Goal: Task Accomplishment & Management: Manage account settings

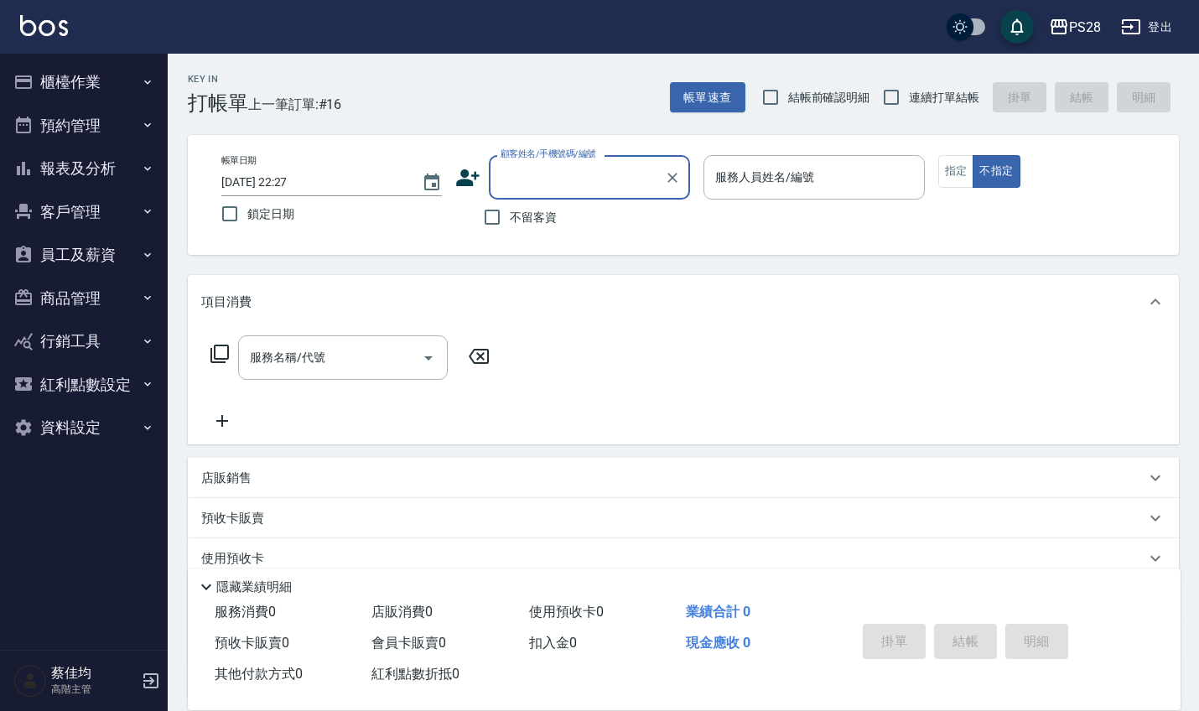
click at [1087, 27] on div "PS28" at bounding box center [1085, 27] width 32 height 21
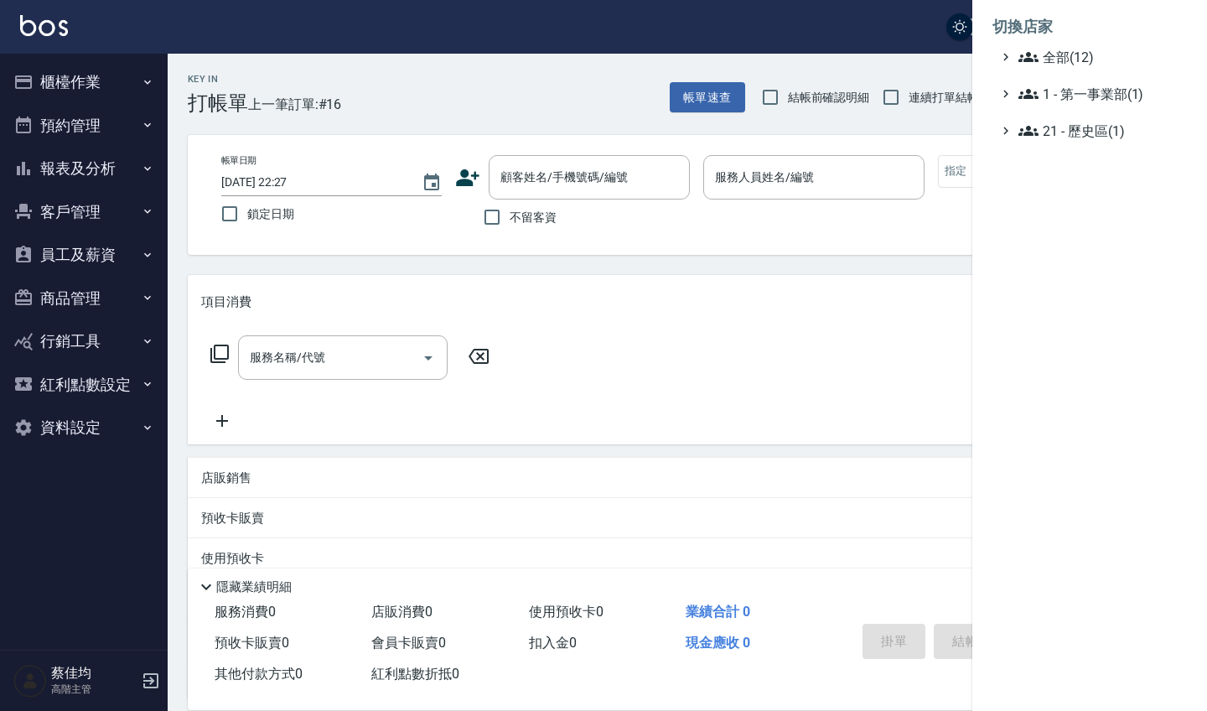
click at [1048, 78] on ul "全部(12) 1 - 第一事業部(1) 21 - 歷史區(1)" at bounding box center [1090, 94] width 194 height 94
click at [1050, 61] on span "全部(12)" at bounding box center [1100, 57] width 162 height 20
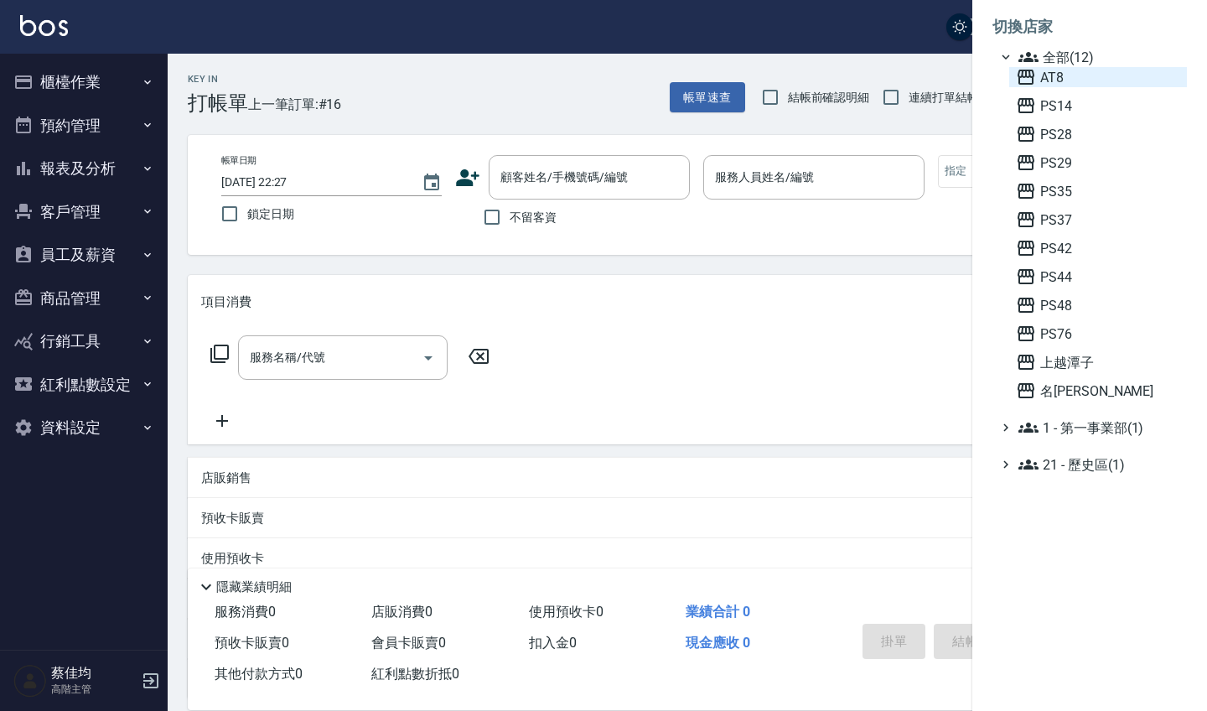
click at [1047, 72] on span "AT8" at bounding box center [1098, 77] width 164 height 20
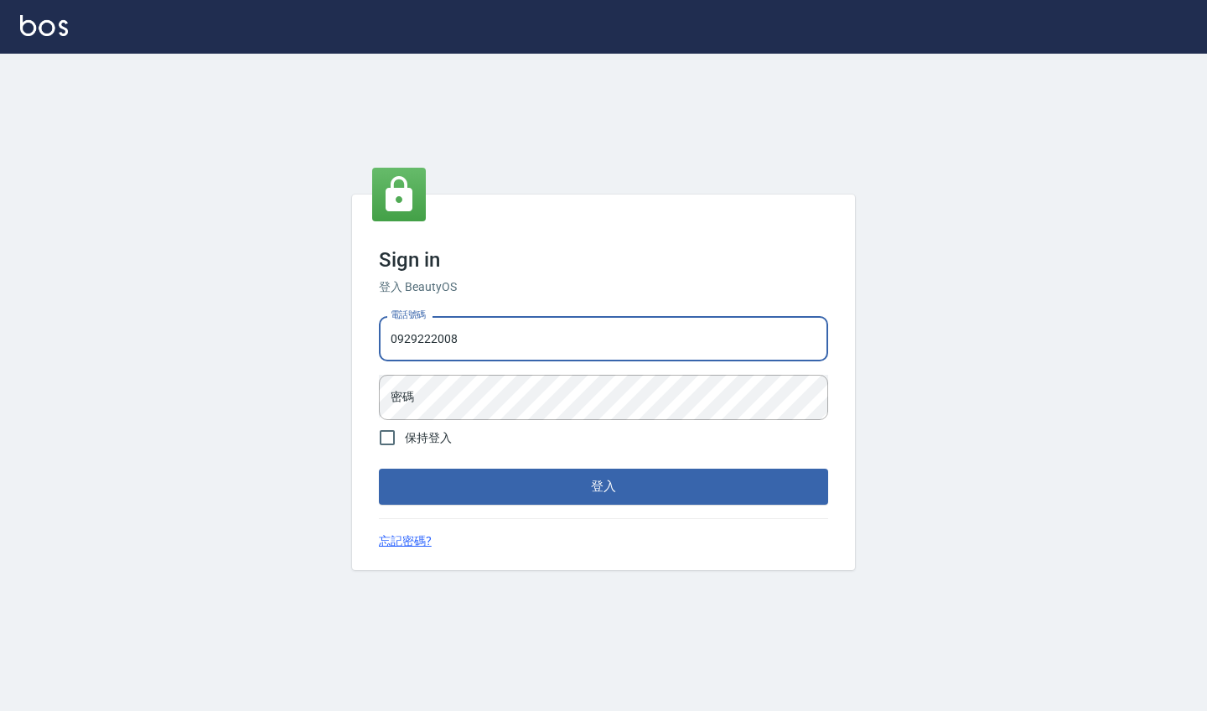
type input "0929222008"
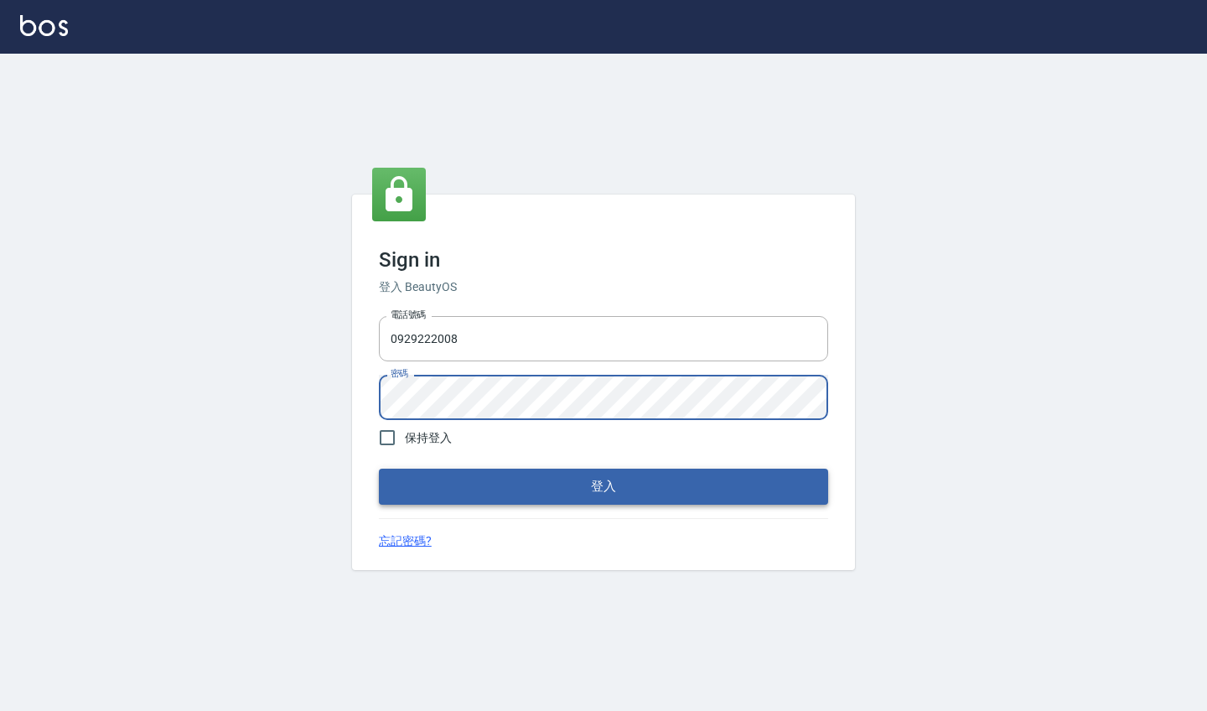
click at [448, 479] on button "登入" at bounding box center [603, 486] width 449 height 35
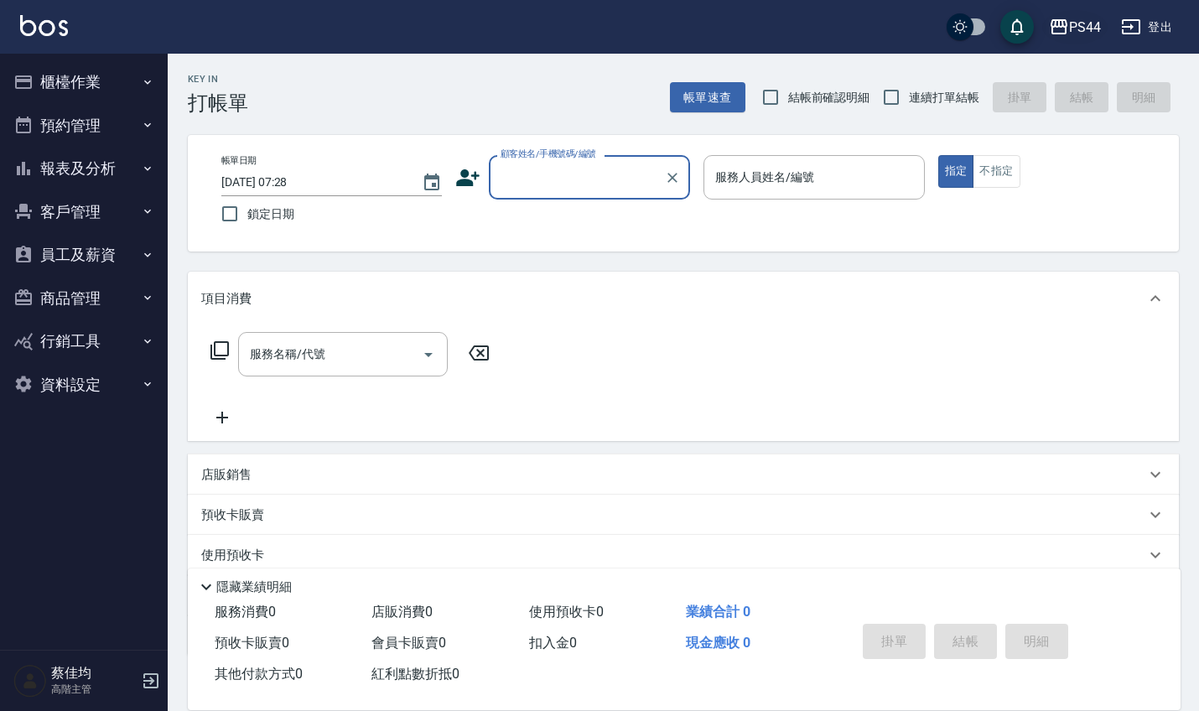
click at [1086, 33] on div "PS44" at bounding box center [1085, 27] width 32 height 21
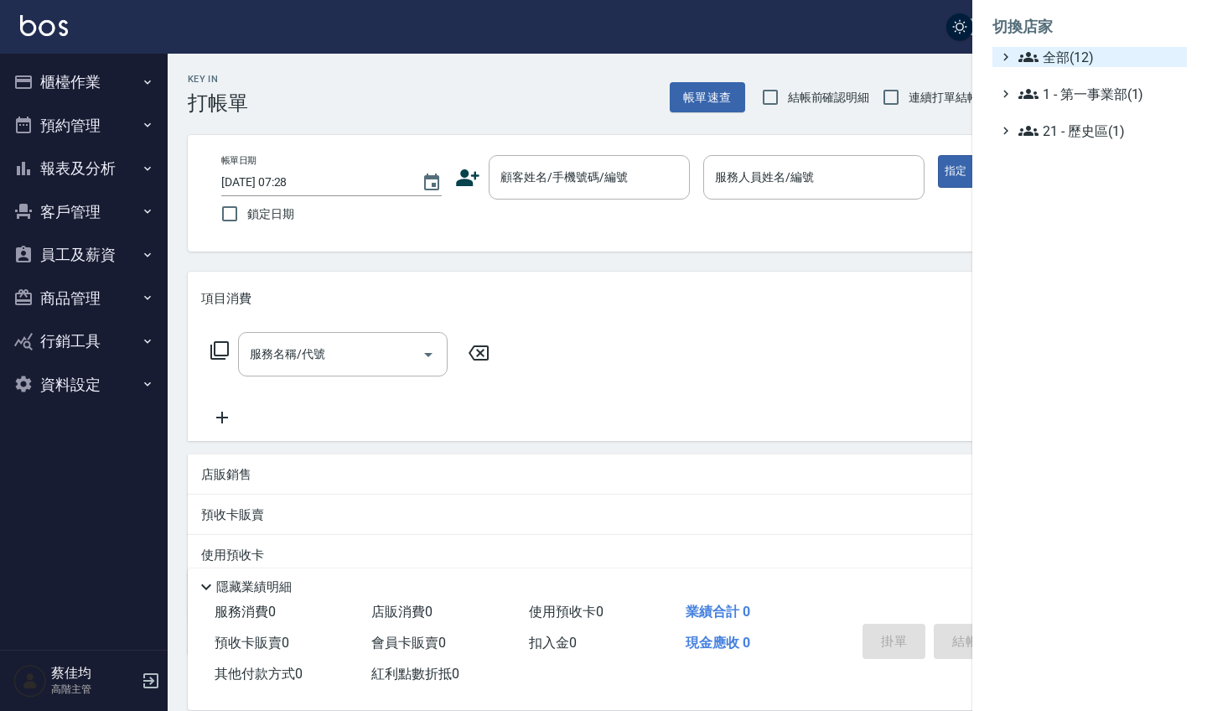
click at [1074, 49] on span "全部(12)" at bounding box center [1100, 57] width 162 height 20
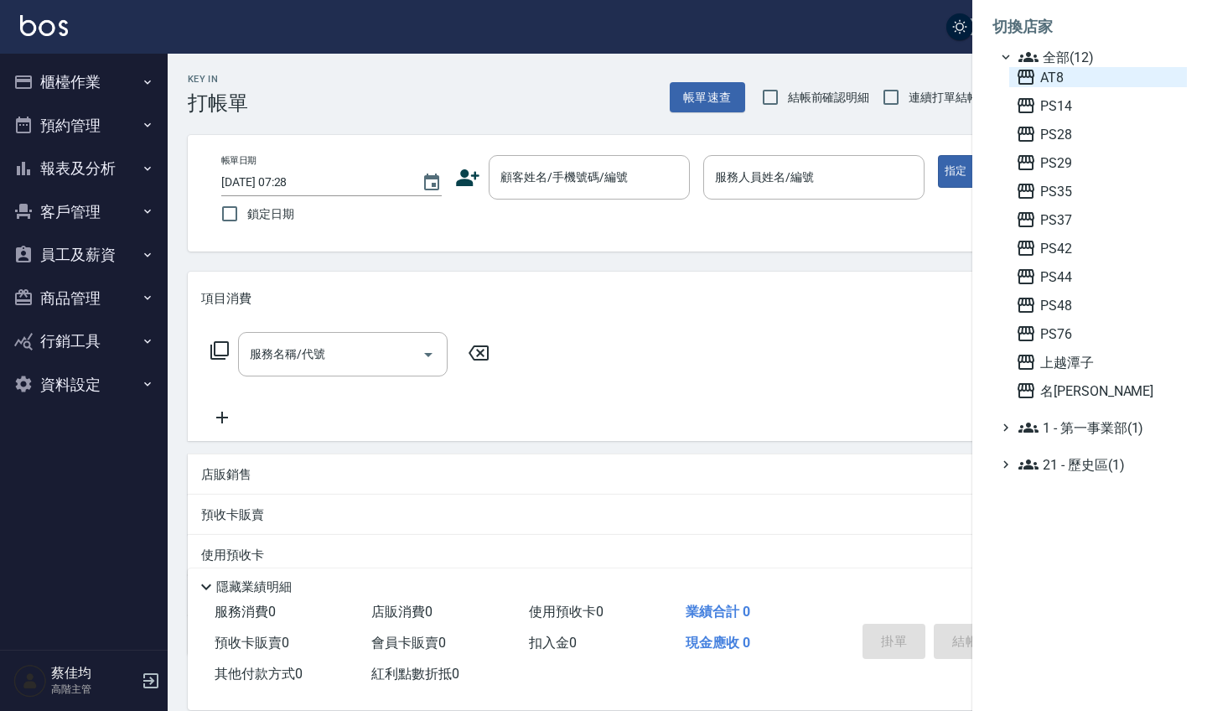
click at [1057, 74] on span "AT8" at bounding box center [1098, 77] width 164 height 20
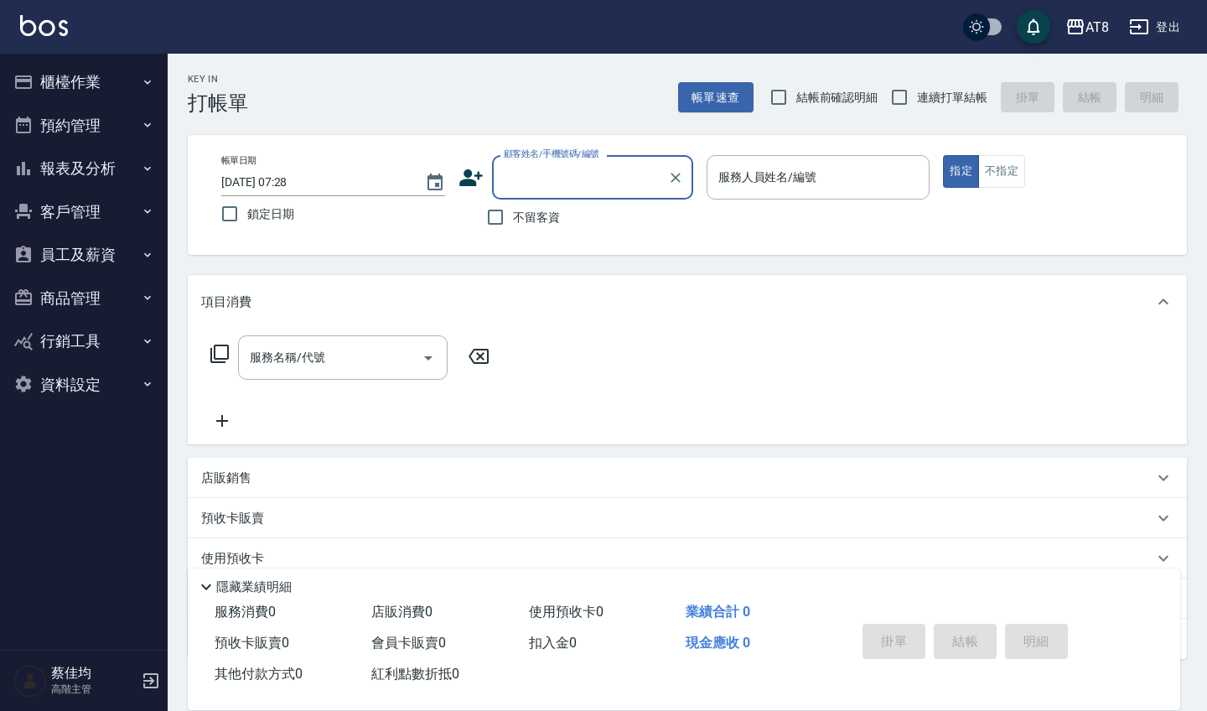
click at [78, 247] on button "員工及薪資" at bounding box center [84, 255] width 154 height 44
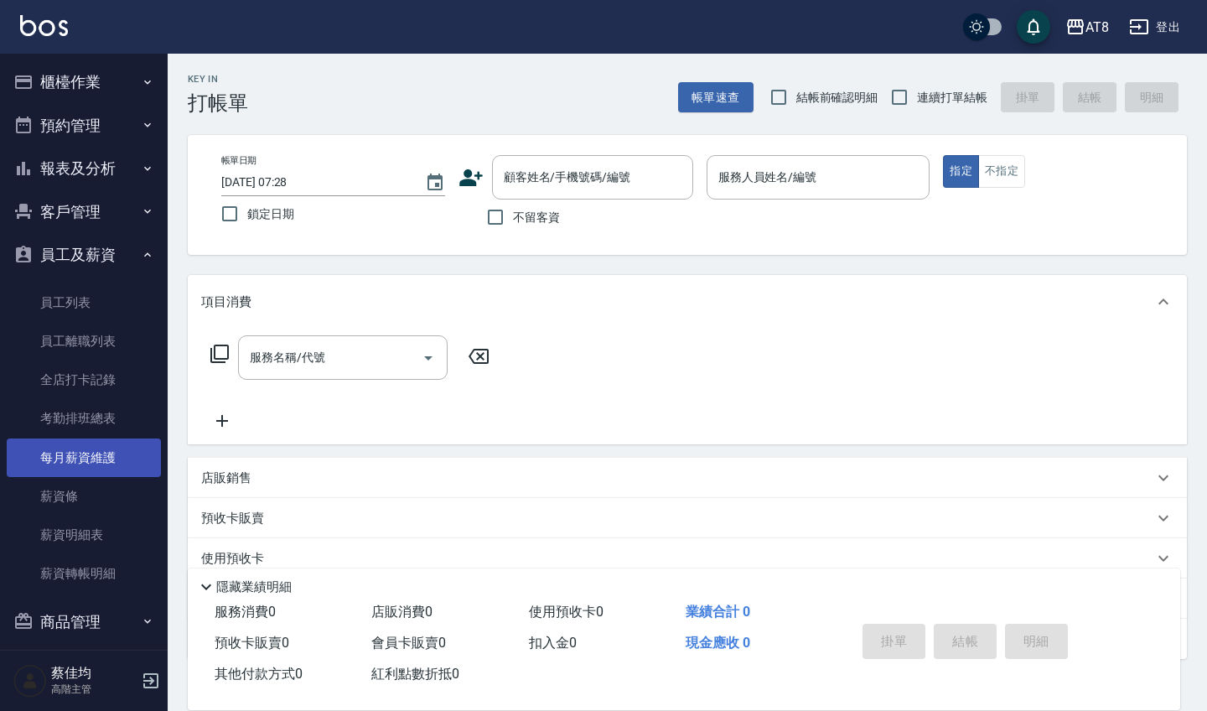
click at [69, 450] on link "每月薪資維護" at bounding box center [84, 457] width 154 height 39
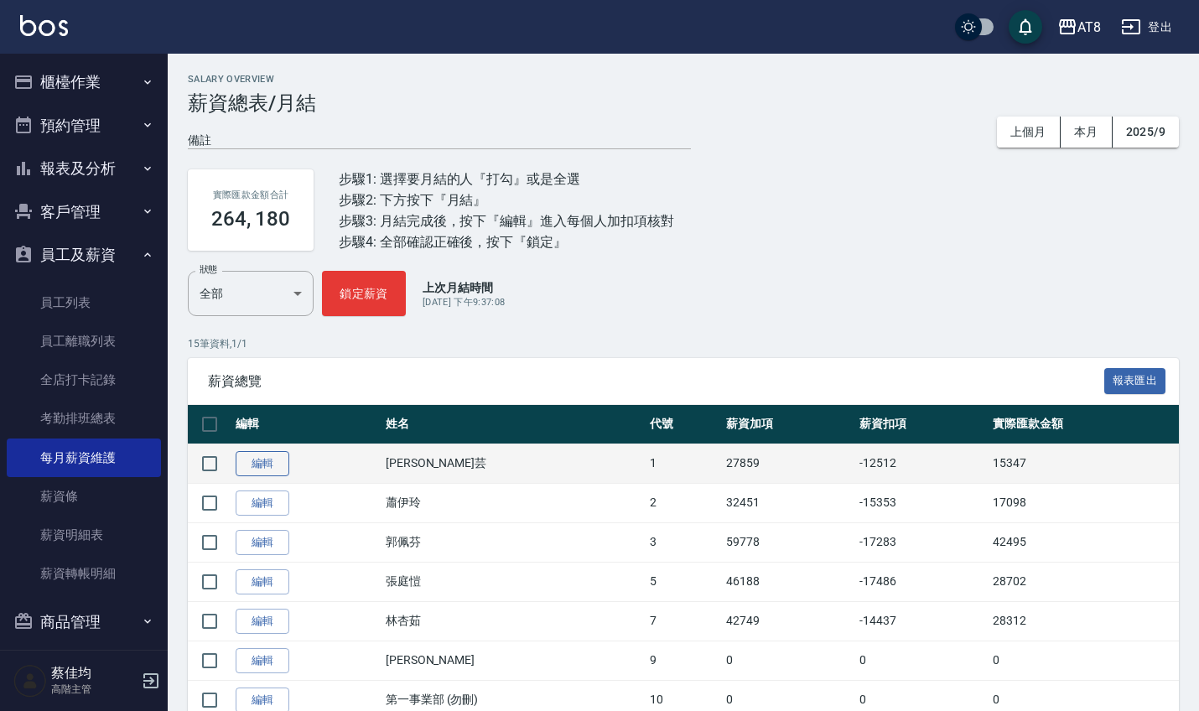
click at [265, 468] on link "編輯" at bounding box center [263, 464] width 54 height 26
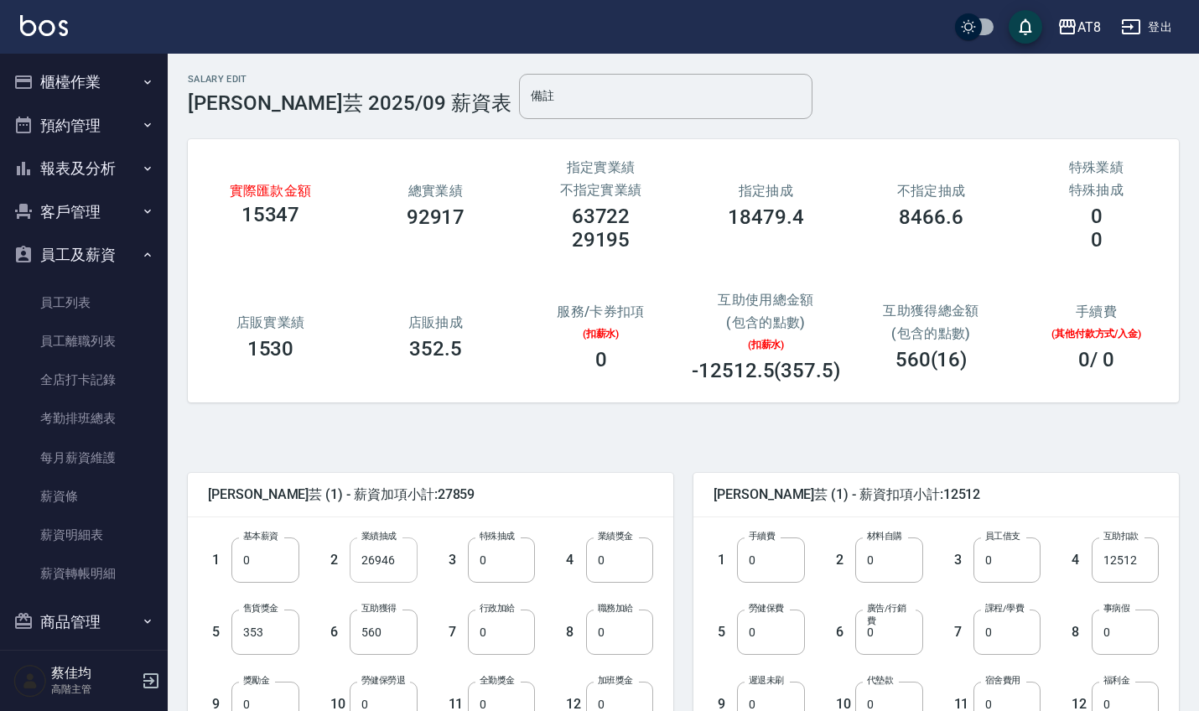
click at [407, 557] on input "26946" at bounding box center [383, 559] width 67 height 45
type input "28804"
click at [511, 645] on input "0" at bounding box center [501, 631] width 67 height 45
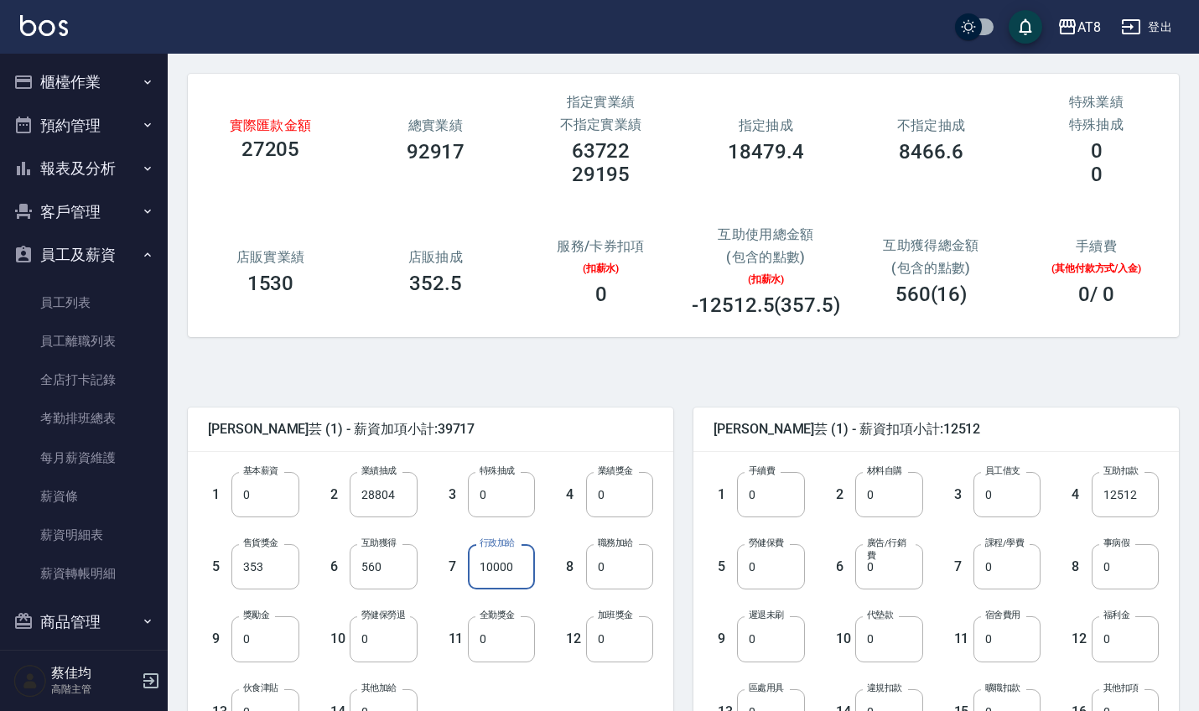
scroll to position [66, 0]
type input "10000"
click at [1138, 505] on input "12512" at bounding box center [1124, 493] width 67 height 45
type input "0"
click at [772, 563] on input "0" at bounding box center [770, 565] width 67 height 45
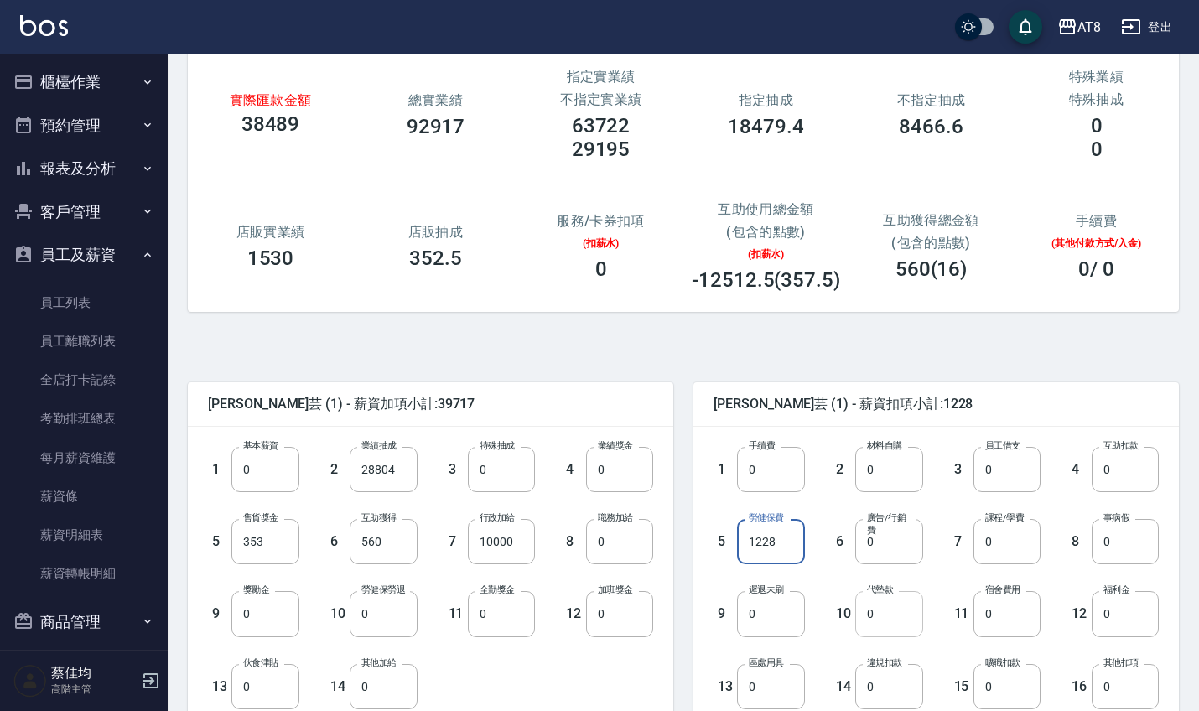
scroll to position [95, 0]
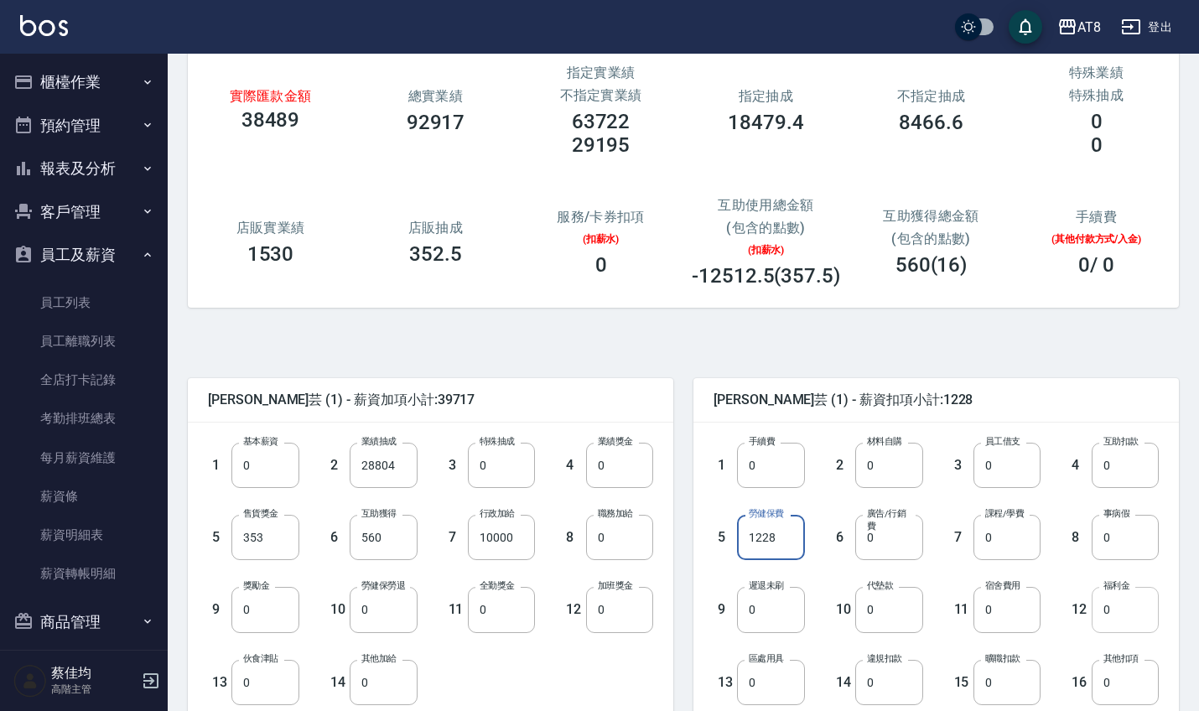
type input "1228"
click at [1126, 614] on input "0" at bounding box center [1124, 609] width 67 height 45
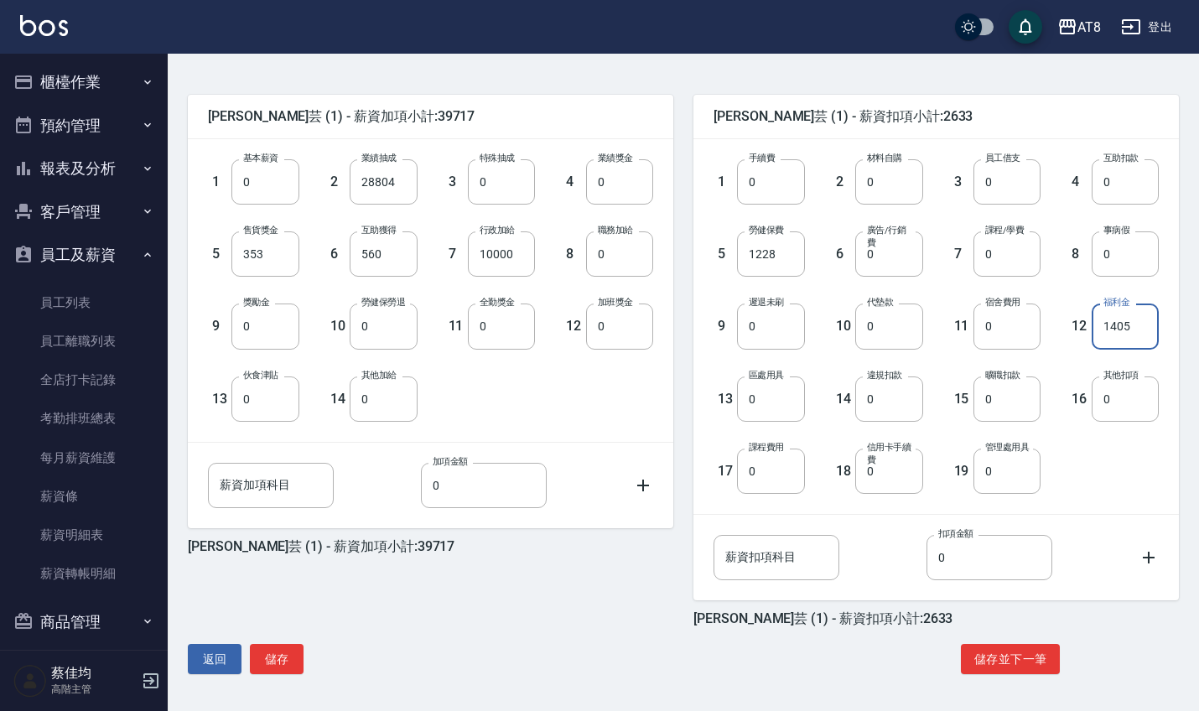
scroll to position [378, 0]
type input "1405"
click at [285, 656] on button "儲存" at bounding box center [277, 659] width 54 height 31
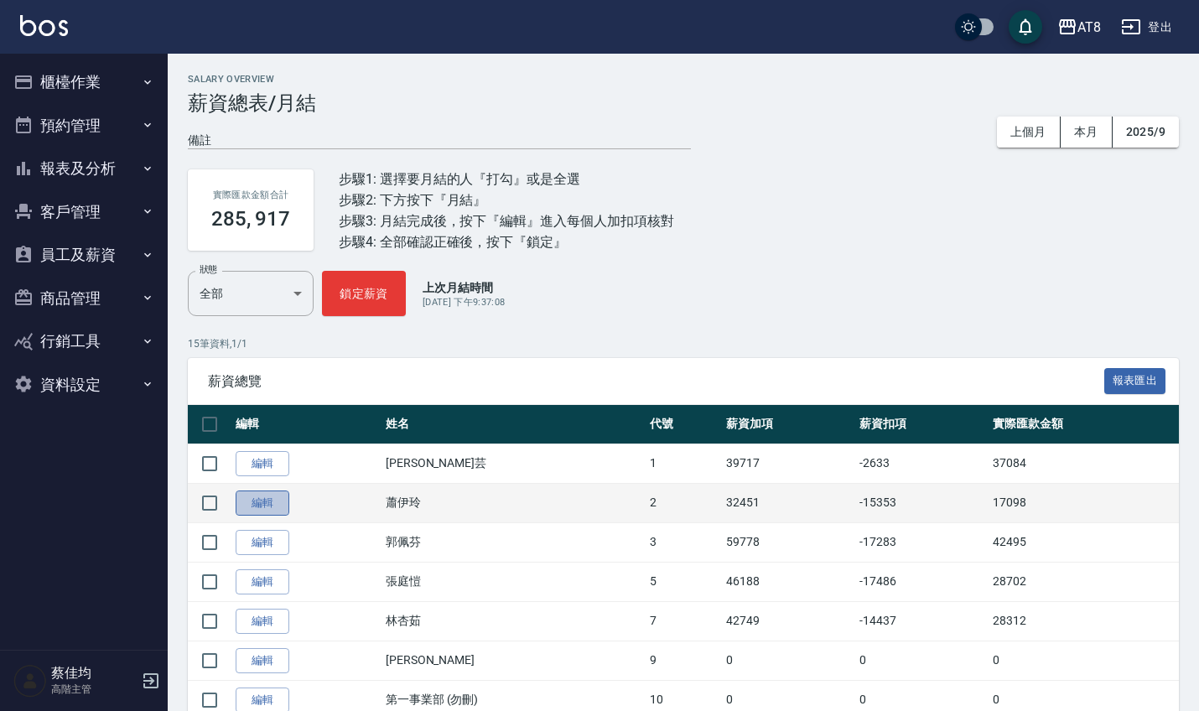
click at [285, 500] on link "編輯" at bounding box center [263, 503] width 54 height 26
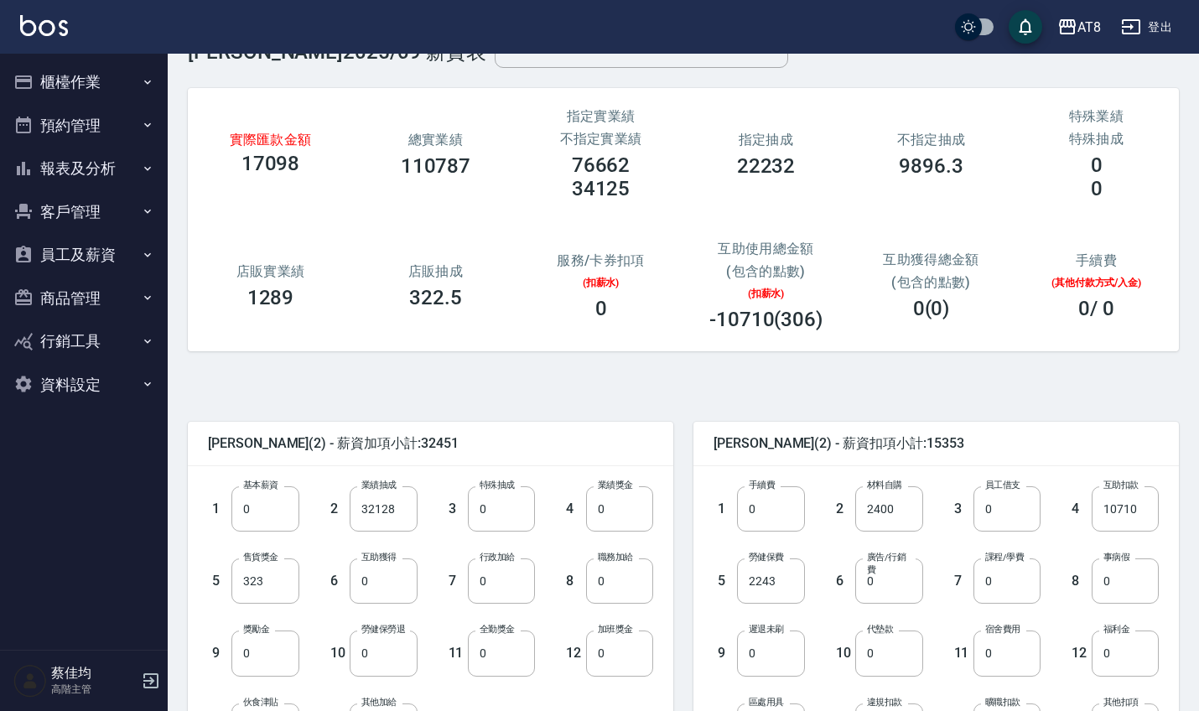
scroll to position [52, 0]
click at [401, 503] on input "32128" at bounding box center [383, 507] width 67 height 45
type input "49854"
click at [512, 656] on input "0" at bounding box center [501, 652] width 67 height 45
type input "1000"
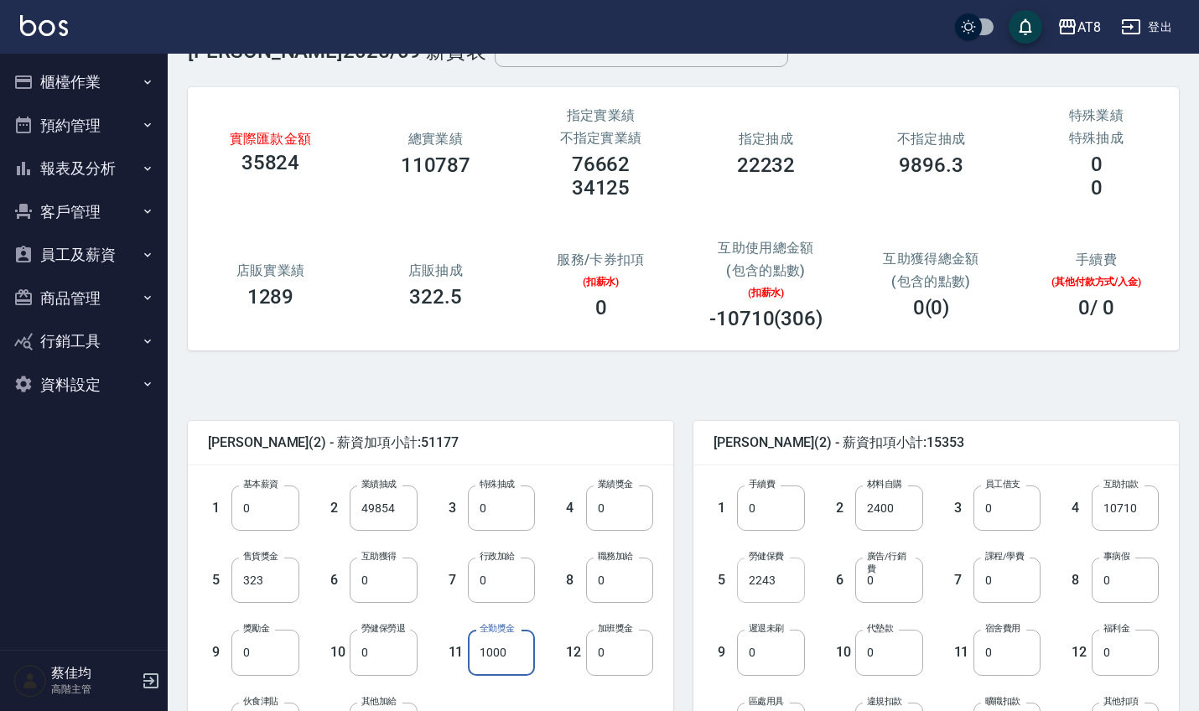
click at [781, 588] on input "2243" at bounding box center [770, 579] width 67 height 45
type input "2638"
click at [907, 524] on input "2400" at bounding box center [888, 507] width 67 height 45
type input "0"
click at [1129, 661] on input "0" at bounding box center [1124, 652] width 67 height 45
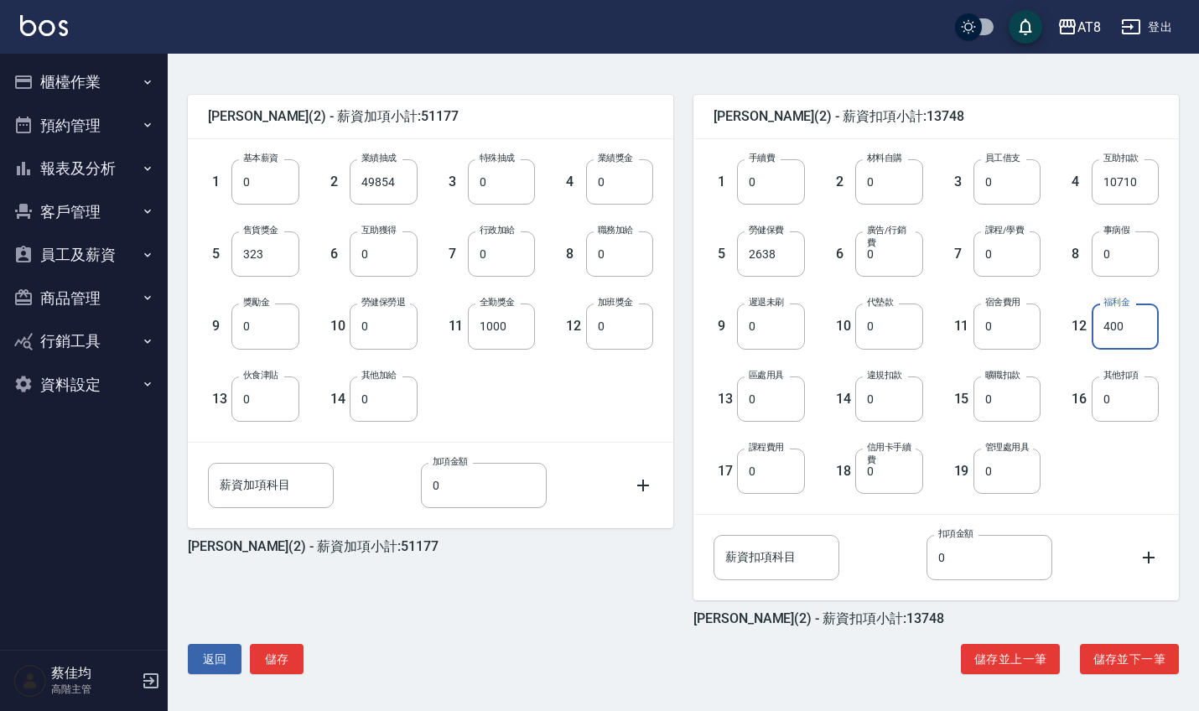
scroll to position [378, 0]
type input "400"
click at [272, 656] on button "儲存" at bounding box center [277, 659] width 54 height 31
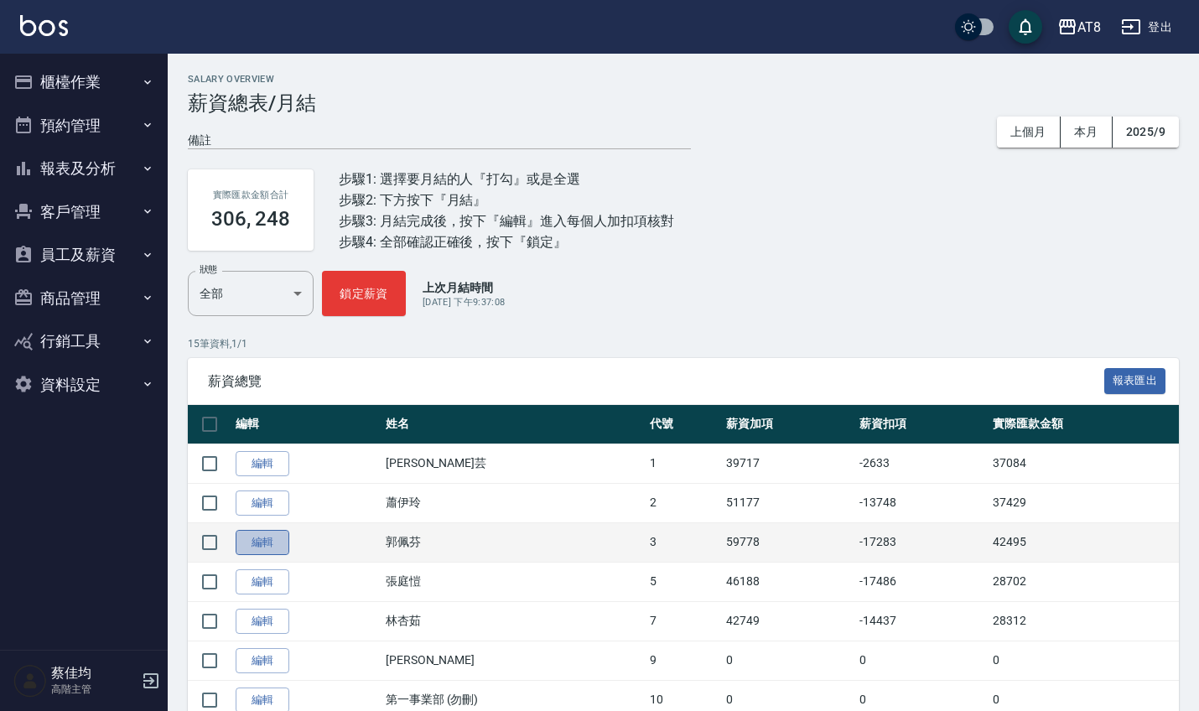
click at [276, 544] on link "編輯" at bounding box center [263, 543] width 54 height 26
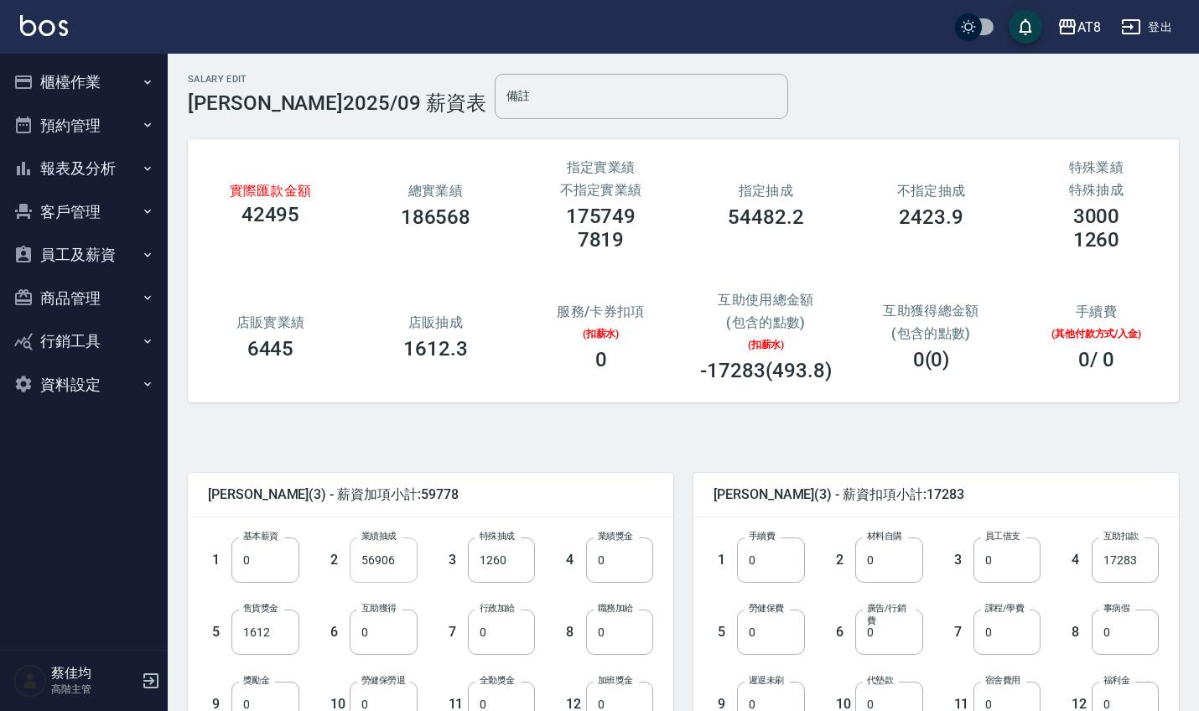
click at [414, 561] on input "56906" at bounding box center [383, 559] width 67 height 45
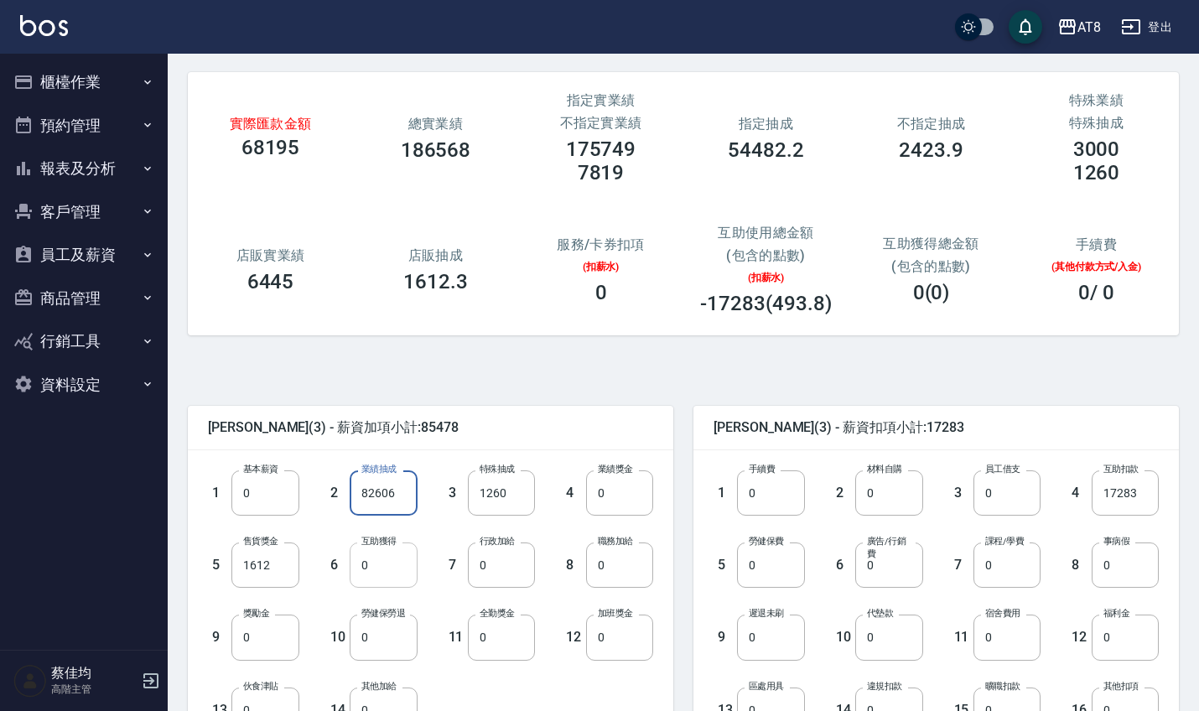
scroll to position [67, 0]
type input "82606"
click at [518, 647] on input "0" at bounding box center [501, 636] width 67 height 45
type input "1000"
click at [772, 582] on input "0" at bounding box center [770, 564] width 67 height 45
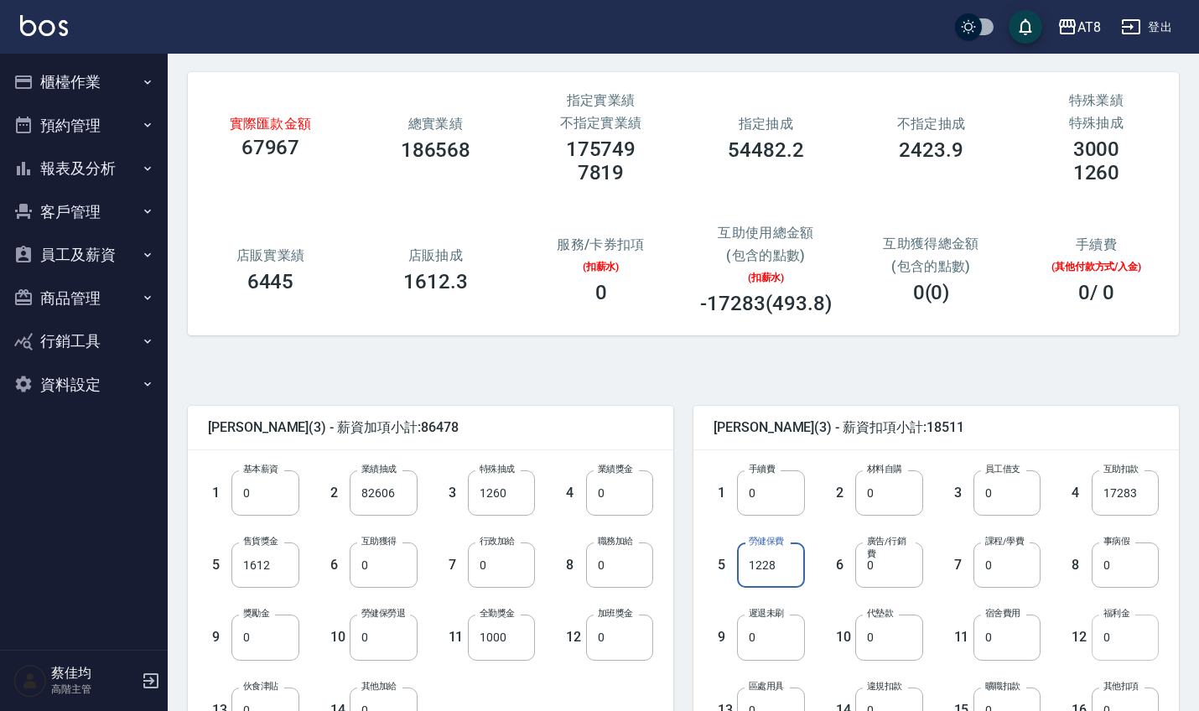
type input "1228"
click at [1128, 640] on input "0" at bounding box center [1124, 636] width 67 height 45
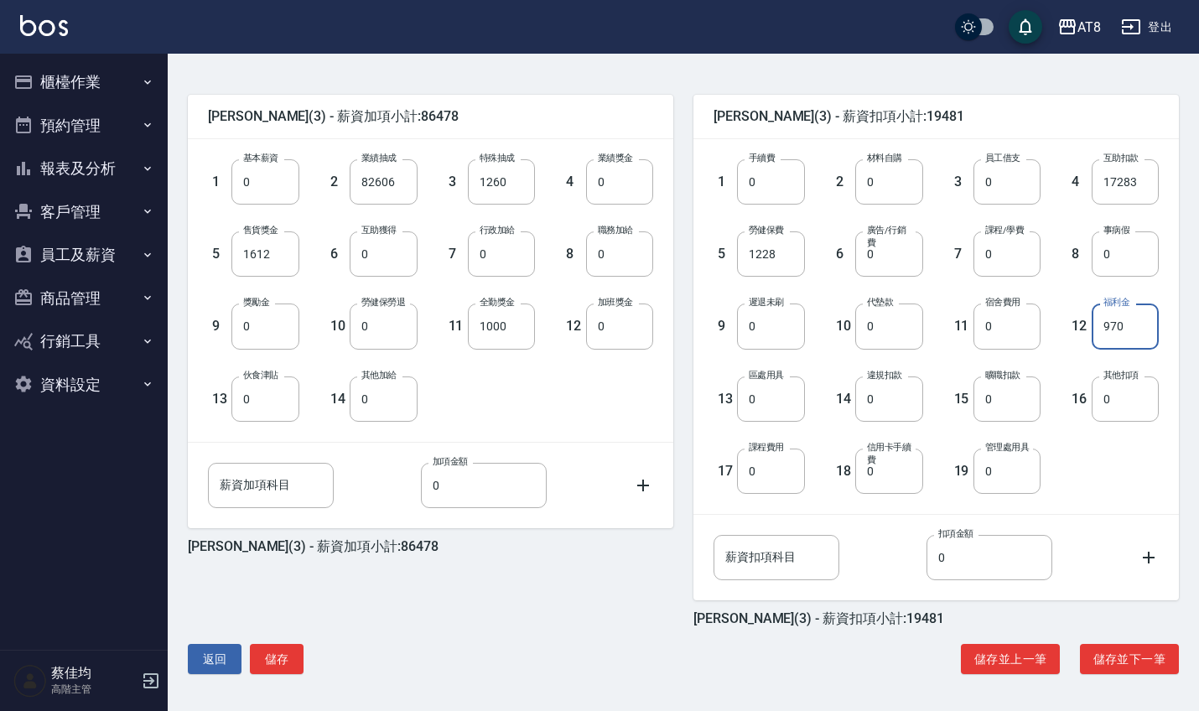
scroll to position [378, 0]
type input "970"
click at [288, 656] on button "儲存" at bounding box center [277, 659] width 54 height 31
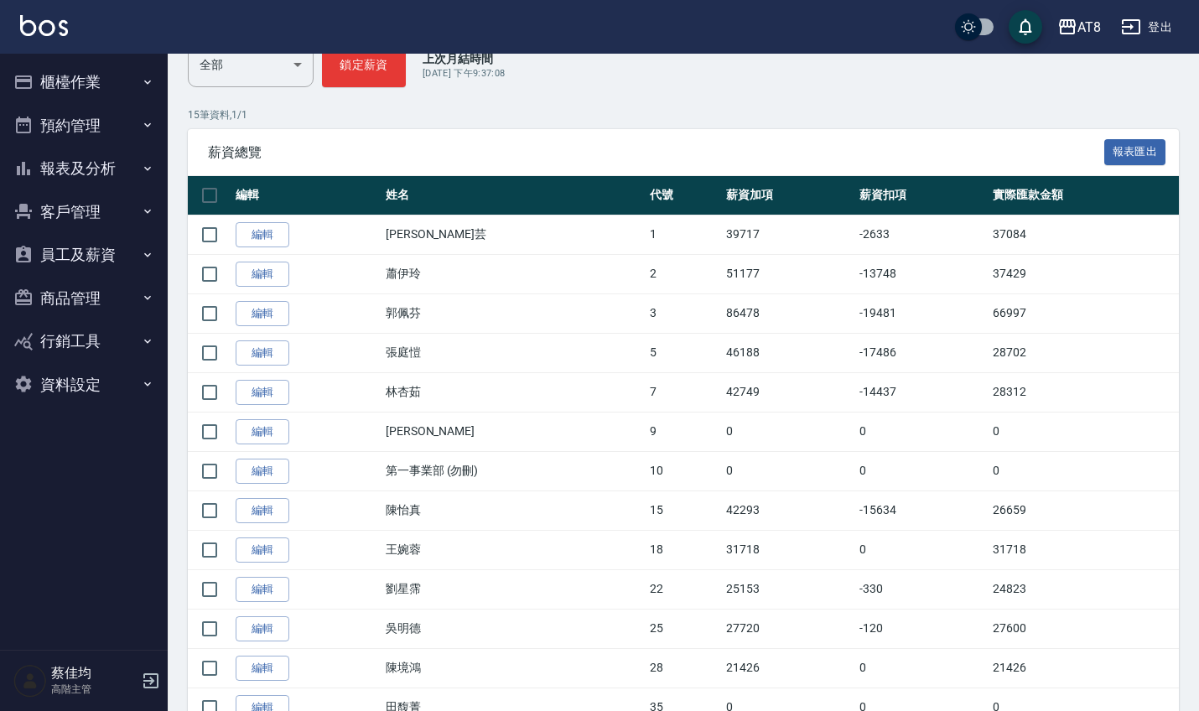
scroll to position [230, 0]
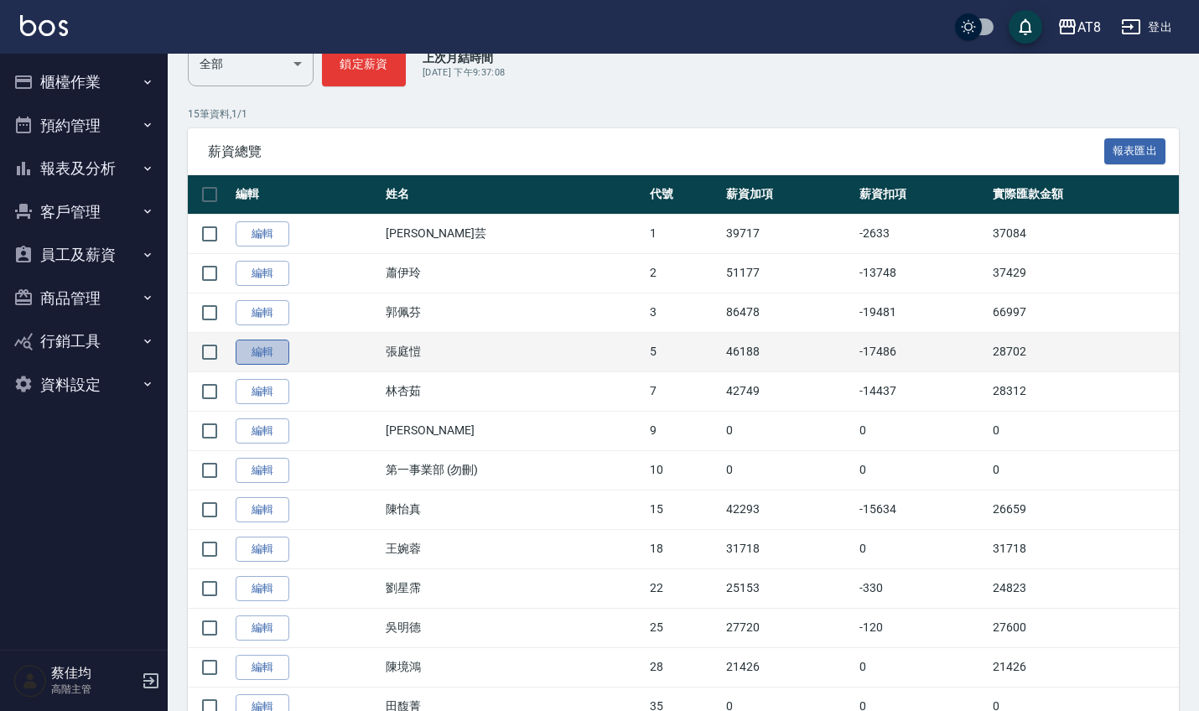
click at [272, 358] on link "編輯" at bounding box center [263, 353] width 54 height 26
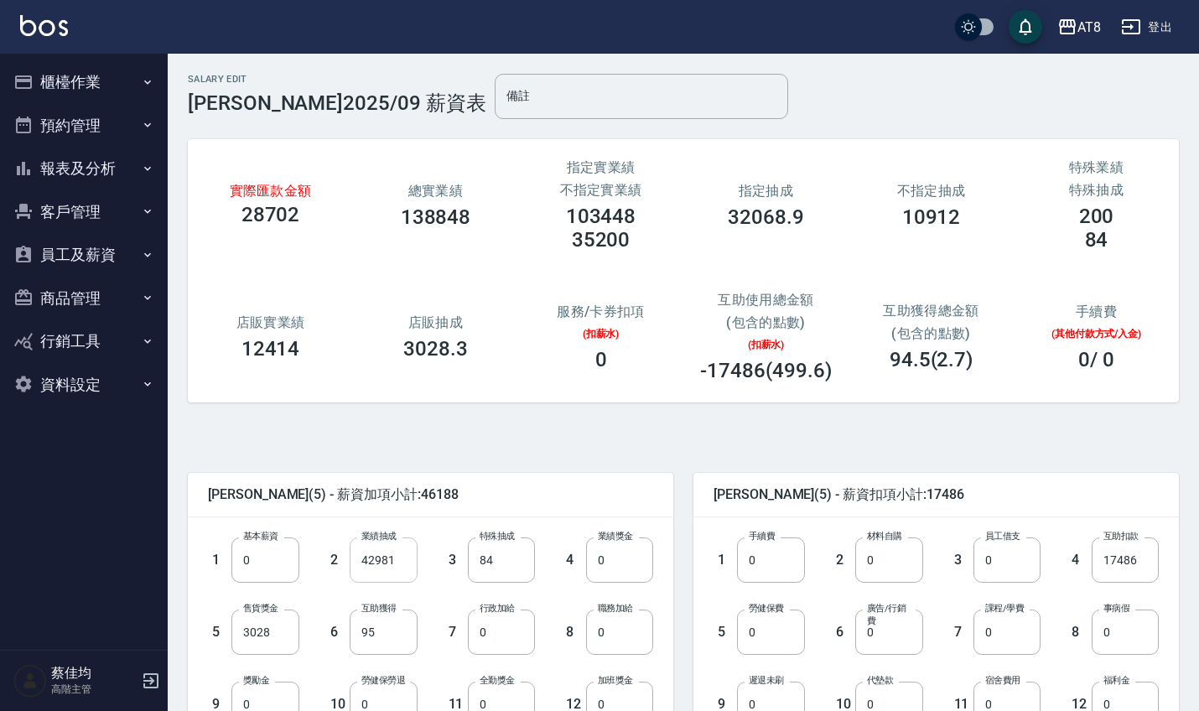
click at [402, 574] on input "42981" at bounding box center [383, 559] width 67 height 45
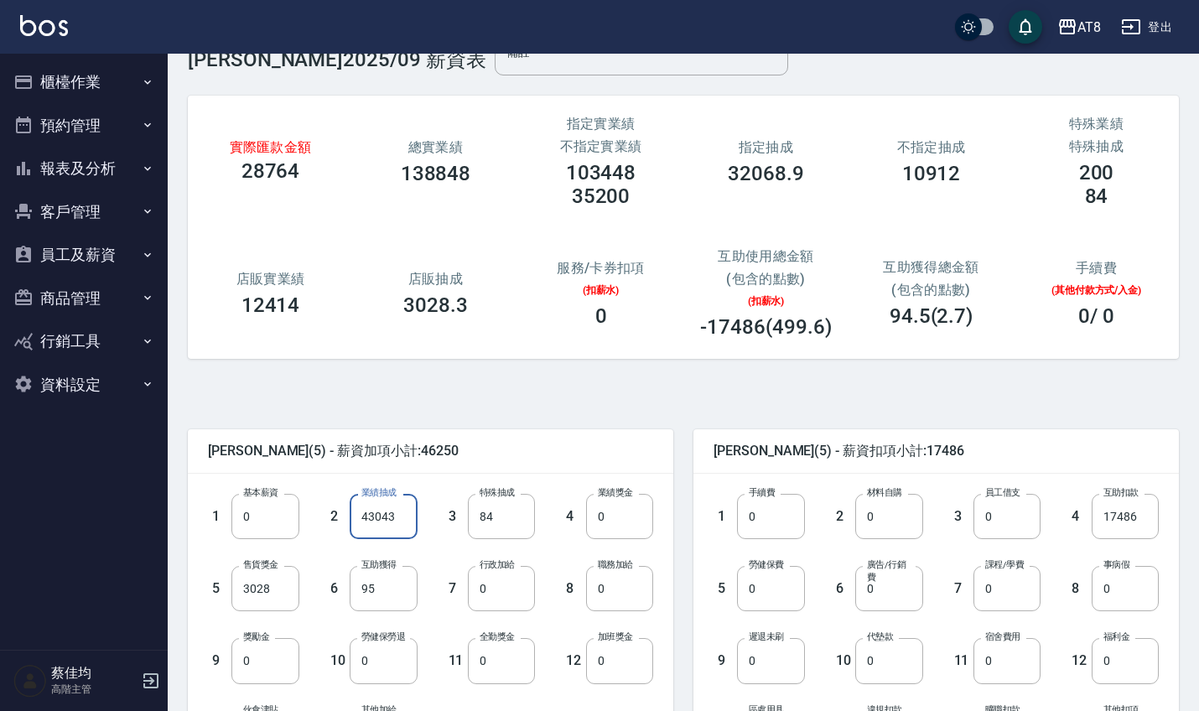
scroll to position [46, 0]
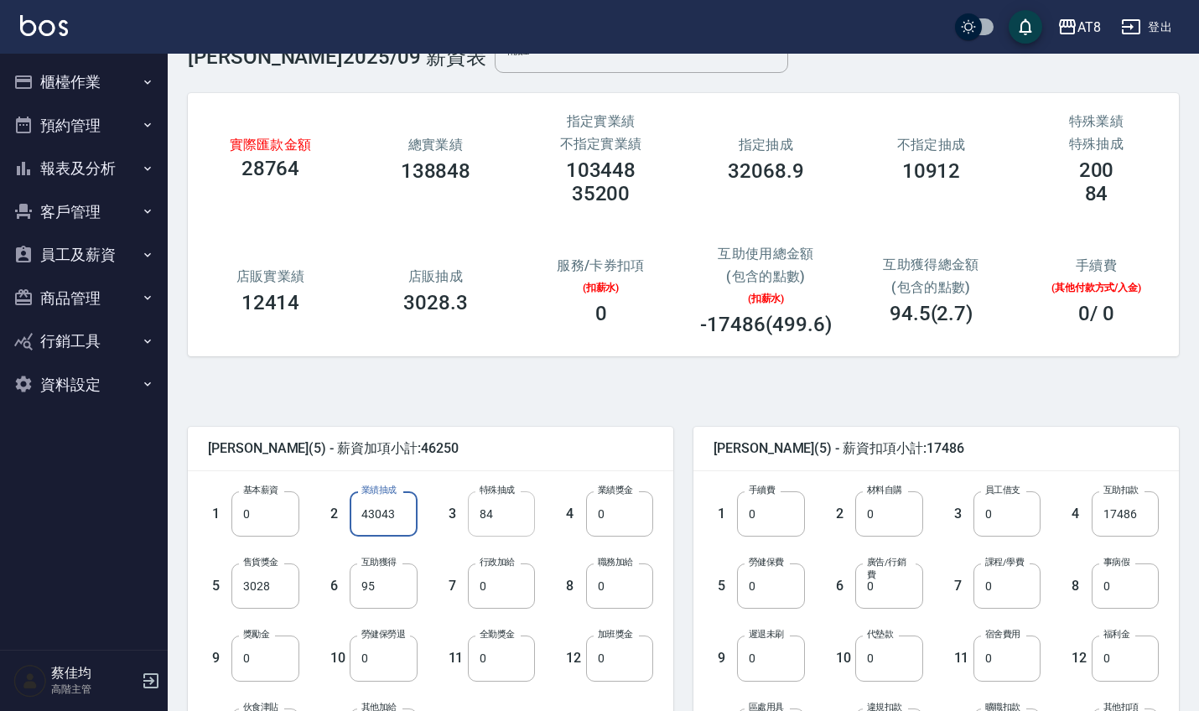
type input "43043"
click at [500, 509] on input "84" at bounding box center [501, 513] width 67 height 45
type input "0"
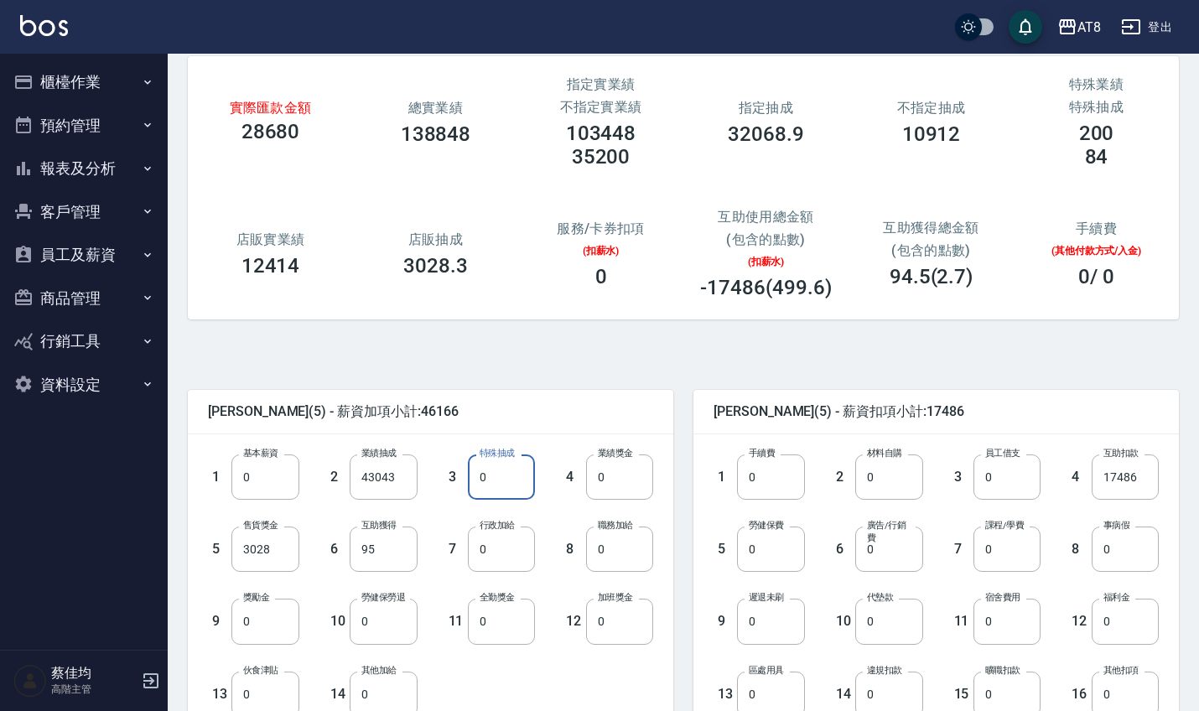
scroll to position [99, 0]
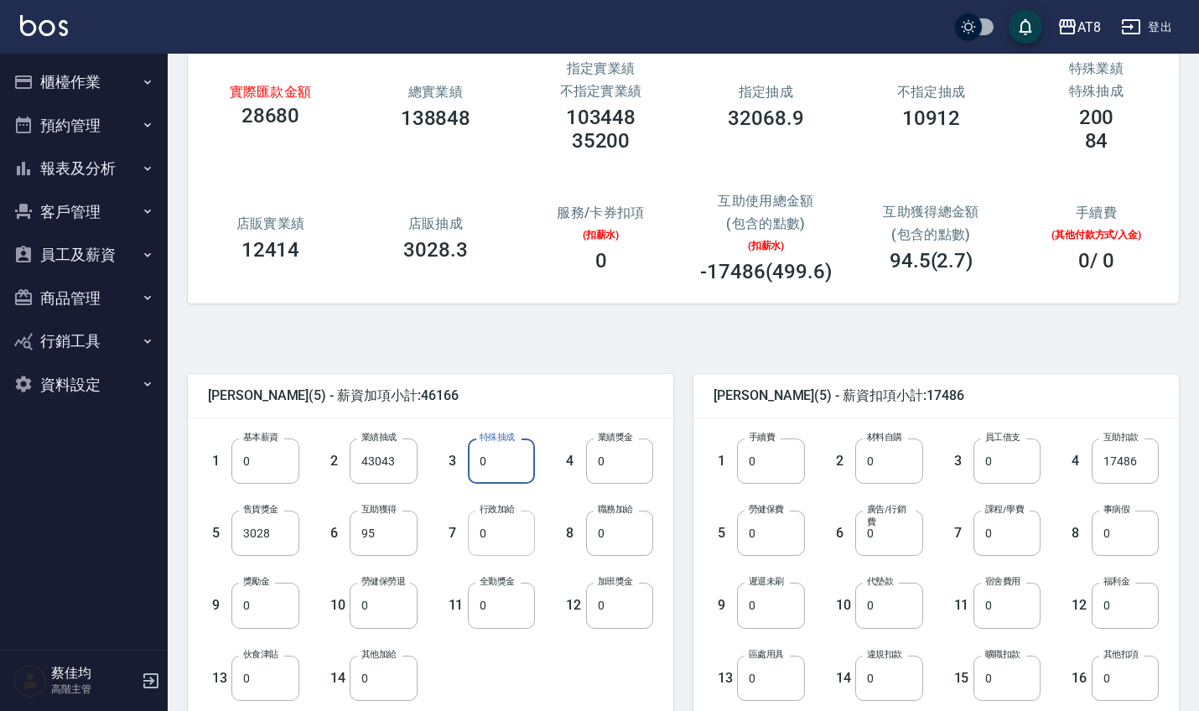
click at [501, 545] on input "0" at bounding box center [501, 533] width 67 height 45
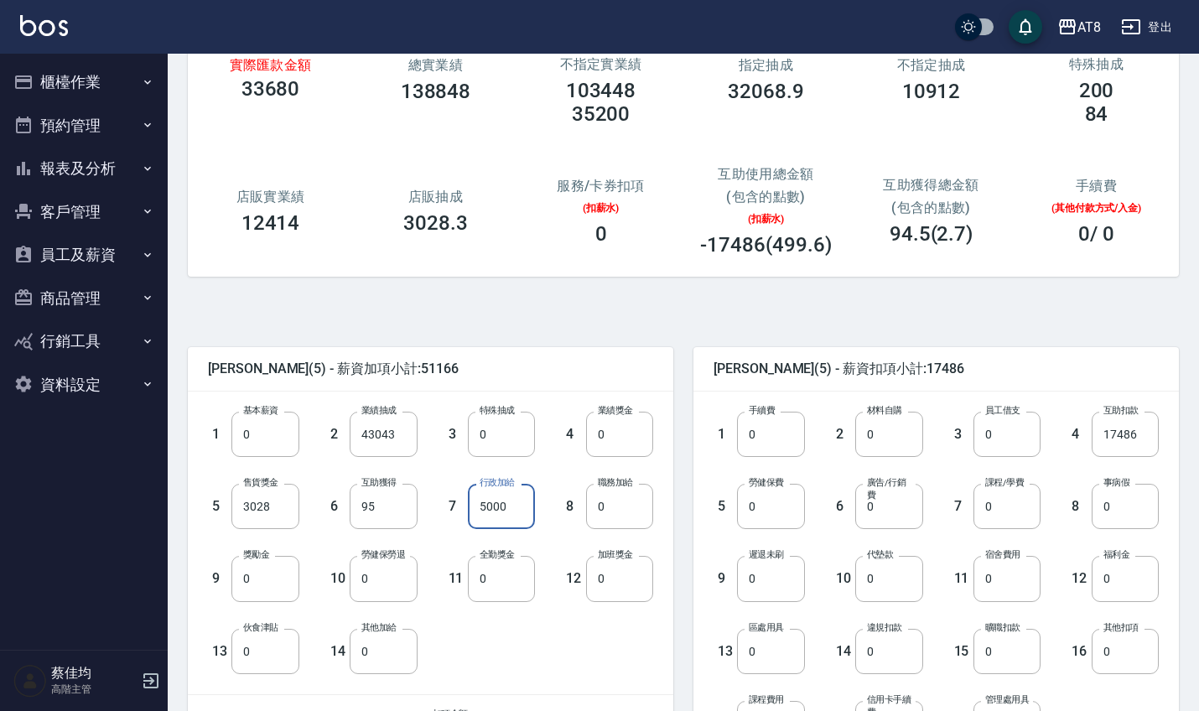
scroll to position [125, 0]
type input "5000"
click at [505, 578] on input "0" at bounding box center [501, 579] width 67 height 45
type input "1000"
click at [765, 529] on input "0" at bounding box center [770, 507] width 67 height 45
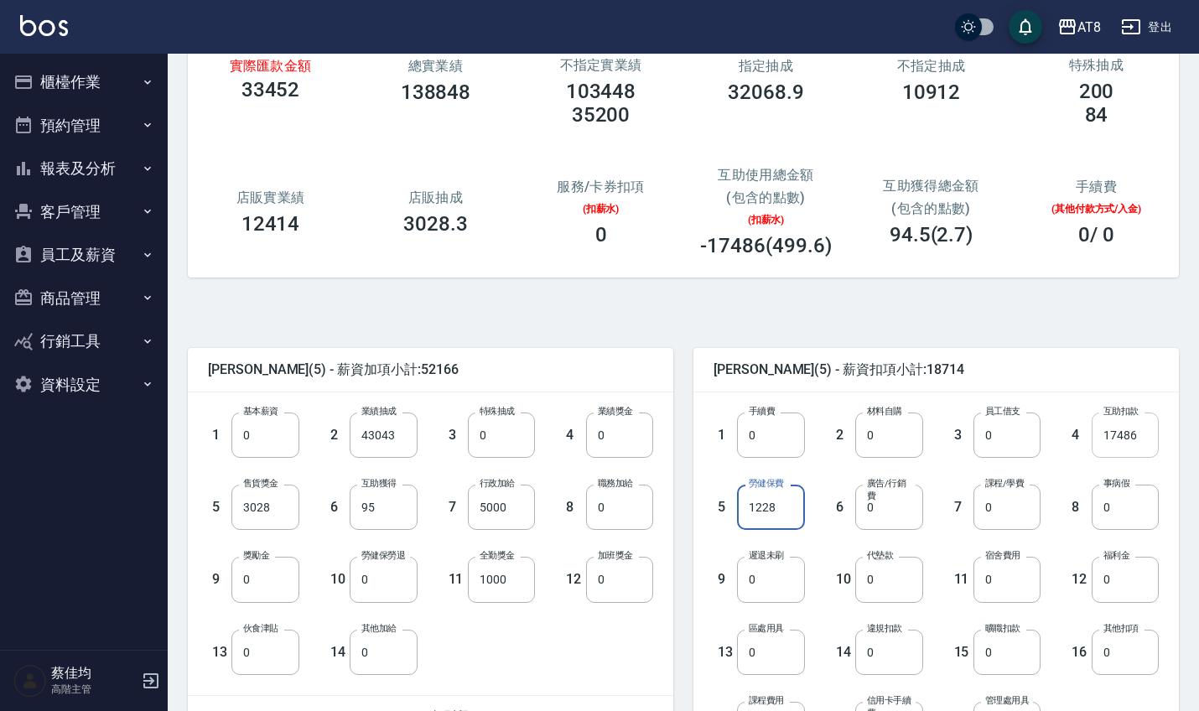
type input "1228"
click at [1139, 431] on input "17486" at bounding box center [1124, 434] width 67 height 45
type input "0"
click at [1134, 581] on input "0" at bounding box center [1124, 579] width 67 height 45
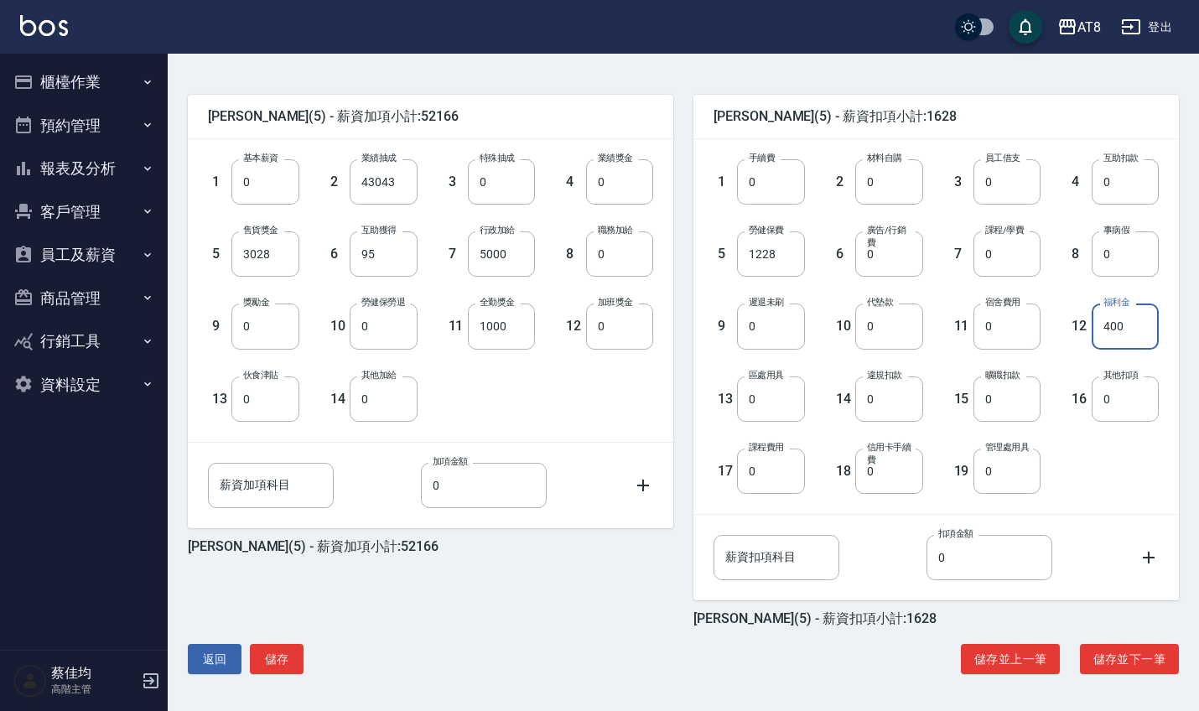
scroll to position [378, 0]
type input "400"
click at [293, 654] on button "儲存" at bounding box center [277, 659] width 54 height 31
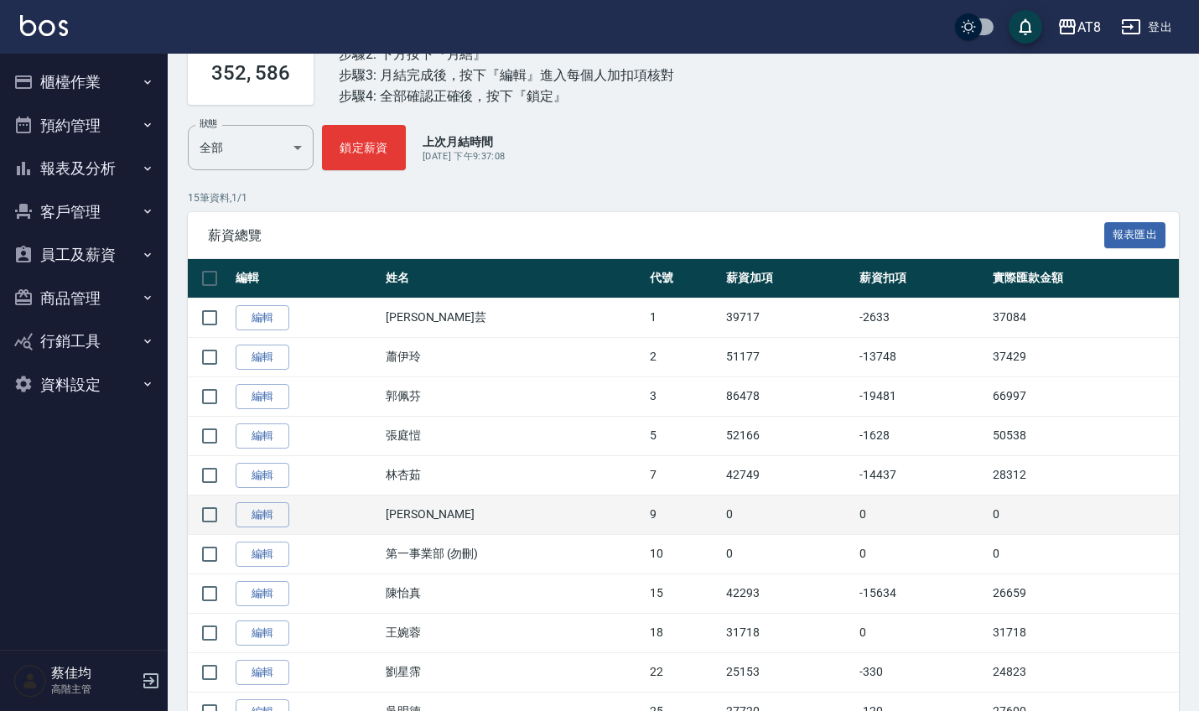
scroll to position [148, 0]
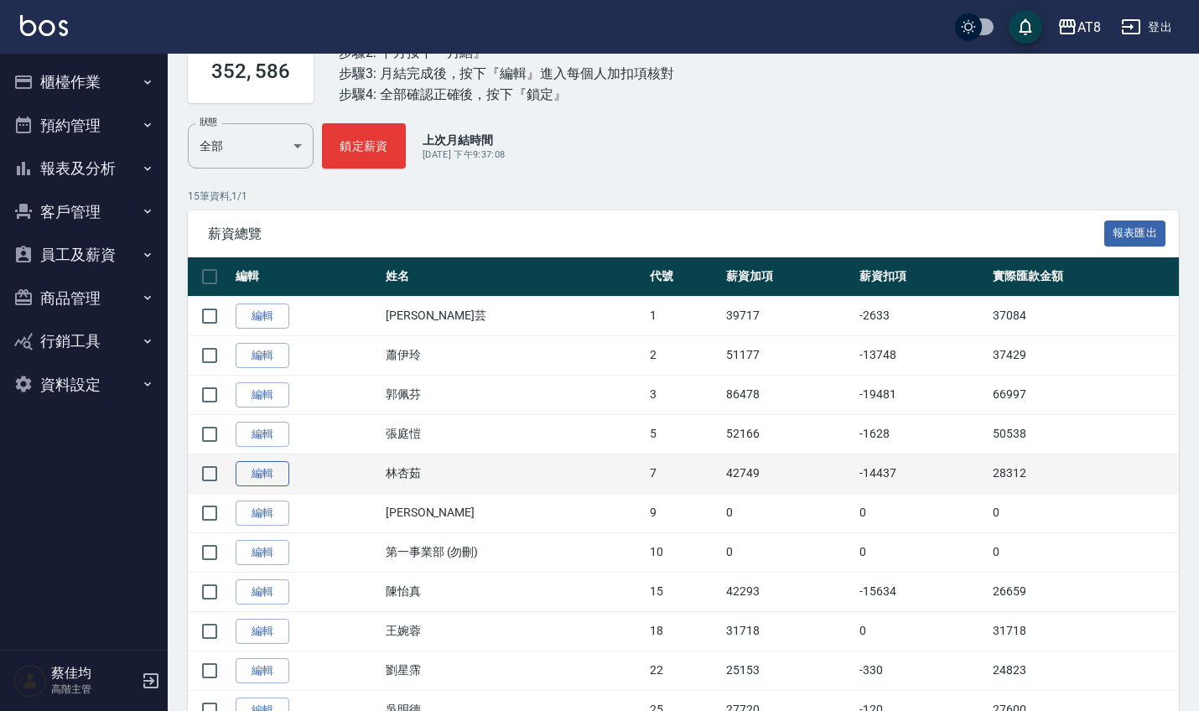
click at [259, 474] on link "編輯" at bounding box center [263, 474] width 54 height 26
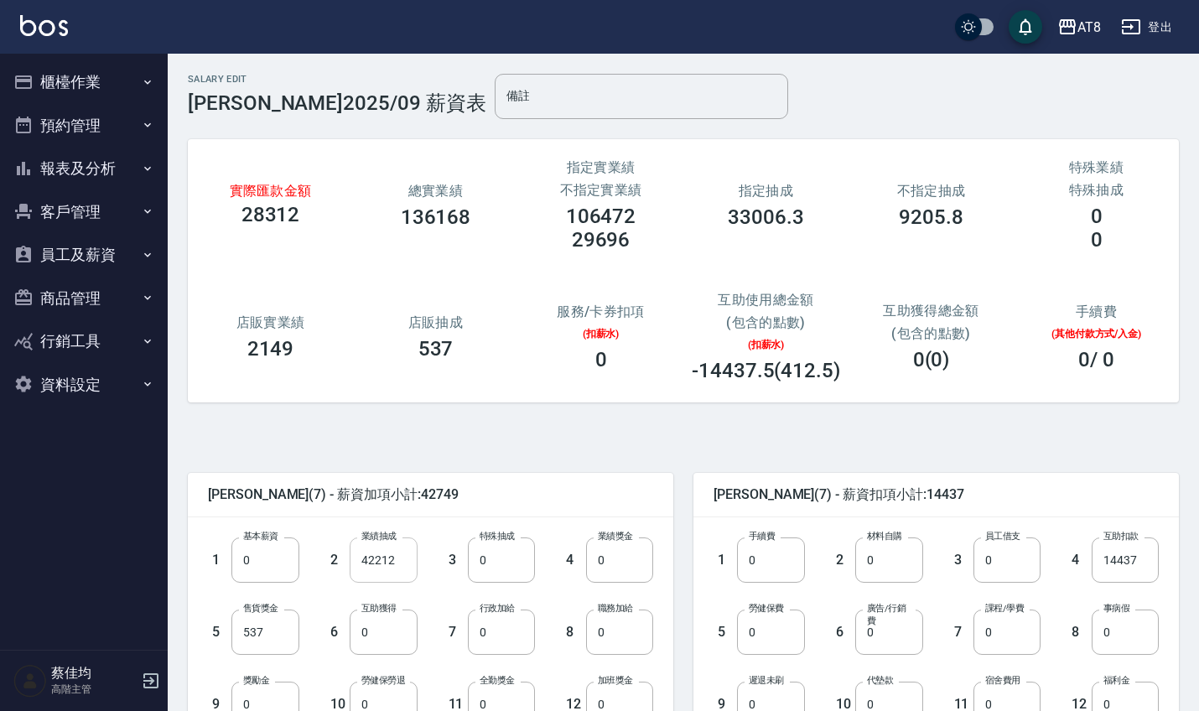
click at [399, 570] on input "42212" at bounding box center [383, 559] width 67 height 45
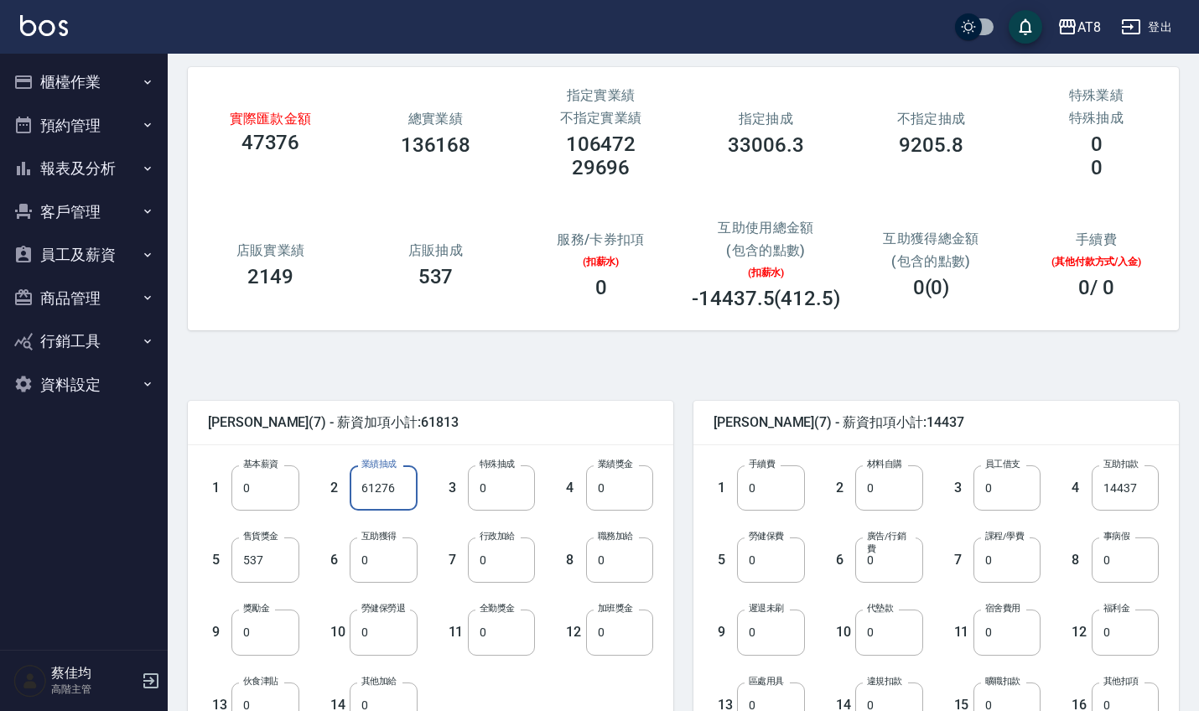
scroll to position [77, 0]
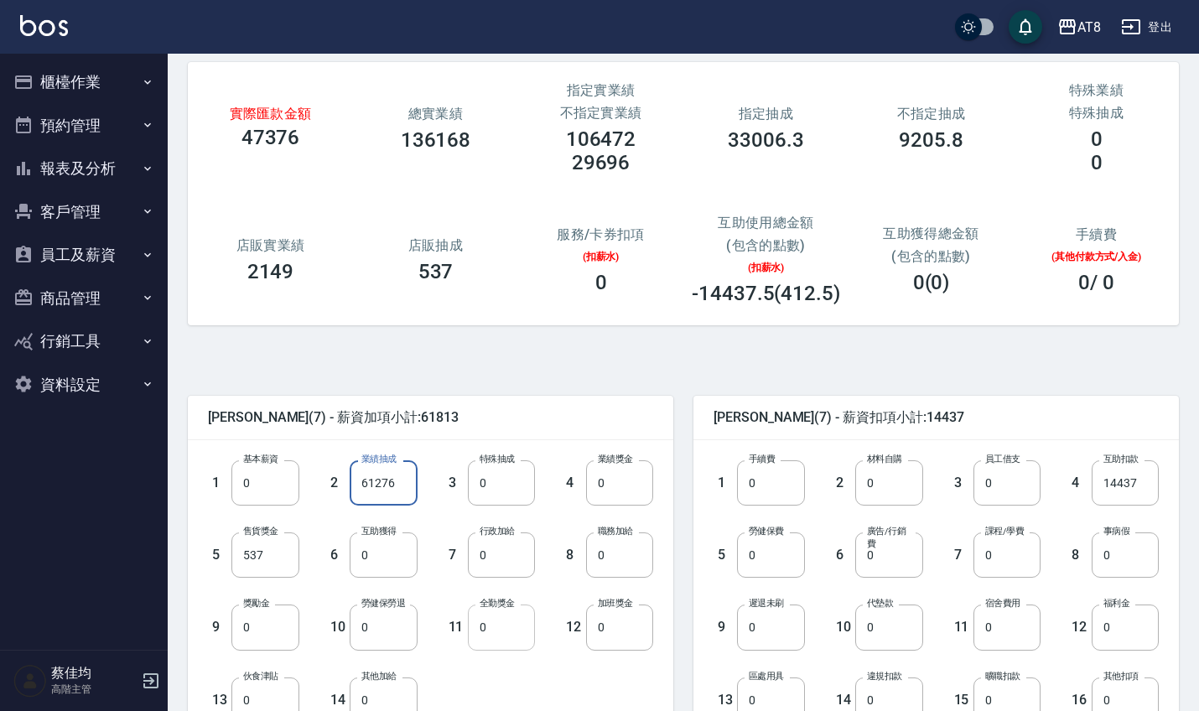
type input "61276"
click at [503, 640] on input "0" at bounding box center [501, 626] width 67 height 45
type input "1000"
click at [768, 553] on input "0" at bounding box center [770, 554] width 67 height 45
type input "1228"
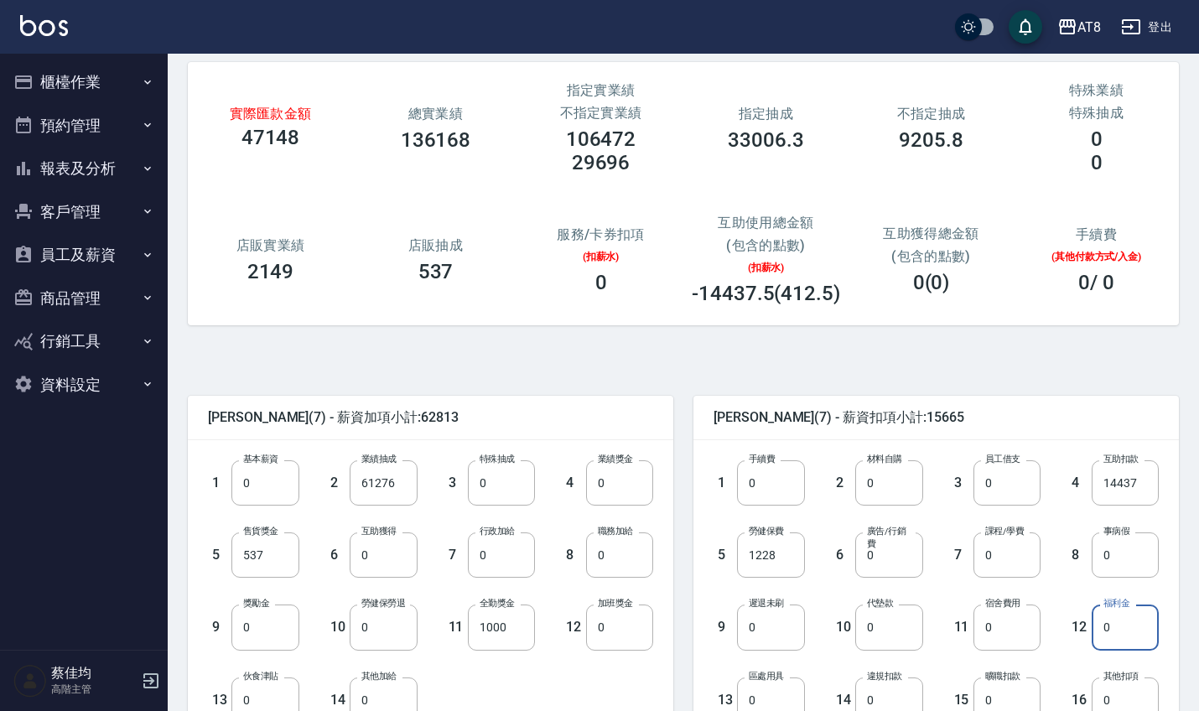
click at [1143, 630] on input "0" at bounding box center [1124, 626] width 67 height 45
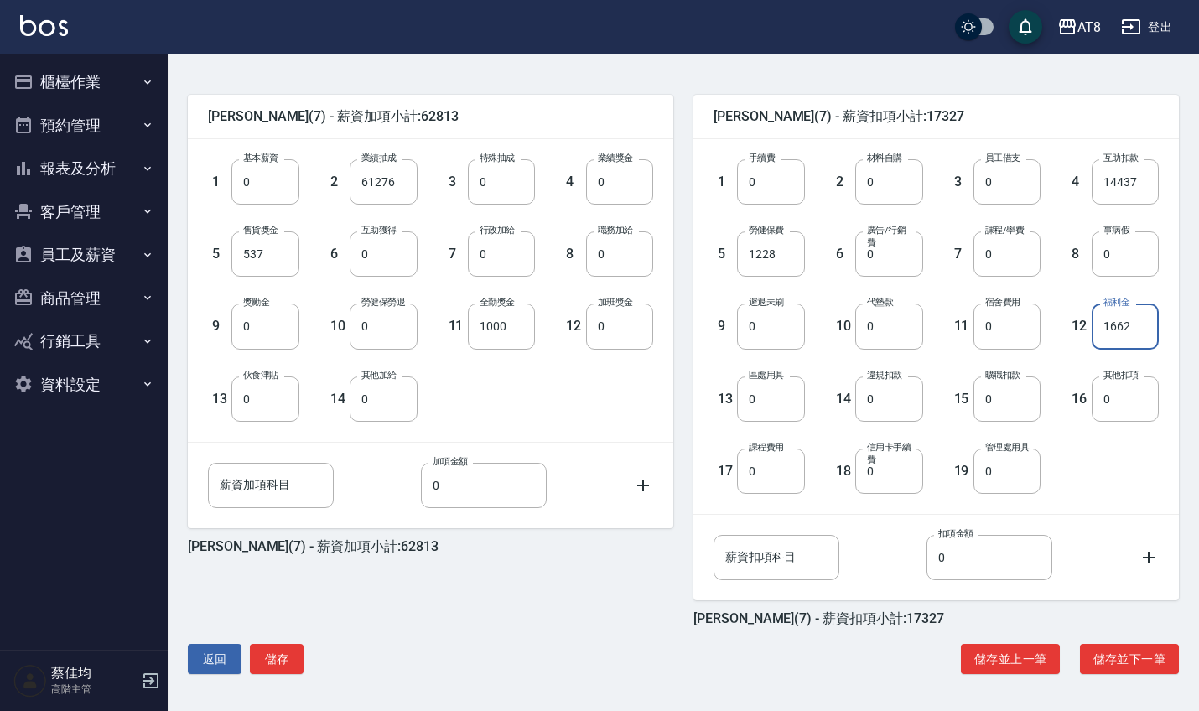
scroll to position [378, 0]
type input "1662"
click at [272, 661] on button "儲存" at bounding box center [277, 659] width 54 height 31
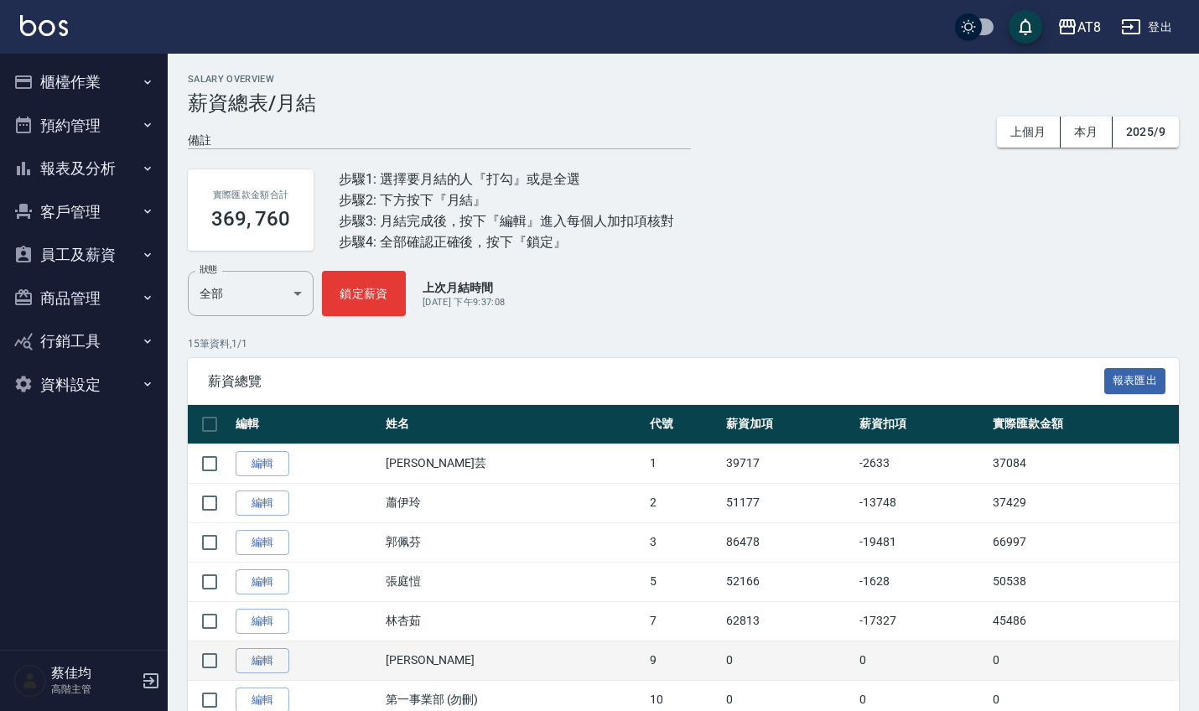
scroll to position [42, 0]
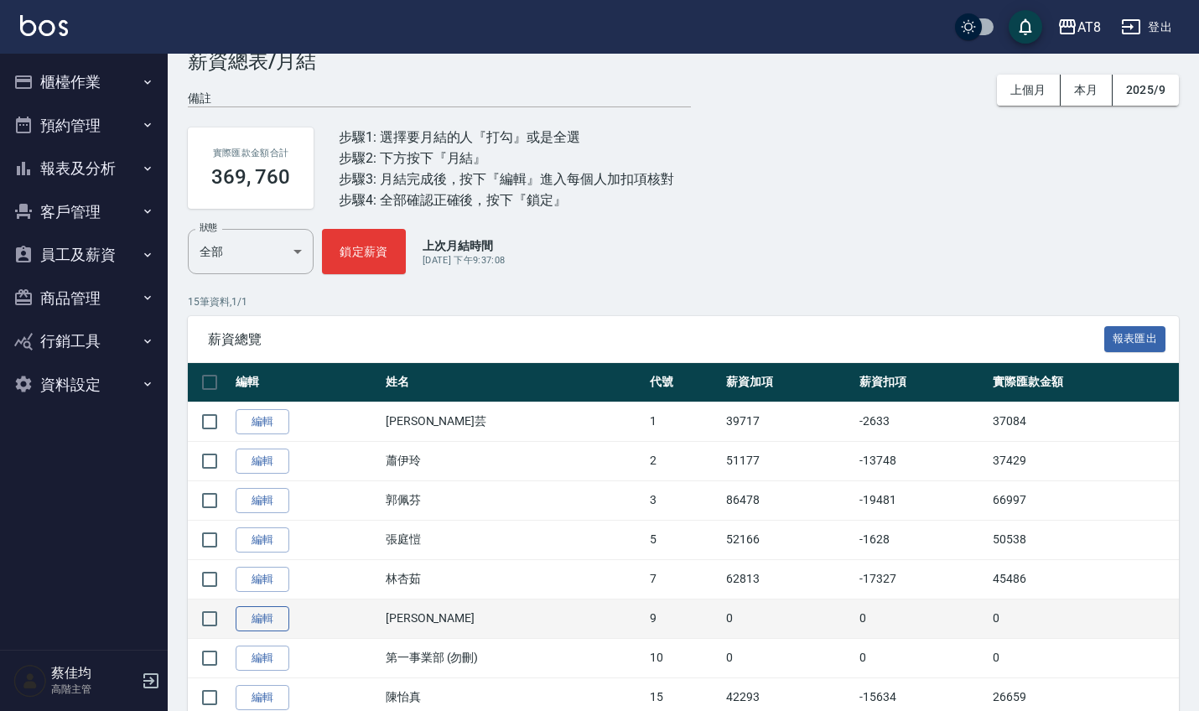
click at [279, 619] on link "編輯" at bounding box center [263, 619] width 54 height 26
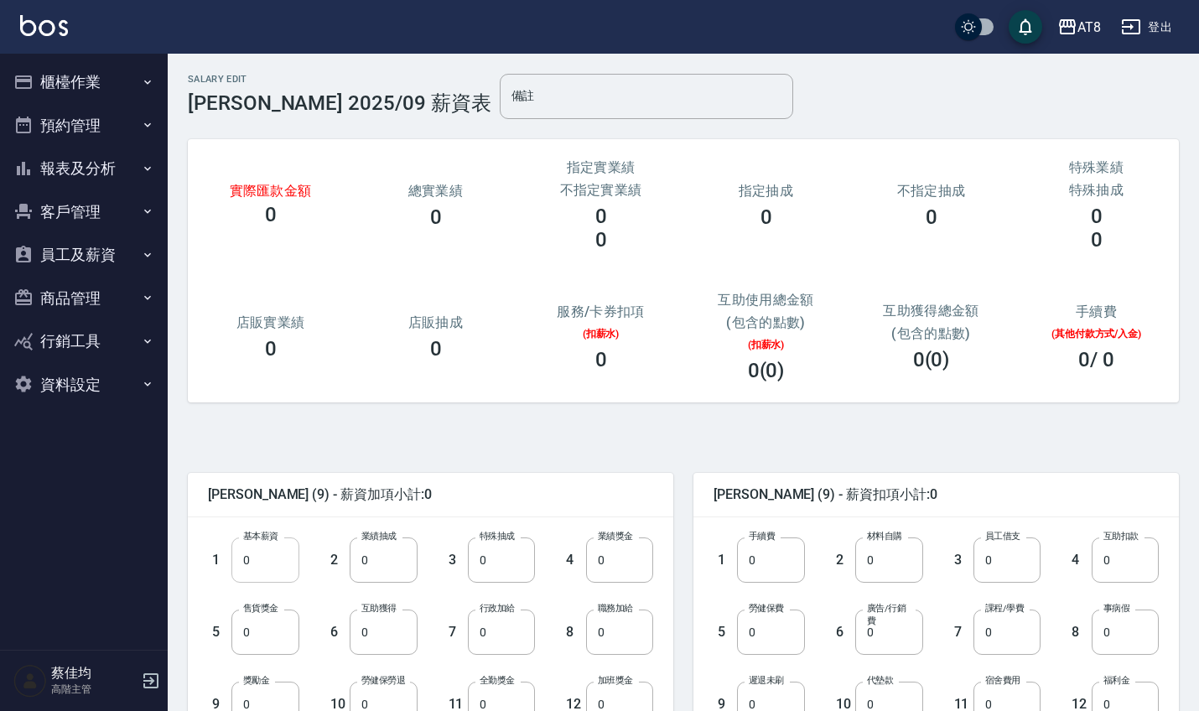
click at [273, 564] on input "0" at bounding box center [264, 559] width 67 height 45
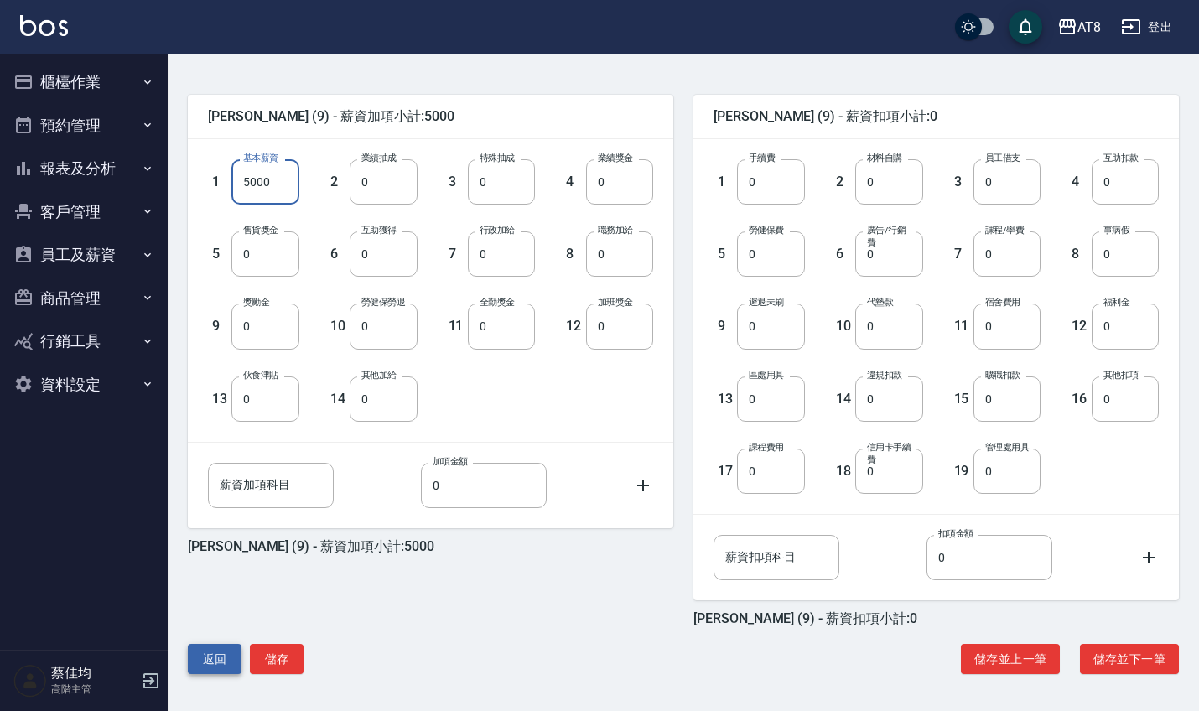
scroll to position [378, 0]
type input "5000"
click at [272, 656] on button "儲存" at bounding box center [277, 659] width 54 height 31
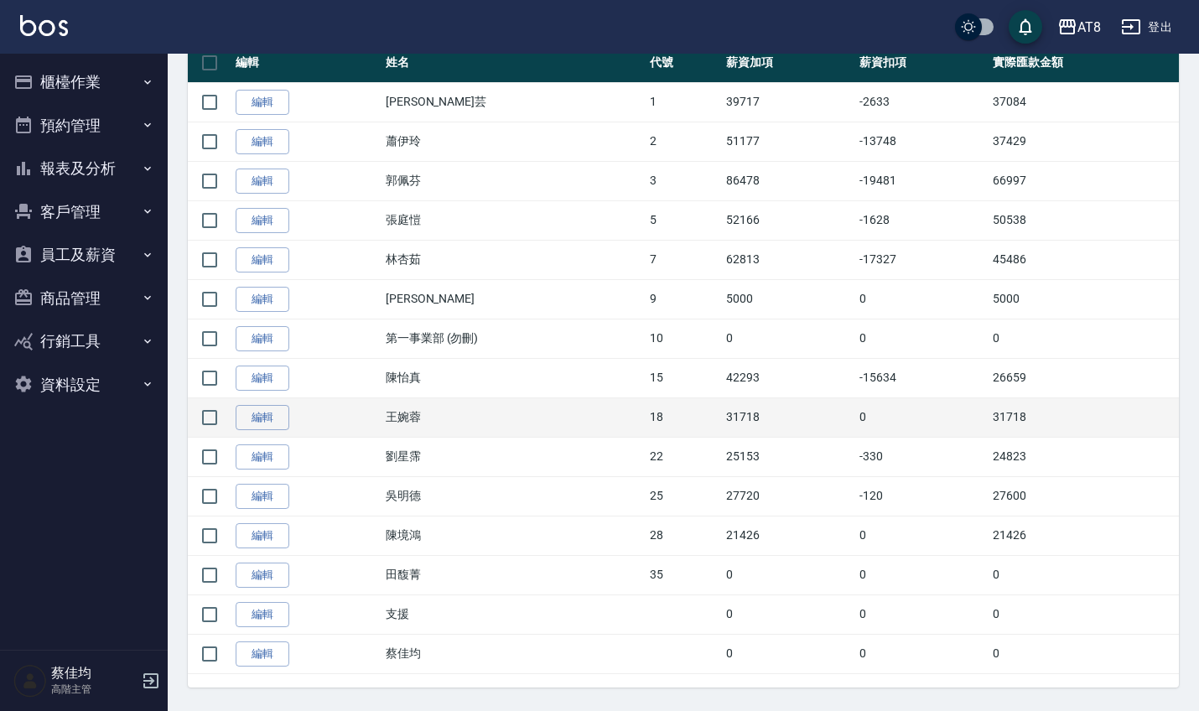
scroll to position [335, 0]
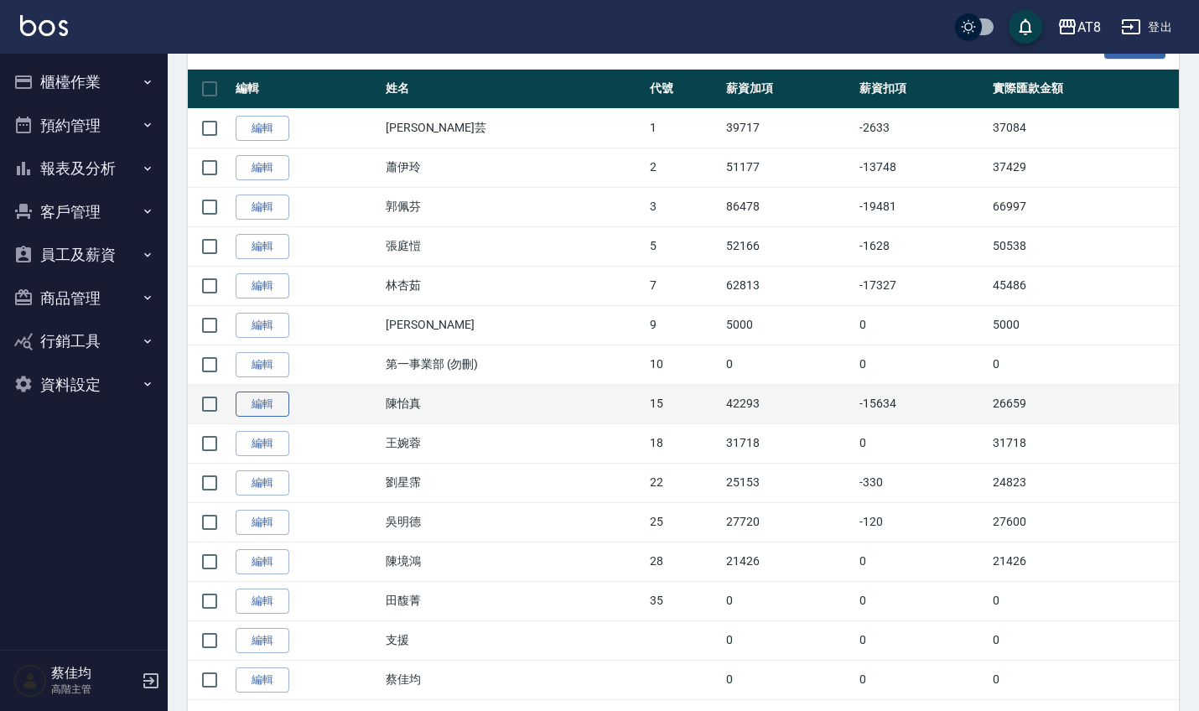
click at [278, 407] on link "編輯" at bounding box center [263, 404] width 54 height 26
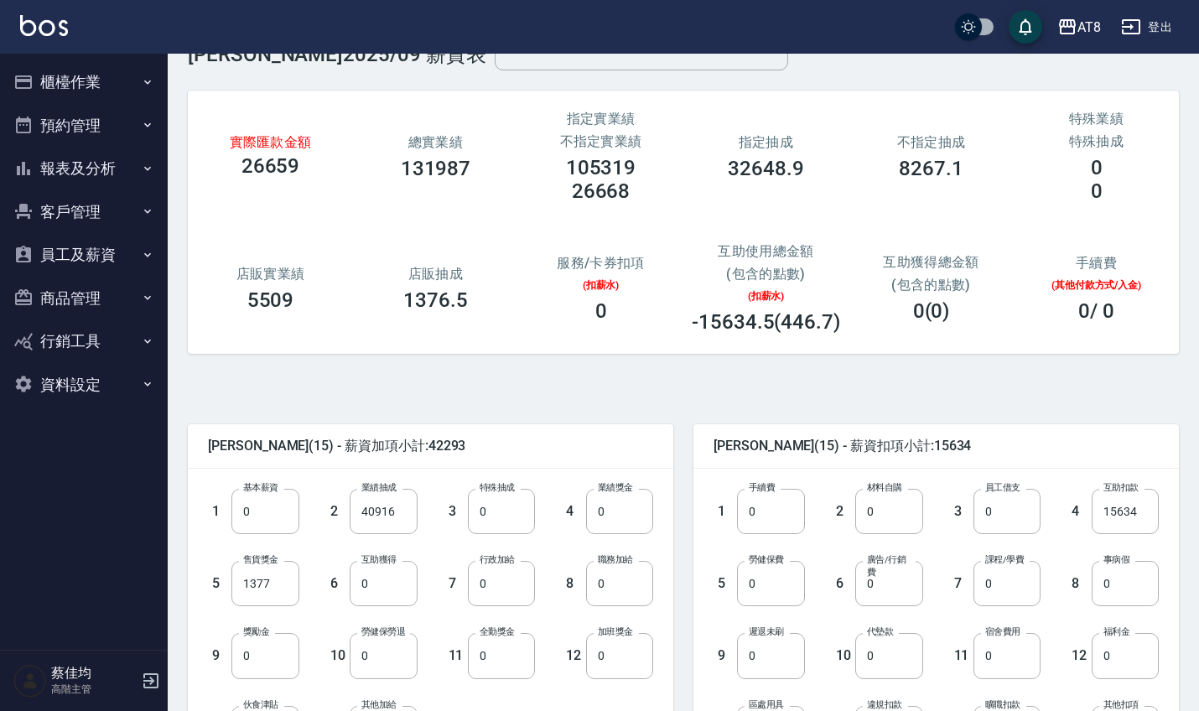
scroll to position [49, 0]
click at [402, 521] on input "40916" at bounding box center [383, 510] width 67 height 45
type input "59394"
click at [248, 638] on input "0" at bounding box center [264, 654] width 67 height 45
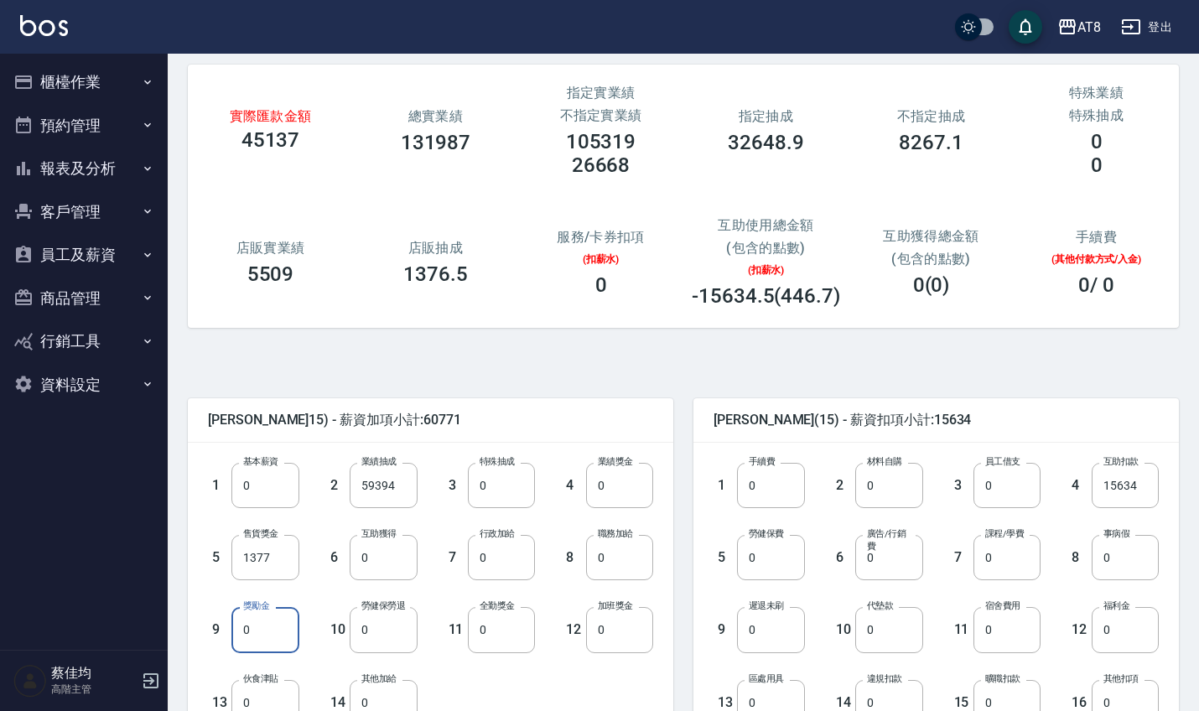
scroll to position [77, 0]
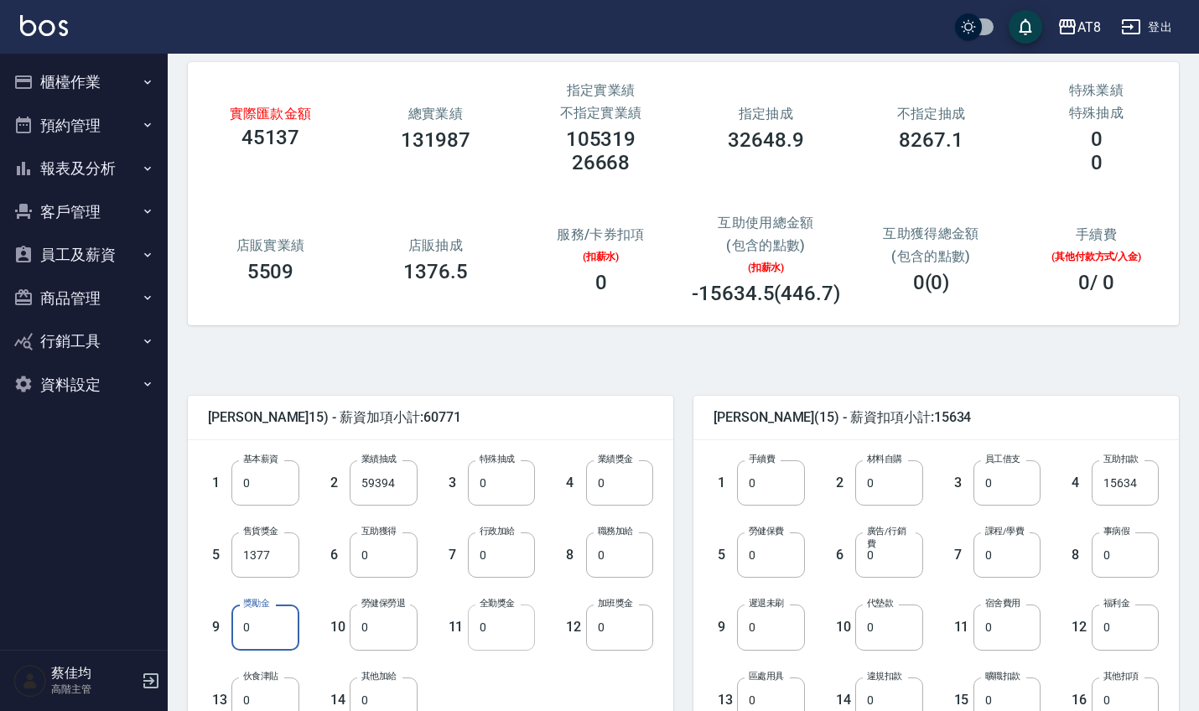
click at [497, 621] on input "0" at bounding box center [501, 626] width 67 height 45
type input "1000"
click at [758, 557] on input "0" at bounding box center [770, 554] width 67 height 45
type input "1228"
click at [1117, 640] on input "0" at bounding box center [1124, 626] width 67 height 45
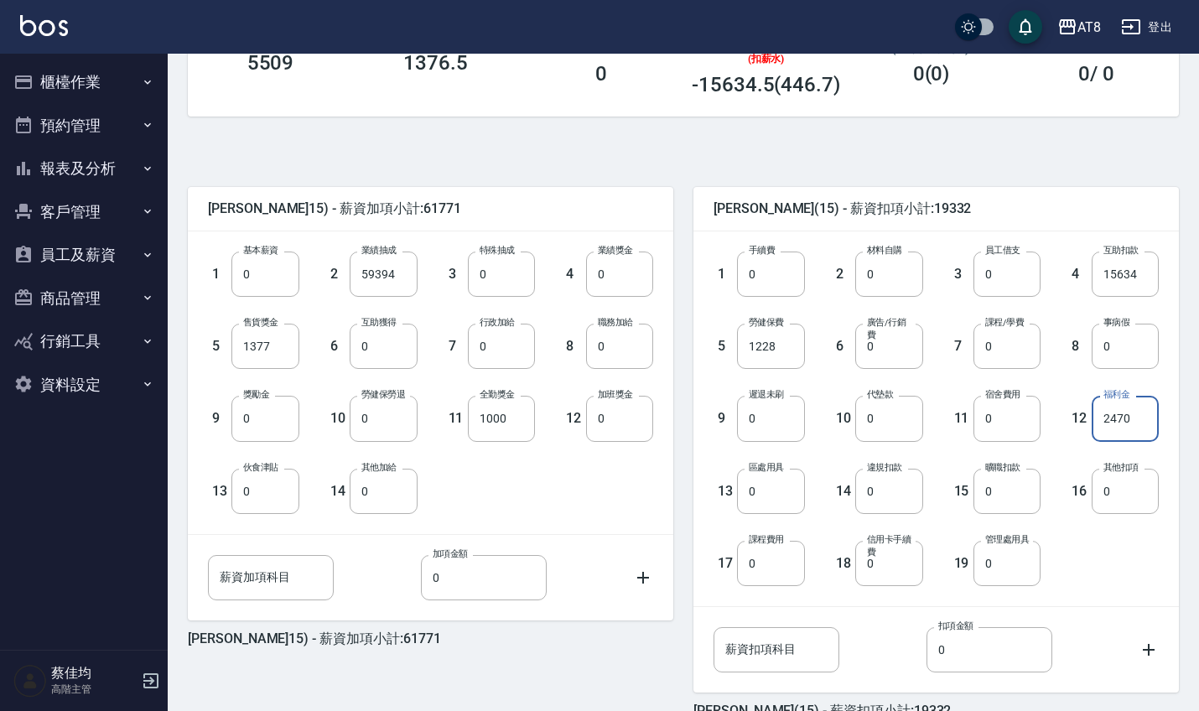
scroll to position [377, 0]
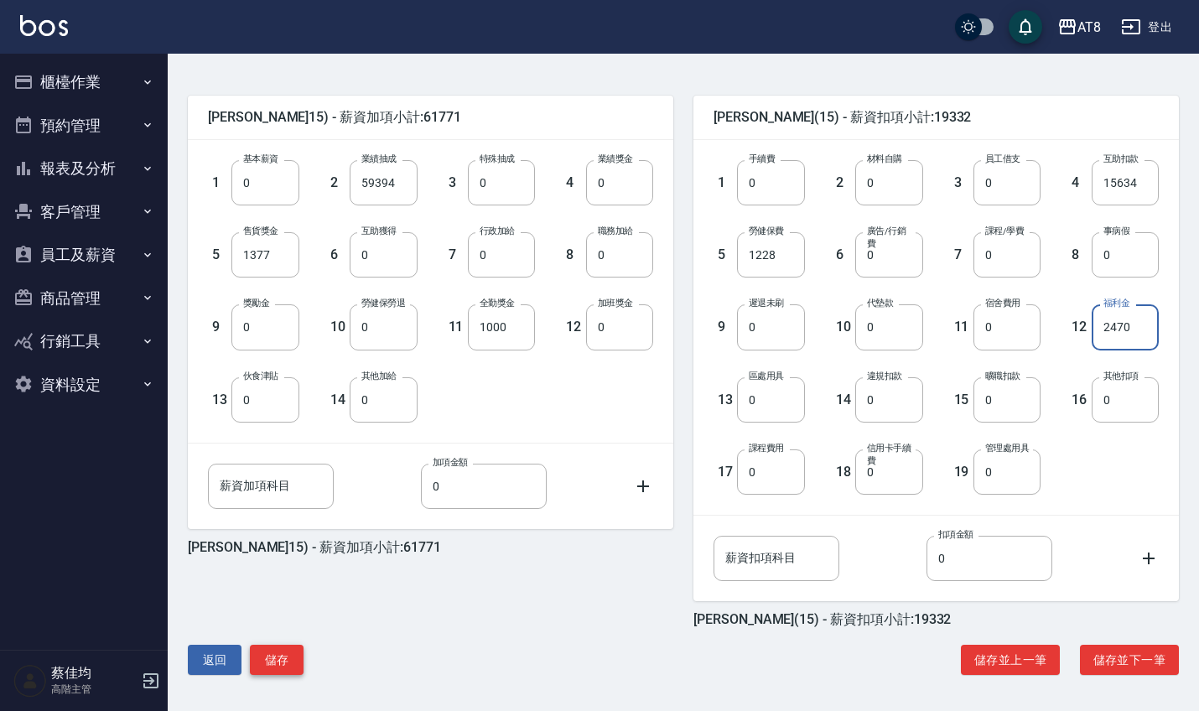
type input "2470"
click at [272, 668] on button "儲存" at bounding box center [277, 660] width 54 height 31
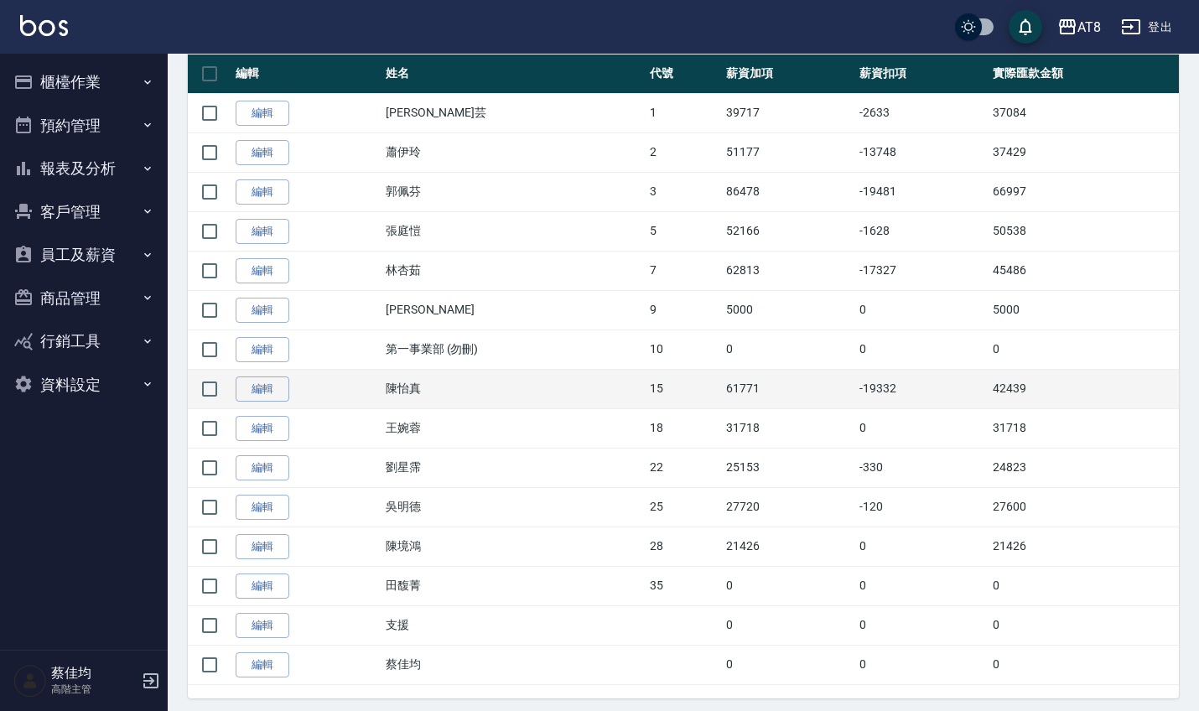
scroll to position [360, 0]
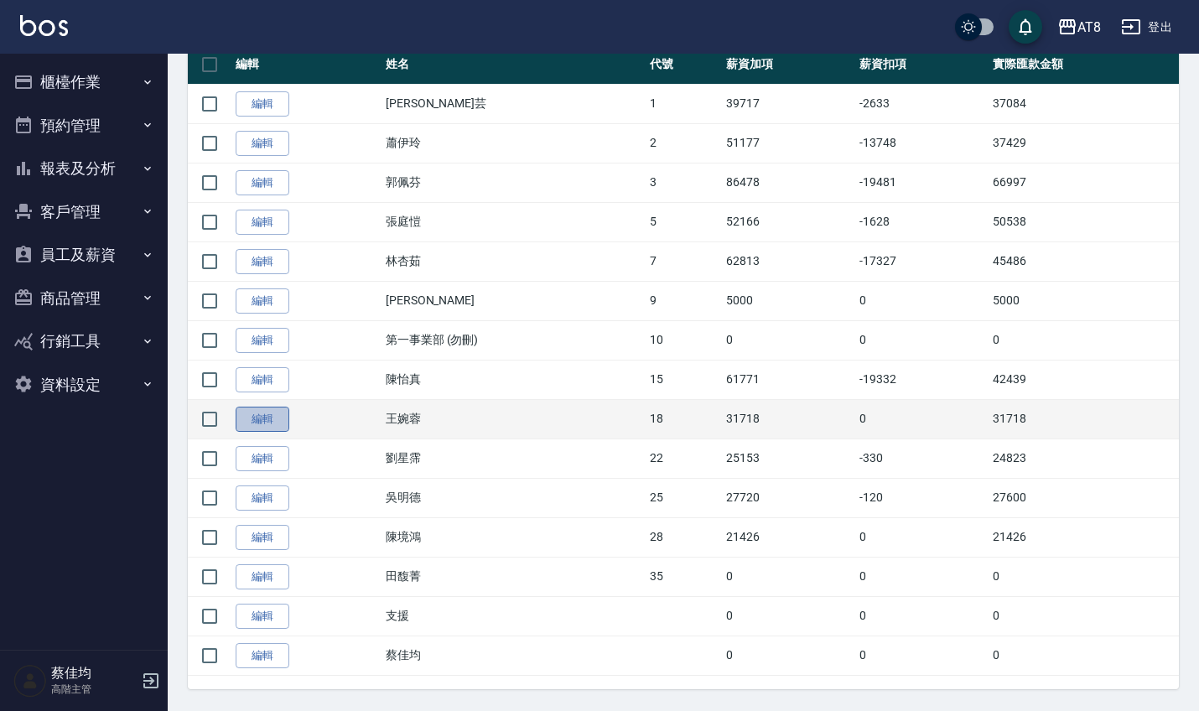
click at [248, 418] on link "編輯" at bounding box center [263, 420] width 54 height 26
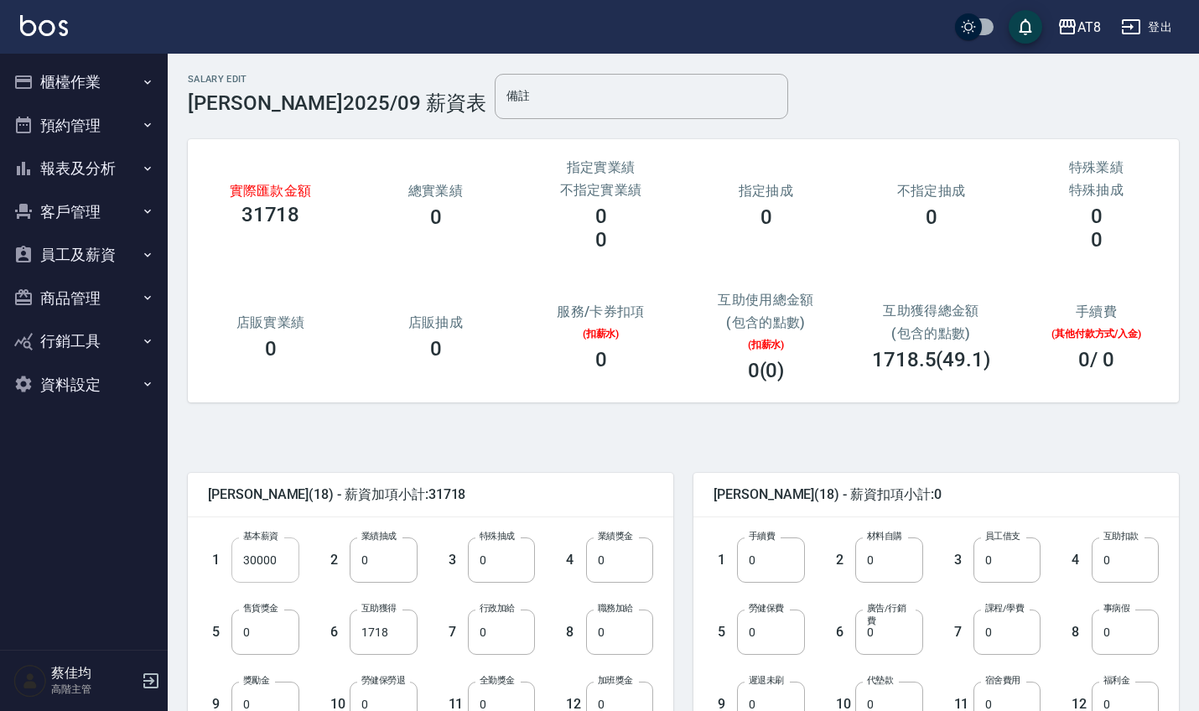
click at [282, 562] on input "30000" at bounding box center [264, 559] width 67 height 45
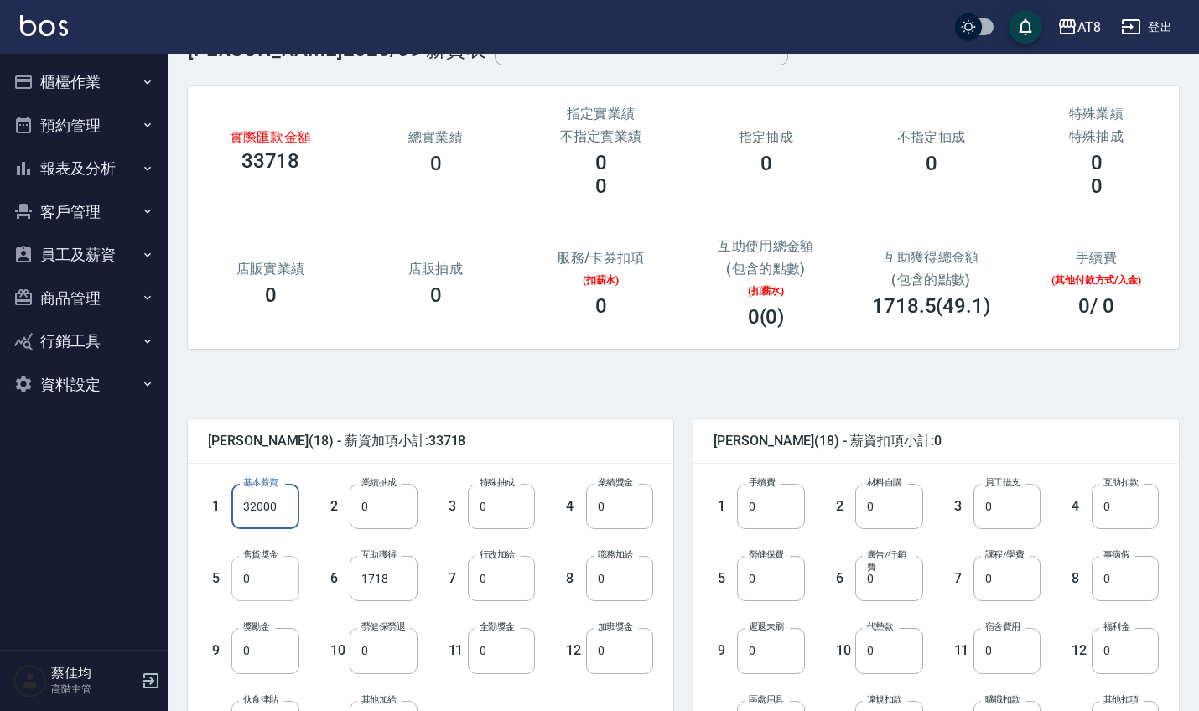
scroll to position [56, 0]
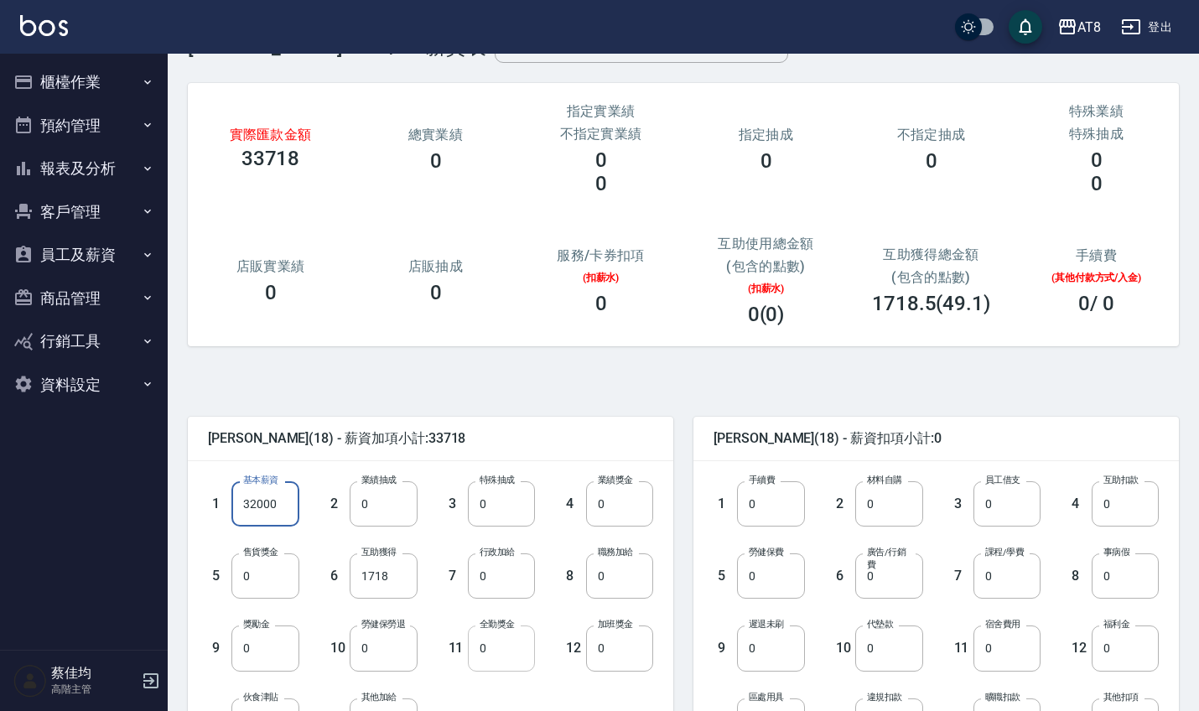
type input "32000"
click at [505, 666] on input "0" at bounding box center [501, 647] width 67 height 45
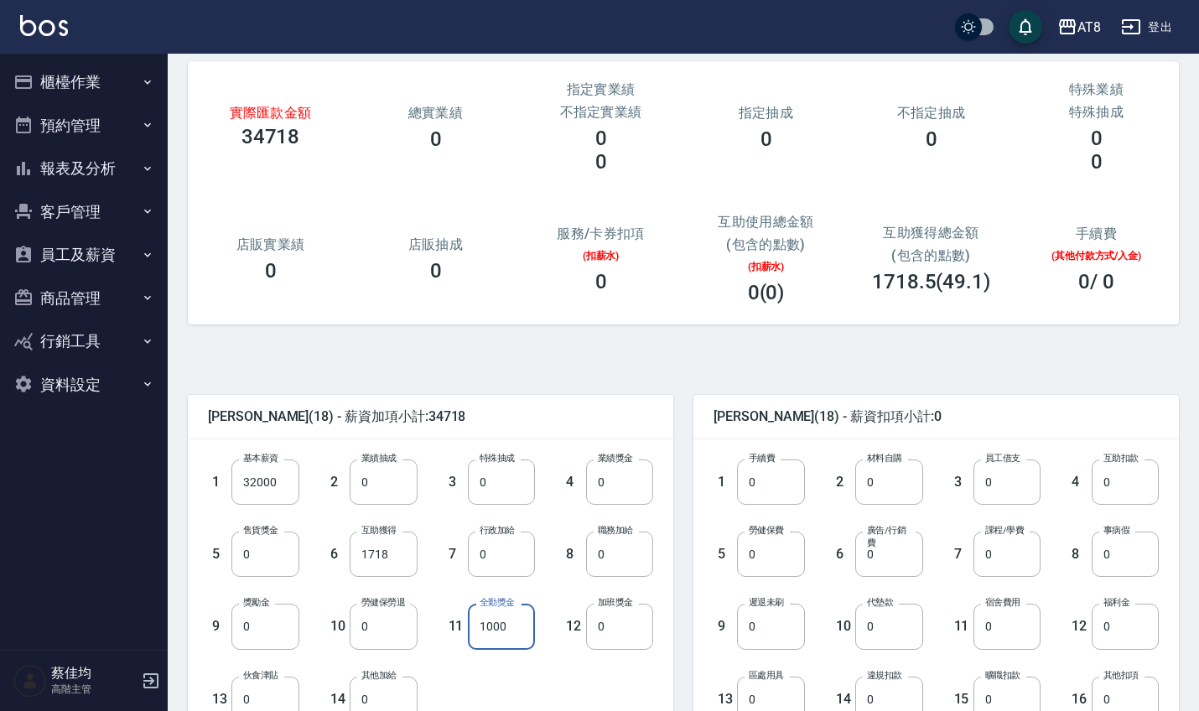
scroll to position [80, 0]
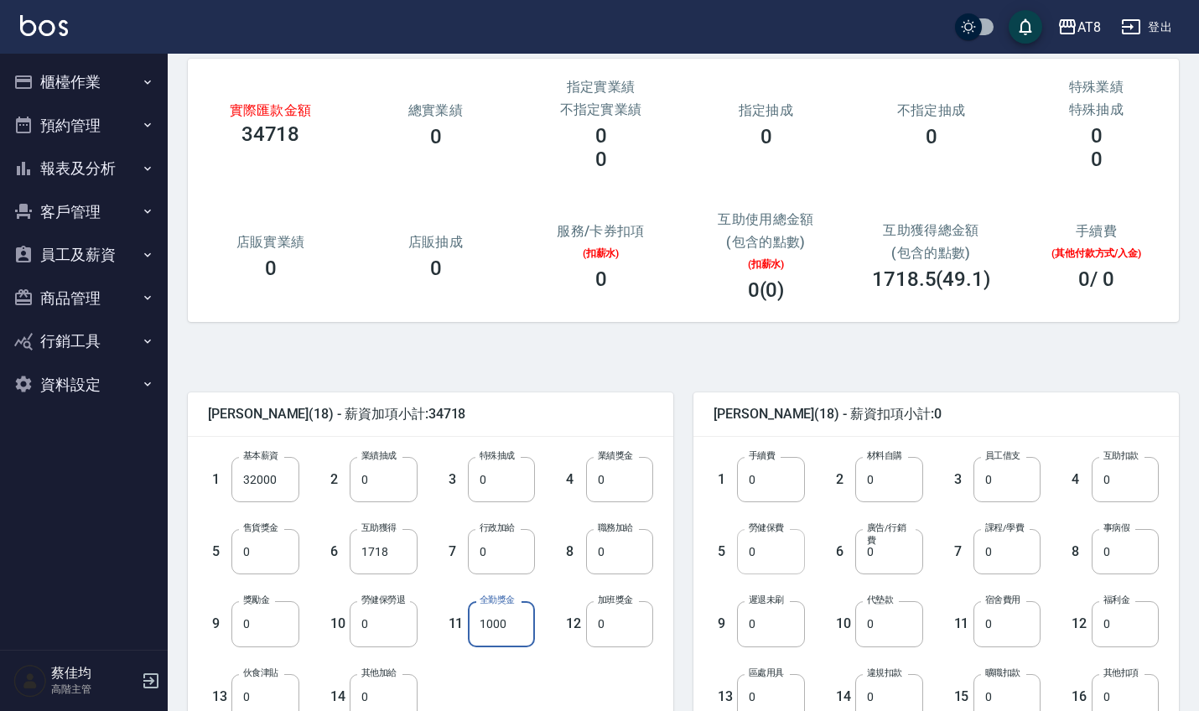
type input "1000"
click at [787, 566] on input "0" at bounding box center [770, 551] width 67 height 45
type input "1228"
click at [1122, 635] on input "0" at bounding box center [1124, 623] width 67 height 45
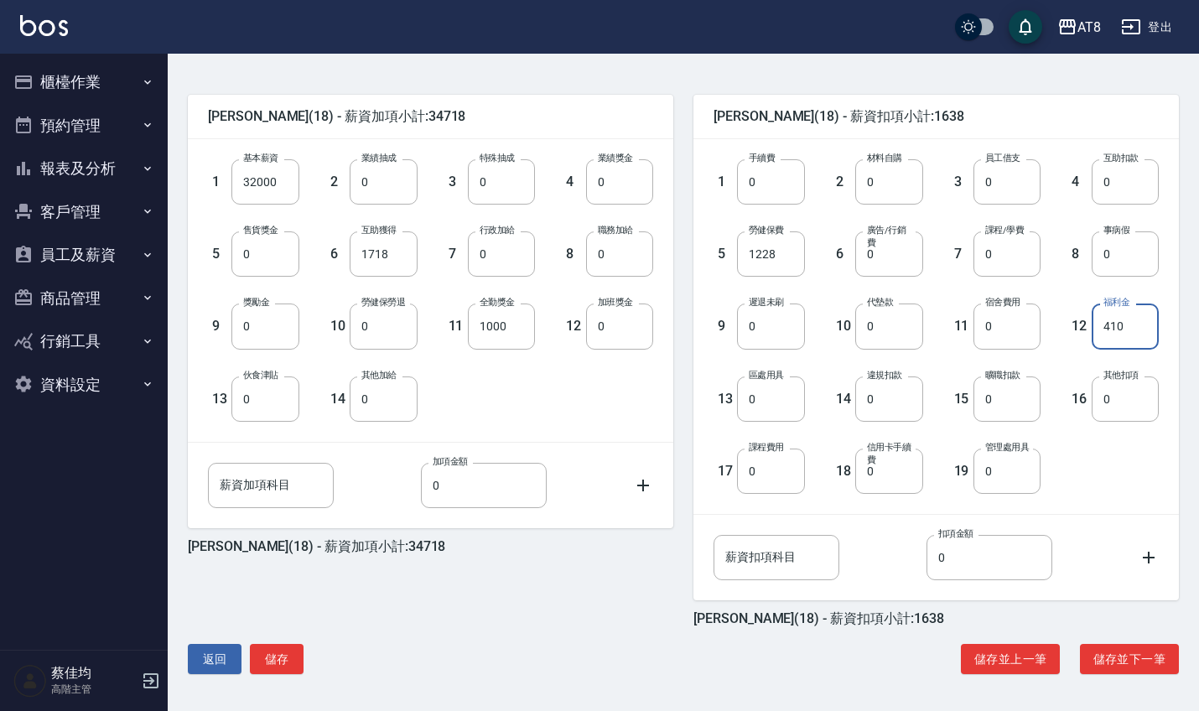
scroll to position [378, 0]
type input "410"
click at [277, 662] on button "儲存" at bounding box center [277, 659] width 54 height 31
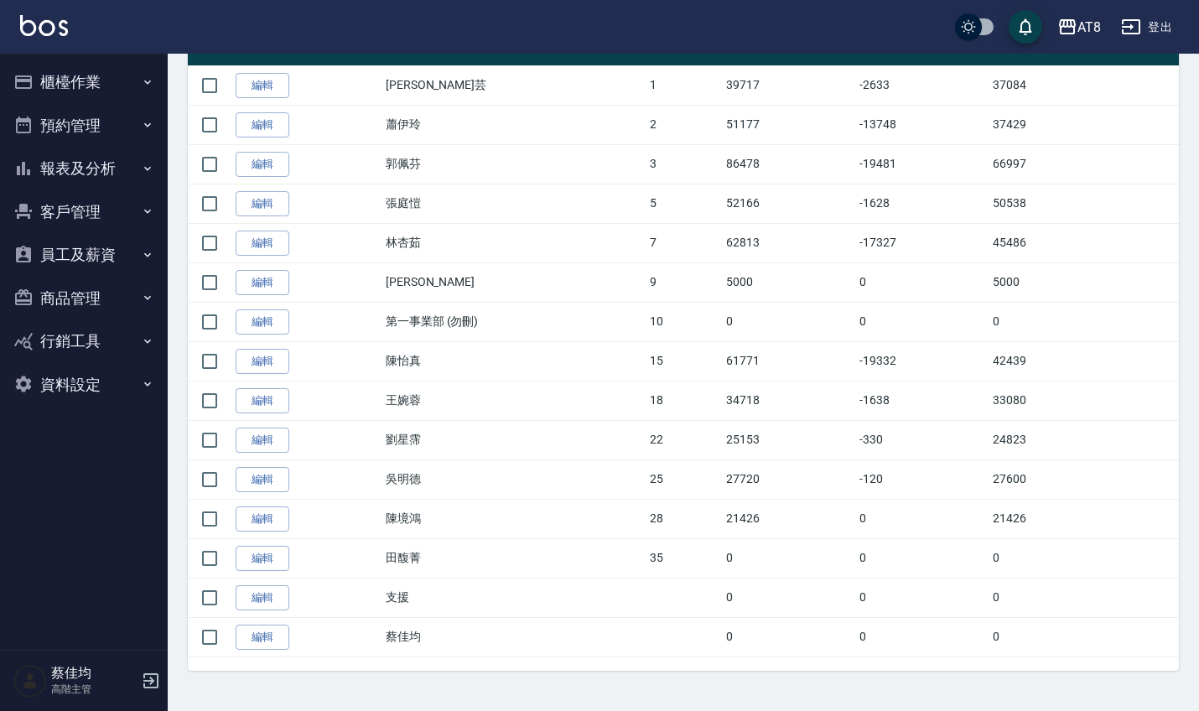
scroll to position [377, 0]
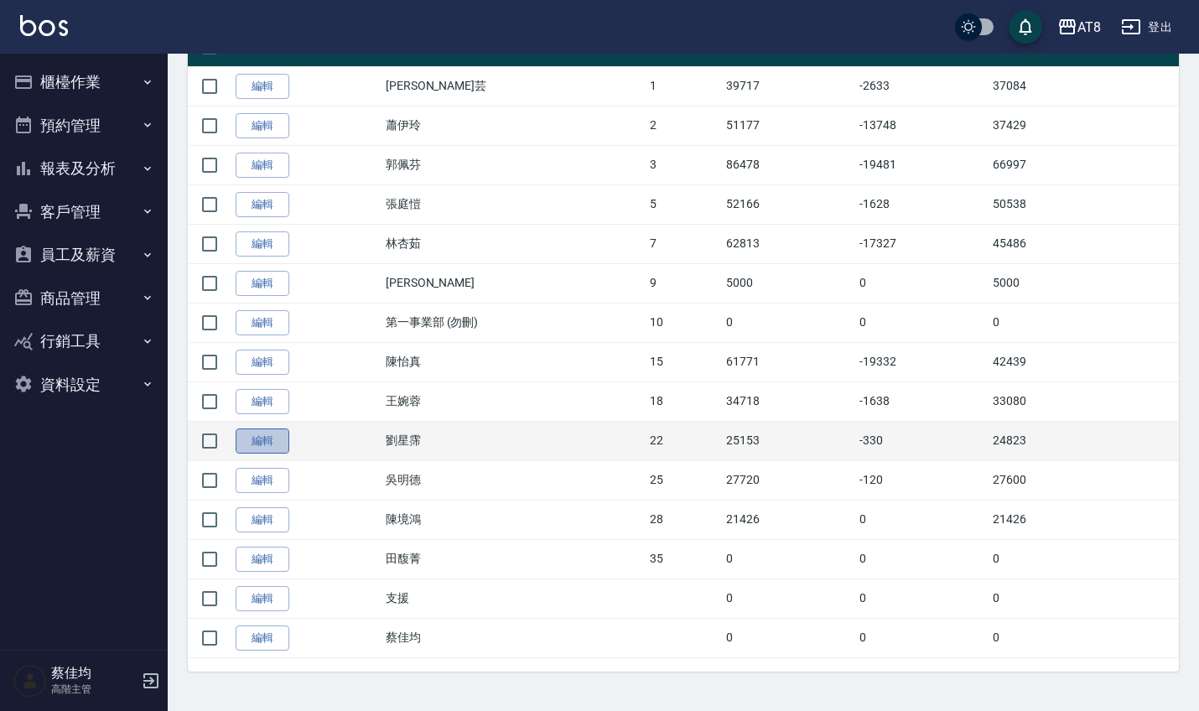
click at [279, 443] on link "編輯" at bounding box center [263, 441] width 54 height 26
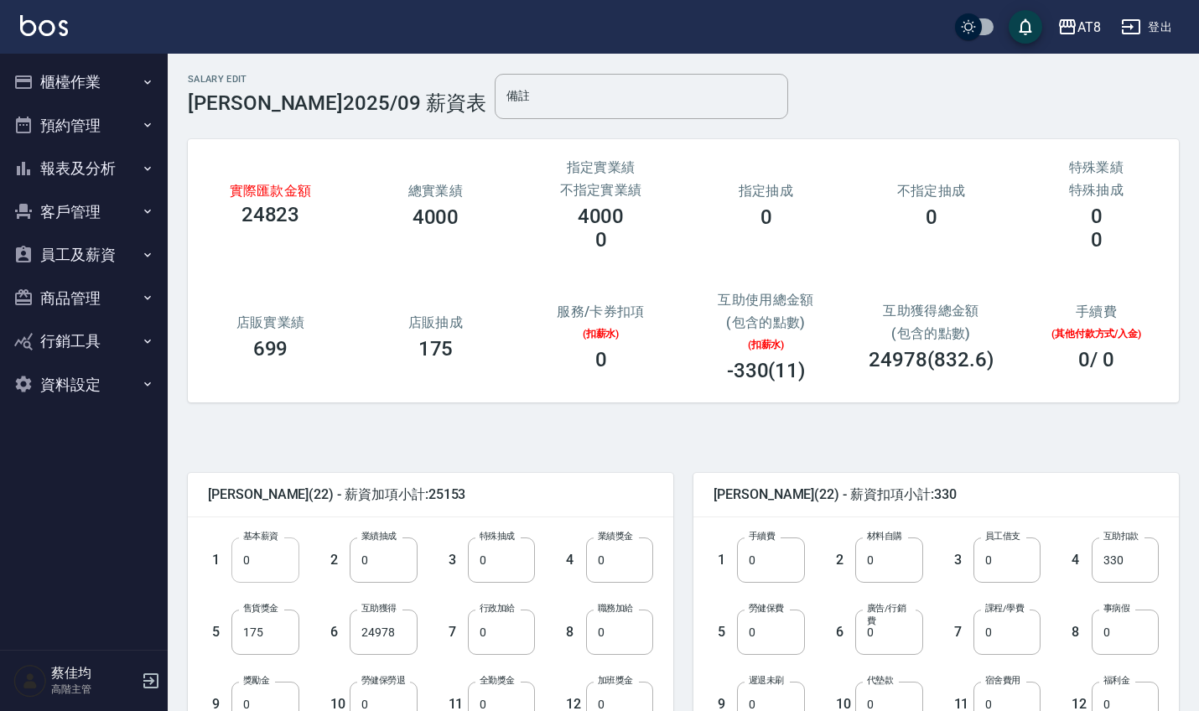
click at [257, 564] on input "0" at bounding box center [264, 559] width 67 height 45
type input "28590"
click at [393, 642] on input "24978" at bounding box center [383, 631] width 67 height 45
type input "0"
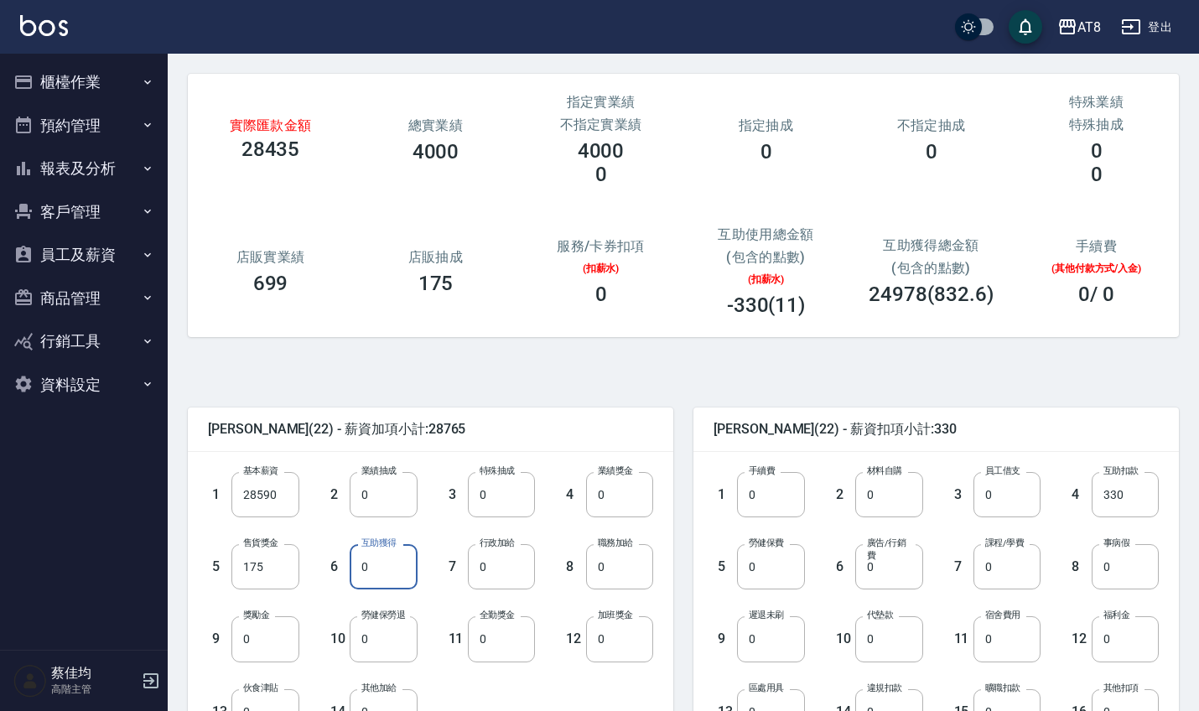
scroll to position [70, 0]
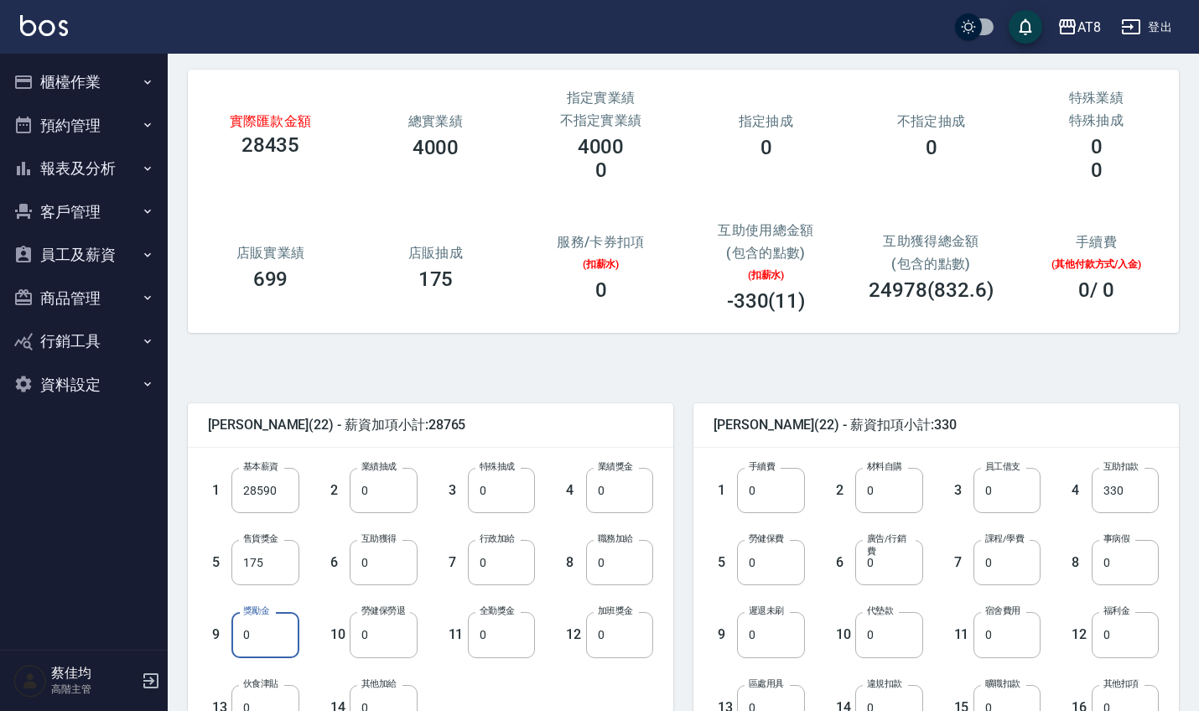
click at [283, 647] on input "0" at bounding box center [264, 634] width 67 height 45
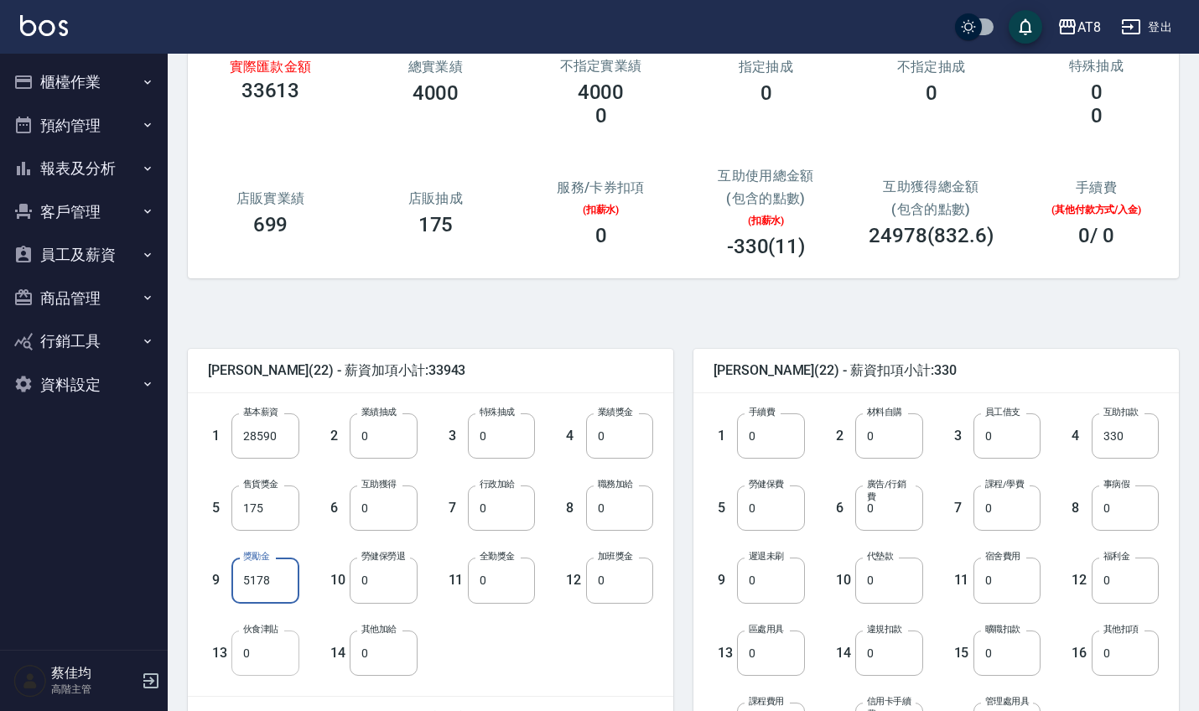
type input "5178"
click at [272, 669] on input "0" at bounding box center [264, 652] width 67 height 45
type input "250"
click at [521, 584] on input "0" at bounding box center [501, 579] width 67 height 45
type input "1000"
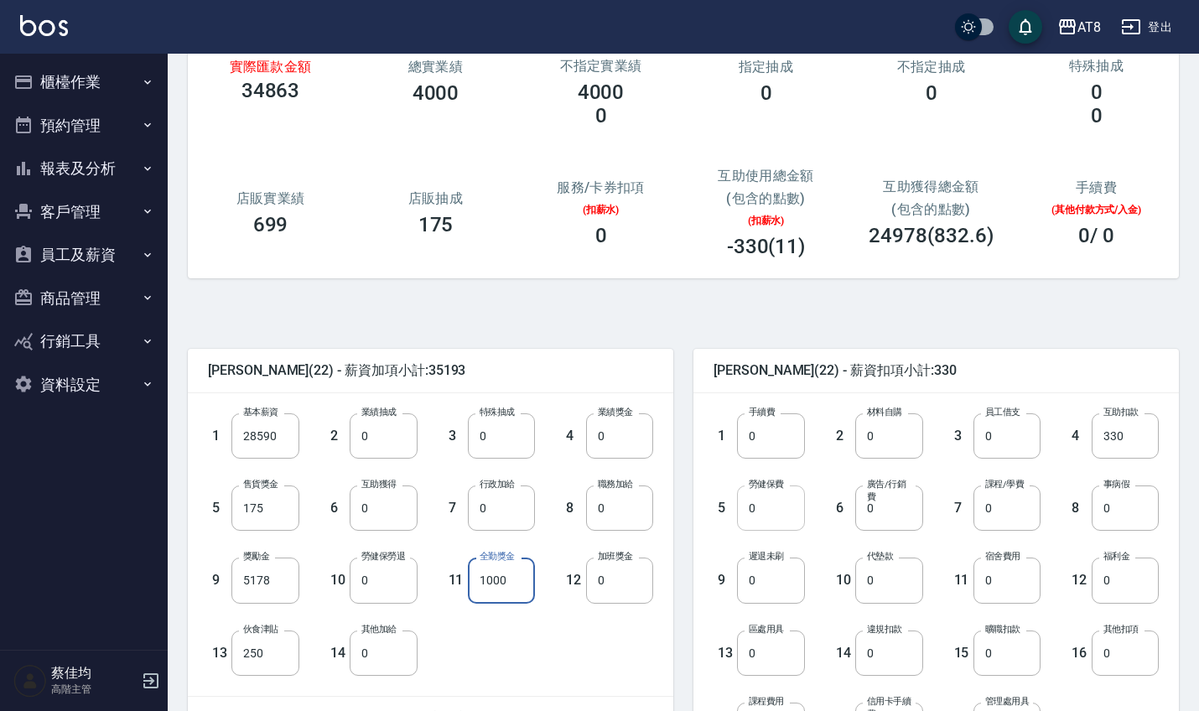
click at [762, 523] on input "0" at bounding box center [770, 507] width 67 height 45
type input "937"
click at [1131, 445] on input "330" at bounding box center [1124, 435] width 67 height 45
type input "0"
click at [1127, 588] on input "0" at bounding box center [1124, 579] width 67 height 45
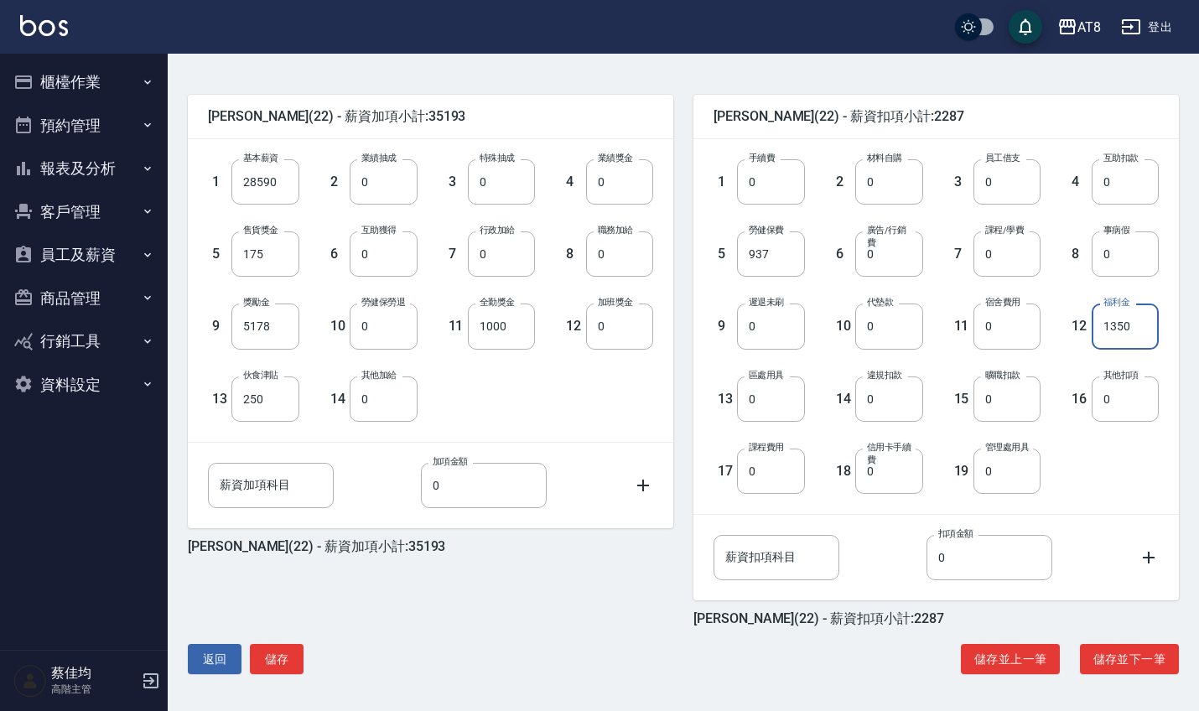
scroll to position [378, 0]
type input "1350"
click at [279, 657] on button "儲存" at bounding box center [277, 659] width 54 height 31
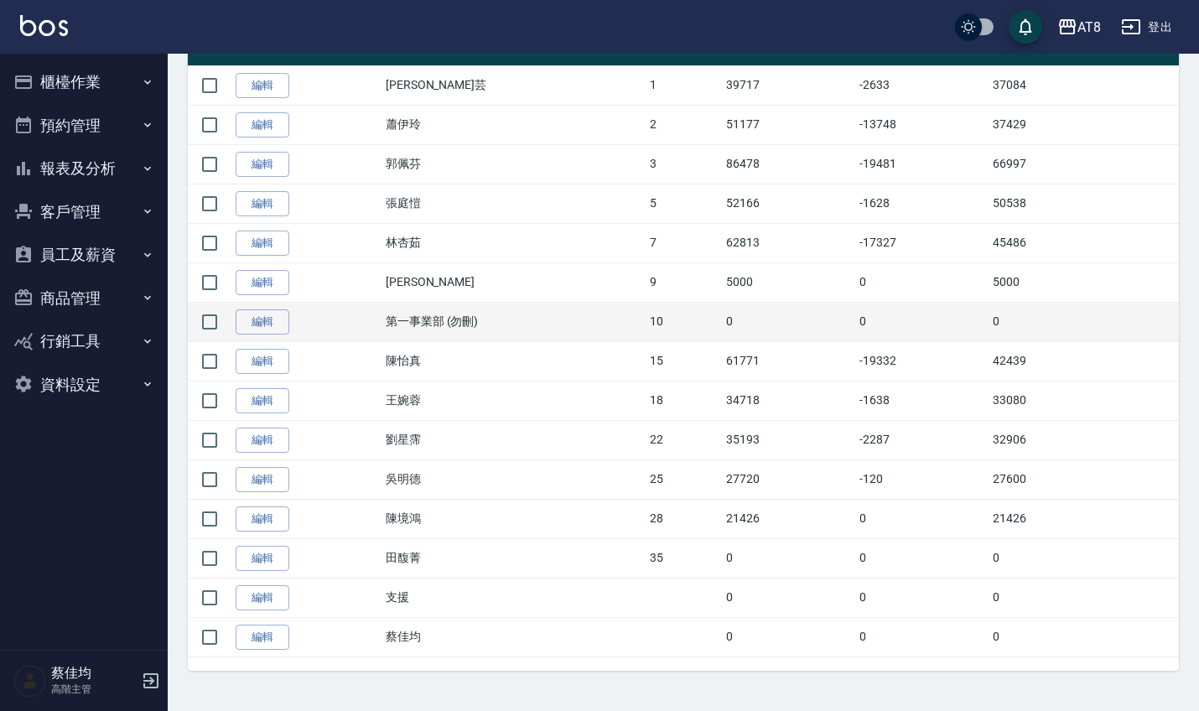
scroll to position [377, 0]
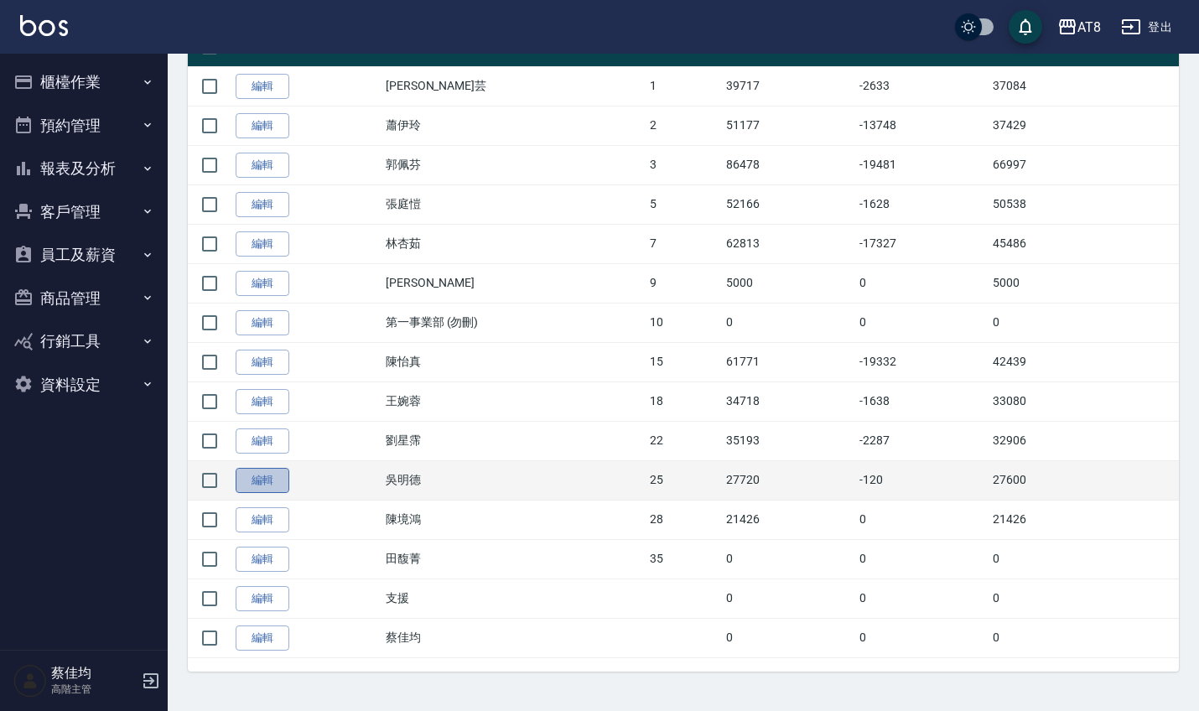
click at [260, 479] on link "編輯" at bounding box center [263, 481] width 54 height 26
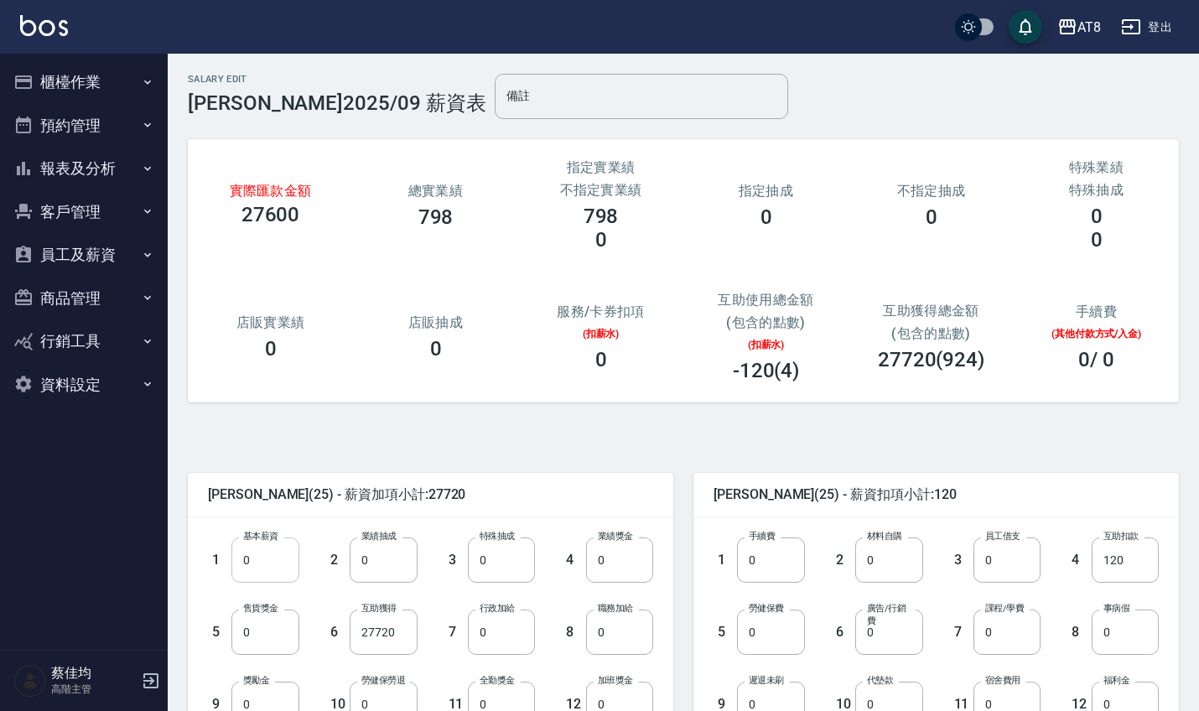
click at [278, 564] on input "0" at bounding box center [264, 559] width 67 height 45
type input "28590"
click at [397, 640] on input "27720" at bounding box center [383, 631] width 67 height 45
type input "0"
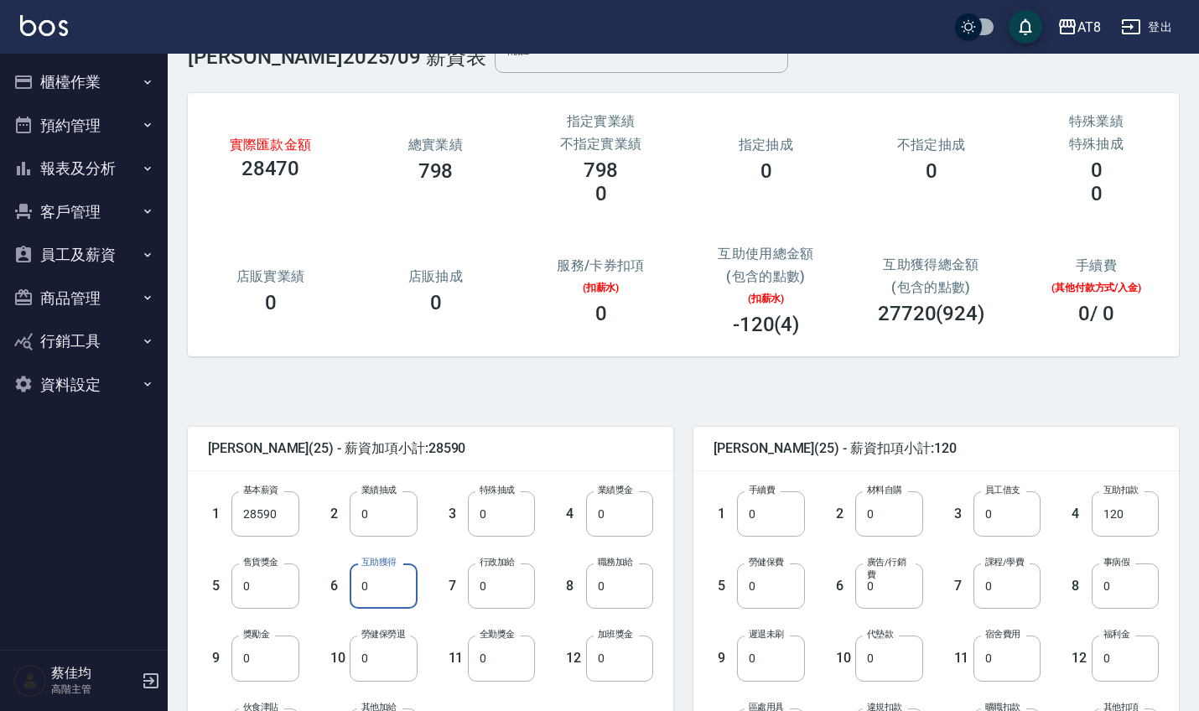
scroll to position [50, 0]
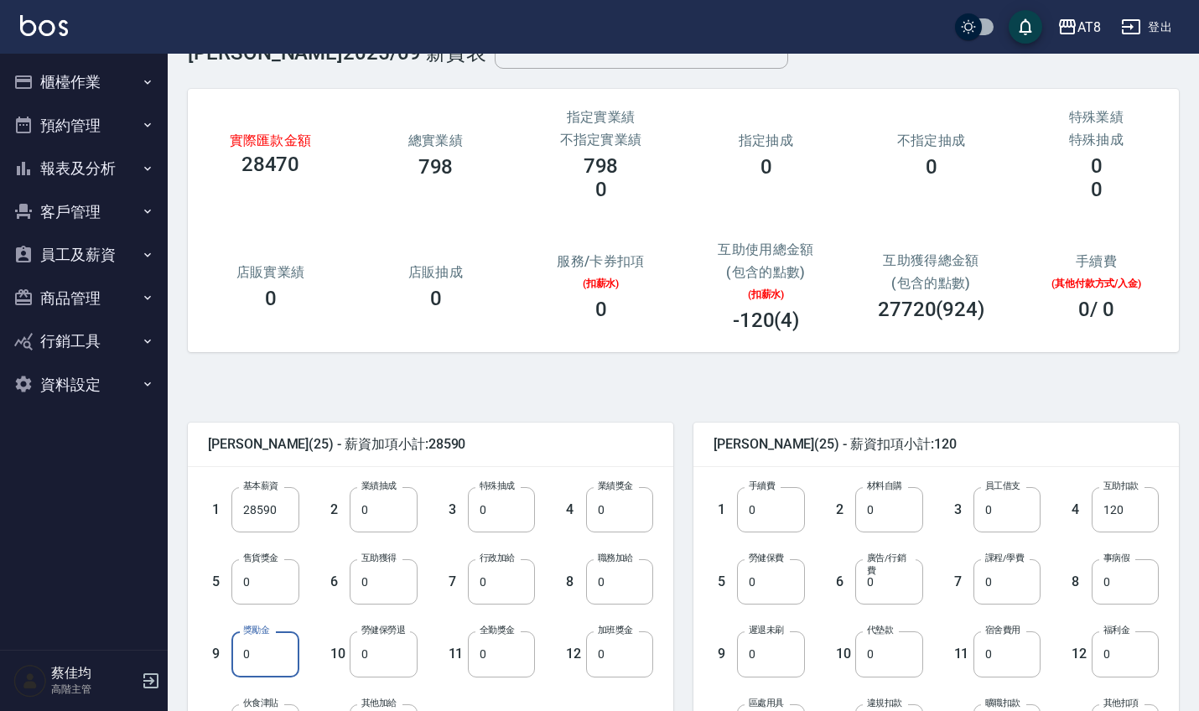
click at [263, 659] on input "0" at bounding box center [264, 653] width 67 height 45
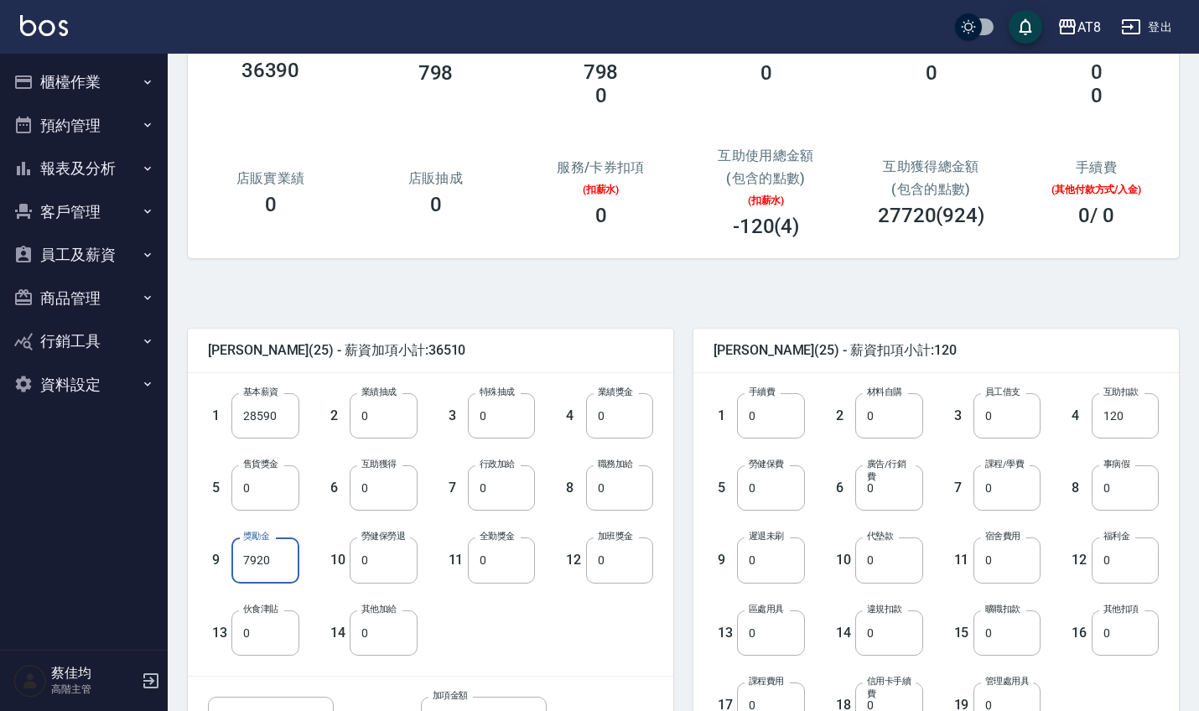
scroll to position [154, 0]
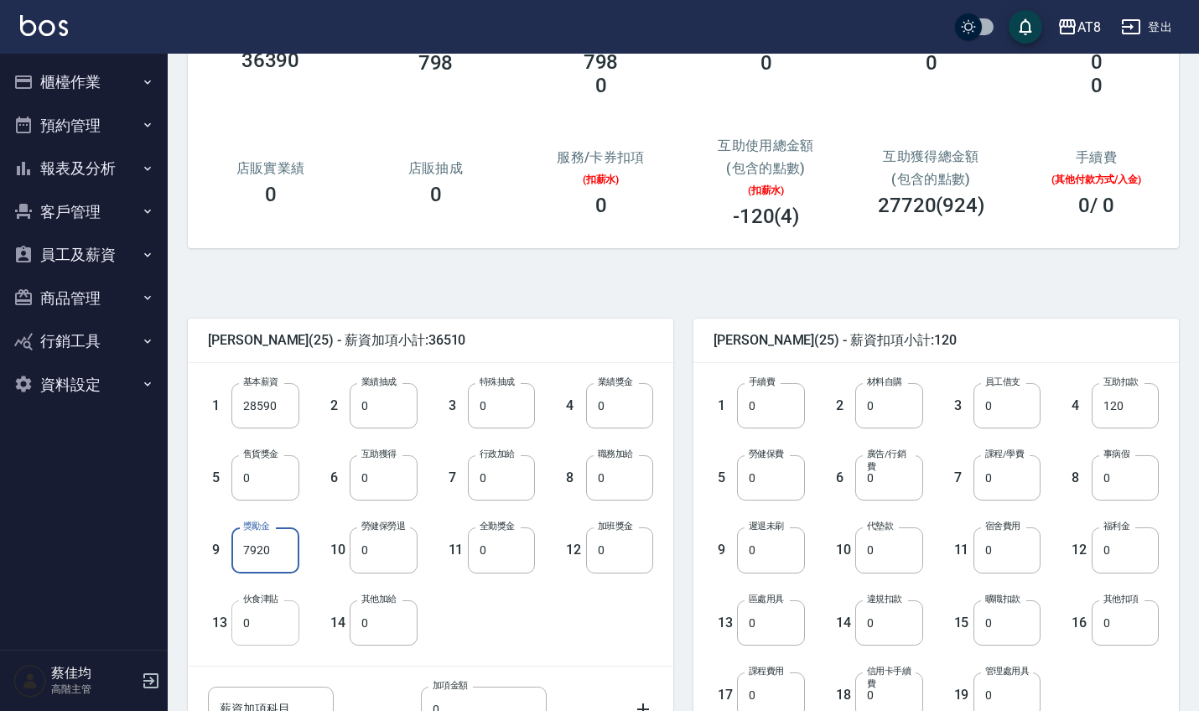
type input "7920"
click at [261, 619] on input "0" at bounding box center [264, 622] width 67 height 45
type input "250"
click at [780, 468] on input "0" at bounding box center [770, 477] width 67 height 45
click at [777, 476] on input "0" at bounding box center [770, 477] width 67 height 45
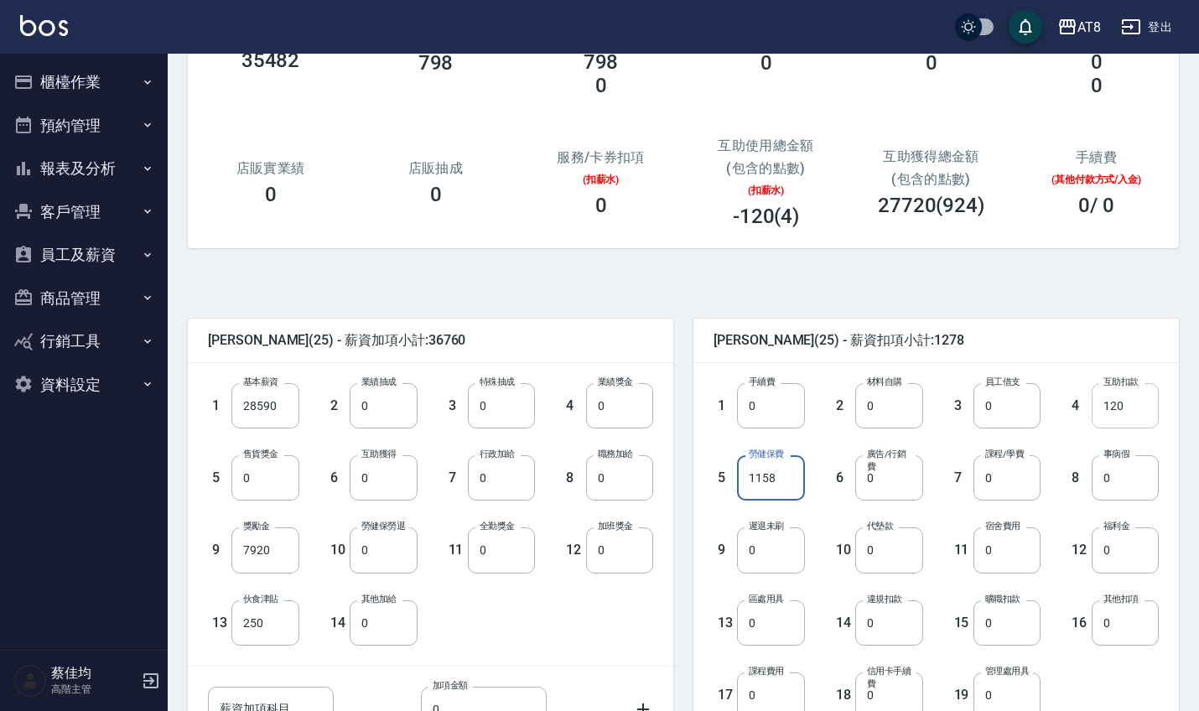
type input "1158"
type input "0"
click at [1126, 545] on input "0" at bounding box center [1124, 549] width 67 height 45
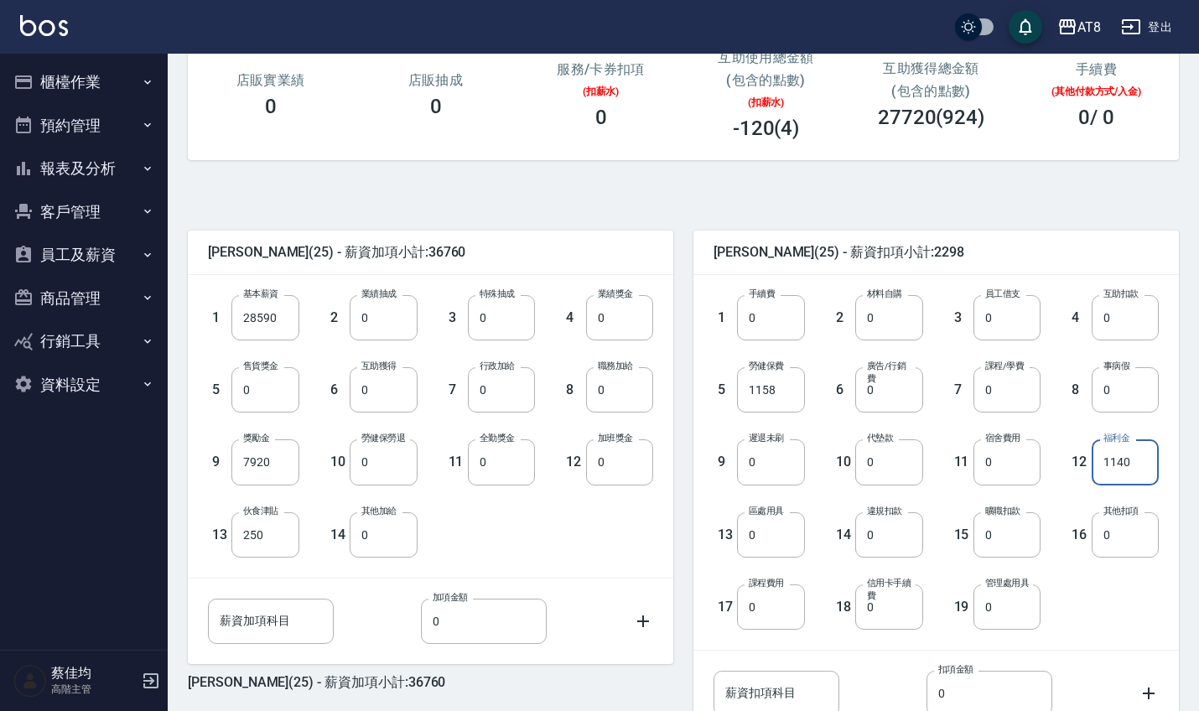
scroll to position [376, 0]
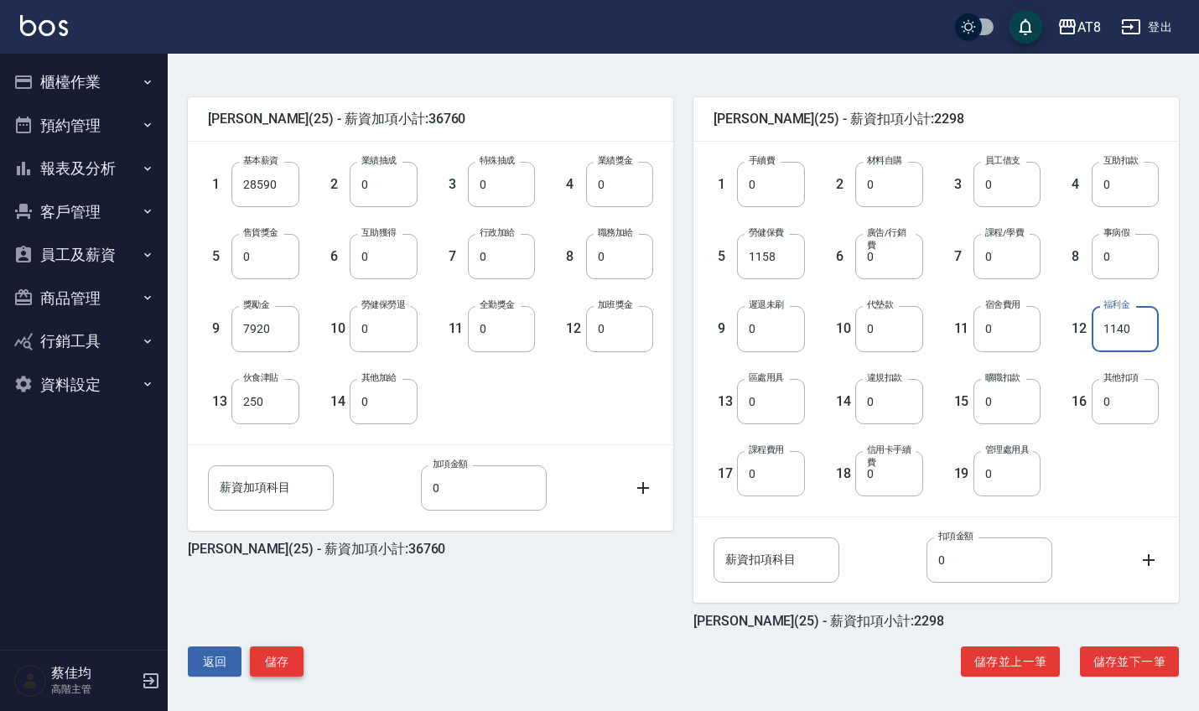
type input "1140"
click at [274, 666] on button "儲存" at bounding box center [277, 661] width 54 height 31
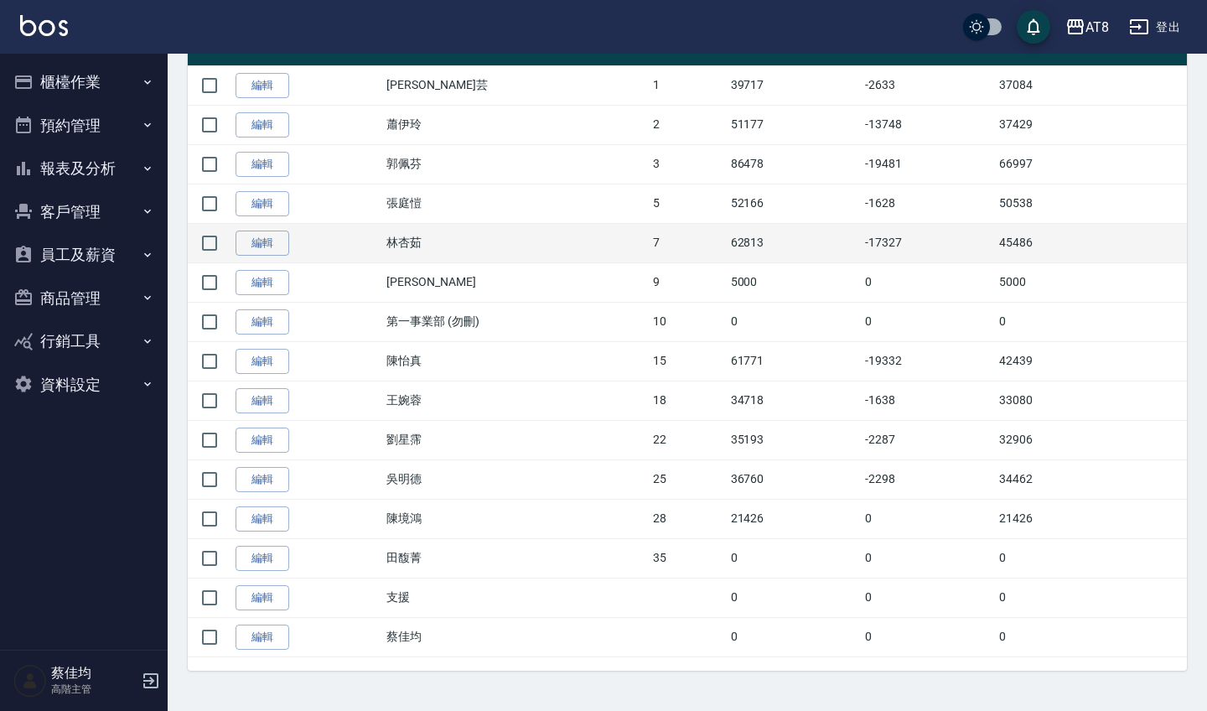
scroll to position [377, 0]
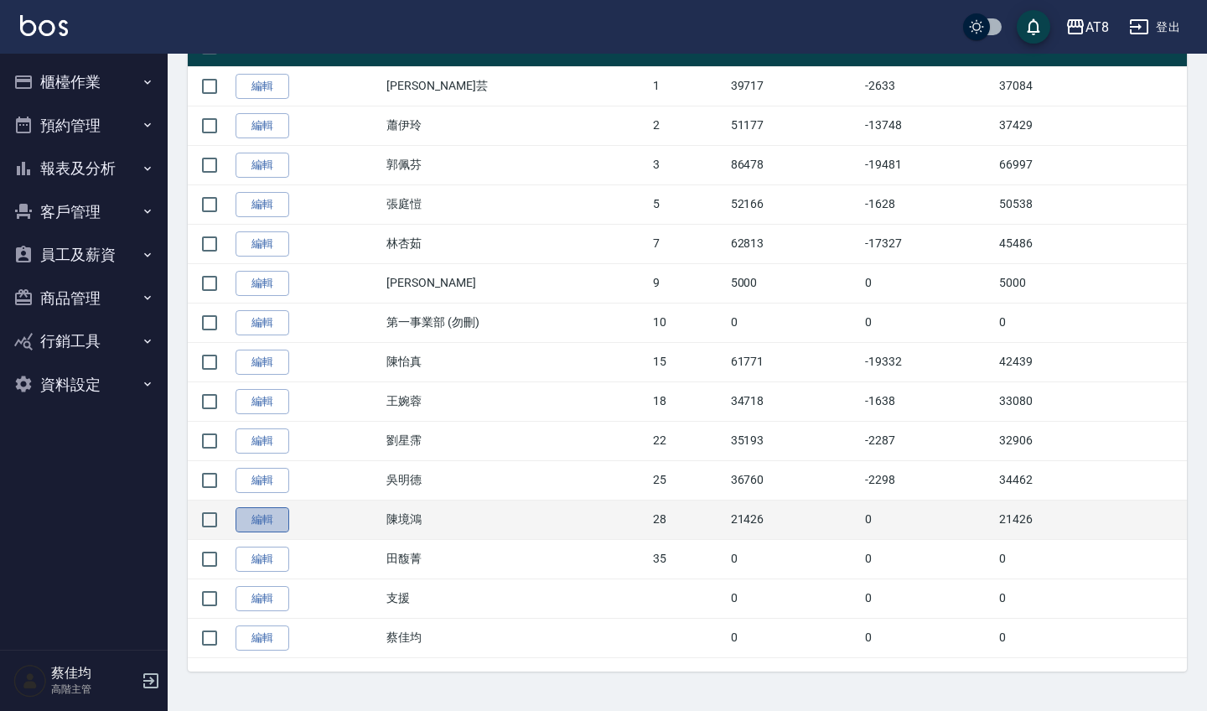
click at [288, 526] on link "編輯" at bounding box center [263, 520] width 54 height 26
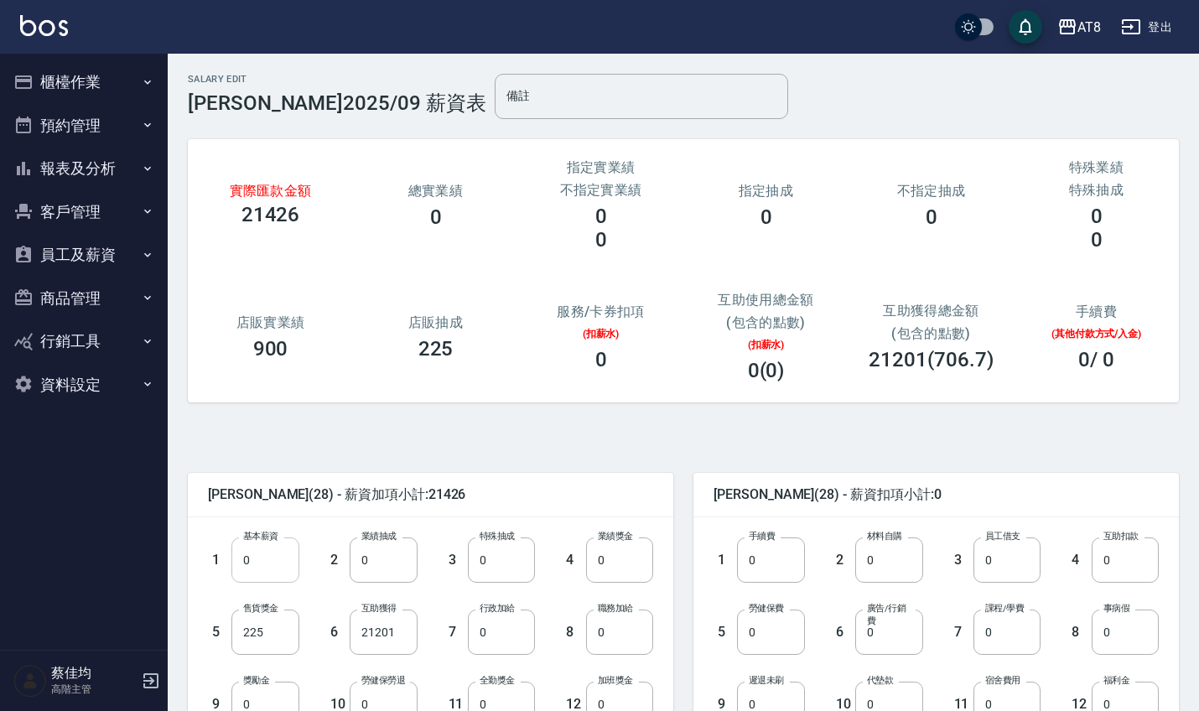
click at [269, 558] on input "0" at bounding box center [264, 559] width 67 height 45
type input "28590"
click at [400, 633] on input "21201" at bounding box center [383, 631] width 67 height 45
type input "0"
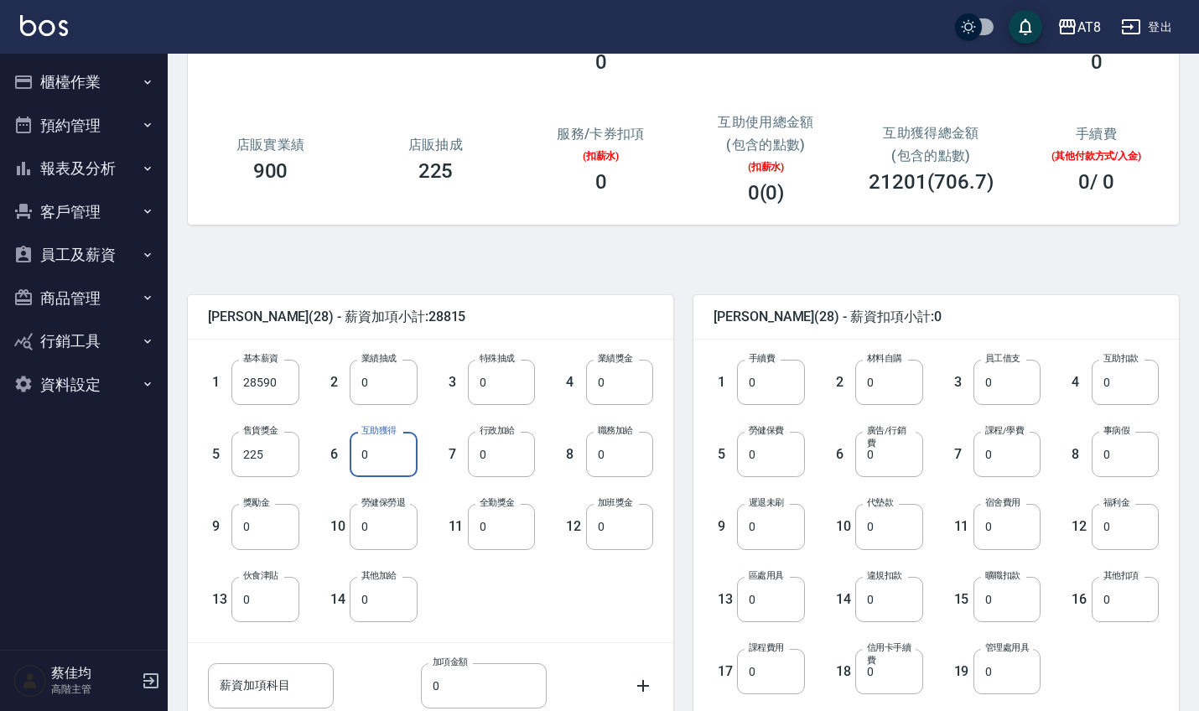
scroll to position [186, 0]
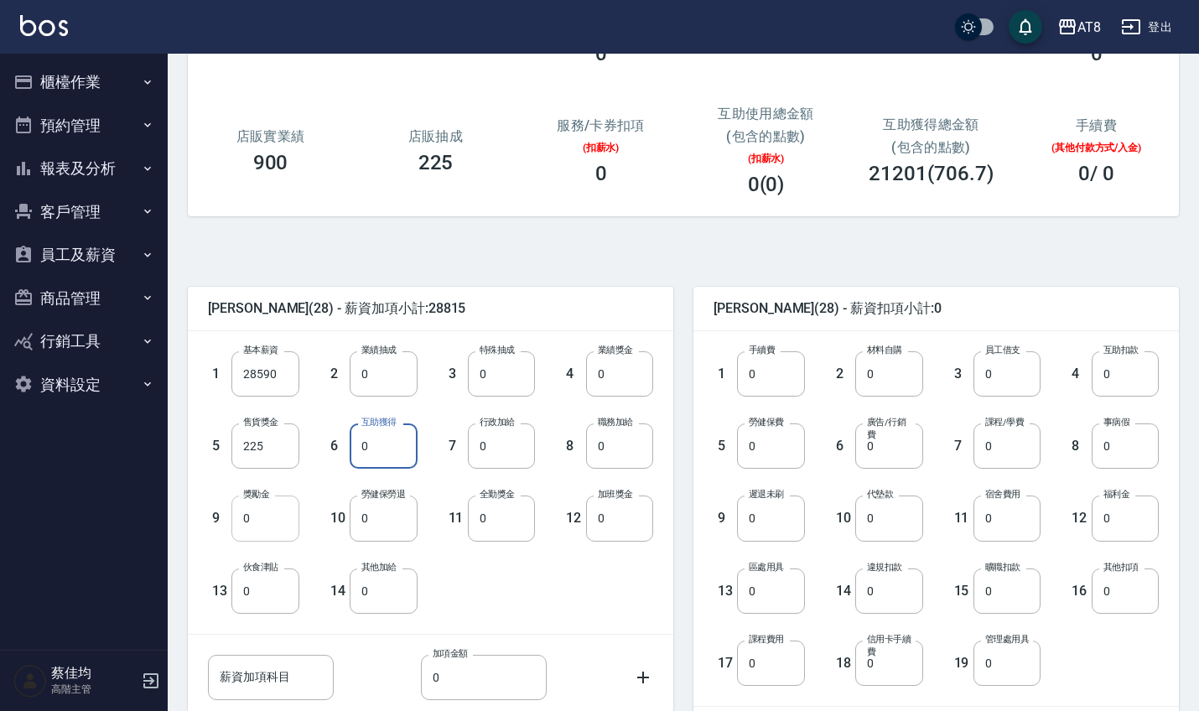
click at [280, 531] on input "0" at bounding box center [264, 517] width 67 height 45
type input "1401"
click at [267, 602] on input "0" at bounding box center [264, 590] width 67 height 45
type input "200"
click at [502, 528] on input "0" at bounding box center [501, 517] width 67 height 45
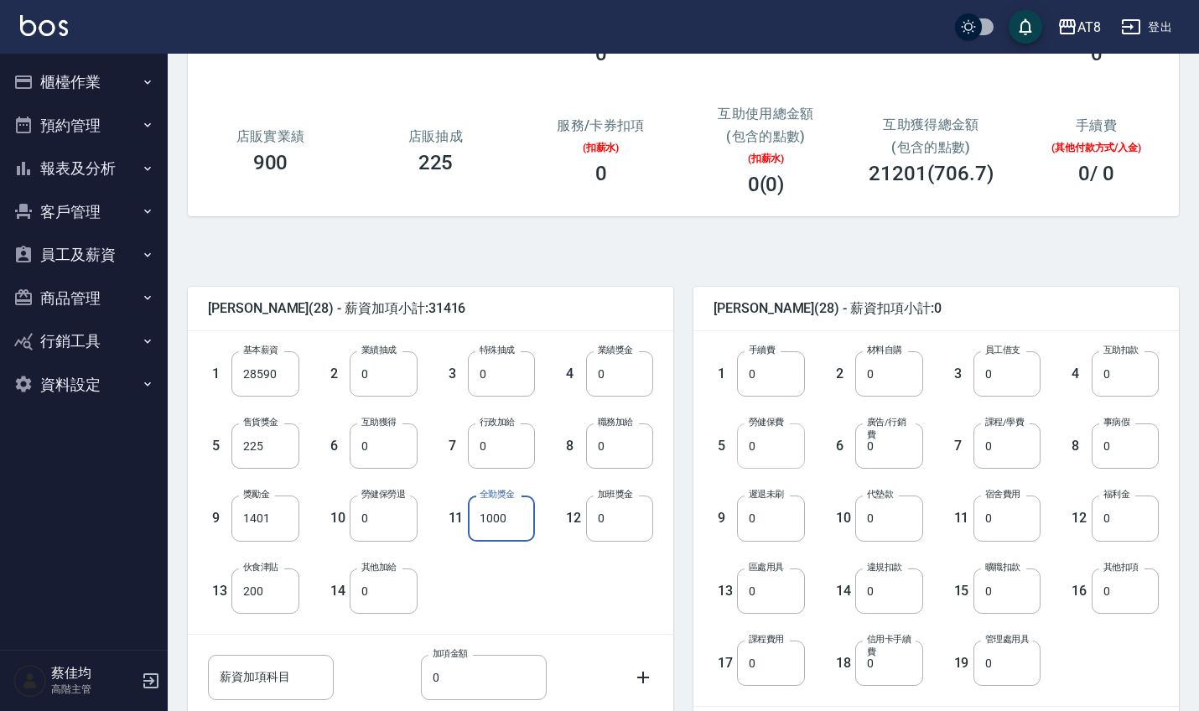
type input "1000"
click at [780, 438] on input "0" at bounding box center [770, 445] width 67 height 45
click at [771, 453] on input "0" at bounding box center [770, 445] width 67 height 45
type input "1158"
click at [1138, 532] on input "0" at bounding box center [1124, 517] width 67 height 45
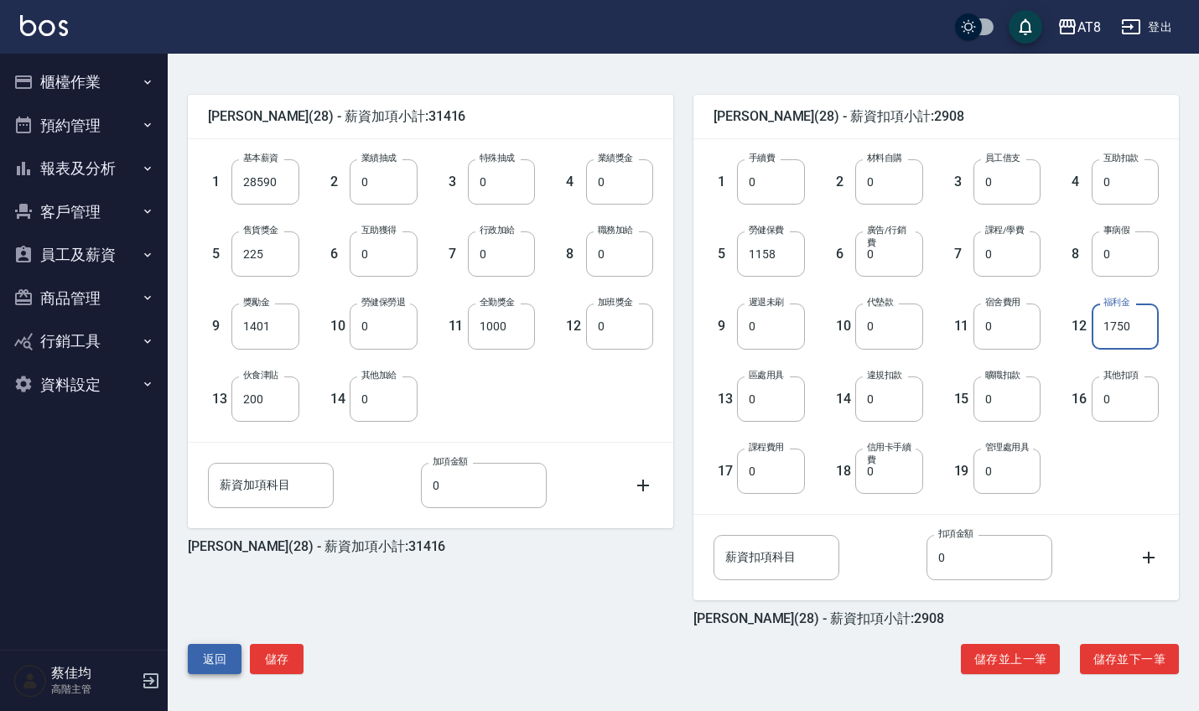
scroll to position [378, 0]
type input "1750"
click at [287, 655] on button "儲存" at bounding box center [277, 659] width 54 height 31
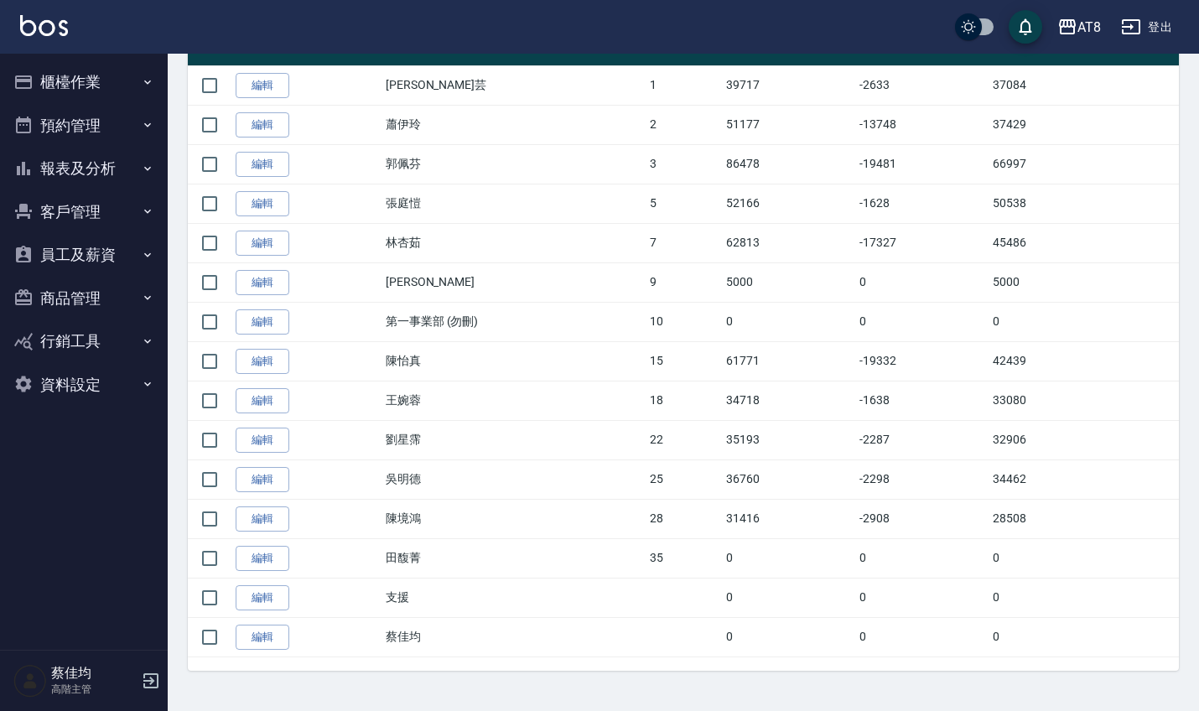
scroll to position [377, 0]
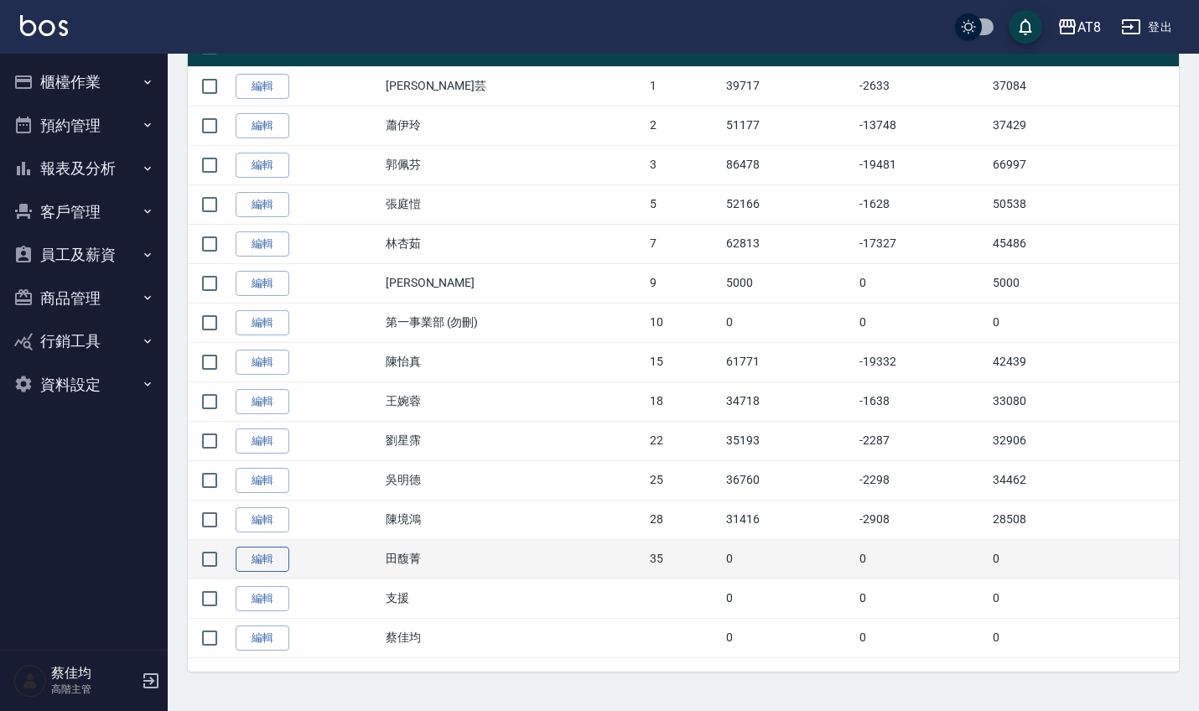
click at [261, 562] on link "編輯" at bounding box center [263, 560] width 54 height 26
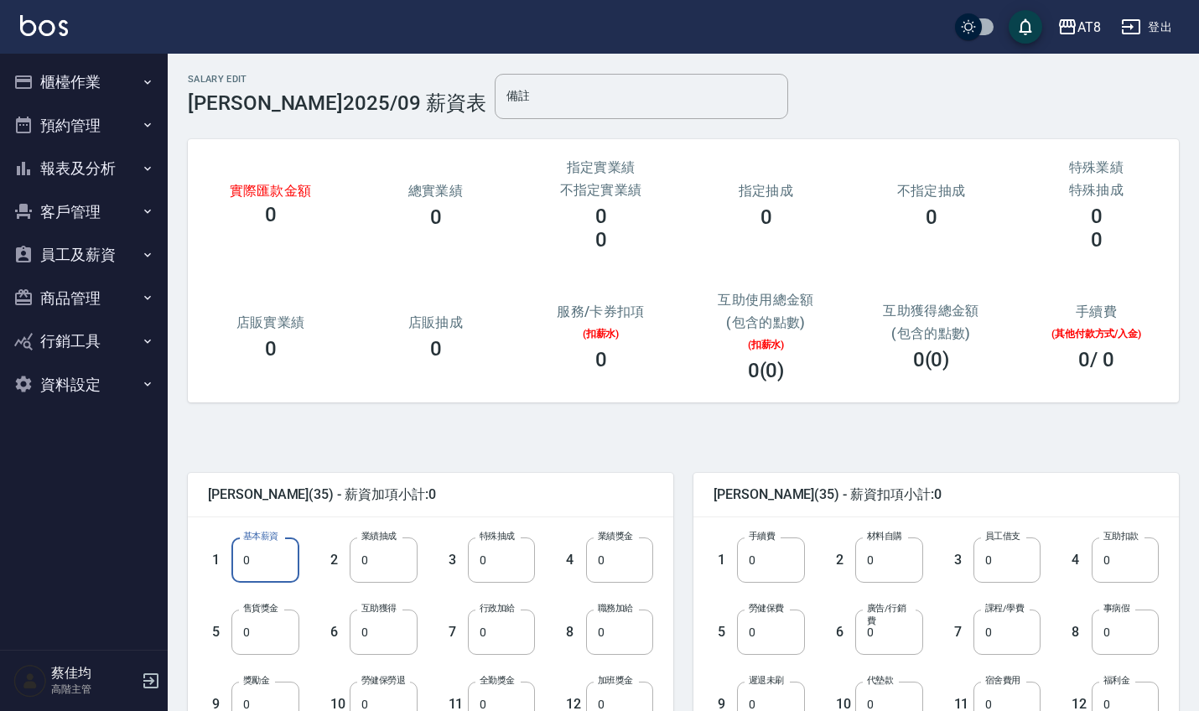
click at [273, 556] on input "0" at bounding box center [264, 559] width 67 height 45
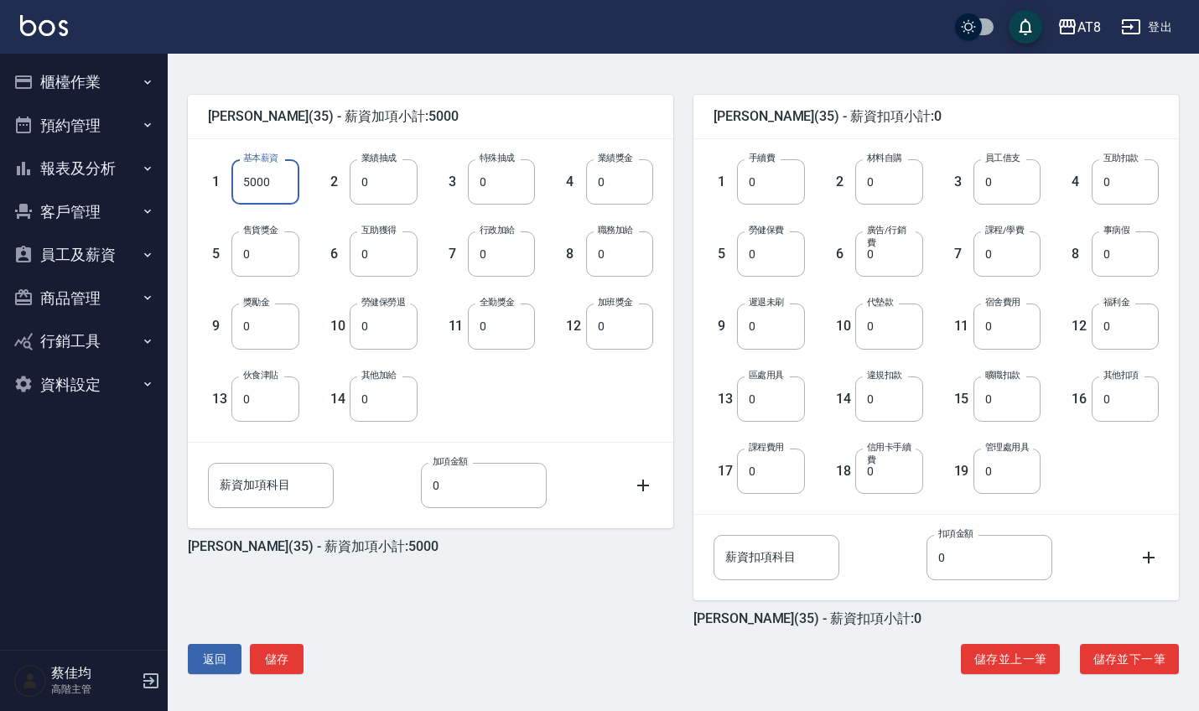
scroll to position [378, 0]
type input "5000"
click at [268, 661] on button "儲存" at bounding box center [277, 659] width 54 height 31
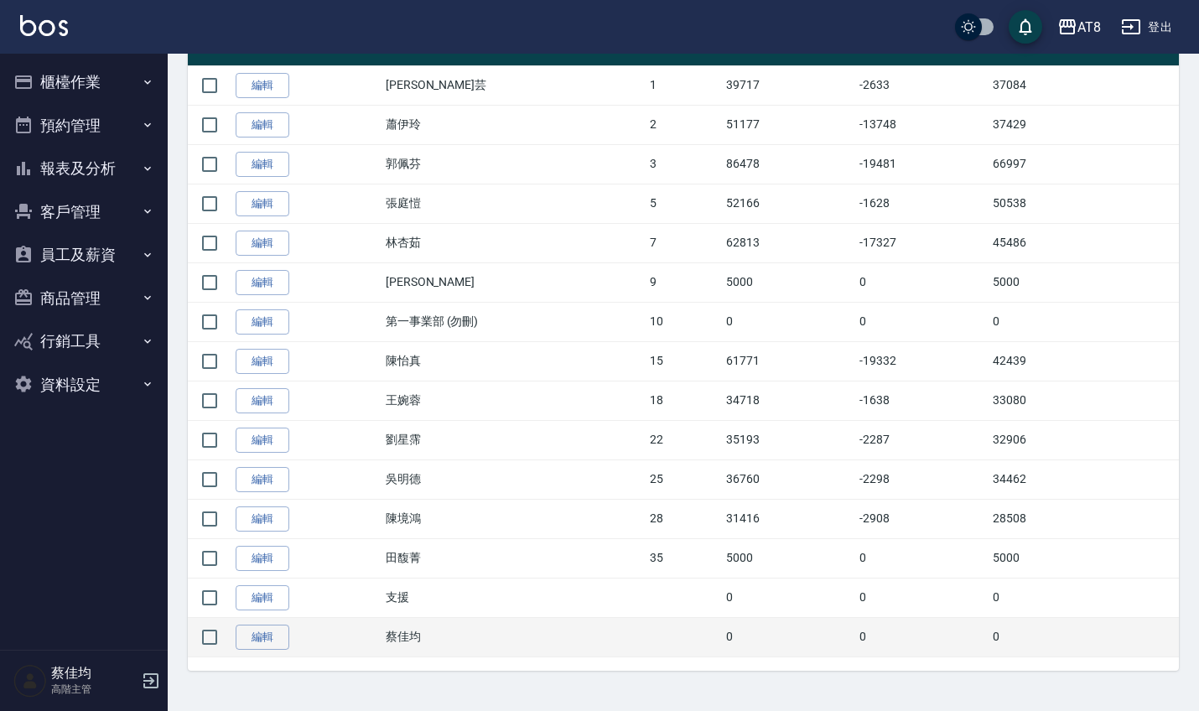
scroll to position [377, 0]
click at [260, 640] on link "編輯" at bounding box center [263, 638] width 54 height 26
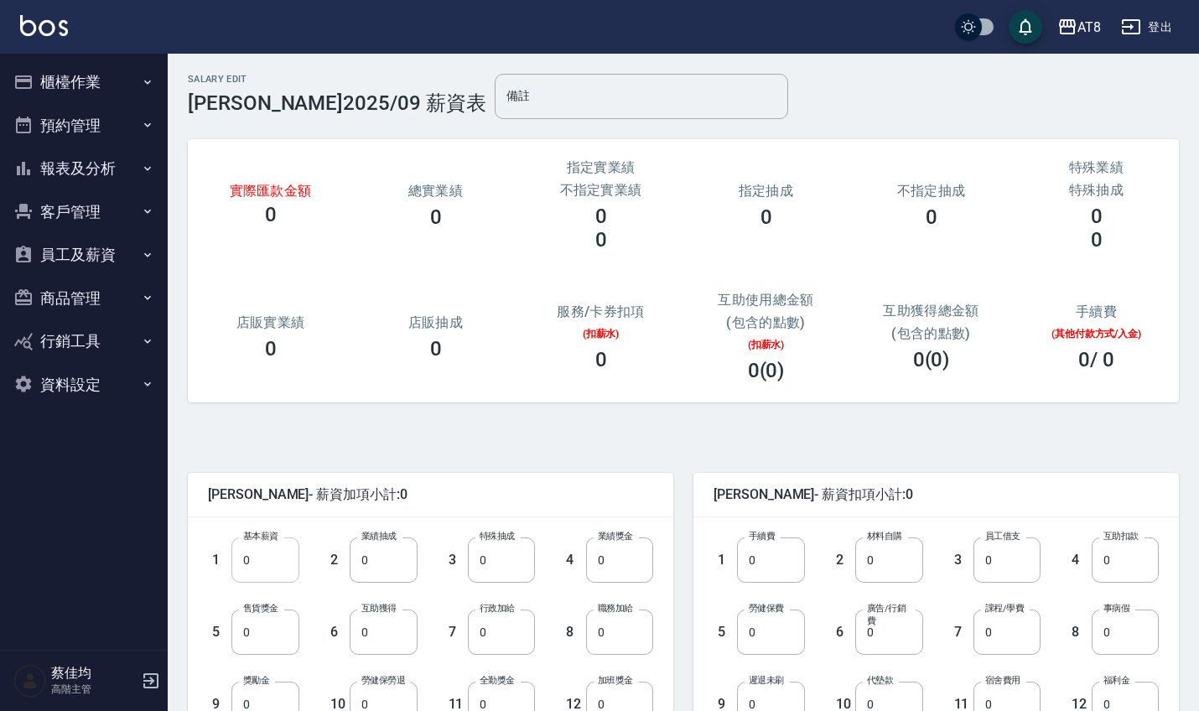
click at [262, 569] on input "0" at bounding box center [264, 559] width 67 height 45
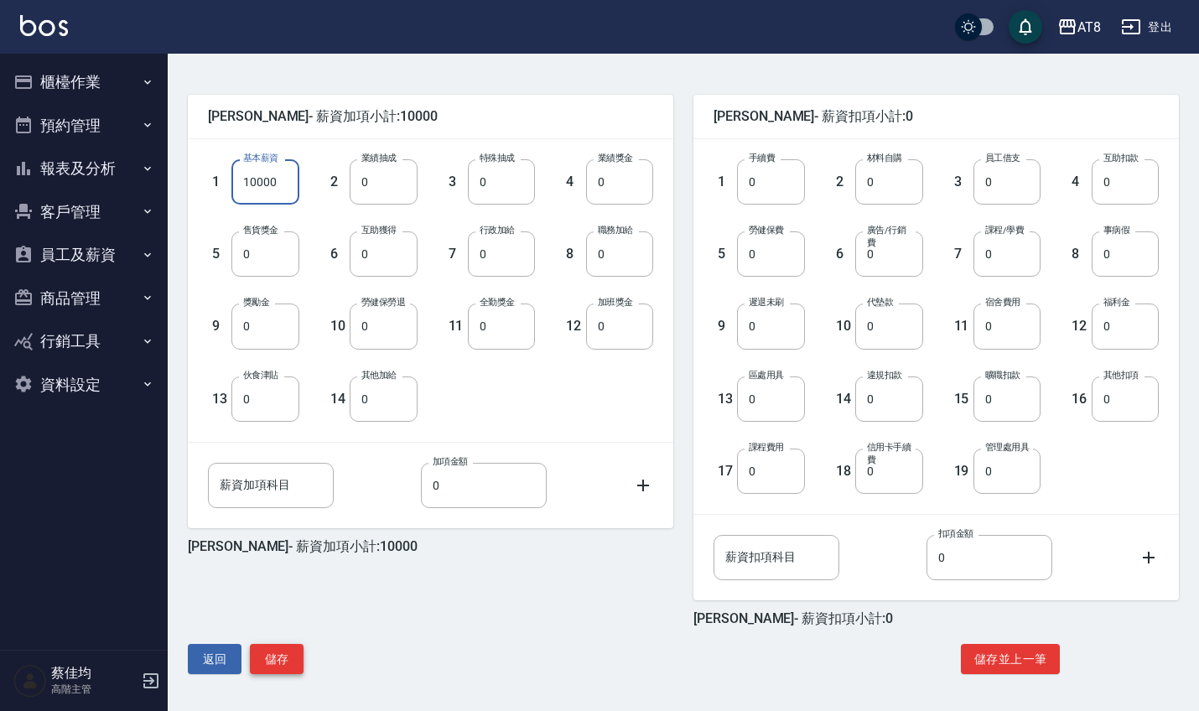
scroll to position [378, 0]
type input "10000"
click at [268, 654] on button "儲存" at bounding box center [277, 659] width 54 height 31
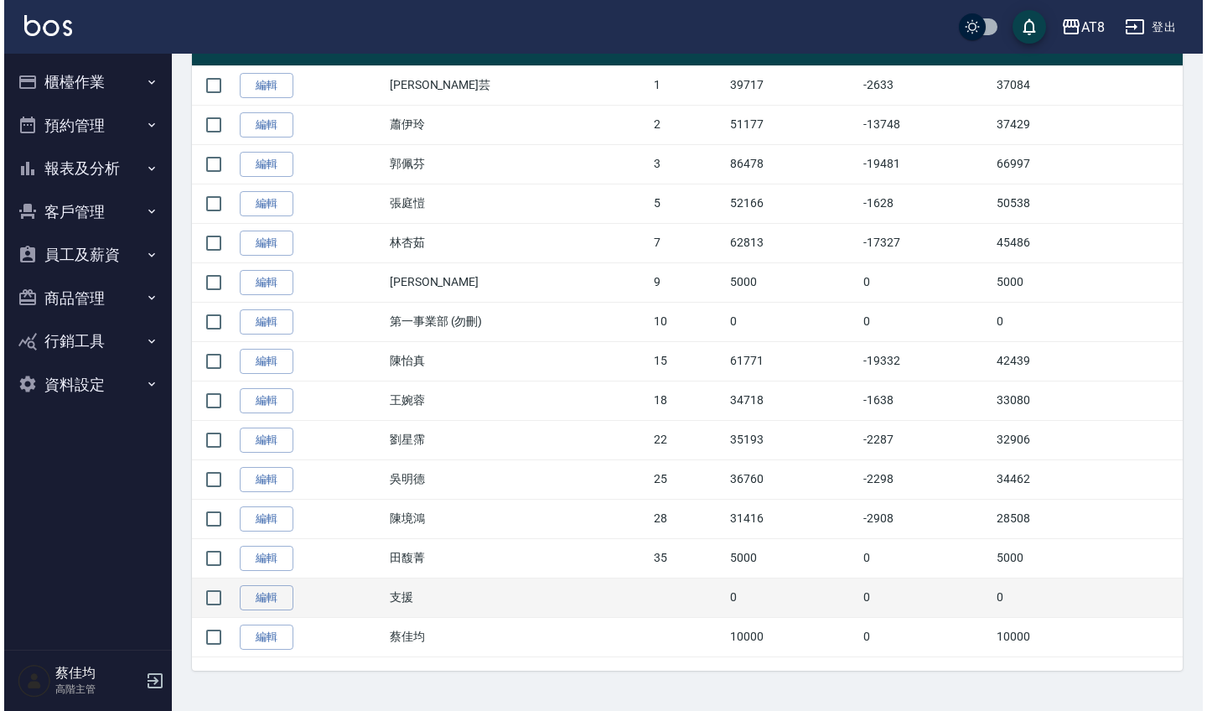
scroll to position [377, 0]
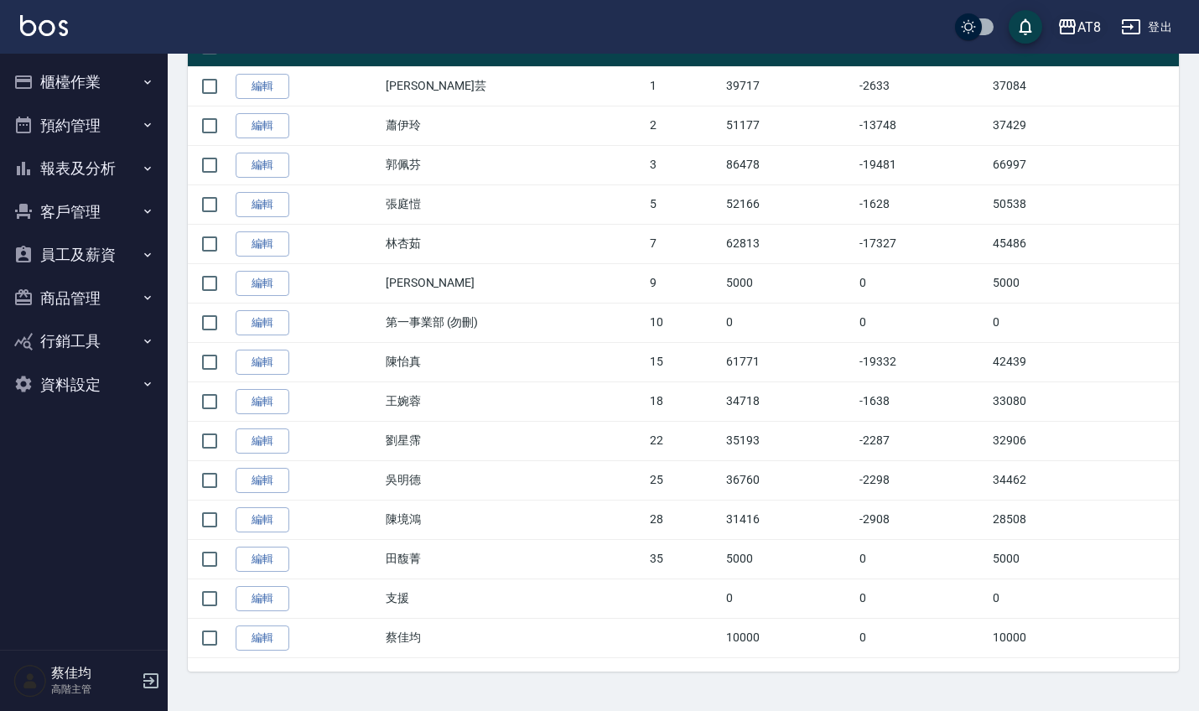
click at [1093, 34] on div "AT8" at bounding box center [1088, 27] width 23 height 21
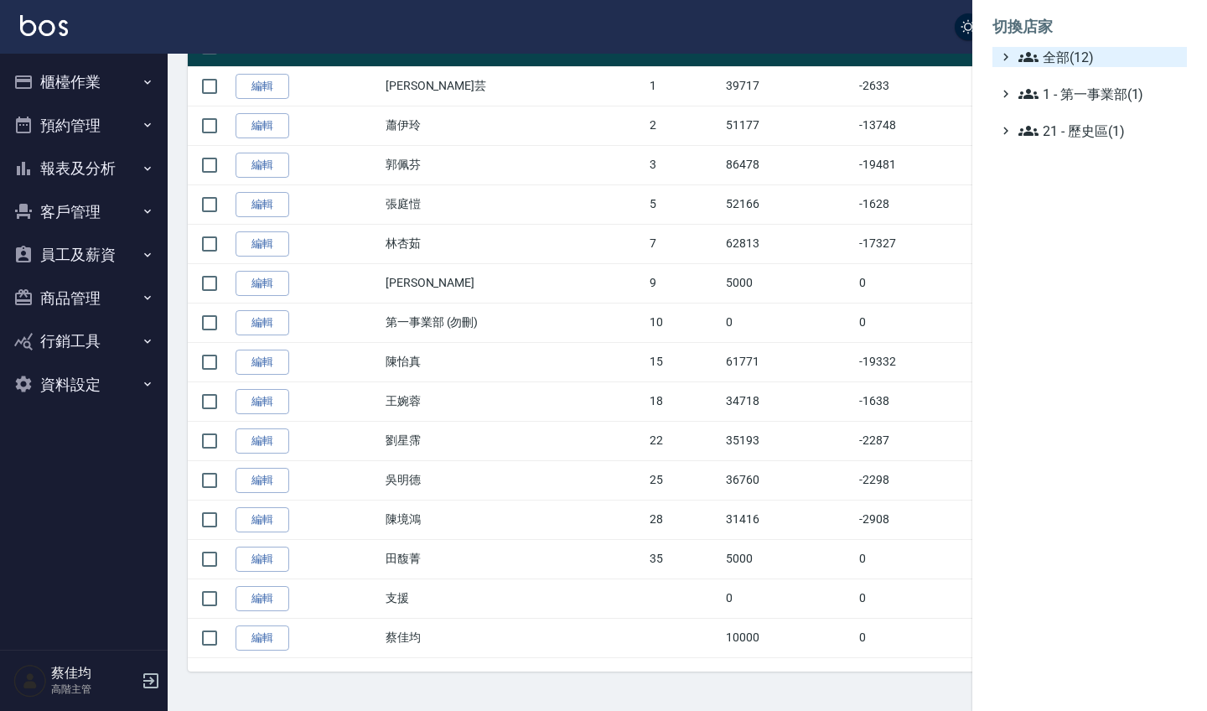
click at [1060, 55] on span "全部(12)" at bounding box center [1100, 57] width 162 height 20
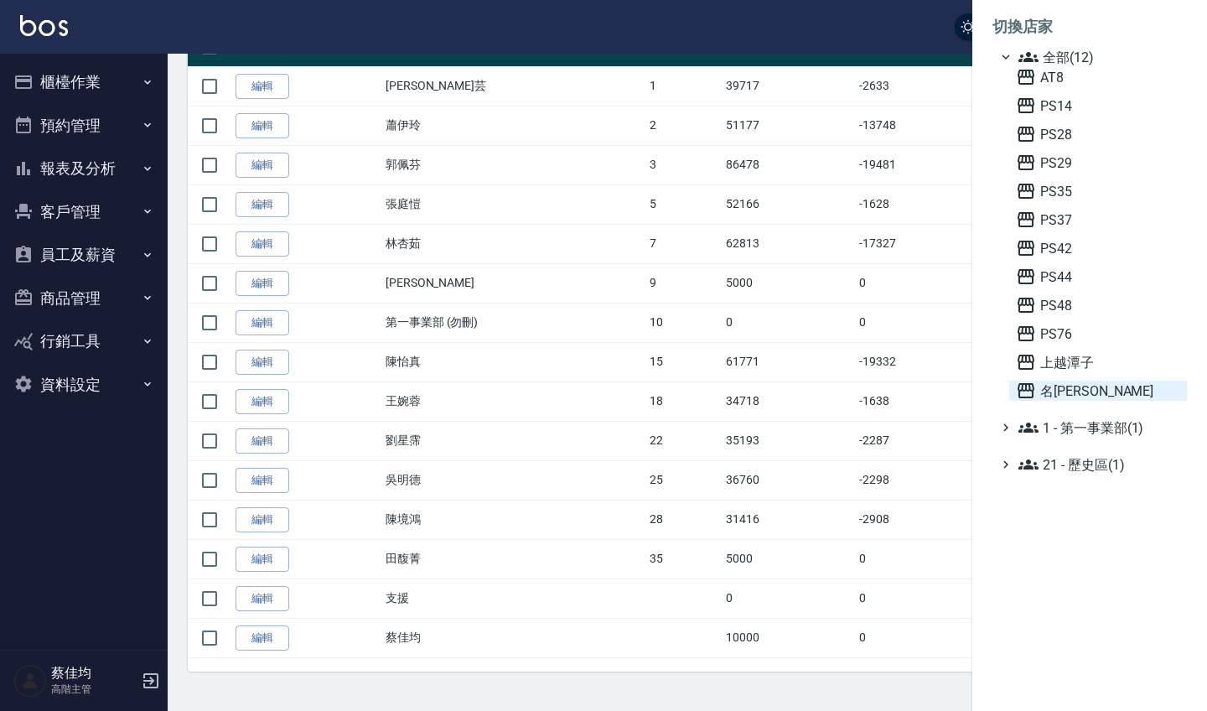
click at [1055, 393] on span "名[PERSON_NAME]" at bounding box center [1098, 391] width 164 height 20
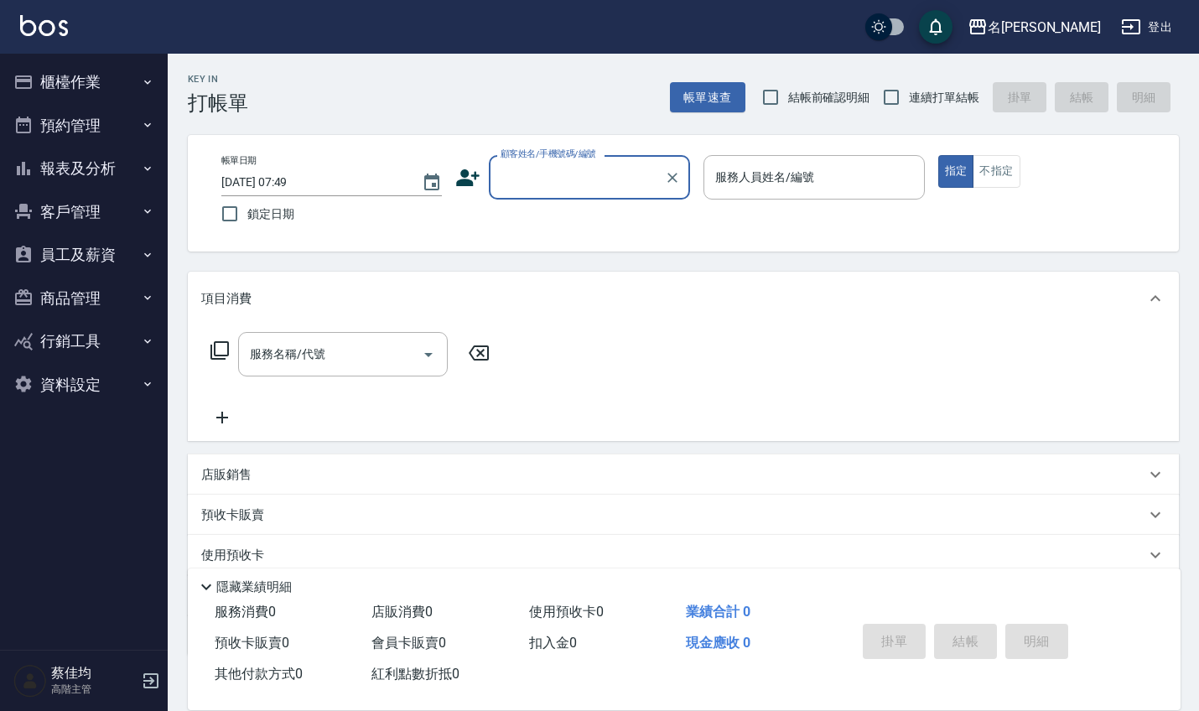
click at [92, 249] on button "員工及薪資" at bounding box center [84, 255] width 154 height 44
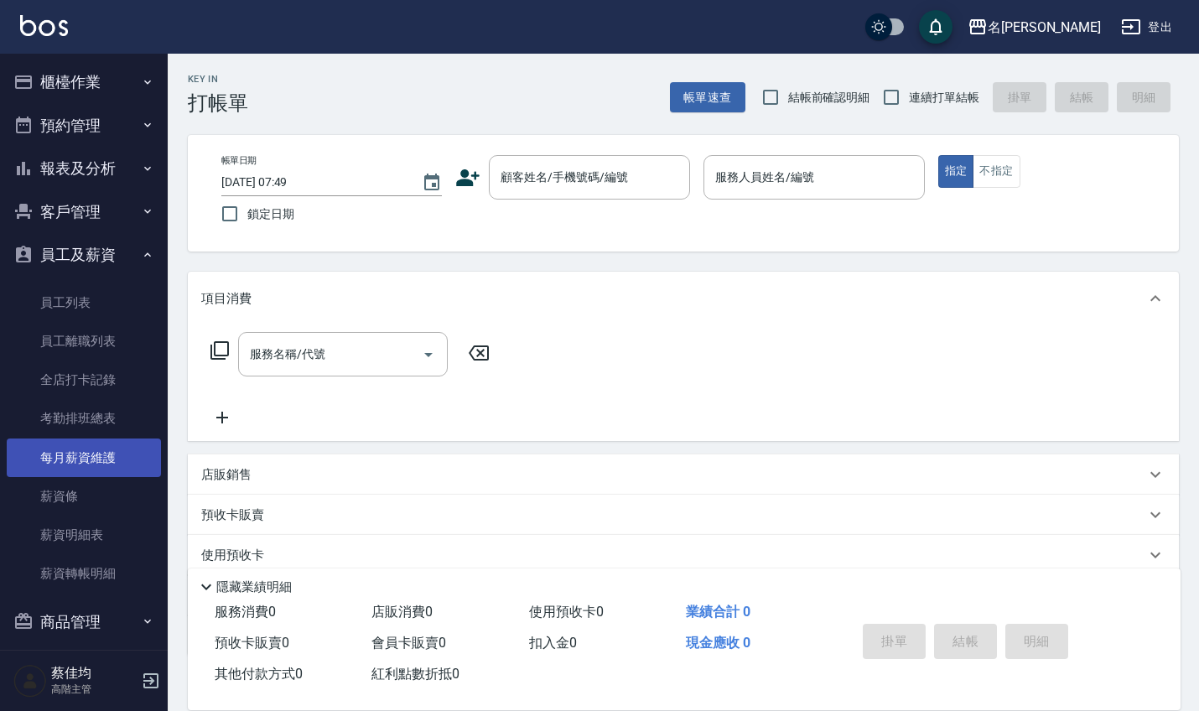
click at [55, 459] on link "每月薪資維護" at bounding box center [84, 457] width 154 height 39
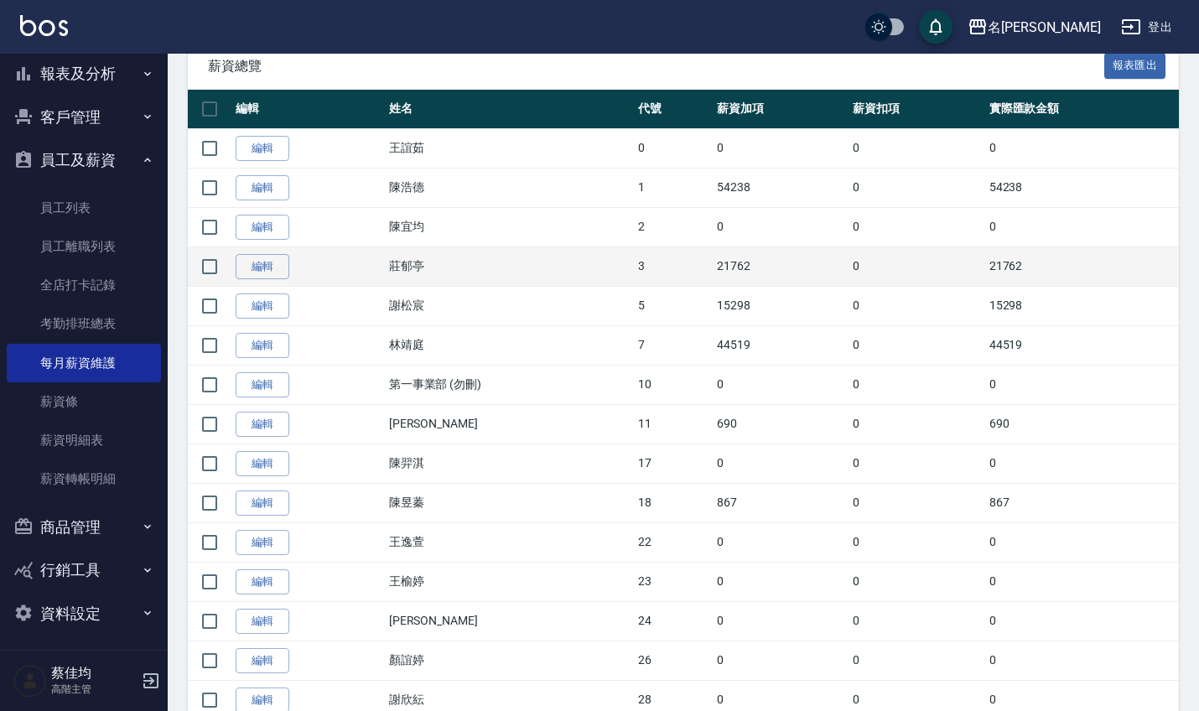
scroll to position [319, 0]
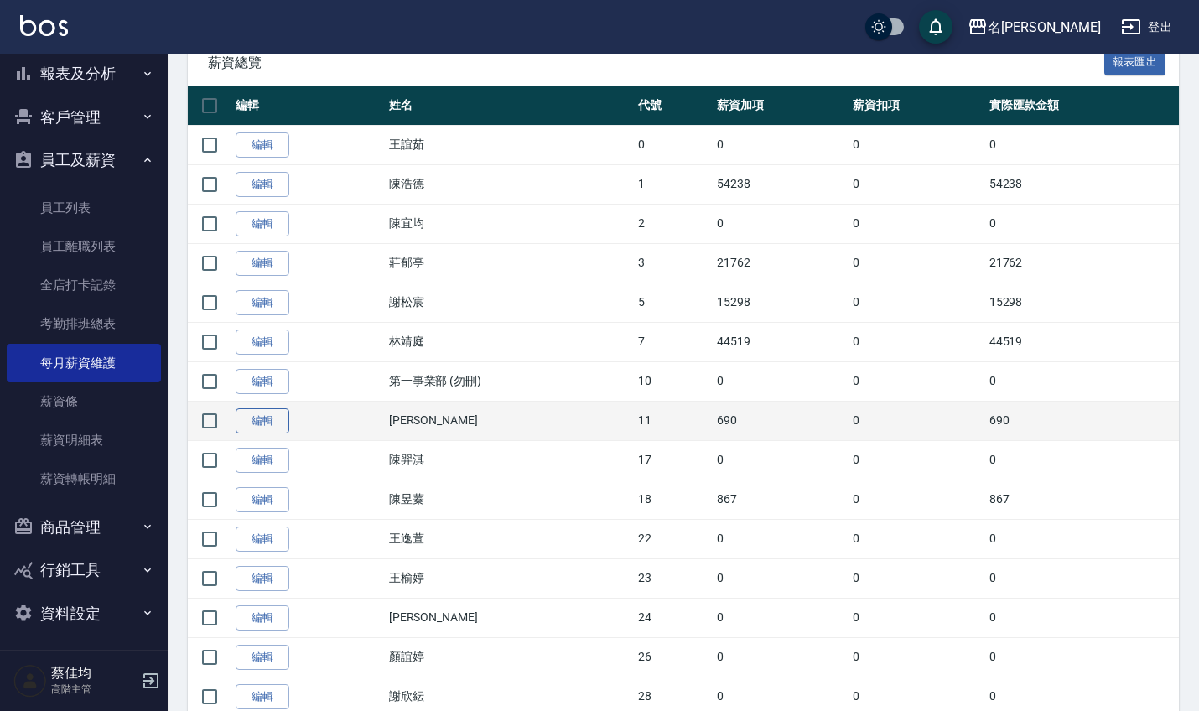
click at [257, 419] on link "編輯" at bounding box center [263, 421] width 54 height 26
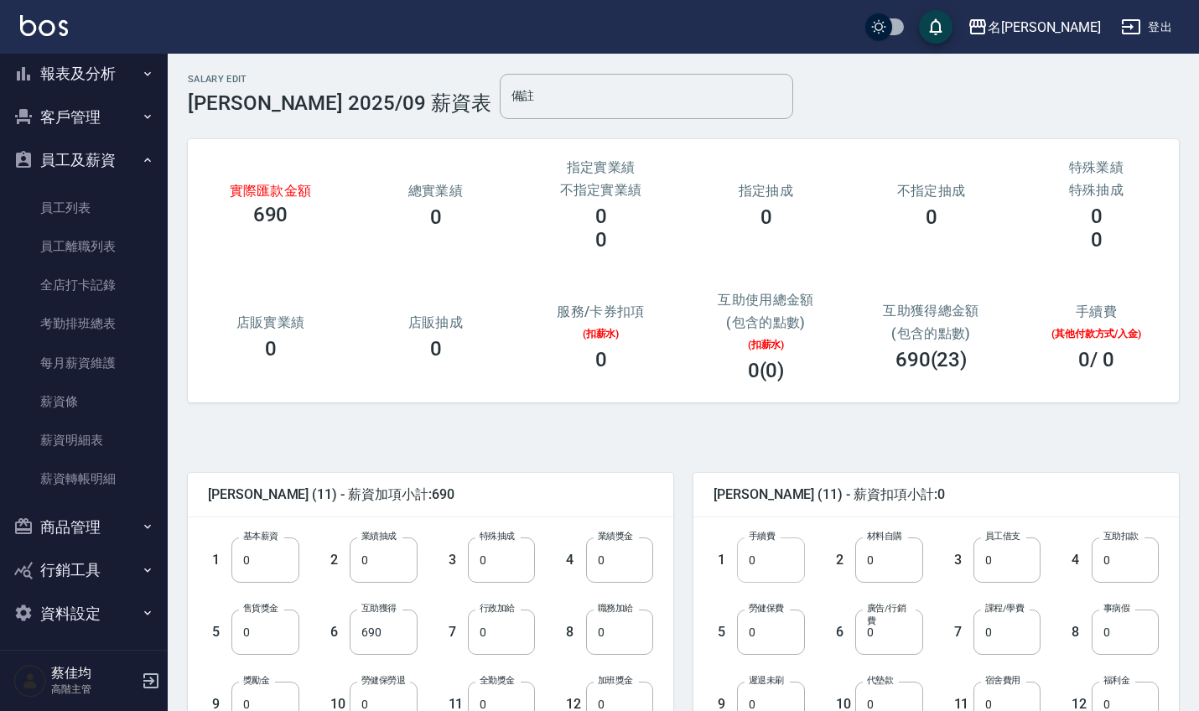
click at [775, 565] on input "0" at bounding box center [770, 559] width 67 height 45
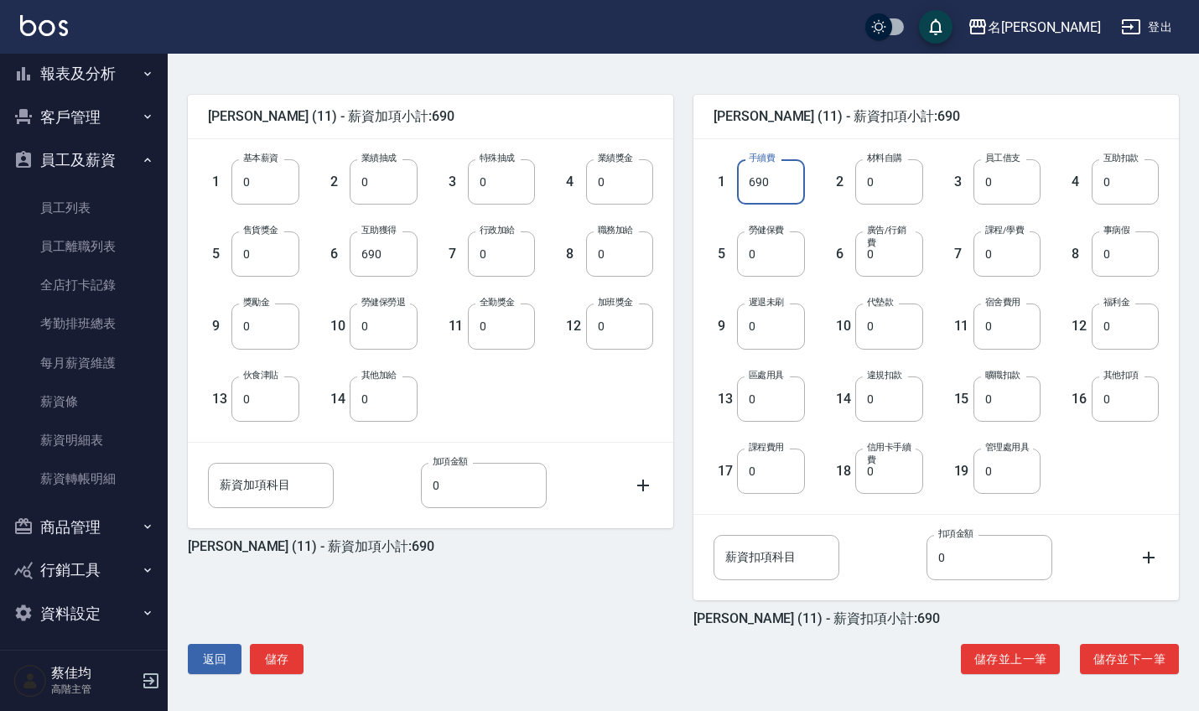
scroll to position [378, 0]
type input "690"
click at [281, 666] on button "儲存" at bounding box center [277, 659] width 54 height 31
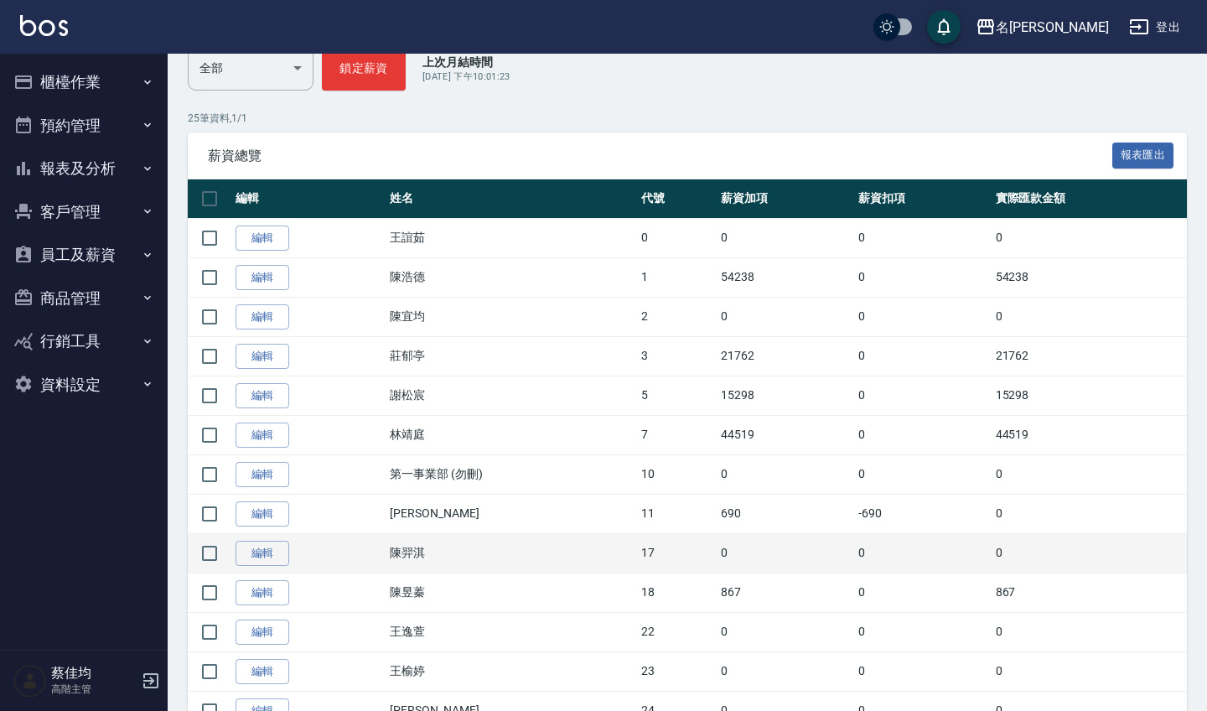
scroll to position [241, 0]
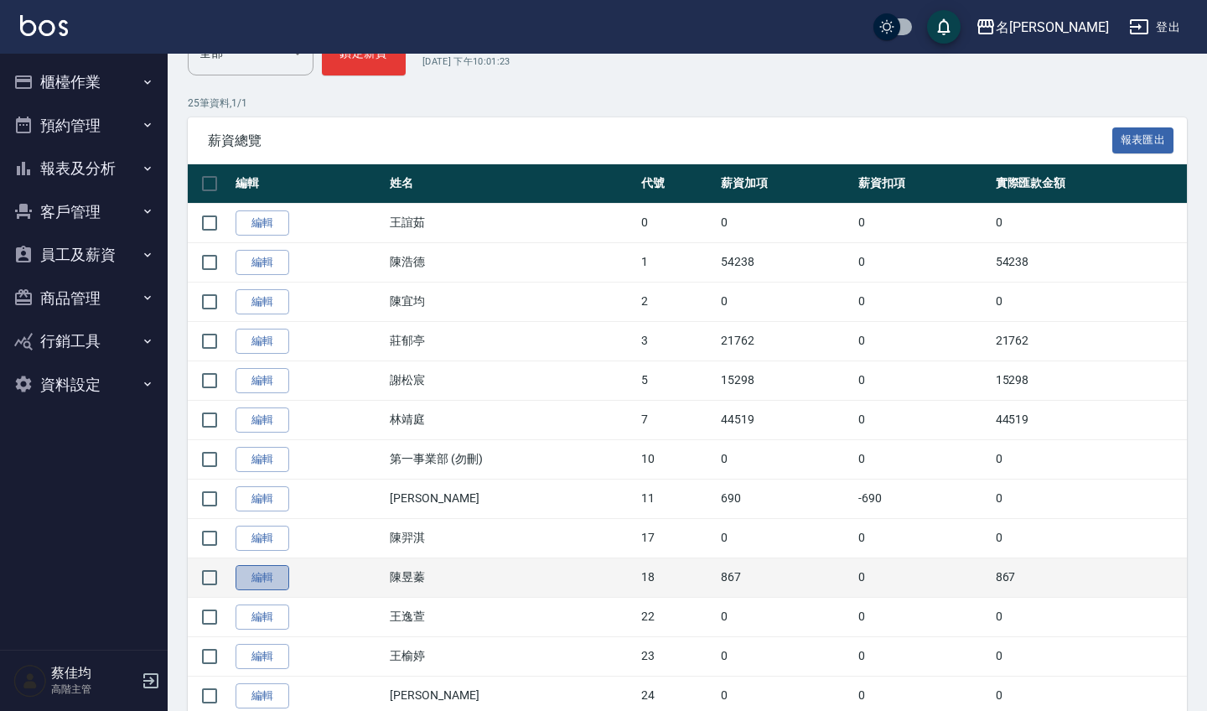
click at [279, 575] on link "編輯" at bounding box center [263, 578] width 54 height 26
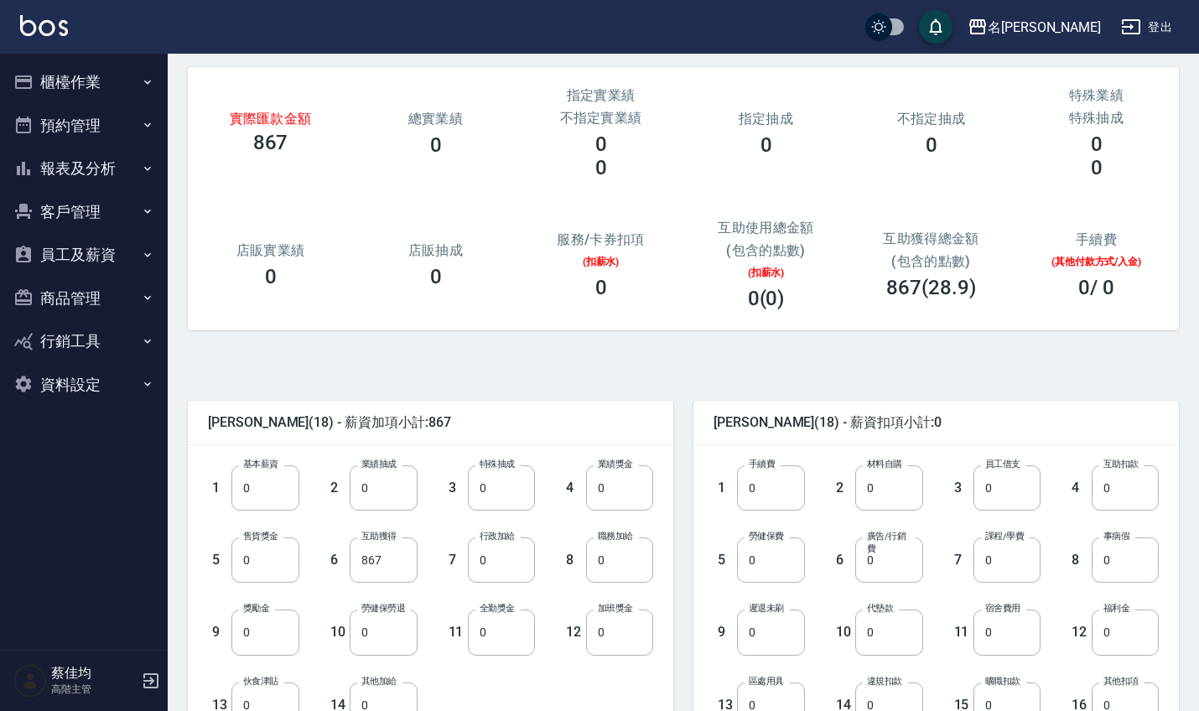
scroll to position [54, 0]
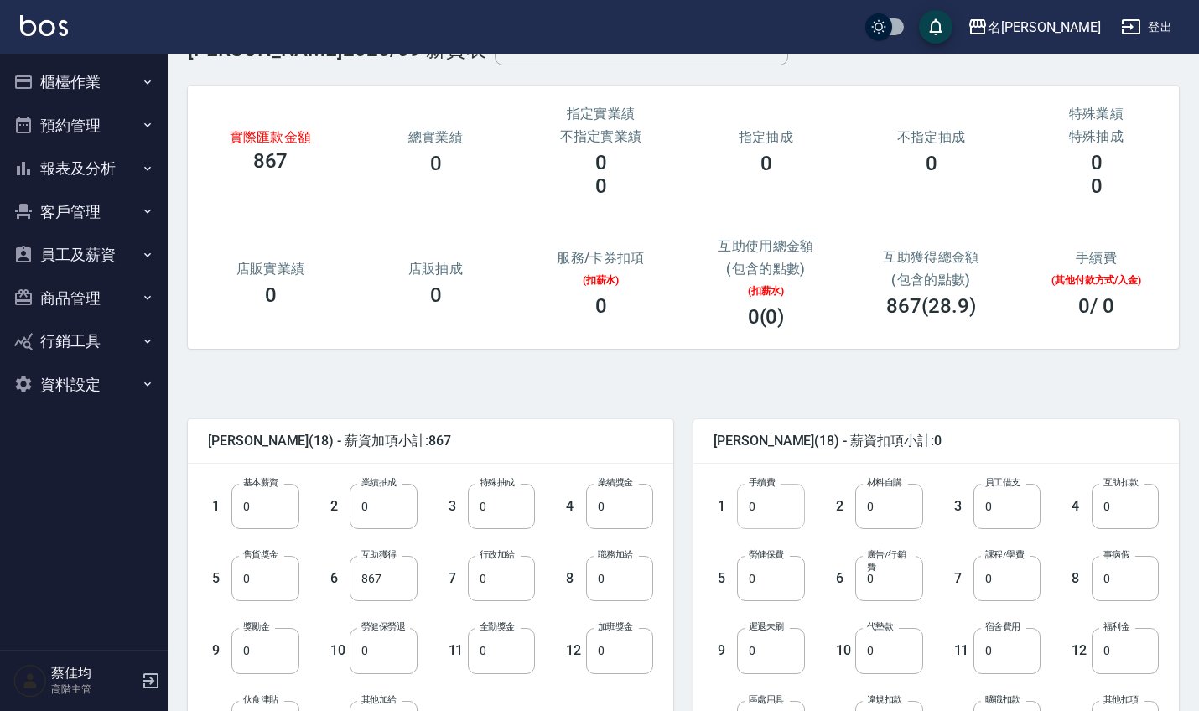
click at [776, 521] on input "0" at bounding box center [770, 506] width 67 height 45
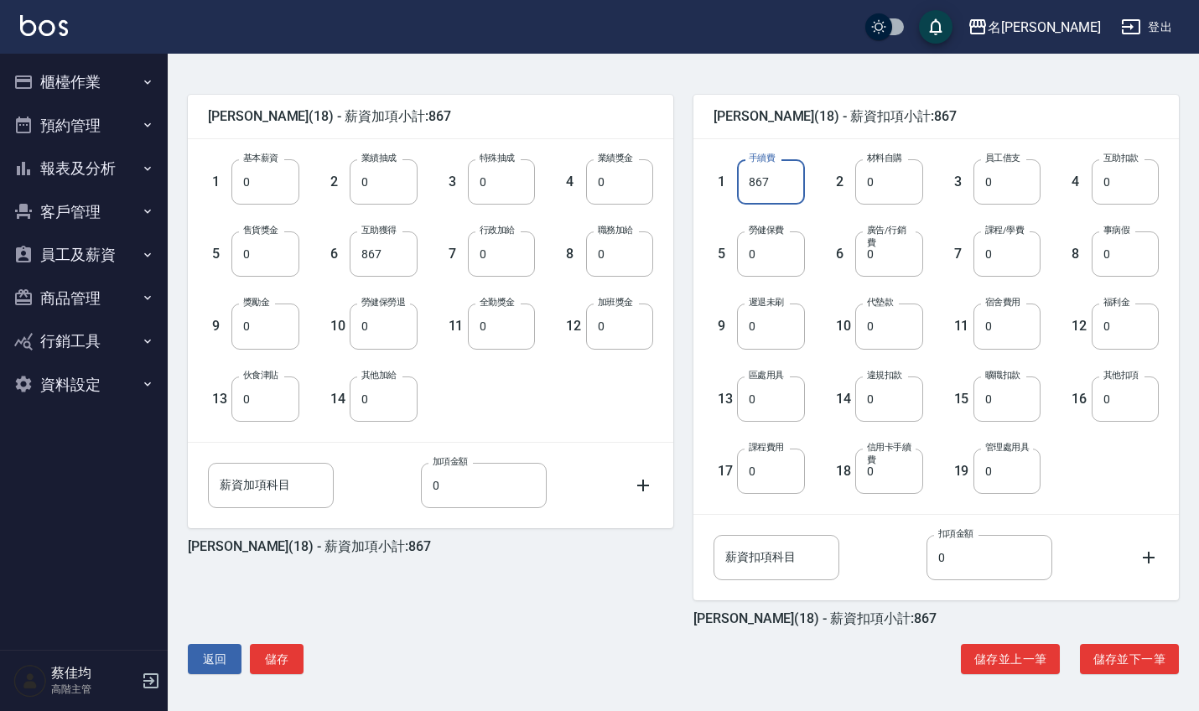
scroll to position [378, 0]
type input "867"
click at [291, 656] on button "儲存" at bounding box center [277, 659] width 54 height 31
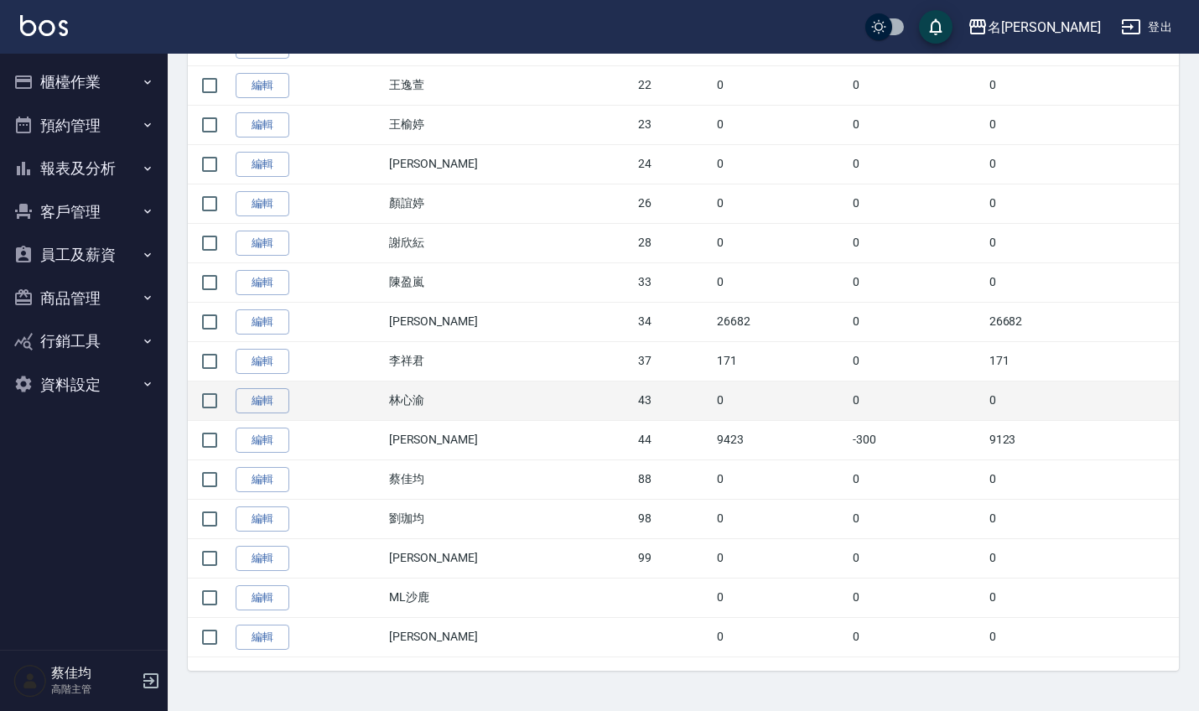
scroll to position [771, 0]
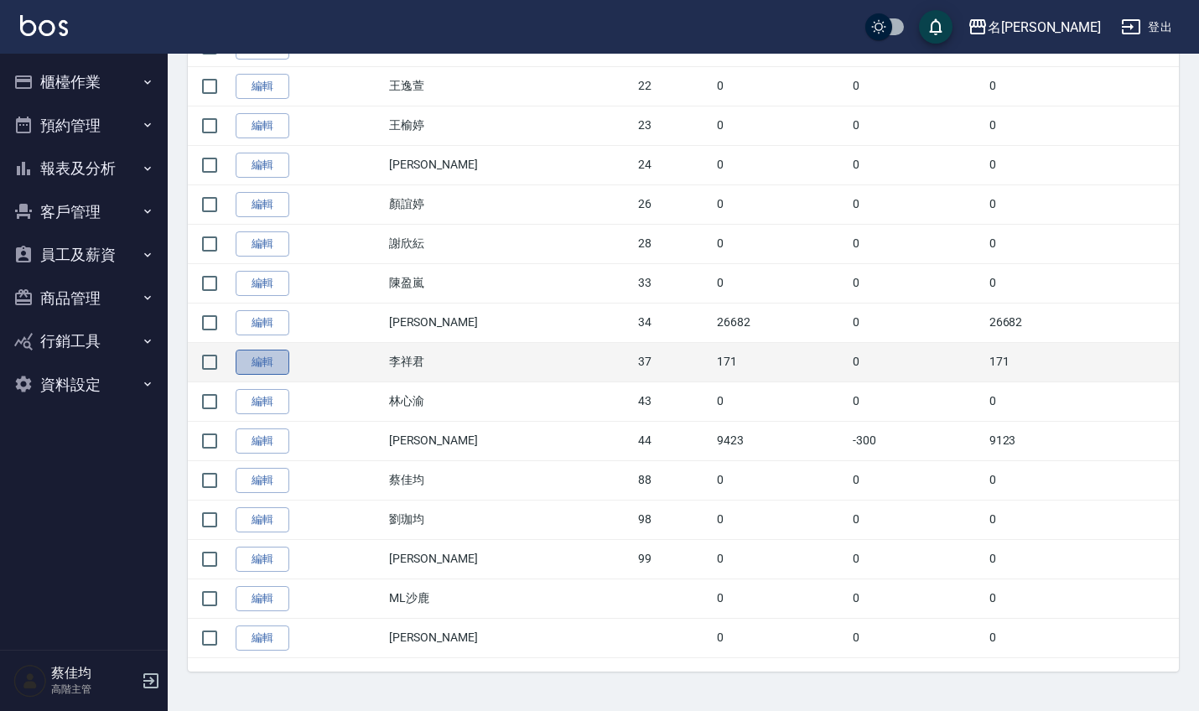
click at [255, 363] on link "編輯" at bounding box center [263, 363] width 54 height 26
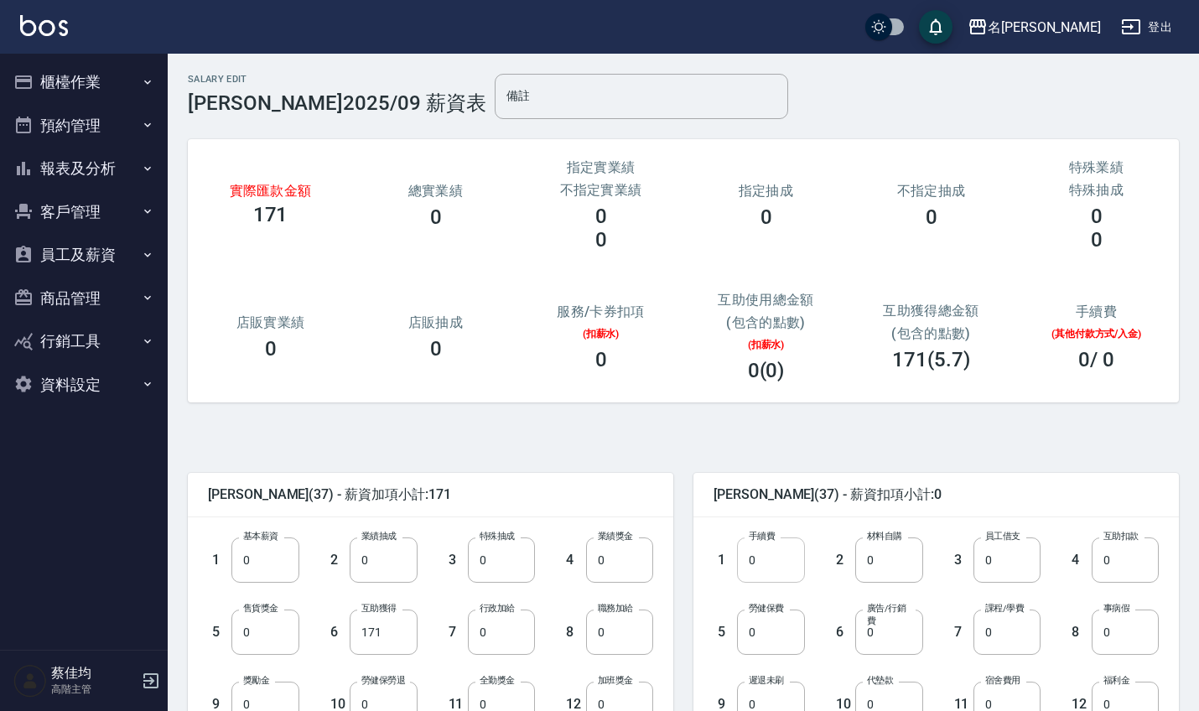
click at [776, 559] on input "0" at bounding box center [770, 559] width 67 height 45
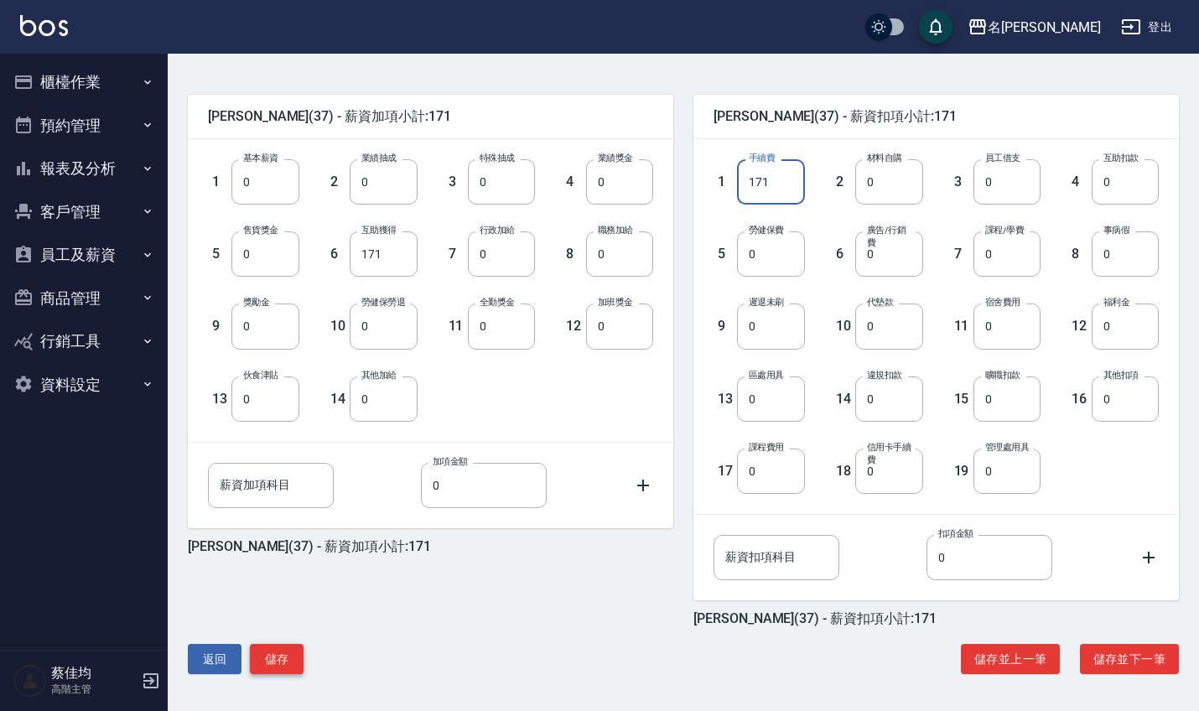
scroll to position [378, 0]
type input "171"
click at [263, 655] on button "儲存" at bounding box center [277, 659] width 54 height 31
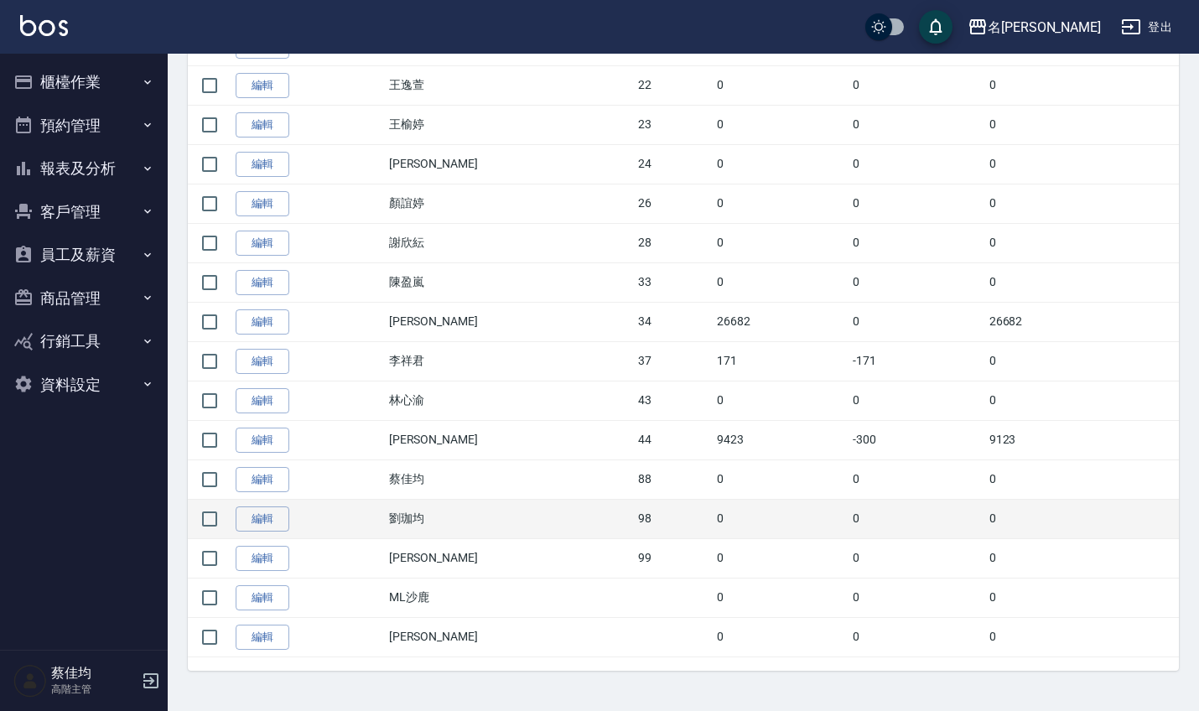
scroll to position [771, 0]
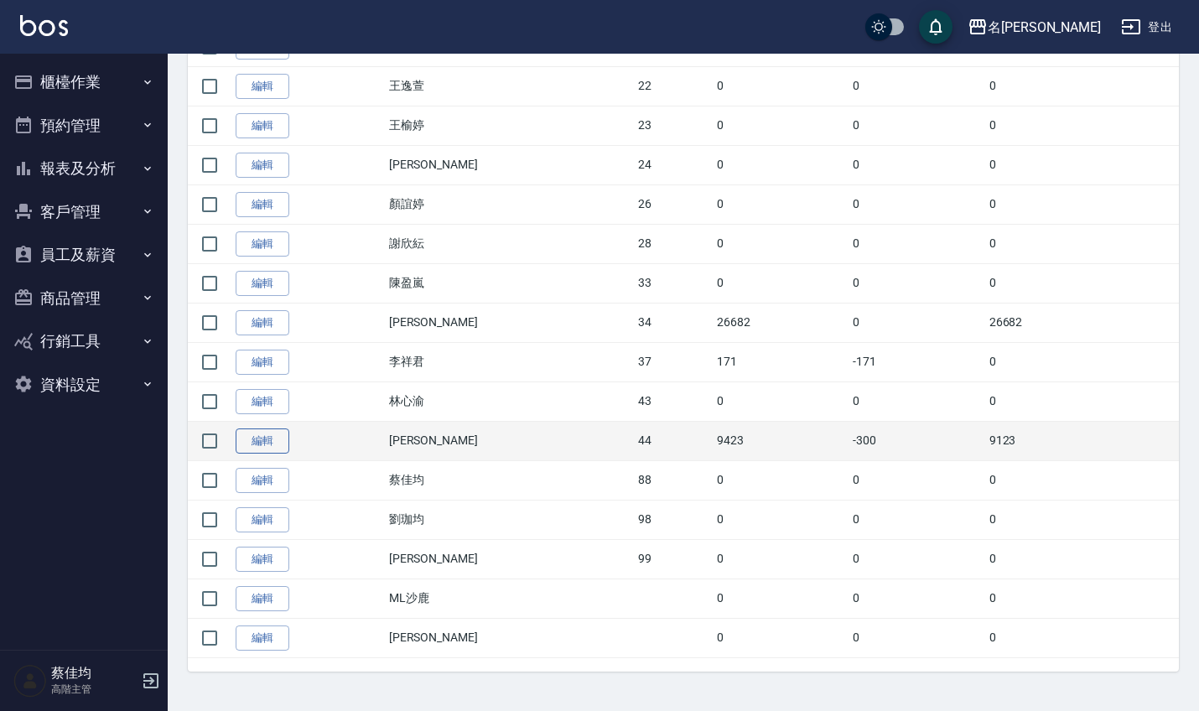
click at [267, 433] on link "編輯" at bounding box center [263, 441] width 54 height 26
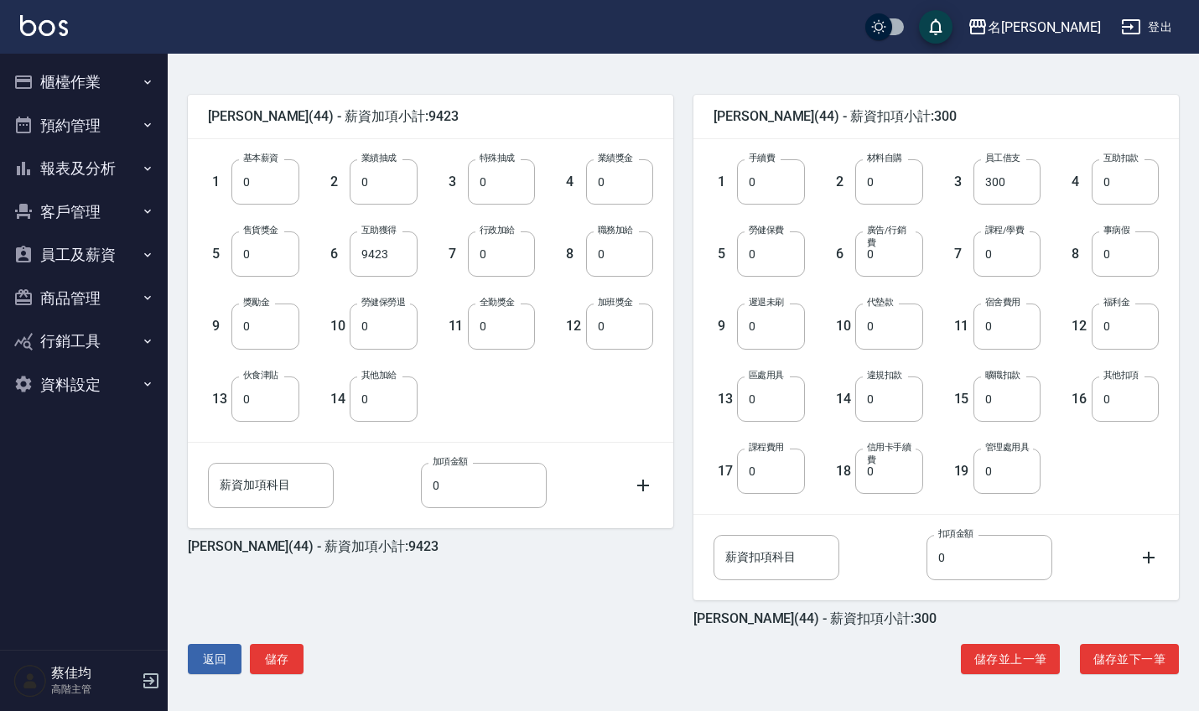
scroll to position [378, 0]
click at [272, 660] on button "儲存" at bounding box center [277, 659] width 54 height 31
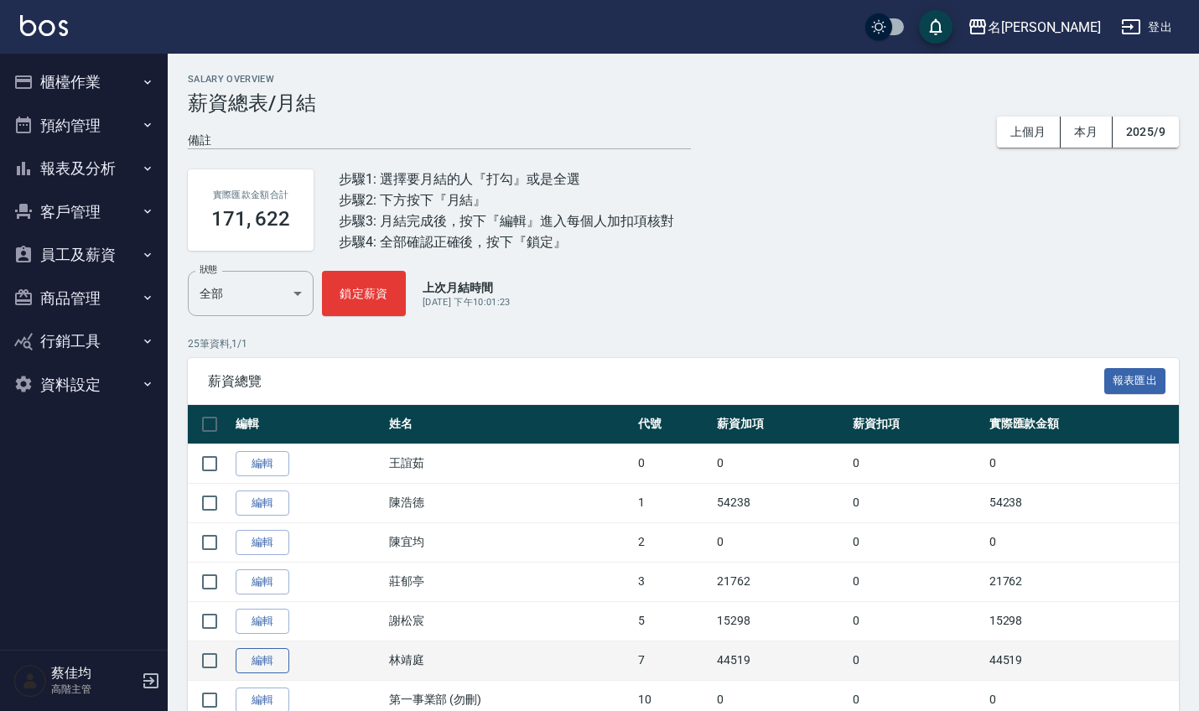
click at [270, 671] on link "編輯" at bounding box center [263, 661] width 54 height 26
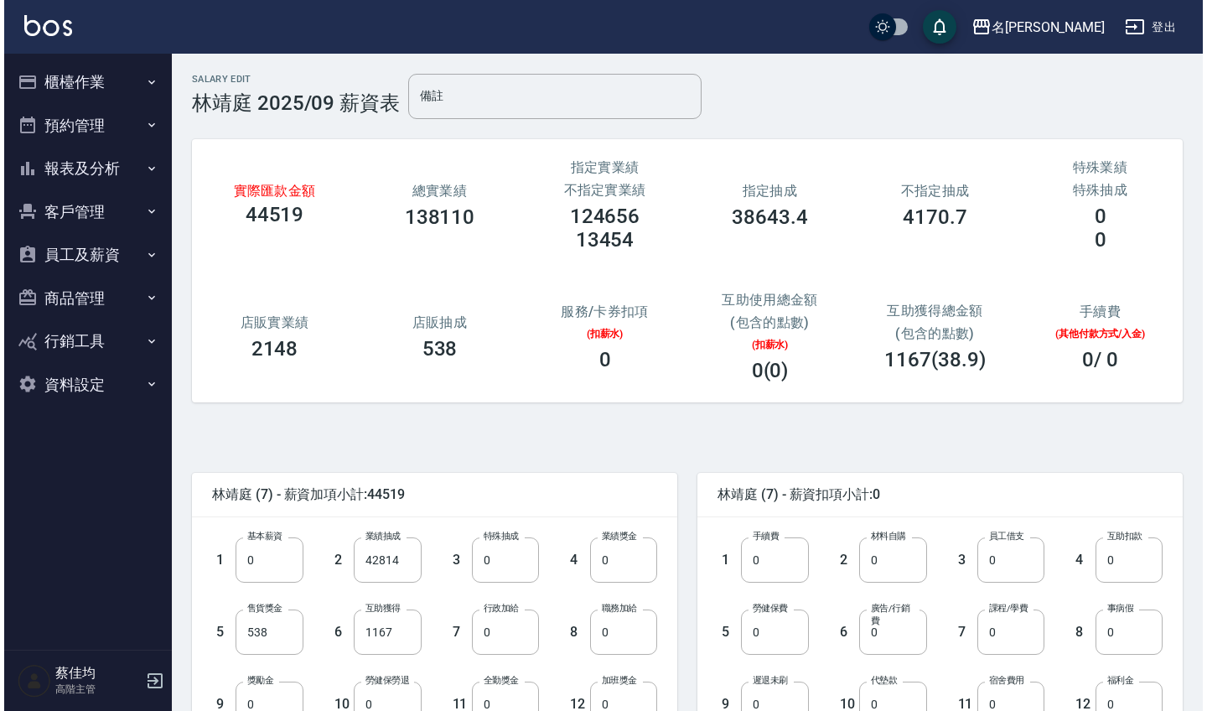
scroll to position [2, 0]
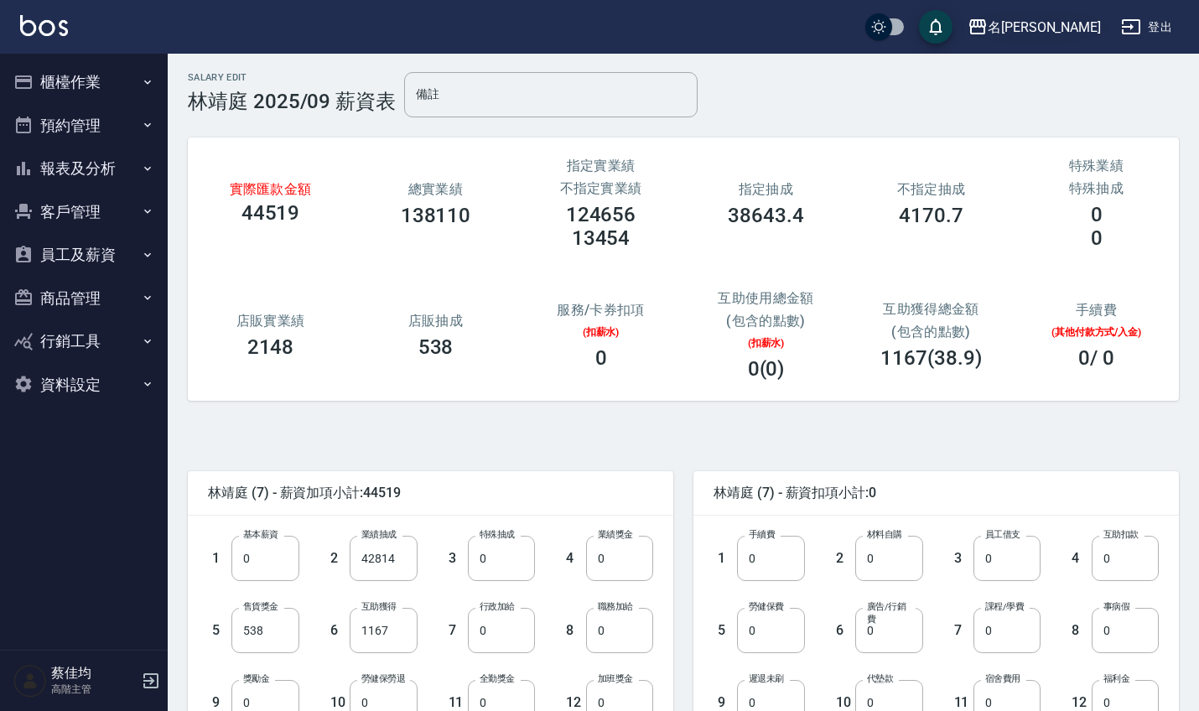
click at [1064, 30] on div "名[PERSON_NAME]" at bounding box center [1043, 27] width 113 height 21
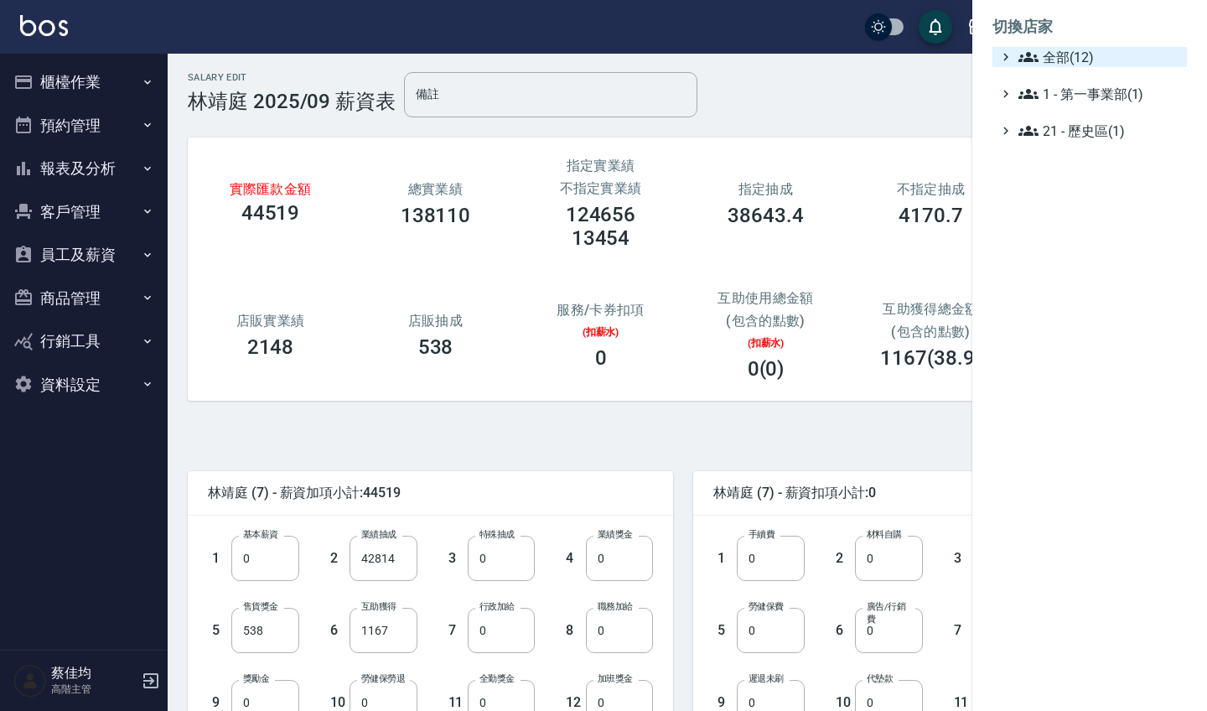
click at [1041, 65] on span "全部(12)" at bounding box center [1100, 57] width 162 height 20
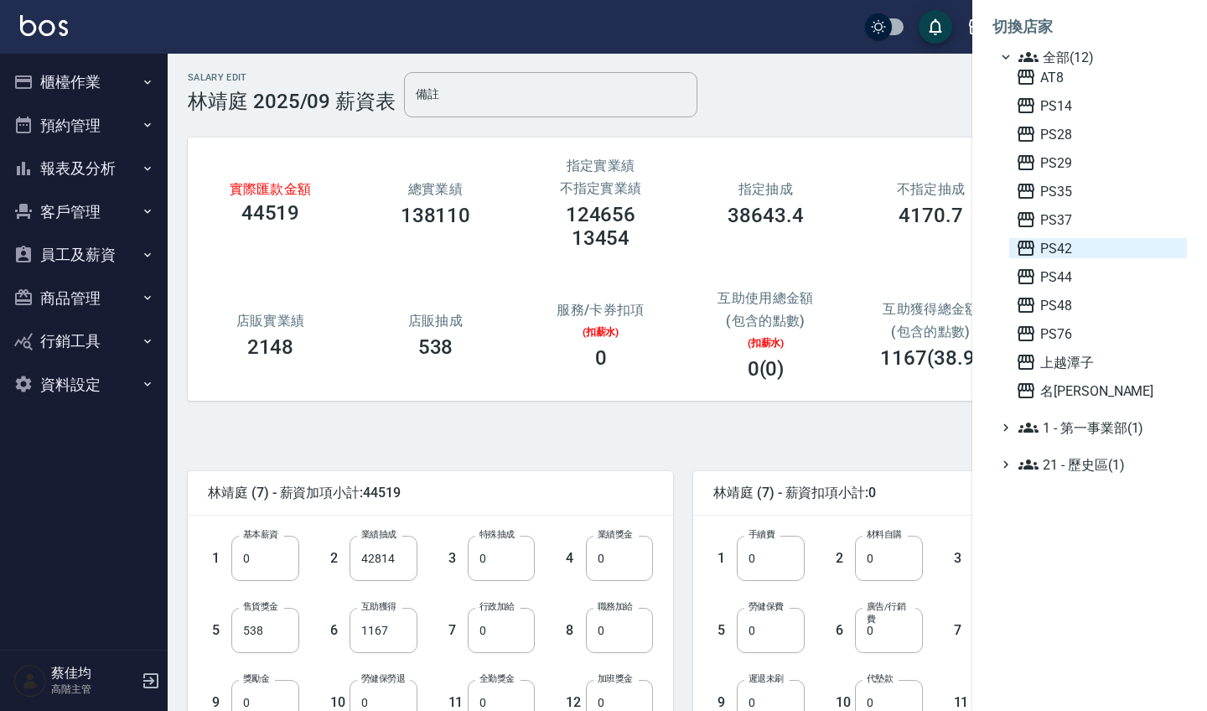
click at [1050, 246] on span "PS42" at bounding box center [1098, 248] width 164 height 20
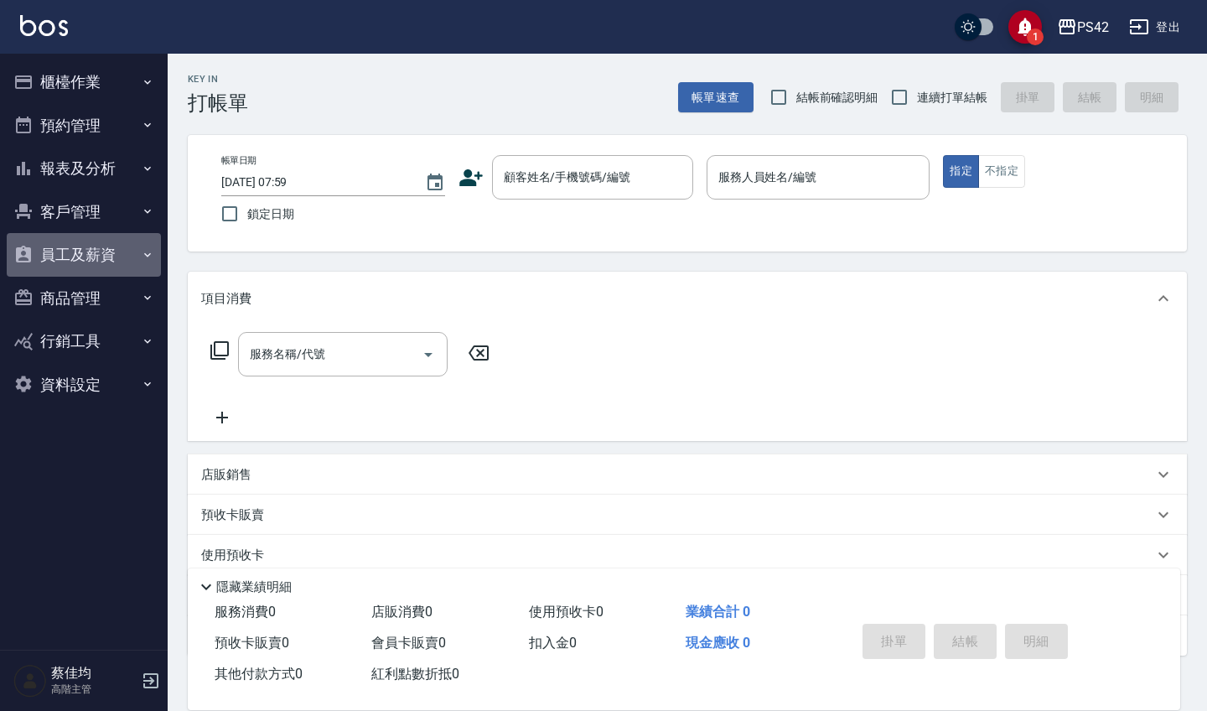
click at [97, 262] on button "員工及薪資" at bounding box center [84, 255] width 154 height 44
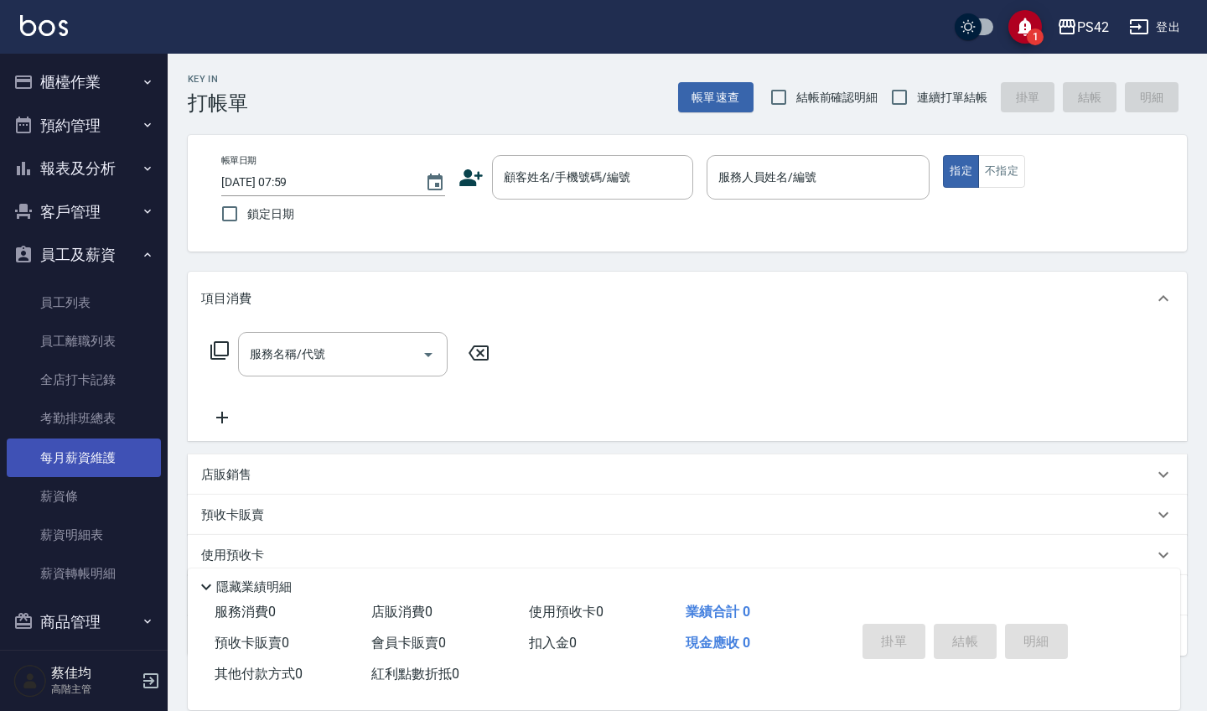
click at [91, 439] on link "每月薪資維護" at bounding box center [84, 457] width 154 height 39
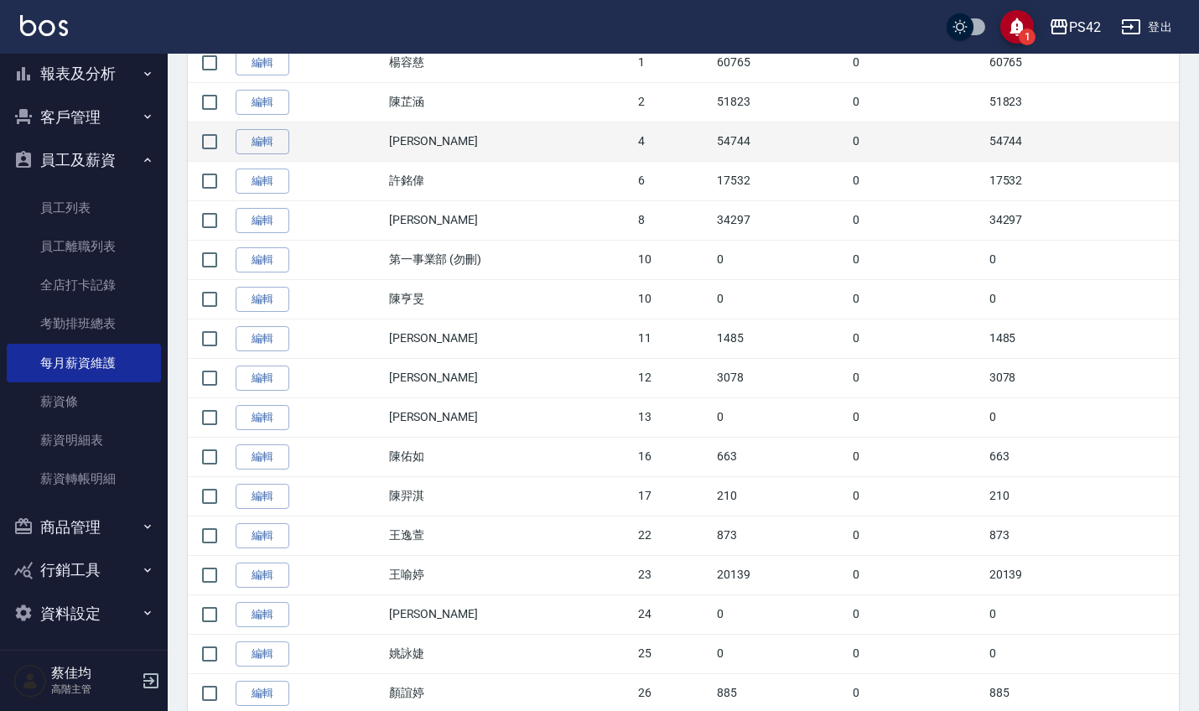
scroll to position [404, 0]
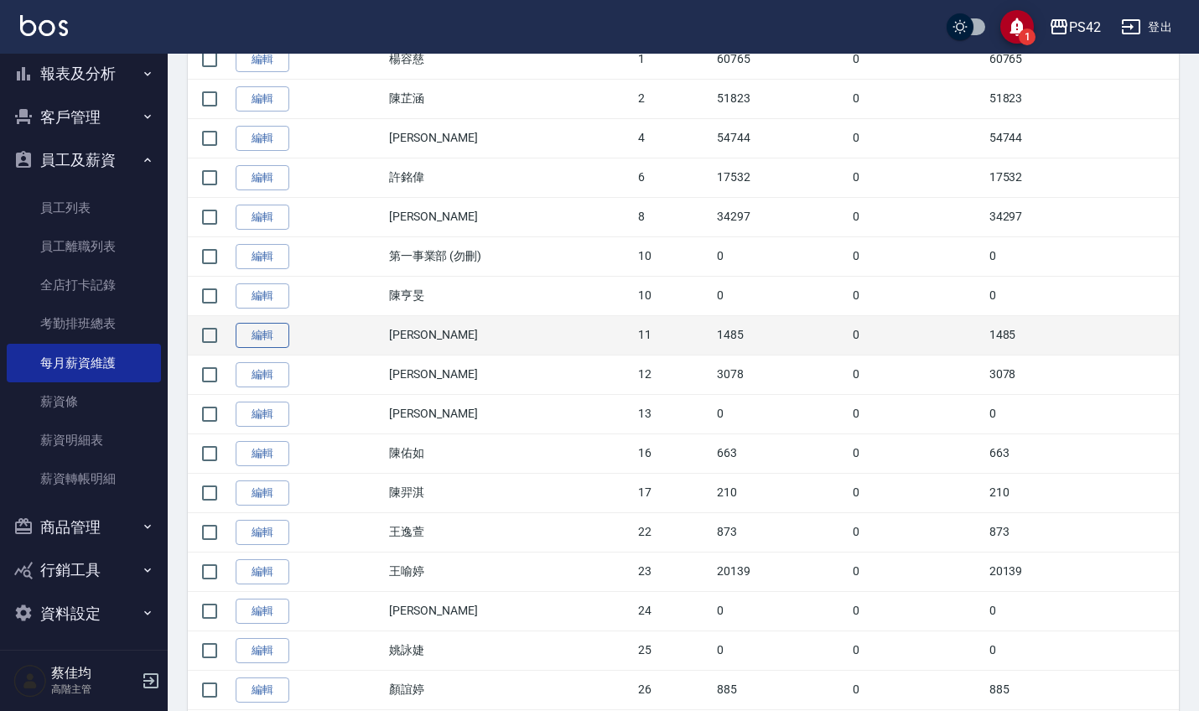
click at [268, 334] on link "編輯" at bounding box center [263, 336] width 54 height 26
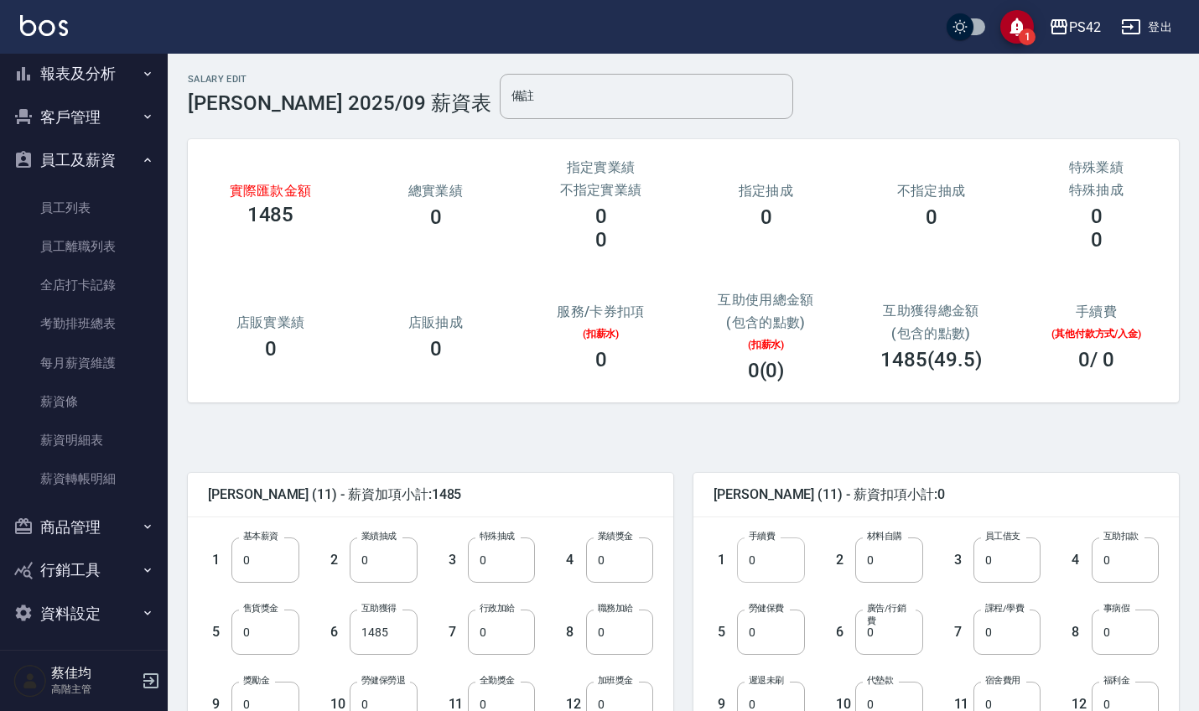
click at [801, 571] on input "0" at bounding box center [770, 559] width 67 height 45
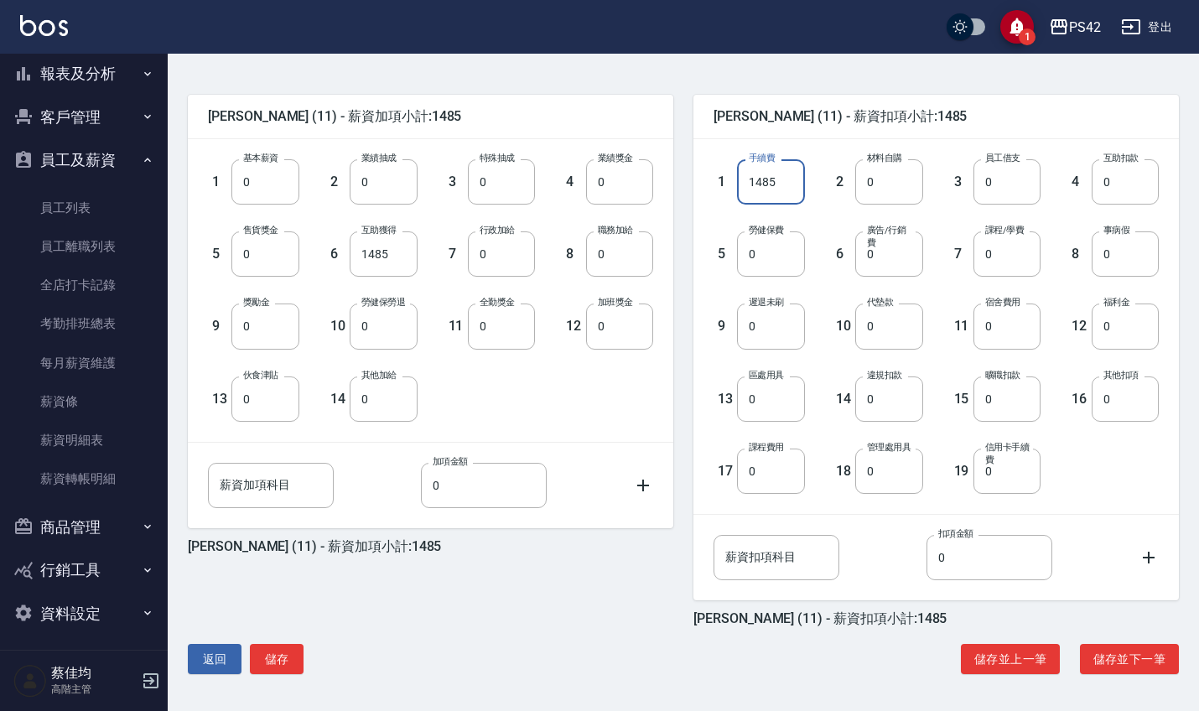
scroll to position [378, 0]
type input "1485"
click at [271, 661] on button "儲存" at bounding box center [277, 659] width 54 height 31
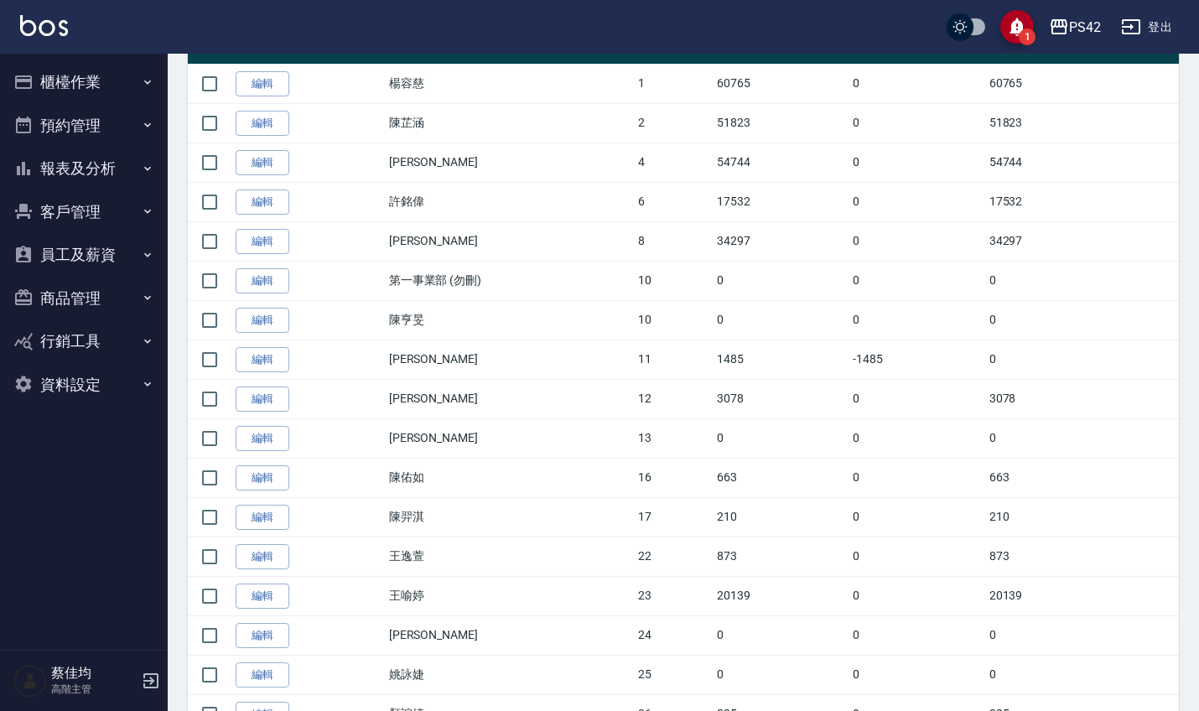
scroll to position [394, 0]
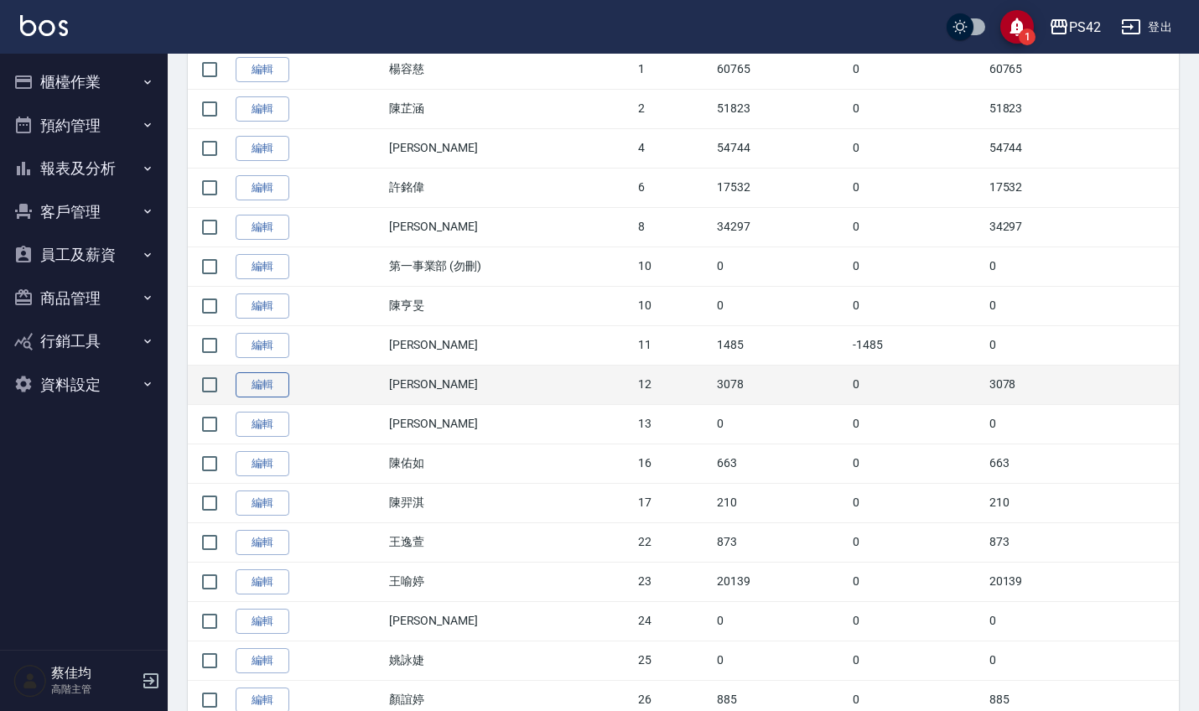
click at [275, 391] on link "編輯" at bounding box center [263, 385] width 54 height 26
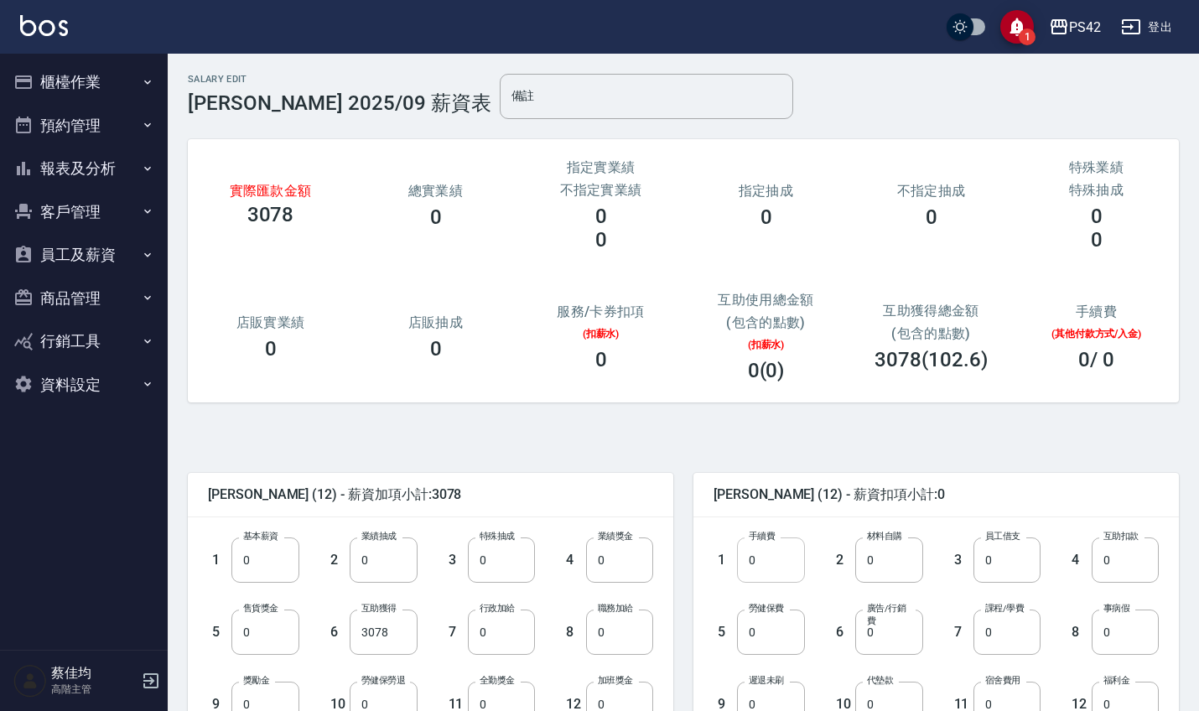
click at [770, 558] on input "0" at bounding box center [770, 559] width 67 height 45
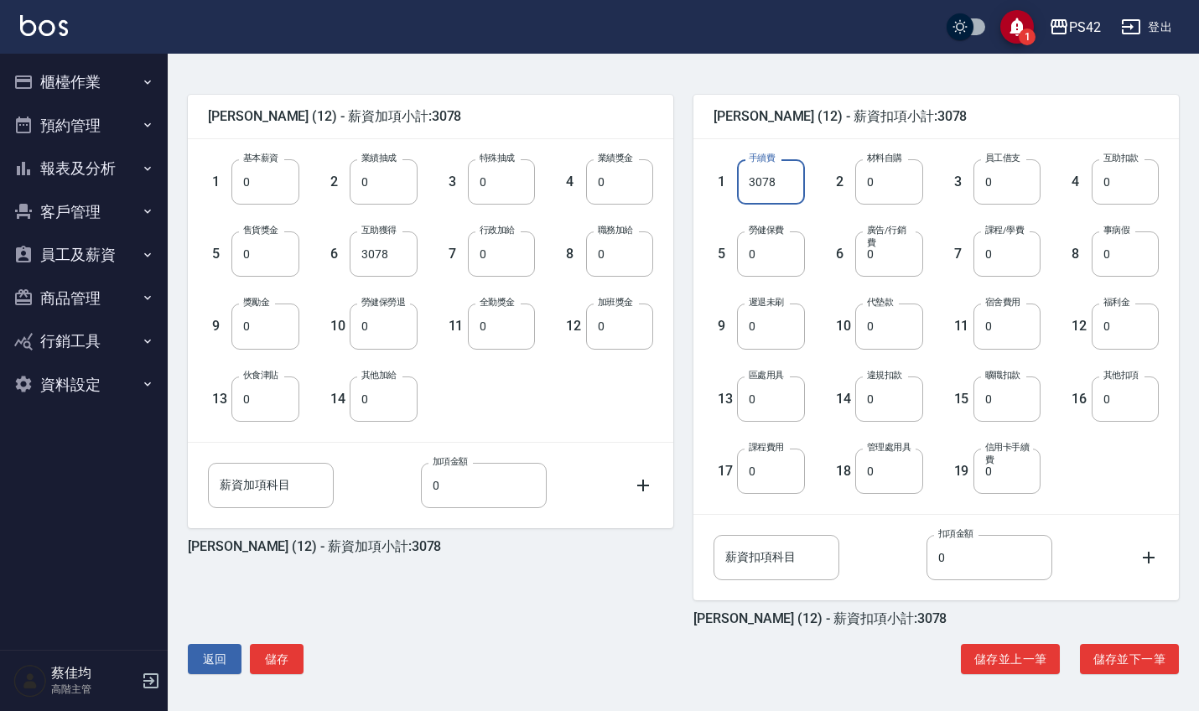
scroll to position [378, 0]
type input "3078"
click at [273, 658] on button "儲存" at bounding box center [277, 659] width 54 height 31
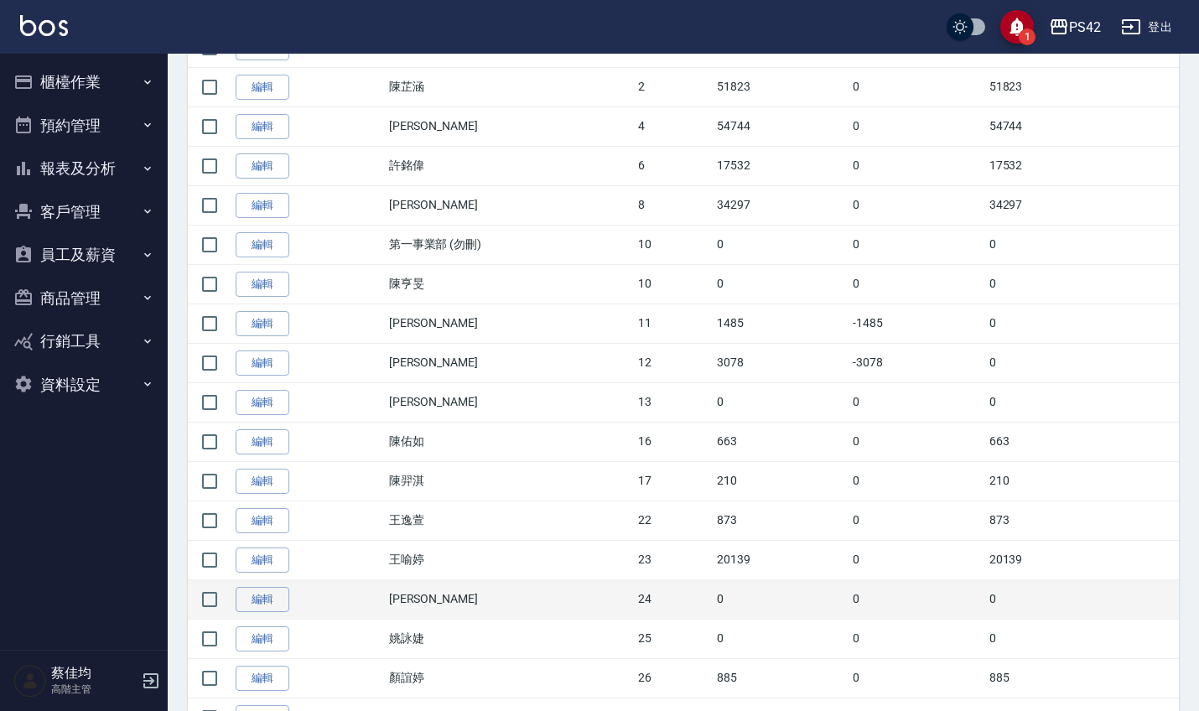
scroll to position [415, 0]
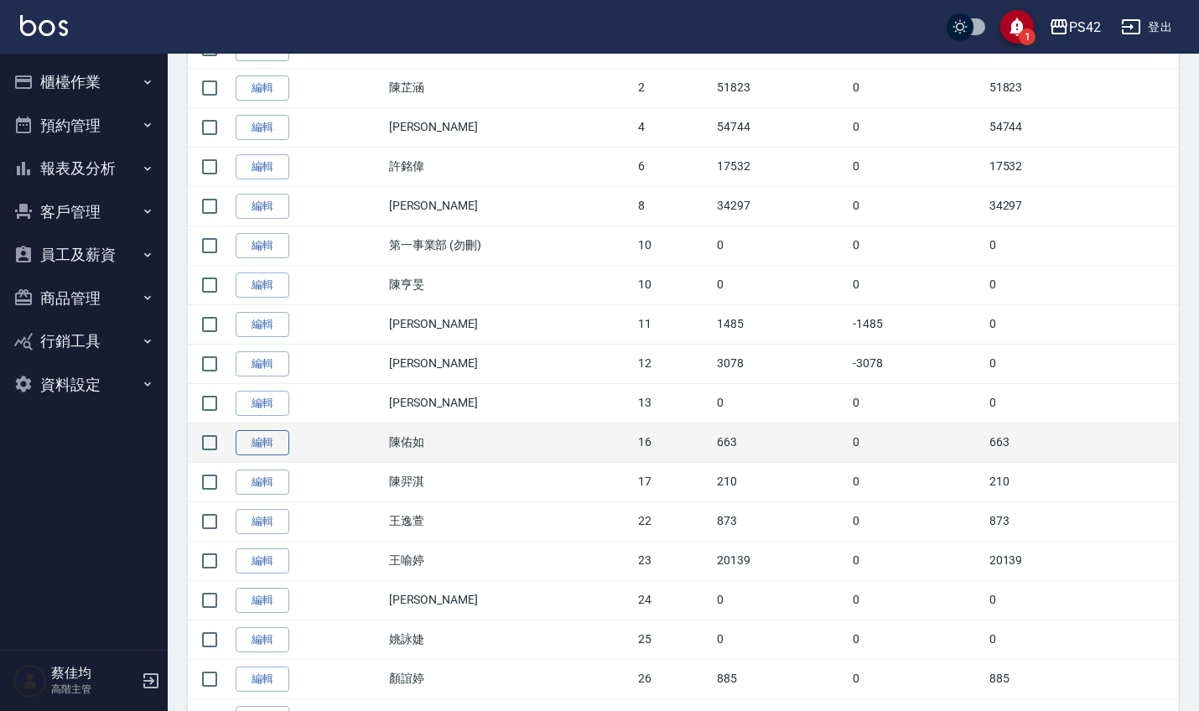
click at [272, 445] on link "編輯" at bounding box center [263, 443] width 54 height 26
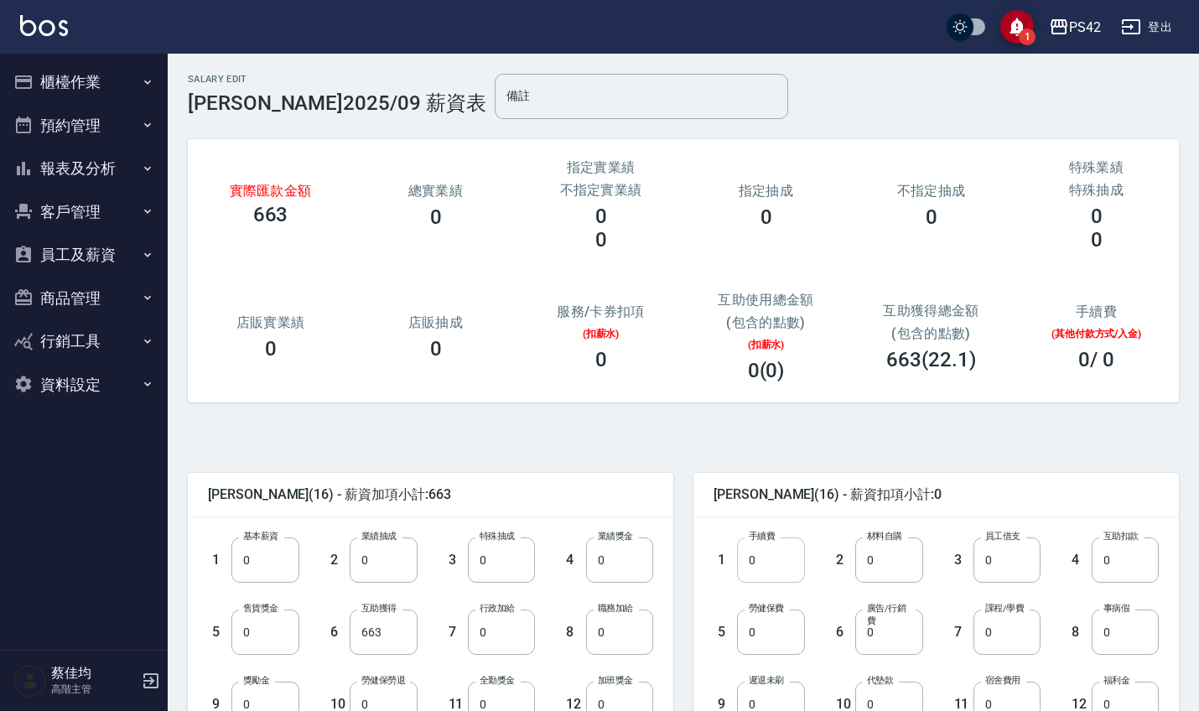
click at [780, 578] on input "0" at bounding box center [770, 559] width 67 height 45
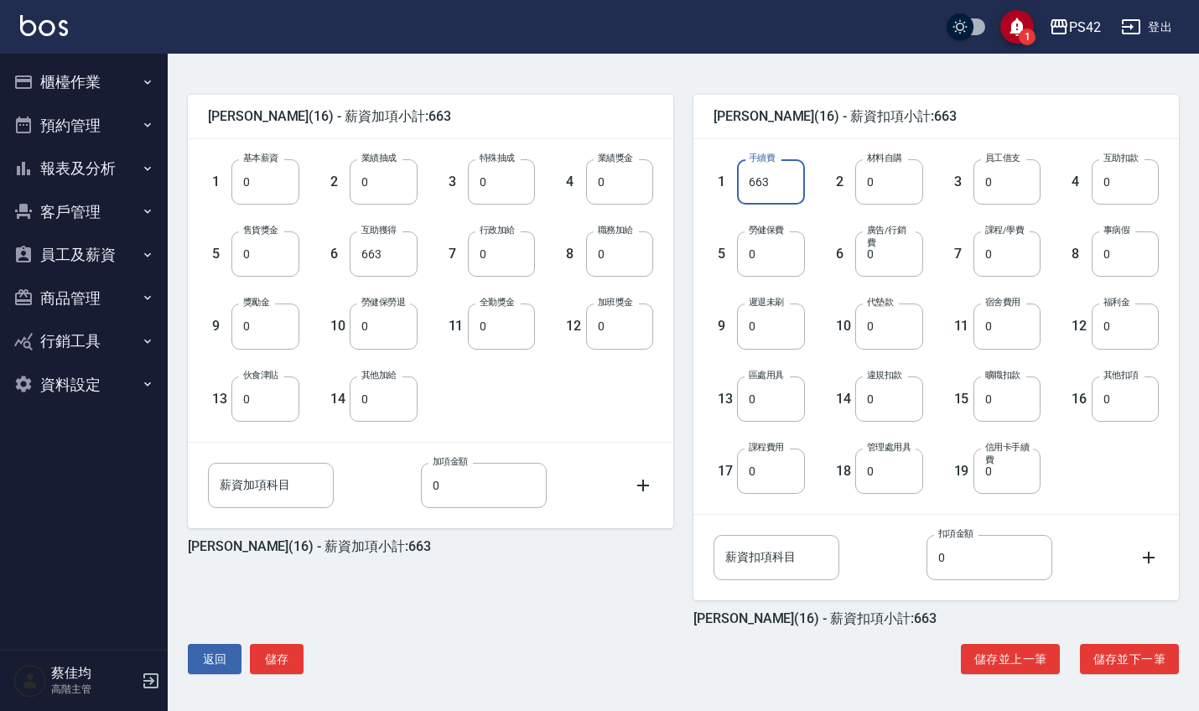
scroll to position [378, 0]
type input "663"
click at [266, 650] on button "儲存" at bounding box center [277, 659] width 54 height 31
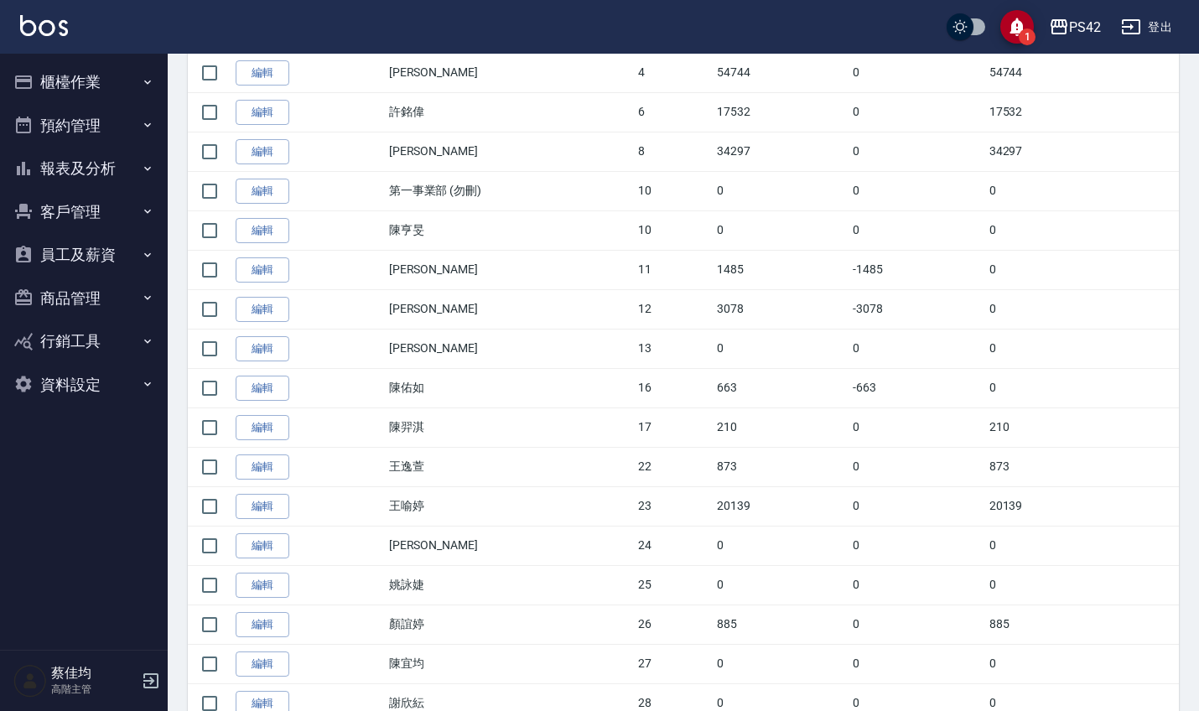
scroll to position [476, 0]
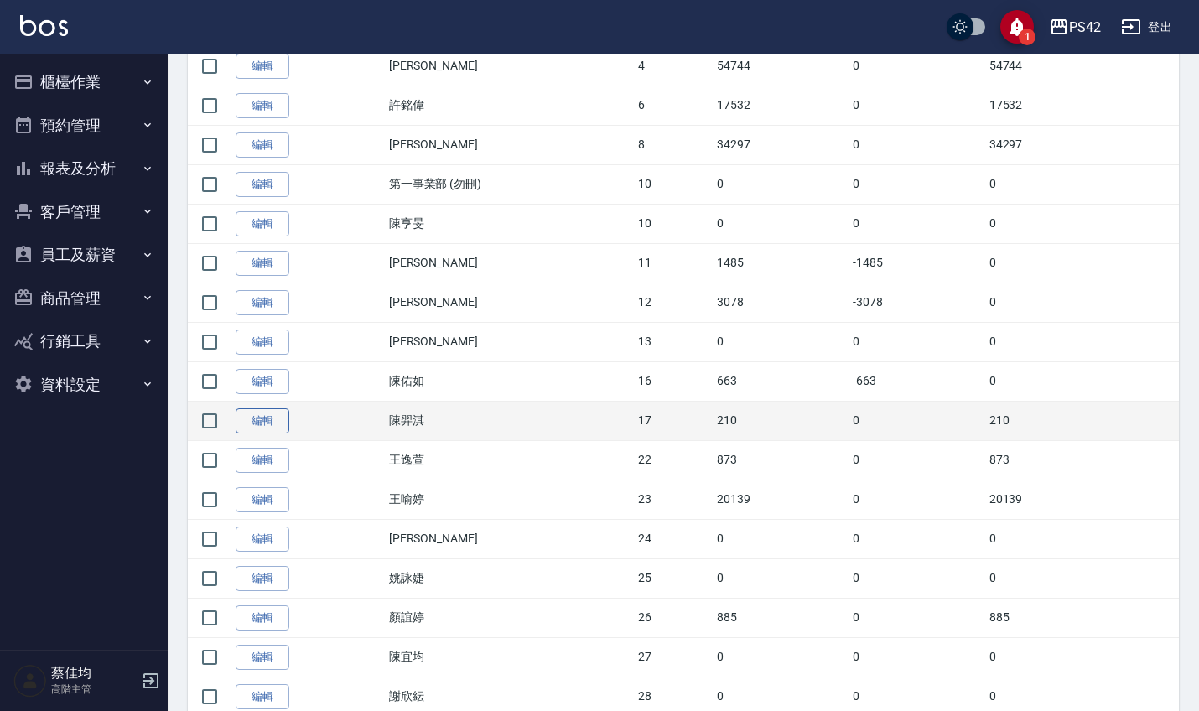
click at [278, 422] on link "編輯" at bounding box center [263, 421] width 54 height 26
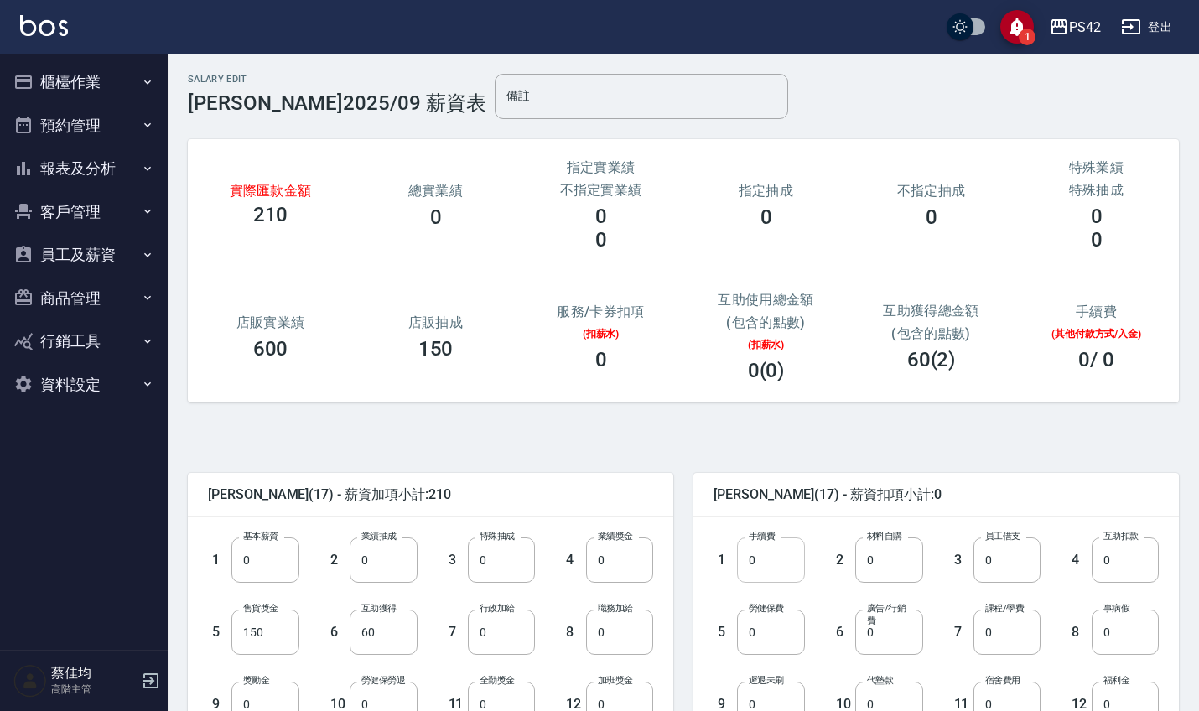
click at [760, 567] on input "0" at bounding box center [770, 559] width 67 height 45
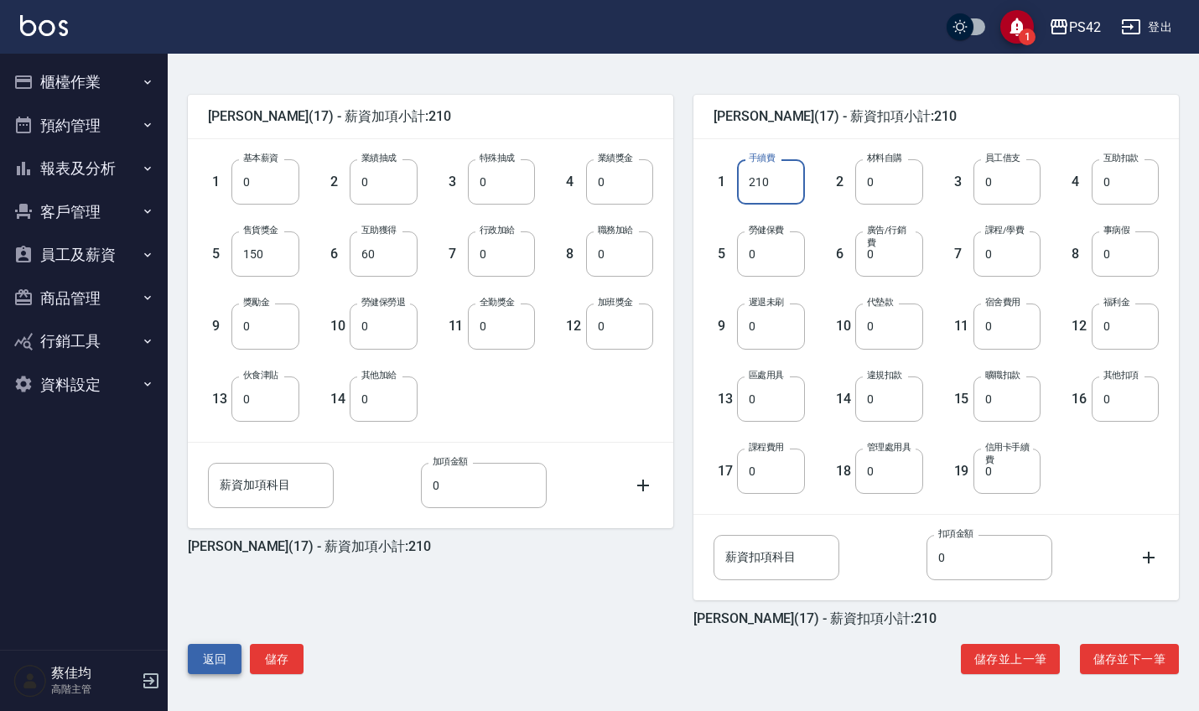
scroll to position [378, 0]
type input "210"
click at [282, 652] on button "儲存" at bounding box center [277, 659] width 54 height 31
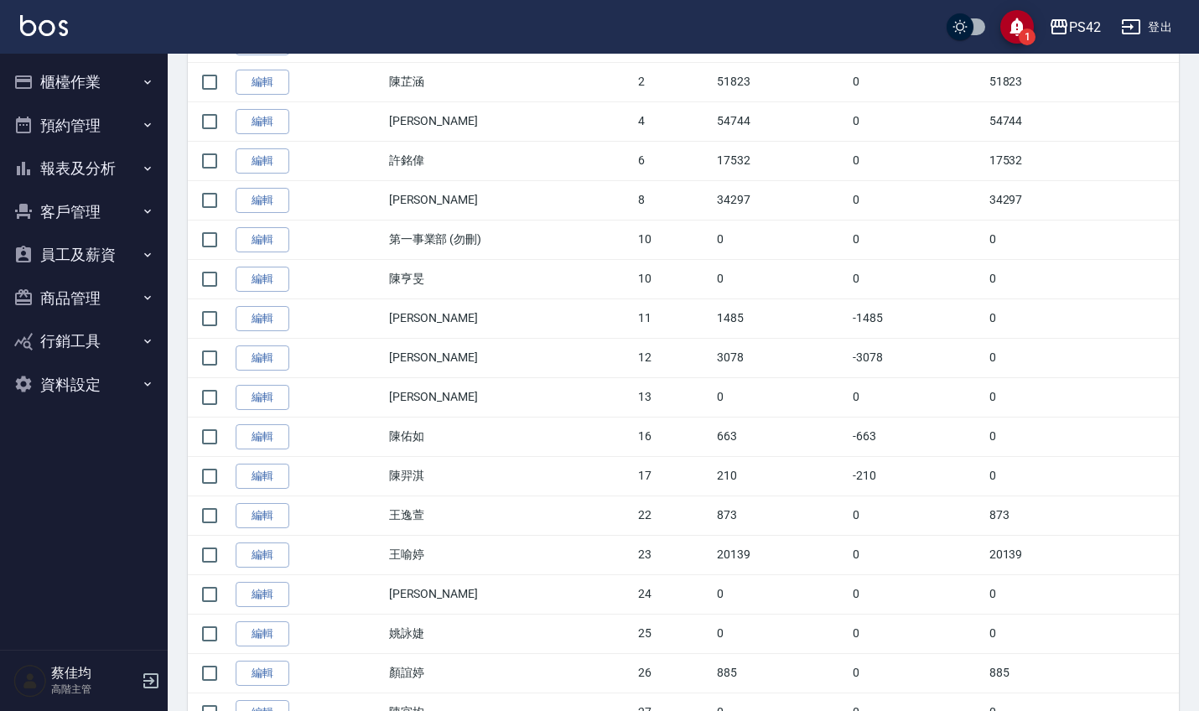
scroll to position [420, 0]
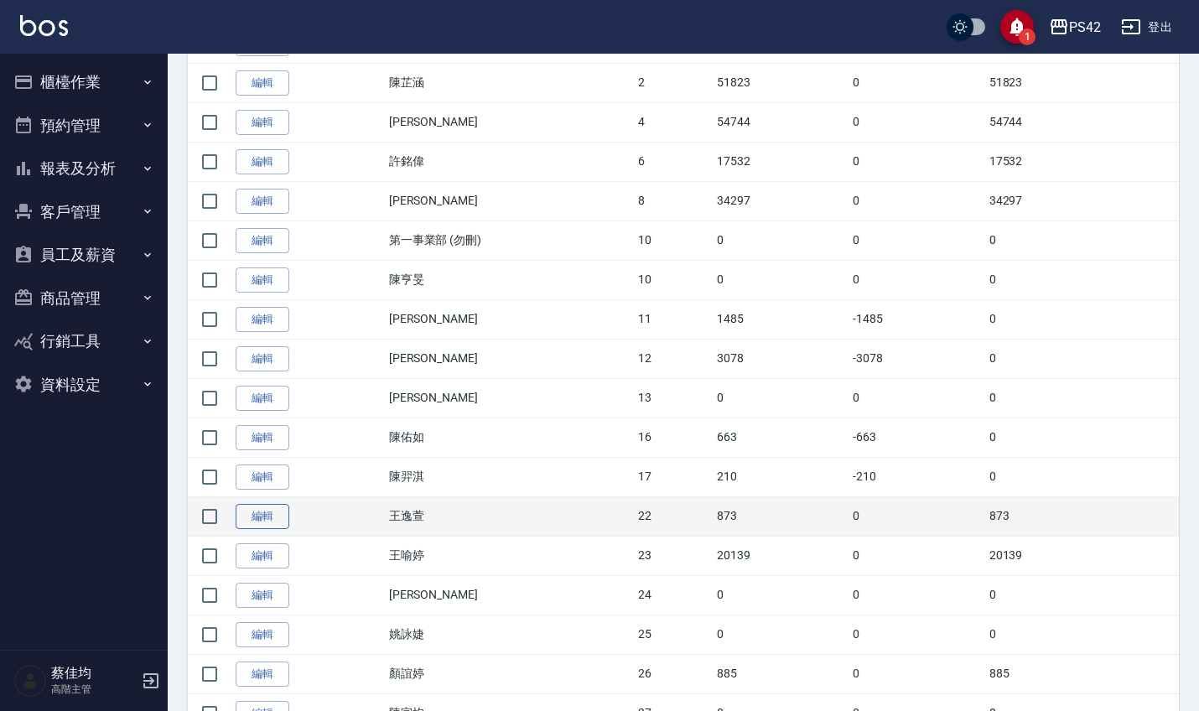
click at [267, 514] on link "編輯" at bounding box center [263, 517] width 54 height 26
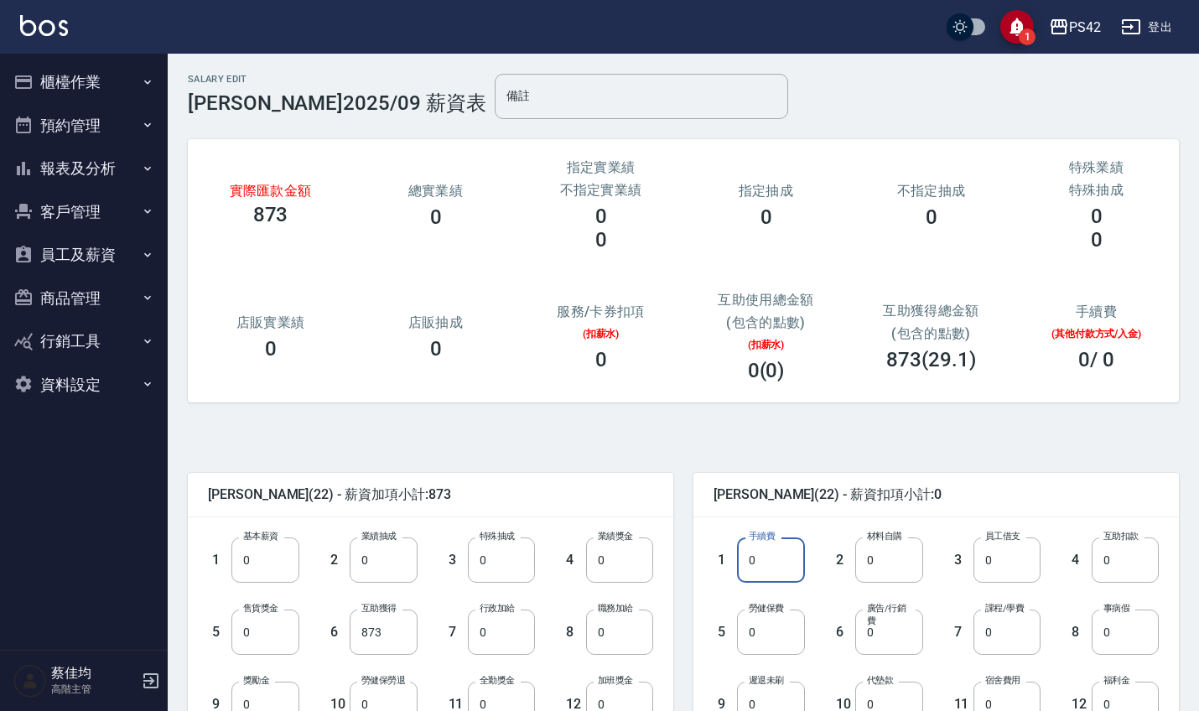
click at [771, 563] on input "0" at bounding box center [770, 559] width 67 height 45
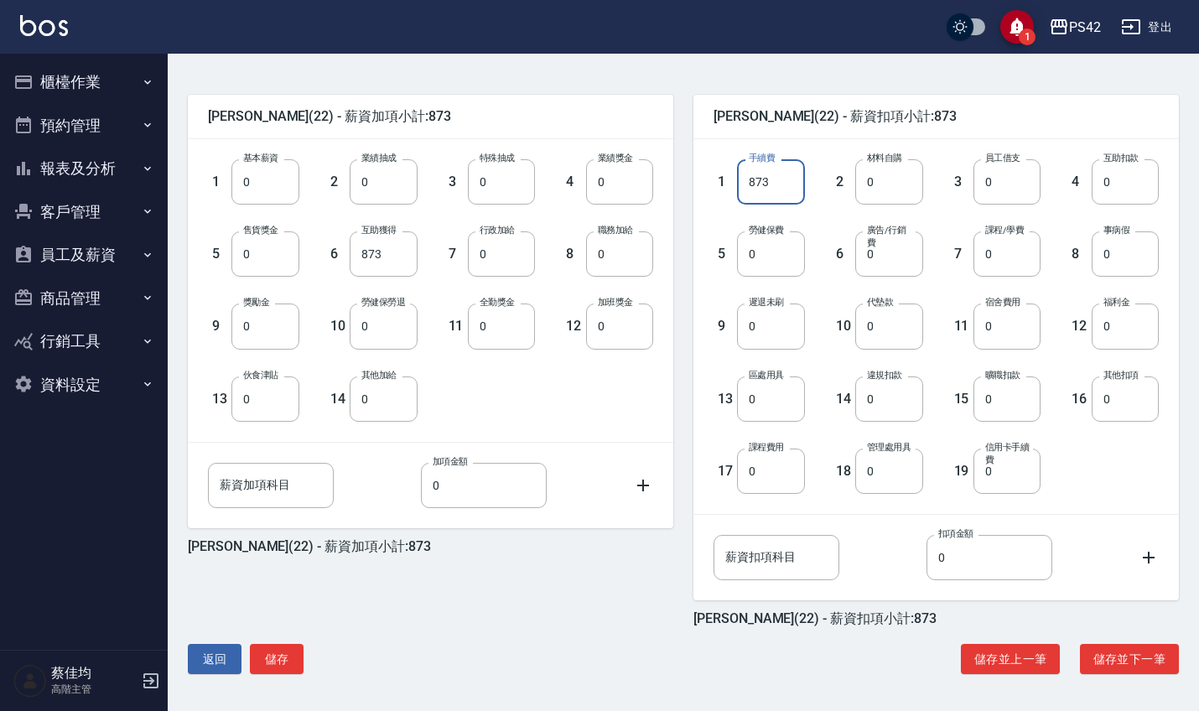
scroll to position [378, 0]
type input "873"
click at [273, 665] on button "儲存" at bounding box center [277, 659] width 54 height 31
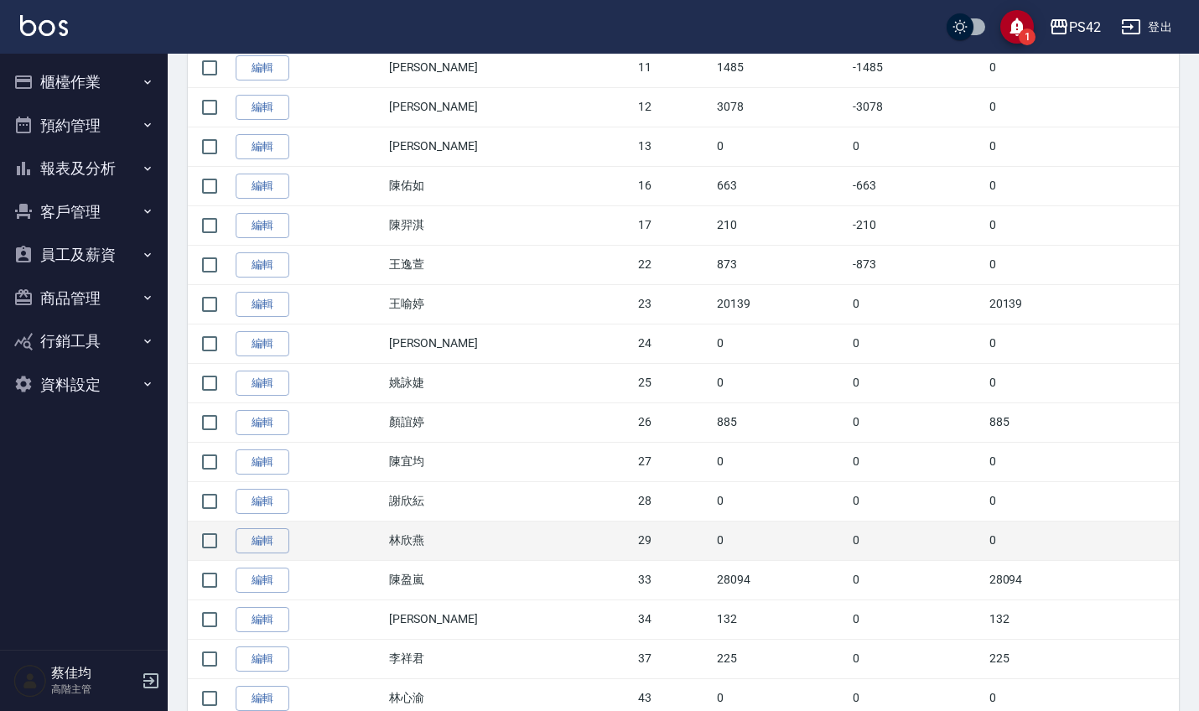
scroll to position [672, 0]
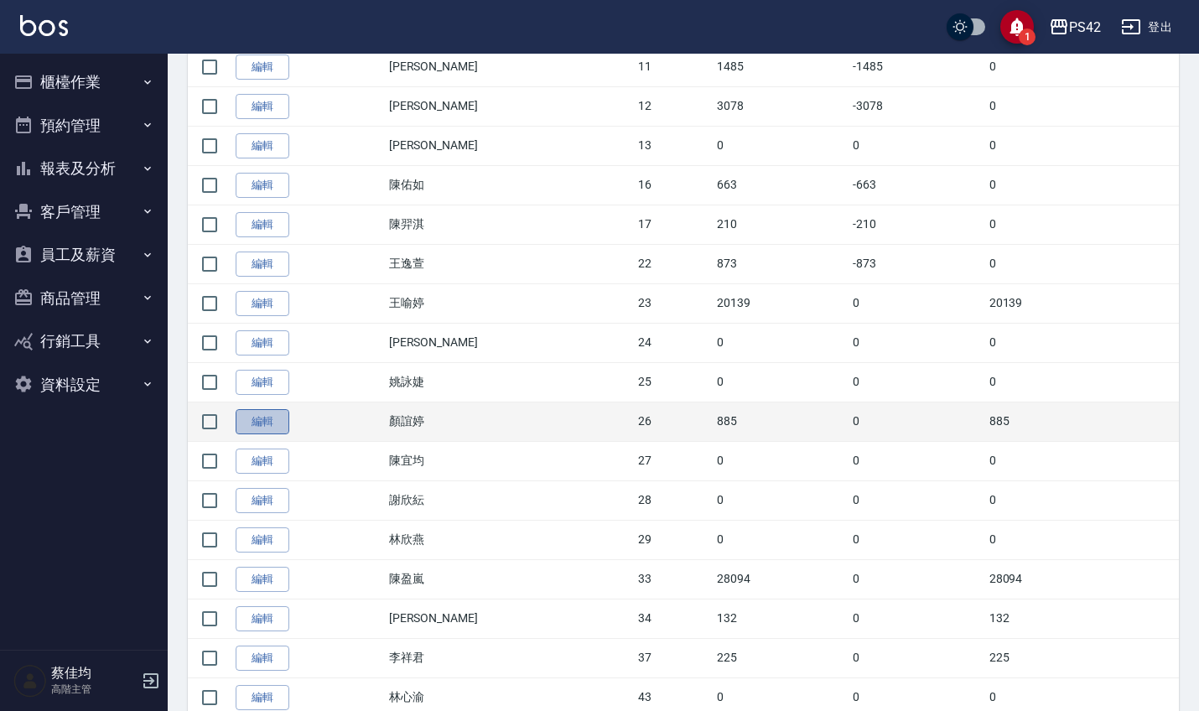
click at [288, 416] on link "編輯" at bounding box center [263, 422] width 54 height 26
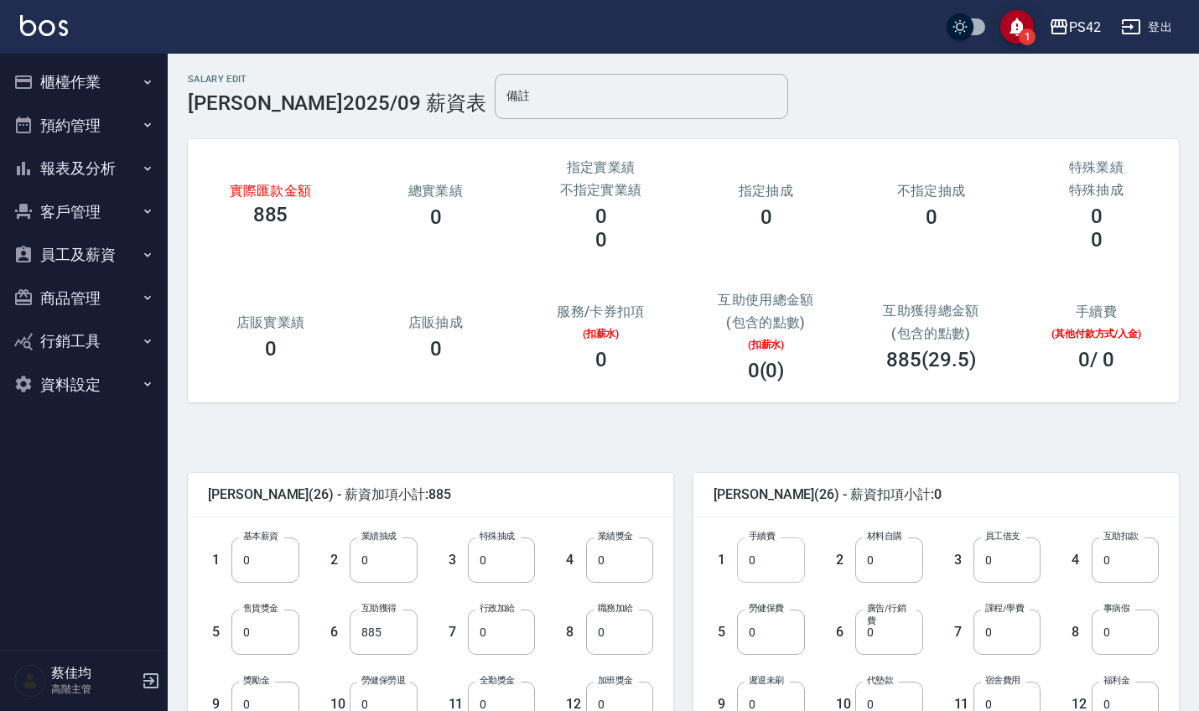
click at [768, 562] on input "0" at bounding box center [770, 559] width 67 height 45
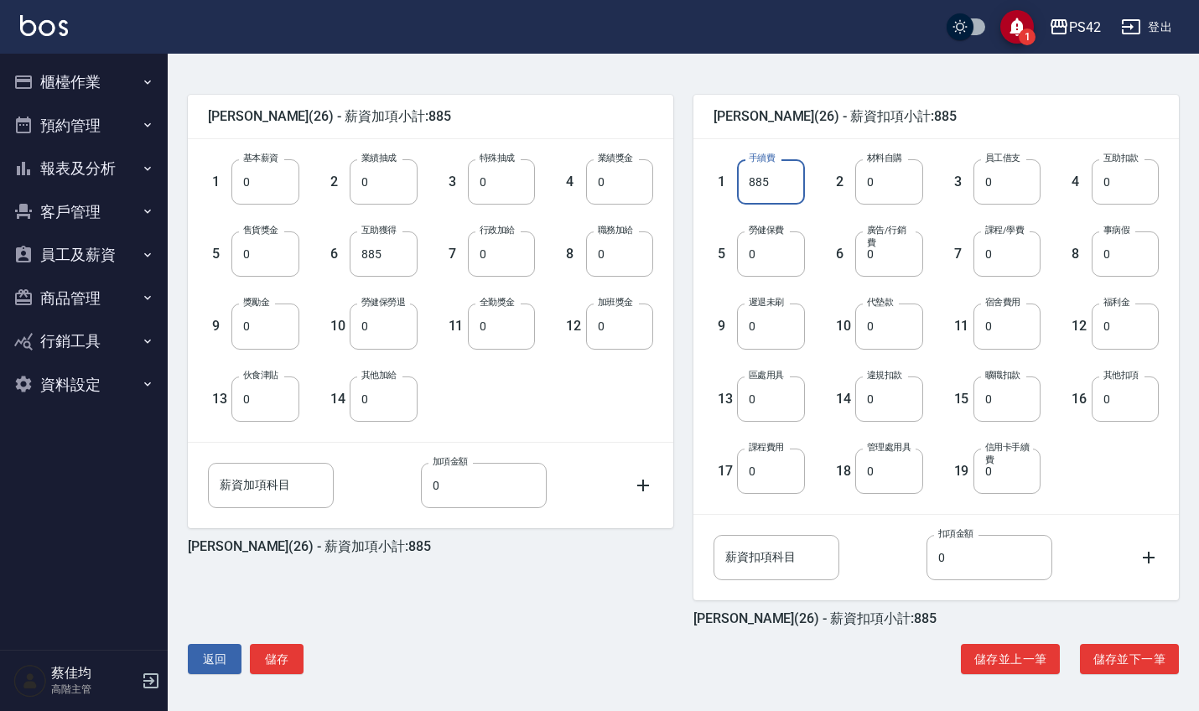
scroll to position [378, 0]
type input "885"
click at [293, 656] on button "儲存" at bounding box center [277, 659] width 54 height 31
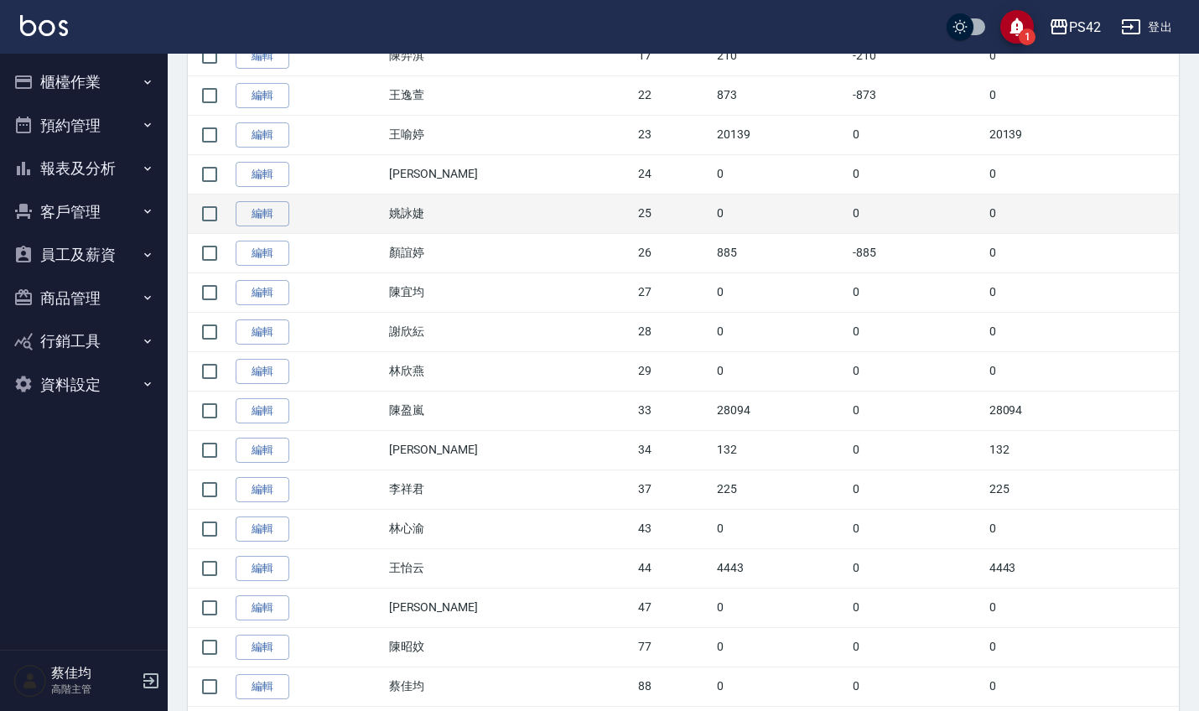
scroll to position [842, 0]
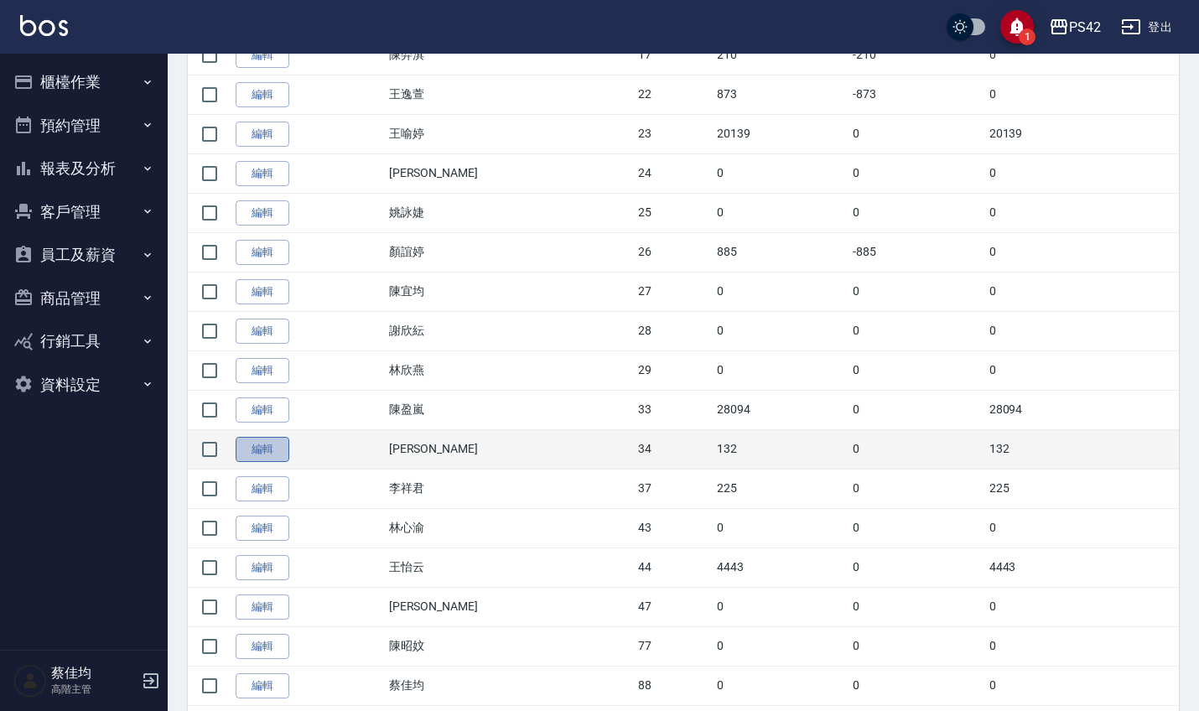
click at [263, 447] on link "編輯" at bounding box center [263, 450] width 54 height 26
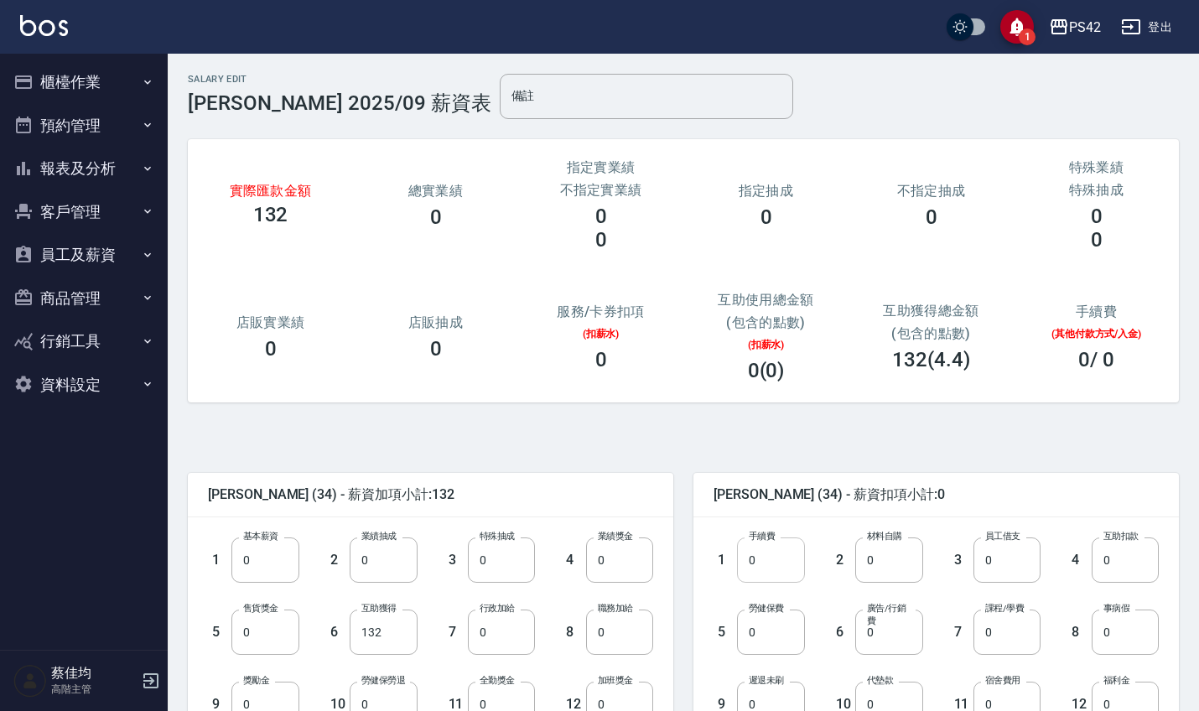
click at [787, 562] on input "0" at bounding box center [770, 559] width 67 height 45
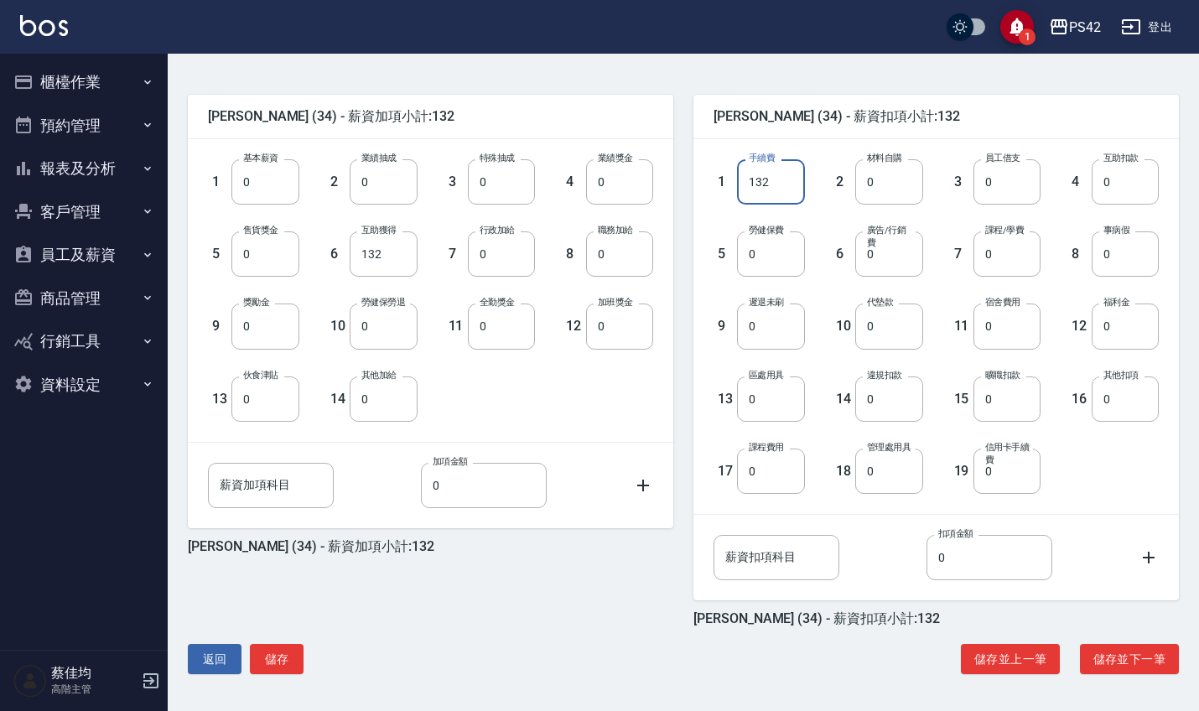
scroll to position [378, 0]
type input "132"
click at [273, 664] on button "儲存" at bounding box center [277, 659] width 54 height 31
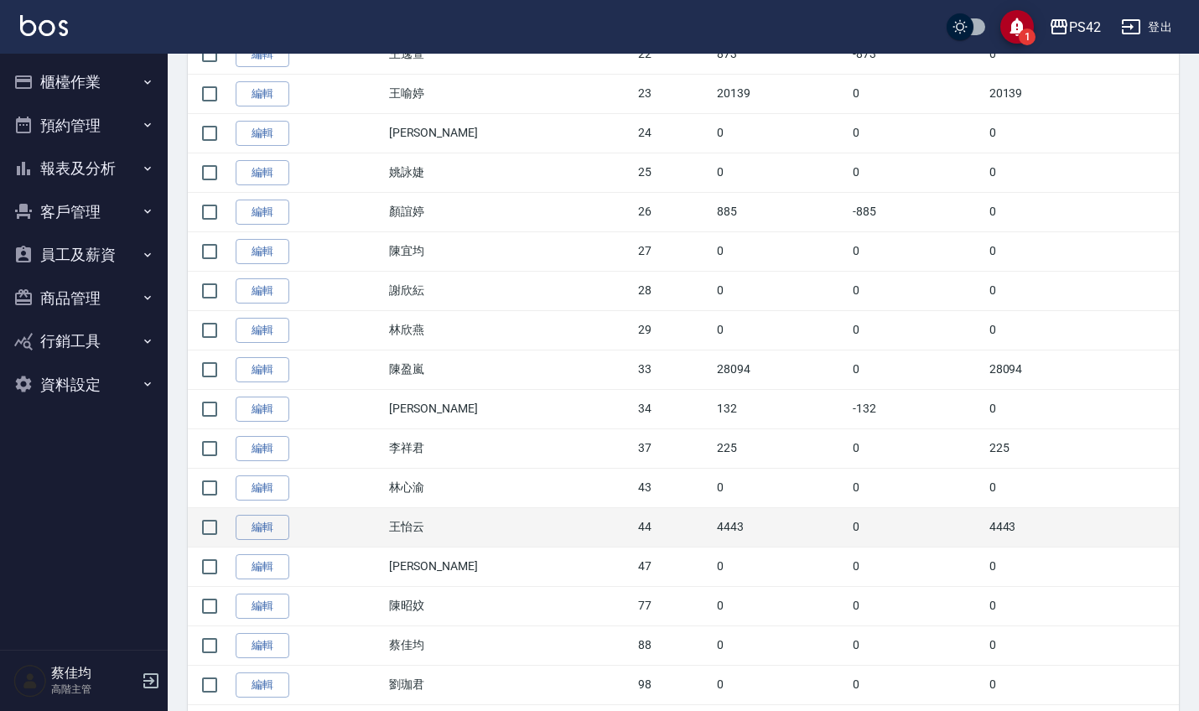
scroll to position [888, 0]
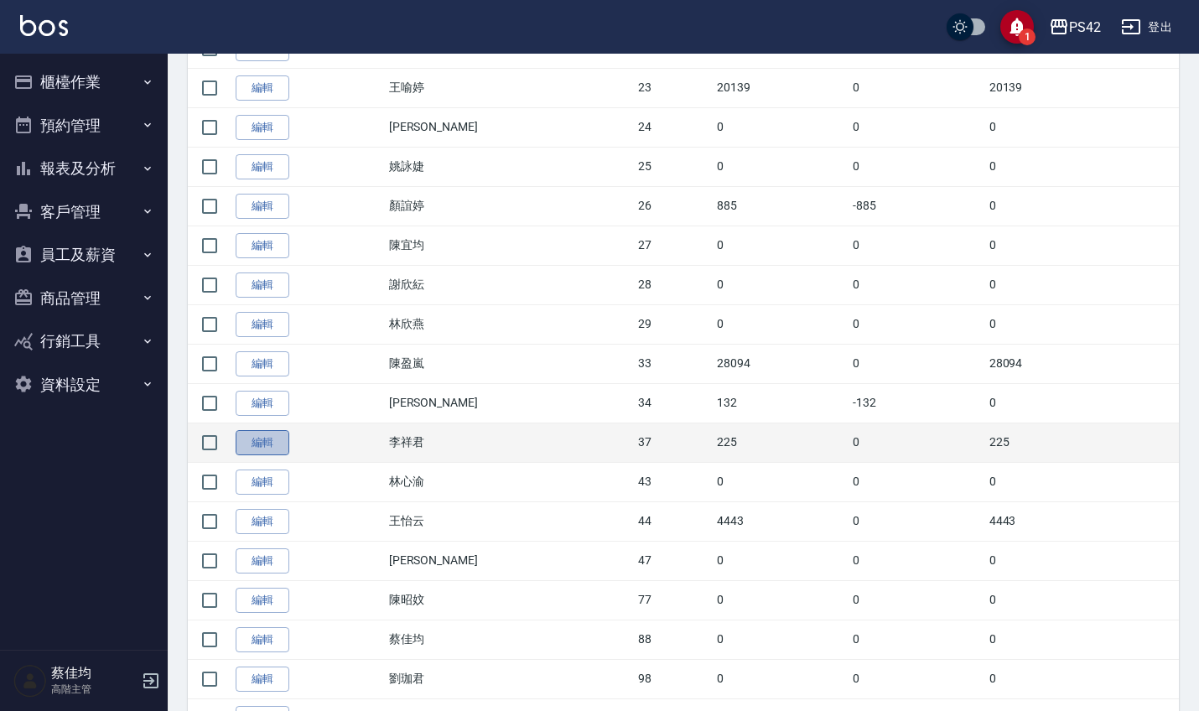
click at [276, 444] on link "編輯" at bounding box center [263, 443] width 54 height 26
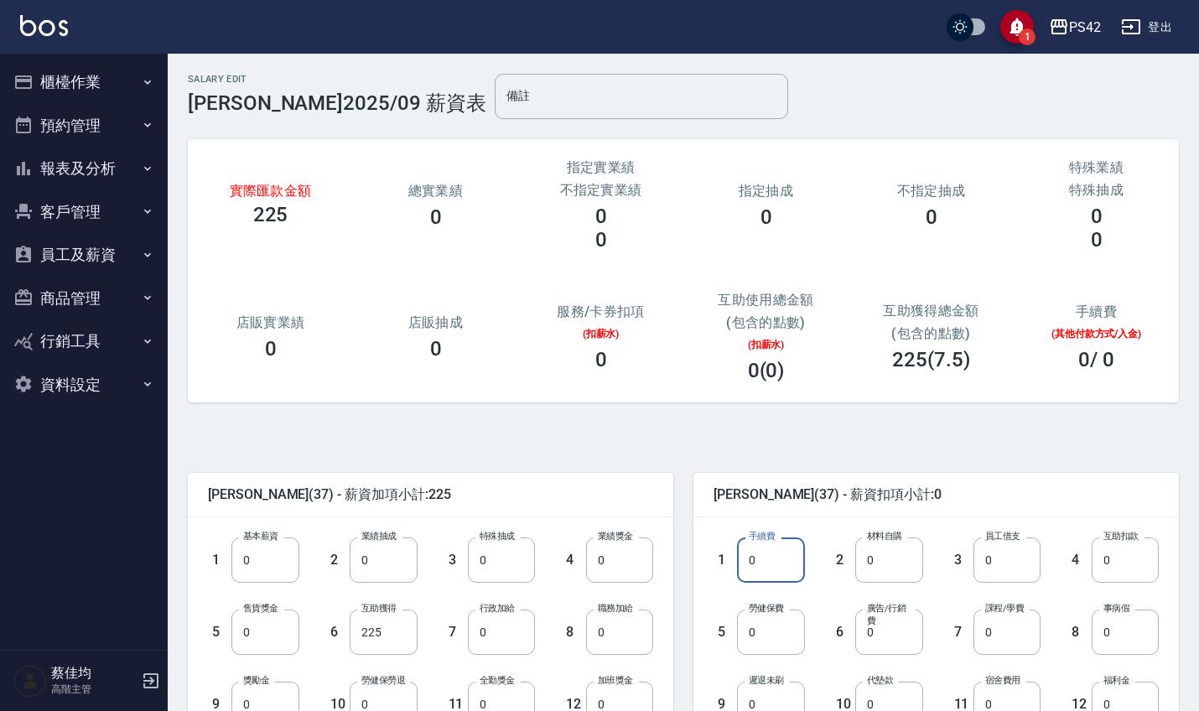
click at [785, 567] on input "0" at bounding box center [770, 559] width 67 height 45
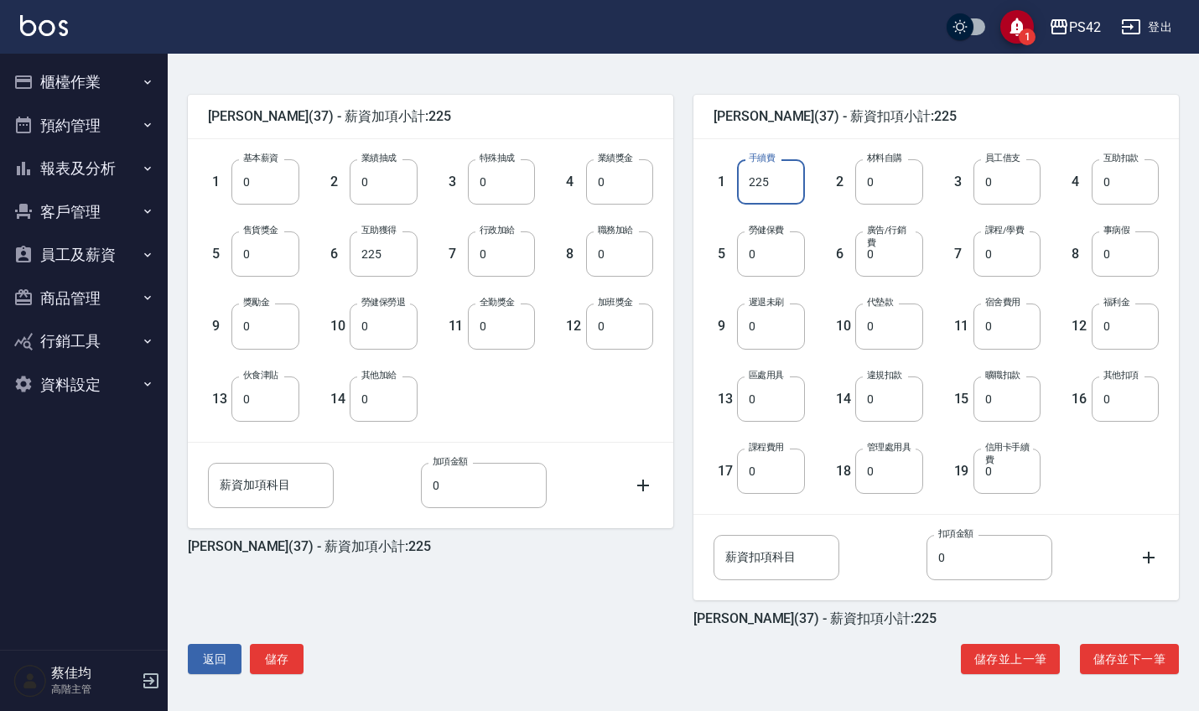
scroll to position [378, 0]
type input "225"
click at [277, 651] on button "儲存" at bounding box center [277, 659] width 54 height 31
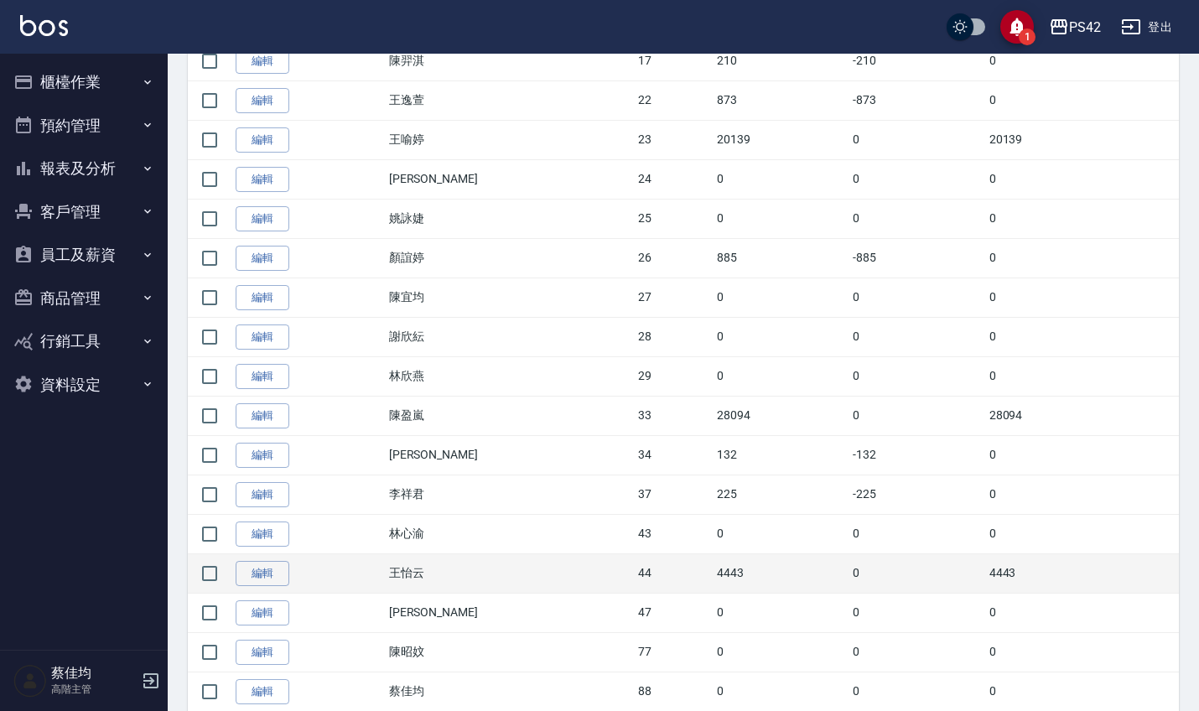
scroll to position [851, 0]
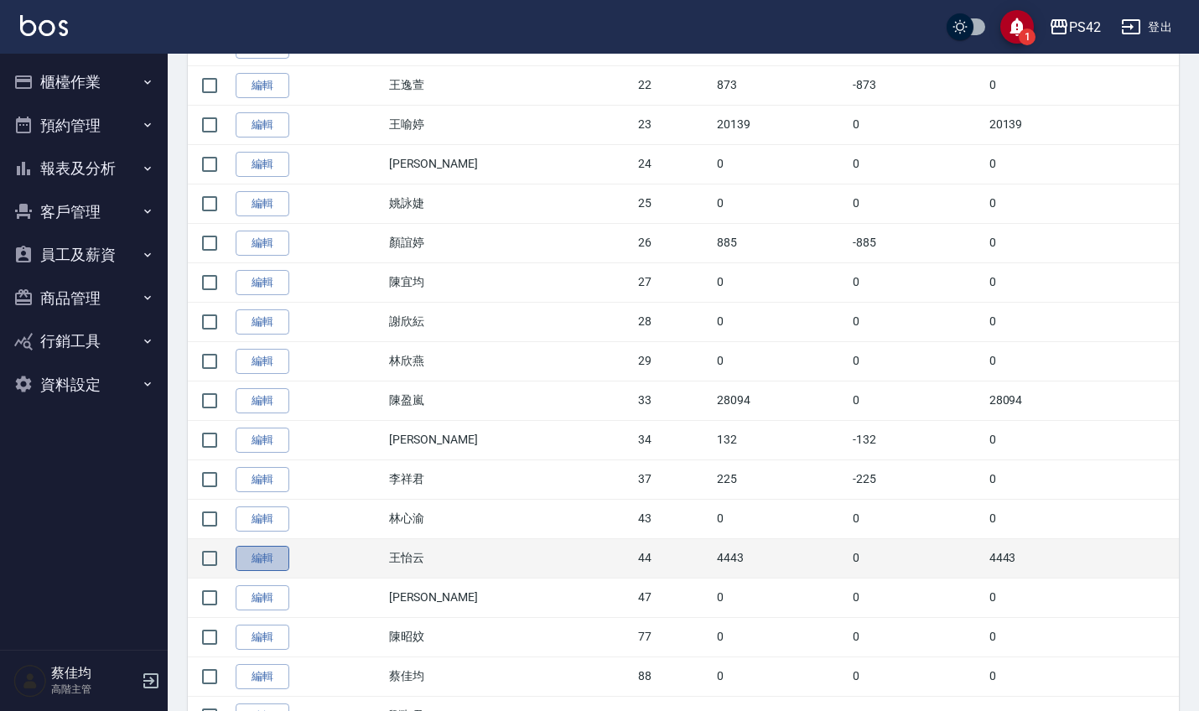
click at [262, 550] on link "編輯" at bounding box center [263, 559] width 54 height 26
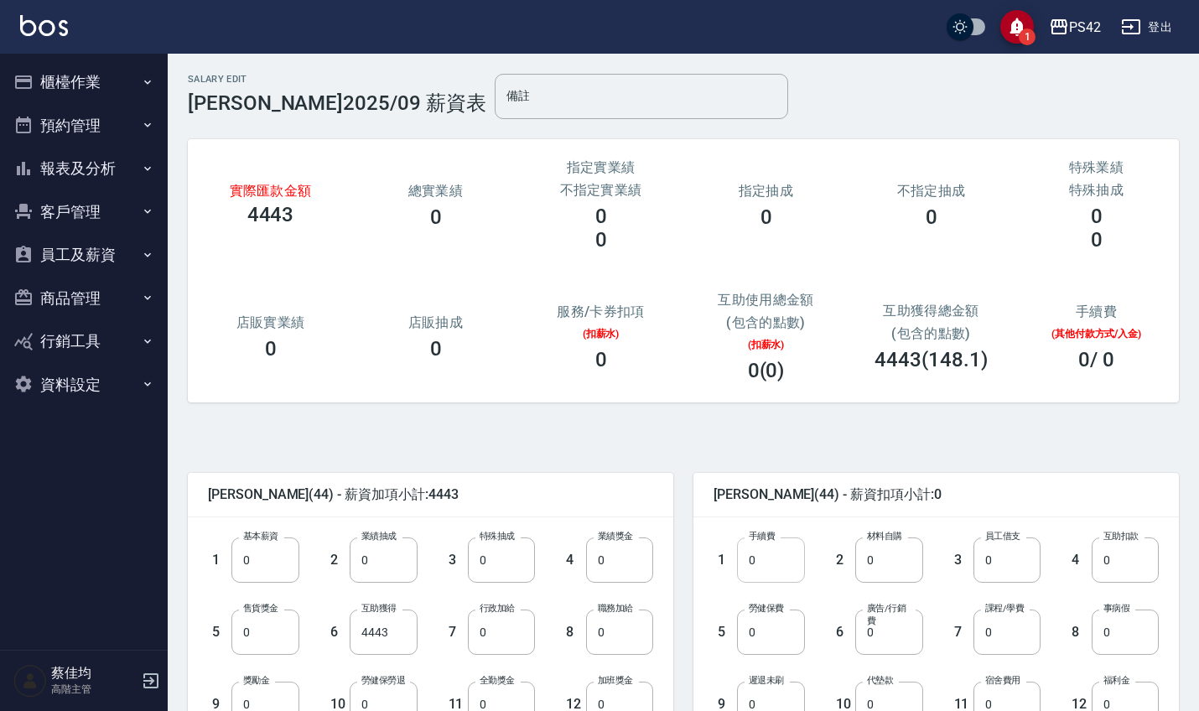
click at [789, 567] on input "0" at bounding box center [770, 559] width 67 height 45
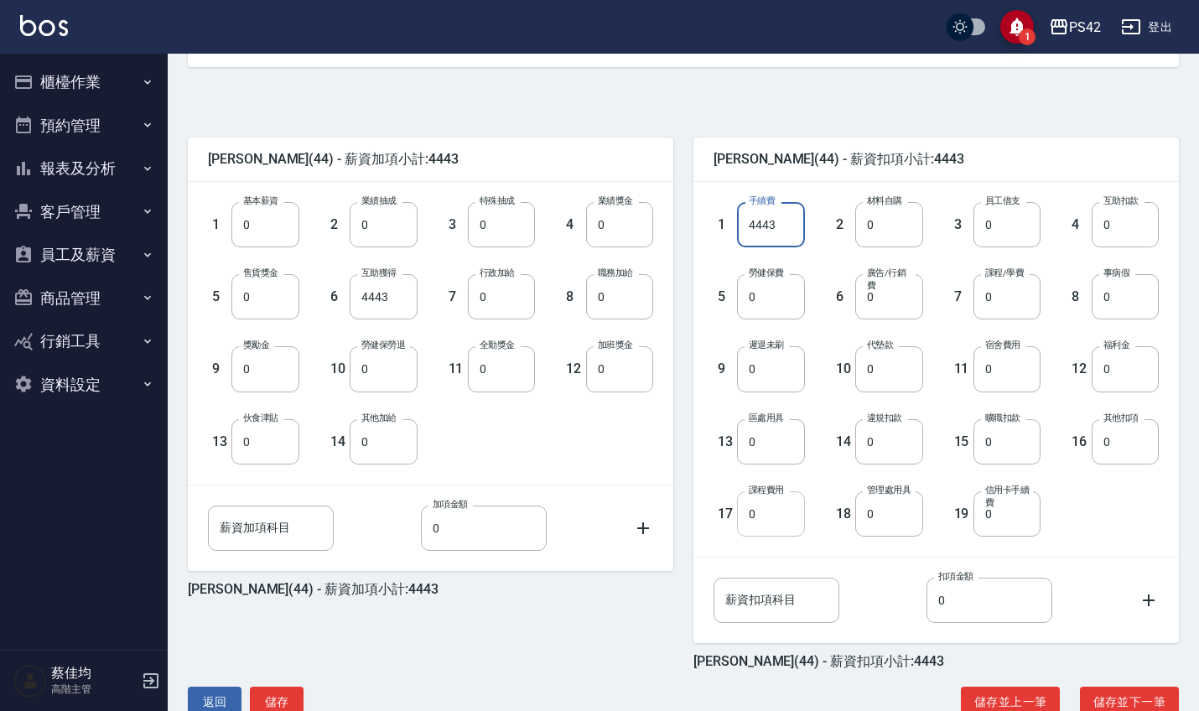
scroll to position [344, 0]
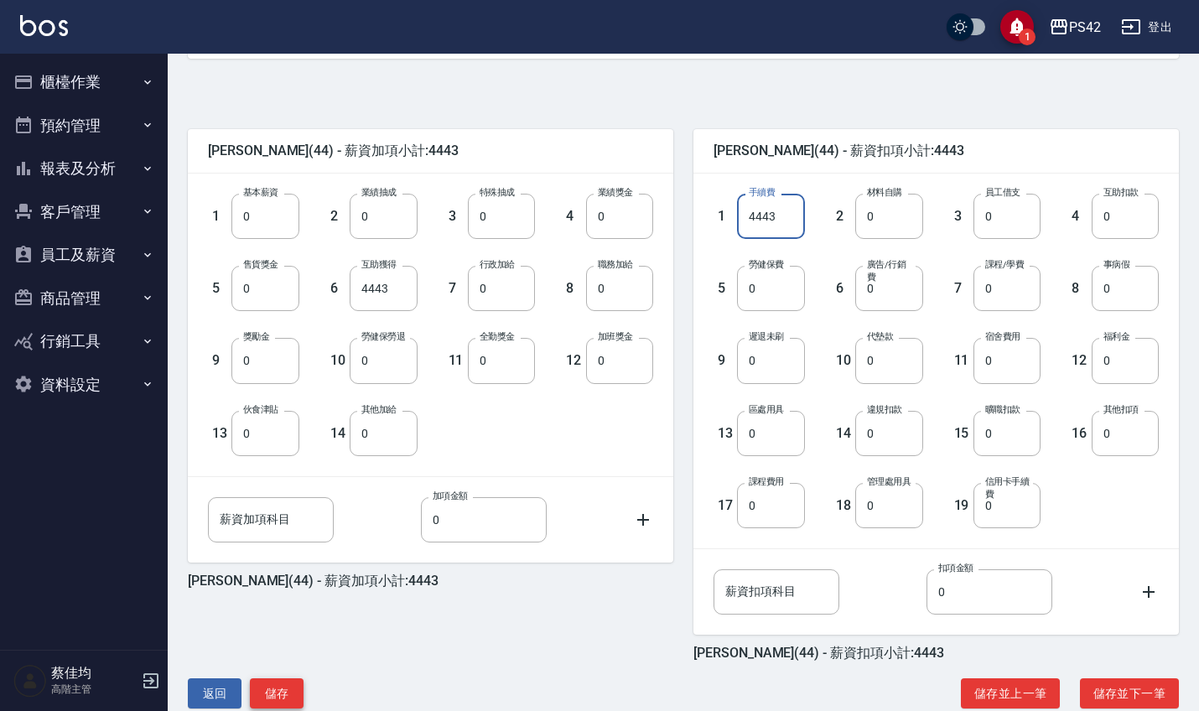
type input "4443"
click at [291, 693] on button "儲存" at bounding box center [277, 693] width 54 height 31
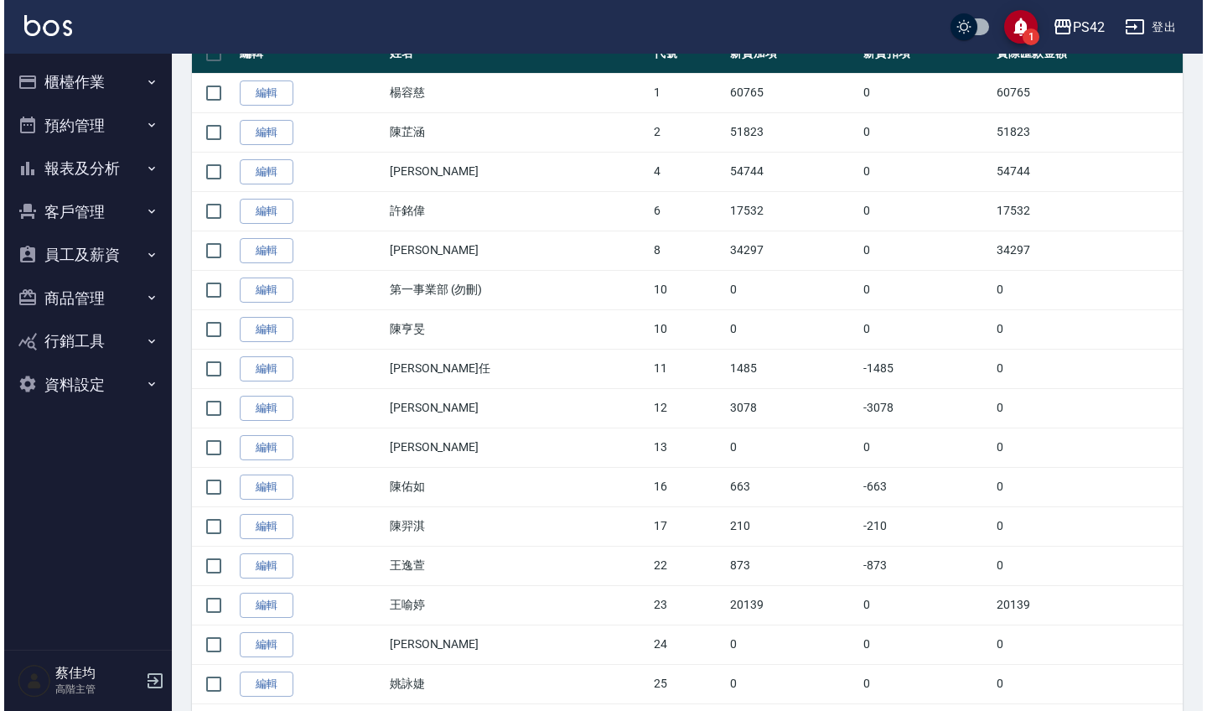
scroll to position [10, 0]
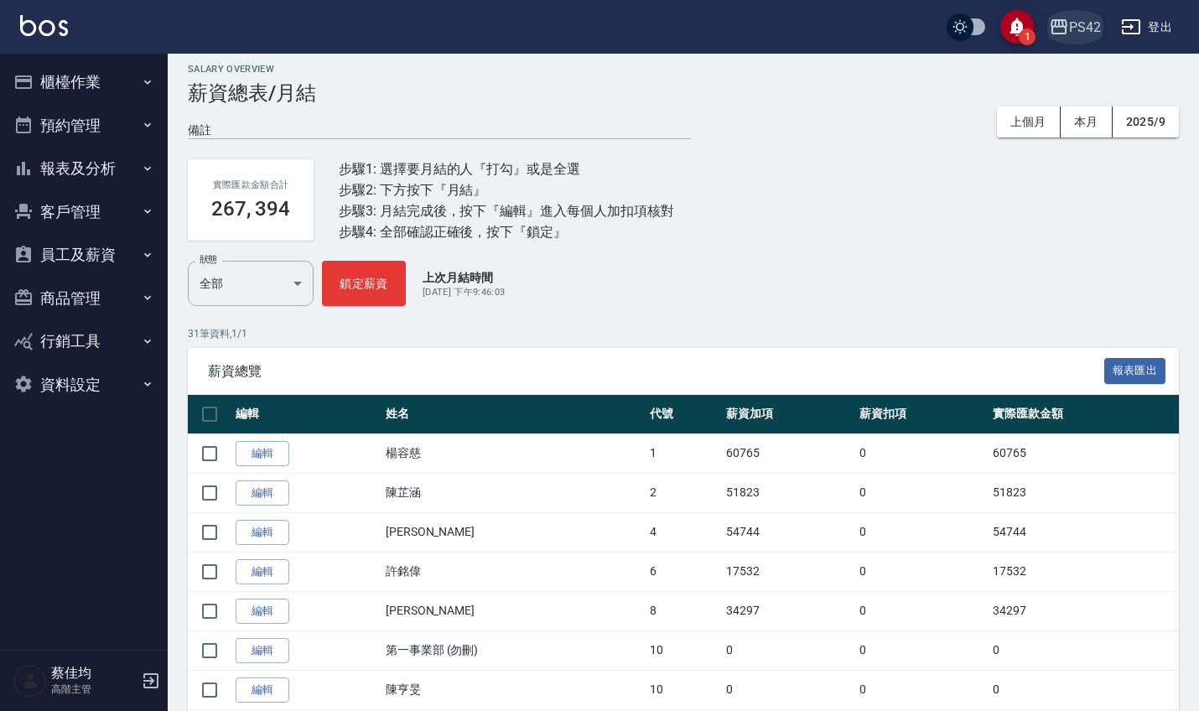
click at [1080, 29] on div "PS42" at bounding box center [1085, 27] width 32 height 21
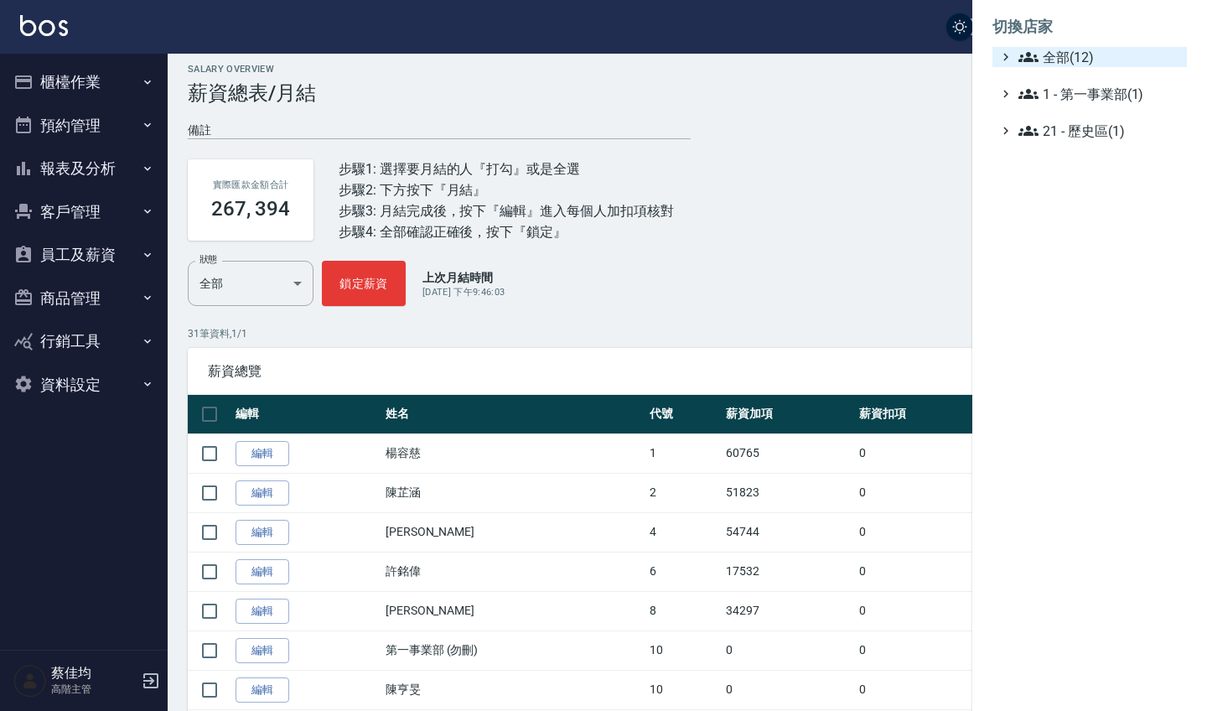
click at [1058, 60] on span "全部(12)" at bounding box center [1100, 57] width 162 height 20
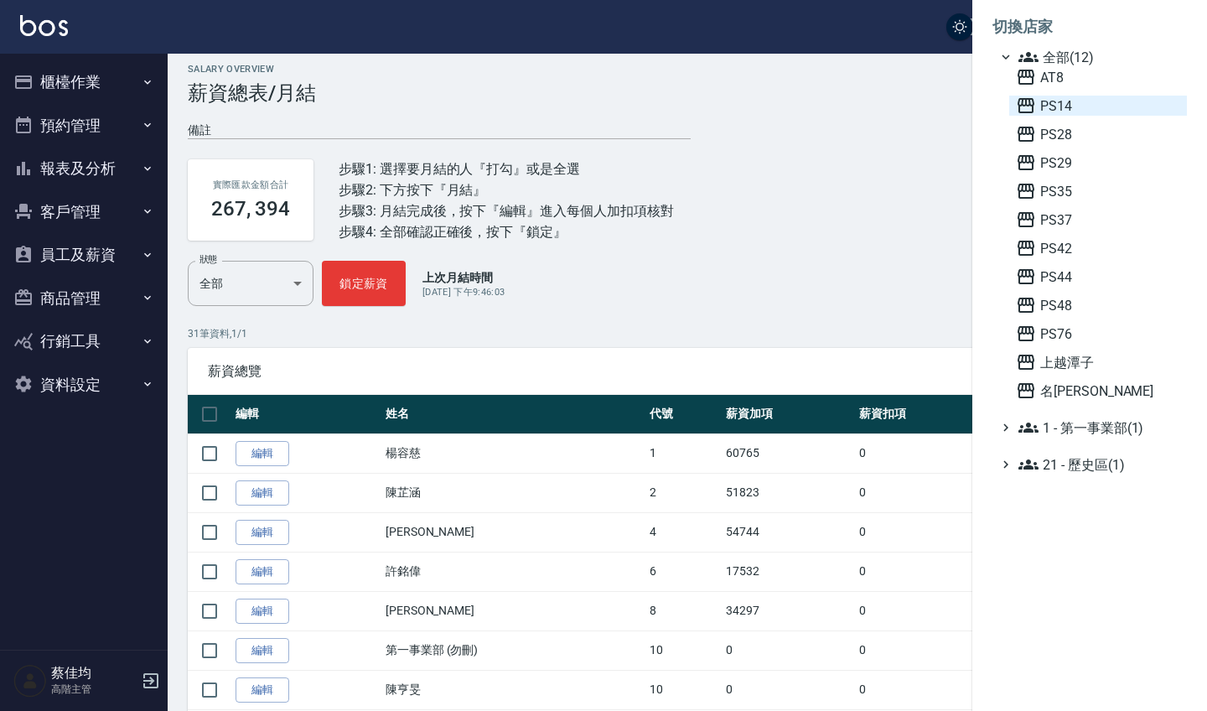
click at [1049, 102] on span "PS14" at bounding box center [1098, 106] width 164 height 20
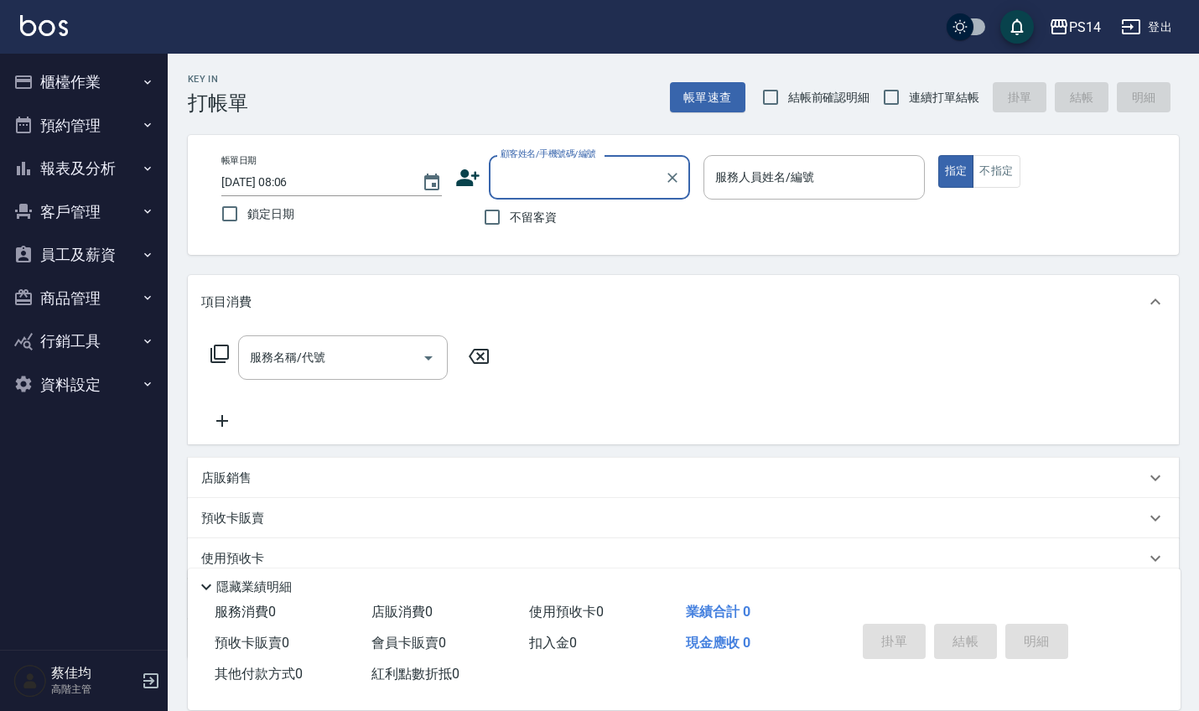
click at [71, 266] on button "員工及薪資" at bounding box center [84, 255] width 154 height 44
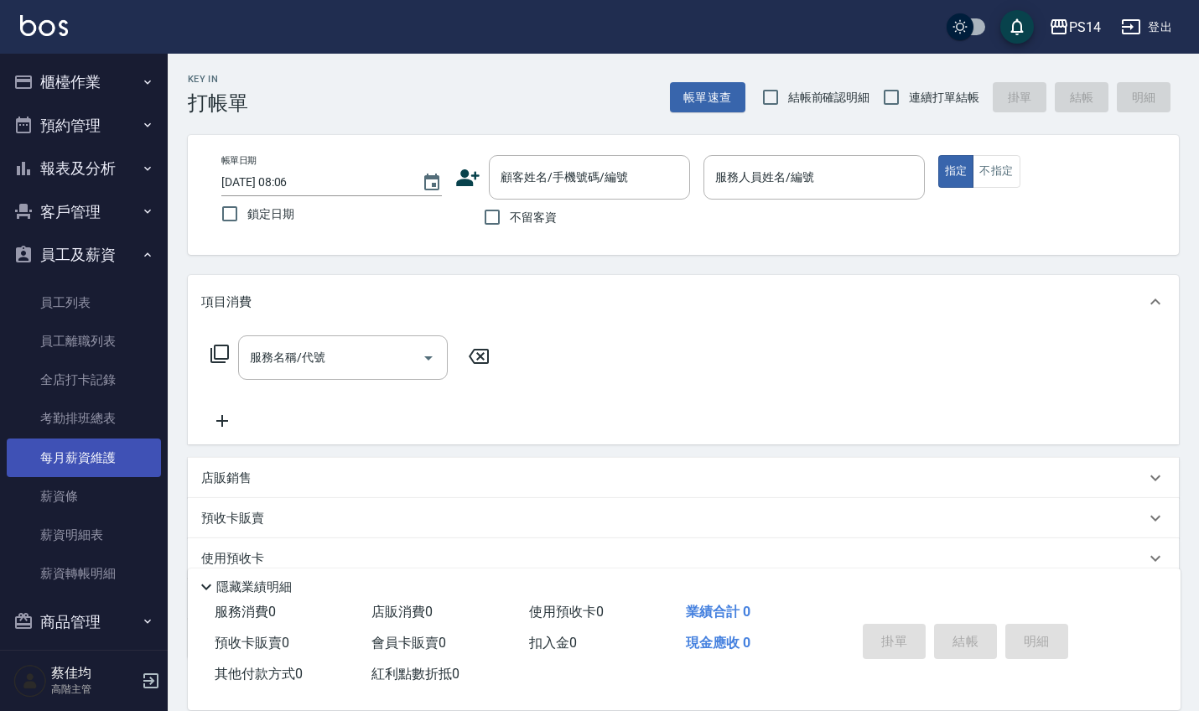
click at [65, 461] on link "每月薪資維護" at bounding box center [84, 457] width 154 height 39
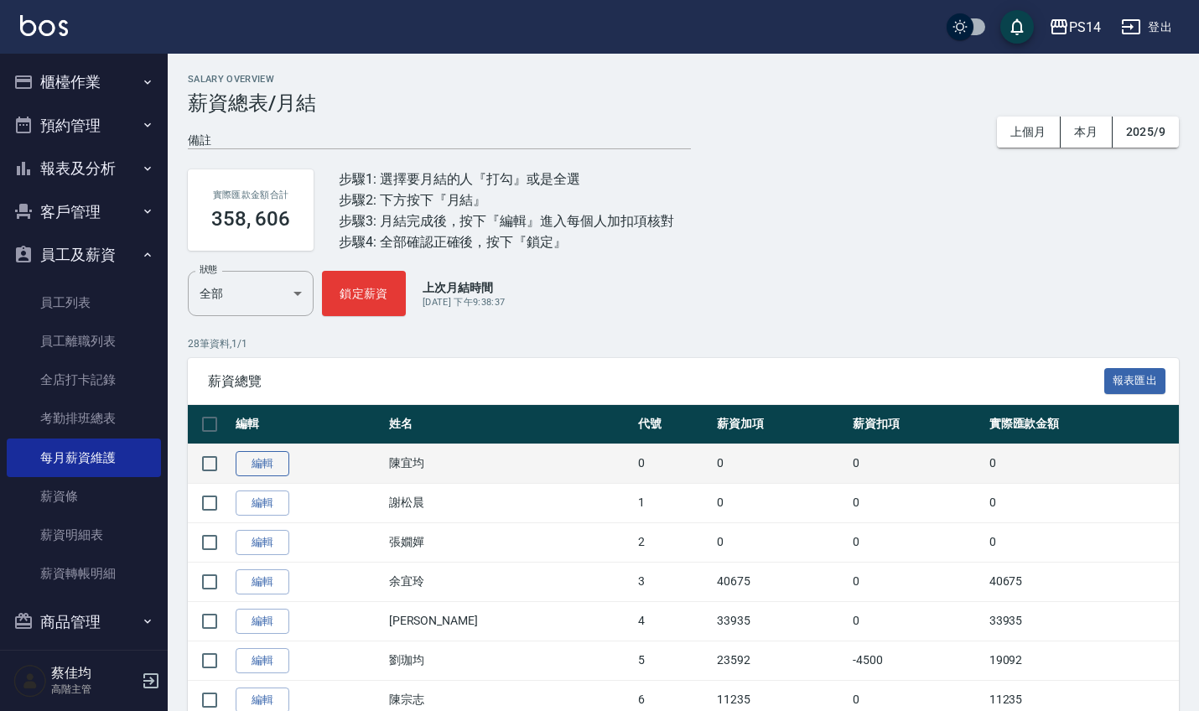
click at [261, 466] on link "編輯" at bounding box center [263, 464] width 54 height 26
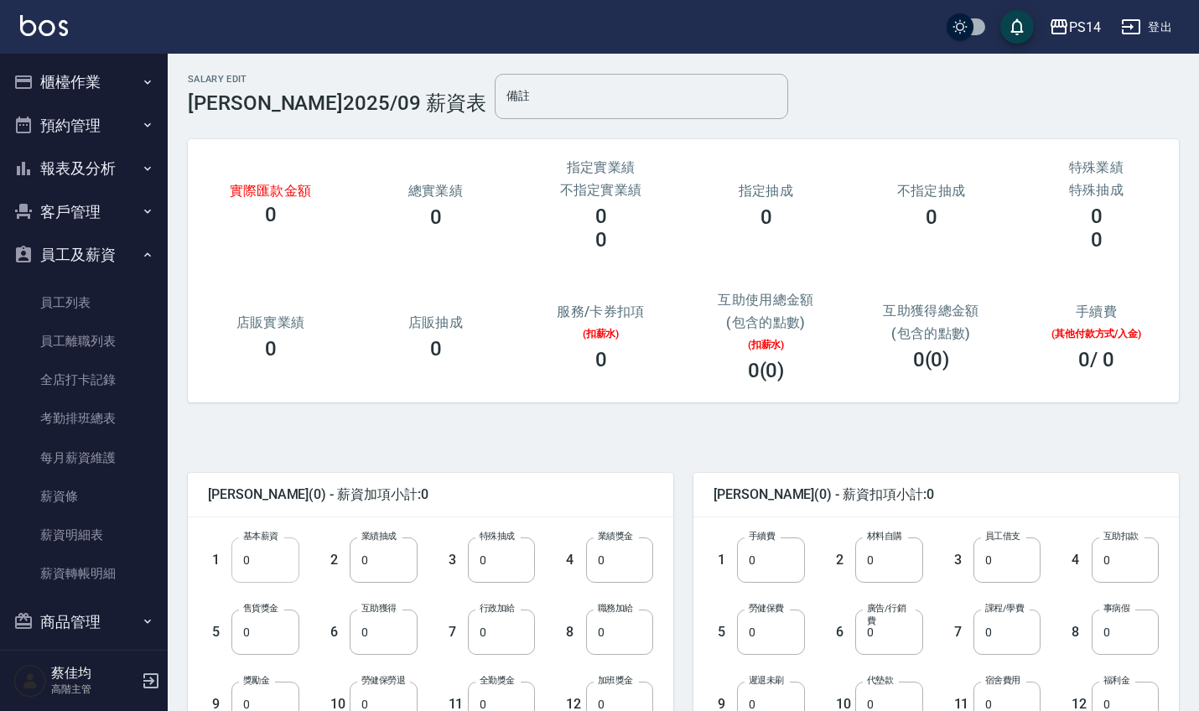
click at [261, 558] on input "0" at bounding box center [264, 559] width 67 height 45
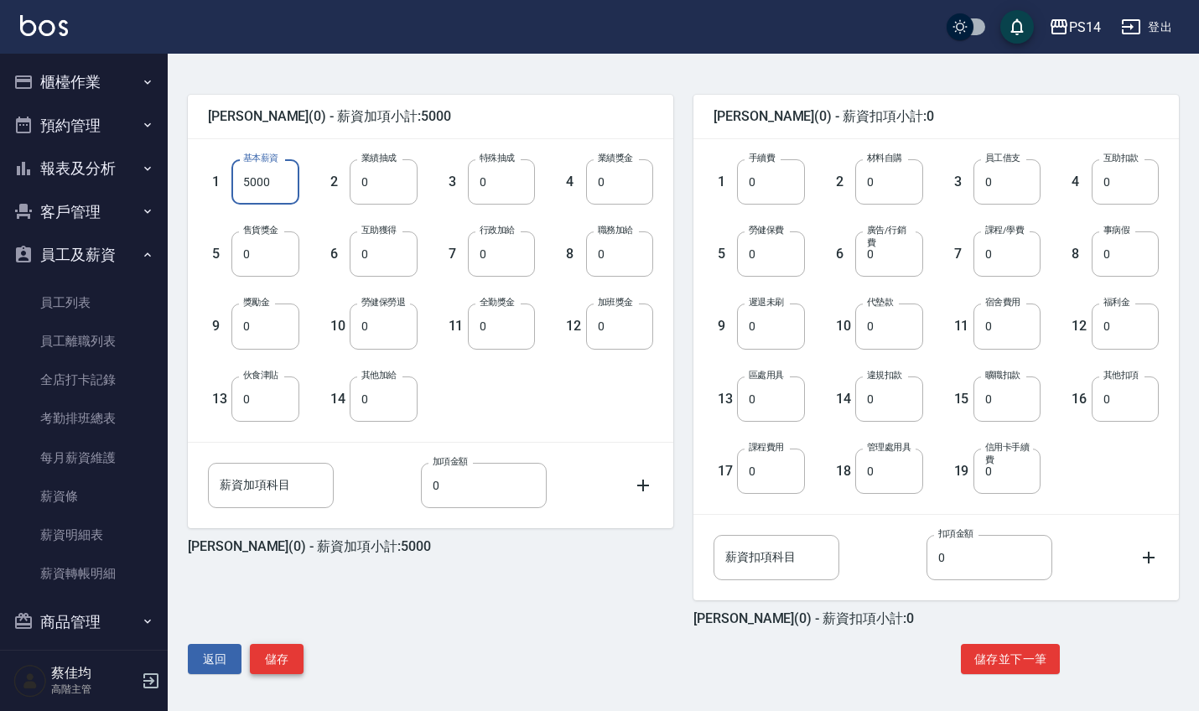
scroll to position [378, 0]
type input "5000"
click at [292, 663] on button "儲存" at bounding box center [277, 659] width 54 height 31
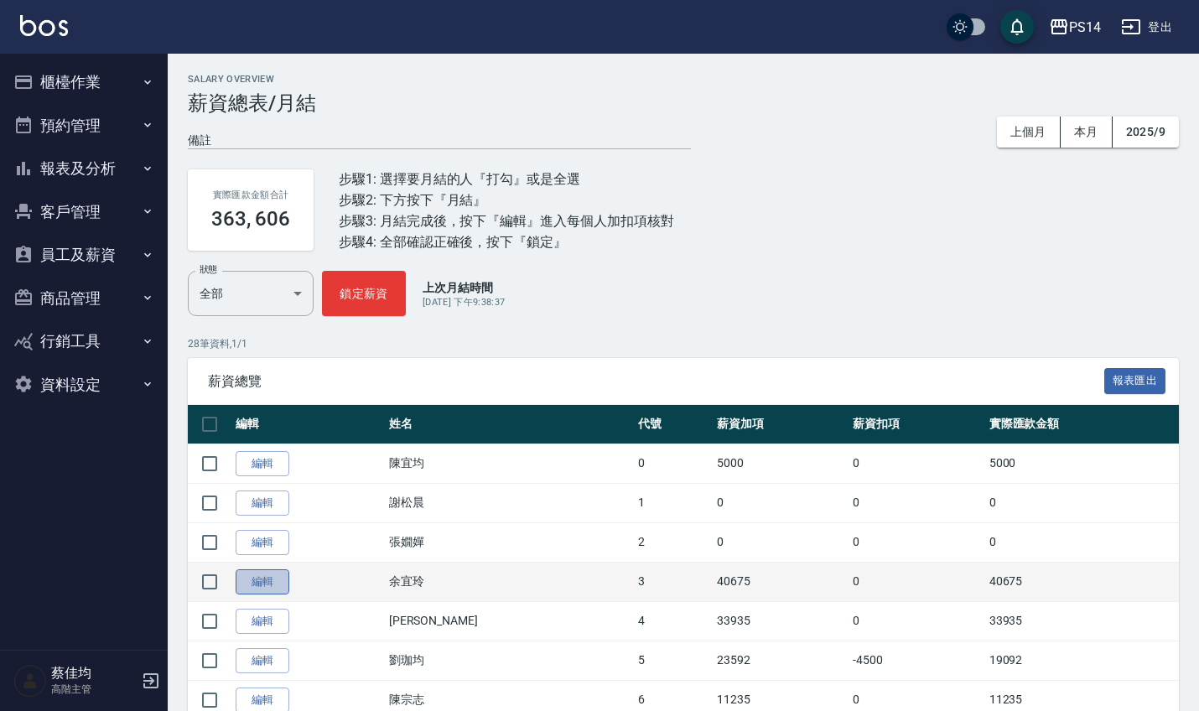
click at [254, 579] on link "編輯" at bounding box center [263, 582] width 54 height 26
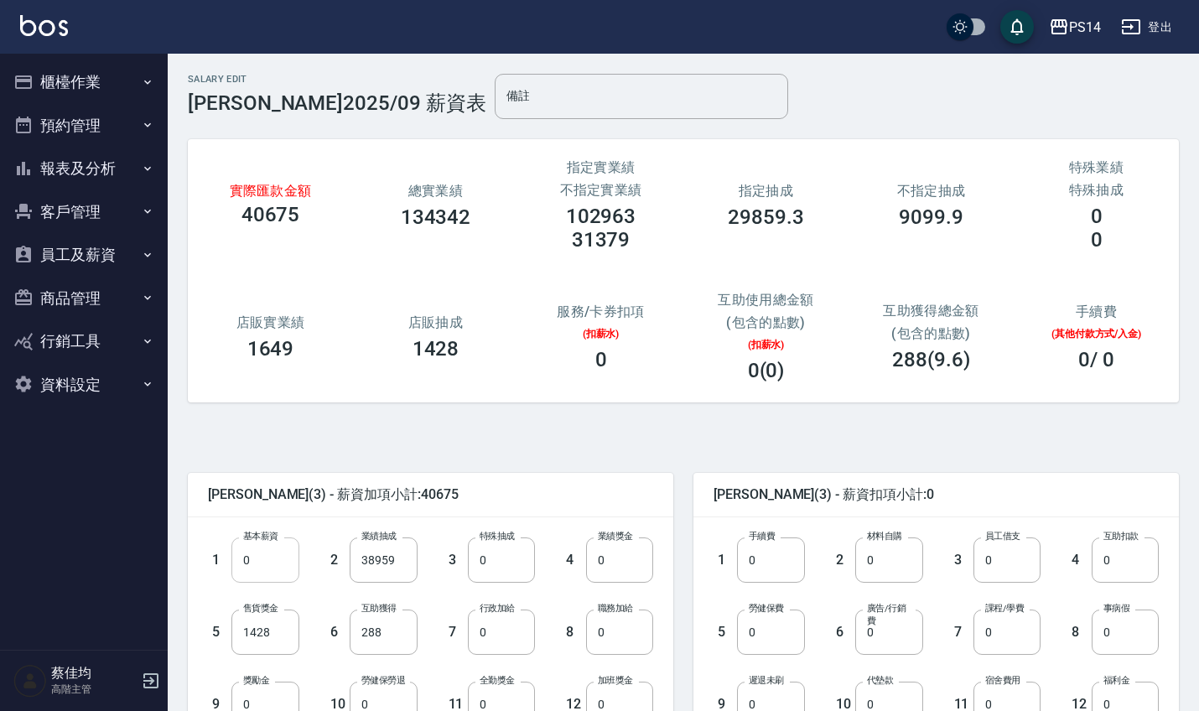
click at [286, 574] on input "0" at bounding box center [264, 559] width 67 height 45
type input "28000"
click at [406, 562] on input "38959" at bounding box center [383, 559] width 67 height 45
type input "0"
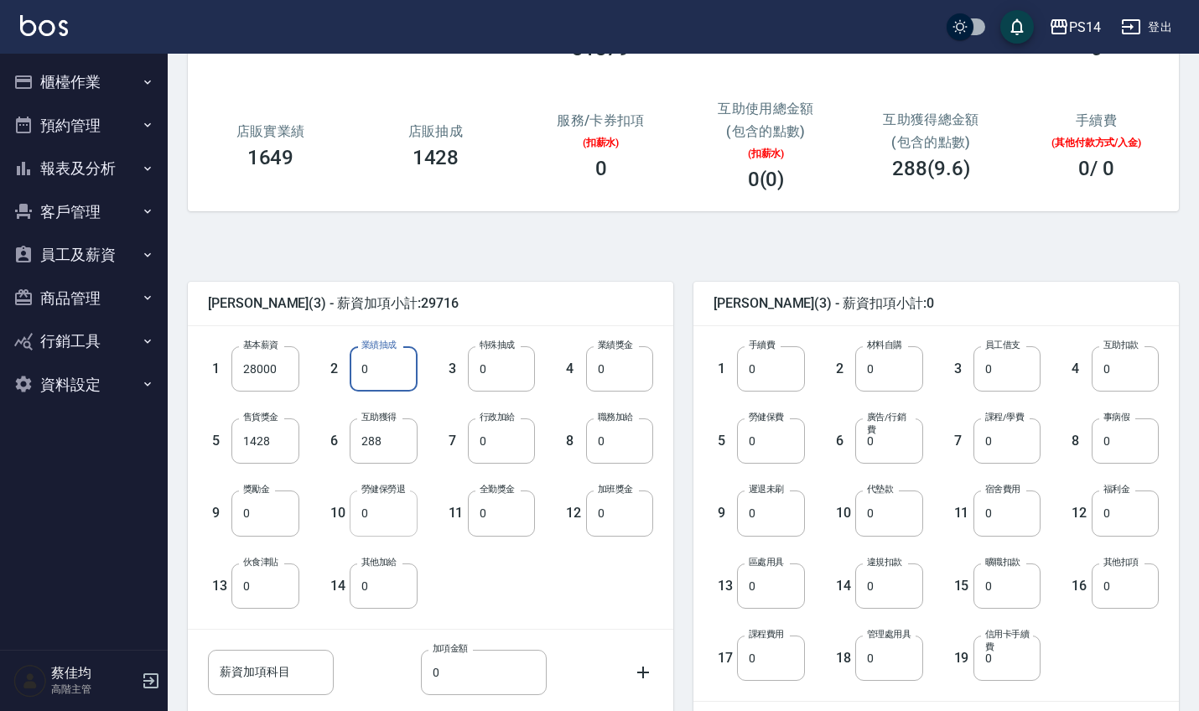
scroll to position [192, 0]
click at [255, 520] on input "0" at bounding box center [264, 512] width 67 height 45
type input "10959"
click at [381, 437] on input "288" at bounding box center [383, 439] width 67 height 45
type input "336"
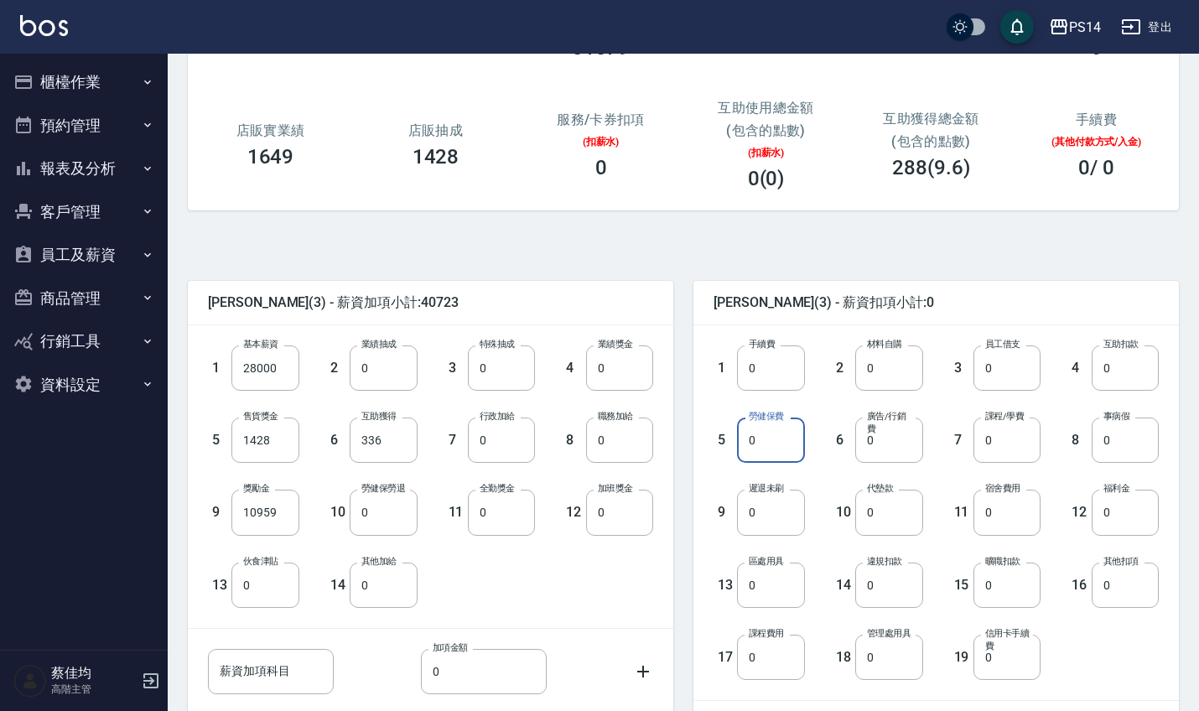
click at [778, 462] on input "0" at bounding box center [770, 439] width 67 height 45
type input "1228"
click at [1124, 522] on input "0" at bounding box center [1124, 512] width 67 height 45
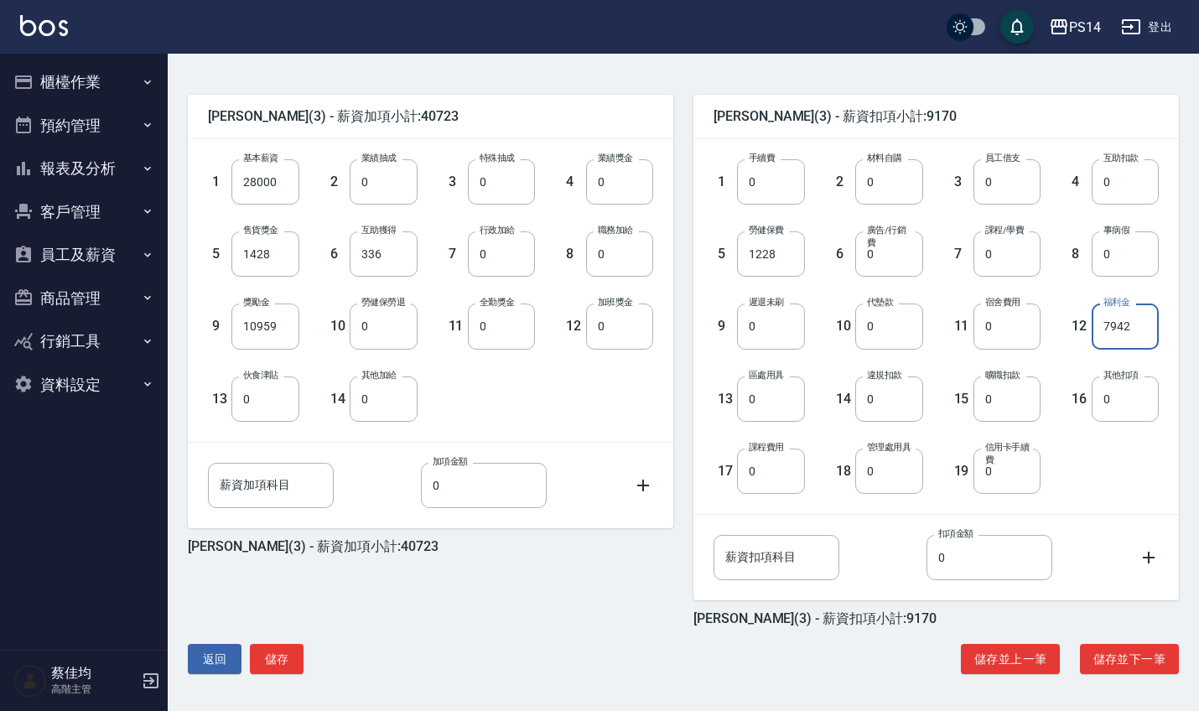
scroll to position [378, 0]
type input "7942"
click at [274, 666] on button "儲存" at bounding box center [277, 659] width 54 height 31
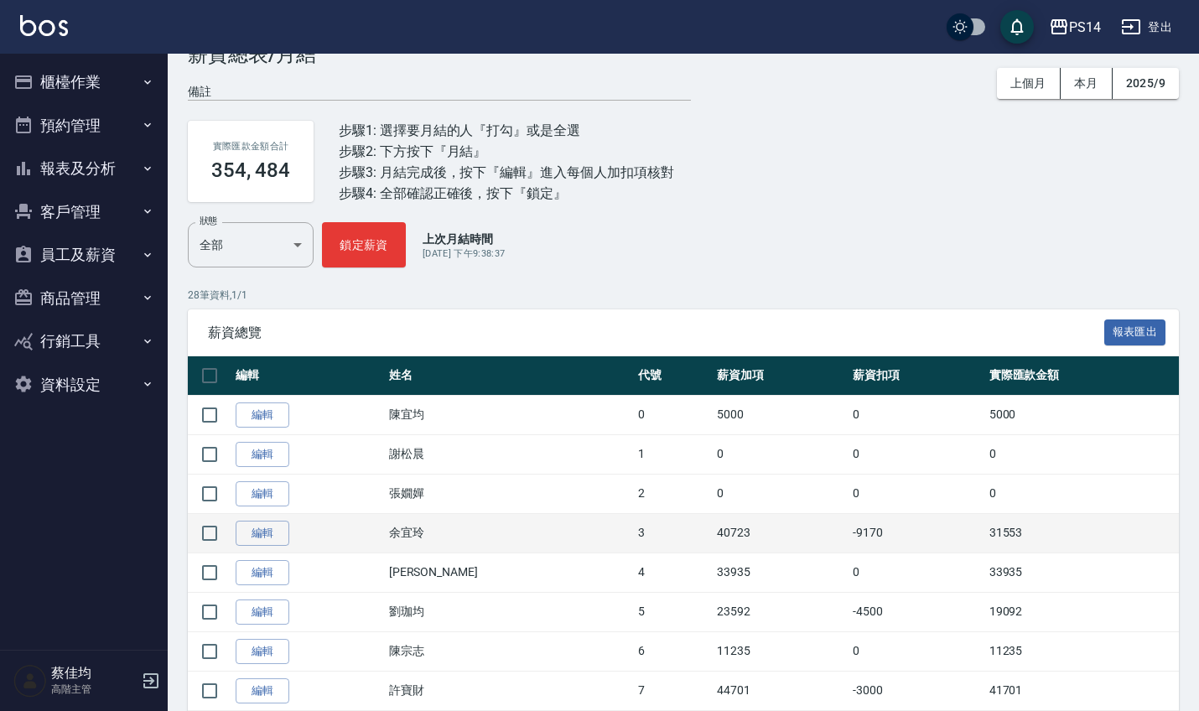
scroll to position [51, 0]
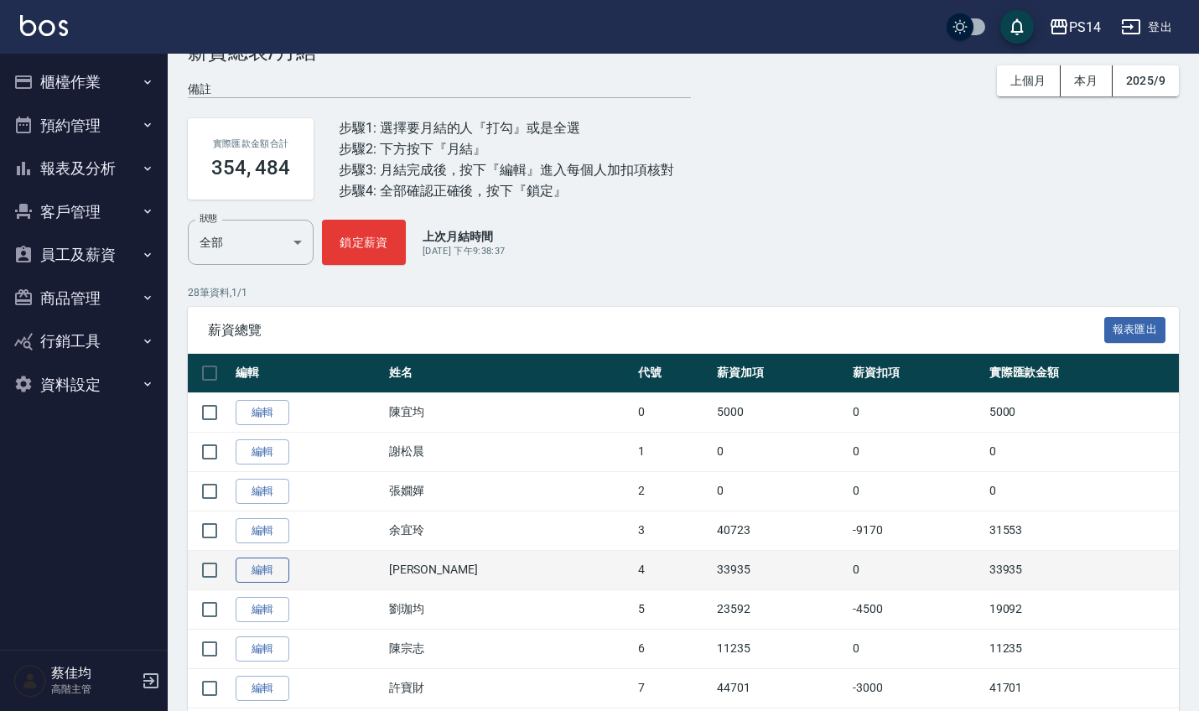
click at [246, 574] on link "編輯" at bounding box center [263, 570] width 54 height 26
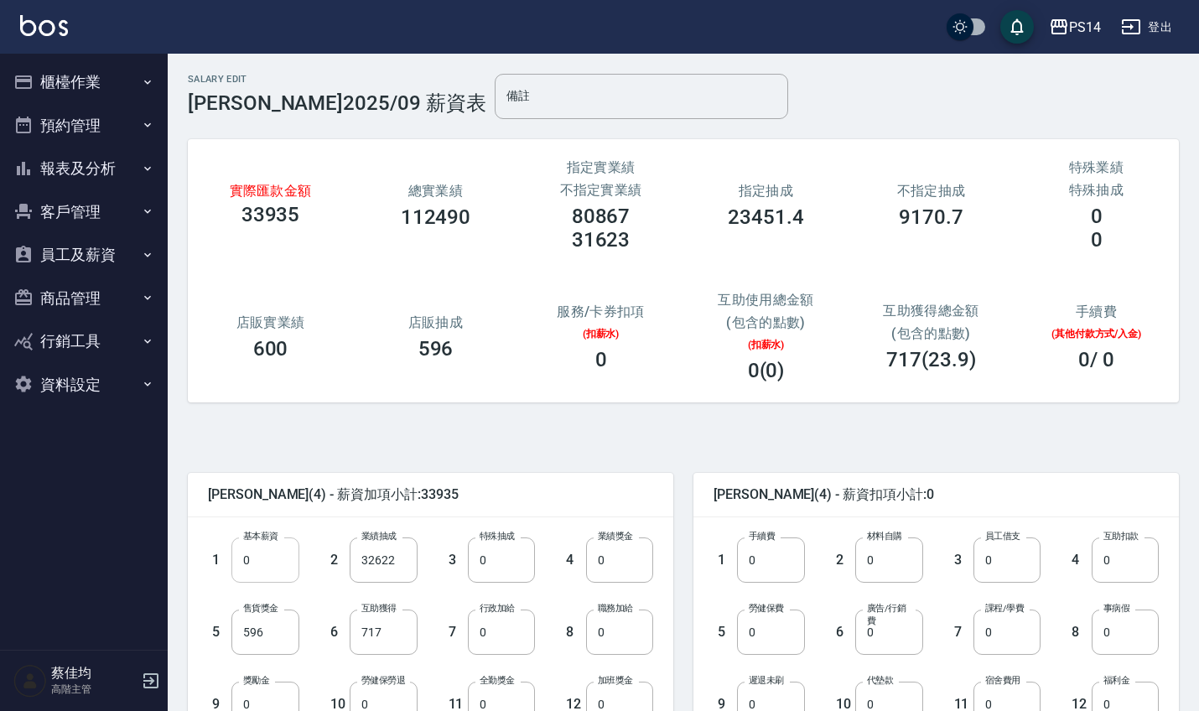
click at [278, 564] on input "0" at bounding box center [264, 559] width 67 height 45
type input "28000"
click at [398, 572] on input "32622" at bounding box center [383, 559] width 67 height 45
type input "0"
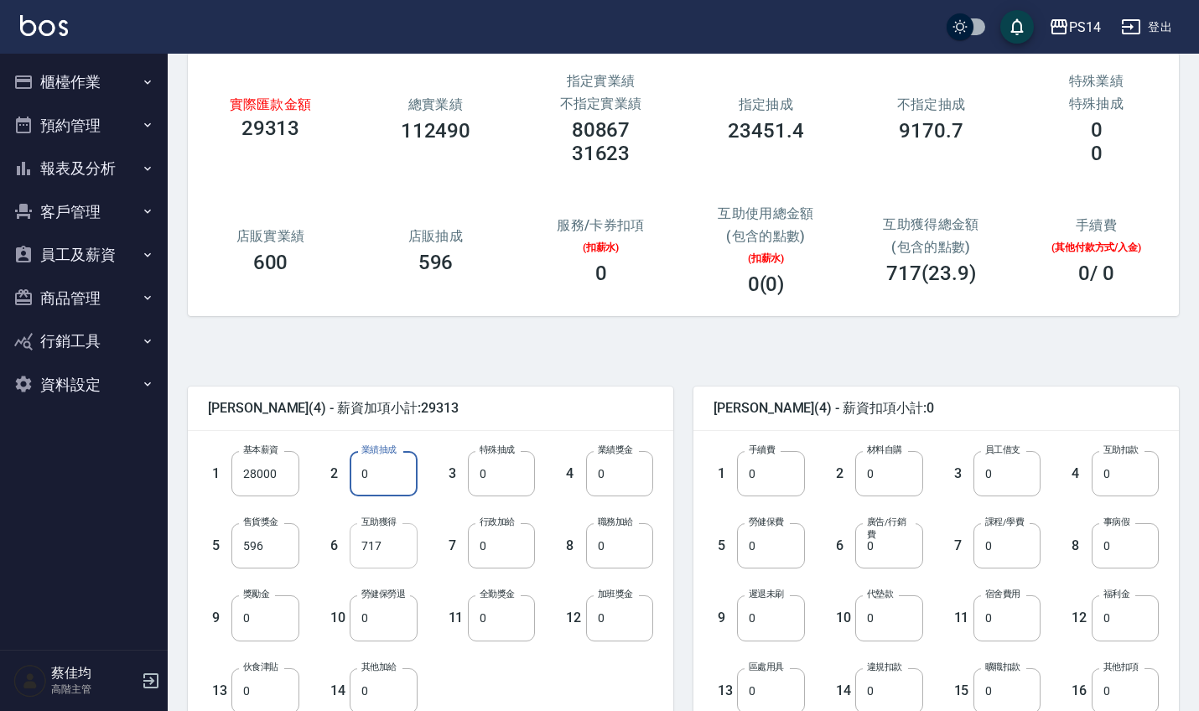
scroll to position [126, 0]
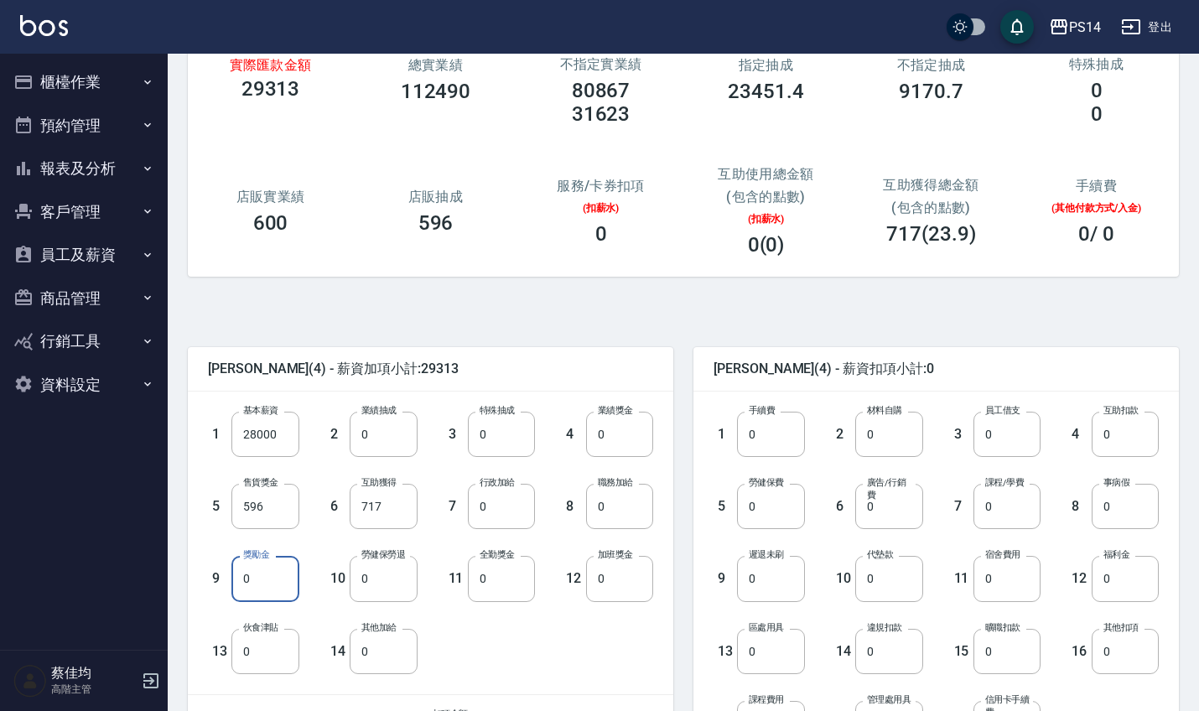
click at [267, 586] on input "0" at bounding box center [264, 578] width 67 height 45
type input "4622"
click at [393, 498] on input "717" at bounding box center [383, 506] width 67 height 45
click at [394, 510] on input "717" at bounding box center [383, 506] width 67 height 45
type input "837"
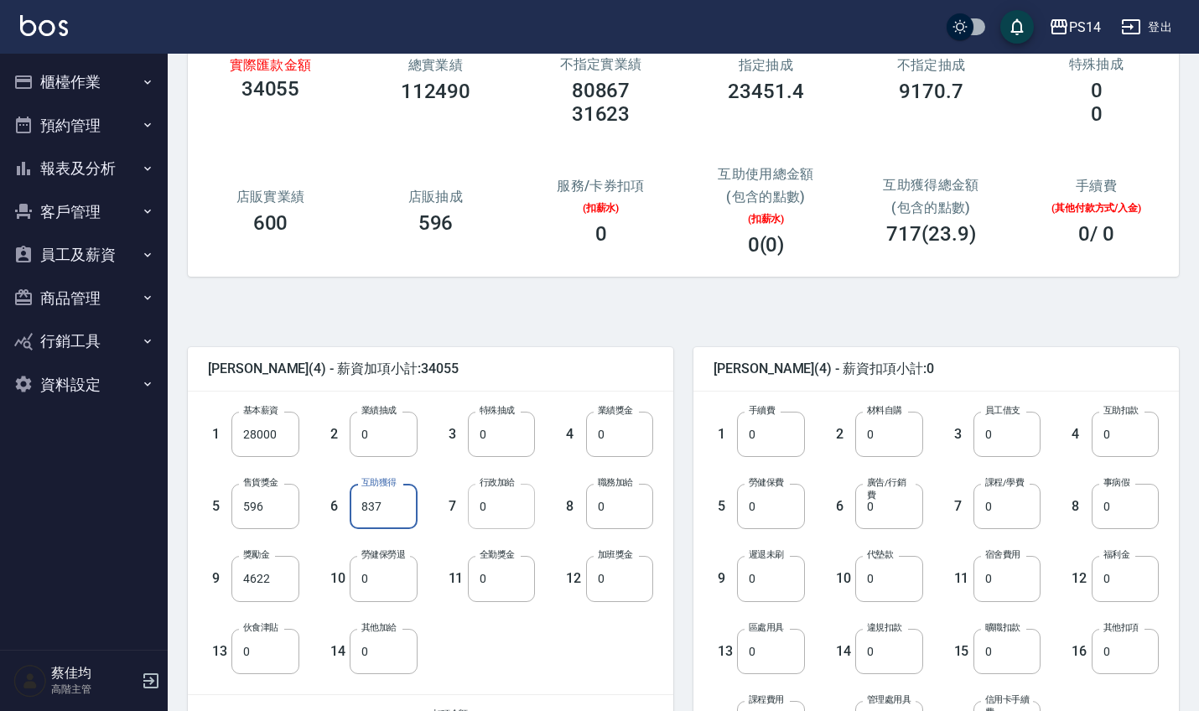
click at [526, 517] on input "0" at bounding box center [501, 506] width 67 height 45
type input "1000"
click at [507, 581] on input "0" at bounding box center [501, 578] width 67 height 45
type input "1000"
click at [796, 512] on input "0" at bounding box center [770, 506] width 67 height 45
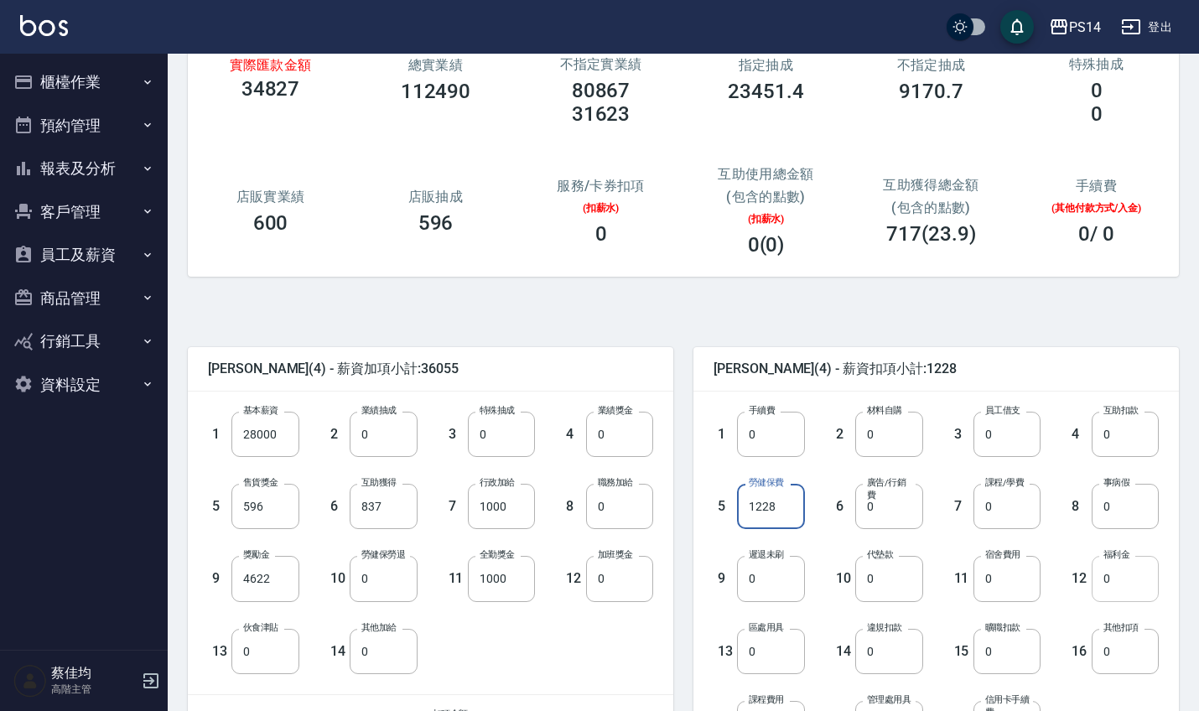
type input "1228"
click at [1133, 599] on input "0" at bounding box center [1124, 578] width 67 height 45
click at [889, 513] on input "0" at bounding box center [888, 506] width 67 height 45
type input "3242"
click at [1126, 583] on input "0" at bounding box center [1124, 578] width 67 height 45
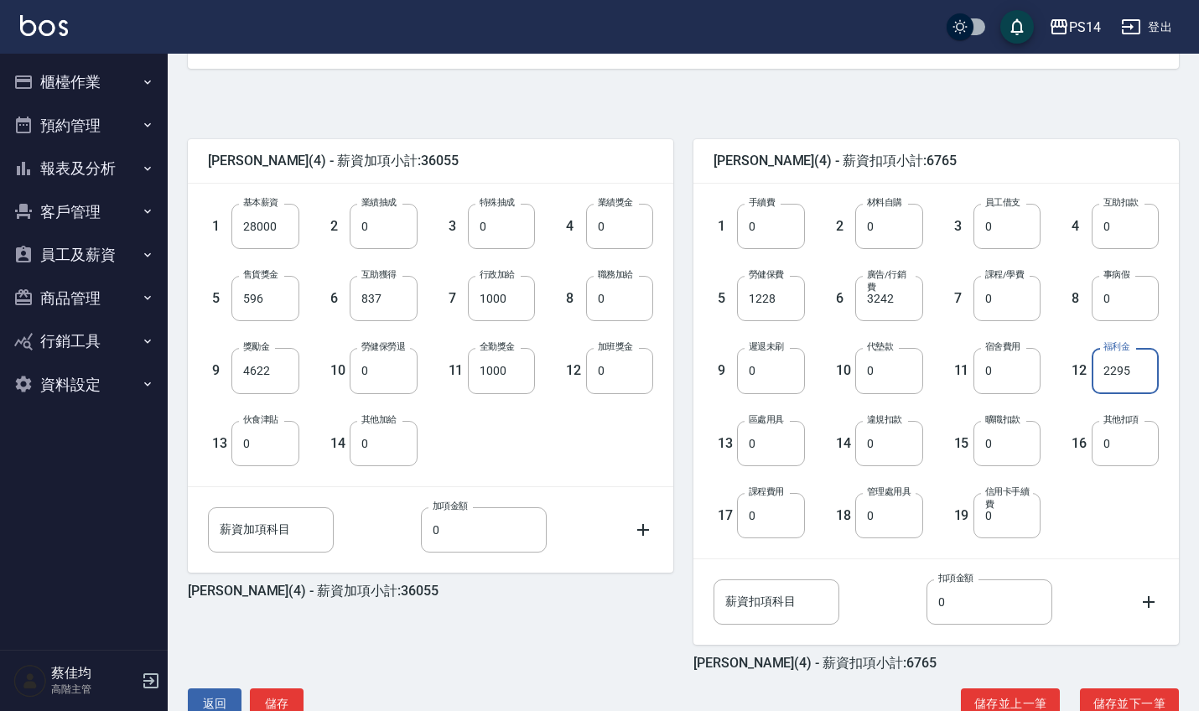
scroll to position [378, 0]
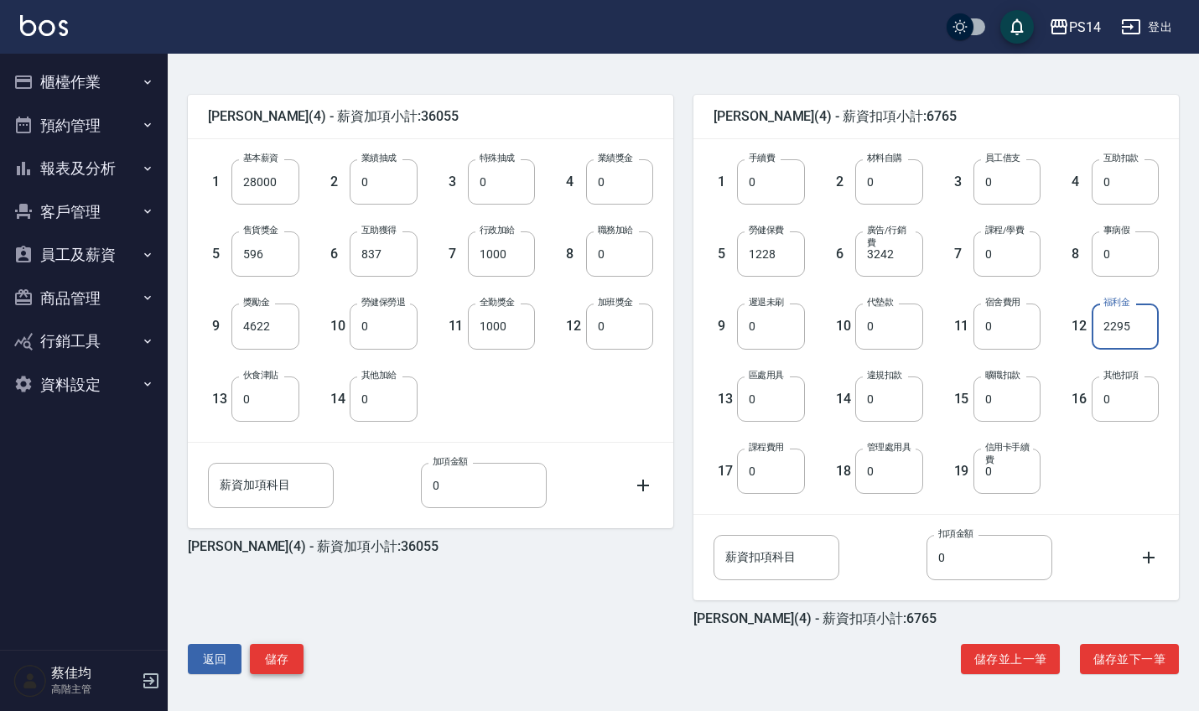
type input "2295"
click at [285, 656] on button "儲存" at bounding box center [277, 659] width 54 height 31
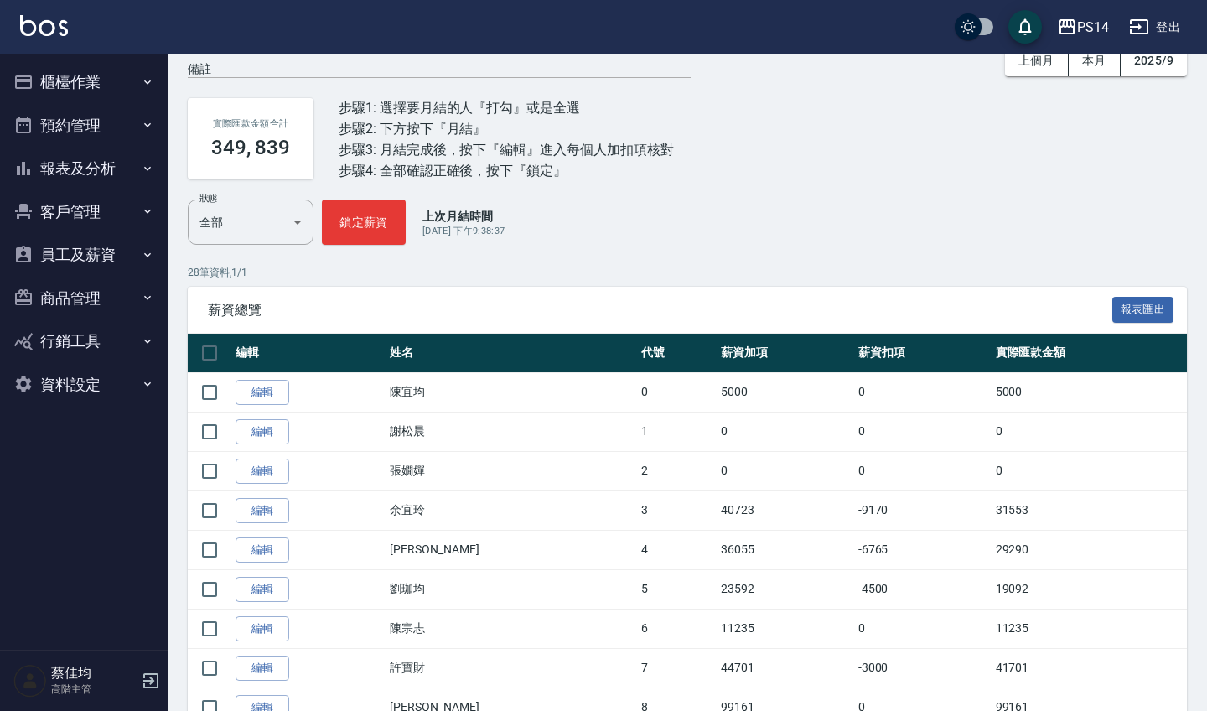
scroll to position [122, 0]
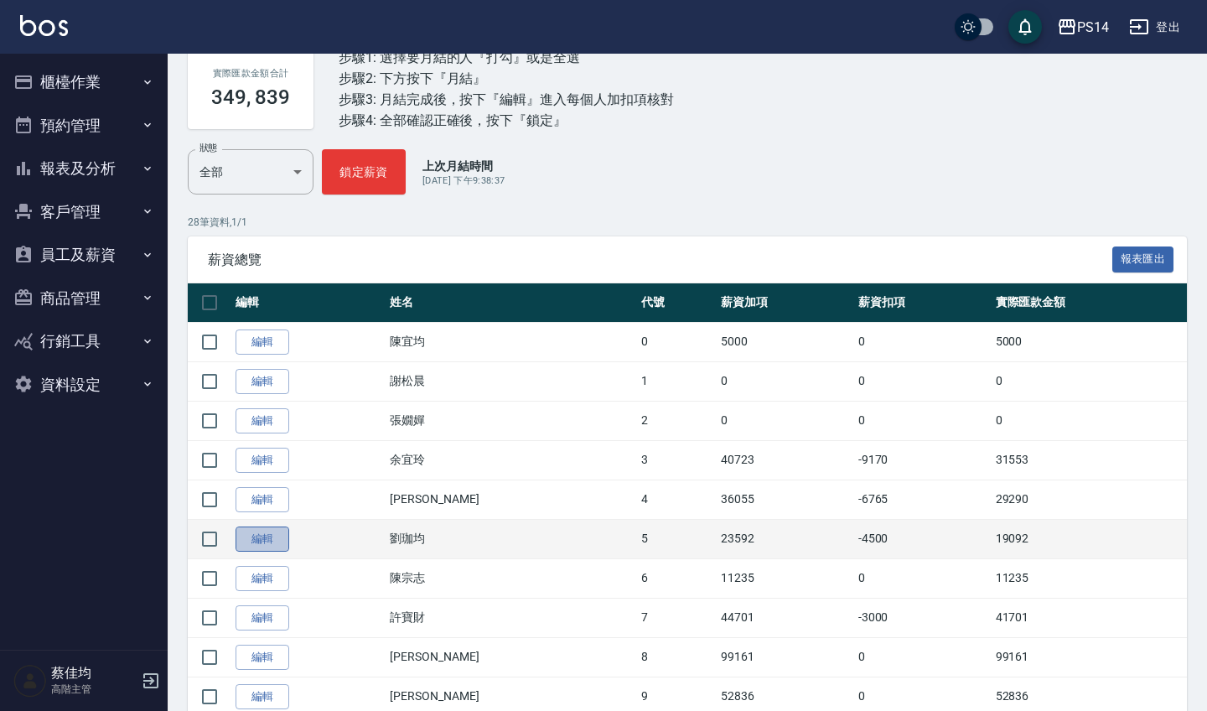
click at [262, 547] on link "編輯" at bounding box center [263, 539] width 54 height 26
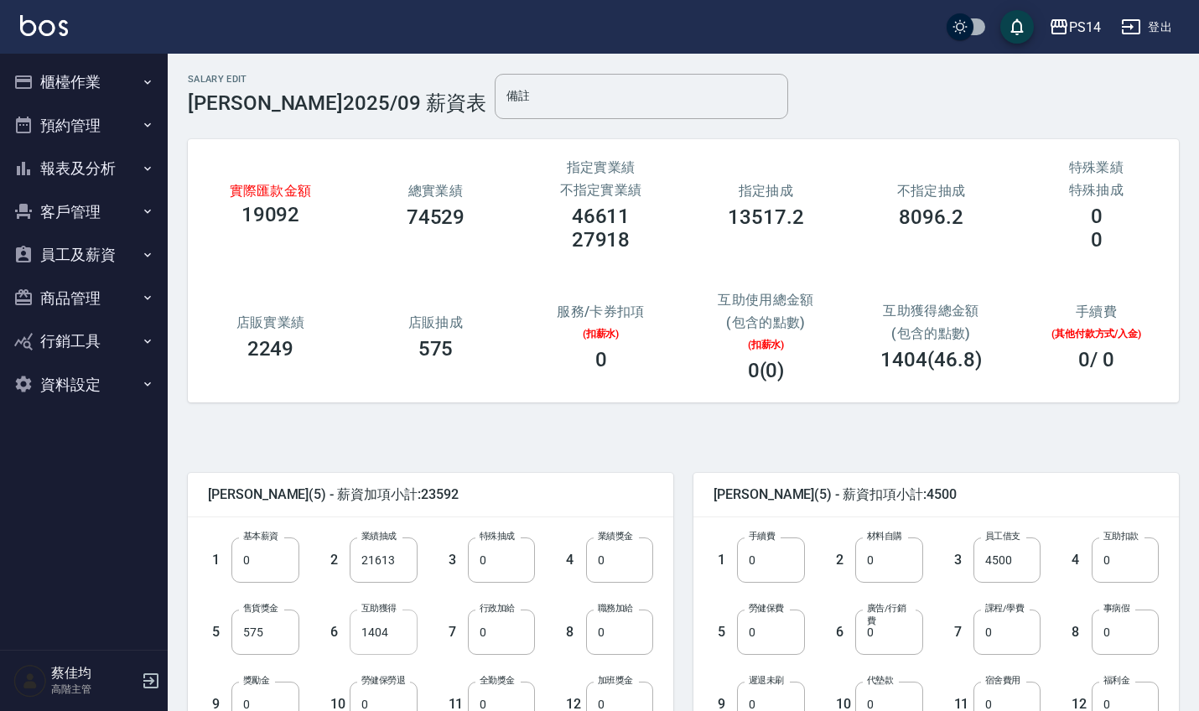
click at [403, 644] on input "1404" at bounding box center [383, 631] width 67 height 45
click at [395, 635] on input "1404" at bounding box center [383, 631] width 67 height 45
type input "1638"
click at [768, 642] on input "0" at bounding box center [770, 631] width 67 height 45
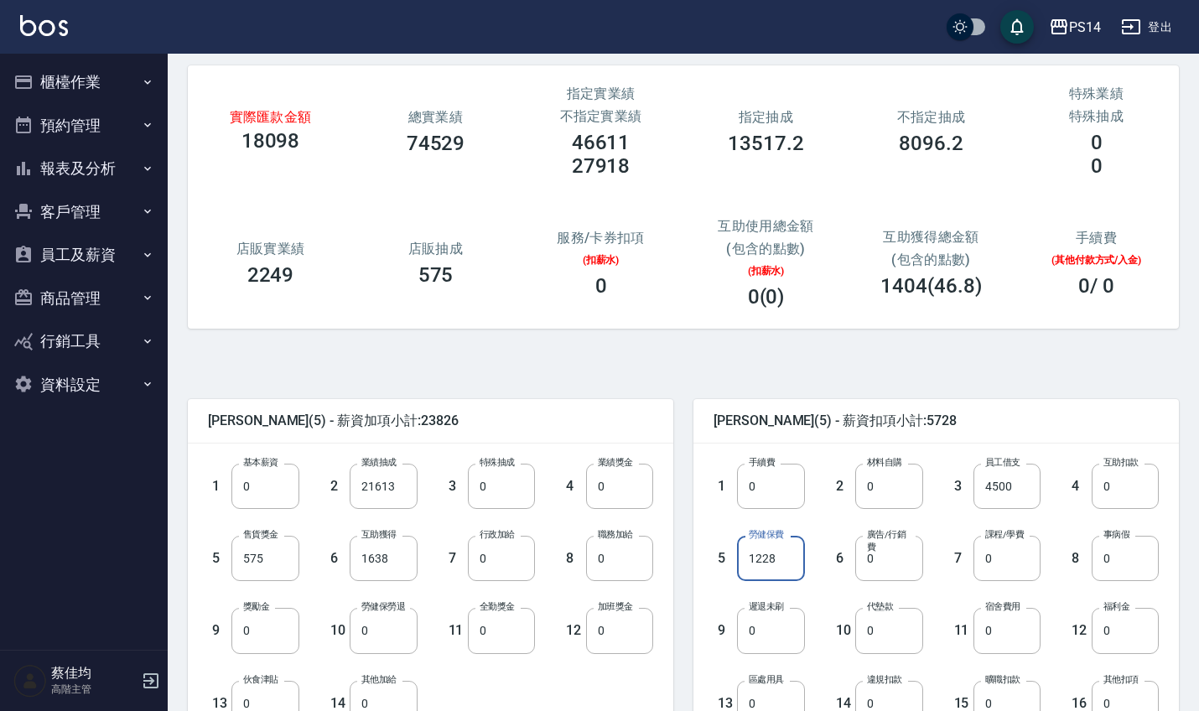
scroll to position [75, 0]
type input "1228"
click at [1138, 628] on input "0" at bounding box center [1124, 629] width 67 height 45
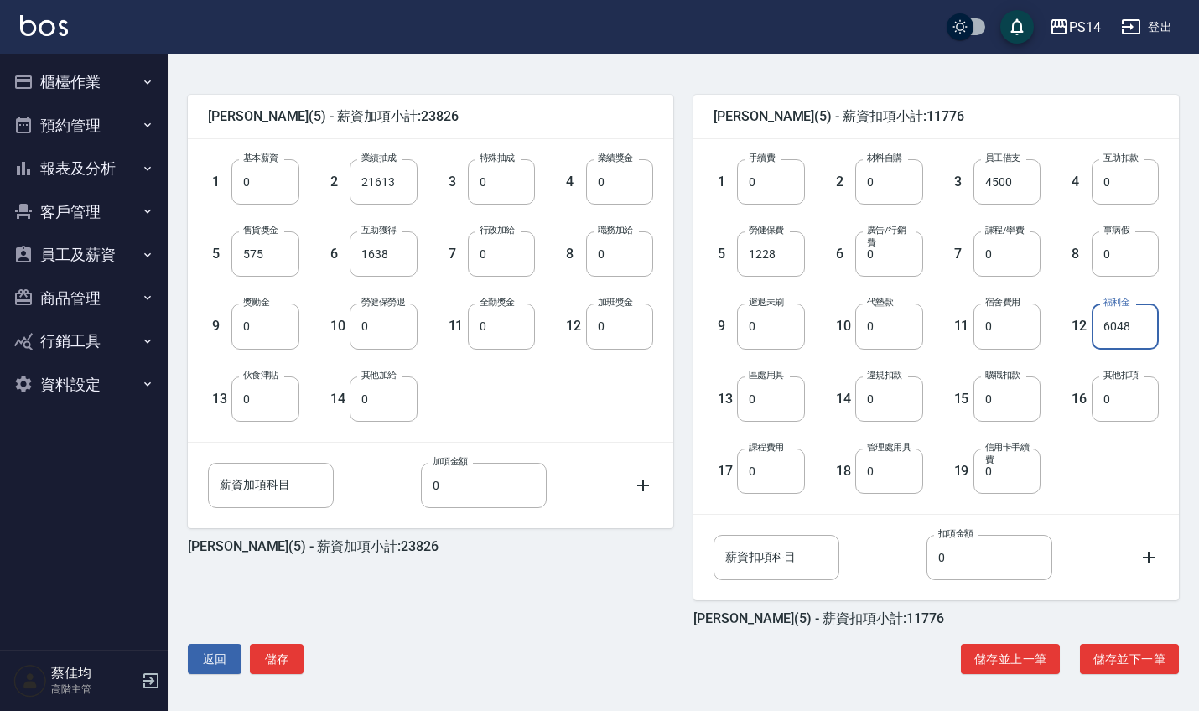
scroll to position [378, 0]
type input "6048"
click at [284, 663] on button "儲存" at bounding box center [277, 659] width 54 height 31
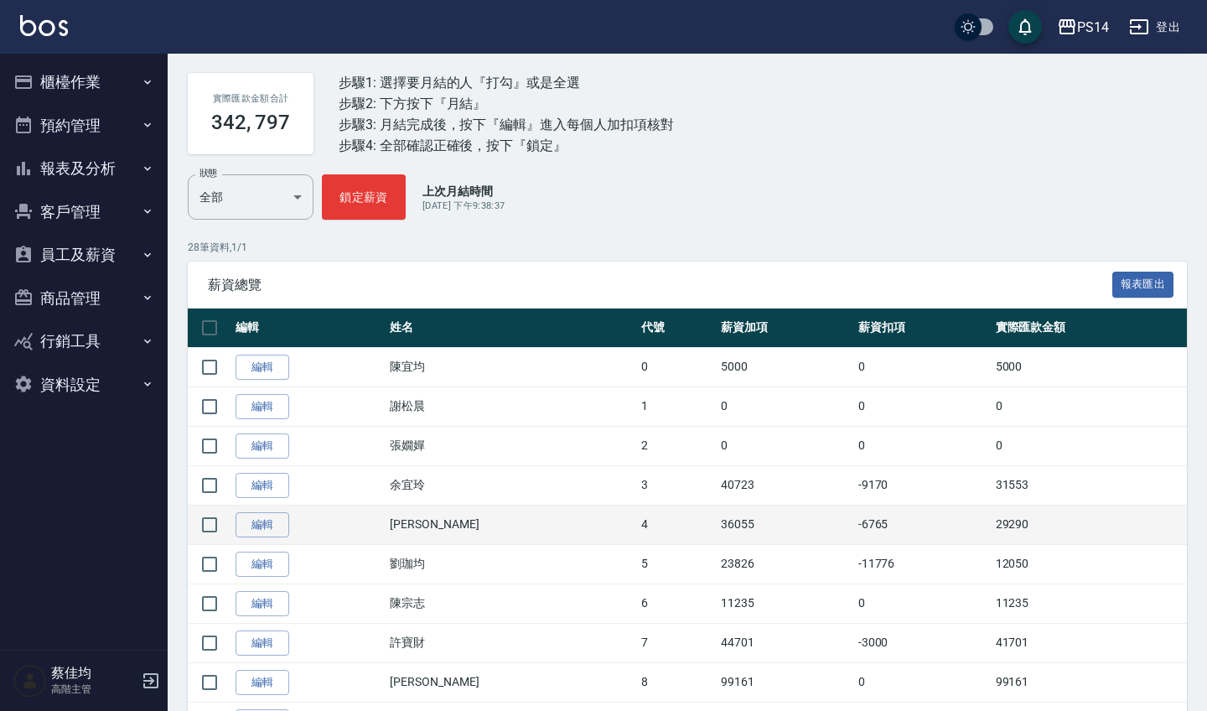
scroll to position [107, 0]
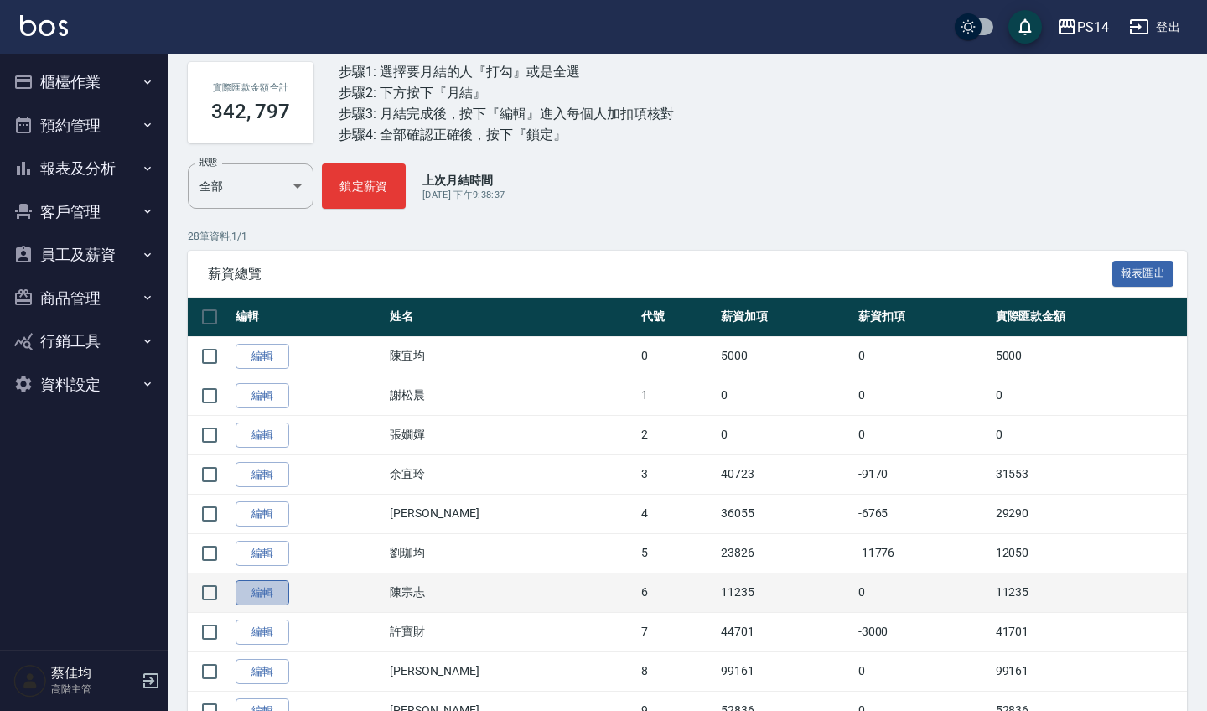
click at [258, 595] on link "編輯" at bounding box center [263, 593] width 54 height 26
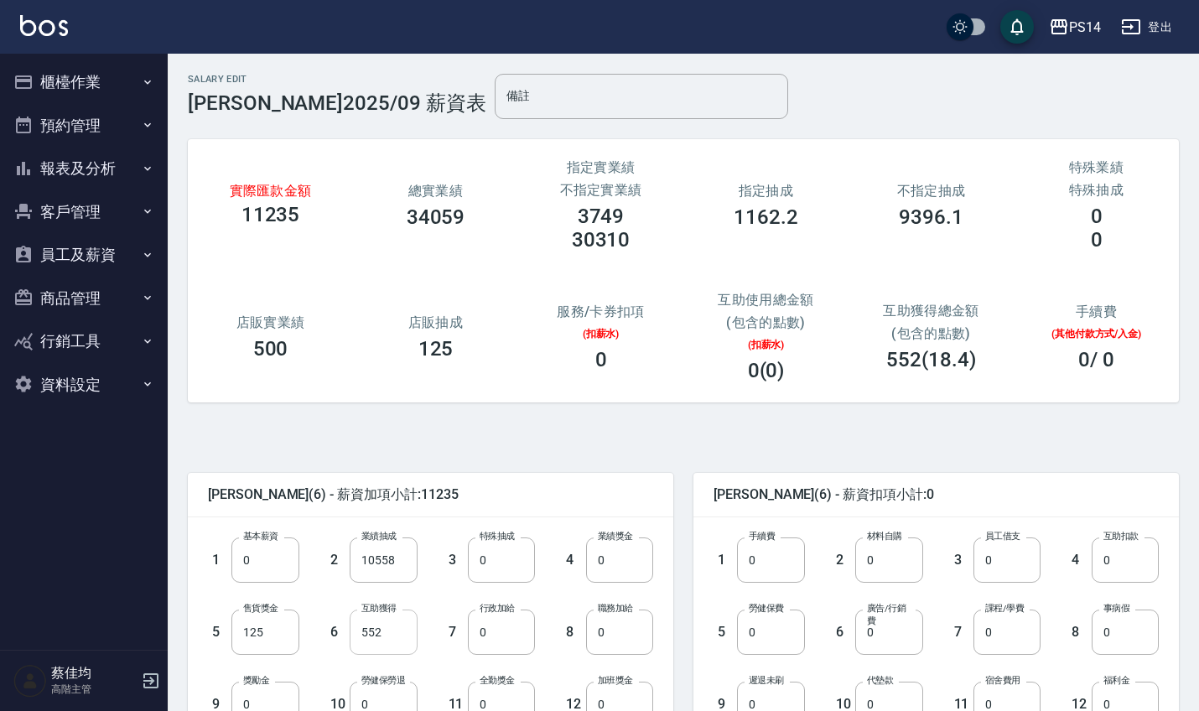
click at [410, 641] on input "552" at bounding box center [383, 631] width 67 height 45
type input "644"
click at [507, 638] on input "0" at bounding box center [501, 631] width 67 height 45
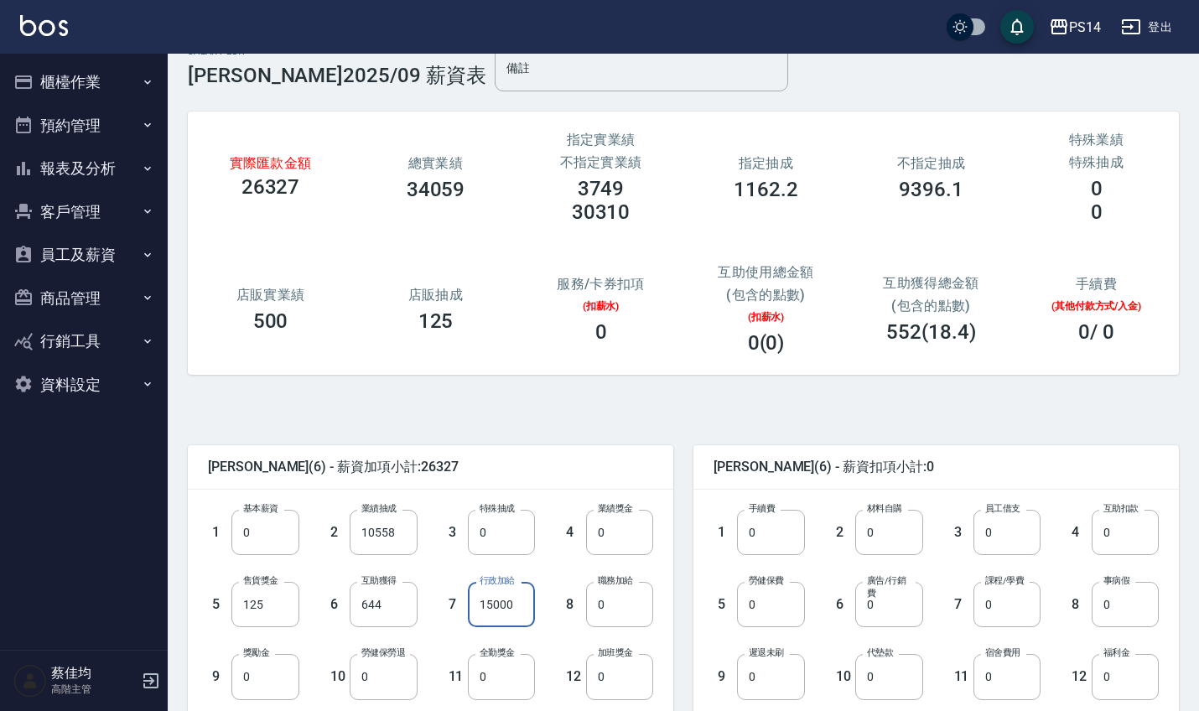
scroll to position [34, 0]
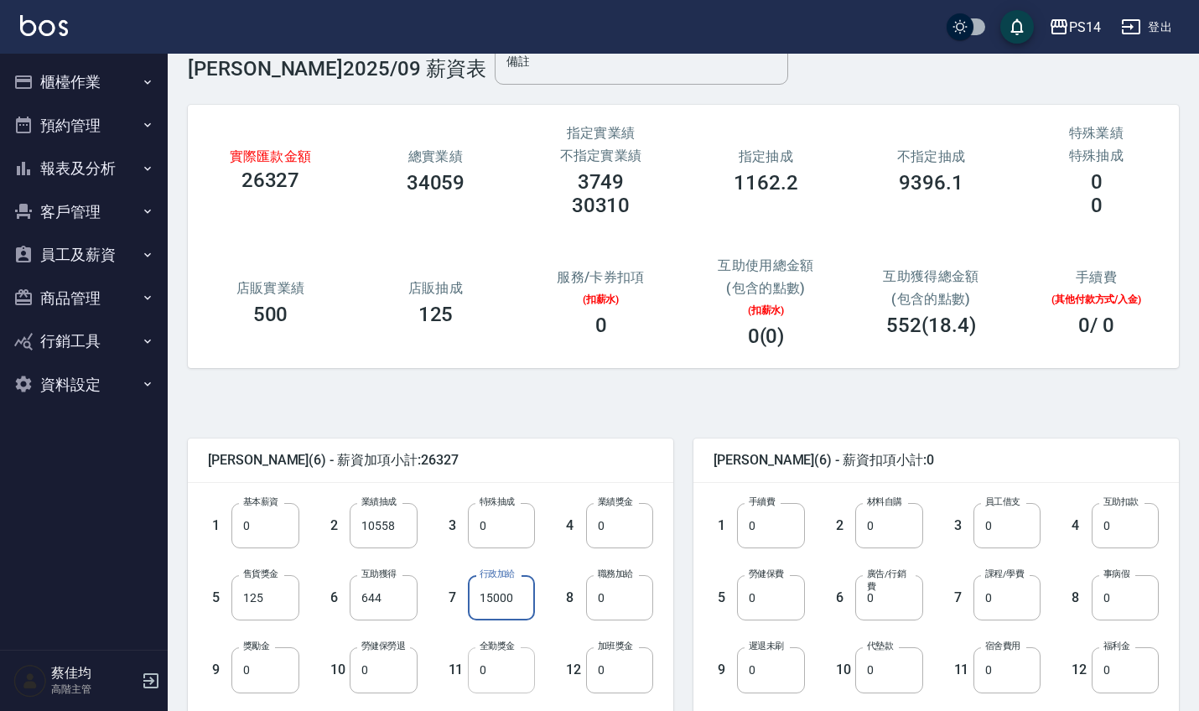
type input "15000"
click at [505, 679] on input "0" at bounding box center [501, 669] width 67 height 45
type input "1000"
click at [780, 604] on input "0" at bounding box center [770, 597] width 67 height 45
type input "1698"
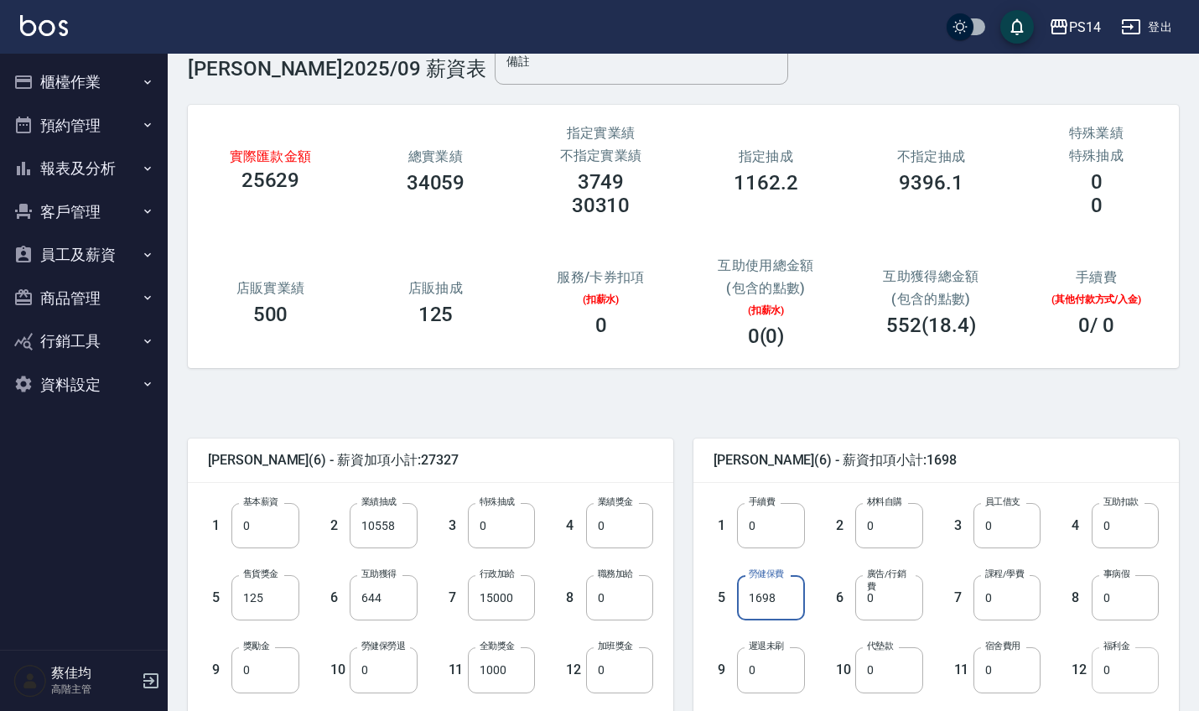
click at [1131, 682] on input "0" at bounding box center [1124, 669] width 67 height 45
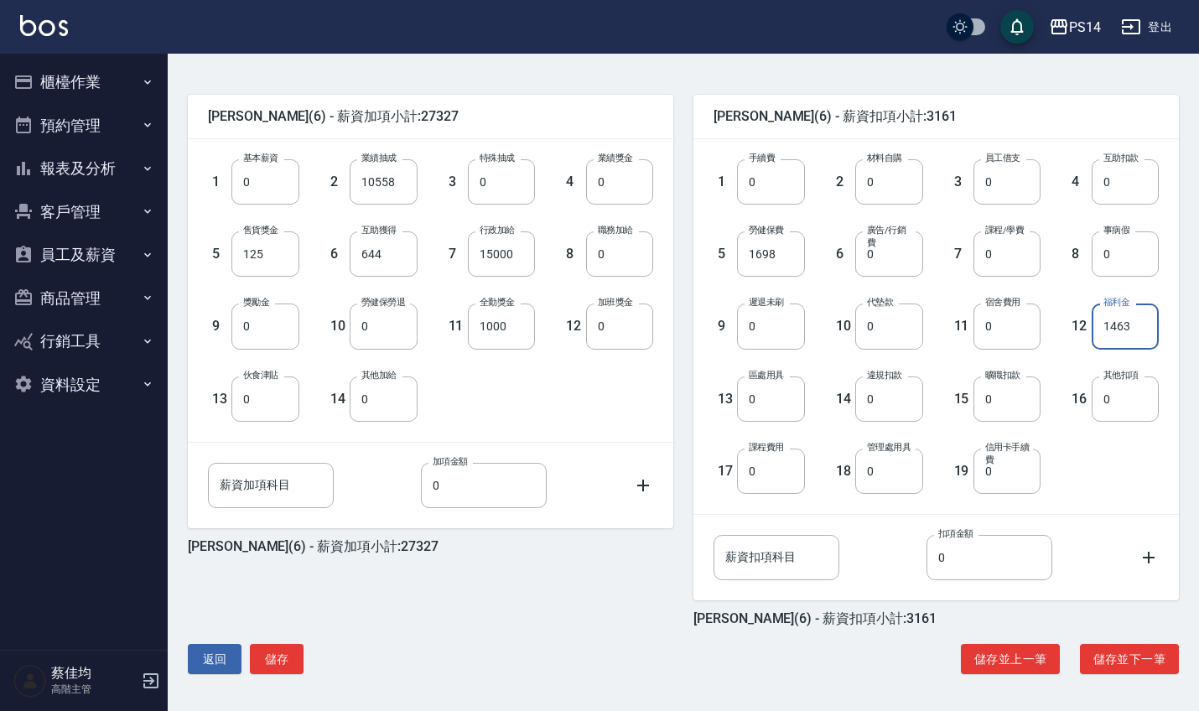
scroll to position [378, 0]
type input "1463"
click at [294, 657] on button "儲存" at bounding box center [277, 659] width 54 height 31
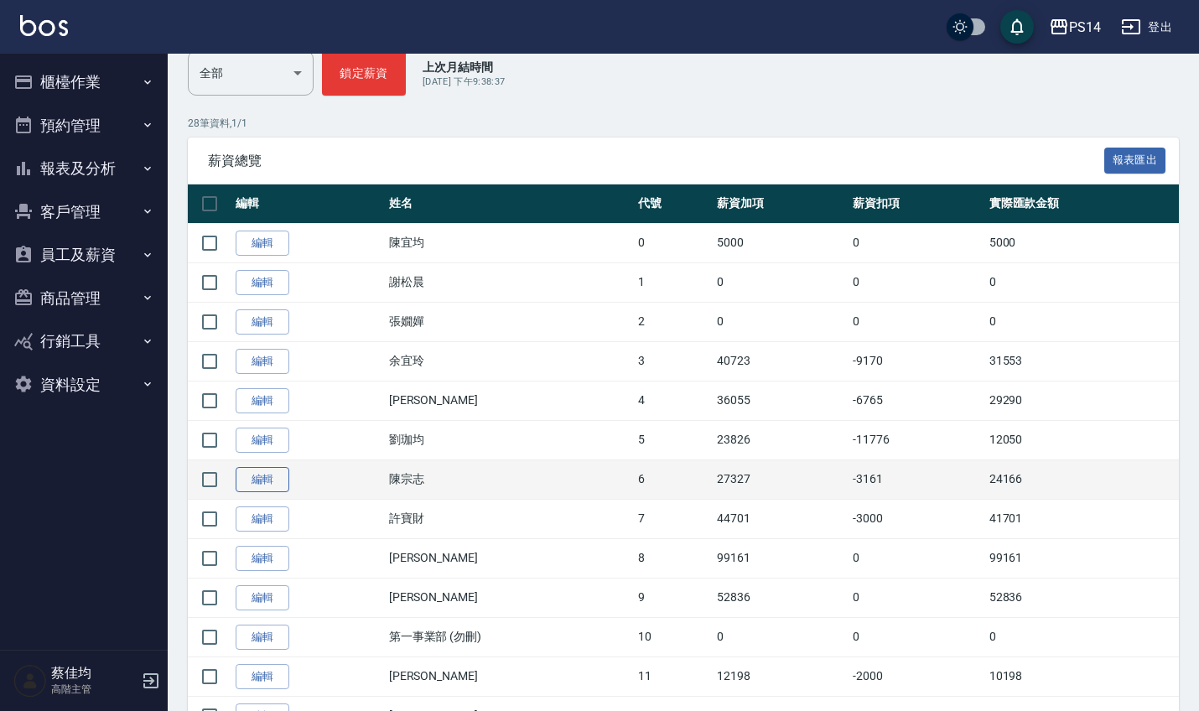
scroll to position [221, 0]
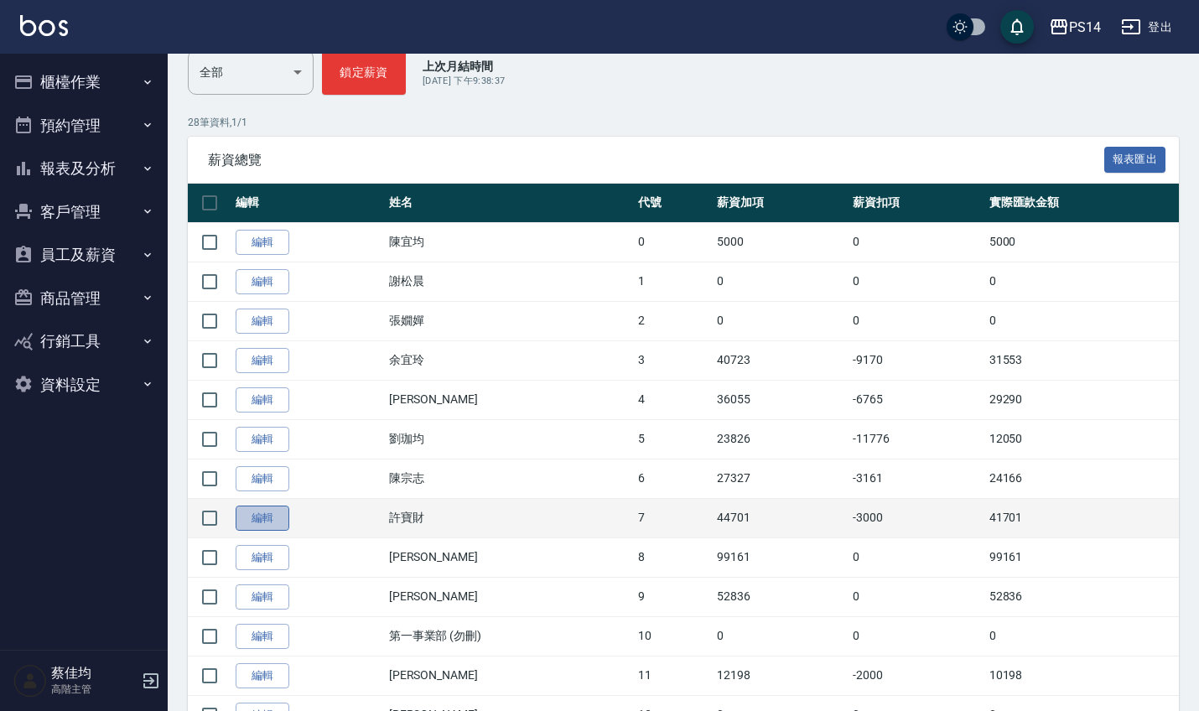
click at [259, 524] on link "編輯" at bounding box center [263, 518] width 54 height 26
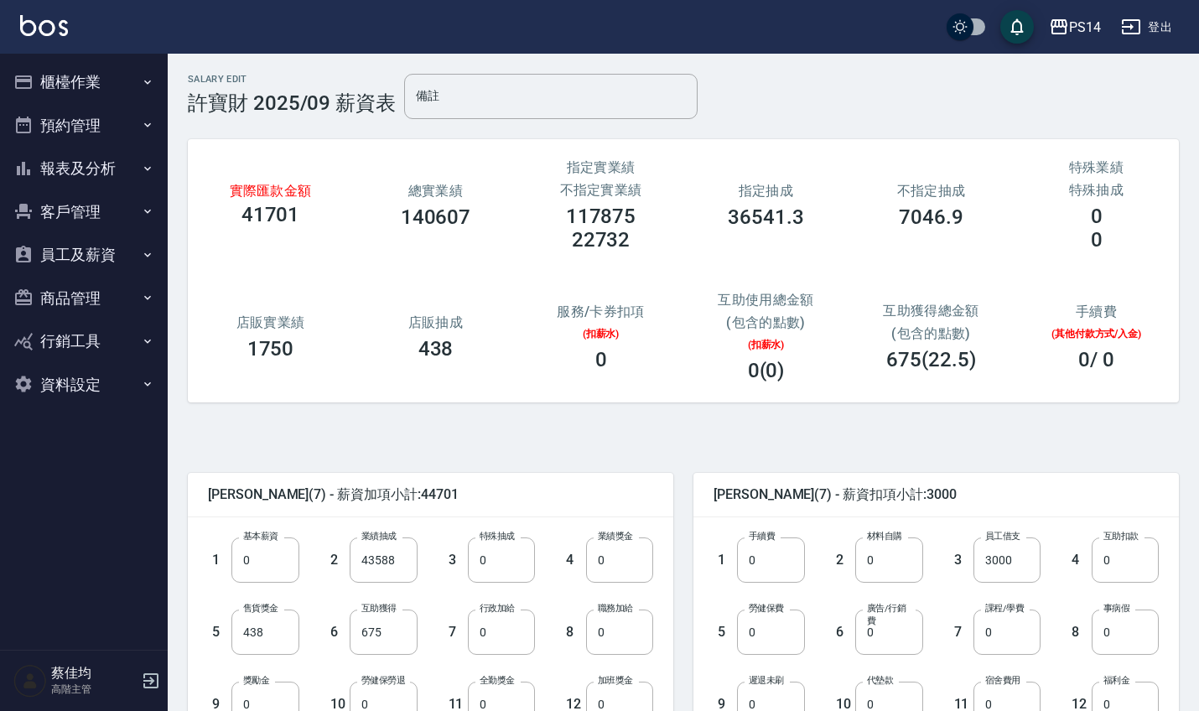
click at [103, 163] on button "報表及分析" at bounding box center [84, 169] width 154 height 44
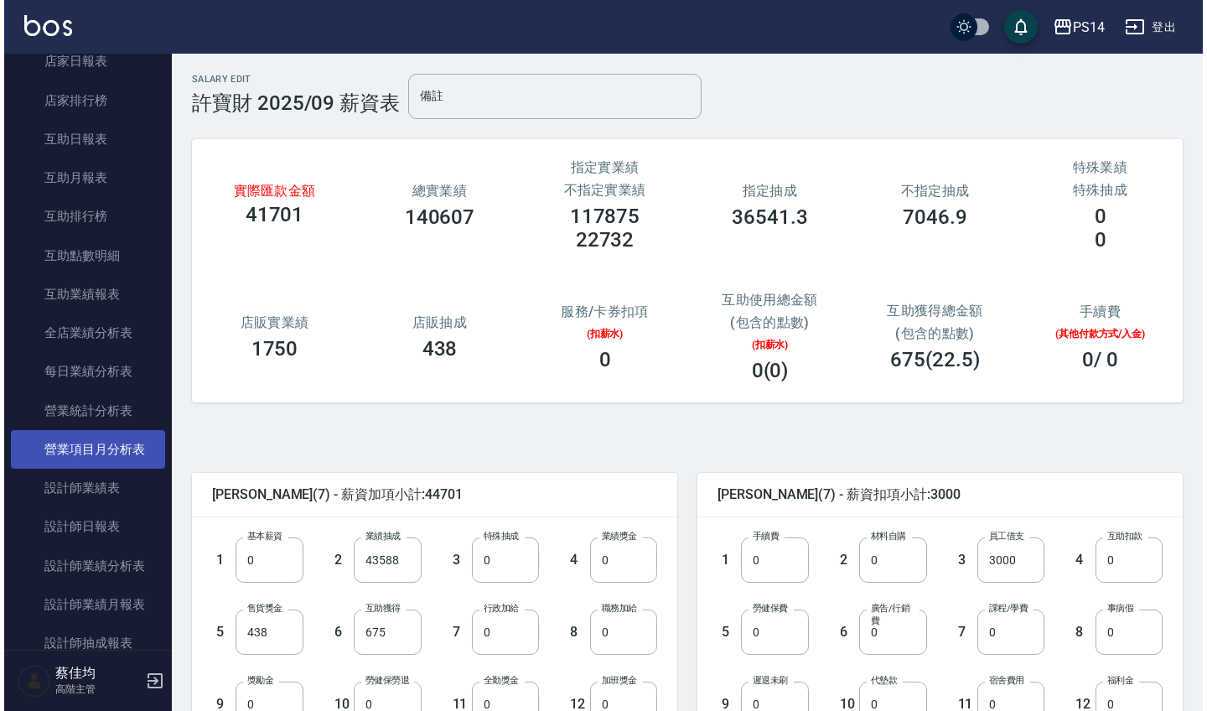
scroll to position [275, 0]
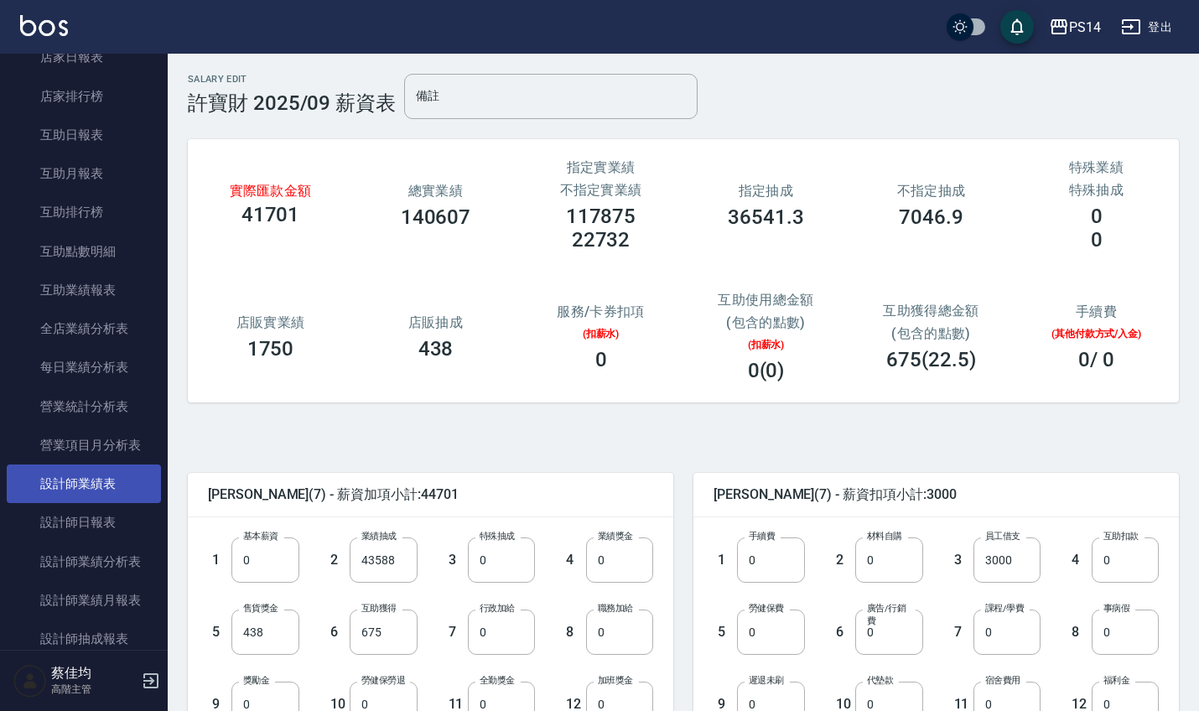
click at [99, 487] on link "設計師業績表" at bounding box center [84, 483] width 154 height 39
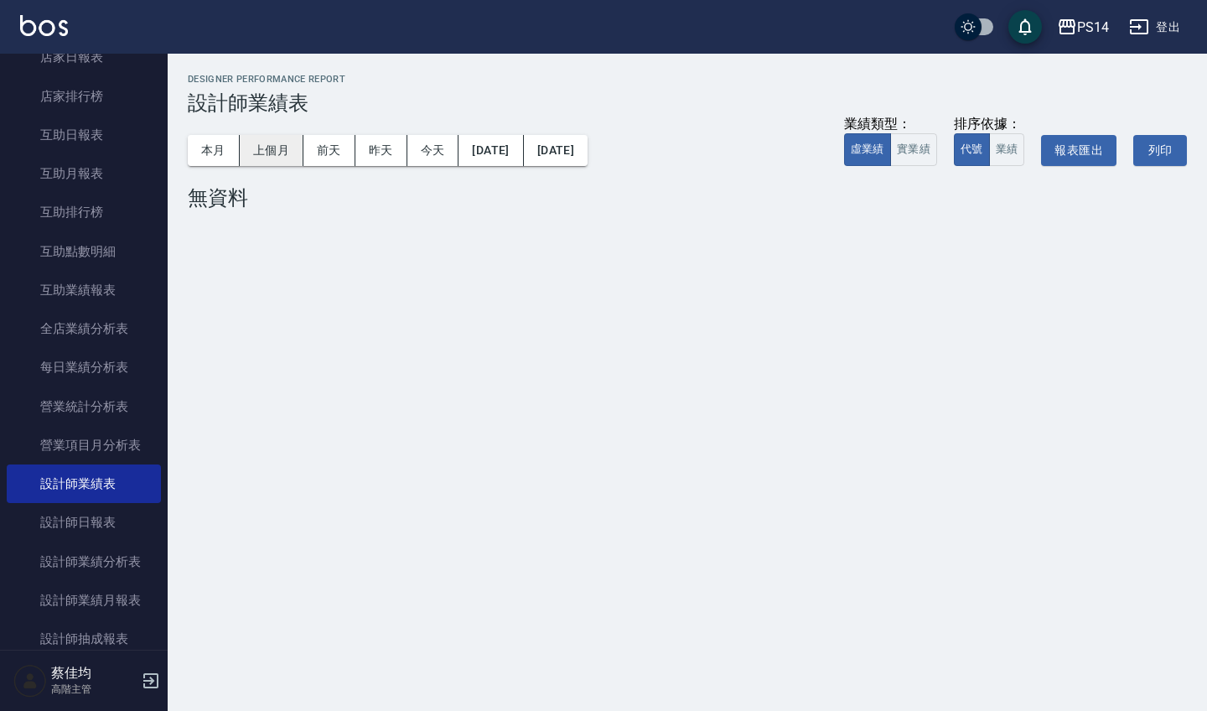
click at [276, 147] on button "上個月" at bounding box center [272, 150] width 64 height 31
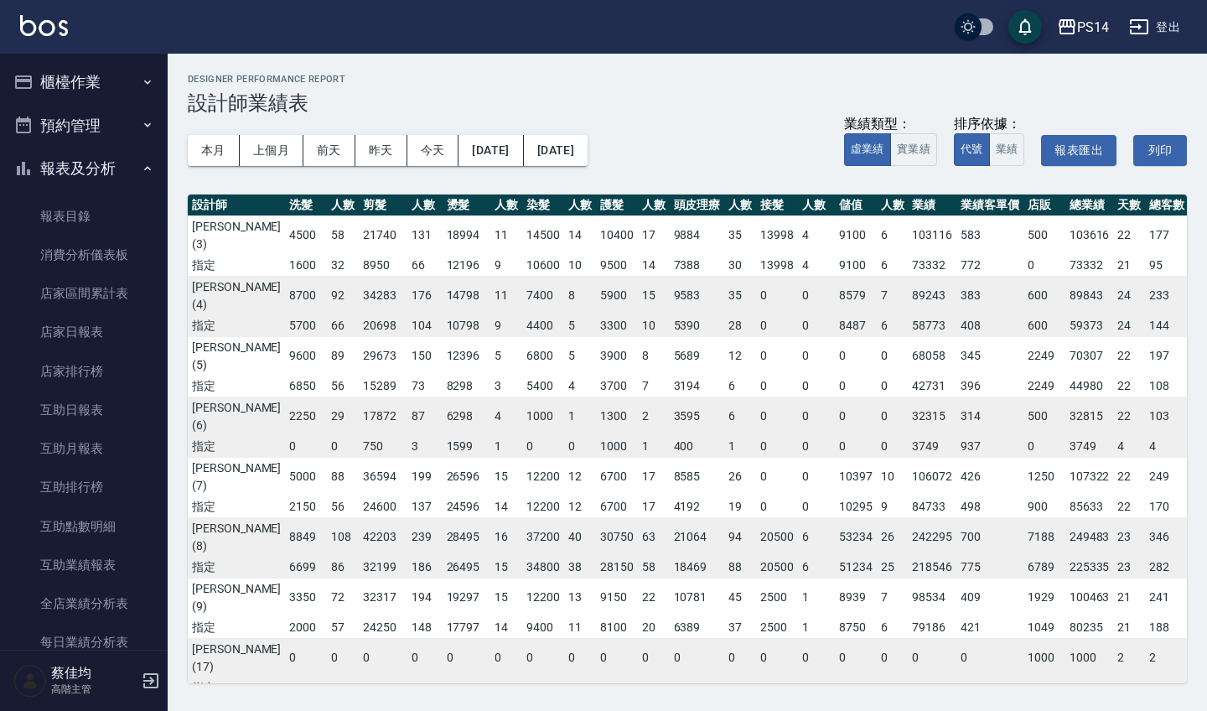
click at [79, 167] on button "報表及分析" at bounding box center [84, 169] width 154 height 44
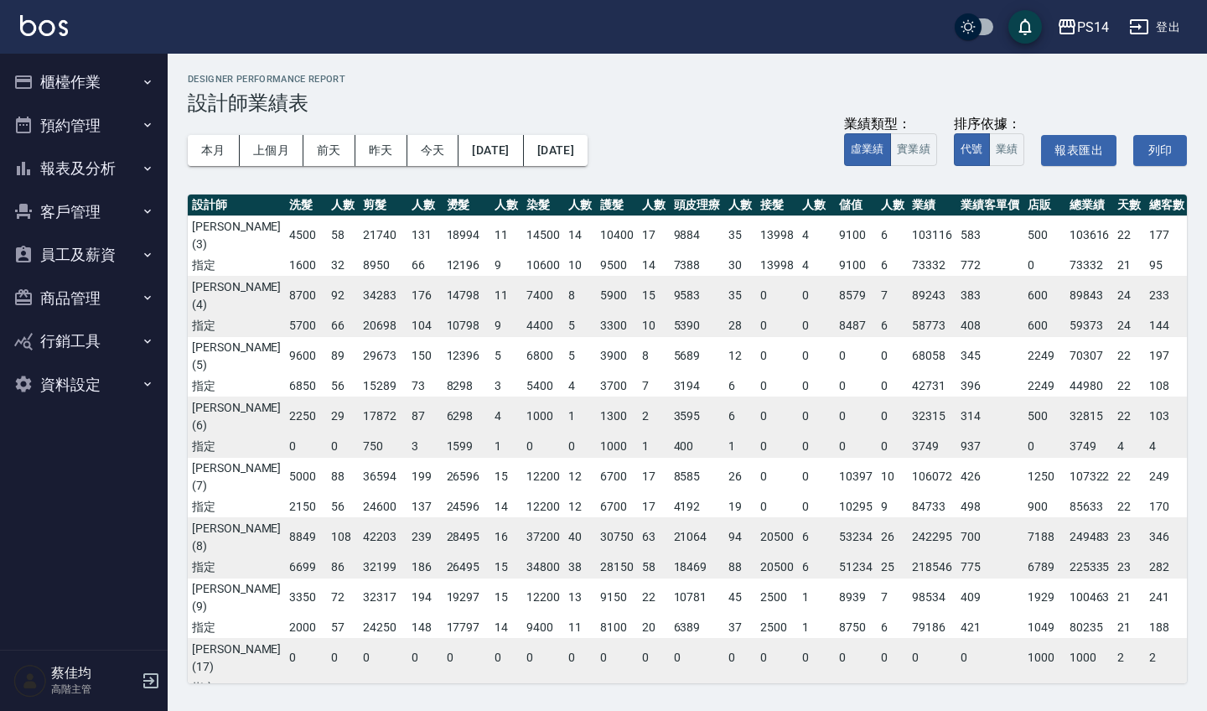
click at [75, 251] on button "員工及薪資" at bounding box center [84, 255] width 154 height 44
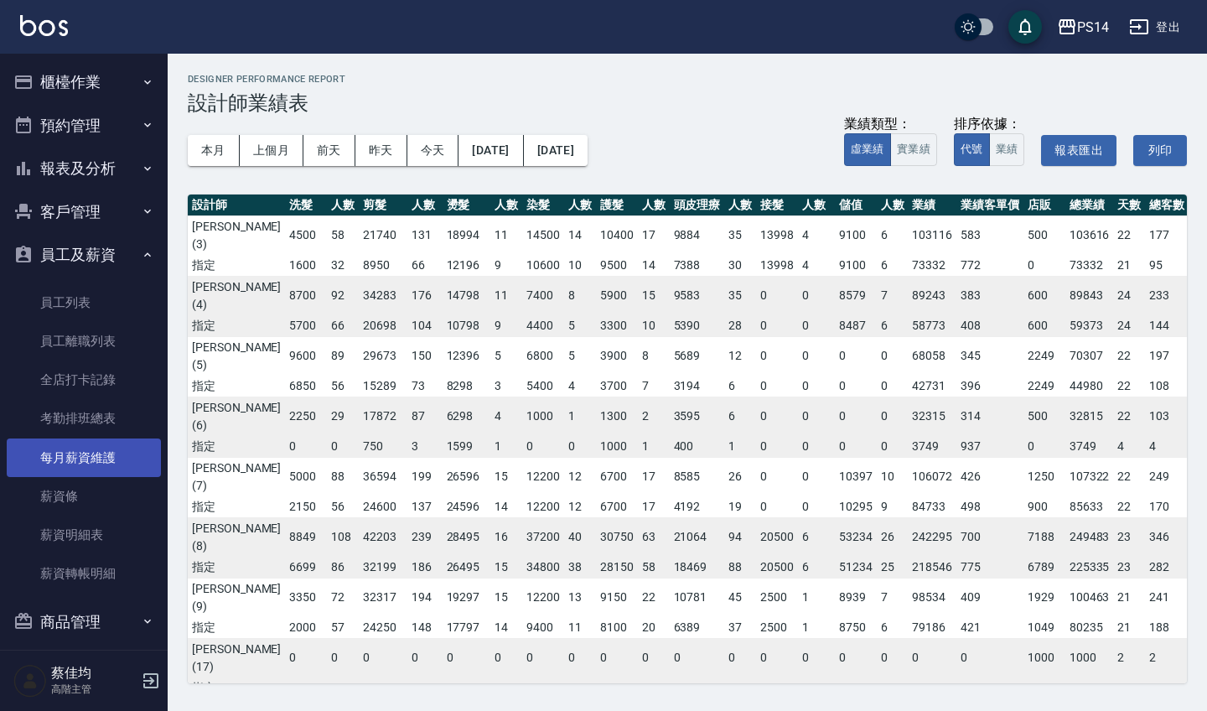
click at [86, 458] on link "每月薪資維護" at bounding box center [84, 457] width 154 height 39
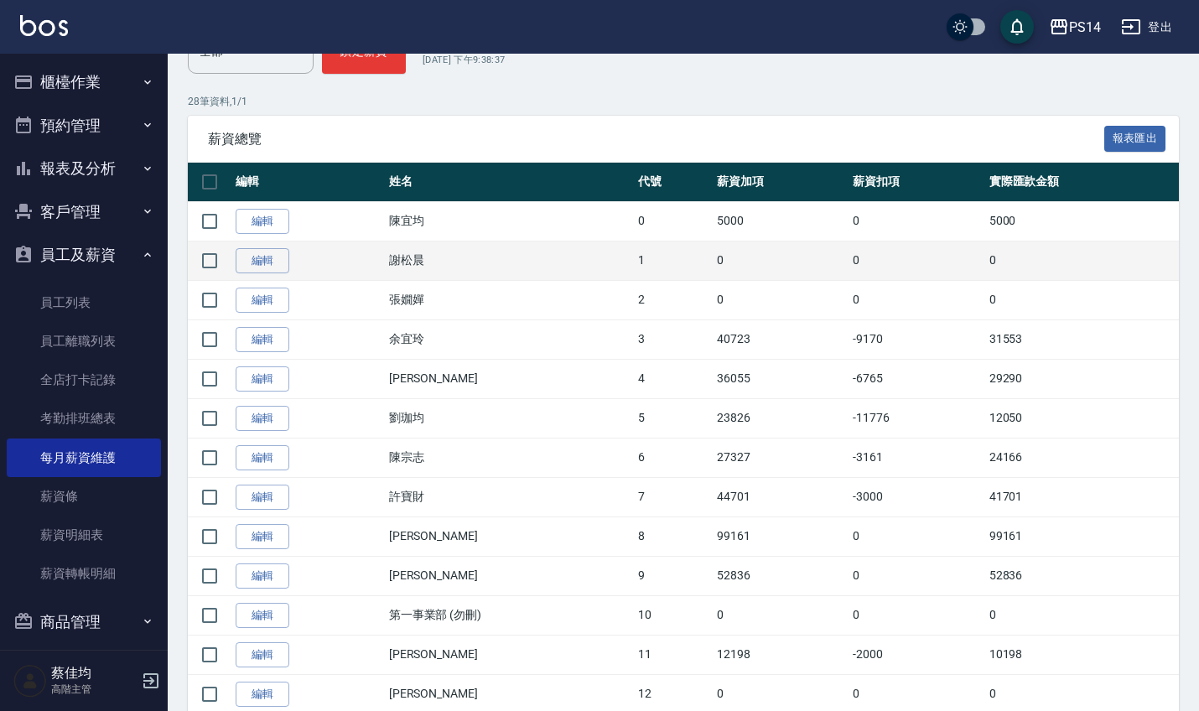
scroll to position [243, 0]
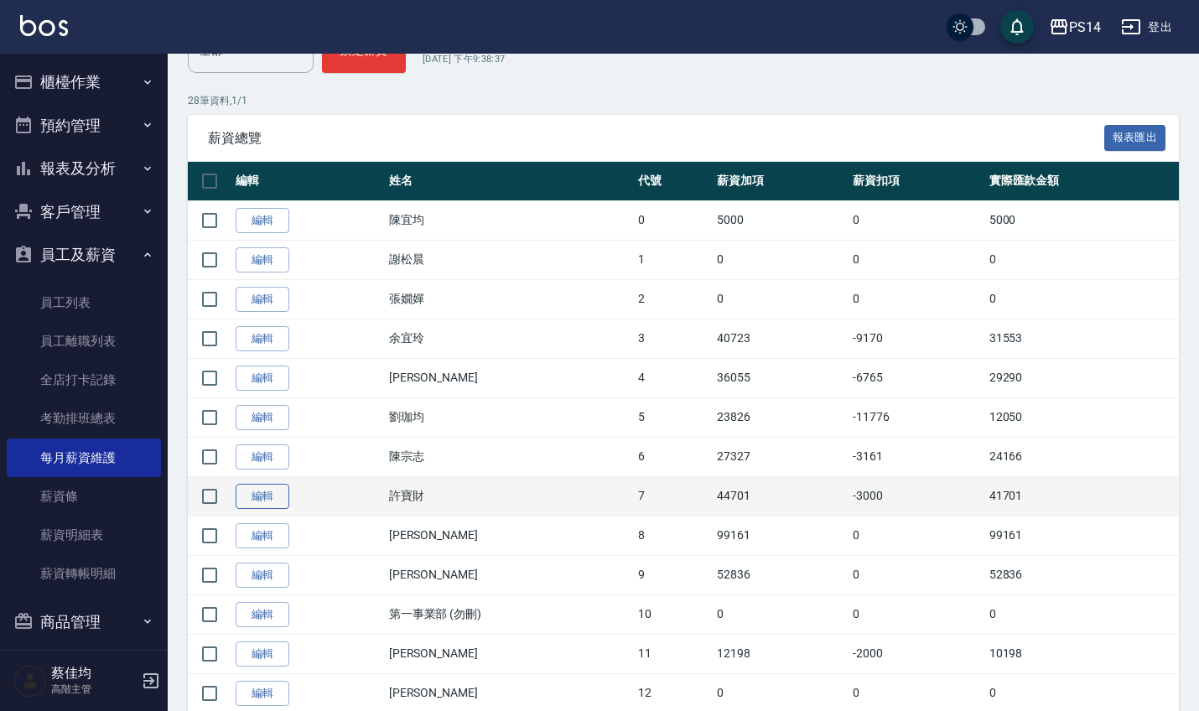
click at [279, 493] on link "編輯" at bounding box center [263, 497] width 54 height 26
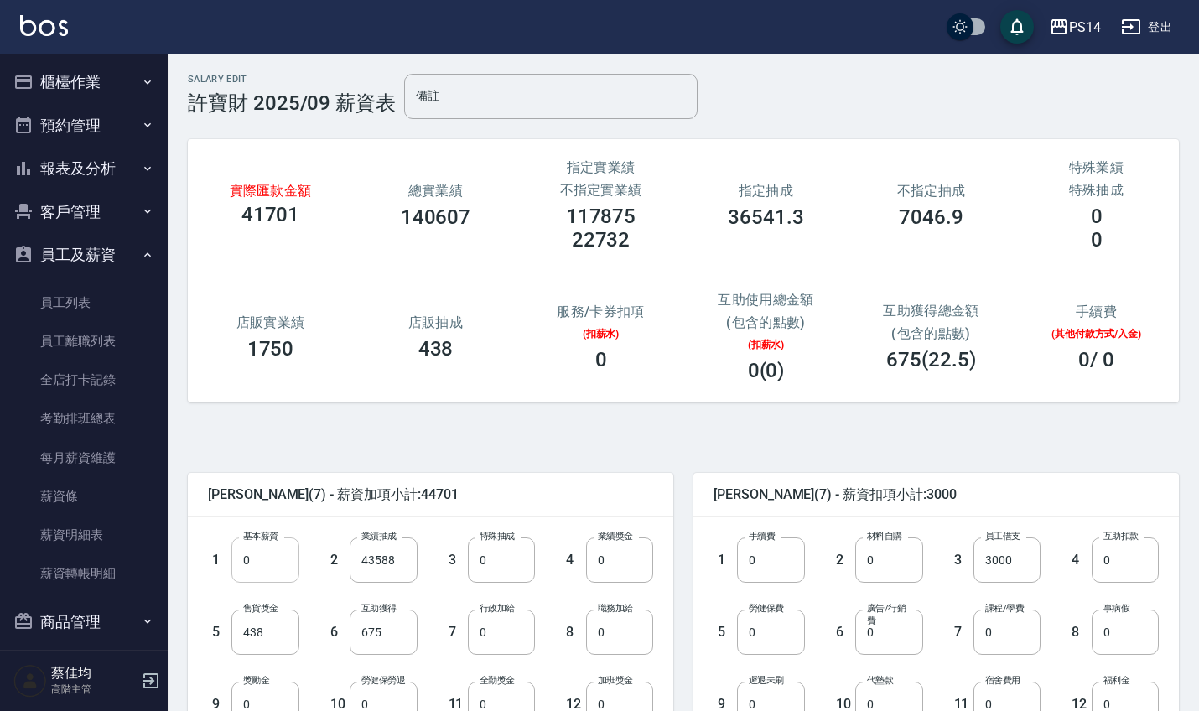
click at [269, 571] on input "0" at bounding box center [264, 559] width 67 height 45
type input "28000"
click at [398, 557] on input "43588" at bounding box center [383, 559] width 67 height 45
type input "0"
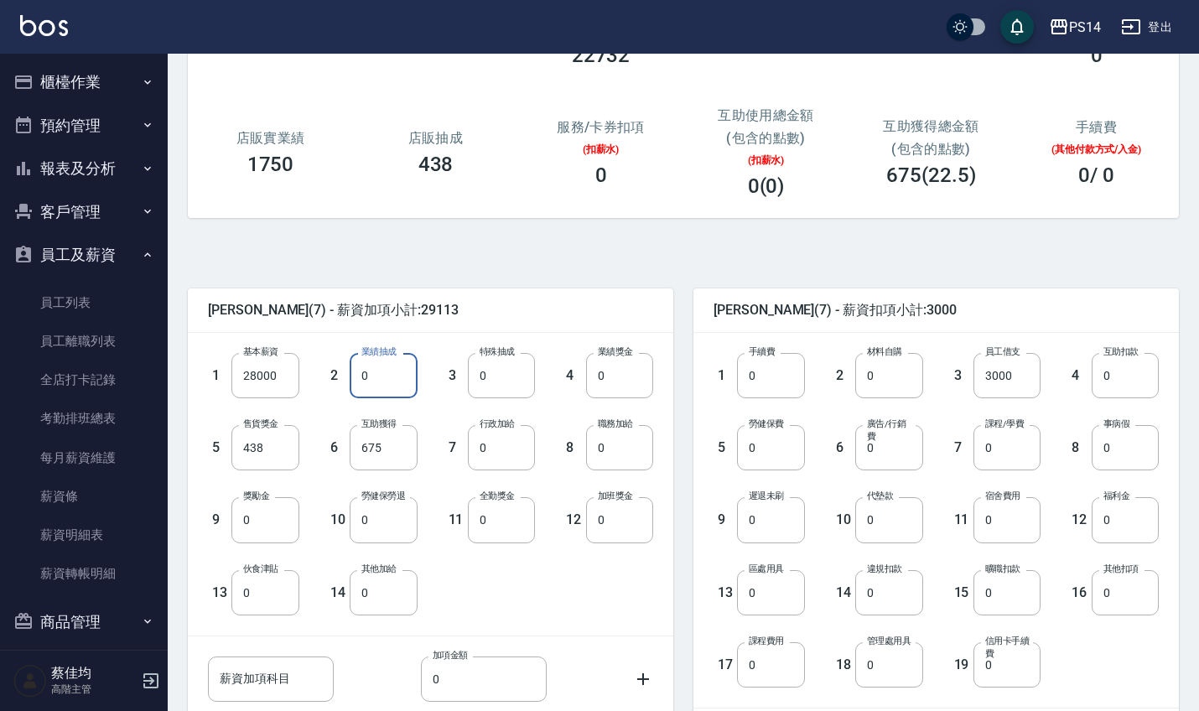
scroll to position [204, 0]
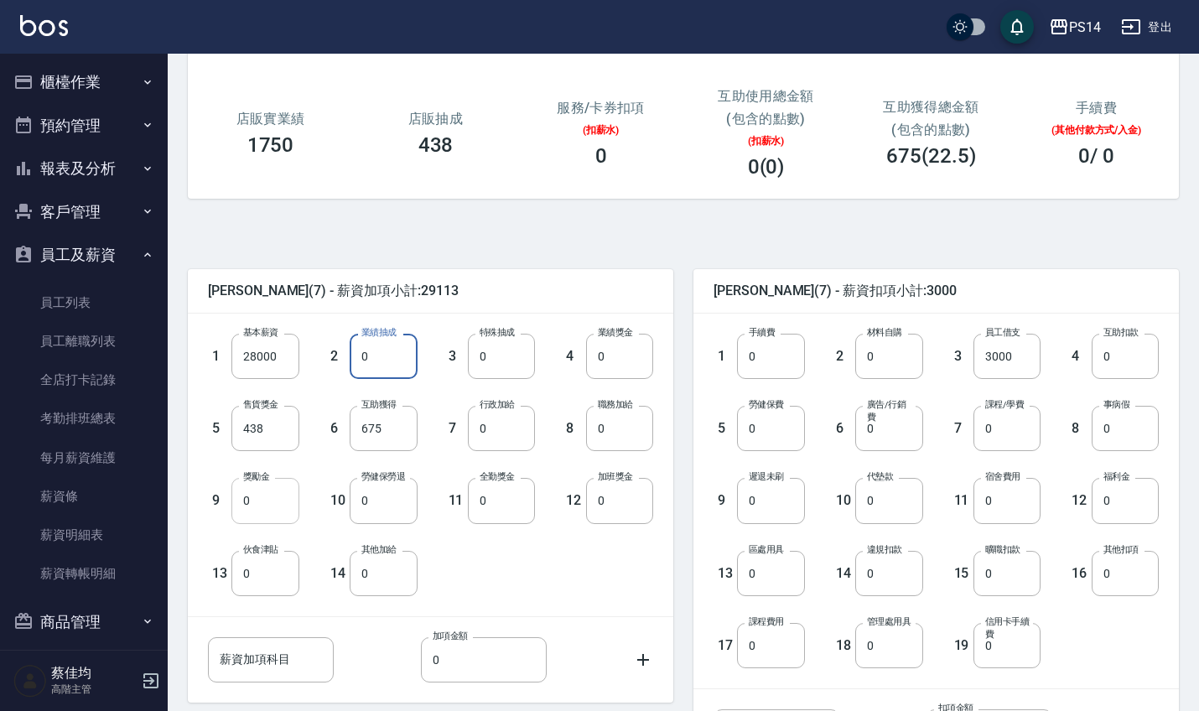
click at [282, 506] on input "0" at bounding box center [264, 500] width 67 height 45
type input "12776"
click at [399, 432] on input "675" at bounding box center [383, 428] width 67 height 45
type input "788"
click at [502, 513] on input "0" at bounding box center [501, 500] width 67 height 45
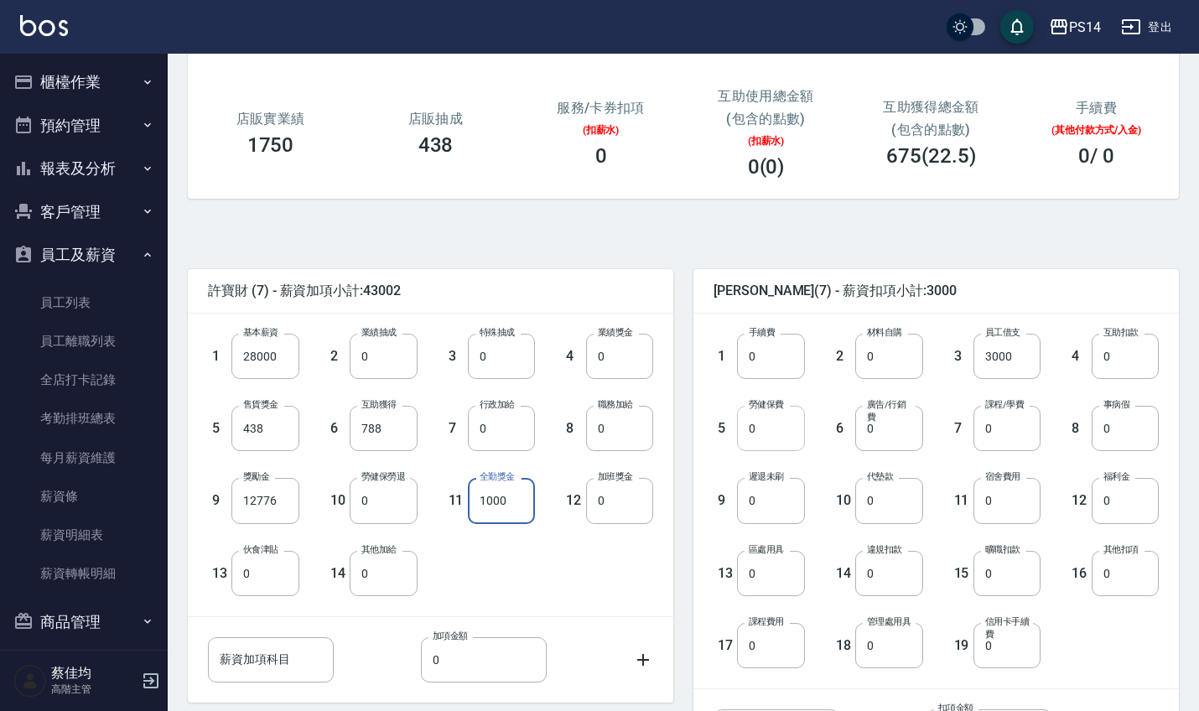
type input "1000"
click at [770, 428] on input "0" at bounding box center [770, 428] width 67 height 45
type input "1698"
click at [1122, 505] on input "0" at bounding box center [1124, 500] width 67 height 45
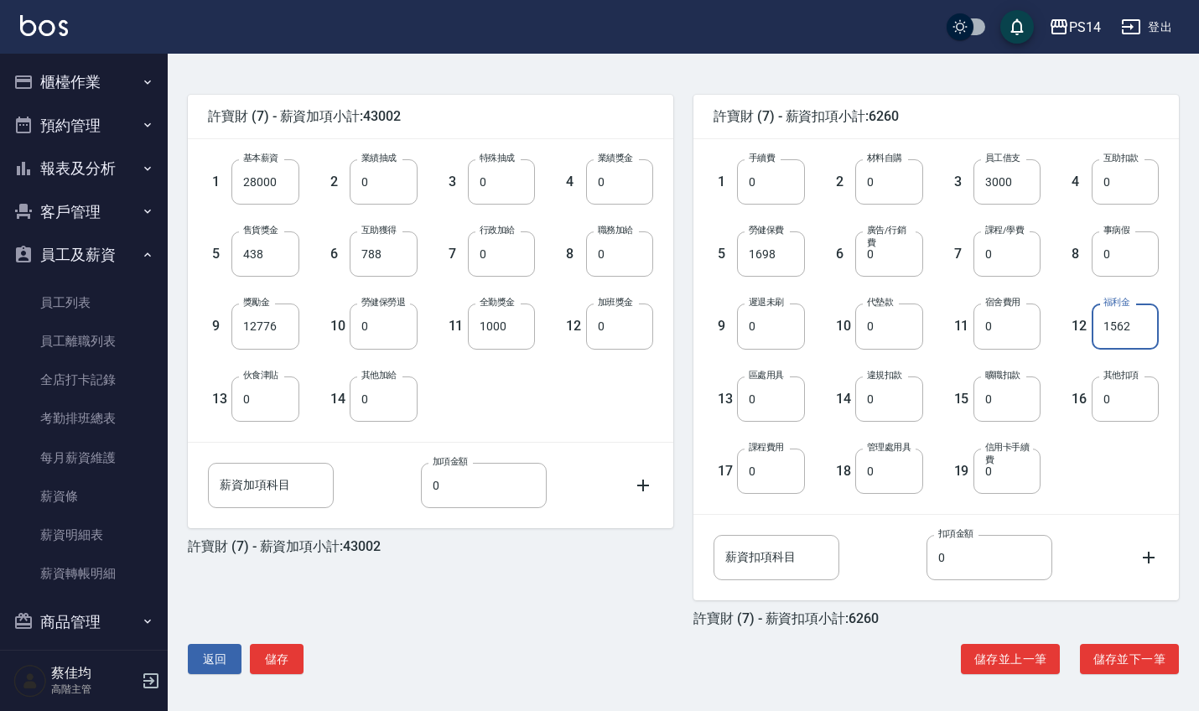
scroll to position [378, 0]
type input "1562"
click at [274, 657] on button "儲存" at bounding box center [277, 659] width 54 height 31
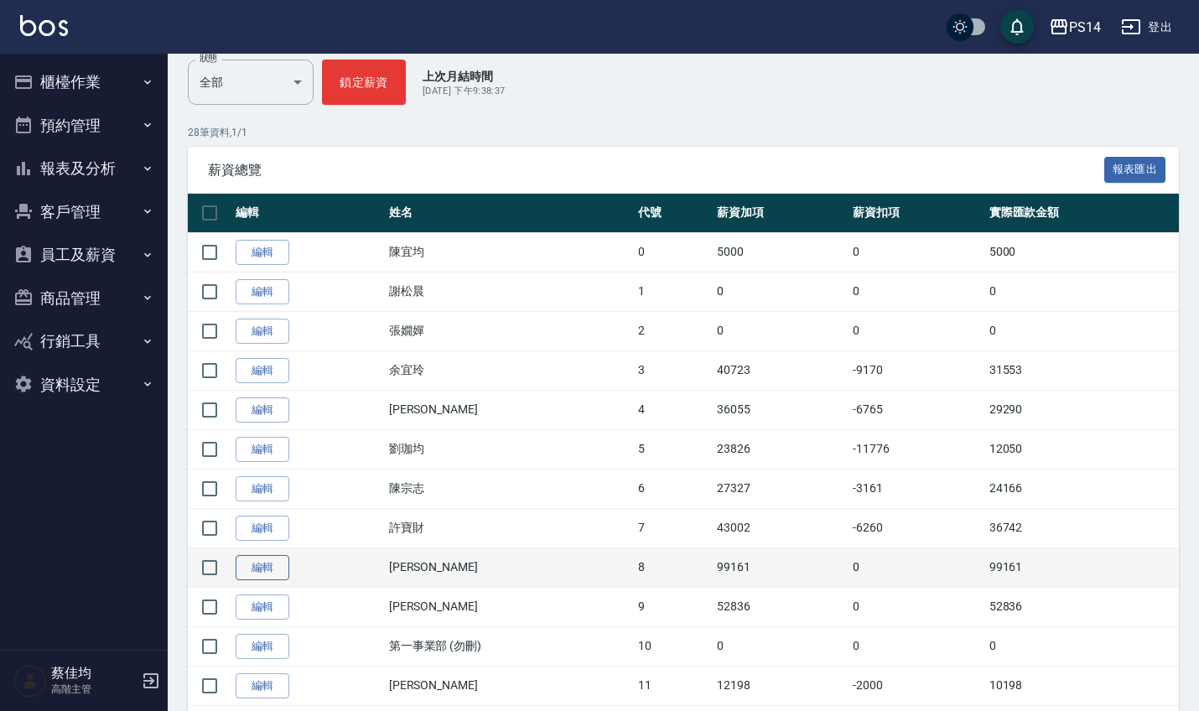
scroll to position [216, 0]
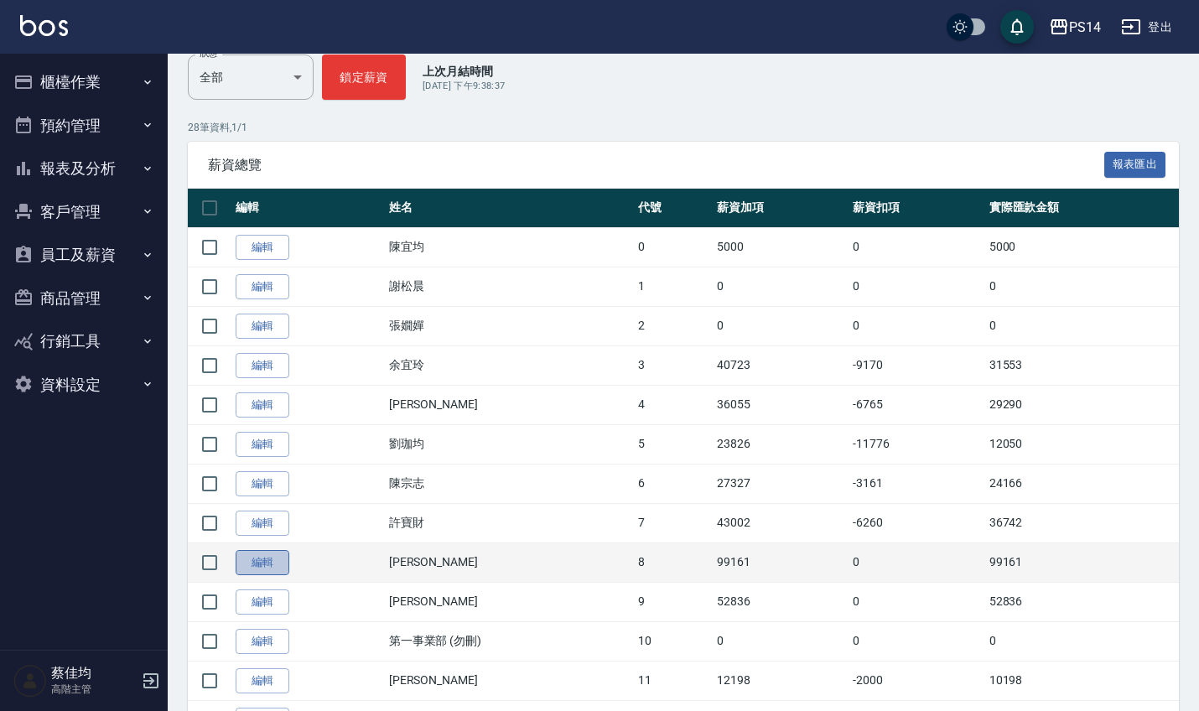
click at [257, 565] on link "編輯" at bounding box center [263, 563] width 54 height 26
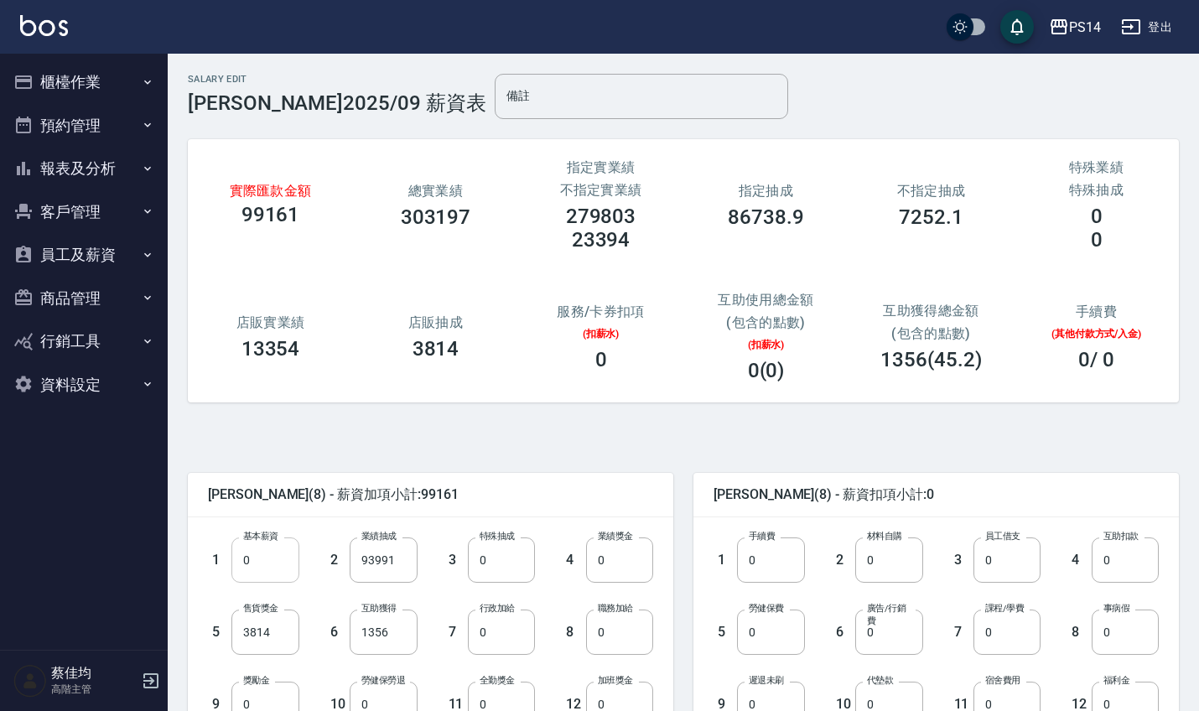
click at [259, 577] on input "0" at bounding box center [264, 559] width 67 height 45
type input "28000"
click at [407, 563] on input "93991" at bounding box center [383, 559] width 67 height 45
type input "0"
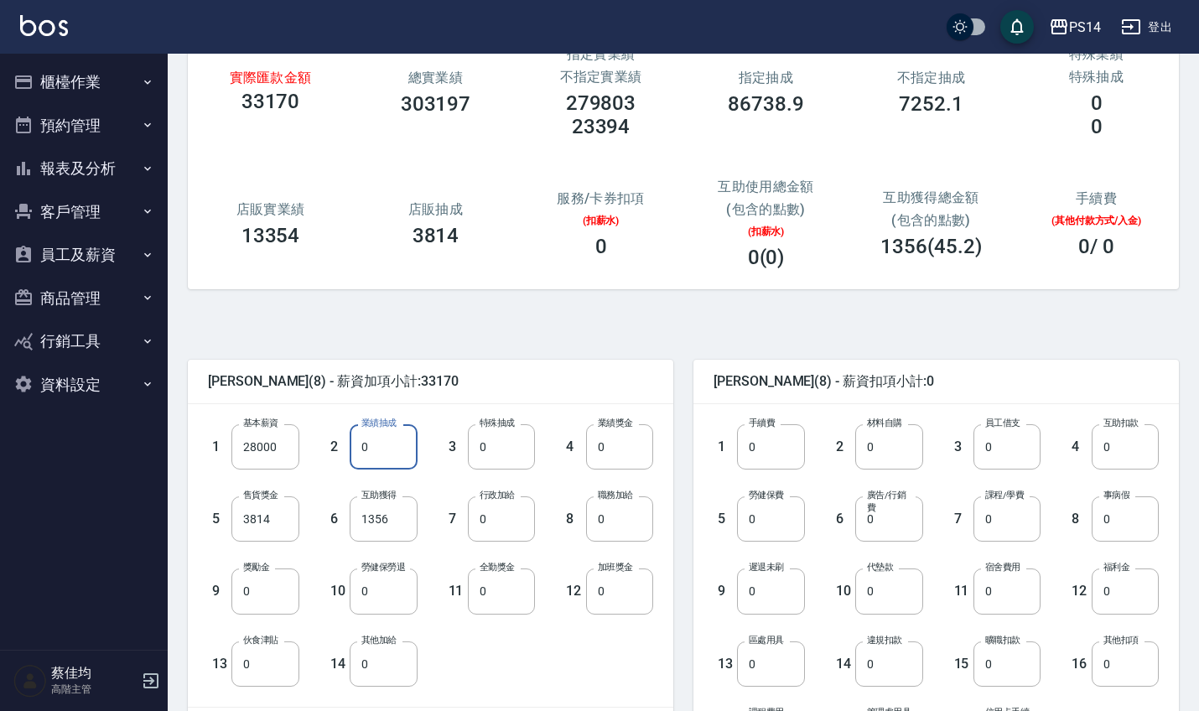
scroll to position [140, 0]
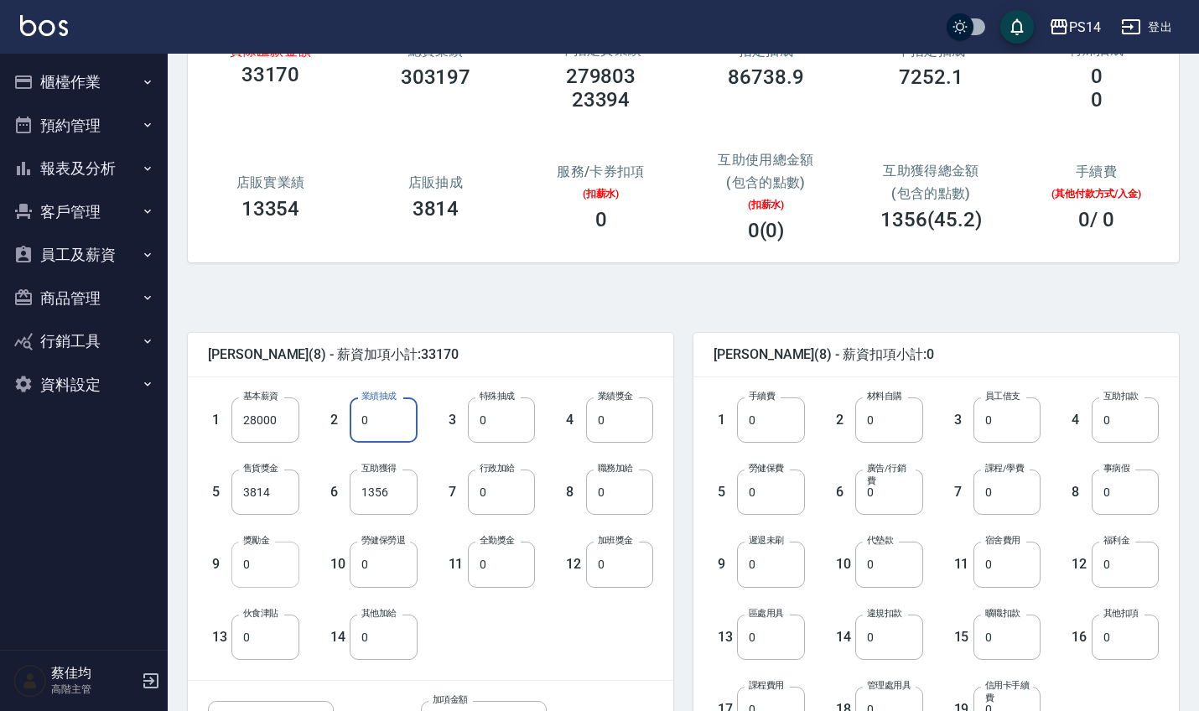
click at [256, 571] on input "0" at bounding box center [264, 564] width 67 height 45
type input "75087"
click at [399, 492] on input "1356" at bounding box center [383, 491] width 67 height 45
type input "1582"
click at [495, 574] on input "0" at bounding box center [501, 564] width 67 height 45
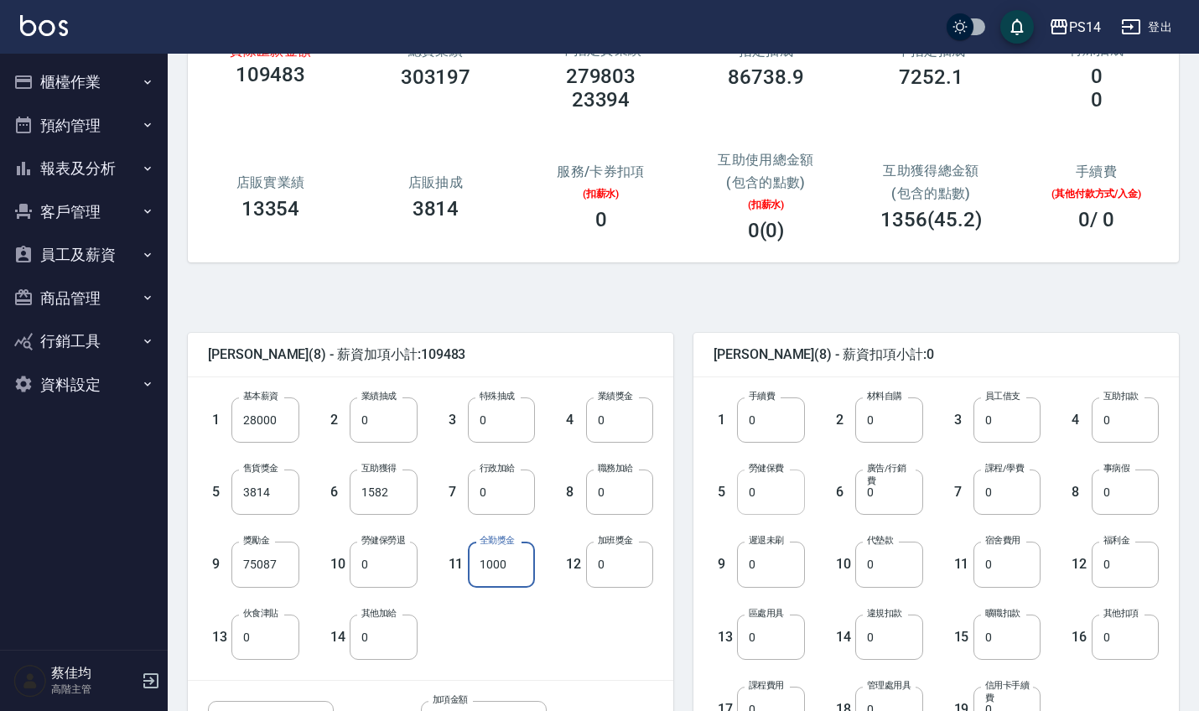
type input "1000"
click at [775, 493] on input "0" at bounding box center [770, 491] width 67 height 45
type input "1228"
click at [1118, 564] on input "0" at bounding box center [1124, 564] width 67 height 45
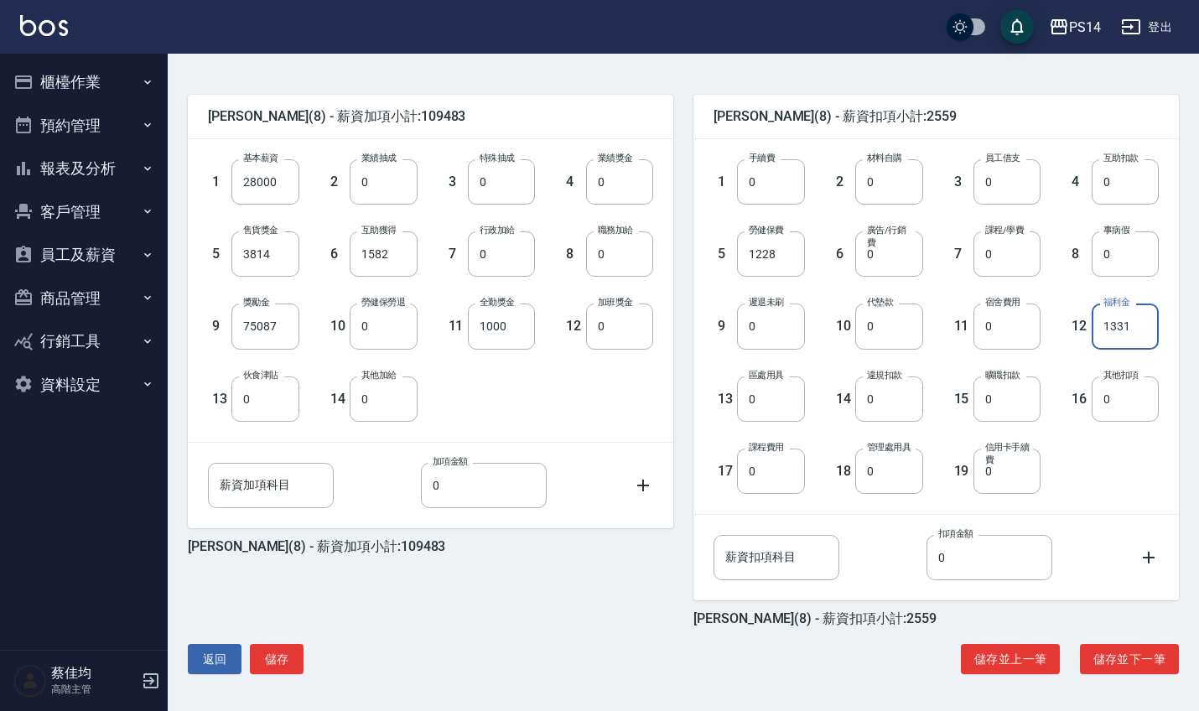
scroll to position [378, 0]
type input "1331"
click at [279, 661] on button "儲存" at bounding box center [277, 659] width 54 height 31
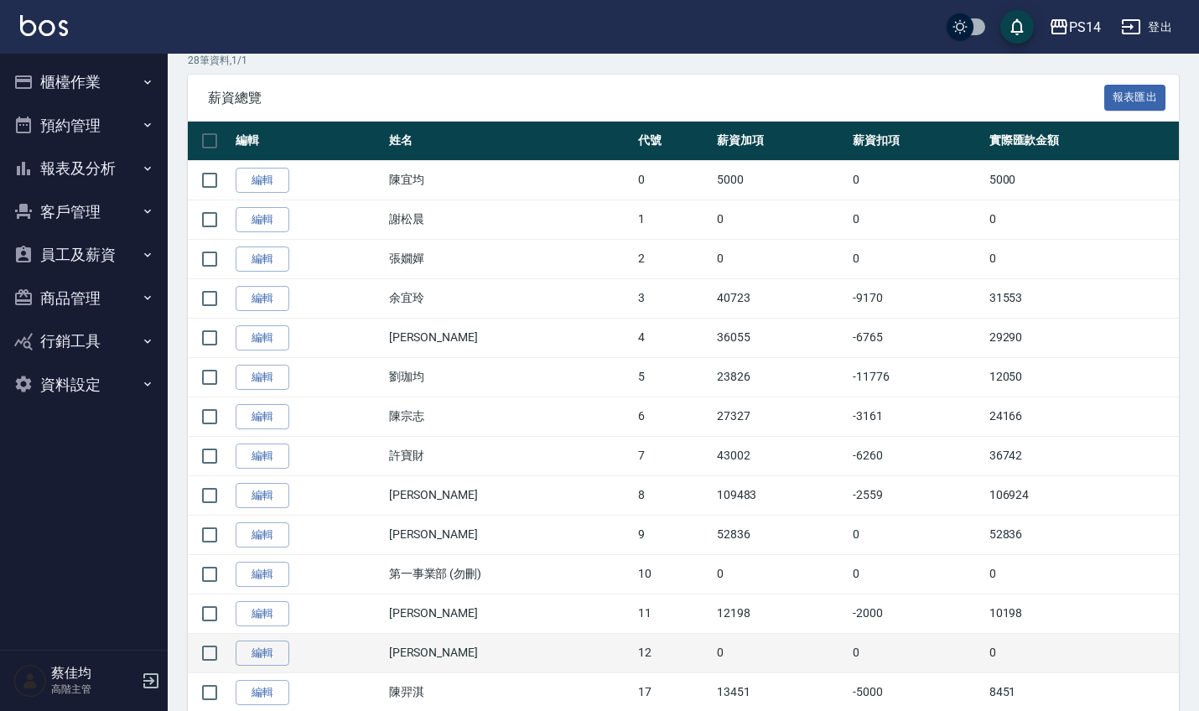
scroll to position [284, 0]
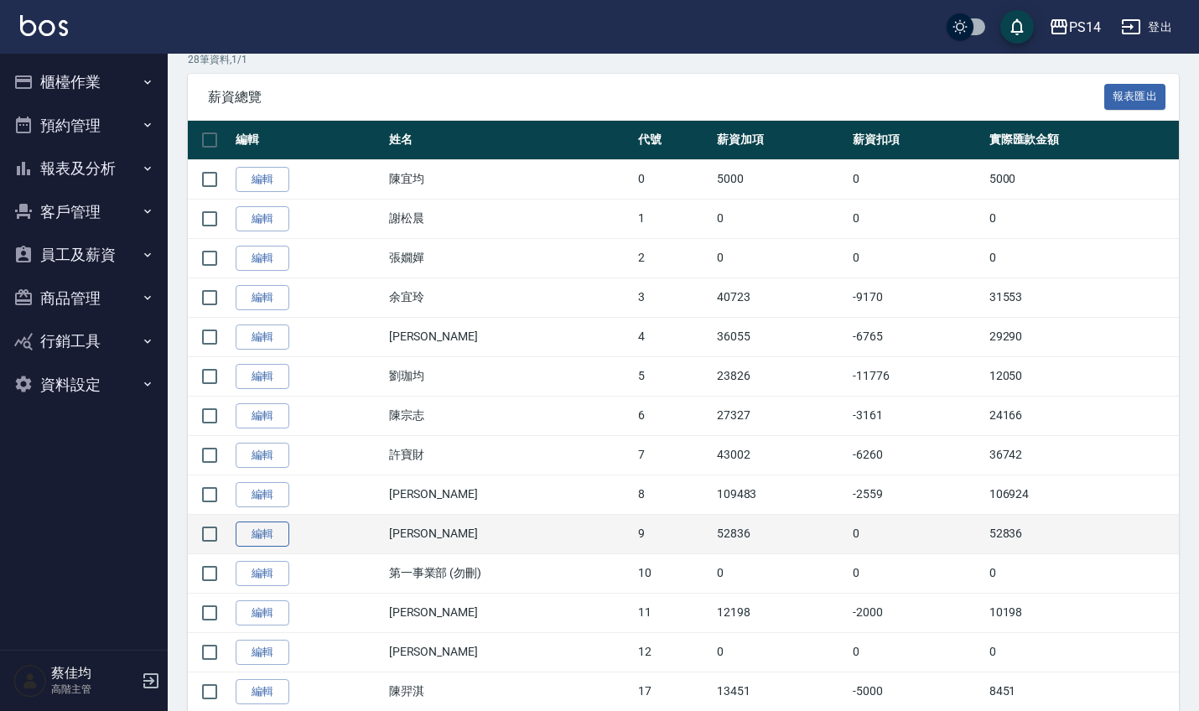
click at [268, 542] on link "編輯" at bounding box center [263, 534] width 54 height 26
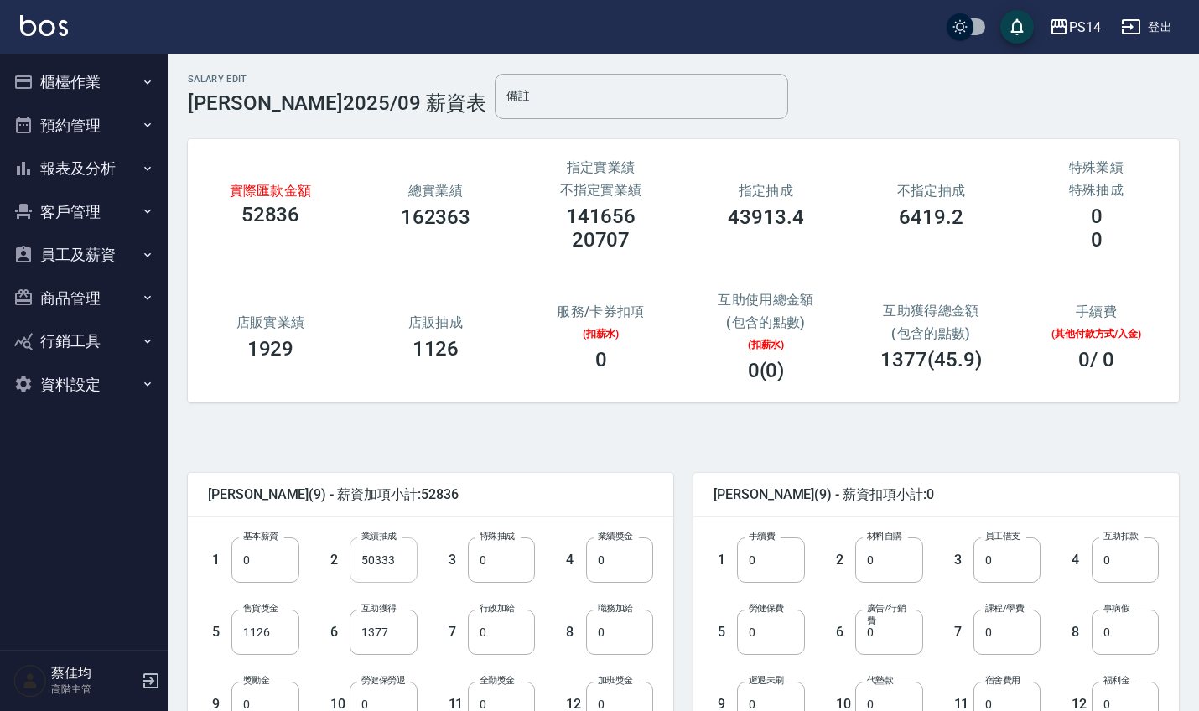
click at [402, 566] on input "50333" at bounding box center [383, 559] width 67 height 45
type input "53580"
click at [391, 641] on input "1377" at bounding box center [383, 631] width 67 height 45
type input "1607"
click at [506, 640] on input "0" at bounding box center [501, 631] width 67 height 45
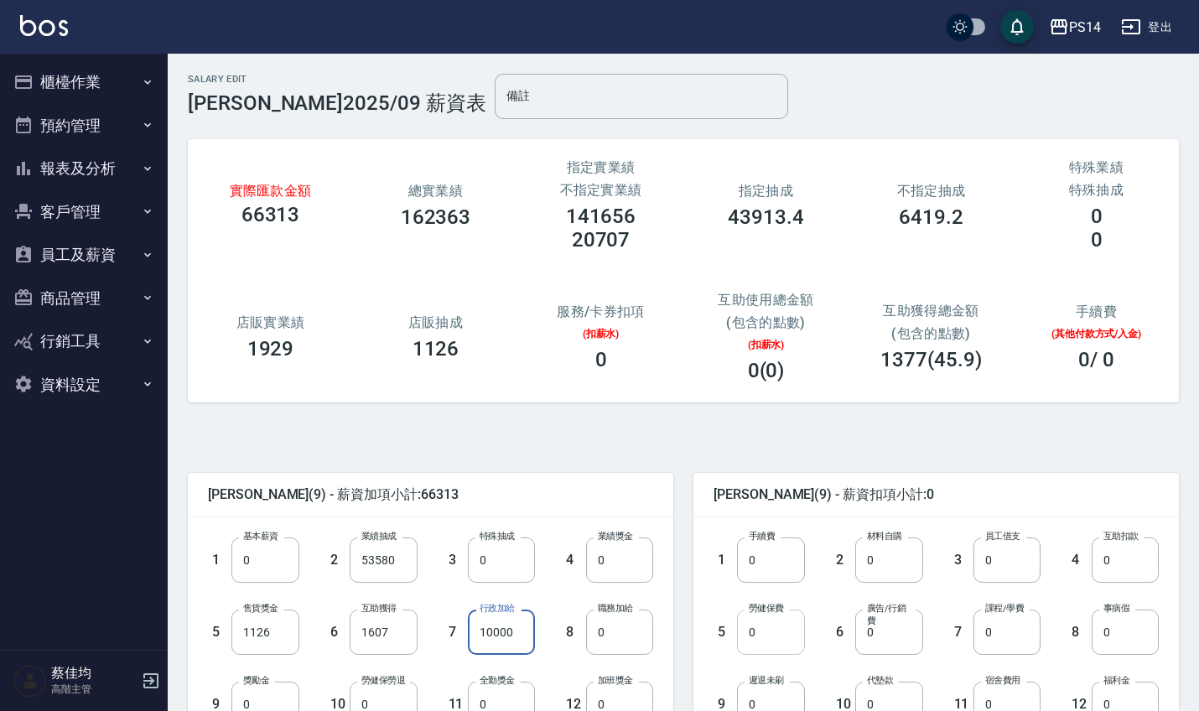
type input "10000"
click at [777, 621] on input "0" at bounding box center [770, 631] width 67 height 45
click at [769, 643] on input "0" at bounding box center [770, 631] width 67 height 45
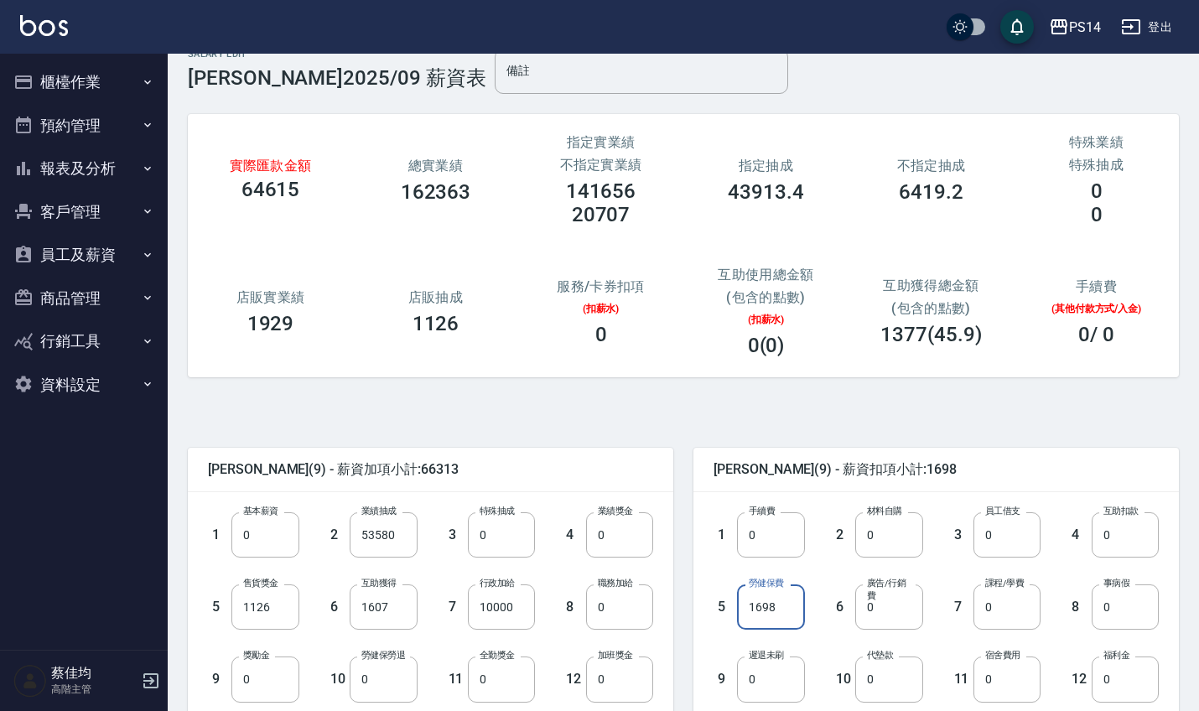
scroll to position [26, 0]
type input "1698"
click at [1123, 682] on input "0" at bounding box center [1124, 678] width 67 height 45
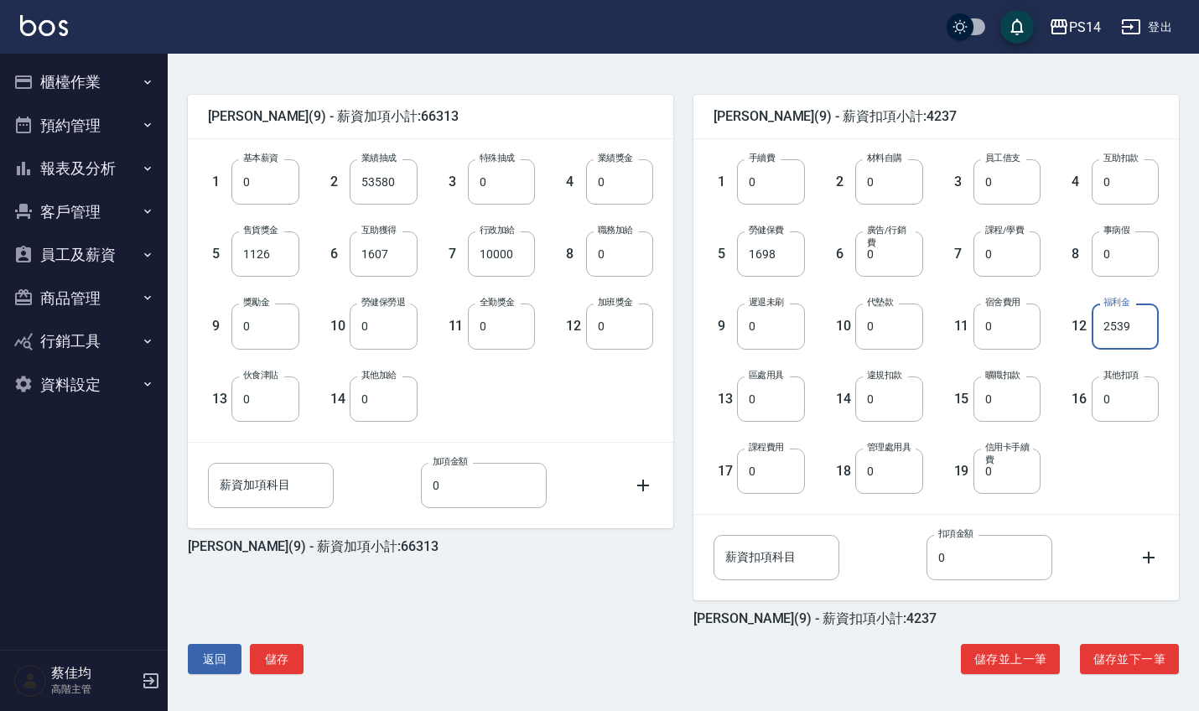
scroll to position [378, 0]
type input "2539"
click at [275, 663] on button "儲存" at bounding box center [277, 659] width 54 height 31
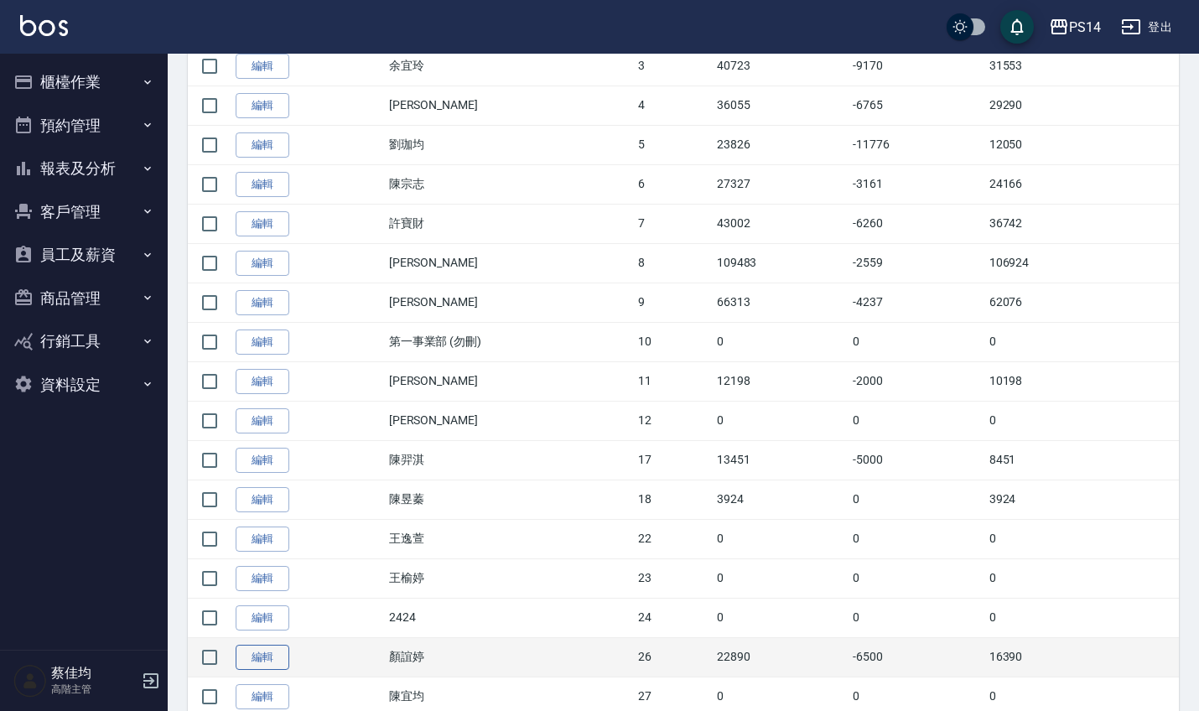
scroll to position [522, 0]
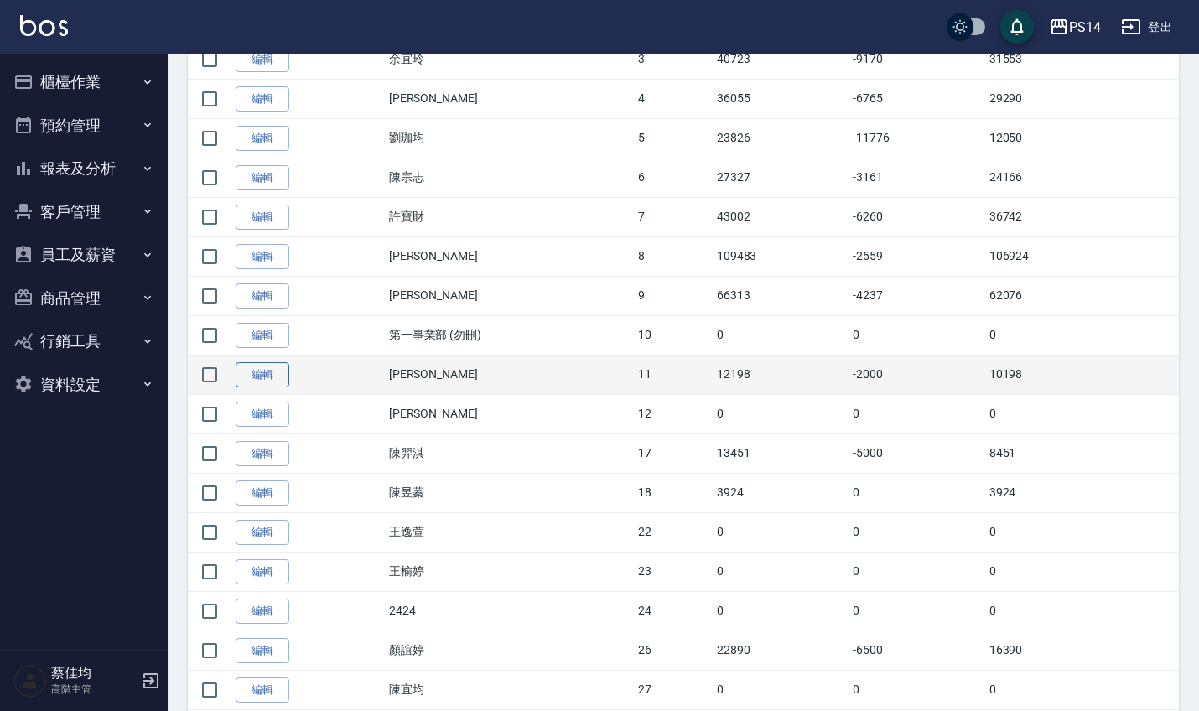
click at [266, 376] on link "編輯" at bounding box center [263, 375] width 54 height 26
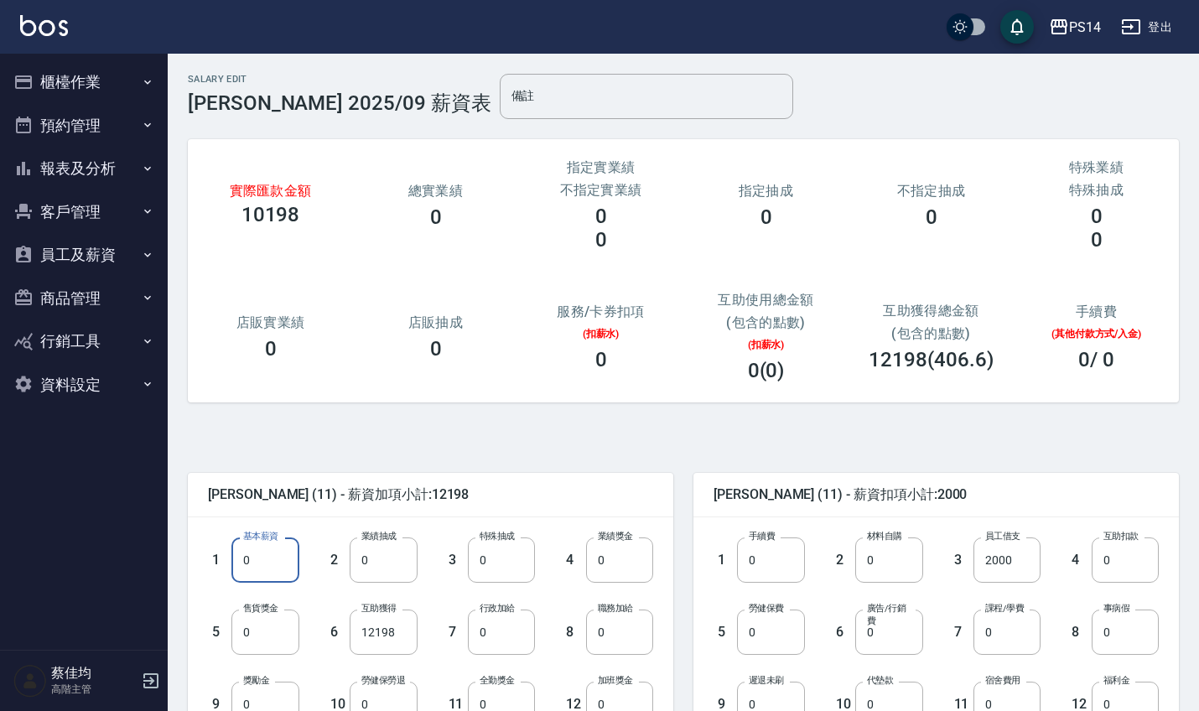
click at [272, 565] on input "0" at bounding box center [264, 559] width 67 height 45
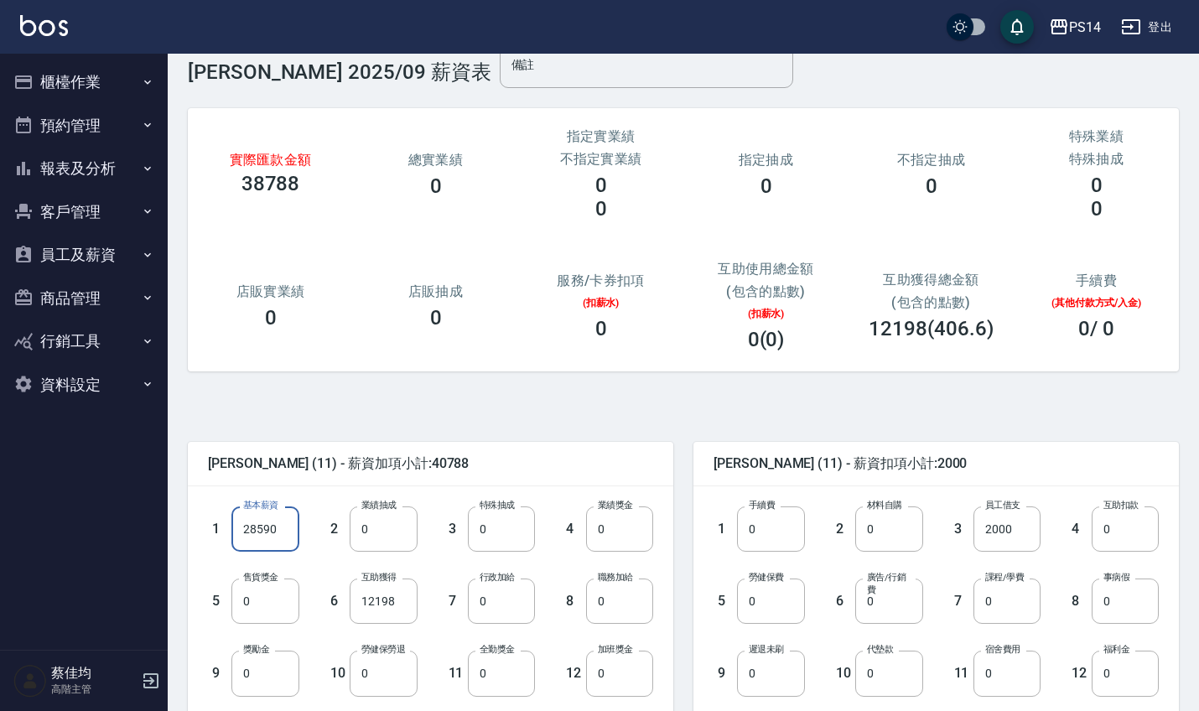
scroll to position [44, 0]
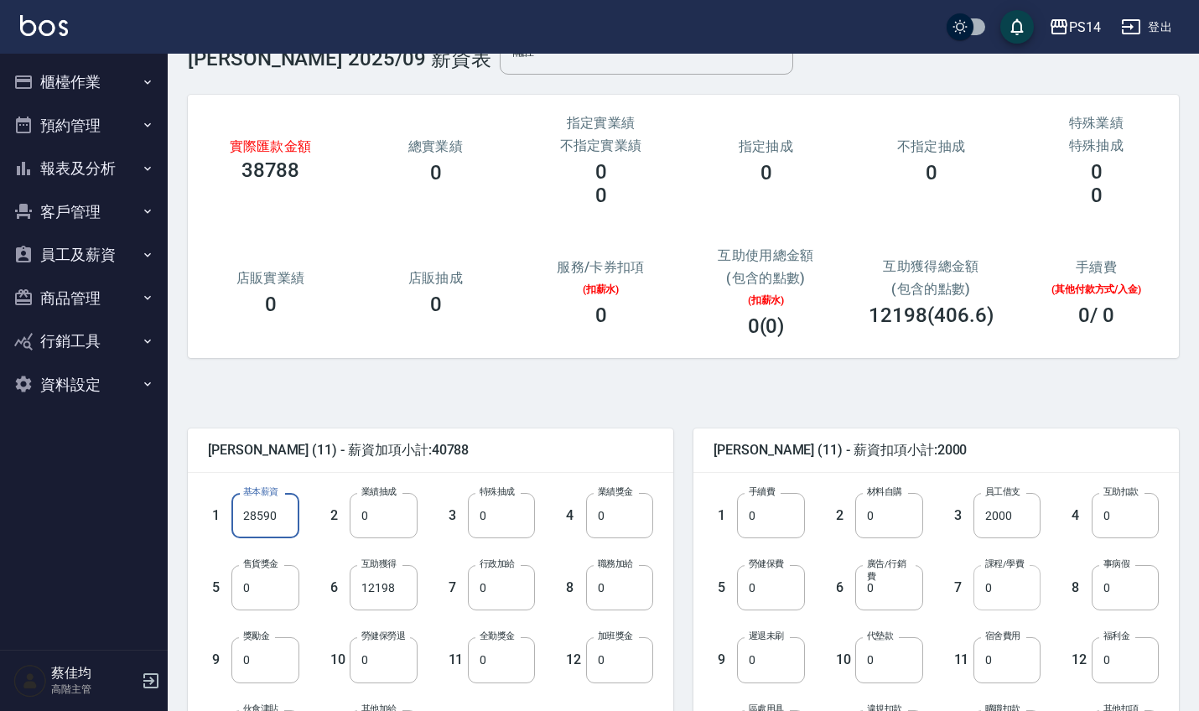
type input "28590"
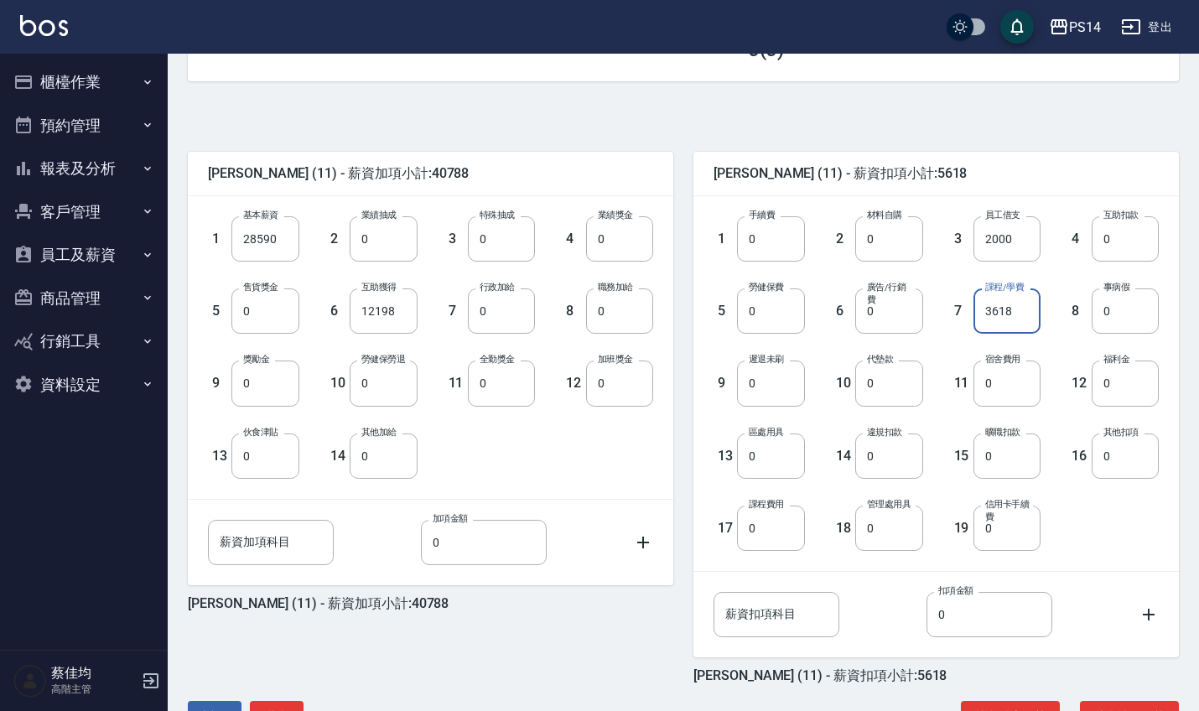
scroll to position [288, 0]
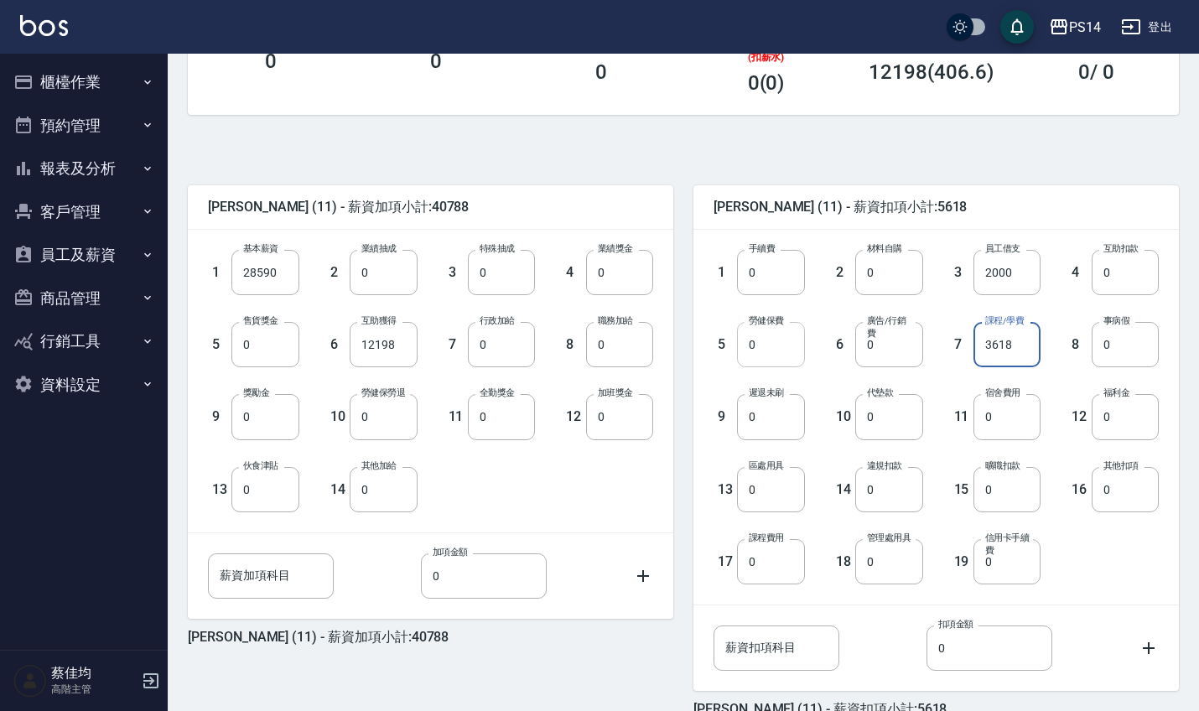
type input "3618"
click at [777, 350] on input "0" at bounding box center [770, 344] width 67 height 45
type input "1158"
click at [1146, 428] on input "0" at bounding box center [1124, 416] width 67 height 45
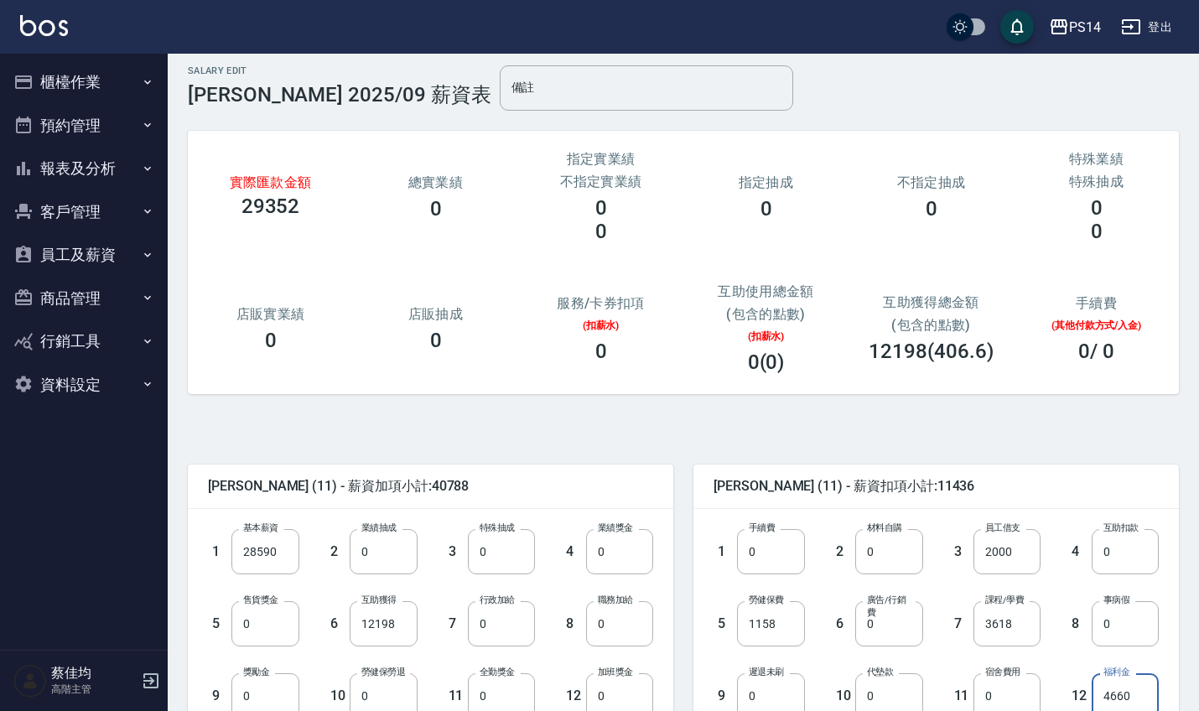
scroll to position [9, 0]
type input "4660"
click at [409, 626] on input "12198" at bounding box center [383, 622] width 67 height 45
type input "0"
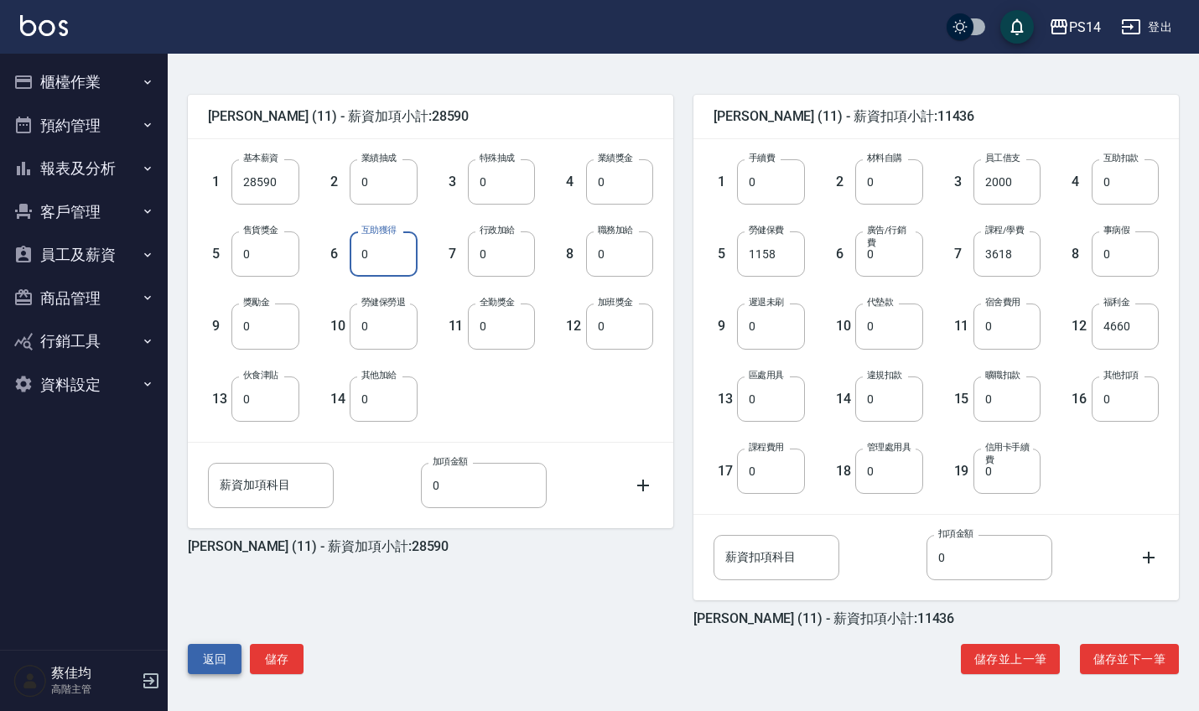
scroll to position [378, 0]
click at [293, 663] on button "儲存" at bounding box center [277, 659] width 54 height 31
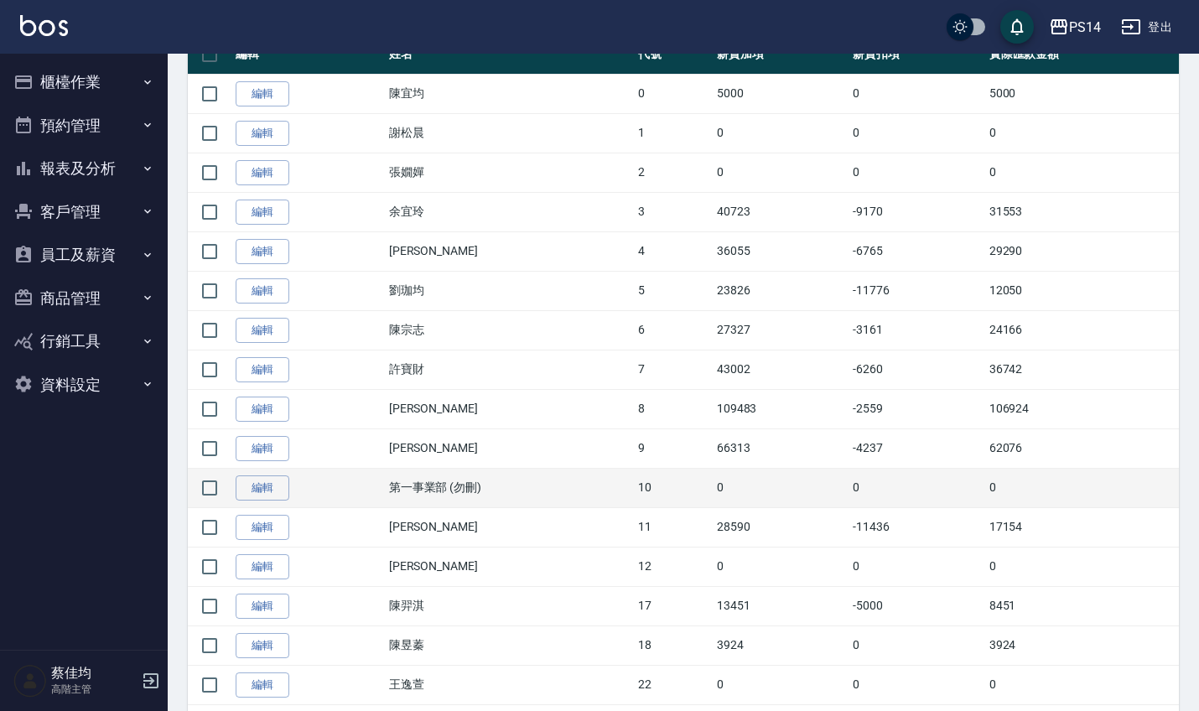
scroll to position [371, 0]
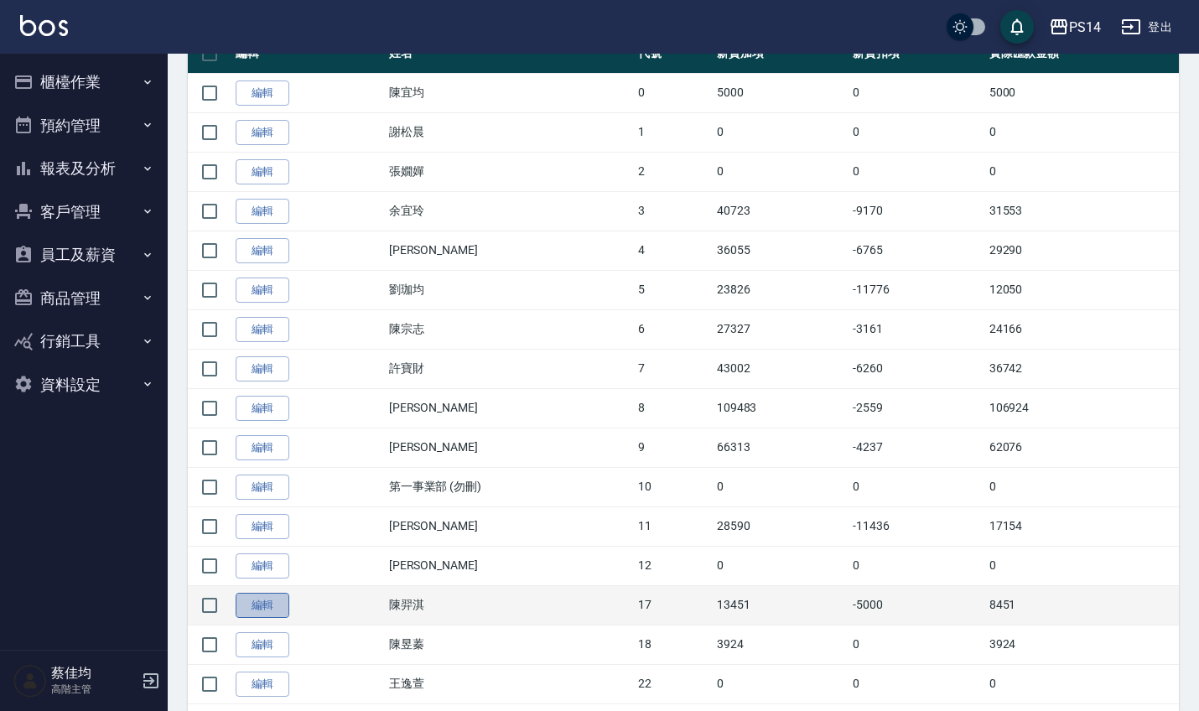
click at [263, 606] on link "編輯" at bounding box center [263, 606] width 54 height 26
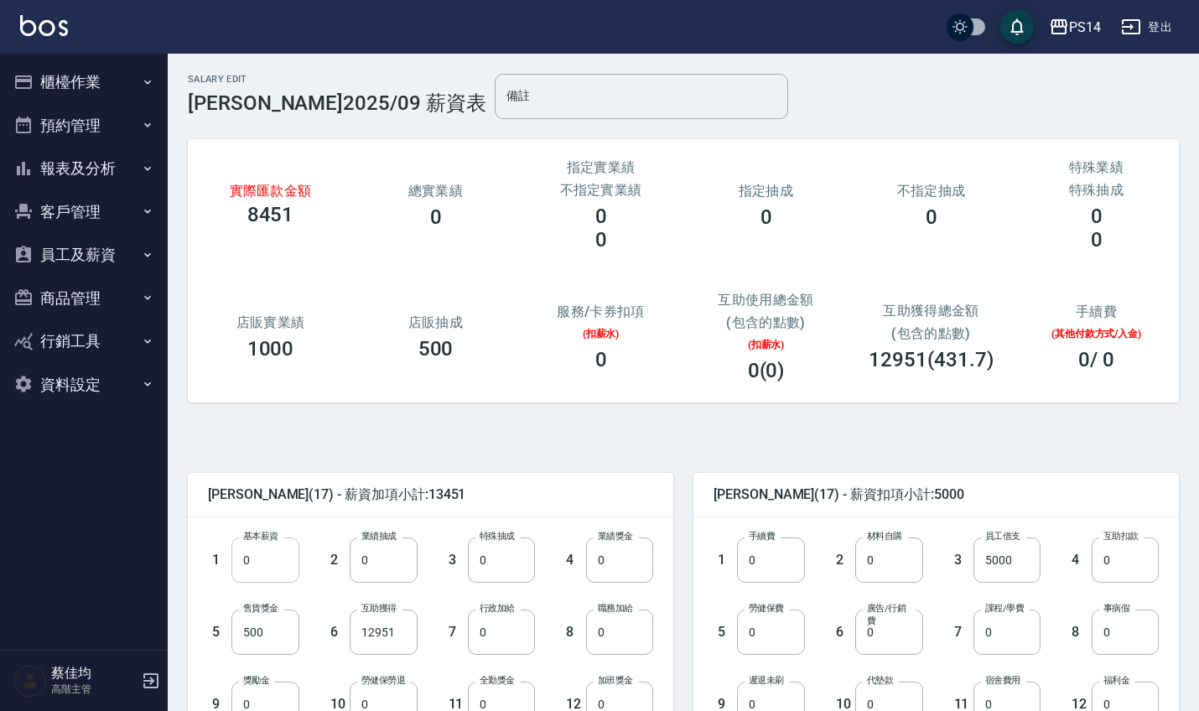
click at [274, 581] on input "0" at bounding box center [264, 559] width 67 height 45
type input "1800"
click at [411, 636] on input "12951" at bounding box center [383, 631] width 67 height 45
type input "13011"
click at [282, 632] on input "500" at bounding box center [264, 631] width 67 height 45
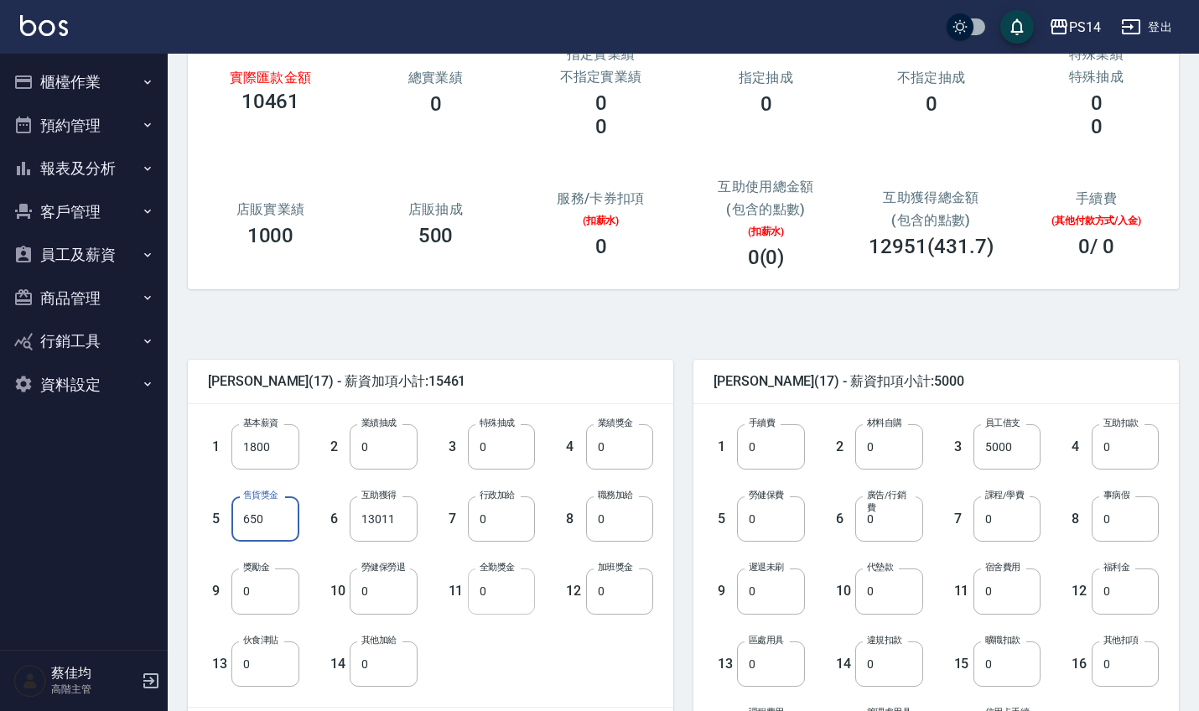
scroll to position [122, 0]
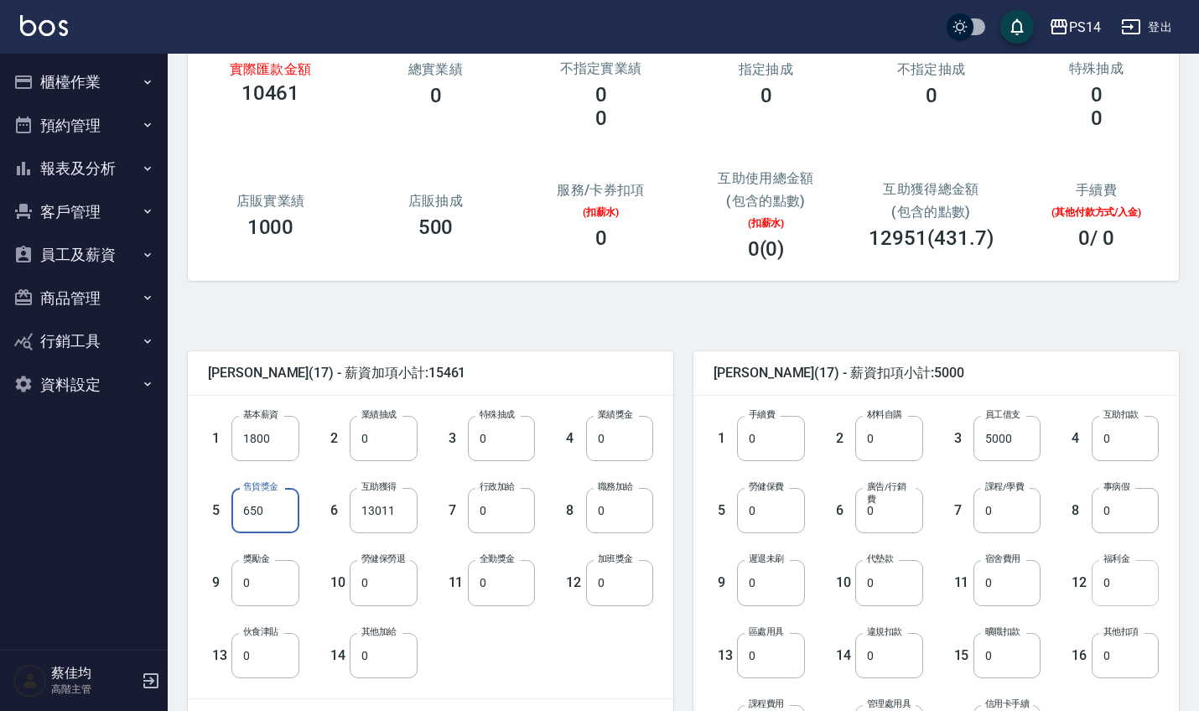
type input "650"
click at [1119, 593] on input "0" at bounding box center [1124, 582] width 67 height 45
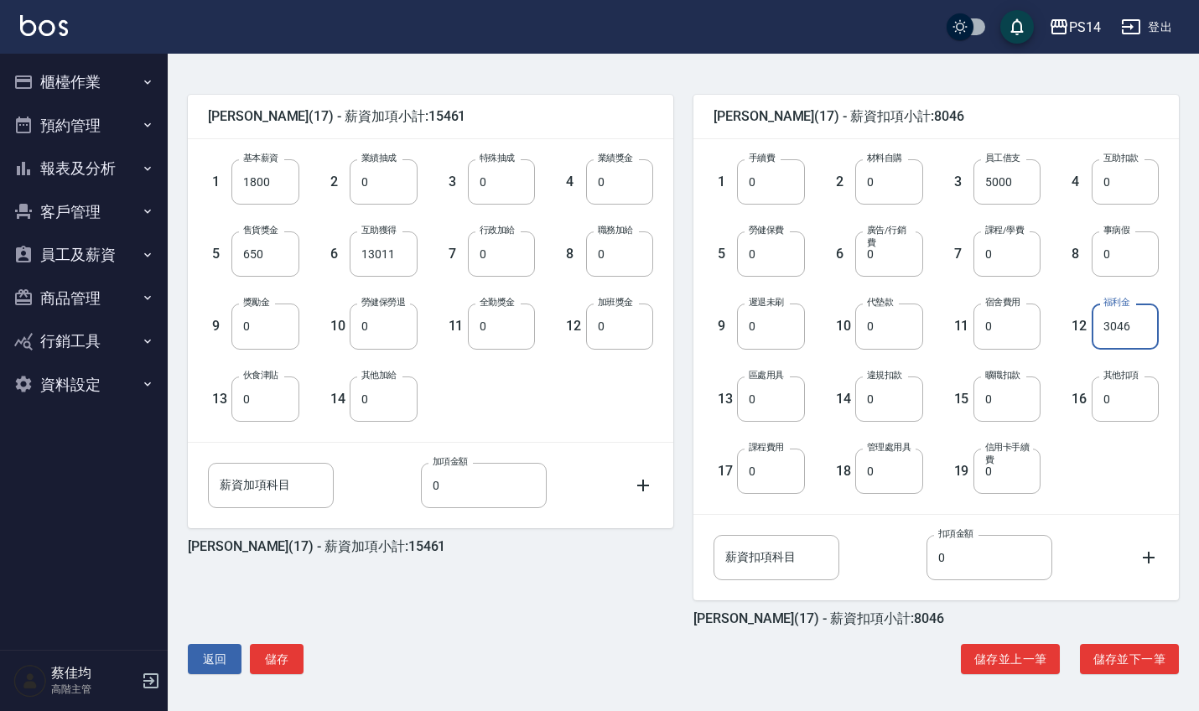
scroll to position [378, 0]
type input "3046"
click at [270, 654] on button "儲存" at bounding box center [277, 659] width 54 height 31
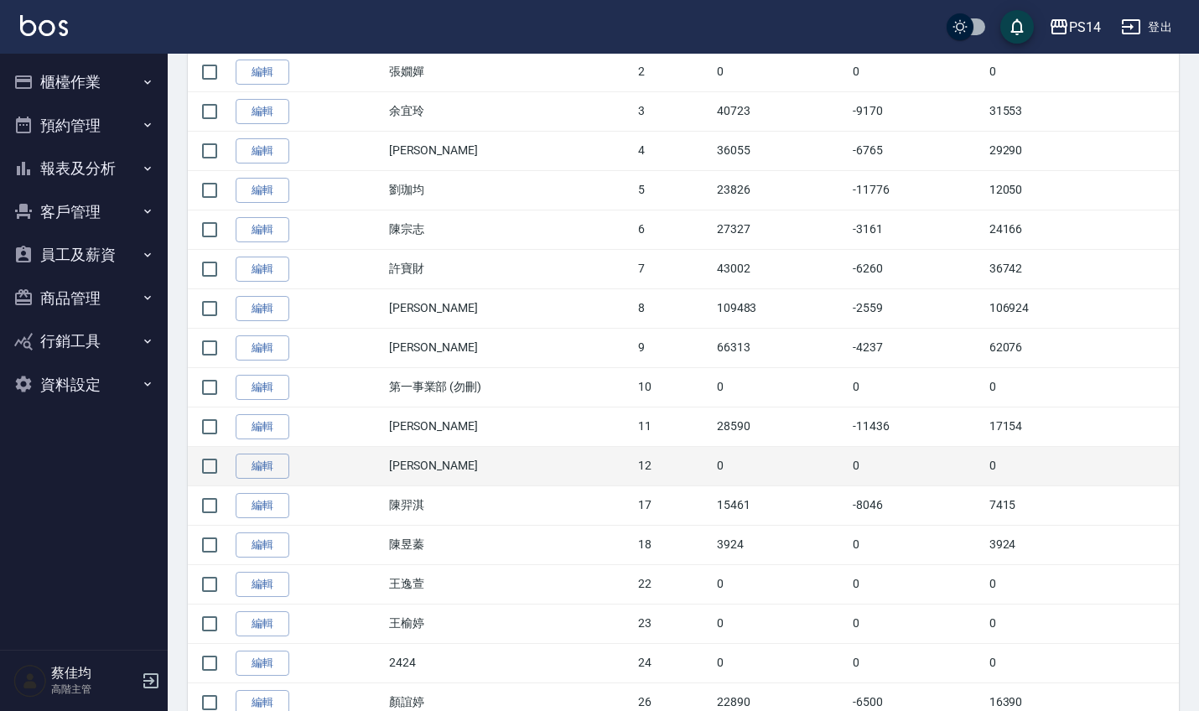
scroll to position [479, 0]
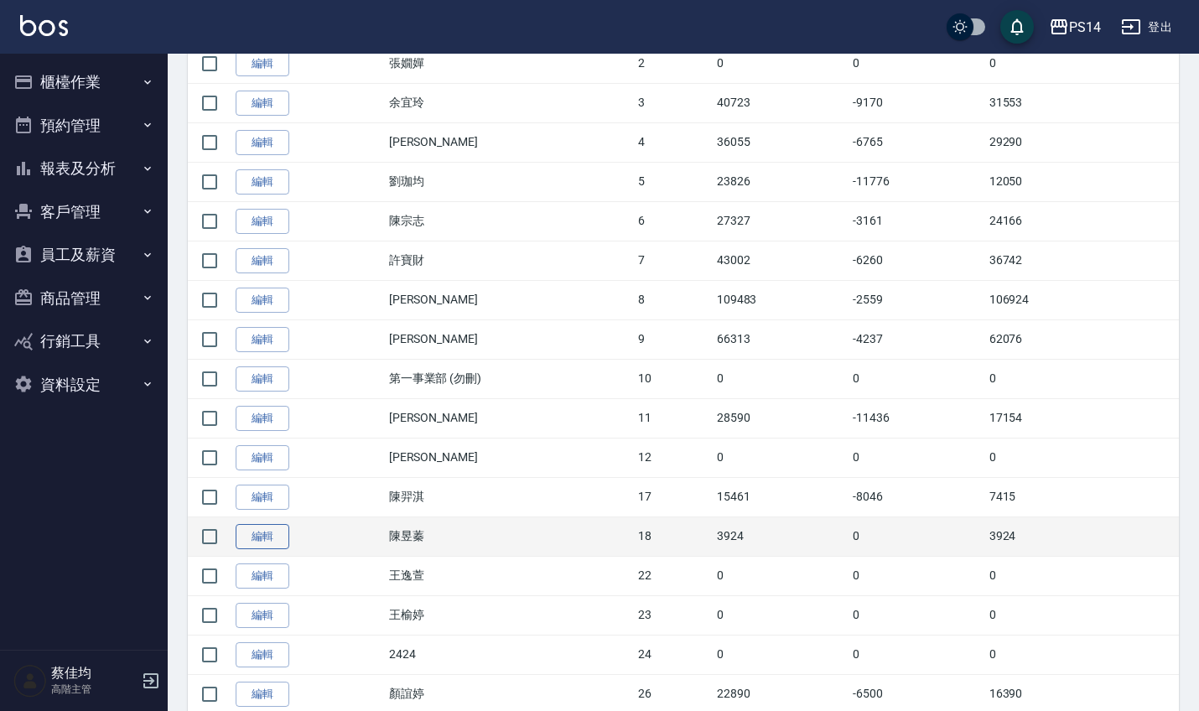
click at [264, 541] on link "編輯" at bounding box center [263, 537] width 54 height 26
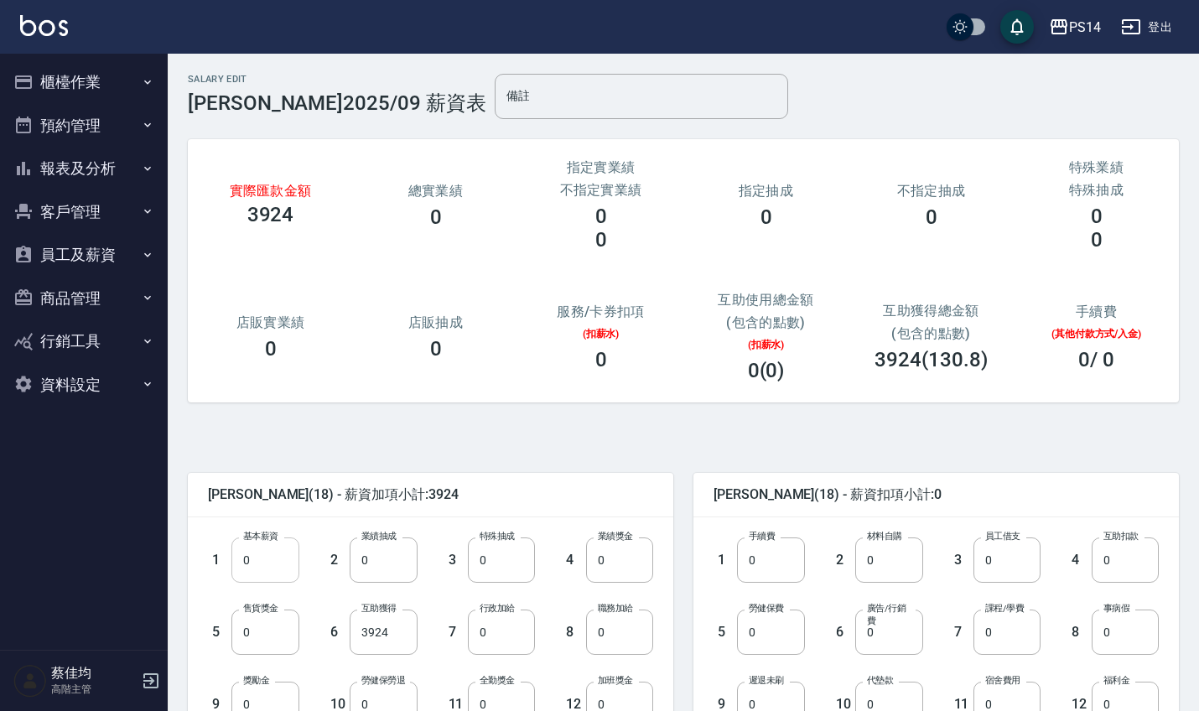
click at [272, 570] on input "0" at bounding box center [264, 559] width 67 height 45
type input "1050"
drag, startPoint x: 410, startPoint y: 639, endPoint x: 291, endPoint y: 639, distance: 119.0
click at [291, 639] on div "1 基本薪資 1050 基本薪資 2 業績抽成 0 業績抽成 3 特殊抽成 0 特殊抽成 4 業績獎金 0 業績獎金 5 售貨獎金 0 售貨獎金 6 互助獲得…" at bounding box center [417, 655] width 472 height 289
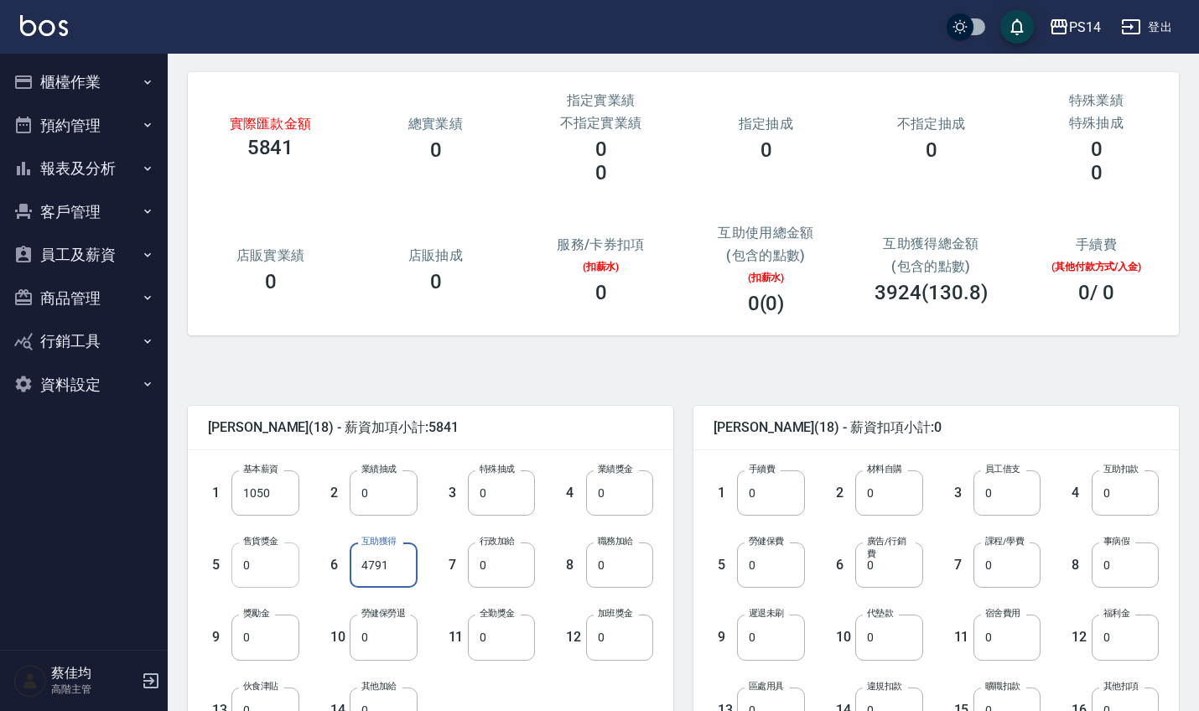
scroll to position [72, 0]
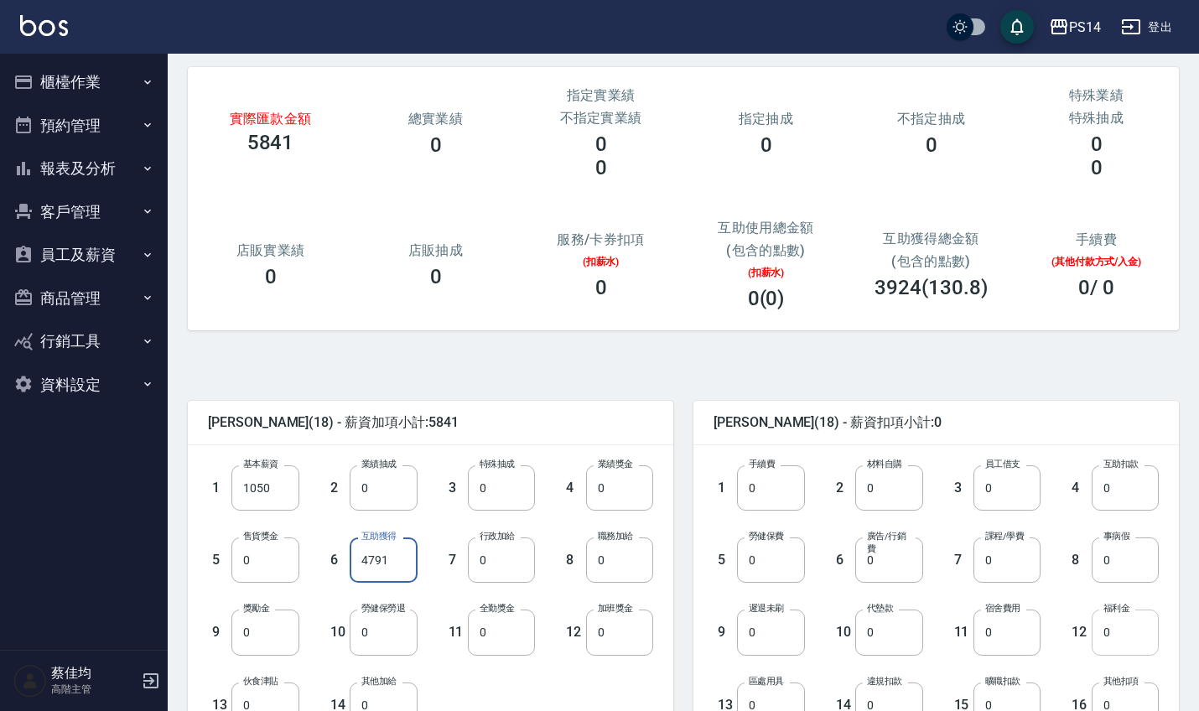
type input "4791"
click at [1126, 639] on input "0" at bounding box center [1124, 631] width 67 height 45
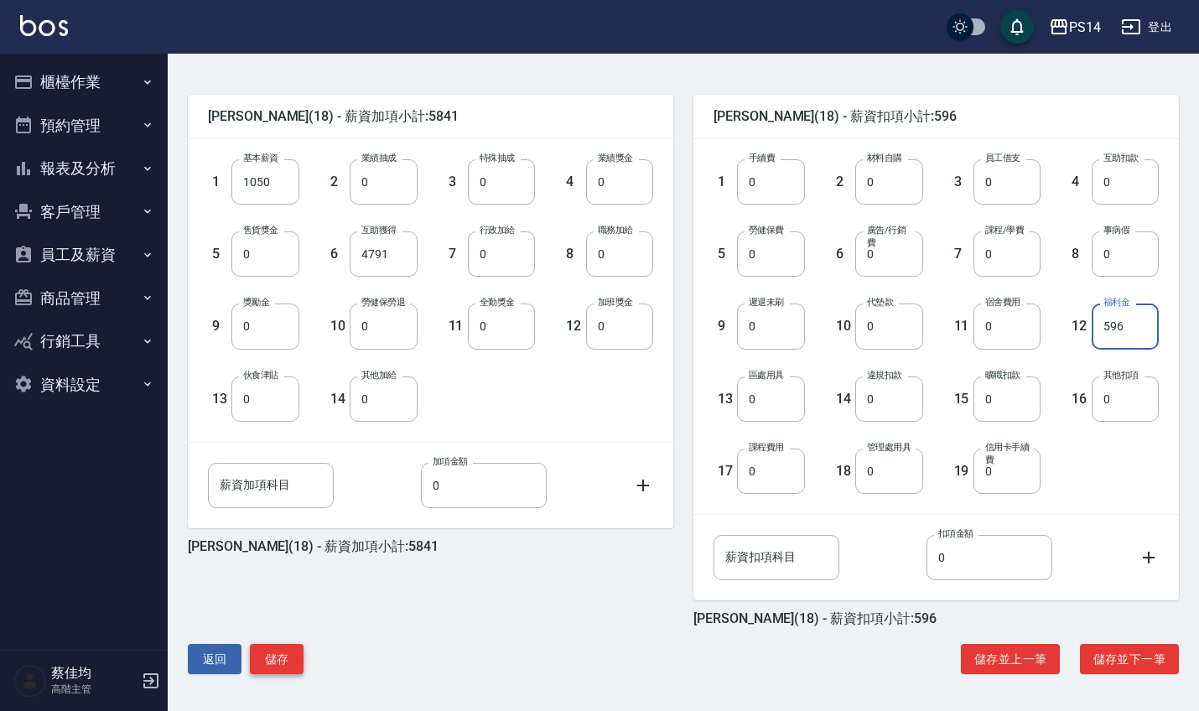
scroll to position [378, 0]
type input "596"
click at [271, 655] on button "儲存" at bounding box center [277, 659] width 54 height 31
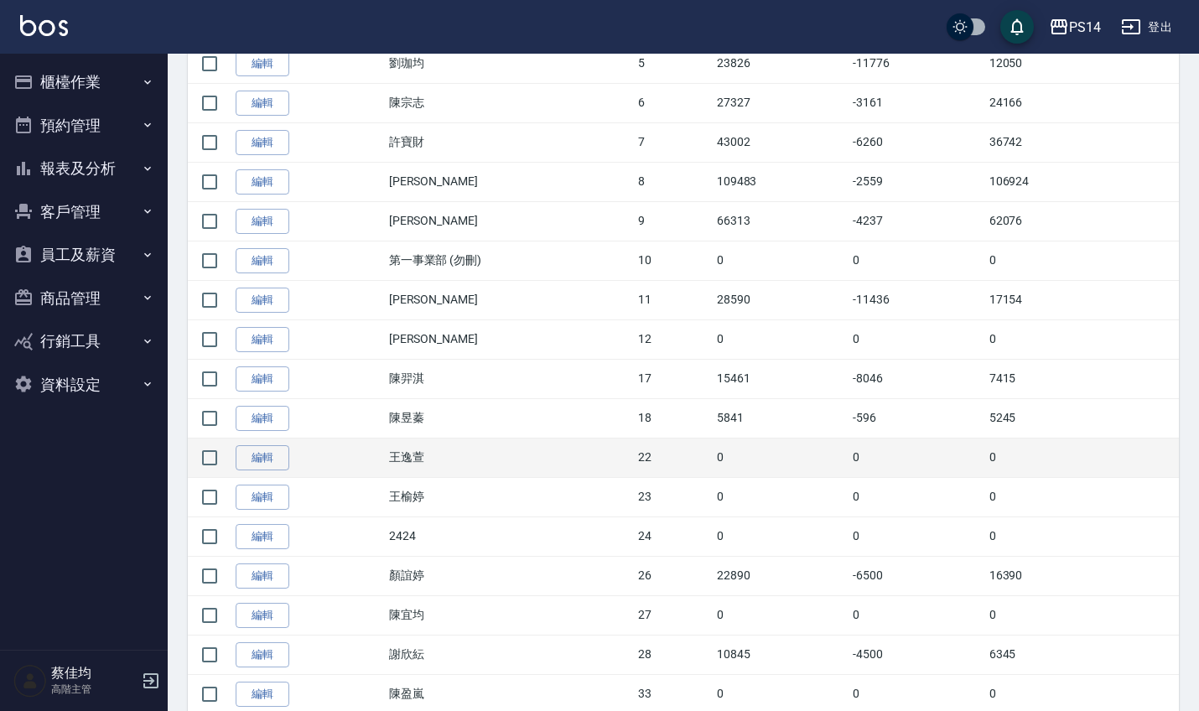
scroll to position [613, 0]
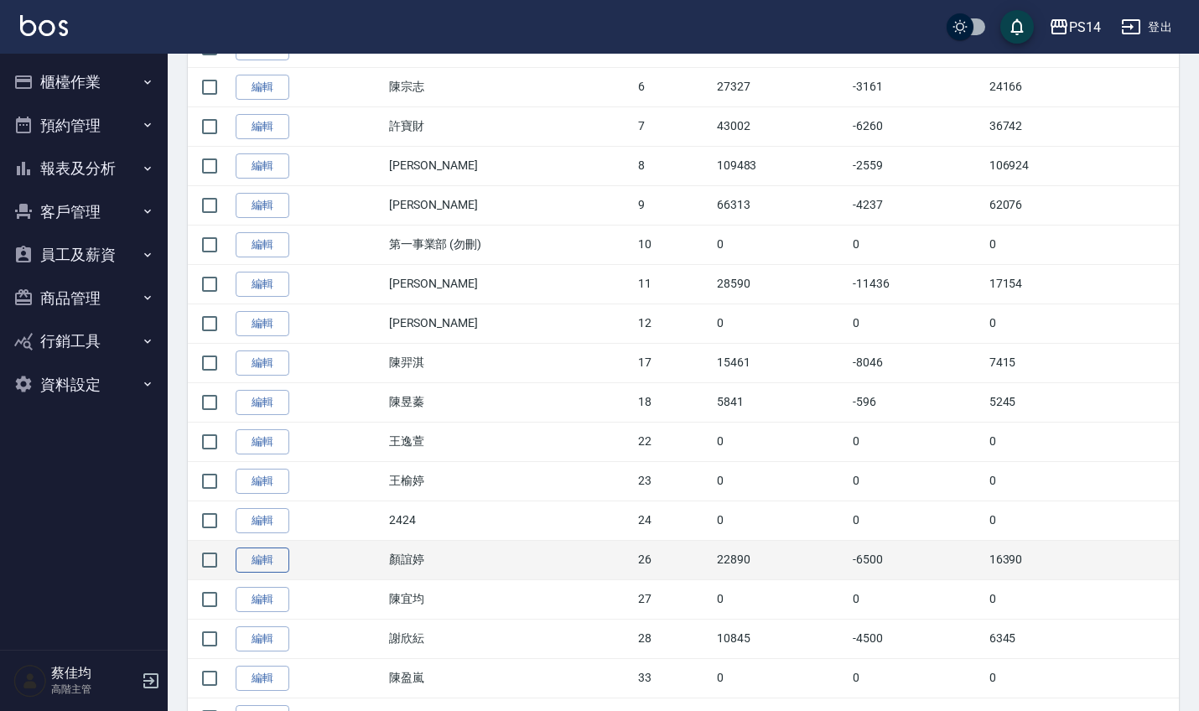
click at [274, 563] on link "編輯" at bounding box center [263, 560] width 54 height 26
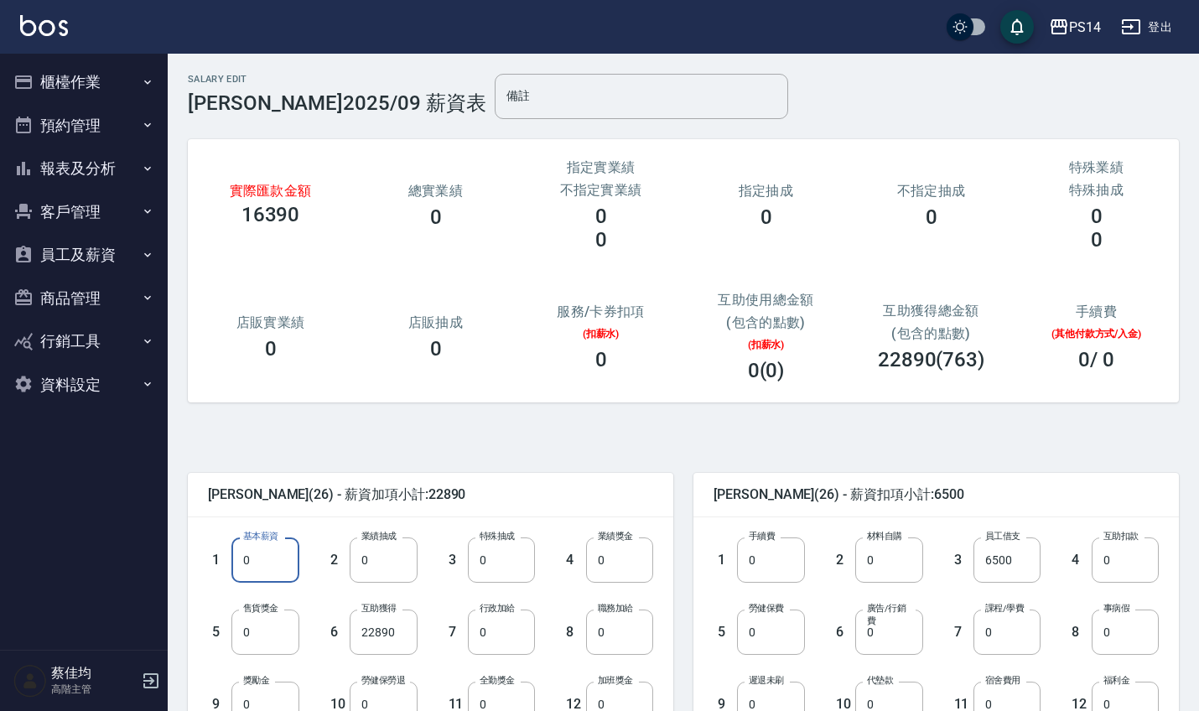
click at [287, 562] on input "0" at bounding box center [264, 559] width 67 height 45
type input "28590"
click at [407, 634] on input "22890" at bounding box center [383, 631] width 67 height 45
type input "0"
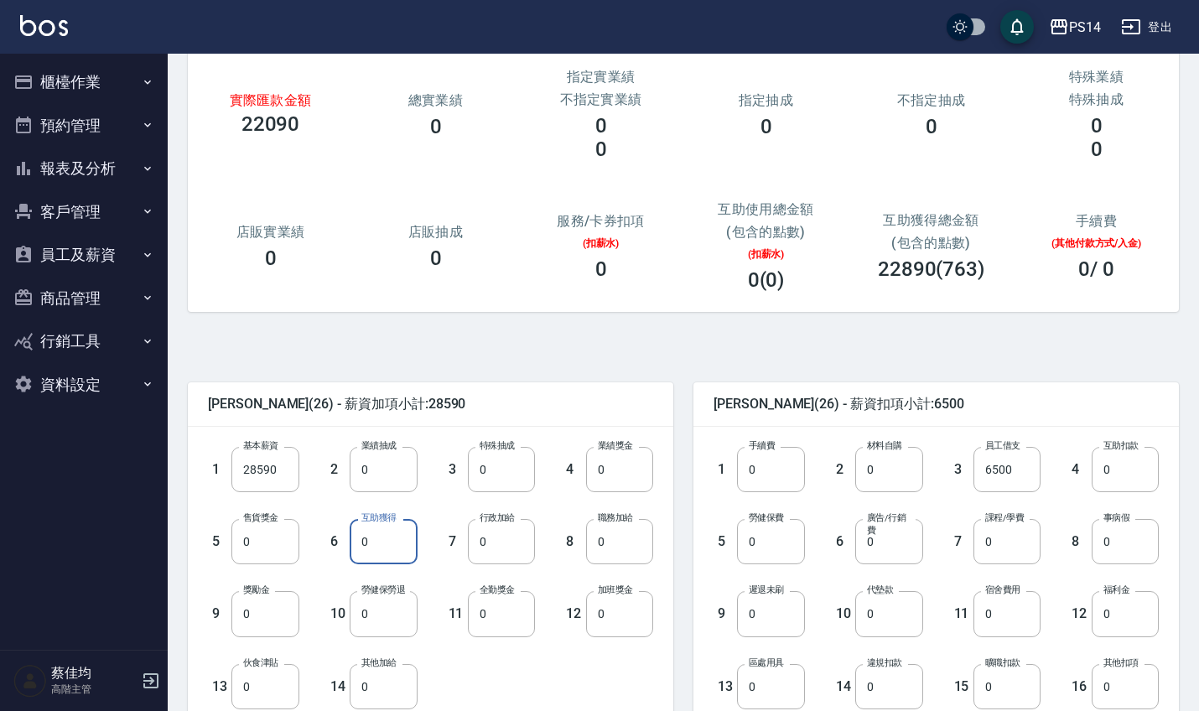
scroll to position [96, 0]
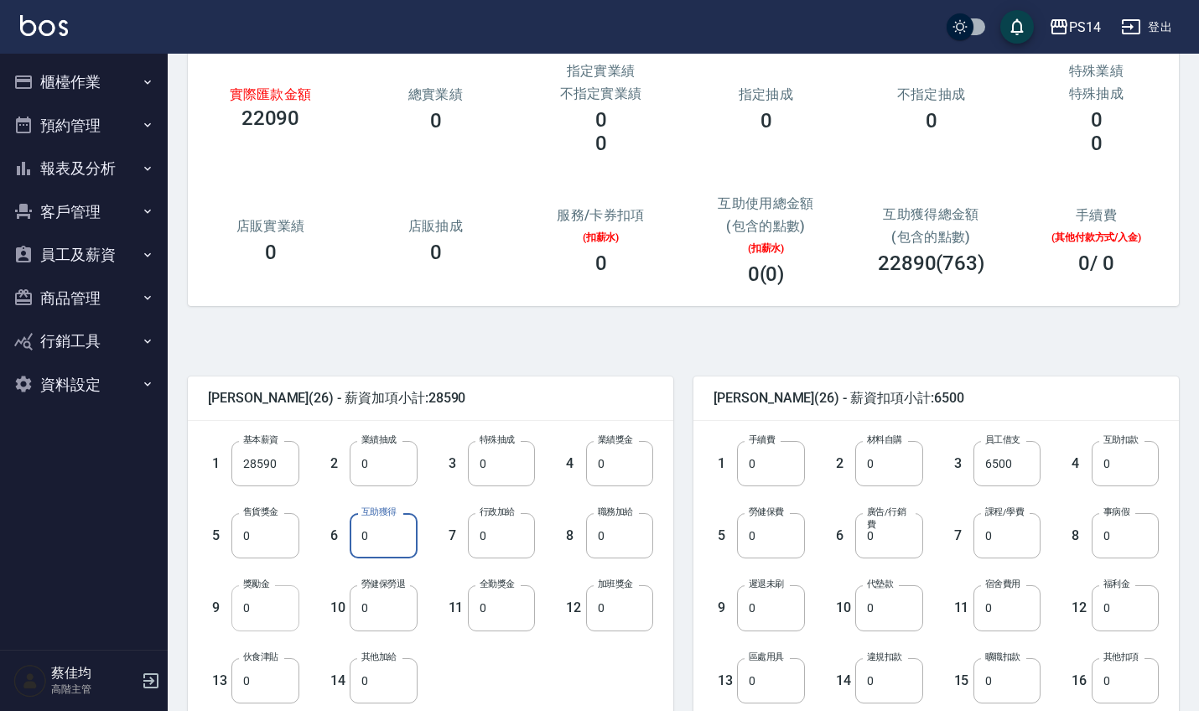
click at [269, 604] on input "0" at bounding box center [264, 607] width 67 height 45
click at [269, 604] on input "3975" at bounding box center [264, 607] width 67 height 45
type input "3975"
click at [772, 550] on input "0" at bounding box center [770, 535] width 67 height 45
type input "1158"
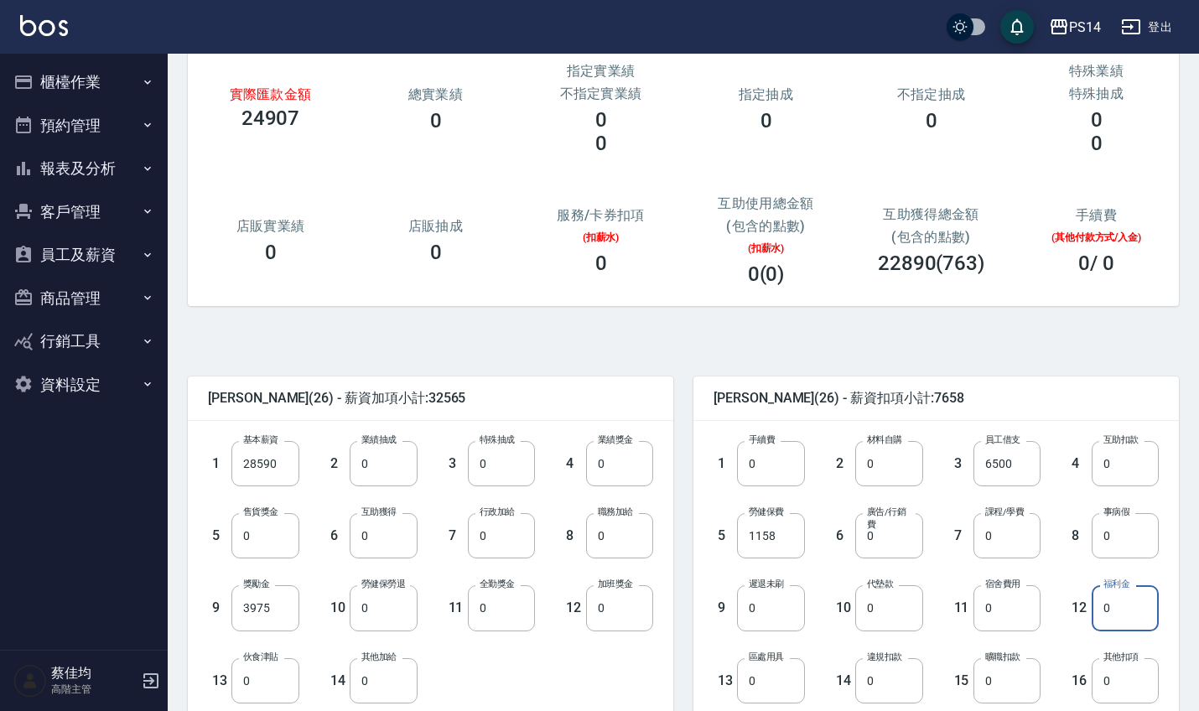
click at [1118, 609] on input "0" at bounding box center [1124, 607] width 67 height 45
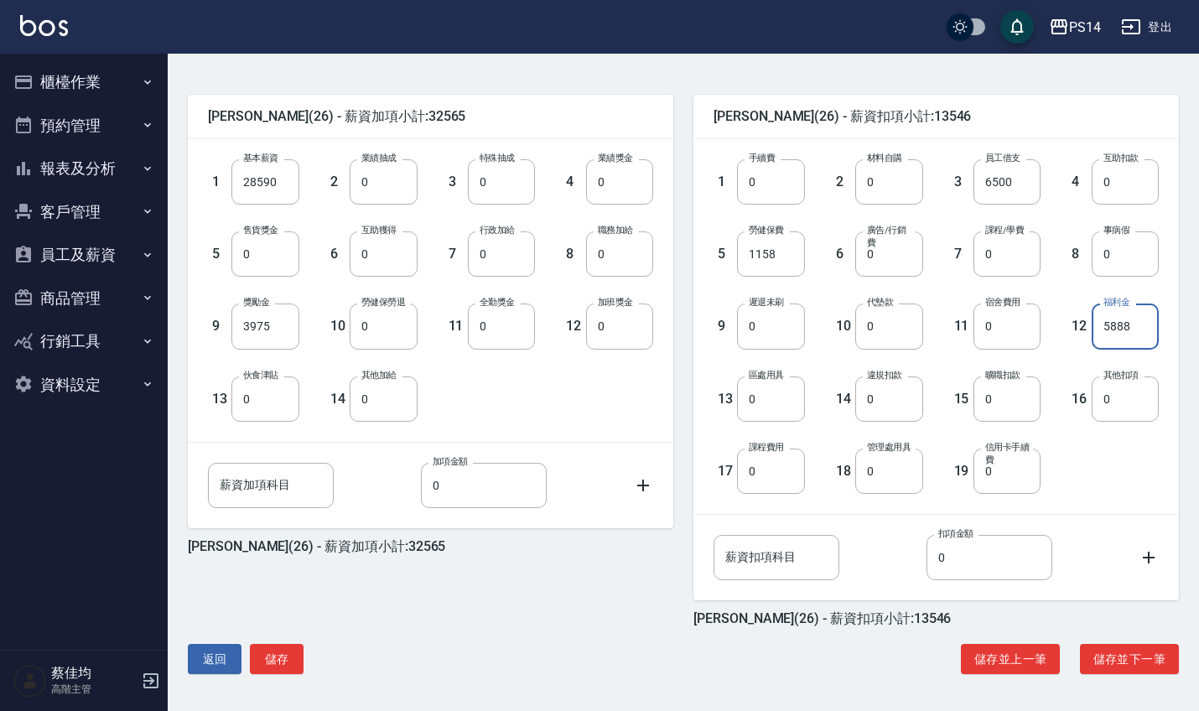
scroll to position [378, 0]
type input "5888"
click at [280, 657] on button "儲存" at bounding box center [277, 659] width 54 height 31
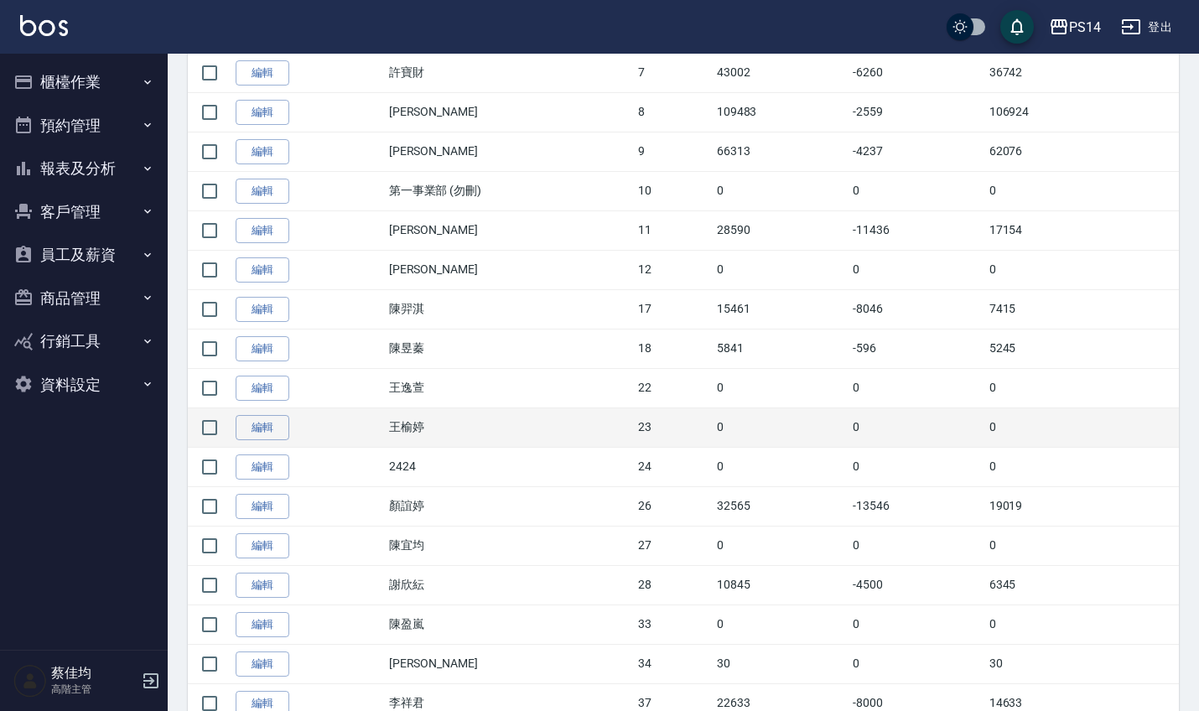
scroll to position [671, 0]
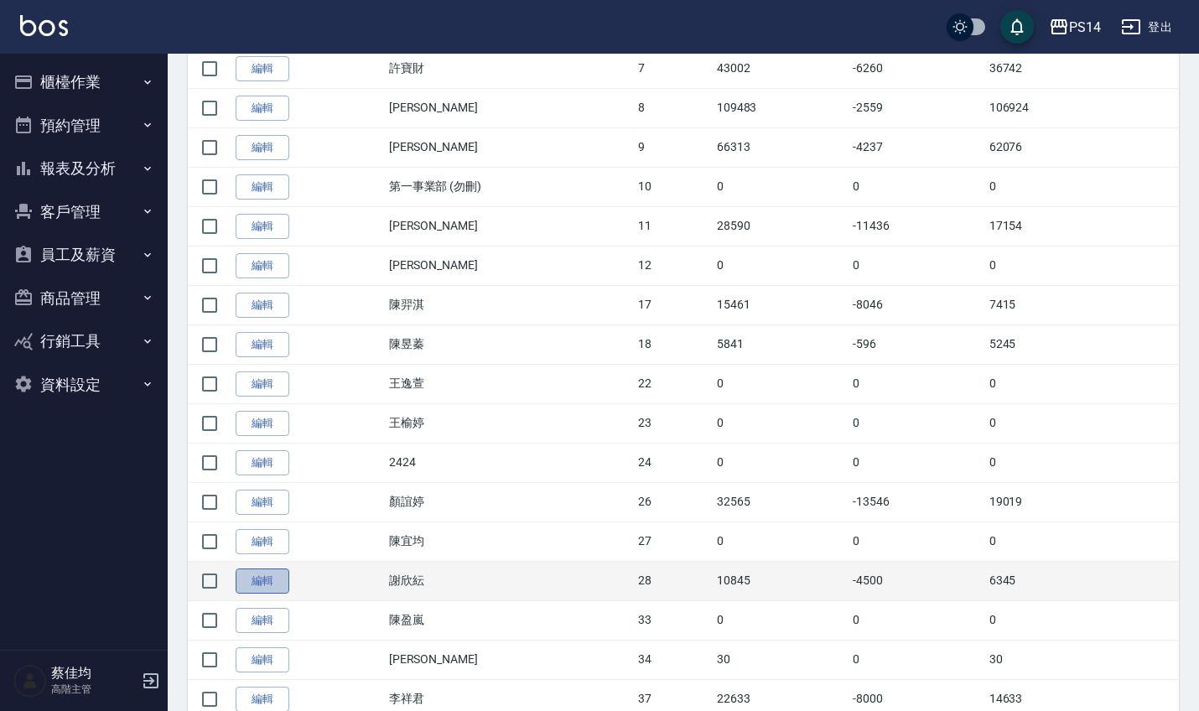
click at [262, 587] on link "編輯" at bounding box center [263, 581] width 54 height 26
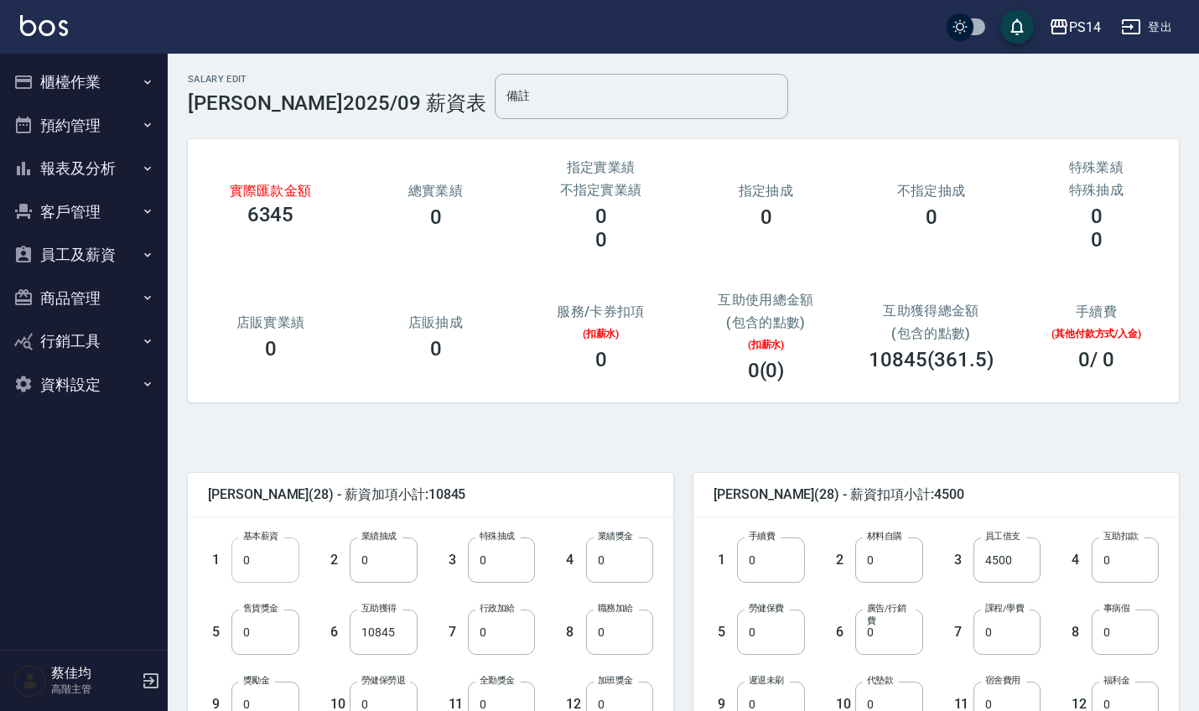
click at [261, 568] on input "0" at bounding box center [264, 559] width 67 height 45
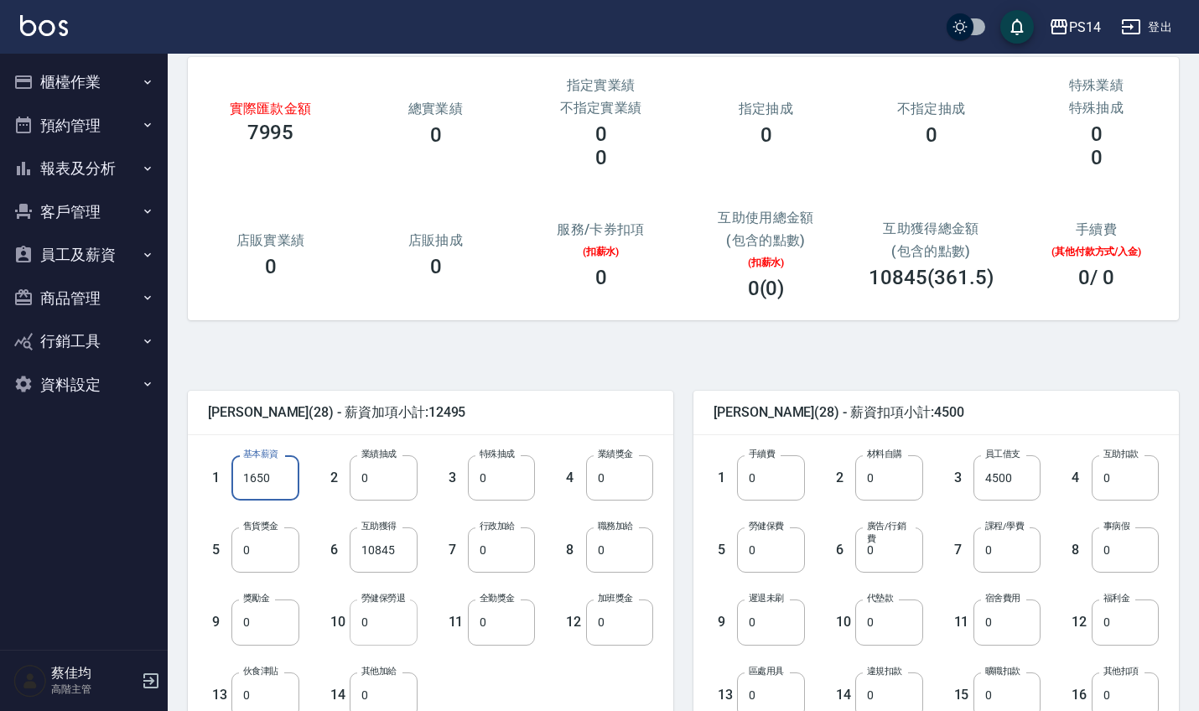
scroll to position [90, 0]
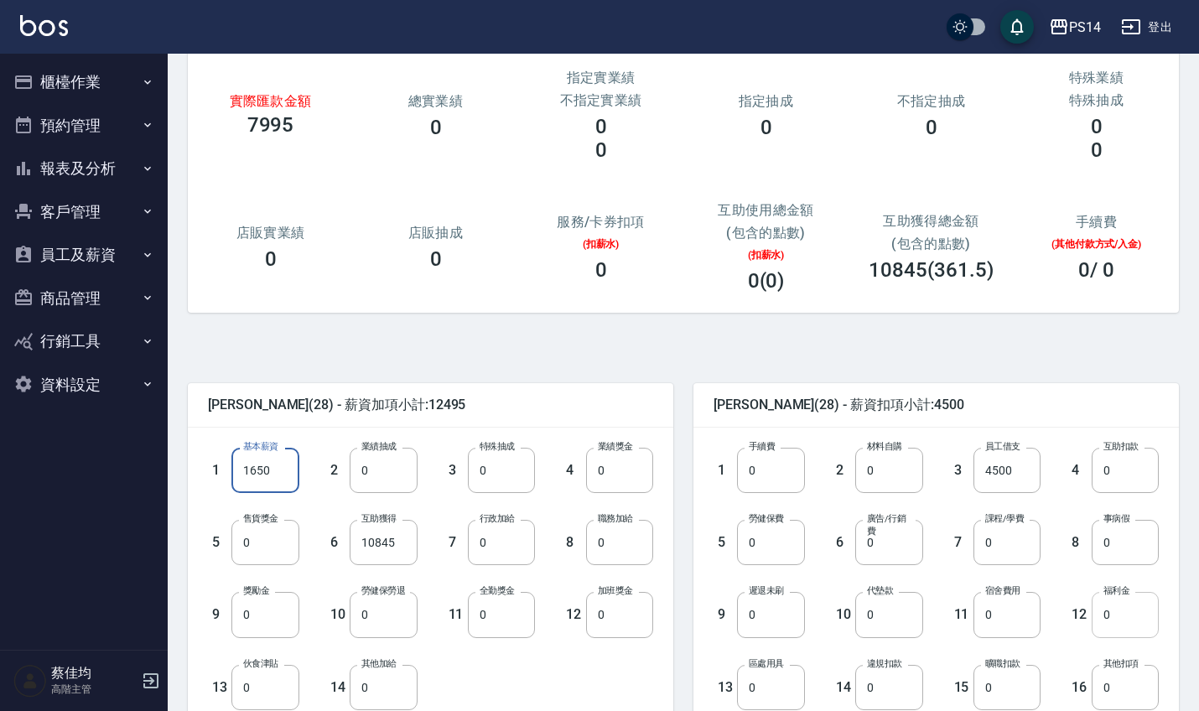
type input "1650"
click at [1136, 630] on input "0" at bounding box center [1124, 614] width 67 height 45
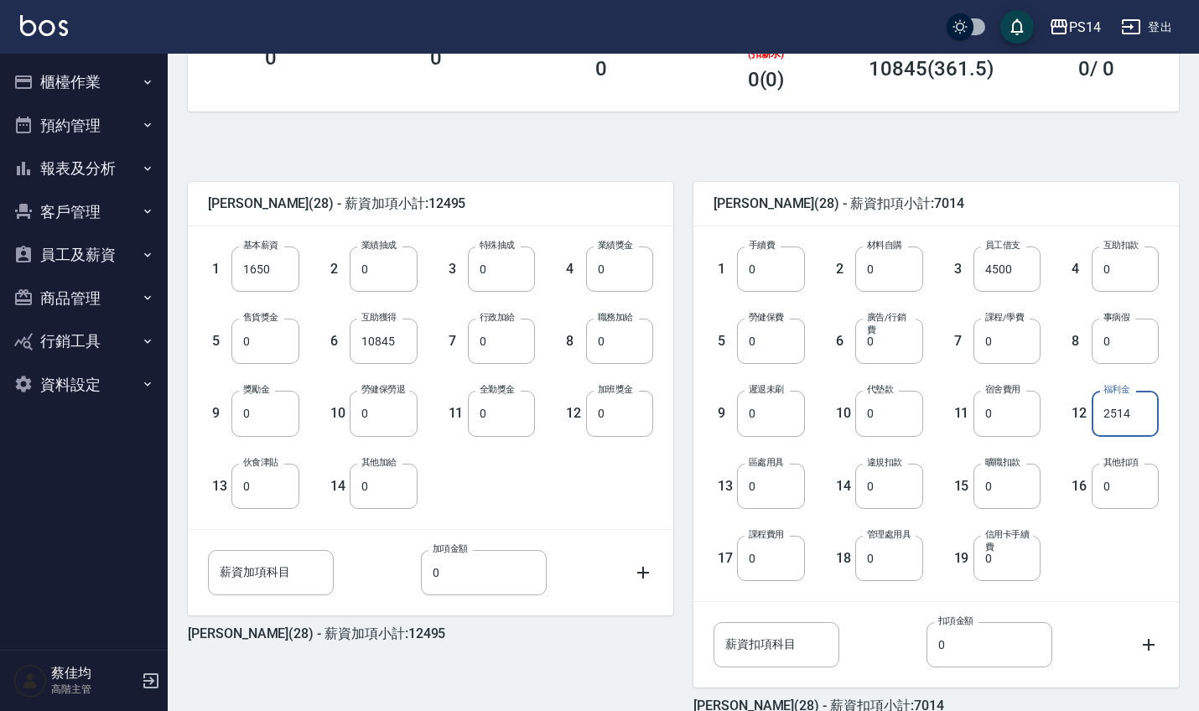
scroll to position [374, 0]
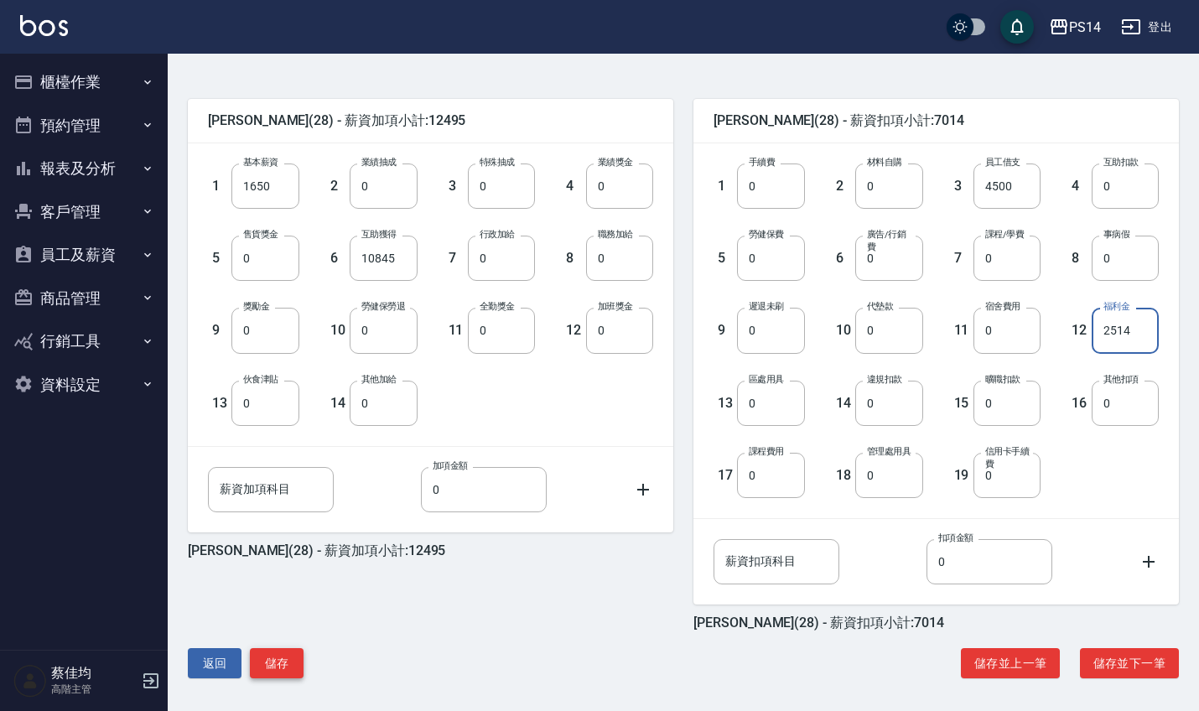
type input "2514"
click at [280, 666] on button "儲存" at bounding box center [277, 663] width 54 height 31
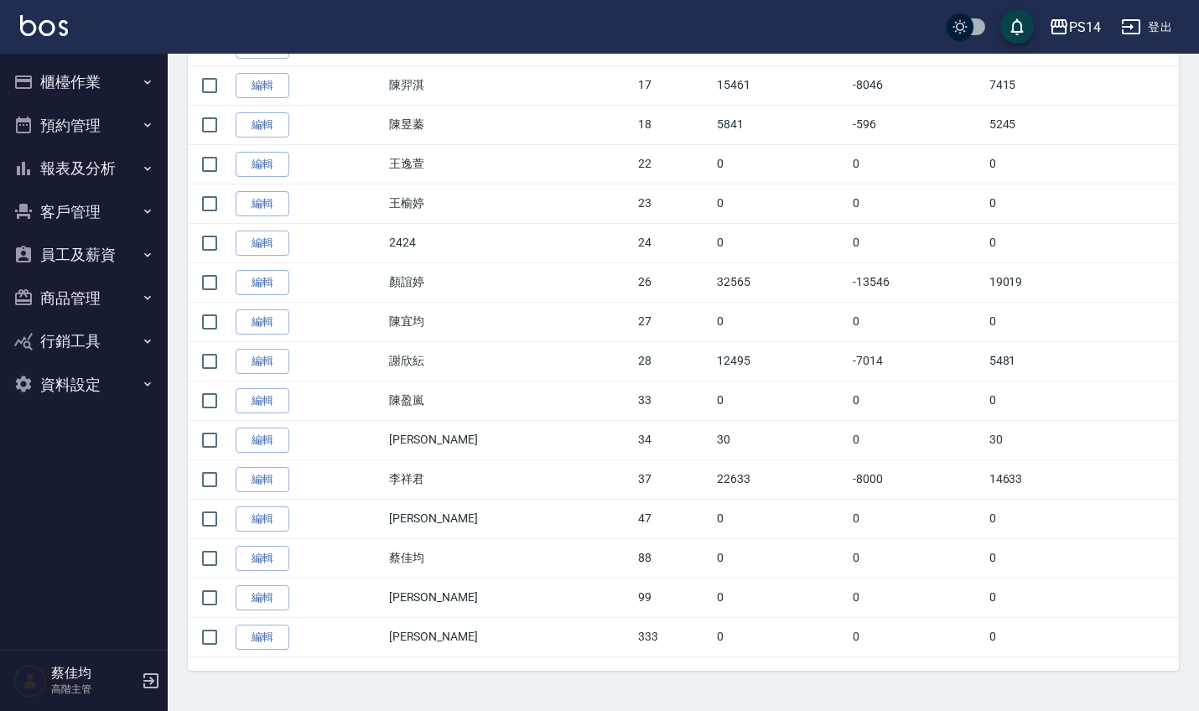
scroll to position [889, 0]
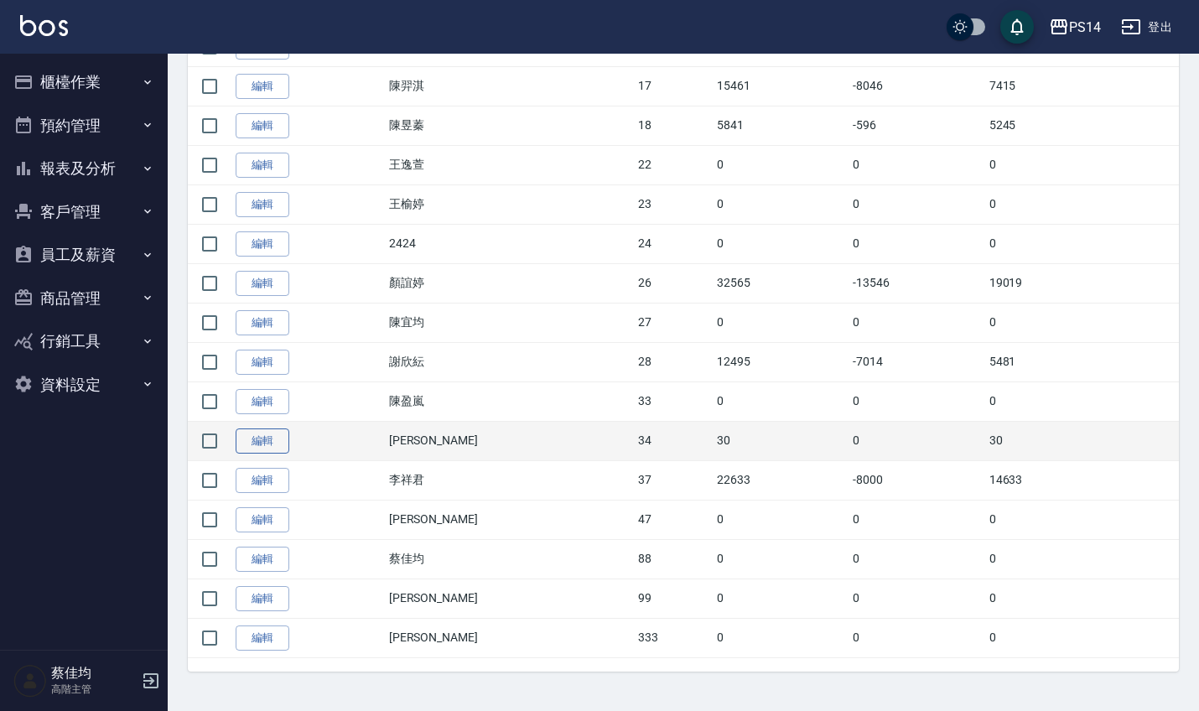
click at [260, 444] on link "編輯" at bounding box center [263, 441] width 54 height 26
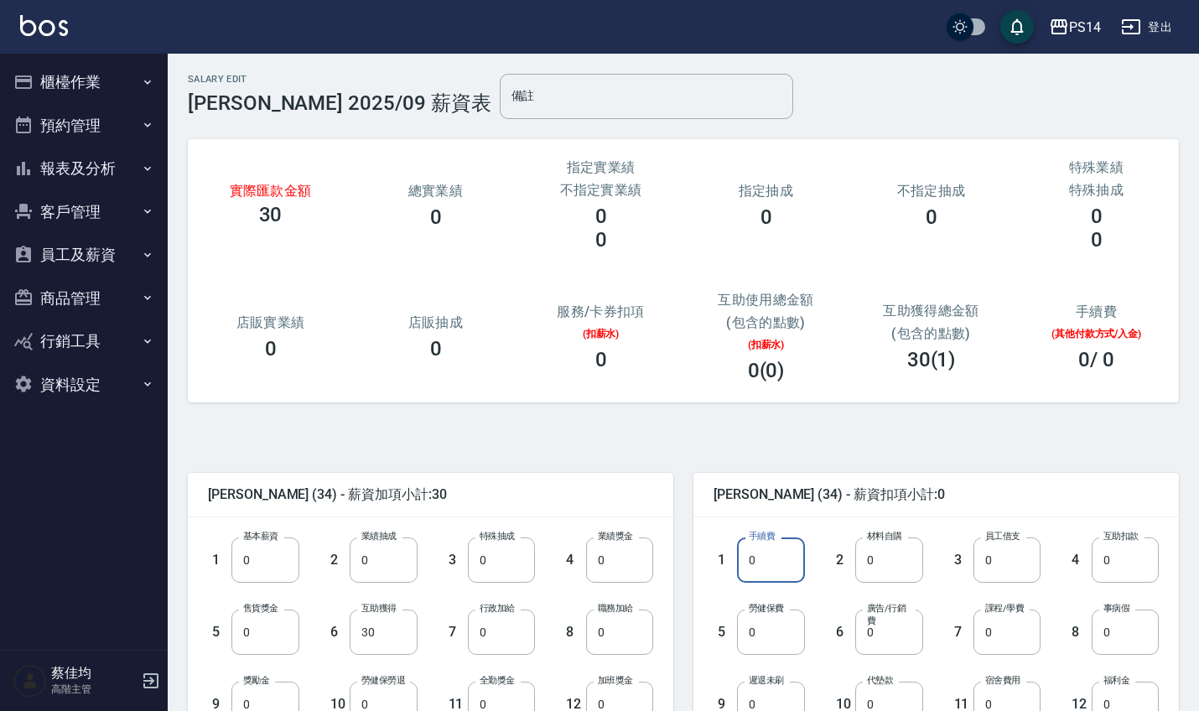
click at [774, 565] on input "0" at bounding box center [770, 559] width 67 height 45
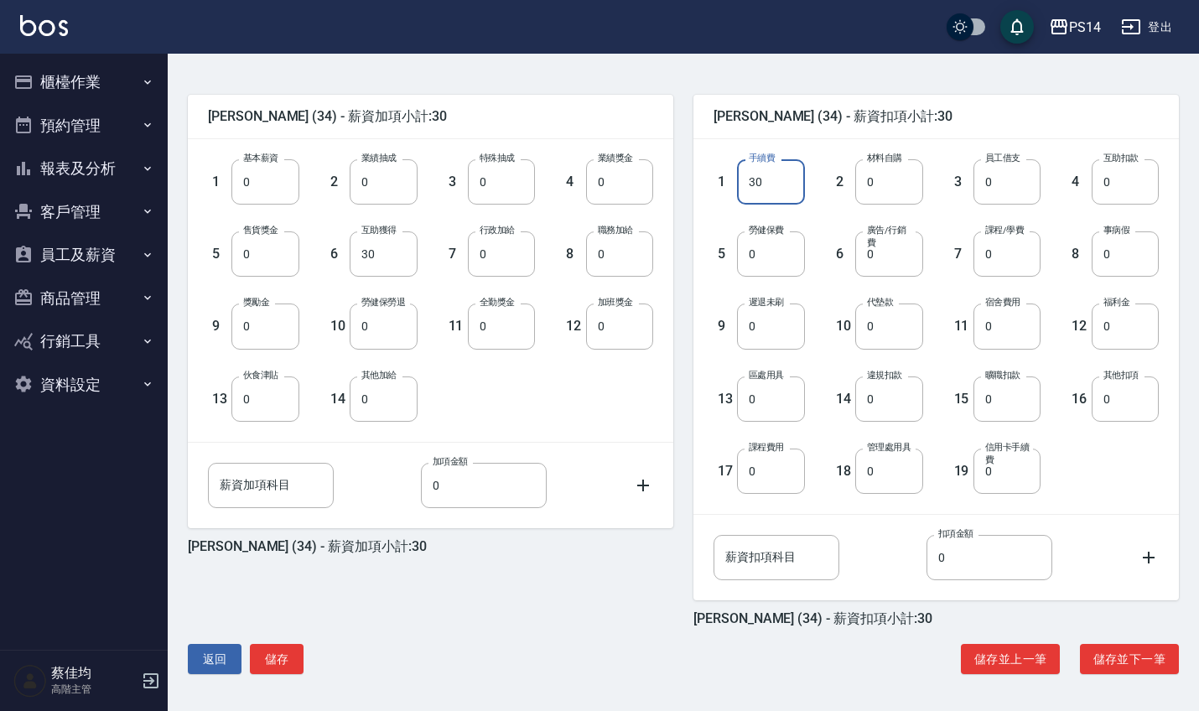
scroll to position [378, 0]
type input "30"
click at [277, 661] on button "儲存" at bounding box center [277, 659] width 54 height 31
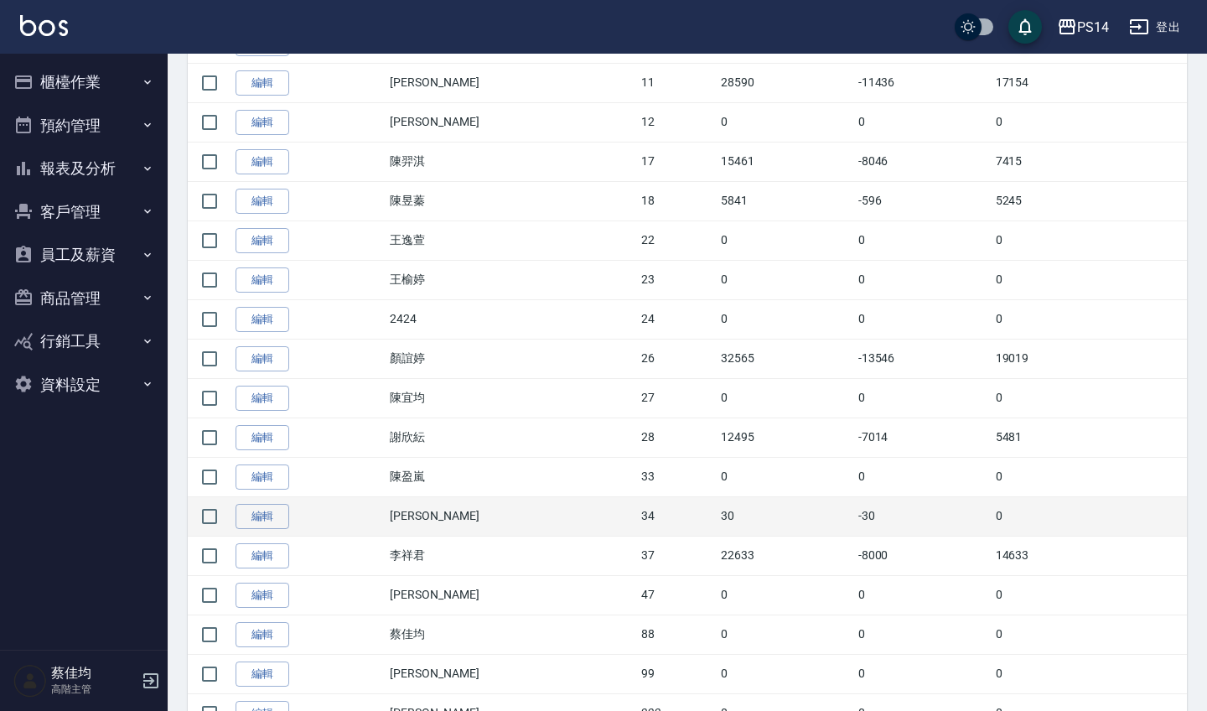
scroll to position [816, 0]
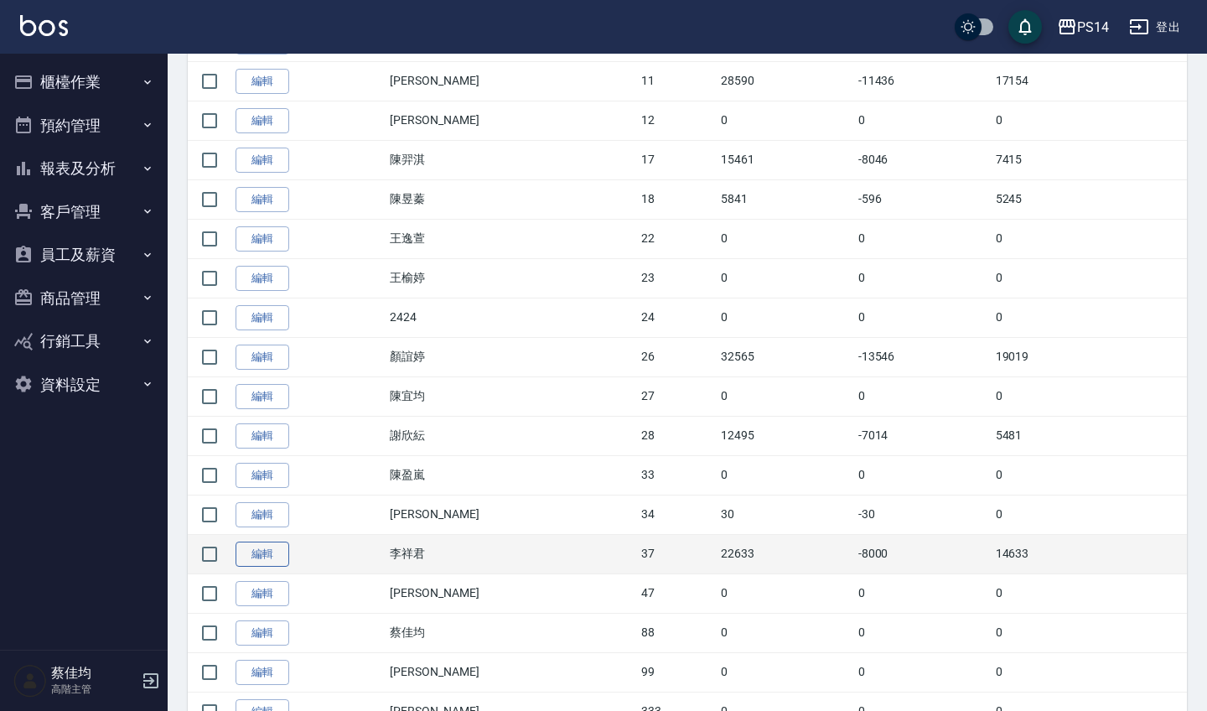
click at [282, 557] on link "編輯" at bounding box center [263, 555] width 54 height 26
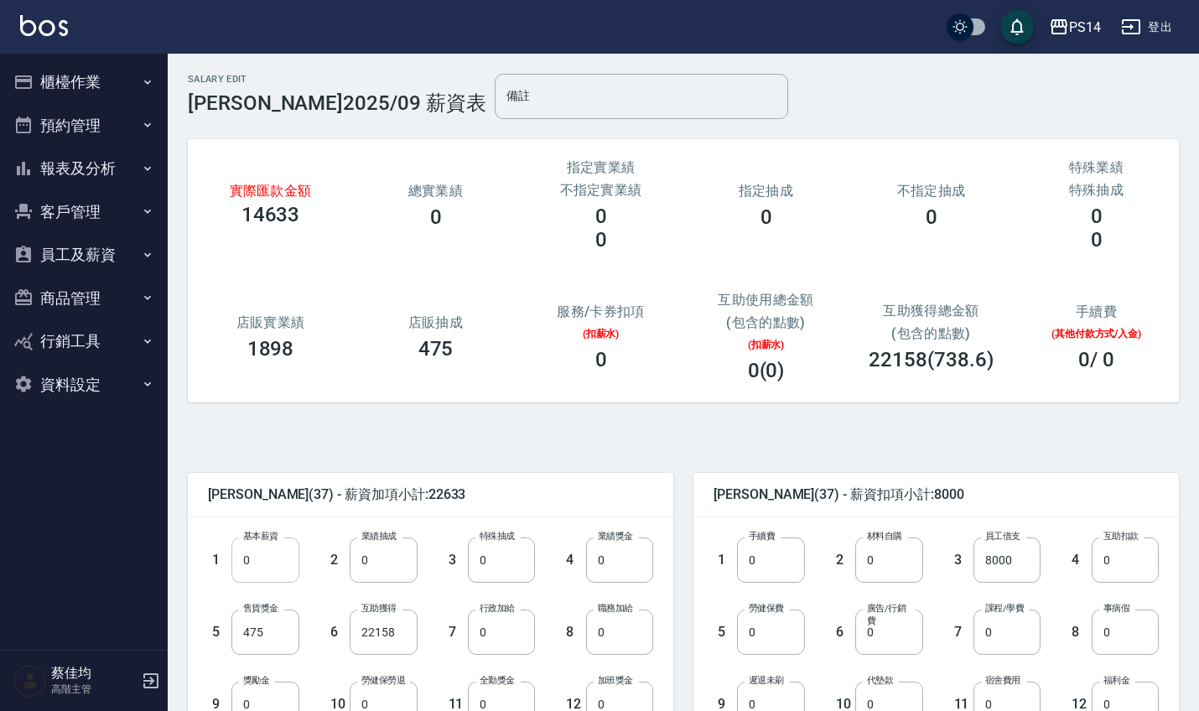
click at [277, 560] on input "0" at bounding box center [264, 559] width 67 height 45
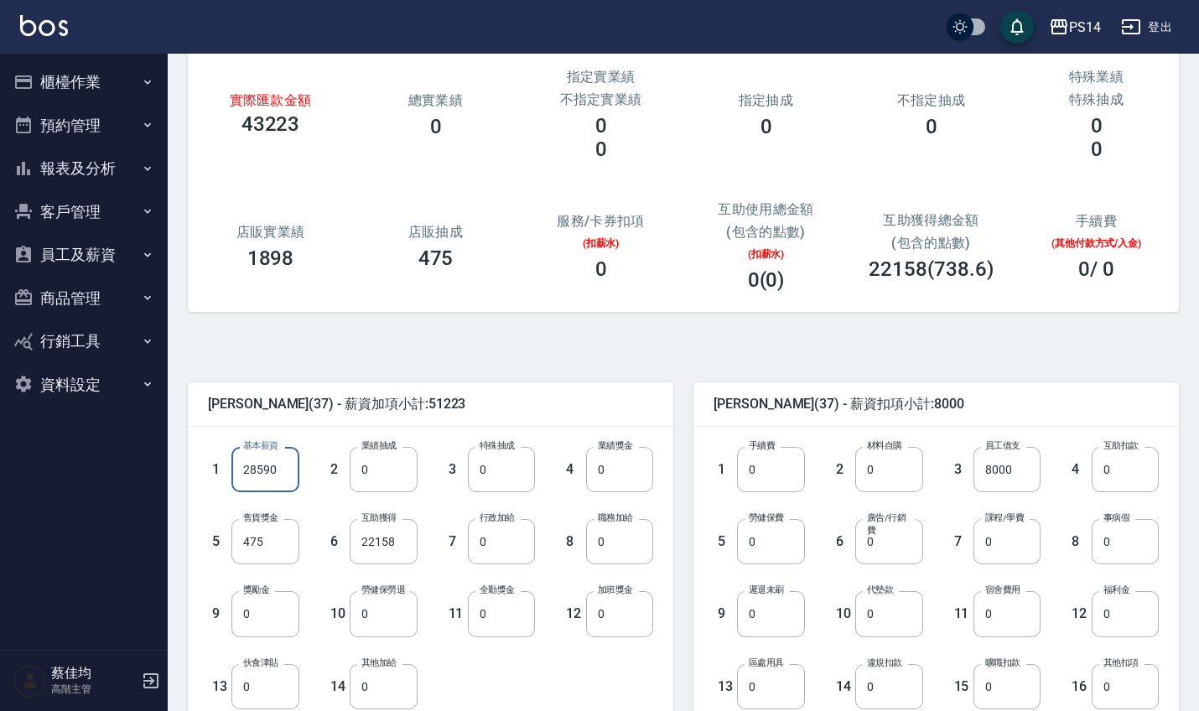
scroll to position [91, 0]
type input "28590"
drag, startPoint x: 396, startPoint y: 548, endPoint x: 275, endPoint y: 583, distance: 125.5
click at [275, 583] on div "1 基本薪資 28590 基本薪資 2 業績抽成 0 業績抽成 3 特殊抽成 0 特殊抽成 4 業績獎金 0 業績獎金 5 售貨獎金 475 售貨獎金 6 互…" at bounding box center [417, 563] width 472 height 289
type input "0"
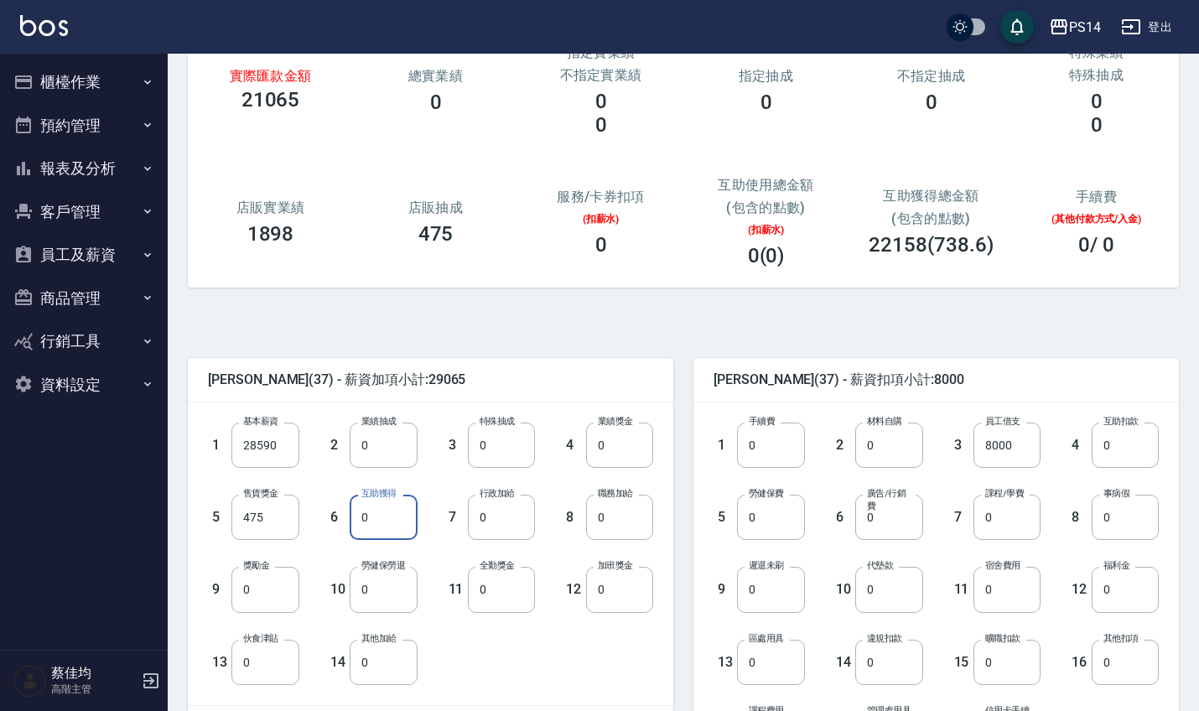
scroll to position [120, 0]
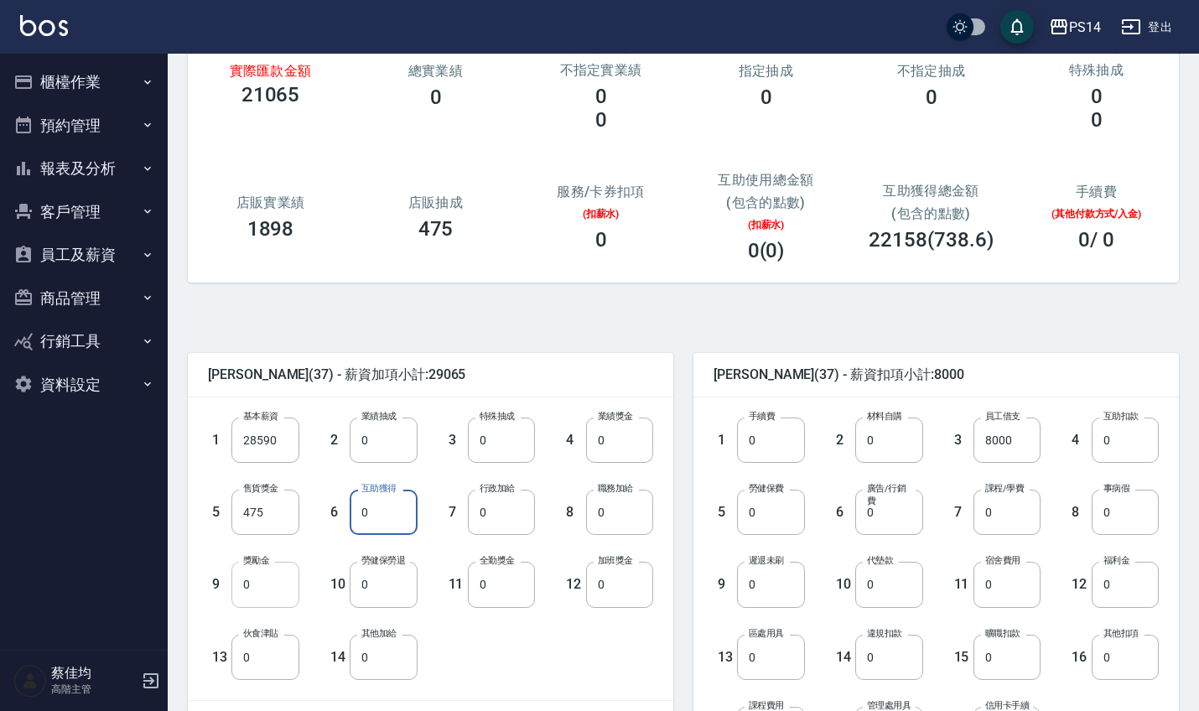
click at [279, 593] on input "0" at bounding box center [264, 584] width 67 height 45
type input "2754"
click at [768, 516] on input "0" at bounding box center [770, 512] width 67 height 45
type input "1158"
click at [1116, 602] on input "0" at bounding box center [1124, 584] width 67 height 45
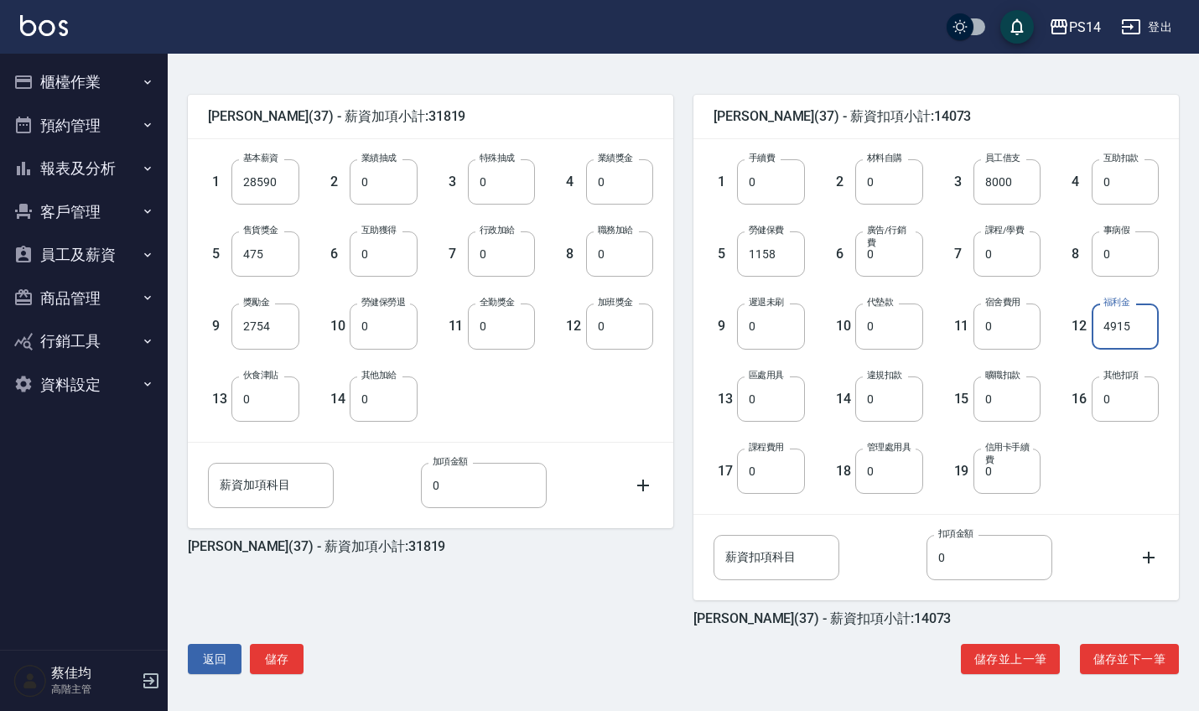
scroll to position [378, 0]
type input "4915"
click at [281, 658] on button "儲存" at bounding box center [277, 659] width 54 height 31
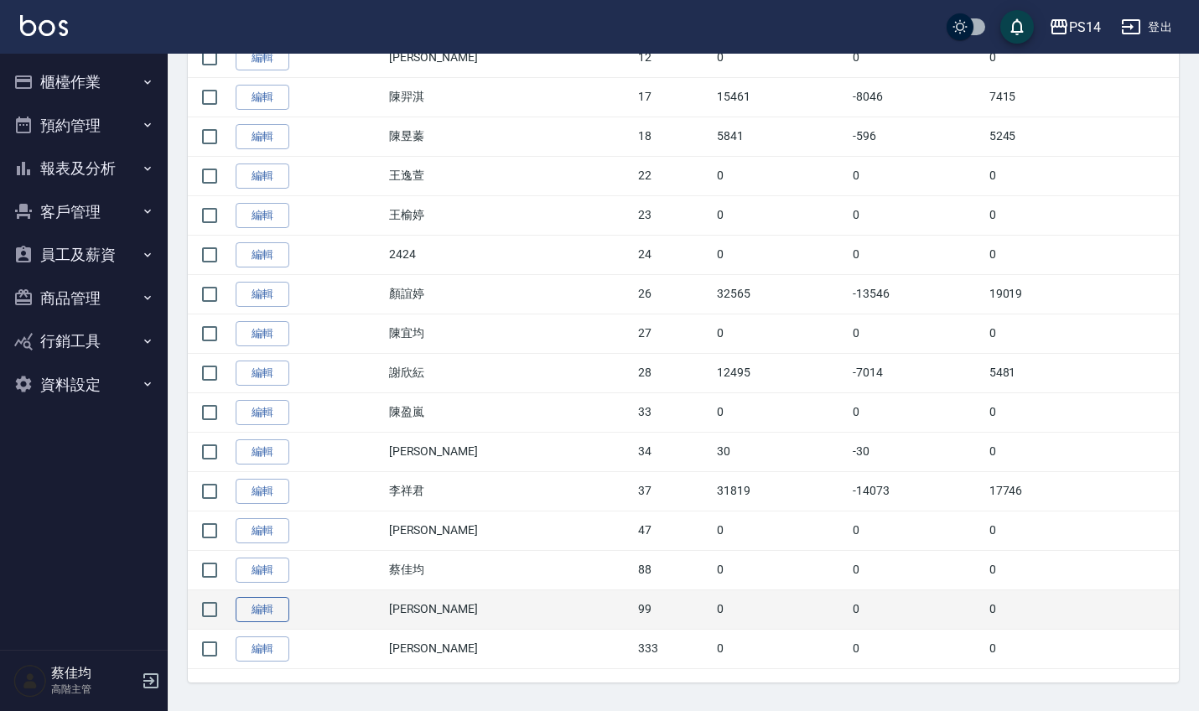
scroll to position [883, 0]
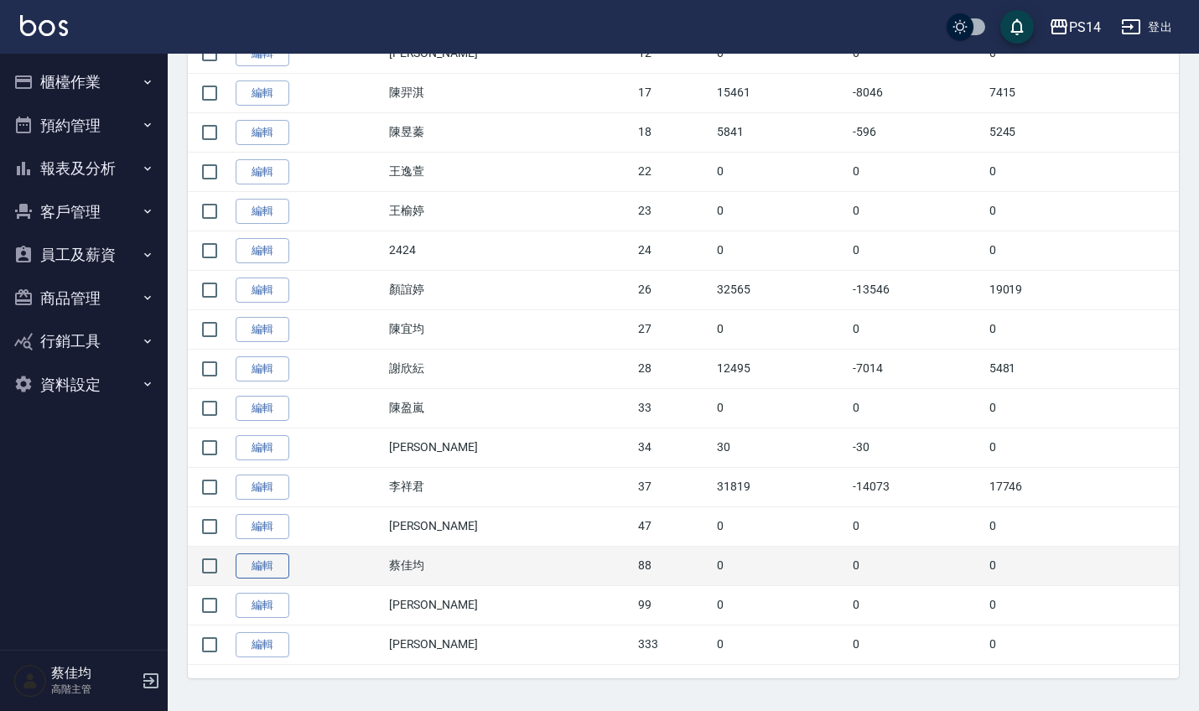
click at [280, 562] on link "編輯" at bounding box center [263, 566] width 54 height 26
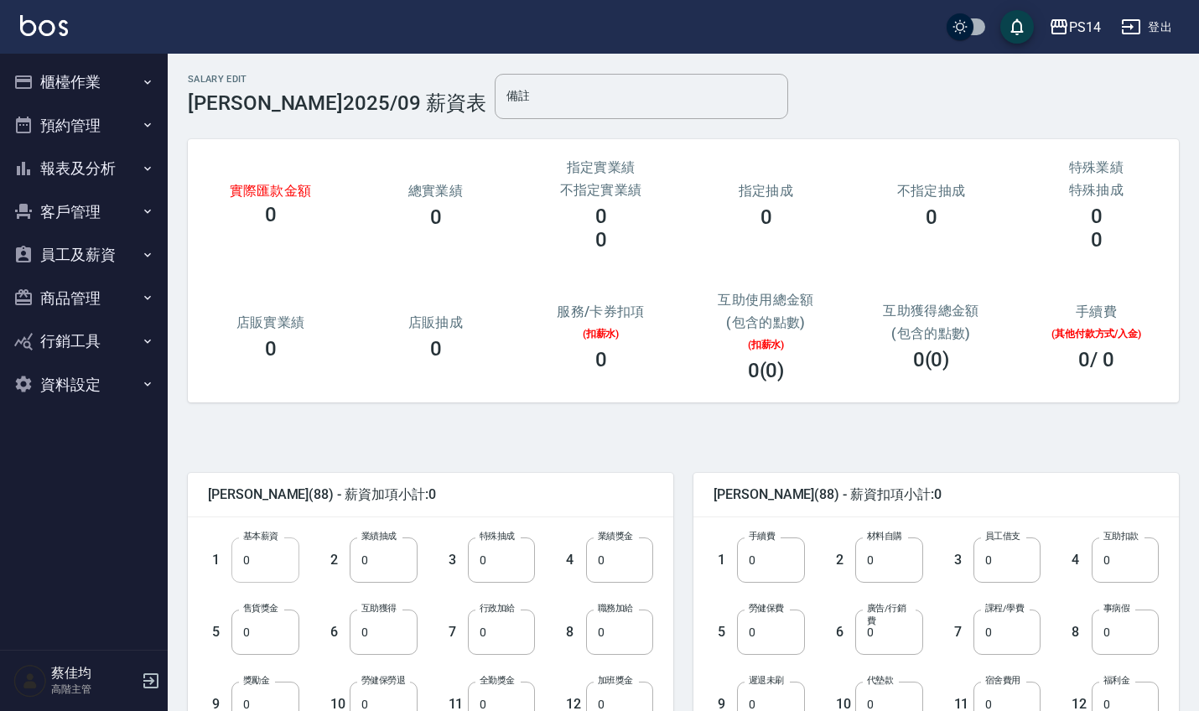
click at [268, 559] on input "0" at bounding box center [264, 559] width 67 height 45
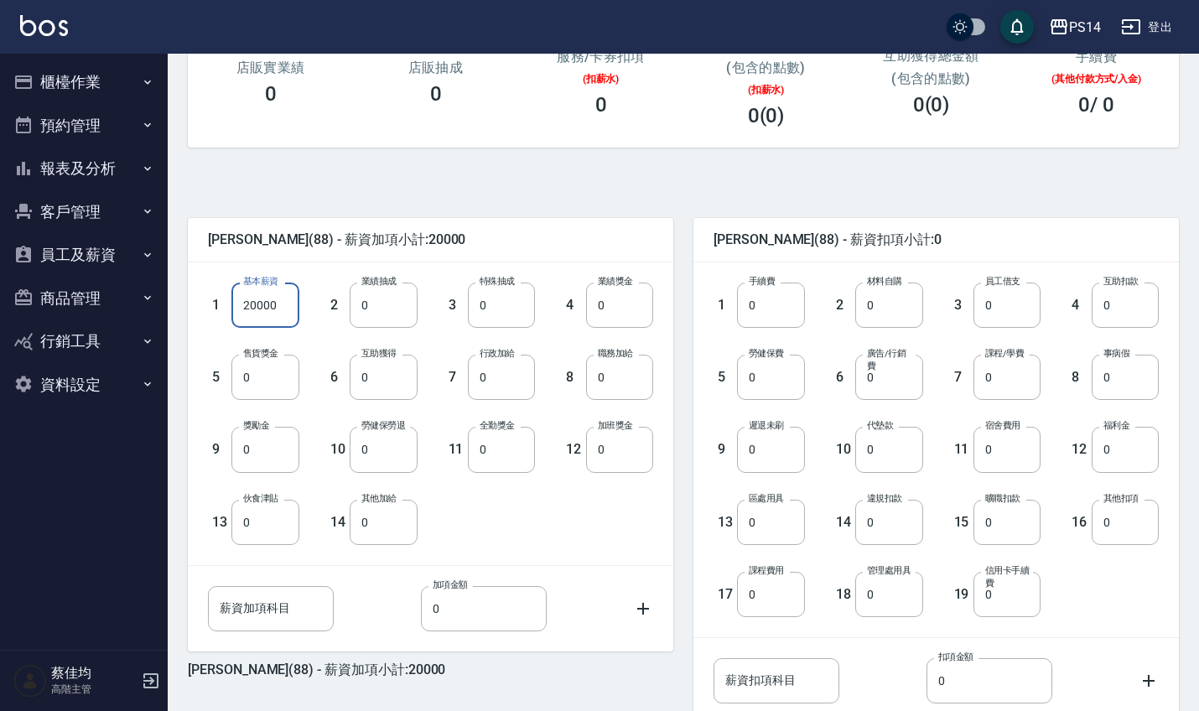
scroll to position [365, 0]
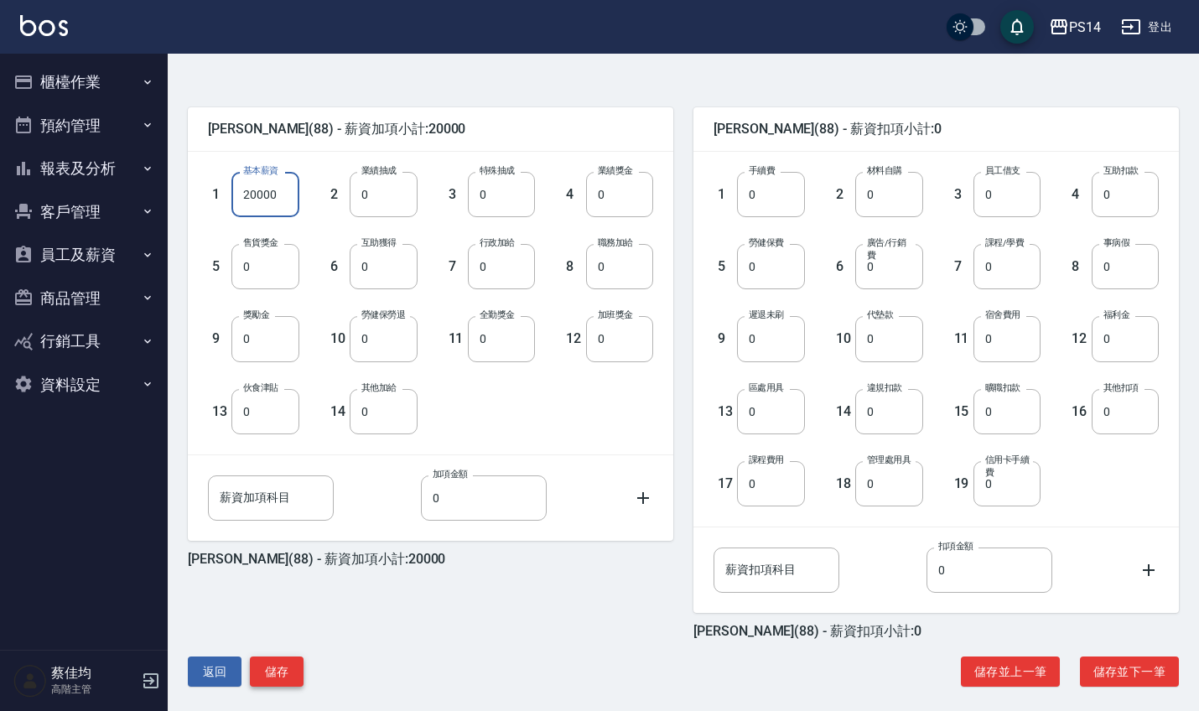
type input "20000"
click at [275, 671] on button "儲存" at bounding box center [277, 671] width 54 height 31
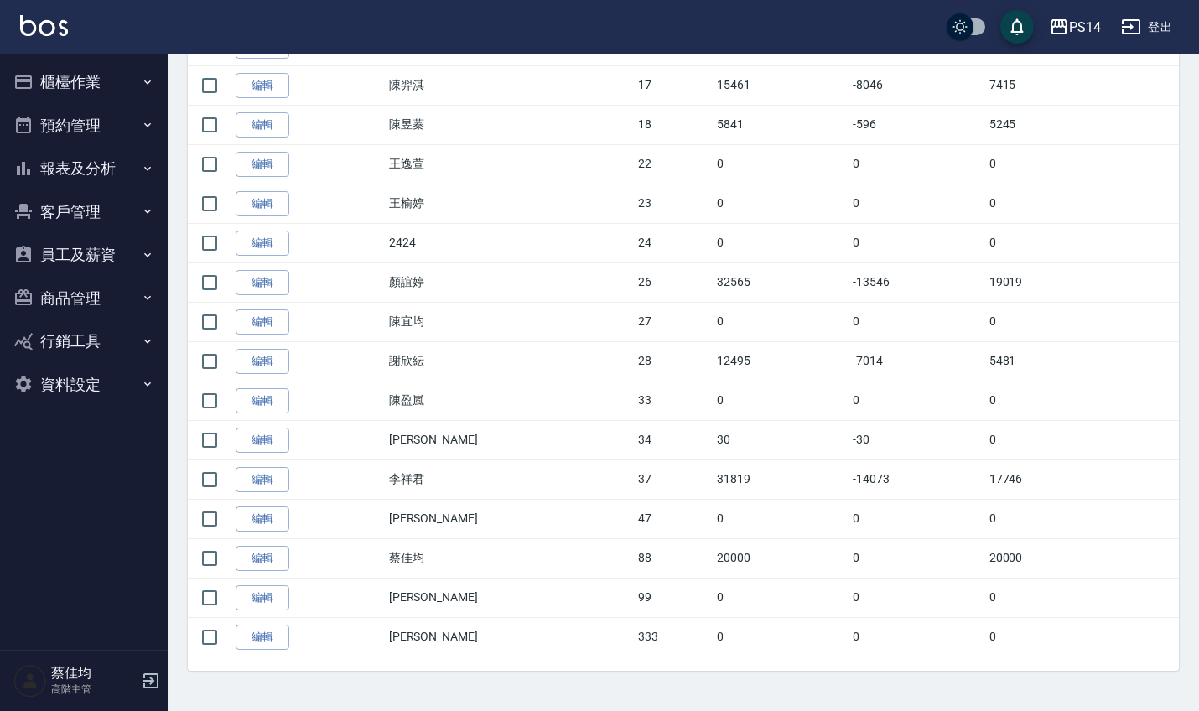
scroll to position [889, 0]
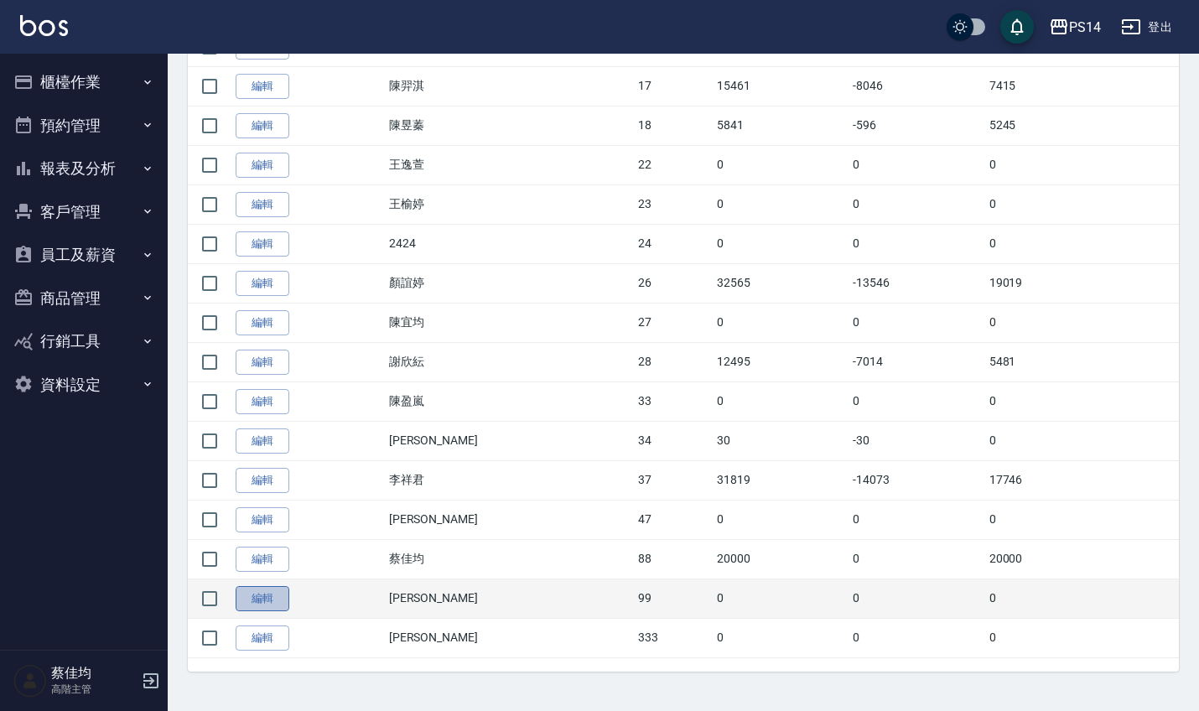
click at [265, 595] on link "編輯" at bounding box center [263, 599] width 54 height 26
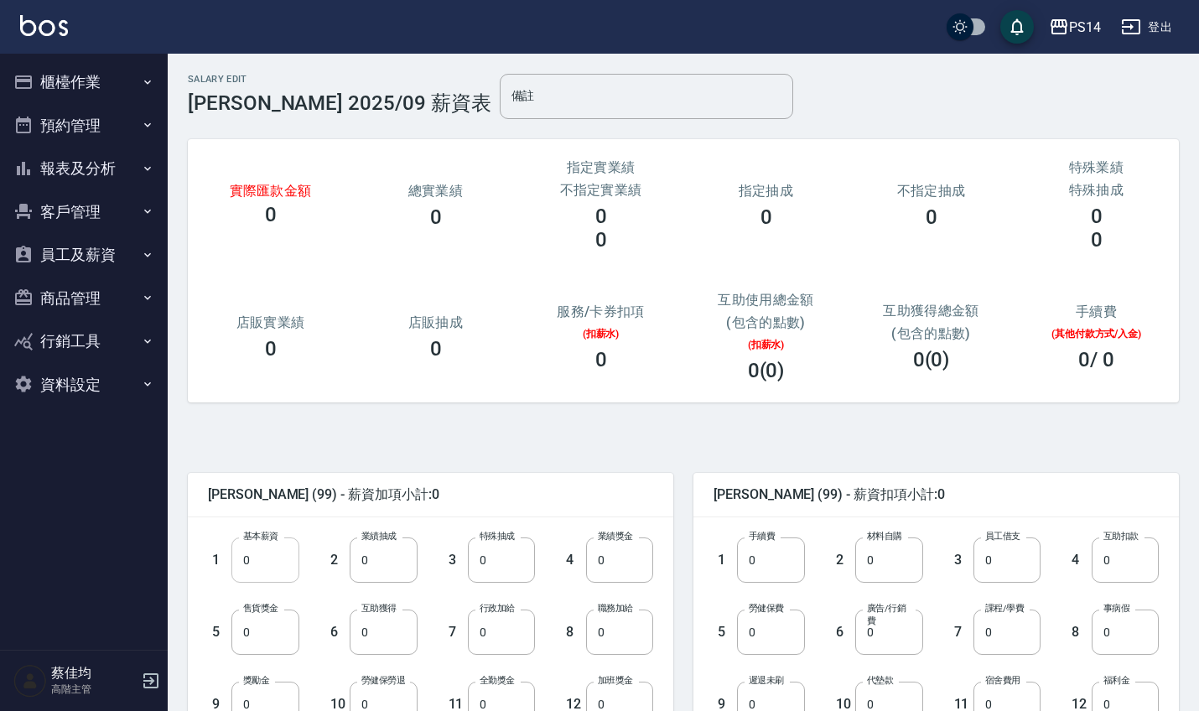
click at [260, 563] on input "0" at bounding box center [264, 559] width 67 height 45
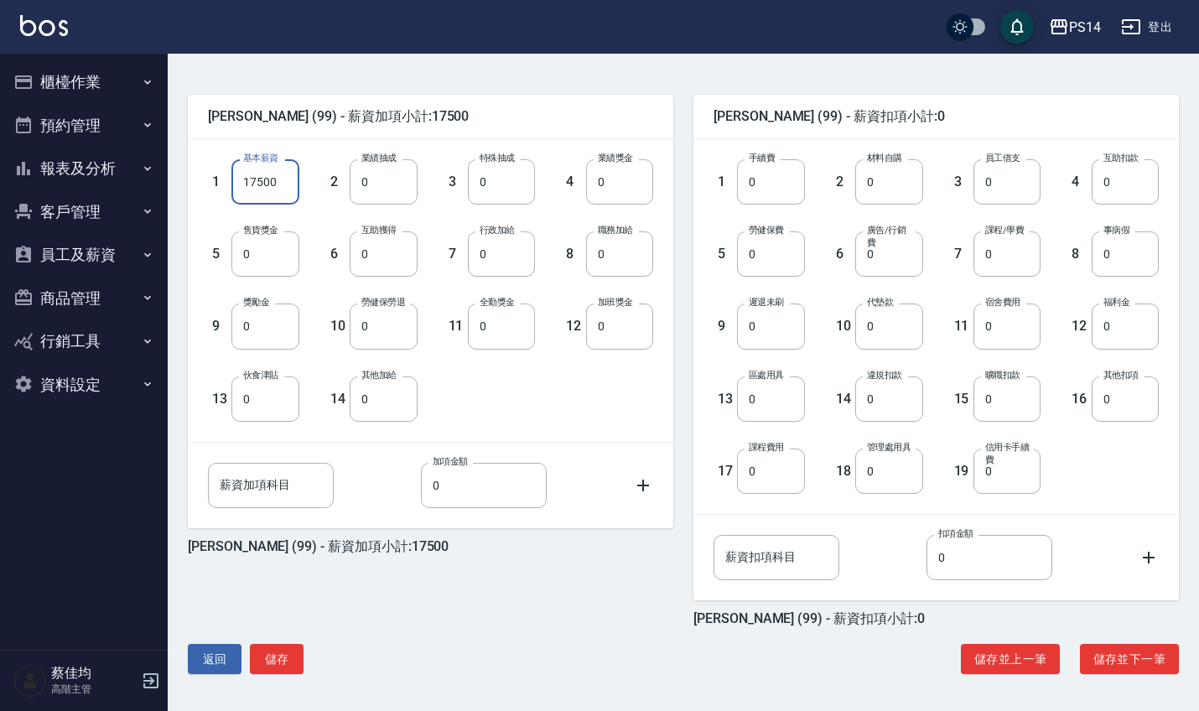
scroll to position [378, 0]
type input "17500"
click at [274, 661] on button "儲存" at bounding box center [277, 659] width 54 height 31
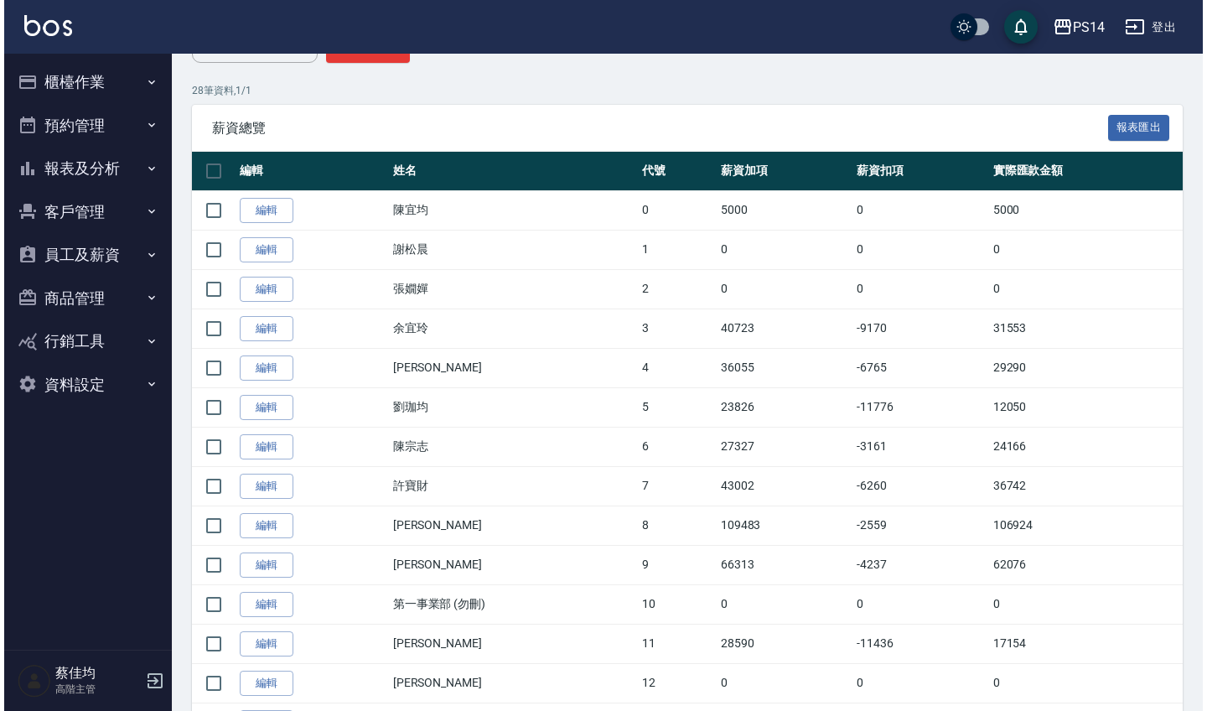
scroll to position [241, 0]
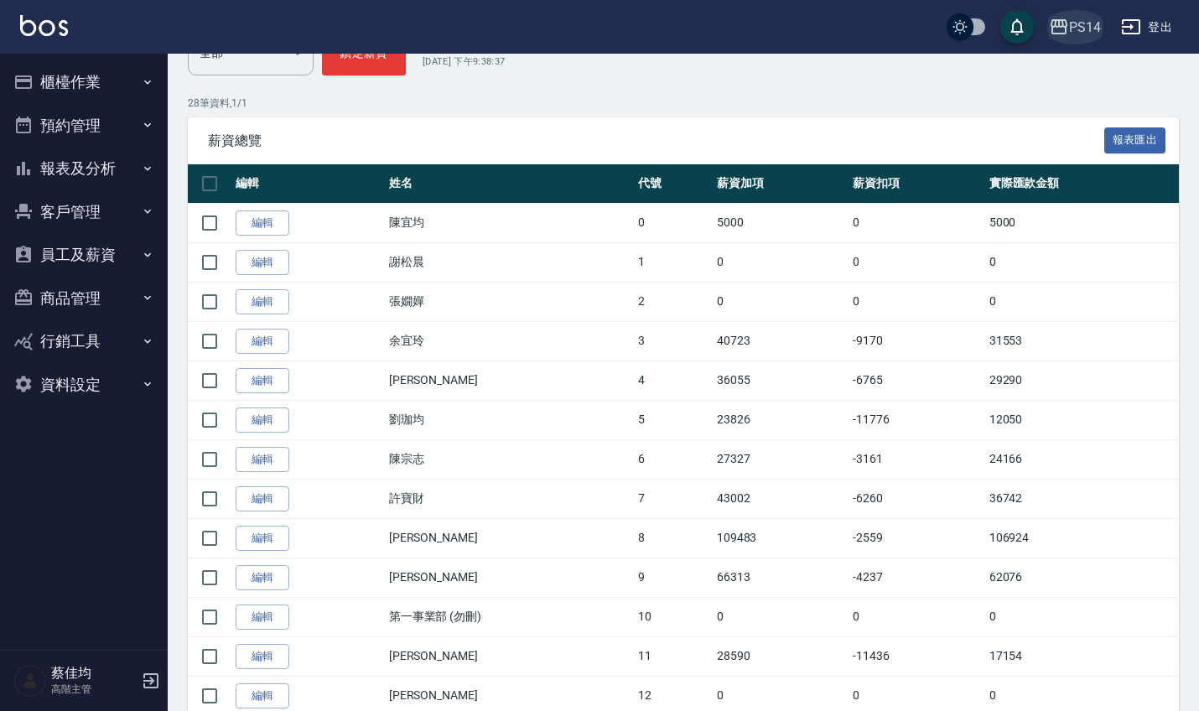
click at [1077, 34] on div "PS14" at bounding box center [1085, 27] width 32 height 21
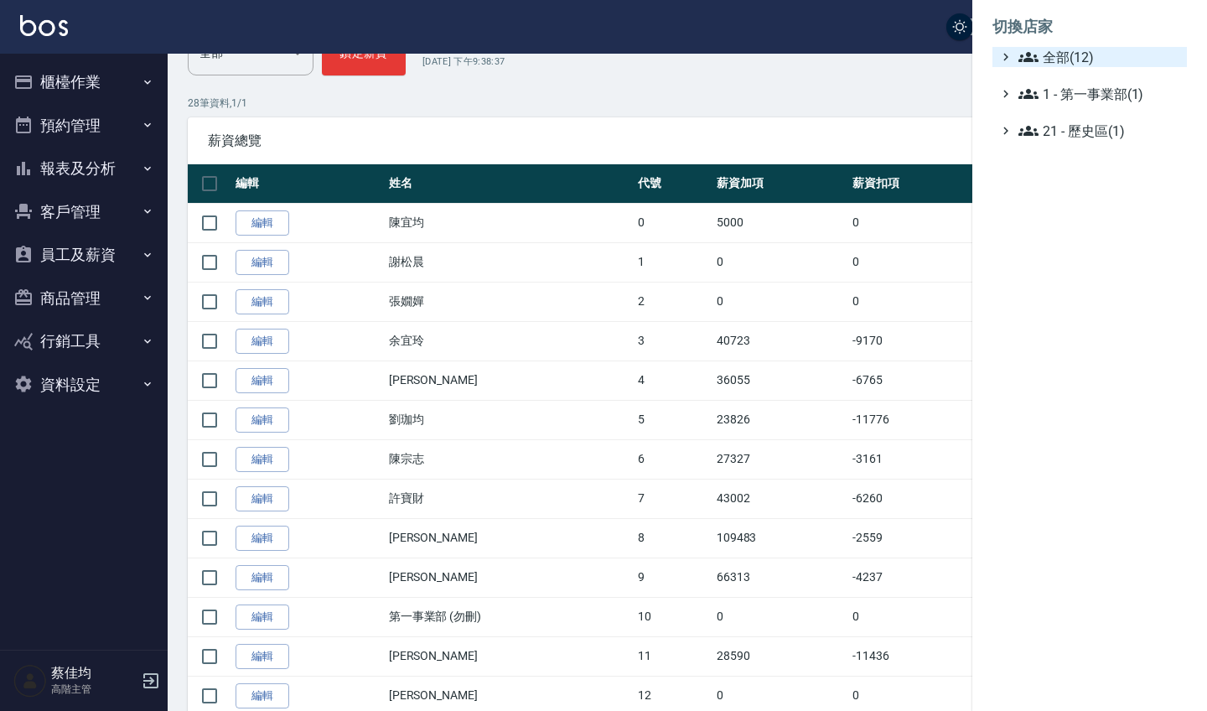
click at [1060, 54] on span "全部(12)" at bounding box center [1100, 57] width 162 height 20
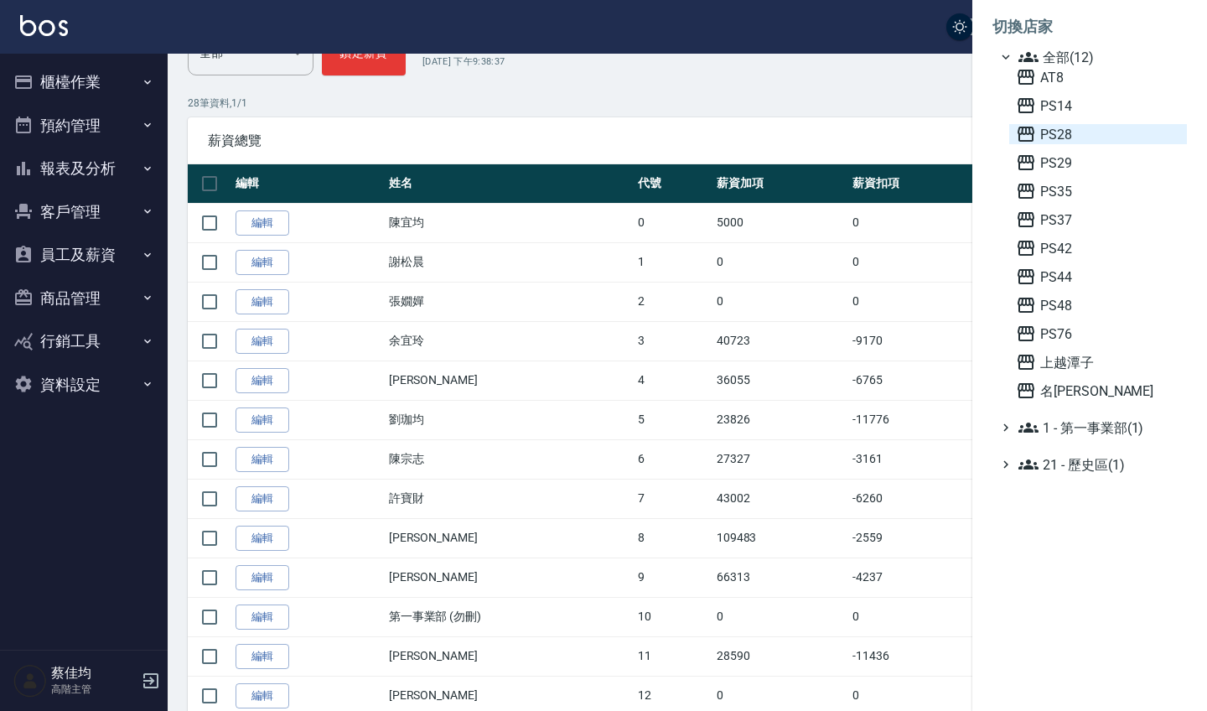
click at [1055, 132] on span "PS28" at bounding box center [1098, 134] width 164 height 20
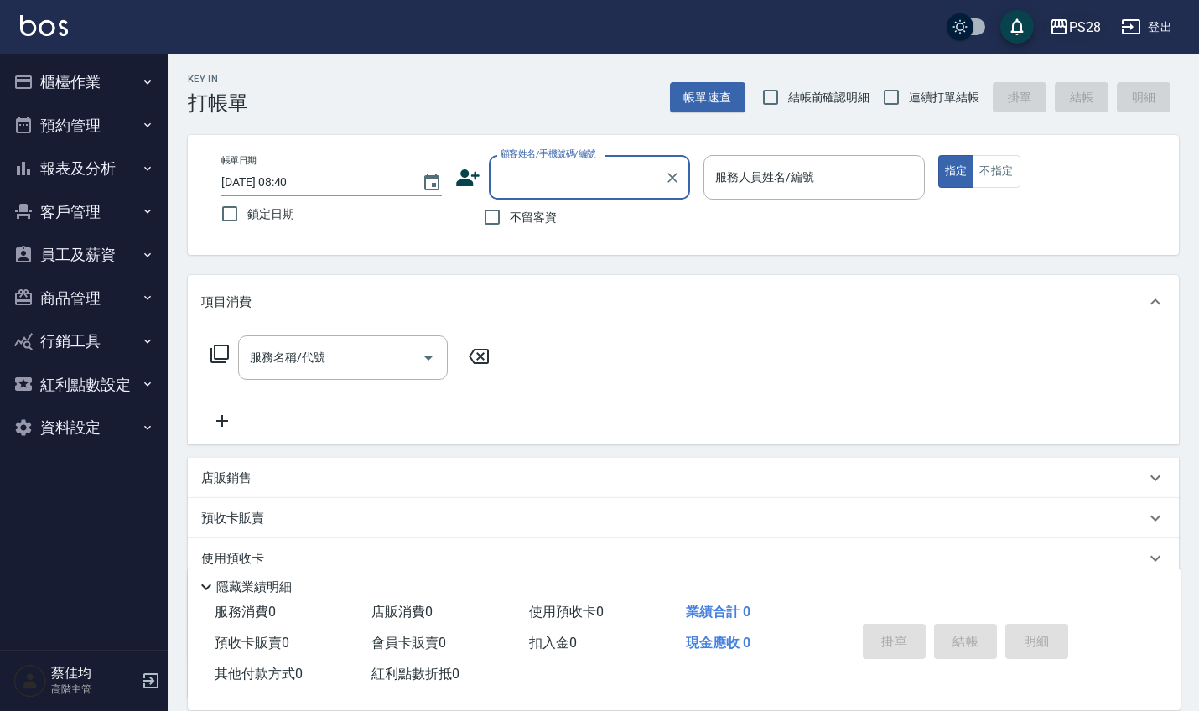
click at [1083, 21] on div "PS28" at bounding box center [1085, 27] width 32 height 21
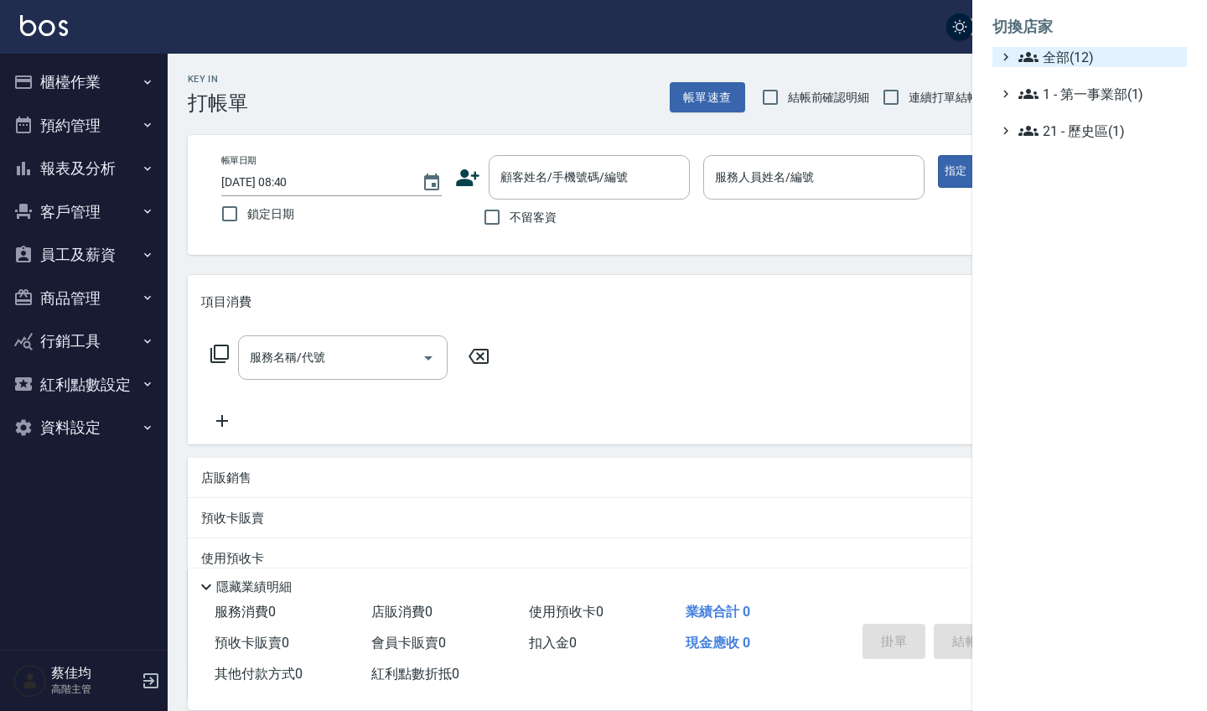
click at [1056, 56] on span "全部(12)" at bounding box center [1100, 57] width 162 height 20
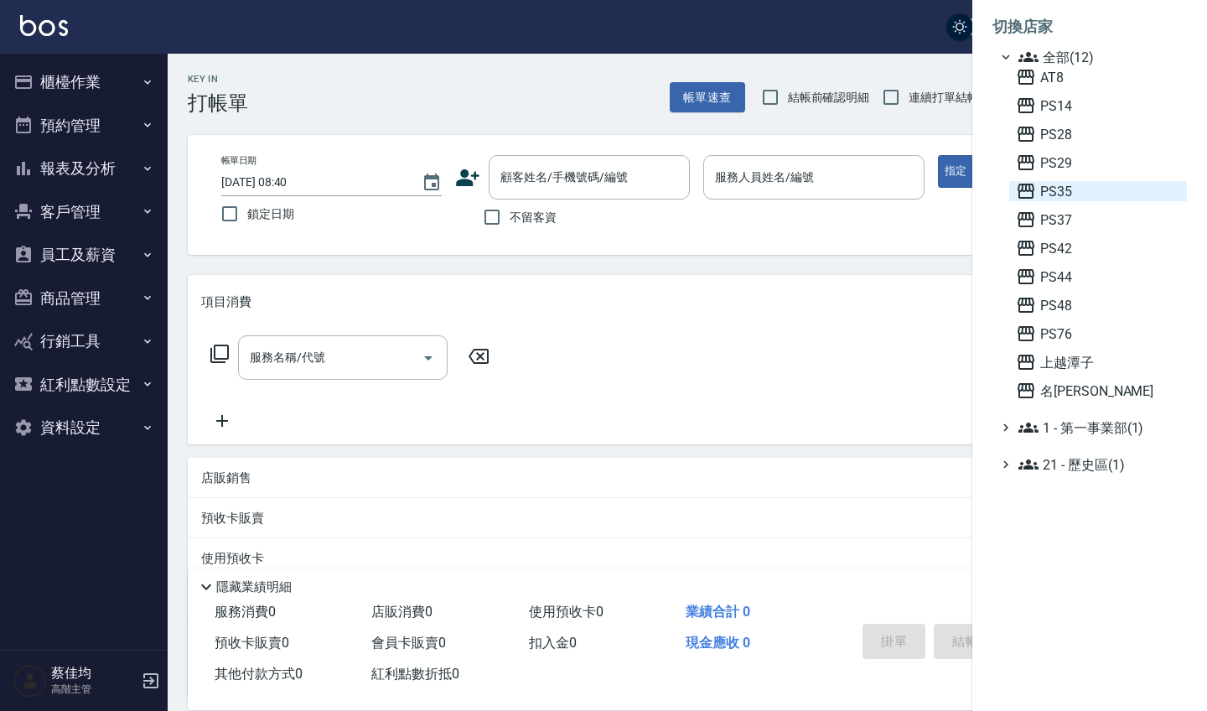
click at [1054, 197] on span "PS35" at bounding box center [1098, 191] width 164 height 20
click at [1060, 189] on span "PS35" at bounding box center [1098, 191] width 164 height 20
click at [1054, 193] on span "PS35" at bounding box center [1098, 191] width 164 height 20
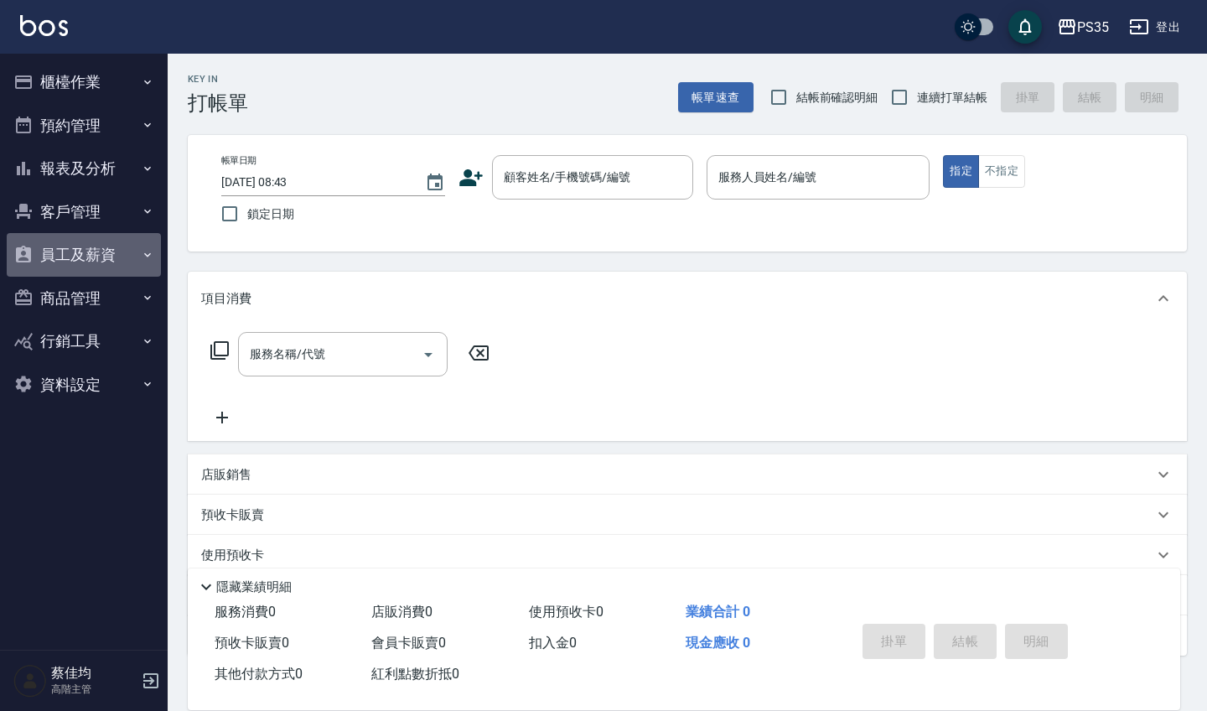
click at [117, 246] on button "員工及薪資" at bounding box center [84, 255] width 154 height 44
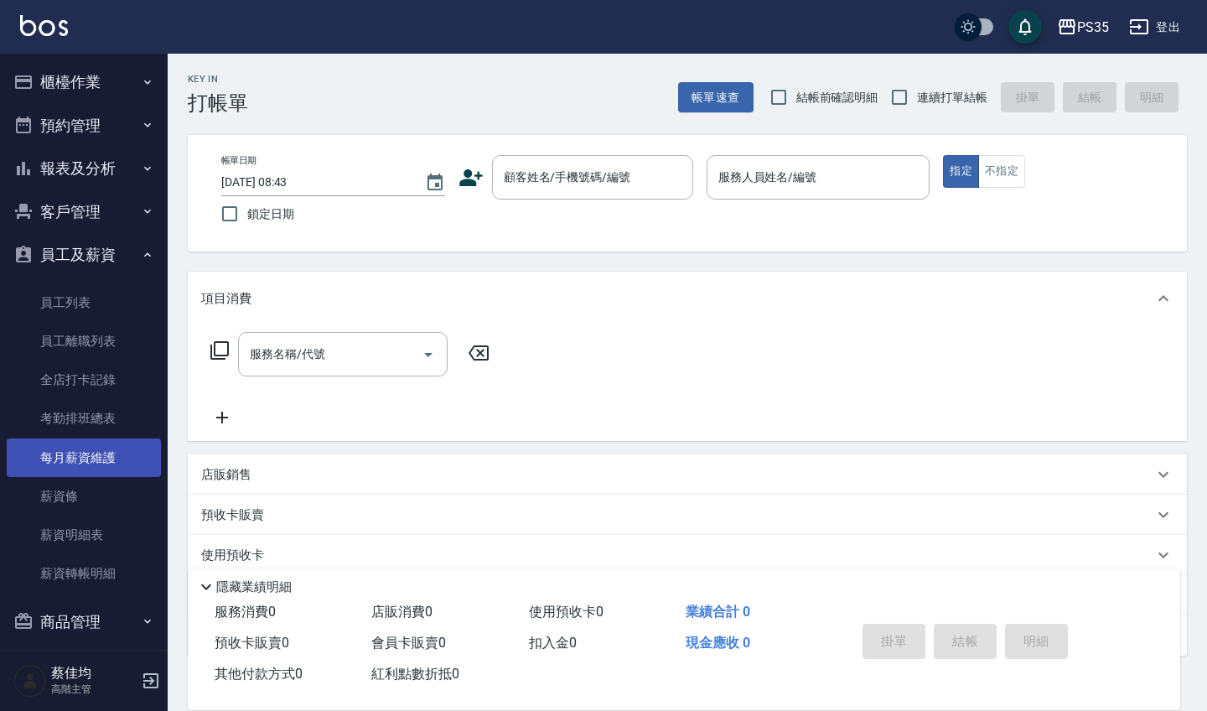
click at [90, 454] on link "每月薪資維護" at bounding box center [84, 457] width 154 height 39
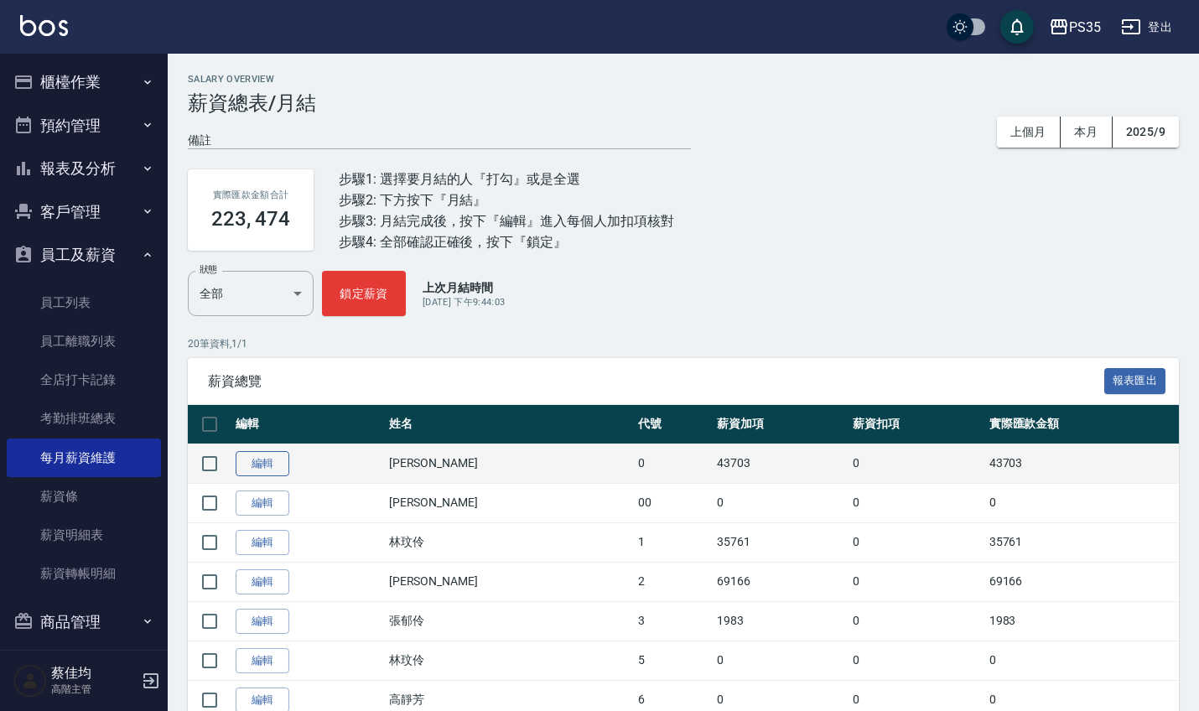
click at [253, 459] on link "編輯" at bounding box center [263, 464] width 54 height 26
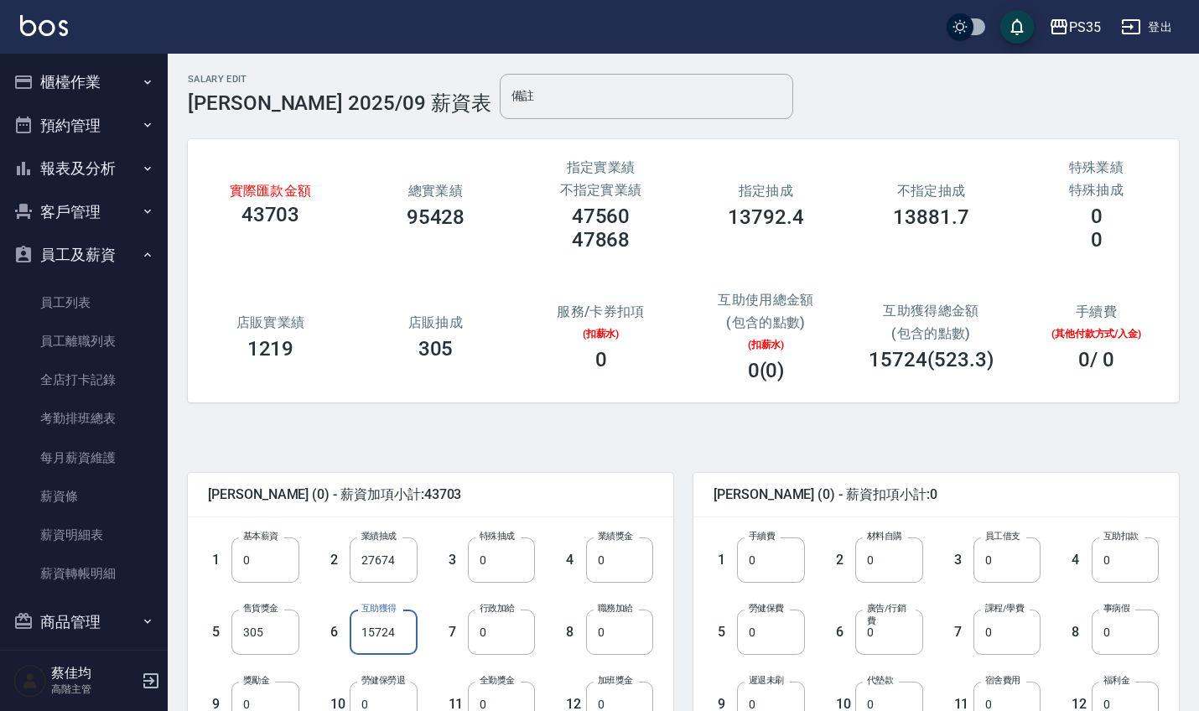
click at [410, 636] on input "15724" at bounding box center [383, 631] width 67 height 45
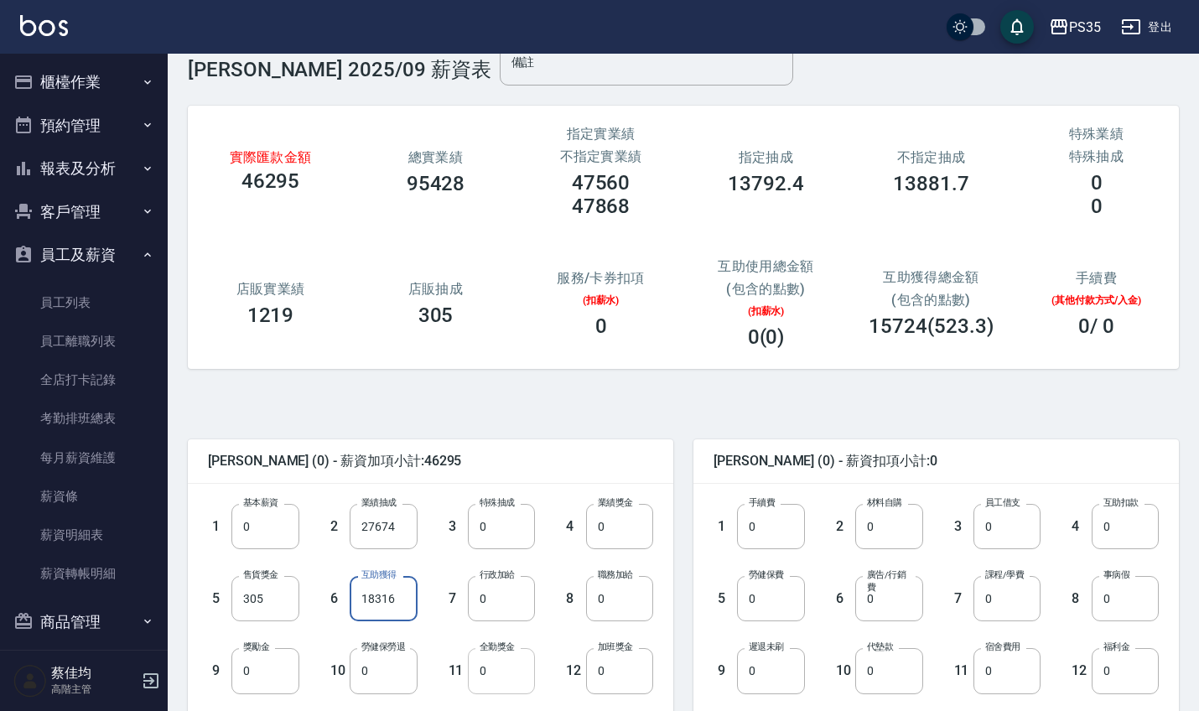
type input "18316"
click at [519, 666] on input "0" at bounding box center [501, 670] width 67 height 45
type input "1000"
click at [782, 602] on input "0" at bounding box center [770, 598] width 67 height 45
type input "1228"
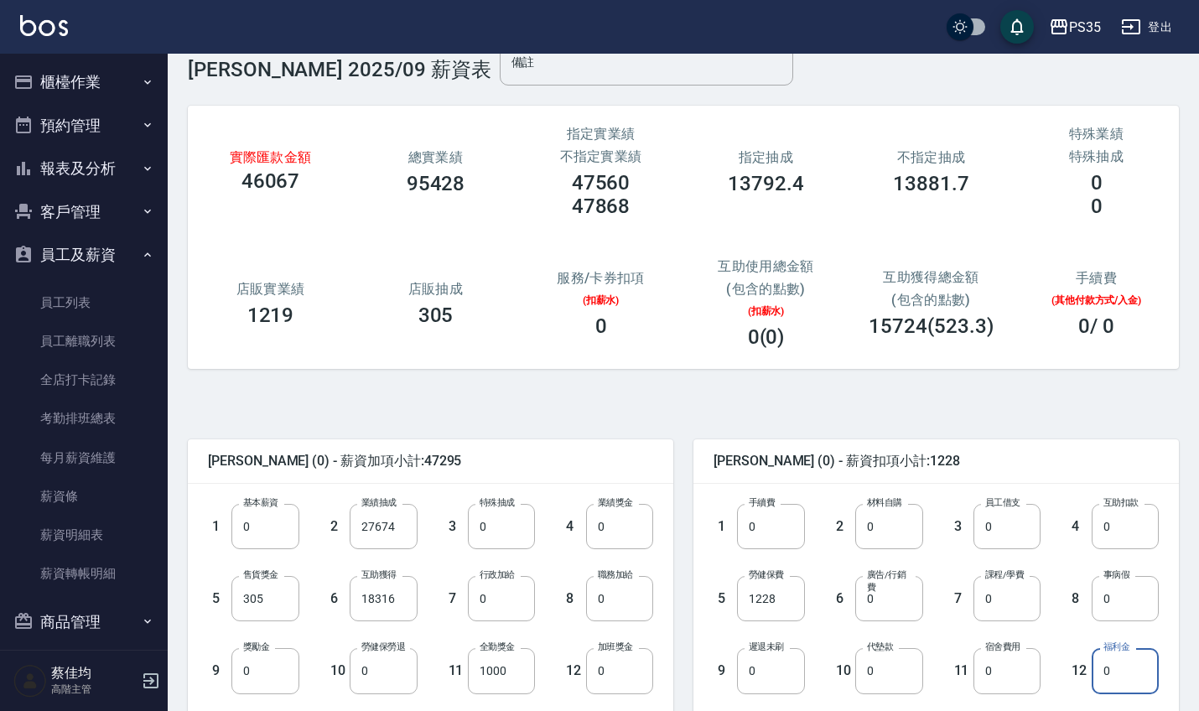
click at [1138, 682] on input "0" at bounding box center [1124, 670] width 67 height 45
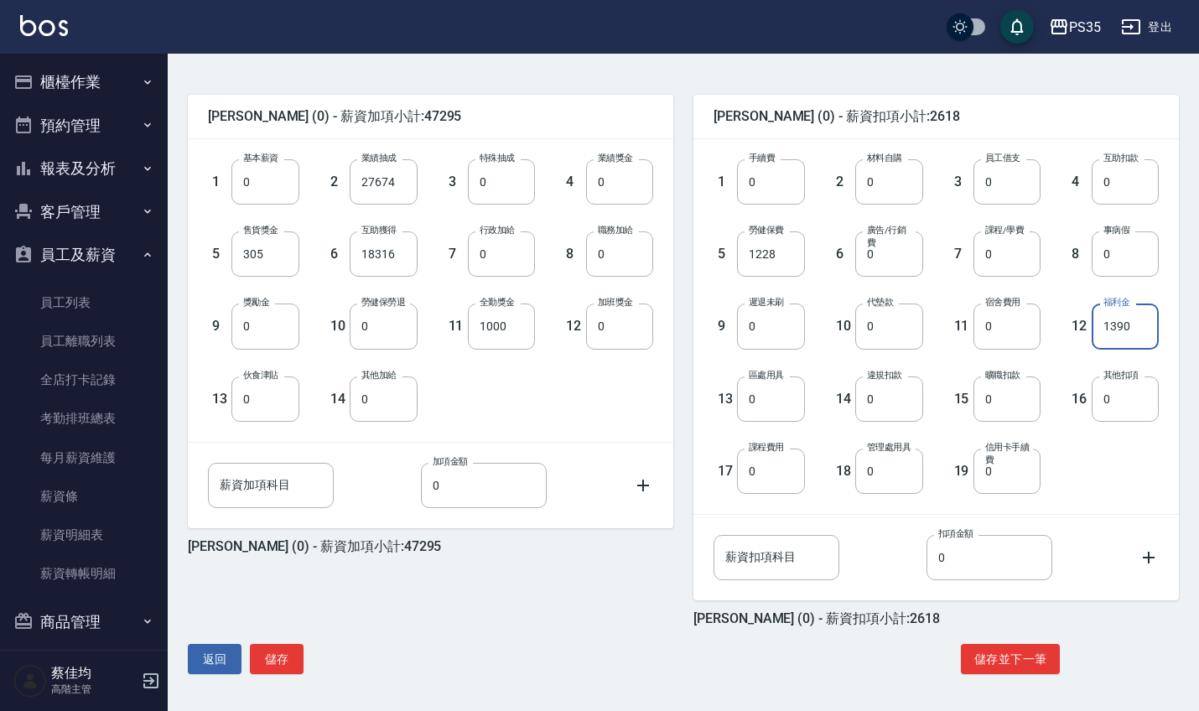
scroll to position [378, 0]
type input "1390"
click at [278, 649] on button "儲存" at bounding box center [277, 659] width 54 height 31
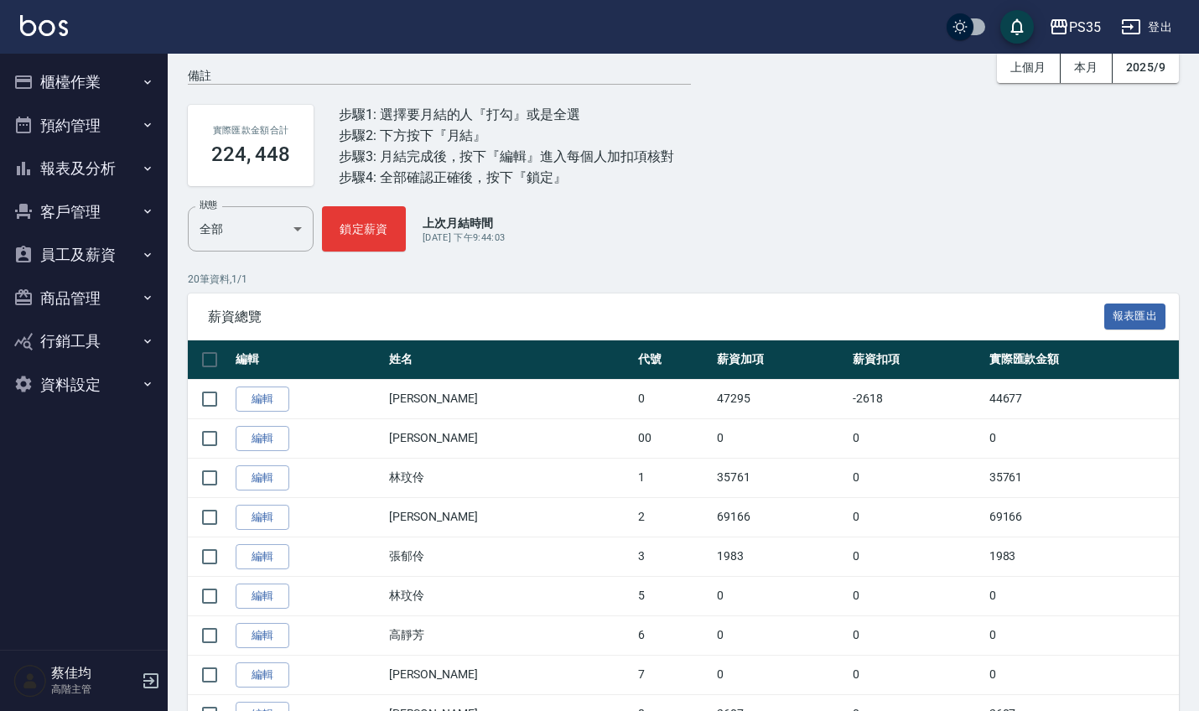
scroll to position [68, 0]
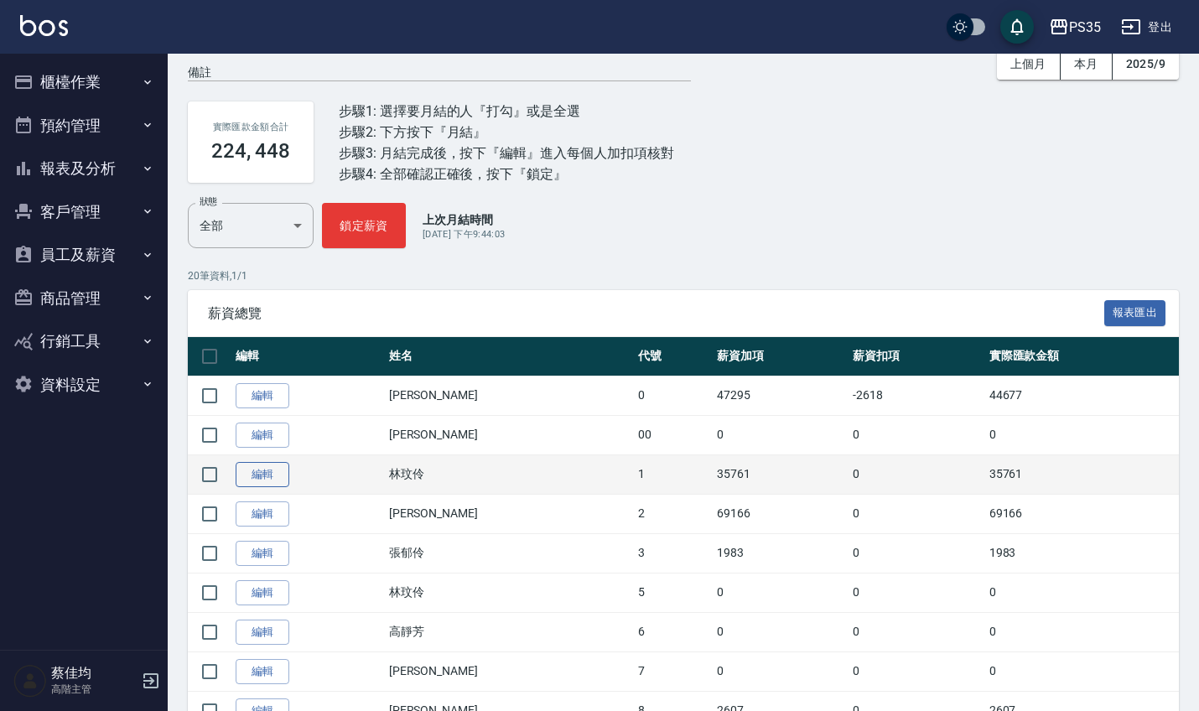
click at [258, 478] on link "編輯" at bounding box center [263, 475] width 54 height 26
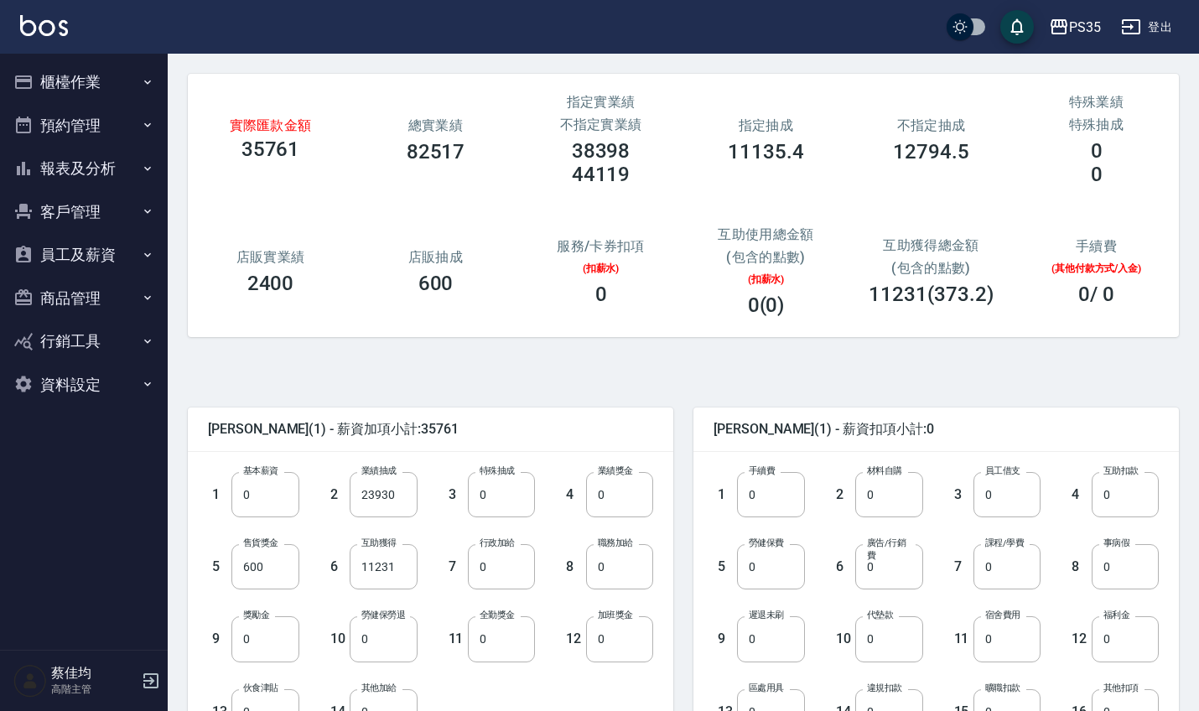
scroll to position [70, 0]
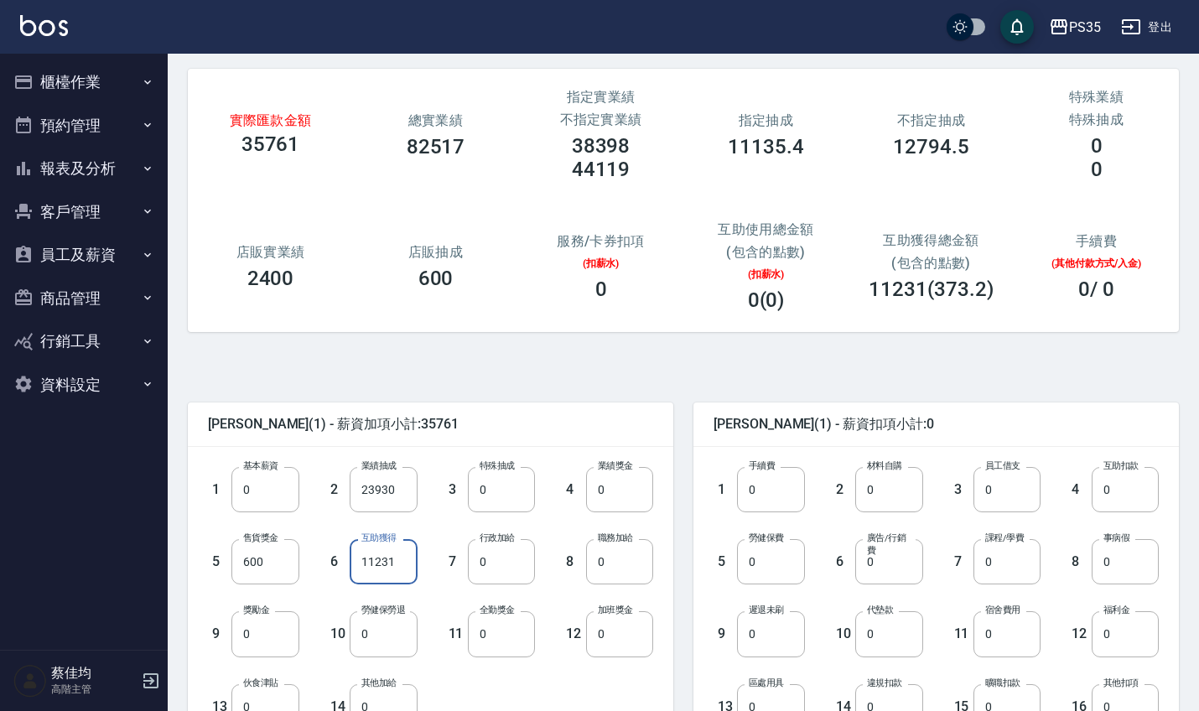
click at [409, 561] on input "11231" at bounding box center [383, 561] width 67 height 45
type input "13062"
click at [512, 637] on input "0" at bounding box center [501, 633] width 67 height 45
type input "1000"
click at [785, 573] on input "0" at bounding box center [770, 561] width 67 height 45
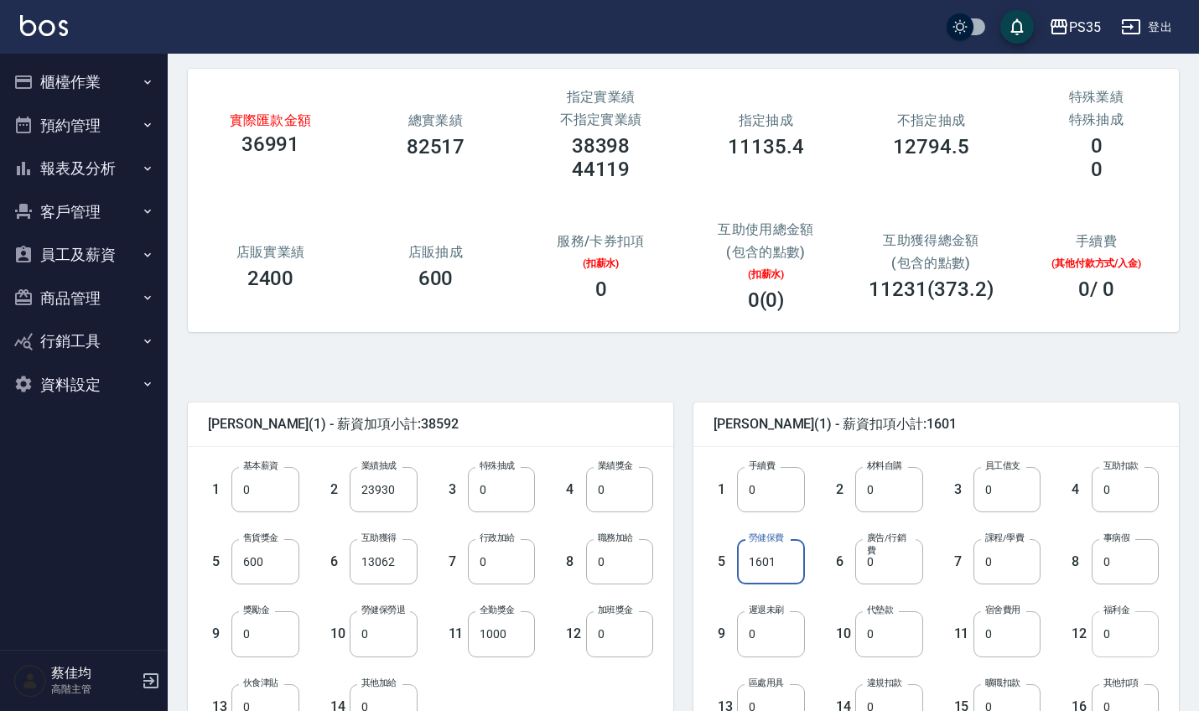
type input "1601"
click at [1124, 636] on input "0" at bounding box center [1124, 633] width 67 height 45
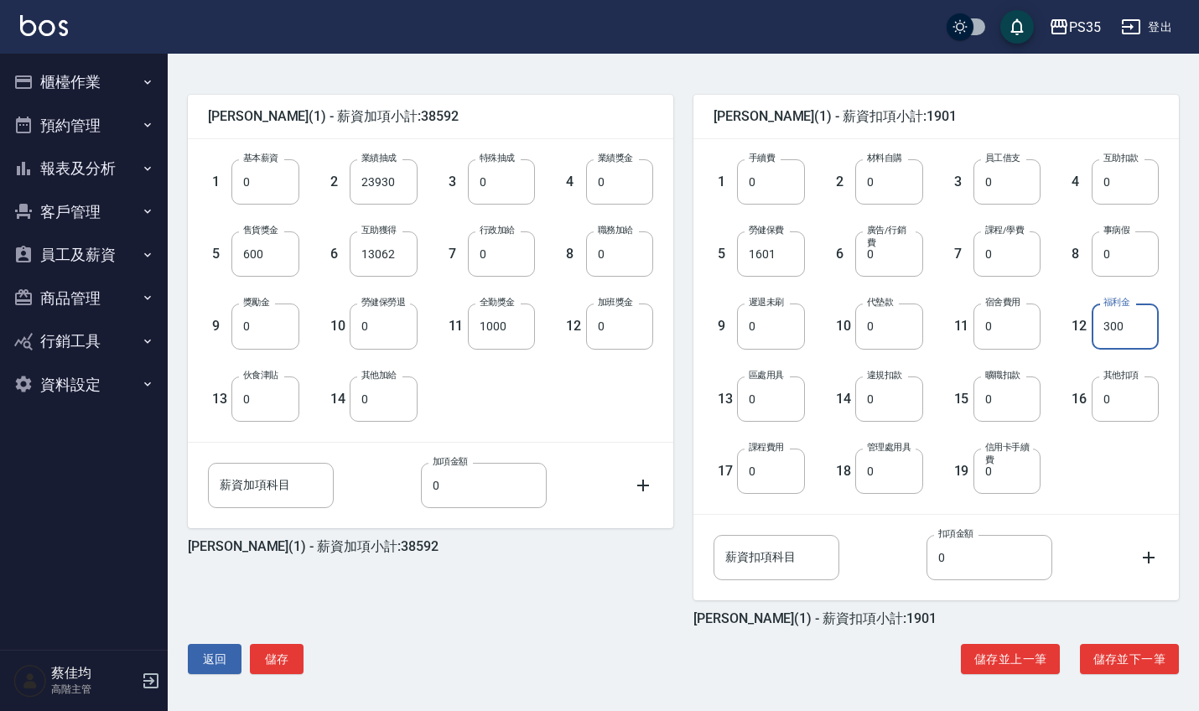
scroll to position [378, 0]
type input "300"
click at [274, 663] on button "儲存" at bounding box center [277, 659] width 54 height 31
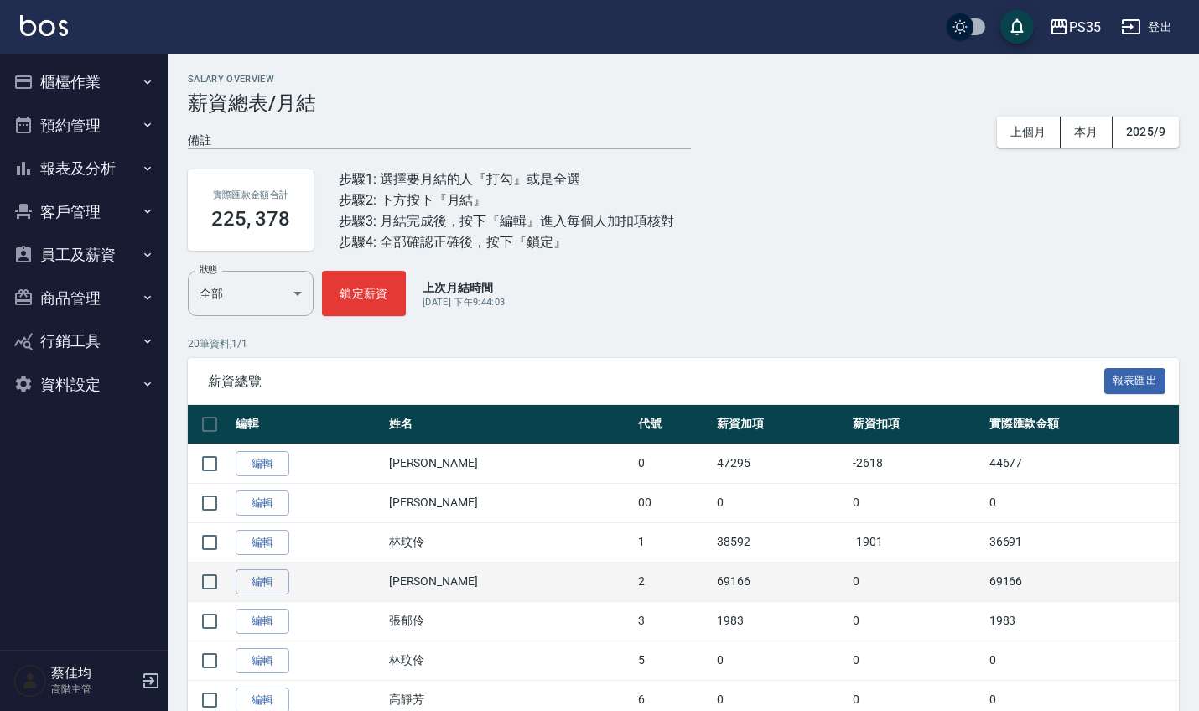
scroll to position [53, 0]
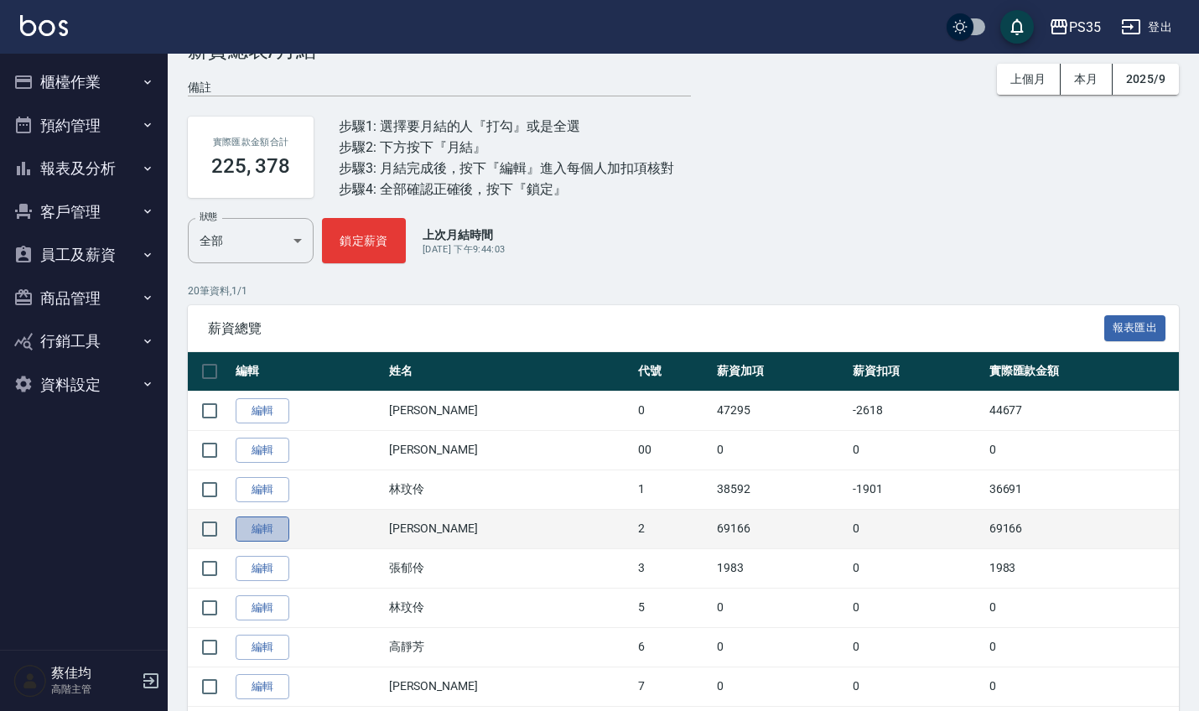
click at [272, 523] on link "編輯" at bounding box center [263, 529] width 54 height 26
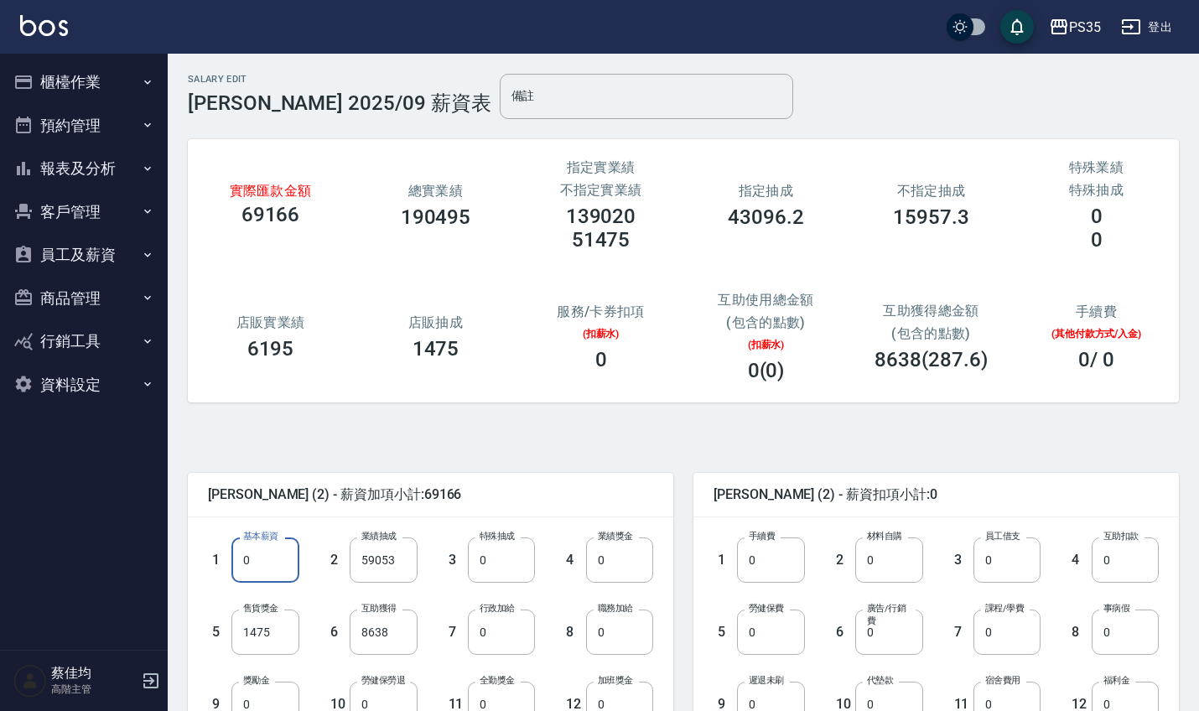
click at [271, 567] on input "0" at bounding box center [264, 559] width 67 height 45
type input "28000"
click at [402, 557] on input "59053" at bounding box center [383, 559] width 67 height 45
type input "0"
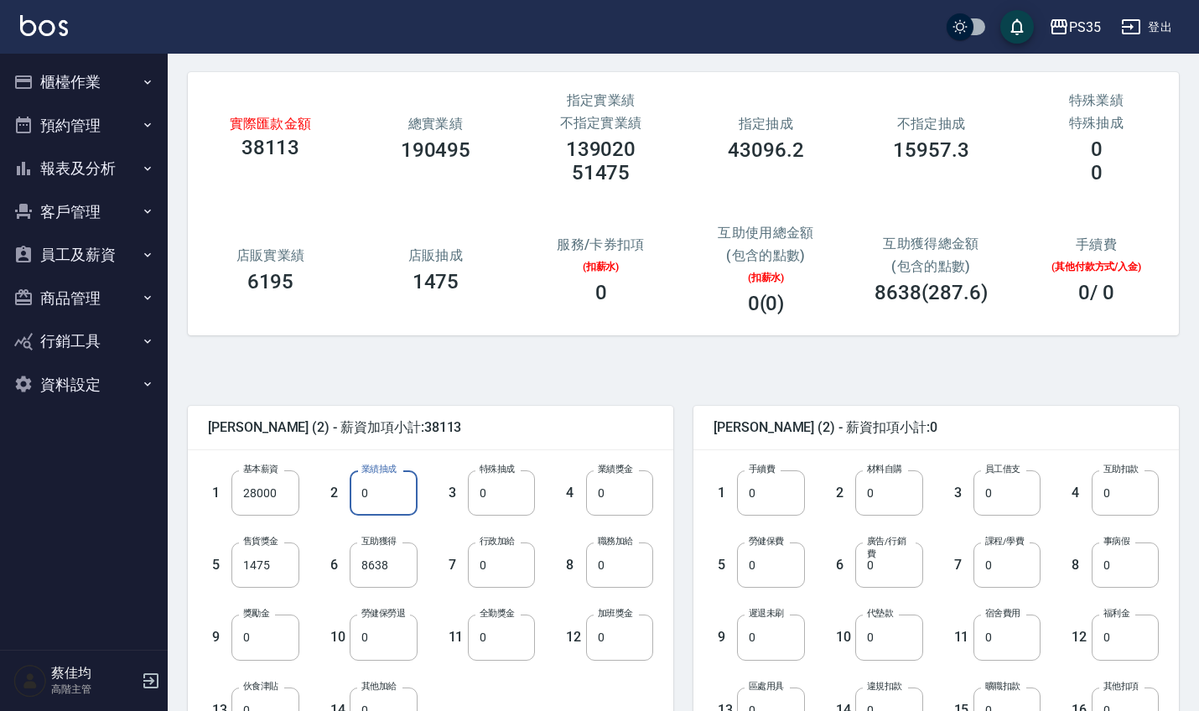
scroll to position [74, 0]
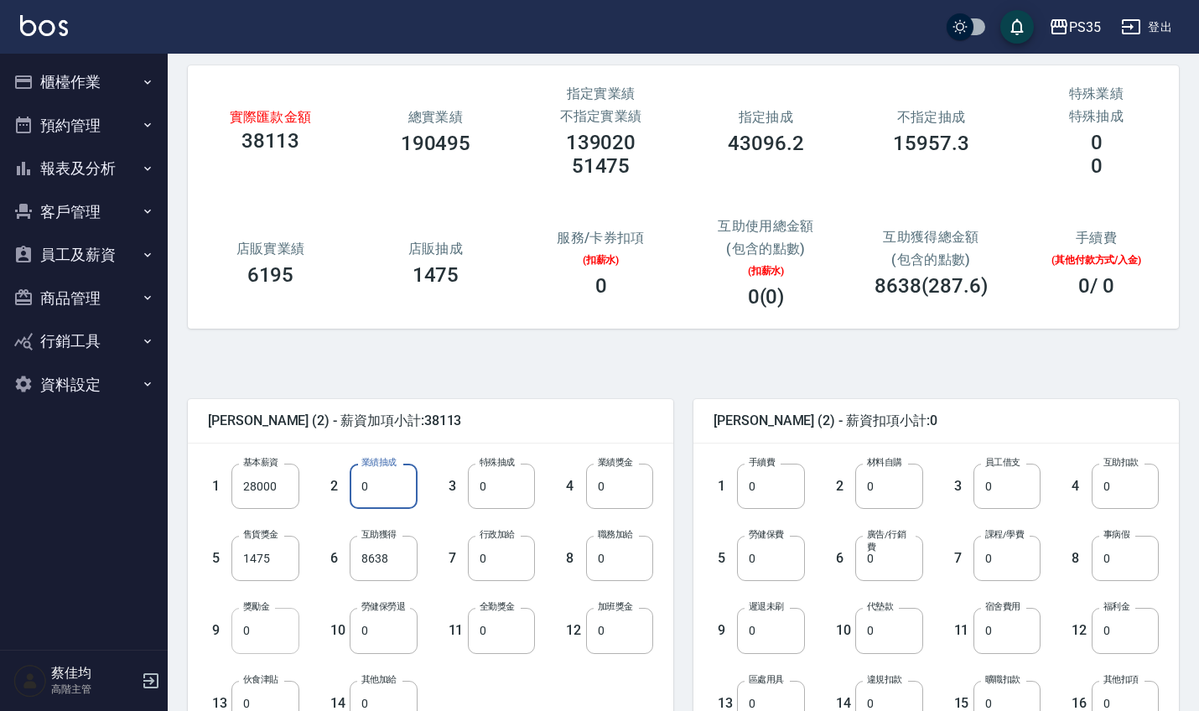
click at [257, 635] on input "0" at bounding box center [264, 630] width 67 height 45
type input "31053"
click at [391, 557] on input "8638" at bounding box center [383, 558] width 67 height 45
type input "10066"
click at [493, 642] on input "0" at bounding box center [501, 630] width 67 height 45
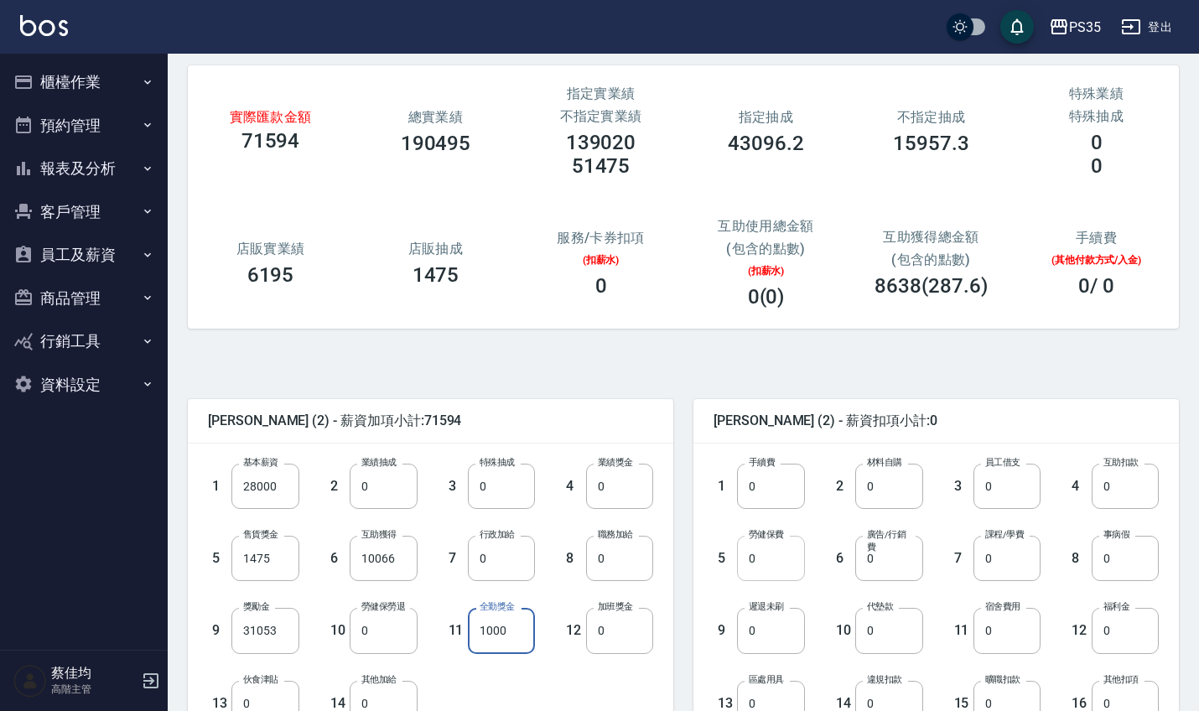
type input "1000"
click at [785, 552] on input "0" at bounding box center [770, 558] width 67 height 45
type input "2168"
click at [1117, 640] on input "0" at bounding box center [1124, 630] width 67 height 45
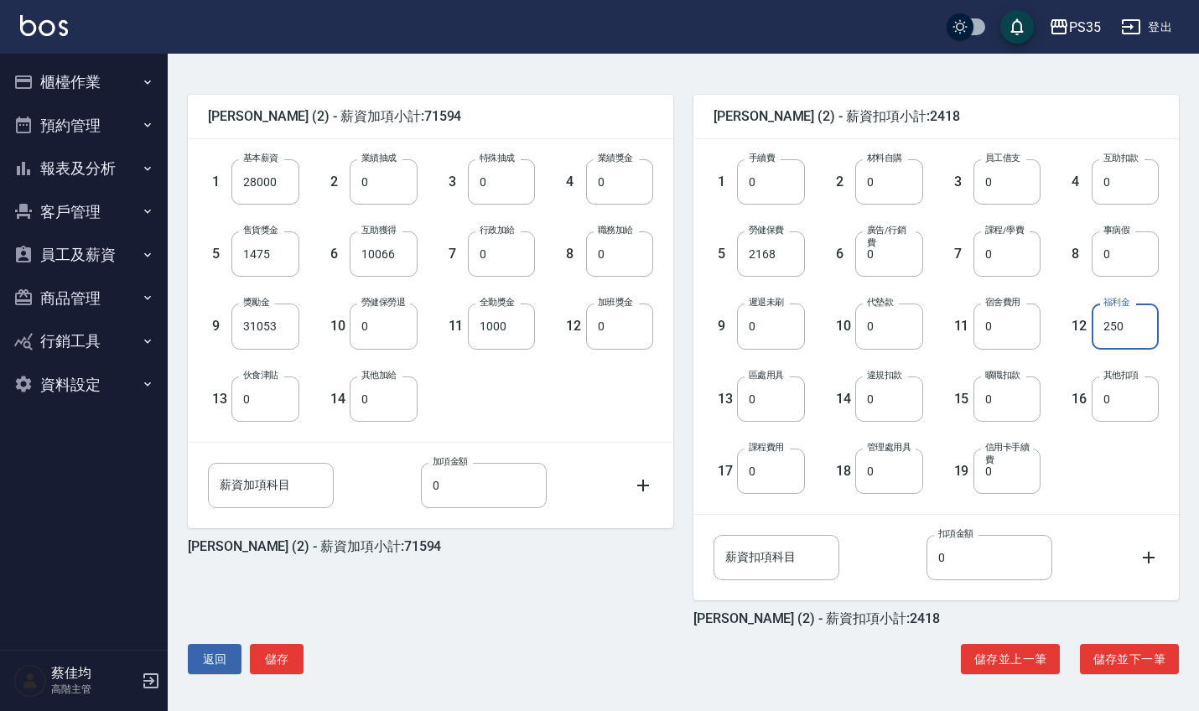
scroll to position [378, 0]
type input "250"
click at [288, 656] on button "儲存" at bounding box center [277, 659] width 54 height 31
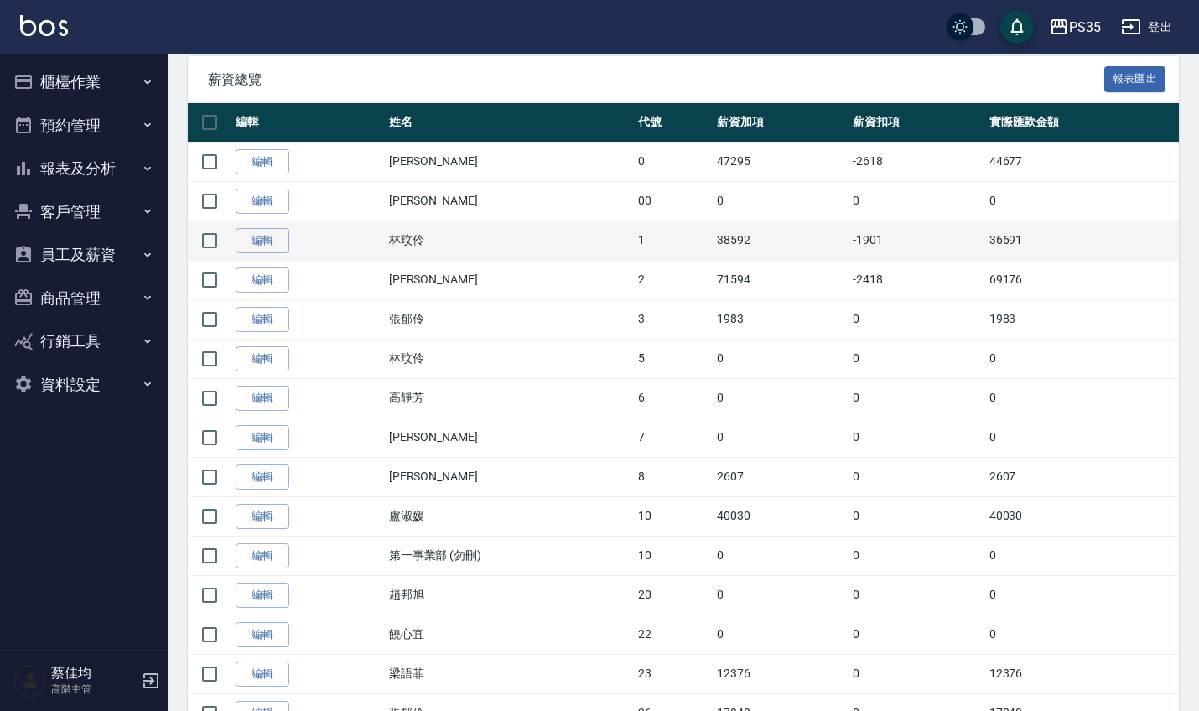
scroll to position [309, 0]
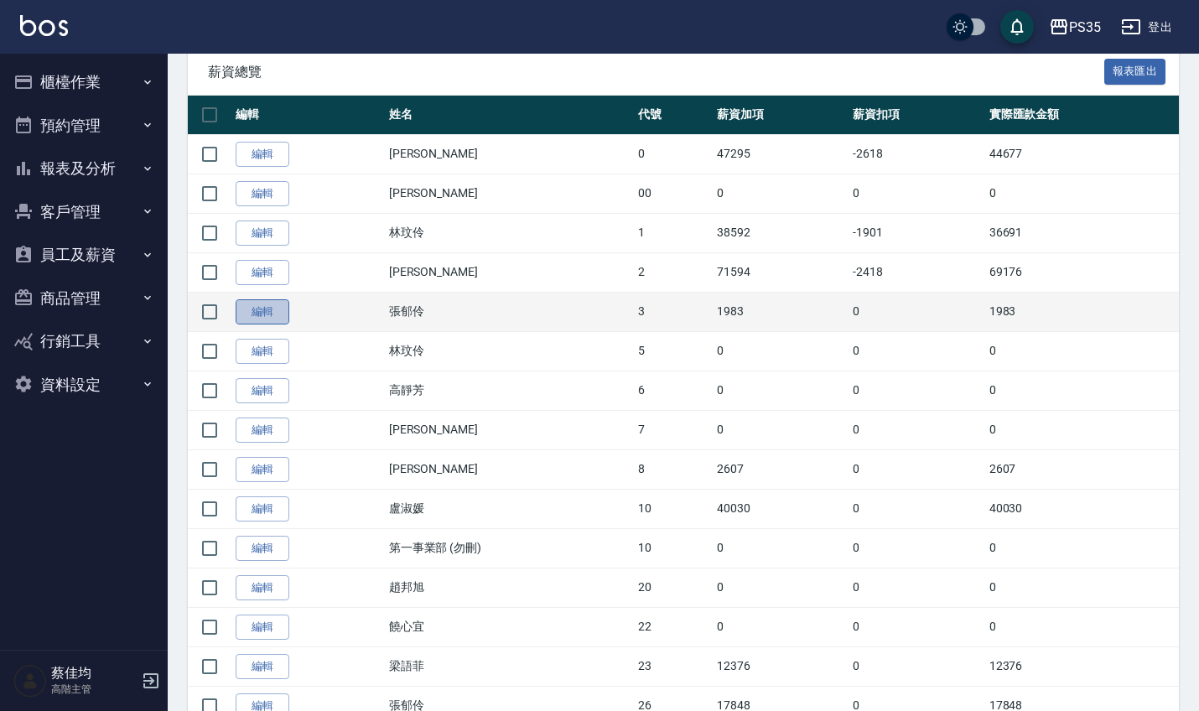
click at [276, 314] on link "編輯" at bounding box center [263, 312] width 54 height 26
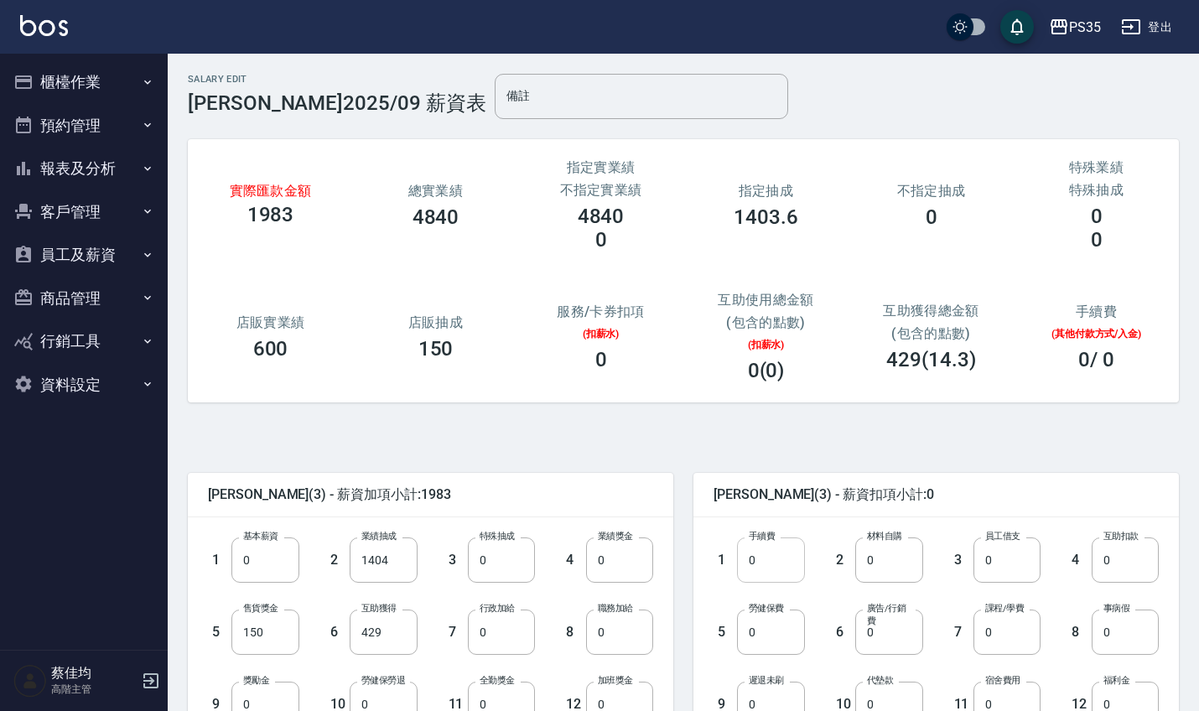
click at [794, 570] on input "0" at bounding box center [770, 559] width 67 height 45
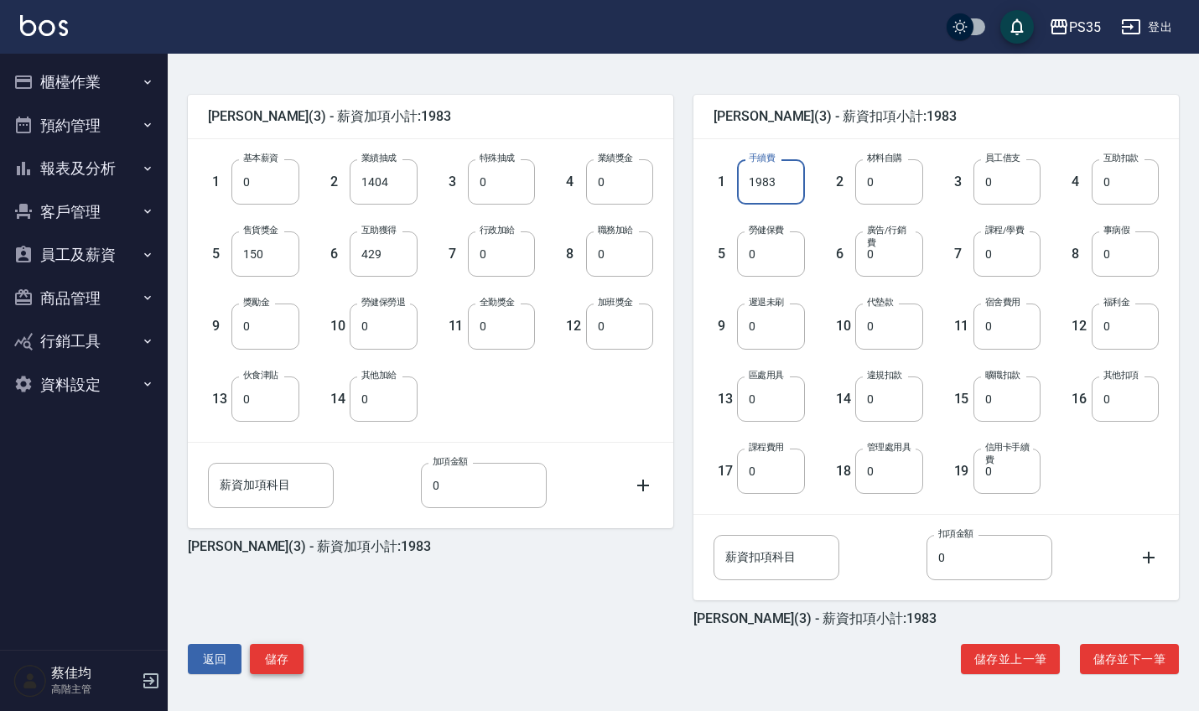
scroll to position [378, 0]
type input "1983"
click at [288, 656] on button "儲存" at bounding box center [277, 659] width 54 height 31
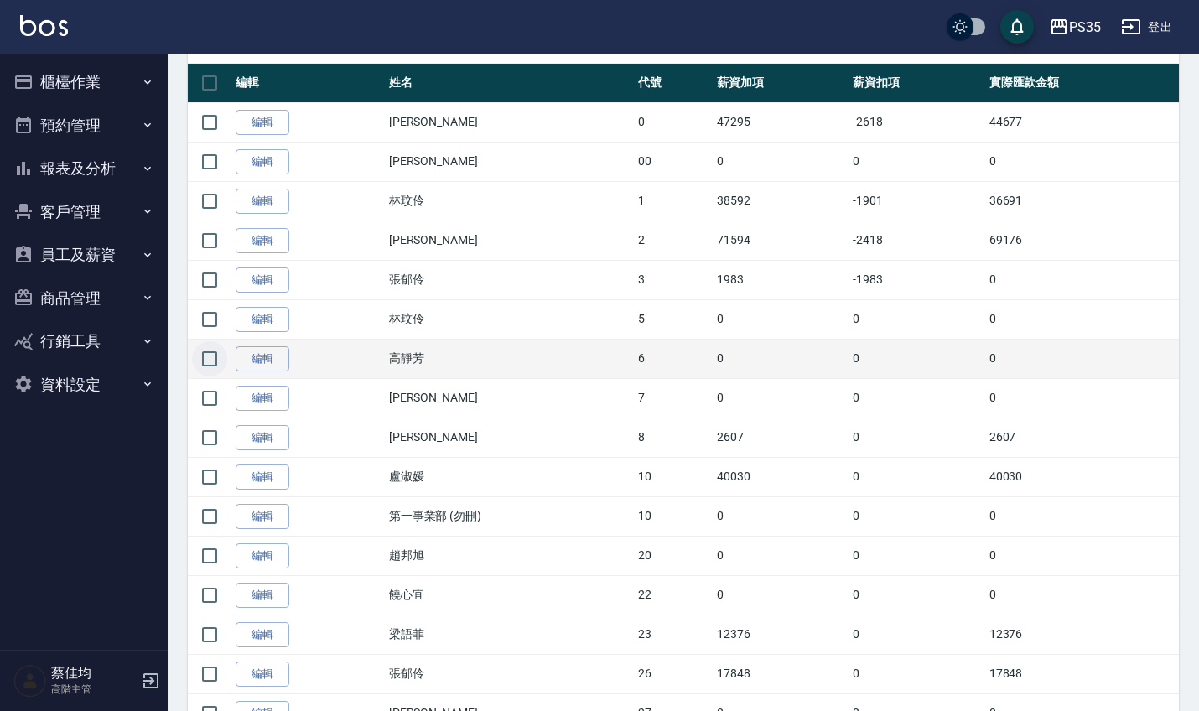
scroll to position [342, 0]
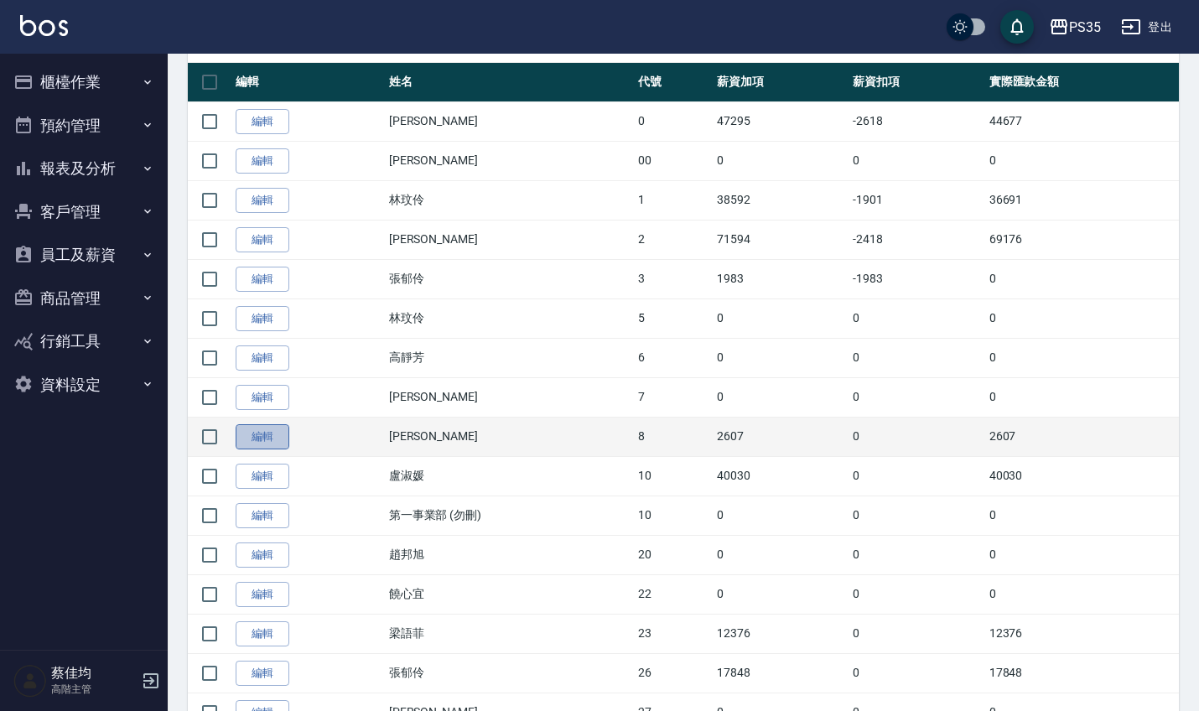
click at [255, 440] on link "編輯" at bounding box center [263, 437] width 54 height 26
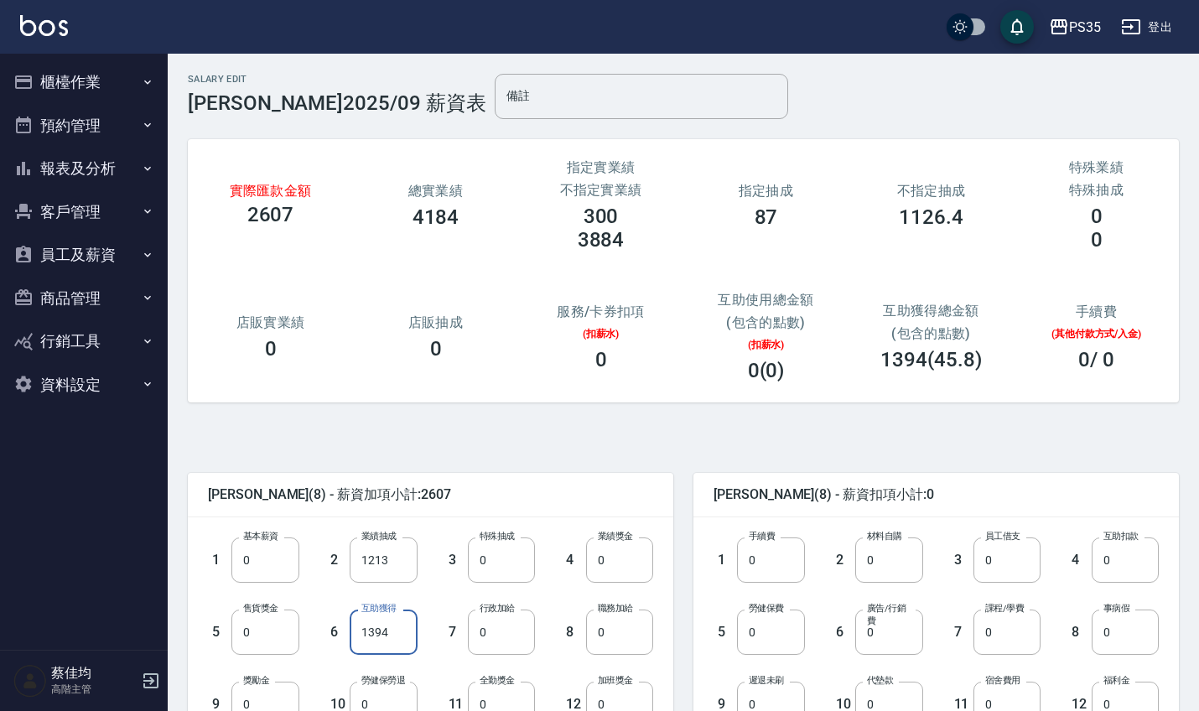
click at [398, 632] on input "1394" at bounding box center [383, 631] width 67 height 45
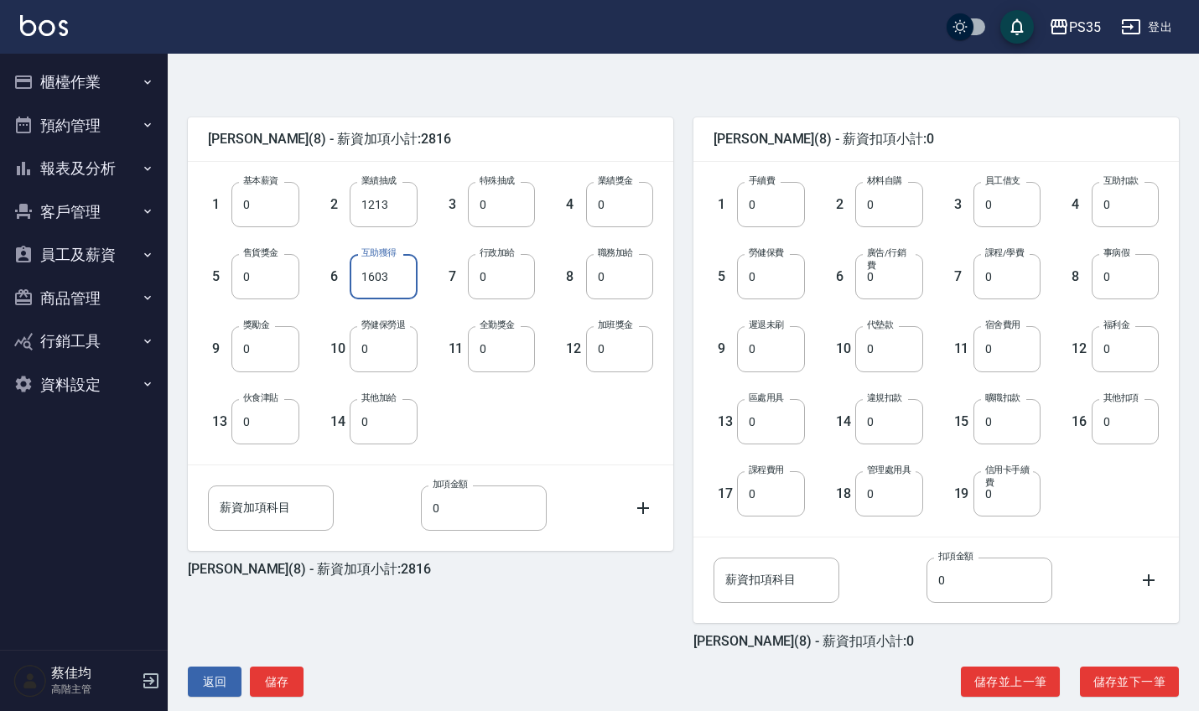
scroll to position [376, 0]
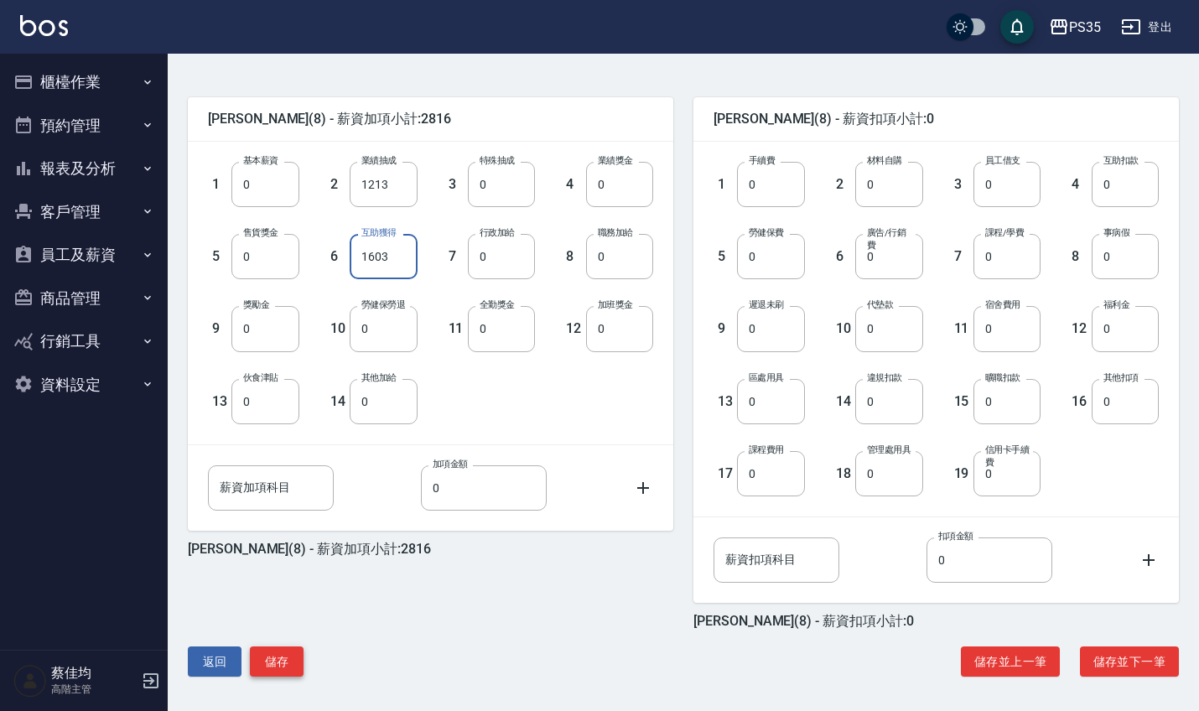
type input "1603"
click at [279, 656] on button "儲存" at bounding box center [277, 661] width 54 height 31
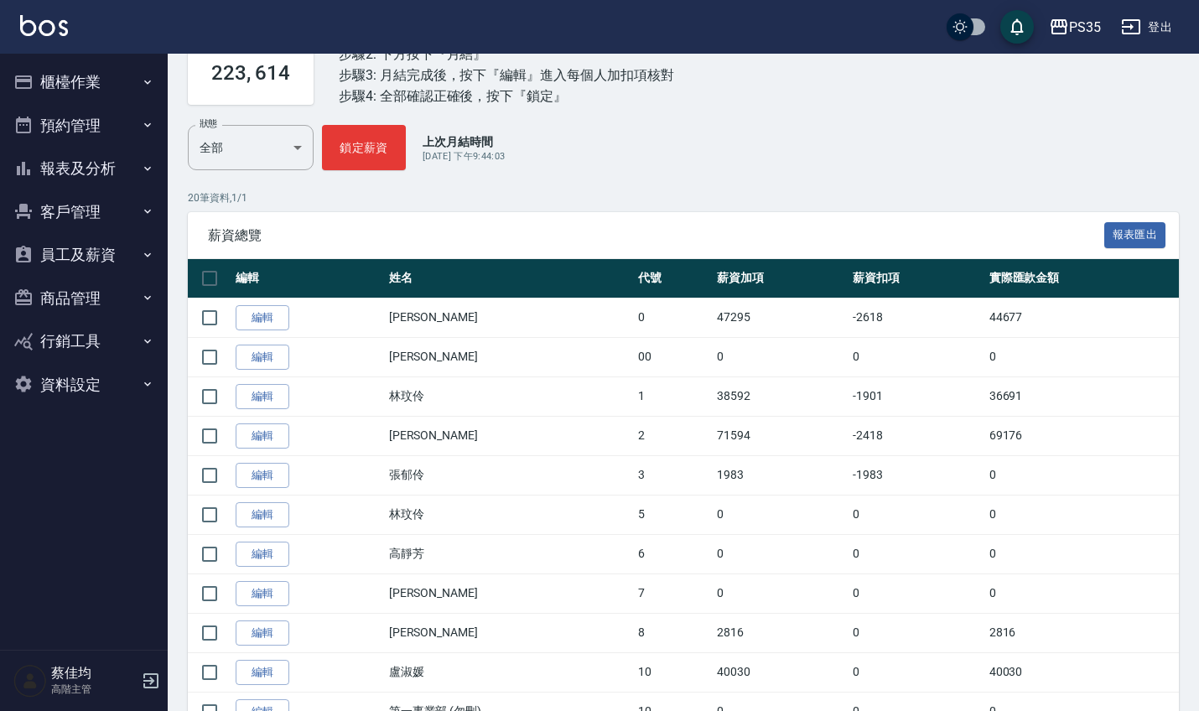
scroll to position [174, 0]
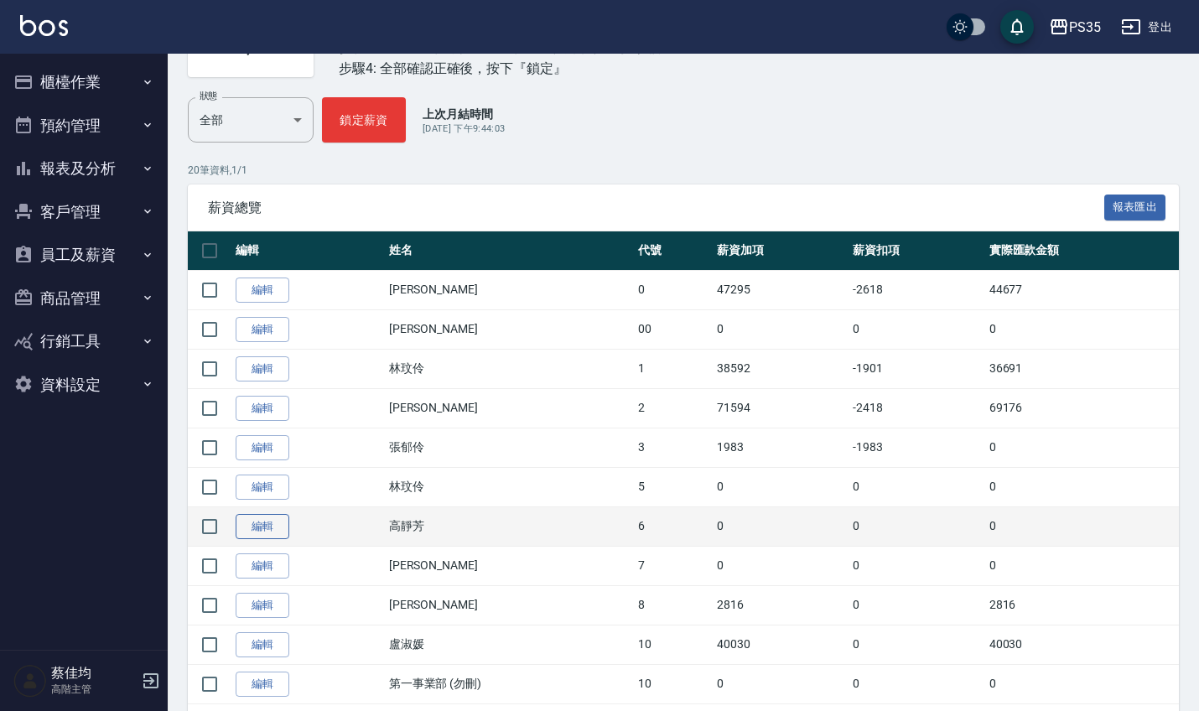
click at [262, 525] on link "編輯" at bounding box center [263, 527] width 54 height 26
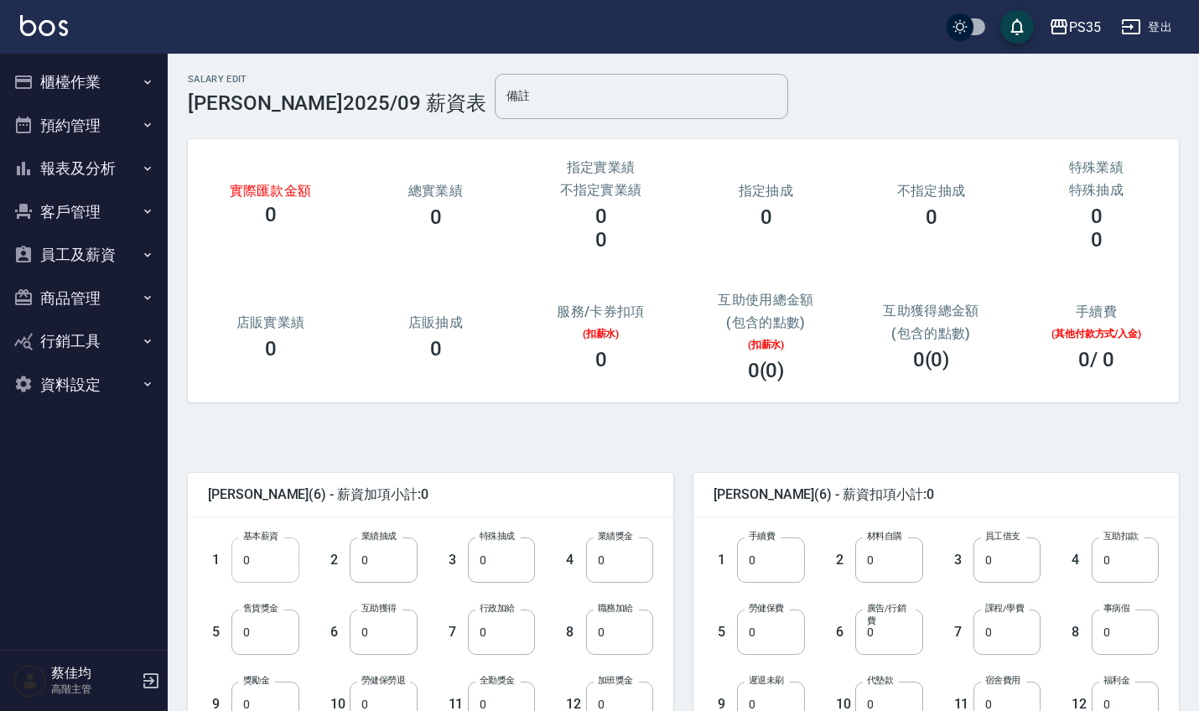
click at [286, 571] on input "0" at bounding box center [264, 559] width 67 height 45
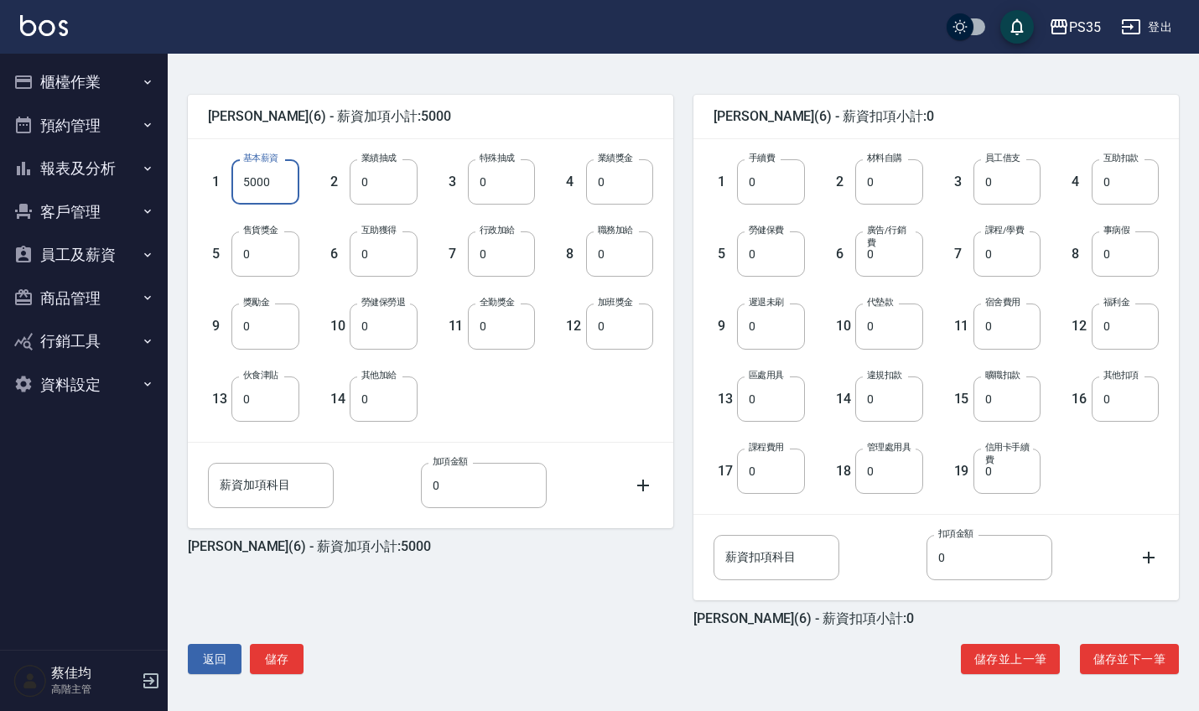
scroll to position [378, 0]
type input "5000"
click at [287, 660] on button "儲存" at bounding box center [277, 659] width 54 height 31
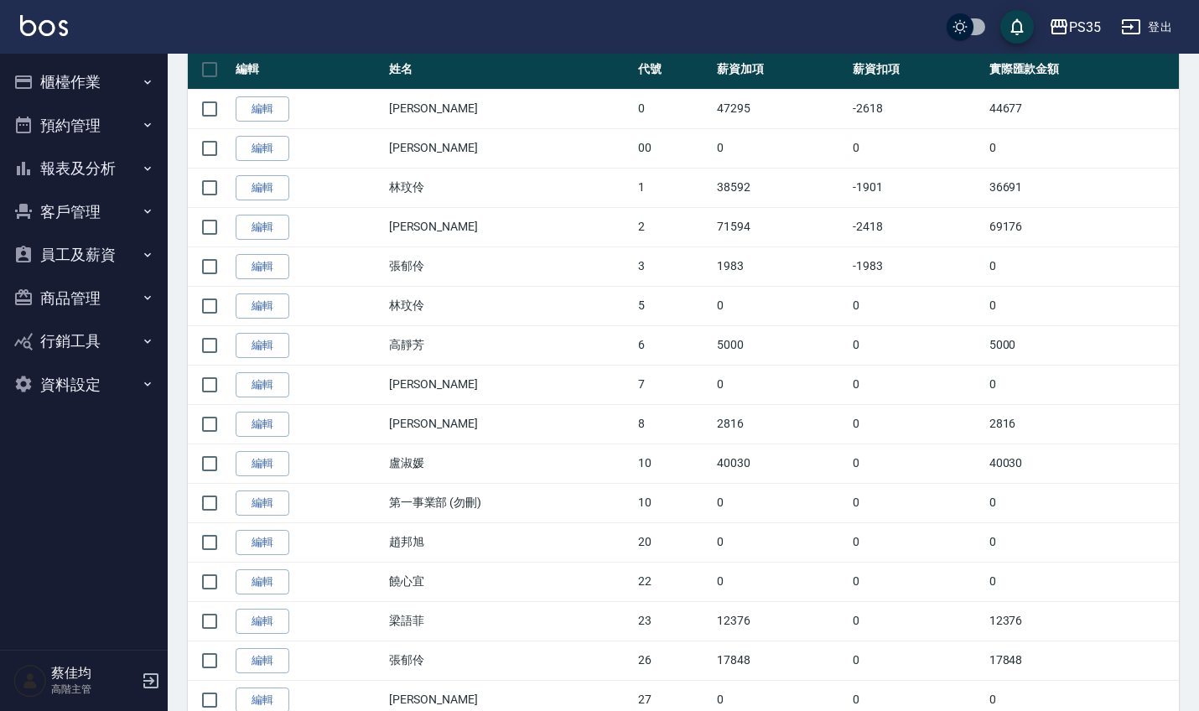
scroll to position [371, 0]
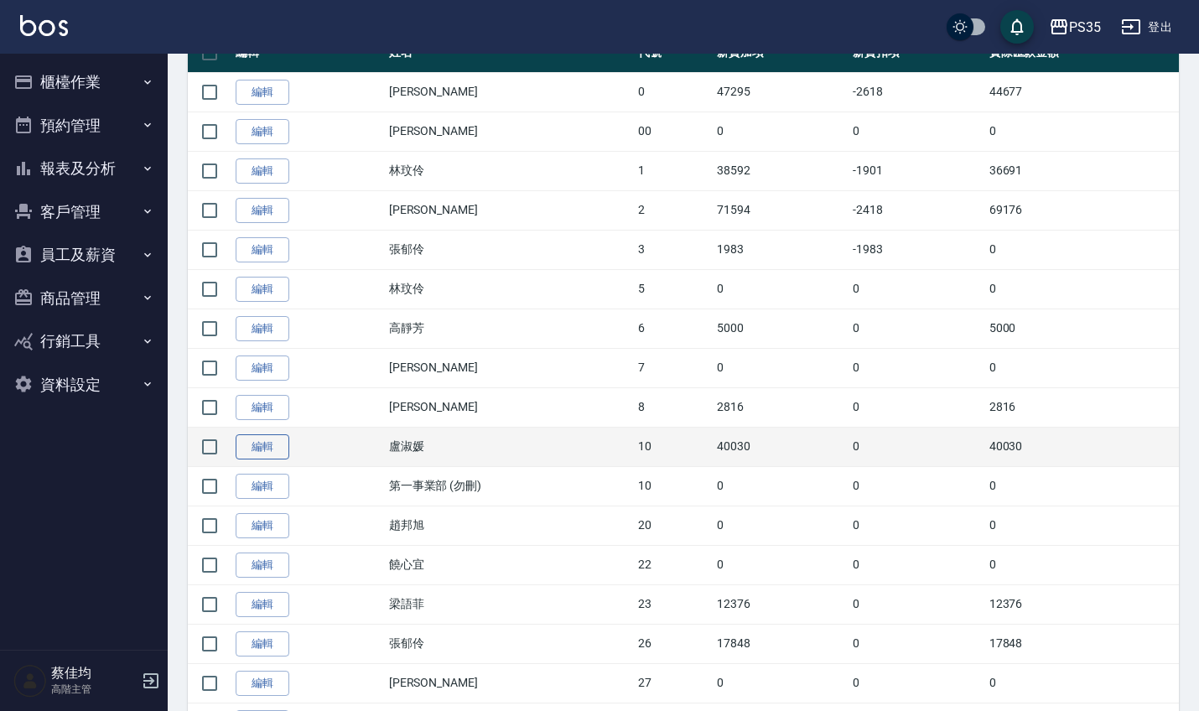
click at [265, 452] on link "編輯" at bounding box center [263, 447] width 54 height 26
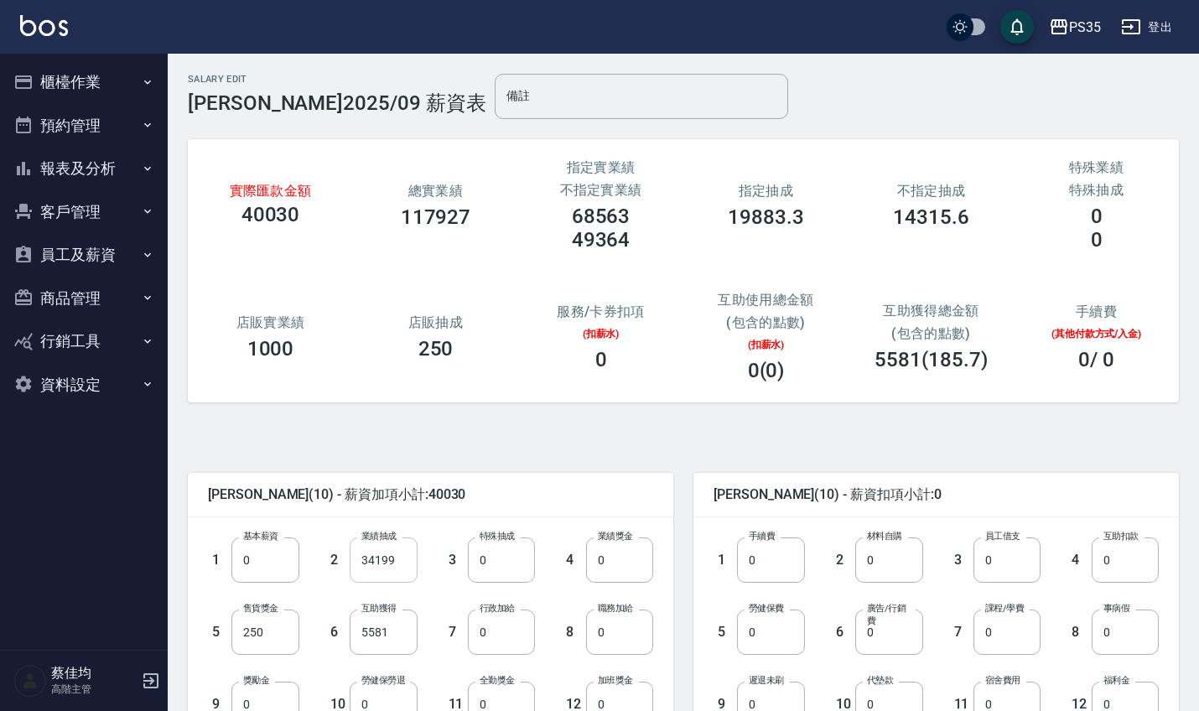
click at [406, 567] on input "34199" at bounding box center [383, 559] width 67 height 45
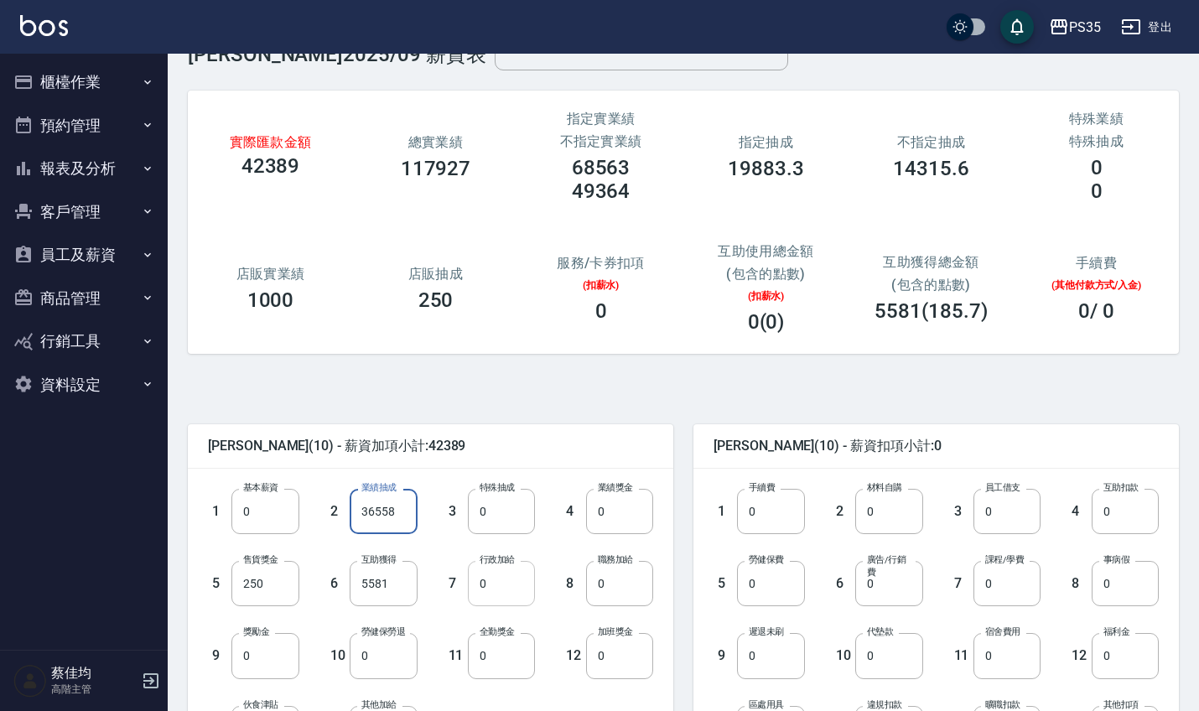
scroll to position [50, 0]
type input "36558"
click at [398, 587] on input "5581" at bounding box center [383, 581] width 67 height 45
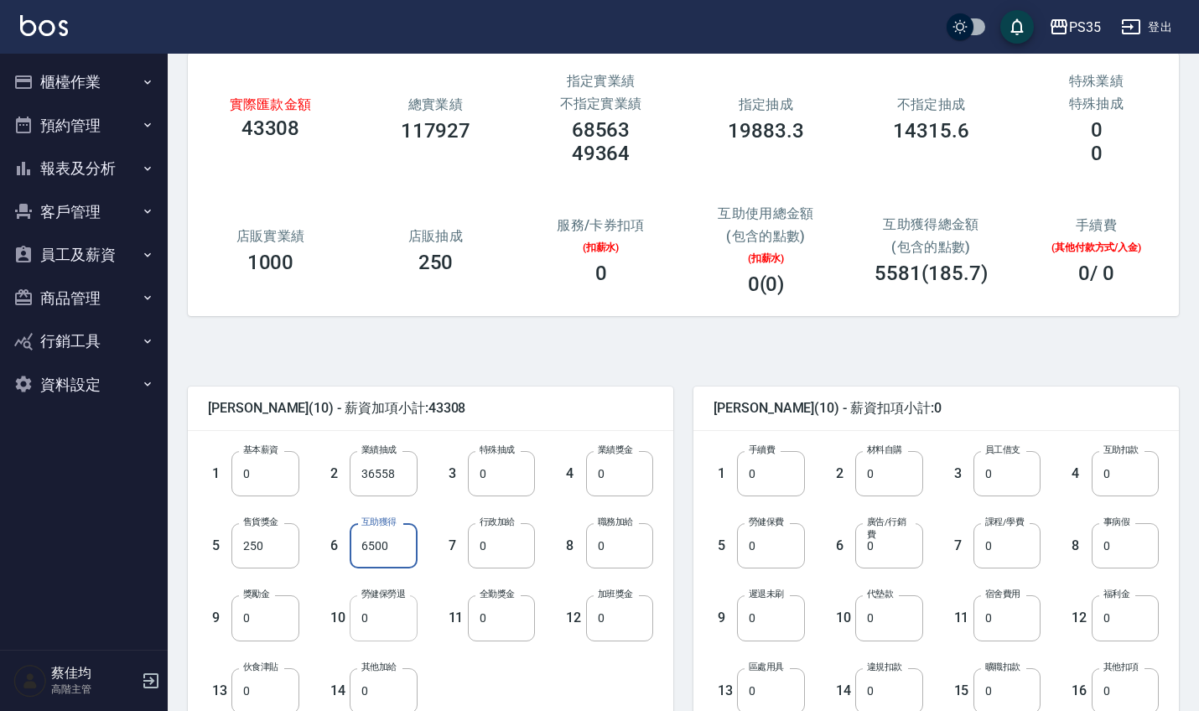
scroll to position [109, 0]
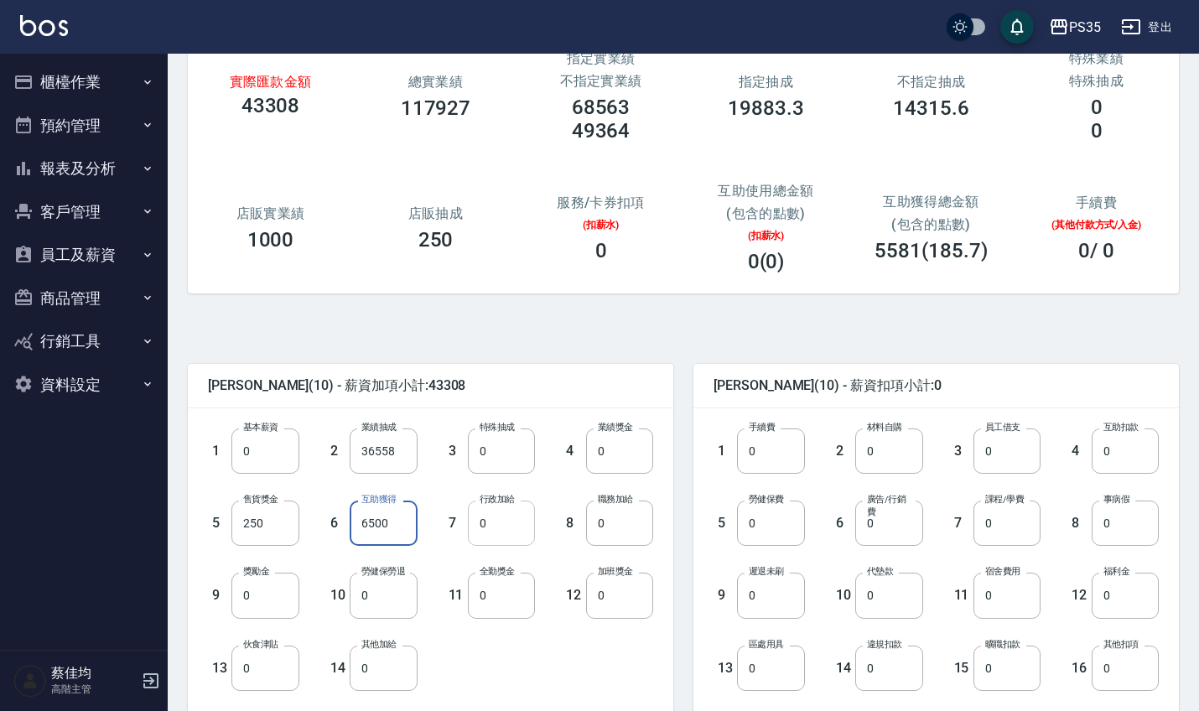
type input "6500"
click at [511, 521] on input "0" at bounding box center [501, 522] width 67 height 45
type input "10000"
click at [496, 607] on input "0" at bounding box center [501, 595] width 67 height 45
type input "1000"
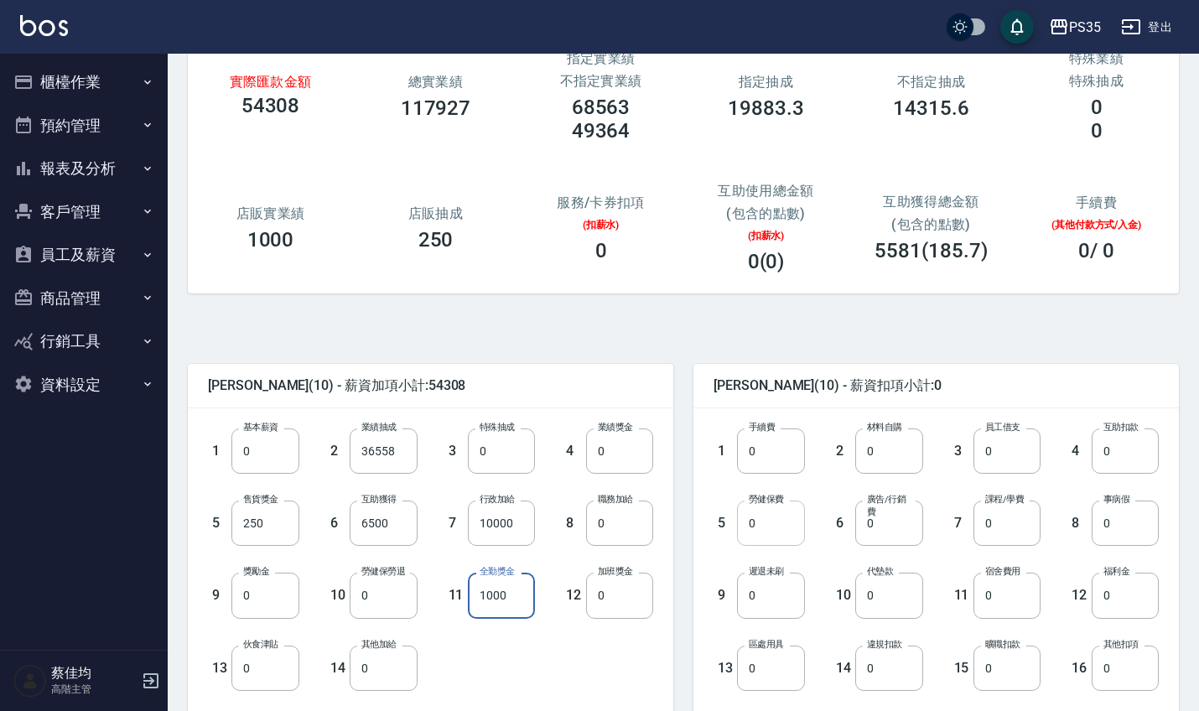
click at [775, 530] on input "0" at bounding box center [770, 522] width 67 height 45
type input "1228"
click at [1137, 609] on input "0" at bounding box center [1124, 595] width 67 height 45
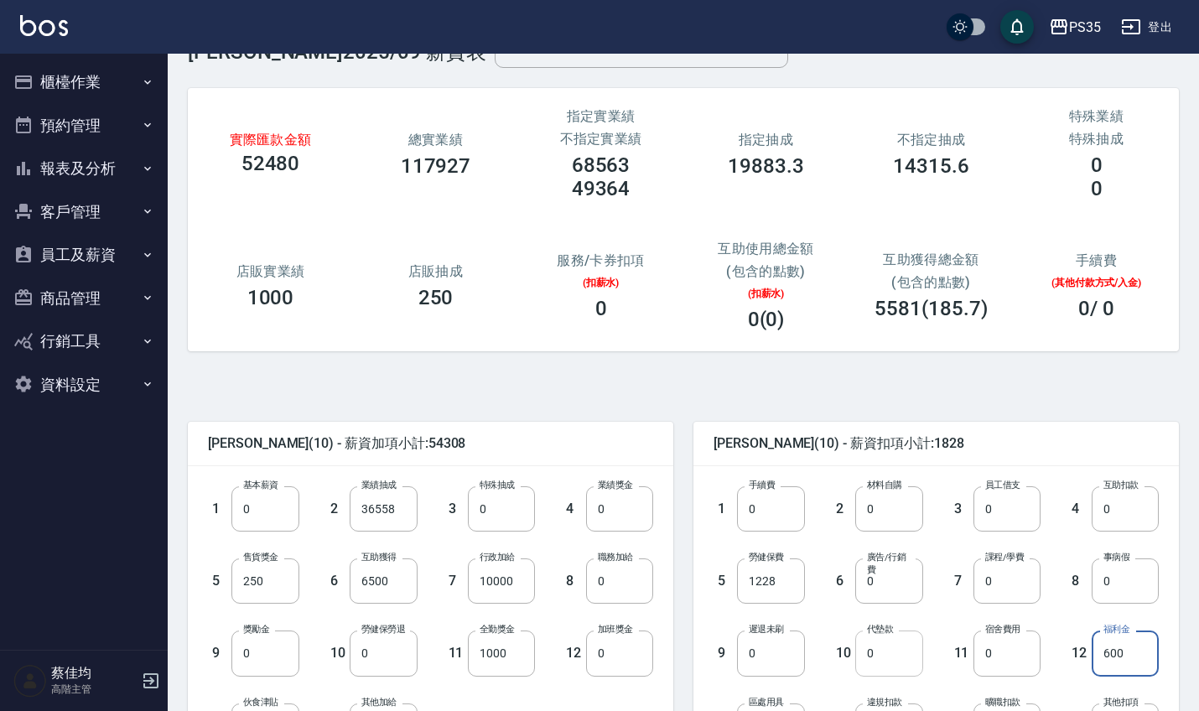
scroll to position [349, 0]
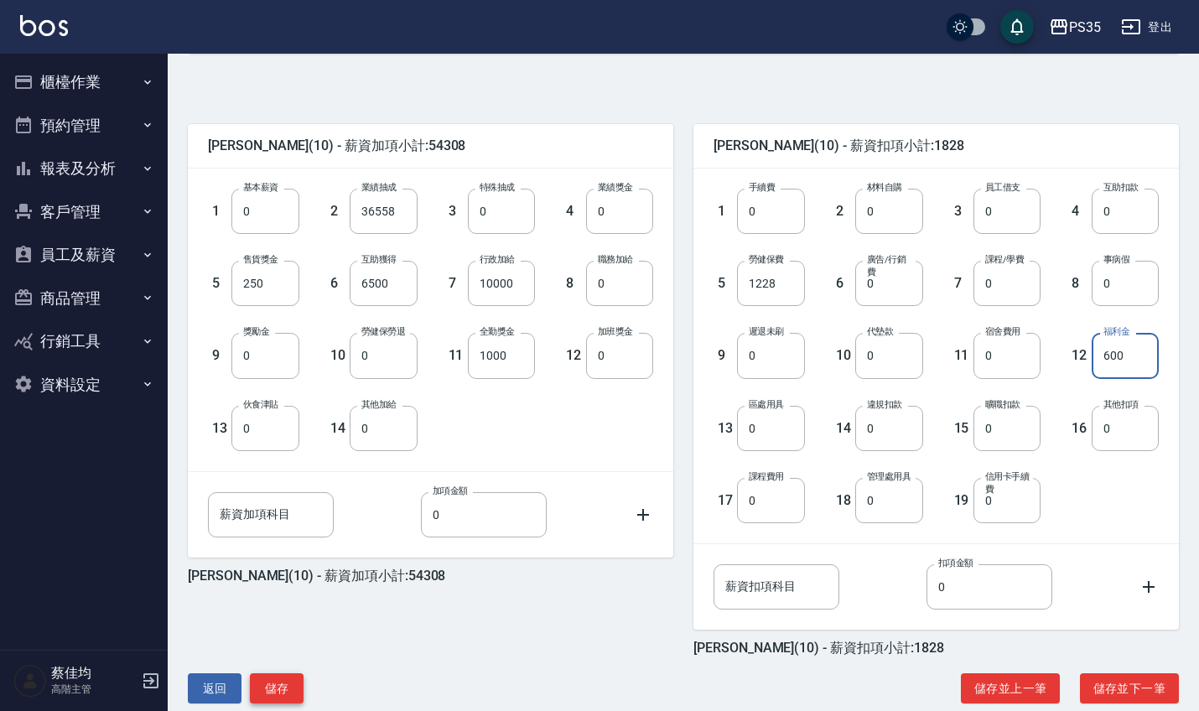
type input "600"
click at [260, 682] on button "儲存" at bounding box center [277, 688] width 54 height 31
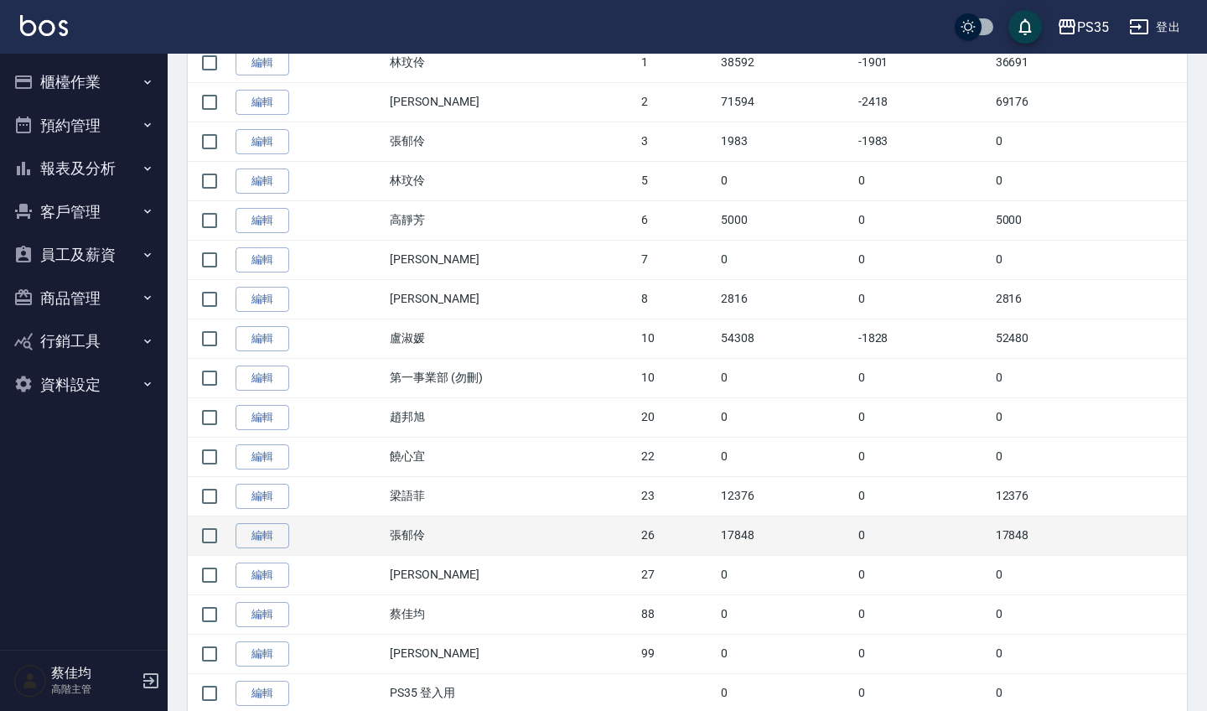
scroll to position [478, 0]
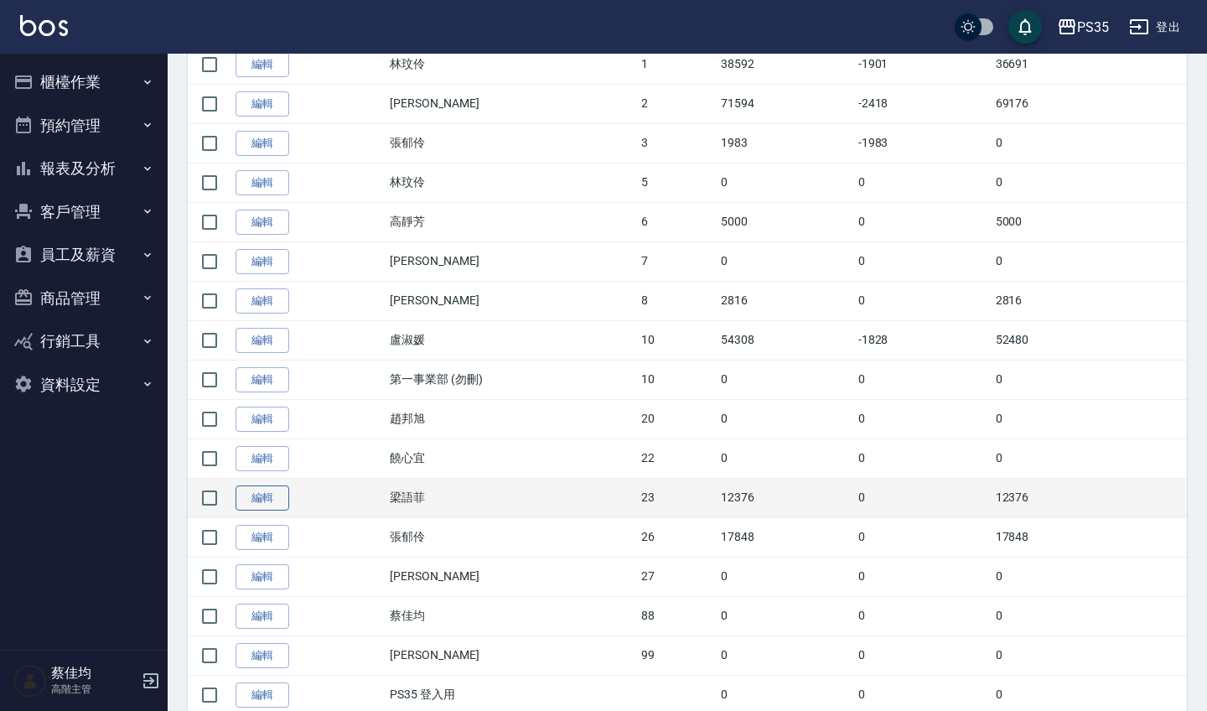
click at [253, 500] on link "編輯" at bounding box center [263, 498] width 54 height 26
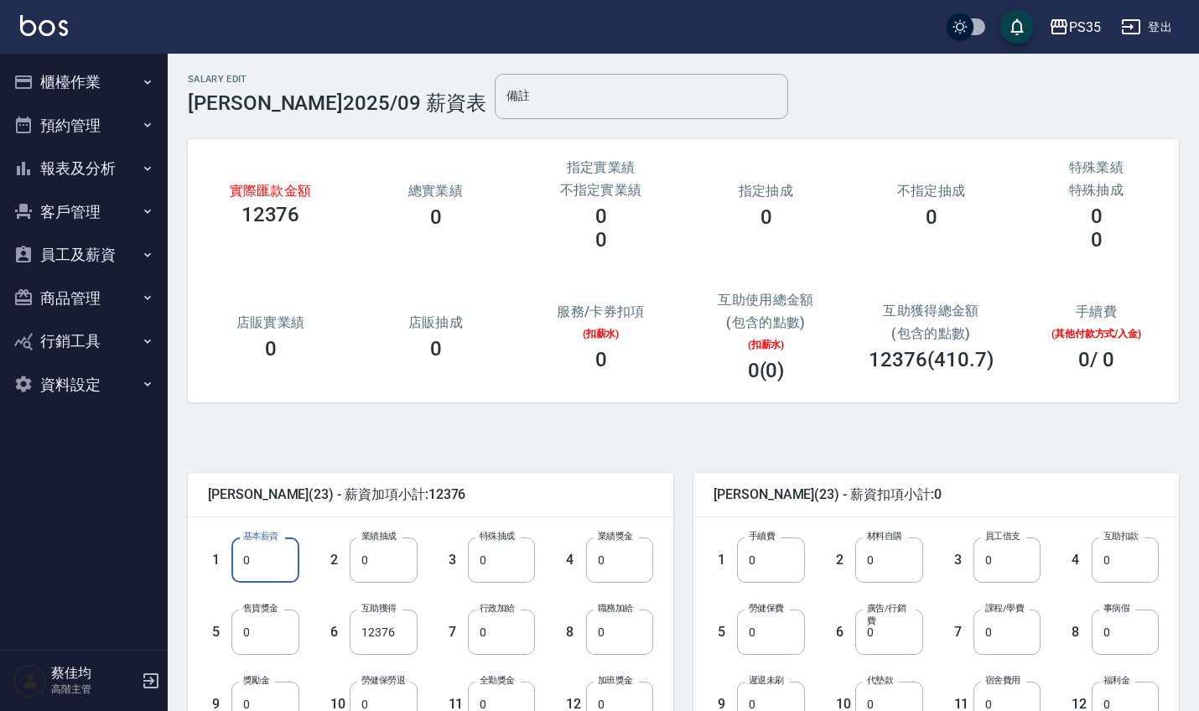
click at [276, 557] on input "0" at bounding box center [264, 559] width 67 height 45
type input "16673"
click at [407, 639] on input "12376" at bounding box center [383, 631] width 67 height 45
type input "0"
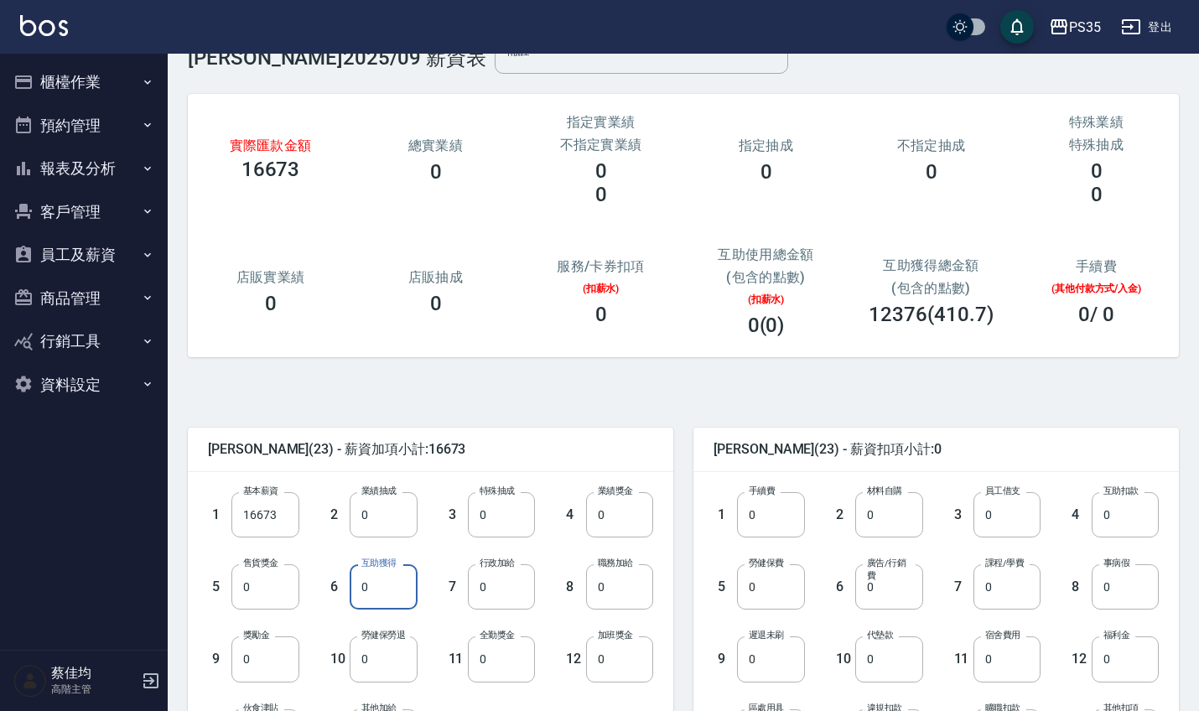
scroll to position [62, 0]
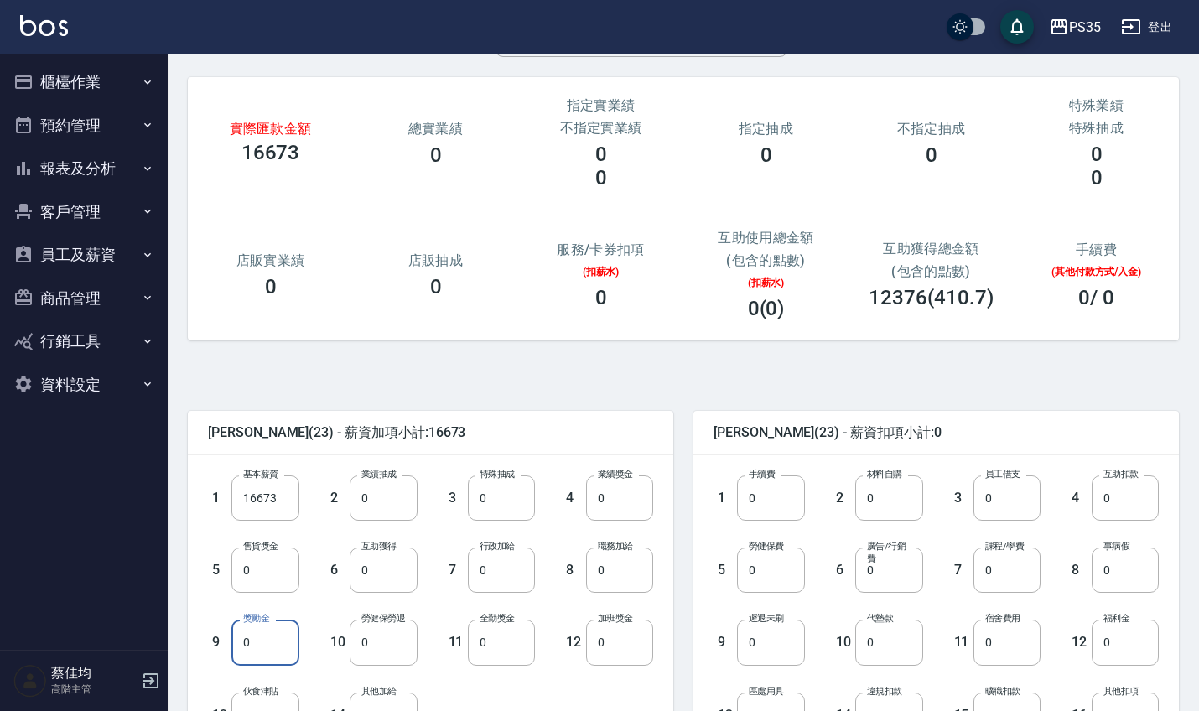
click at [267, 648] on input "0" at bounding box center [264, 641] width 67 height 45
type input "321"
click at [788, 570] on input "0" at bounding box center [770, 569] width 67 height 45
type input "711"
click at [1133, 657] on input "0" at bounding box center [1124, 641] width 67 height 45
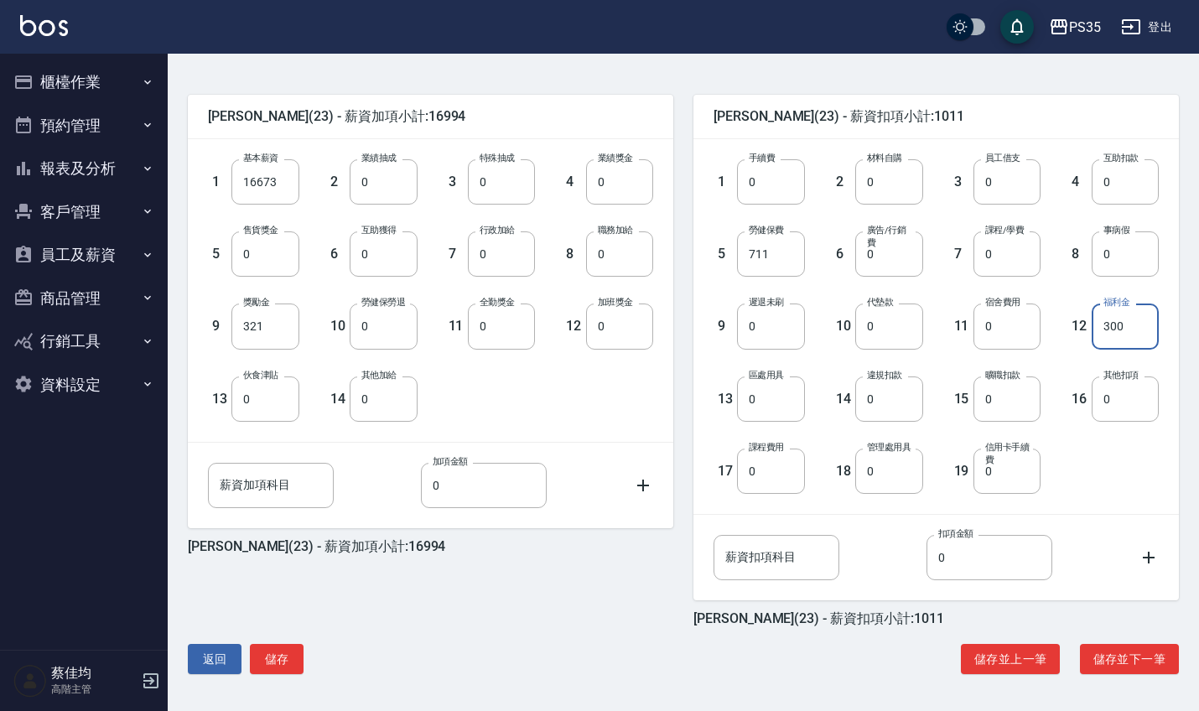
scroll to position [378, 0]
type input "300"
click at [277, 657] on button "儲存" at bounding box center [277, 659] width 54 height 31
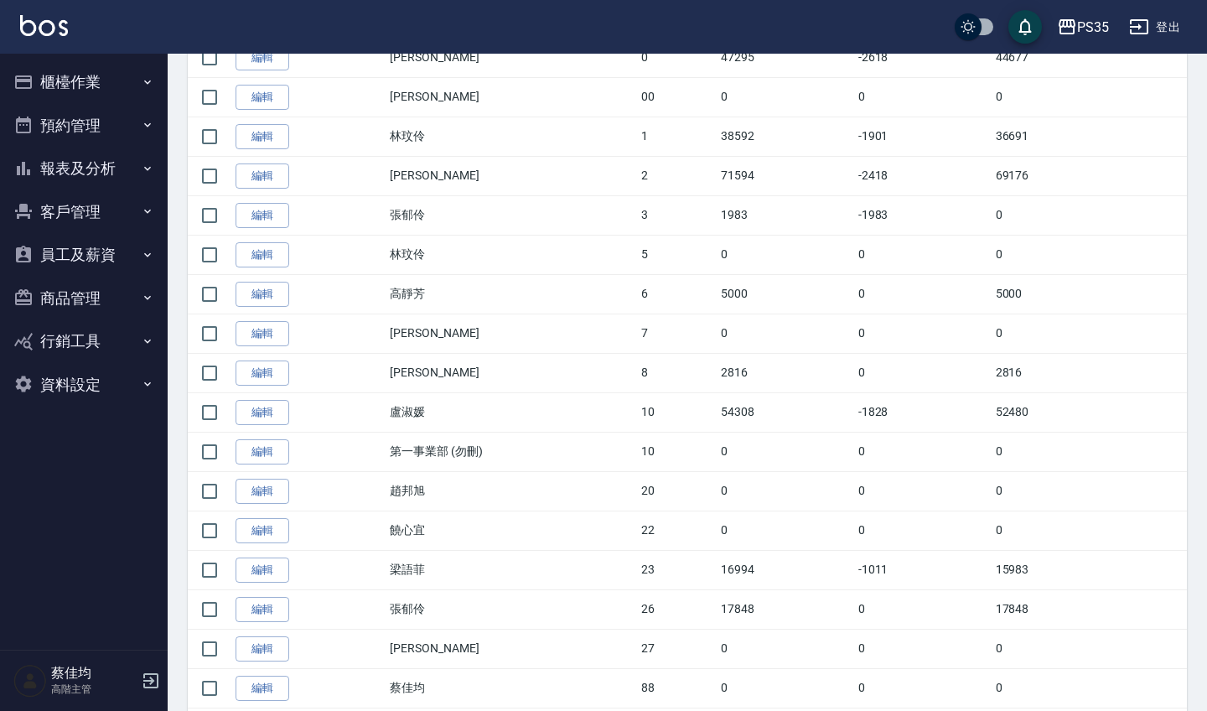
scroll to position [463, 0]
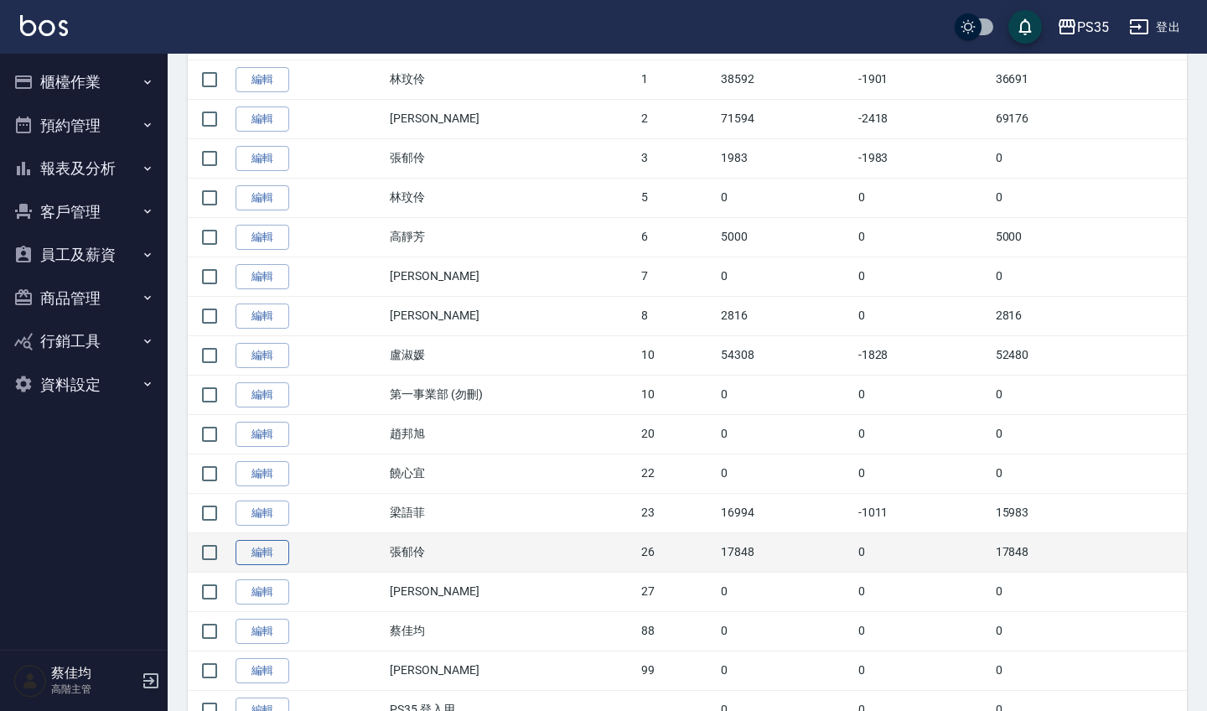
click at [250, 559] on link "編輯" at bounding box center [263, 553] width 54 height 26
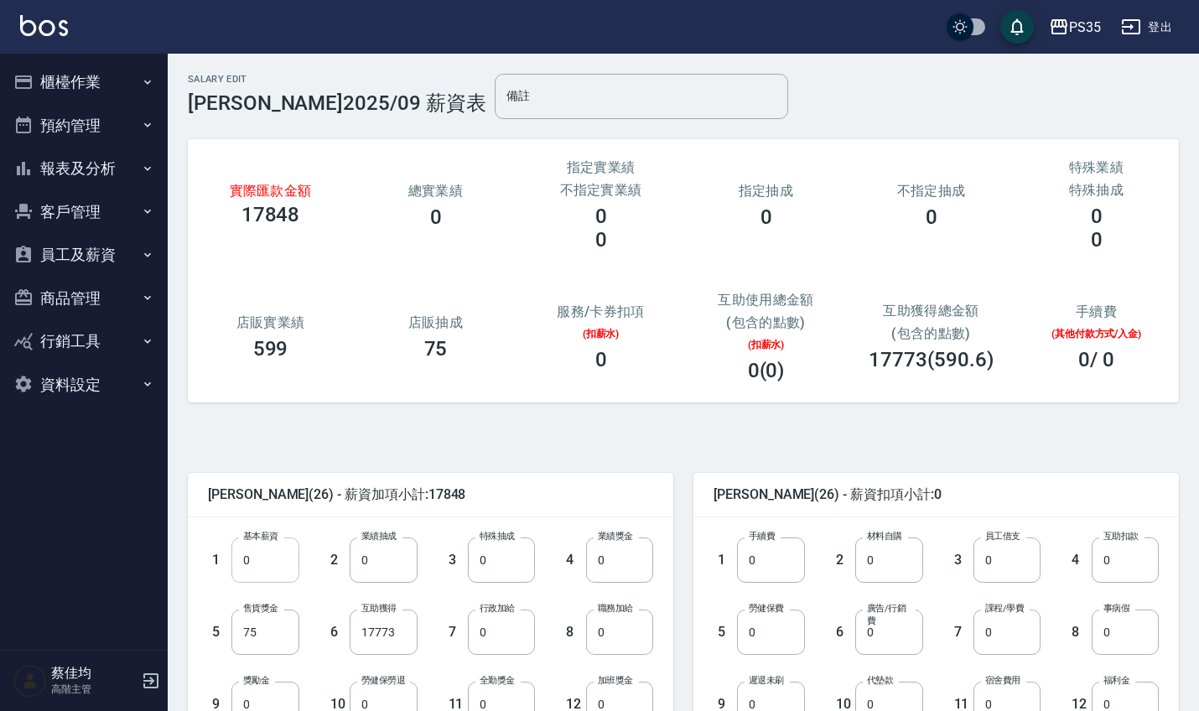
click at [267, 560] on input "0" at bounding box center [264, 559] width 67 height 45
type input "28590"
click at [402, 642] on input "17773" at bounding box center [383, 631] width 67 height 45
type input "0"
click at [1027, 641] on input "0" at bounding box center [1006, 631] width 67 height 45
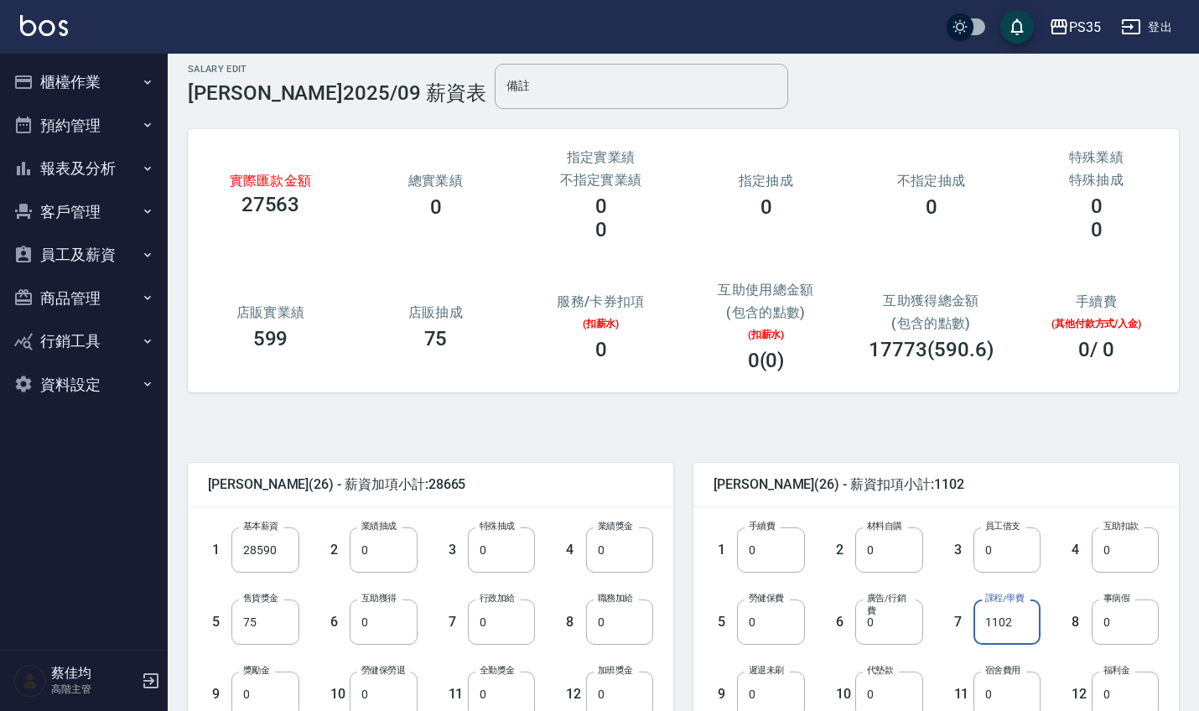
scroll to position [9, 0]
type input "1102"
click at [775, 635] on input "0" at bounding box center [770, 622] width 67 height 45
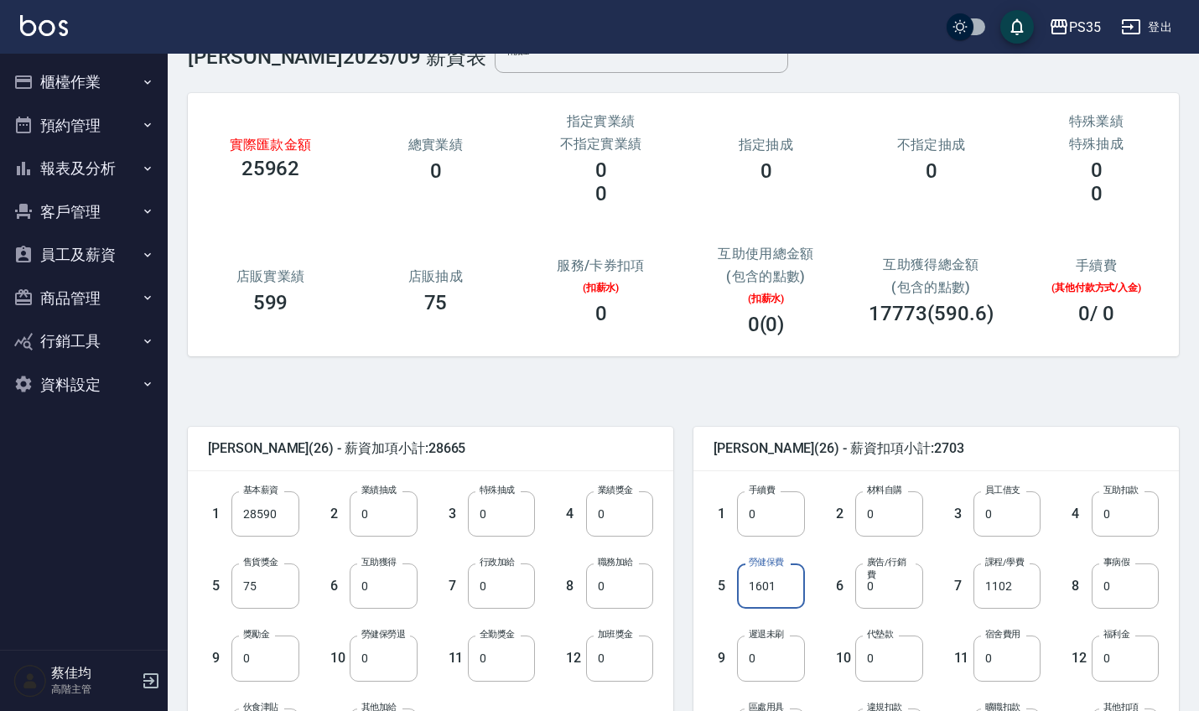
scroll to position [57, 0]
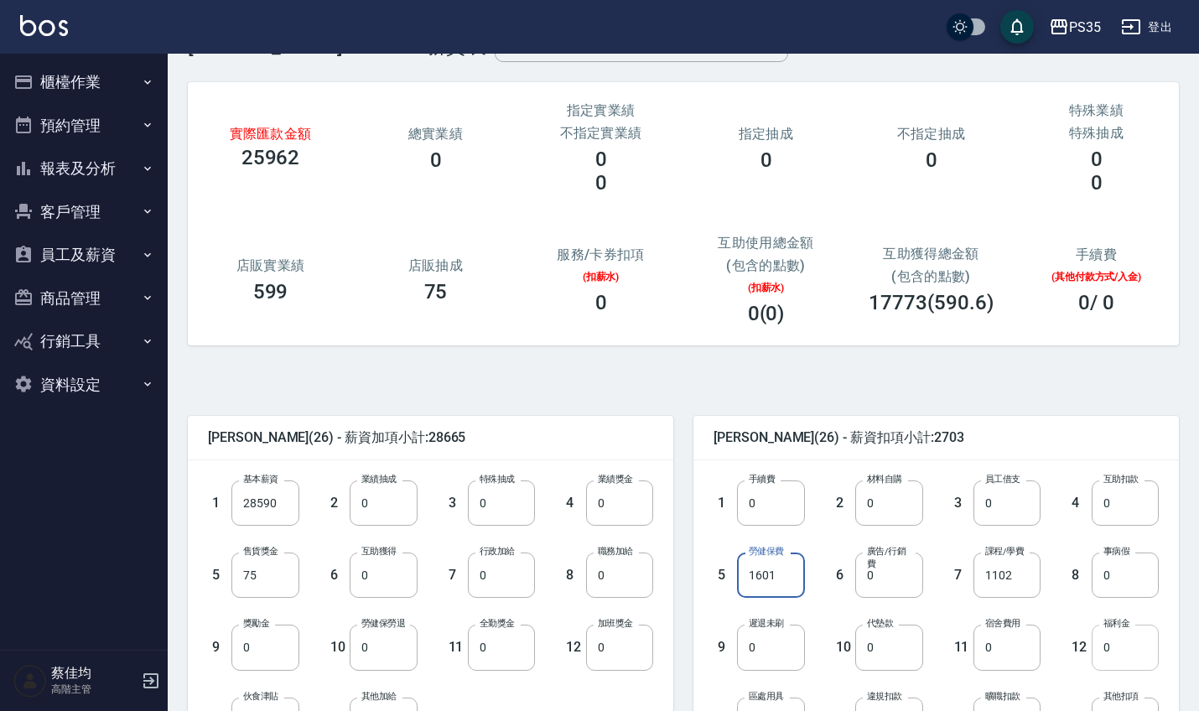
type input "1601"
click at [1138, 650] on input "0" at bounding box center [1124, 647] width 67 height 45
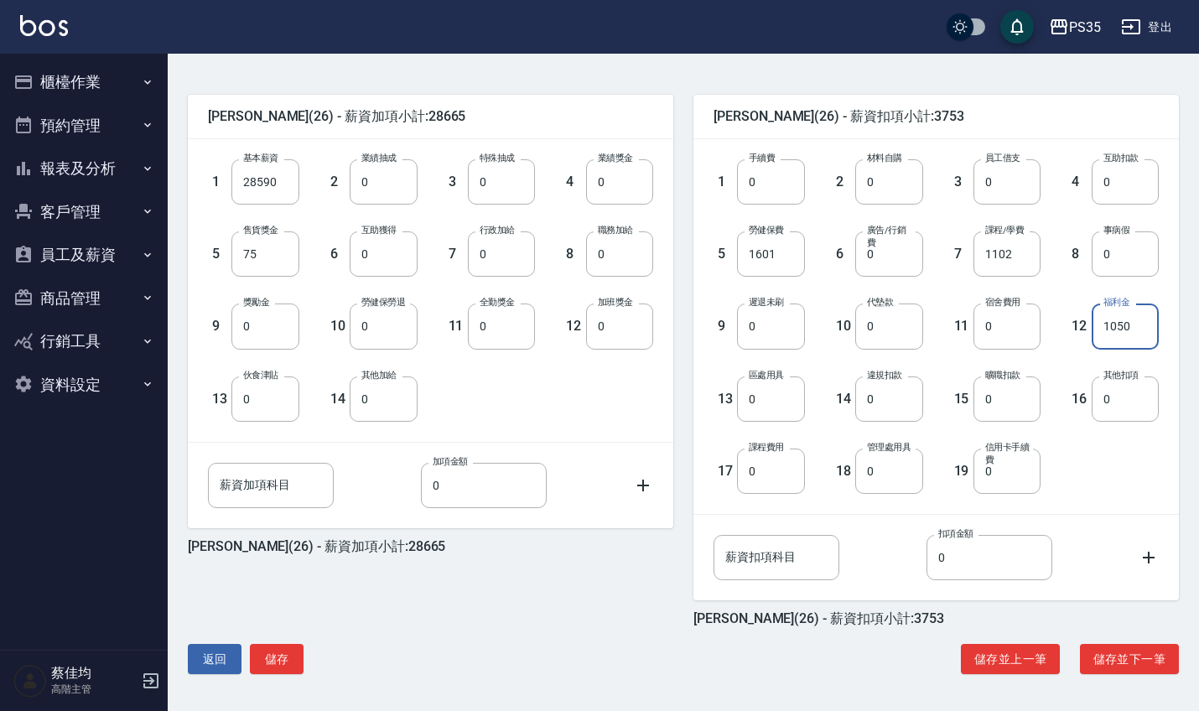
scroll to position [378, 0]
type input "1050"
click at [282, 653] on button "儲存" at bounding box center [277, 659] width 54 height 31
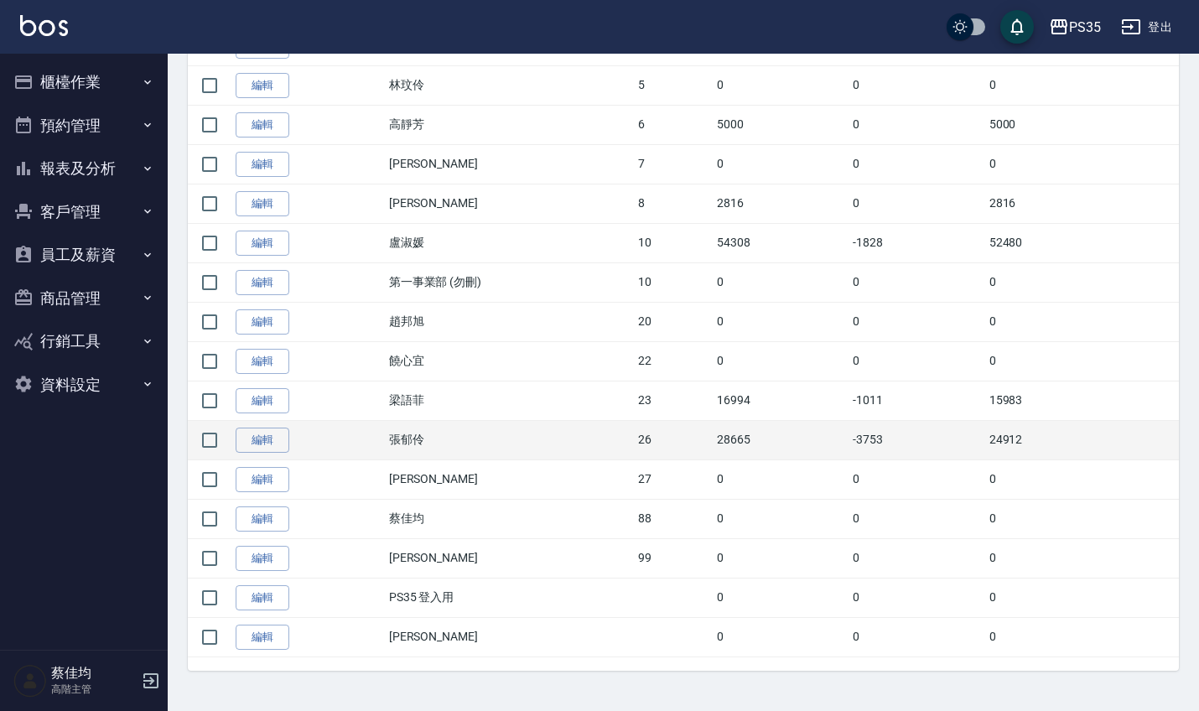
scroll to position [574, 0]
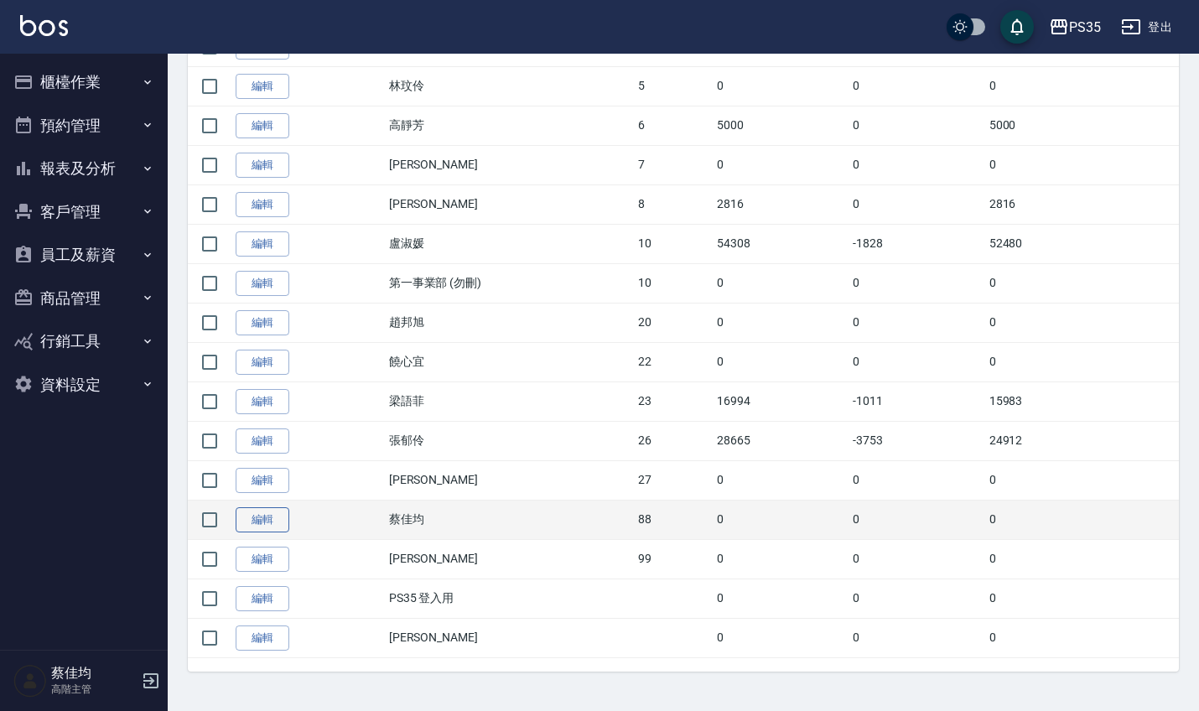
click at [259, 519] on link "編輯" at bounding box center [263, 520] width 54 height 26
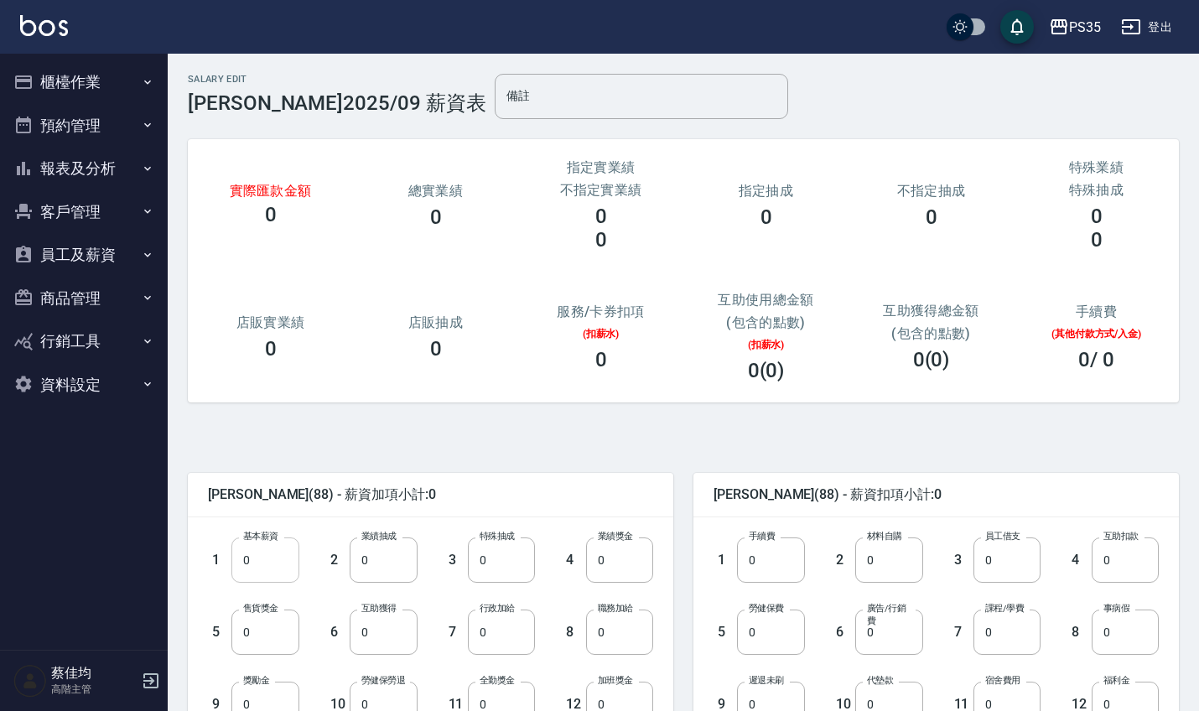
click at [285, 548] on input "0" at bounding box center [264, 559] width 67 height 45
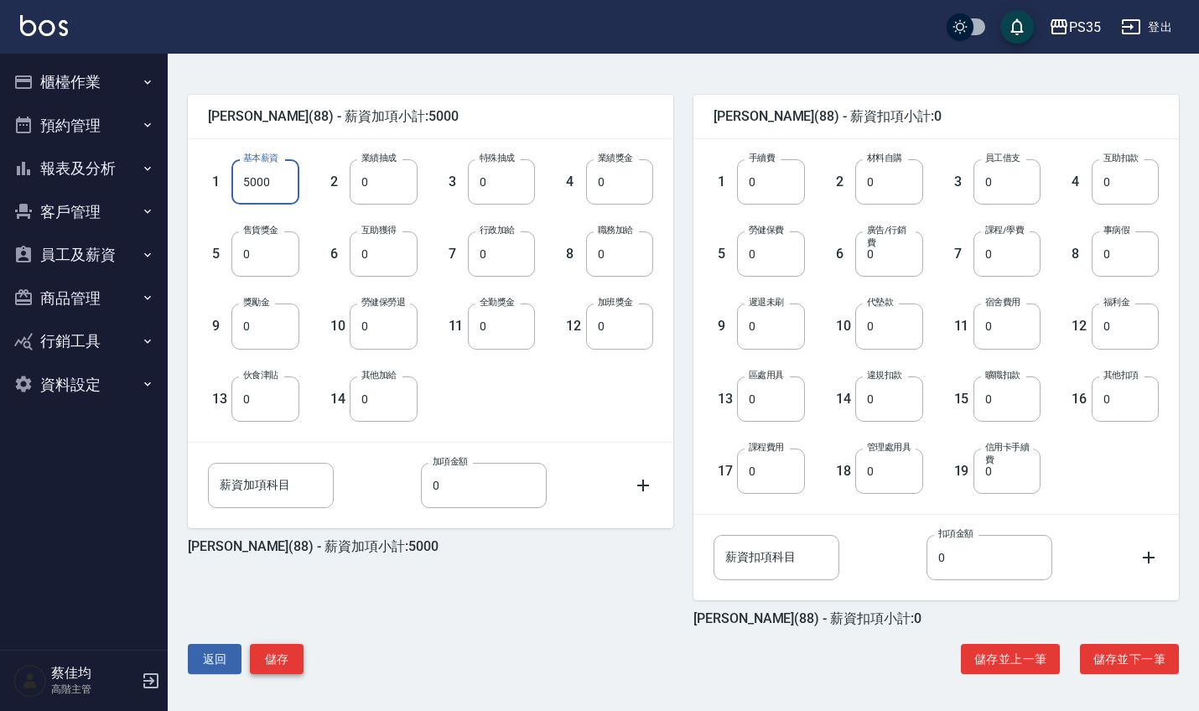
scroll to position [378, 0]
type input "5000"
click at [280, 661] on button "儲存" at bounding box center [277, 659] width 54 height 31
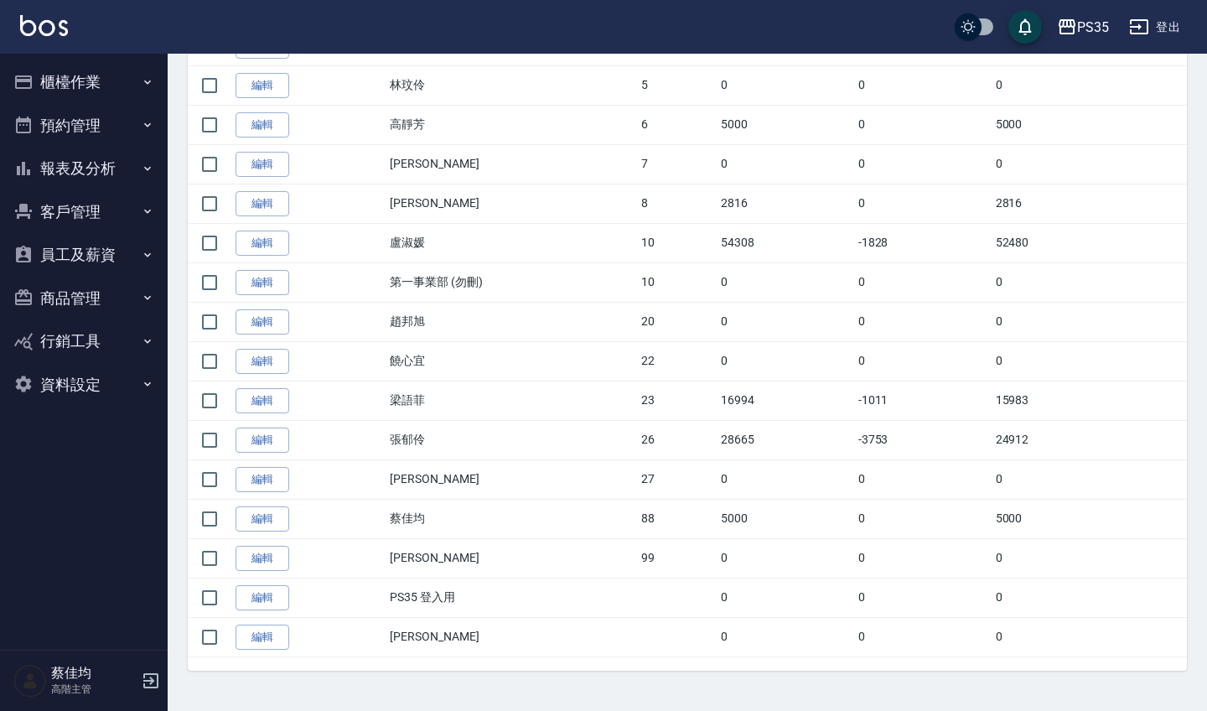
scroll to position [574, 0]
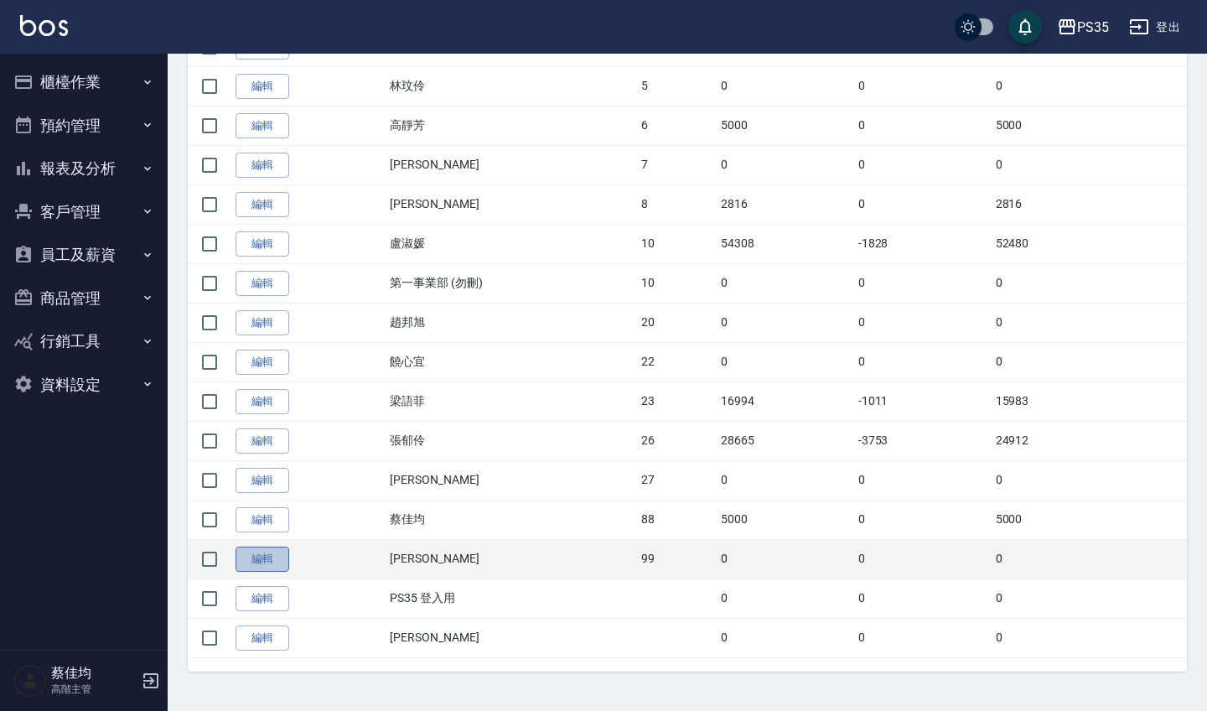
click at [262, 562] on link "編輯" at bounding box center [263, 560] width 54 height 26
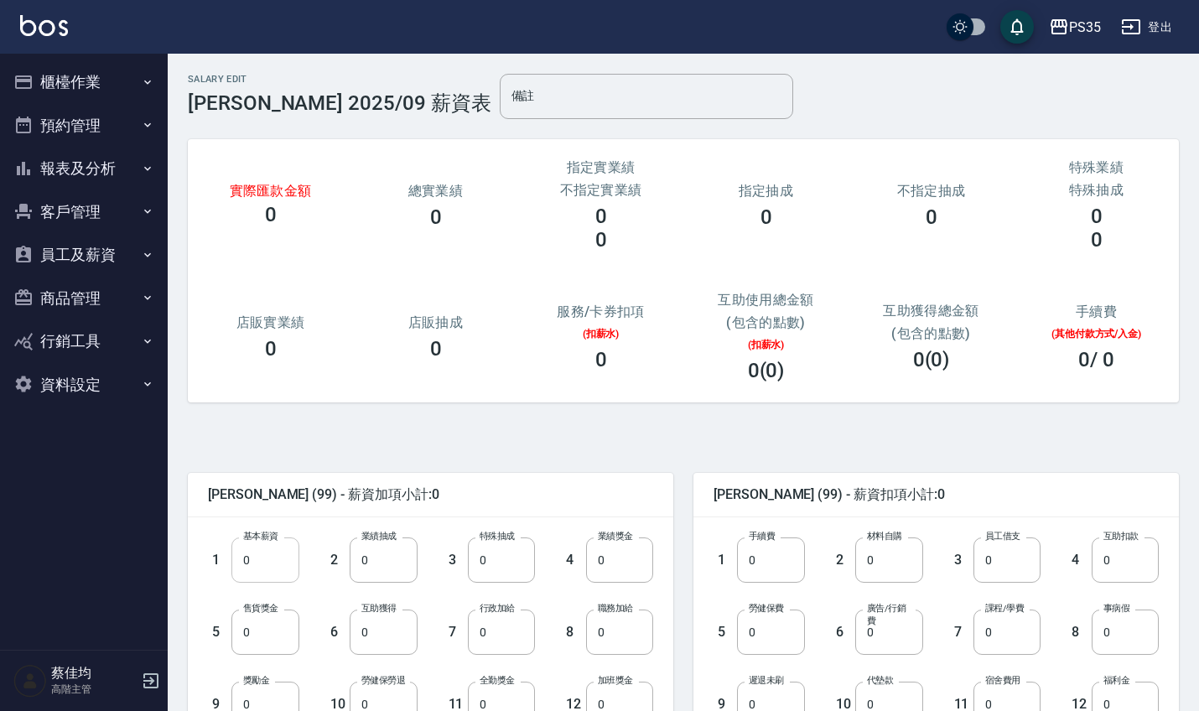
click at [269, 561] on input "0" at bounding box center [264, 559] width 67 height 45
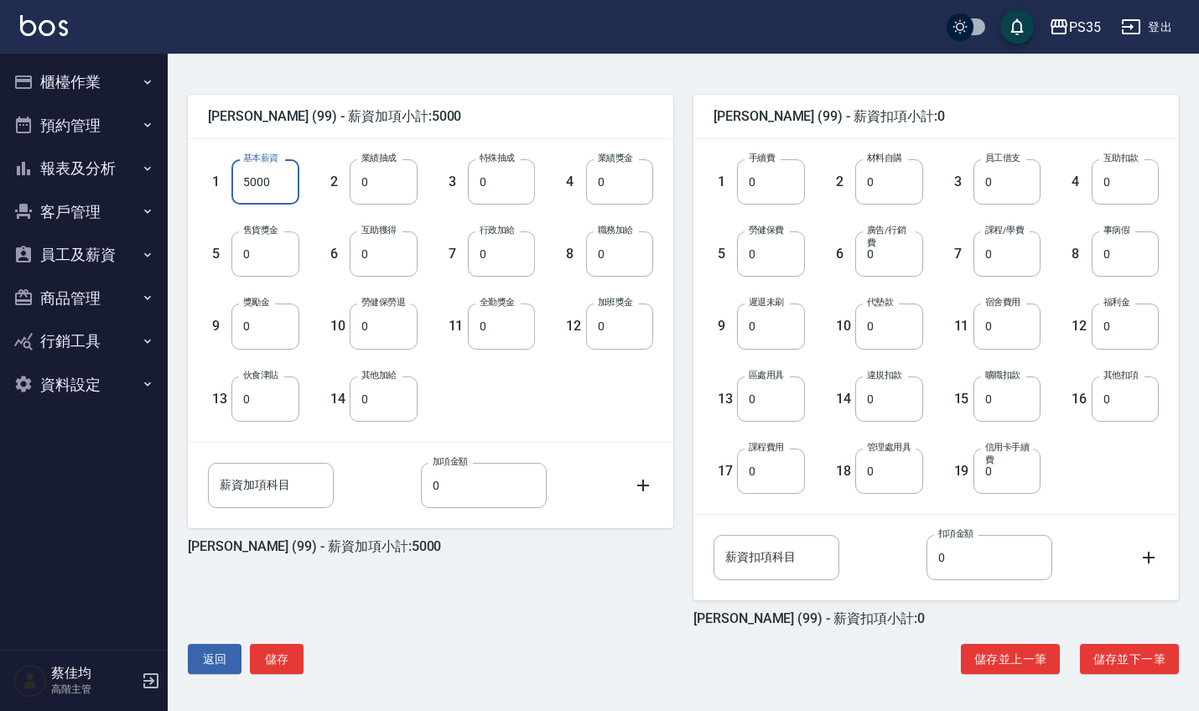
scroll to position [378, 0]
type input "5000"
click at [287, 656] on button "儲存" at bounding box center [277, 659] width 54 height 31
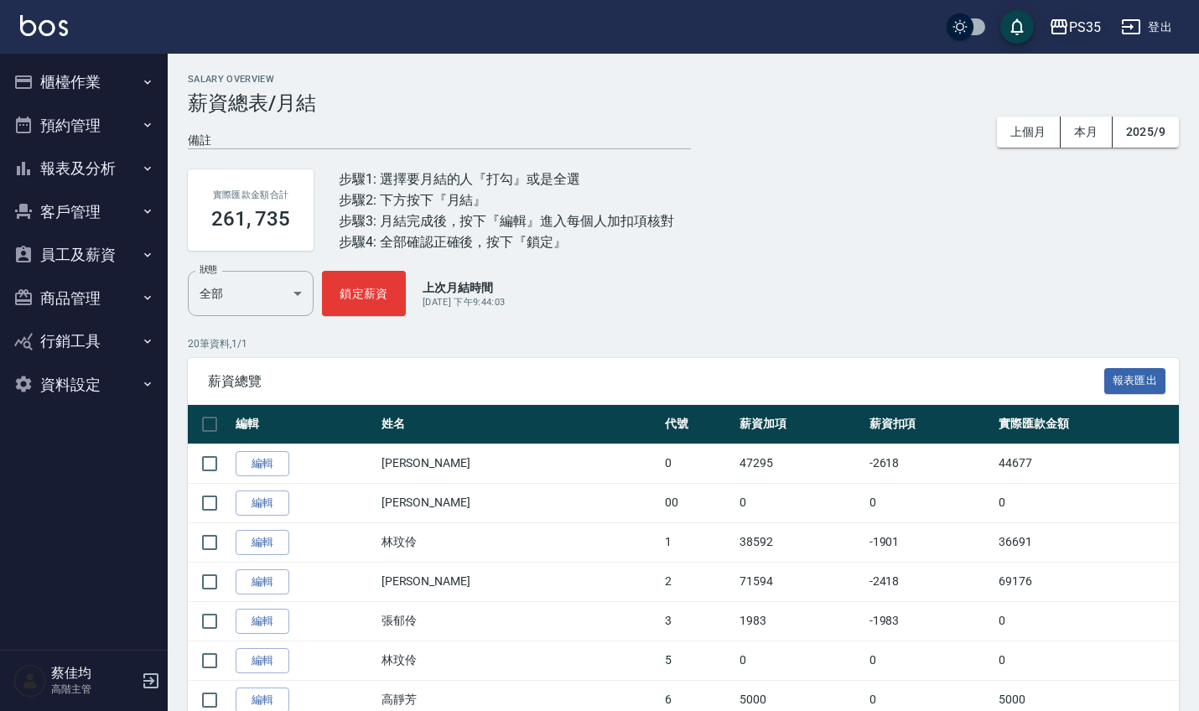
click at [1102, 24] on button "PS35" at bounding box center [1074, 27] width 65 height 34
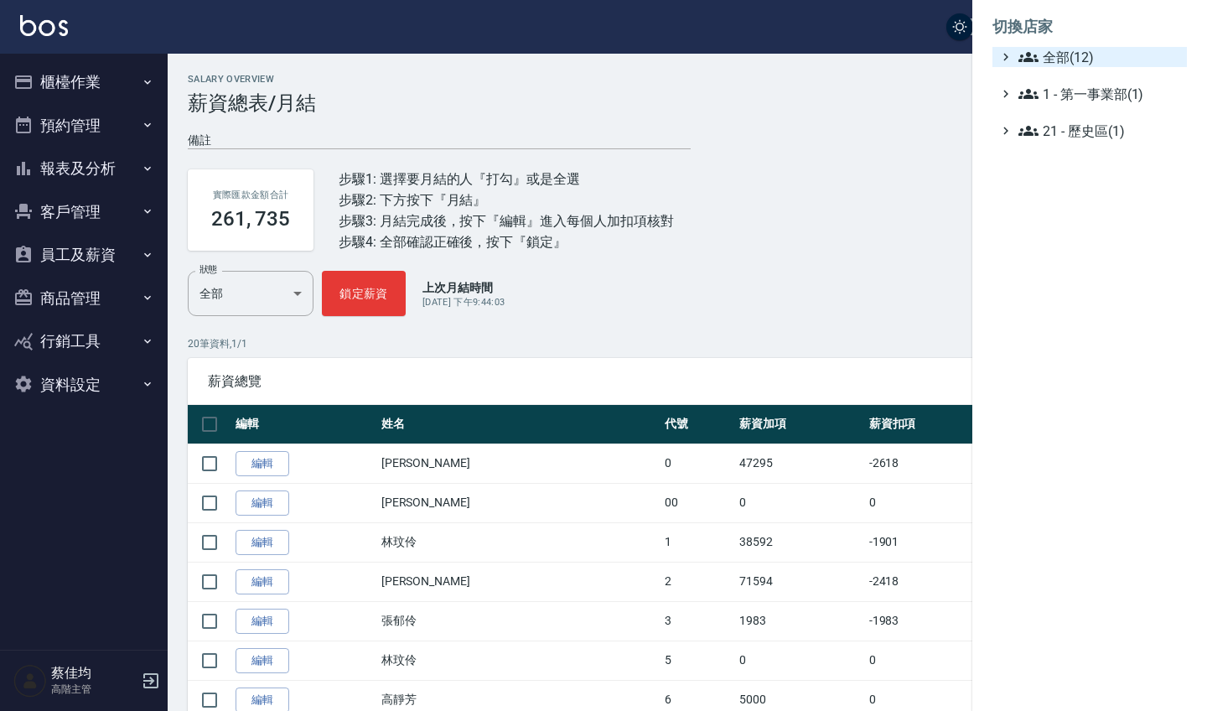
click at [1058, 54] on span "全部(12)" at bounding box center [1100, 57] width 162 height 20
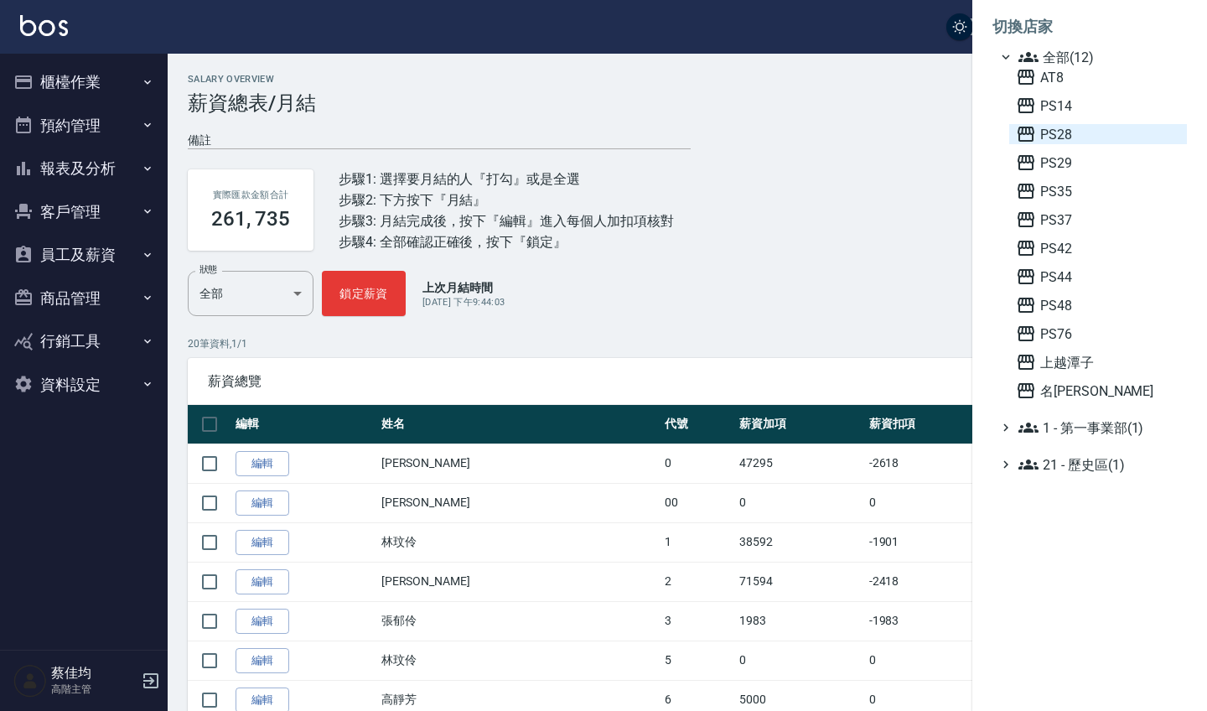
click at [1053, 140] on span "PS28" at bounding box center [1098, 134] width 164 height 20
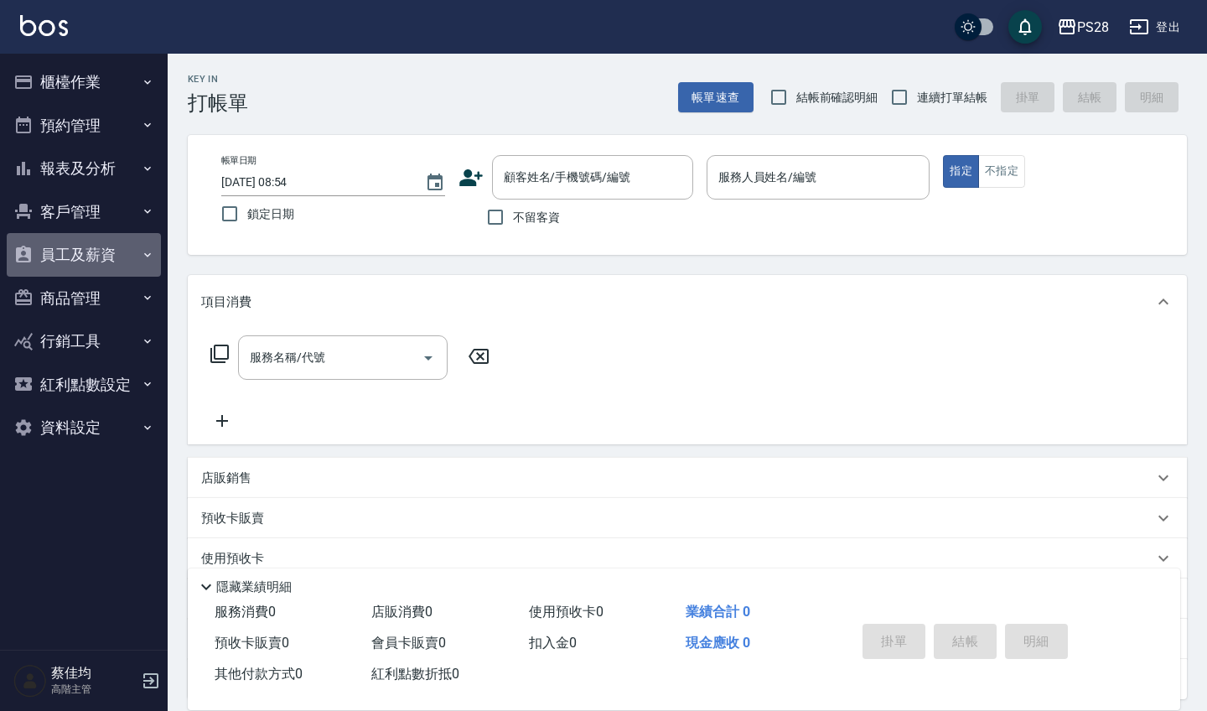
click at [87, 252] on button "員工及薪資" at bounding box center [84, 255] width 154 height 44
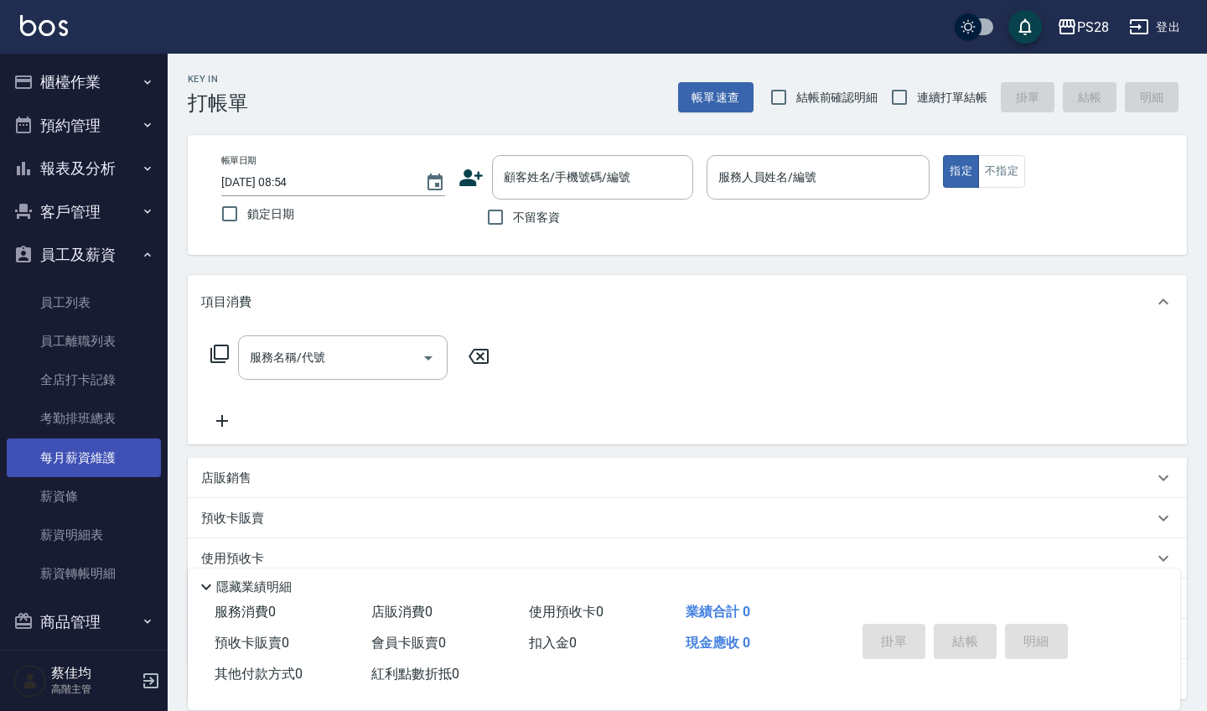
click at [101, 457] on link "每月薪資維護" at bounding box center [84, 457] width 154 height 39
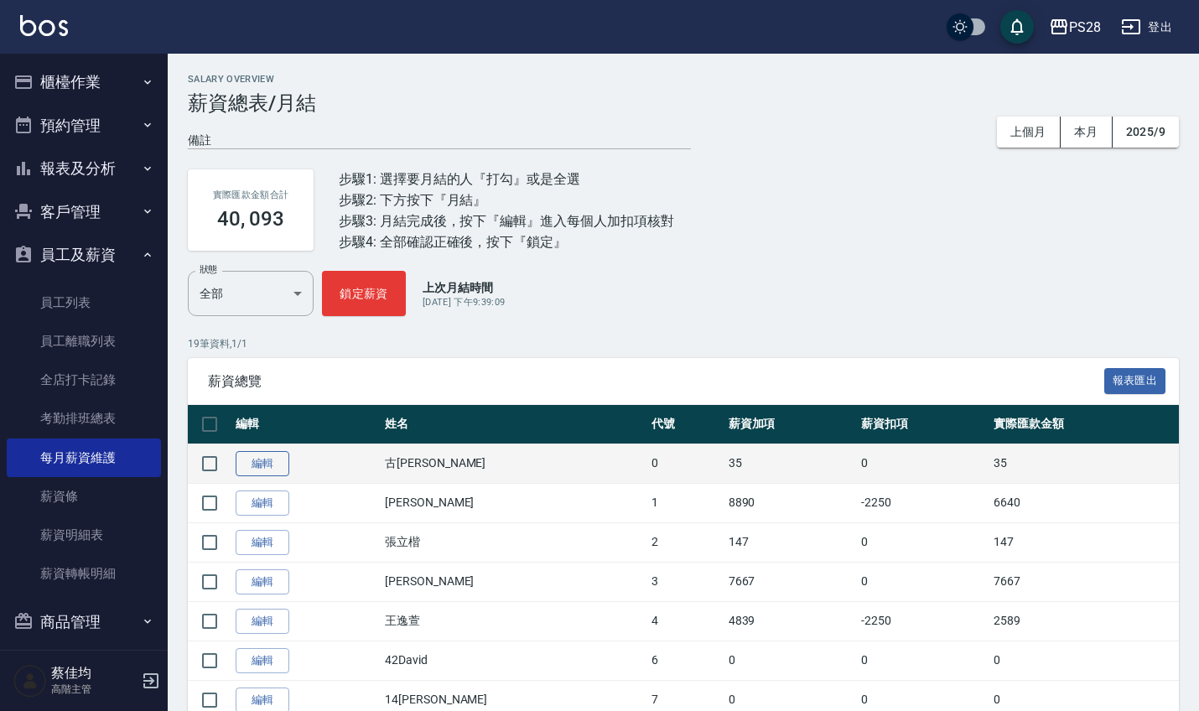
click at [267, 456] on link "編輯" at bounding box center [263, 464] width 54 height 26
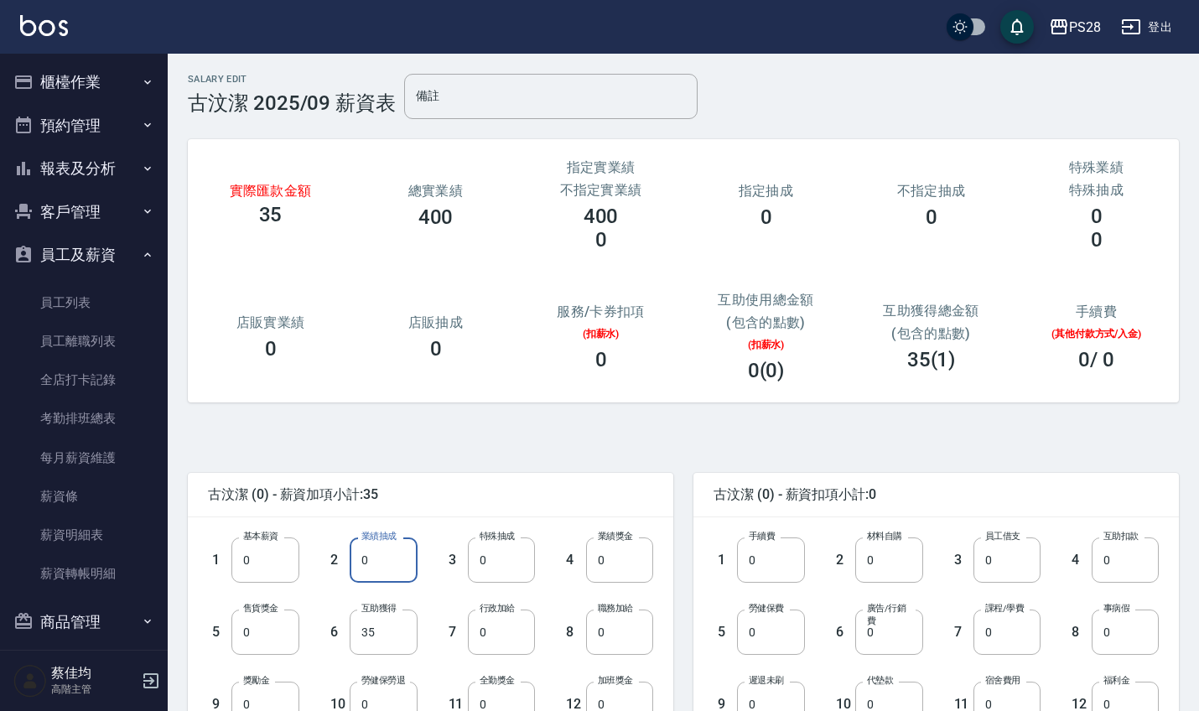
click at [389, 563] on input "0" at bounding box center [383, 559] width 67 height 45
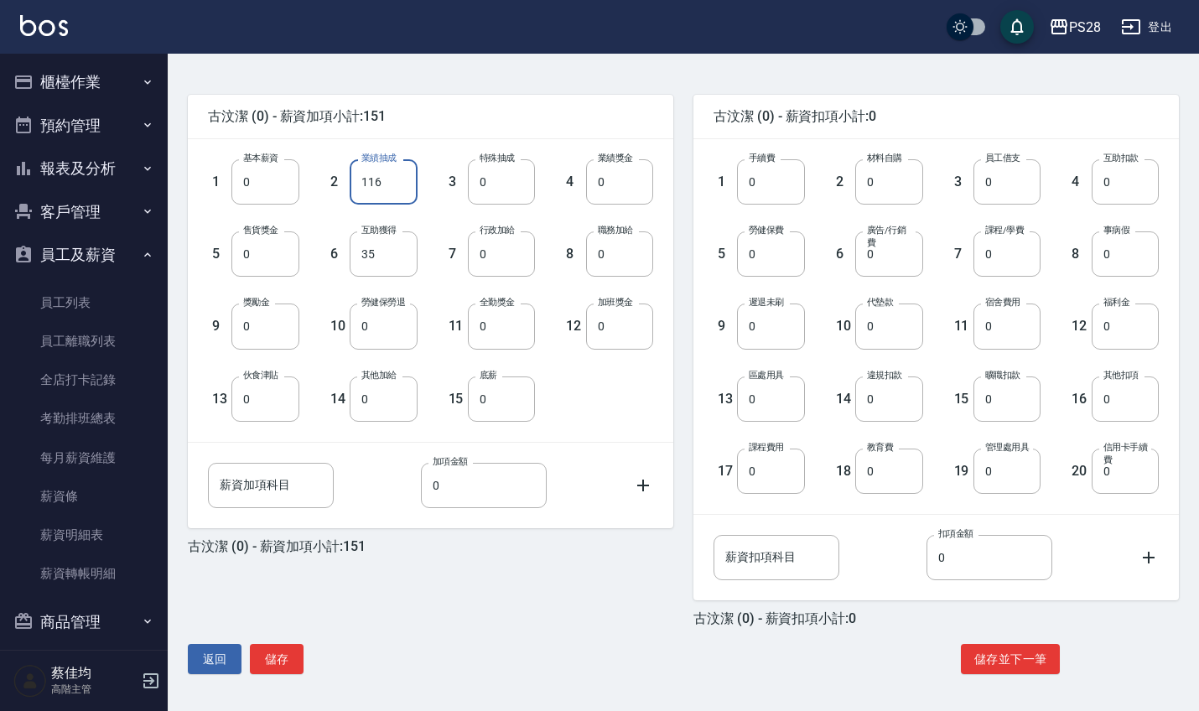
scroll to position [378, 0]
type input "116"
click at [273, 662] on button "儲存" at bounding box center [277, 659] width 54 height 31
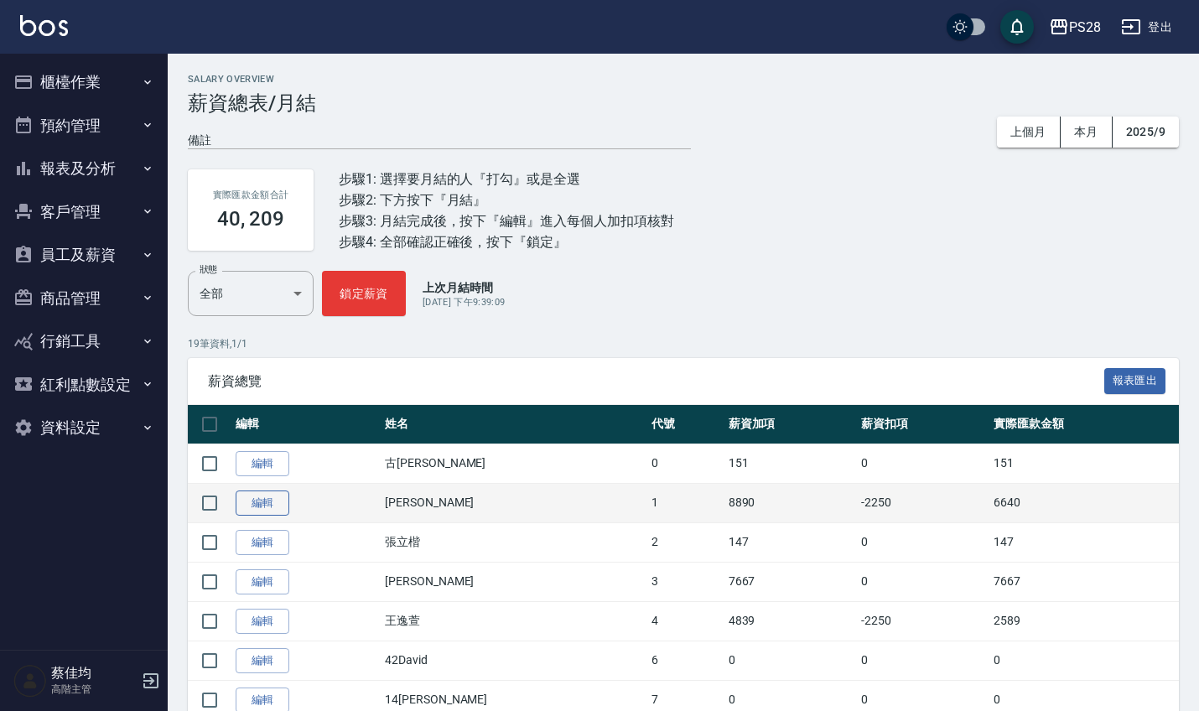
click at [277, 503] on link "編輯" at bounding box center [263, 503] width 54 height 26
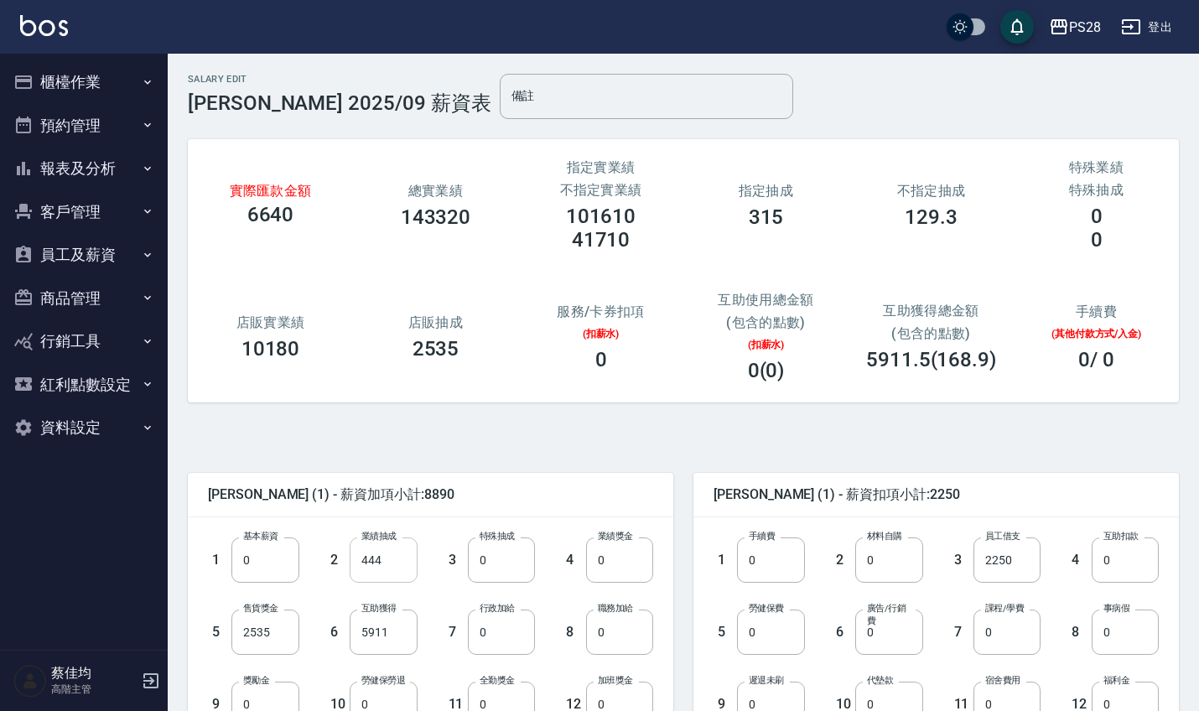
click at [406, 562] on input "444" at bounding box center [383, 559] width 67 height 45
type input "44429"
click at [505, 650] on input "0" at bounding box center [501, 631] width 67 height 45
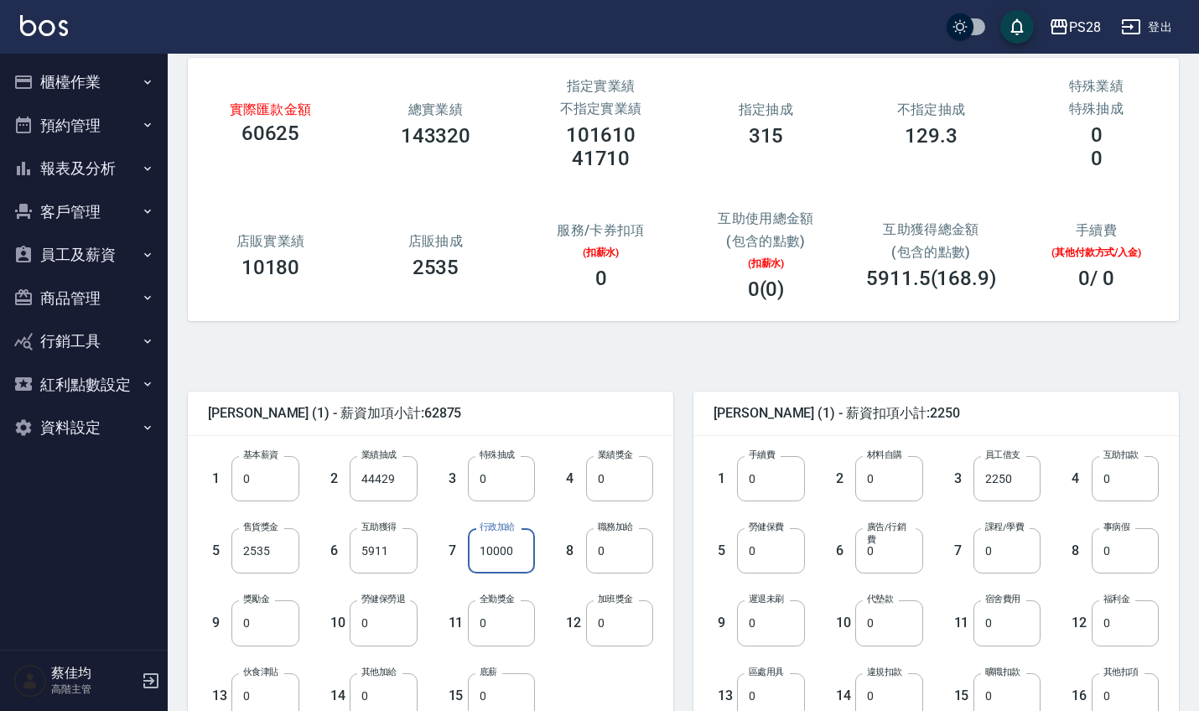
scroll to position [89, 0]
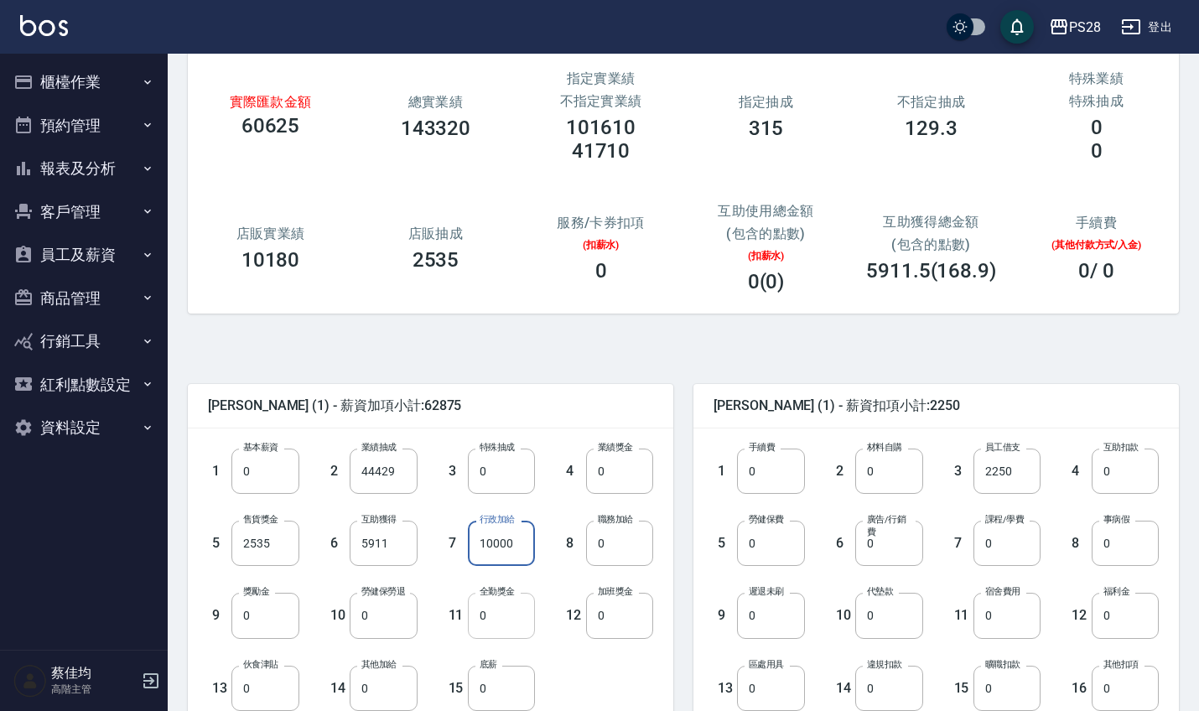
type input "10000"
click at [490, 625] on input "0" at bounding box center [501, 615] width 67 height 45
type input "1000"
click at [785, 551] on input "0" at bounding box center [770, 543] width 67 height 45
type input "1698"
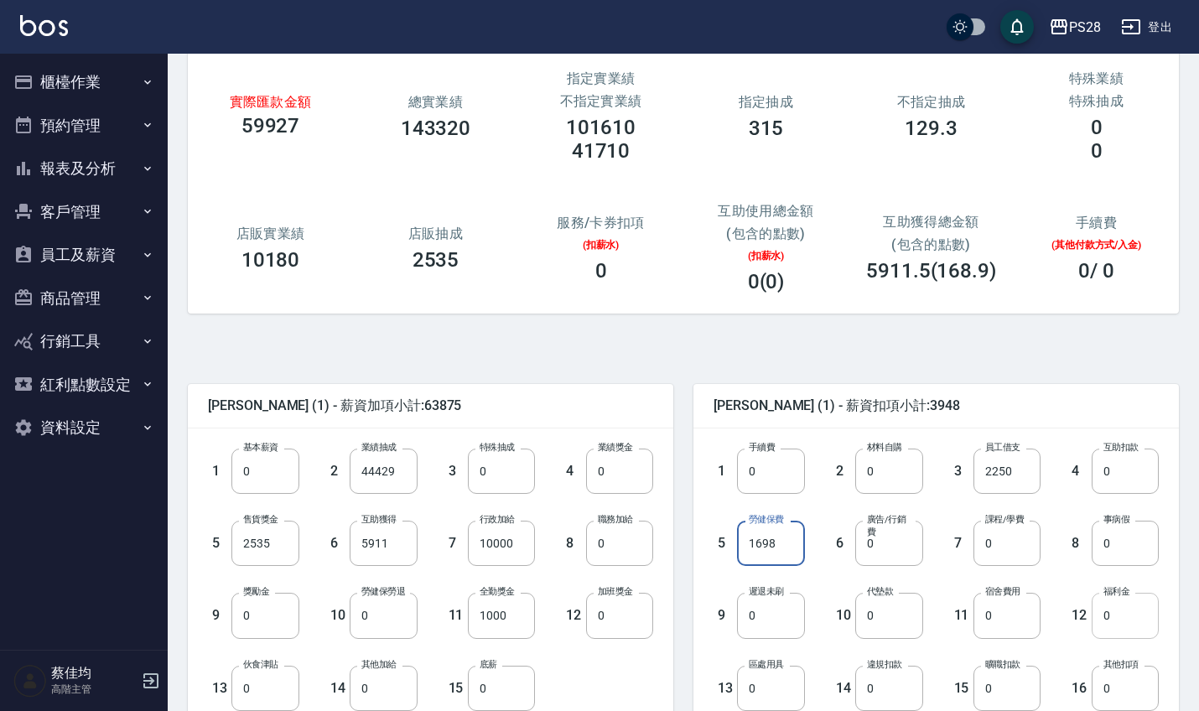
click at [1124, 624] on input "0" at bounding box center [1124, 615] width 67 height 45
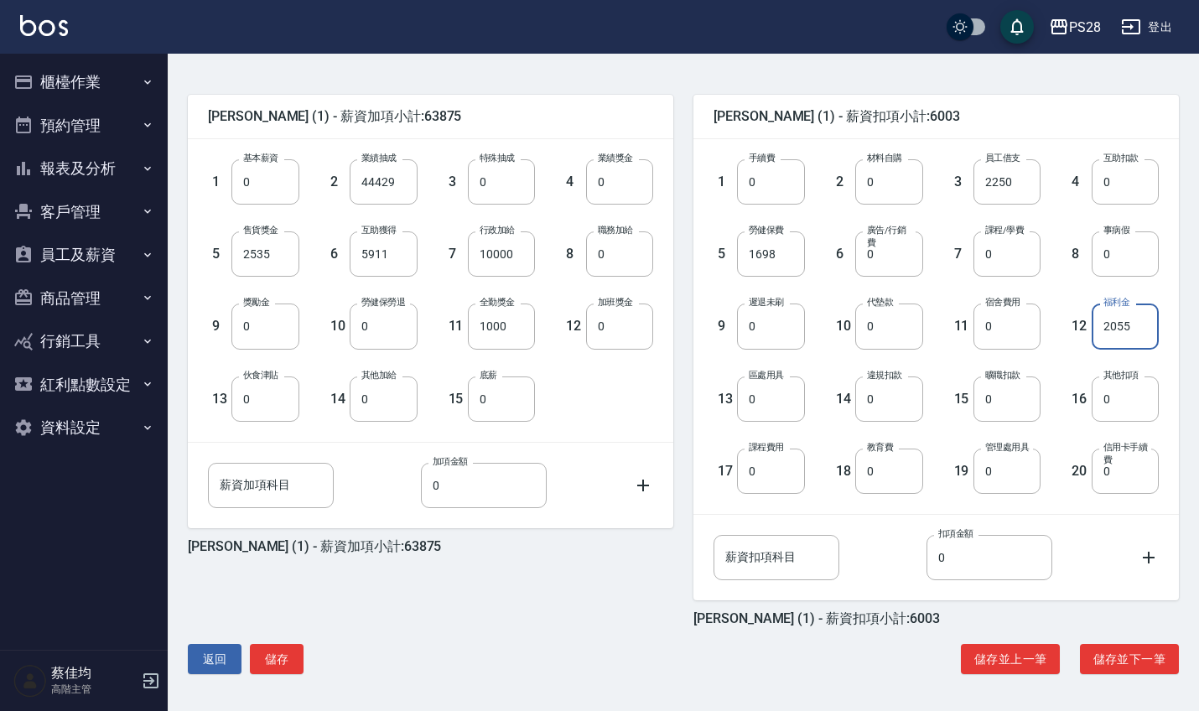
scroll to position [378, 0]
type input "2055"
click at [278, 662] on button "儲存" at bounding box center [277, 659] width 54 height 31
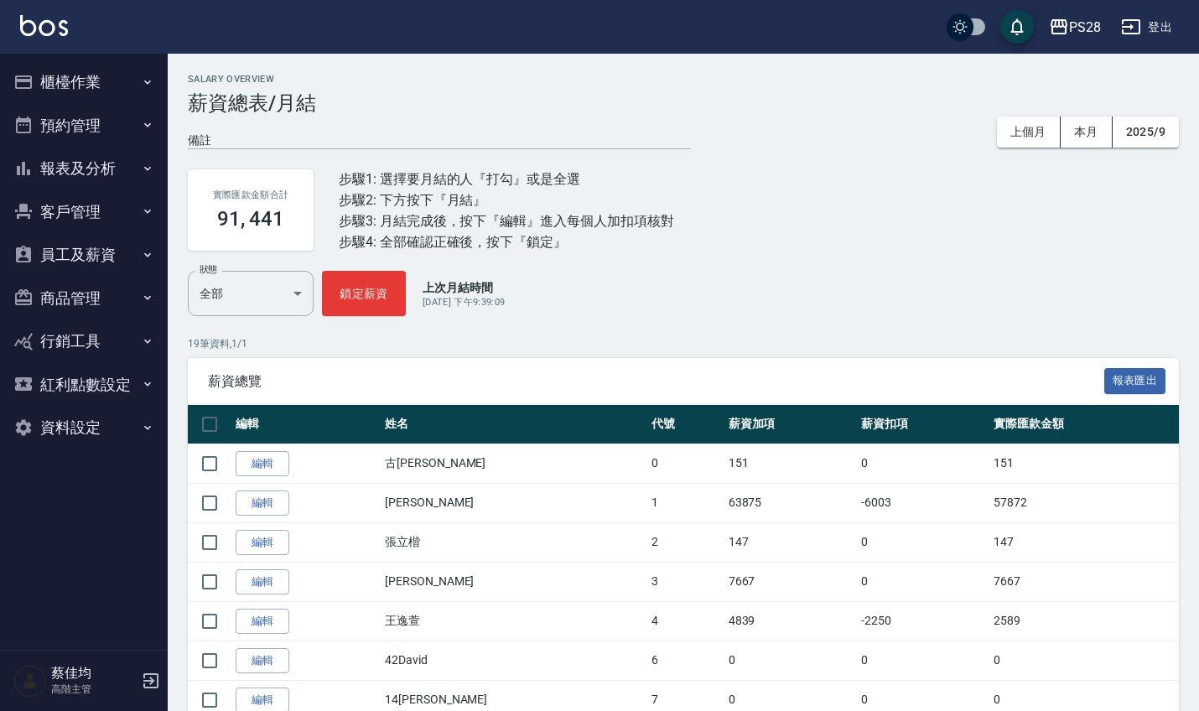
scroll to position [22, 0]
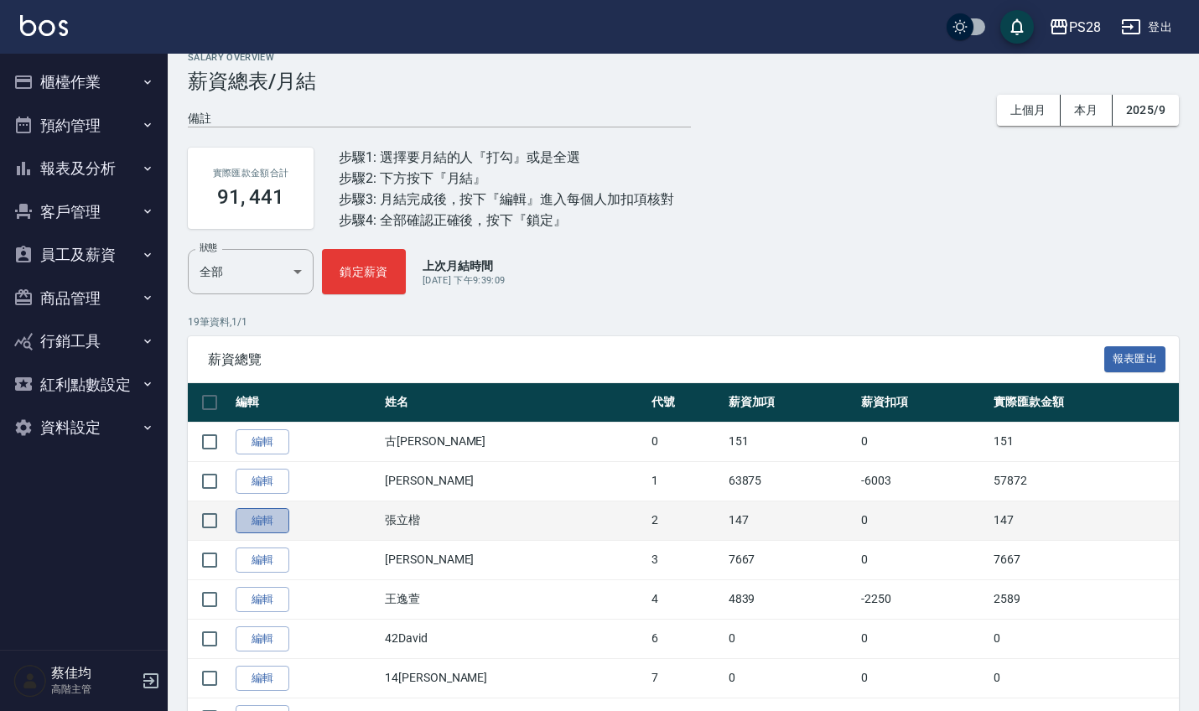
click at [270, 521] on link "編輯" at bounding box center [263, 521] width 54 height 26
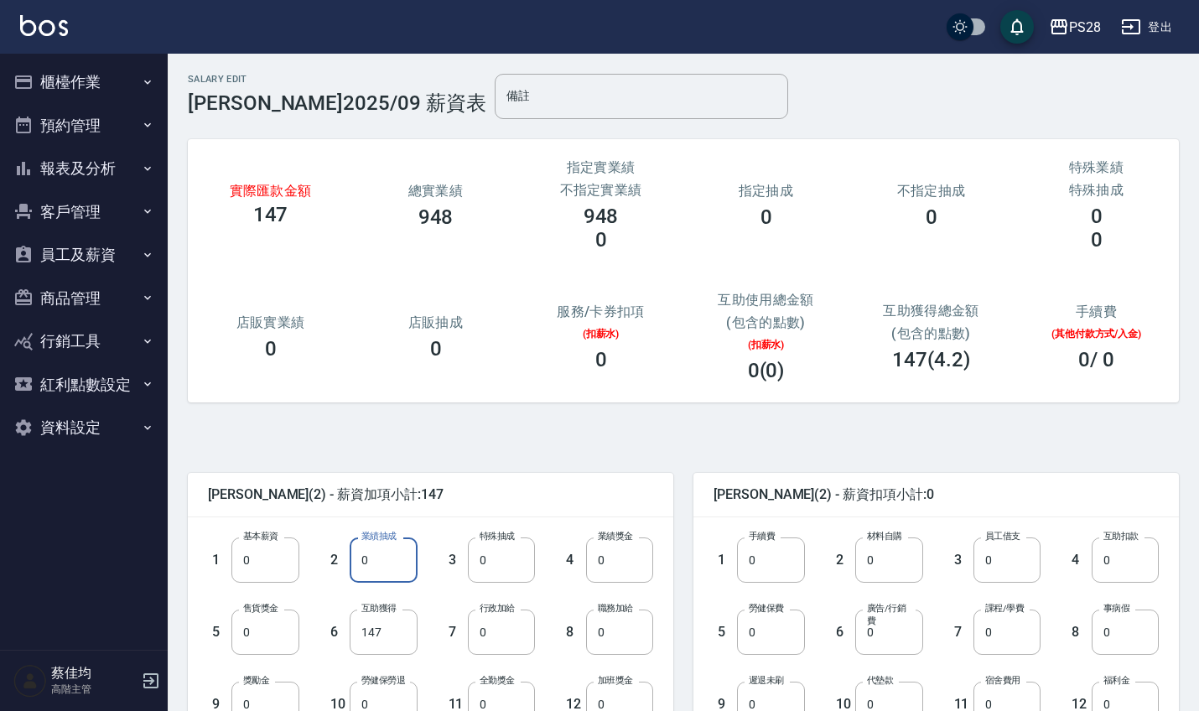
click at [391, 568] on input "0" at bounding box center [383, 559] width 67 height 45
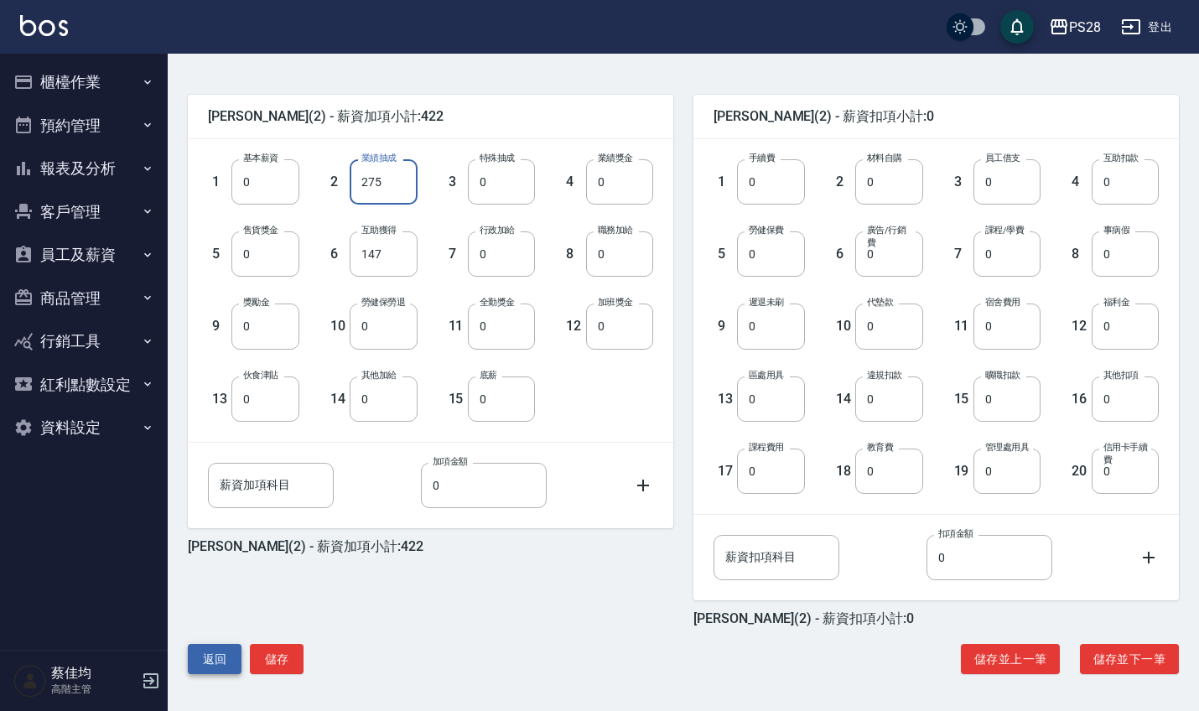
scroll to position [378, 0]
type input "275"
click at [263, 665] on button "儲存" at bounding box center [277, 659] width 54 height 31
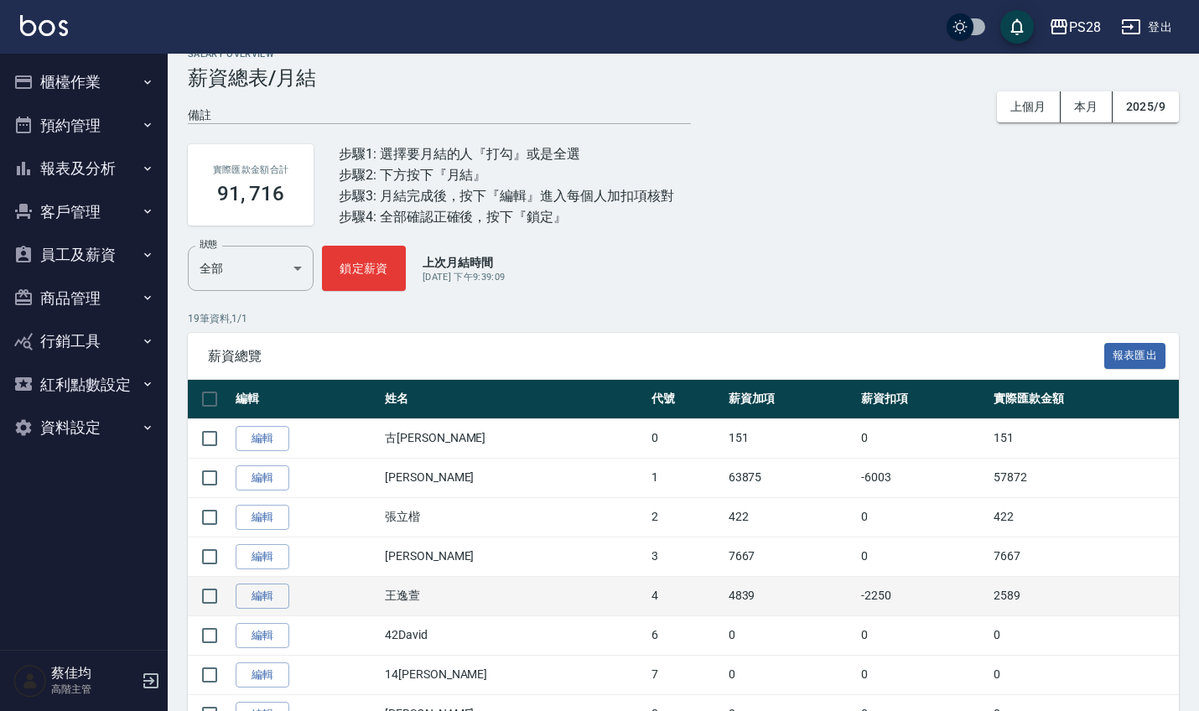
scroll to position [40, 0]
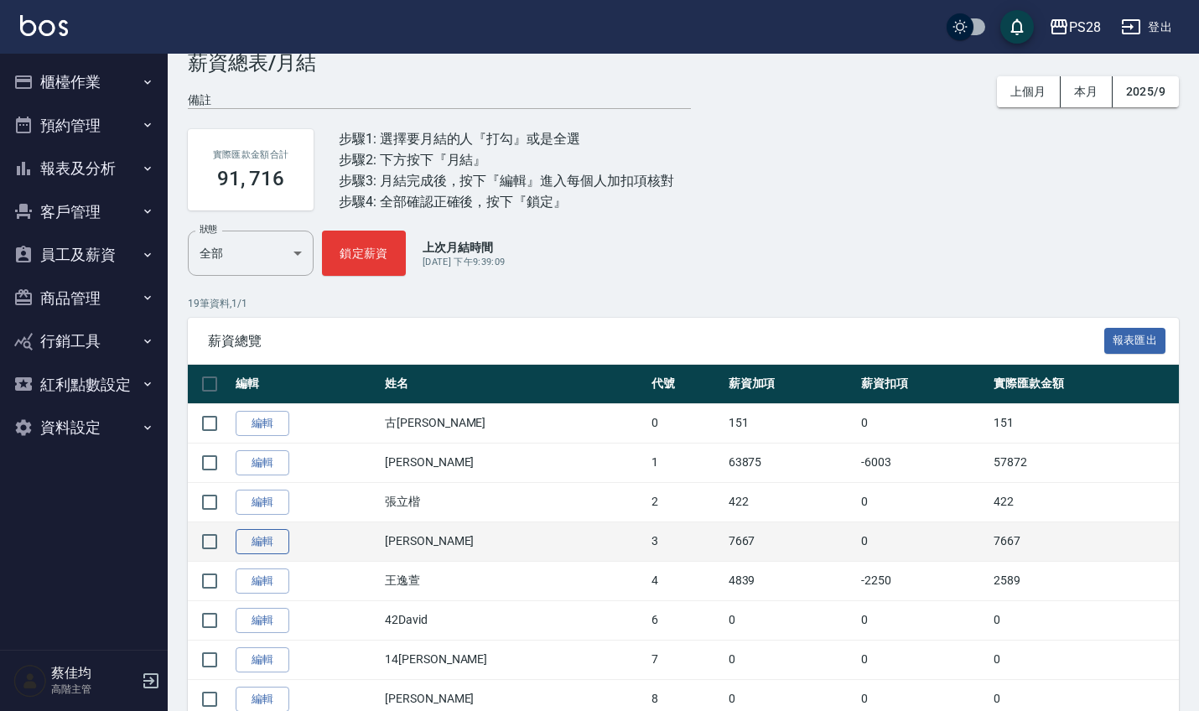
click at [269, 539] on link "編輯" at bounding box center [263, 542] width 54 height 26
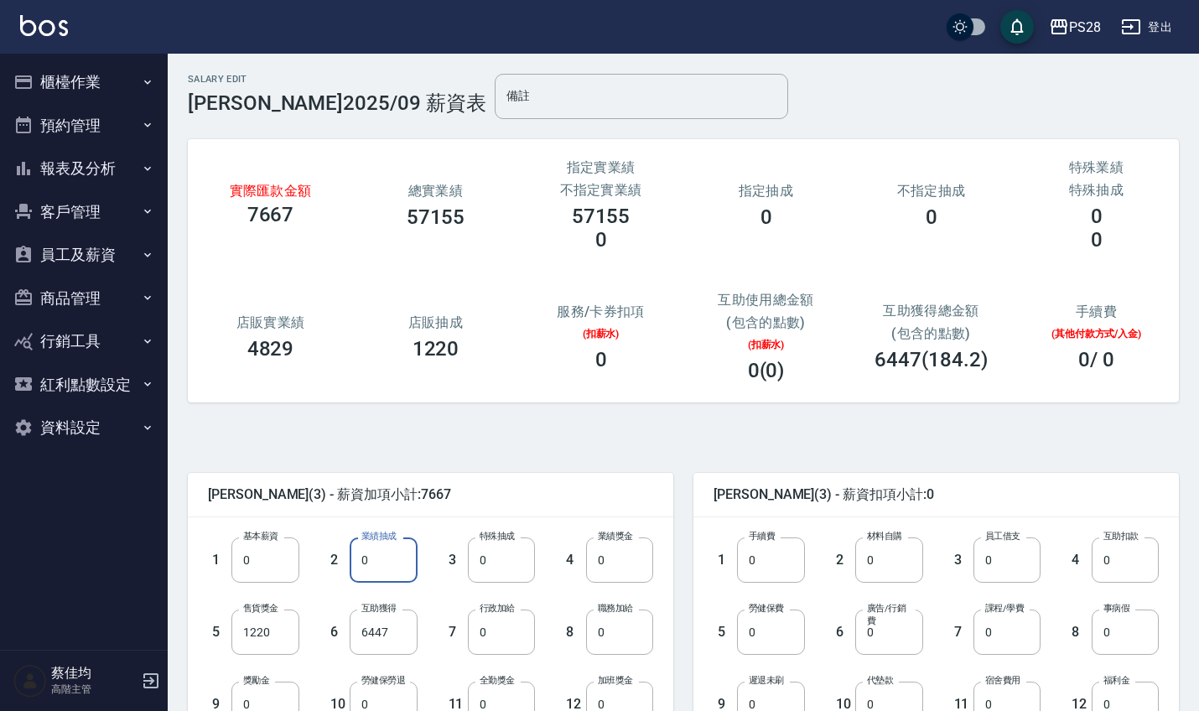
click at [395, 561] on input "0" at bounding box center [383, 559] width 67 height 45
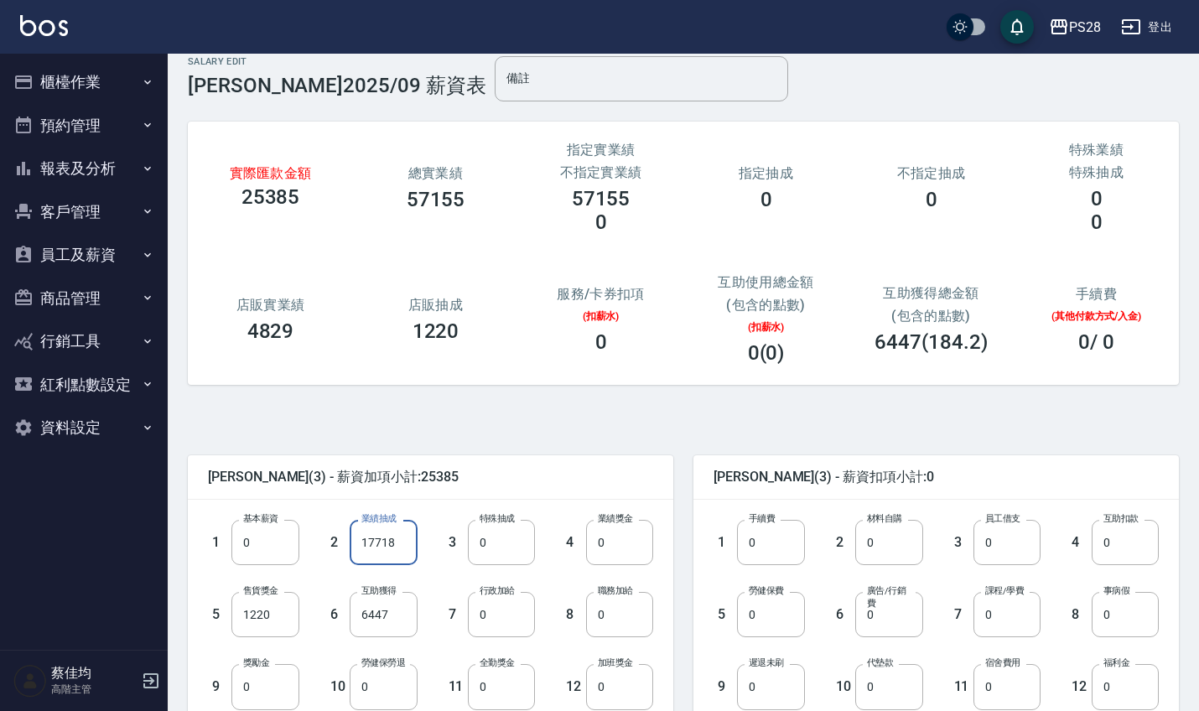
scroll to position [31, 0]
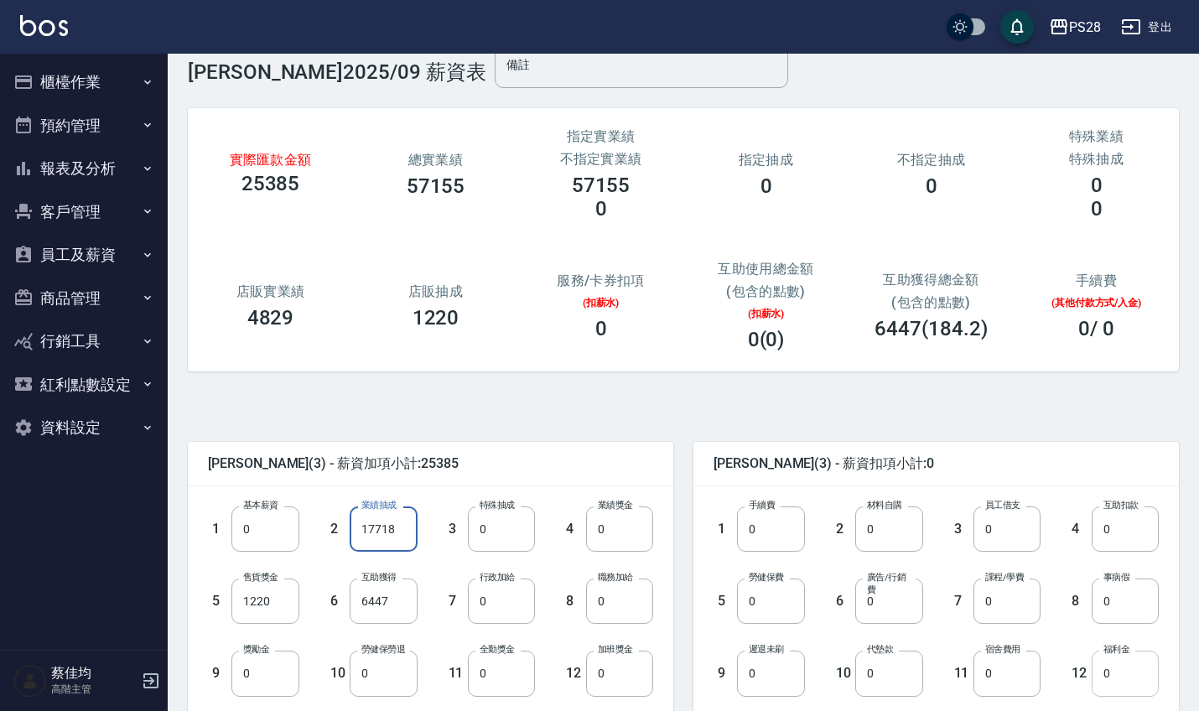
type input "17718"
click at [1117, 679] on input "0" at bounding box center [1124, 673] width 67 height 45
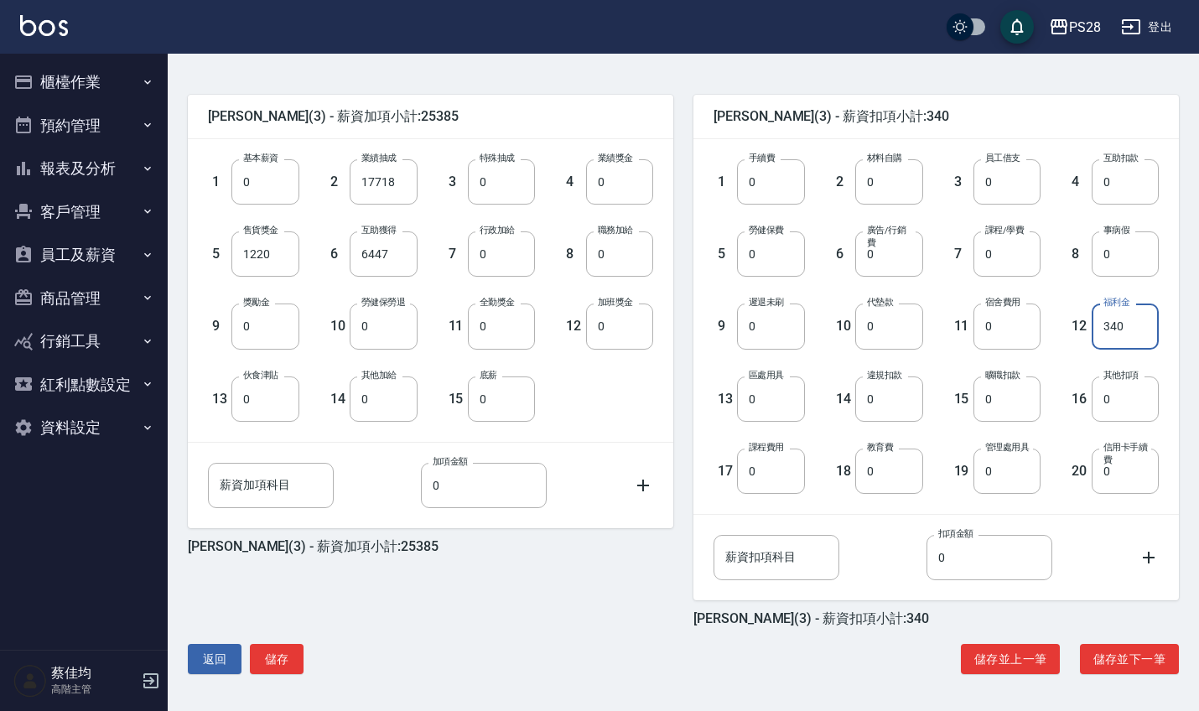
scroll to position [378, 0]
type input "340"
click at [262, 663] on button "儲存" at bounding box center [277, 659] width 54 height 31
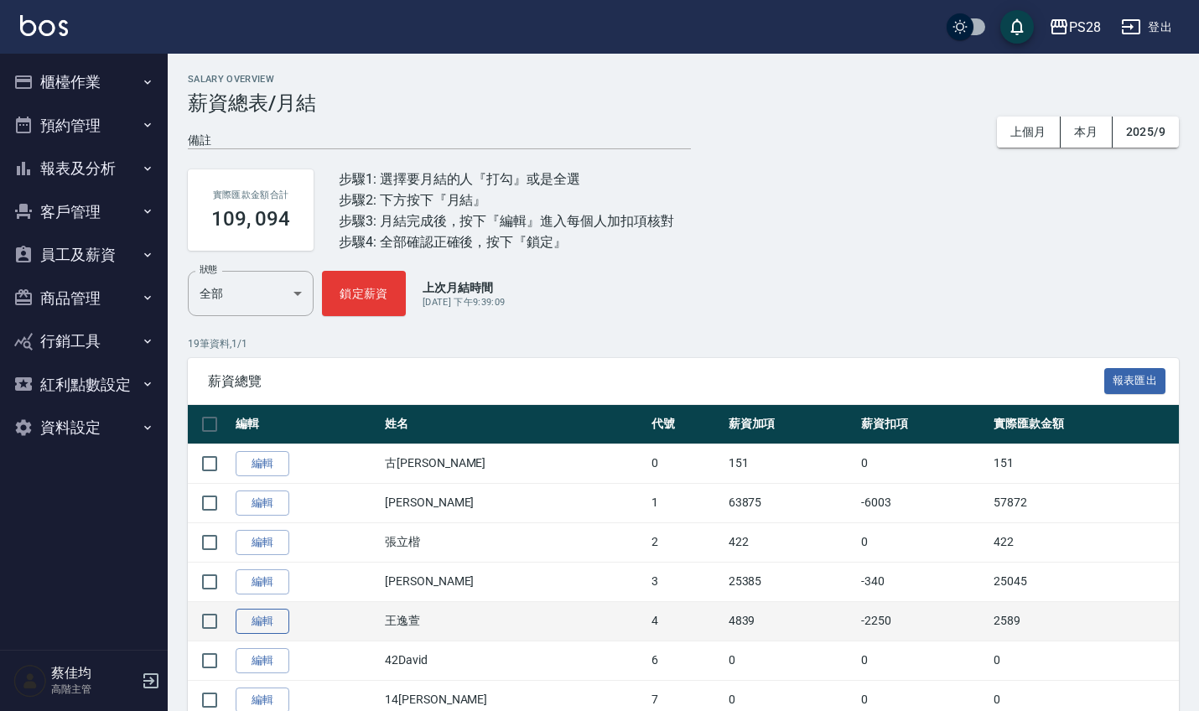
click at [264, 619] on link "編輯" at bounding box center [263, 622] width 54 height 26
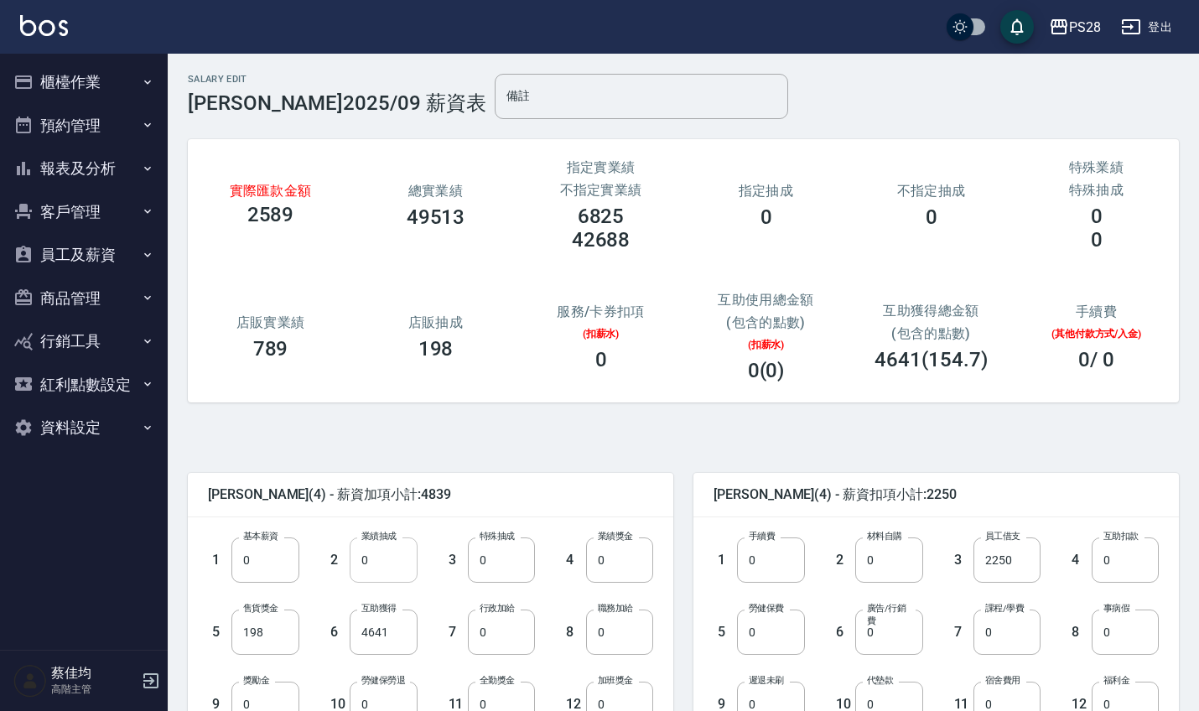
click at [398, 565] on input "0" at bounding box center [383, 559] width 67 height 45
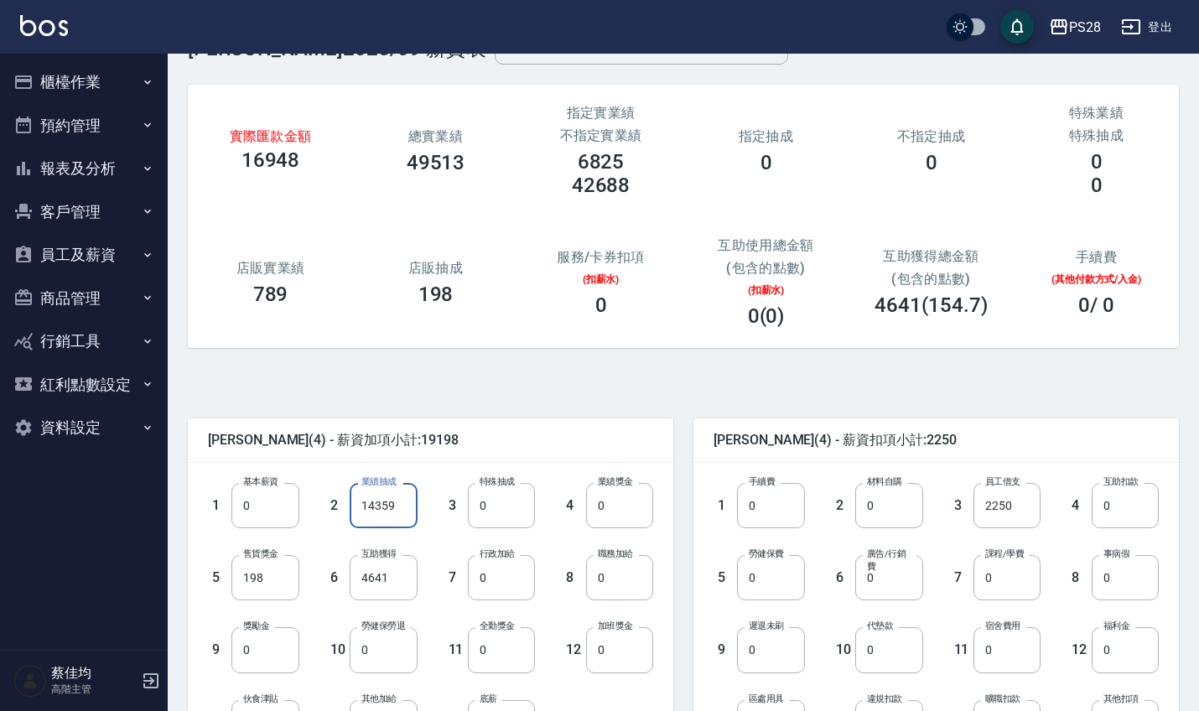
scroll to position [56, 0]
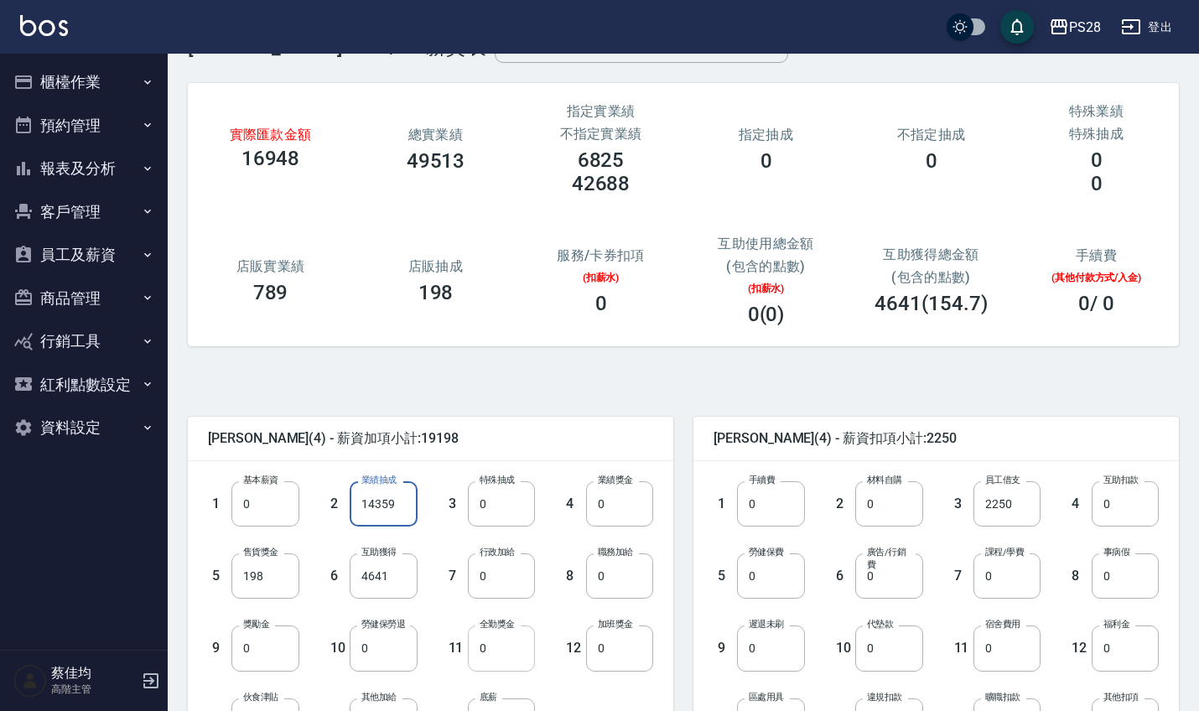
type input "14359"
click at [506, 651] on input "0" at bounding box center [501, 647] width 67 height 45
type input "1000"
click at [796, 585] on input "0" at bounding box center [770, 575] width 67 height 45
type input "1228"
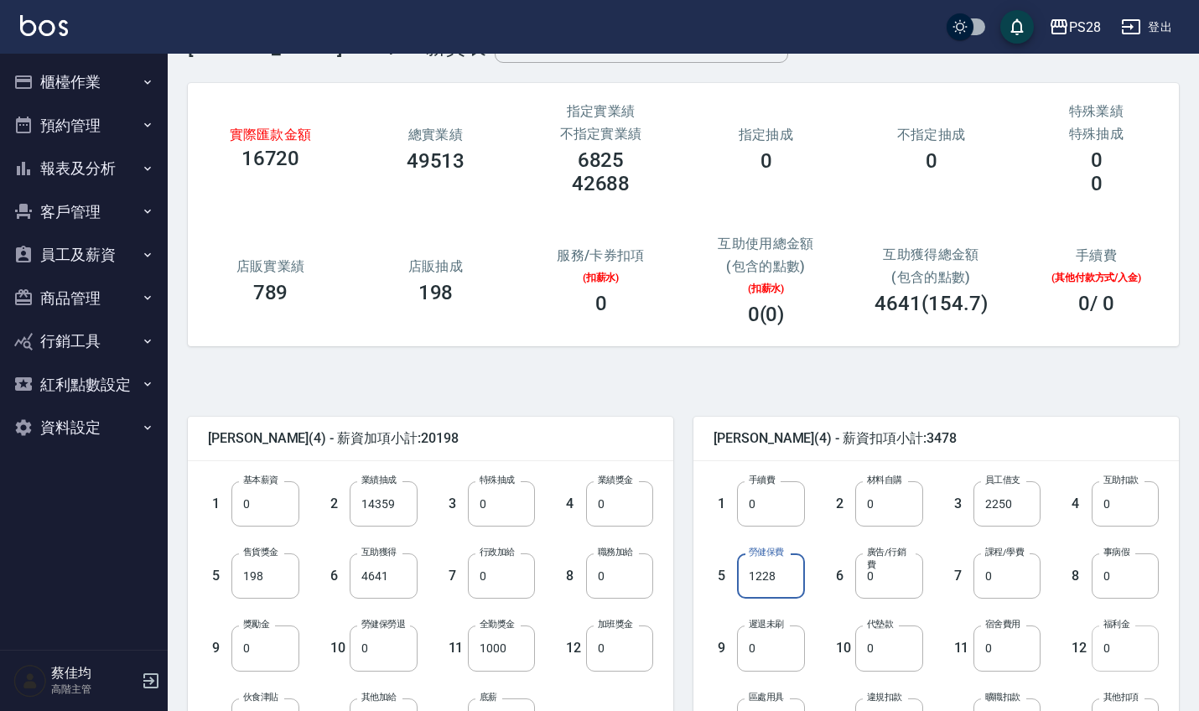
click at [1138, 662] on input "0" at bounding box center [1124, 647] width 67 height 45
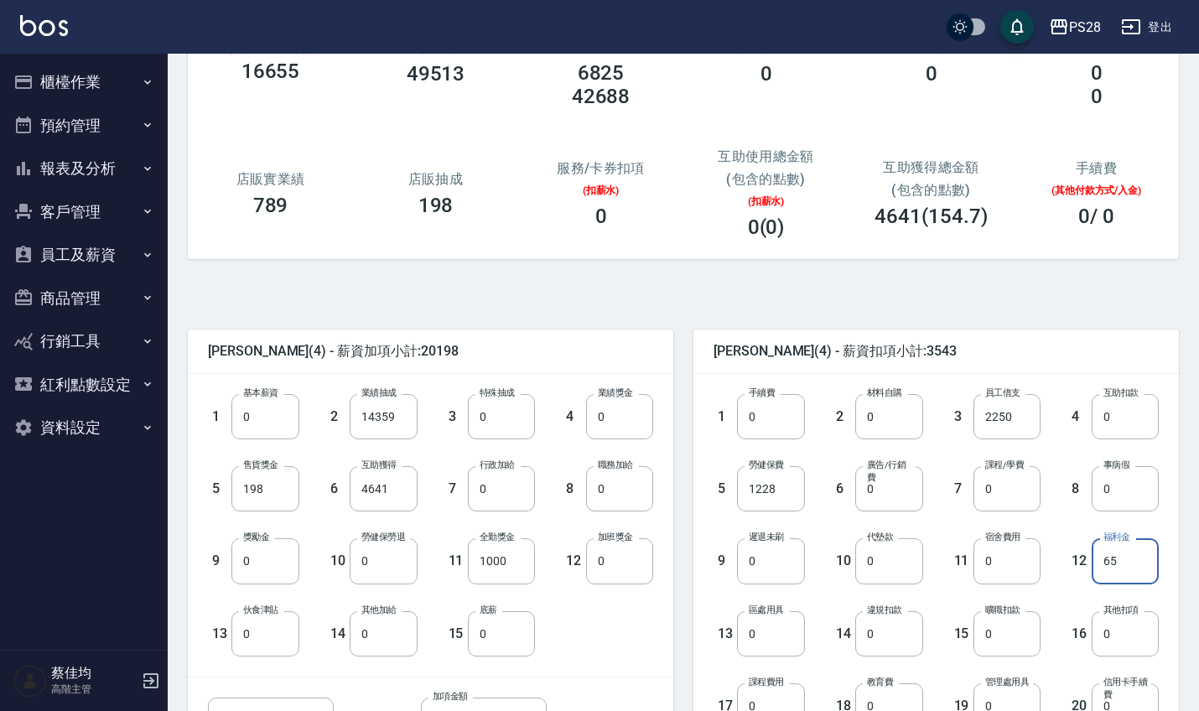
scroll to position [158, 0]
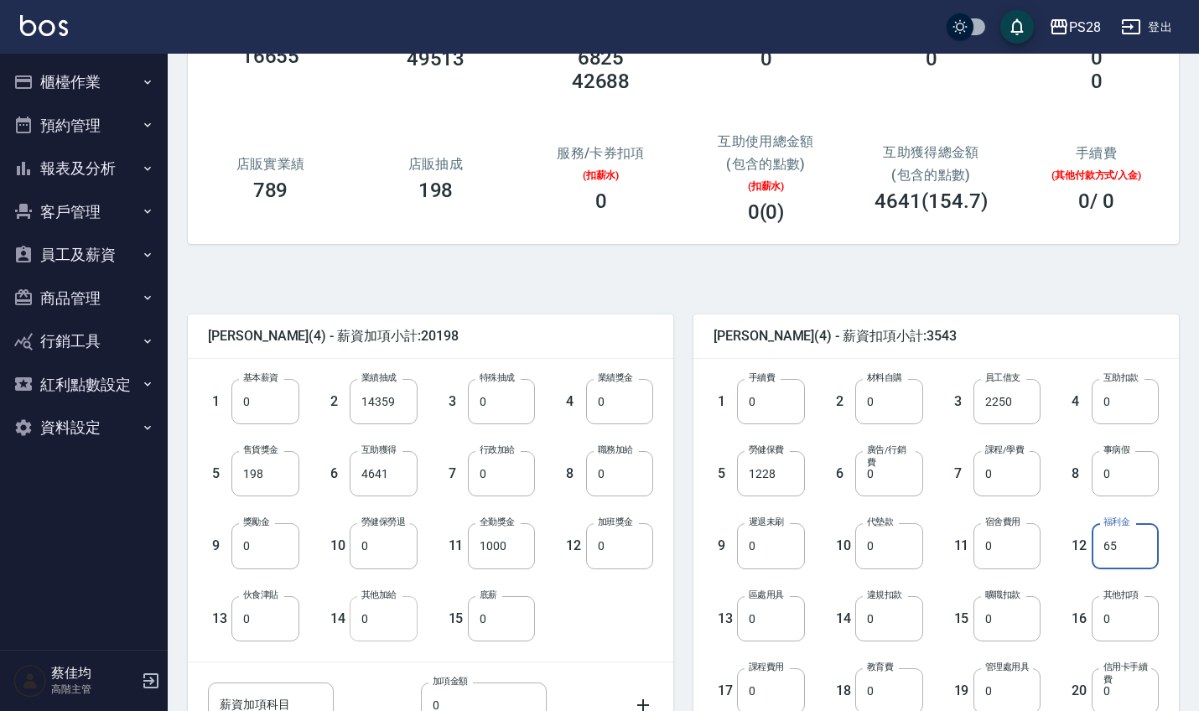
type input "65"
click at [381, 625] on input "0" at bounding box center [383, 618] width 67 height 45
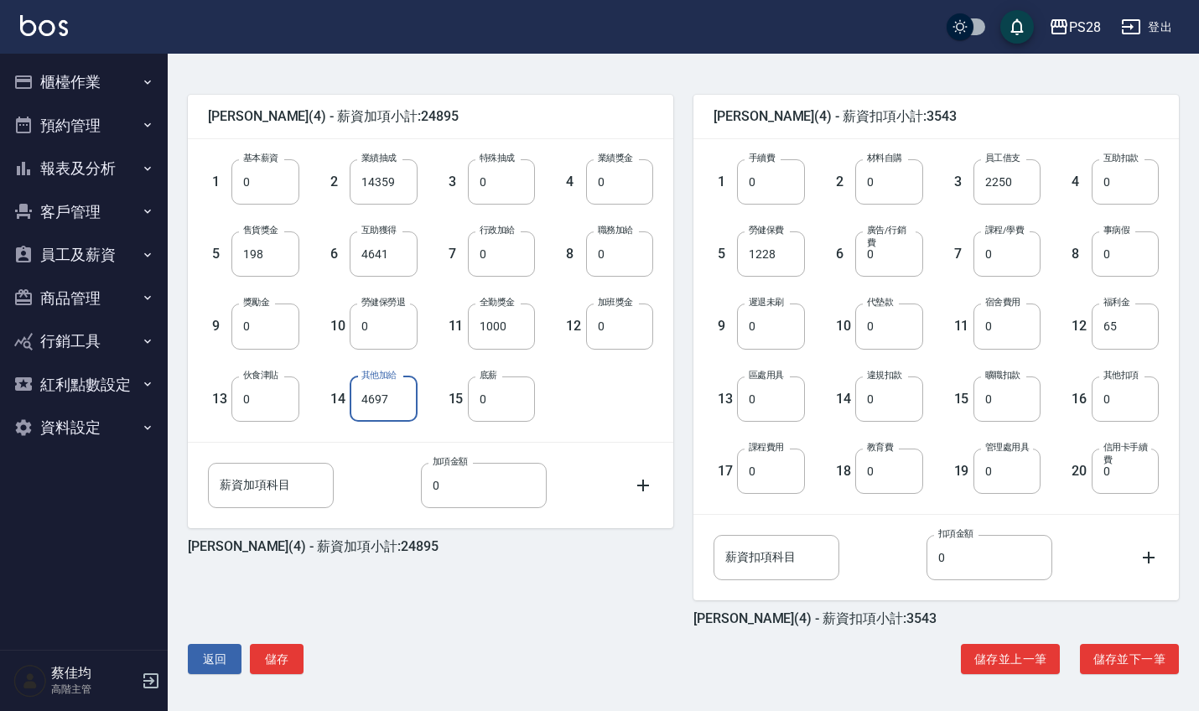
scroll to position [378, 0]
type input "4697"
click at [277, 656] on button "儲存" at bounding box center [277, 659] width 54 height 31
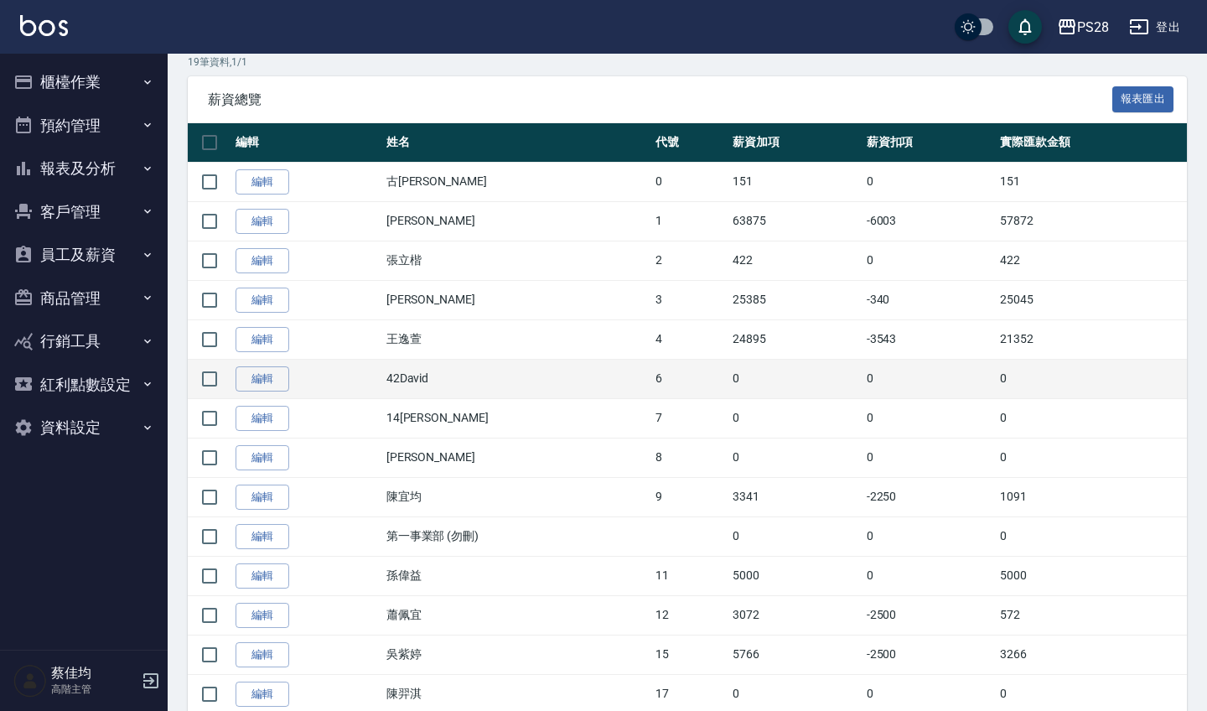
scroll to position [288, 0]
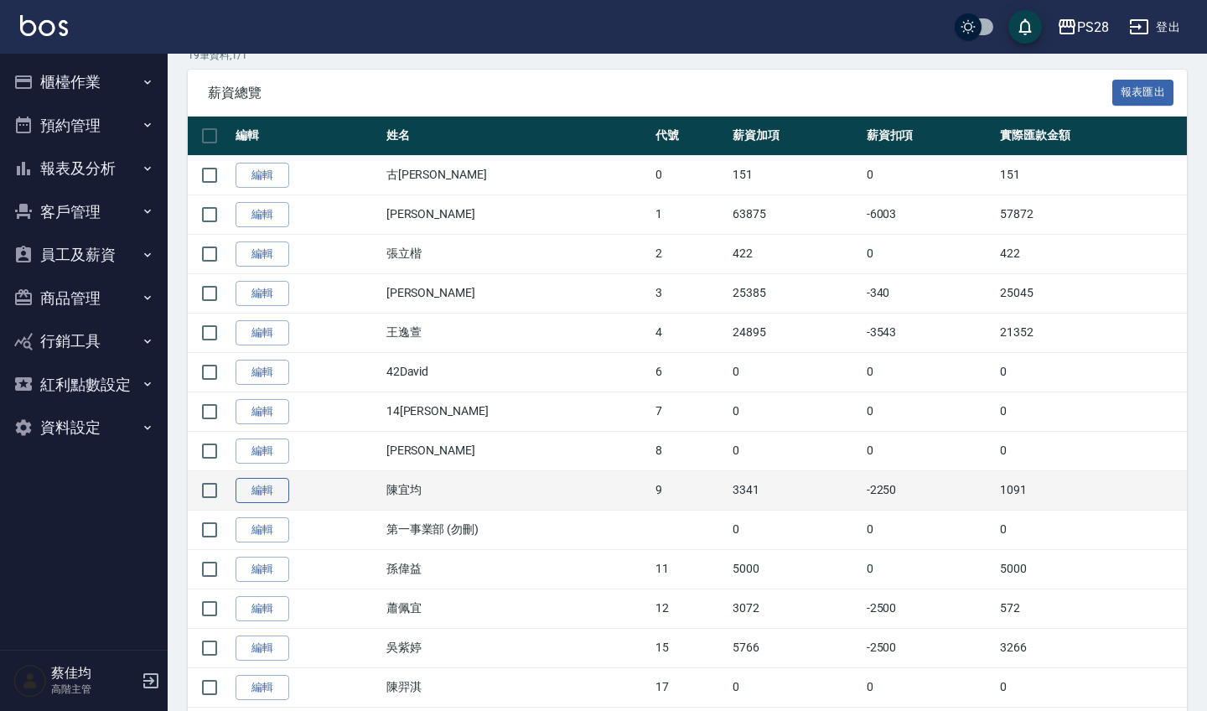
click at [289, 488] on link "編輯" at bounding box center [263, 491] width 54 height 26
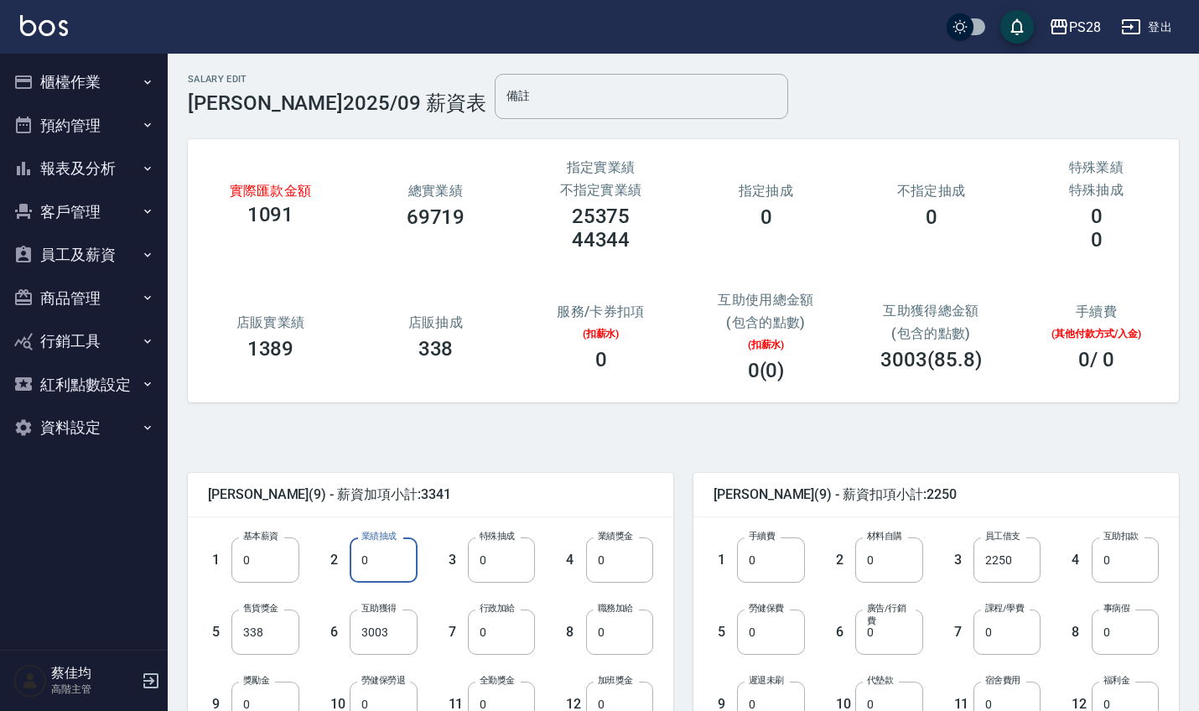
click at [390, 557] on input "0" at bounding box center [383, 559] width 67 height 45
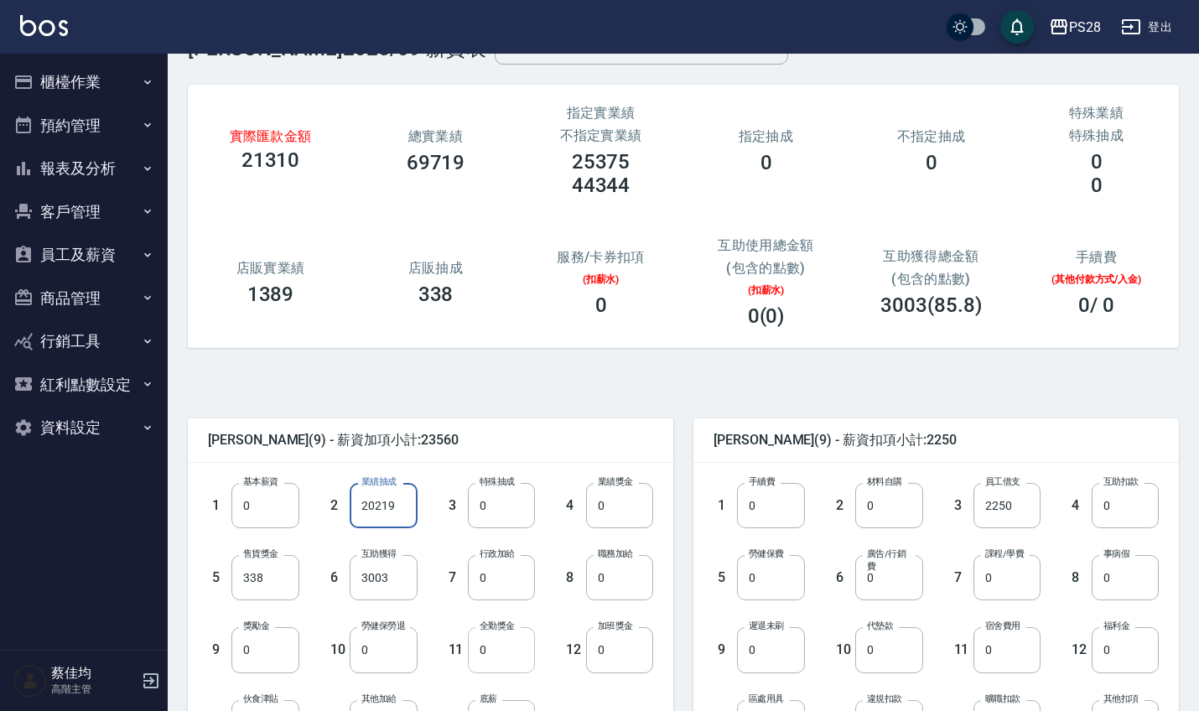
scroll to position [55, 0]
type input "20219"
click at [765, 589] on input "0" at bounding box center [770, 576] width 67 height 45
type input "1228"
click at [1127, 659] on input "0" at bounding box center [1124, 648] width 67 height 45
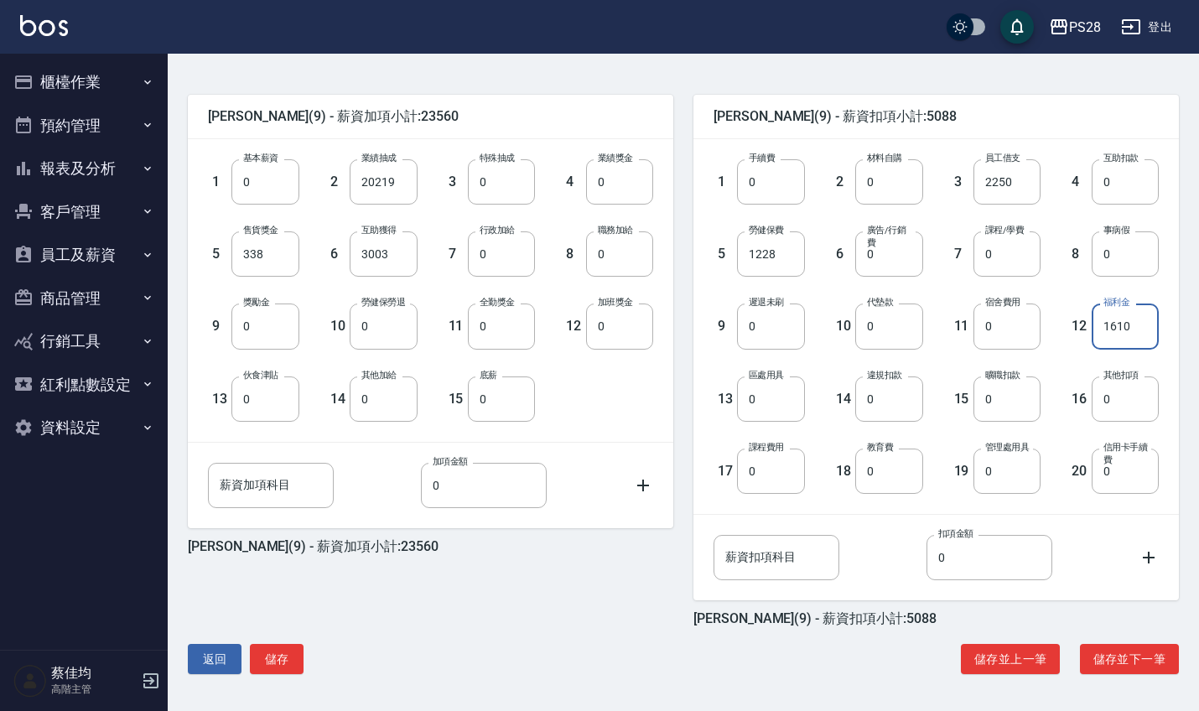
scroll to position [378, 0]
type input "1610"
click at [289, 664] on button "儲存" at bounding box center [277, 659] width 54 height 31
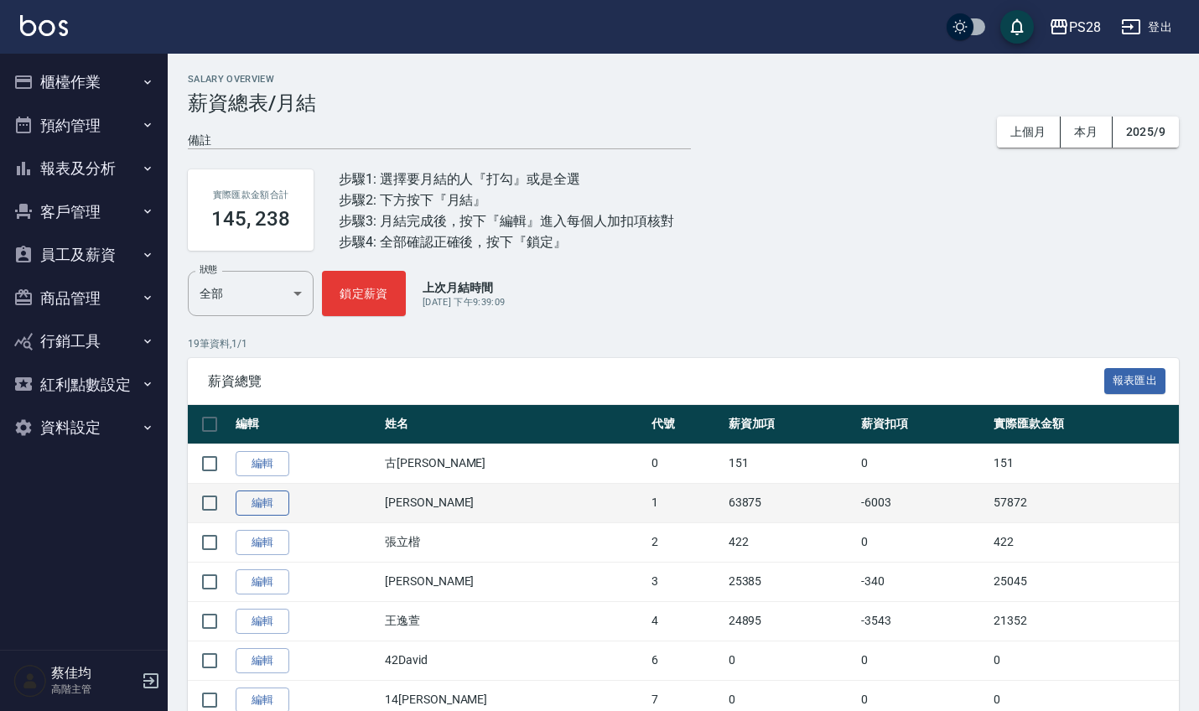
click at [273, 503] on link "編輯" at bounding box center [263, 503] width 54 height 26
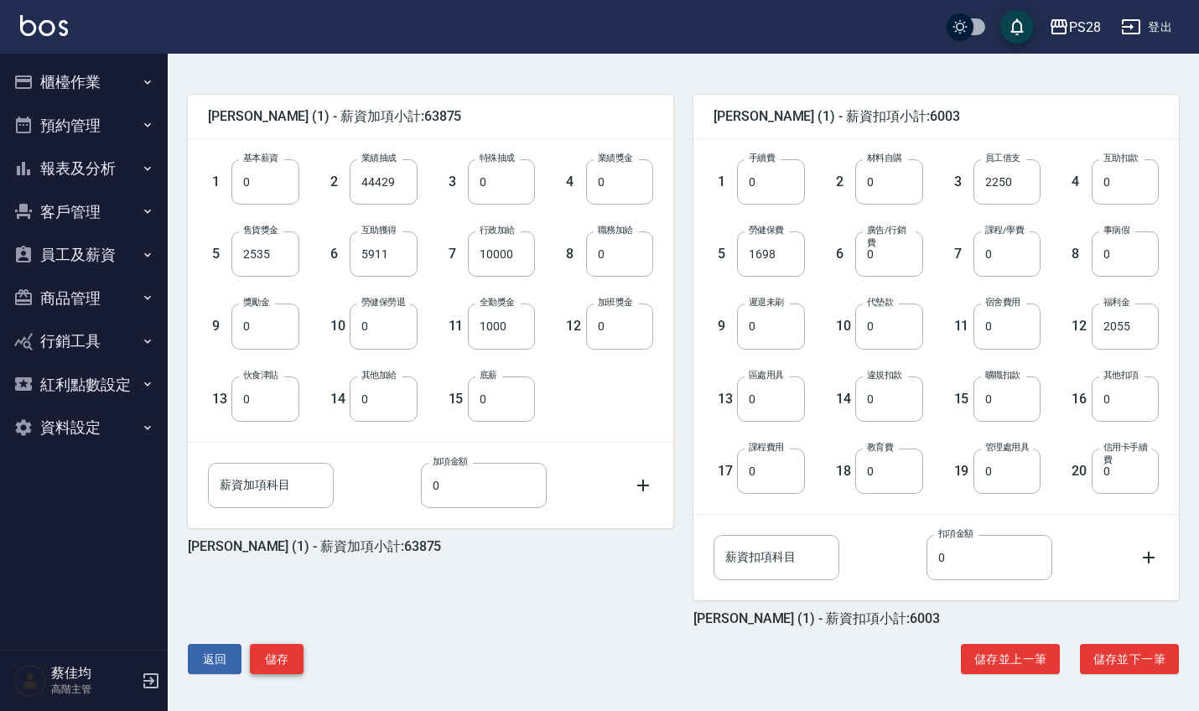
scroll to position [378, 0]
click at [283, 645] on button "儲存" at bounding box center [277, 659] width 54 height 31
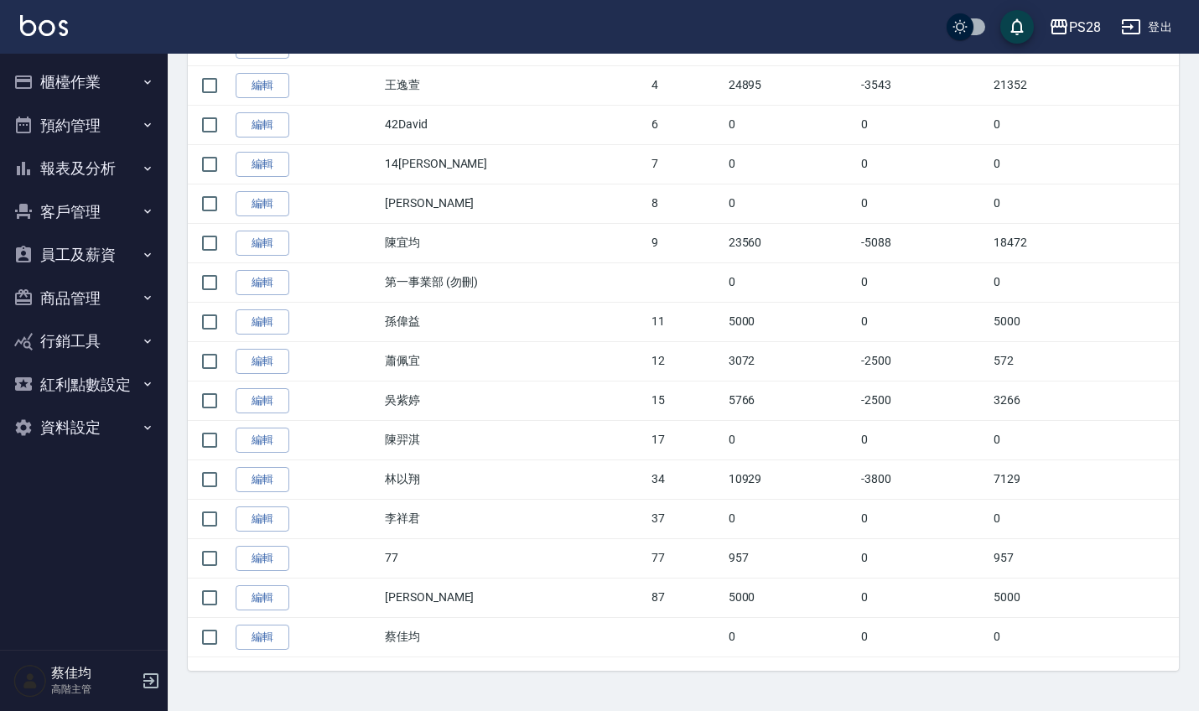
scroll to position [535, 0]
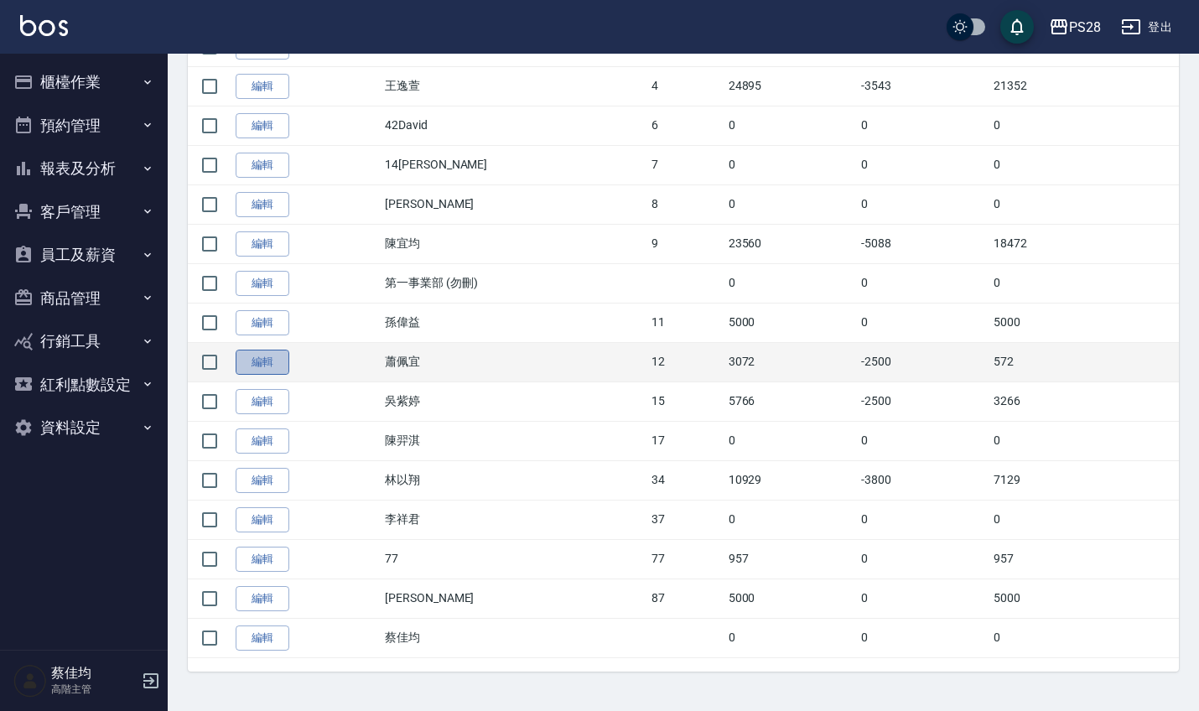
click at [275, 355] on link "編輯" at bounding box center [263, 363] width 54 height 26
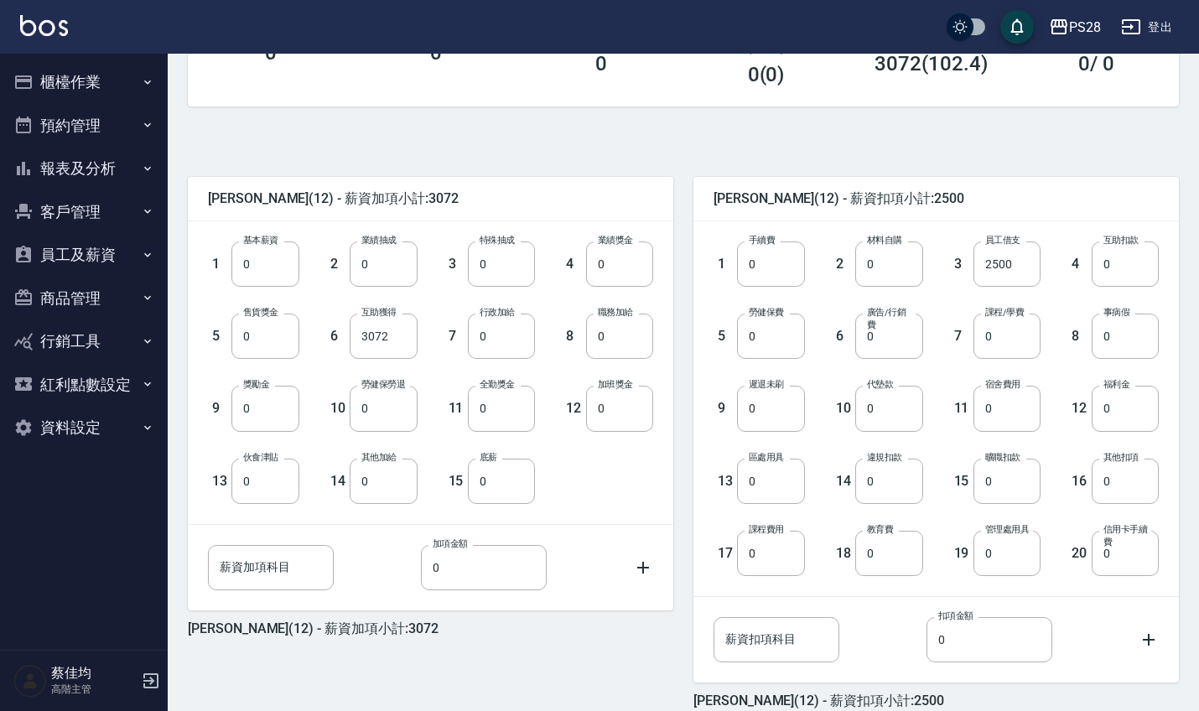
scroll to position [372, 0]
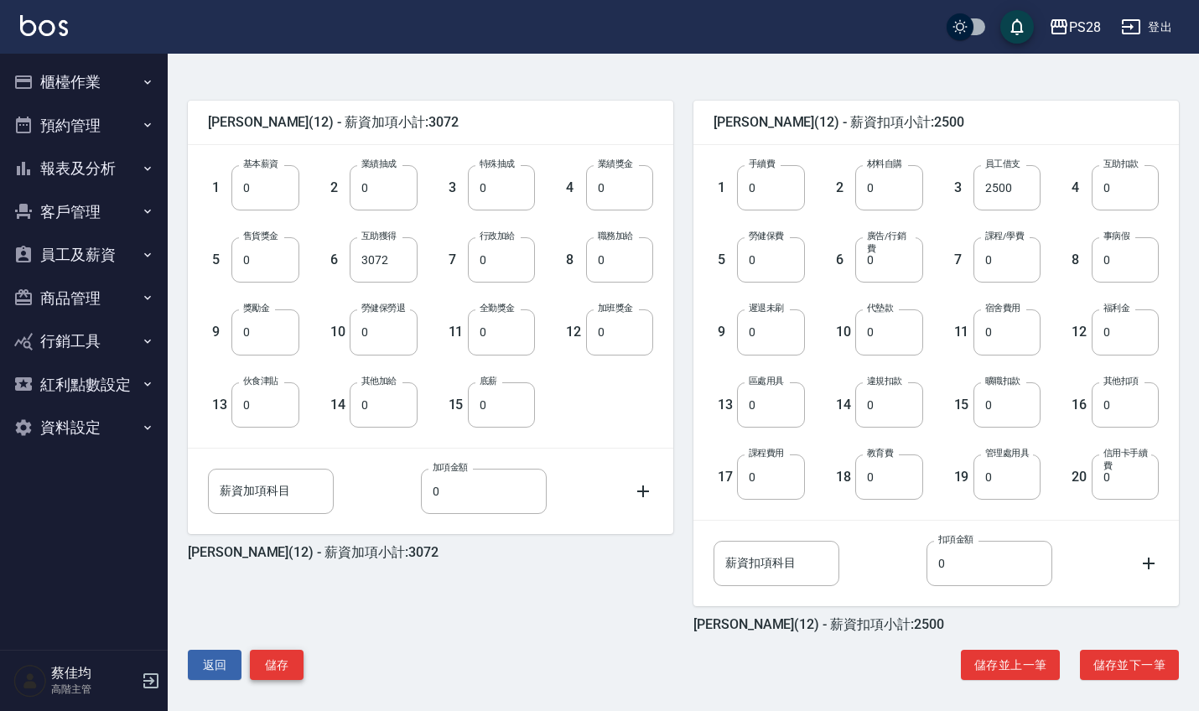
click at [277, 660] on button "儲存" at bounding box center [277, 665] width 54 height 31
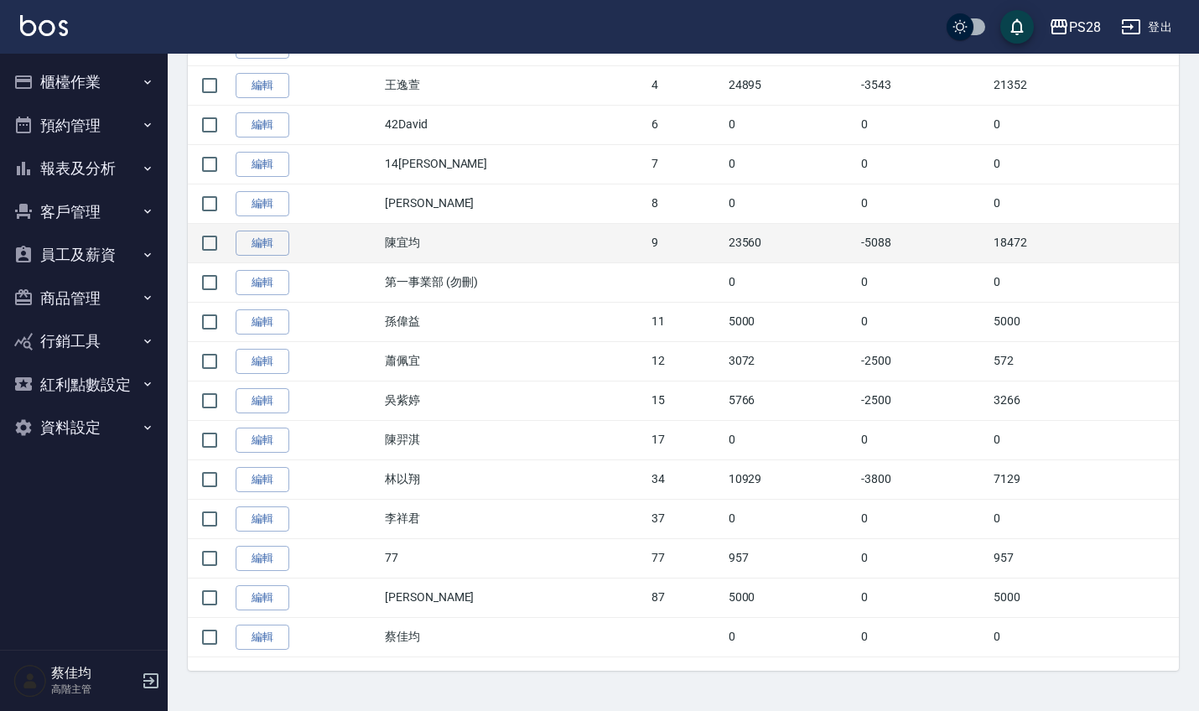
scroll to position [535, 0]
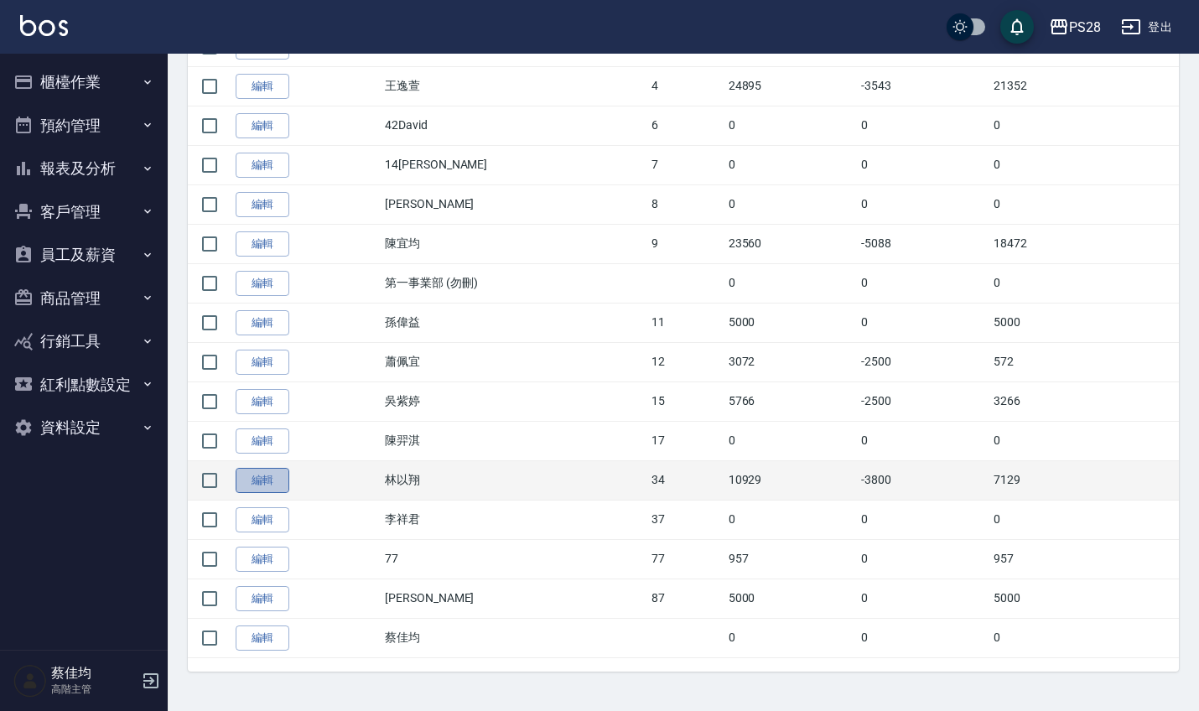
click at [271, 481] on link "編輯" at bounding box center [263, 481] width 54 height 26
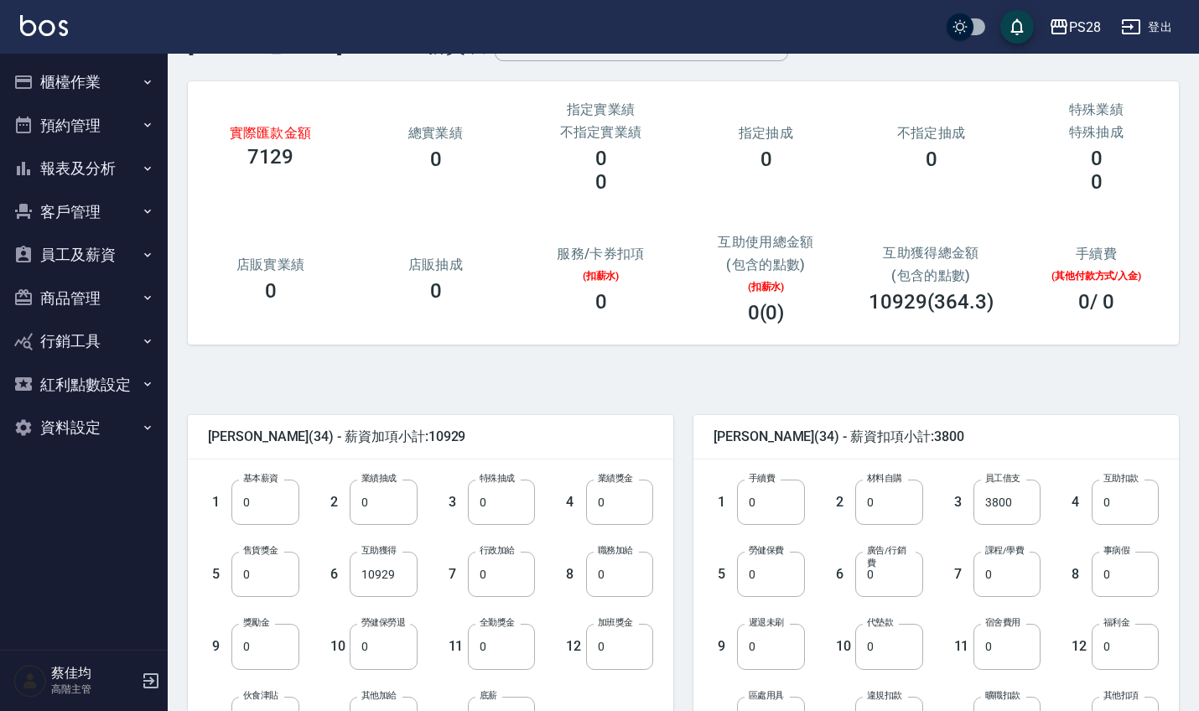
scroll to position [60, 0]
click at [786, 584] on input "0" at bounding box center [770, 572] width 67 height 45
type input "610"
click at [1125, 643] on input "0" at bounding box center [1124, 644] width 67 height 45
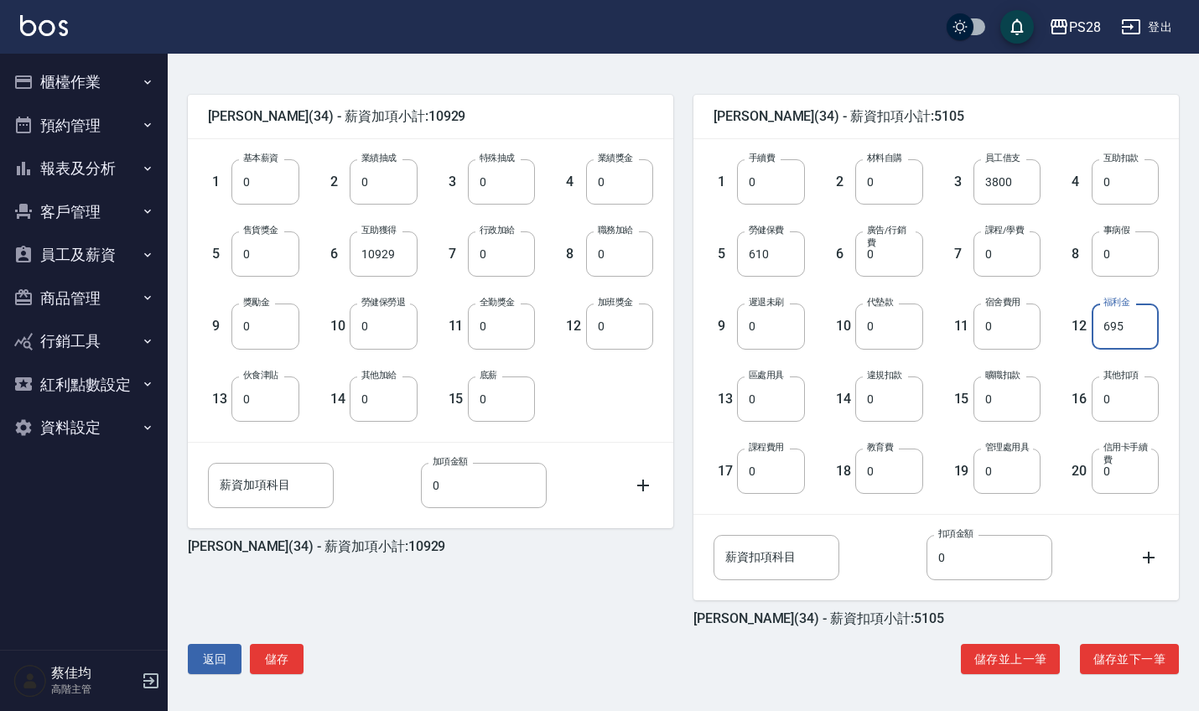
scroll to position [378, 0]
type input "695"
click at [277, 661] on button "儲存" at bounding box center [277, 659] width 54 height 31
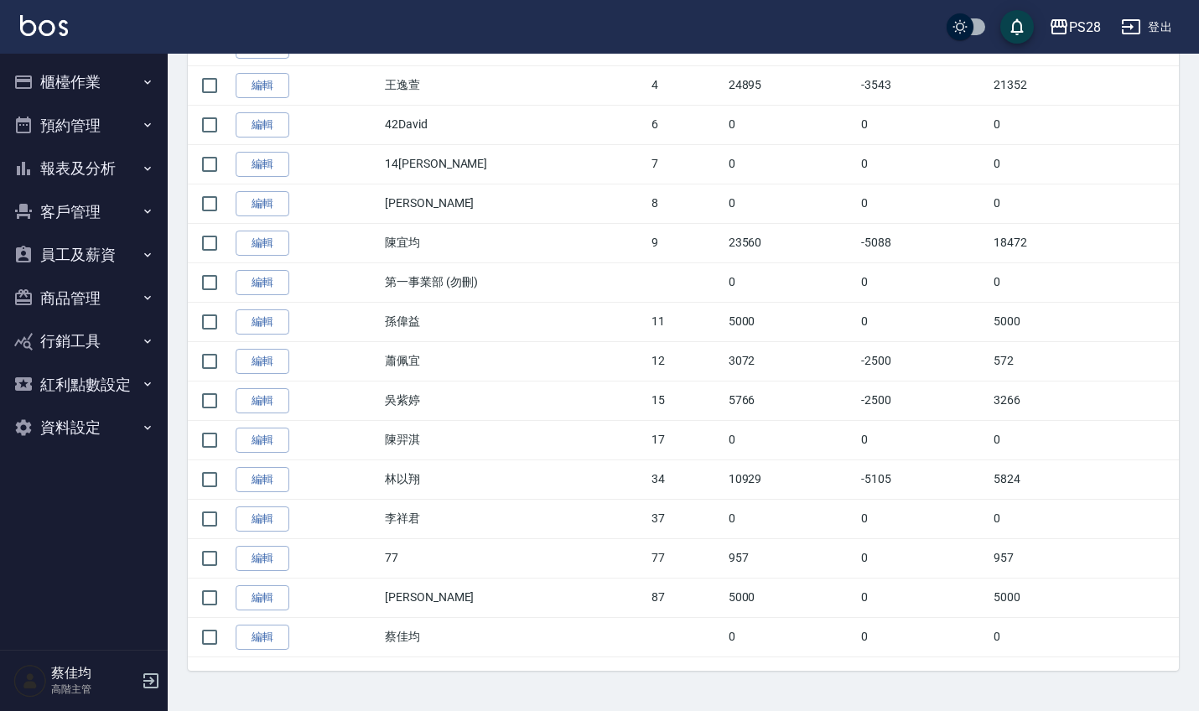
scroll to position [535, 0]
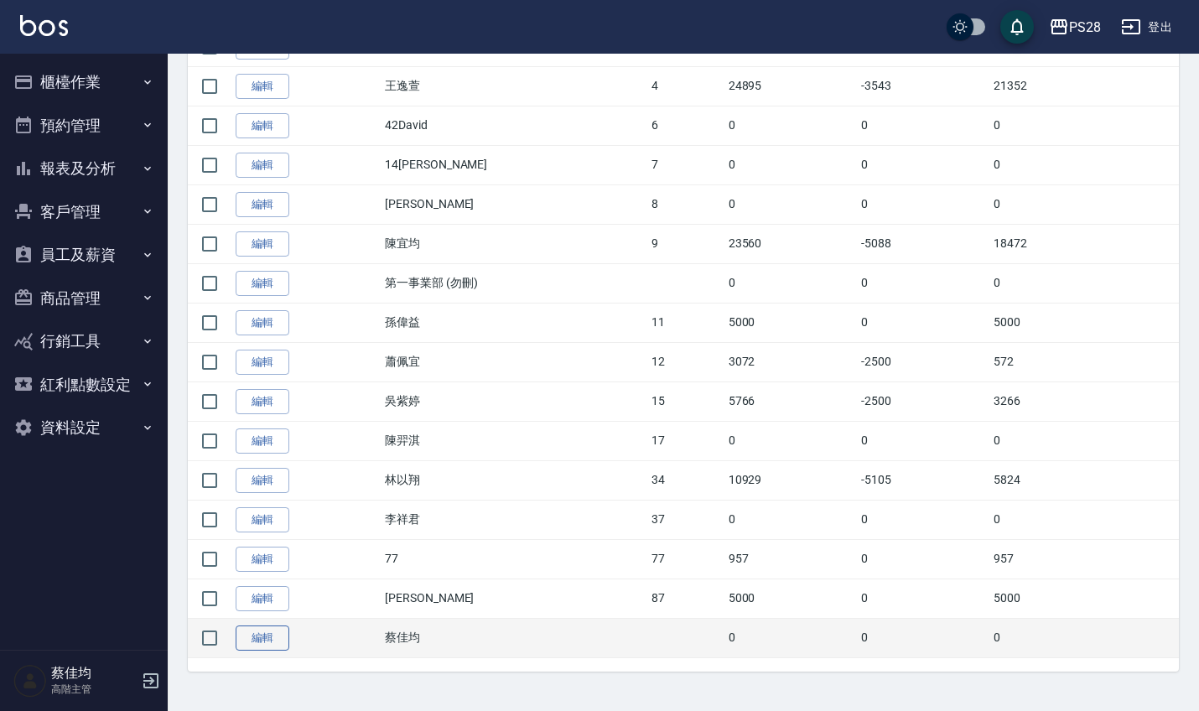
click at [270, 635] on link "編輯" at bounding box center [263, 638] width 54 height 26
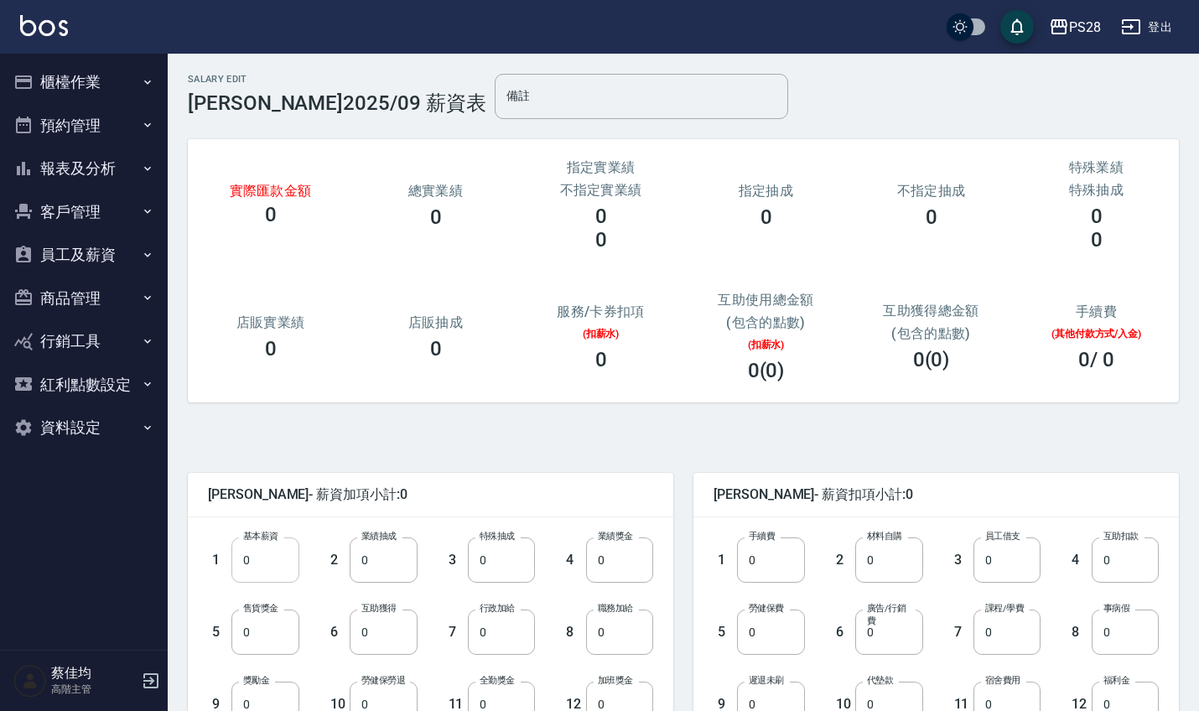
click at [269, 559] on input "0" at bounding box center [264, 559] width 67 height 45
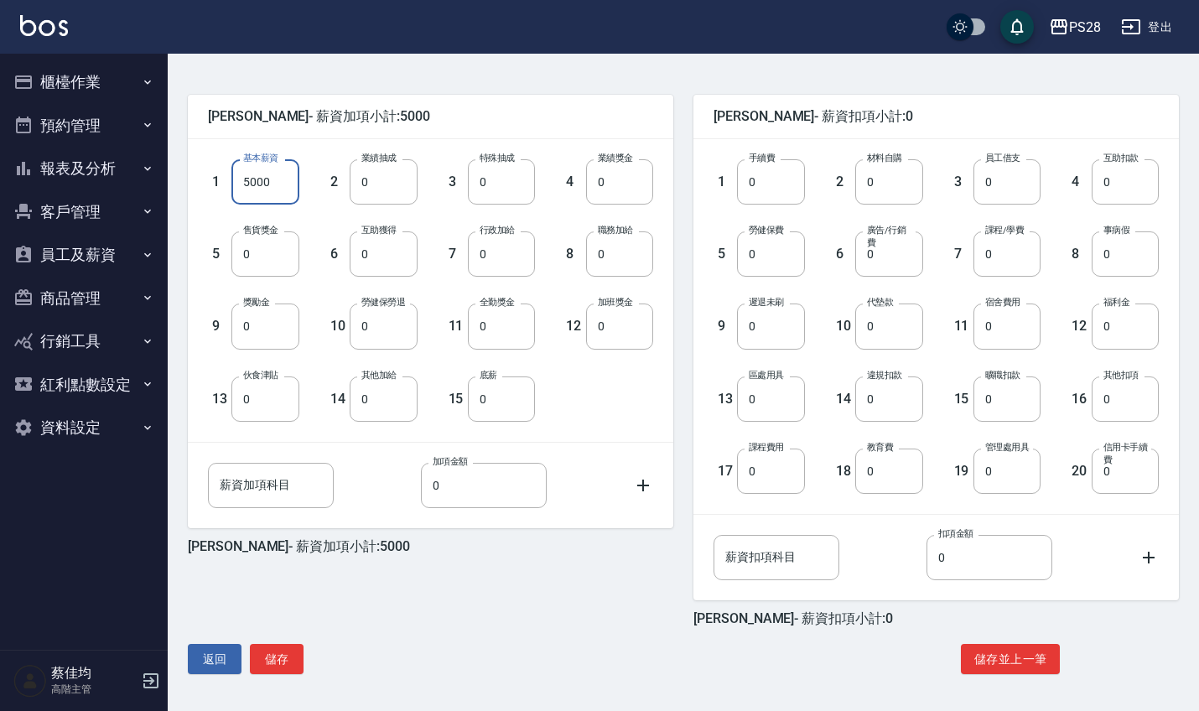
scroll to position [378, 0]
type input "5000"
click at [283, 658] on button "儲存" at bounding box center [277, 659] width 54 height 31
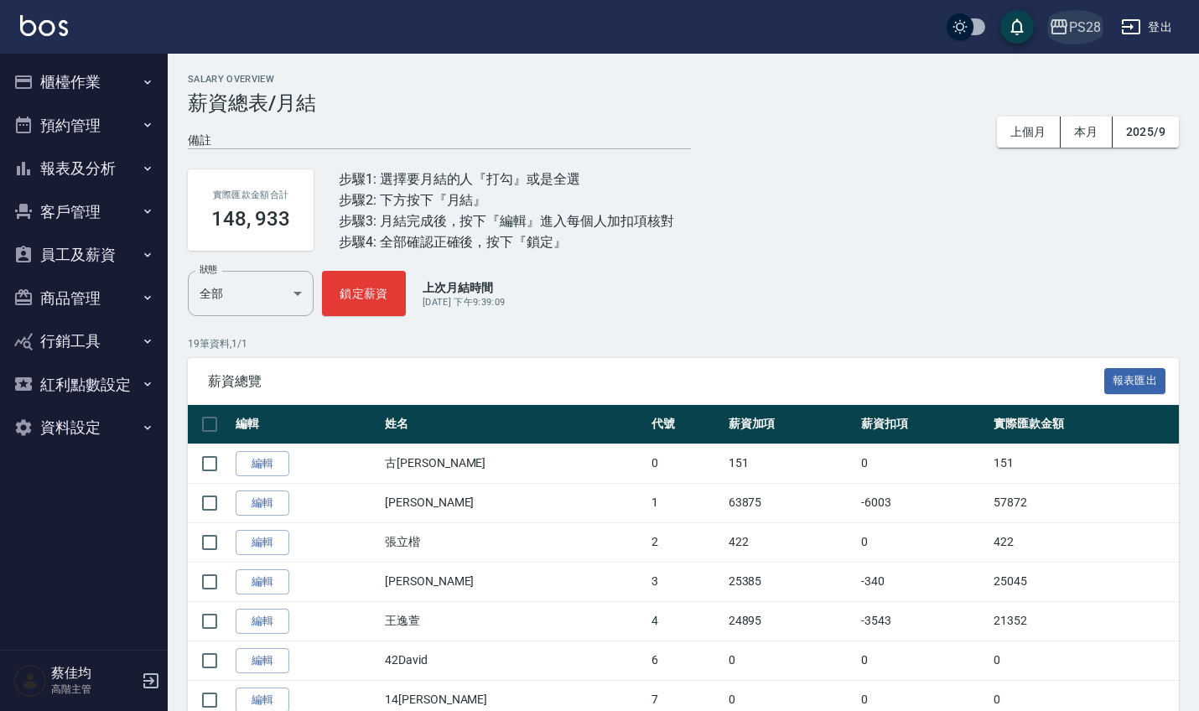
click at [1094, 23] on div "PS28" at bounding box center [1085, 27] width 32 height 21
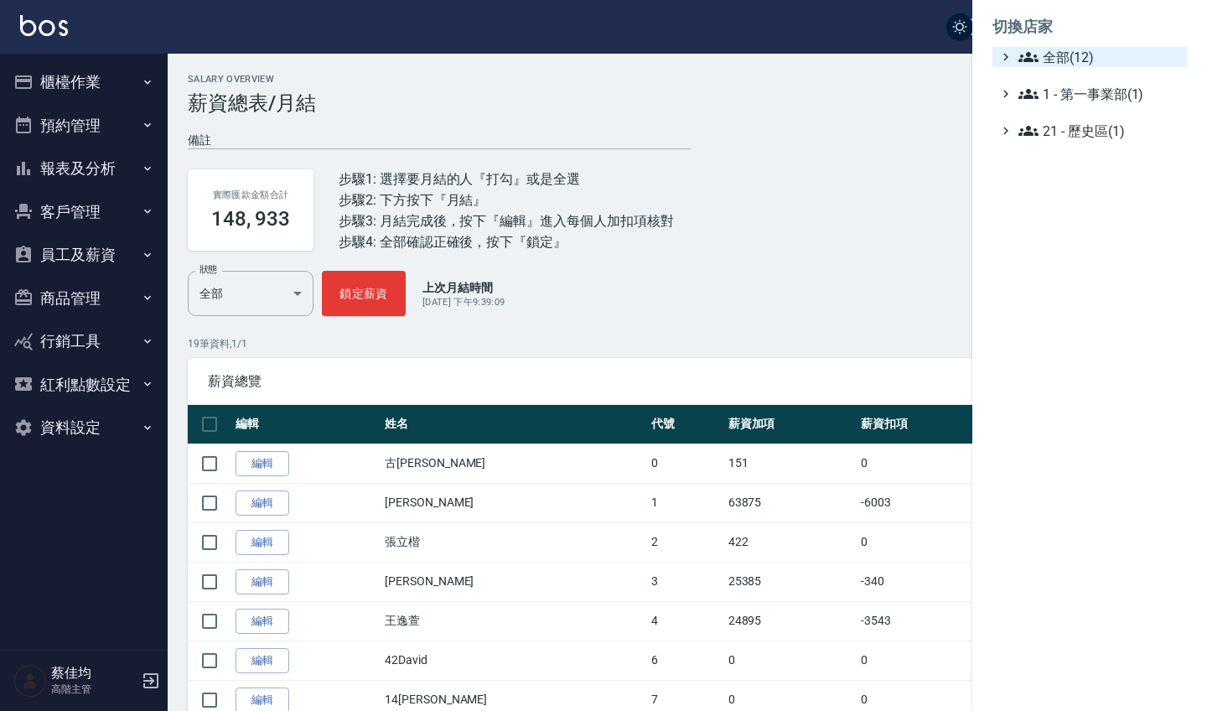
click at [1057, 51] on span "全部(12)" at bounding box center [1100, 57] width 162 height 20
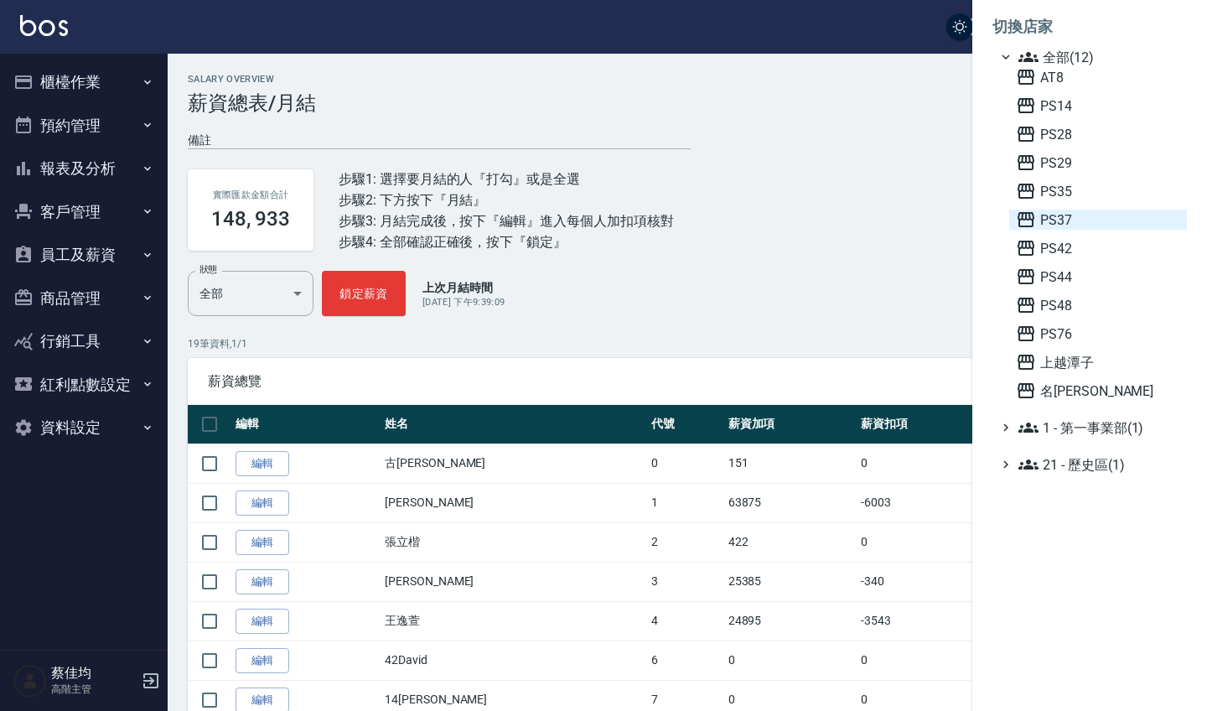
click at [1060, 215] on span "PS37" at bounding box center [1098, 220] width 164 height 20
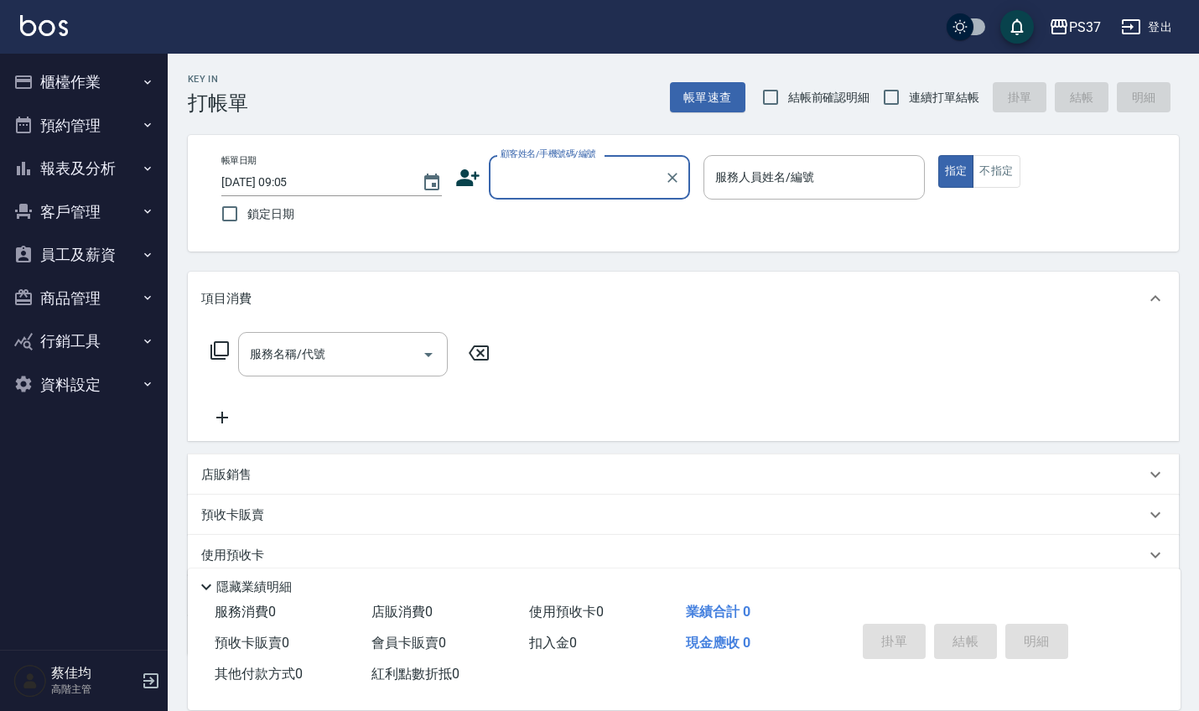
click at [87, 260] on button "員工及薪資" at bounding box center [84, 255] width 154 height 44
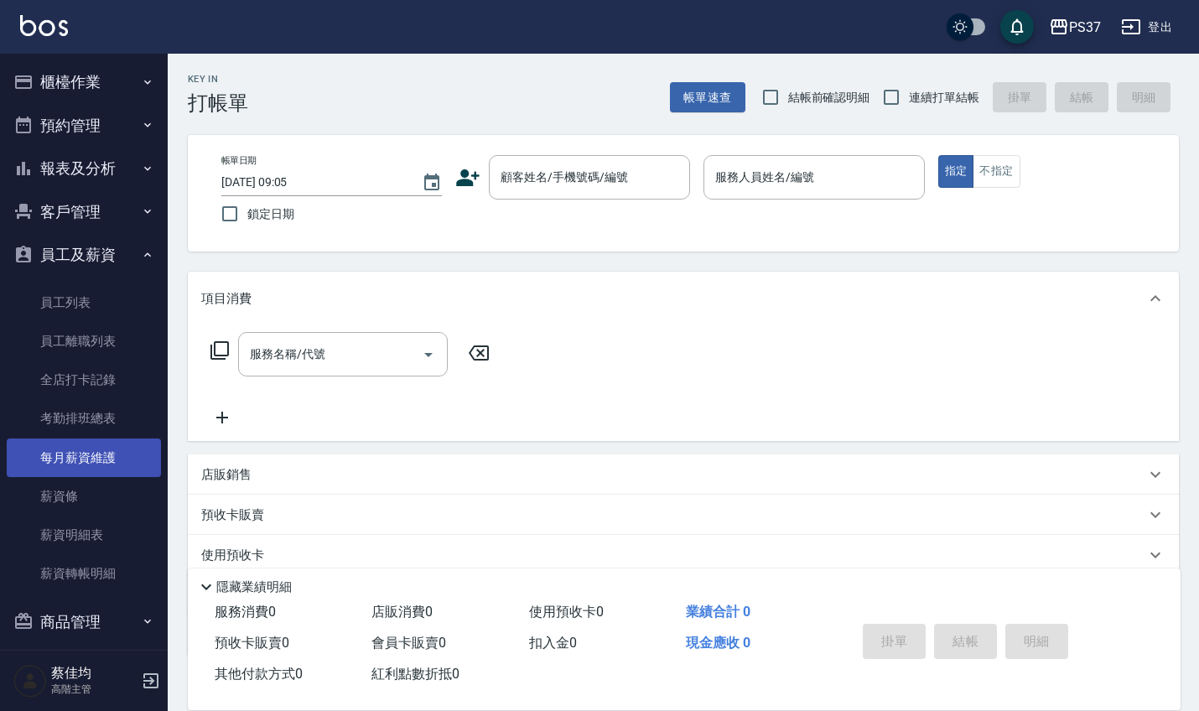
click at [87, 445] on link "每月薪資維護" at bounding box center [84, 457] width 154 height 39
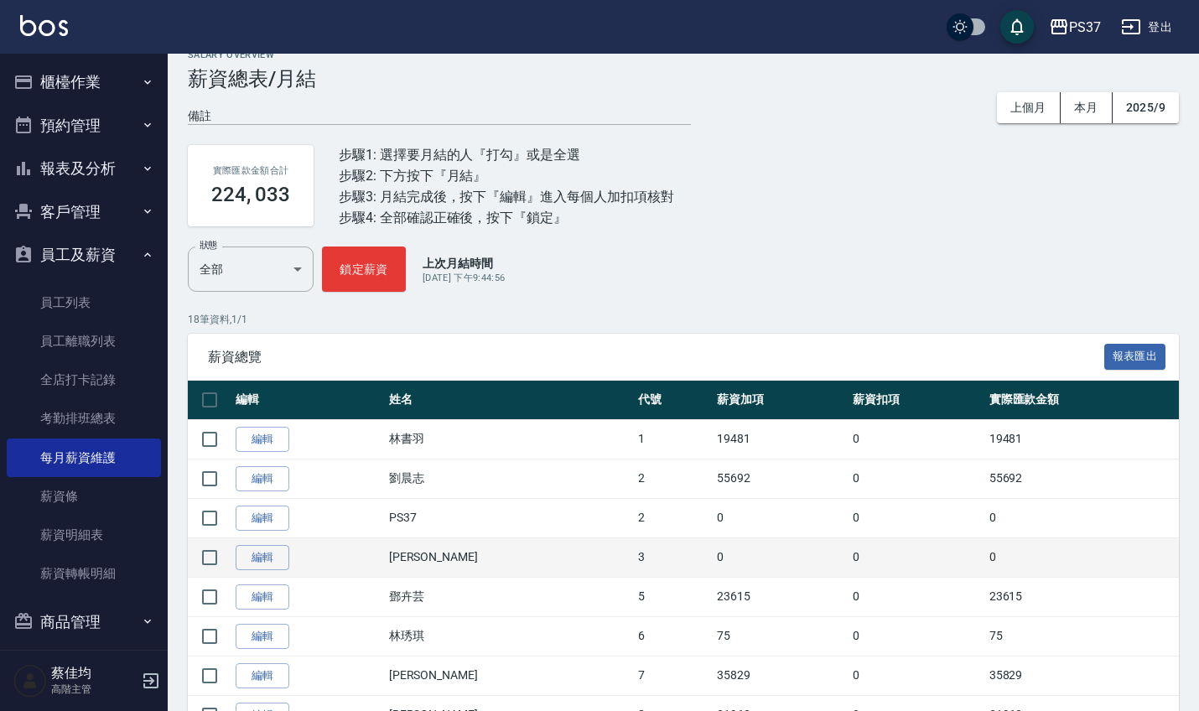
scroll to position [32, 0]
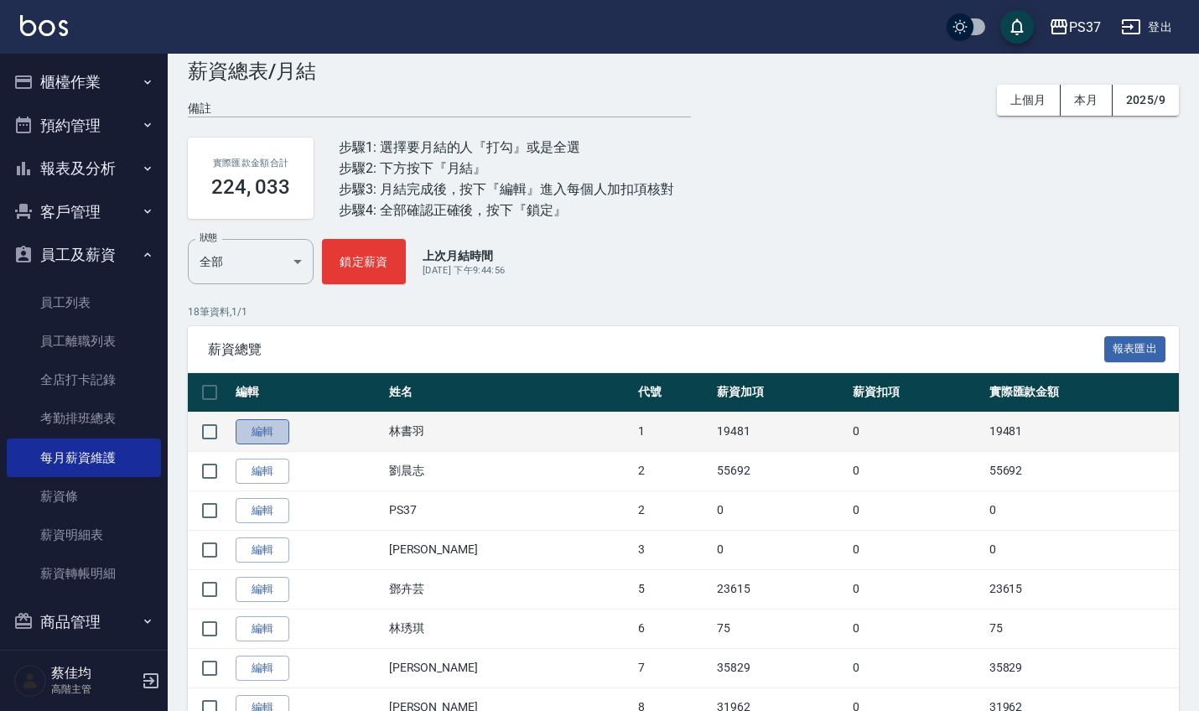
click at [275, 426] on link "編輯" at bounding box center [263, 432] width 54 height 26
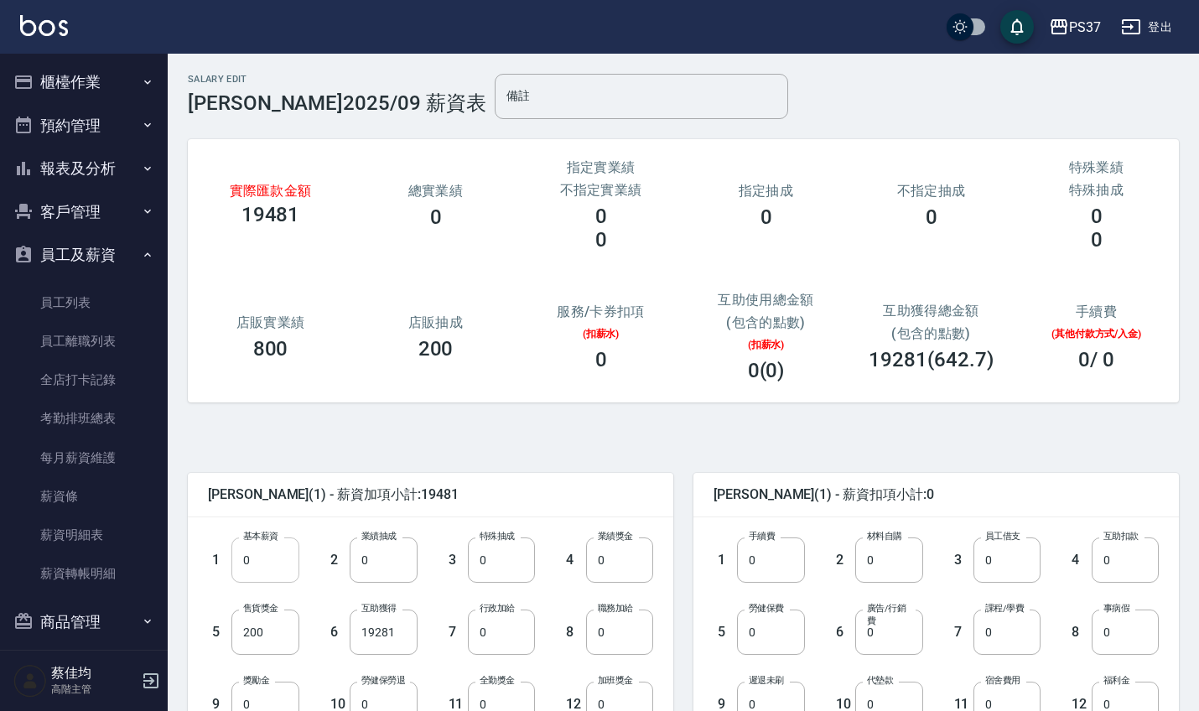
click at [263, 568] on input "0" at bounding box center [264, 559] width 67 height 45
type input "28590"
click at [399, 636] on input "19281" at bounding box center [383, 631] width 67 height 45
type input "0"
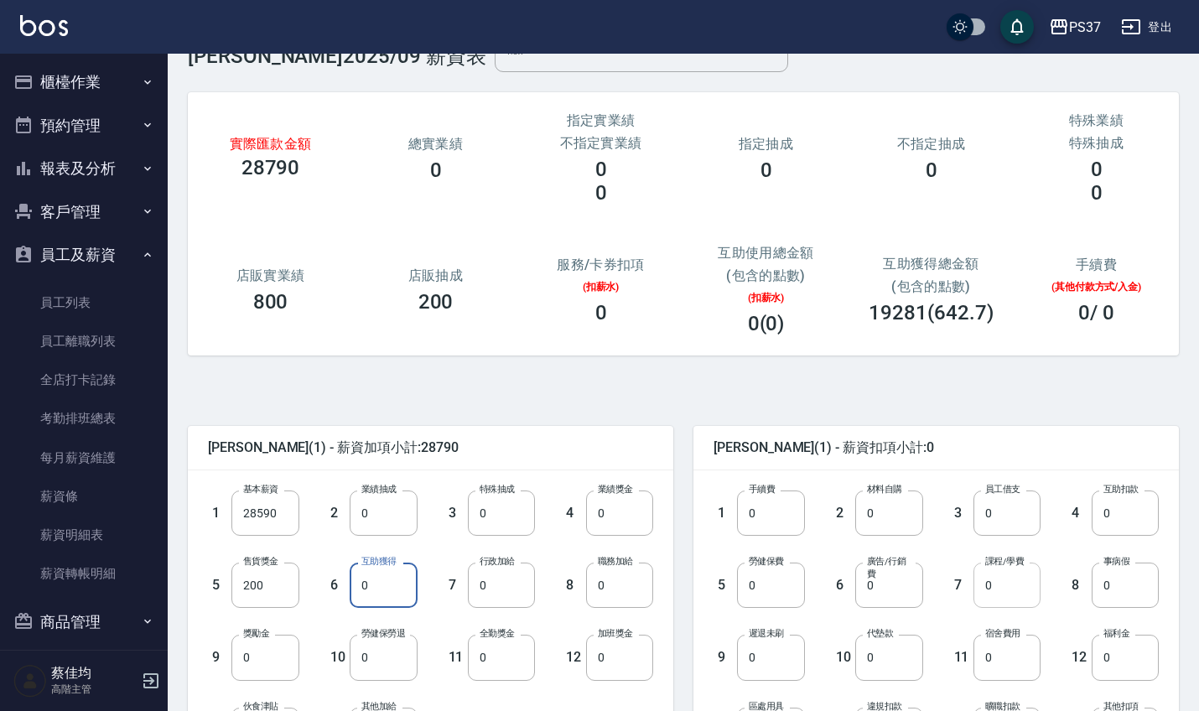
click at [1012, 581] on input "0" at bounding box center [1006, 584] width 67 height 45
type input "346"
click at [511, 672] on input "0" at bounding box center [501, 657] width 67 height 45
type input "1000"
click at [769, 591] on input "0" at bounding box center [770, 584] width 67 height 45
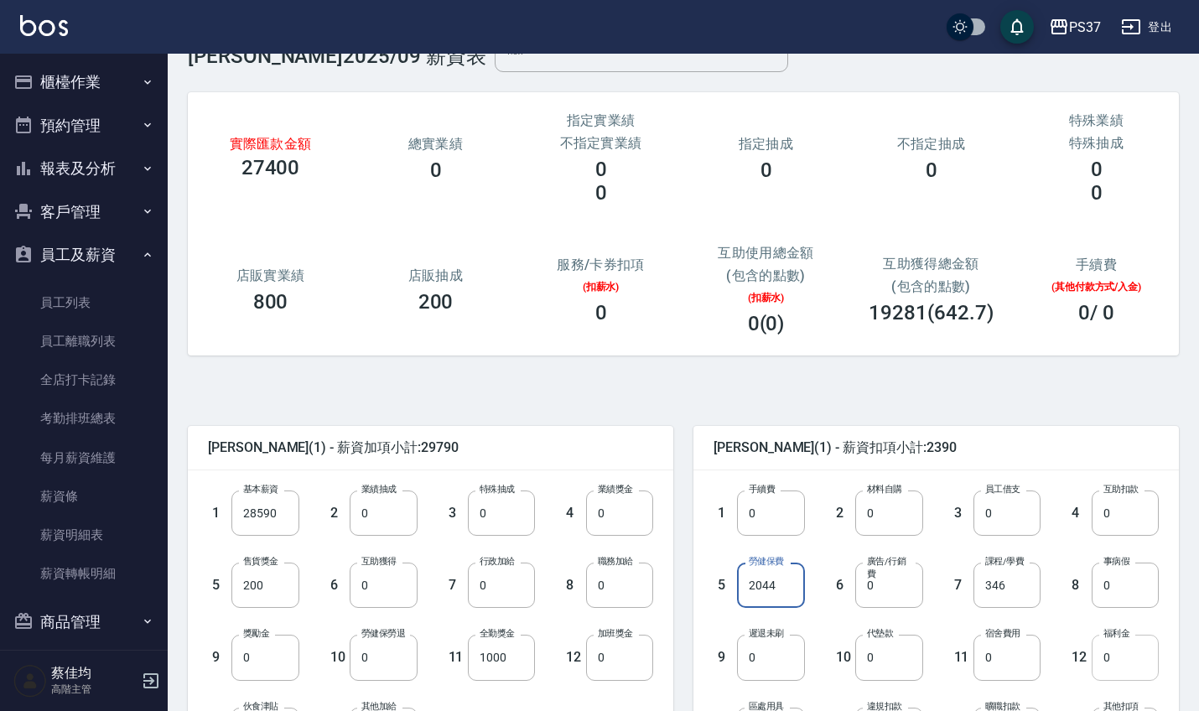
type input "2044"
click at [1112, 661] on input "0" at bounding box center [1124, 657] width 67 height 45
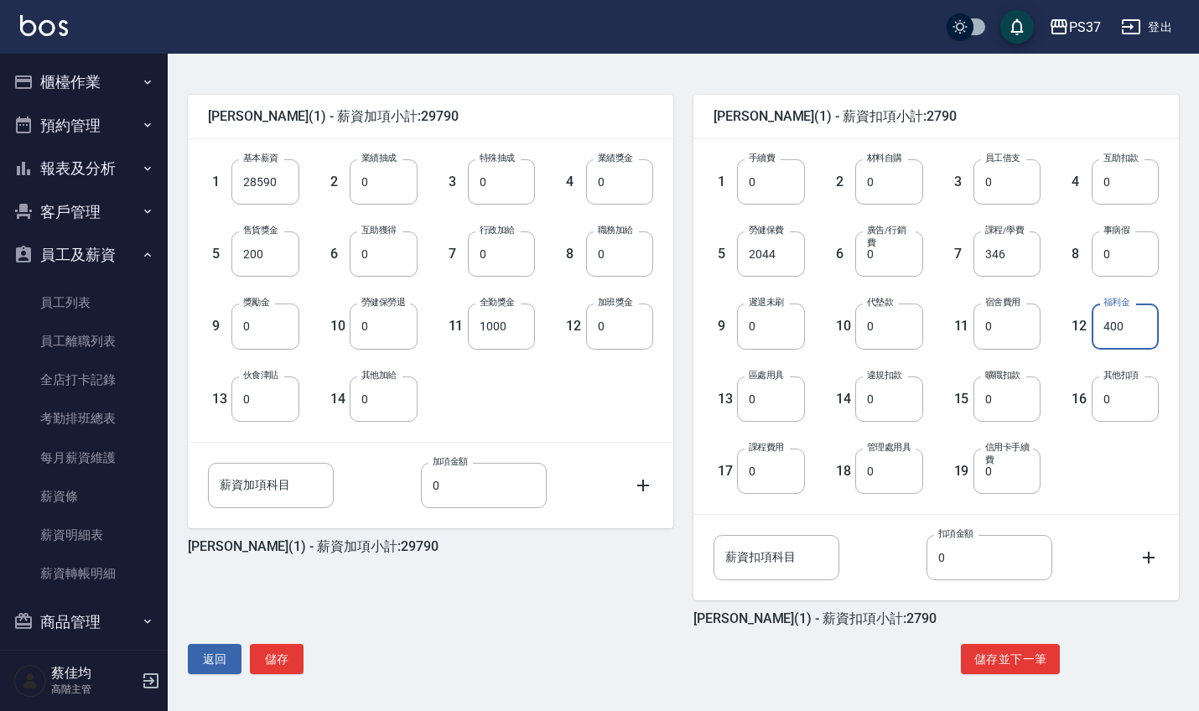
scroll to position [378, 0]
type input "400"
click at [302, 656] on button "儲存" at bounding box center [277, 659] width 54 height 31
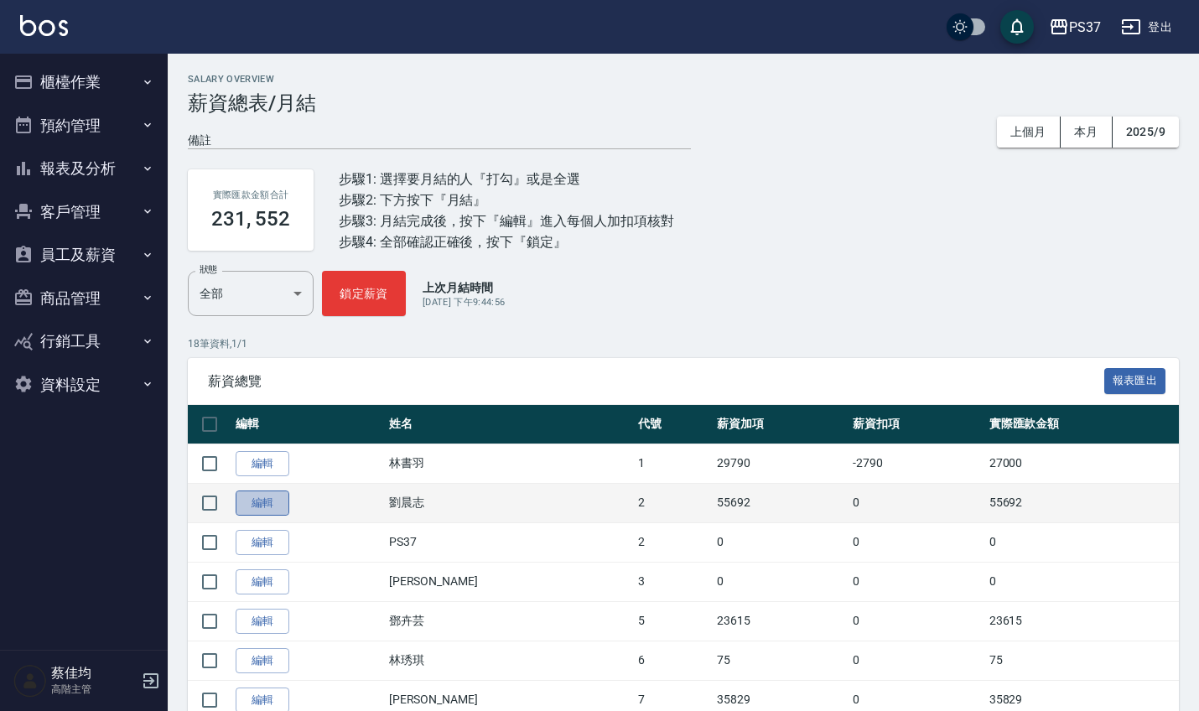
click at [272, 500] on link "編輯" at bounding box center [263, 503] width 54 height 26
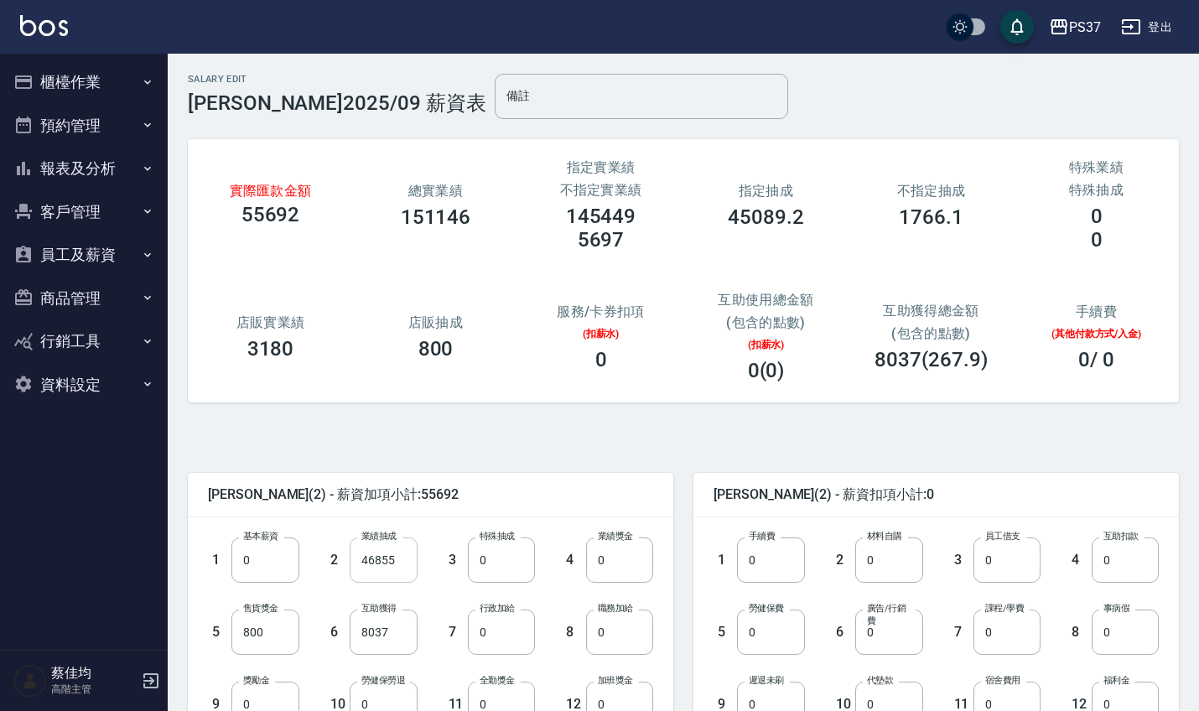
click at [404, 557] on input "46855" at bounding box center [383, 559] width 67 height 45
type input "49878"
click at [516, 631] on input "0" at bounding box center [501, 631] width 67 height 45
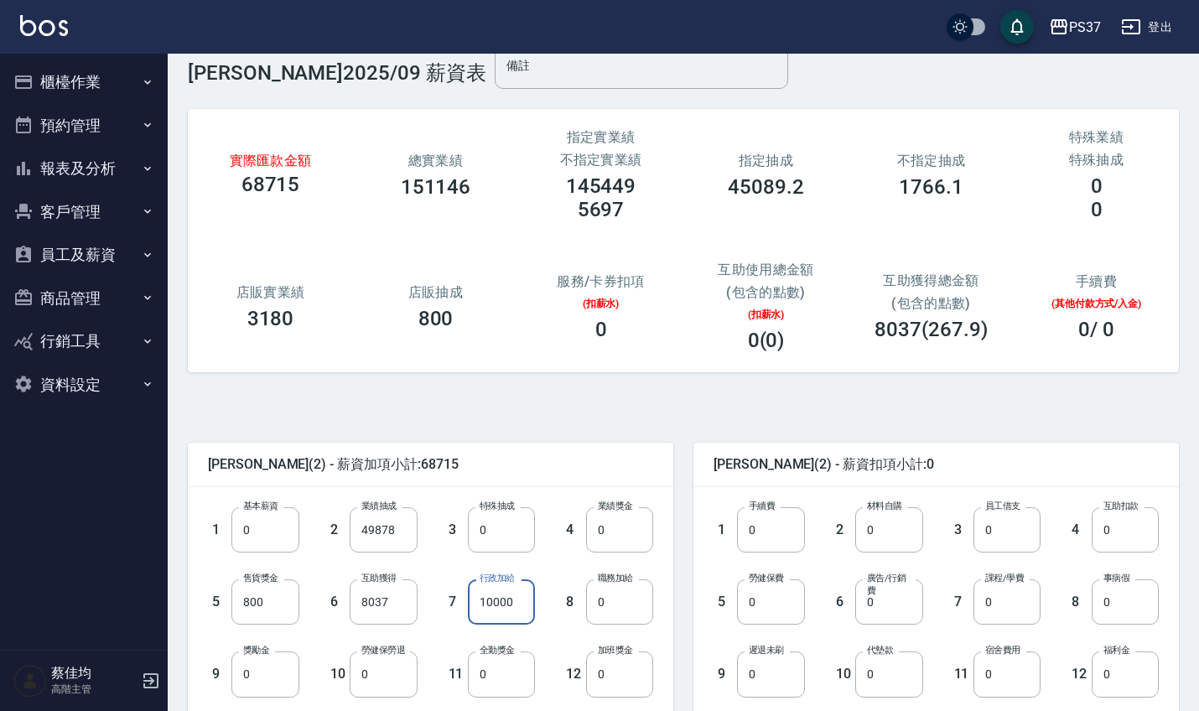
scroll to position [31, 0]
type input "10000"
click at [407, 604] on input "8037" at bounding box center [383, 600] width 67 height 45
type input "9377"
click at [493, 684] on input "0" at bounding box center [501, 673] width 67 height 45
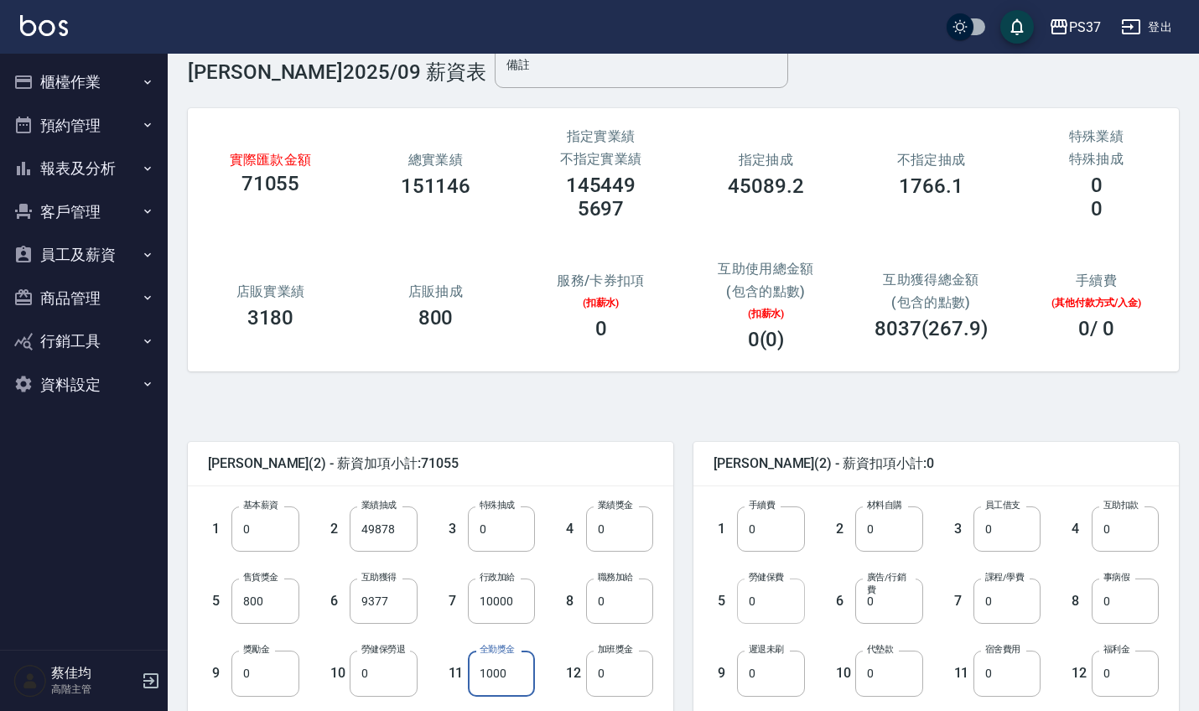
type input "1000"
click at [780, 606] on input "0" at bounding box center [770, 600] width 67 height 45
type input "1228"
click at [1126, 682] on input "0" at bounding box center [1124, 673] width 67 height 45
click at [1011, 684] on input "0" at bounding box center [1006, 673] width 67 height 45
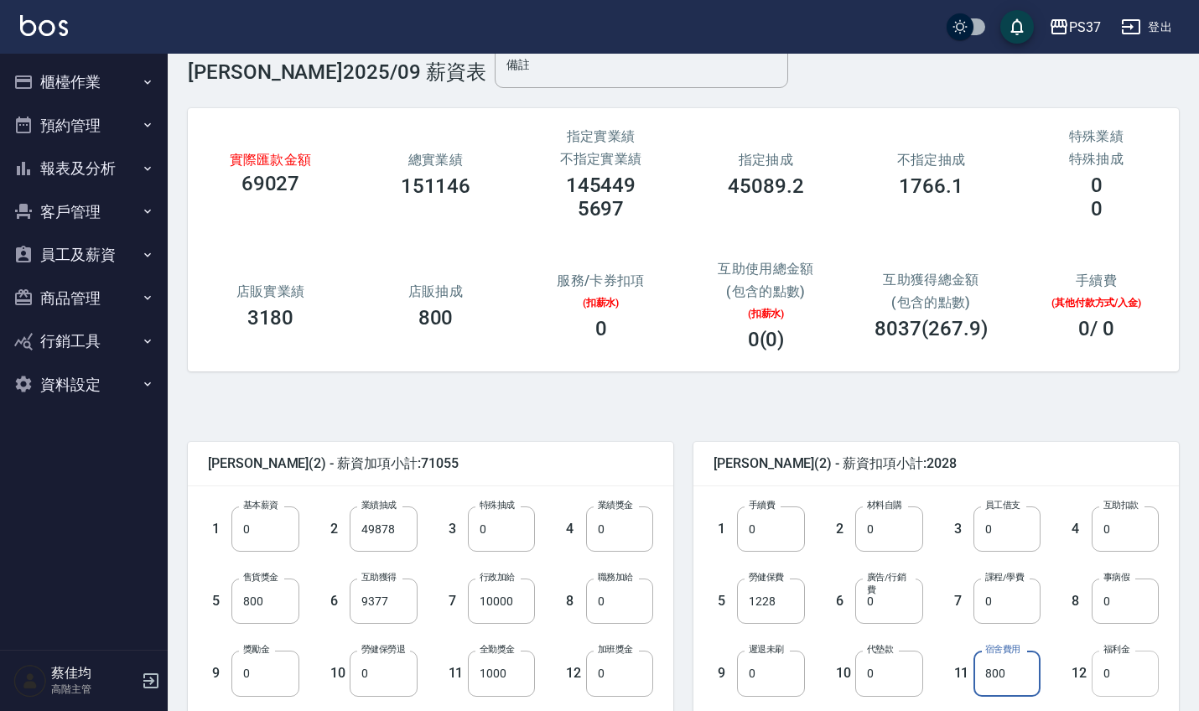
type input "800"
click at [1130, 678] on input "0" at bounding box center [1124, 673] width 67 height 45
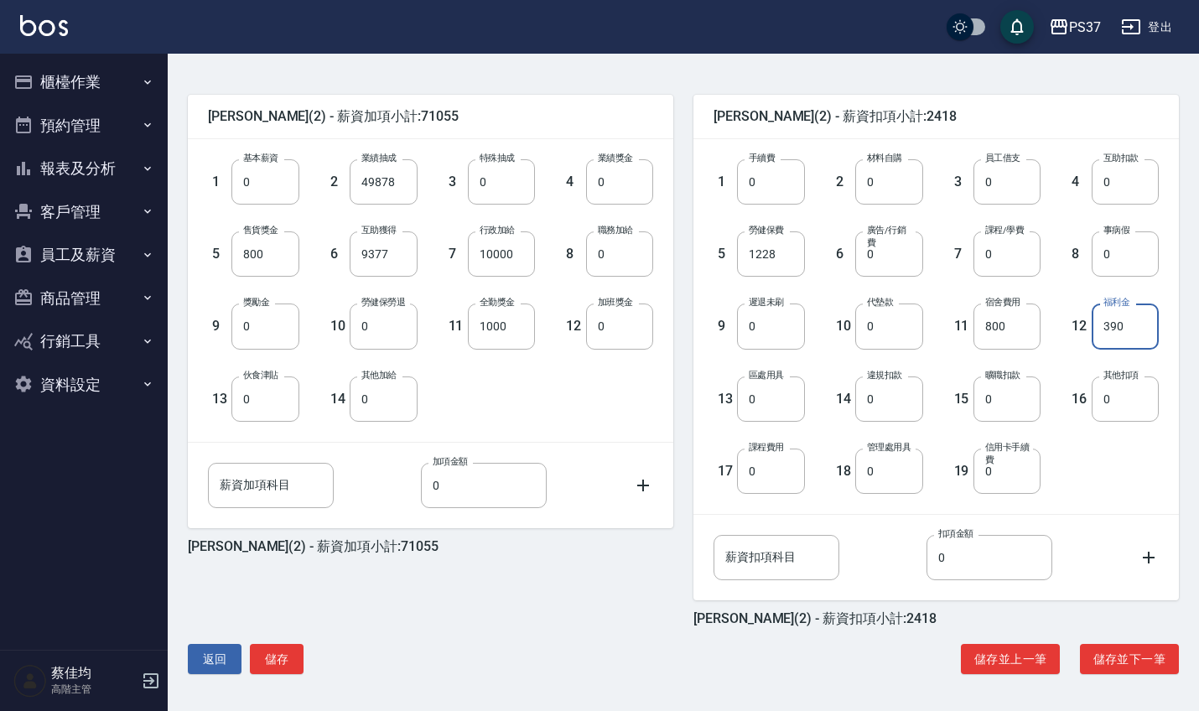
scroll to position [378, 0]
type input "390"
click at [278, 666] on button "儲存" at bounding box center [277, 659] width 54 height 31
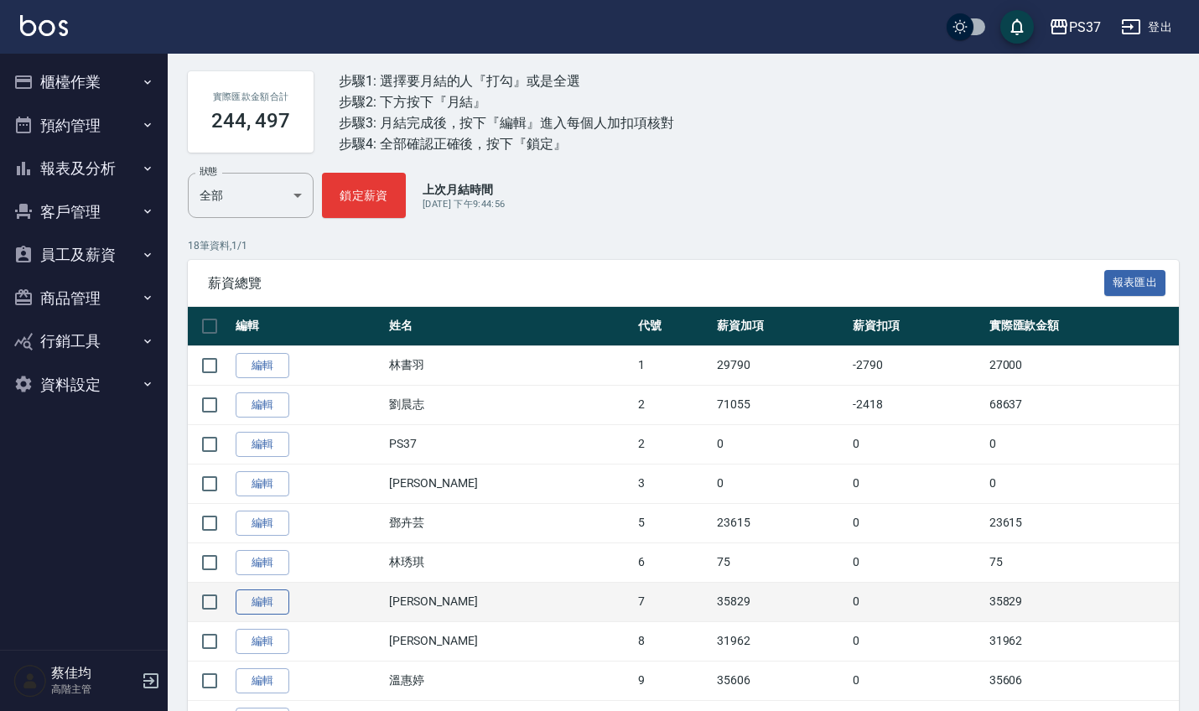
scroll to position [100, 0]
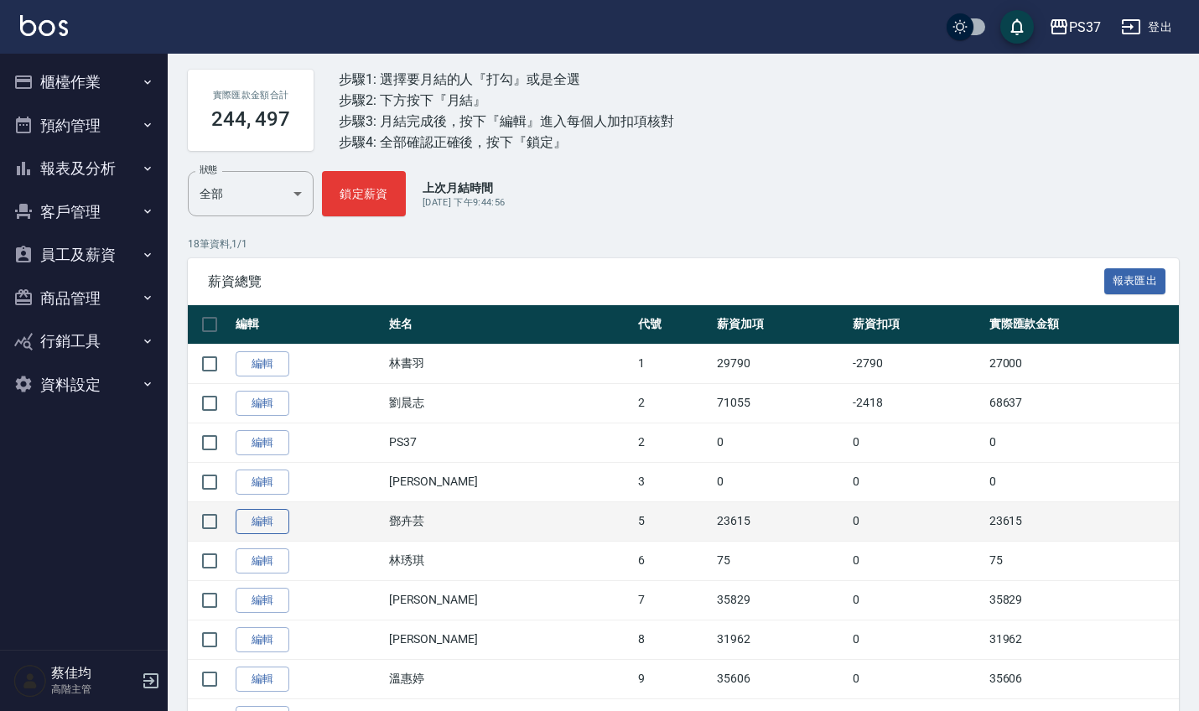
click at [256, 526] on link "編輯" at bounding box center [263, 522] width 54 height 26
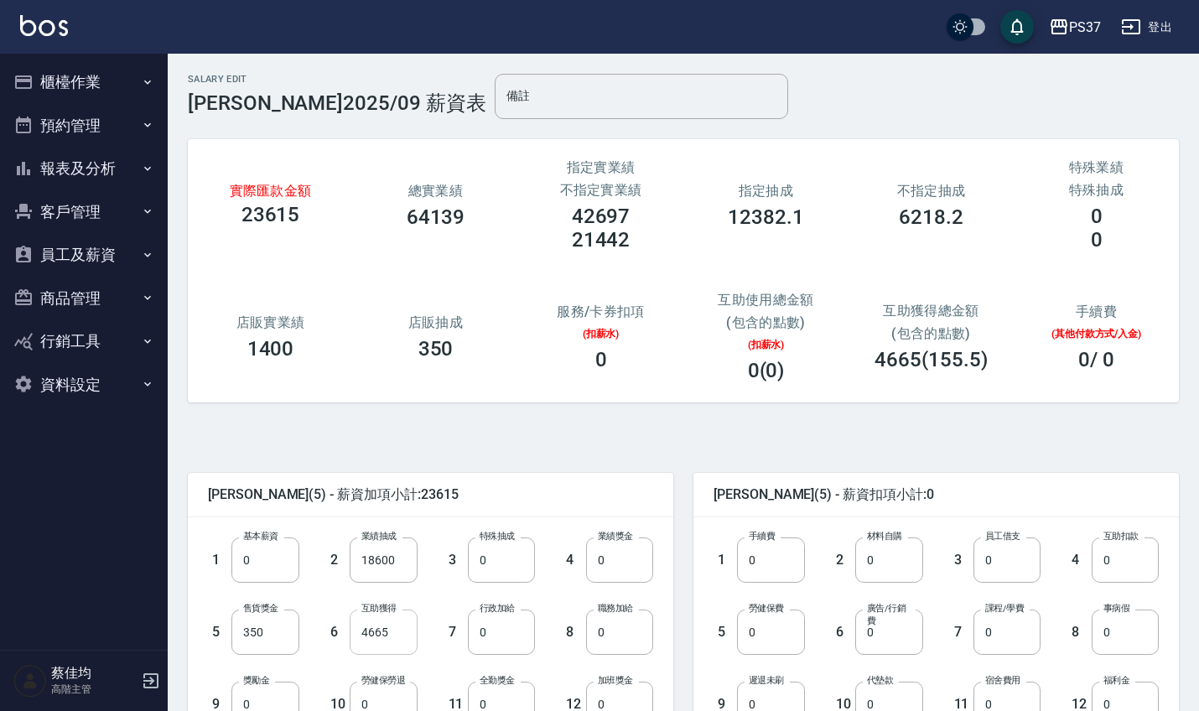
click at [397, 646] on input "4665" at bounding box center [383, 631] width 67 height 45
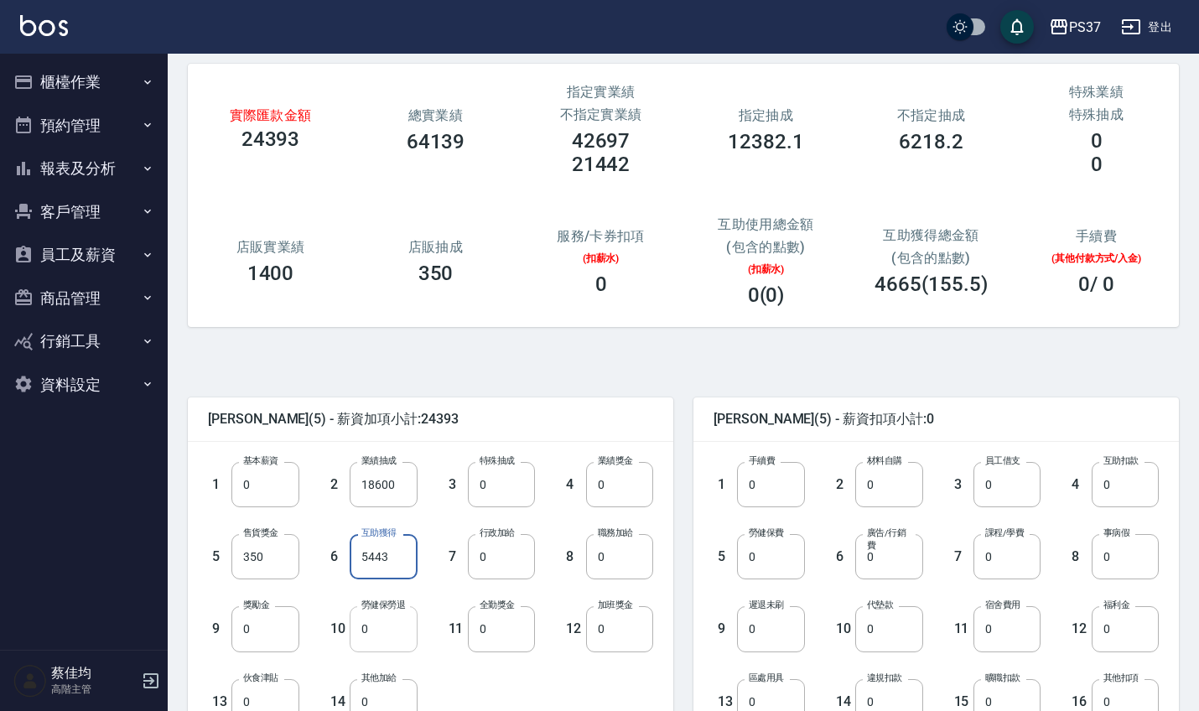
scroll to position [76, 0]
type input "5443"
click at [510, 641] on input "0" at bounding box center [501, 627] width 67 height 45
type input "1000"
click at [767, 556] on input "0" at bounding box center [770, 555] width 67 height 45
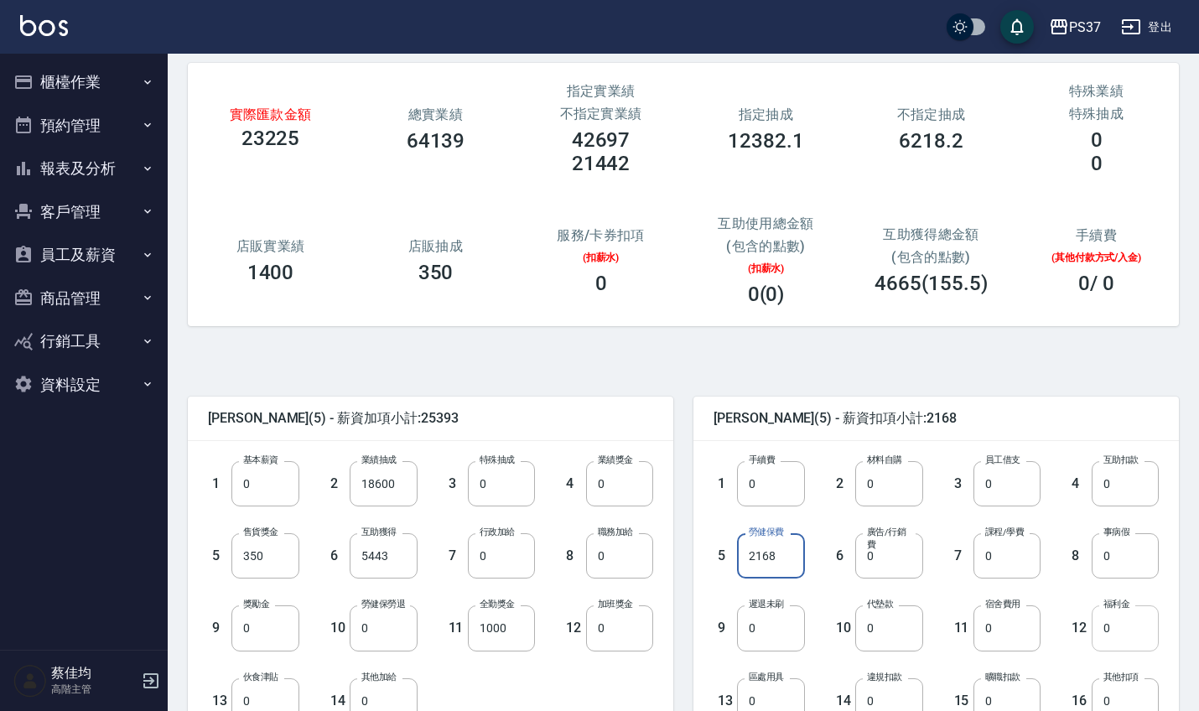
type input "2168"
click at [1140, 639] on input "0" at bounding box center [1124, 627] width 67 height 45
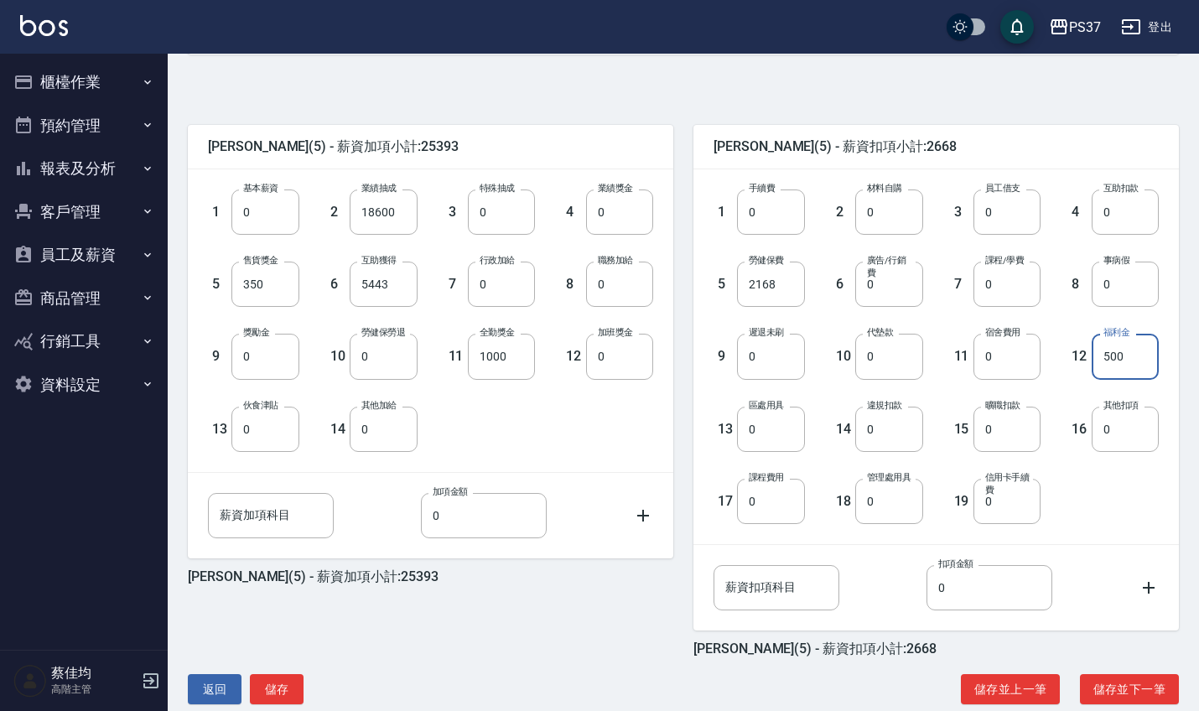
scroll to position [353, 0]
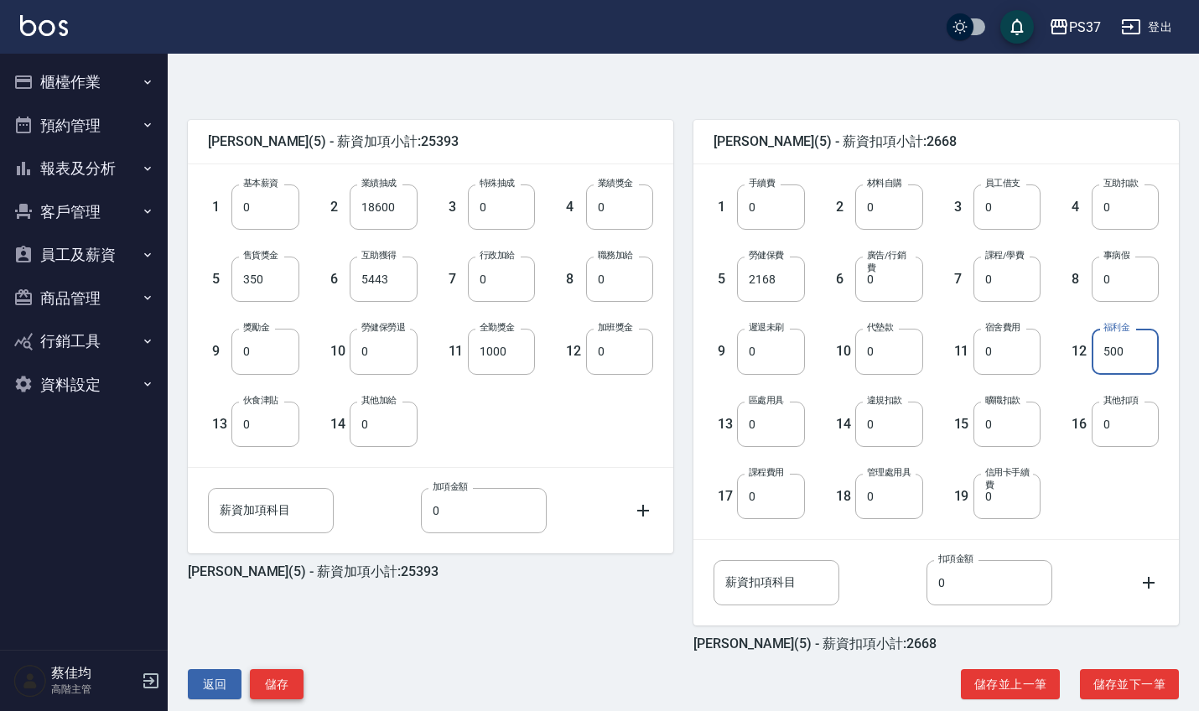
type input "500"
click at [279, 673] on button "儲存" at bounding box center [277, 684] width 54 height 31
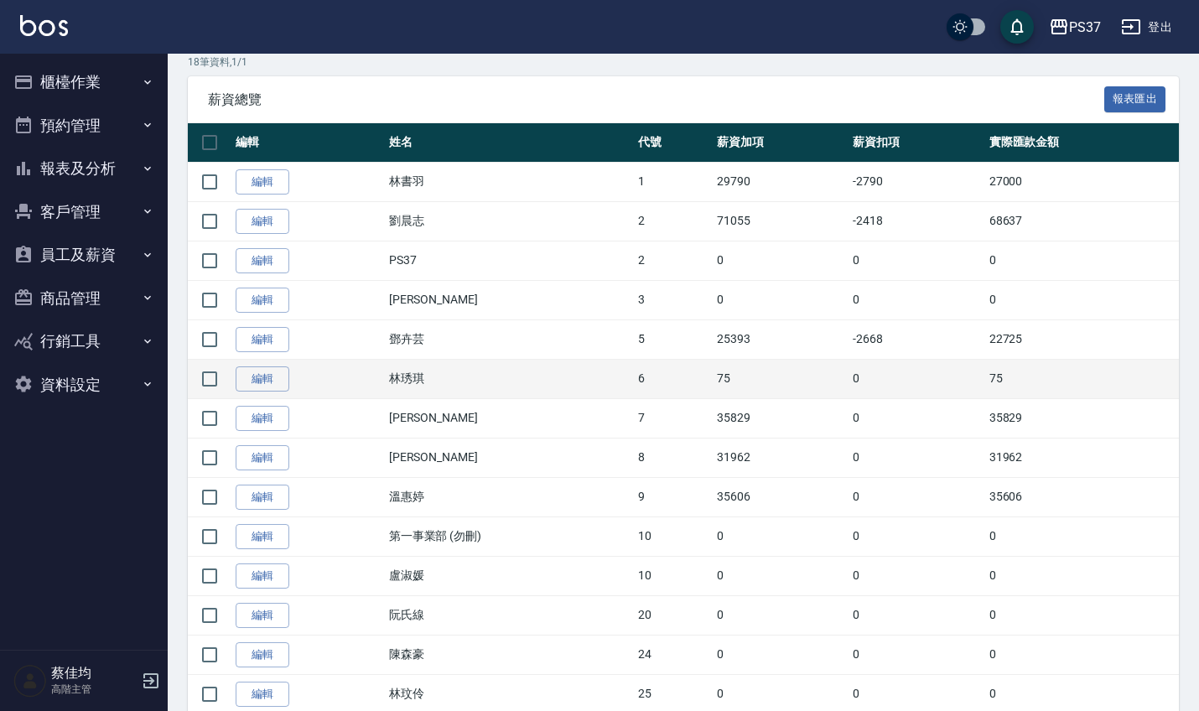
scroll to position [283, 0]
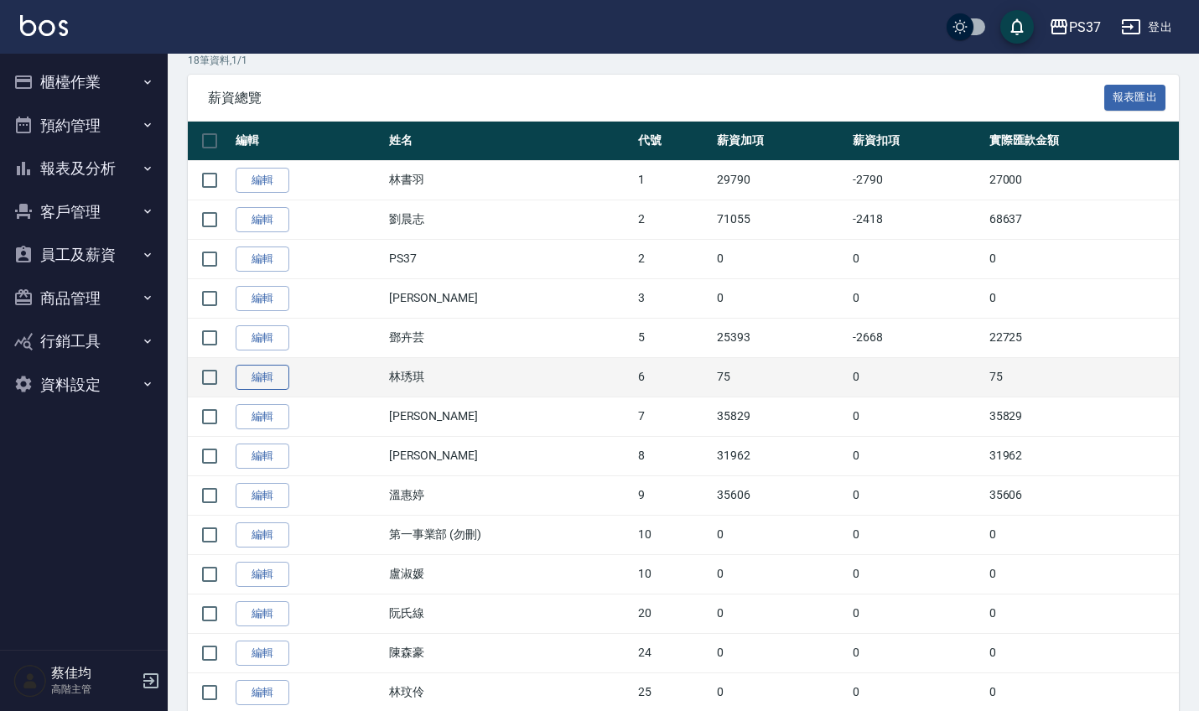
click at [272, 382] on link "編輯" at bounding box center [263, 378] width 54 height 26
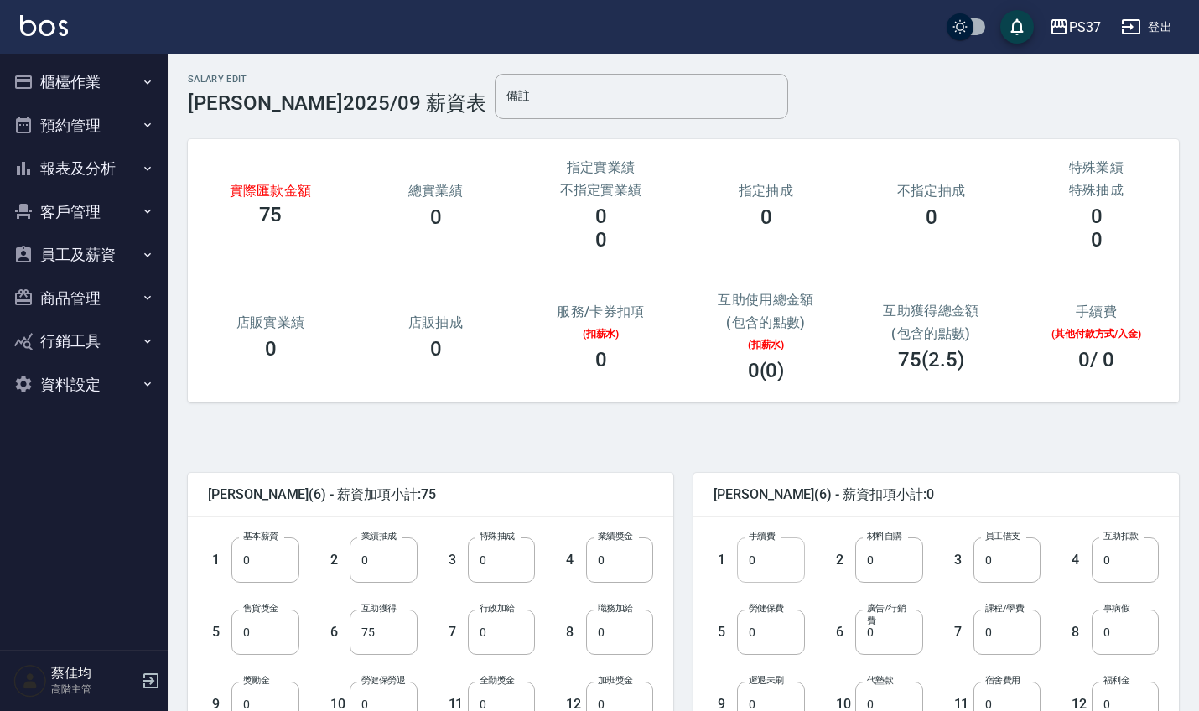
click at [792, 566] on input "0" at bounding box center [770, 559] width 67 height 45
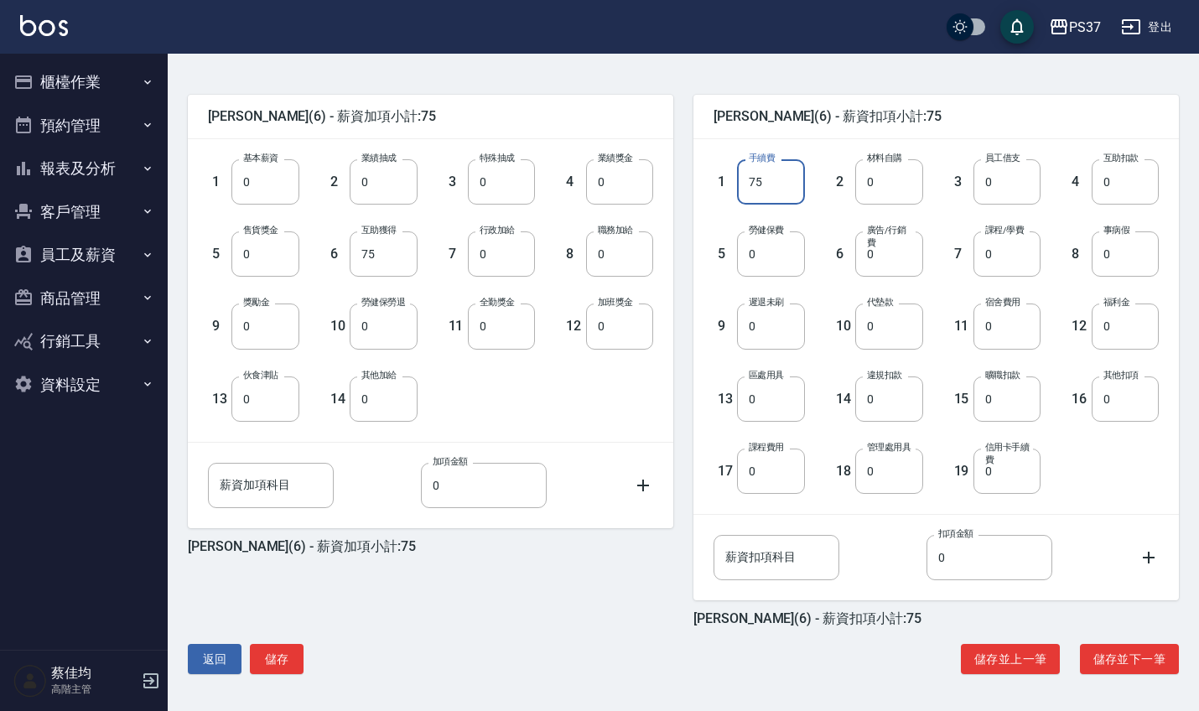
scroll to position [378, 0]
type input "75"
click at [276, 654] on button "儲存" at bounding box center [277, 659] width 54 height 31
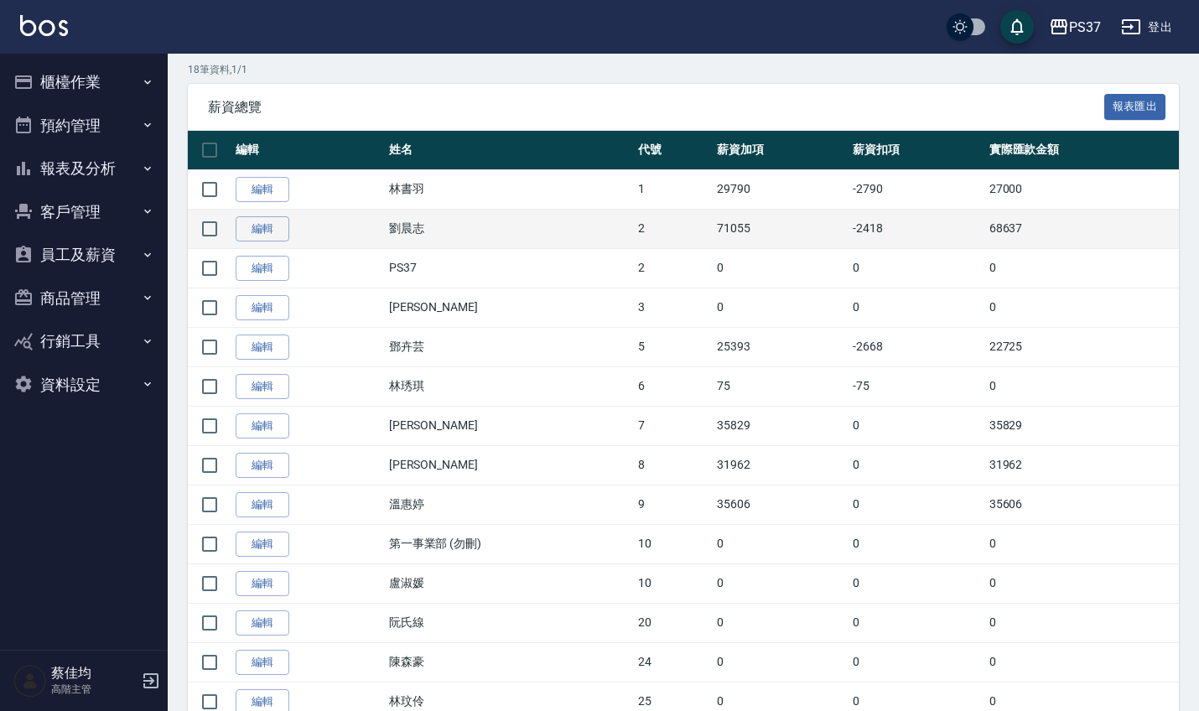
scroll to position [278, 0]
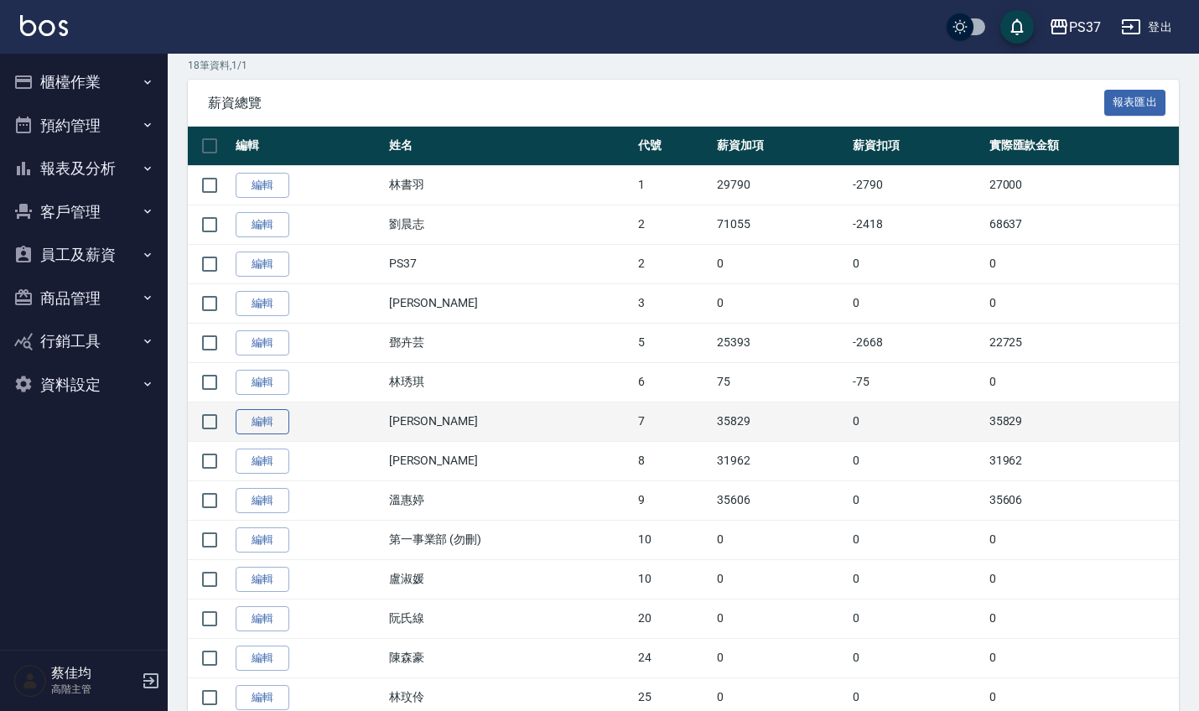
click at [266, 425] on link "編輯" at bounding box center [263, 422] width 54 height 26
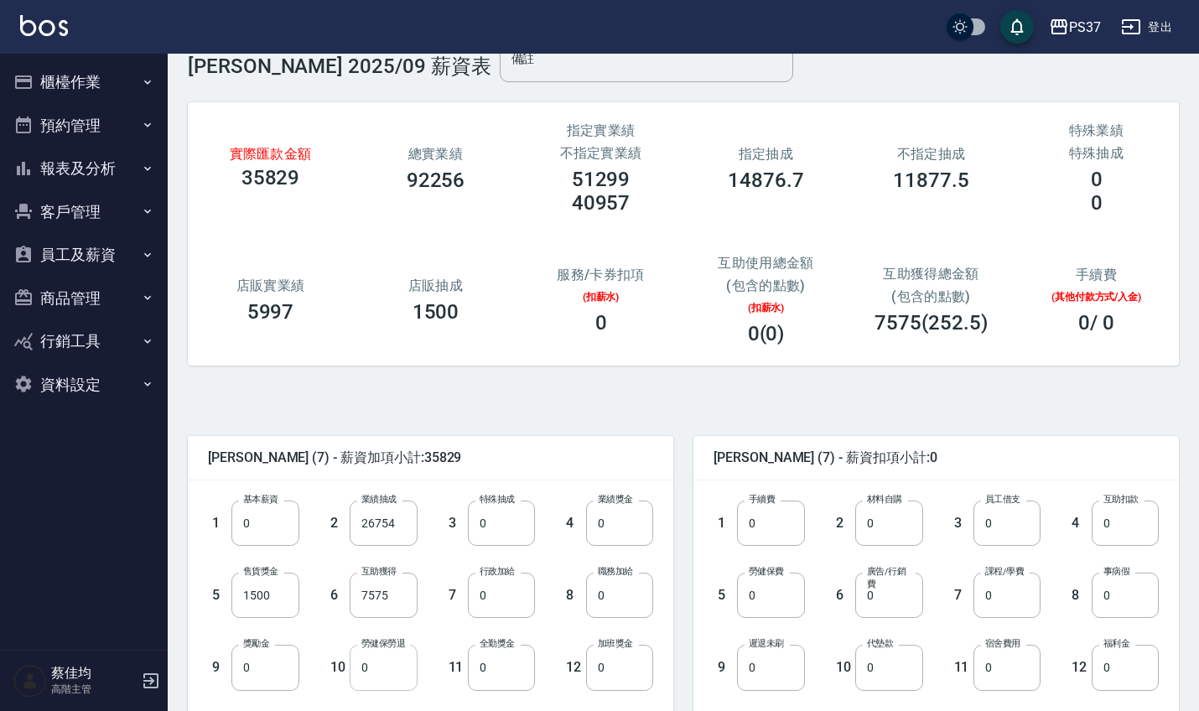
scroll to position [41, 0]
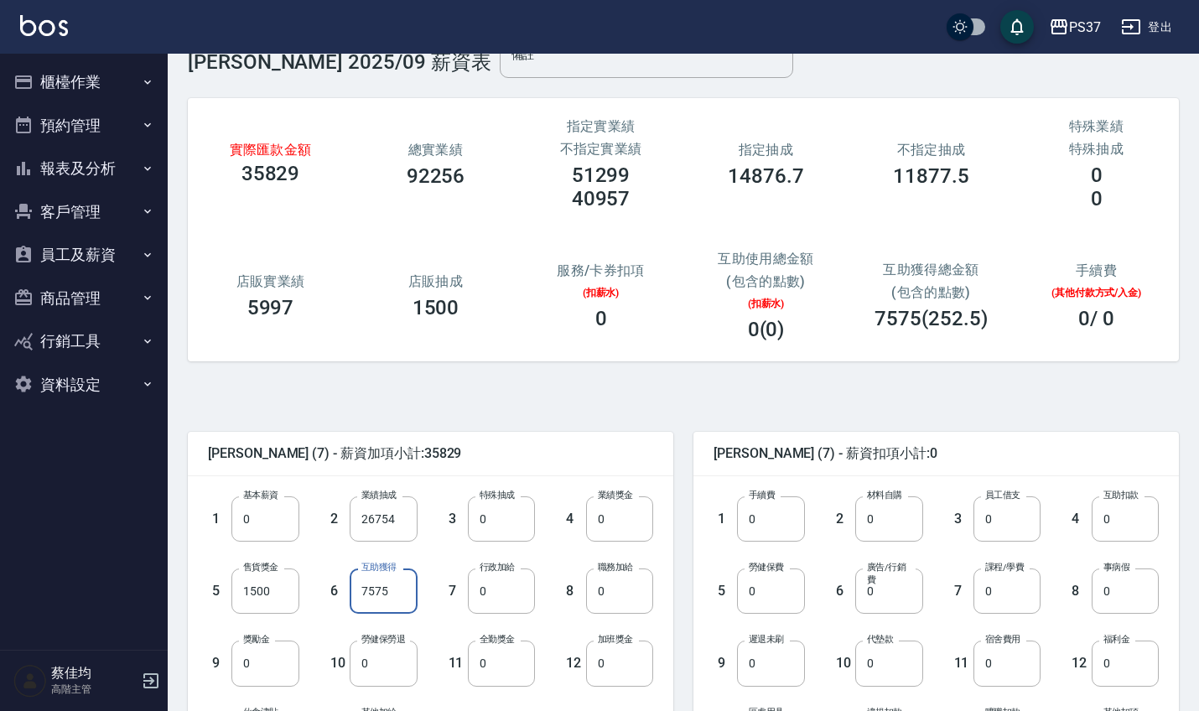
click at [391, 590] on input "7575" at bounding box center [383, 590] width 67 height 45
type input "8838"
click at [500, 666] on input "0" at bounding box center [501, 662] width 67 height 45
type input "1000"
click at [780, 601] on input "0" at bounding box center [770, 590] width 67 height 45
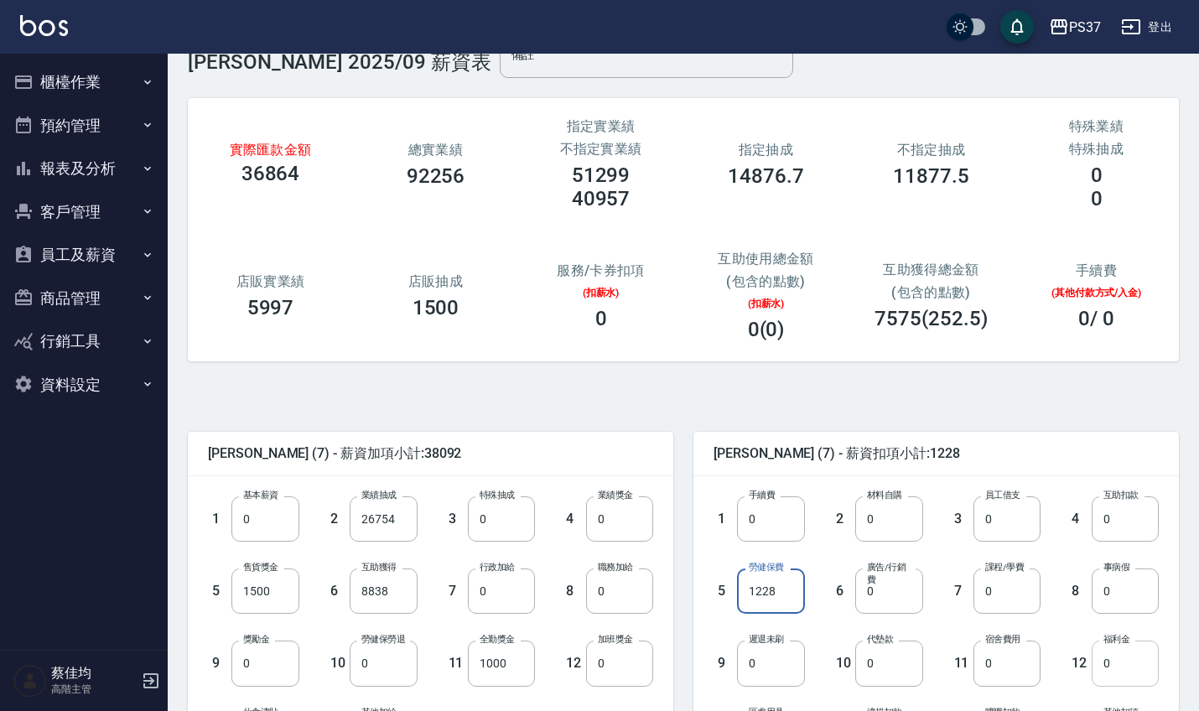
type input "1228"
click at [1128, 668] on input "0" at bounding box center [1124, 662] width 67 height 45
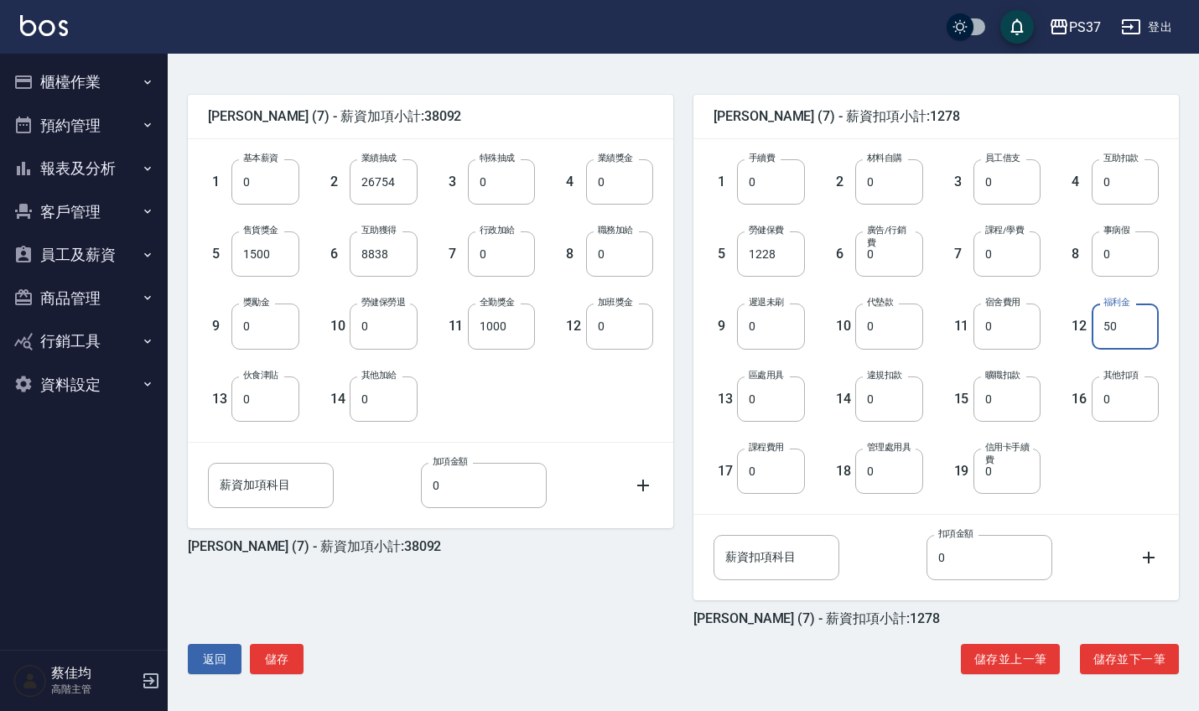
scroll to position [378, 0]
type input "50"
click at [277, 660] on button "儲存" at bounding box center [277, 659] width 54 height 31
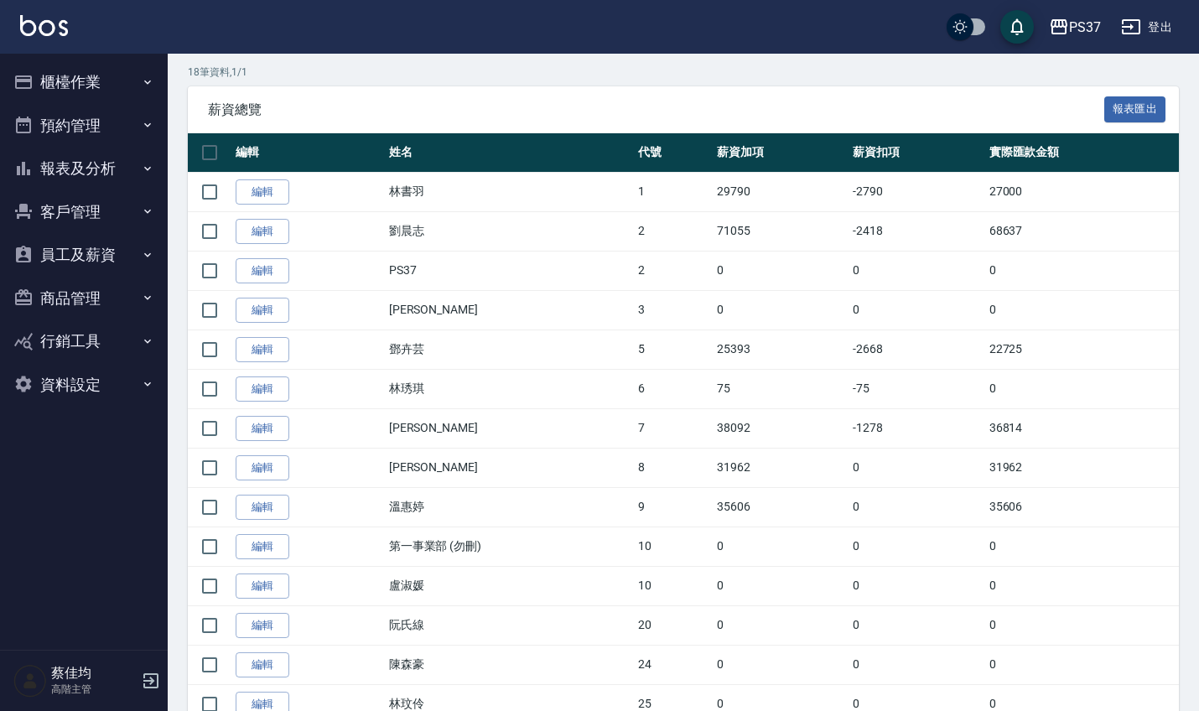
scroll to position [277, 0]
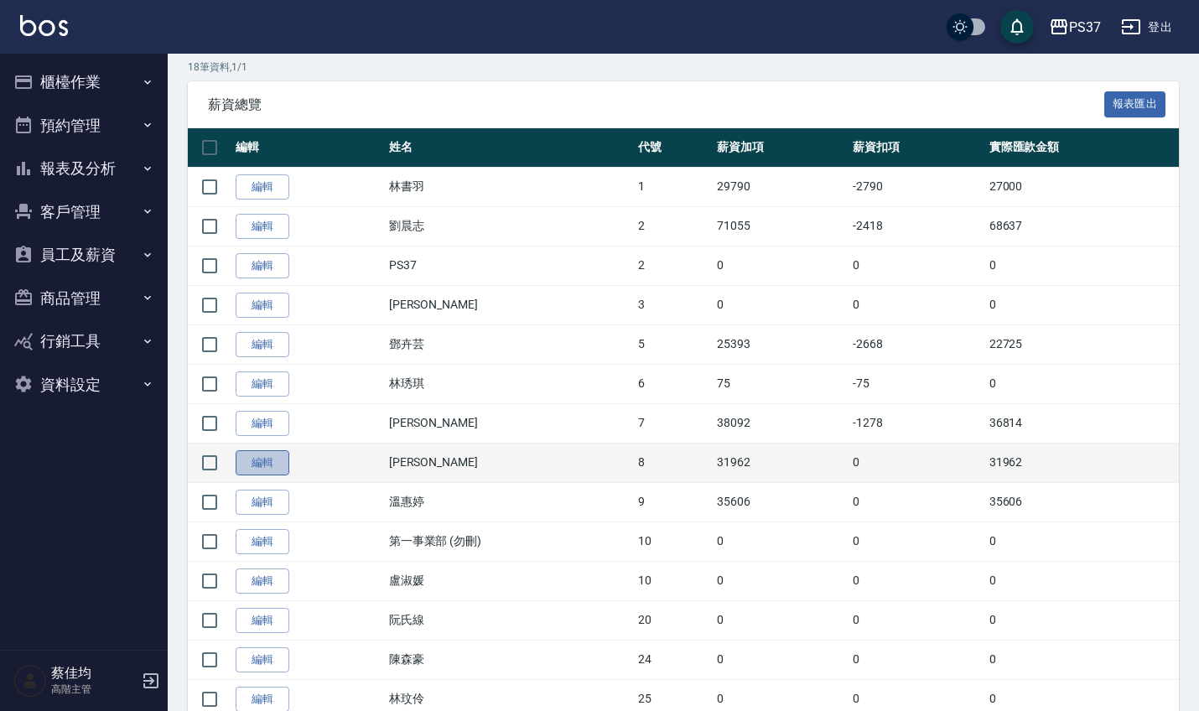
click at [246, 467] on link "編輯" at bounding box center [263, 463] width 54 height 26
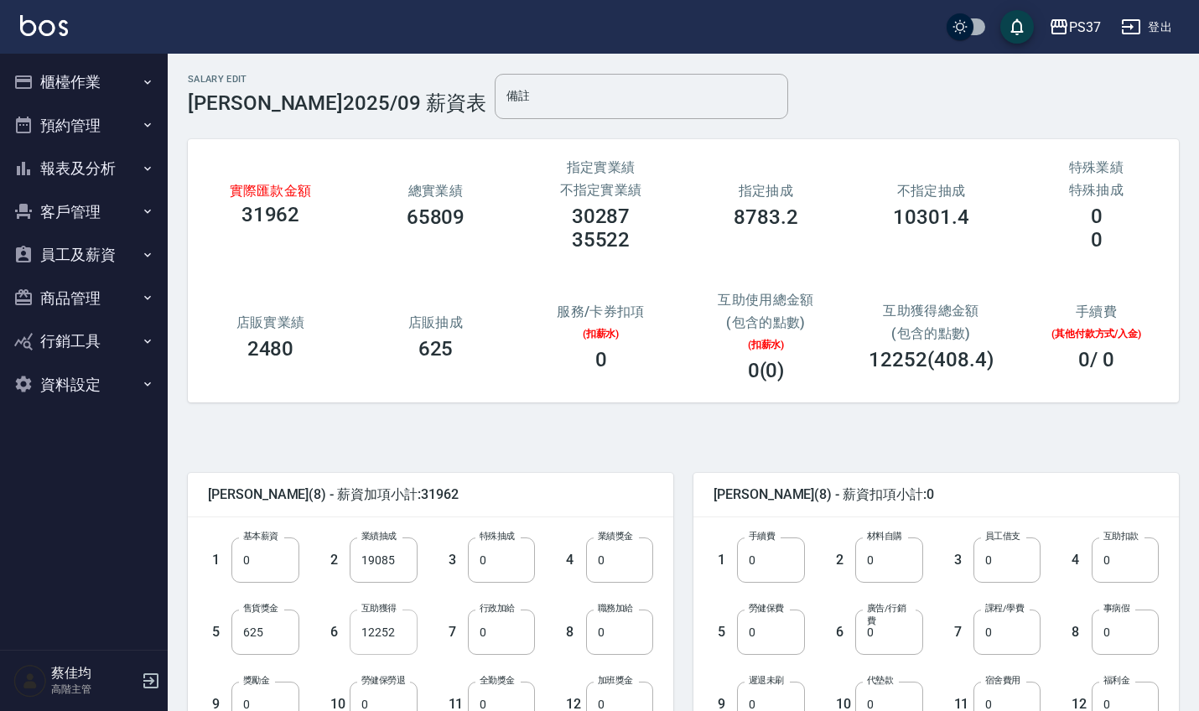
click at [397, 636] on input "12252" at bounding box center [383, 631] width 67 height 45
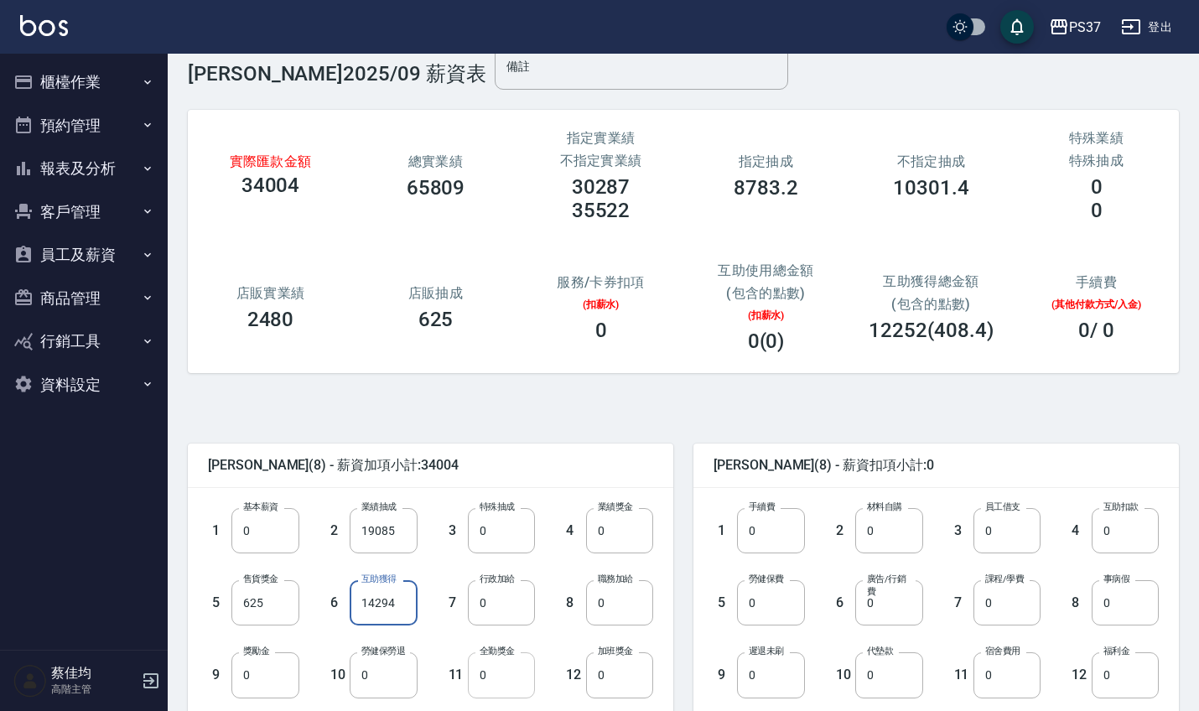
type input "14294"
click at [507, 686] on input "0" at bounding box center [501, 674] width 67 height 45
type input "10000"
click at [765, 603] on input "0" at bounding box center [770, 602] width 67 height 45
type input "1228"
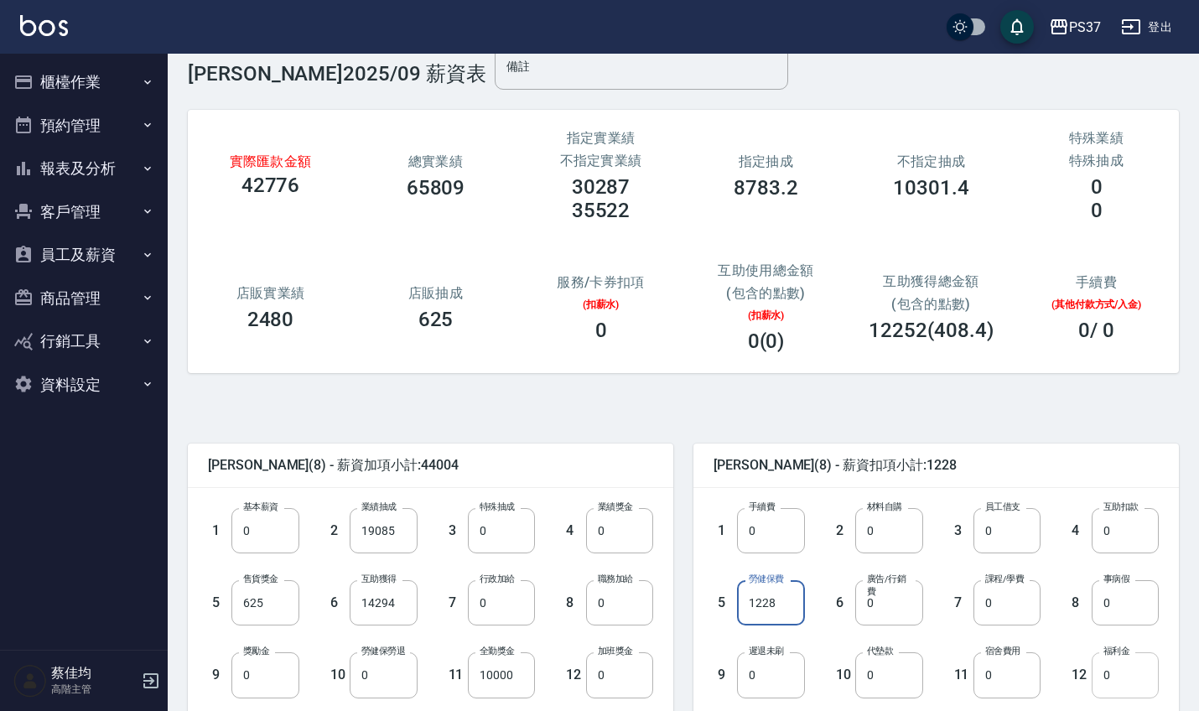
click at [1139, 684] on input "0" at bounding box center [1124, 674] width 67 height 45
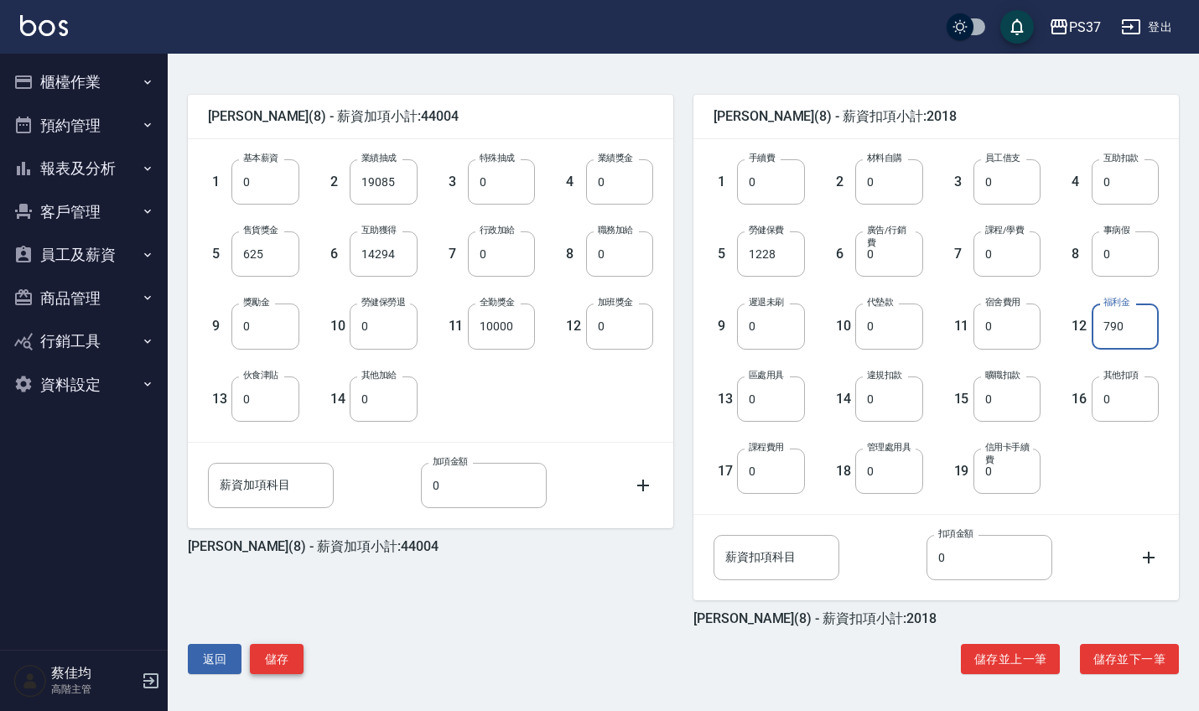
scroll to position [378, 0]
type input "790"
click at [272, 656] on button "儲存" at bounding box center [277, 659] width 54 height 31
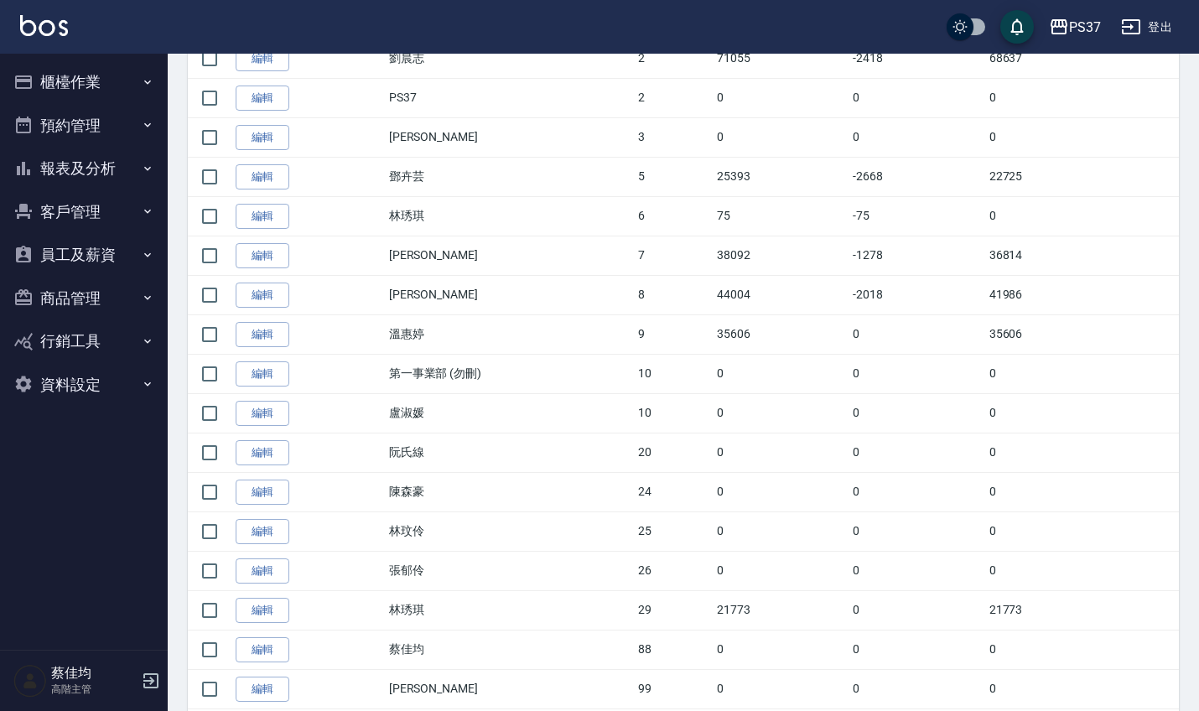
scroll to position [444, 0]
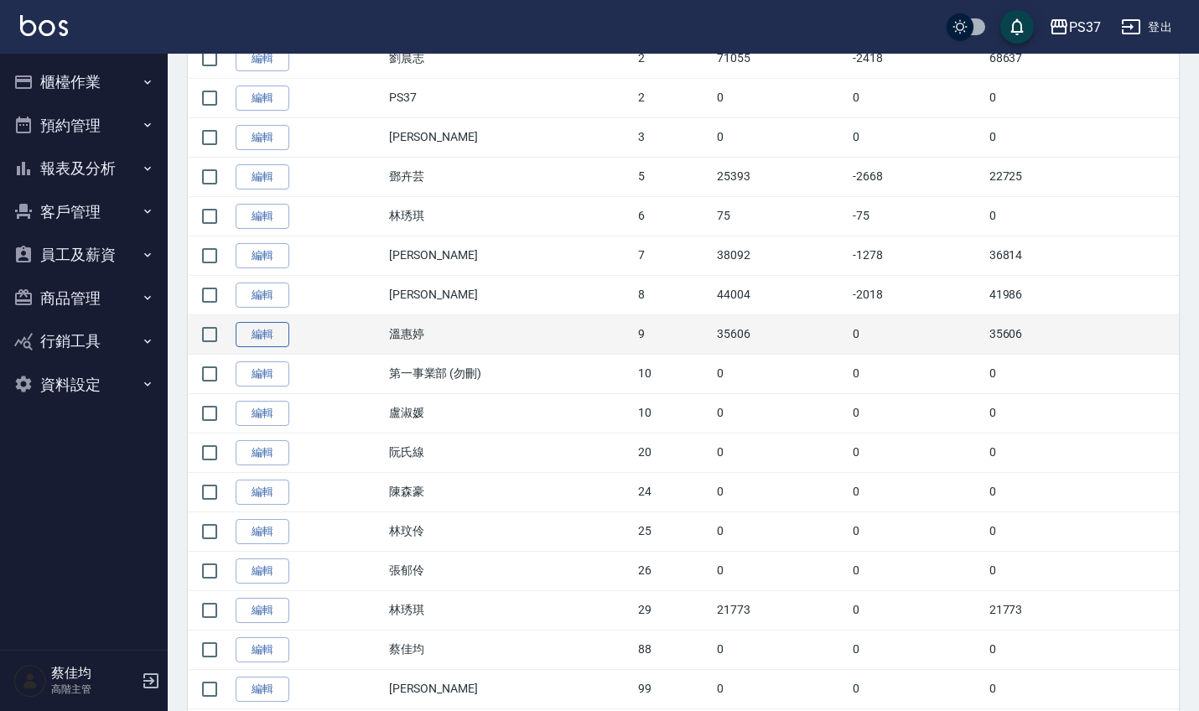
click at [270, 329] on link "編輯" at bounding box center [263, 335] width 54 height 26
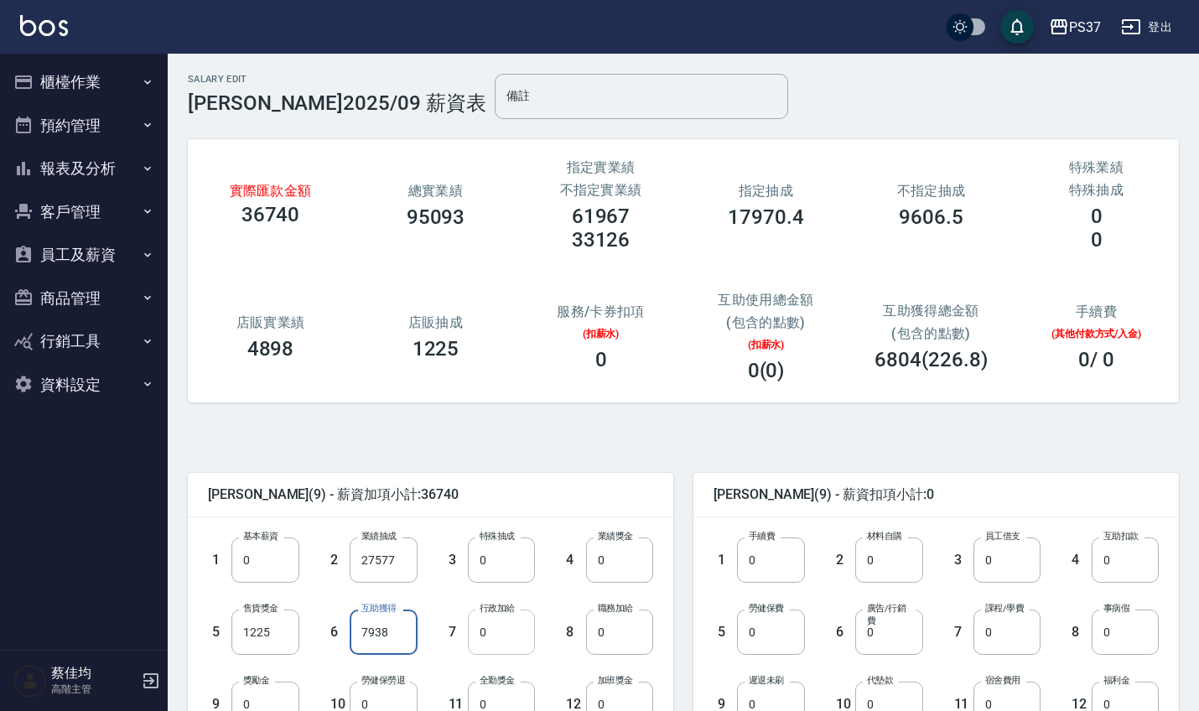
type input "7938"
click at [499, 635] on input "0" at bounding box center [501, 631] width 67 height 45
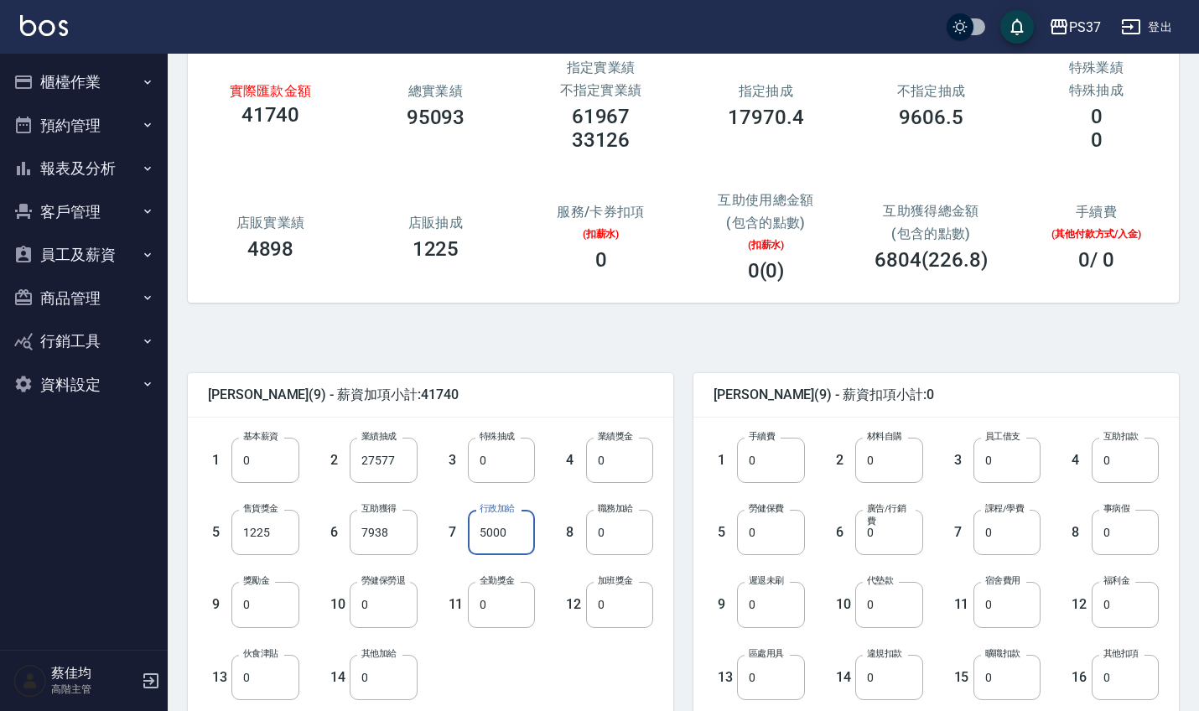
scroll to position [114, 0]
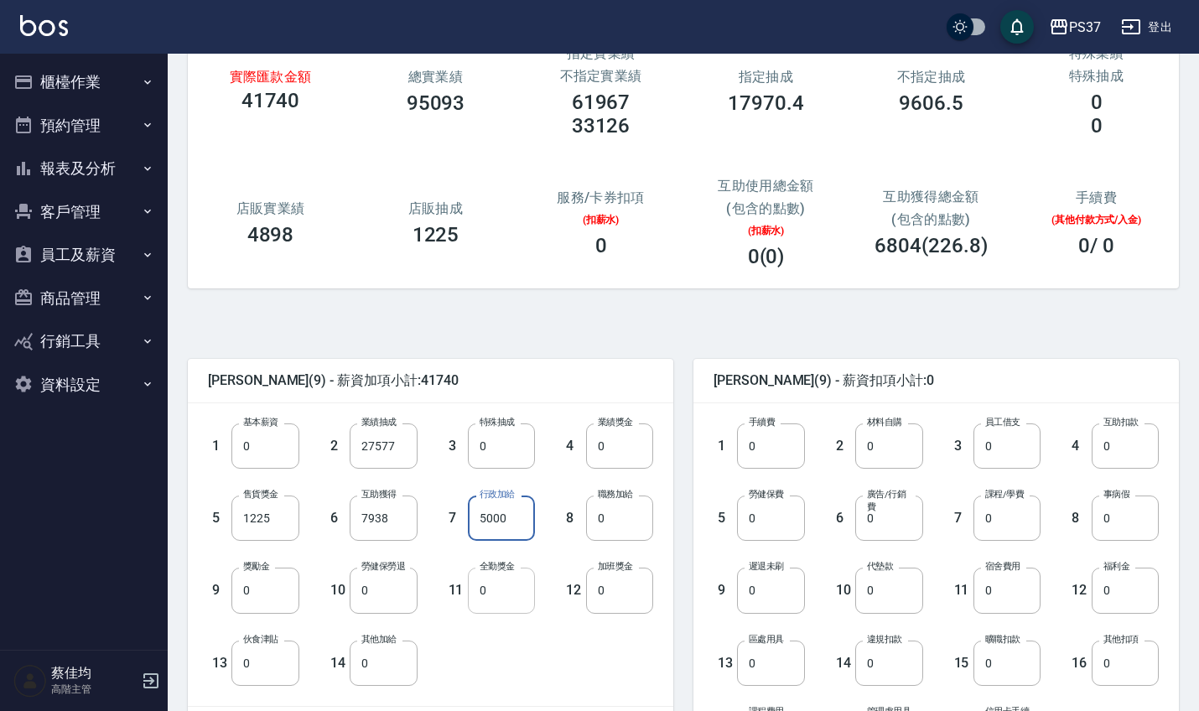
type input "5000"
click at [492, 599] on input "0" at bounding box center [501, 590] width 67 height 45
type input "1000"
click at [777, 531] on input "0" at bounding box center [770, 517] width 67 height 45
type input "1698"
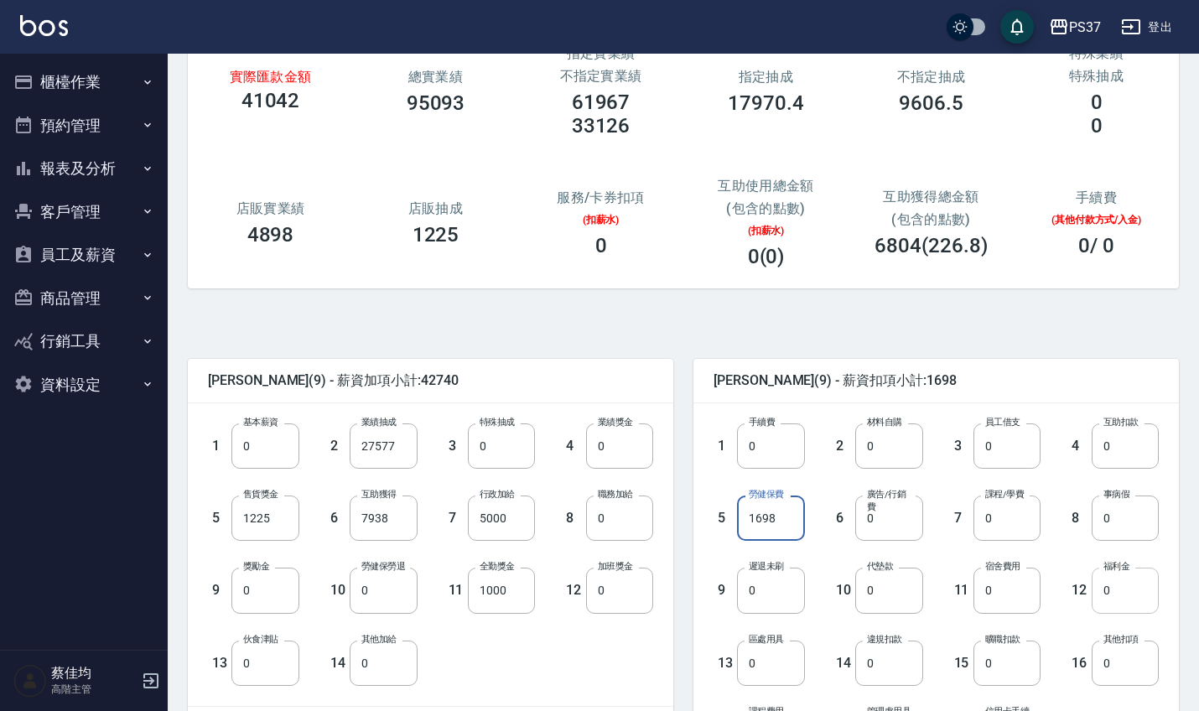
click at [1133, 604] on input "0" at bounding box center [1124, 590] width 67 height 45
type input "750"
click at [1010, 591] on input "0" at bounding box center [1006, 590] width 67 height 45
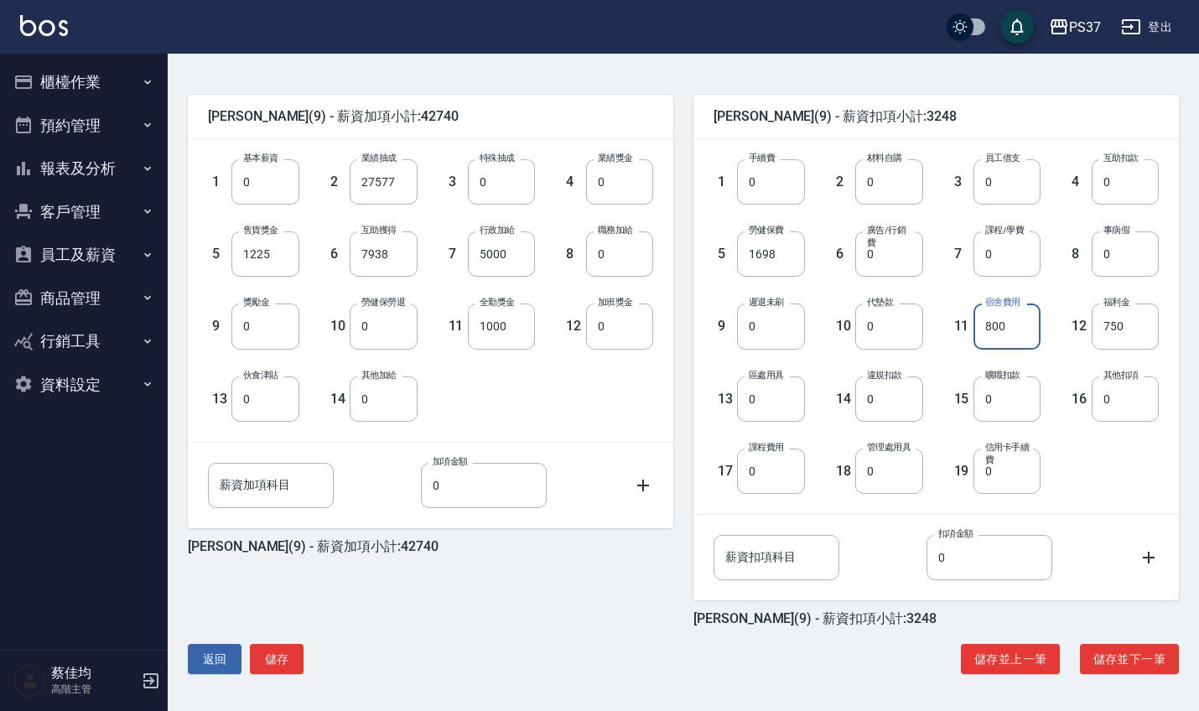
scroll to position [378, 0]
type input "800"
click at [285, 653] on button "儲存" at bounding box center [277, 659] width 54 height 31
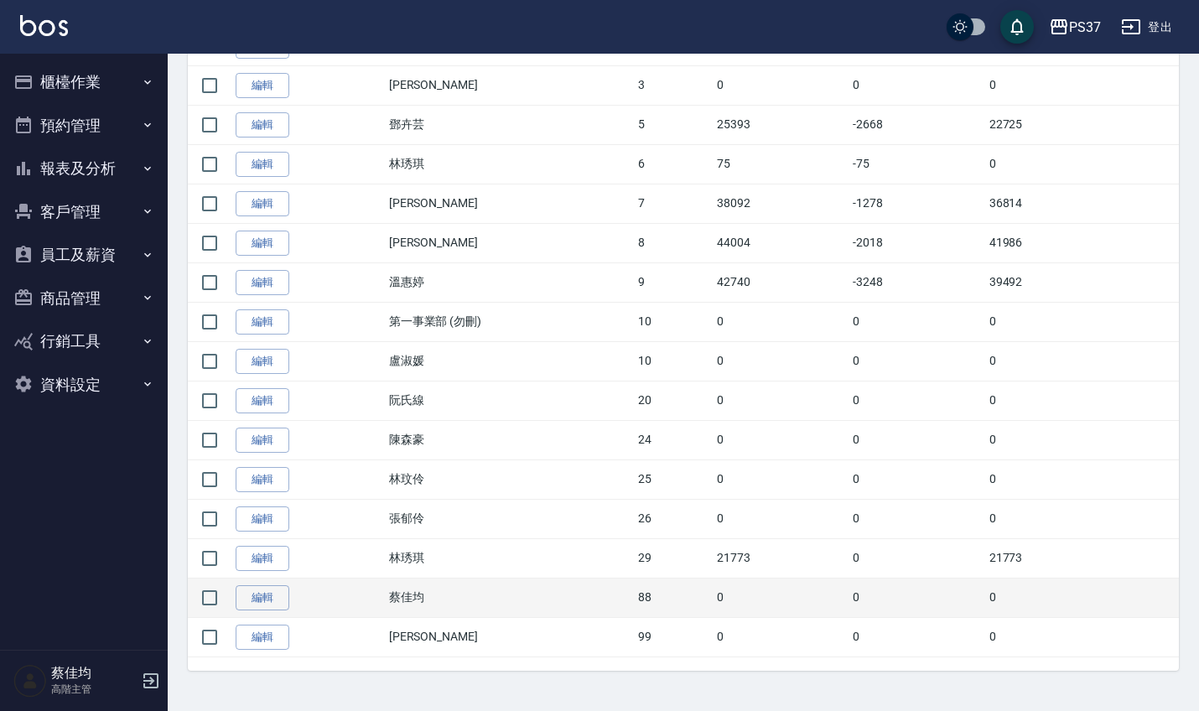
scroll to position [495, 0]
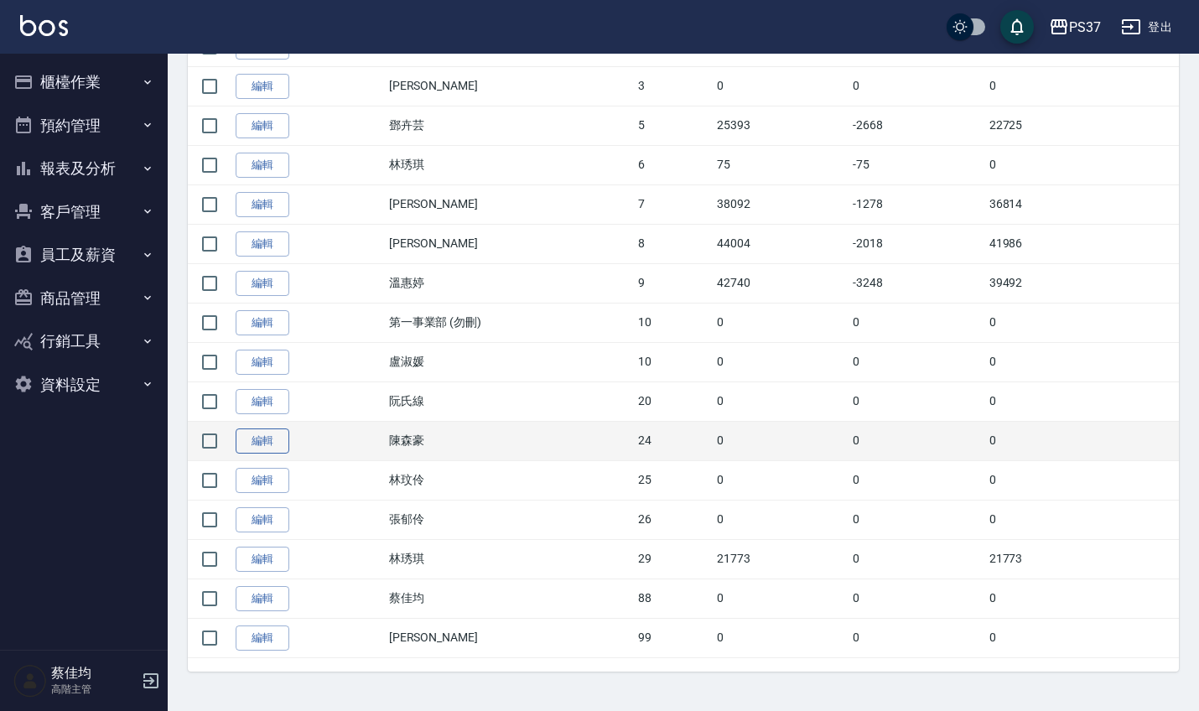
click at [269, 434] on link "編輯" at bounding box center [263, 441] width 54 height 26
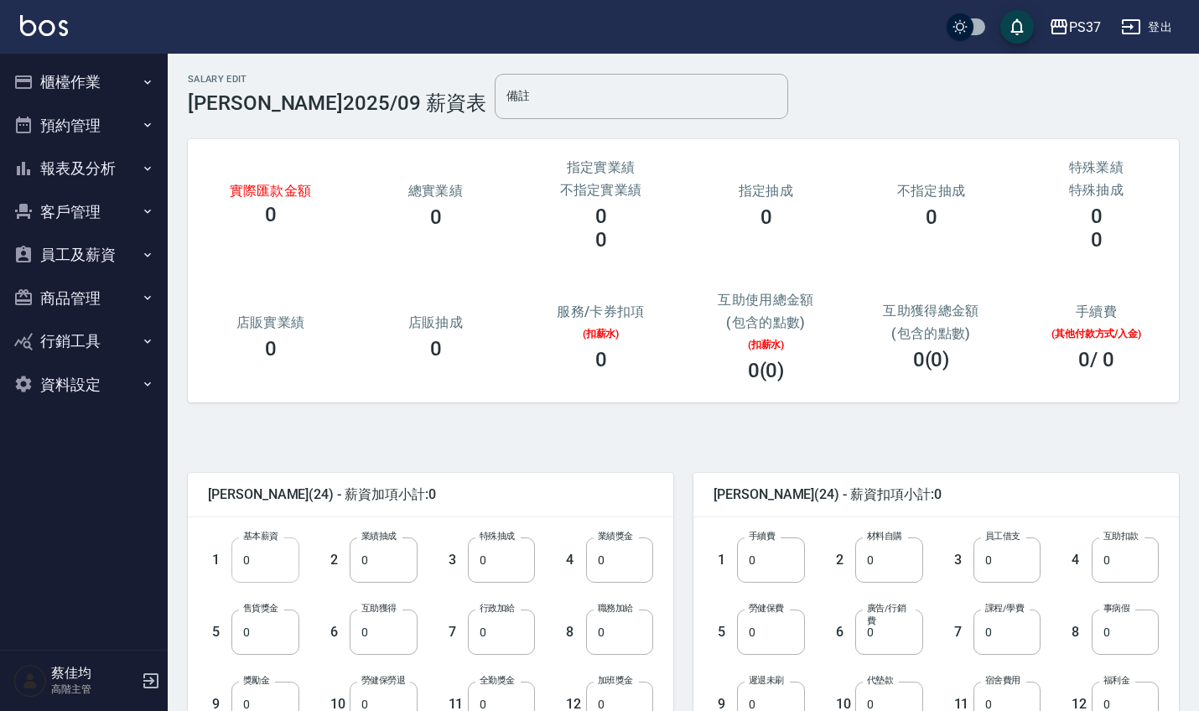
click at [274, 569] on input "0" at bounding box center [264, 559] width 67 height 45
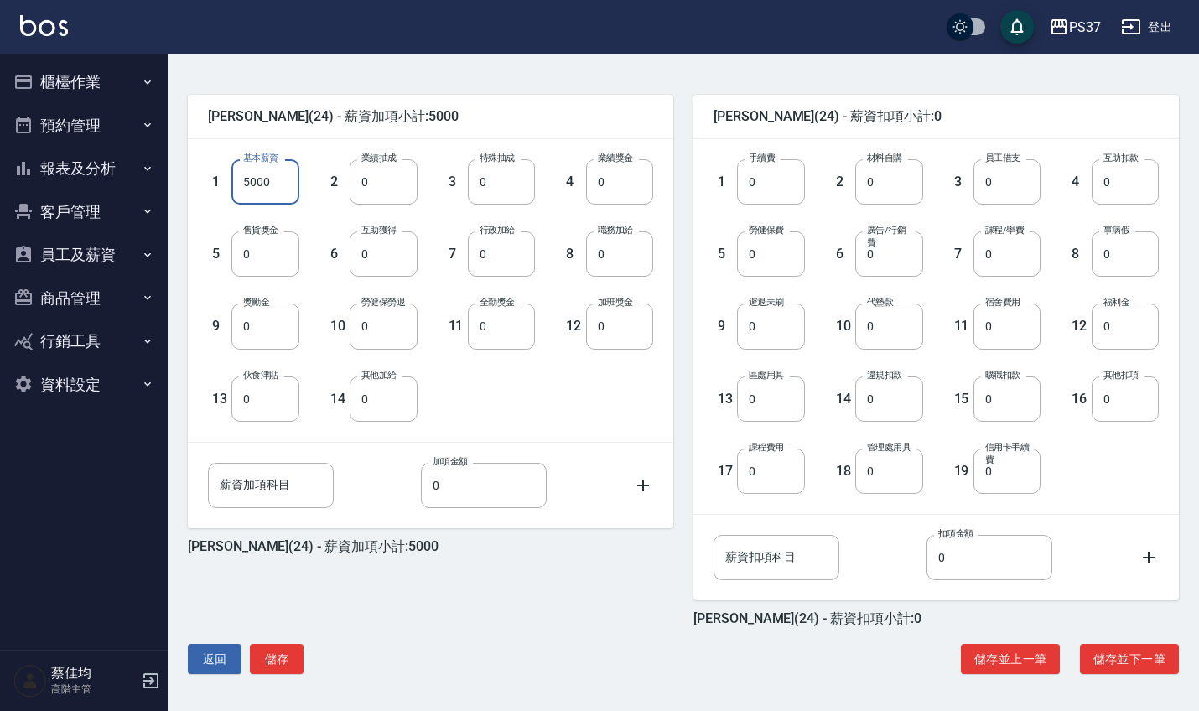
scroll to position [378, 0]
type input "5000"
click at [280, 653] on button "儲存" at bounding box center [277, 659] width 54 height 31
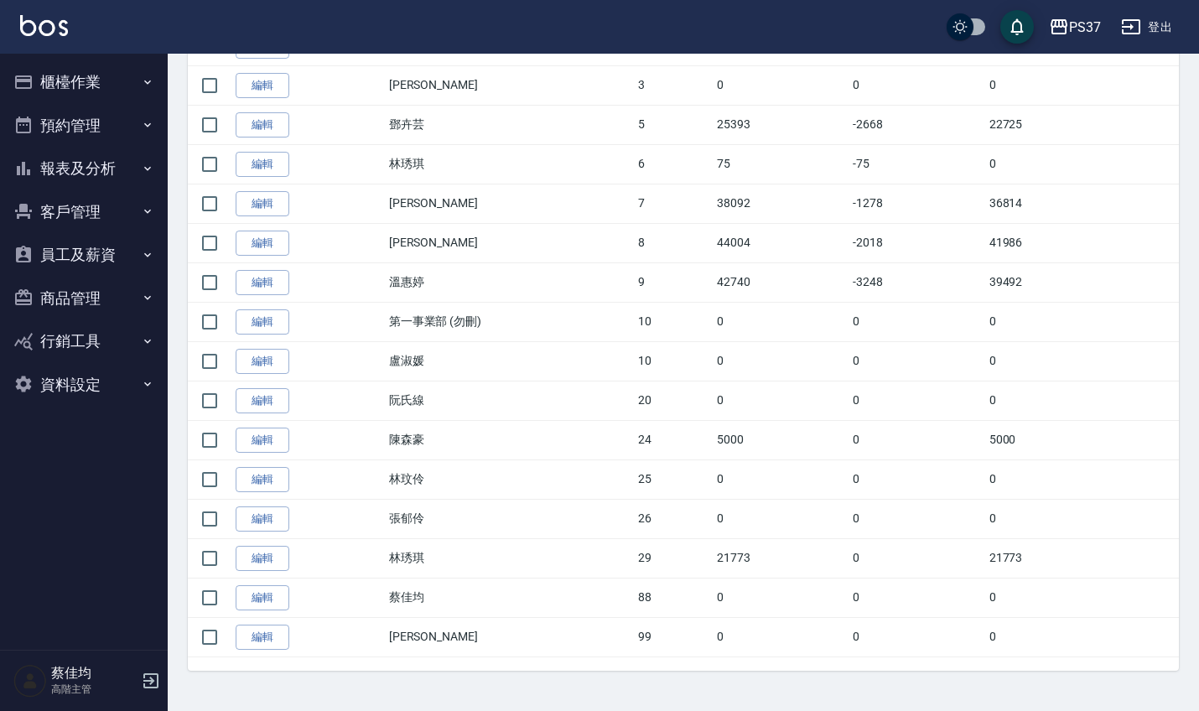
scroll to position [495, 0]
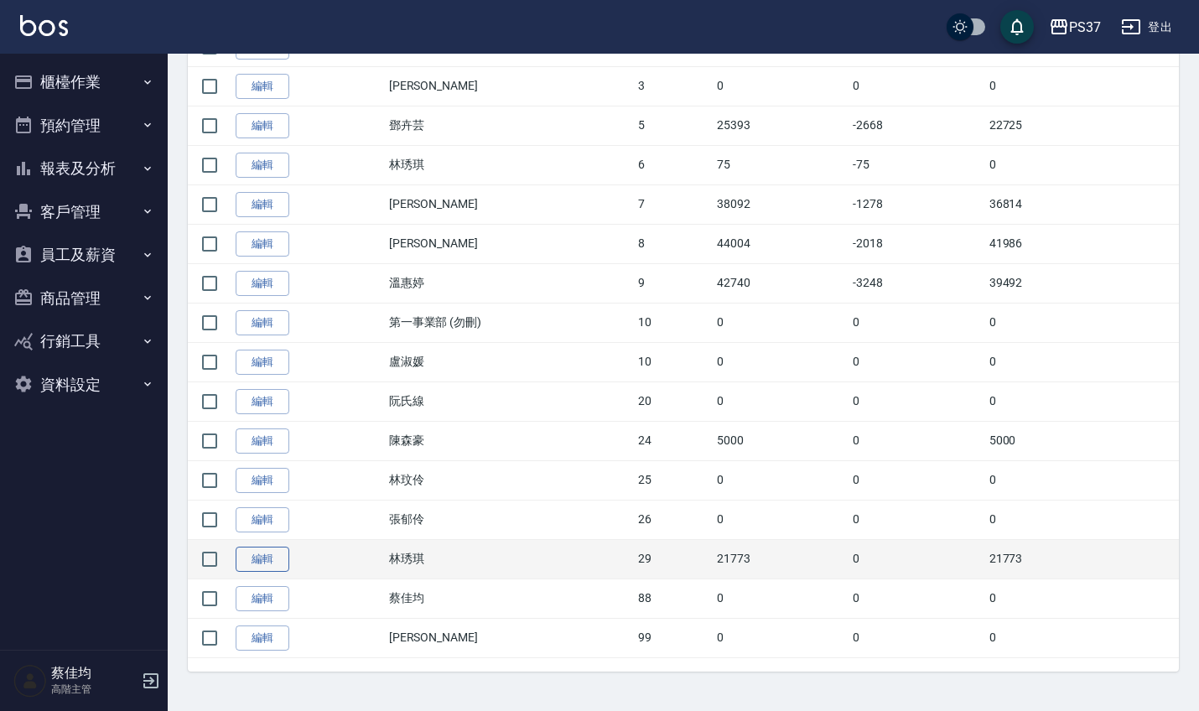
click at [259, 555] on link "編輯" at bounding box center [263, 560] width 54 height 26
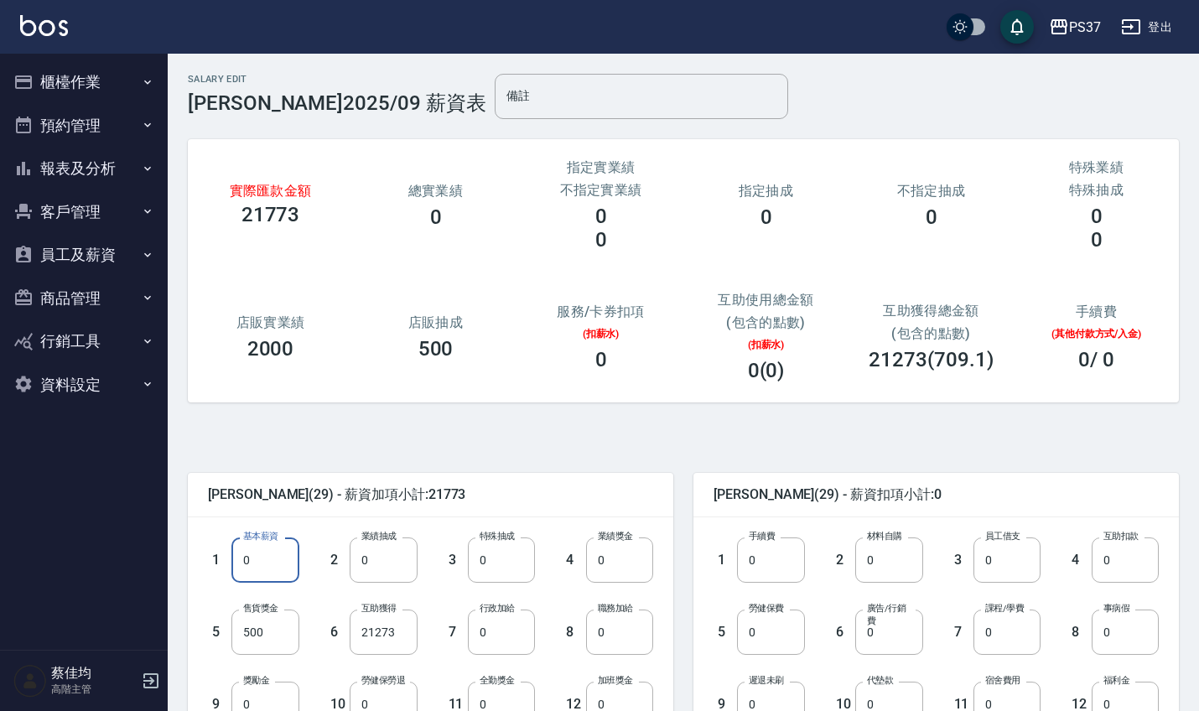
click at [264, 565] on input "0" at bounding box center [264, 559] width 67 height 45
type input "28590"
click at [397, 646] on input "21273" at bounding box center [383, 631] width 67 height 45
type input "0"
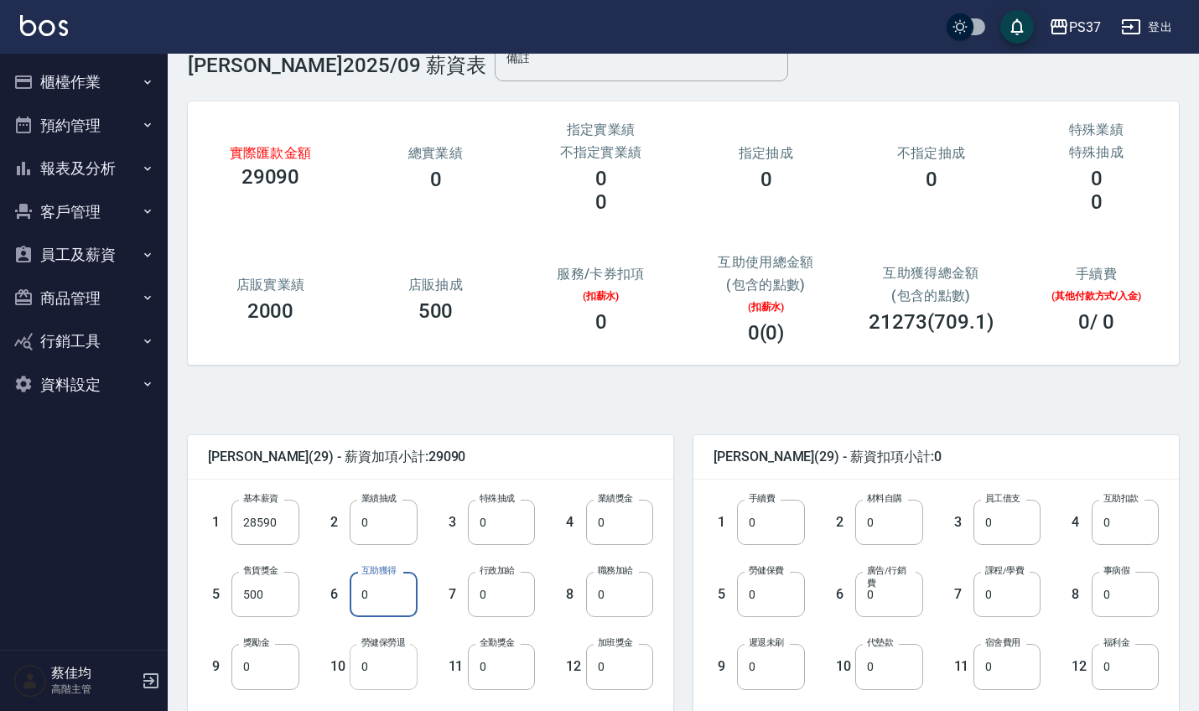
scroll to position [60, 0]
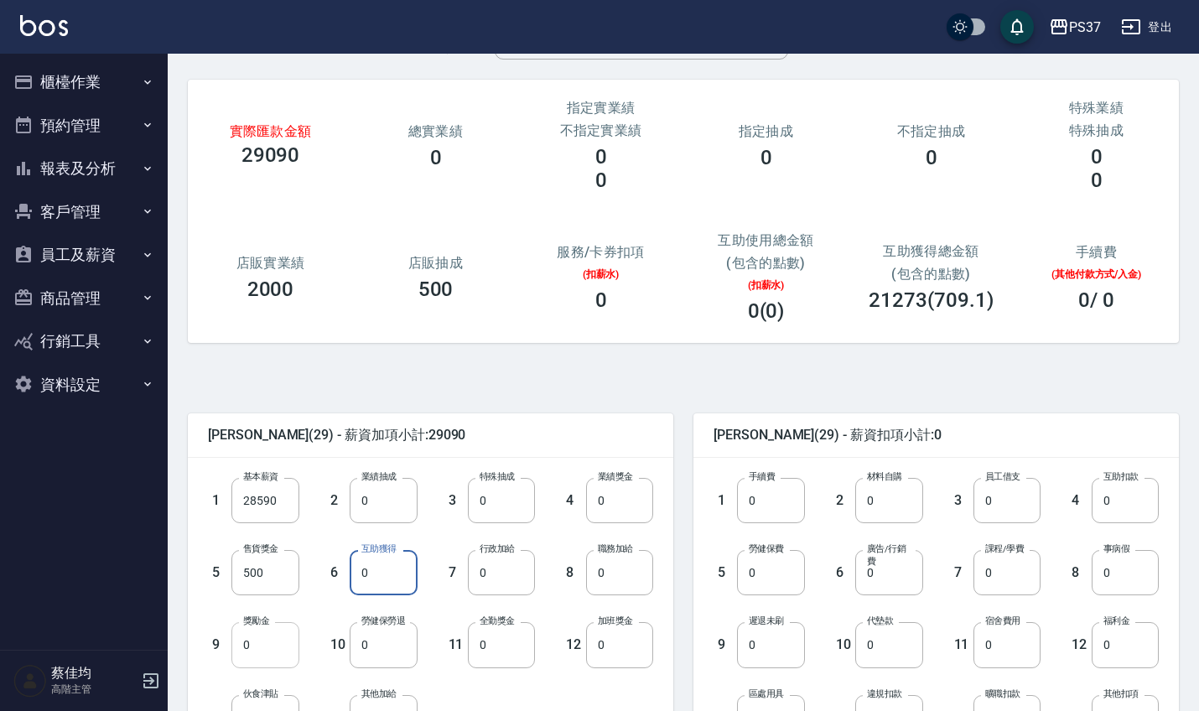
click at [258, 649] on input "0" at bounding box center [264, 644] width 67 height 45
type input "1548"
click at [491, 658] on input "0" at bounding box center [501, 644] width 67 height 45
type input "1000"
click at [764, 573] on input "0" at bounding box center [770, 572] width 67 height 45
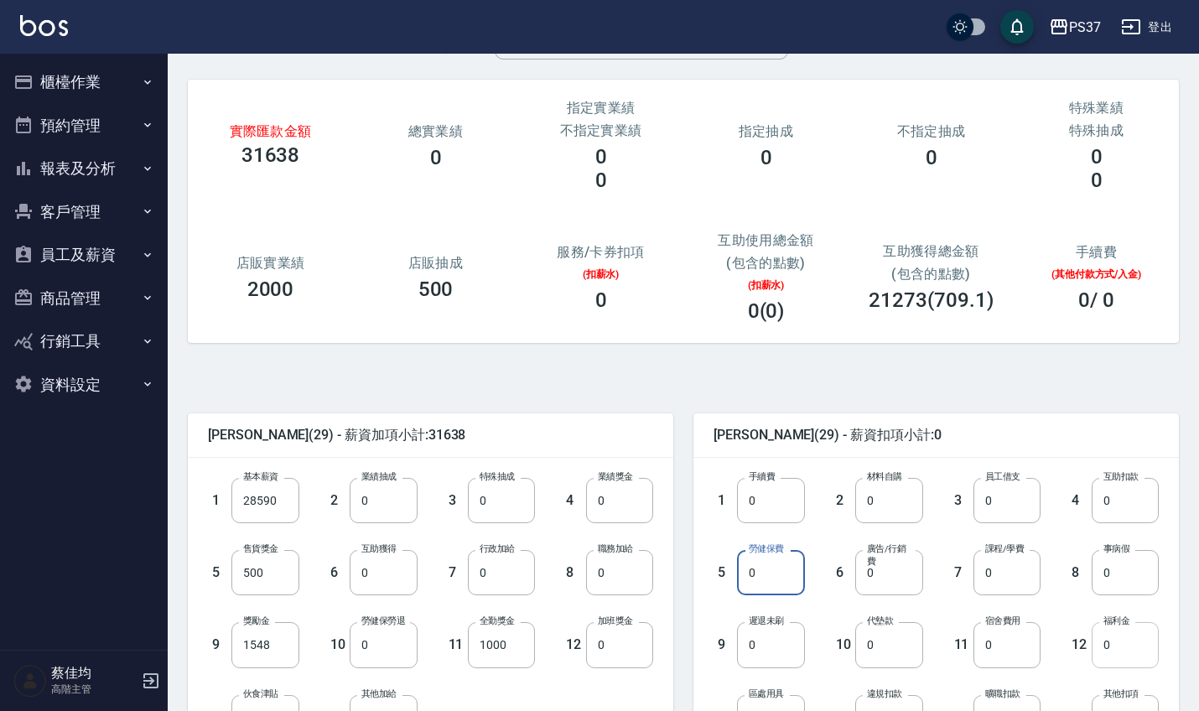
click at [1115, 649] on input "0" at bounding box center [1124, 644] width 67 height 45
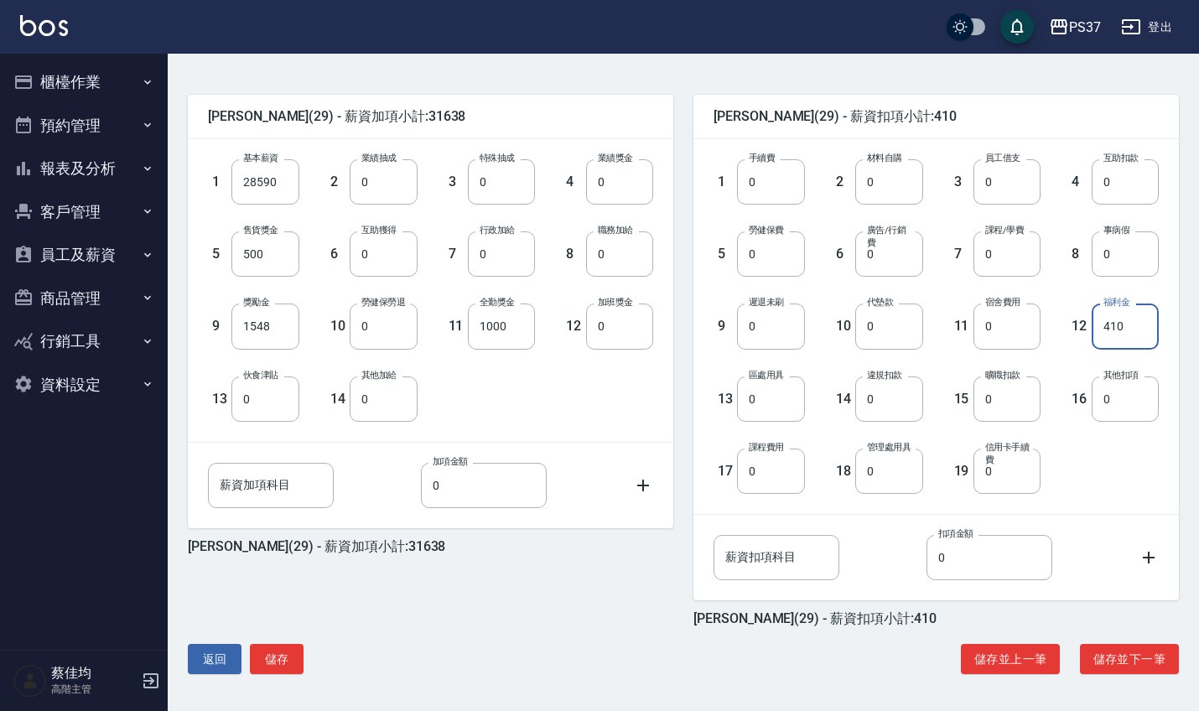
scroll to position [378, 0]
type input "410"
click at [287, 664] on button "儲存" at bounding box center [277, 659] width 54 height 31
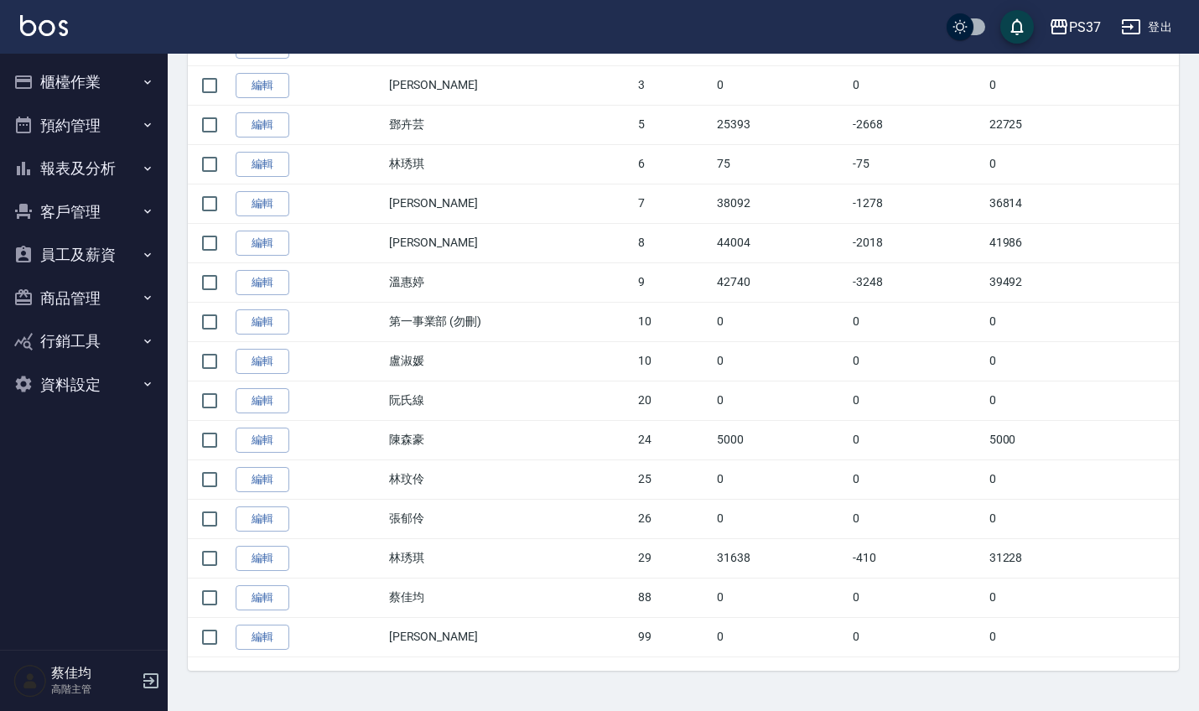
scroll to position [495, 0]
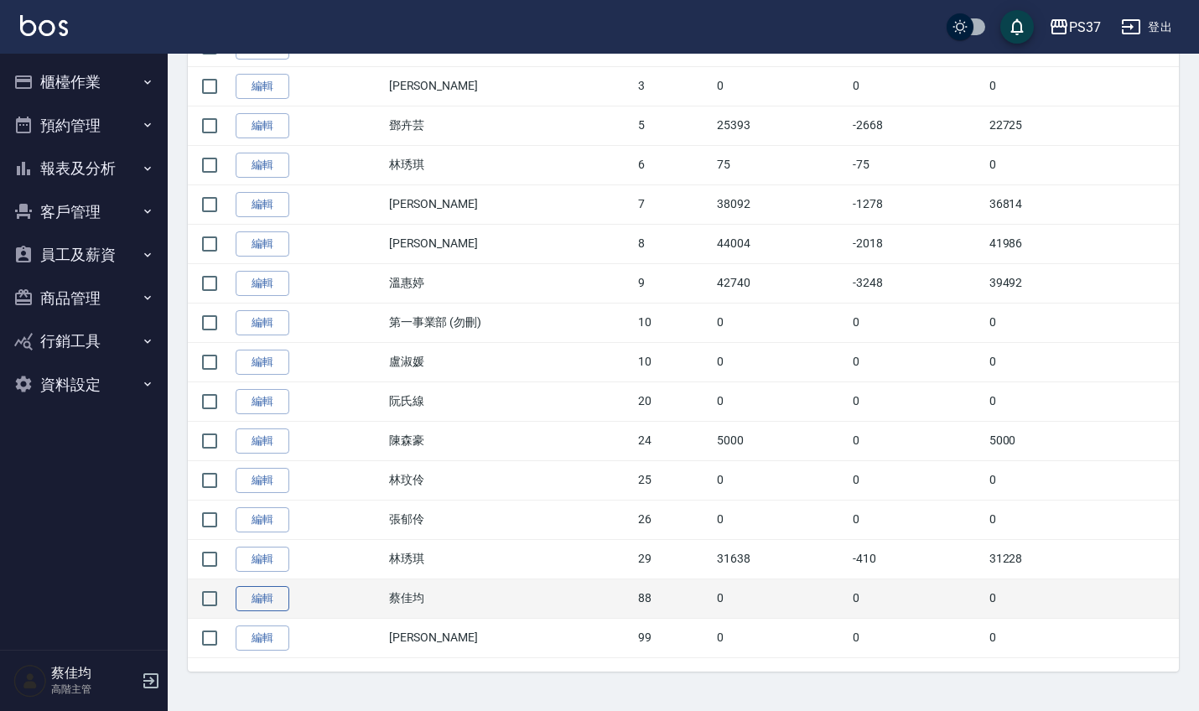
click at [258, 594] on link "編輯" at bounding box center [263, 599] width 54 height 26
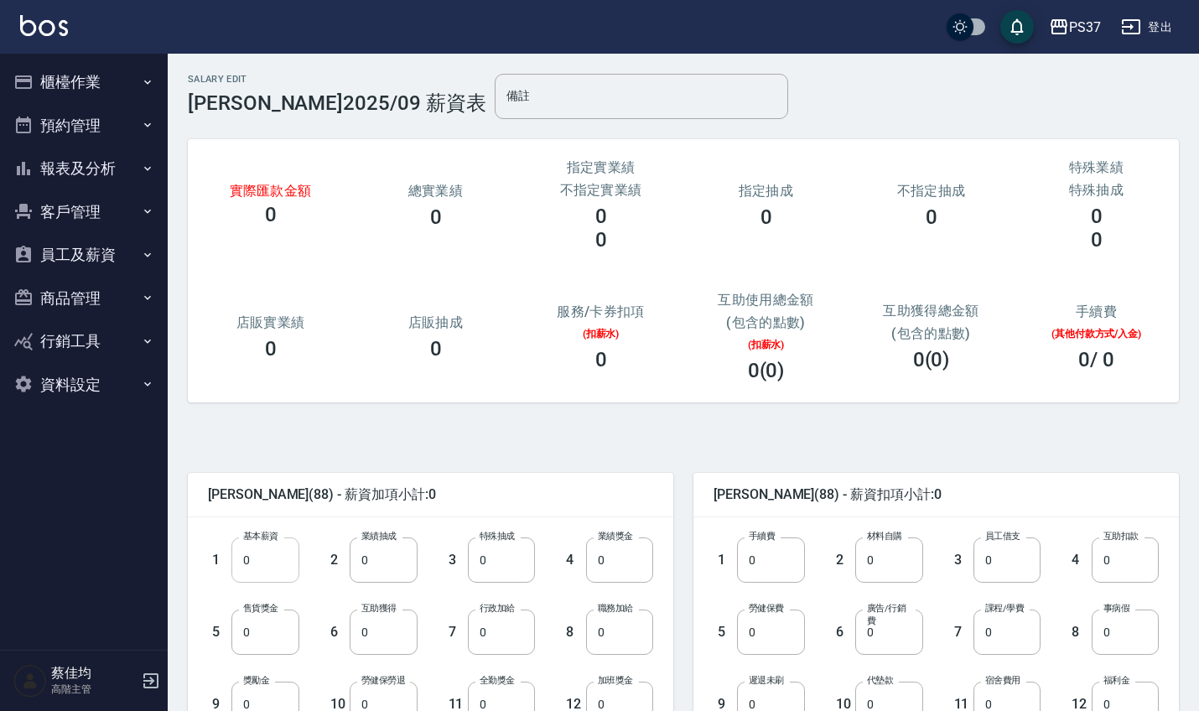
click at [272, 554] on input "0" at bounding box center [264, 559] width 67 height 45
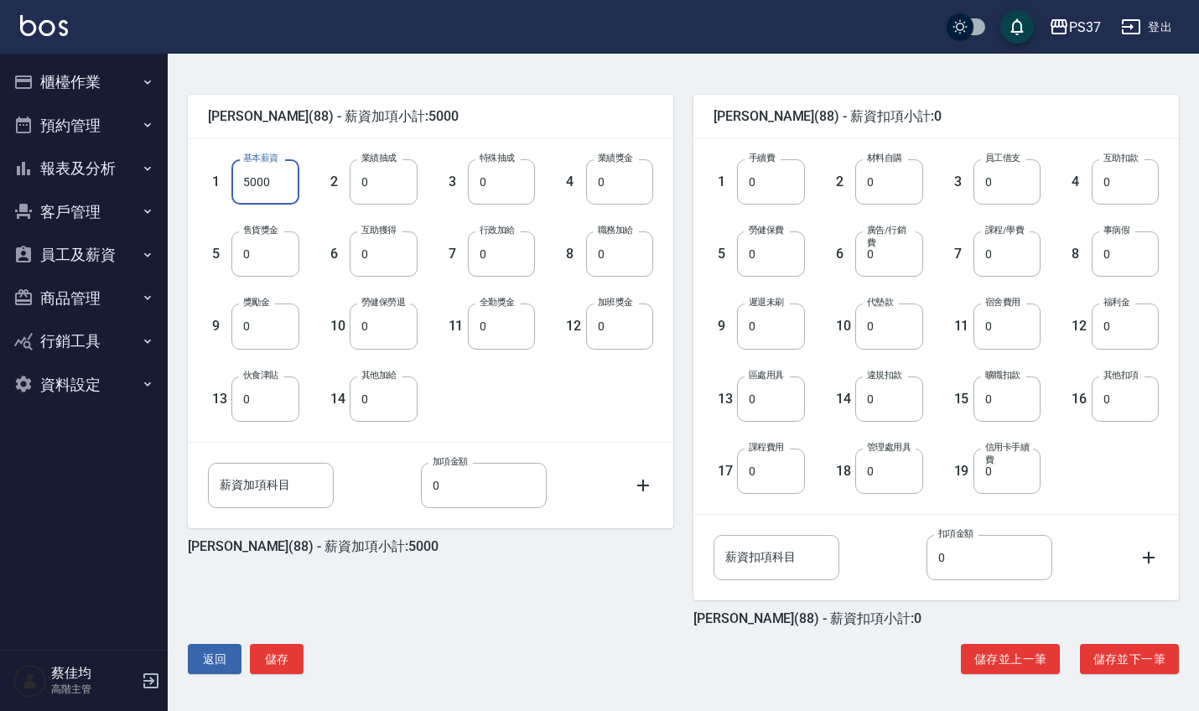
scroll to position [378, 0]
type input "5000"
click at [288, 653] on button "儲存" at bounding box center [277, 659] width 54 height 31
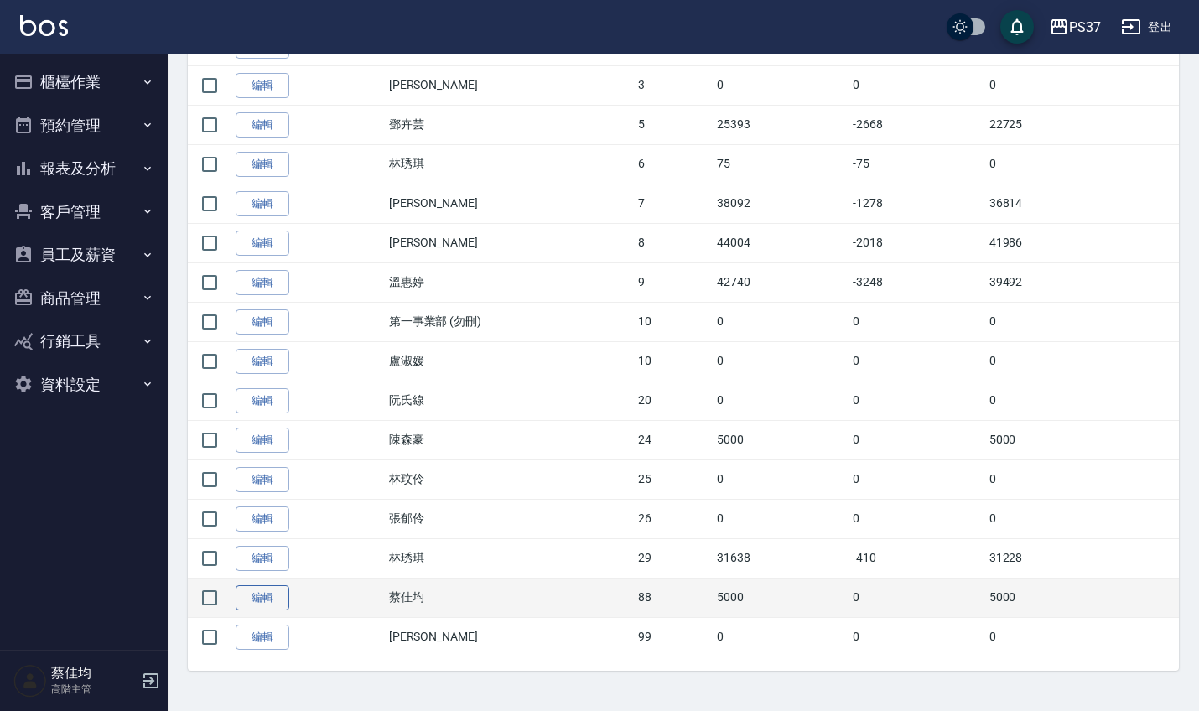
scroll to position [495, 0]
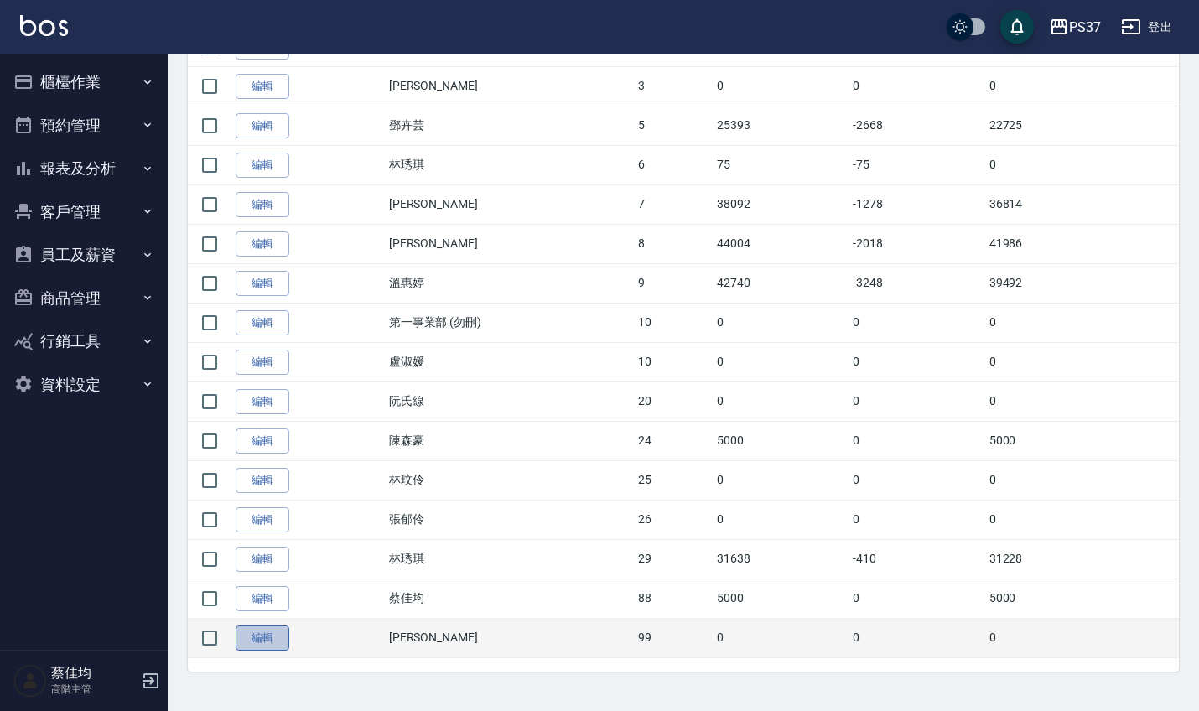
click at [252, 629] on link "編輯" at bounding box center [263, 638] width 54 height 26
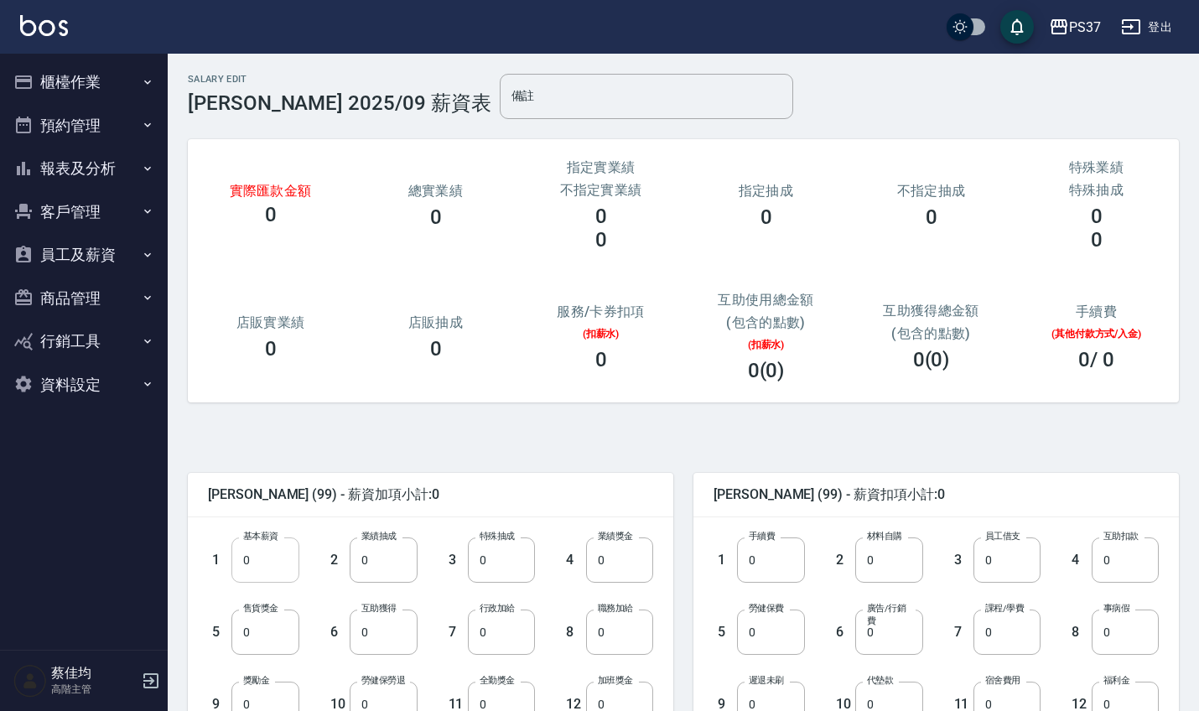
click at [269, 571] on input "0" at bounding box center [264, 559] width 67 height 45
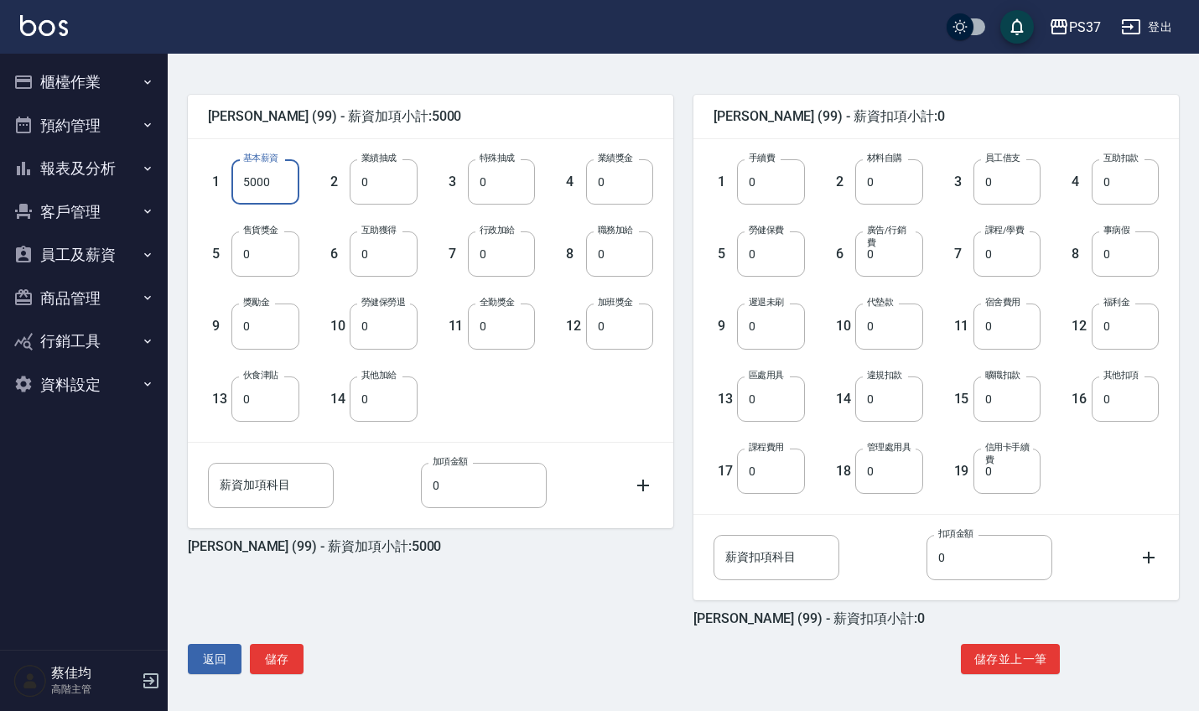
scroll to position [378, 0]
type input "5000"
click at [284, 659] on button "儲存" at bounding box center [277, 659] width 54 height 31
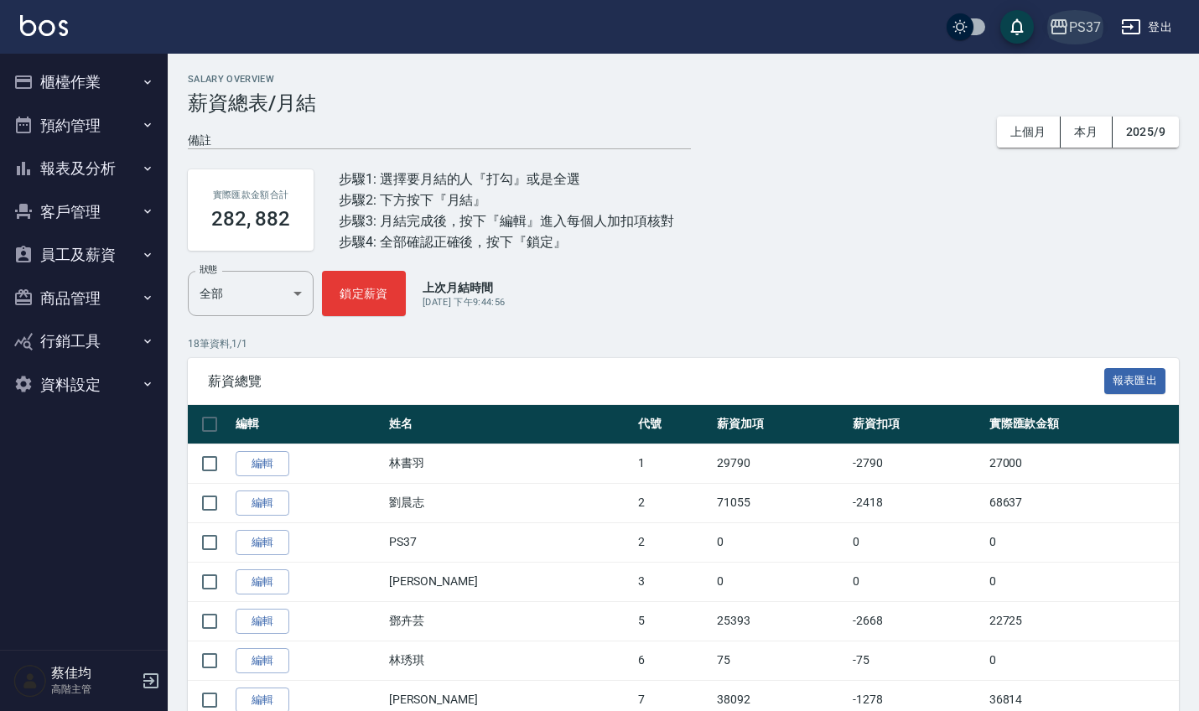
click at [1077, 29] on div "PS37" at bounding box center [1085, 27] width 32 height 21
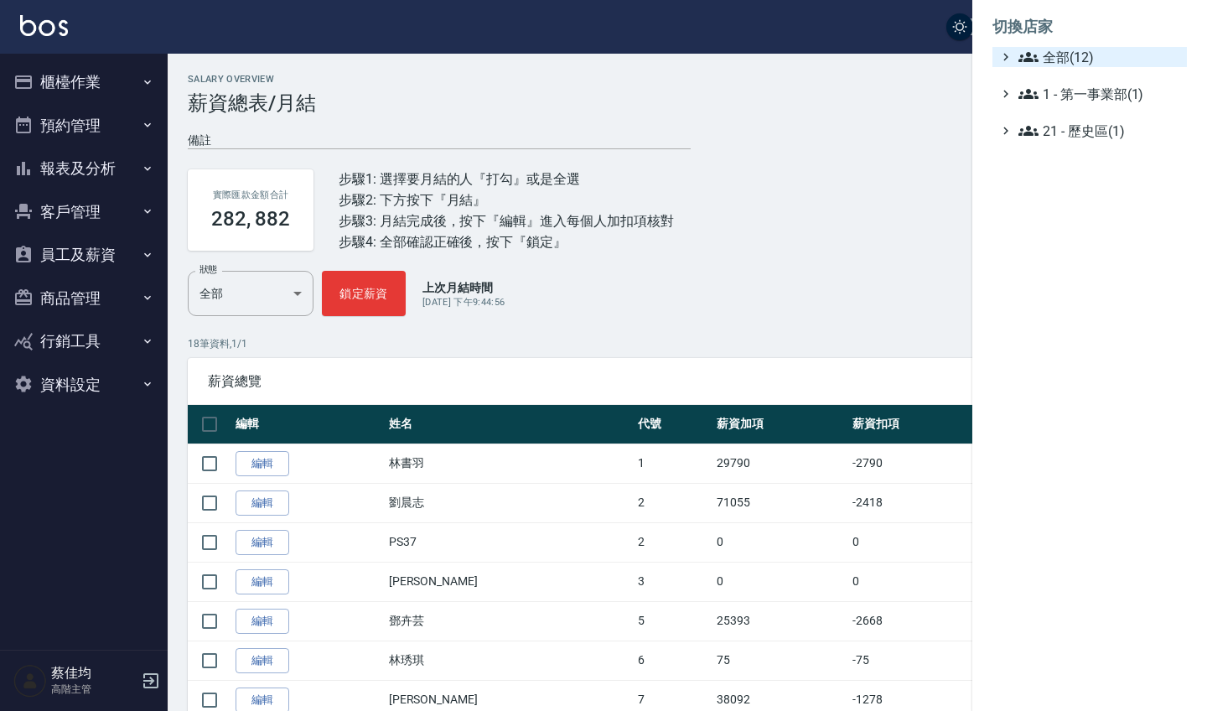
click at [1060, 61] on span "全部(12)" at bounding box center [1100, 57] width 162 height 20
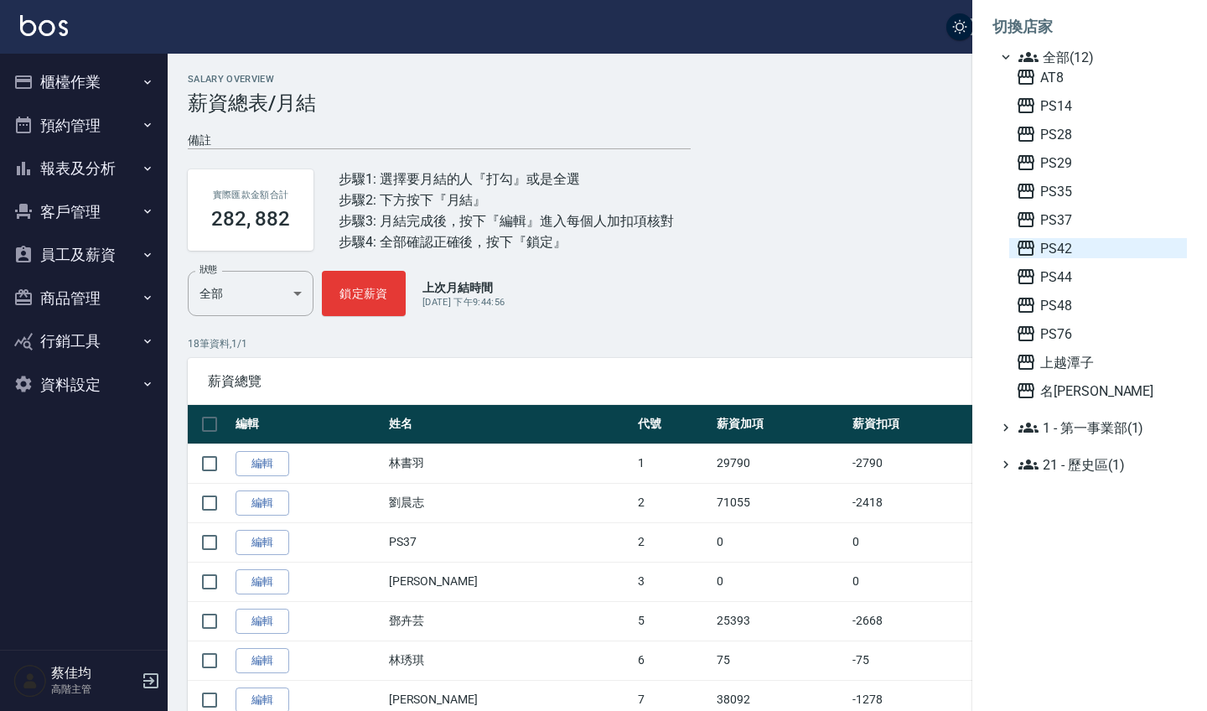
click at [1046, 251] on span "PS42" at bounding box center [1098, 248] width 164 height 20
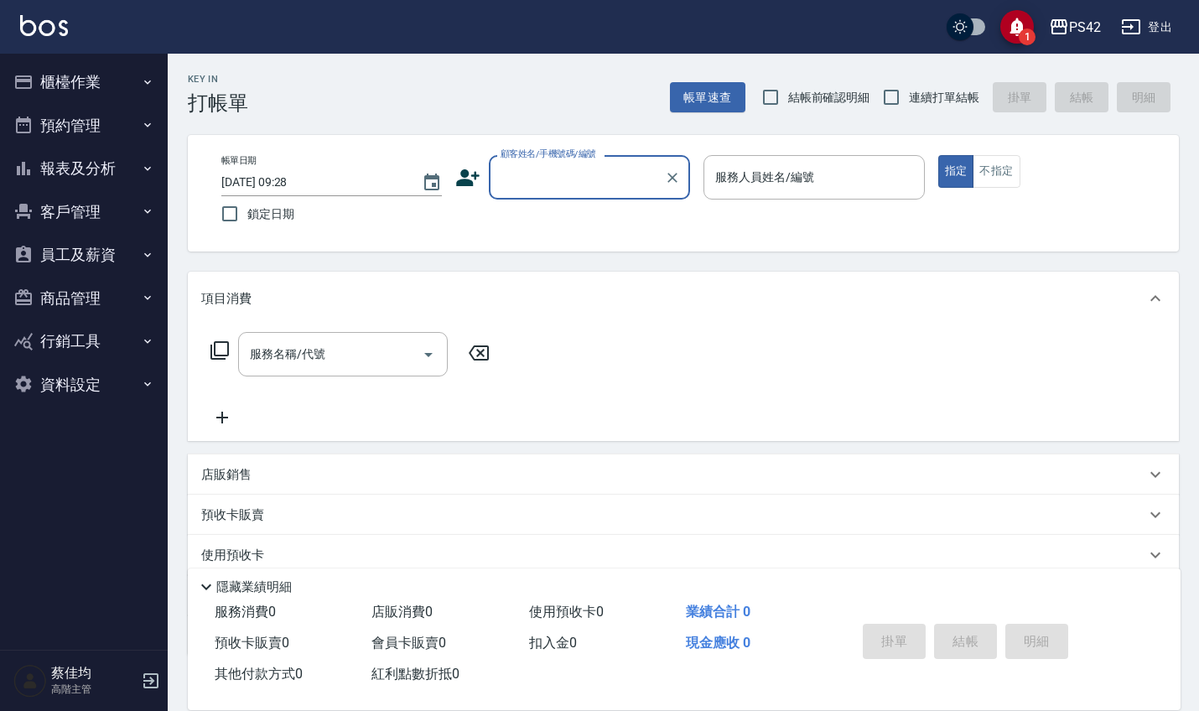
click at [95, 250] on button "員工及薪資" at bounding box center [84, 255] width 154 height 44
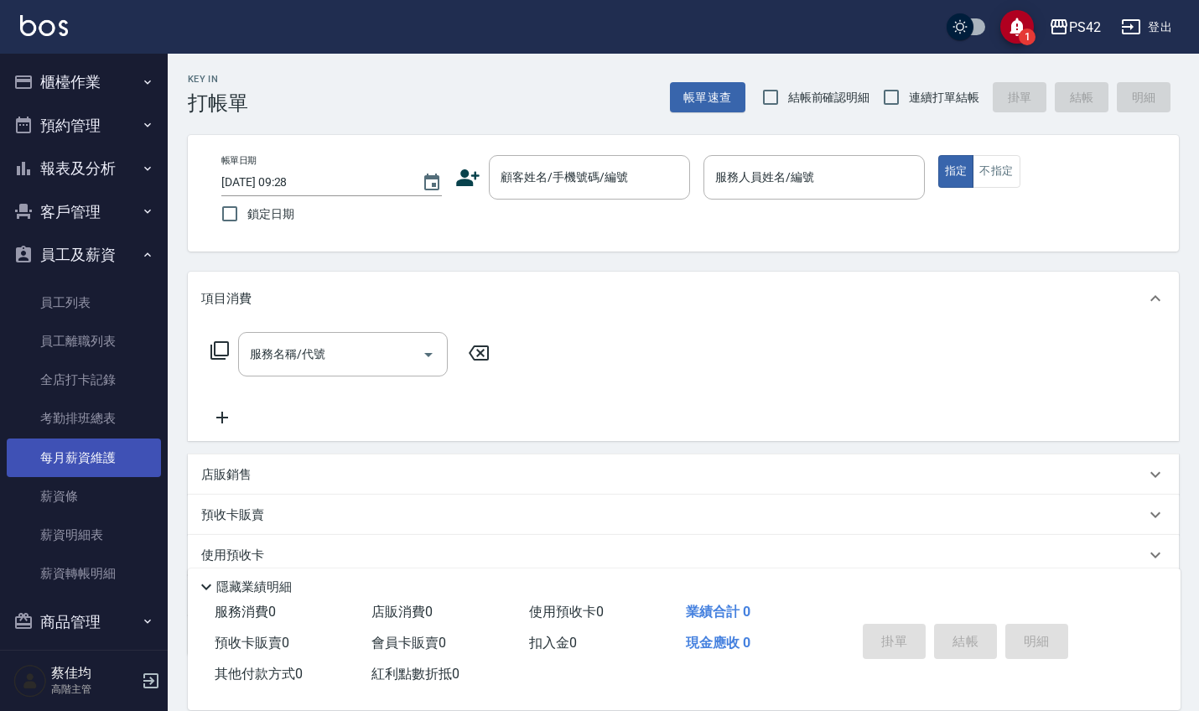
click at [95, 454] on link "每月薪資維護" at bounding box center [84, 457] width 154 height 39
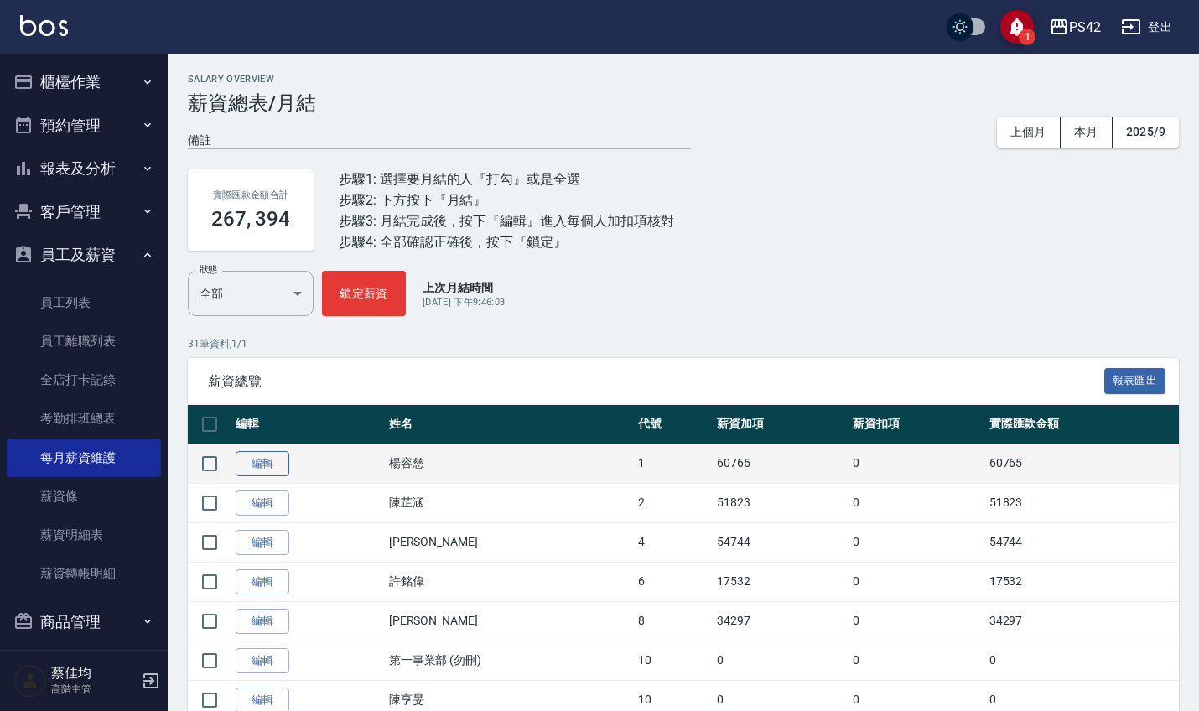
click at [261, 471] on link "編輯" at bounding box center [263, 464] width 54 height 26
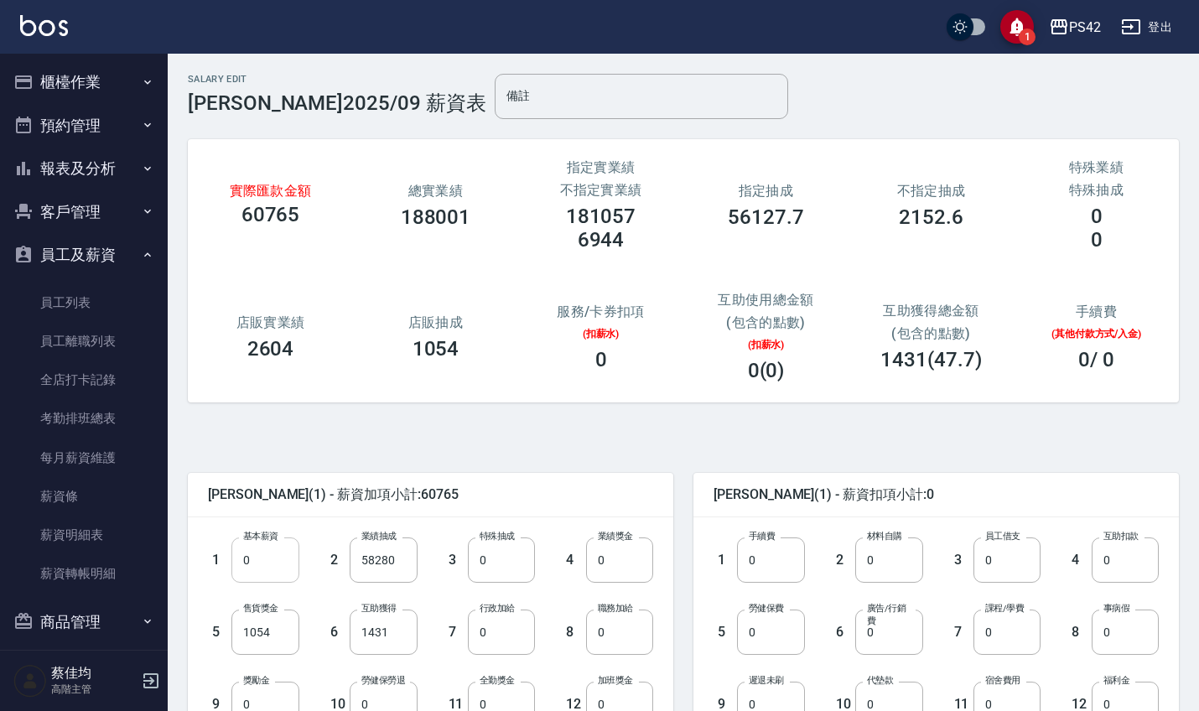
click at [270, 561] on input "0" at bounding box center [264, 559] width 67 height 45
type input "28000"
click at [404, 559] on input "58280" at bounding box center [383, 559] width 67 height 45
type input "0"
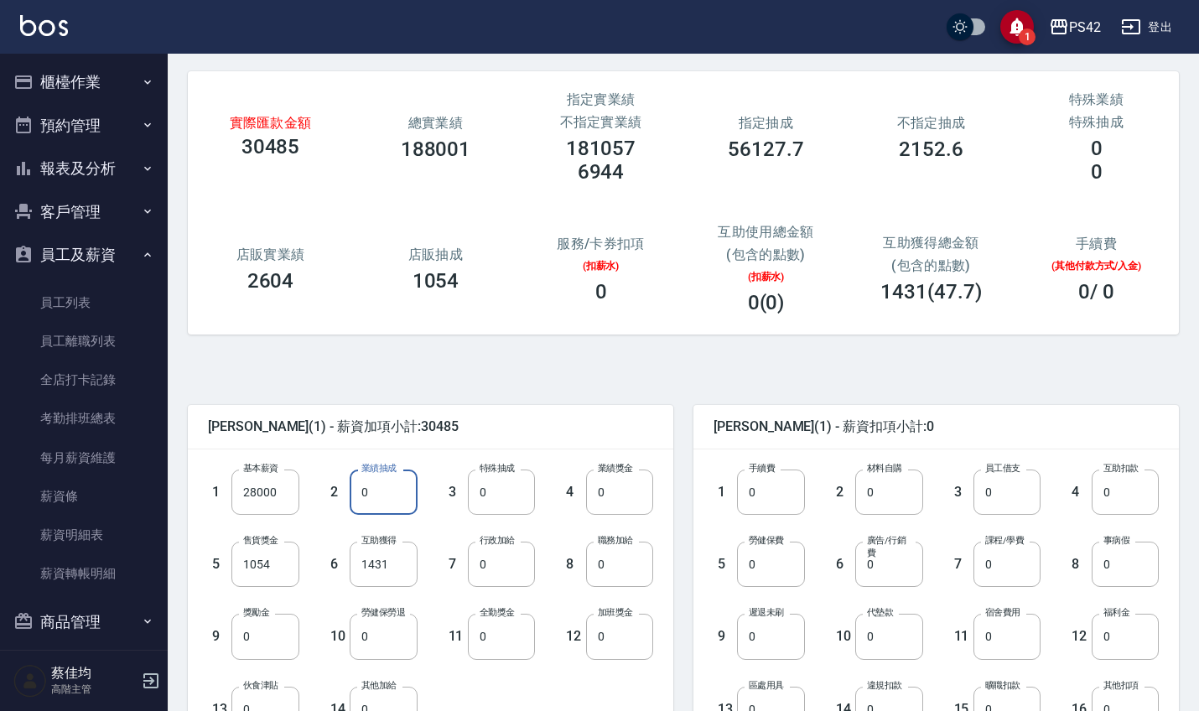
scroll to position [71, 0]
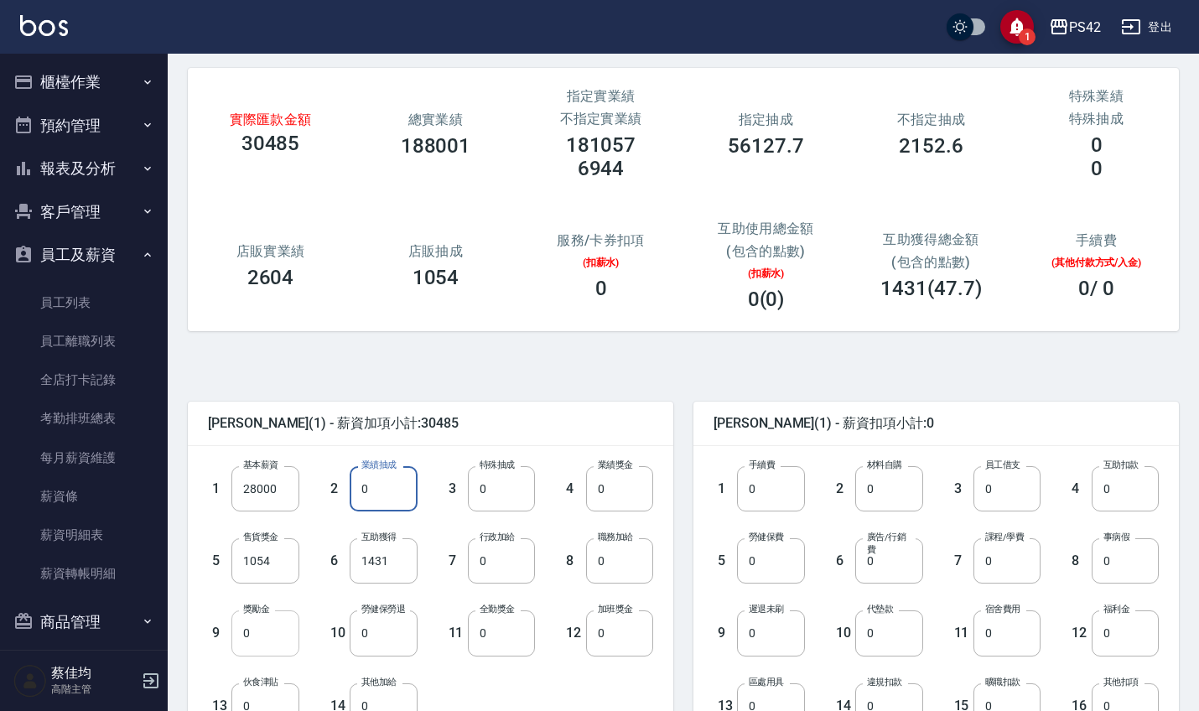
click at [261, 633] on input "0" at bounding box center [264, 632] width 67 height 45
type input "30280"
click at [395, 566] on input "1431" at bounding box center [383, 560] width 67 height 45
type input "1670"
click at [788, 567] on input "0" at bounding box center [770, 560] width 67 height 45
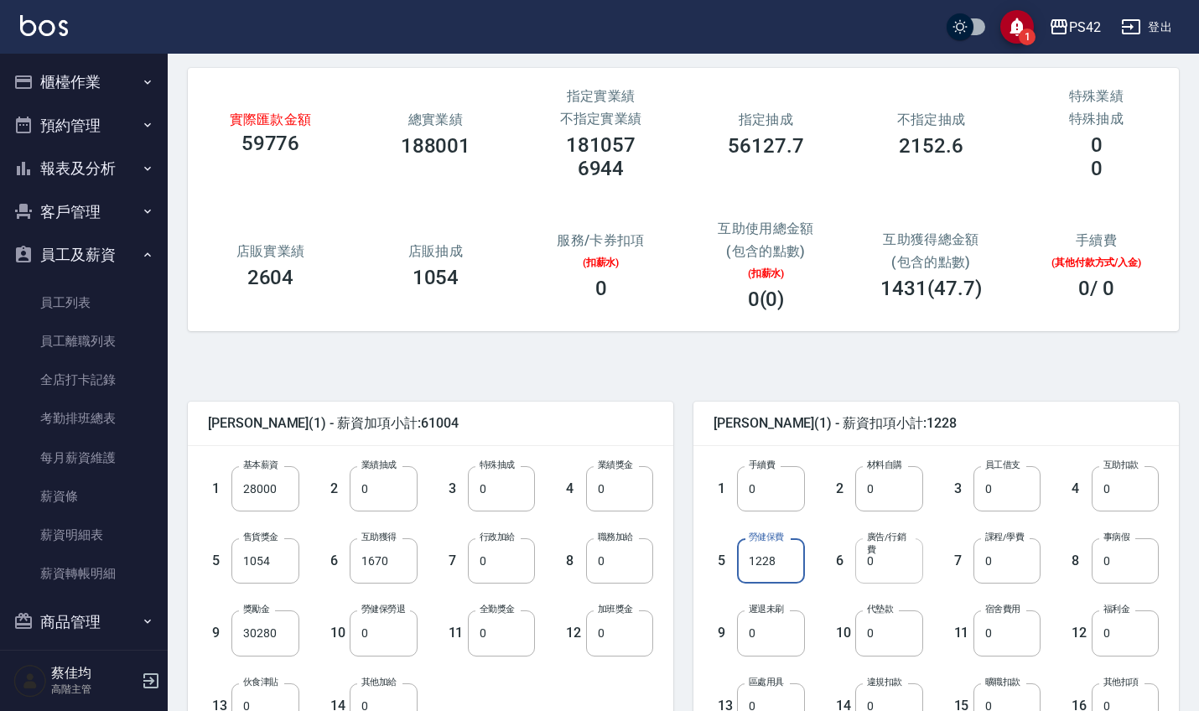
type input "1228"
click at [911, 575] on input "0" at bounding box center [888, 560] width 67 height 45
type input "10515"
click at [1139, 643] on input "0" at bounding box center [1124, 632] width 67 height 45
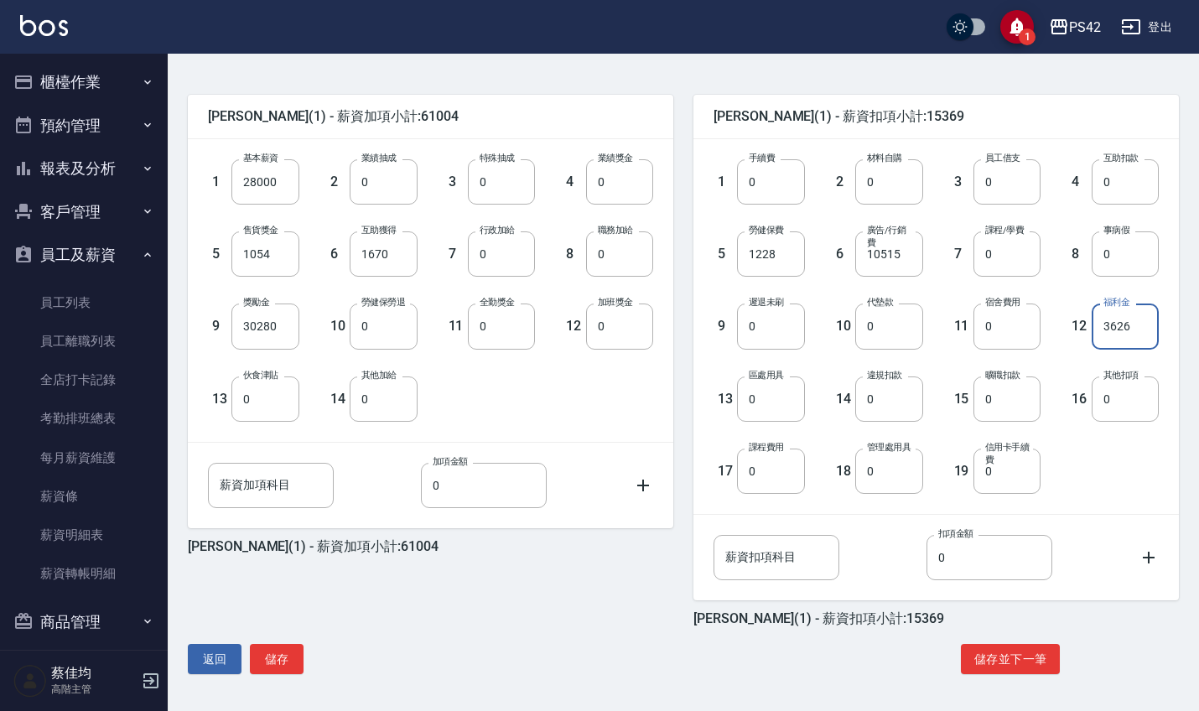
scroll to position [378, 0]
type input "3626"
click at [288, 662] on button "儲存" at bounding box center [277, 659] width 54 height 31
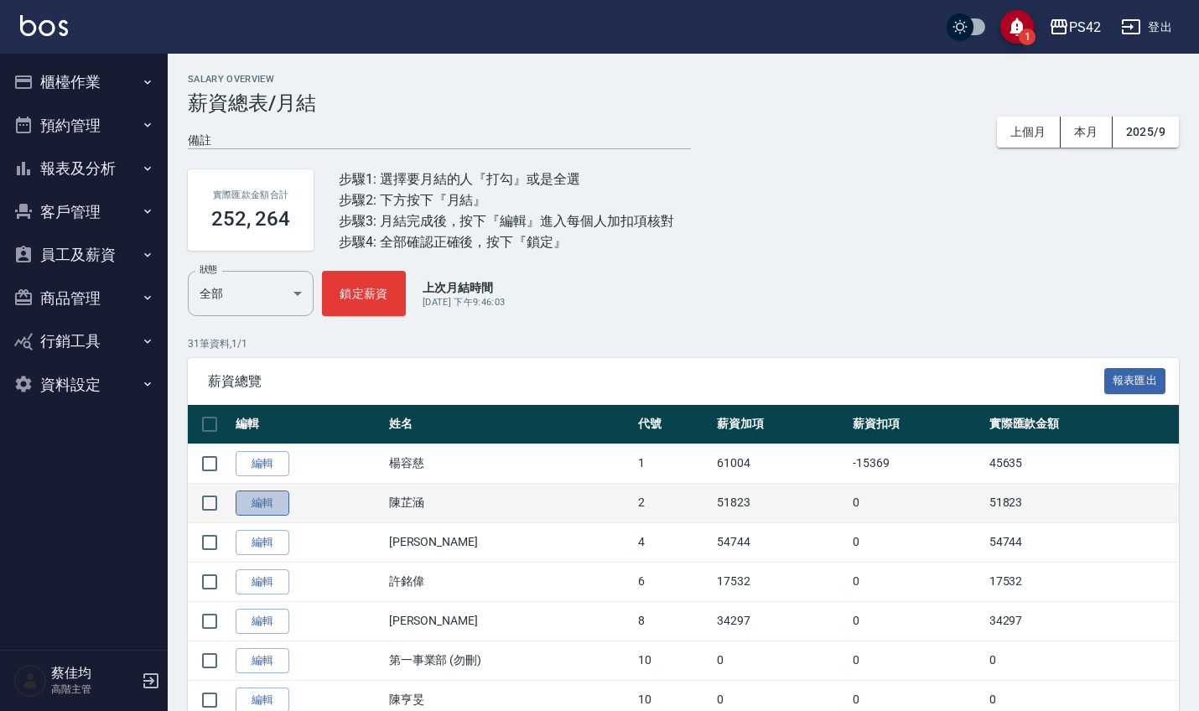
click at [259, 505] on link "編輯" at bounding box center [263, 503] width 54 height 26
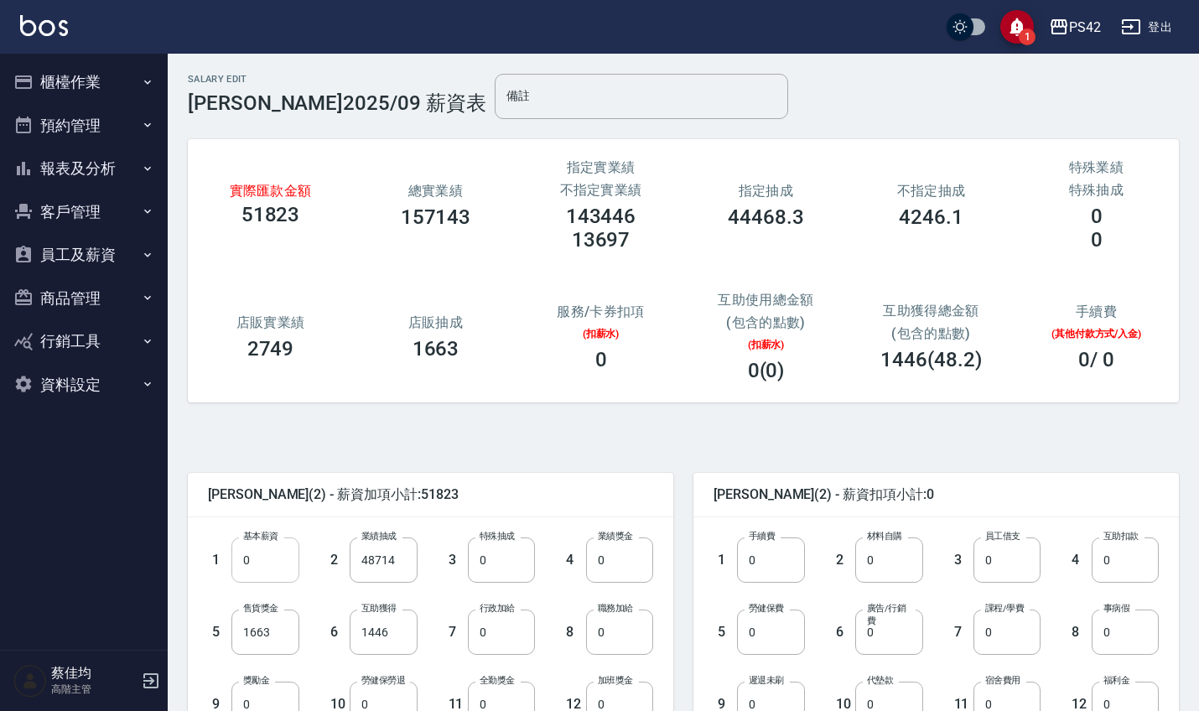
click at [257, 564] on input "0" at bounding box center [264, 559] width 67 height 45
type input "28000"
click at [397, 561] on input "48714" at bounding box center [383, 559] width 67 height 45
type input "0"
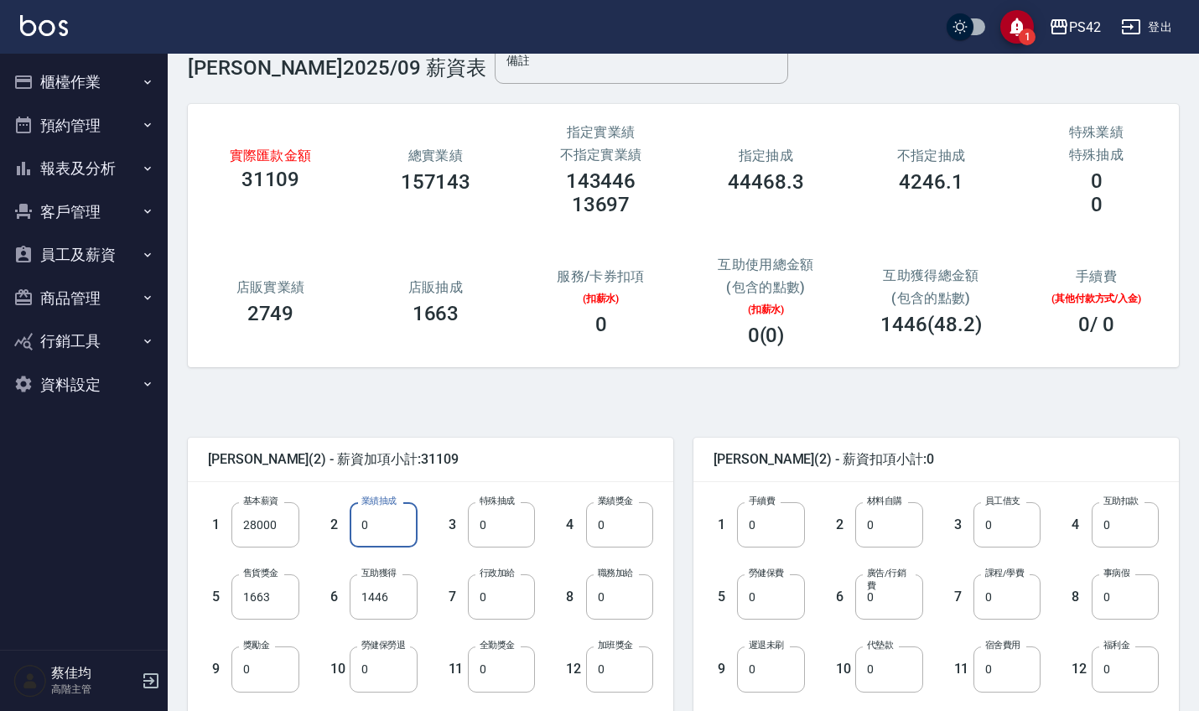
scroll to position [54, 0]
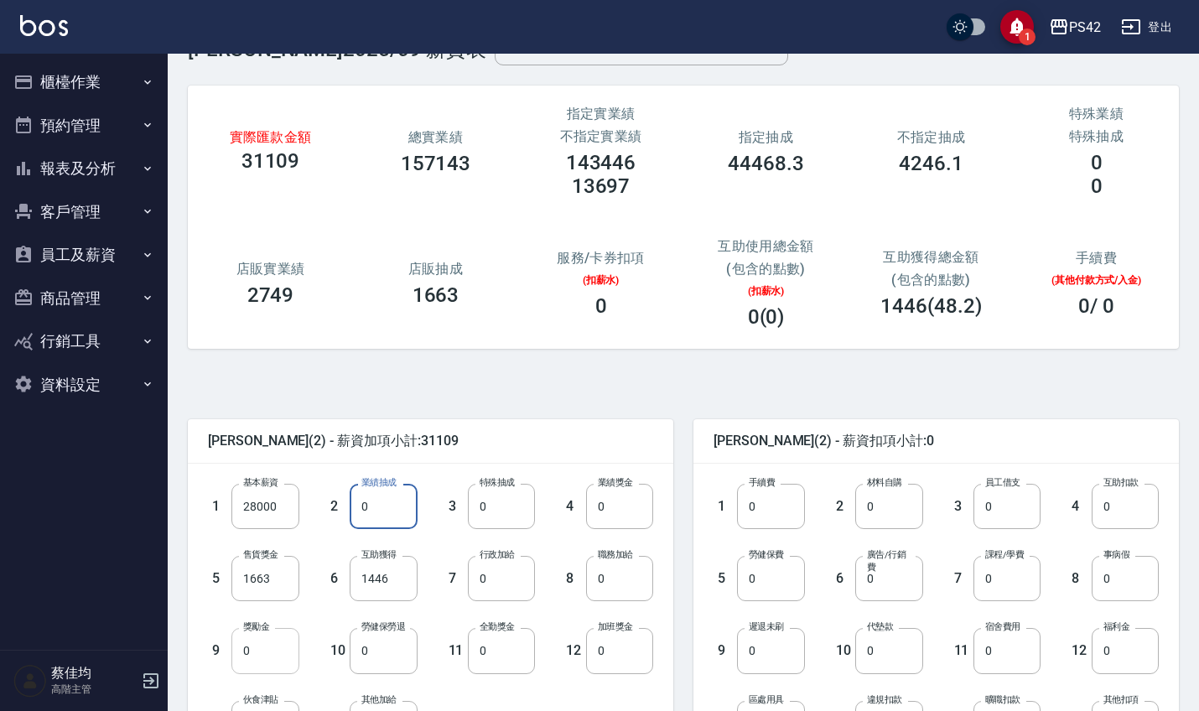
click at [262, 641] on input "0" at bounding box center [264, 650] width 67 height 45
click at [277, 655] on input "0" at bounding box center [264, 650] width 67 height 45
type input "20714"
click at [402, 585] on input "1446" at bounding box center [383, 578] width 67 height 45
type input "1687"
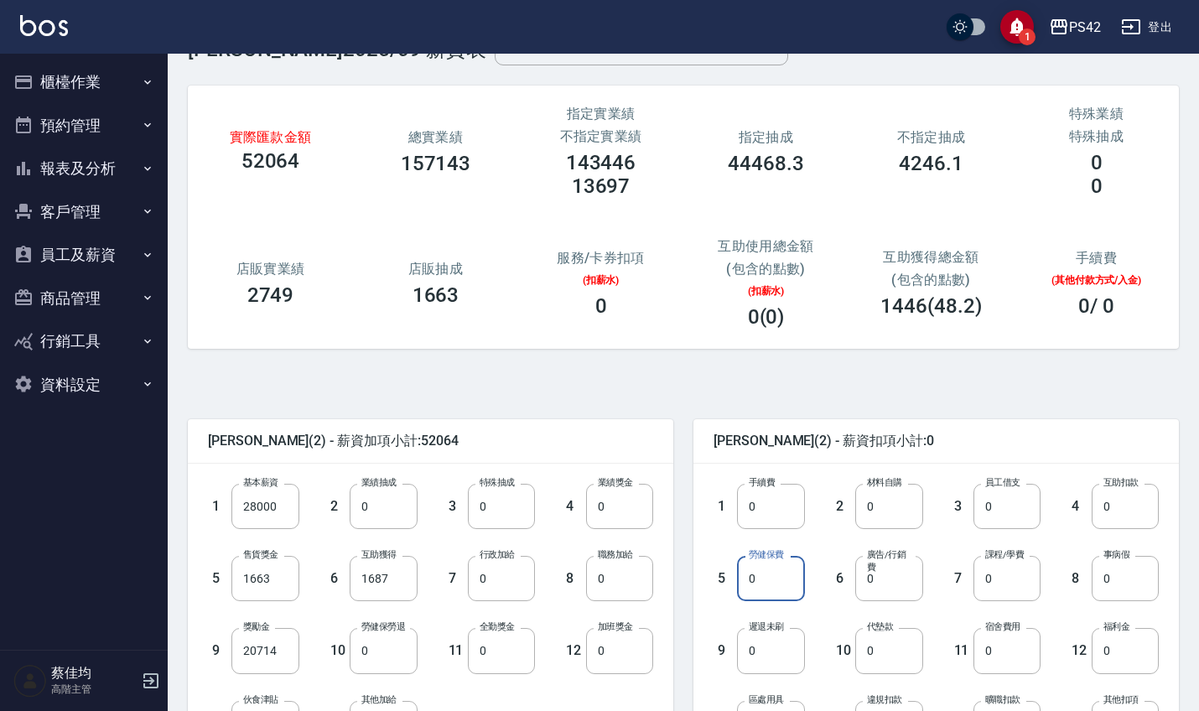
click at [775, 586] on input "0" at bounding box center [770, 578] width 67 height 45
type input "1228"
click at [1141, 654] on input "0" at bounding box center [1124, 650] width 67 height 45
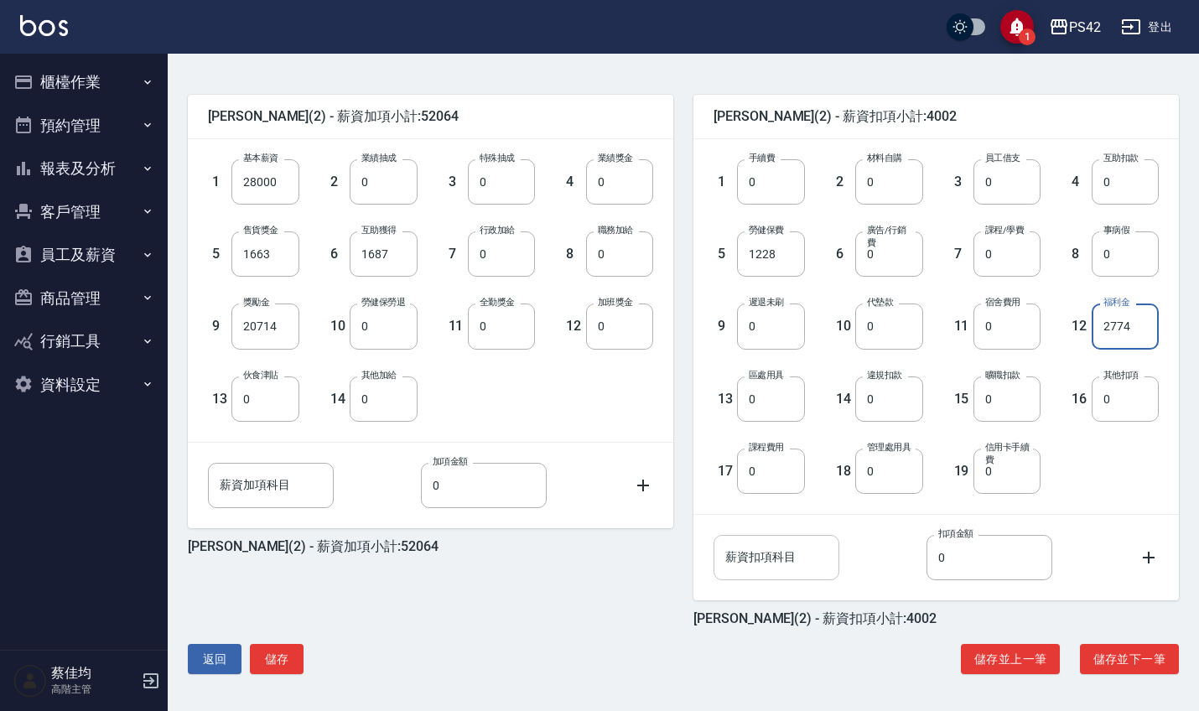
scroll to position [378, 0]
type input "2774"
click at [287, 660] on button "儲存" at bounding box center [277, 659] width 54 height 31
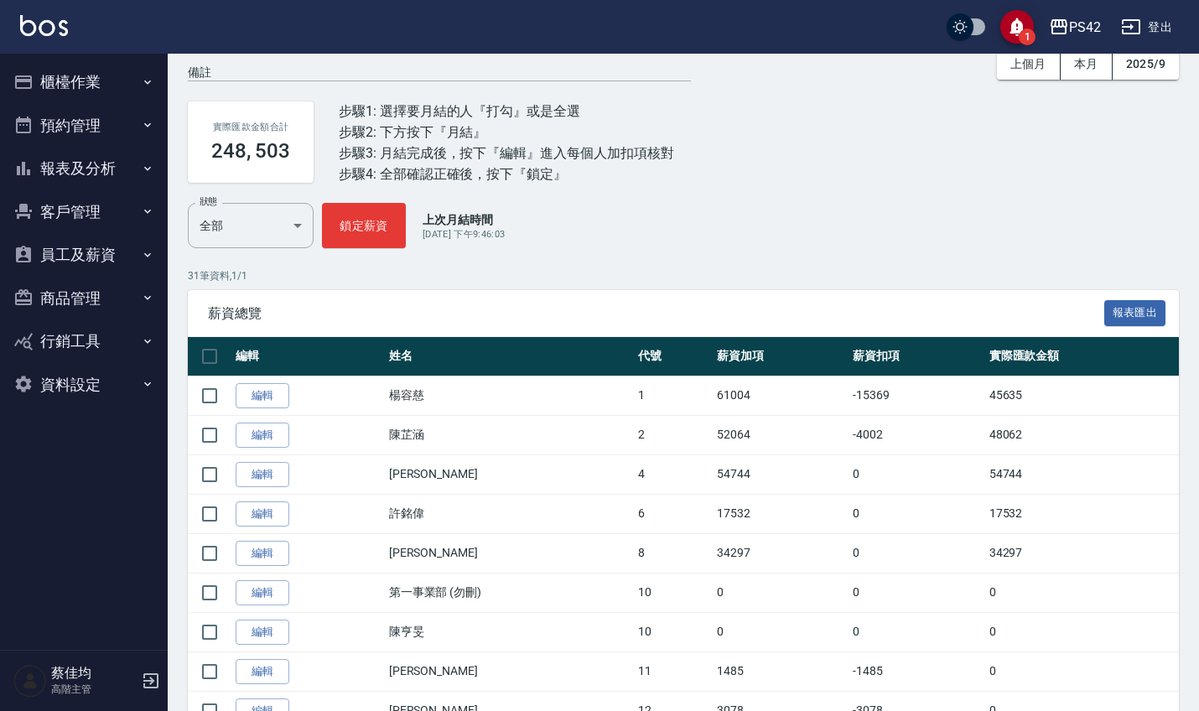
scroll to position [72, 0]
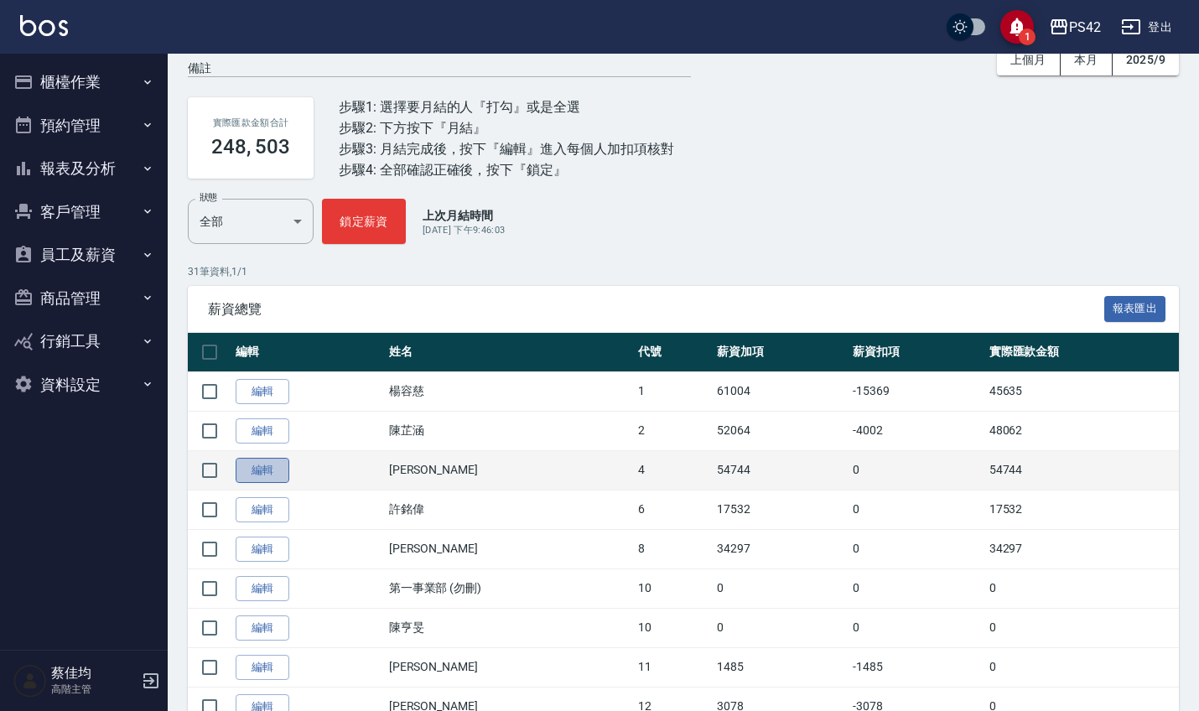
click at [264, 471] on link "編輯" at bounding box center [263, 471] width 54 height 26
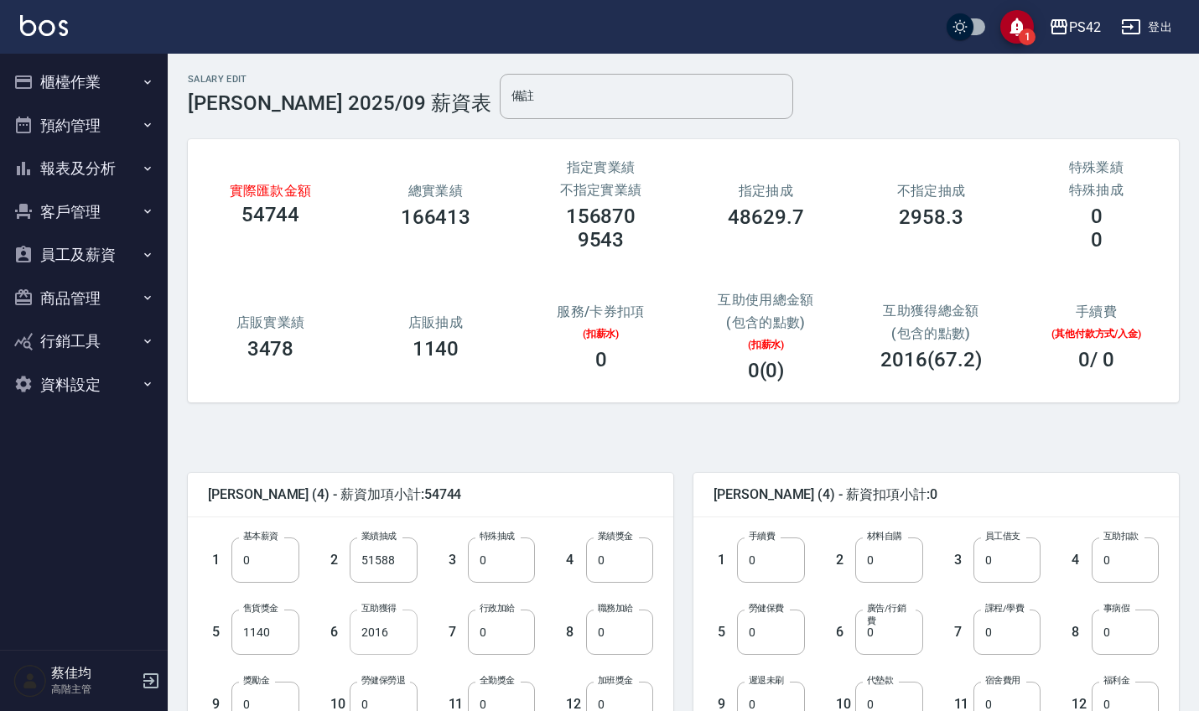
click at [392, 640] on input "2016" at bounding box center [383, 631] width 67 height 45
type input "2352"
click at [775, 633] on input "0" at bounding box center [770, 631] width 67 height 45
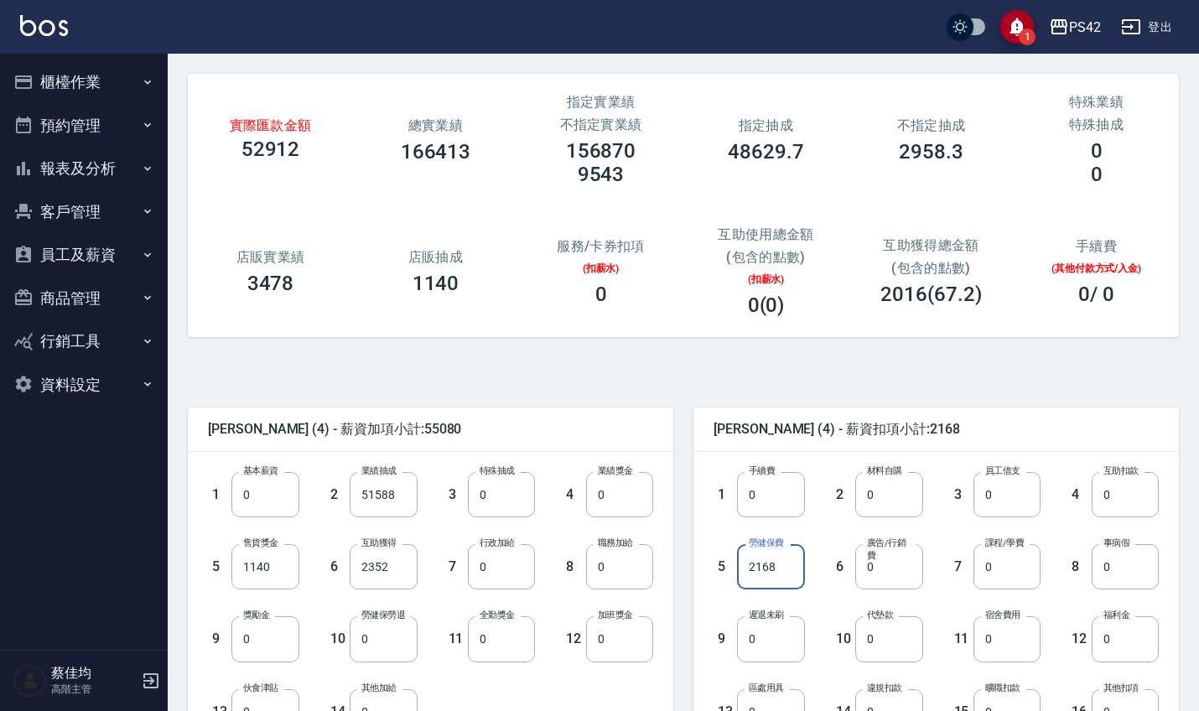
scroll to position [69, 0]
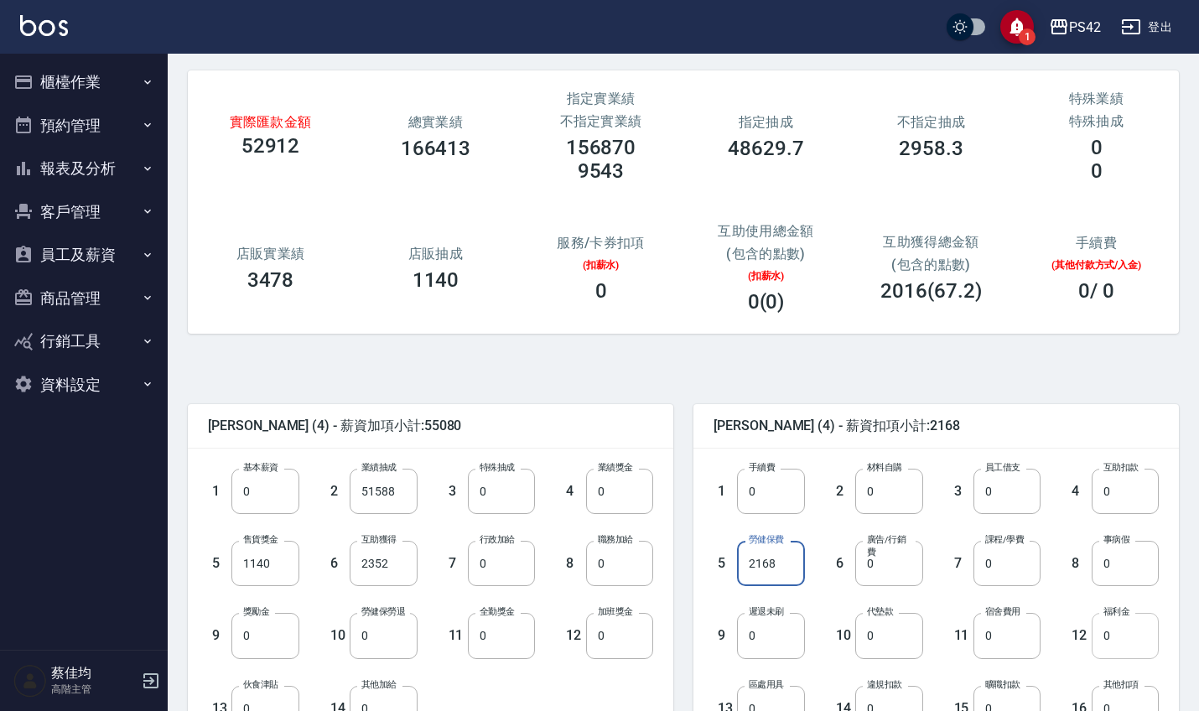
type input "2168"
click at [1113, 640] on input "0" at bounding box center [1124, 635] width 67 height 45
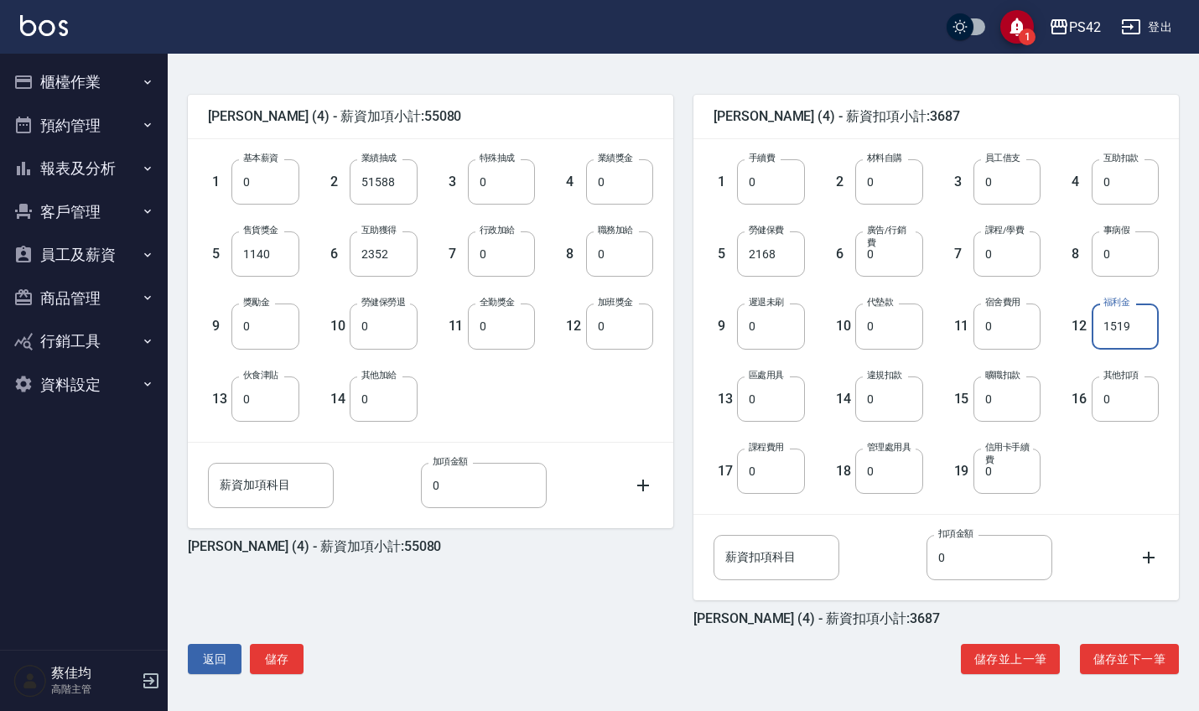
scroll to position [378, 0]
type input "1519"
click at [290, 658] on button "儲存" at bounding box center [277, 659] width 54 height 31
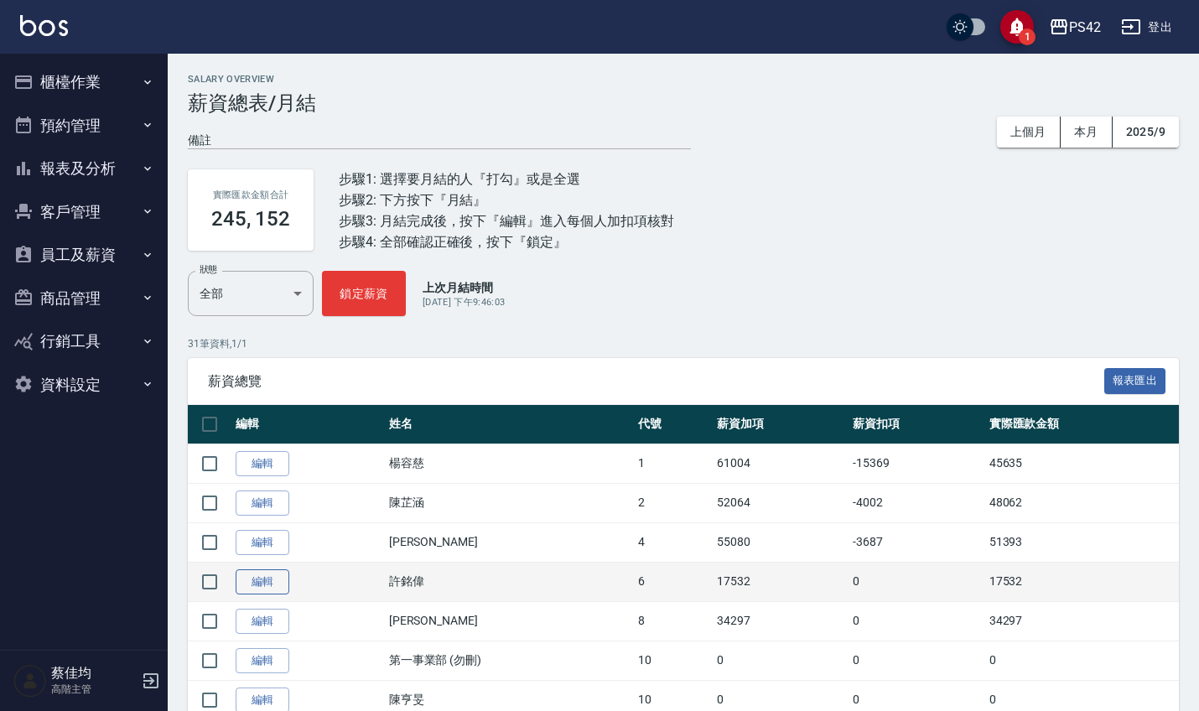
click at [259, 580] on link "編輯" at bounding box center [263, 582] width 54 height 26
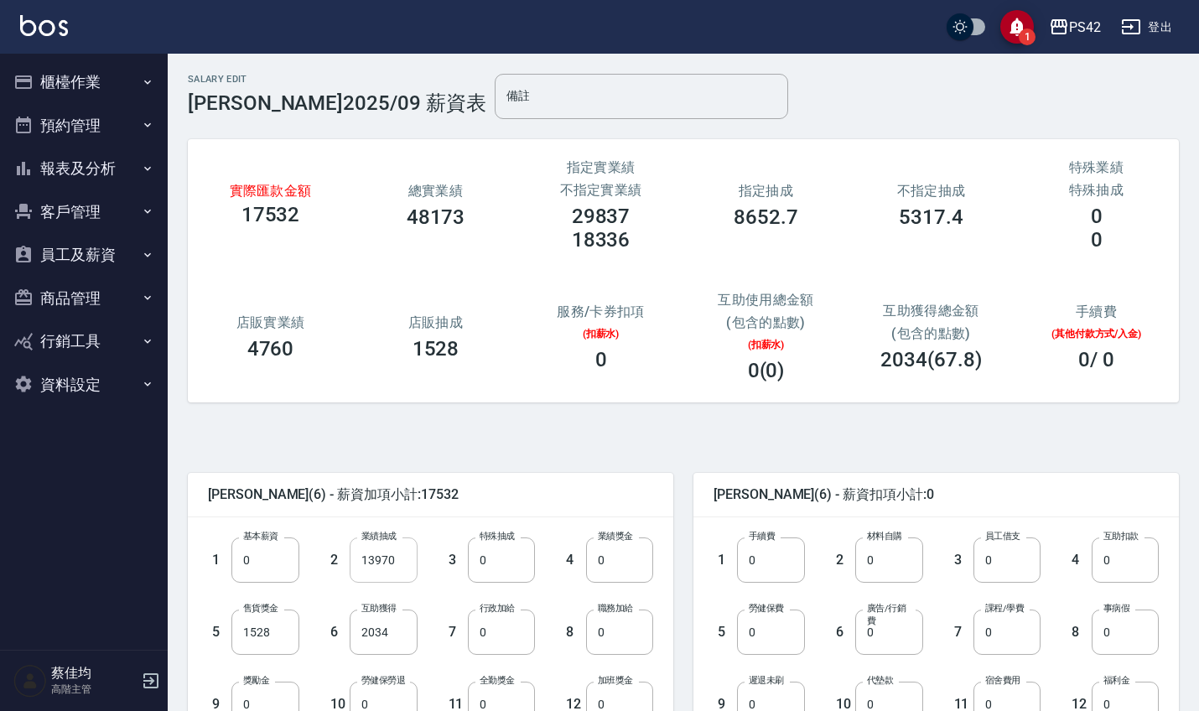
click at [402, 553] on input "13970" at bounding box center [383, 559] width 67 height 45
type input "14934"
click at [400, 639] on input "2034" at bounding box center [383, 631] width 67 height 45
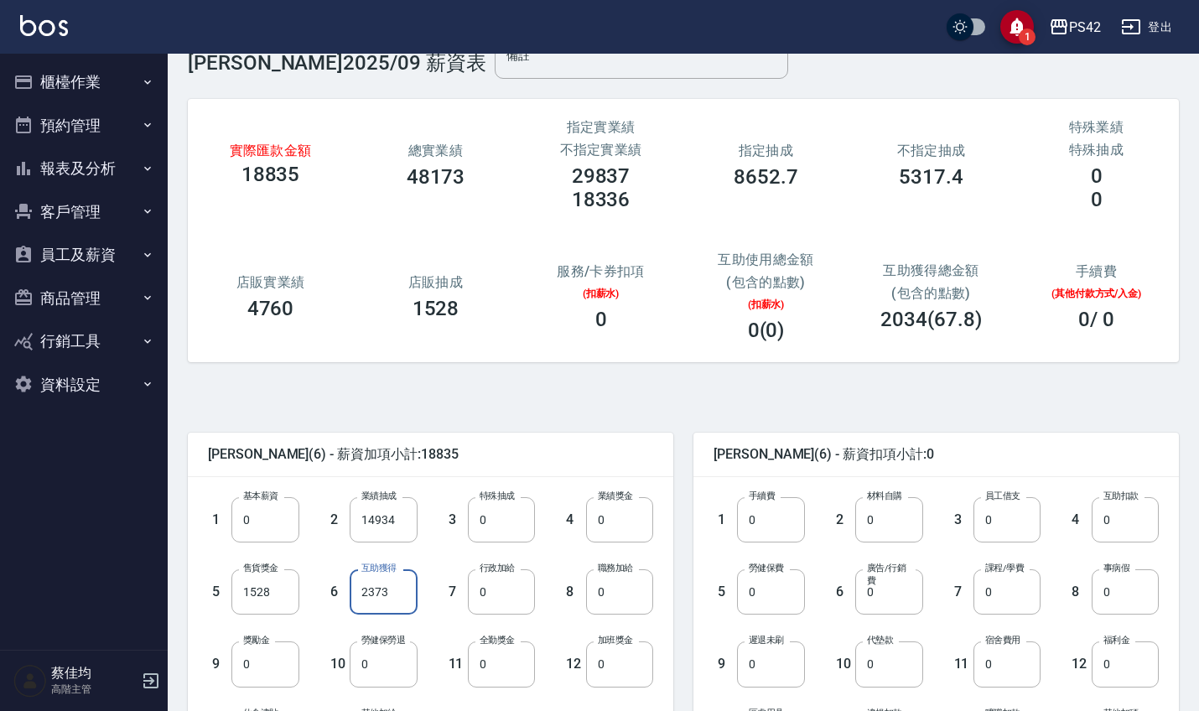
scroll to position [41, 0]
type input "2373"
click at [500, 589] on input "0" at bounding box center [501, 590] width 67 height 45
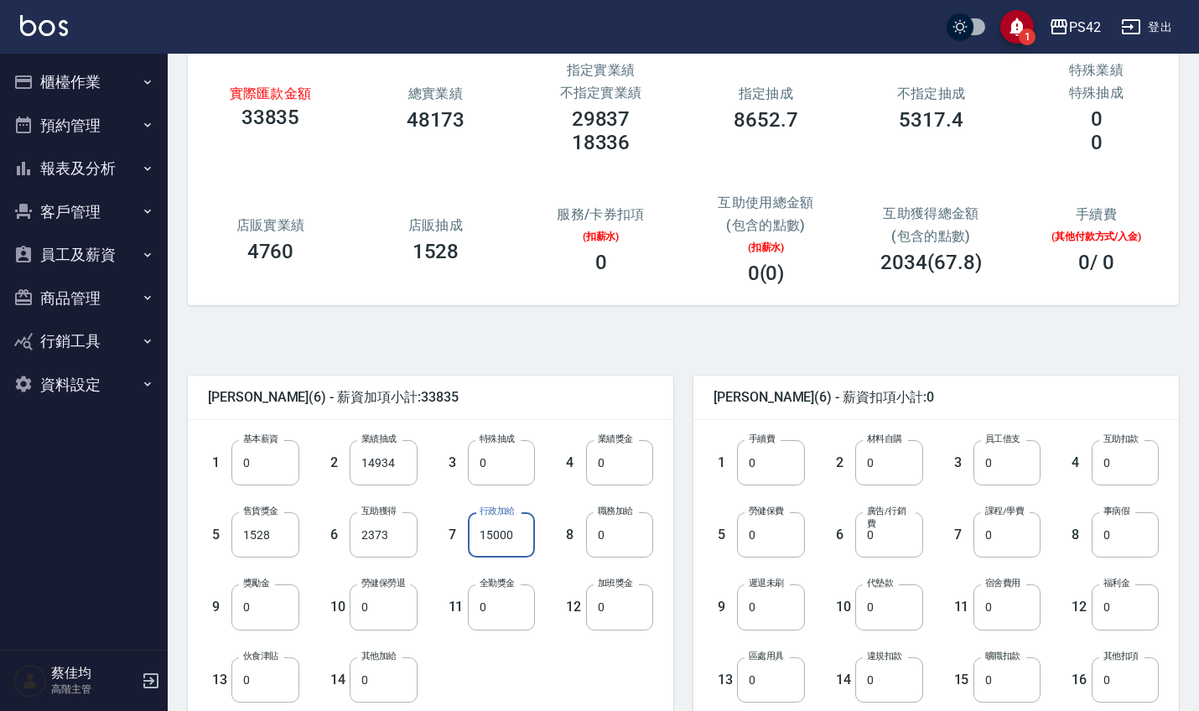
scroll to position [101, 0]
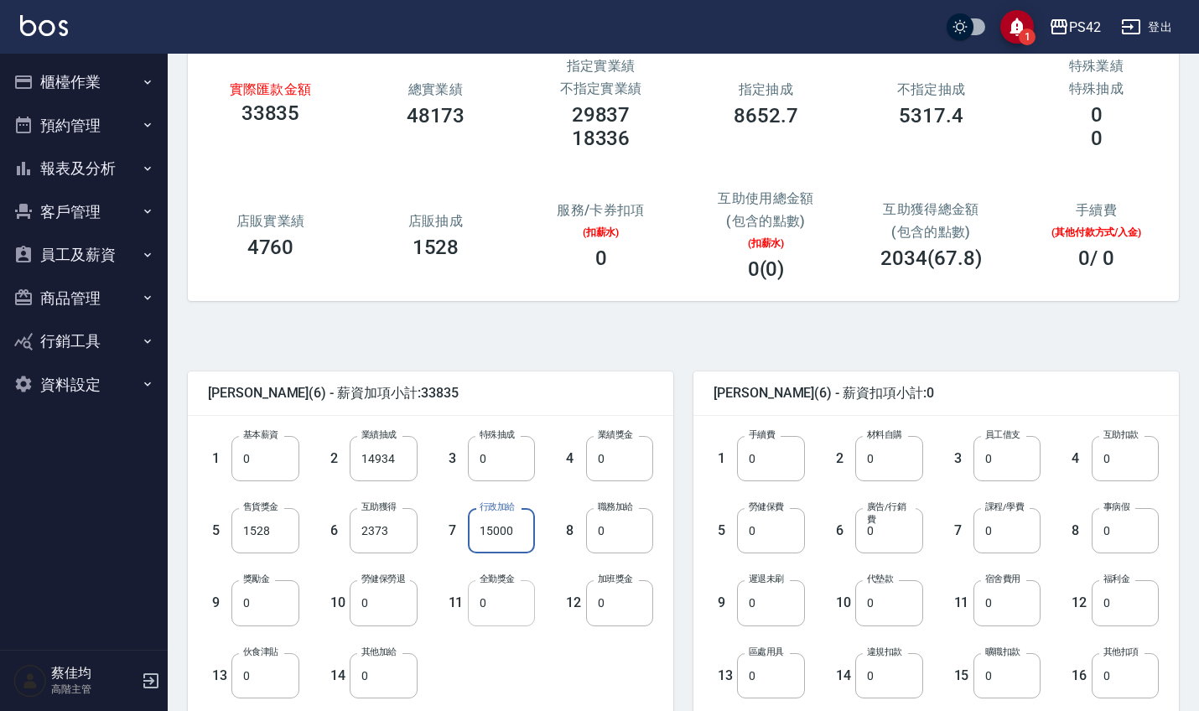
type input "15000"
click at [506, 611] on input "0" at bounding box center [501, 602] width 67 height 45
type input "1000"
click at [377, 679] on input "0" at bounding box center [383, 675] width 67 height 45
type input "200"
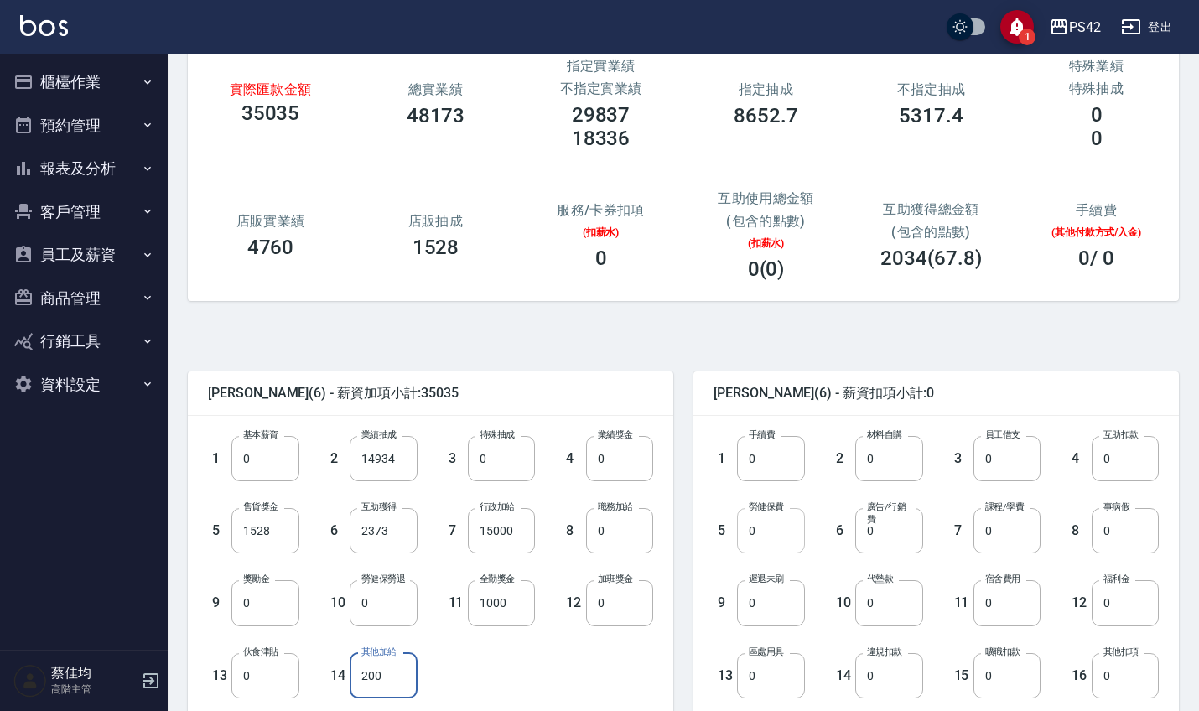
click at [790, 532] on input "0" at bounding box center [770, 530] width 67 height 45
type input "1228"
click at [1111, 609] on input "0" at bounding box center [1124, 602] width 67 height 45
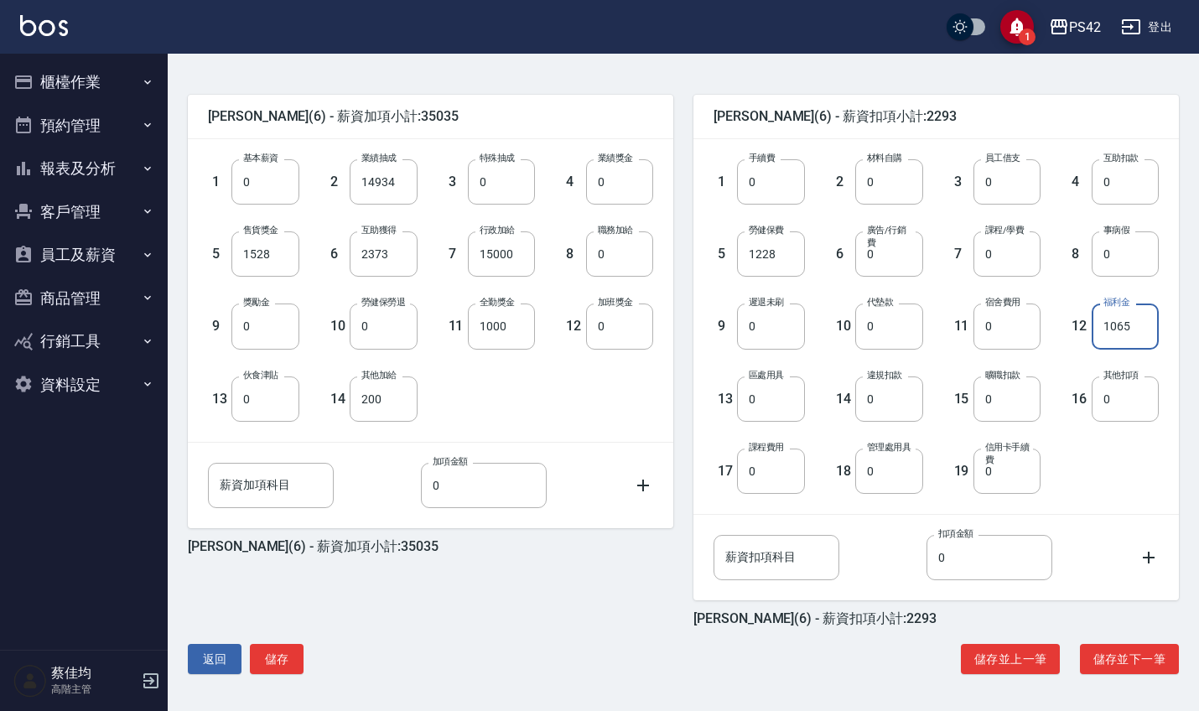
scroll to position [378, 0]
type input "1065"
click at [270, 655] on button "儲存" at bounding box center [277, 659] width 54 height 31
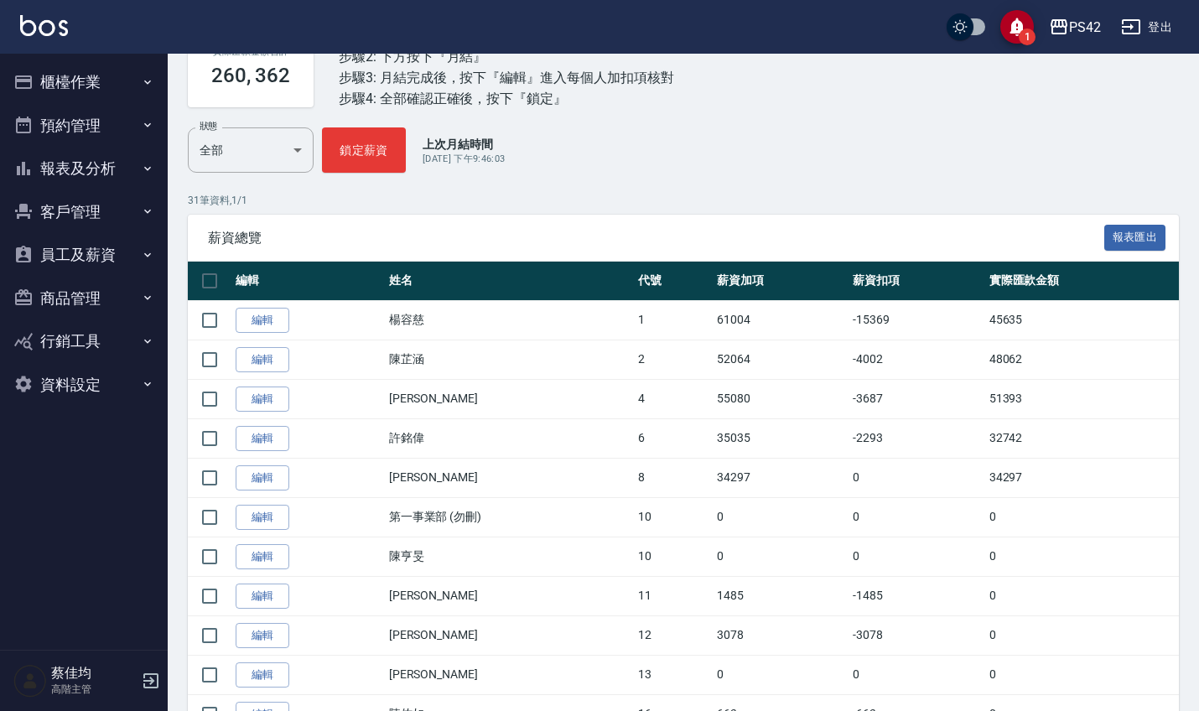
scroll to position [145, 0]
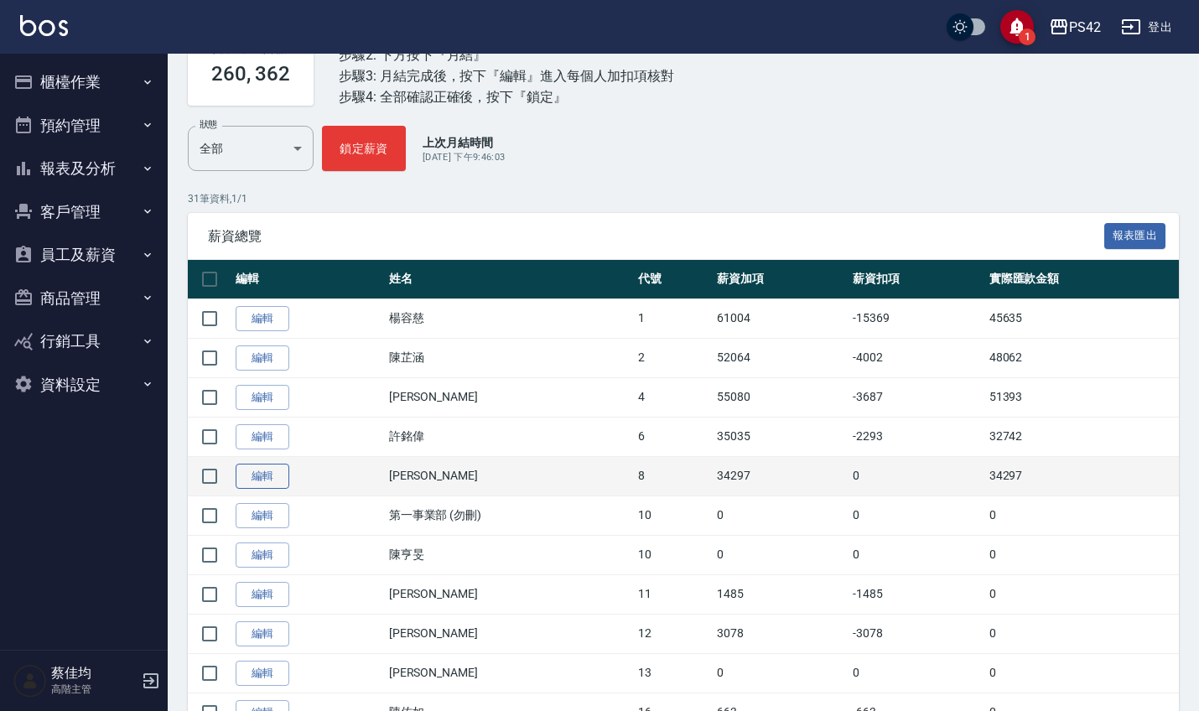
click at [267, 483] on link "編輯" at bounding box center [263, 477] width 54 height 26
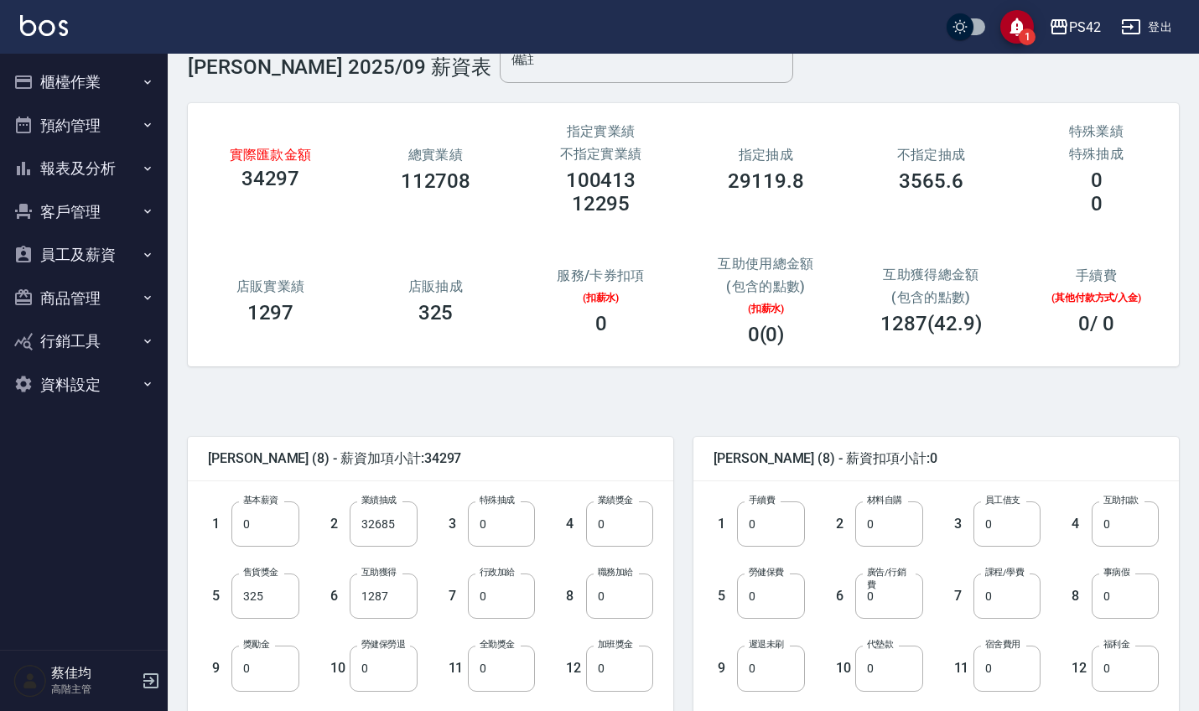
scroll to position [37, 0]
click at [408, 602] on input "1287" at bounding box center [383, 595] width 67 height 45
type input "1502"
click at [501, 671] on input "0" at bounding box center [501, 667] width 67 height 45
type input "1000"
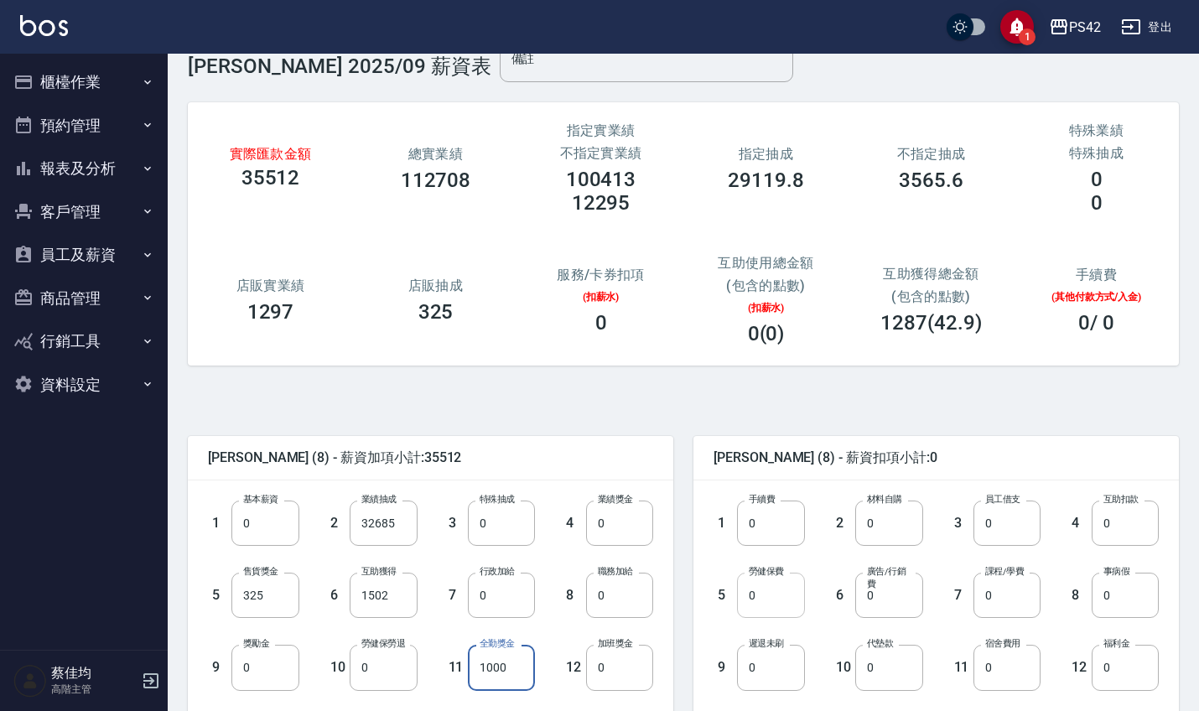
click at [775, 600] on input "0" at bounding box center [770, 595] width 67 height 45
type input "1690"
click at [1116, 673] on input "0" at bounding box center [1124, 667] width 67 height 45
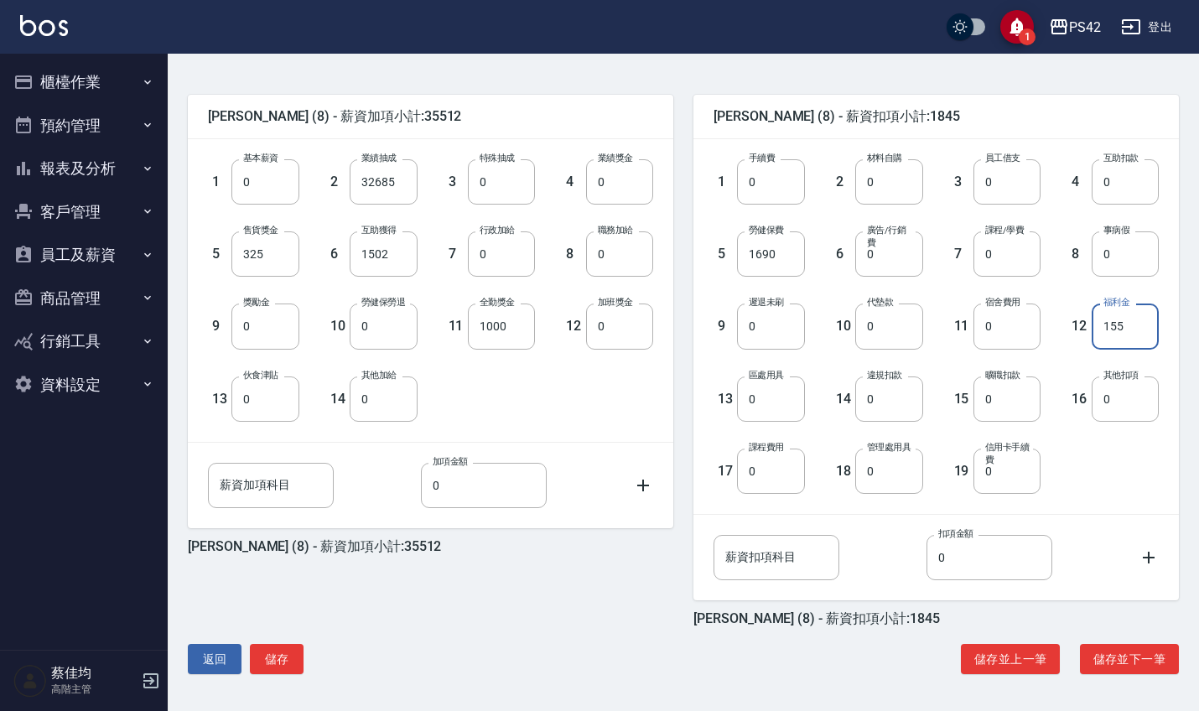
scroll to position [378, 0]
type input "155"
click at [277, 654] on button "儲存" at bounding box center [277, 659] width 54 height 31
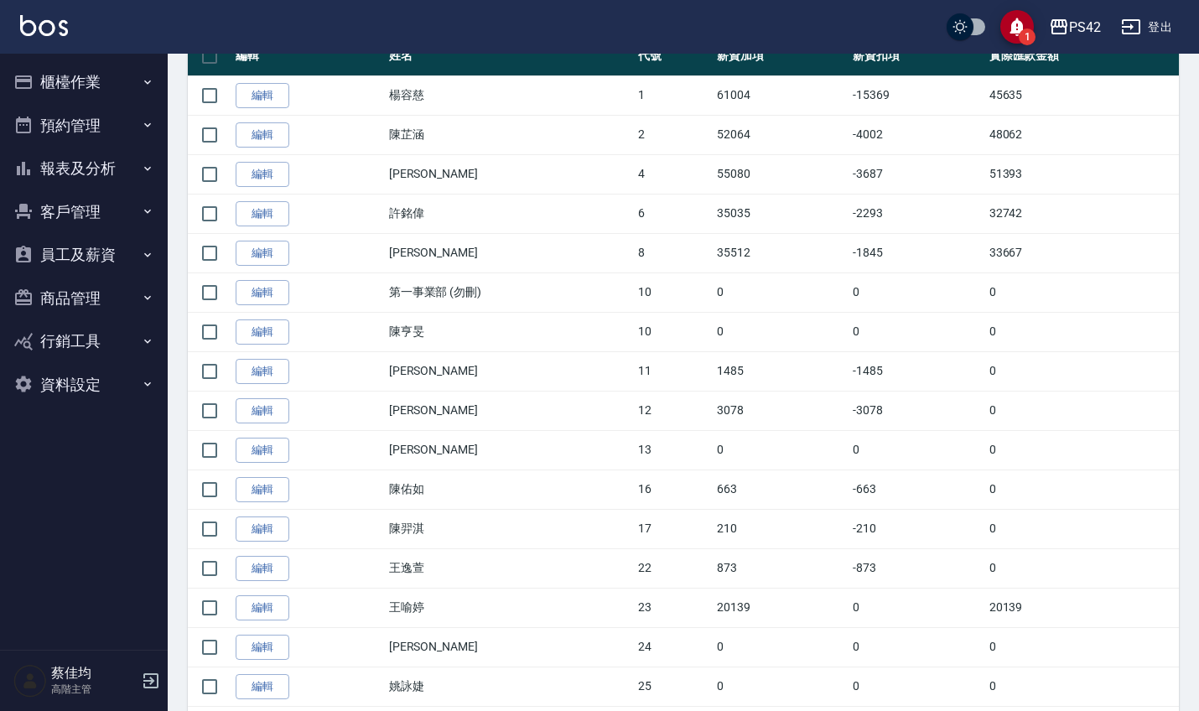
scroll to position [371, 0]
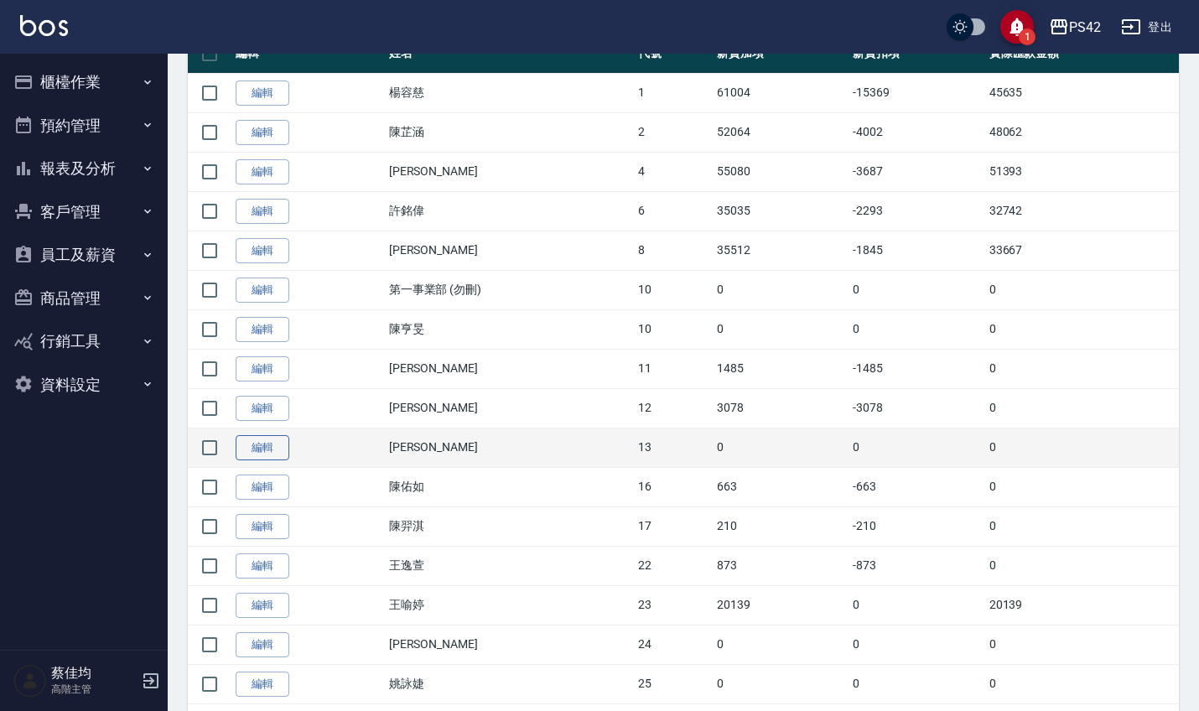
click at [262, 445] on link "編輯" at bounding box center [263, 448] width 54 height 26
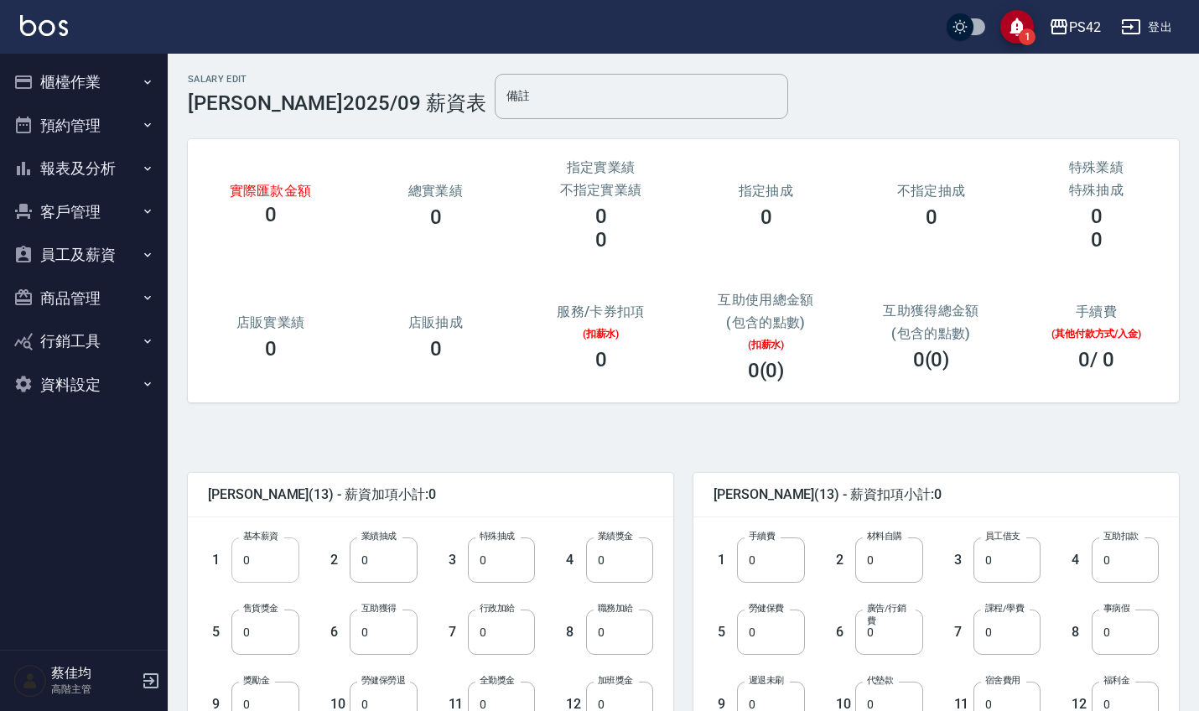
click at [257, 580] on input "0" at bounding box center [264, 559] width 67 height 45
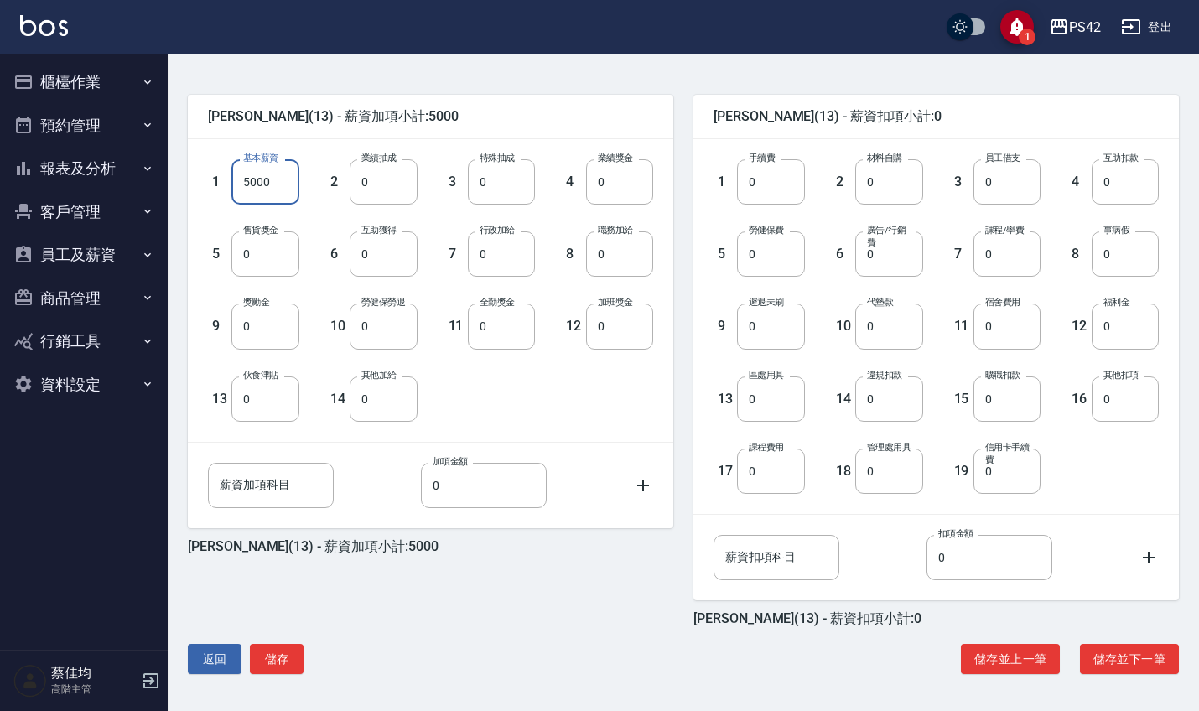
scroll to position [378, 0]
type input "5000"
click at [288, 662] on button "儲存" at bounding box center [277, 659] width 54 height 31
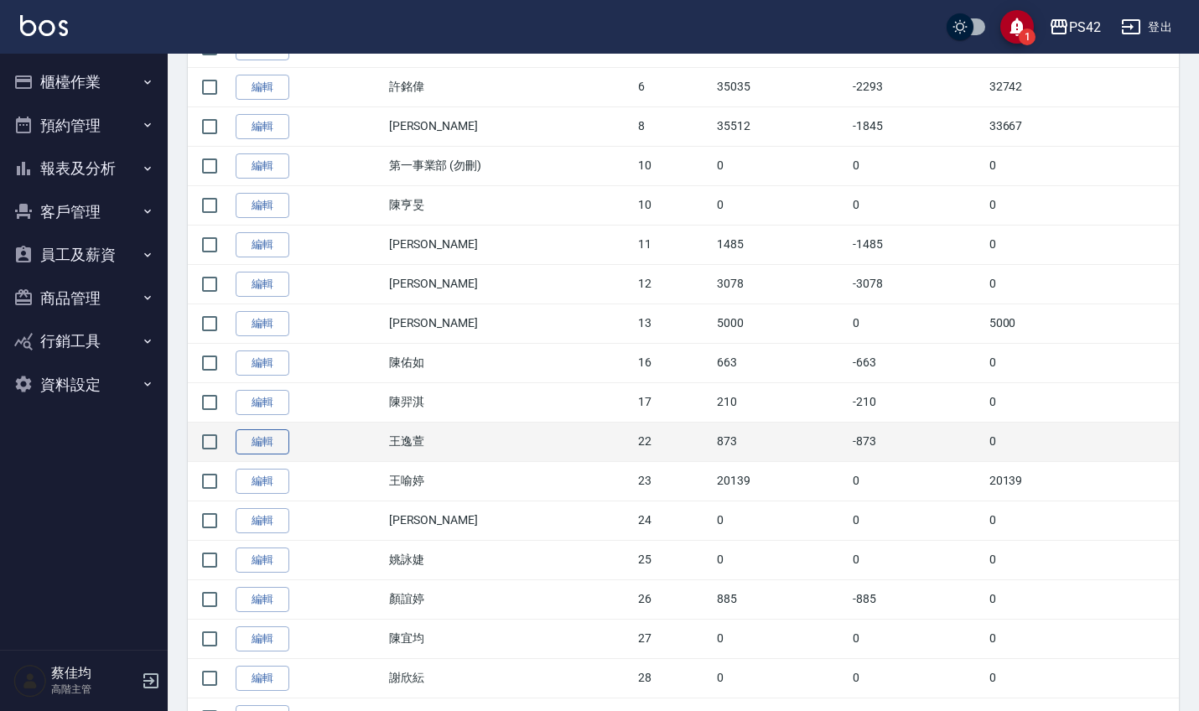
scroll to position [495, 0]
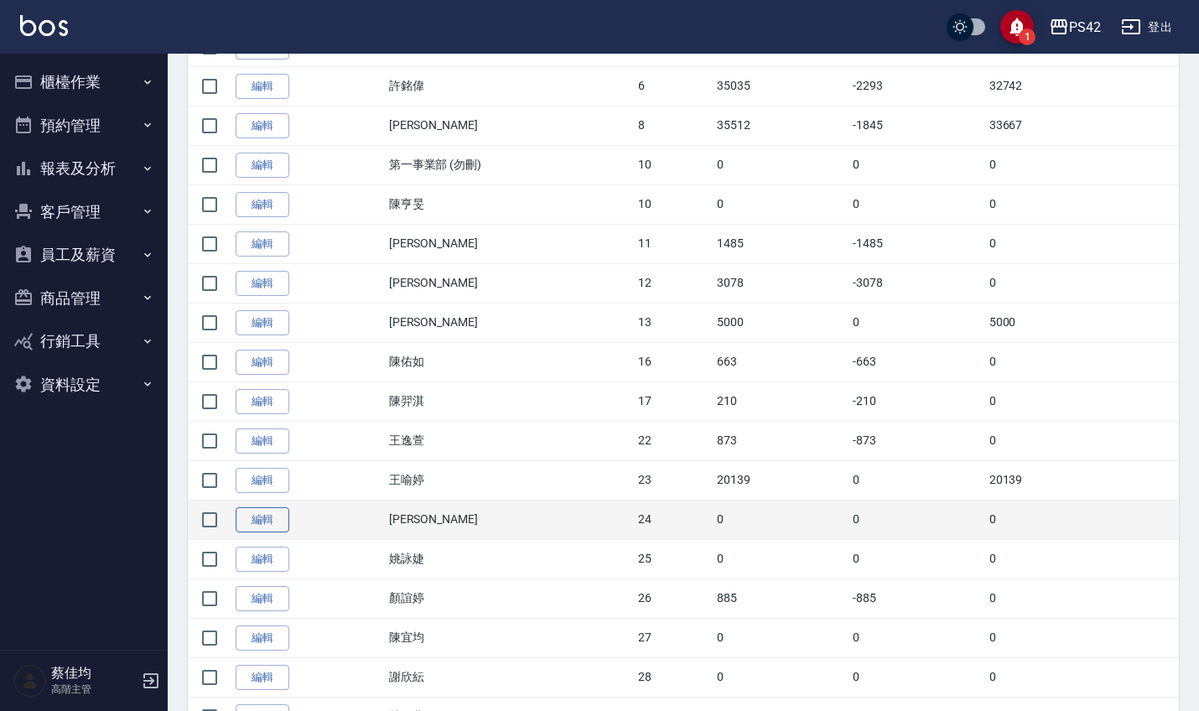
click at [265, 525] on link "編輯" at bounding box center [263, 520] width 54 height 26
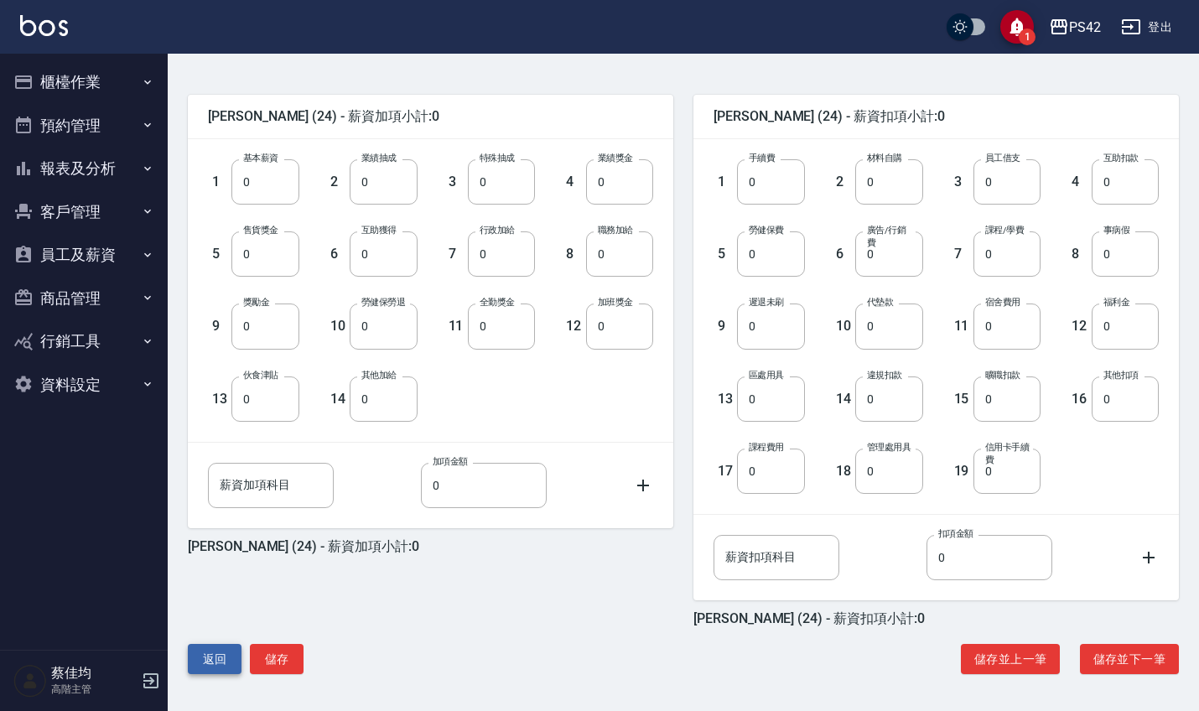
scroll to position [378, 0]
click at [210, 657] on button "返回" at bounding box center [215, 659] width 54 height 31
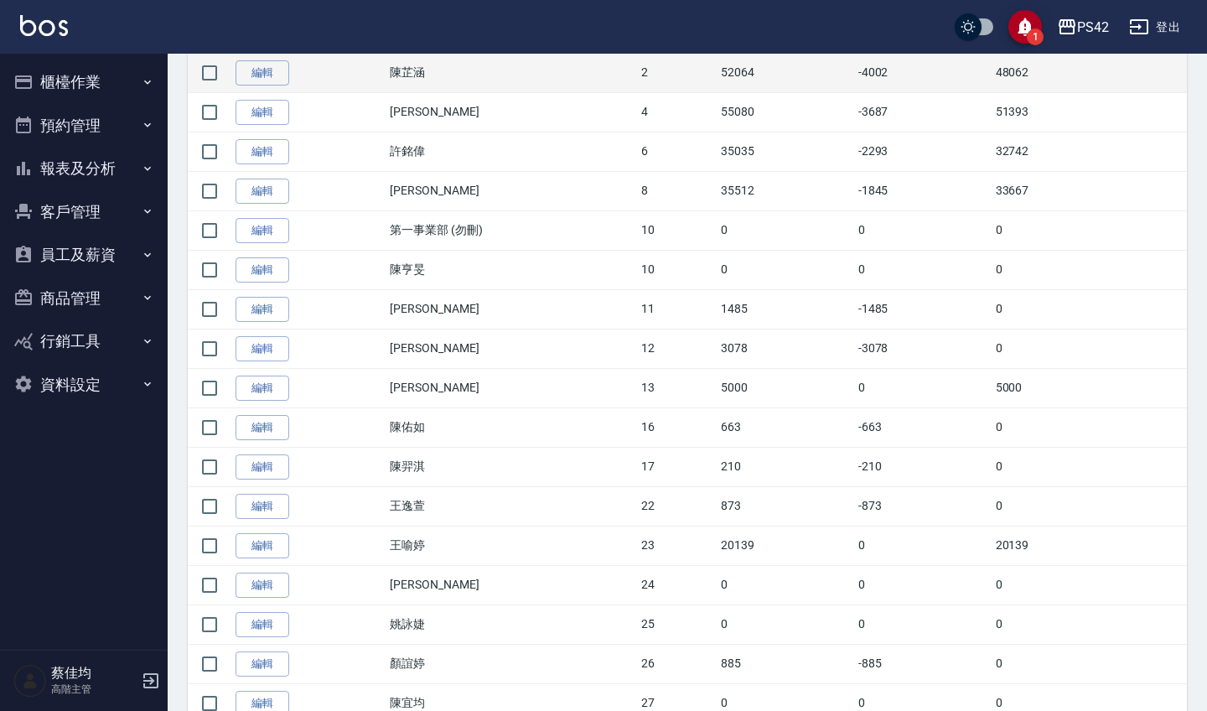
scroll to position [435, 0]
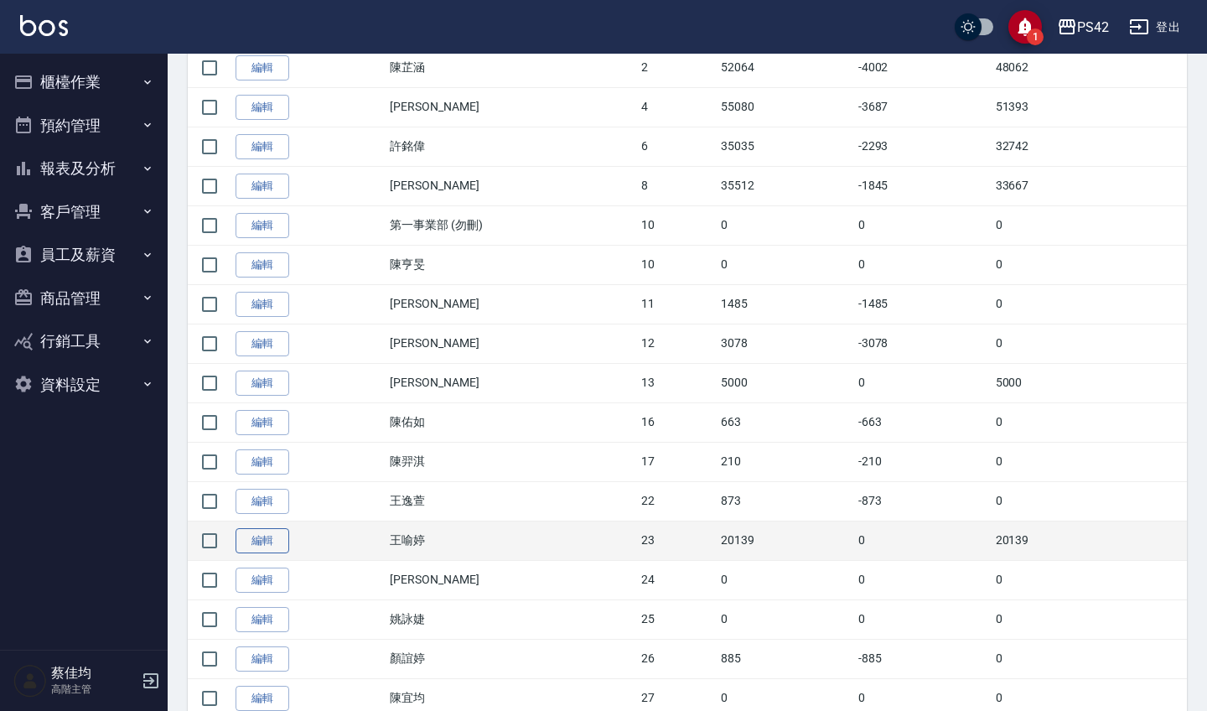
click at [270, 540] on link "編輯" at bounding box center [263, 541] width 54 height 26
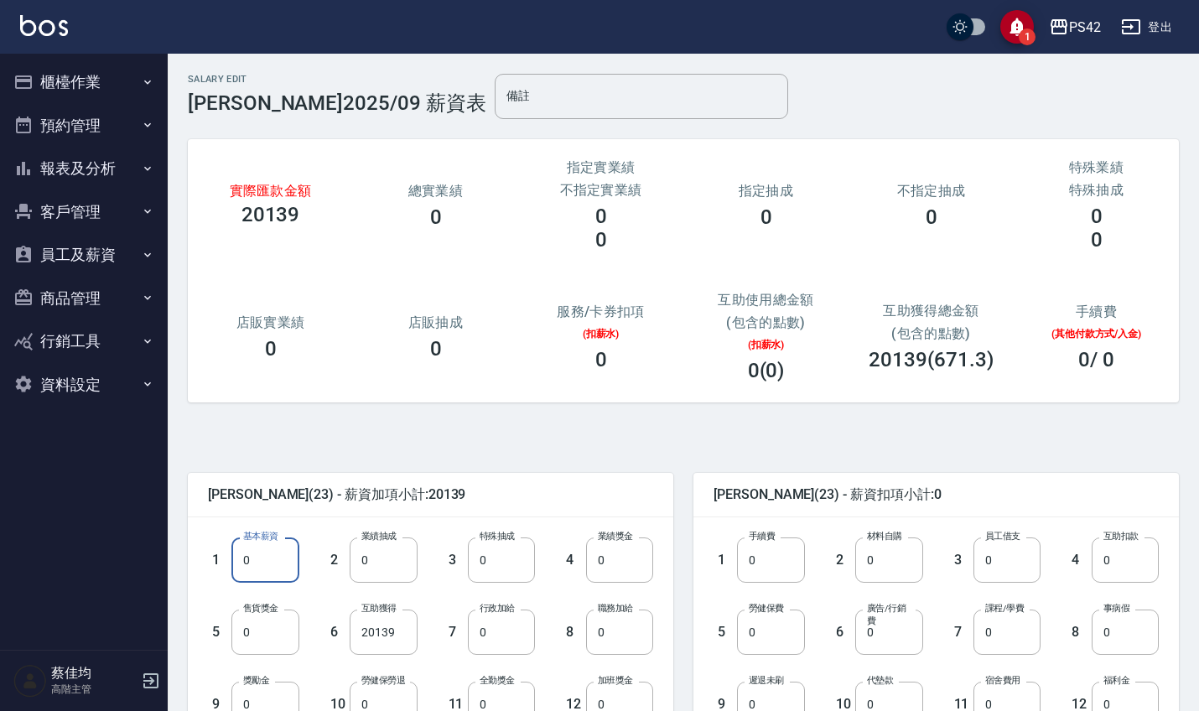
click at [265, 562] on input "0" at bounding box center [264, 559] width 67 height 45
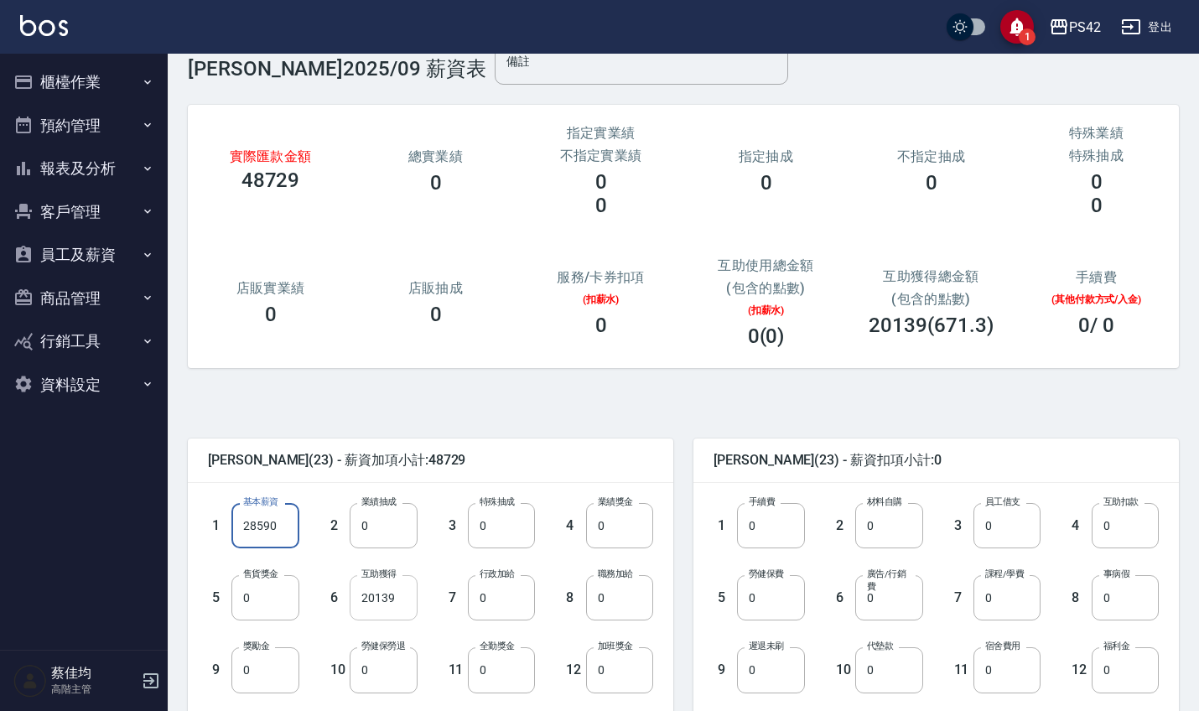
type input "28590"
click at [402, 602] on input "20139" at bounding box center [383, 597] width 67 height 45
type input "0"
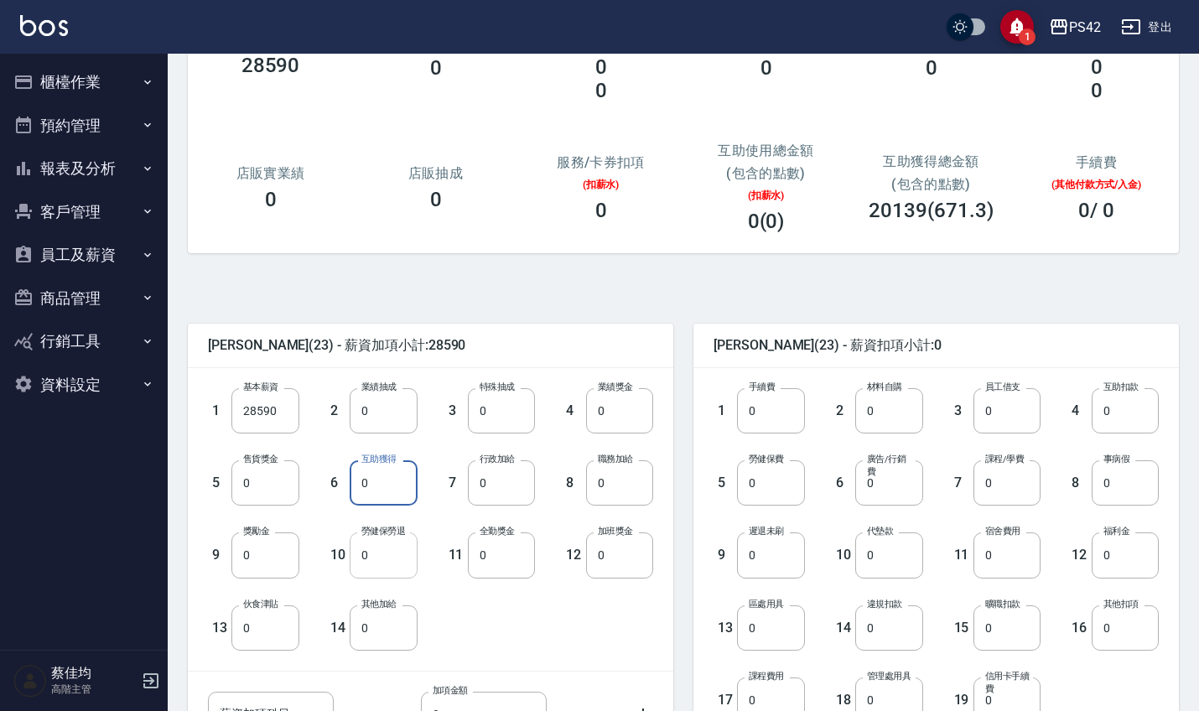
scroll to position [150, 0]
click at [272, 552] on input "0" at bounding box center [264, 553] width 67 height 45
type input "339"
click at [771, 495] on input "0" at bounding box center [770, 481] width 67 height 45
type input "1158"
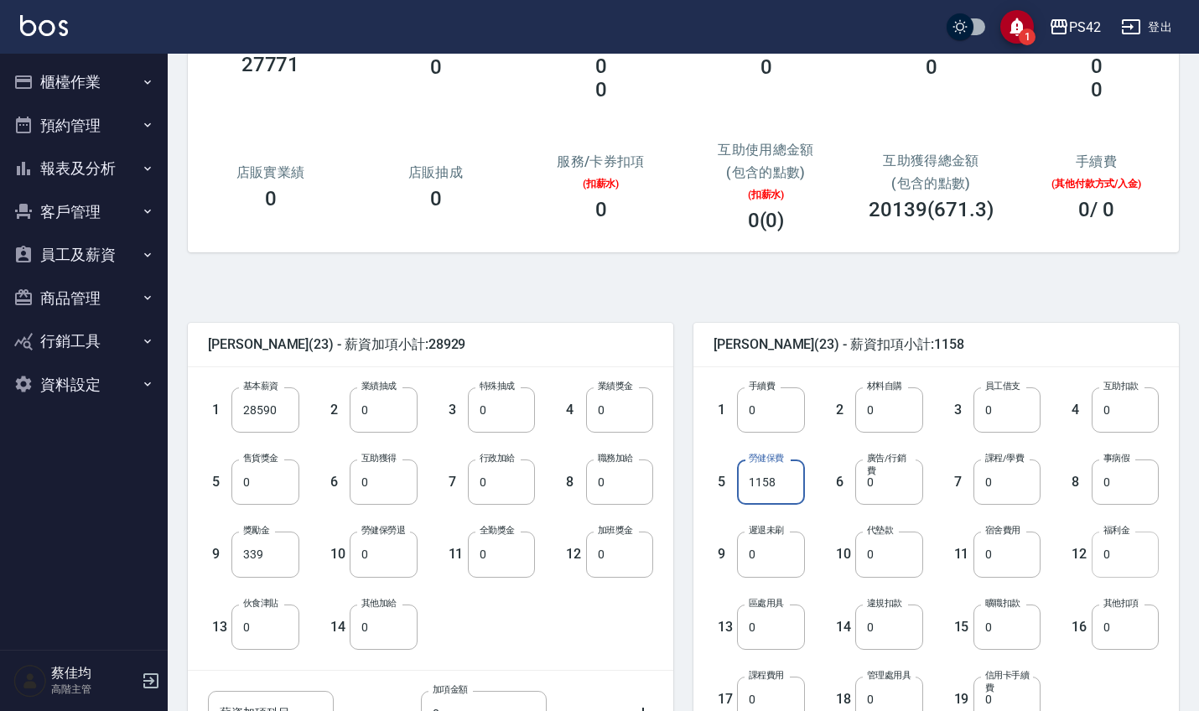
click at [1122, 554] on input "0" at bounding box center [1124, 553] width 67 height 45
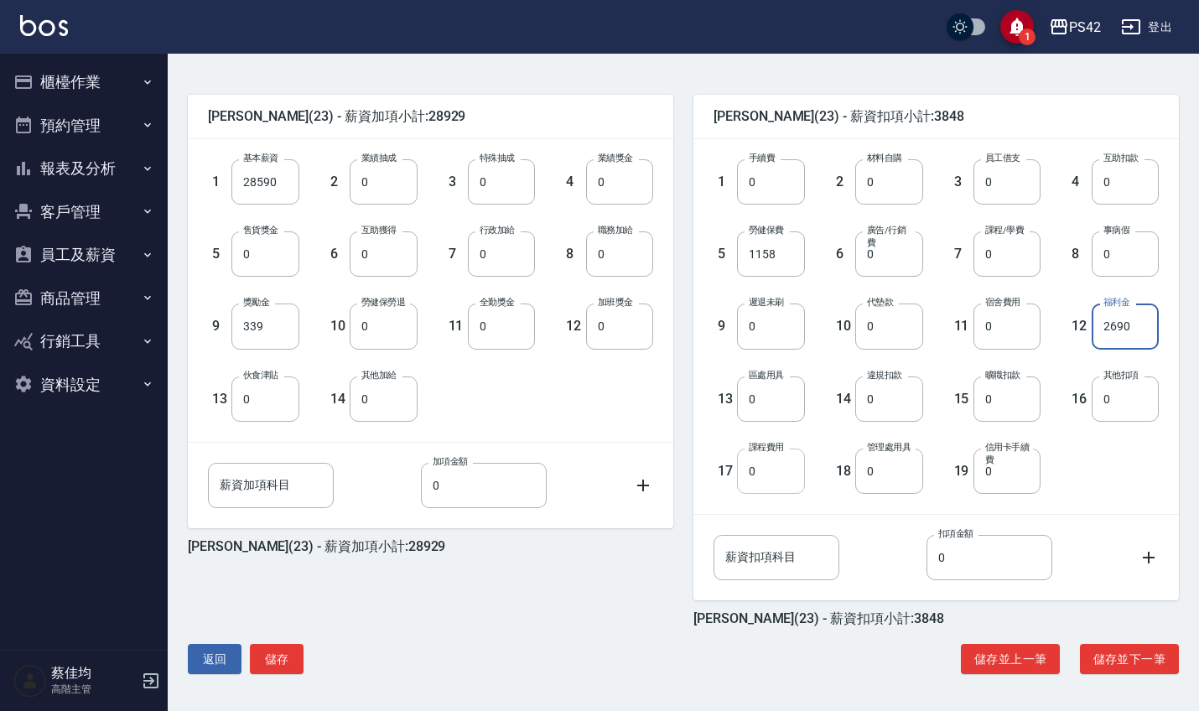
scroll to position [378, 0]
type input "2690"
click at [267, 666] on button "儲存" at bounding box center [277, 659] width 54 height 31
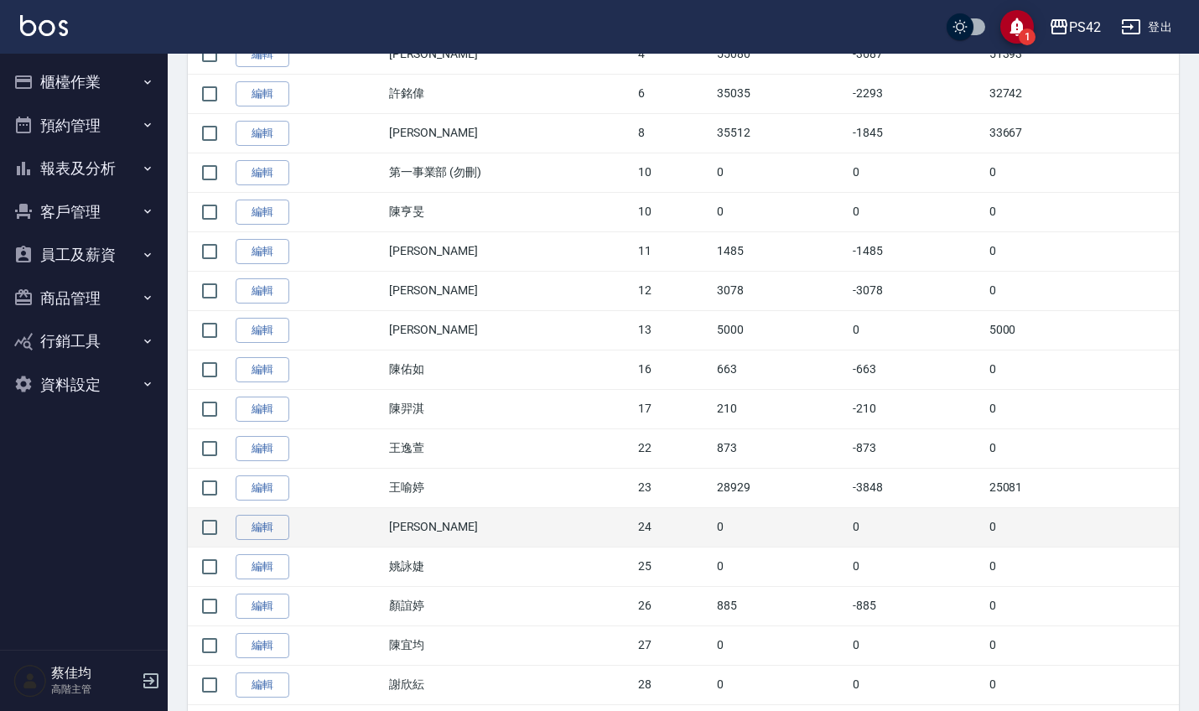
scroll to position [493, 0]
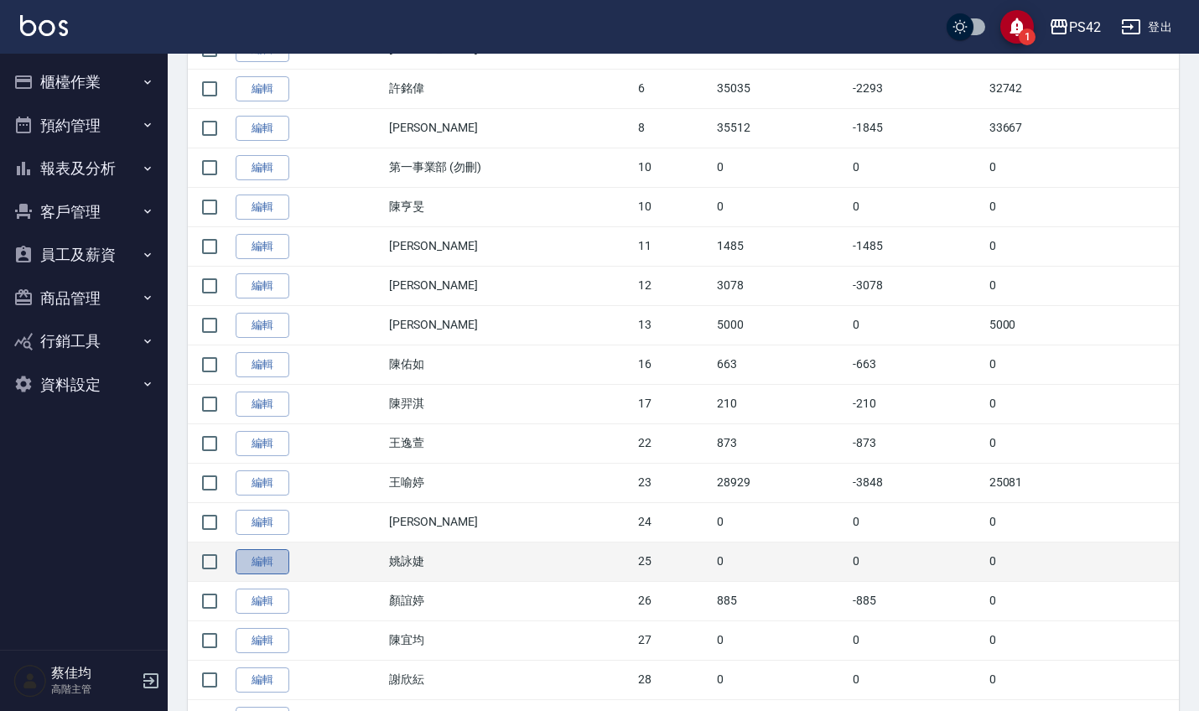
click at [269, 563] on link "編輯" at bounding box center [263, 562] width 54 height 26
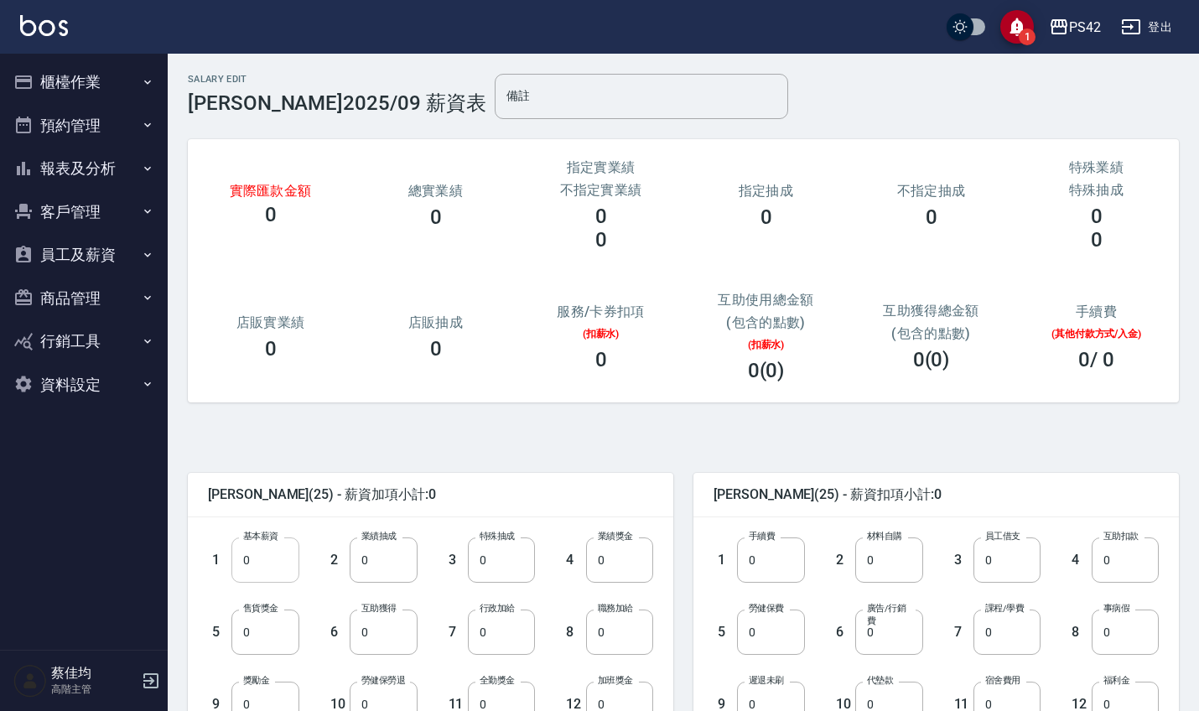
click at [282, 561] on input "0" at bounding box center [264, 559] width 67 height 45
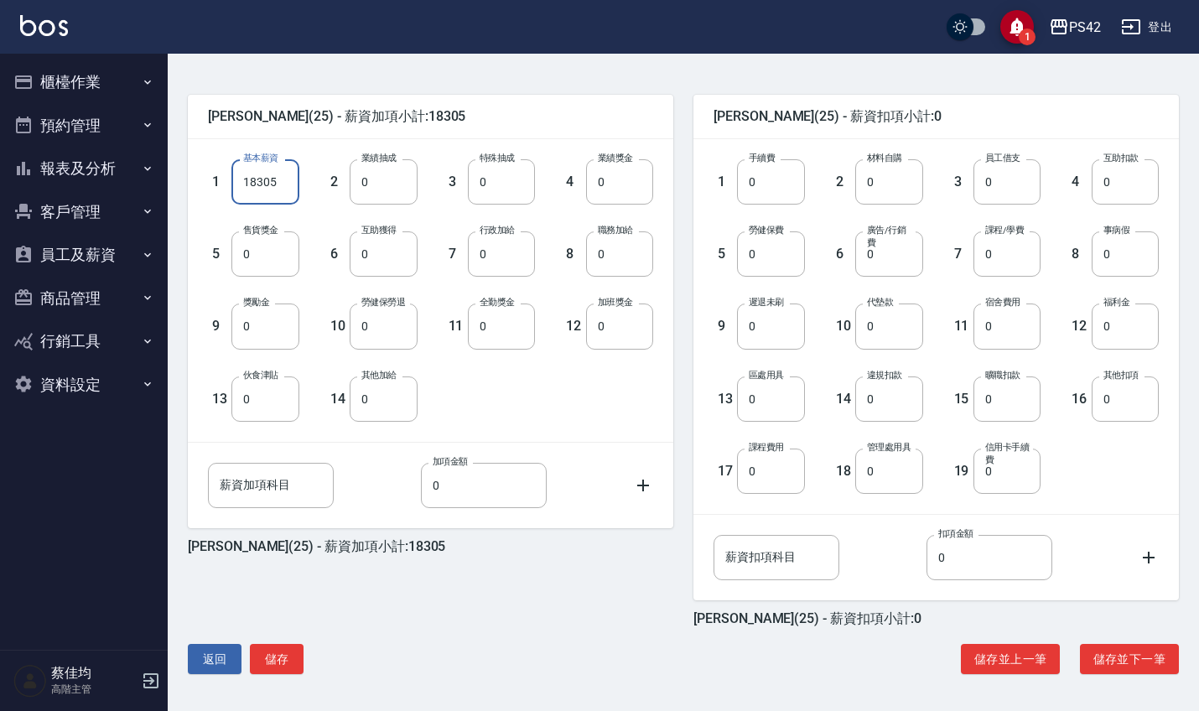
scroll to position [378, 0]
type input "18305"
click at [272, 659] on button "儲存" at bounding box center [277, 659] width 54 height 31
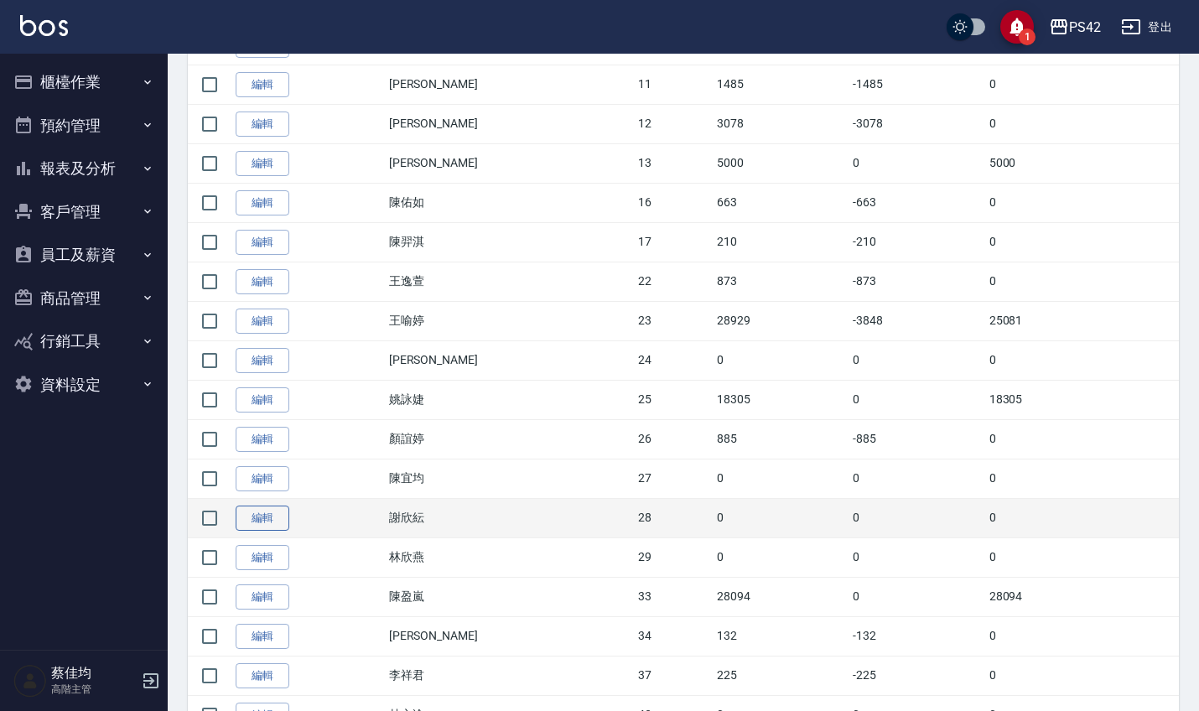
scroll to position [657, 0]
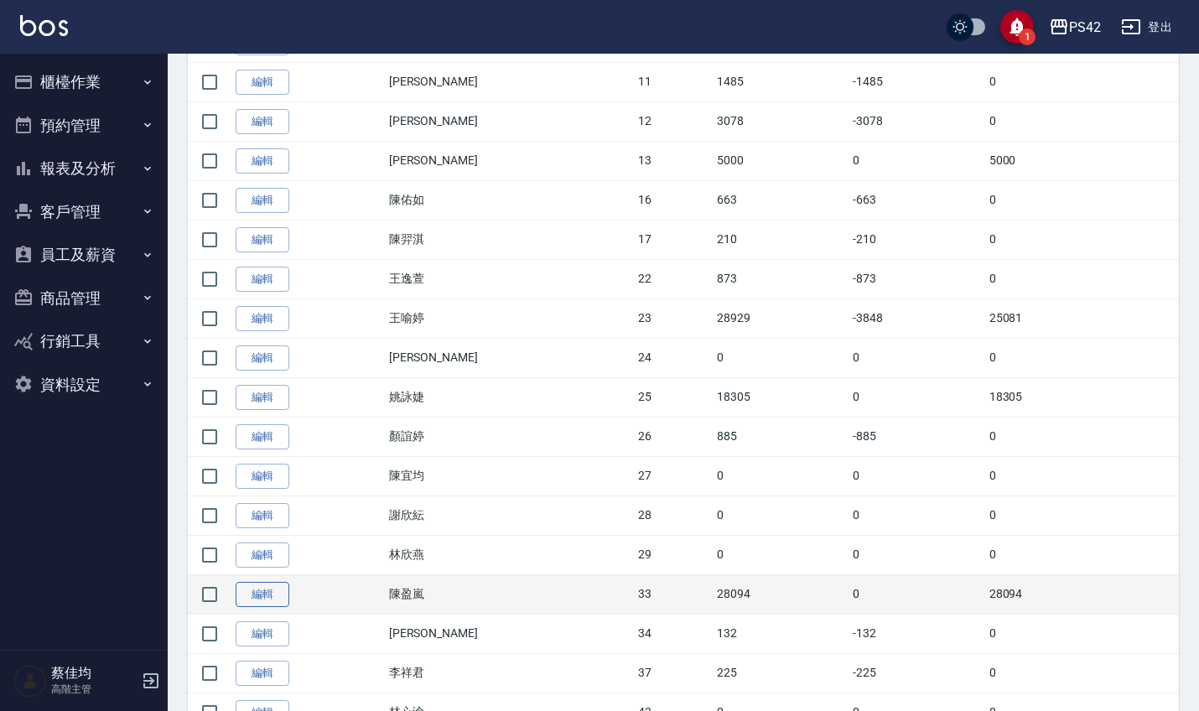
click at [277, 599] on link "編輯" at bounding box center [263, 595] width 54 height 26
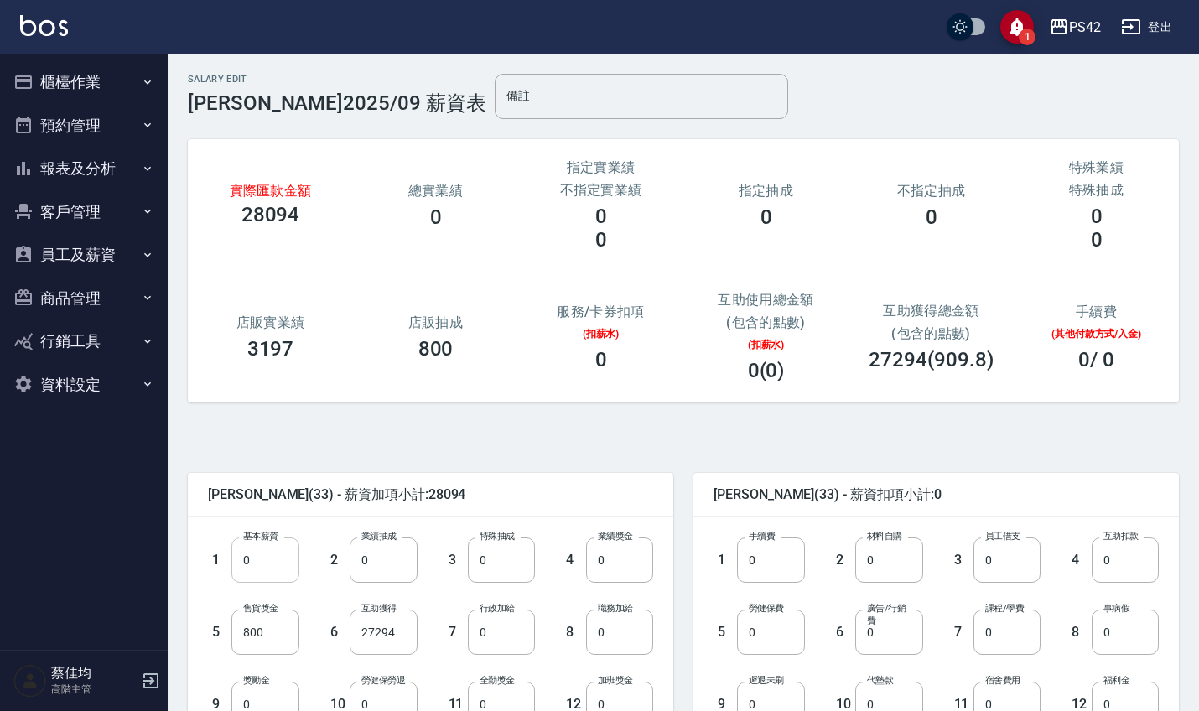
click at [267, 573] on input "0" at bounding box center [264, 559] width 67 height 45
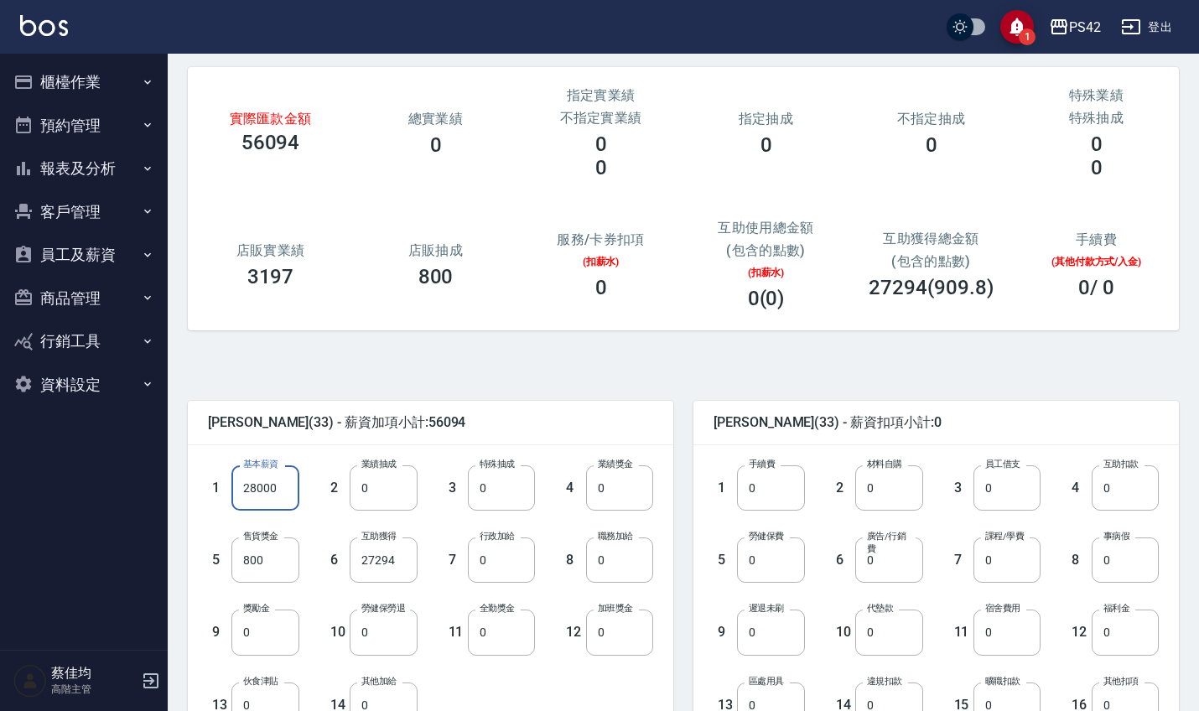
scroll to position [83, 0]
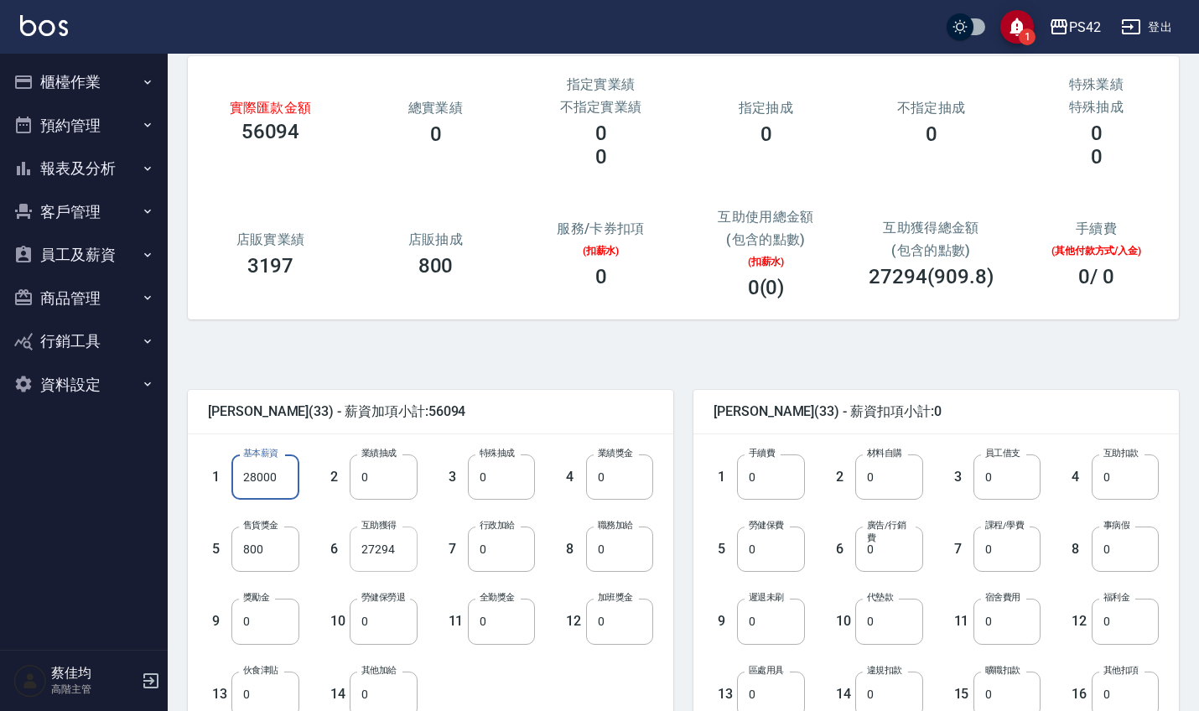
type input "28000"
click at [409, 554] on input "27294" at bounding box center [383, 548] width 67 height 45
type input "0"
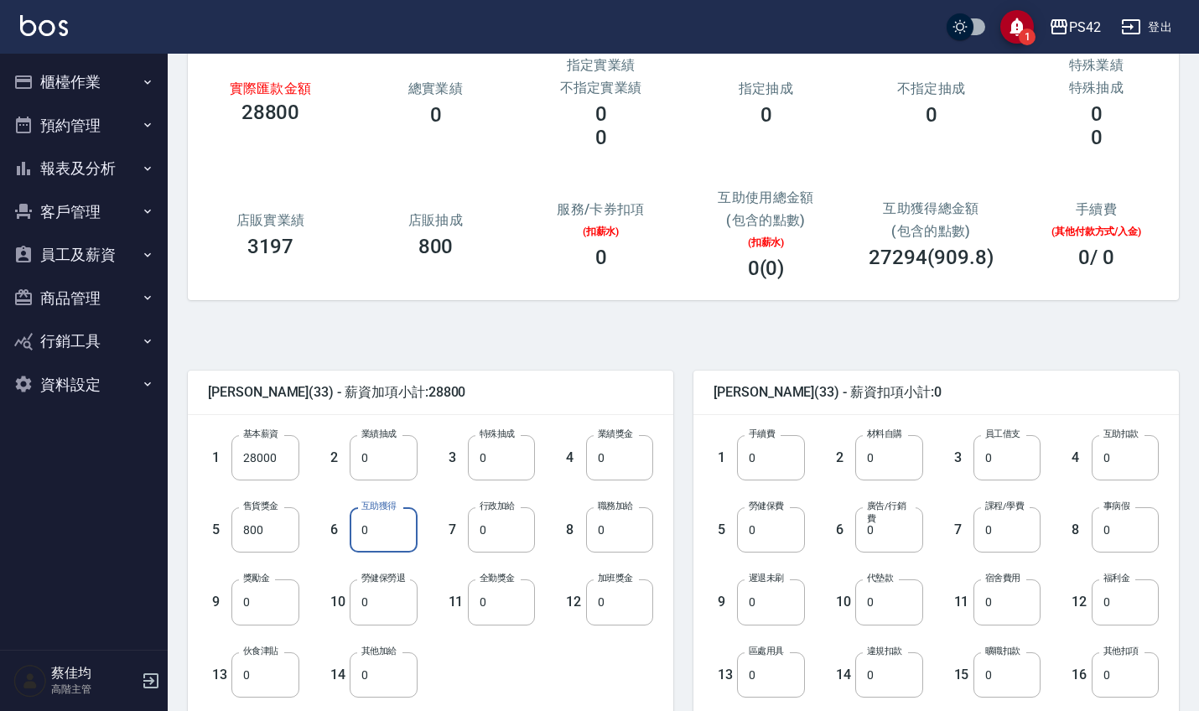
scroll to position [106, 0]
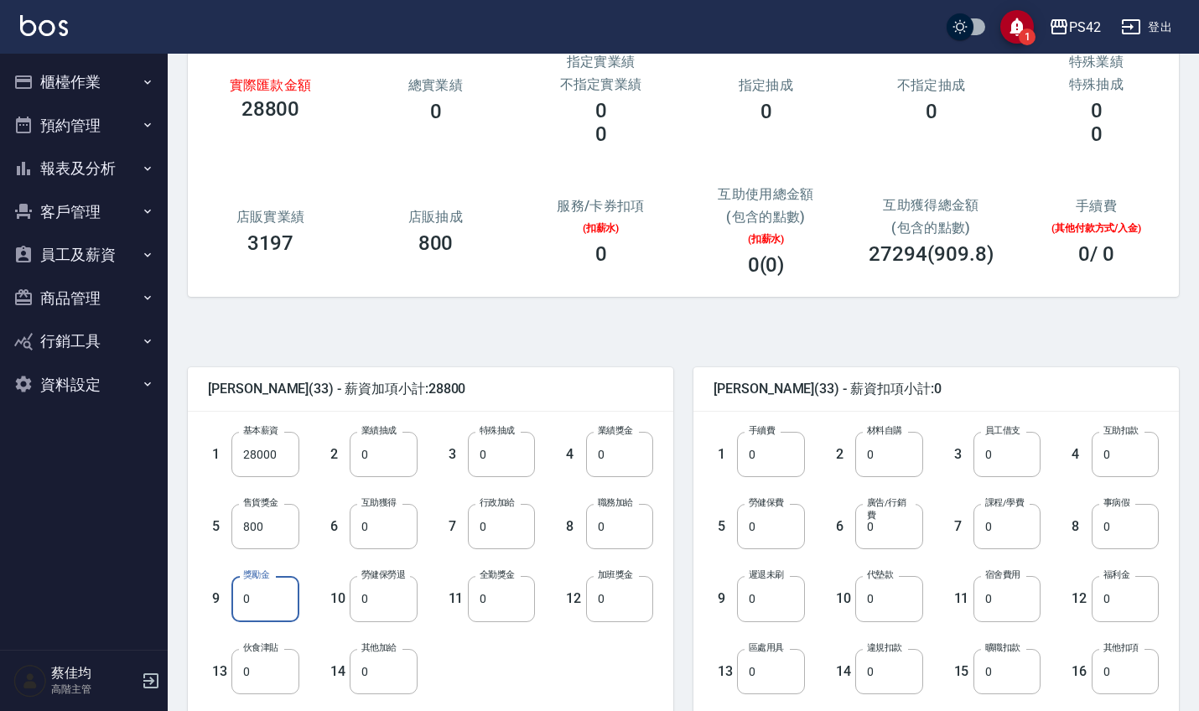
click at [259, 600] on input "0" at bounding box center [264, 598] width 67 height 45
type input "12294"
click at [485, 611] on input "0" at bounding box center [501, 598] width 67 height 45
type input "1000"
click at [767, 540] on input "0" at bounding box center [770, 526] width 67 height 45
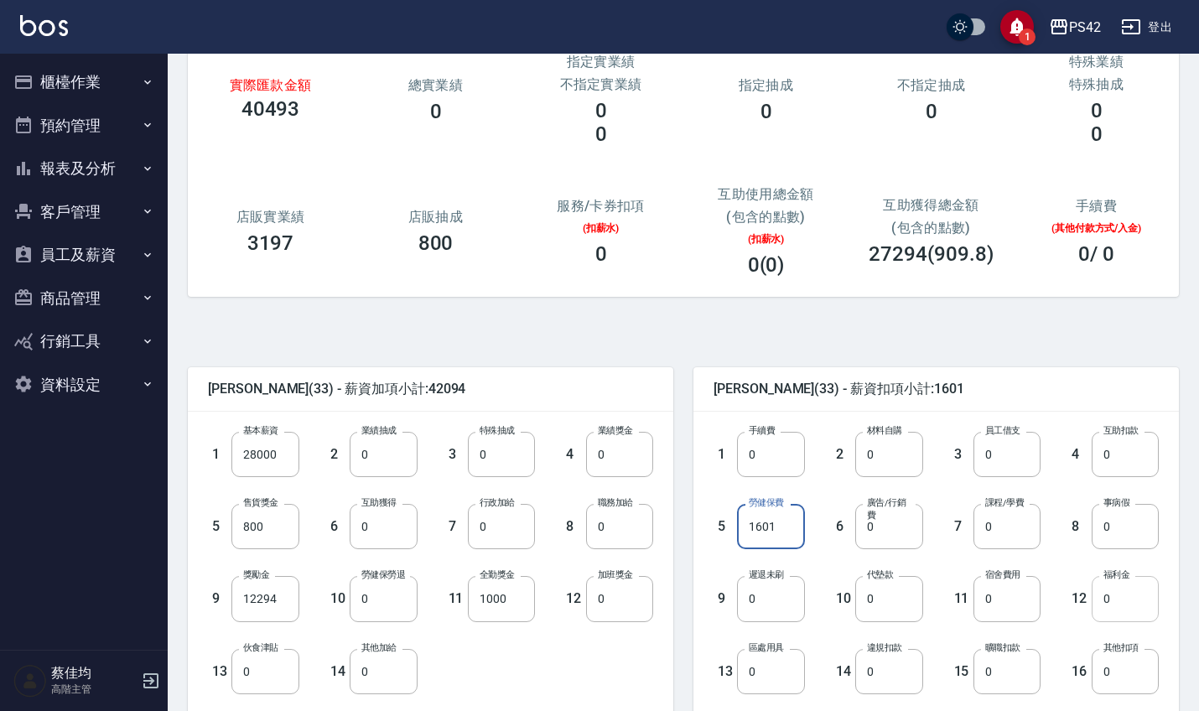
type input "1601"
click at [1119, 605] on input "0" at bounding box center [1124, 598] width 67 height 45
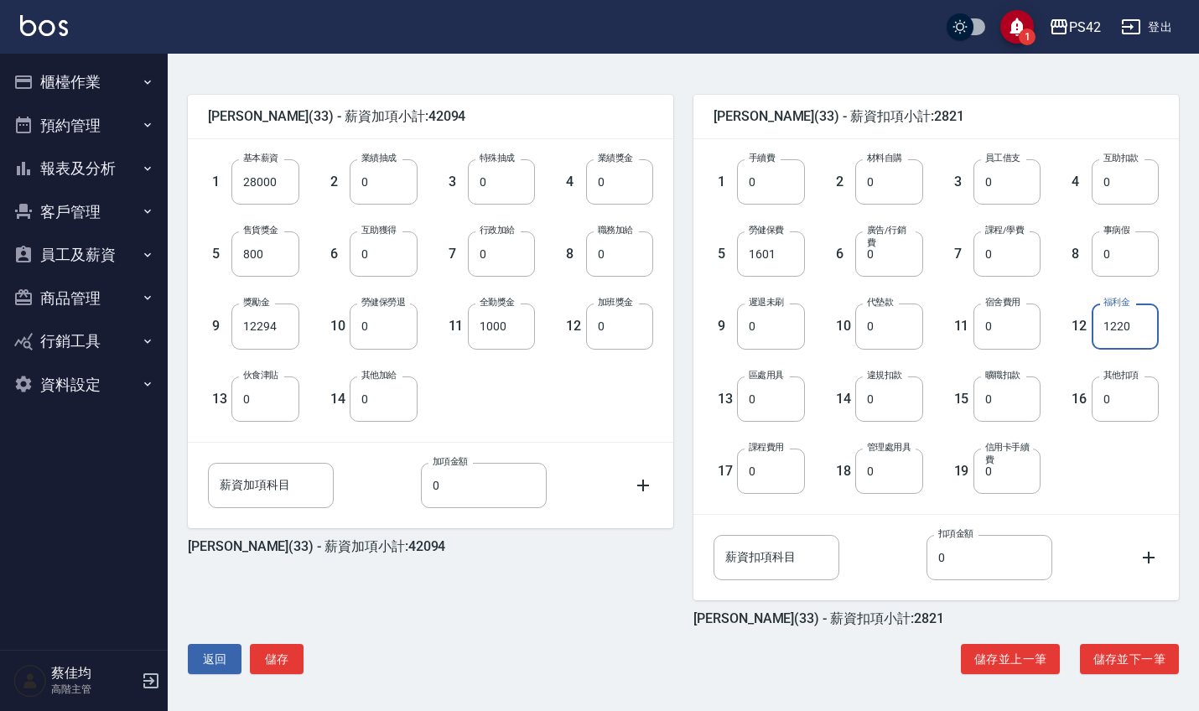
scroll to position [378, 0]
type input "1220"
click at [259, 663] on button "儲存" at bounding box center [277, 659] width 54 height 31
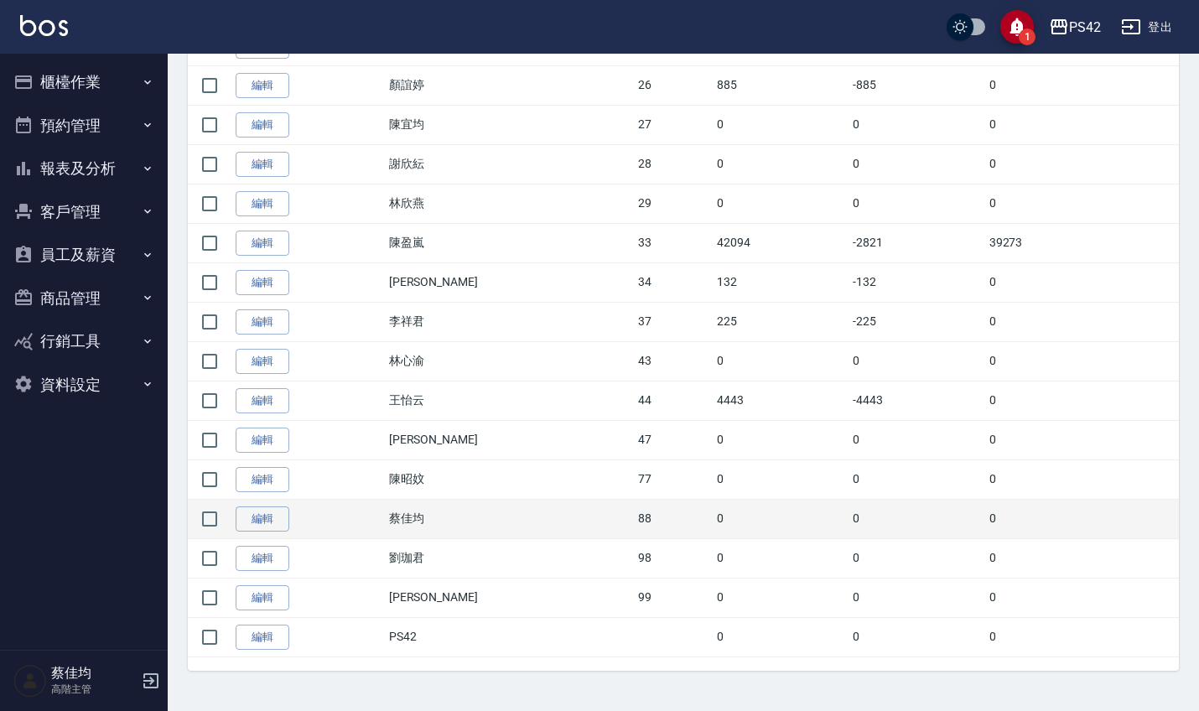
scroll to position [1008, 0]
click at [267, 509] on link "編輯" at bounding box center [263, 520] width 54 height 26
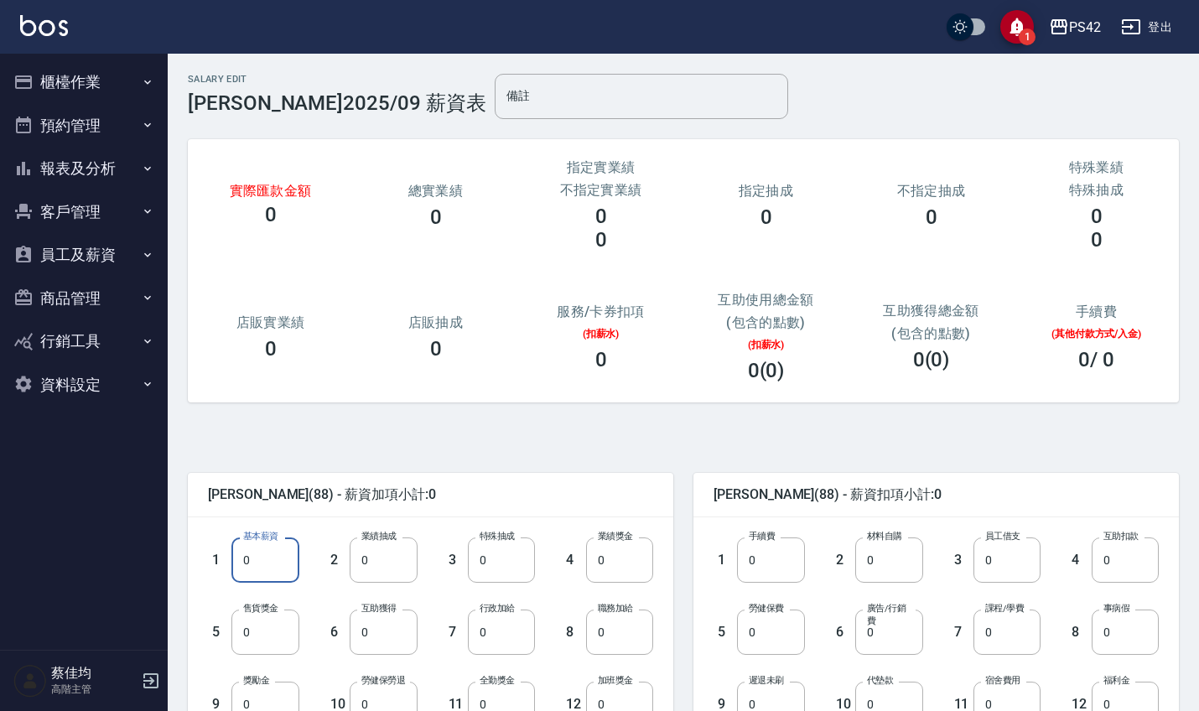
click at [272, 575] on input "0" at bounding box center [264, 559] width 67 height 45
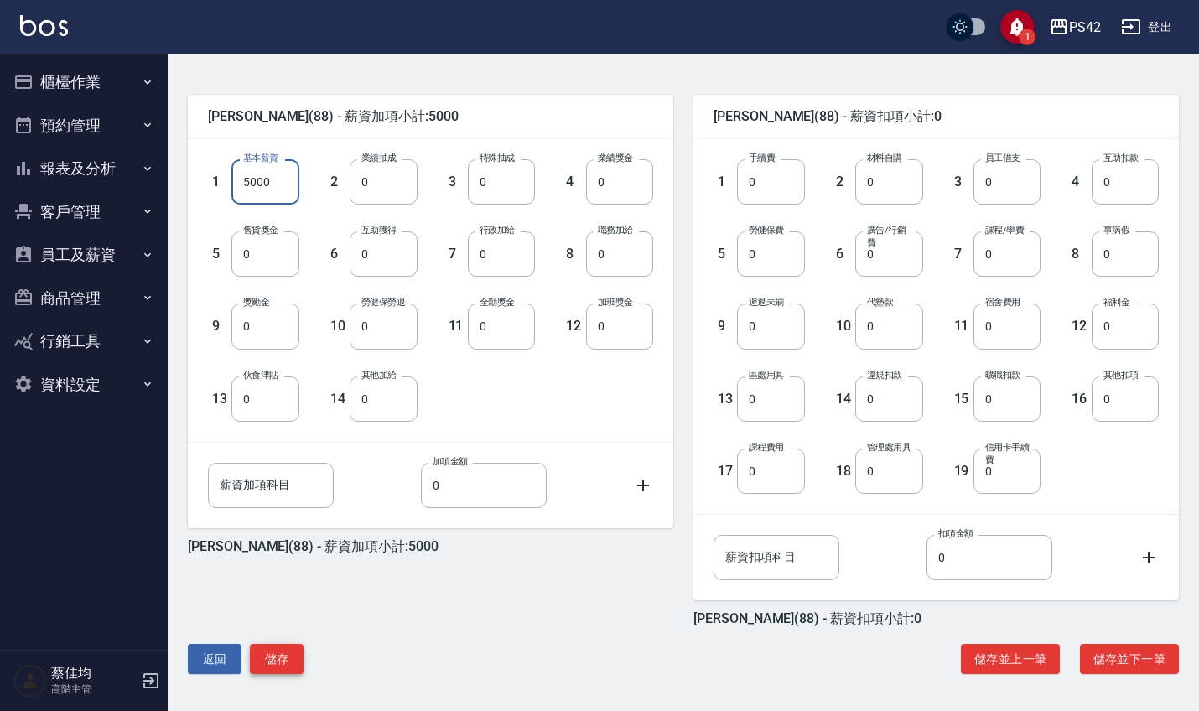
scroll to position [378, 0]
type input "5000"
click at [295, 658] on button "儲存" at bounding box center [277, 659] width 54 height 31
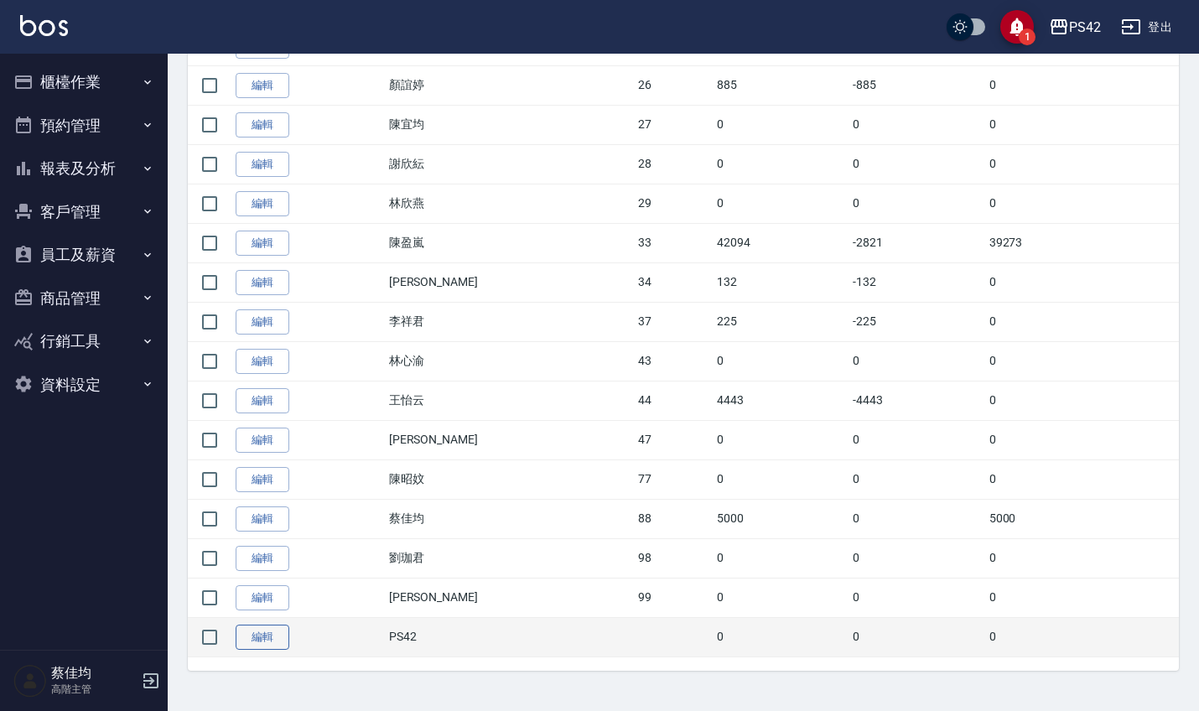
scroll to position [1008, 0]
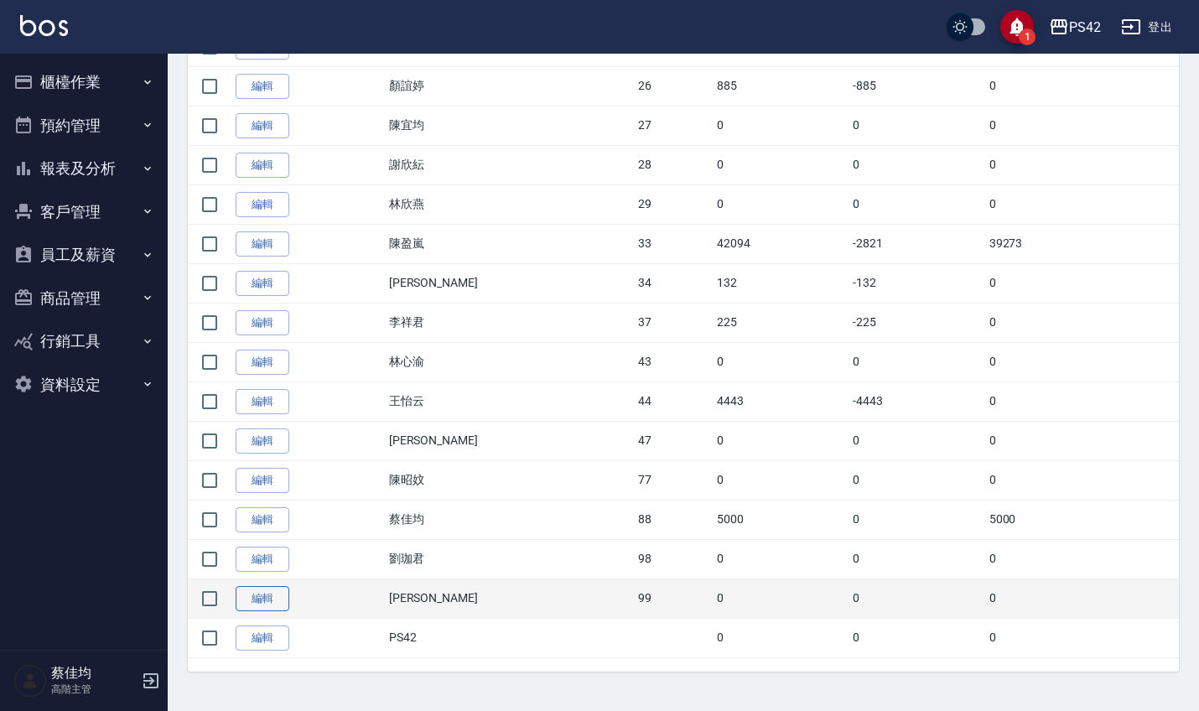
click at [272, 604] on link "編輯" at bounding box center [263, 599] width 54 height 26
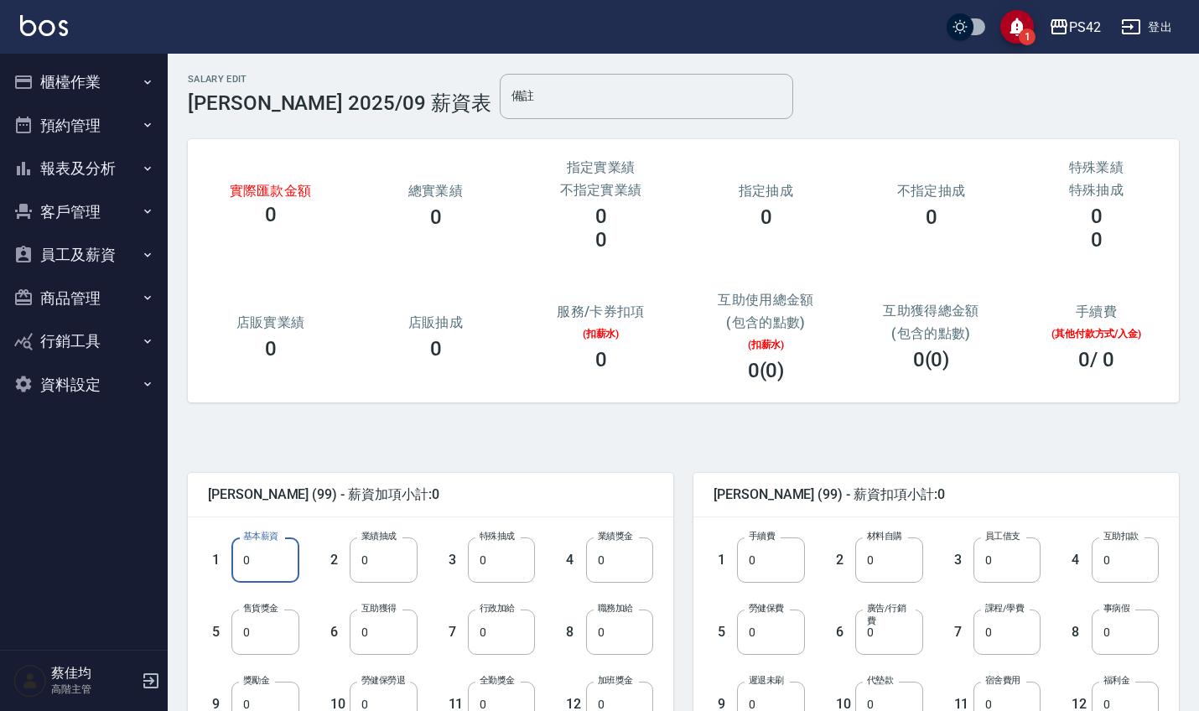
click at [278, 571] on input "0" at bounding box center [264, 559] width 67 height 45
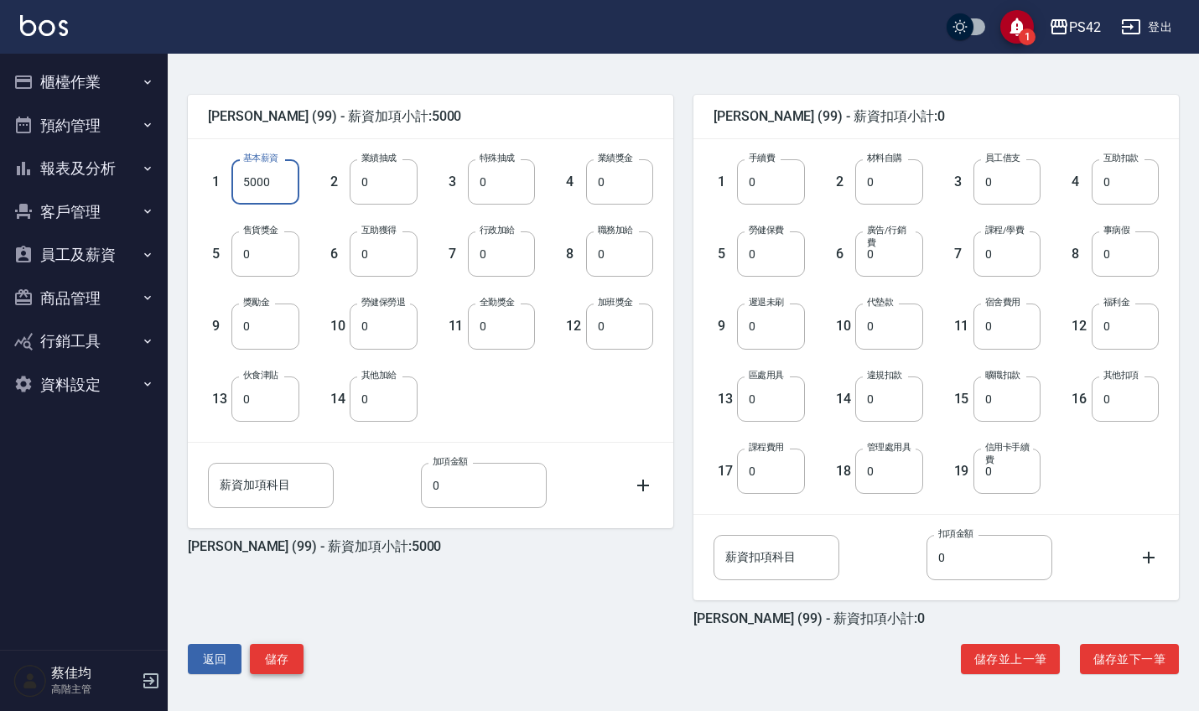
scroll to position [378, 0]
type input "5000"
click at [267, 651] on button "儲存" at bounding box center [277, 659] width 54 height 31
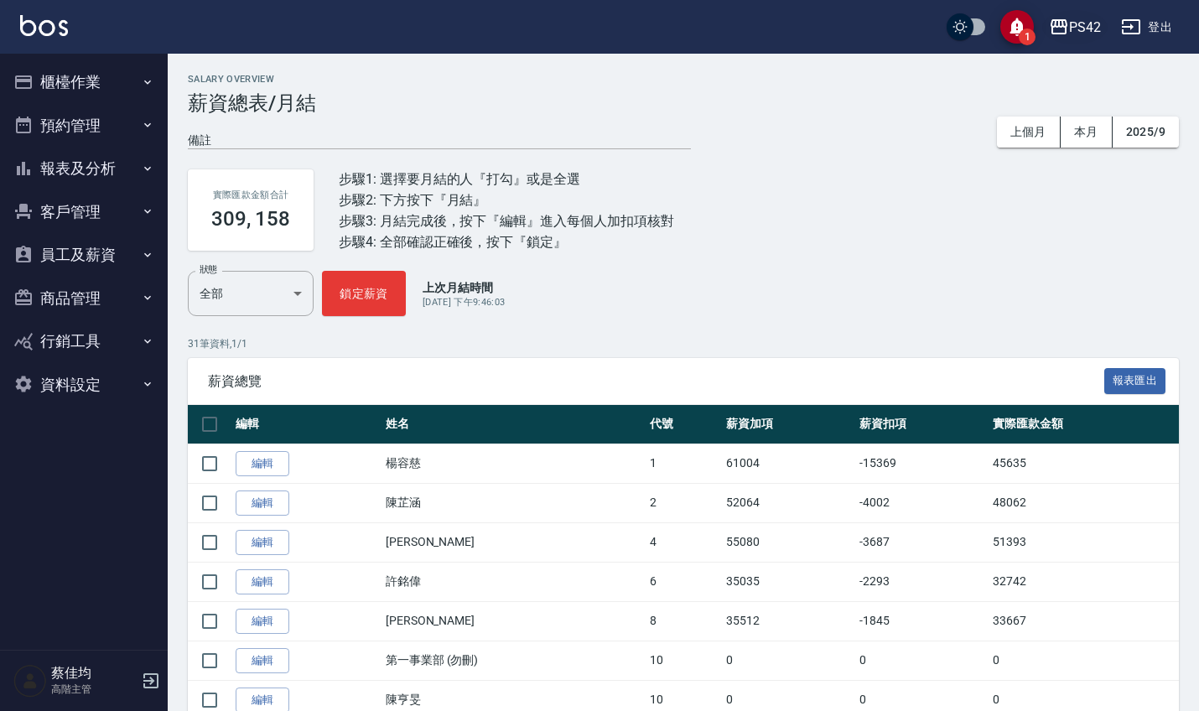
click at [1098, 22] on div "PS42" at bounding box center [1085, 27] width 32 height 21
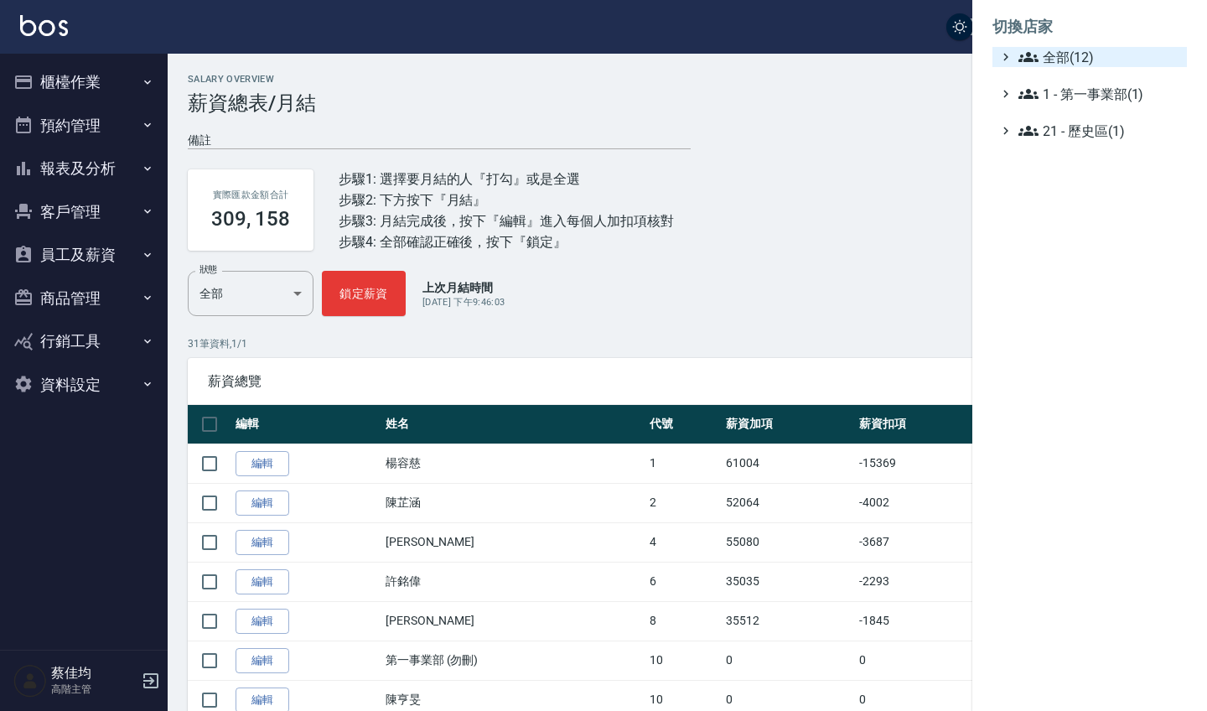
click at [1058, 61] on span "全部(12)" at bounding box center [1100, 57] width 162 height 20
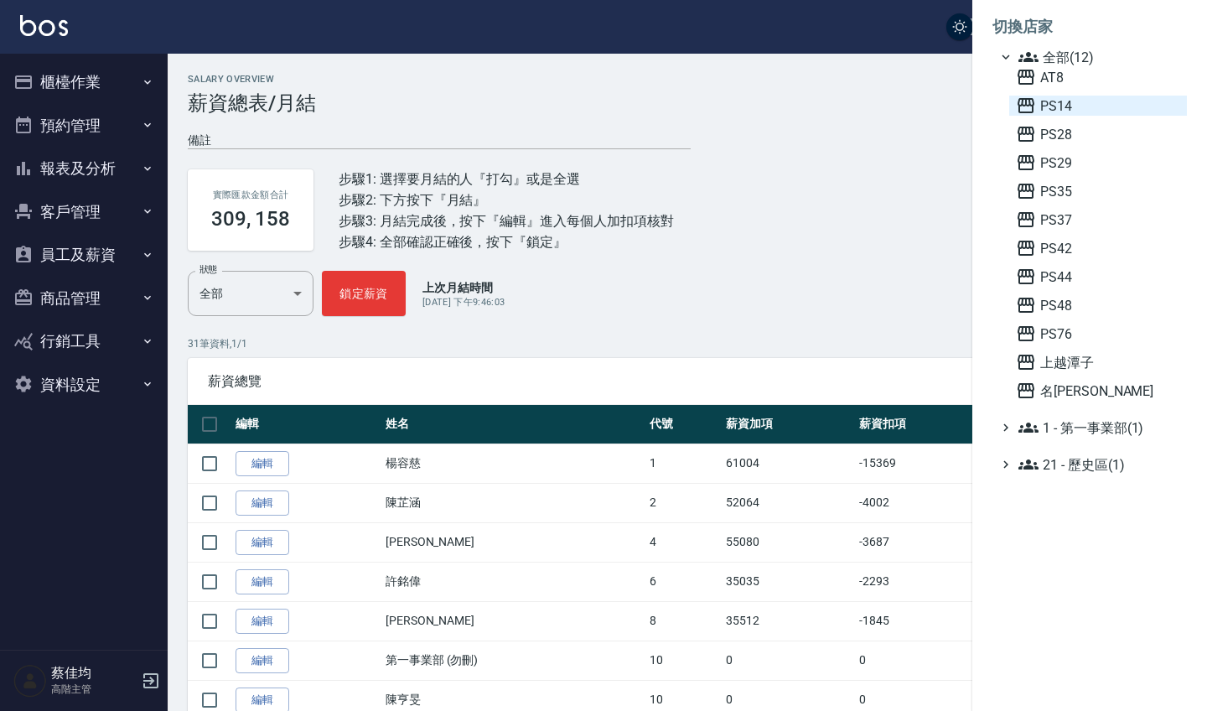
click at [1058, 111] on span "PS14" at bounding box center [1098, 106] width 164 height 20
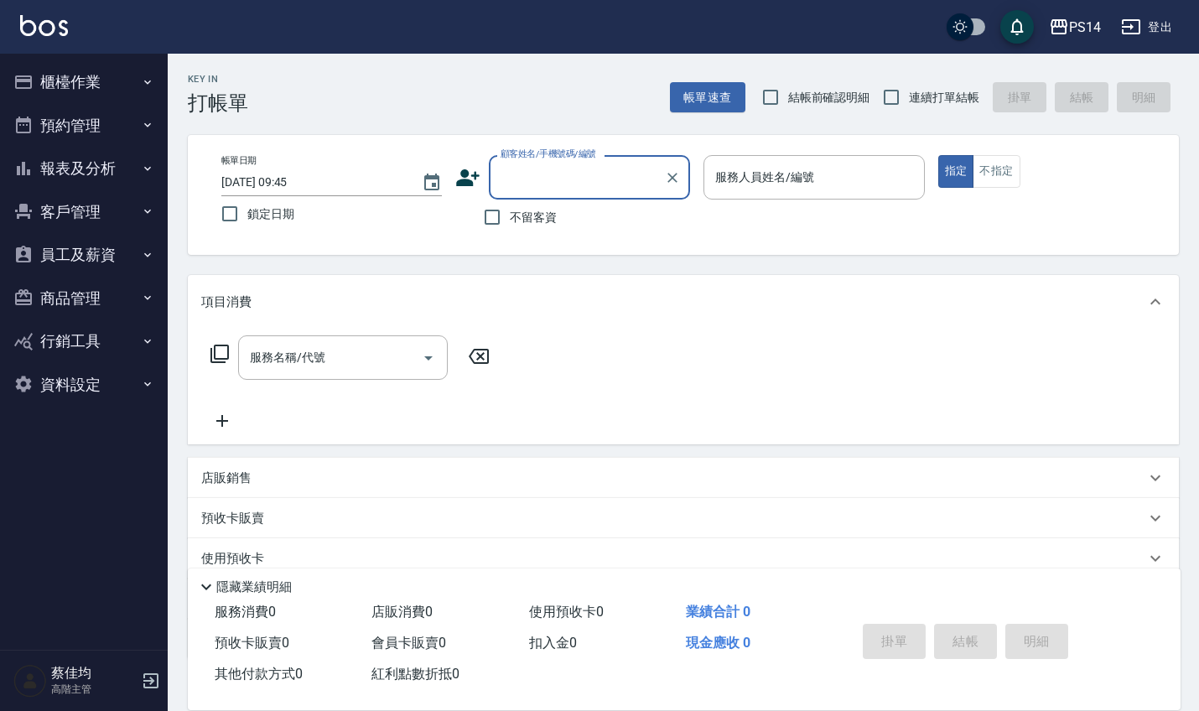
click at [91, 252] on button "員工及薪資" at bounding box center [84, 255] width 154 height 44
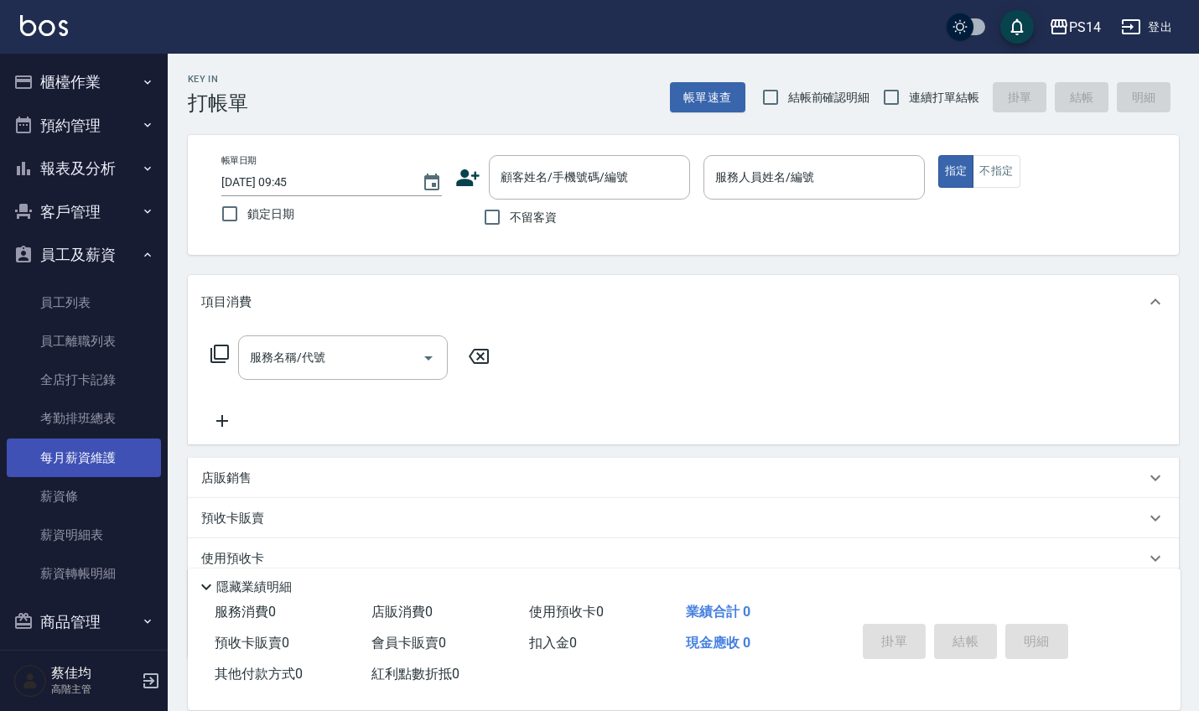
click at [105, 452] on link "每月薪資維護" at bounding box center [84, 457] width 154 height 39
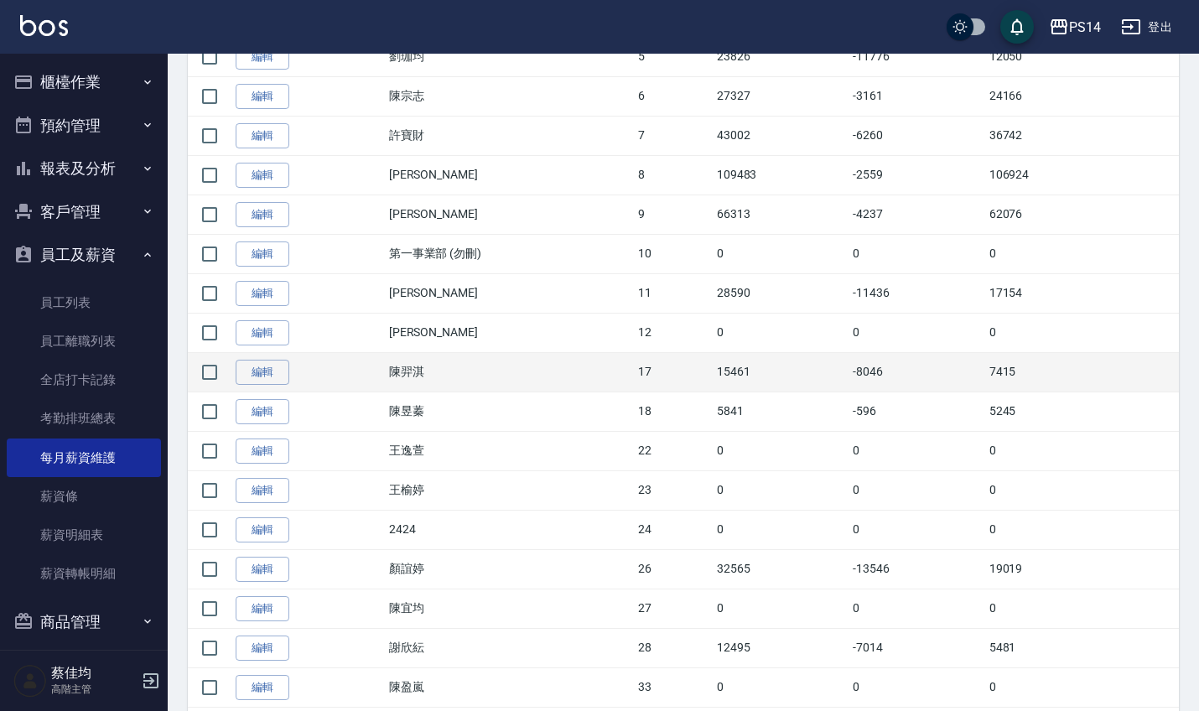
scroll to position [604, 0]
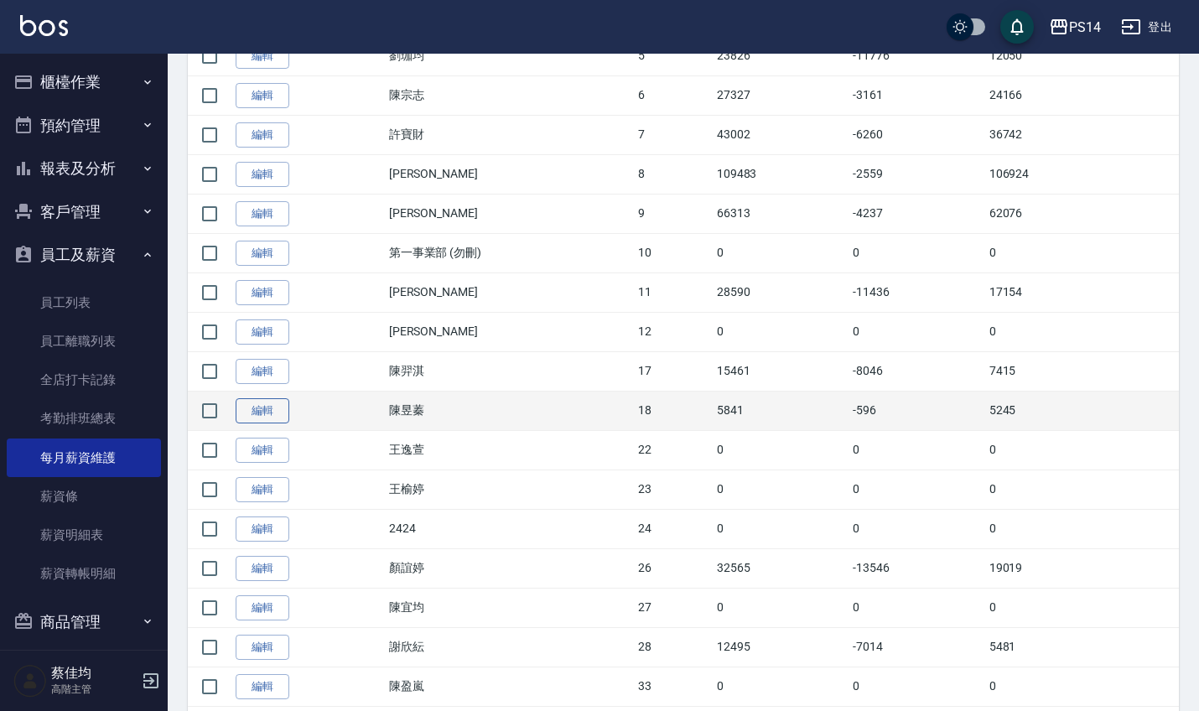
click at [271, 404] on link "編輯" at bounding box center [263, 411] width 54 height 26
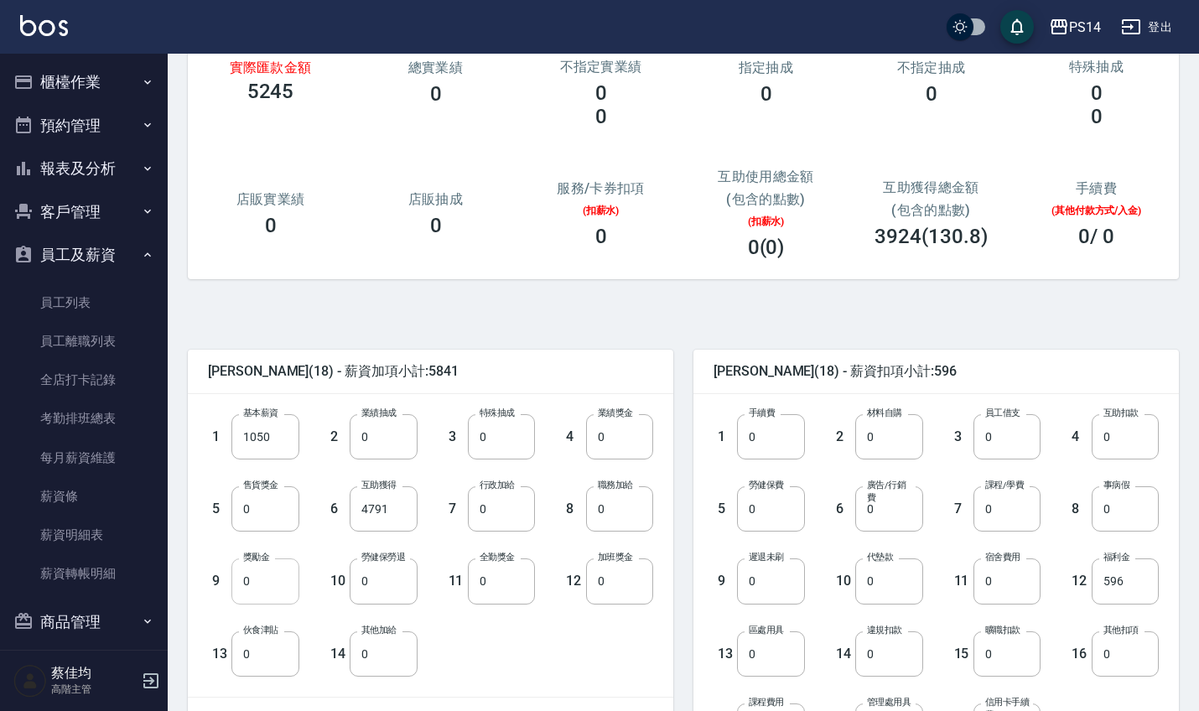
scroll to position [126, 0]
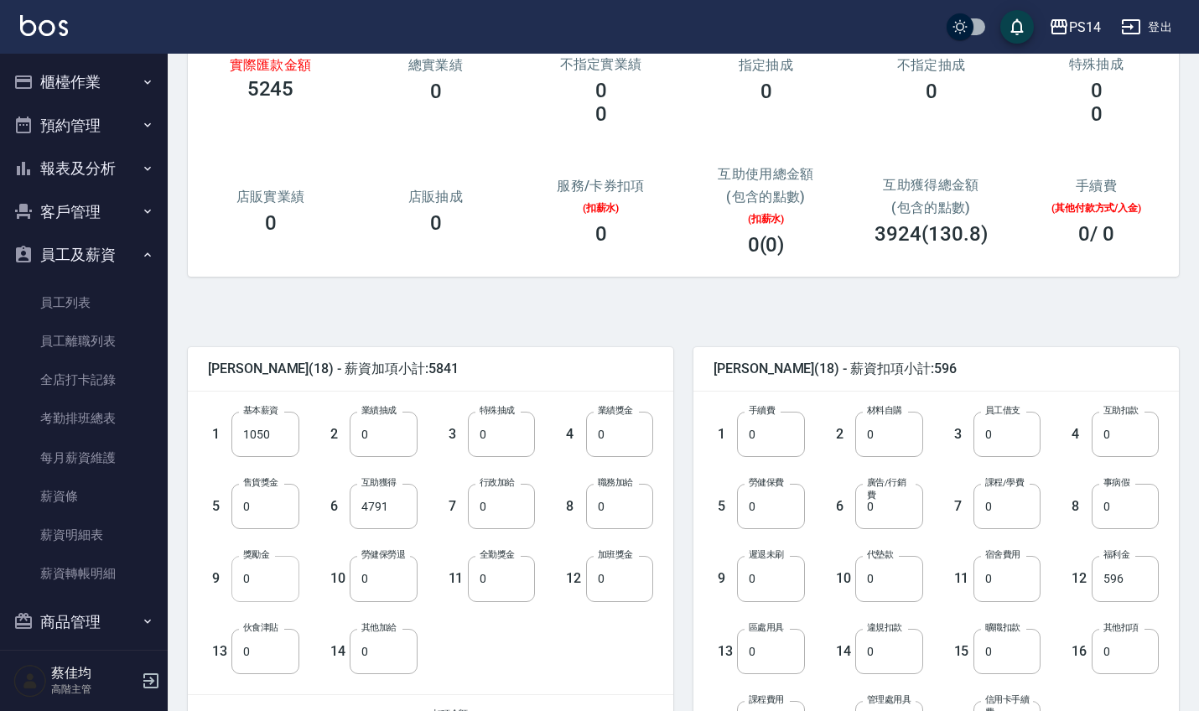
click at [272, 579] on input "0" at bounding box center [264, 578] width 67 height 45
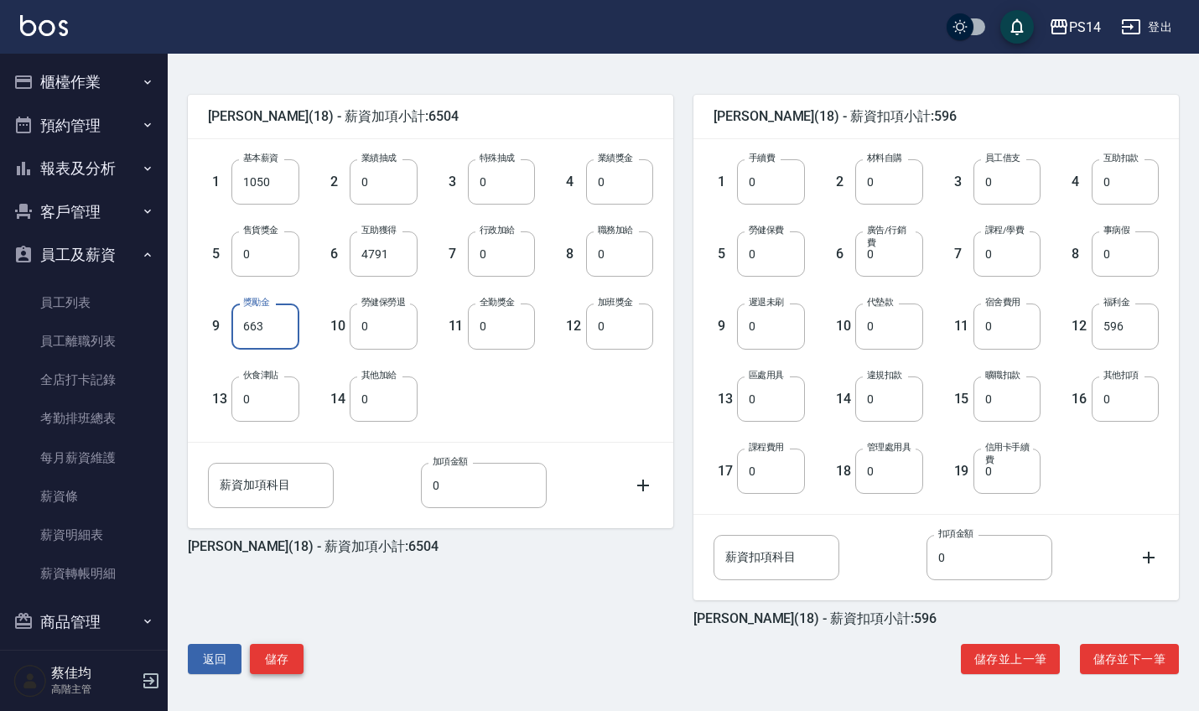
scroll to position [378, 0]
type input "663"
click at [288, 655] on button "儲存" at bounding box center [277, 659] width 54 height 31
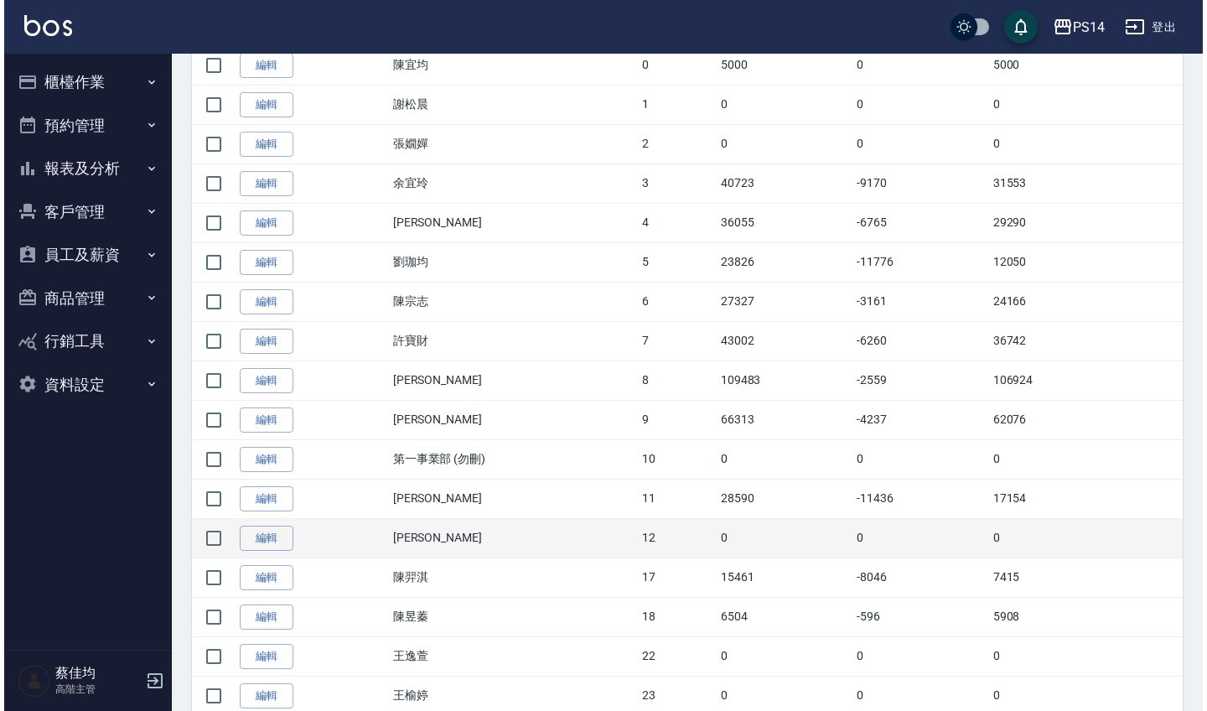
scroll to position [399, 0]
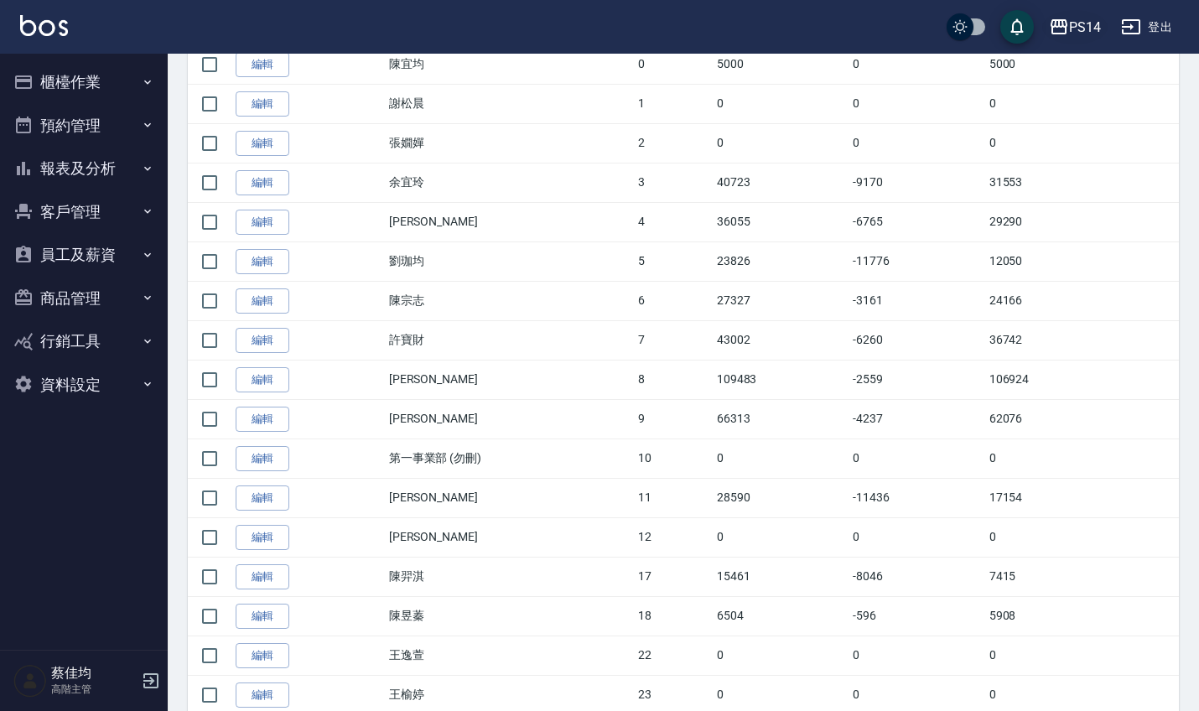
click at [1090, 23] on div "PS14" at bounding box center [1085, 27] width 32 height 21
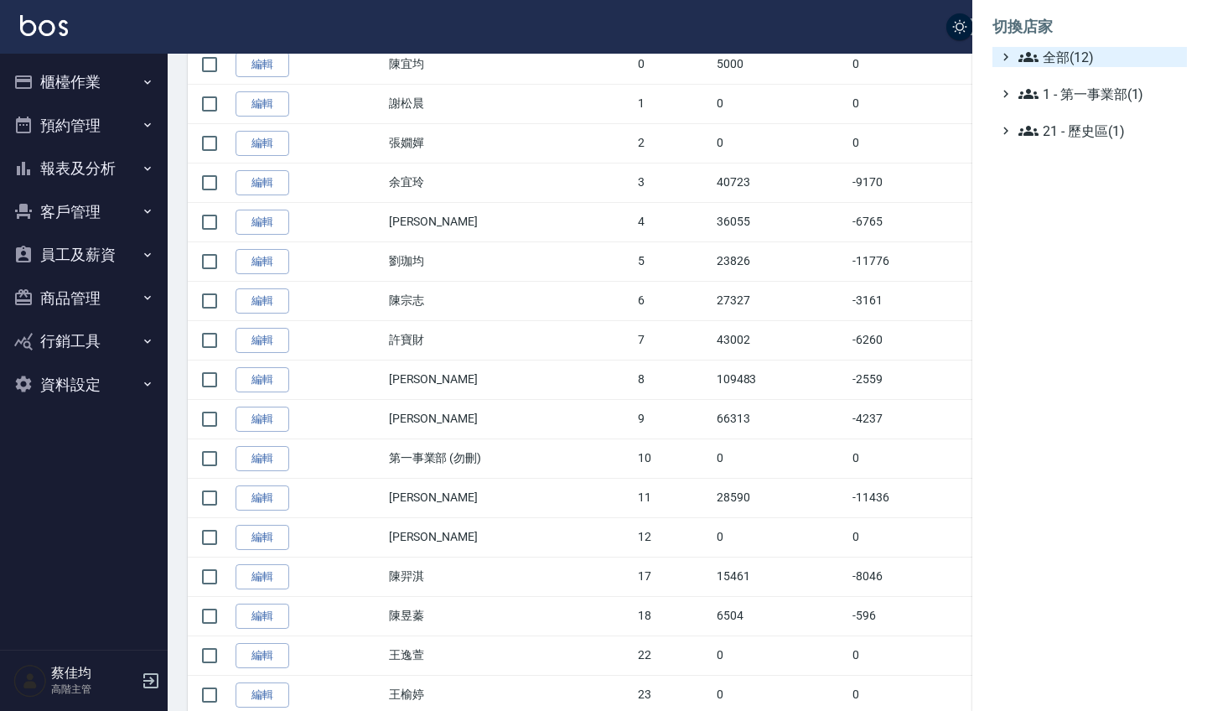
click at [1041, 49] on span "全部(12)" at bounding box center [1100, 57] width 162 height 20
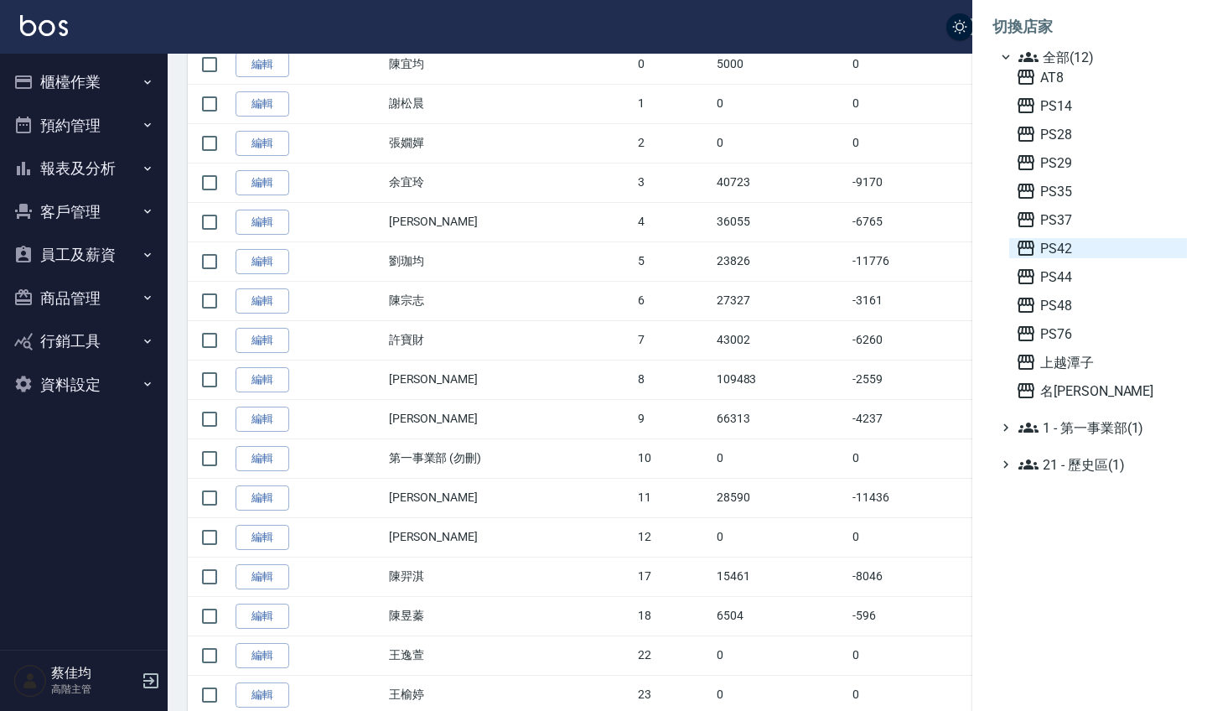
click at [1050, 246] on span "PS42" at bounding box center [1098, 248] width 164 height 20
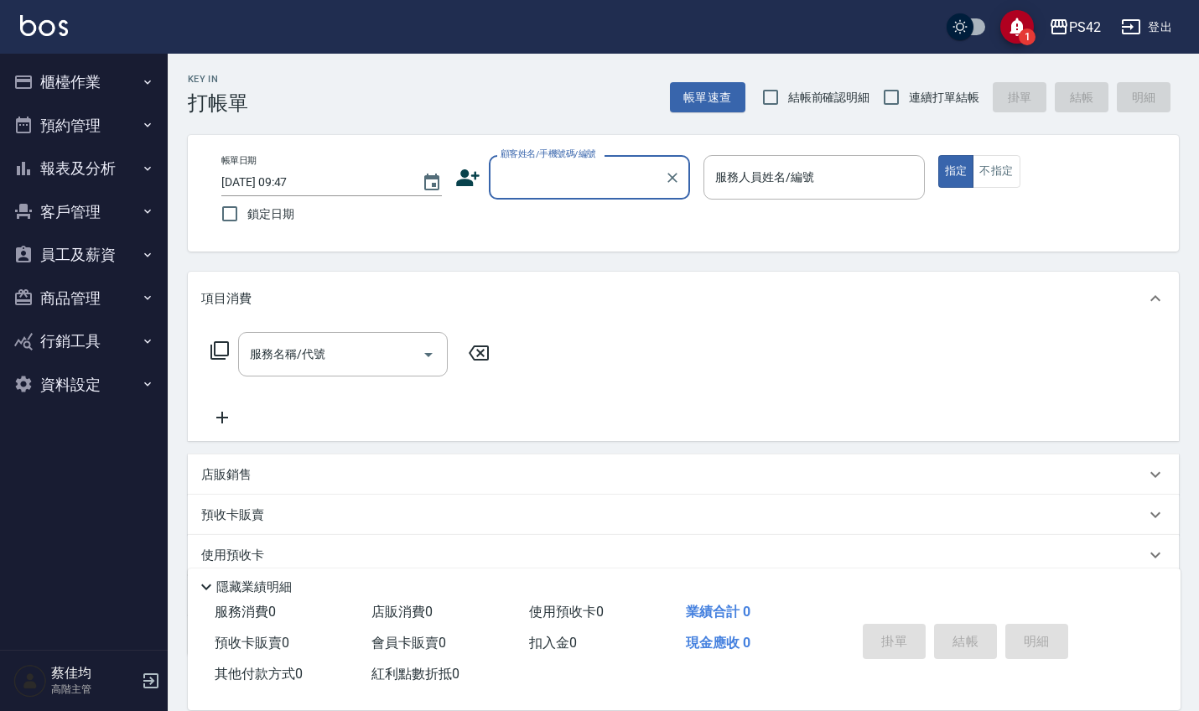
click at [49, 257] on button "員工及薪資" at bounding box center [84, 255] width 154 height 44
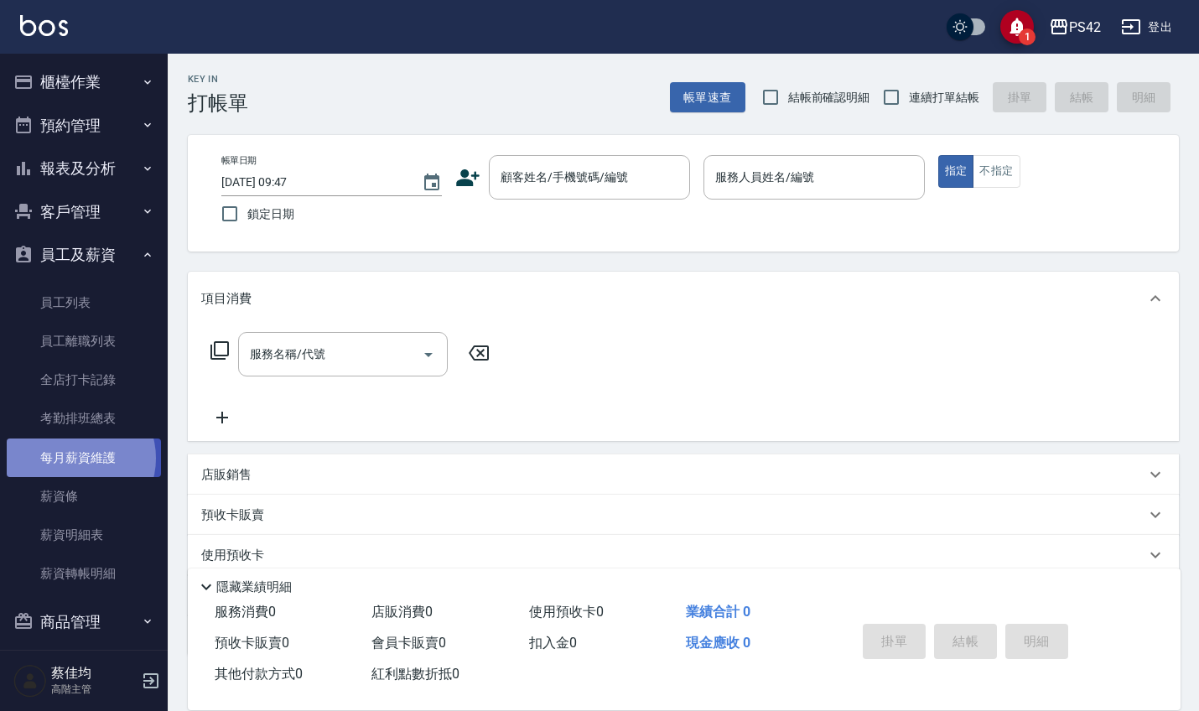
click at [77, 455] on link "每月薪資維護" at bounding box center [84, 457] width 154 height 39
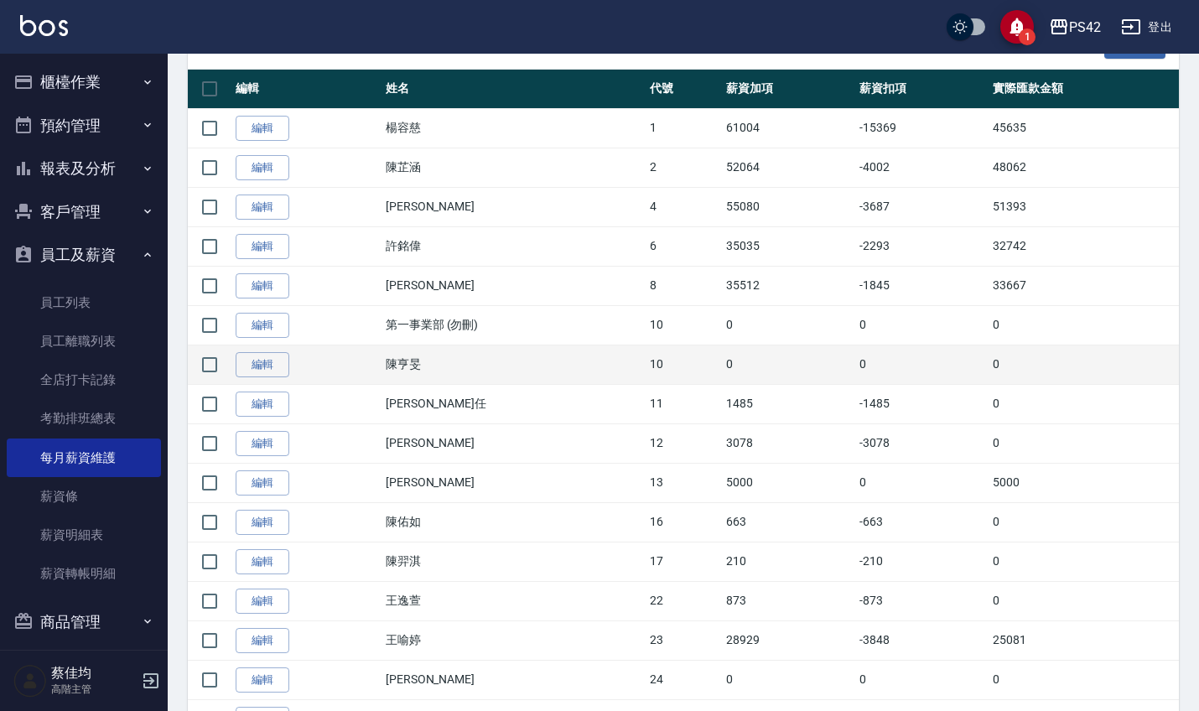
scroll to position [355, 0]
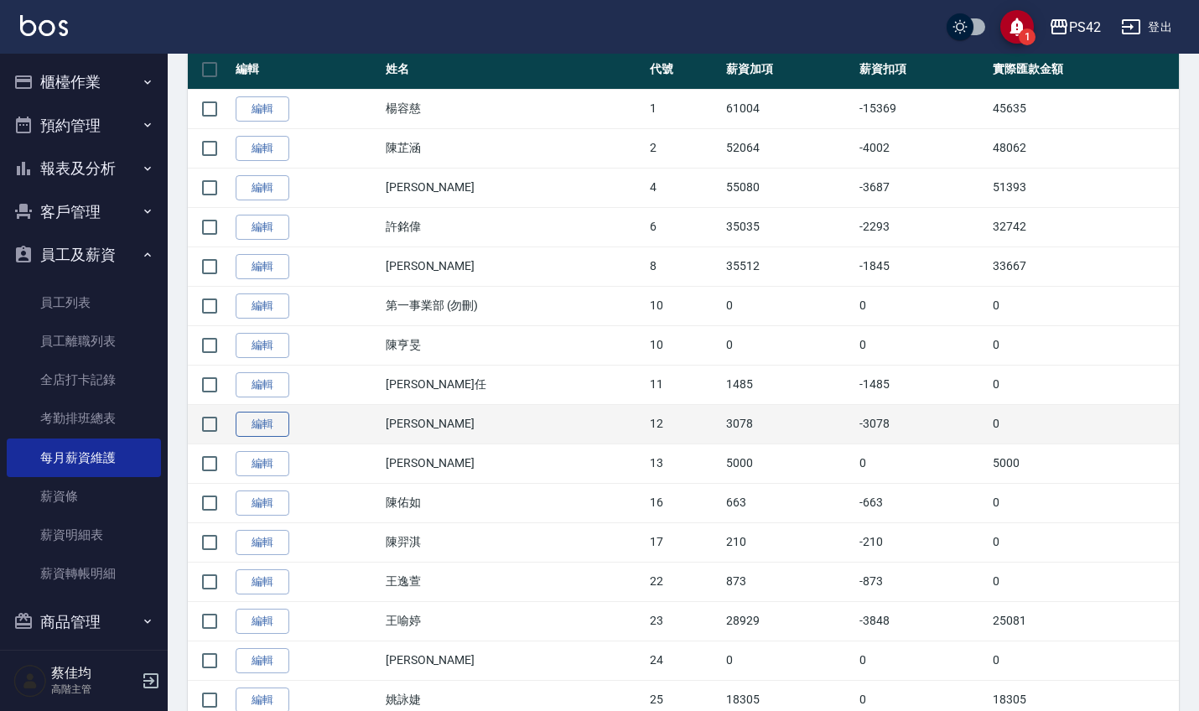
click at [277, 419] on link "編輯" at bounding box center [263, 425] width 54 height 26
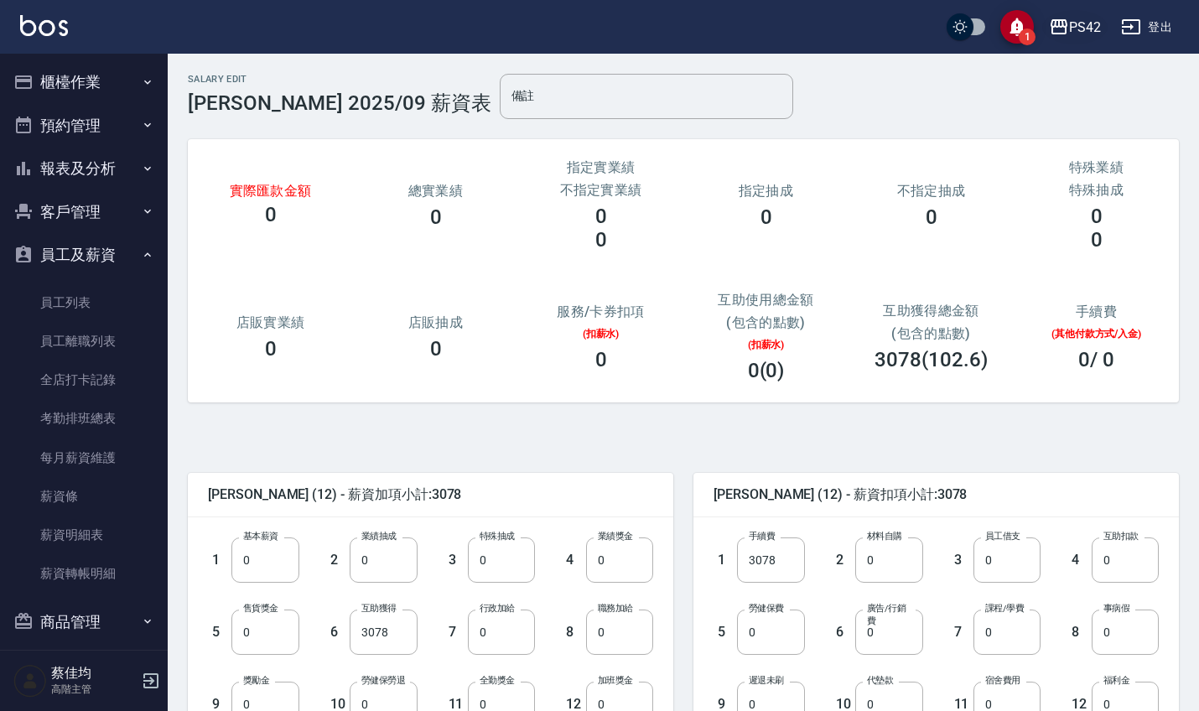
click at [1083, 28] on div "PS42" at bounding box center [1085, 27] width 32 height 21
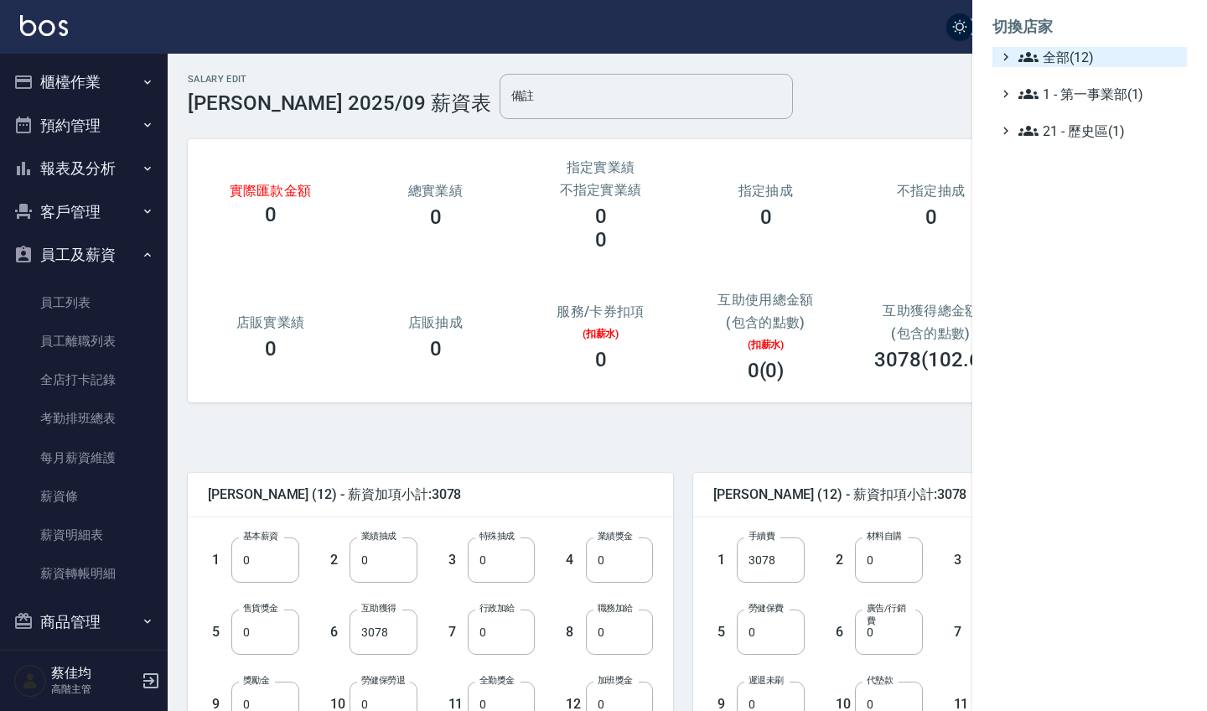
click at [1057, 58] on span "全部(12)" at bounding box center [1100, 57] width 162 height 20
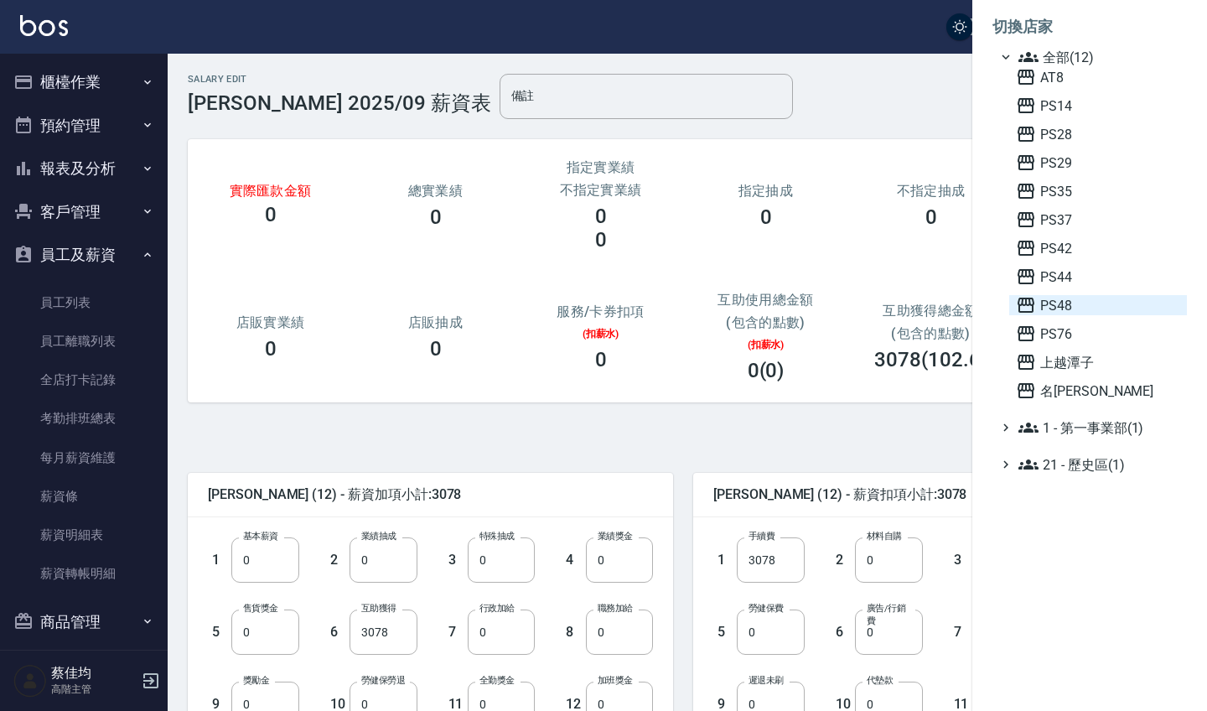
click at [1069, 309] on span "PS48" at bounding box center [1098, 305] width 164 height 20
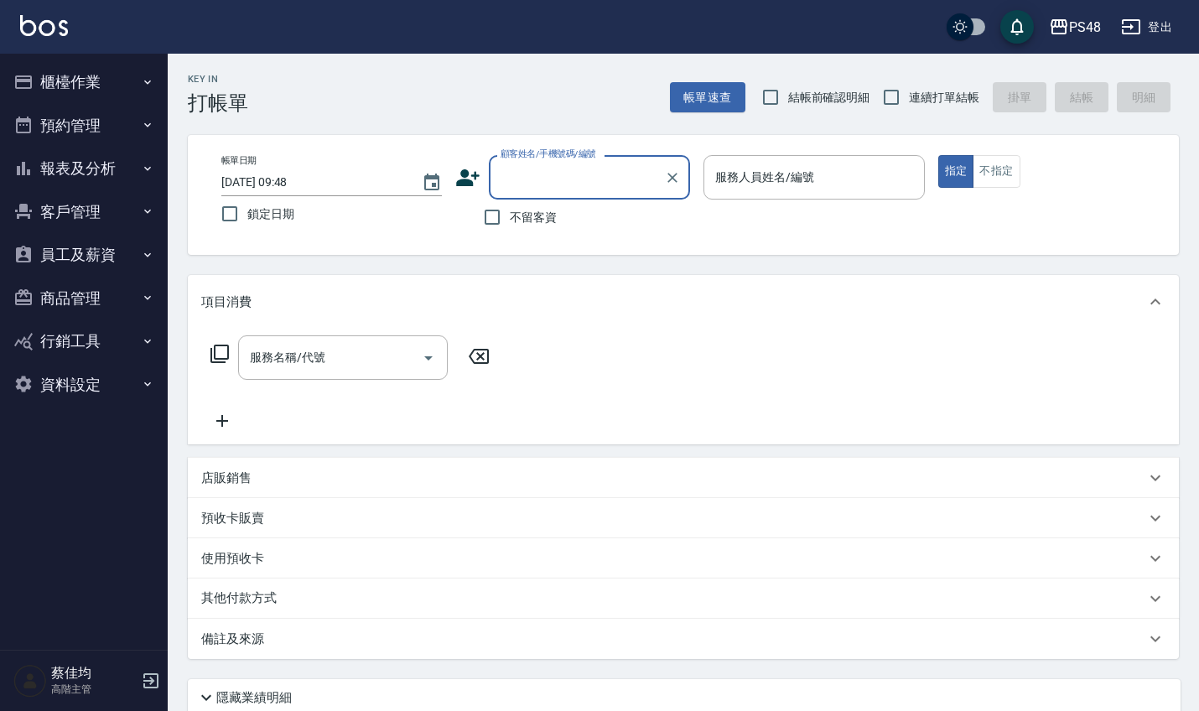
click at [114, 249] on button "員工及薪資" at bounding box center [84, 255] width 154 height 44
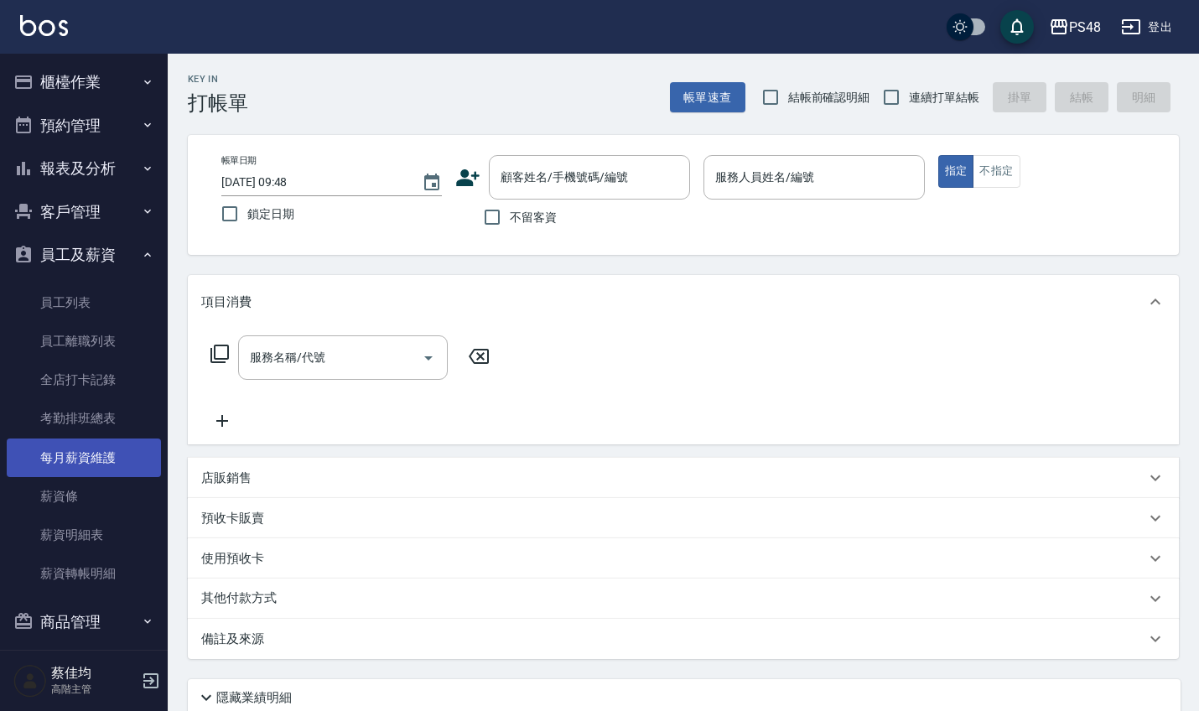
click at [94, 449] on link "每月薪資維護" at bounding box center [84, 457] width 154 height 39
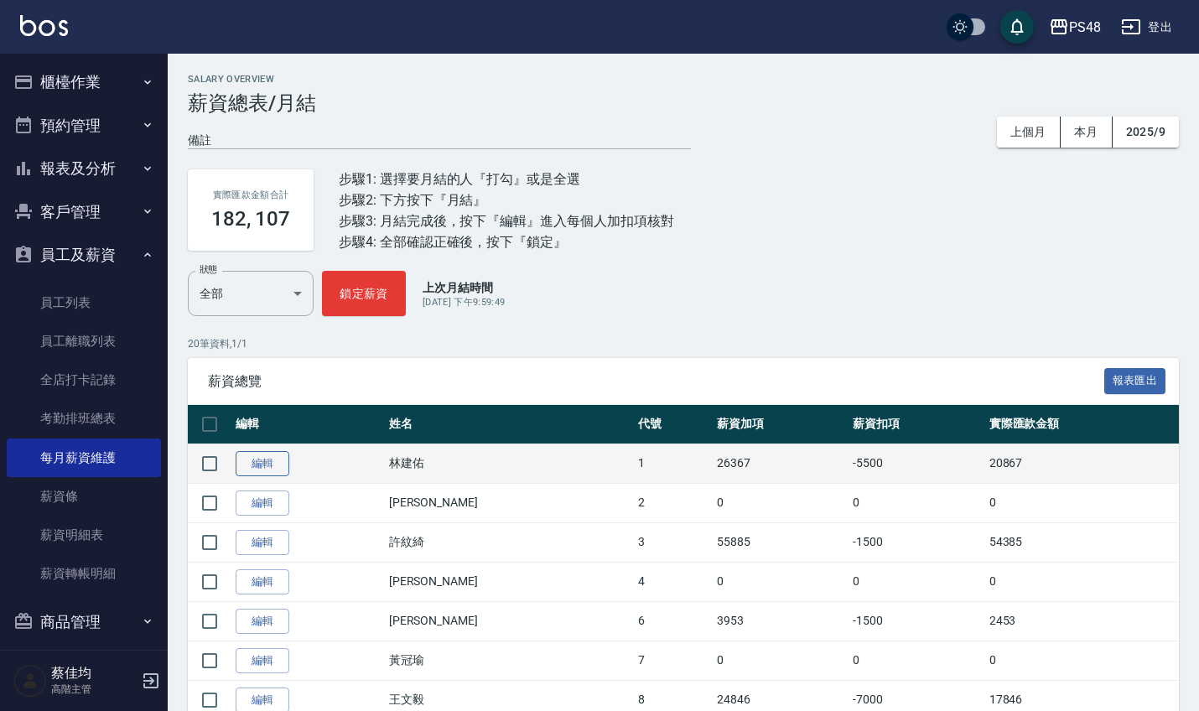
click at [272, 456] on link "編輯" at bounding box center [263, 464] width 54 height 26
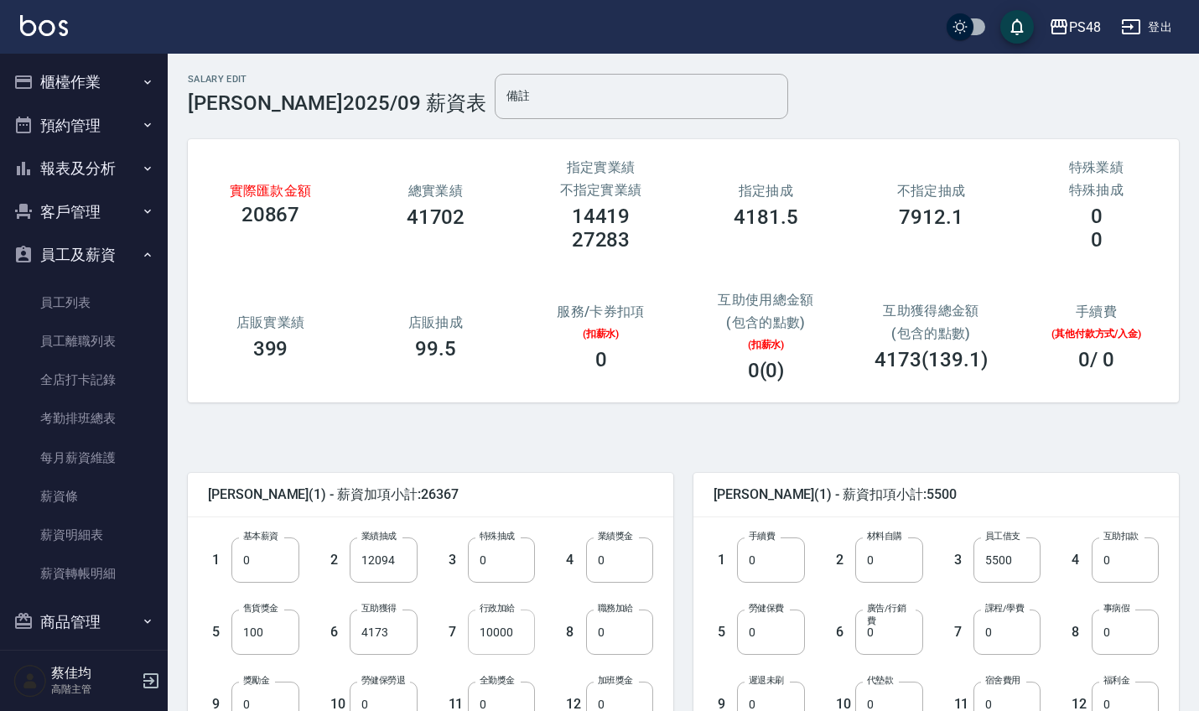
click at [516, 646] on input "10000" at bounding box center [501, 631] width 67 height 45
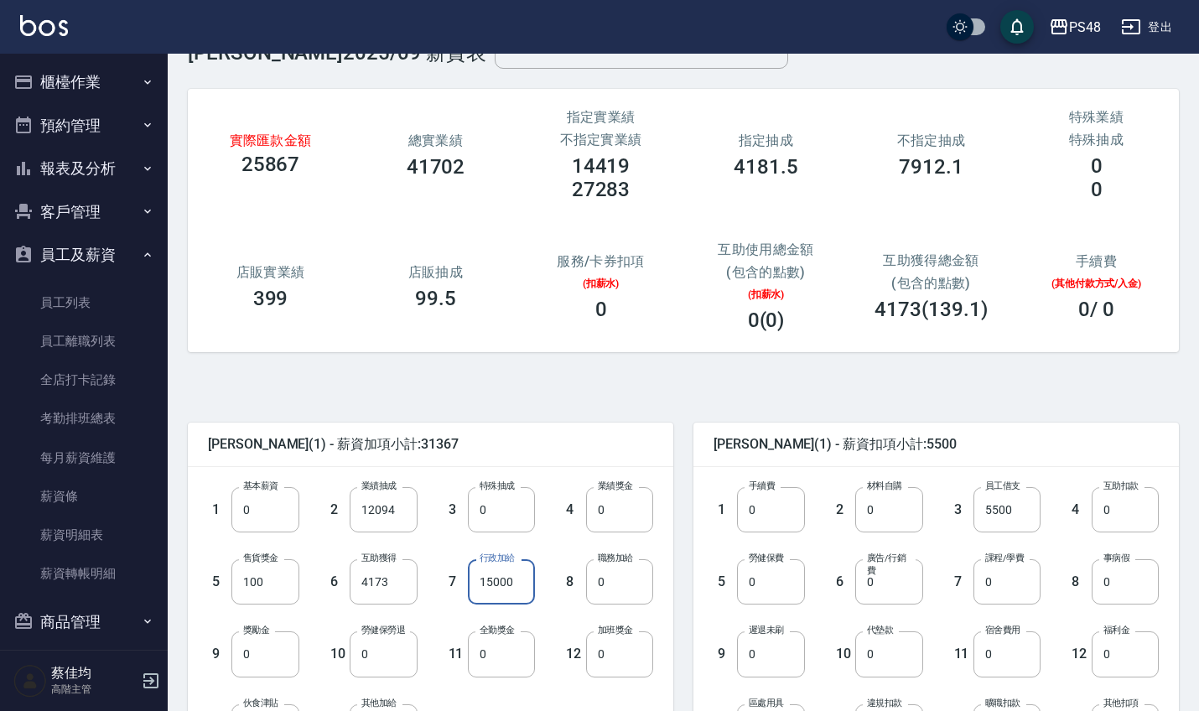
scroll to position [54, 0]
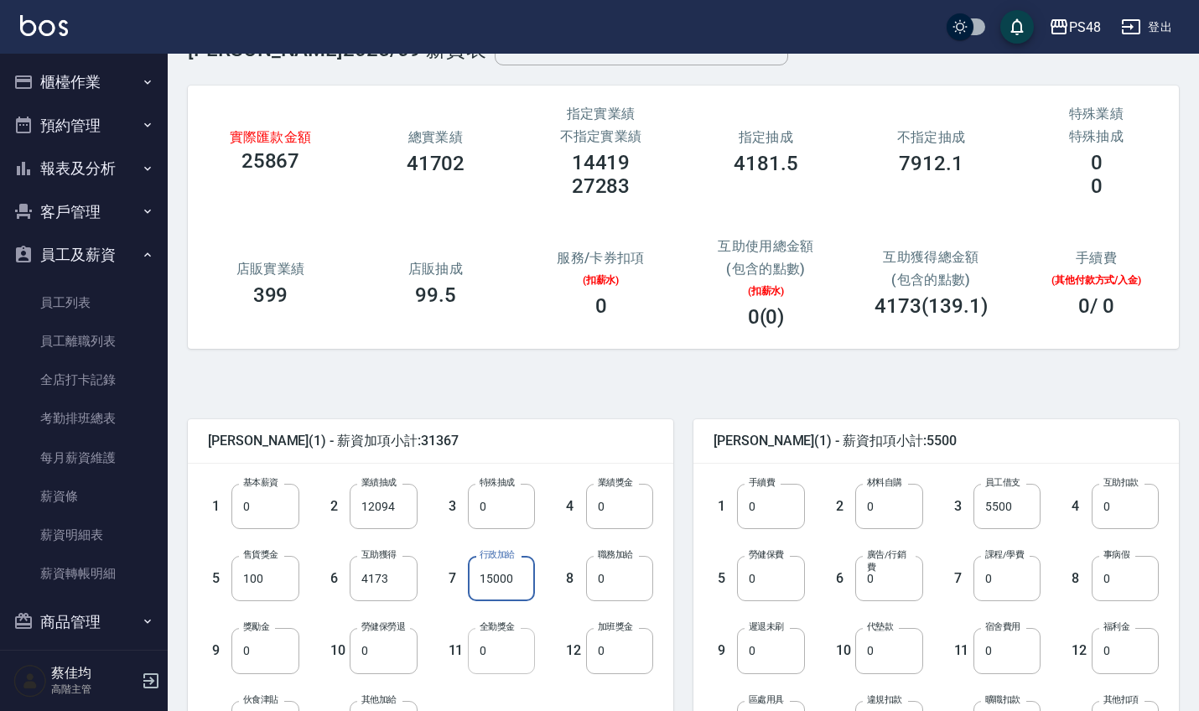
type input "15000"
click at [503, 652] on input "0" at bounding box center [501, 650] width 67 height 45
type input "1000"
click at [792, 585] on input "0" at bounding box center [770, 578] width 67 height 45
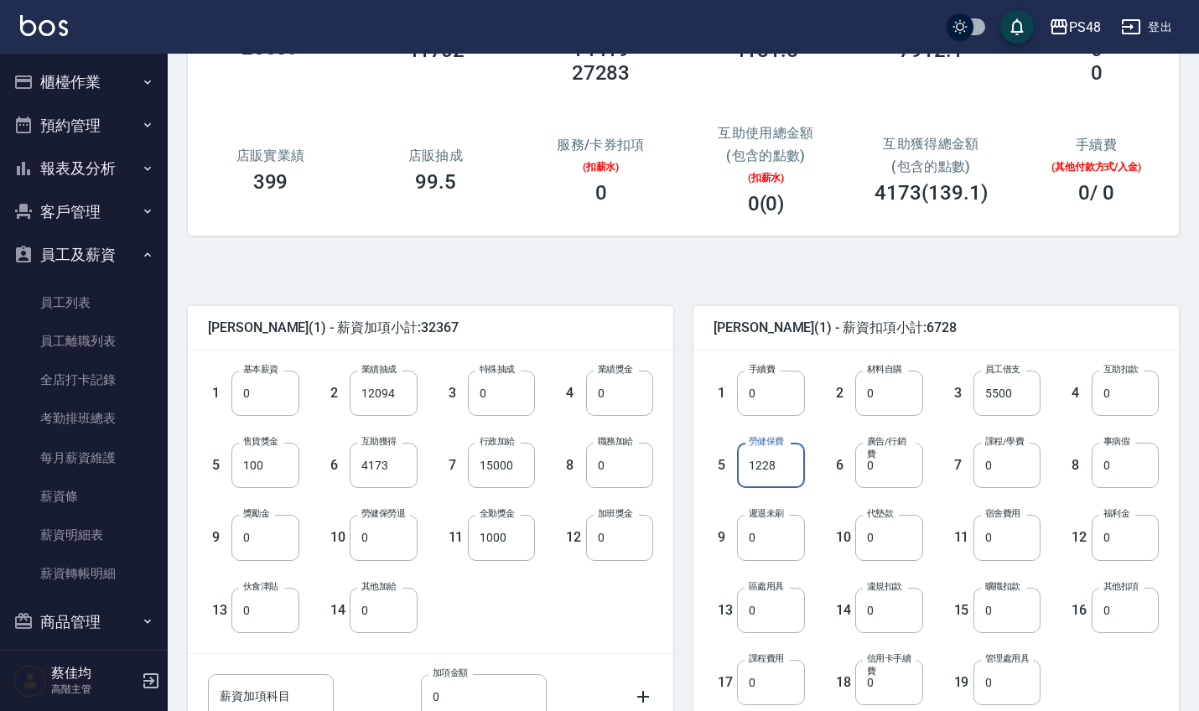
scroll to position [163, 0]
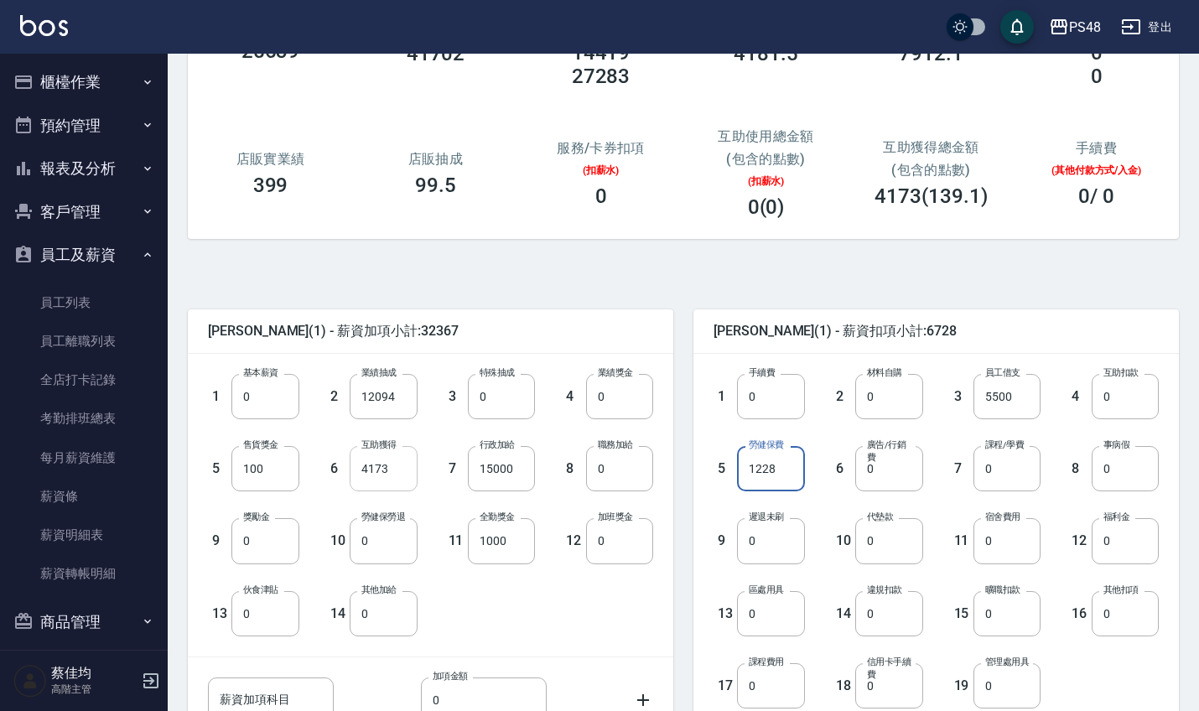
type input "1228"
click at [407, 464] on input "4173" at bounding box center [383, 468] width 67 height 45
type input "4869"
click at [1132, 542] on input "0" at bounding box center [1124, 540] width 67 height 45
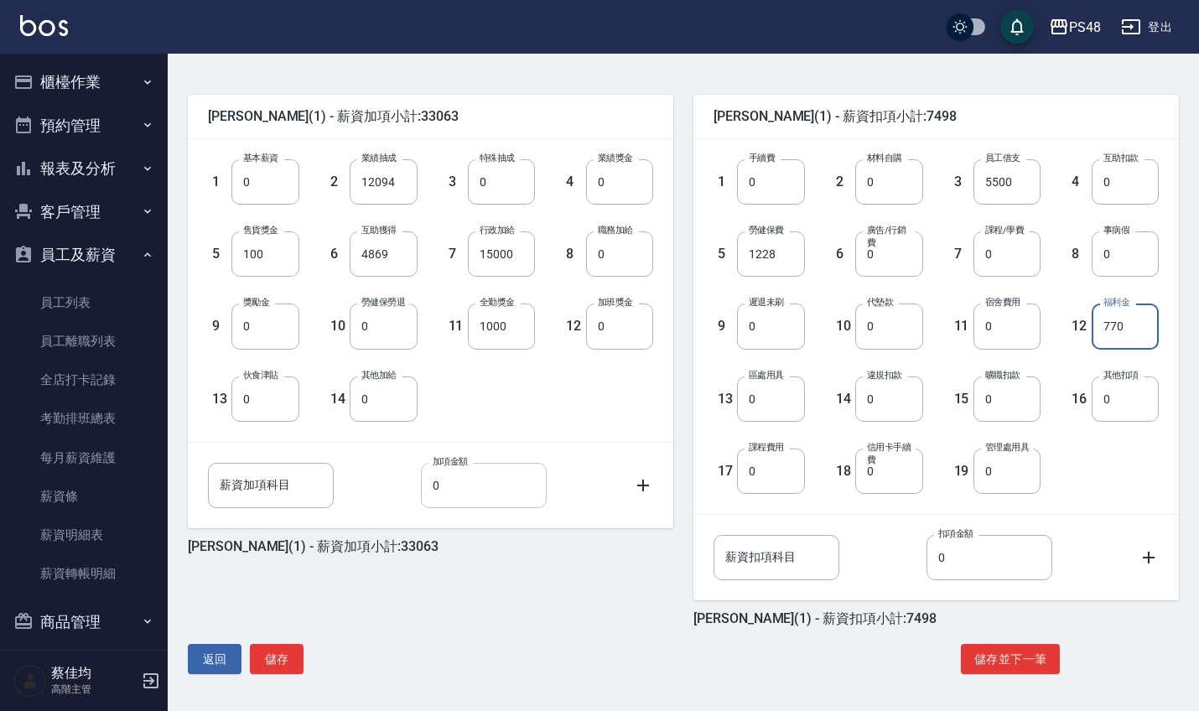
scroll to position [378, 0]
type input "770"
click at [271, 666] on button "儲存" at bounding box center [277, 659] width 54 height 31
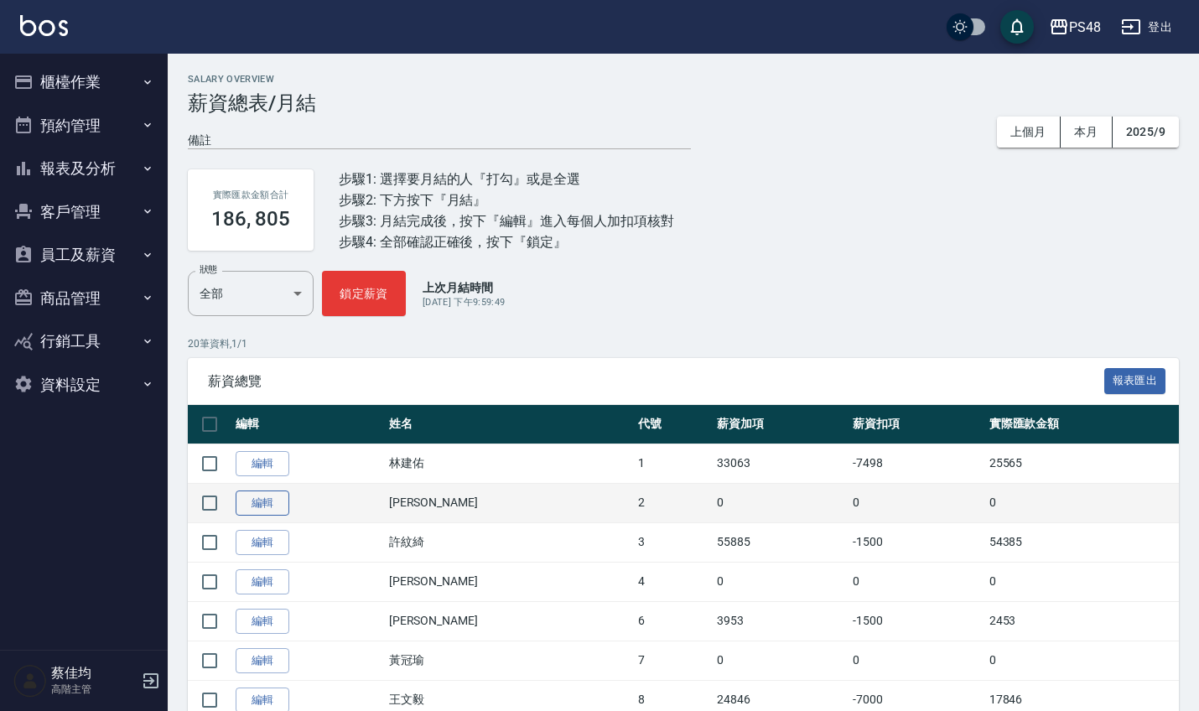
click at [261, 513] on link "編輯" at bounding box center [263, 503] width 54 height 26
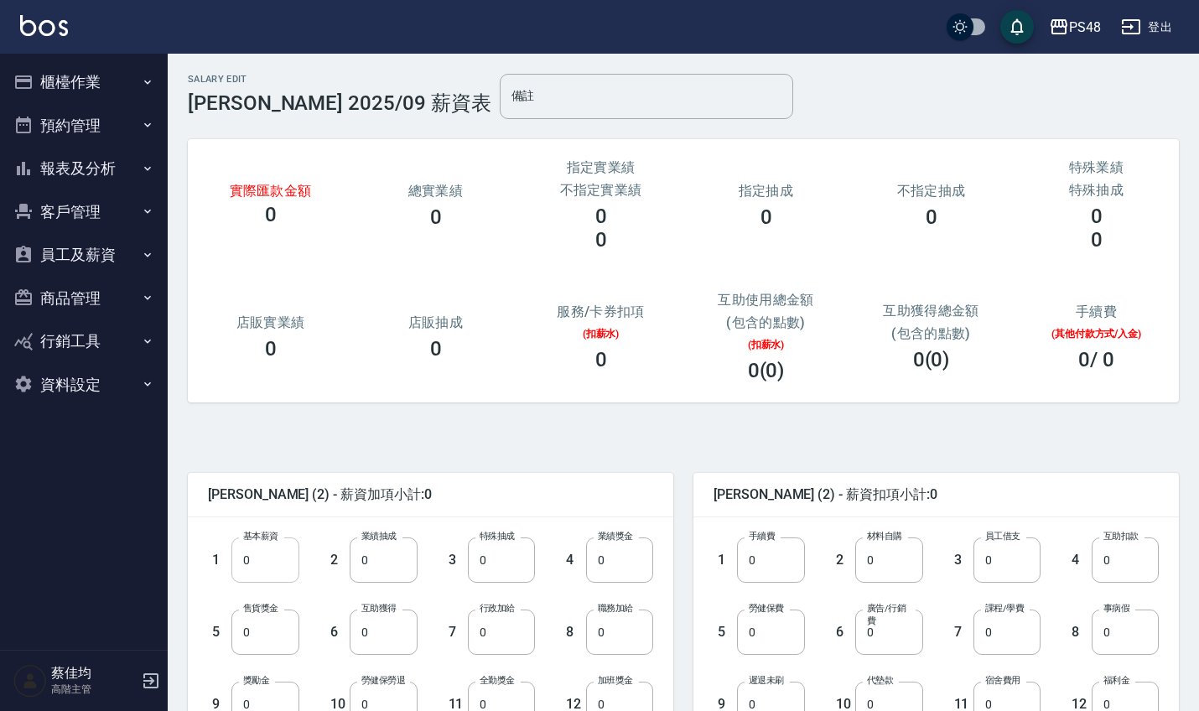
click at [264, 557] on input "0" at bounding box center [264, 559] width 67 height 45
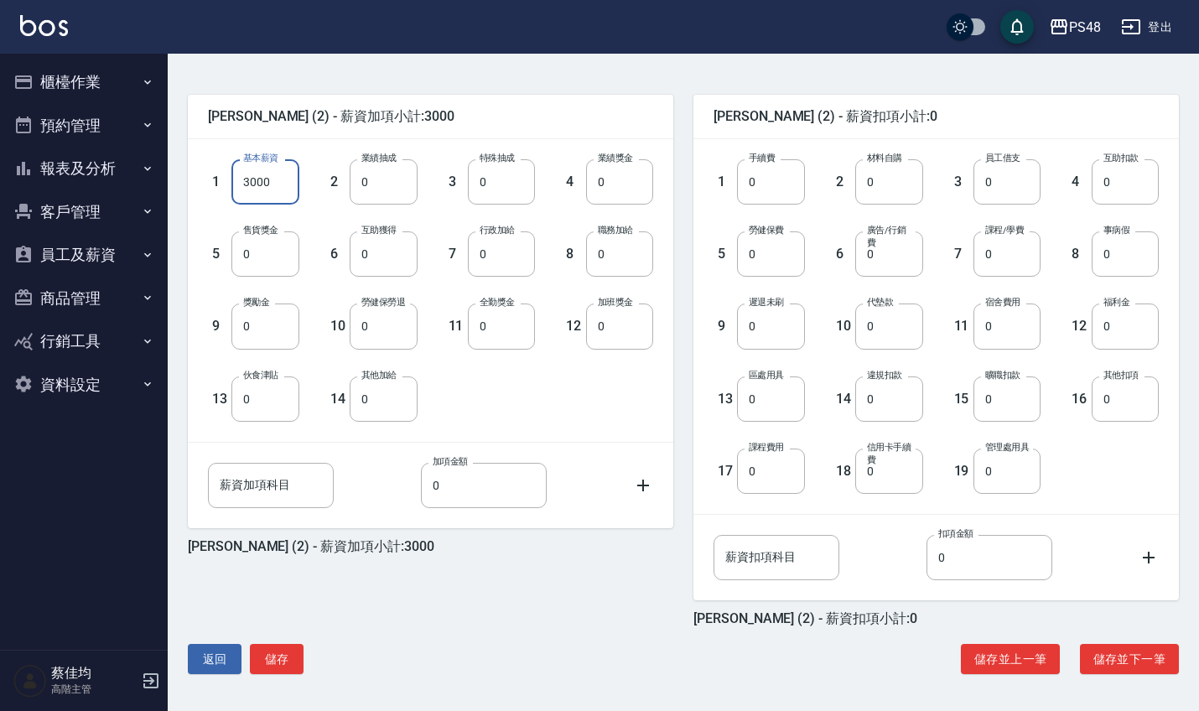
scroll to position [378, 0]
type input "3000"
click at [303, 663] on button "儲存" at bounding box center [277, 659] width 54 height 31
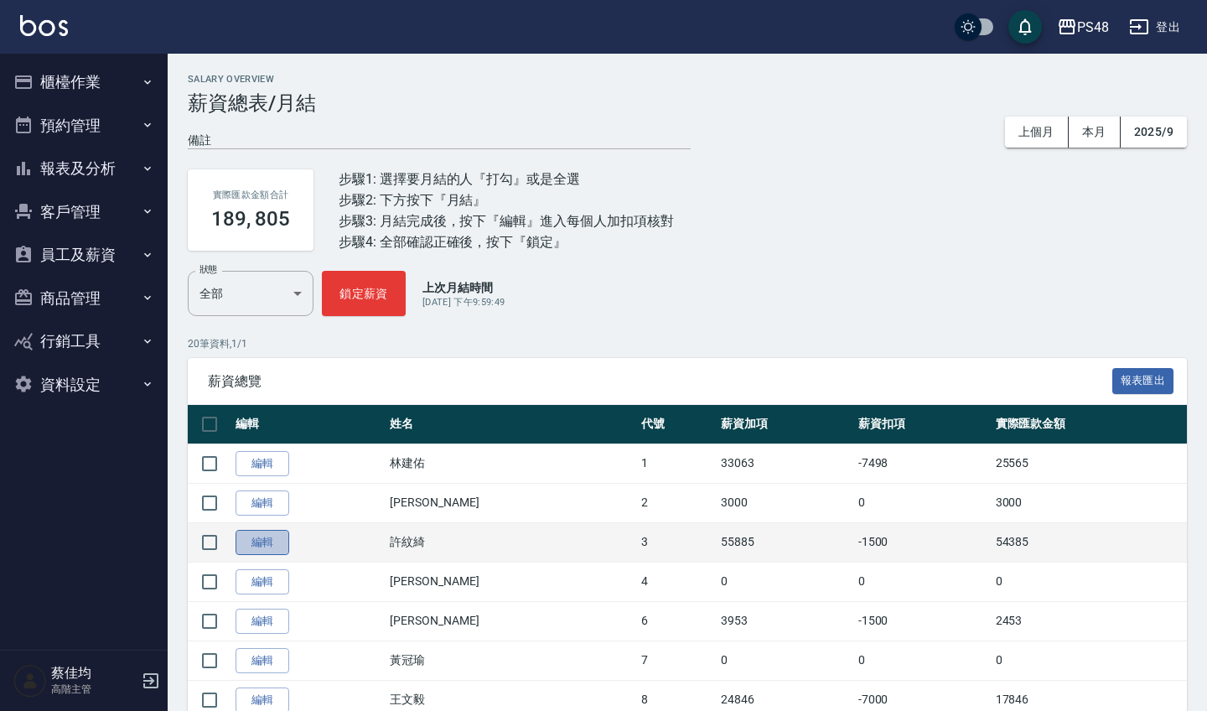
click at [263, 534] on link "編輯" at bounding box center [263, 543] width 54 height 26
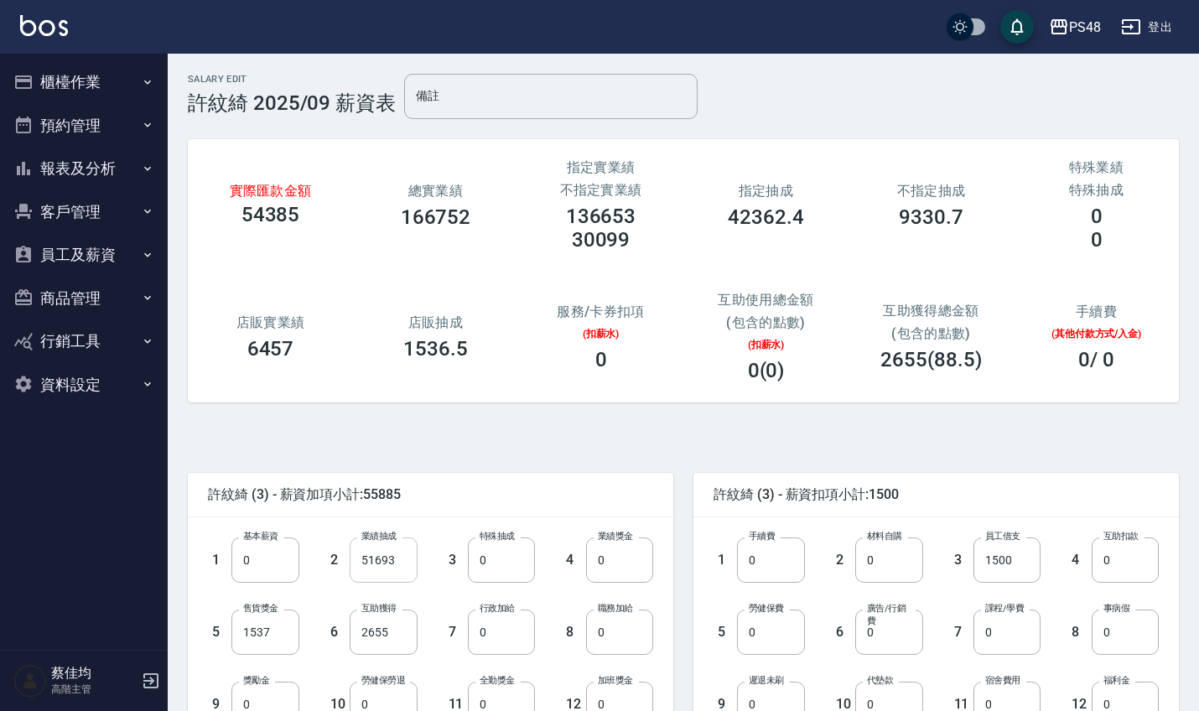
click at [403, 562] on input "51693" at bounding box center [383, 559] width 67 height 45
type input "55028"
click at [391, 635] on input "2655" at bounding box center [383, 631] width 67 height 45
type input "3098"
click at [511, 640] on input "0" at bounding box center [501, 631] width 67 height 45
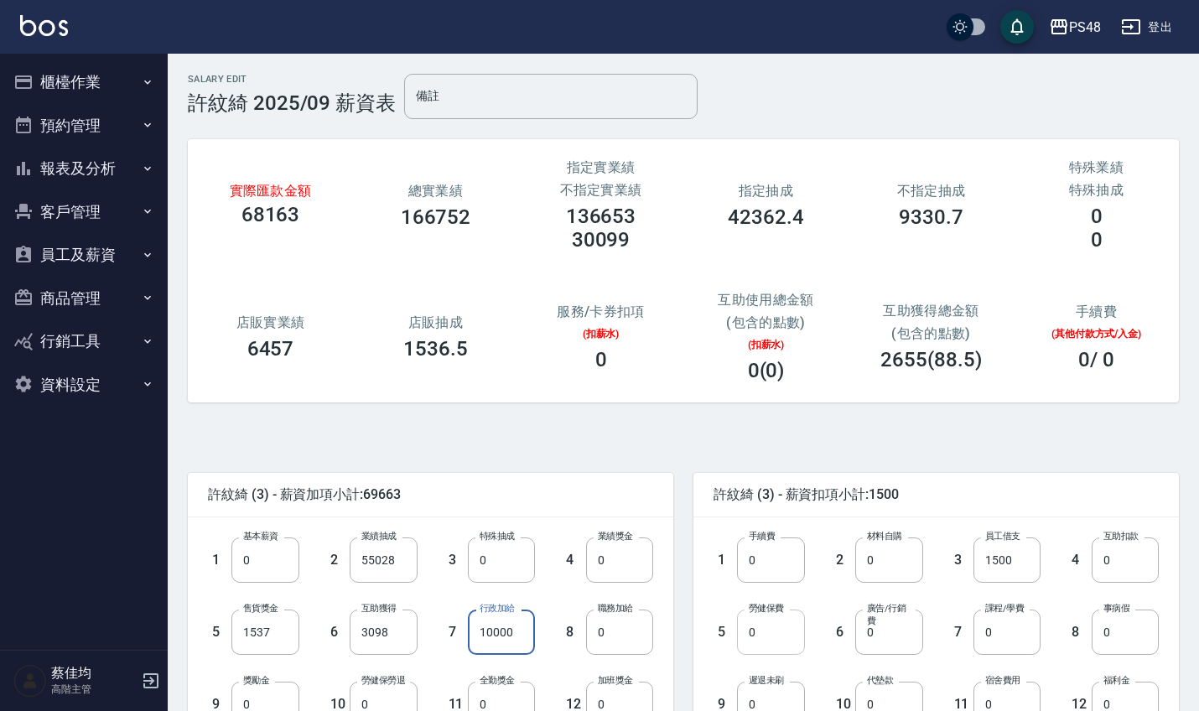
type input "10000"
click at [770, 629] on input "0" at bounding box center [770, 631] width 67 height 45
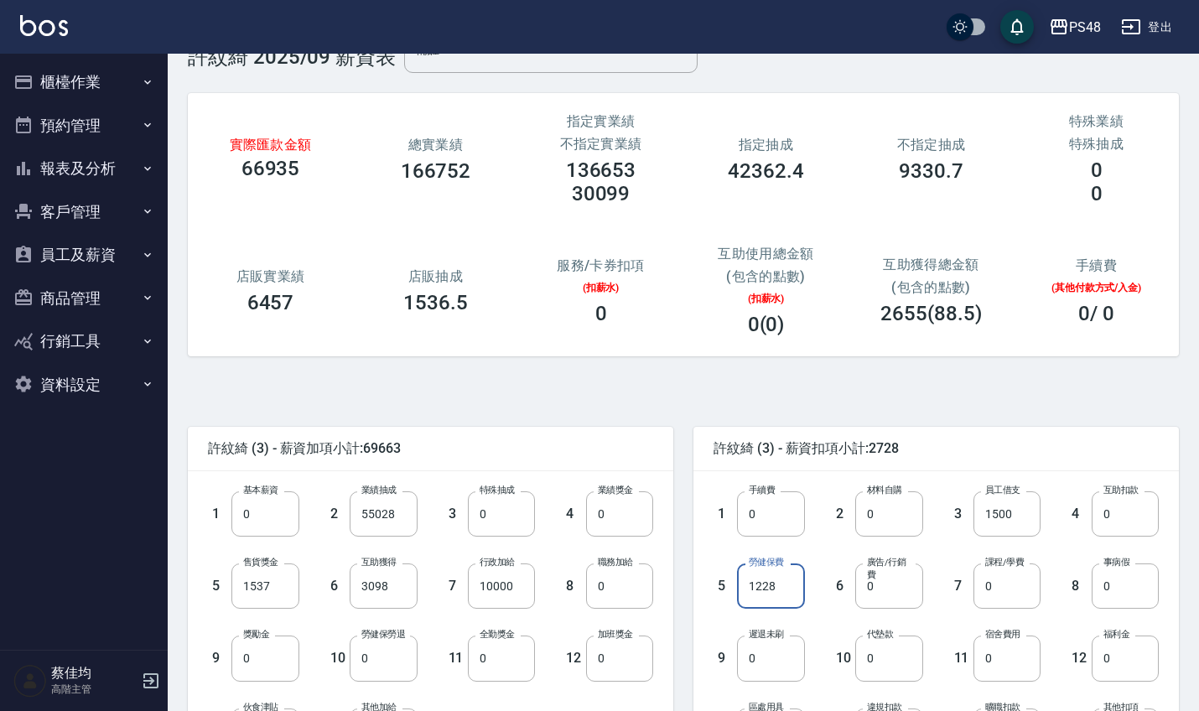
scroll to position [47, 0]
type input "1228"
click at [1140, 666] on input "0" at bounding box center [1124, 657] width 67 height 45
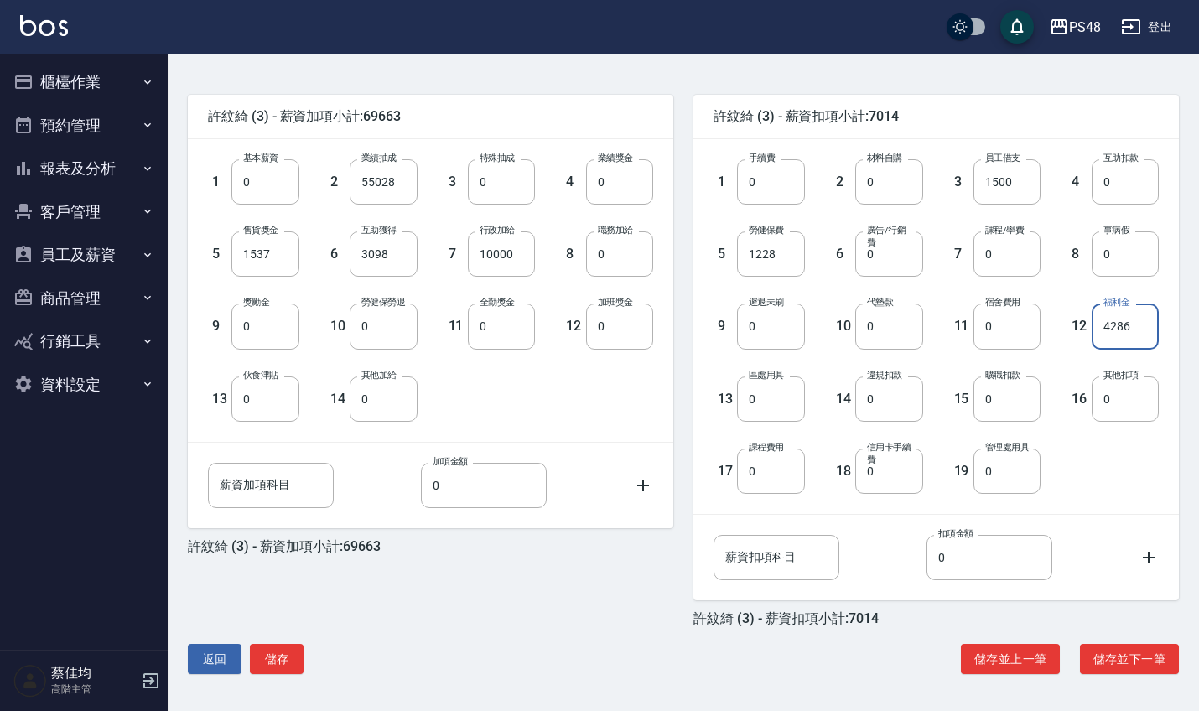
scroll to position [378, 0]
type input "4286"
click at [284, 666] on button "儲存" at bounding box center [277, 659] width 54 height 31
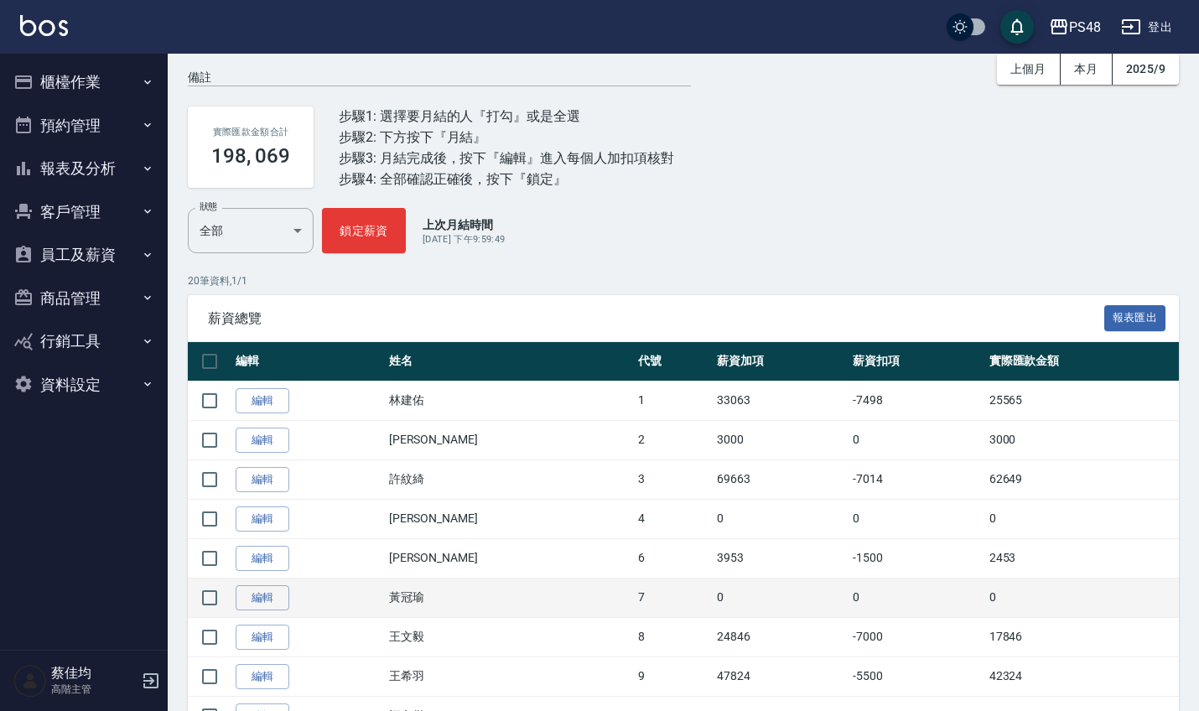
scroll to position [67, 0]
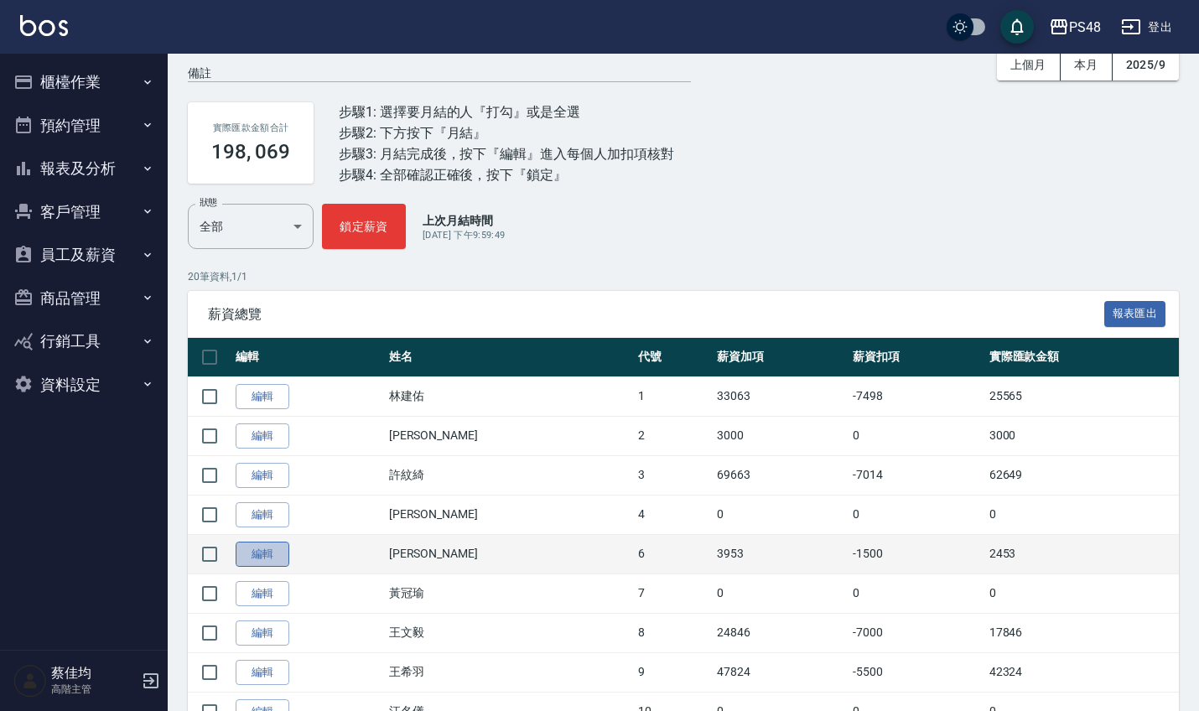
click at [275, 554] on link "編輯" at bounding box center [263, 555] width 54 height 26
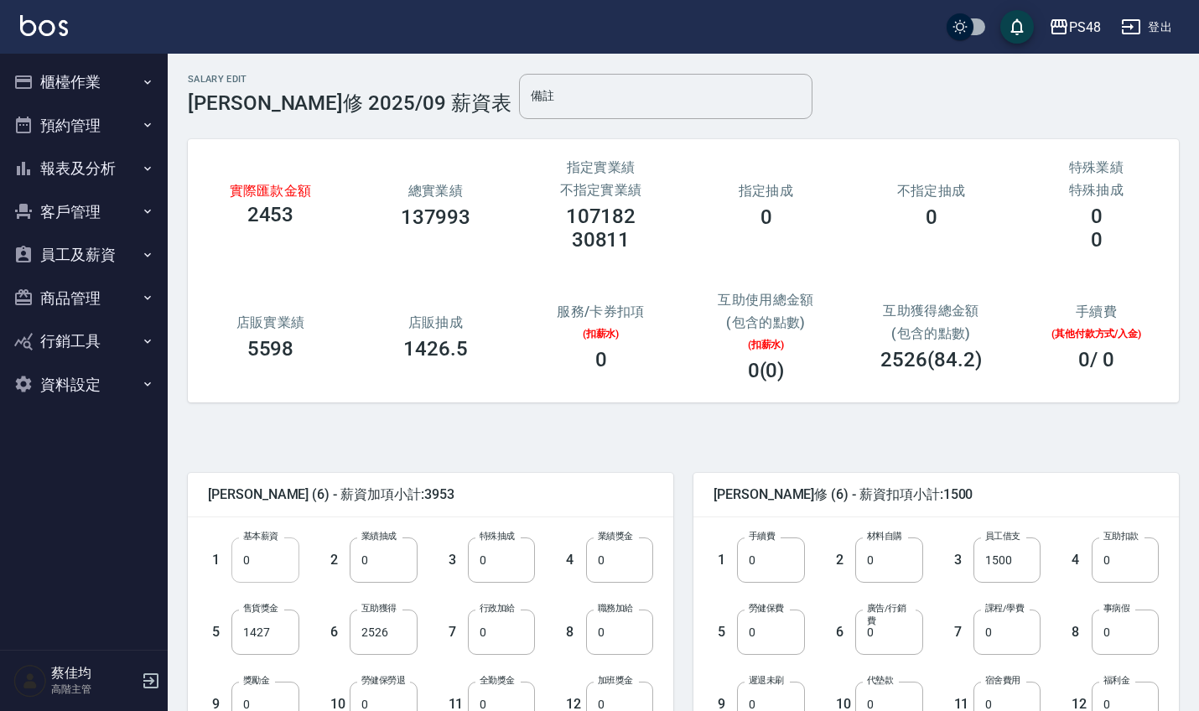
click at [271, 575] on input "0" at bounding box center [264, 559] width 67 height 45
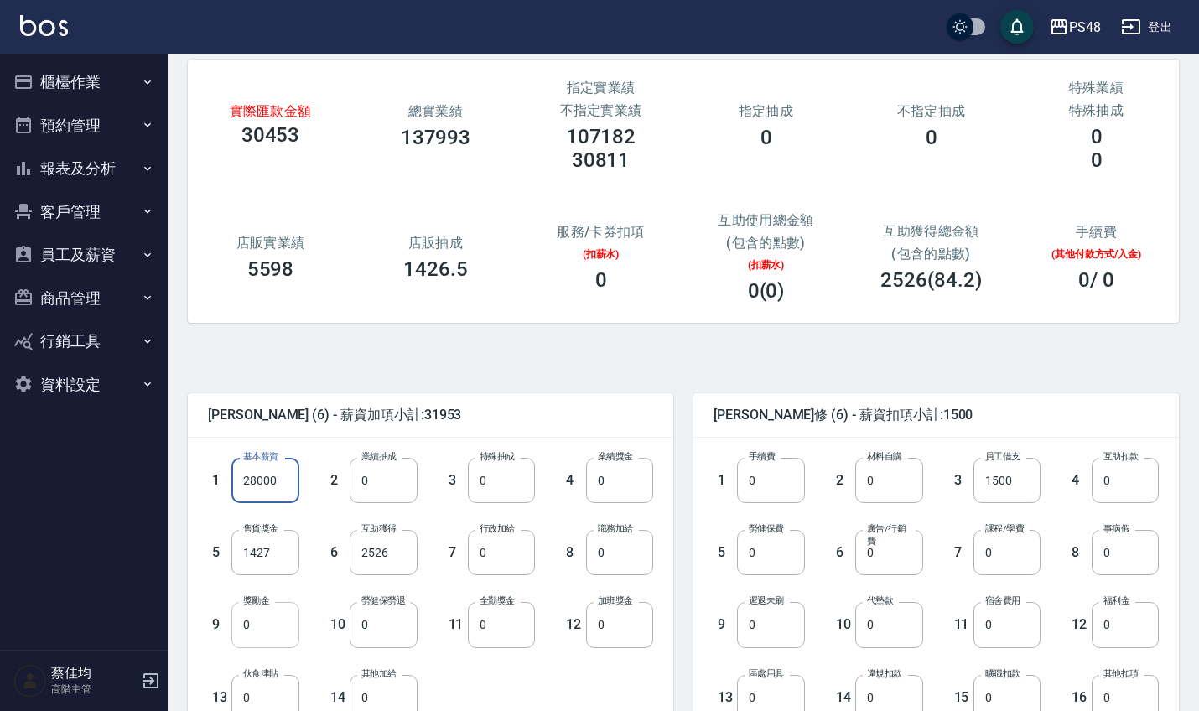
type input "28000"
click at [282, 634] on input "0" at bounding box center [264, 624] width 67 height 45
type input "12018"
click at [408, 552] on input "2526" at bounding box center [383, 552] width 67 height 45
type input "2947"
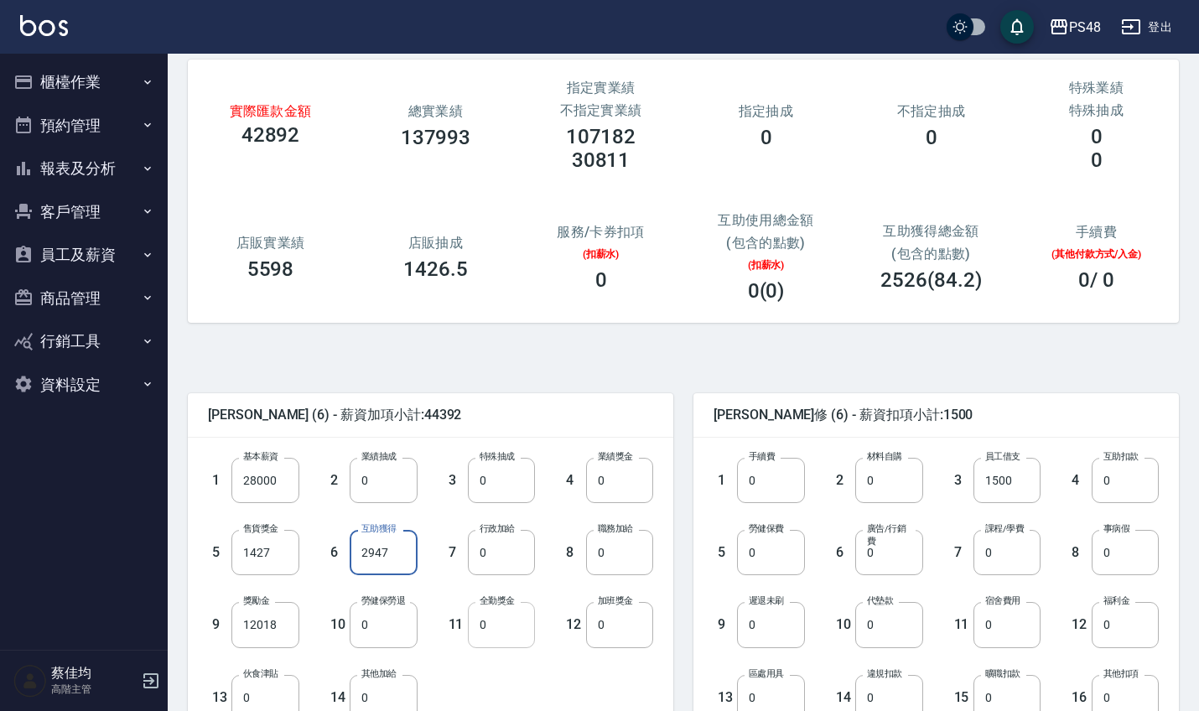
click at [518, 620] on input "0" at bounding box center [501, 624] width 67 height 45
type input "1000"
click at [773, 556] on input "0" at bounding box center [770, 552] width 67 height 45
type input "1228"
click at [1135, 627] on input "0" at bounding box center [1124, 624] width 67 height 45
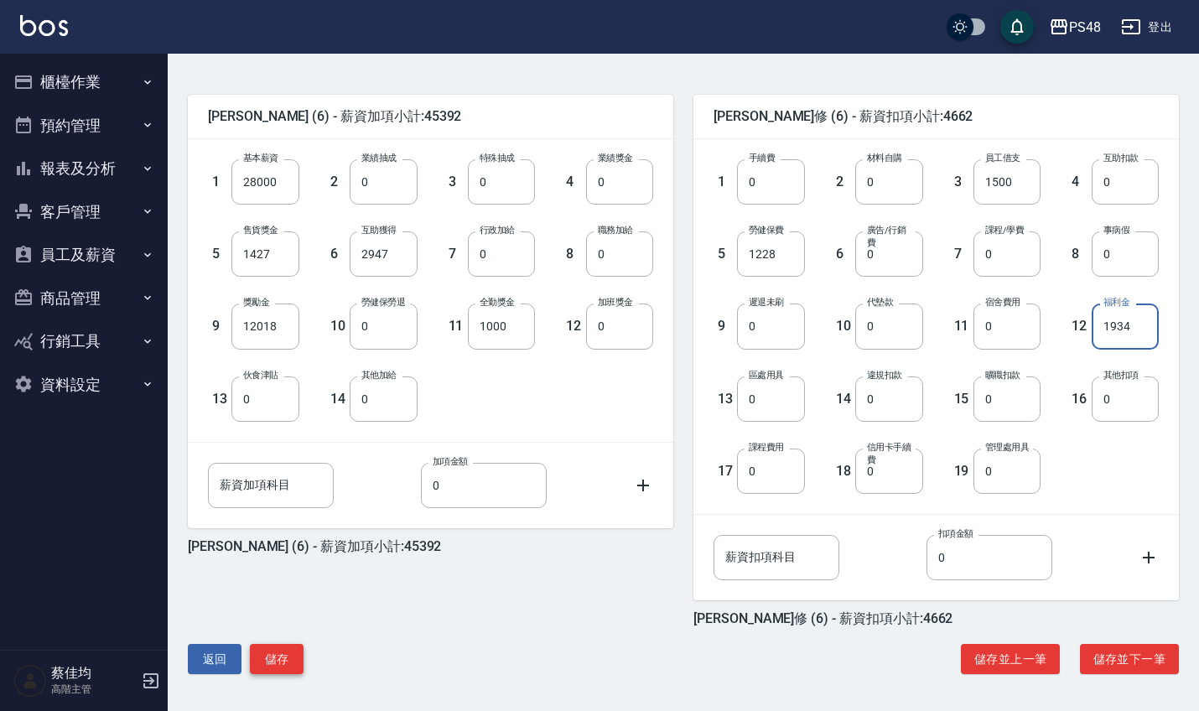
scroll to position [378, 0]
type input "1934"
click at [267, 661] on button "儲存" at bounding box center [277, 659] width 54 height 31
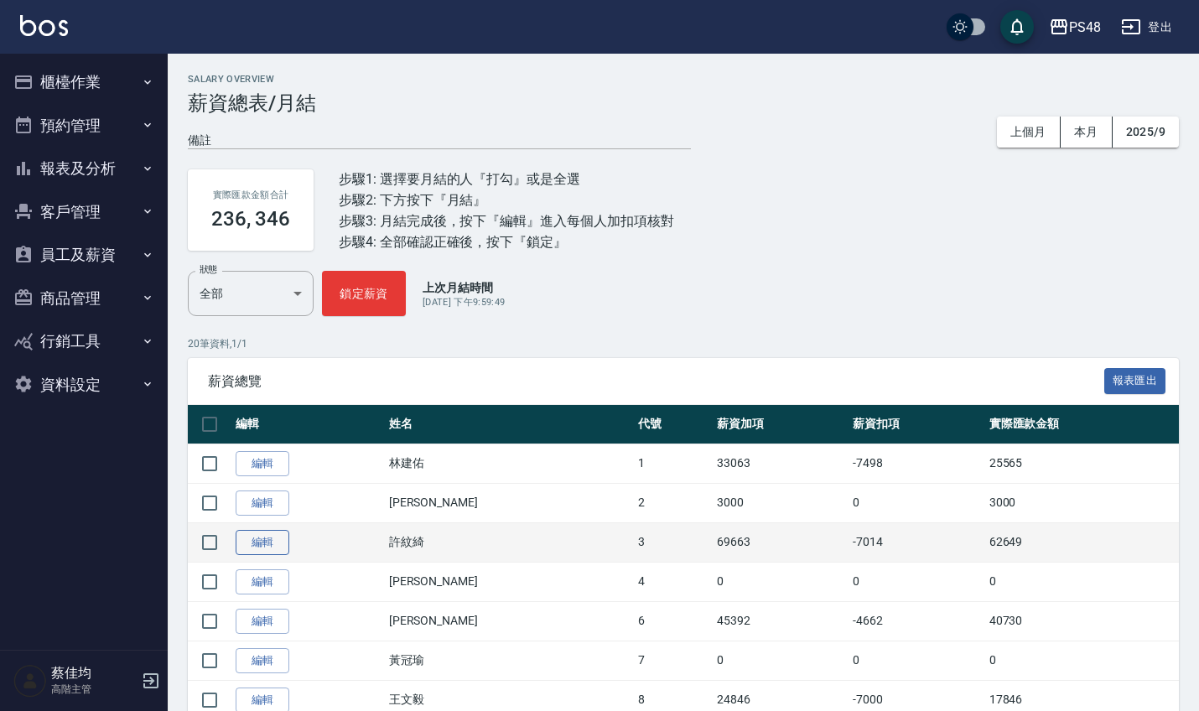
click at [269, 534] on link "編輯" at bounding box center [263, 543] width 54 height 26
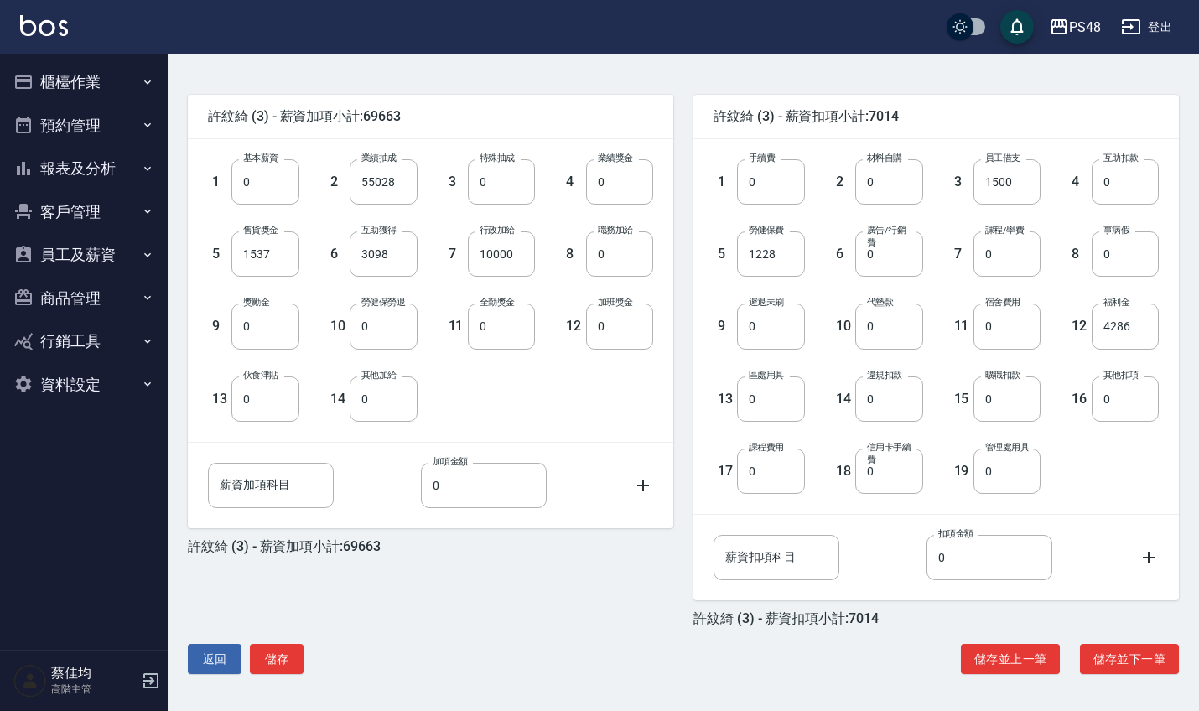
scroll to position [378, 0]
click at [298, 661] on button "儲存" at bounding box center [277, 659] width 54 height 31
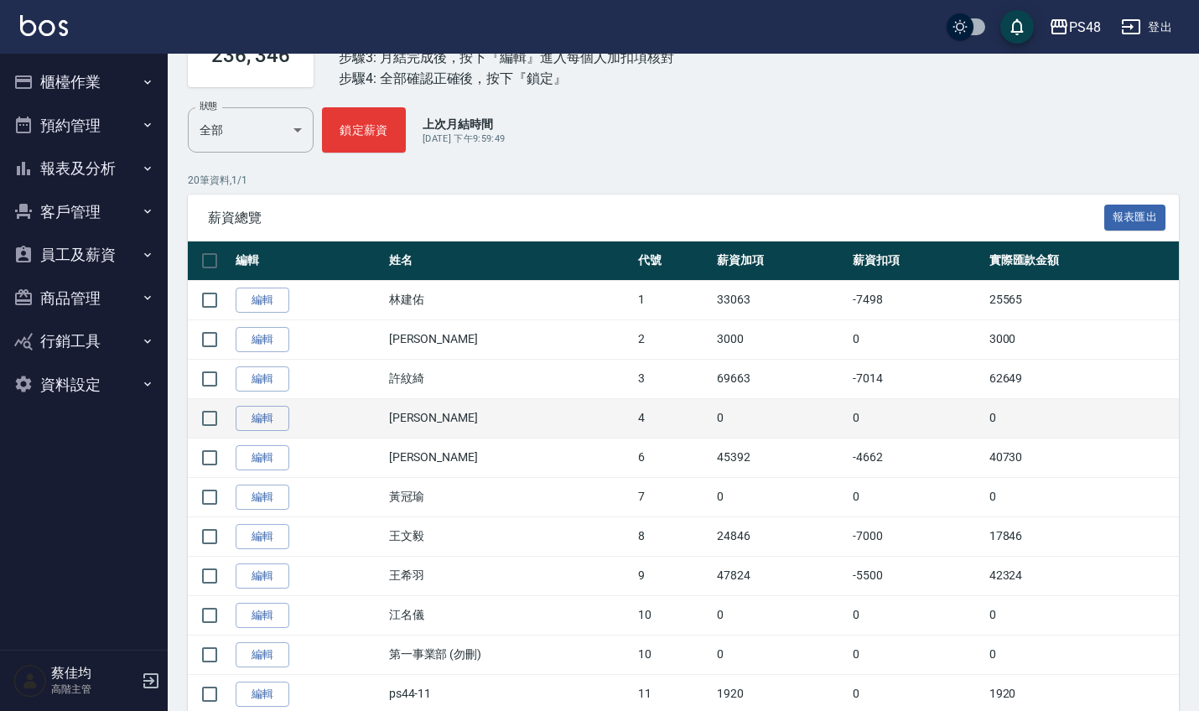
scroll to position [167, 0]
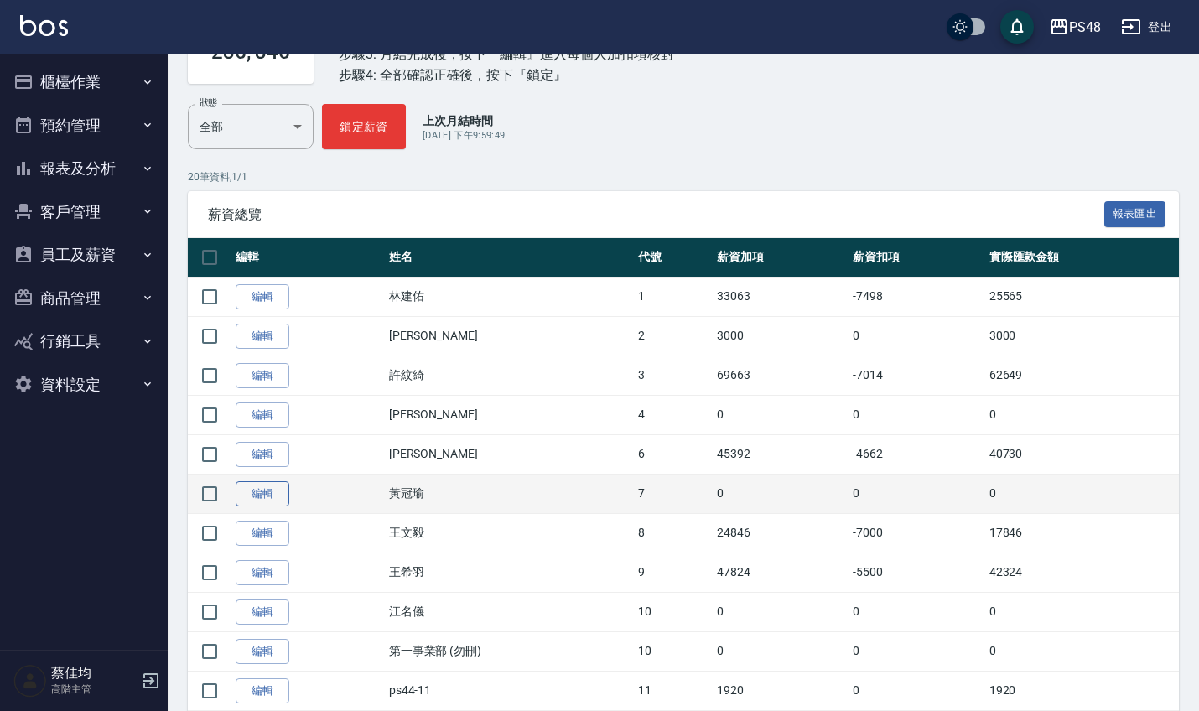
click at [285, 494] on link "編輯" at bounding box center [263, 494] width 54 height 26
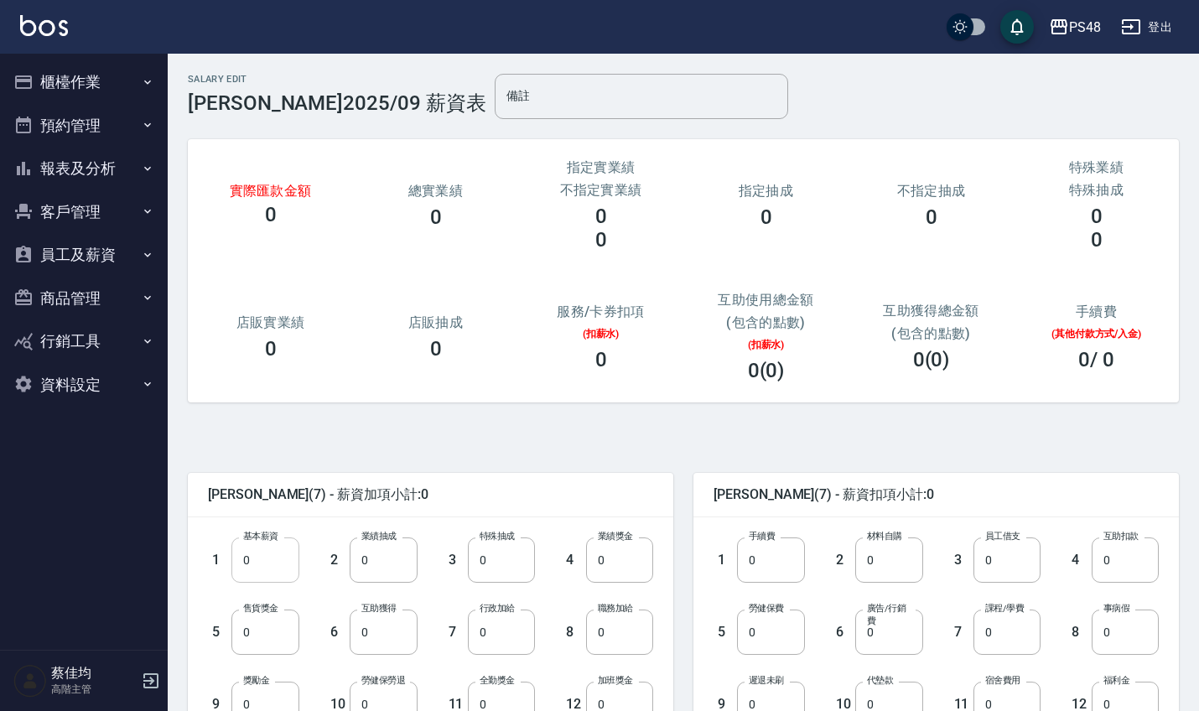
click at [282, 563] on input "0" at bounding box center [264, 559] width 67 height 45
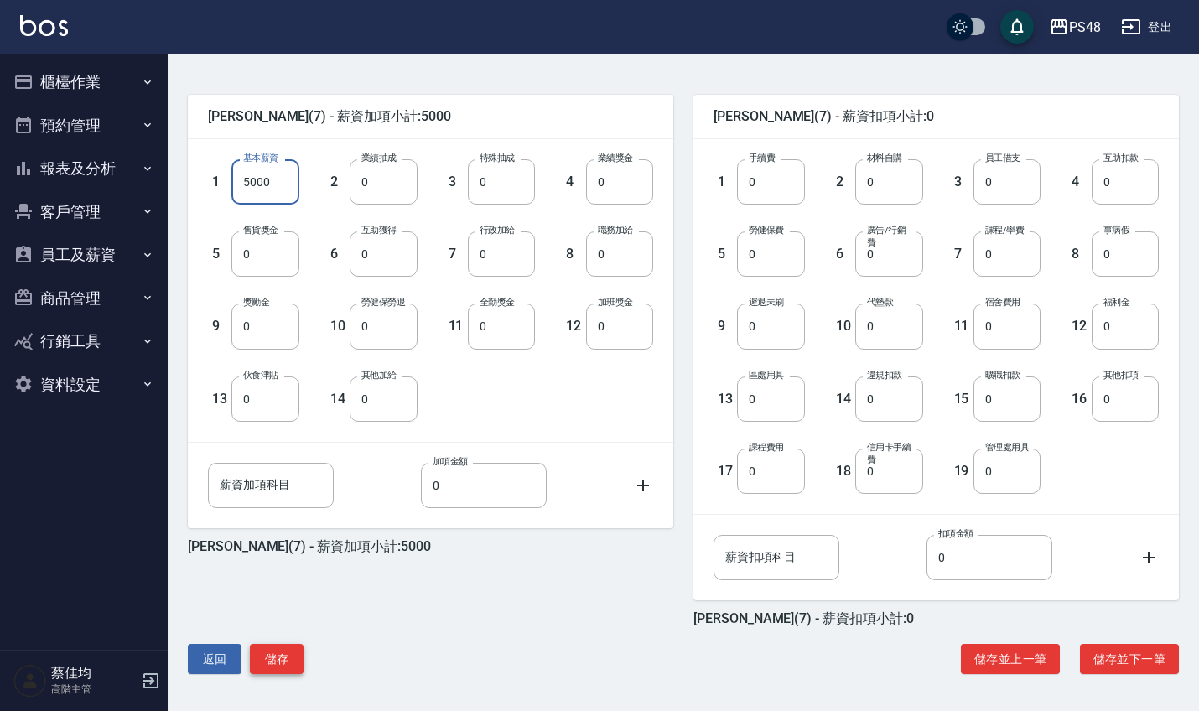
scroll to position [378, 0]
type input "5000"
click at [276, 661] on button "儲存" at bounding box center [277, 659] width 54 height 31
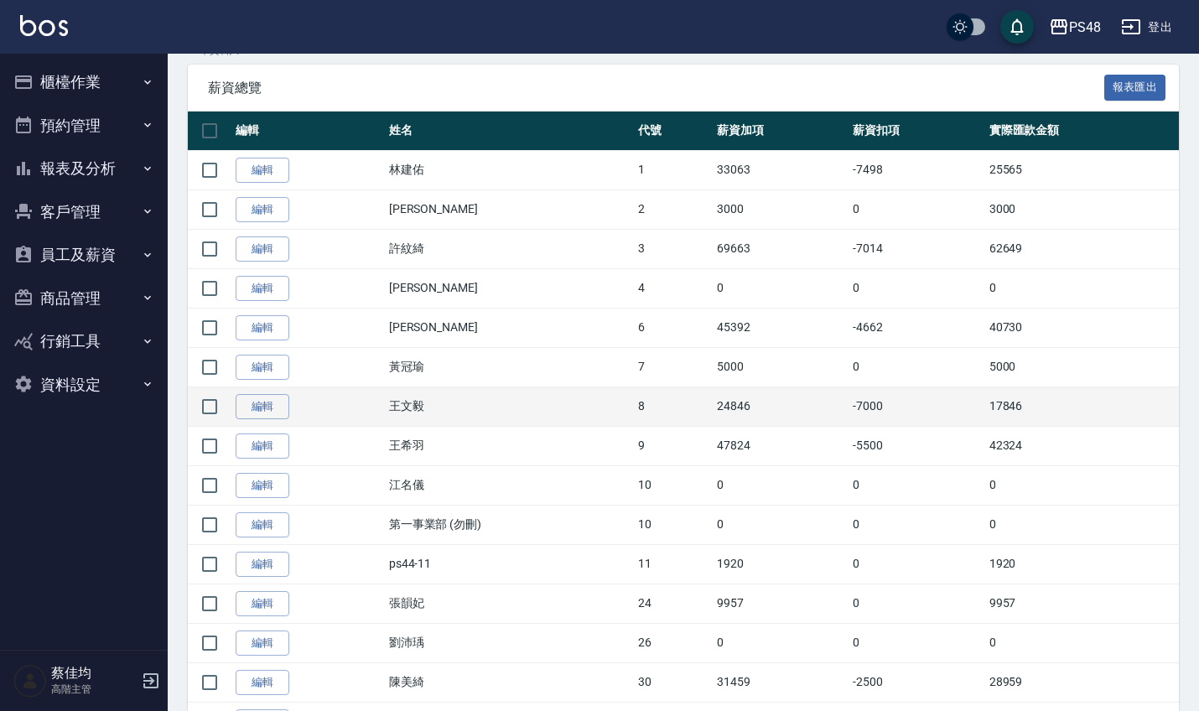
scroll to position [299, 0]
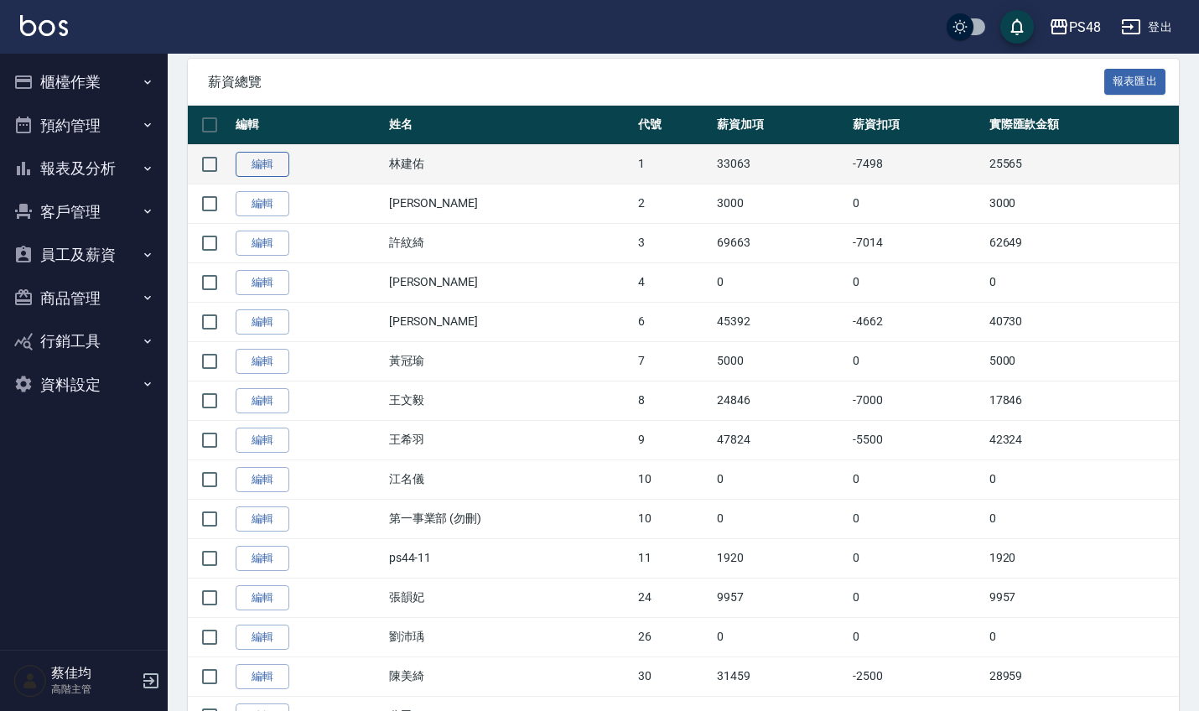
click at [272, 169] on link "編輯" at bounding box center [263, 165] width 54 height 26
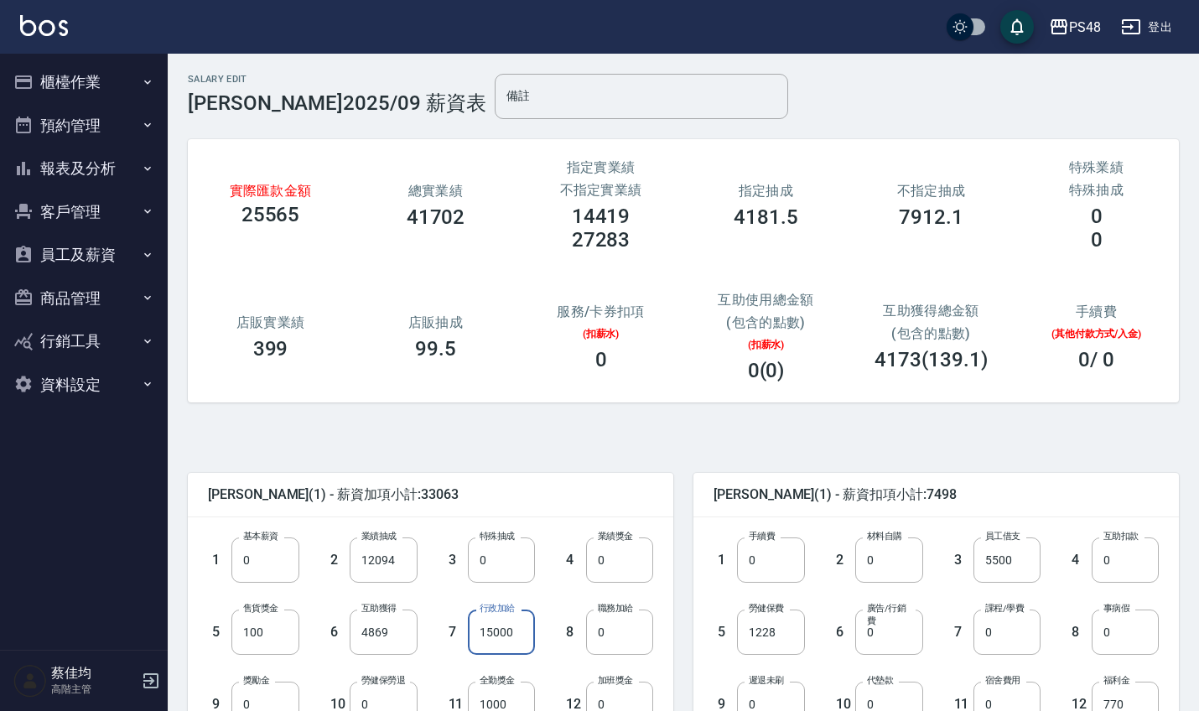
click at [525, 639] on input "15000" at bounding box center [501, 631] width 67 height 45
type input "0"
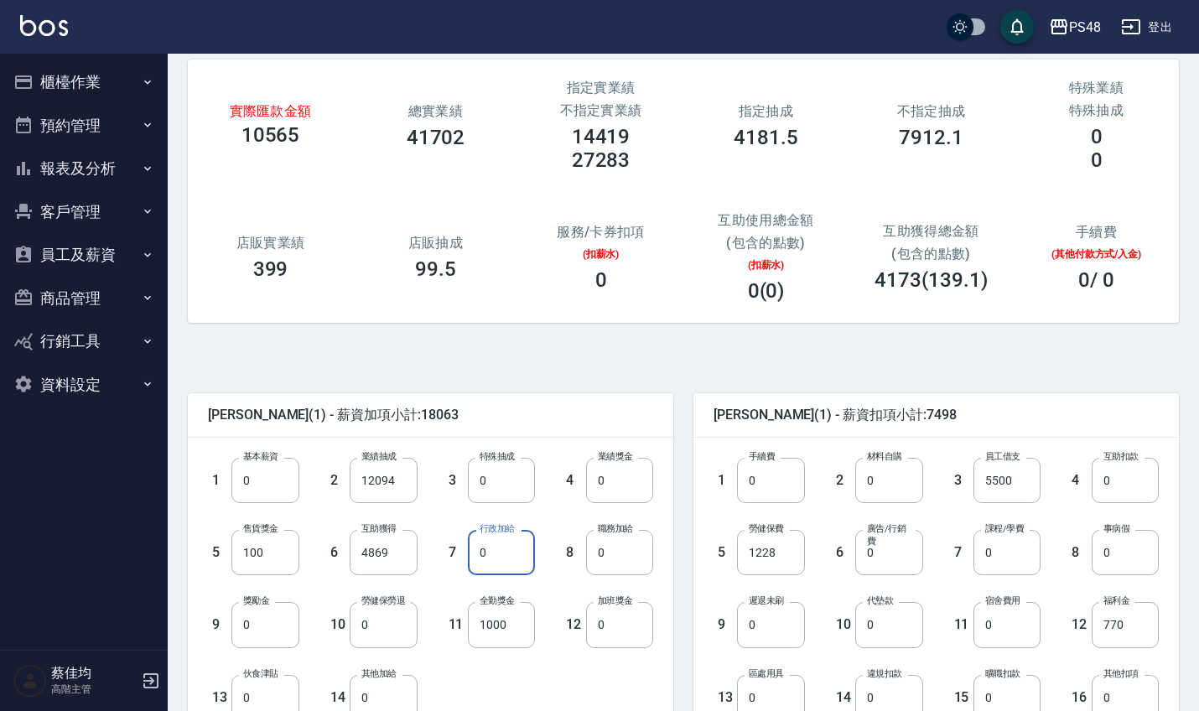
scroll to position [84, 0]
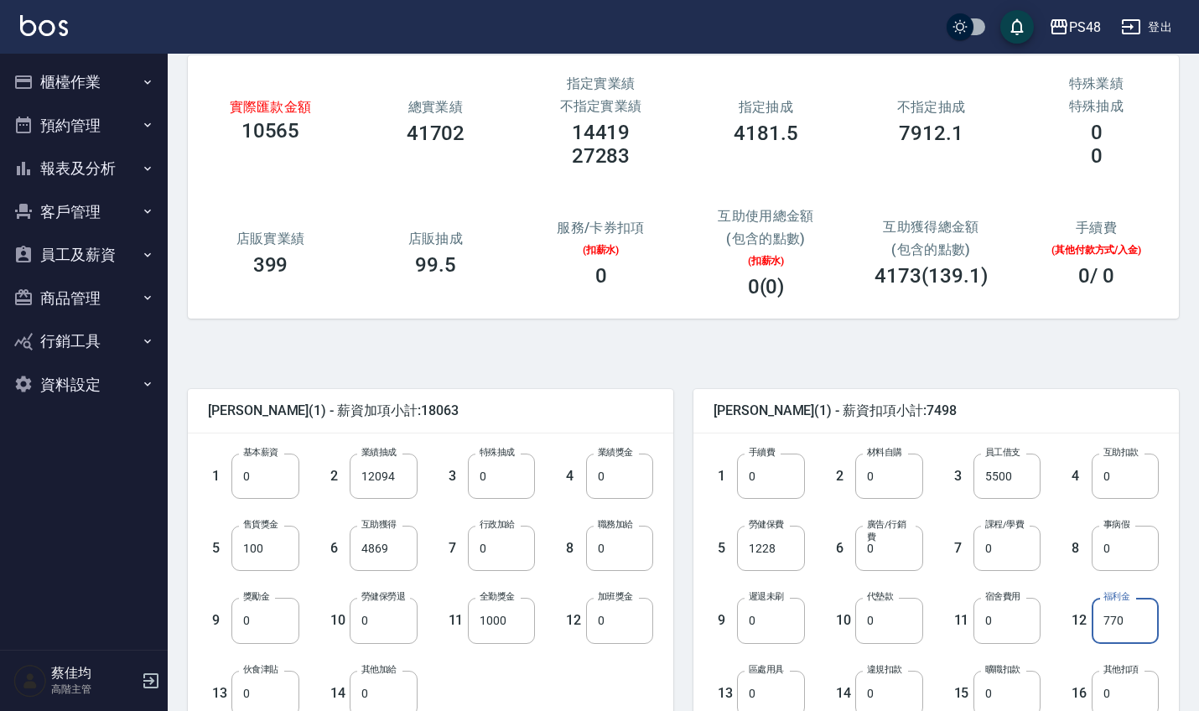
click at [1144, 625] on input "770" at bounding box center [1124, 620] width 67 height 45
click at [518, 623] on input "1000" at bounding box center [501, 620] width 67 height 45
type input "0"
click at [1135, 634] on input "770" at bounding box center [1124, 620] width 67 height 45
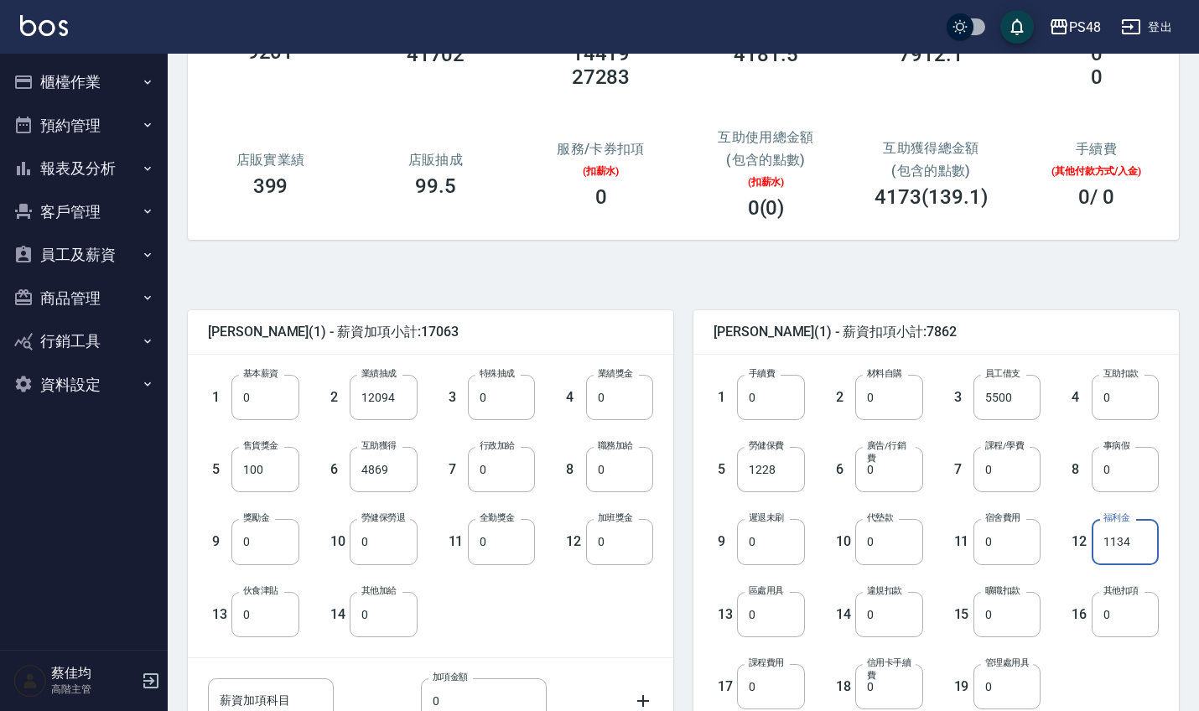
scroll to position [224, 0]
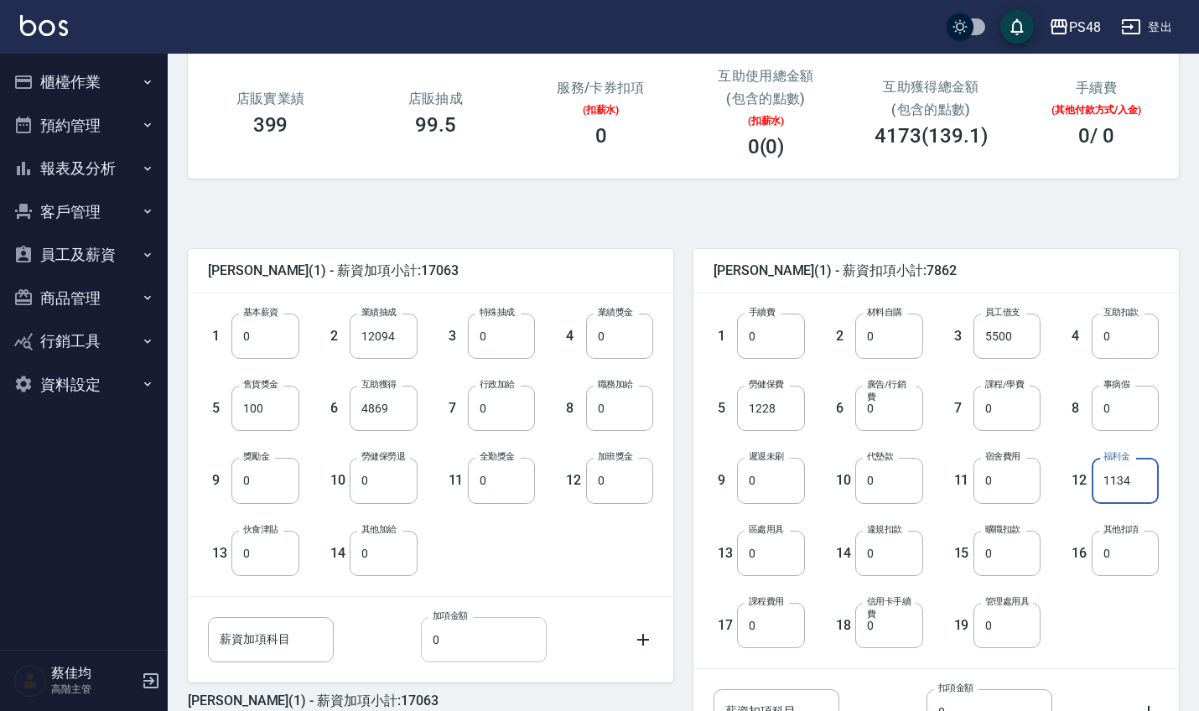
type input "1134"
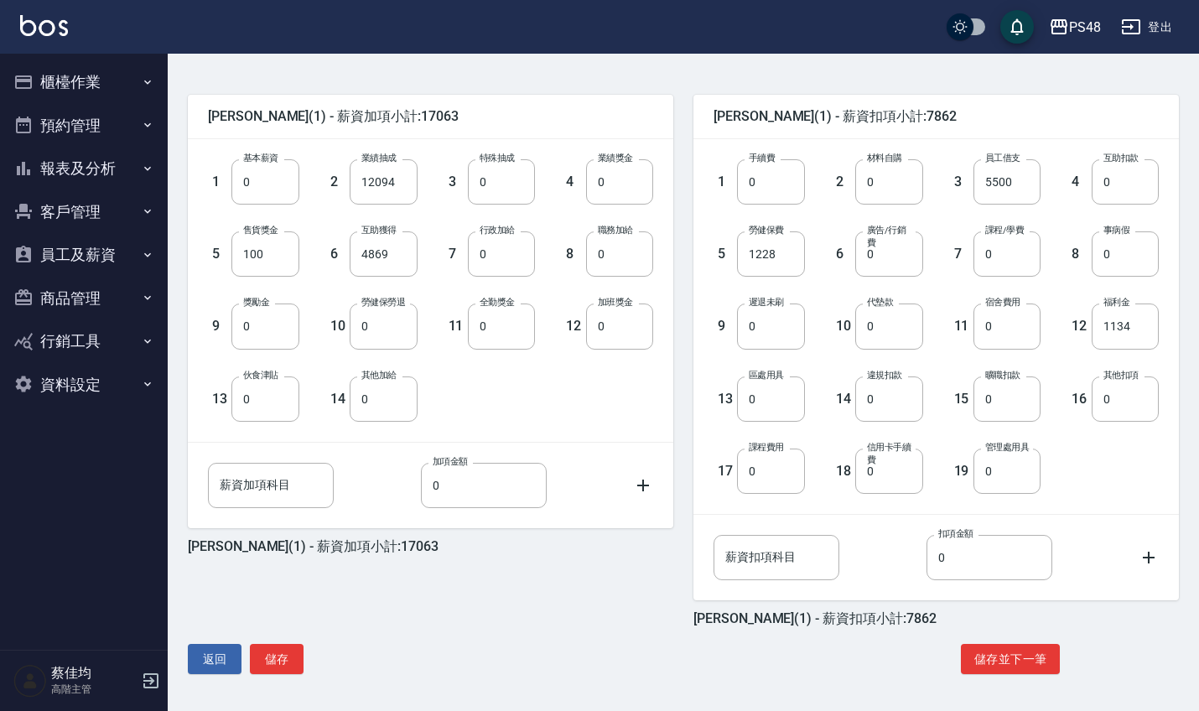
scroll to position [378, 0]
click at [277, 660] on button "儲存" at bounding box center [277, 659] width 54 height 31
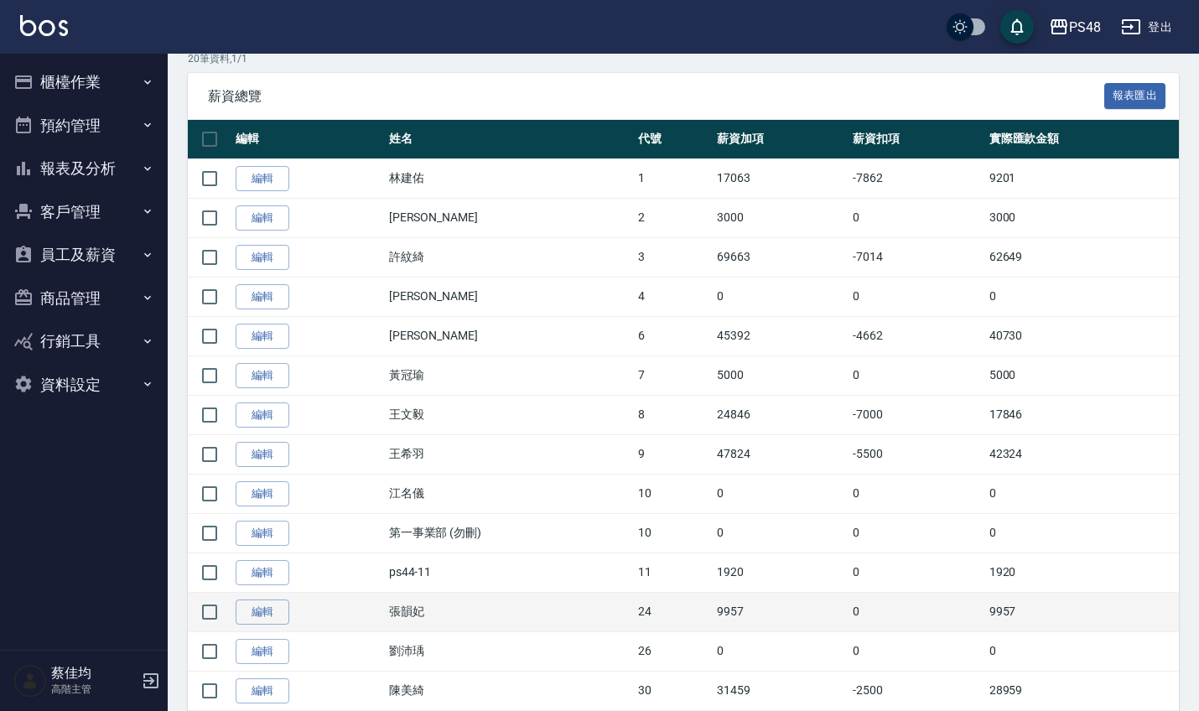
scroll to position [287, 0]
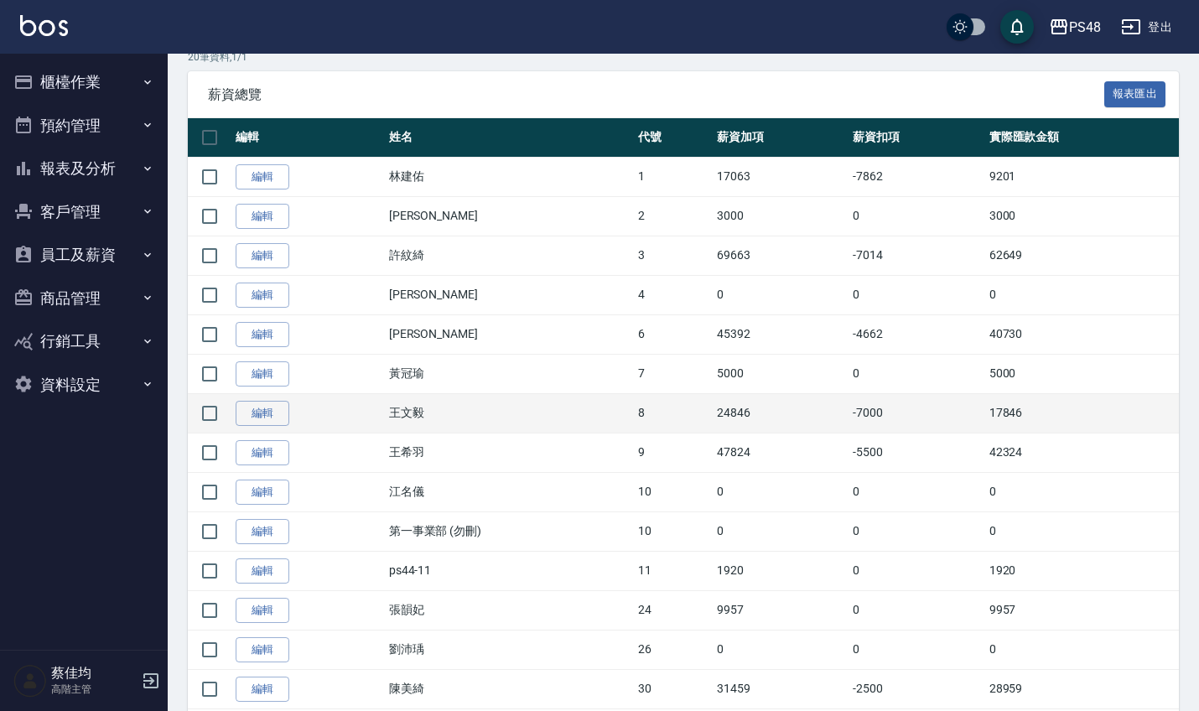
click at [265, 427] on td "編輯" at bounding box center [307, 412] width 153 height 39
click at [255, 416] on link "編輯" at bounding box center [263, 414] width 54 height 26
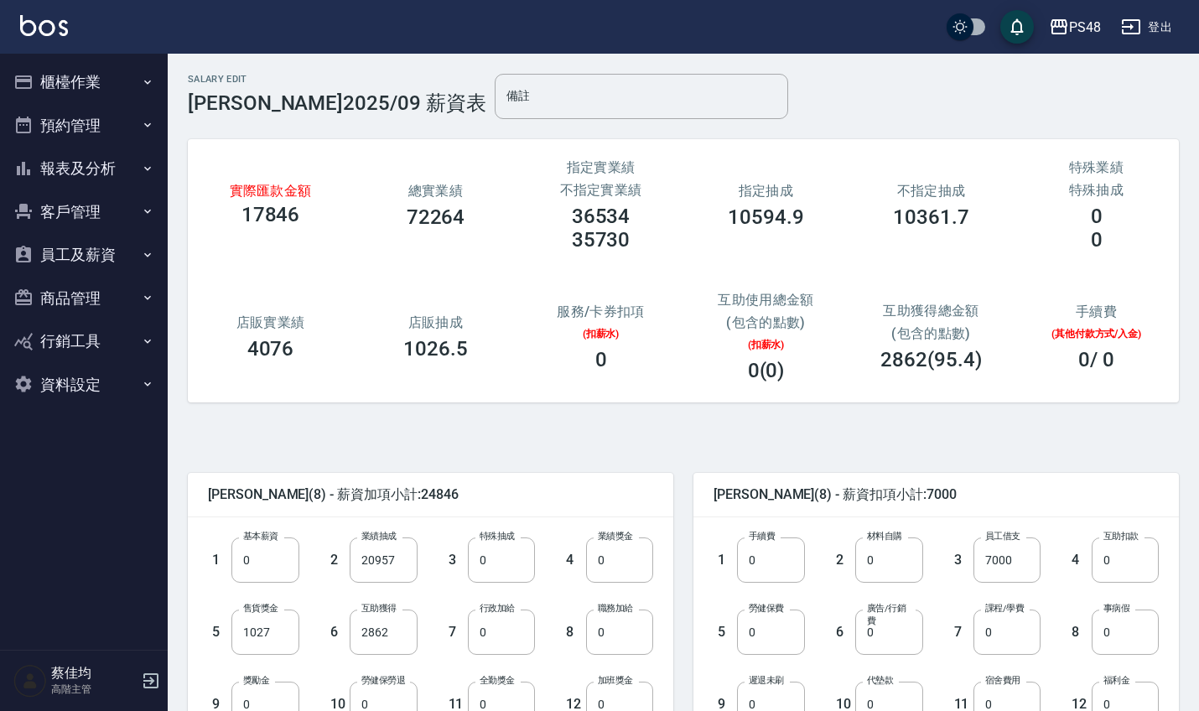
click at [417, 569] on div "3 特殊抽成 0 特殊抽成" at bounding box center [476, 547] width 118 height 72
click at [400, 564] on input "20957" at bounding box center [383, 559] width 67 height 45
type input "22402"
click at [411, 644] on input "2862" at bounding box center [383, 631] width 67 height 45
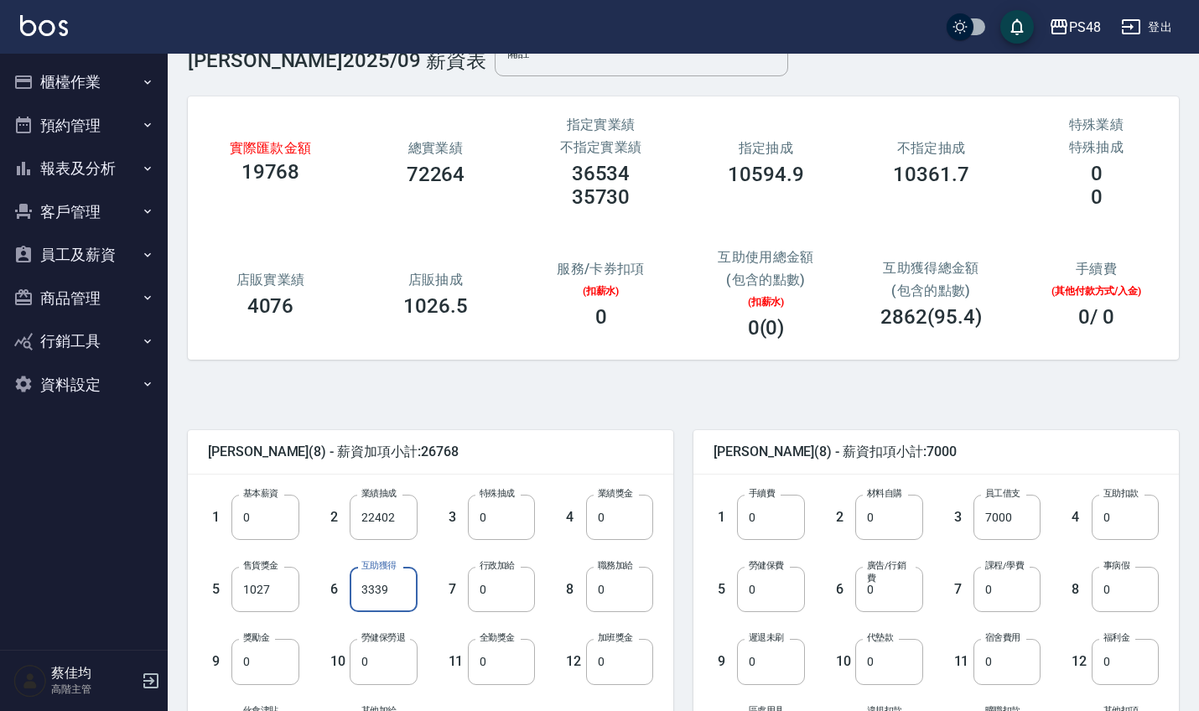
scroll to position [47, 0]
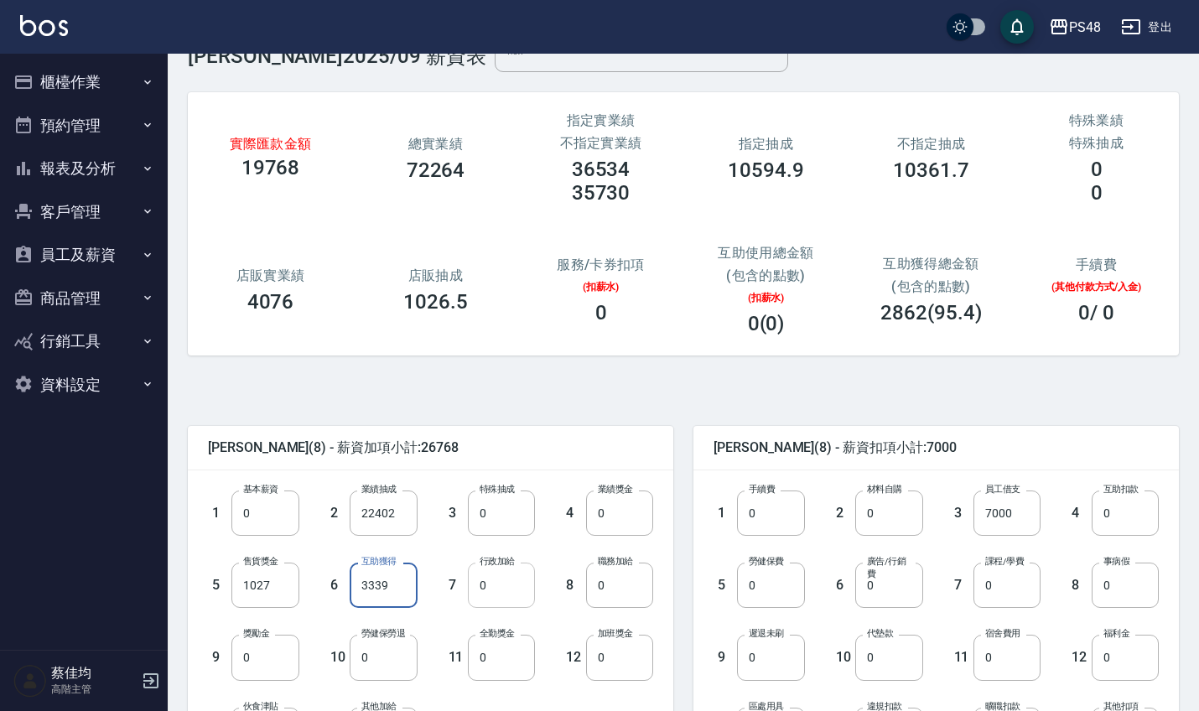
type input "3339"
click at [504, 589] on input "0" at bounding box center [501, 584] width 67 height 45
type input "15000"
click at [493, 673] on input "0" at bounding box center [501, 657] width 67 height 45
type input "1000"
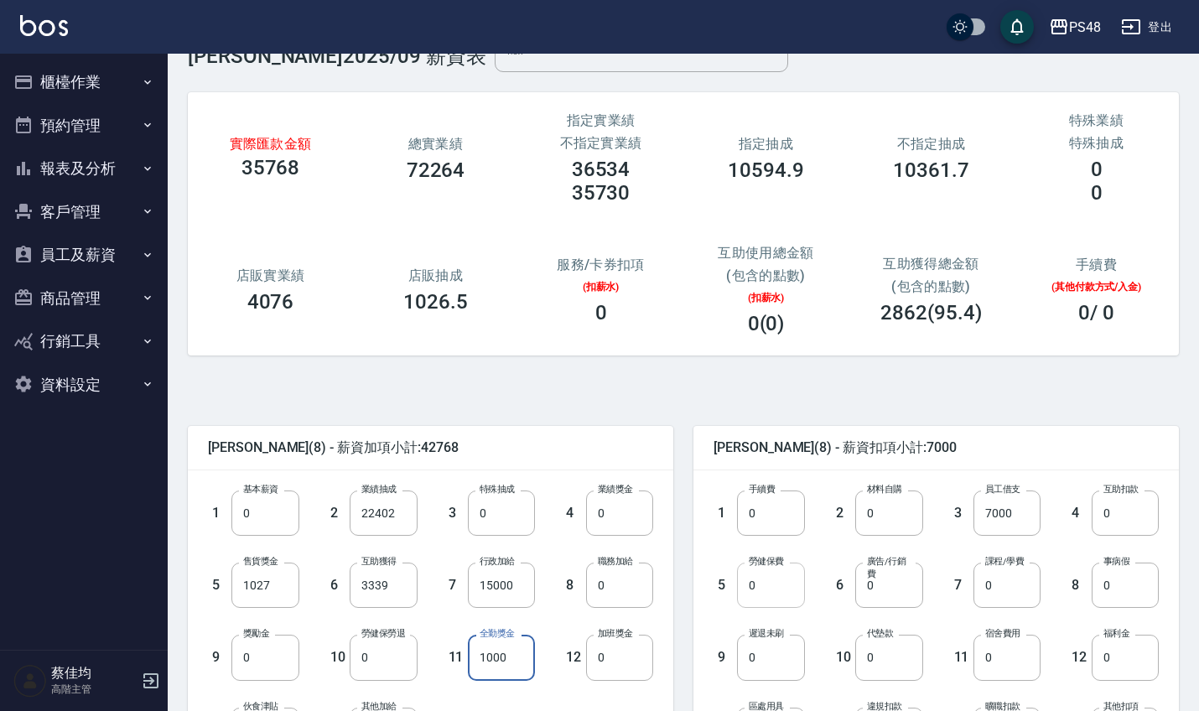
click at [779, 588] on input "0" at bounding box center [770, 584] width 67 height 45
type input "1228"
click at [1114, 674] on input "0" at bounding box center [1124, 657] width 67 height 45
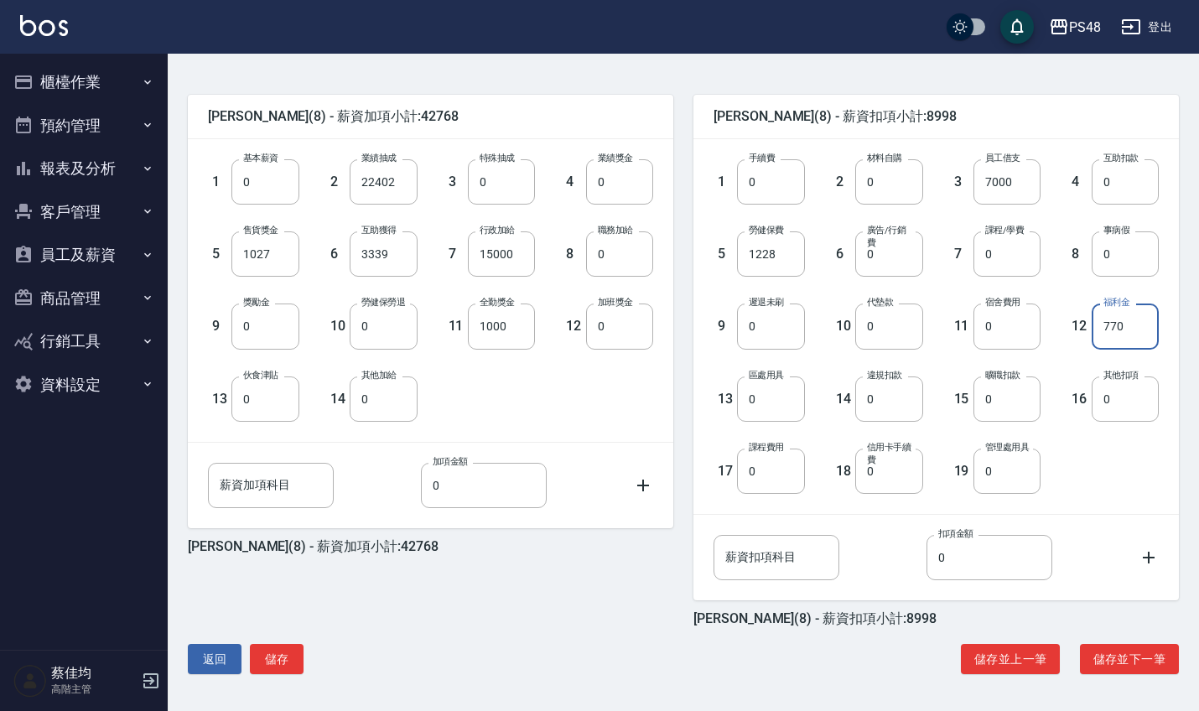
scroll to position [378, 0]
type input "770"
click at [273, 656] on button "儲存" at bounding box center [277, 659] width 54 height 31
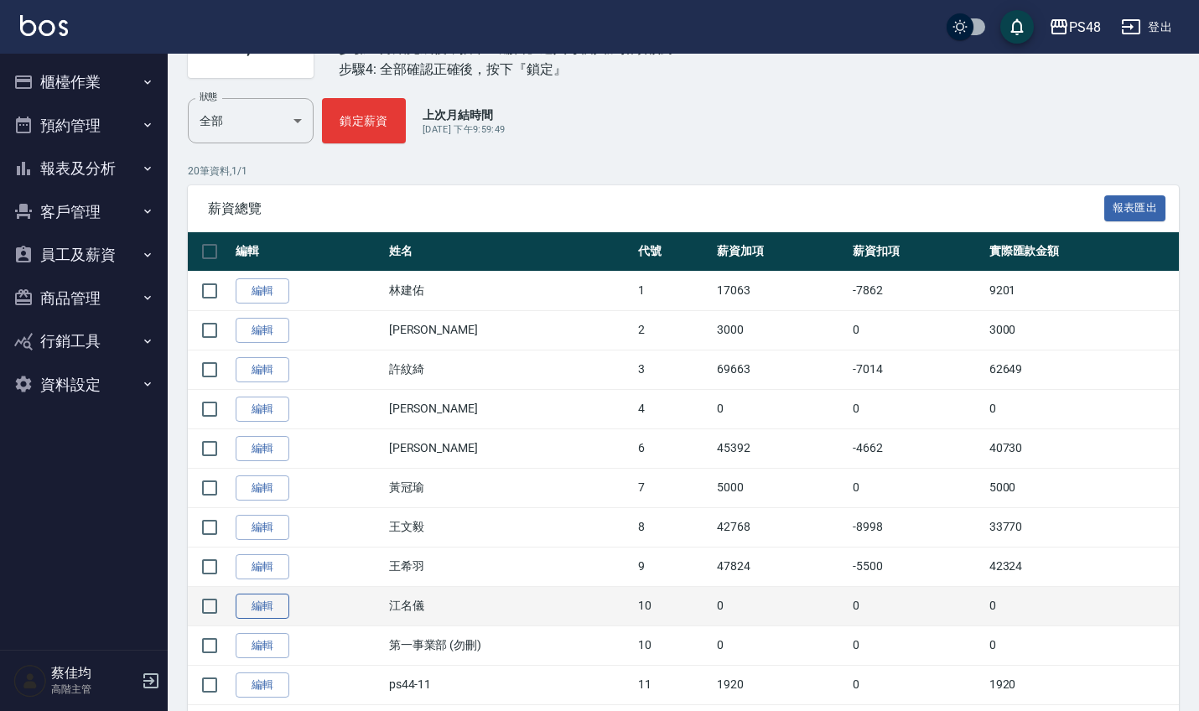
scroll to position [173, 0]
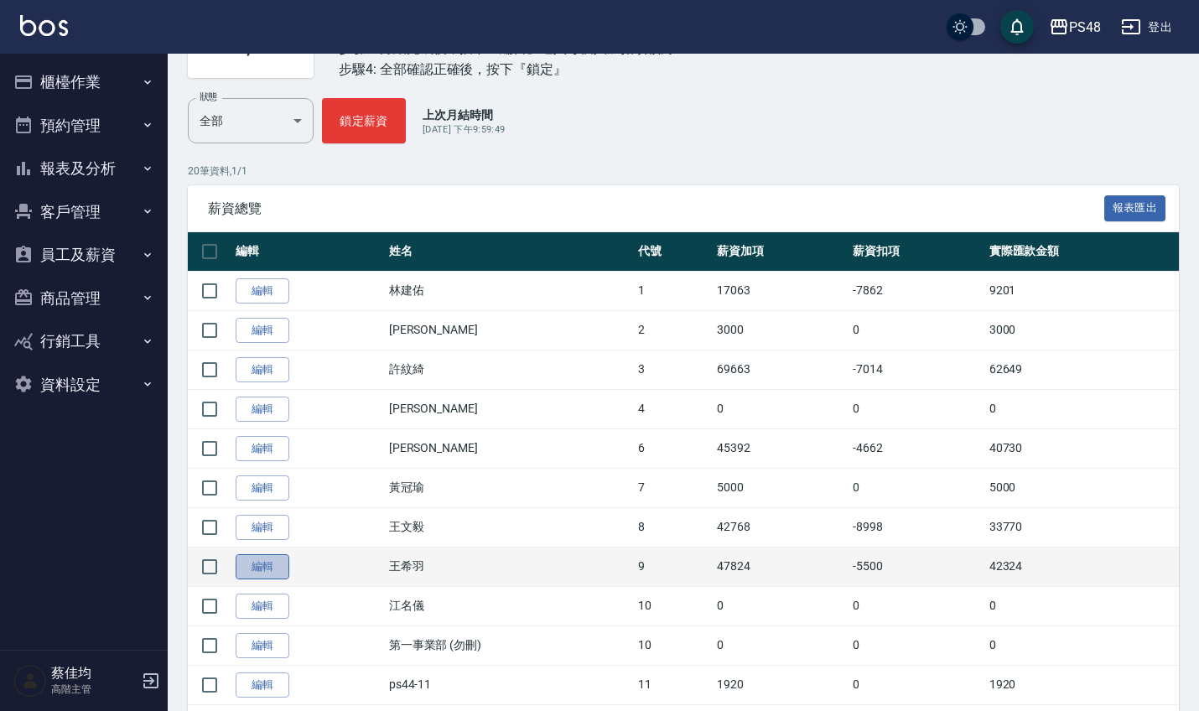
click at [257, 575] on link "編輯" at bounding box center [263, 567] width 54 height 26
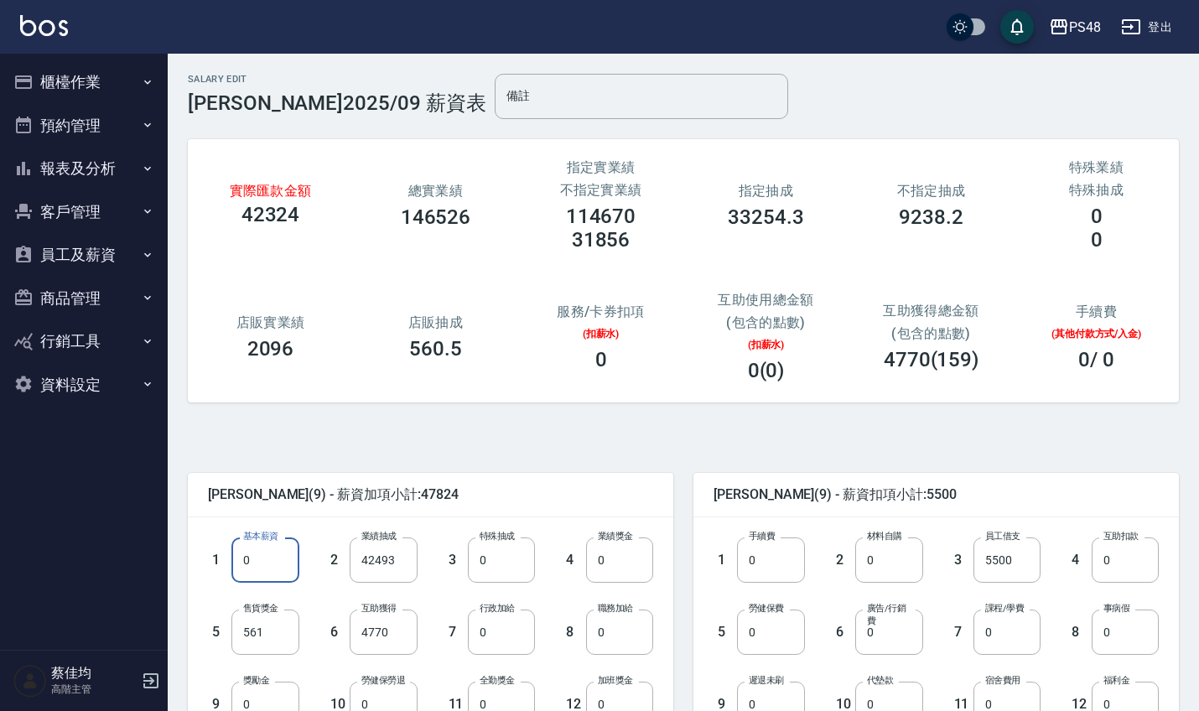
click at [272, 558] on input "0" at bounding box center [264, 559] width 67 height 45
type input "28000"
click at [399, 557] on input "42493" at bounding box center [383, 559] width 67 height 45
type input "0"
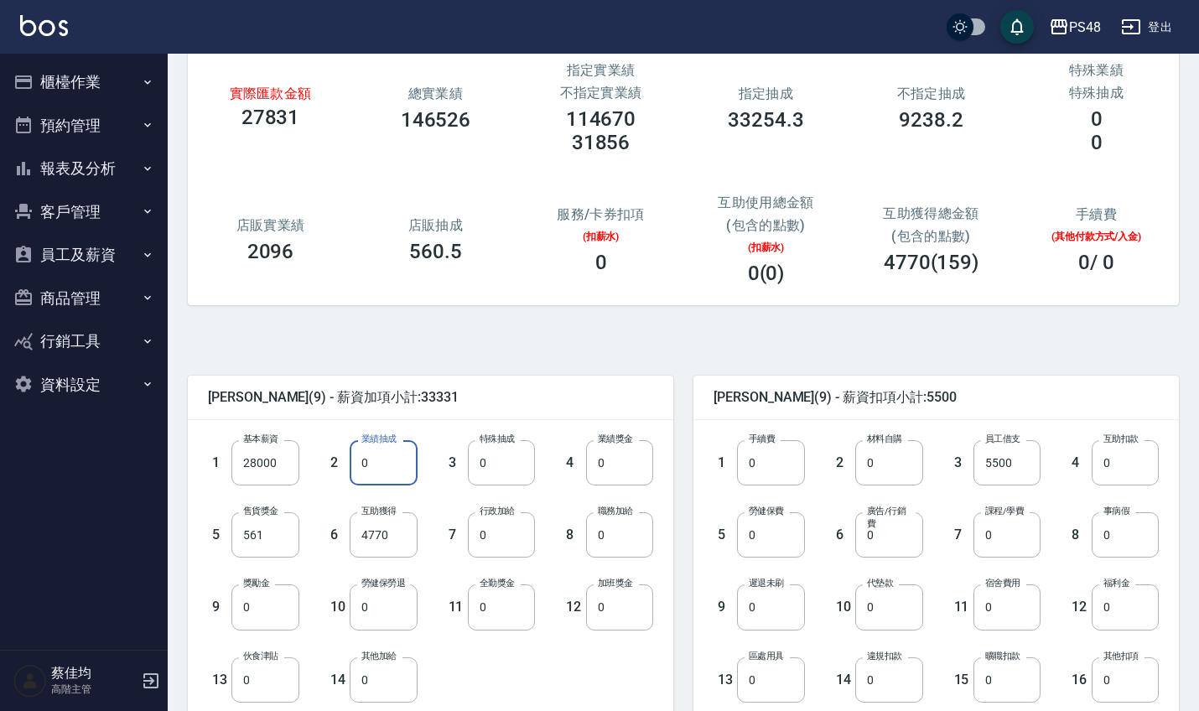
scroll to position [149, 0]
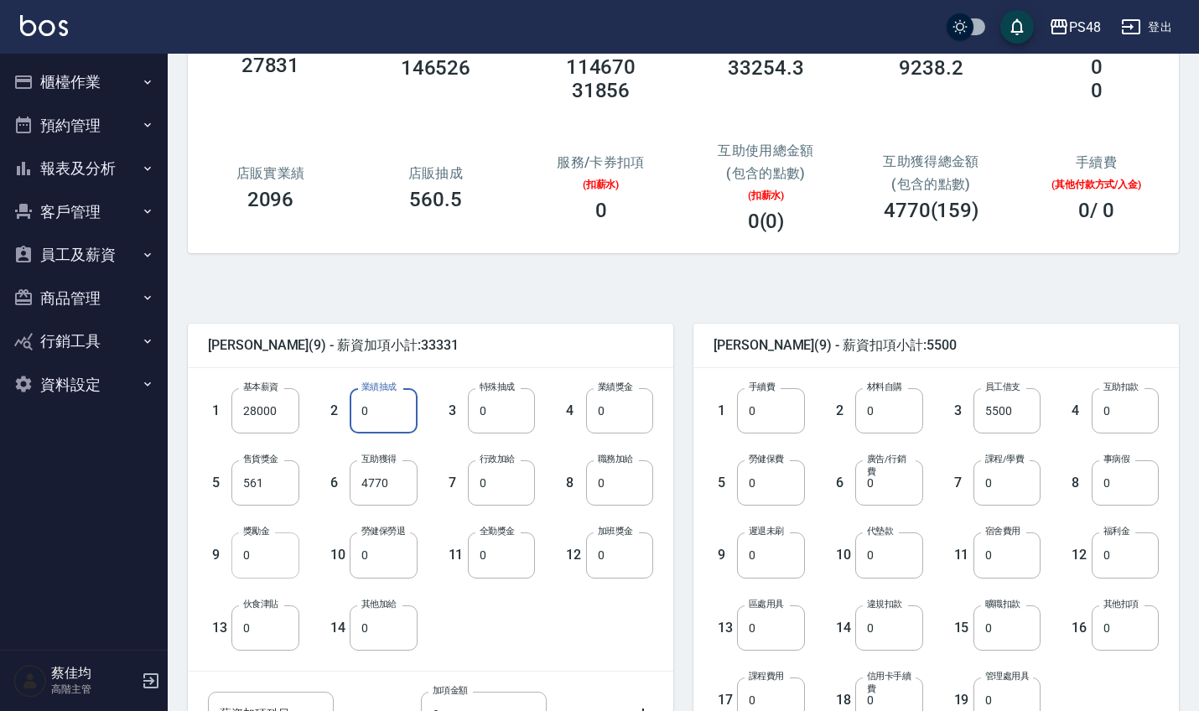
click at [269, 569] on input "0" at bounding box center [264, 554] width 67 height 45
type input "14493"
click at [393, 480] on input "4770" at bounding box center [383, 482] width 67 height 45
type input "5565"
click at [531, 565] on input "0" at bounding box center [501, 554] width 67 height 45
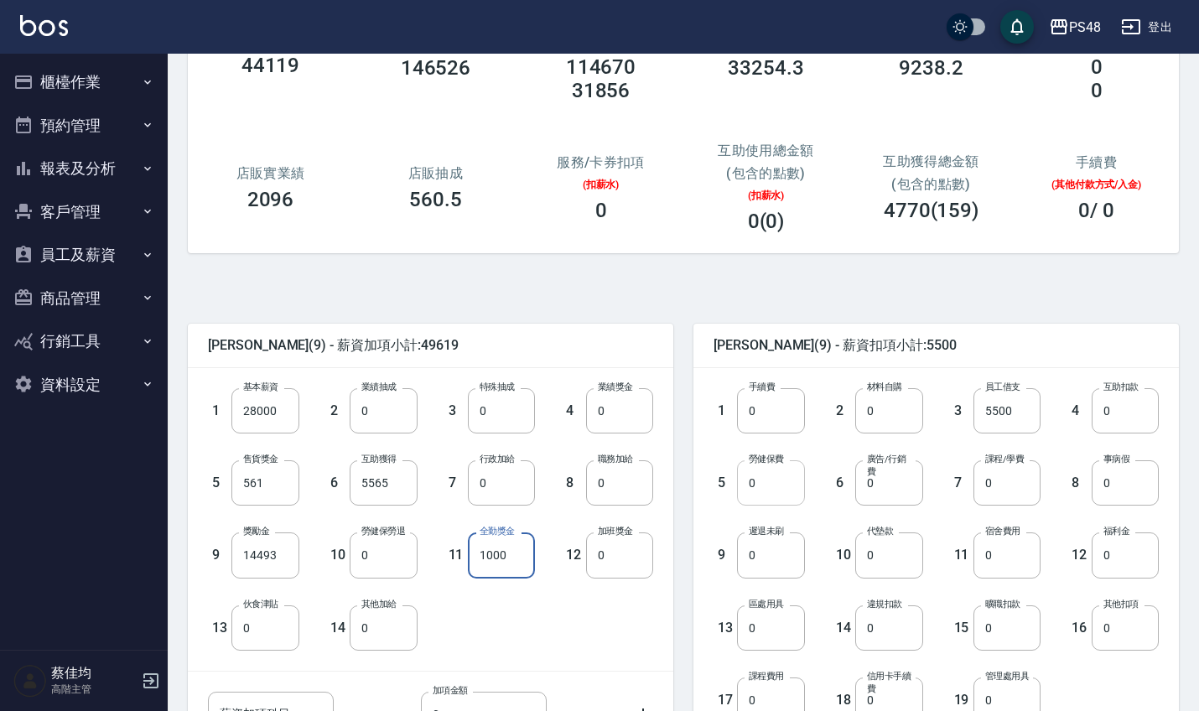
type input "1000"
click at [784, 495] on input "0" at bounding box center [770, 482] width 67 height 45
type input "1228"
click at [1122, 562] on input "0" at bounding box center [1124, 554] width 67 height 45
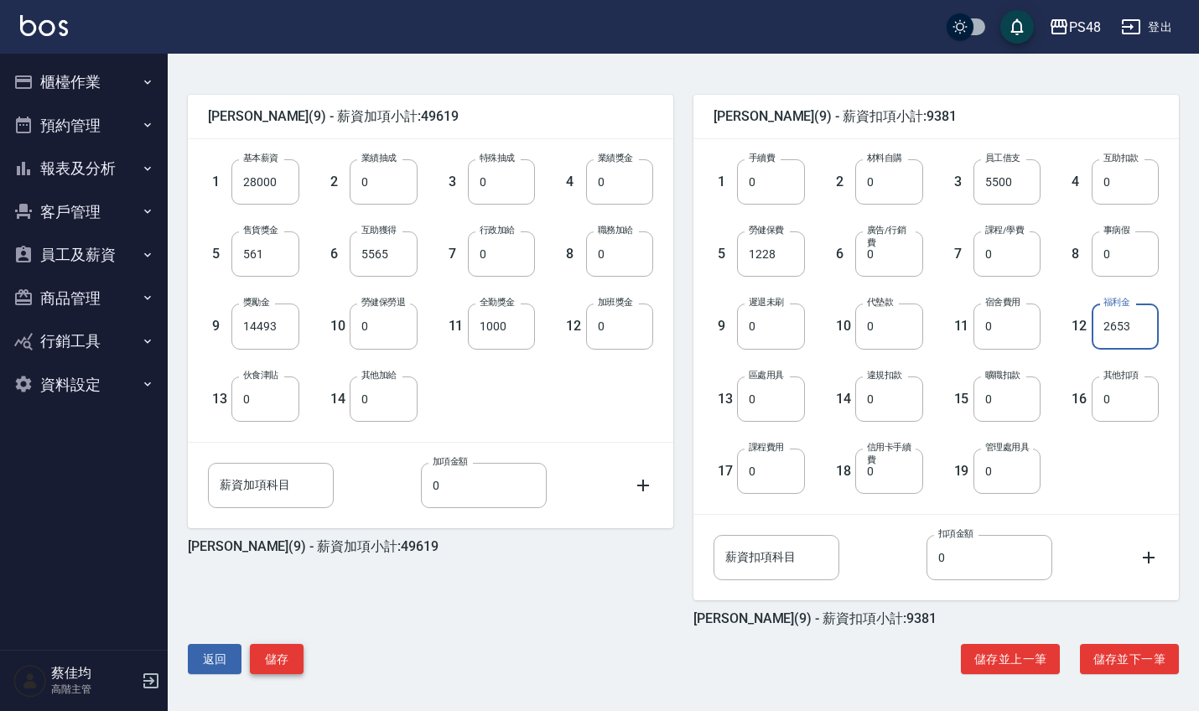
scroll to position [378, 0]
type input "2653"
click at [282, 668] on button "儲存" at bounding box center [277, 659] width 54 height 31
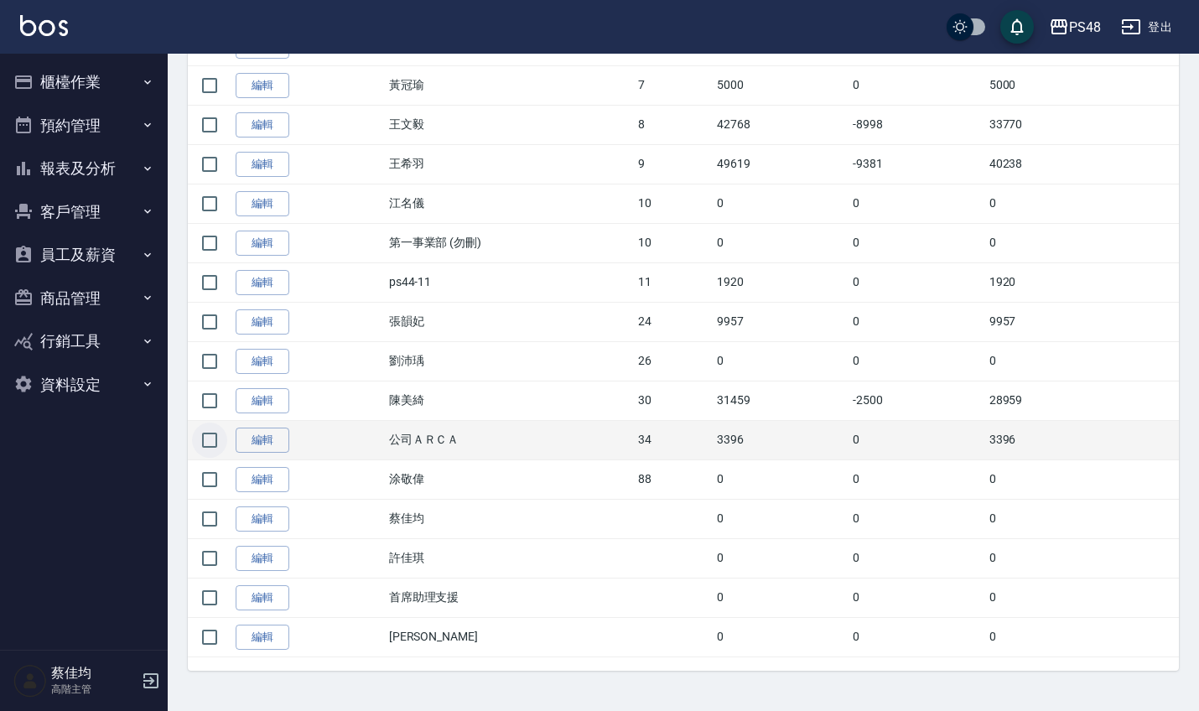
scroll to position [574, 0]
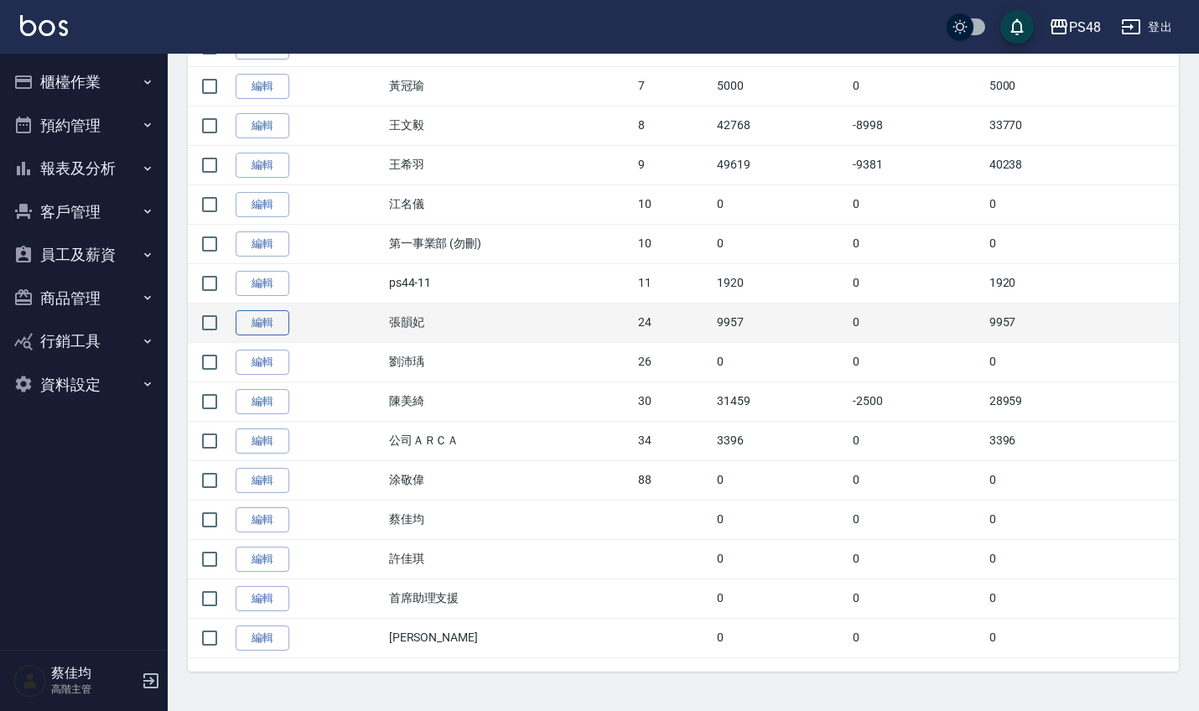
click at [268, 315] on link "編輯" at bounding box center [263, 323] width 54 height 26
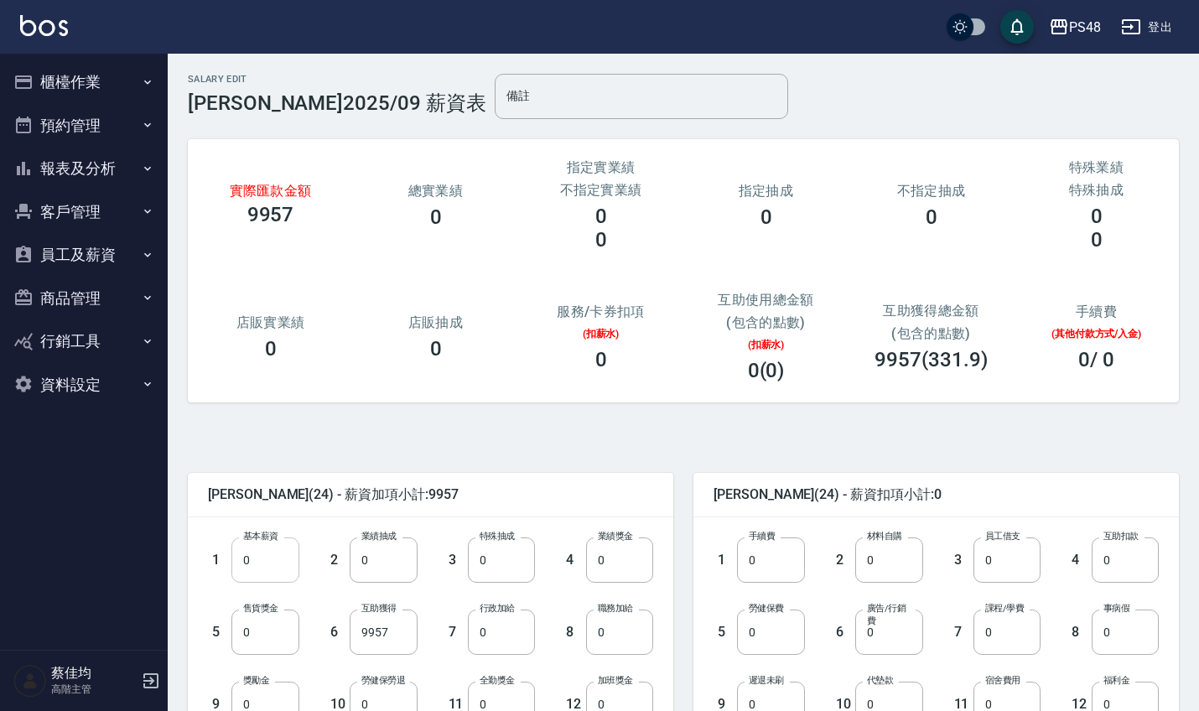
click at [260, 572] on input "0" at bounding box center [264, 559] width 67 height 45
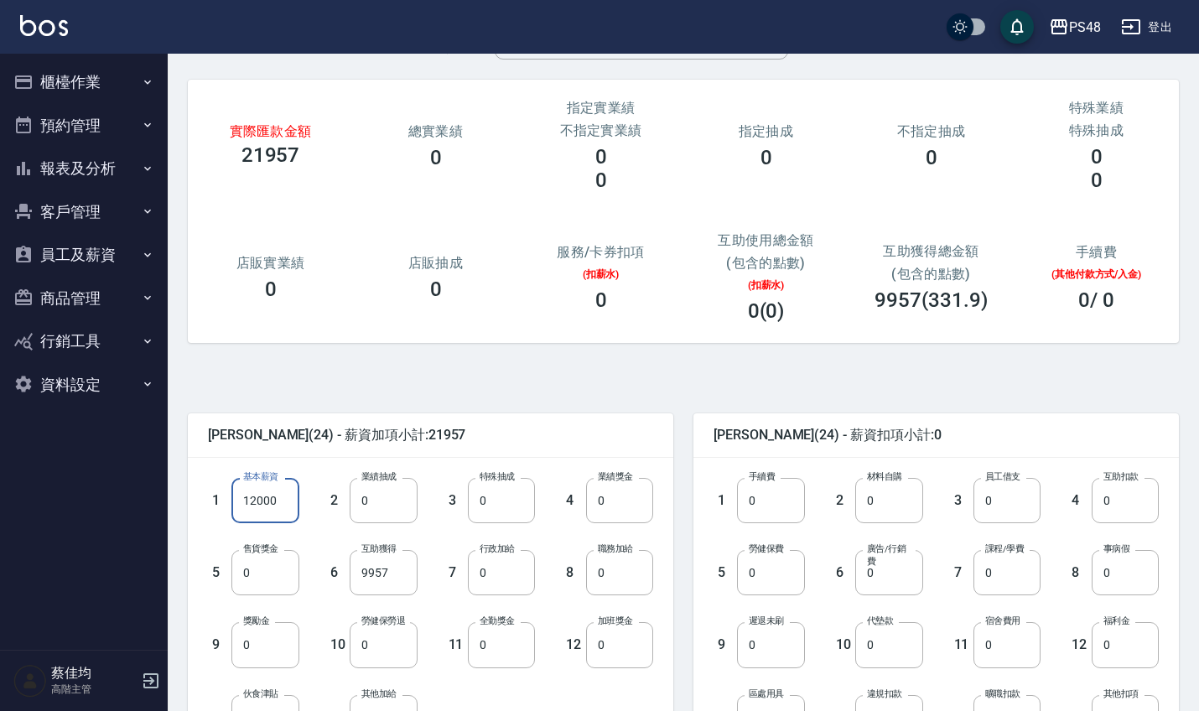
scroll to position [64, 0]
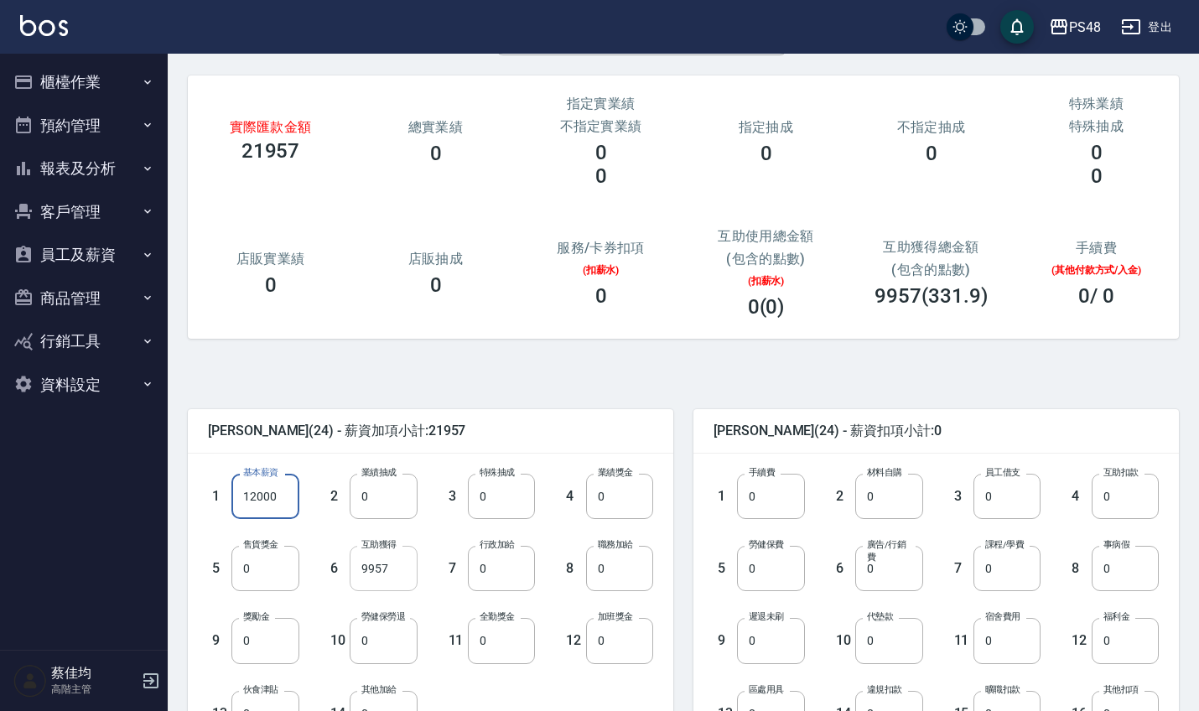
type input "12000"
click at [402, 567] on input "9957" at bounding box center [383, 568] width 67 height 45
type input "0"
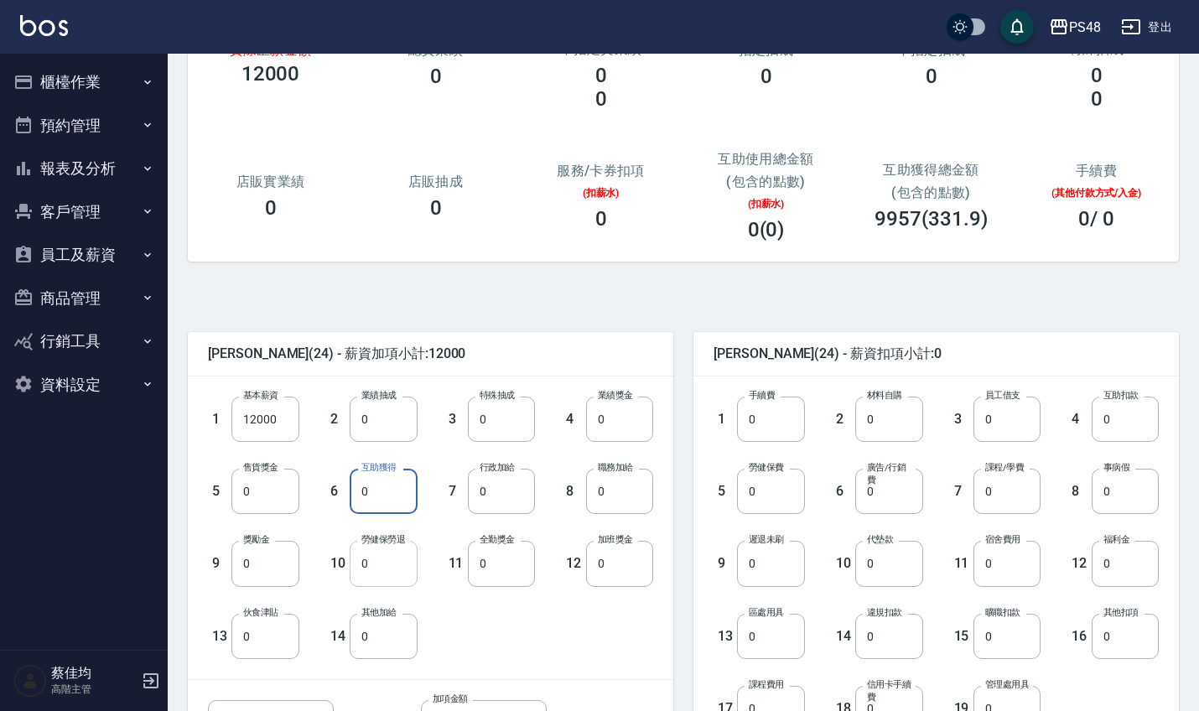
scroll to position [151, 0]
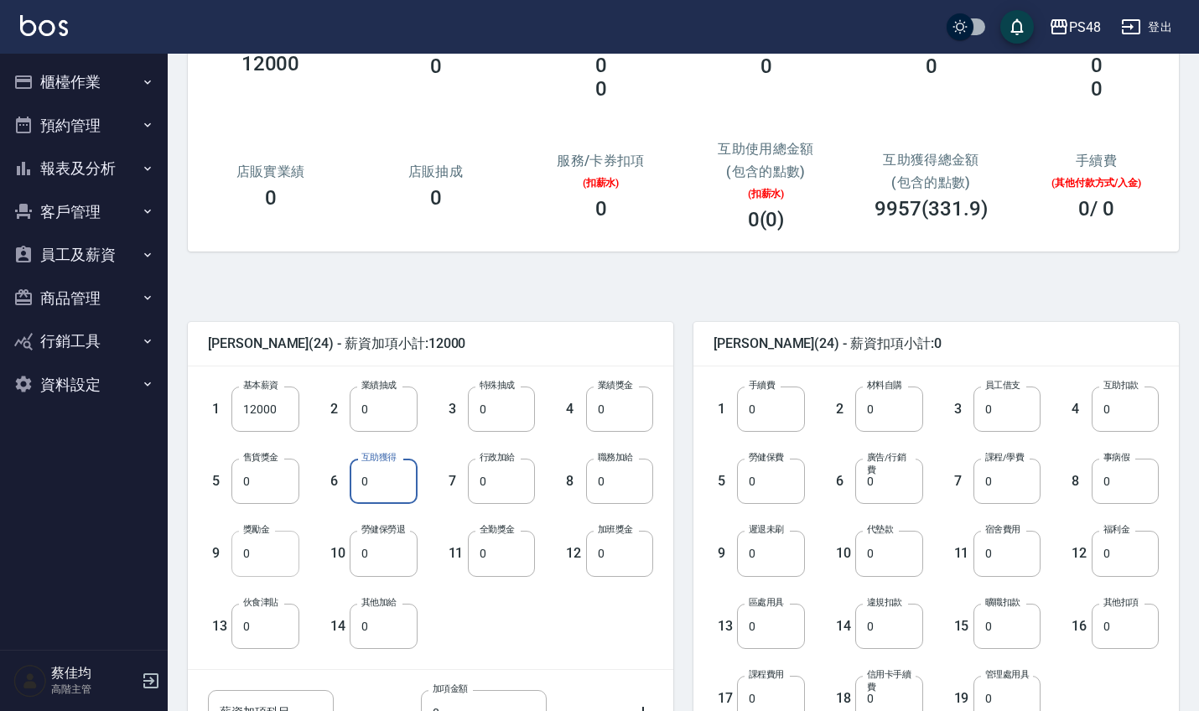
click at [271, 560] on input "0" at bounding box center [264, 553] width 67 height 45
type input "957"
click at [775, 488] on input "0" at bounding box center [770, 481] width 67 height 45
type input "720"
click at [1143, 568] on input "0" at bounding box center [1124, 553] width 67 height 45
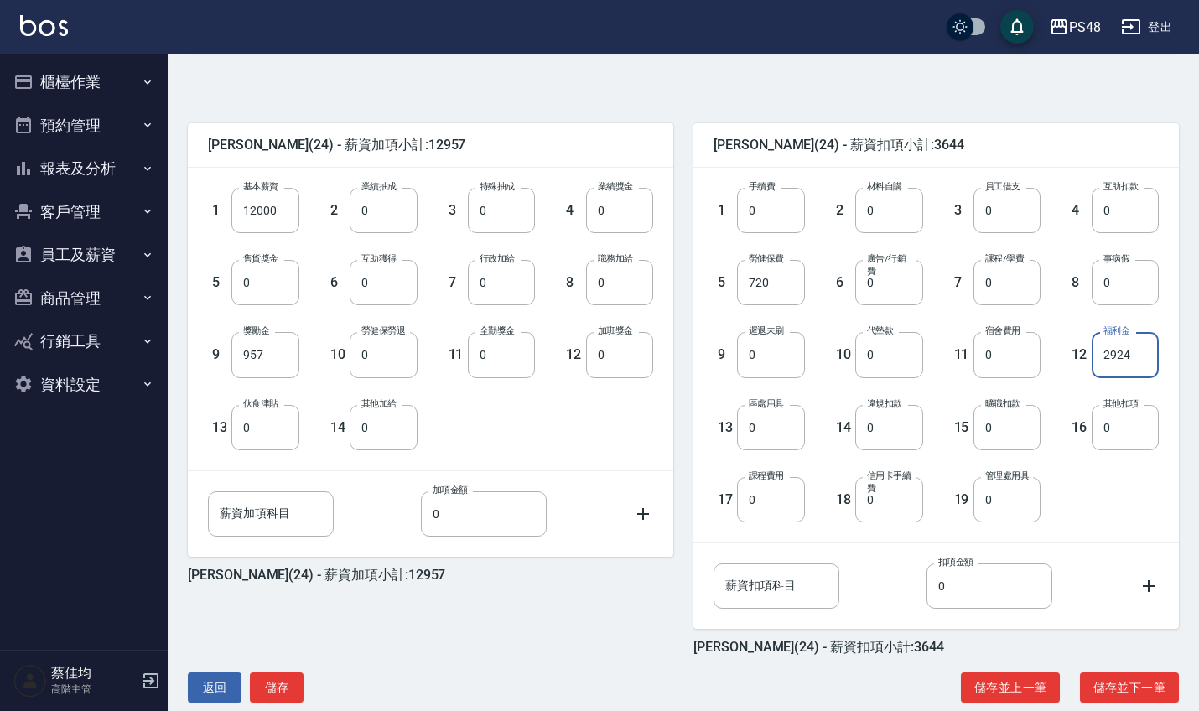
scroll to position [352, 0]
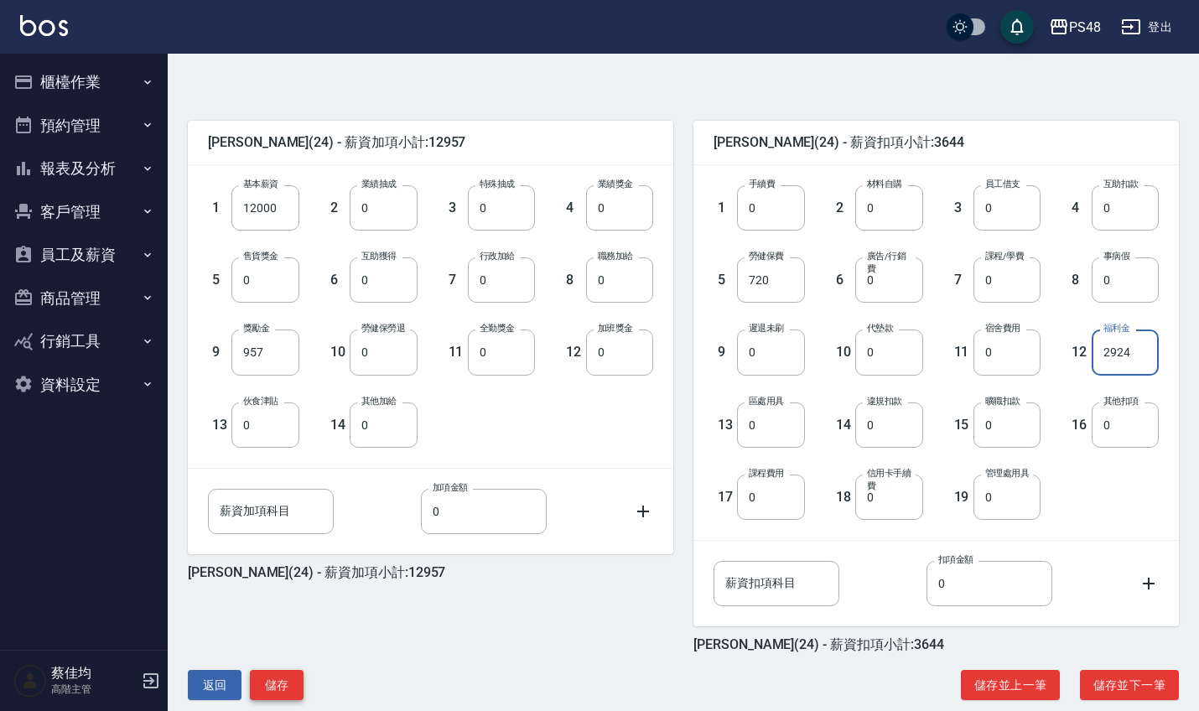
type input "2924"
click at [261, 687] on button "儲存" at bounding box center [277, 685] width 54 height 31
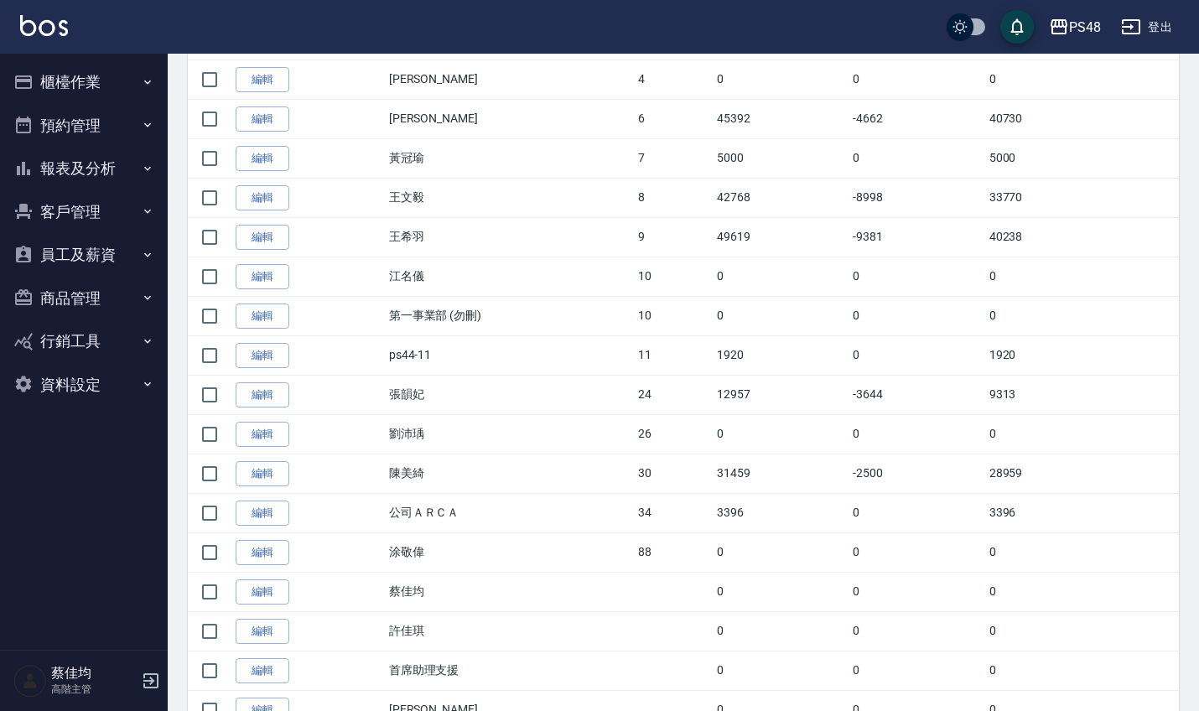
scroll to position [511, 0]
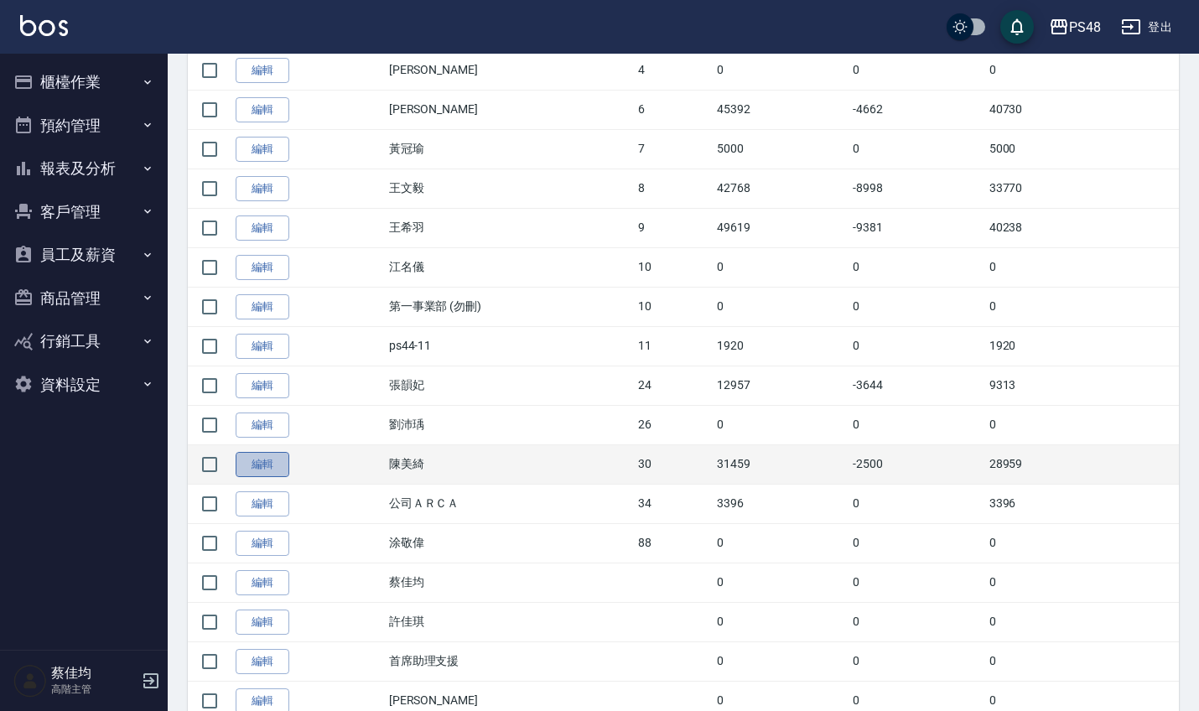
click at [271, 458] on link "編輯" at bounding box center [263, 465] width 54 height 26
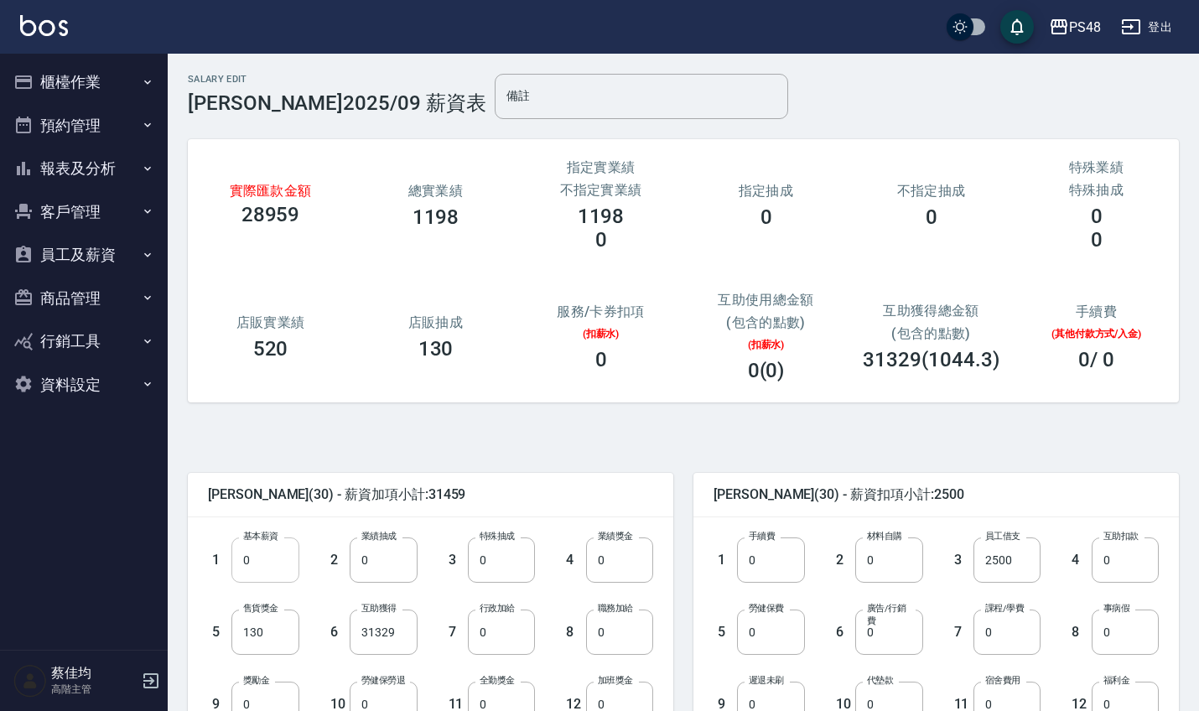
click at [269, 562] on input "0" at bounding box center [264, 559] width 67 height 45
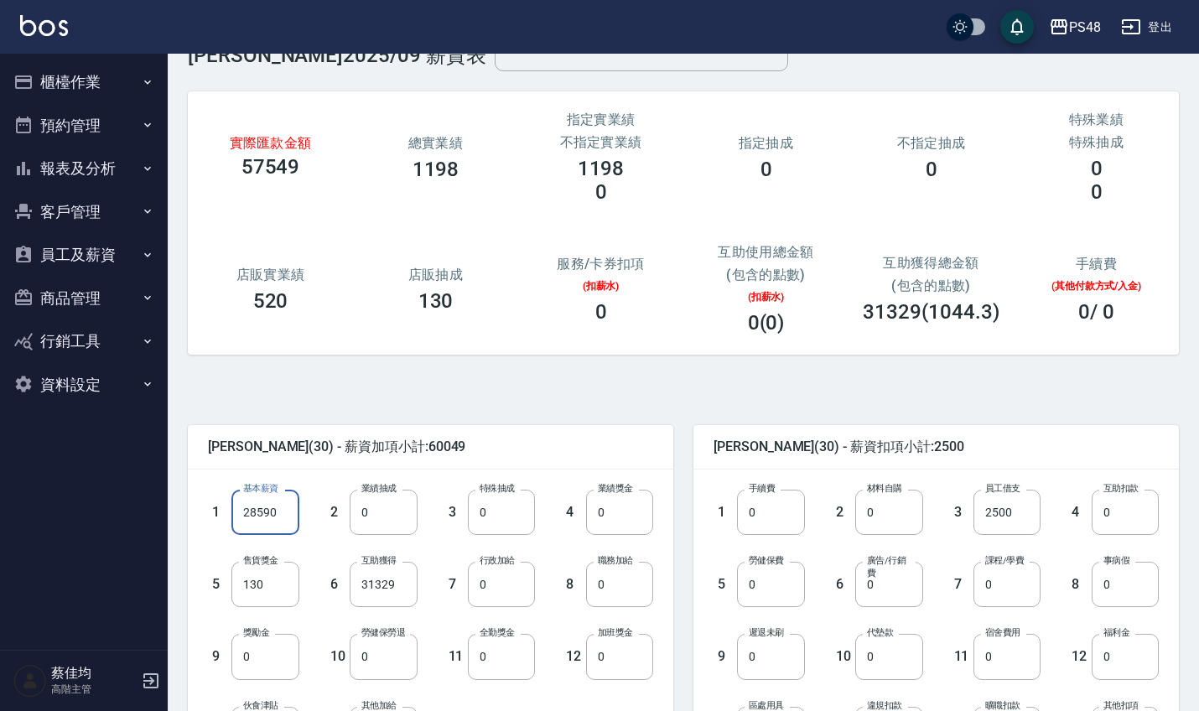
scroll to position [80, 0]
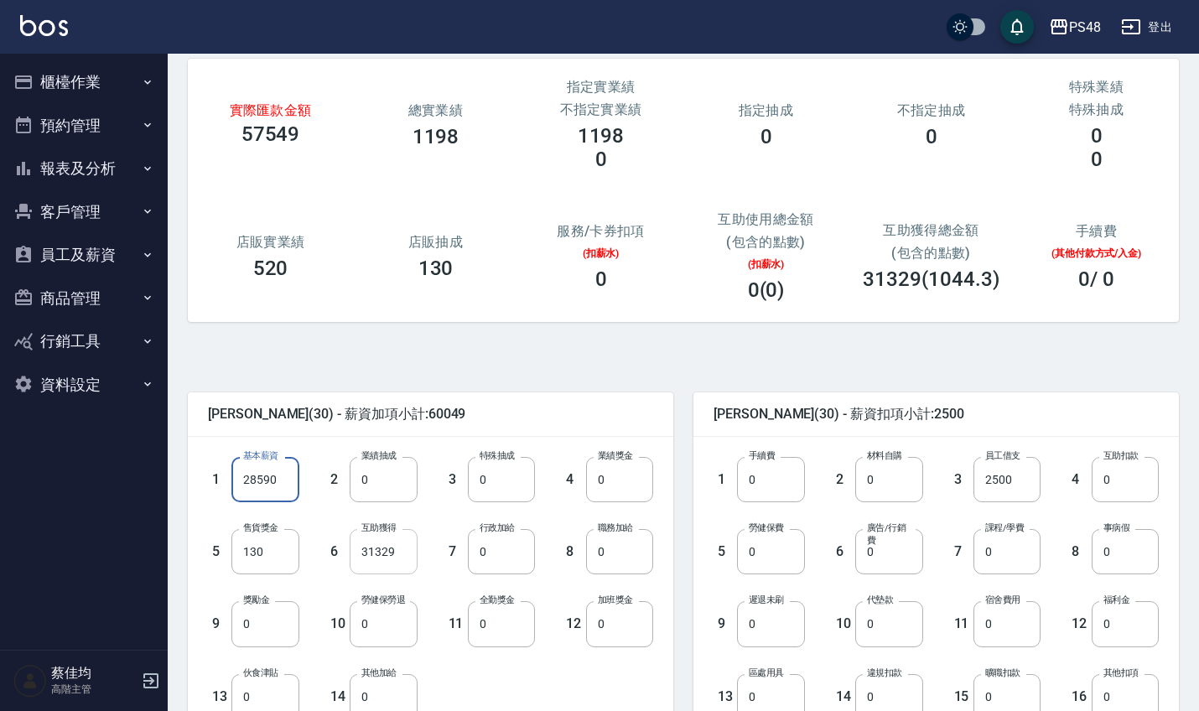
type input "28590"
click at [403, 553] on input "31329" at bounding box center [383, 551] width 67 height 45
type input "0"
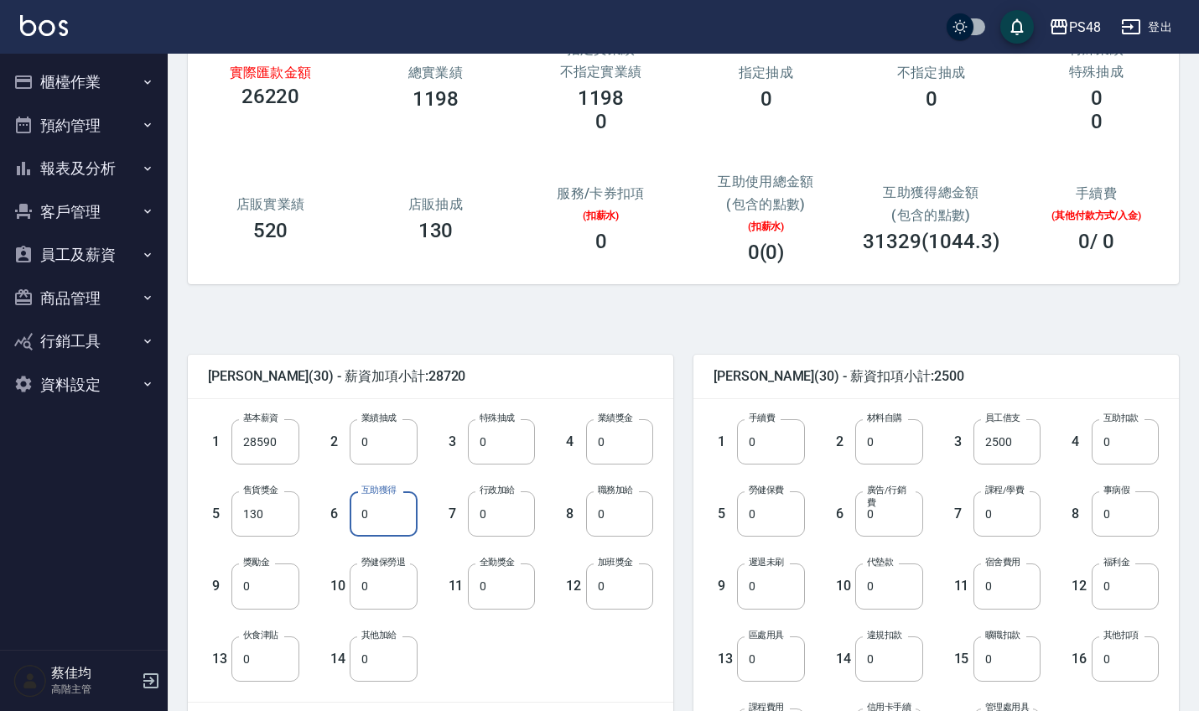
scroll to position [138, 0]
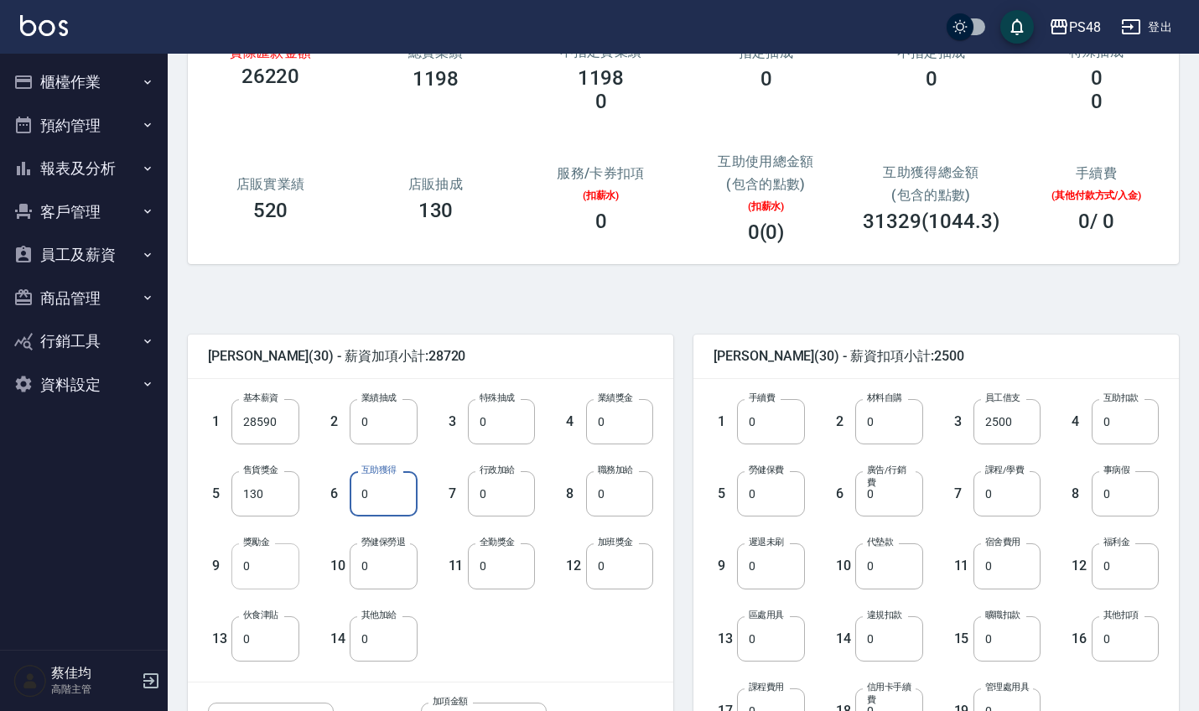
click at [267, 570] on input "0" at bounding box center [264, 565] width 67 height 45
type input "11529"
click at [793, 496] on input "0" at bounding box center [770, 493] width 67 height 45
type input "1158"
click at [1124, 573] on input "0" at bounding box center [1124, 565] width 67 height 45
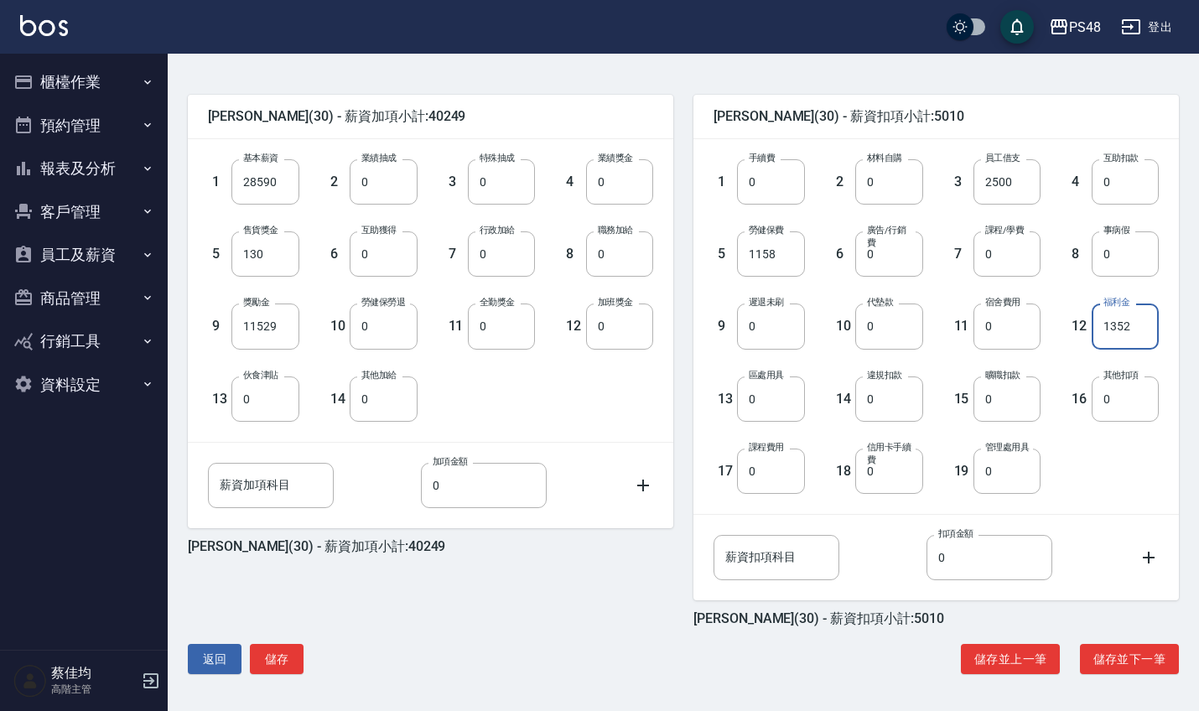
scroll to position [378, 0]
type input "1352"
click at [264, 656] on button "儲存" at bounding box center [277, 659] width 54 height 31
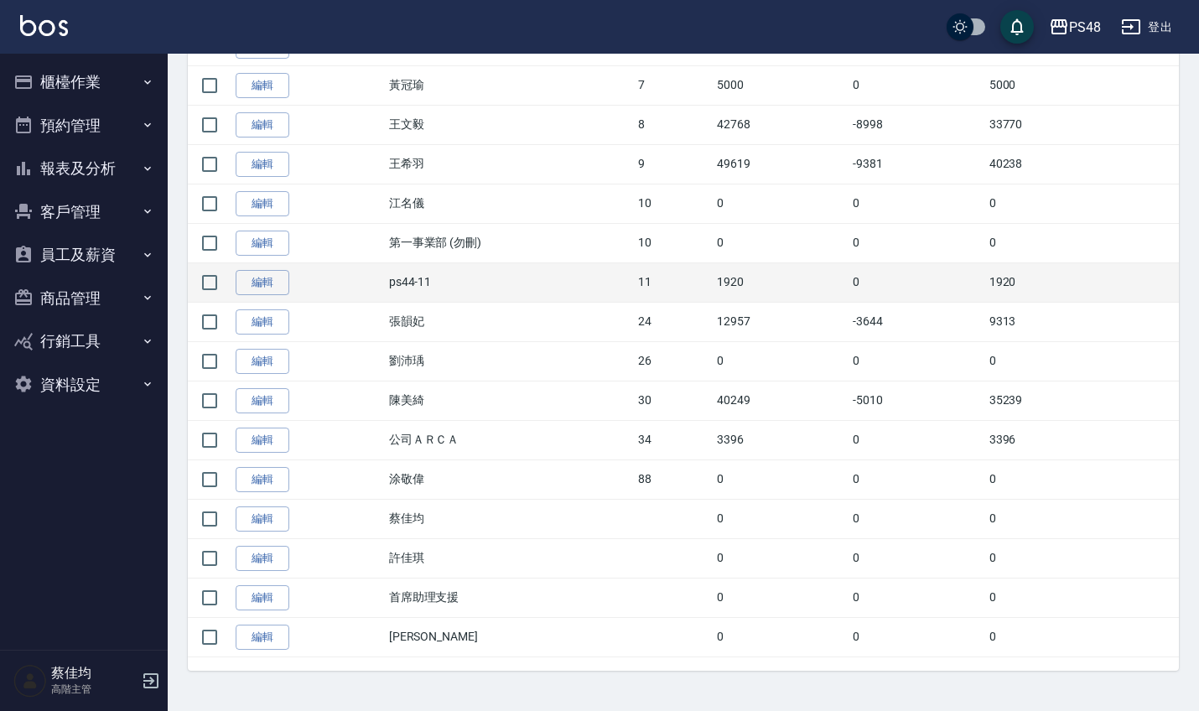
scroll to position [574, 0]
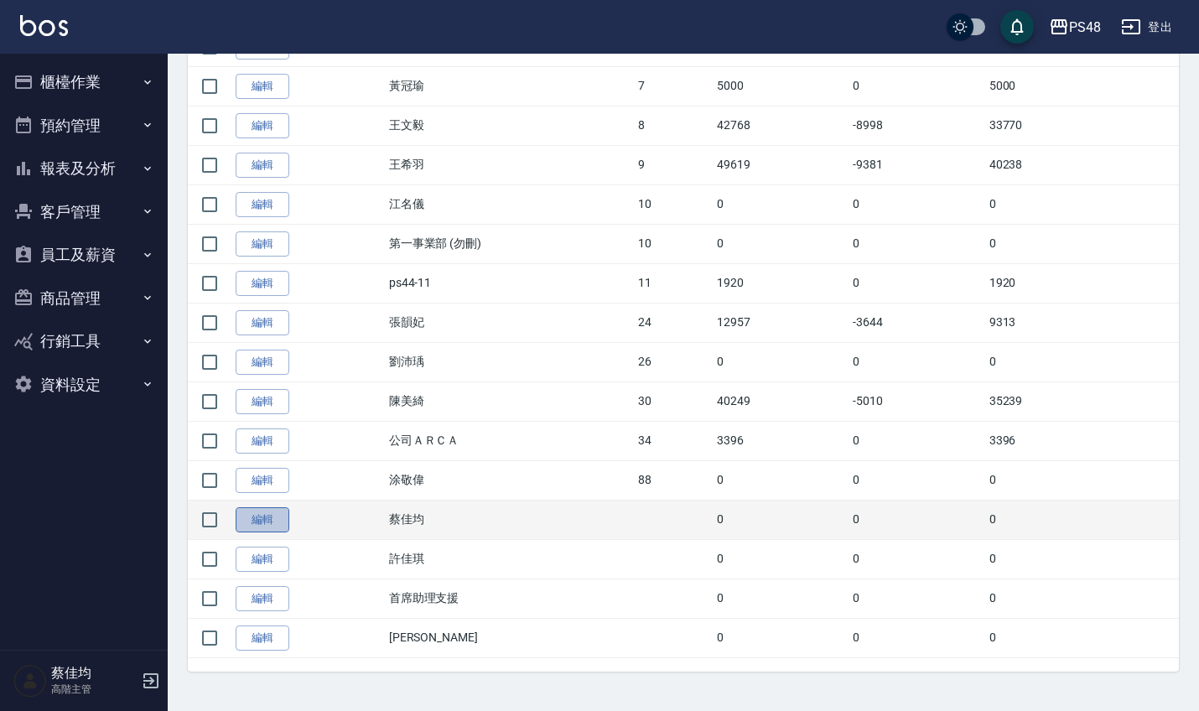
click at [275, 523] on link "編輯" at bounding box center [263, 520] width 54 height 26
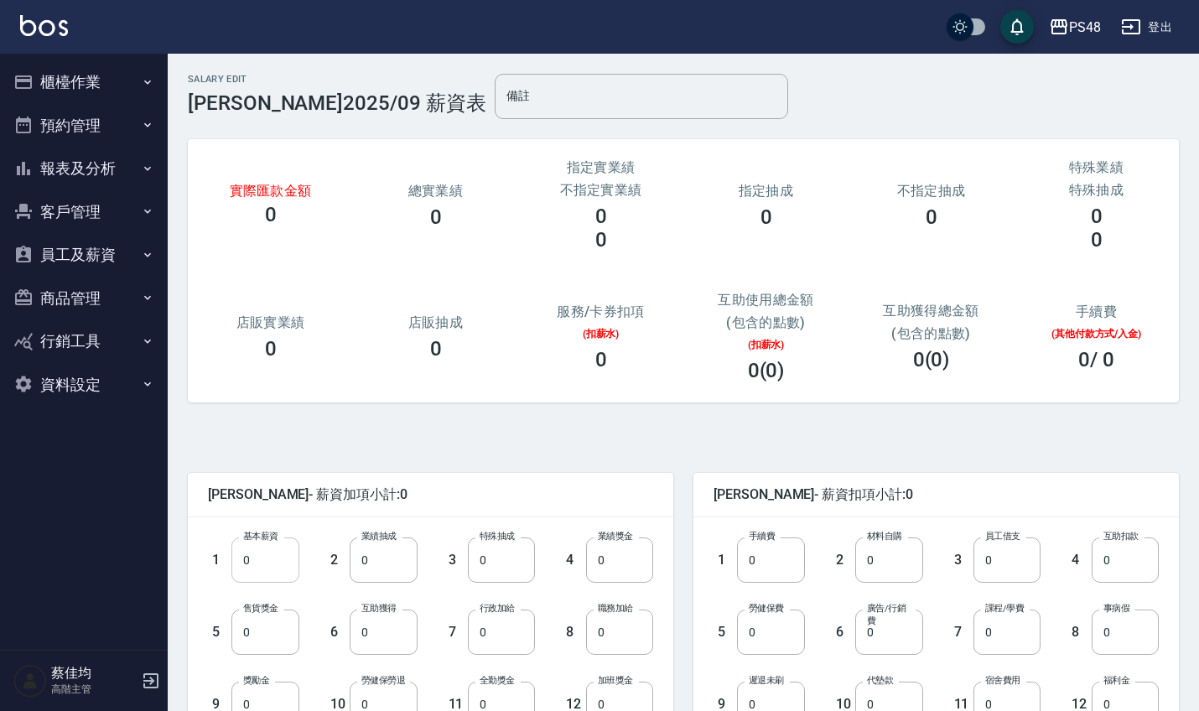
click at [260, 568] on input "0" at bounding box center [264, 559] width 67 height 45
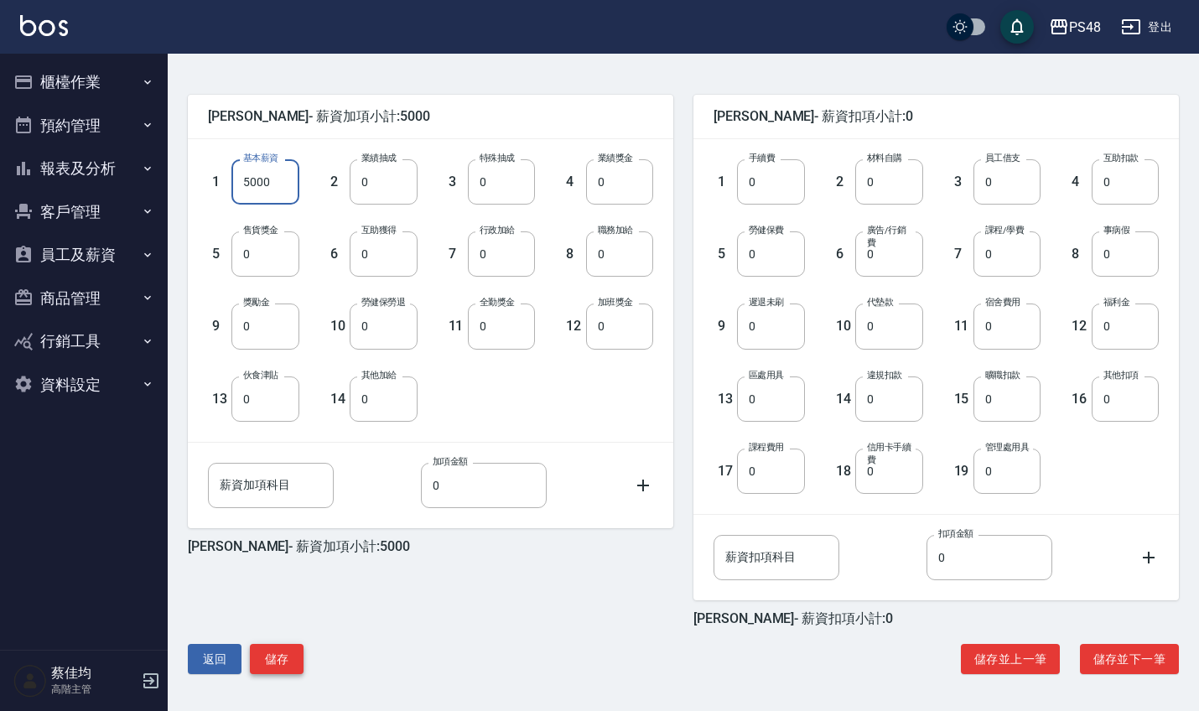
scroll to position [378, 0]
type input "5000"
click at [293, 655] on button "儲存" at bounding box center [277, 659] width 54 height 31
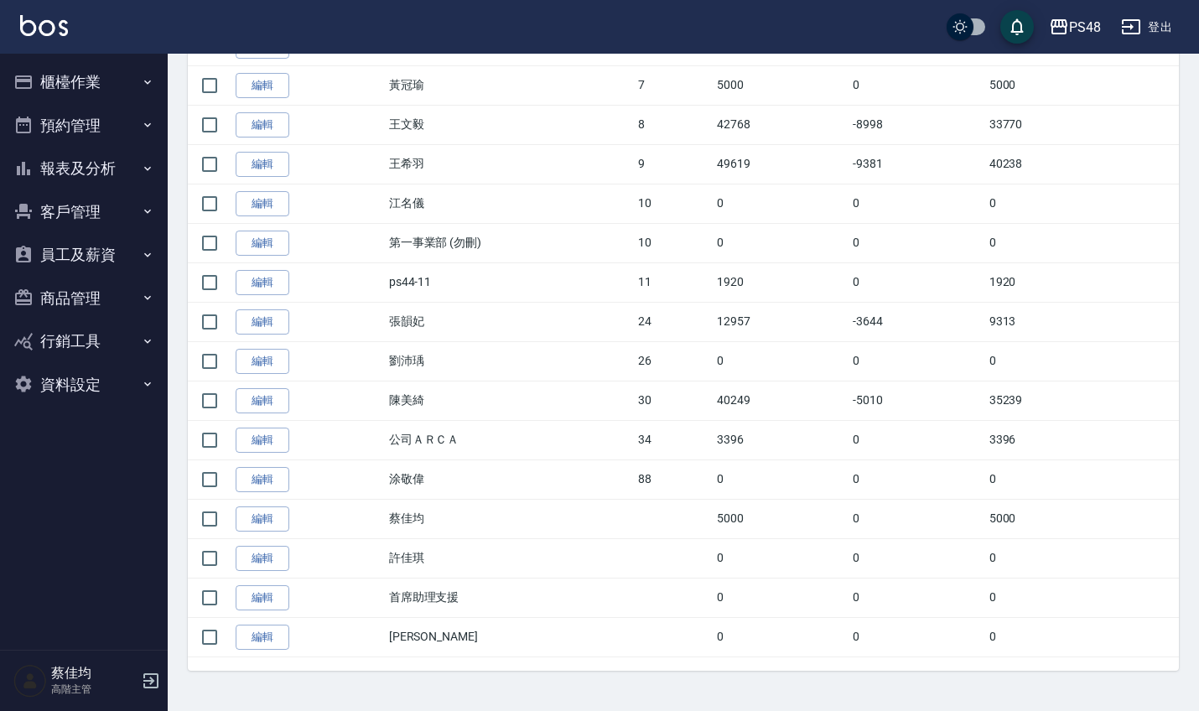
scroll to position [574, 0]
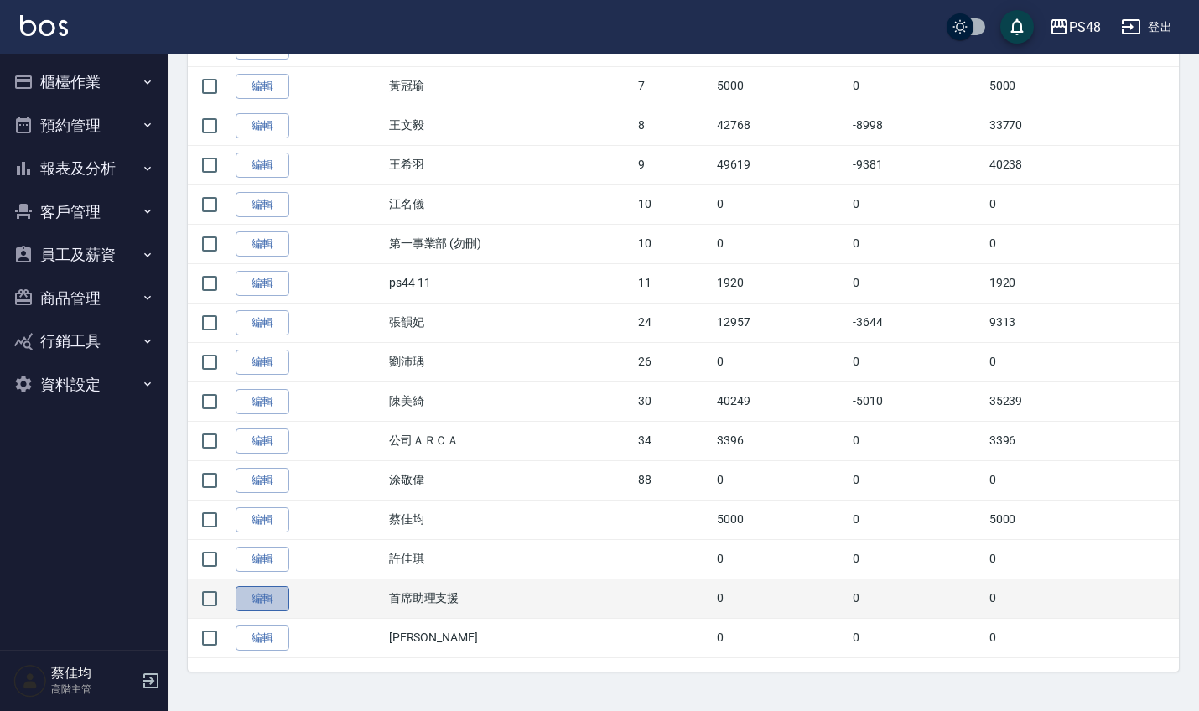
click at [257, 600] on link "編輯" at bounding box center [263, 599] width 54 height 26
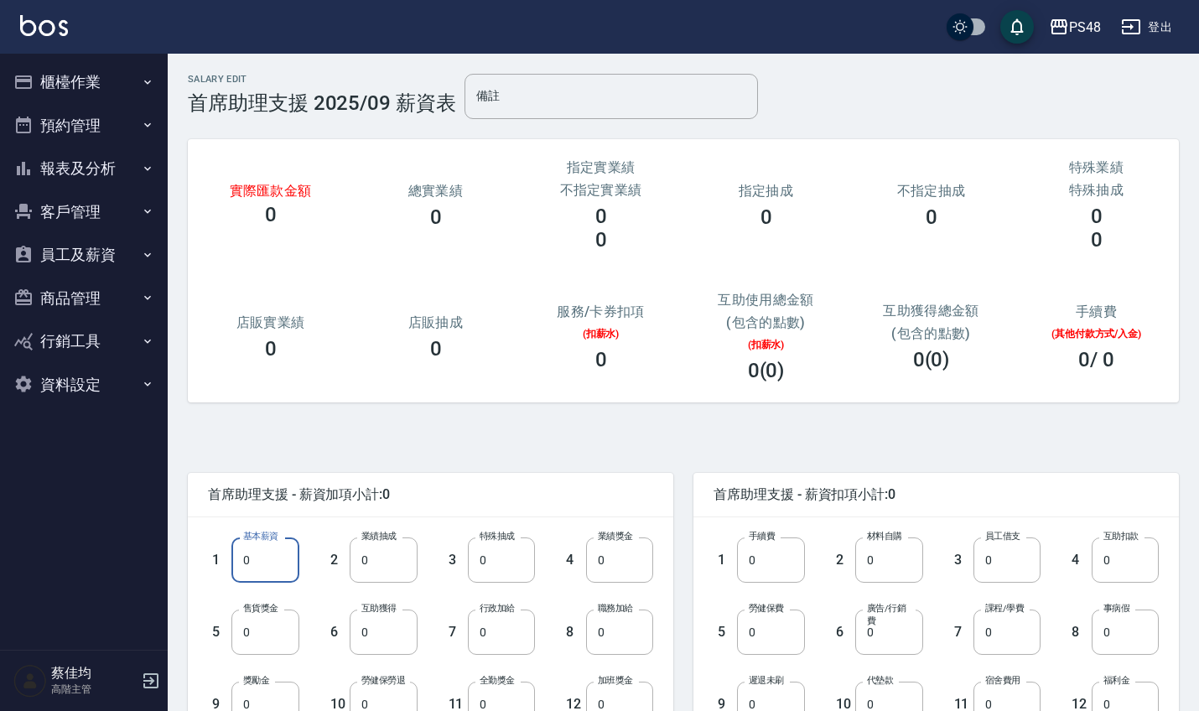
click at [257, 573] on input "0" at bounding box center [264, 559] width 67 height 45
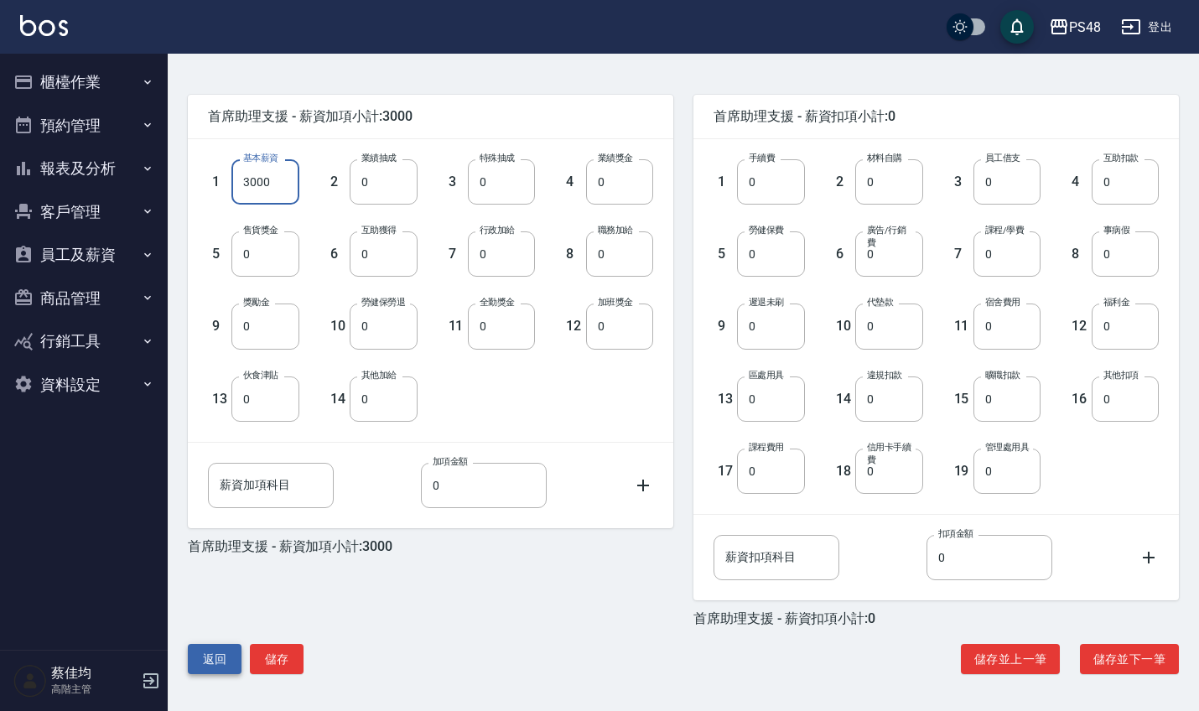
scroll to position [378, 0]
type input "3000"
click at [272, 651] on button "儲存" at bounding box center [277, 659] width 54 height 31
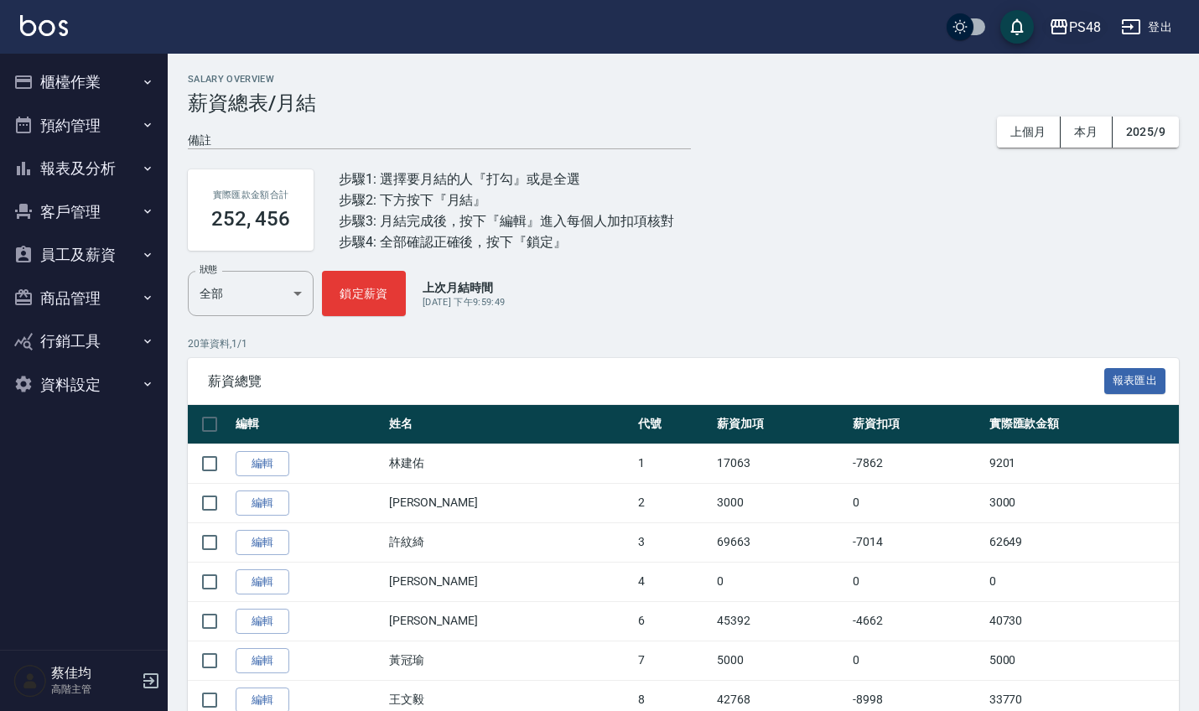
click at [1089, 27] on div "PS48" at bounding box center [1085, 27] width 32 height 21
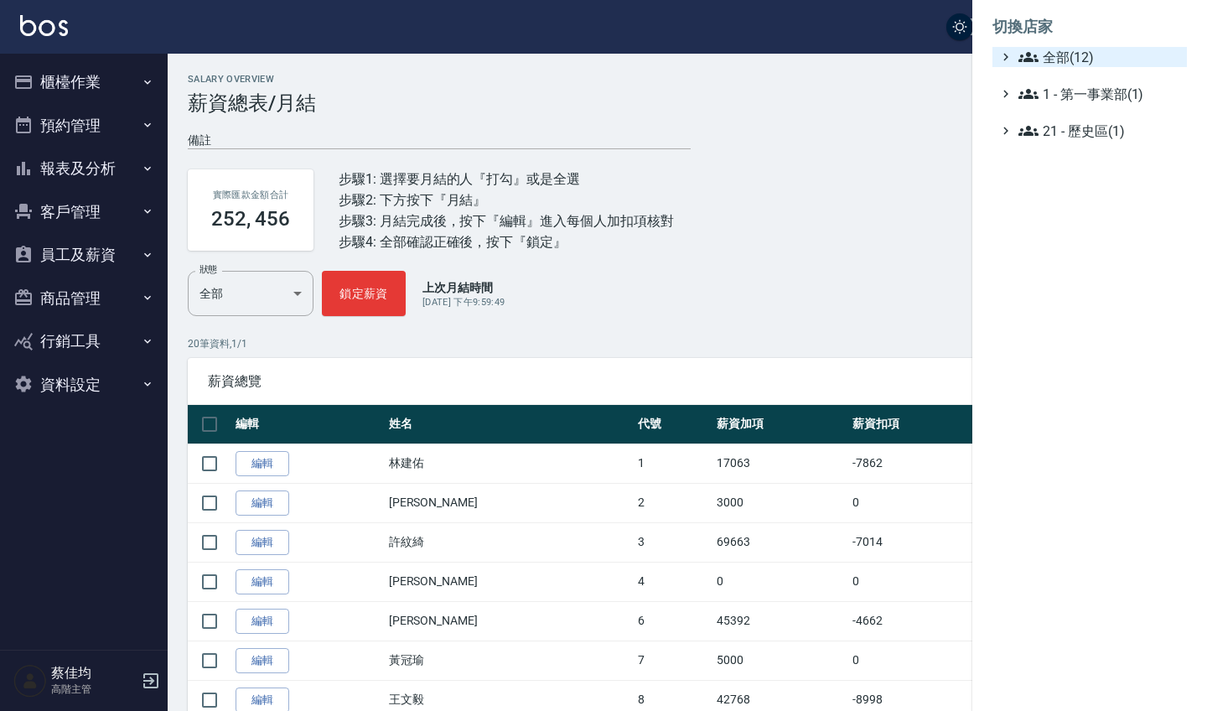
click at [1059, 53] on span "全部(12)" at bounding box center [1100, 57] width 162 height 20
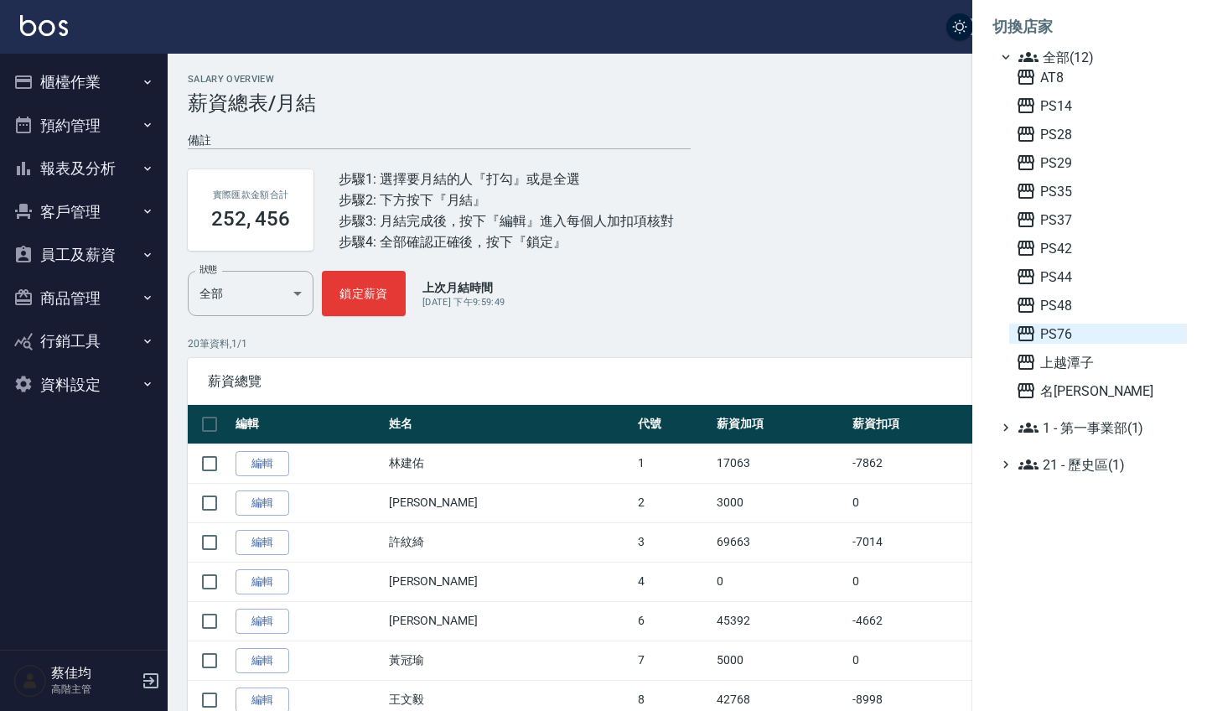
click at [1062, 327] on span "PS76" at bounding box center [1098, 334] width 164 height 20
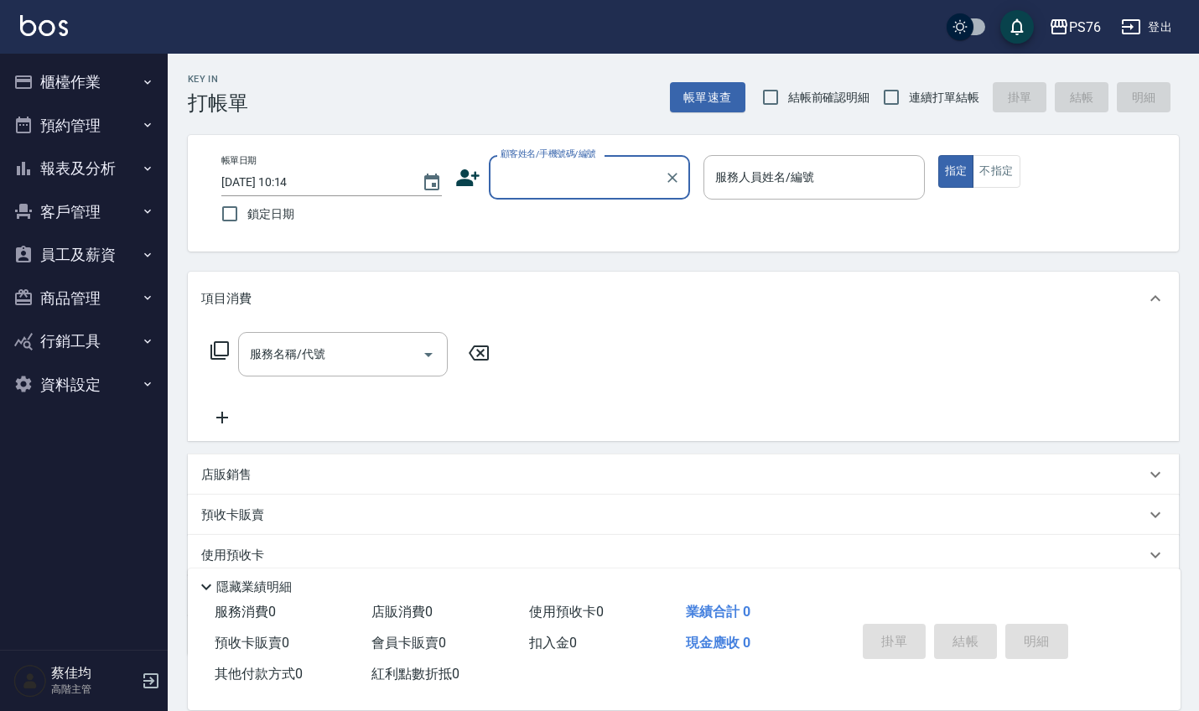
click at [107, 257] on button "員工及薪資" at bounding box center [84, 255] width 154 height 44
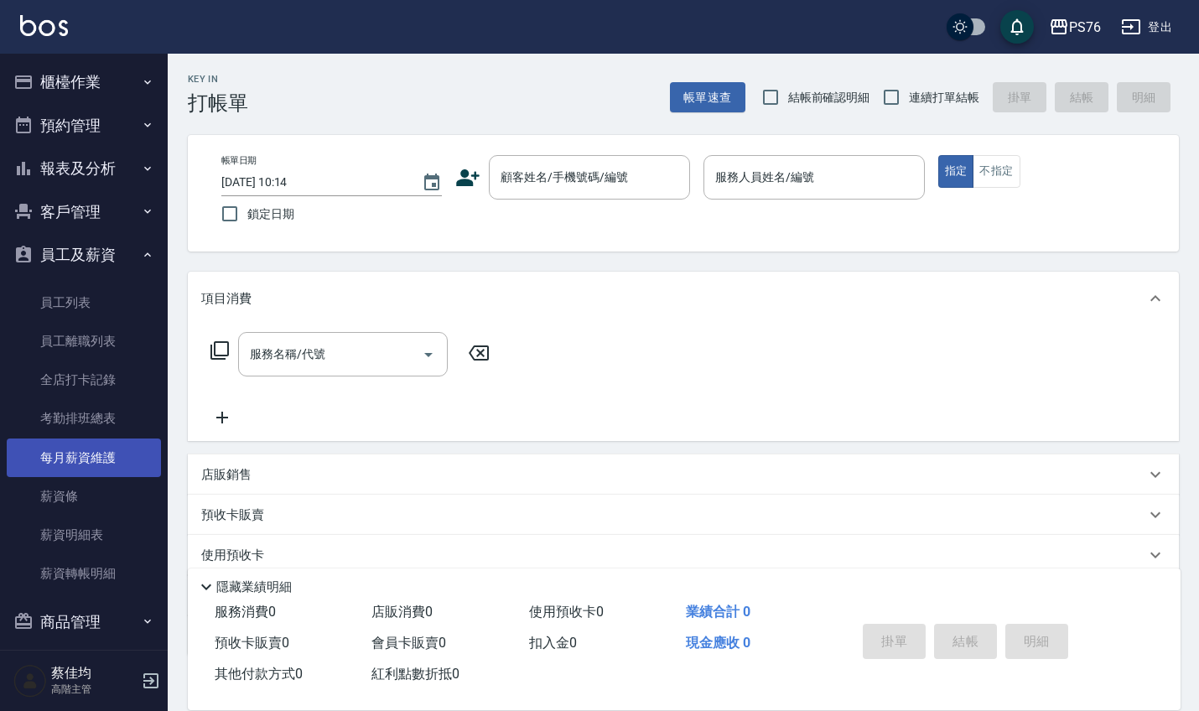
click at [87, 452] on link "每月薪資維護" at bounding box center [84, 457] width 154 height 39
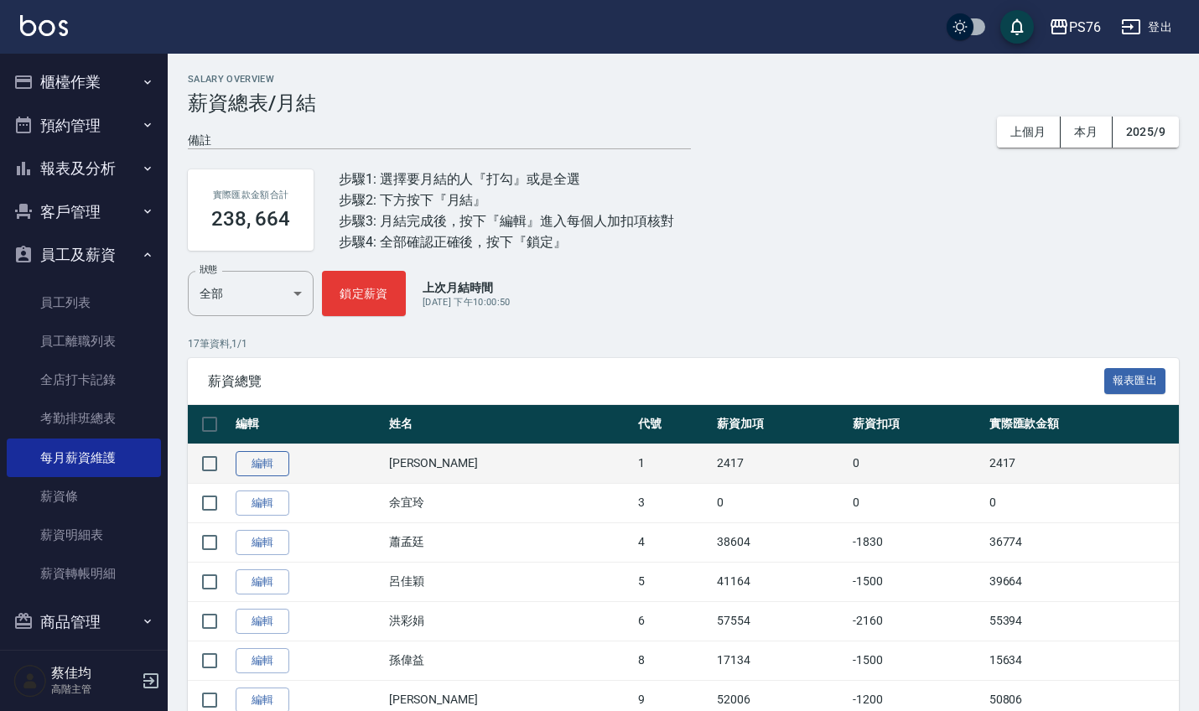
click at [251, 460] on link "編輯" at bounding box center [263, 464] width 54 height 26
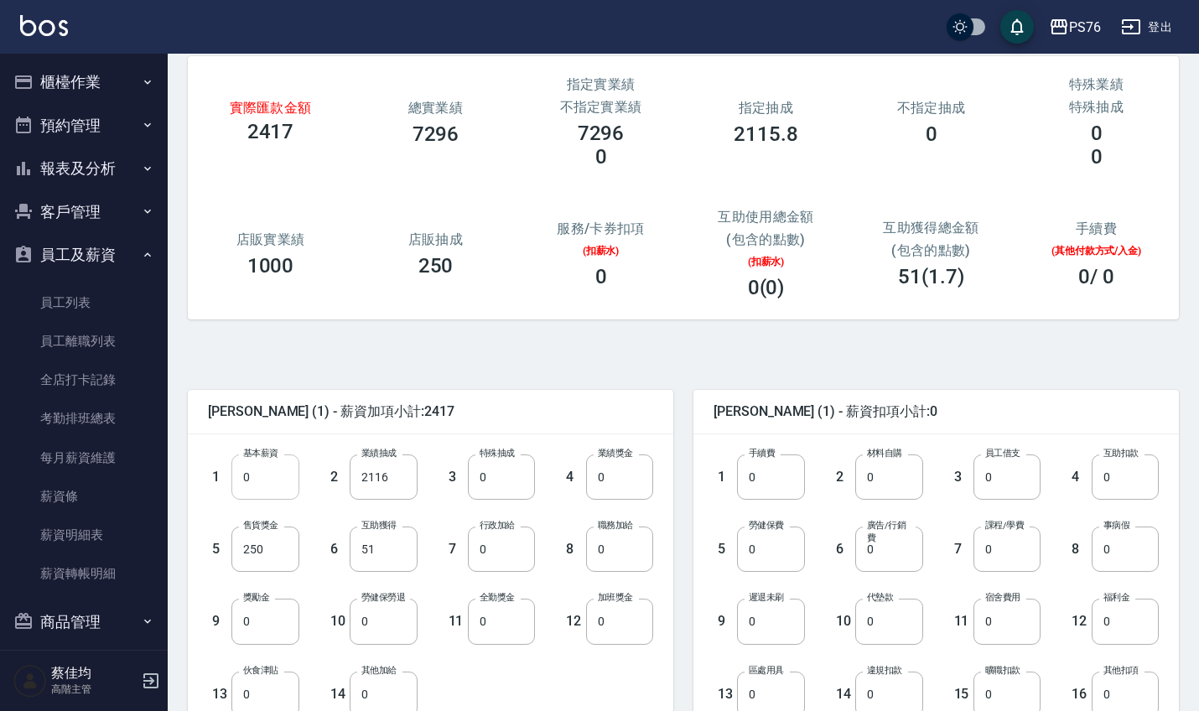
scroll to position [85, 0]
click at [387, 554] on input "51" at bounding box center [383, 547] width 67 height 45
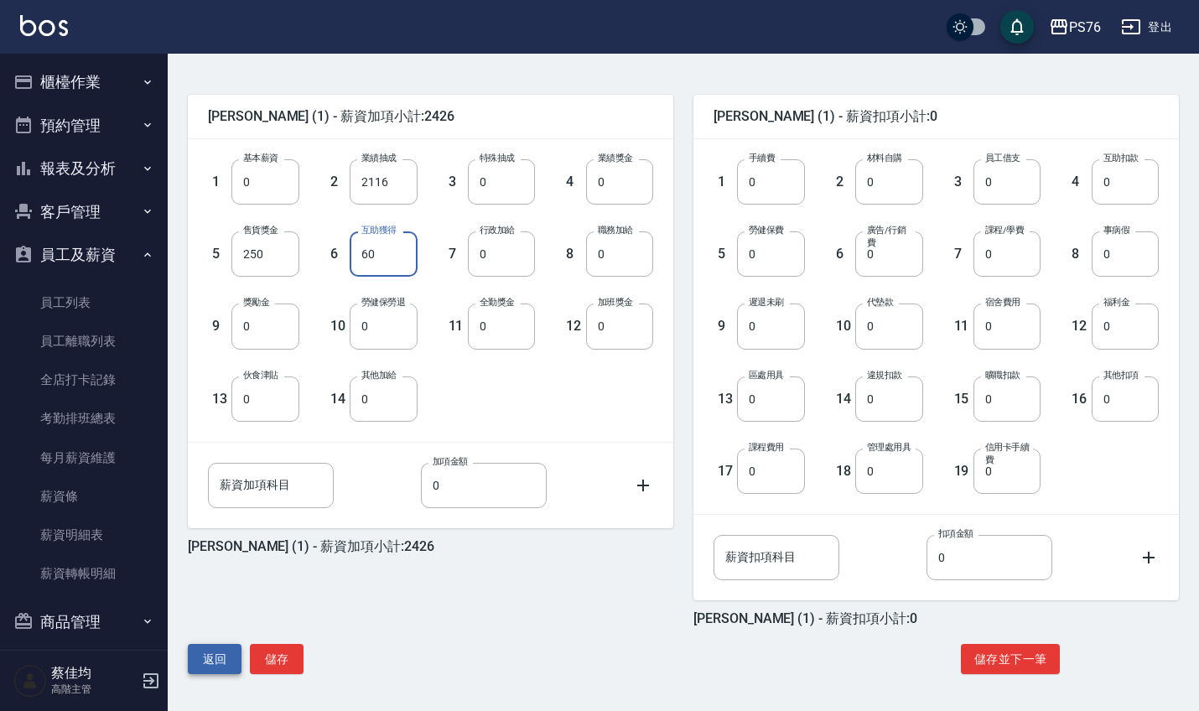
scroll to position [378, 0]
type input "60"
click at [256, 667] on button "儲存" at bounding box center [277, 659] width 54 height 31
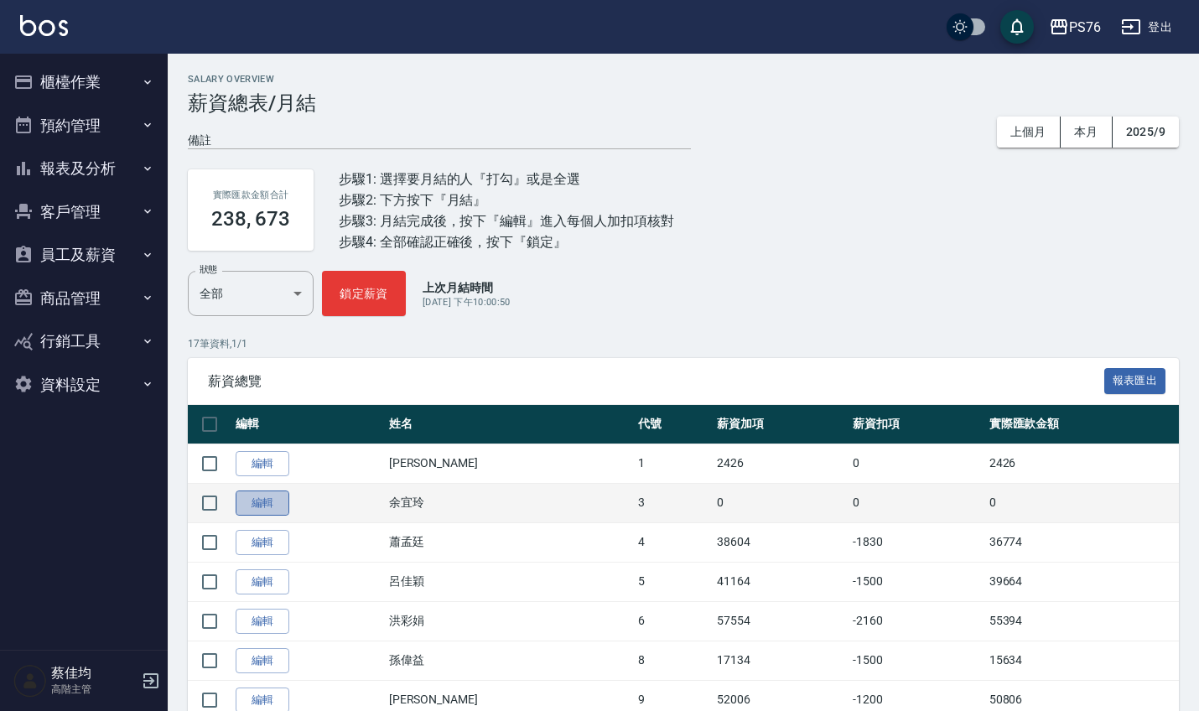
click at [252, 503] on link "編輯" at bounding box center [263, 503] width 54 height 26
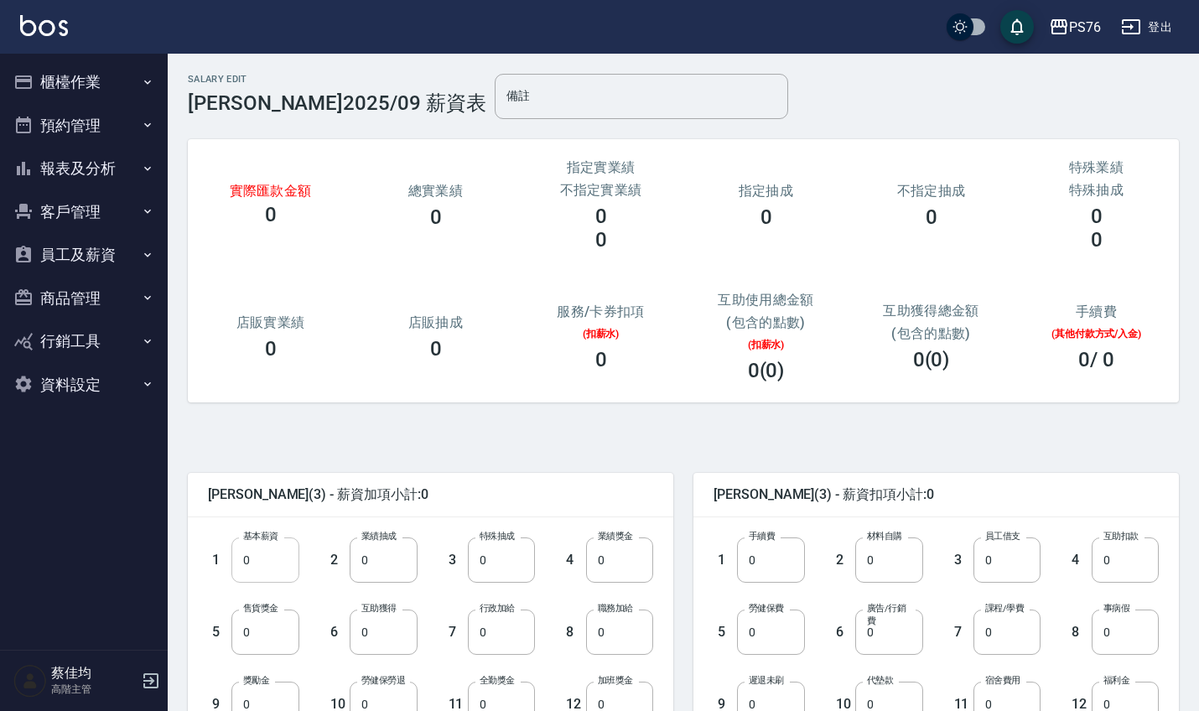
click at [272, 564] on input "0" at bounding box center [264, 559] width 67 height 45
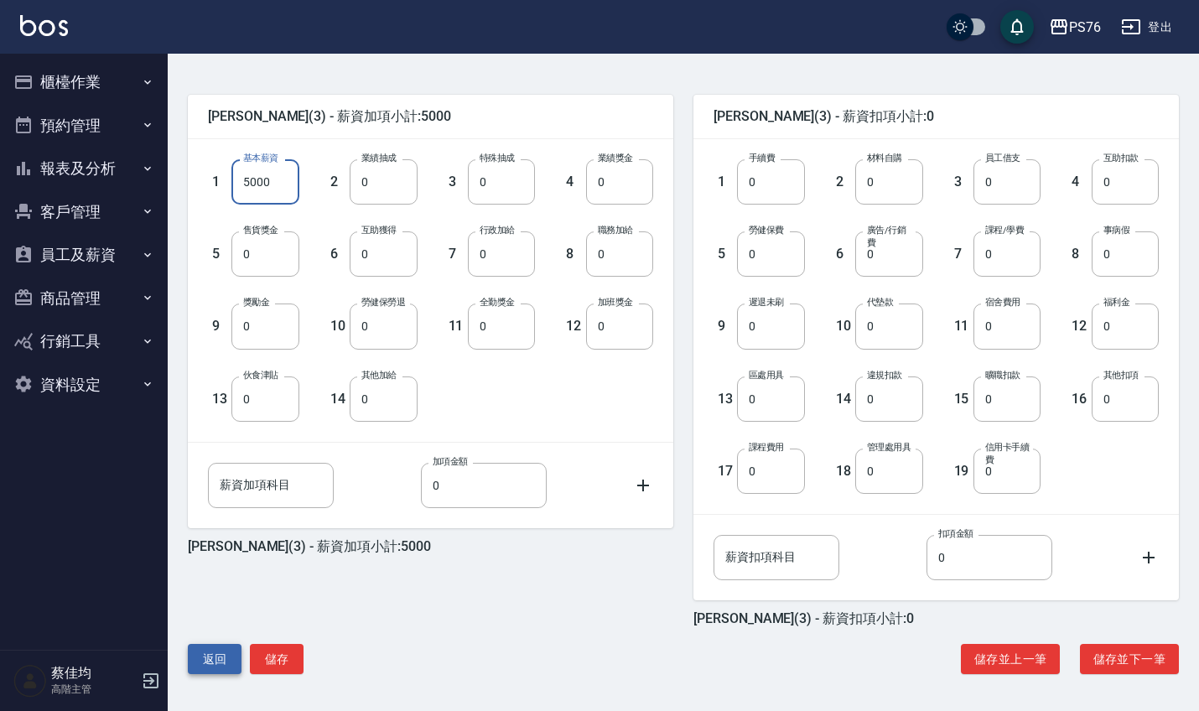
scroll to position [378, 0]
type input "5000"
click at [270, 661] on button "儲存" at bounding box center [277, 659] width 54 height 31
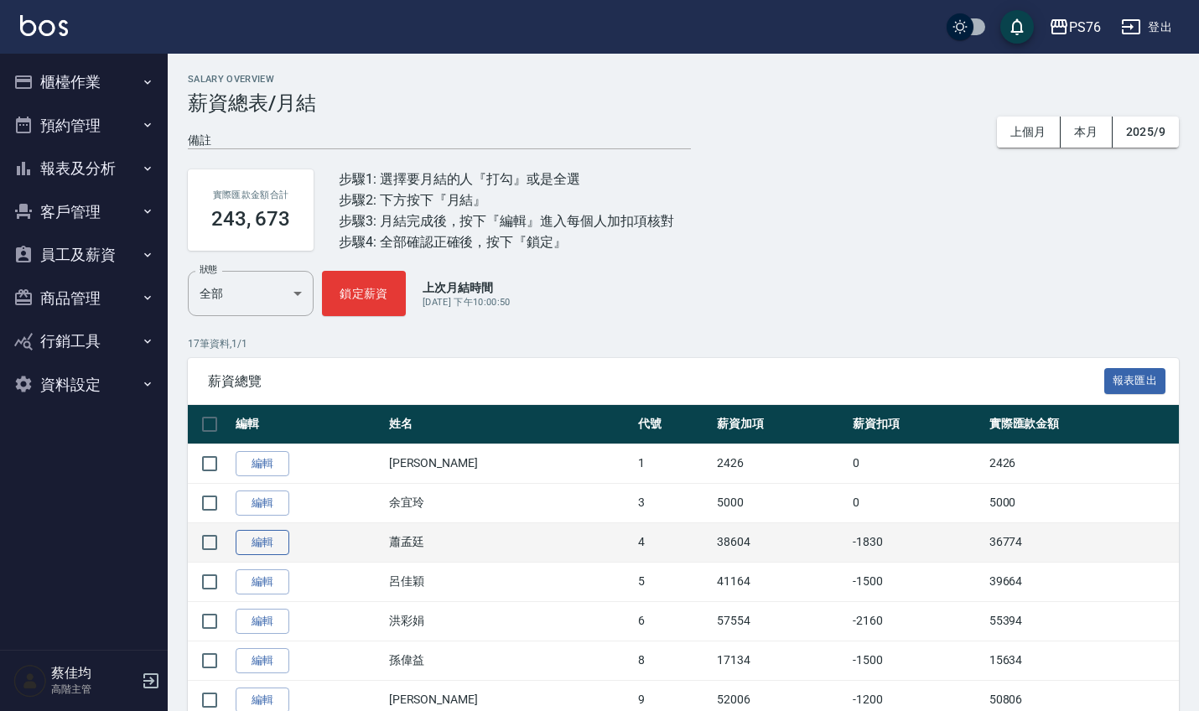
click at [274, 543] on link "編輯" at bounding box center [263, 543] width 54 height 26
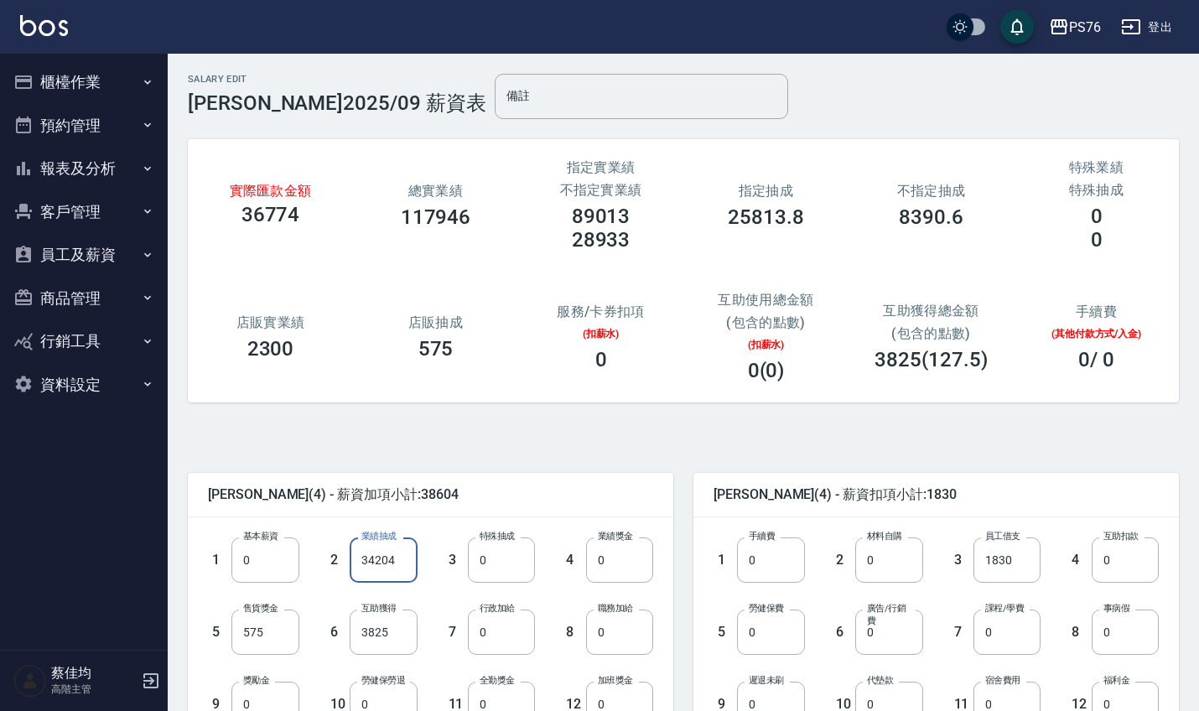
click at [415, 560] on input "34204" at bounding box center [383, 559] width 67 height 45
type input "36563"
click at [402, 631] on input "3825" at bounding box center [383, 631] width 67 height 45
type input "4463"
click at [526, 649] on input "0" at bounding box center [501, 631] width 67 height 45
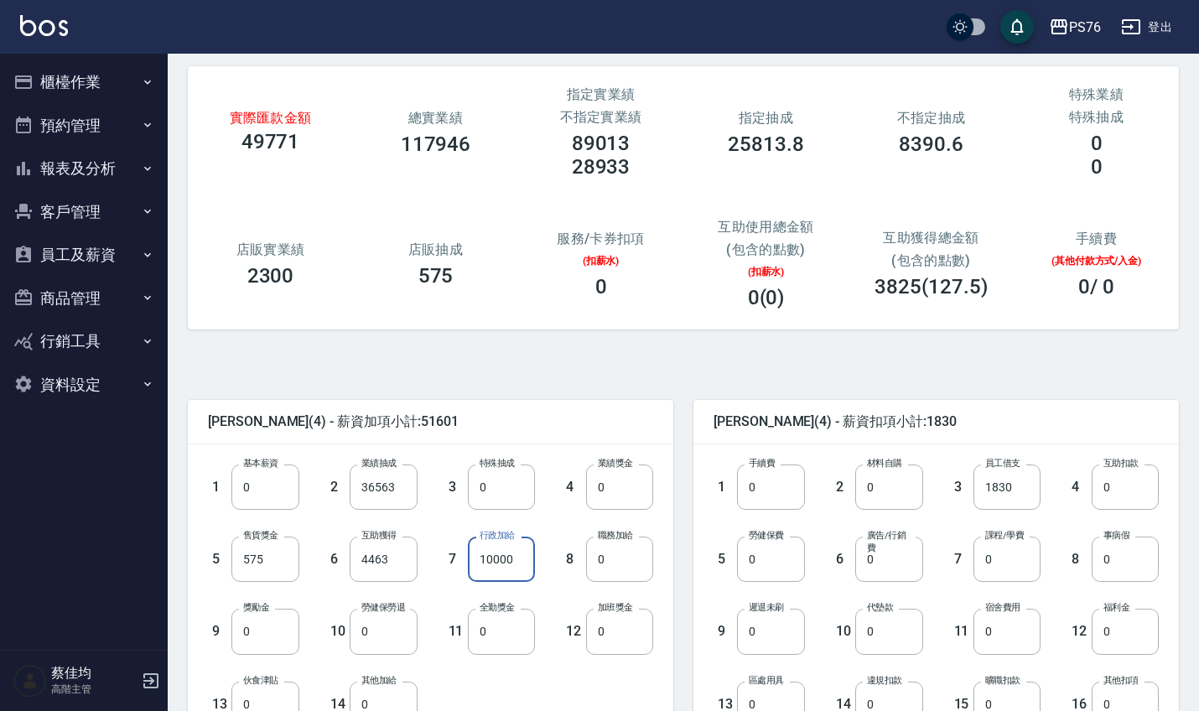
scroll to position [75, 0]
type input "10000"
click at [518, 637] on input "0" at bounding box center [501, 629] width 67 height 45
type input "1000"
click at [788, 561] on input "0" at bounding box center [770, 557] width 67 height 45
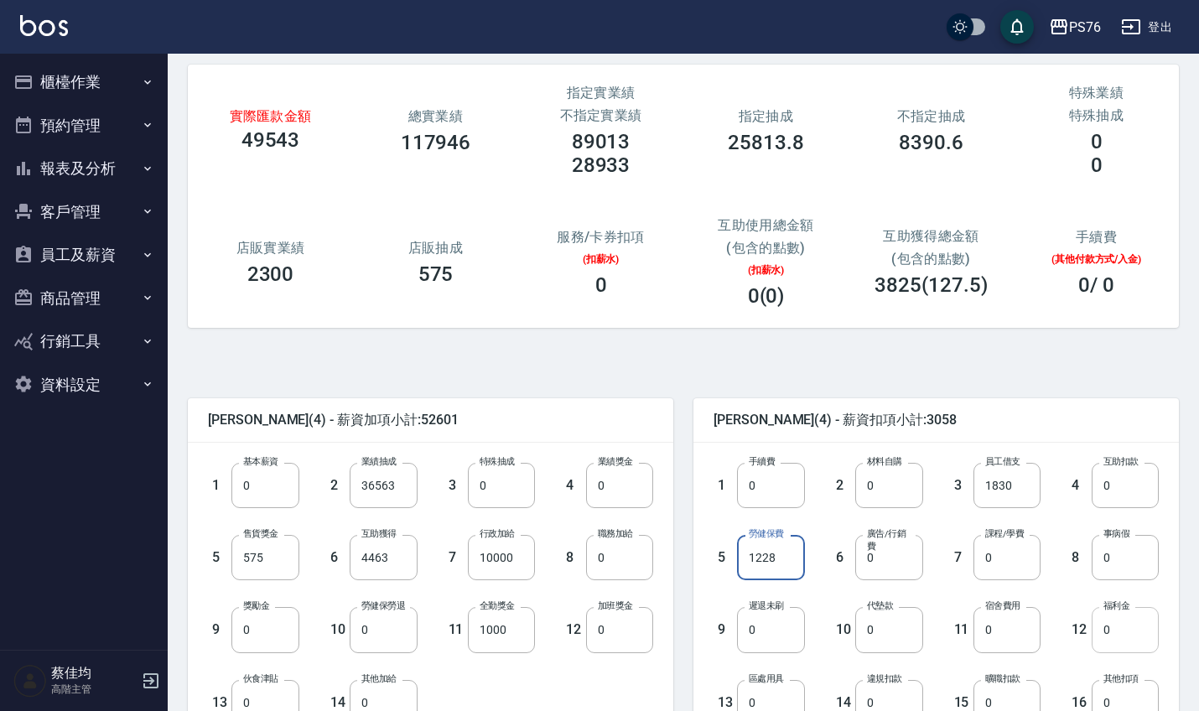
type input "1228"
click at [1129, 643] on input "0" at bounding box center [1124, 629] width 67 height 45
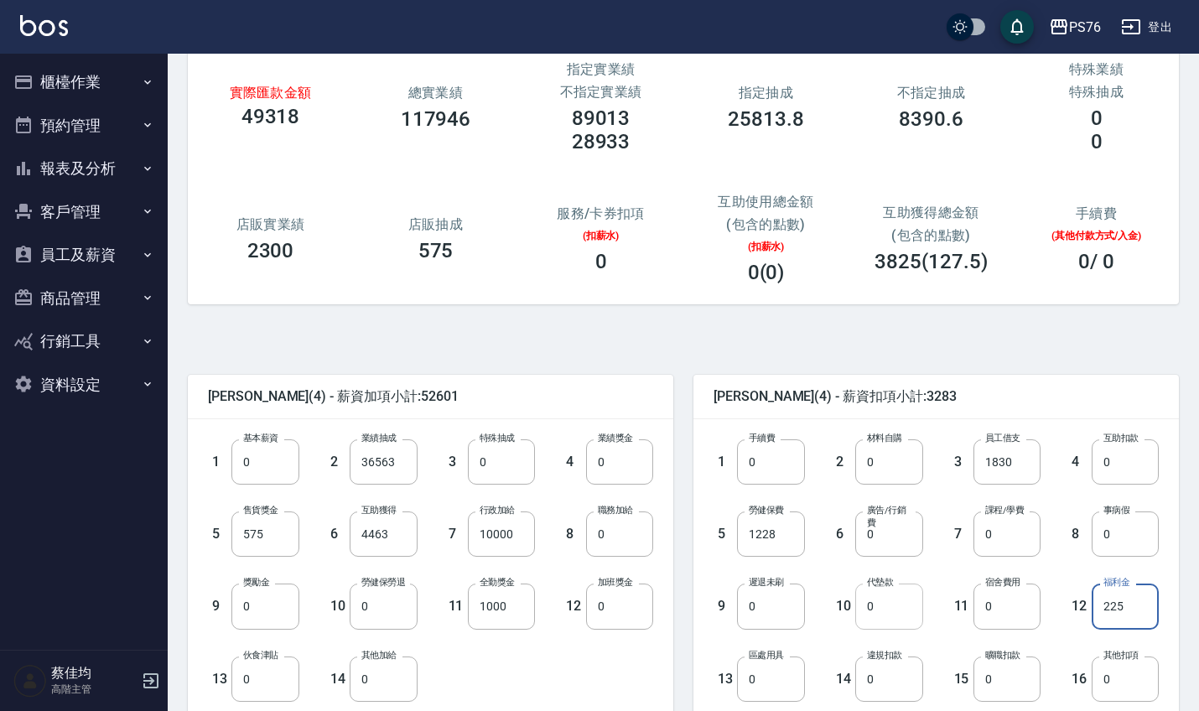
type input "225"
click at [886, 613] on input "0" at bounding box center [888, 605] width 67 height 45
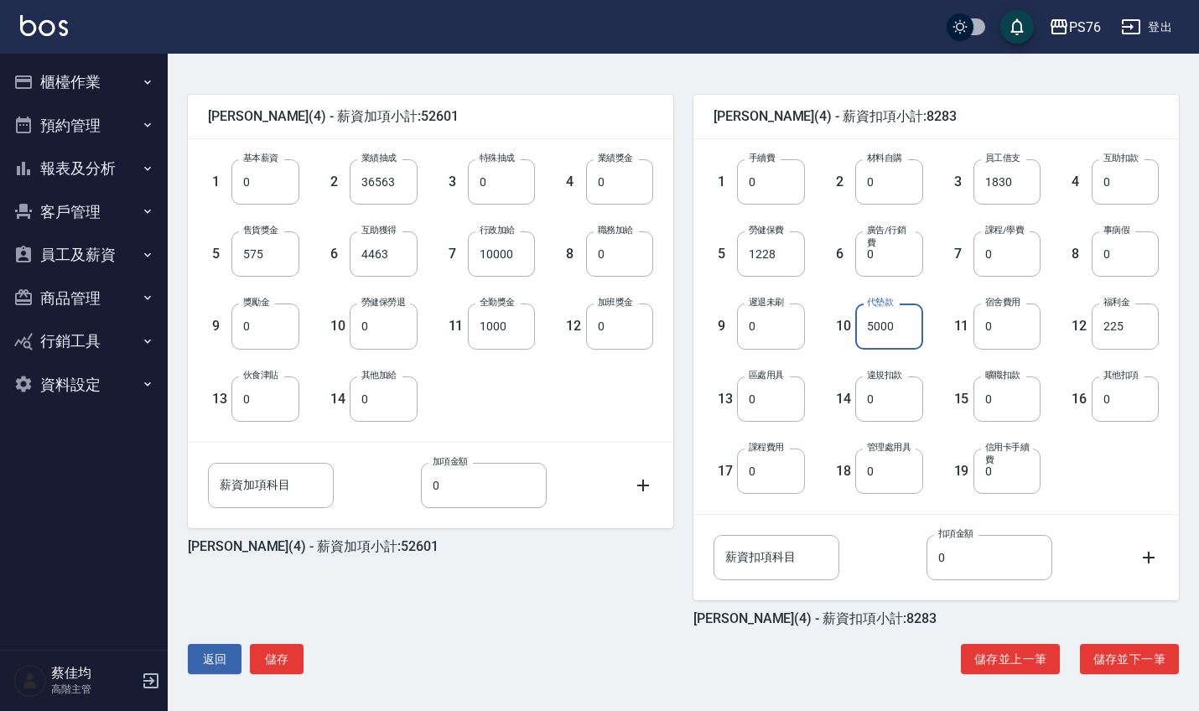
scroll to position [378, 0]
type input "5000"
click at [276, 654] on button "儲存" at bounding box center [277, 659] width 54 height 31
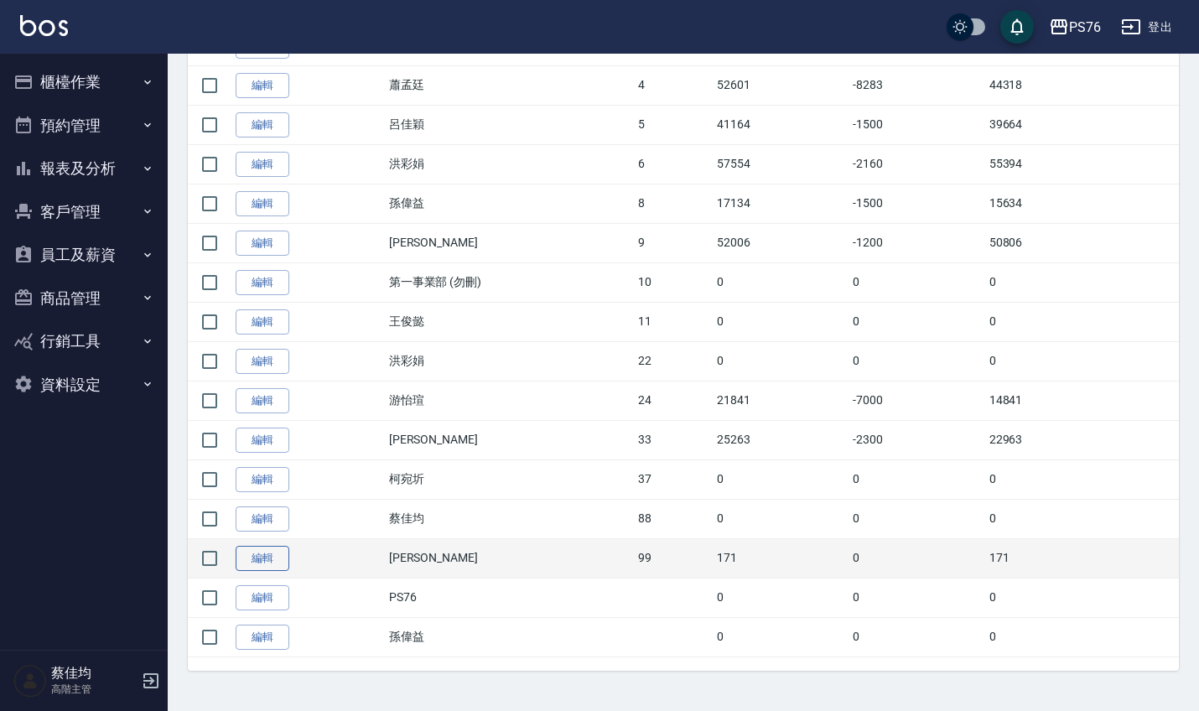
scroll to position [456, 0]
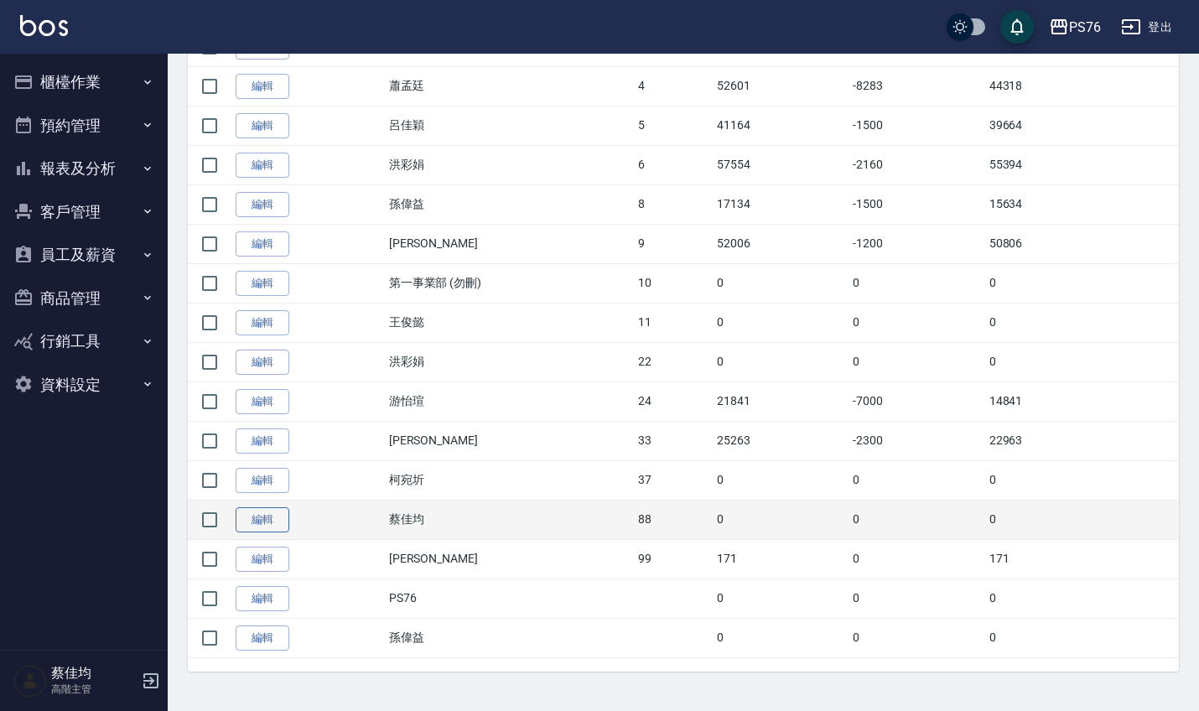
click at [272, 514] on link "編輯" at bounding box center [263, 520] width 54 height 26
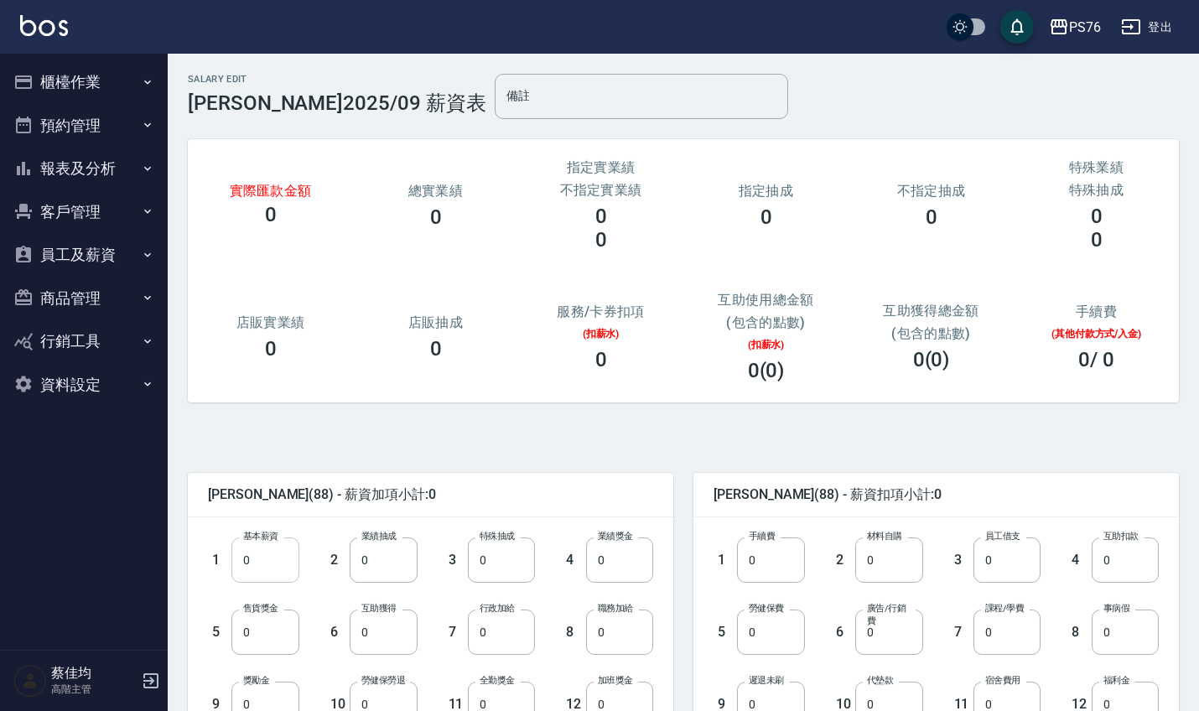
click at [267, 563] on input "0" at bounding box center [264, 559] width 67 height 45
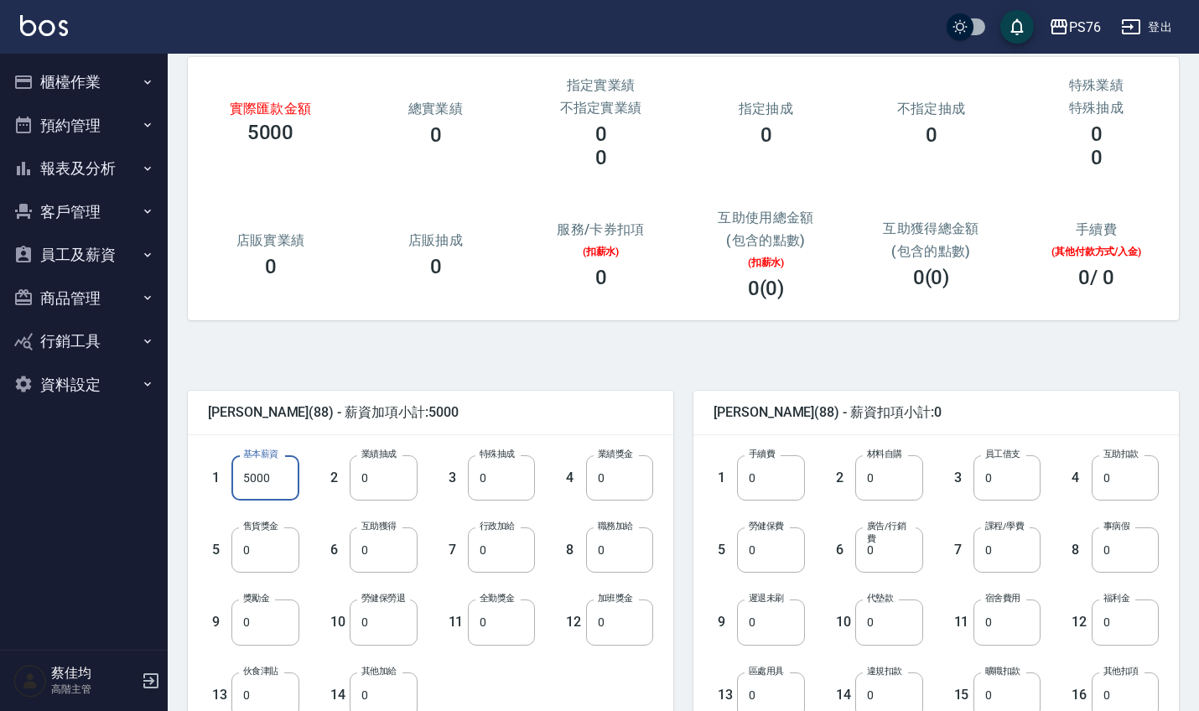
scroll to position [178, 0]
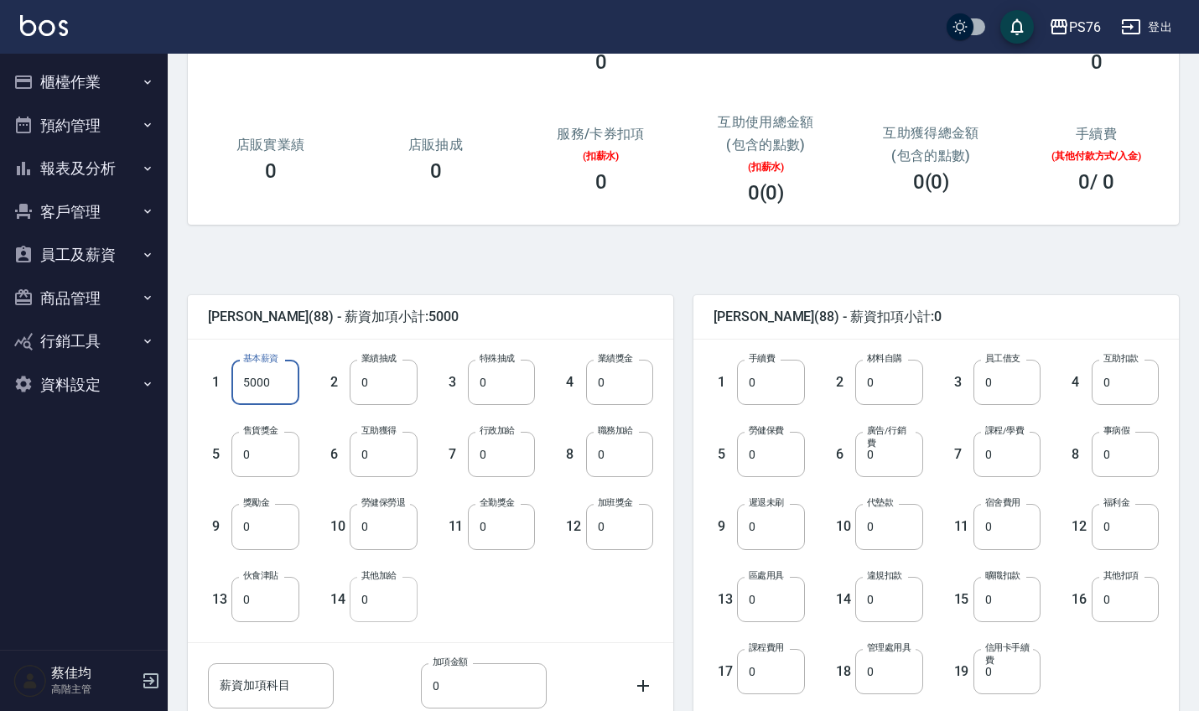
type input "5000"
click at [385, 611] on input "0" at bounding box center [383, 599] width 67 height 45
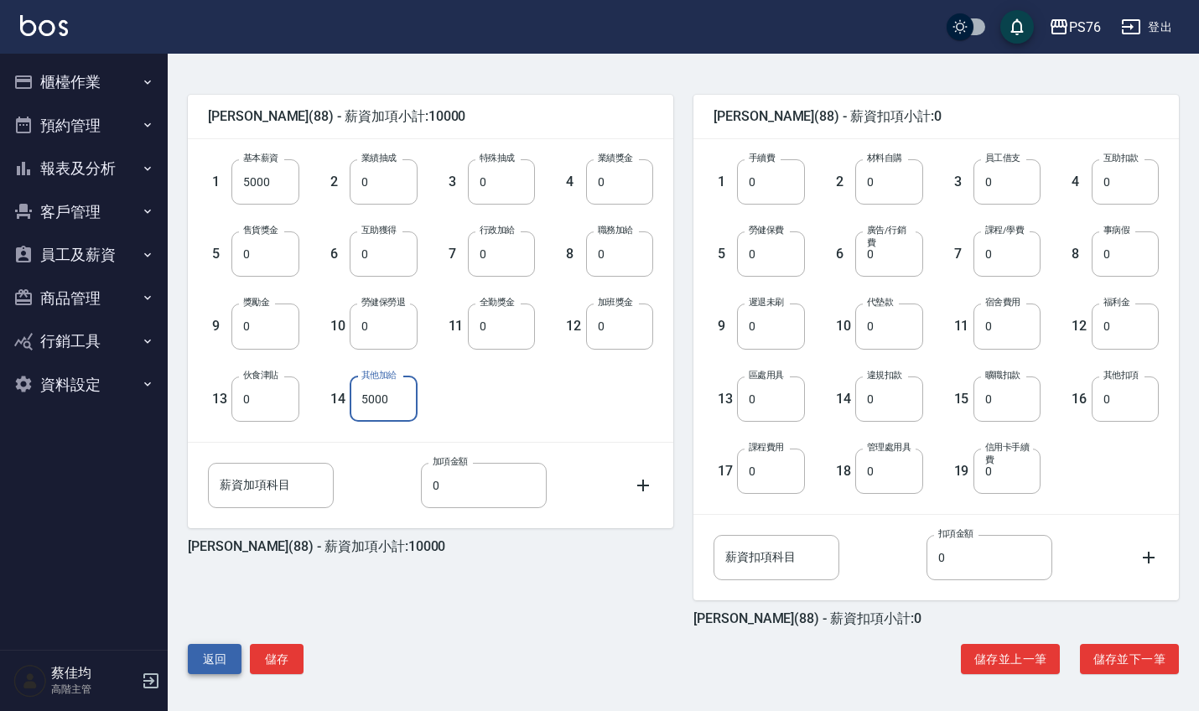
scroll to position [378, 0]
type input "5000"
click at [269, 655] on button "儲存" at bounding box center [277, 659] width 54 height 31
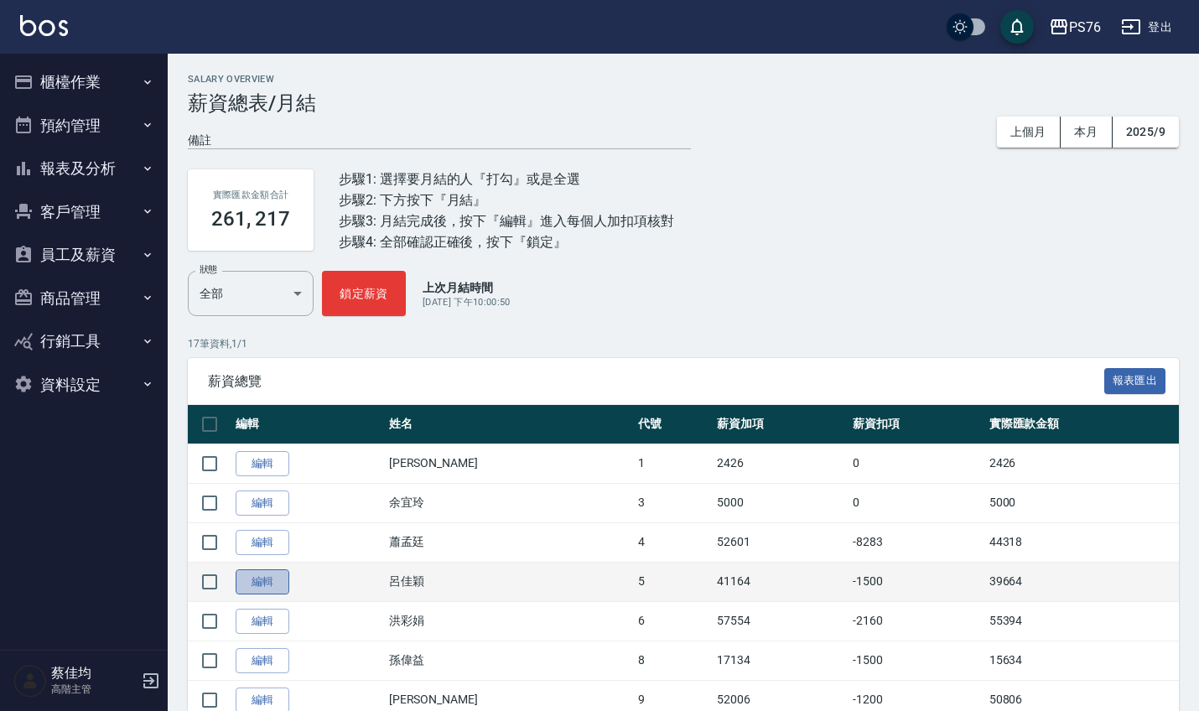
click at [282, 587] on link "編輯" at bounding box center [263, 582] width 54 height 26
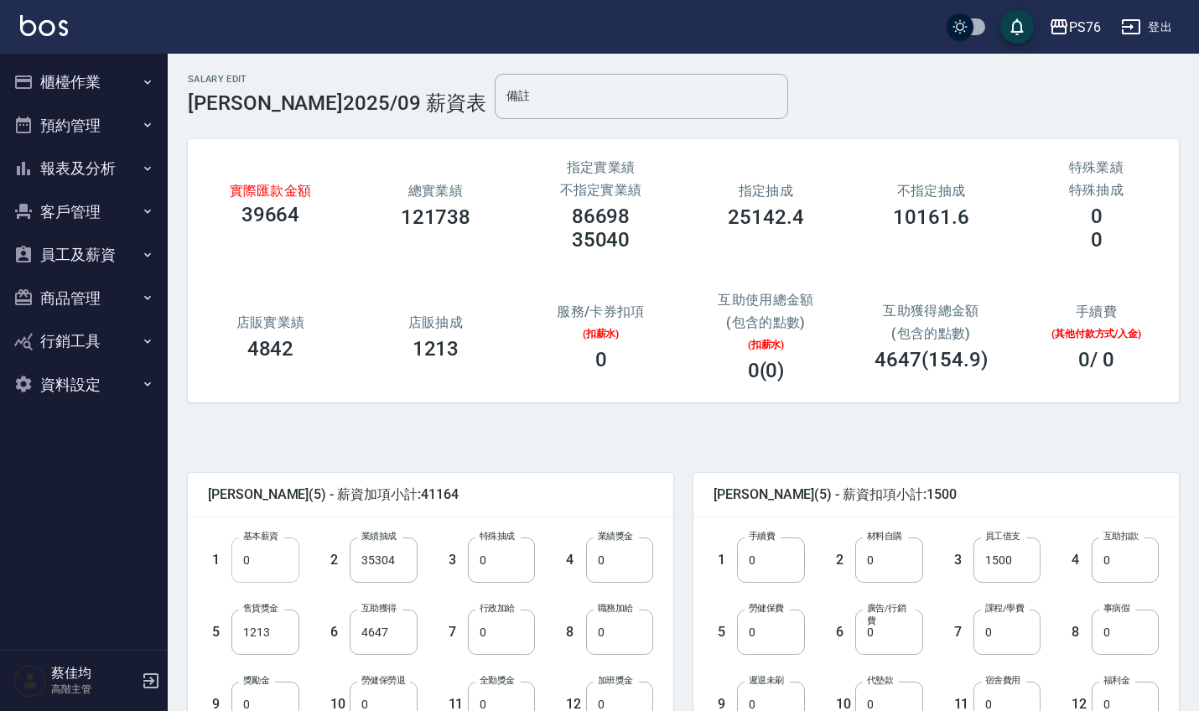
click at [272, 568] on input "0" at bounding box center [264, 559] width 67 height 45
type input "28000"
click input "35304"
type input "0"
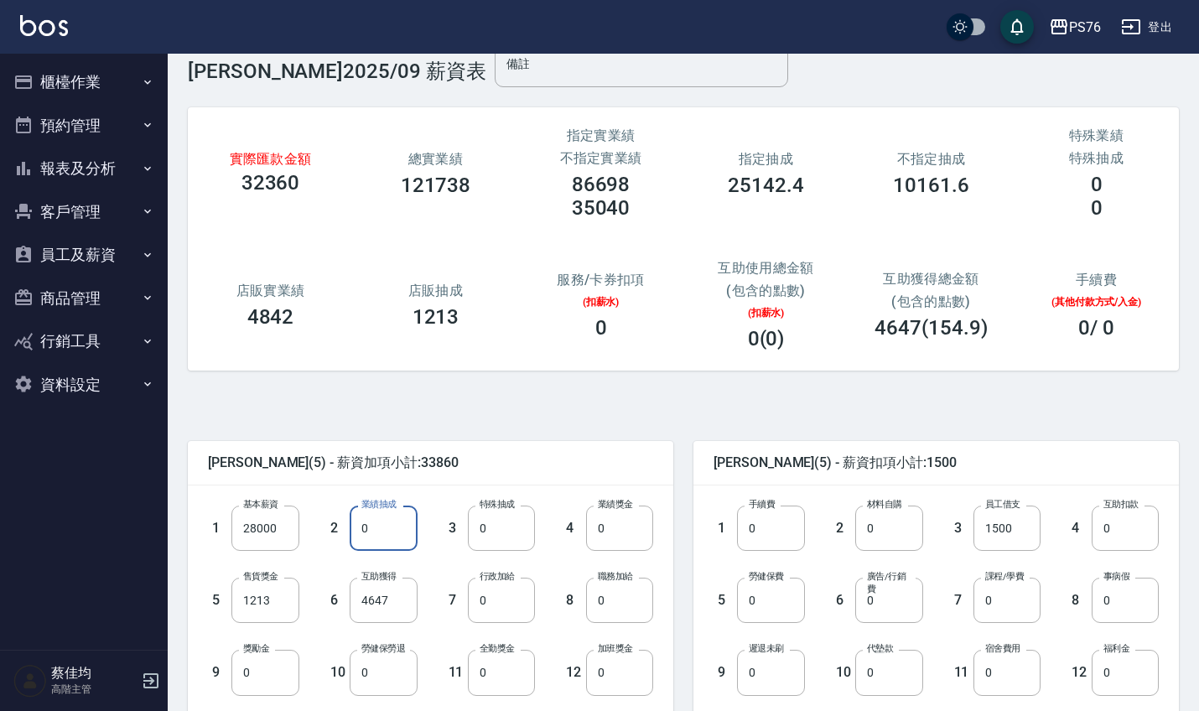
scroll to position [53, 0]
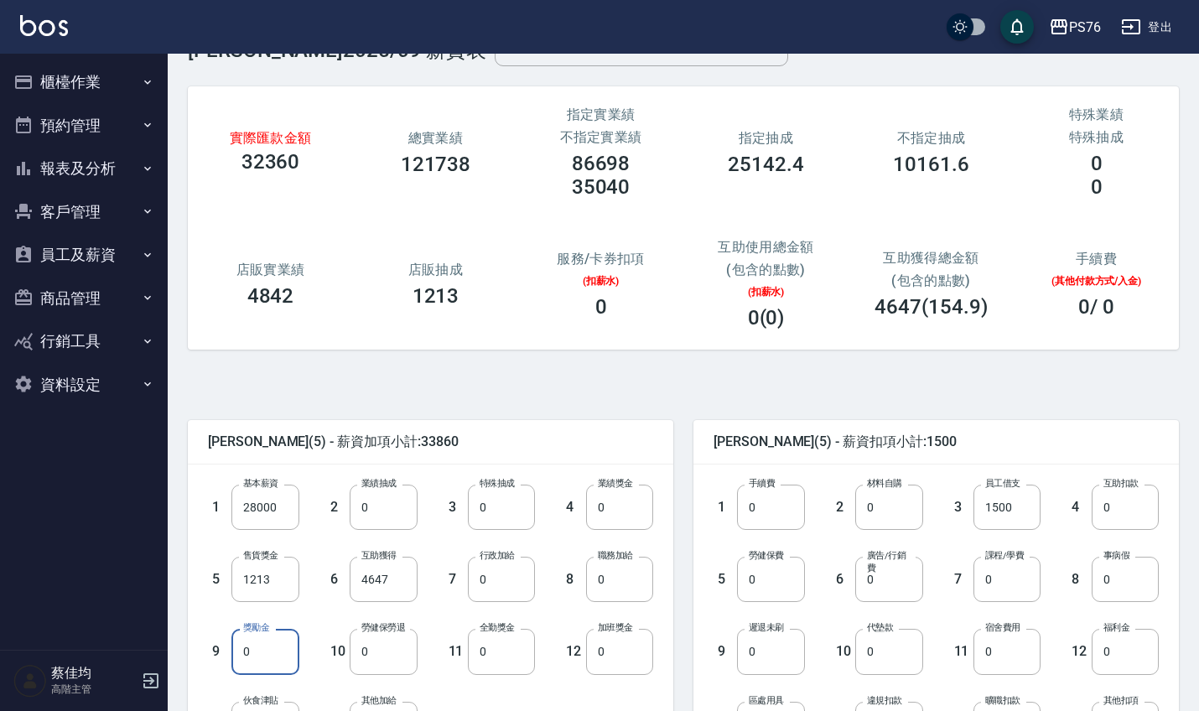
click input "0"
type input "7304"
click input "4647"
type input "5422"
click input "0"
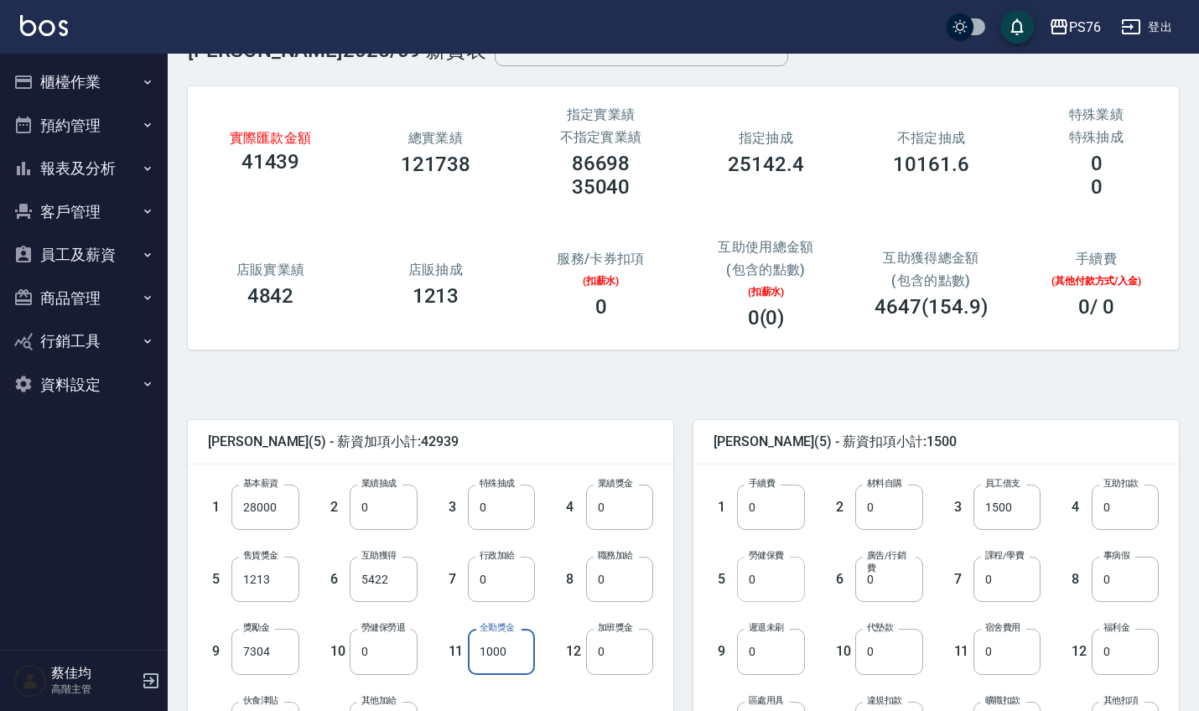
type input "1000"
click input "0"
type input "1698"
click input "0"
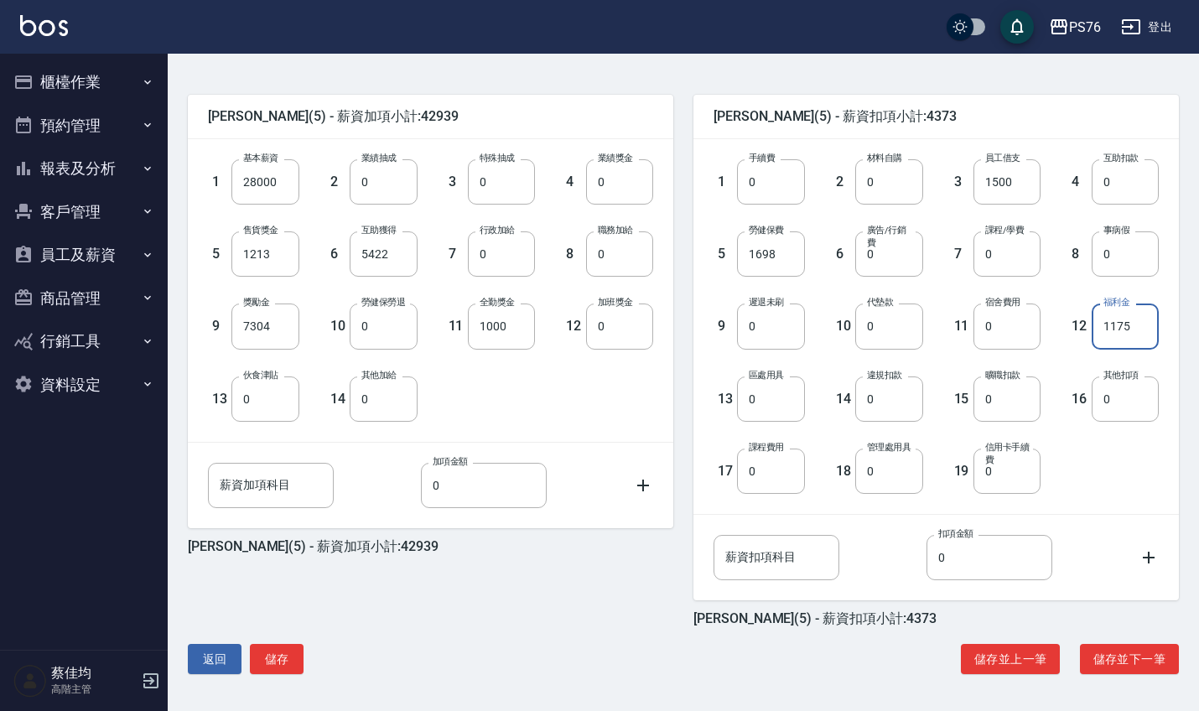
scroll to position [378, 0]
type input "1175"
click button "儲存"
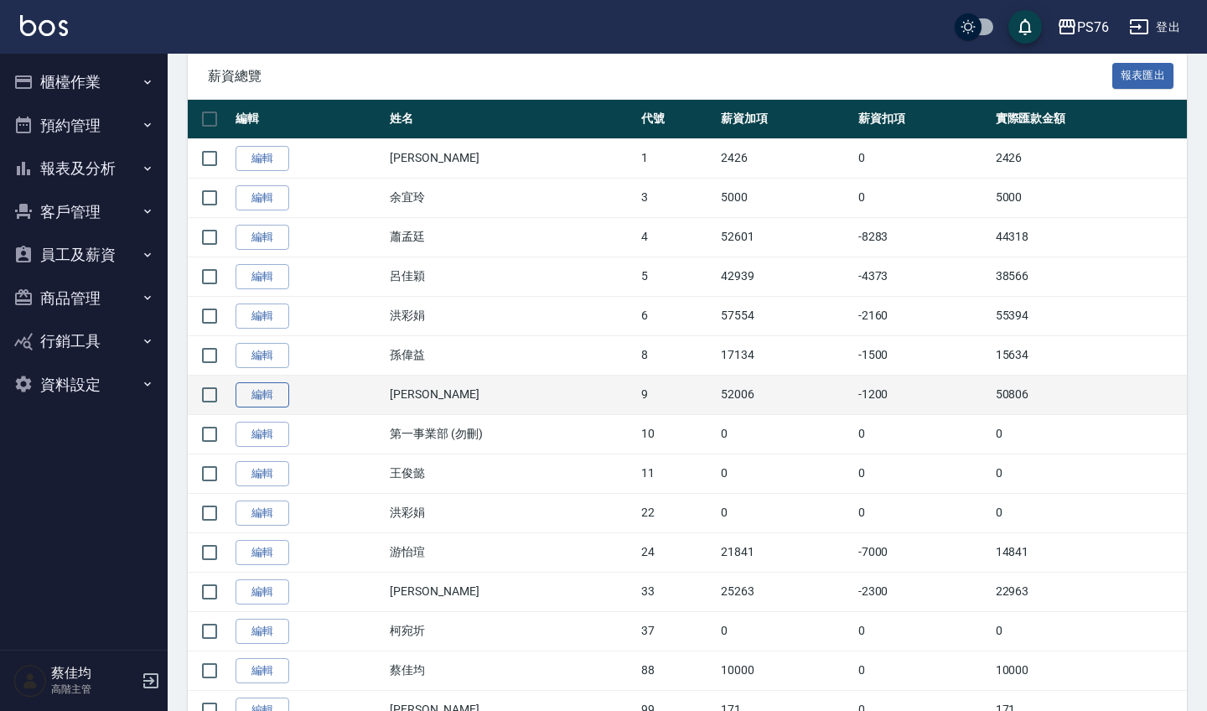
scroll to position [349, 0]
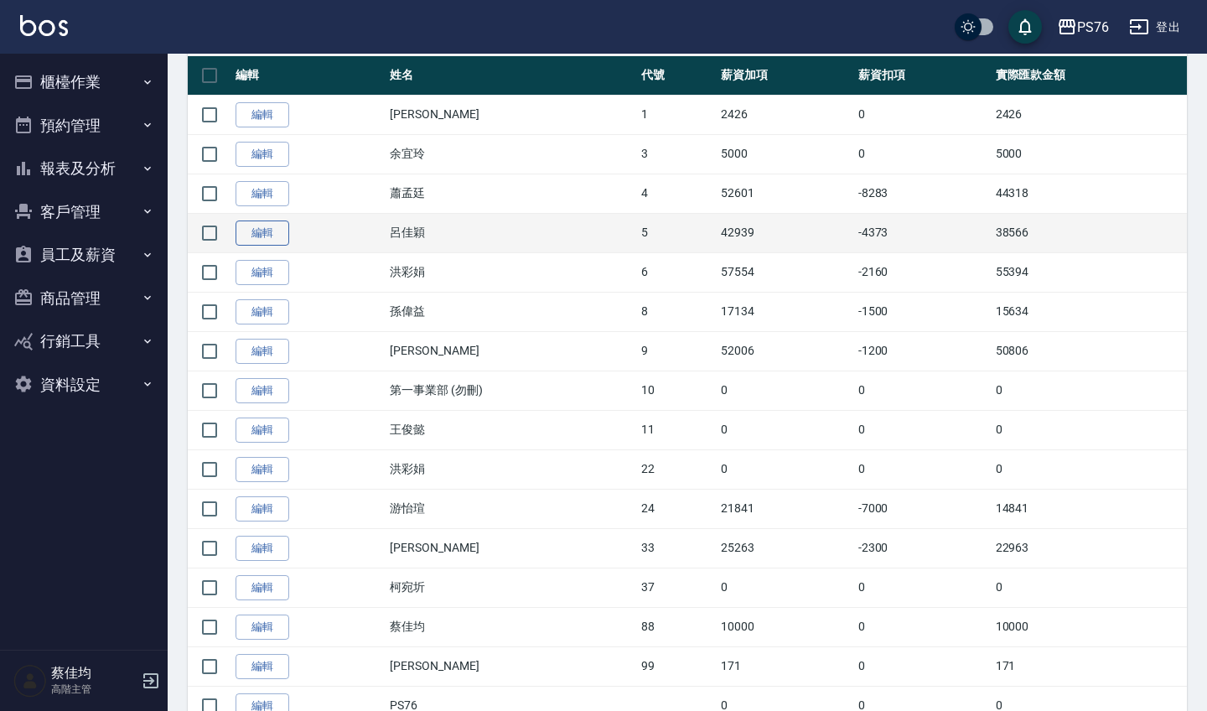
click at [259, 234] on link "編輯" at bounding box center [263, 233] width 54 height 26
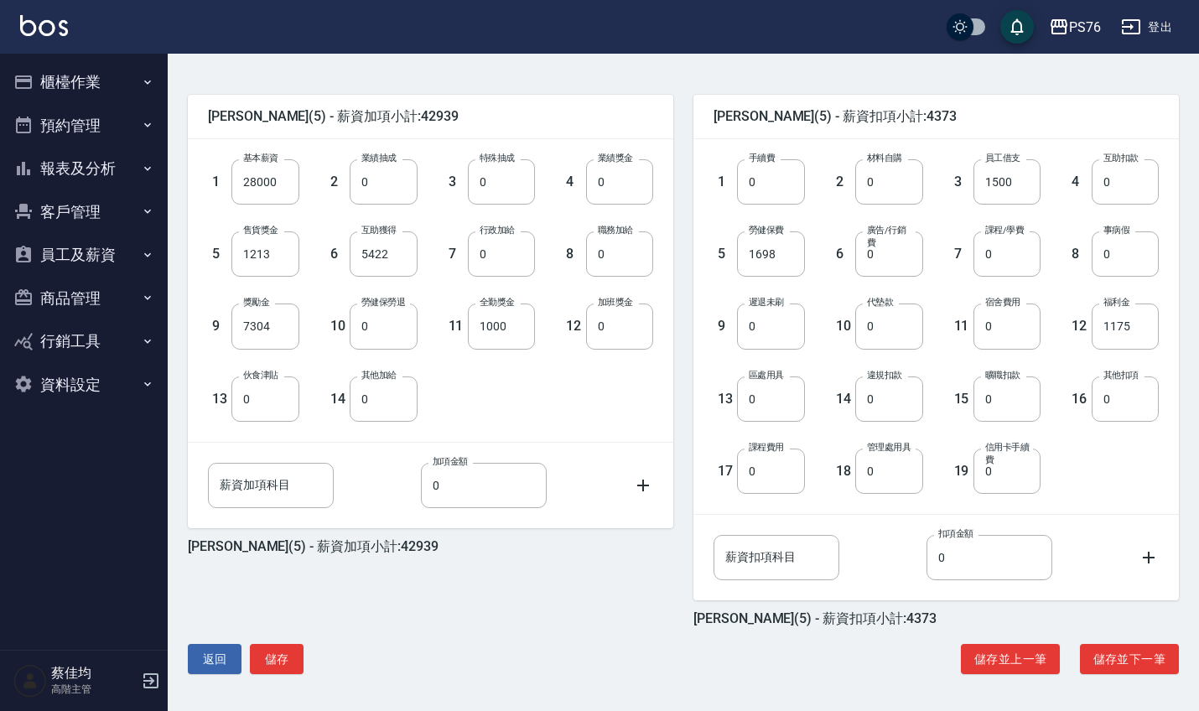
scroll to position [378, 0]
click at [285, 656] on button "儲存" at bounding box center [277, 659] width 54 height 31
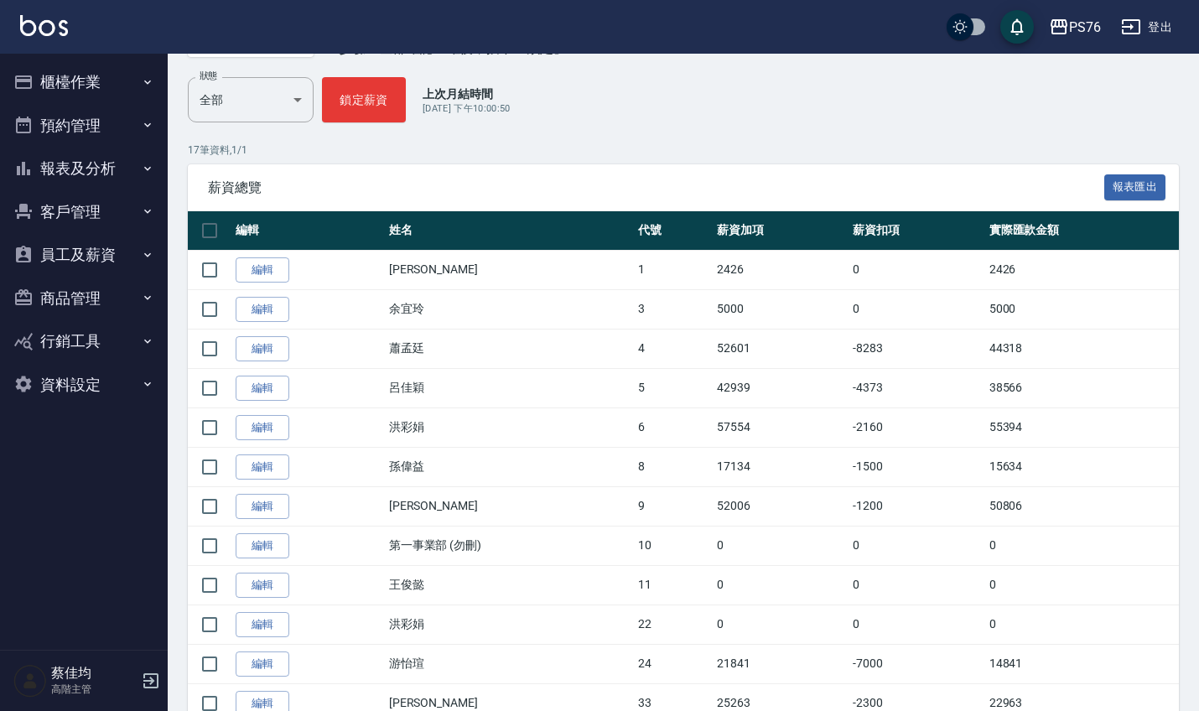
scroll to position [206, 0]
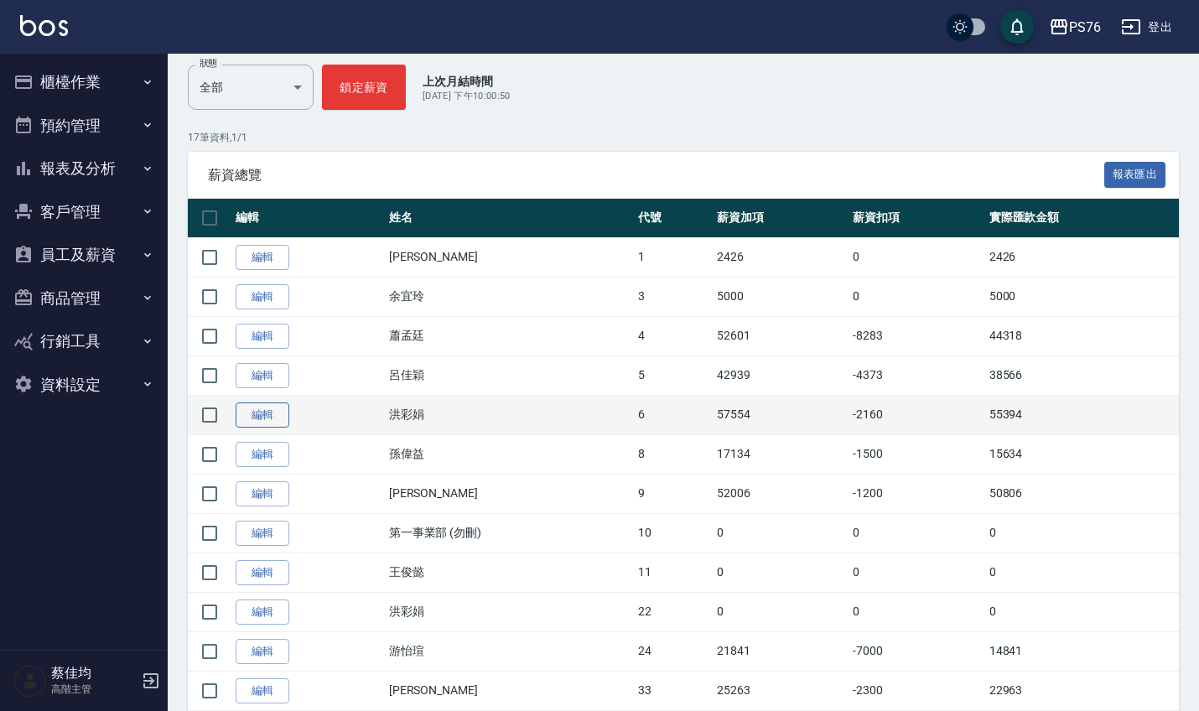
click at [277, 417] on link "編輯" at bounding box center [263, 415] width 54 height 26
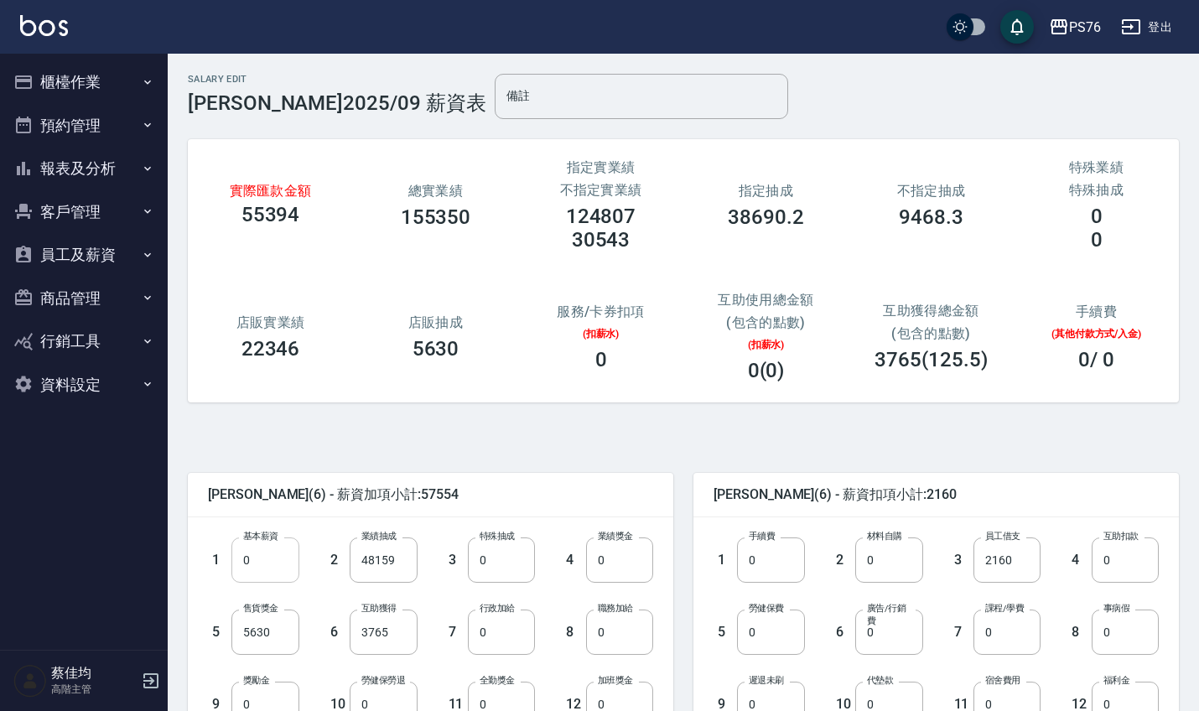
click at [270, 562] on input "0" at bounding box center [264, 559] width 67 height 45
type input "28000"
click at [408, 562] on input "48159" at bounding box center [383, 559] width 67 height 45
type input "0"
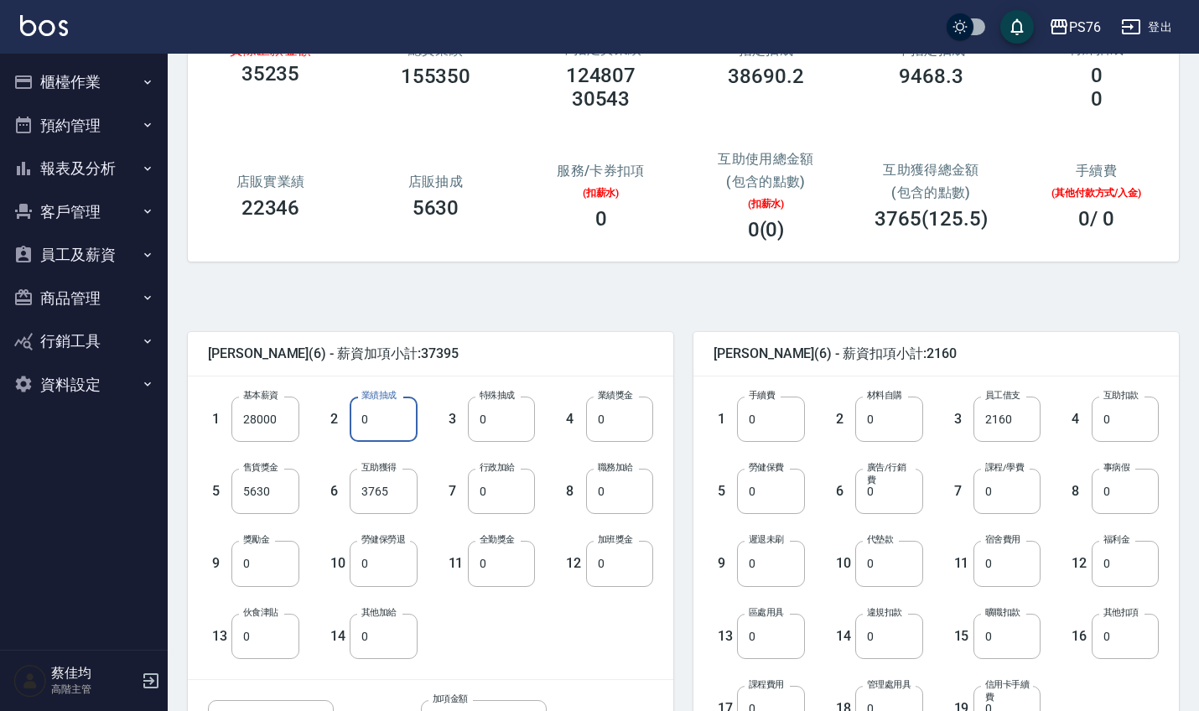
scroll to position [173, 0]
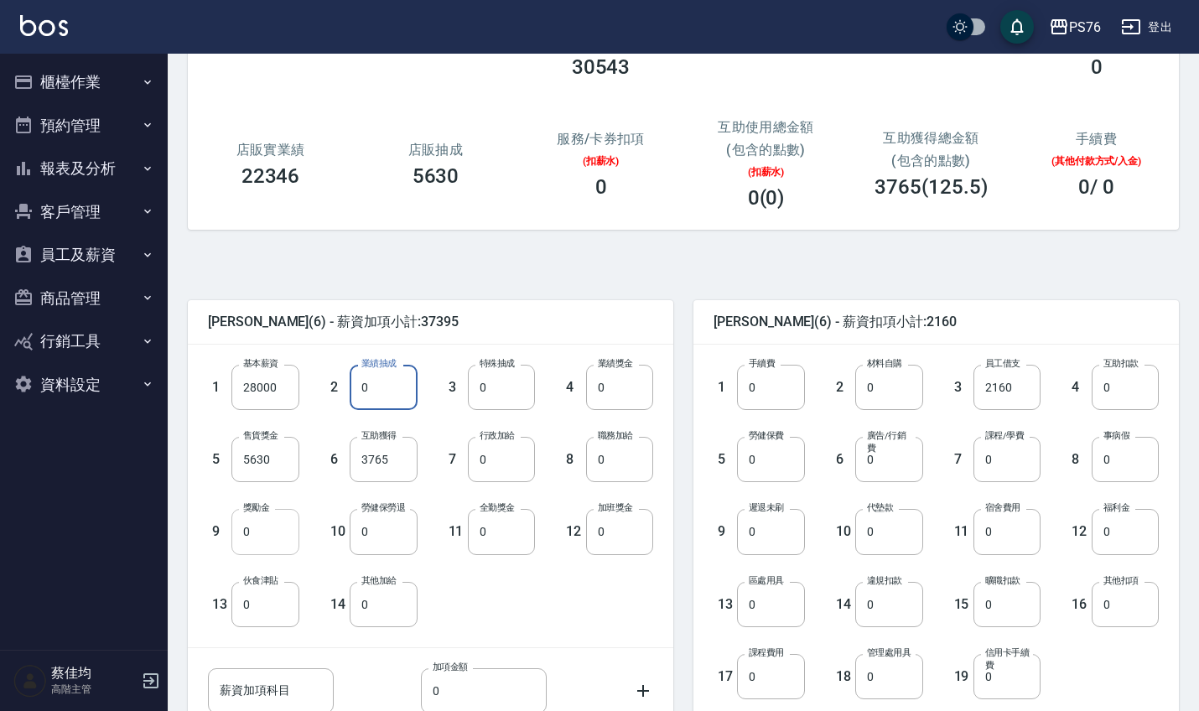
click at [265, 552] on input "0" at bounding box center [264, 531] width 67 height 45
type input "20159"
click at [397, 459] on input "3765" at bounding box center [383, 459] width 67 height 45
type input "4393"
click at [759, 469] on input "0" at bounding box center [770, 459] width 67 height 45
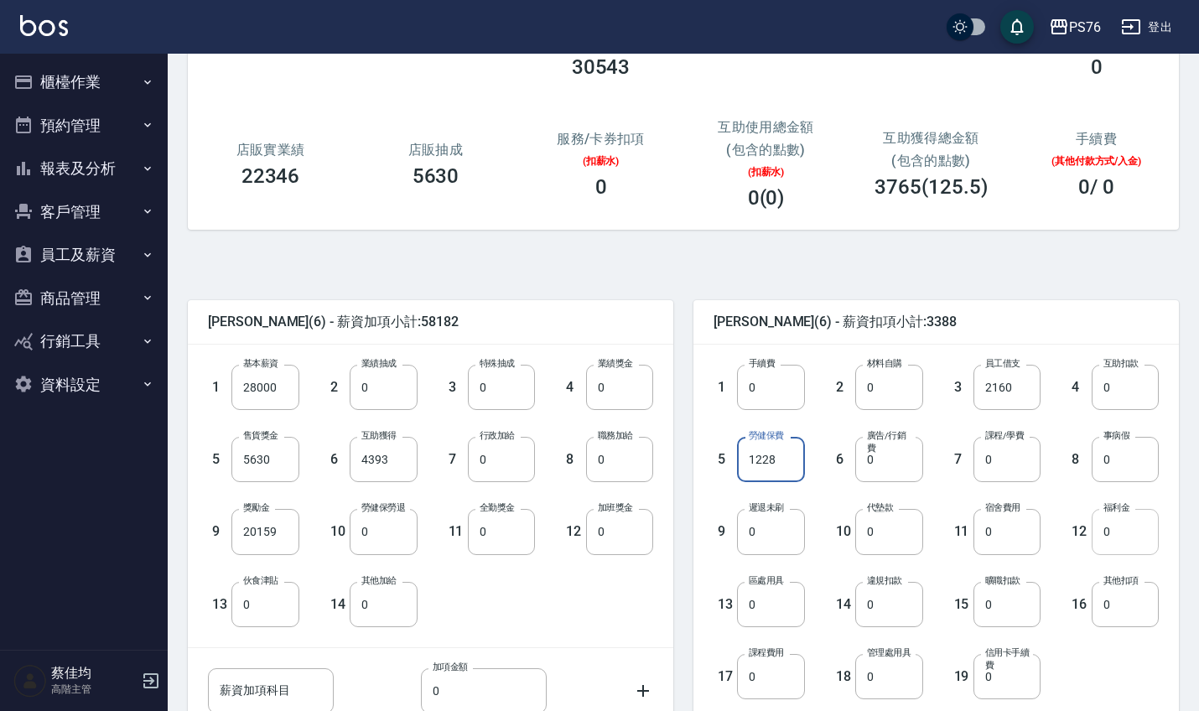
type input "1228"
click at [1138, 535] on input "0" at bounding box center [1124, 531] width 67 height 45
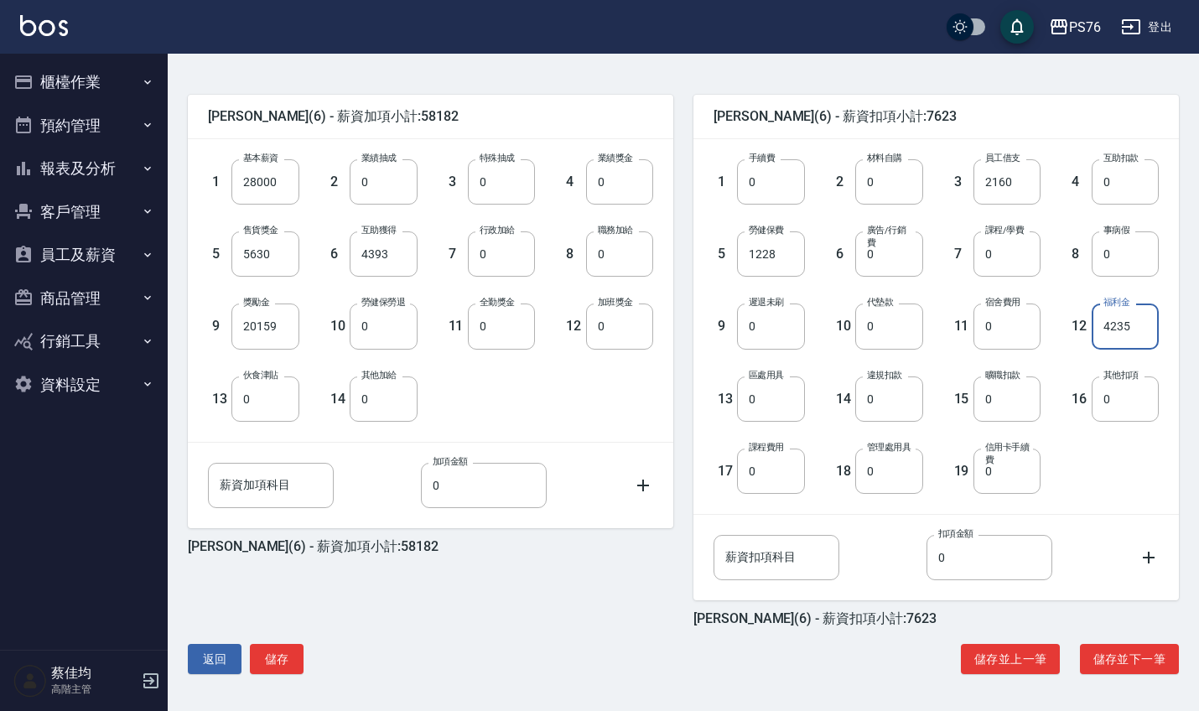
scroll to position [378, 0]
type input "4235"
click at [271, 660] on button "儲存" at bounding box center [277, 659] width 54 height 31
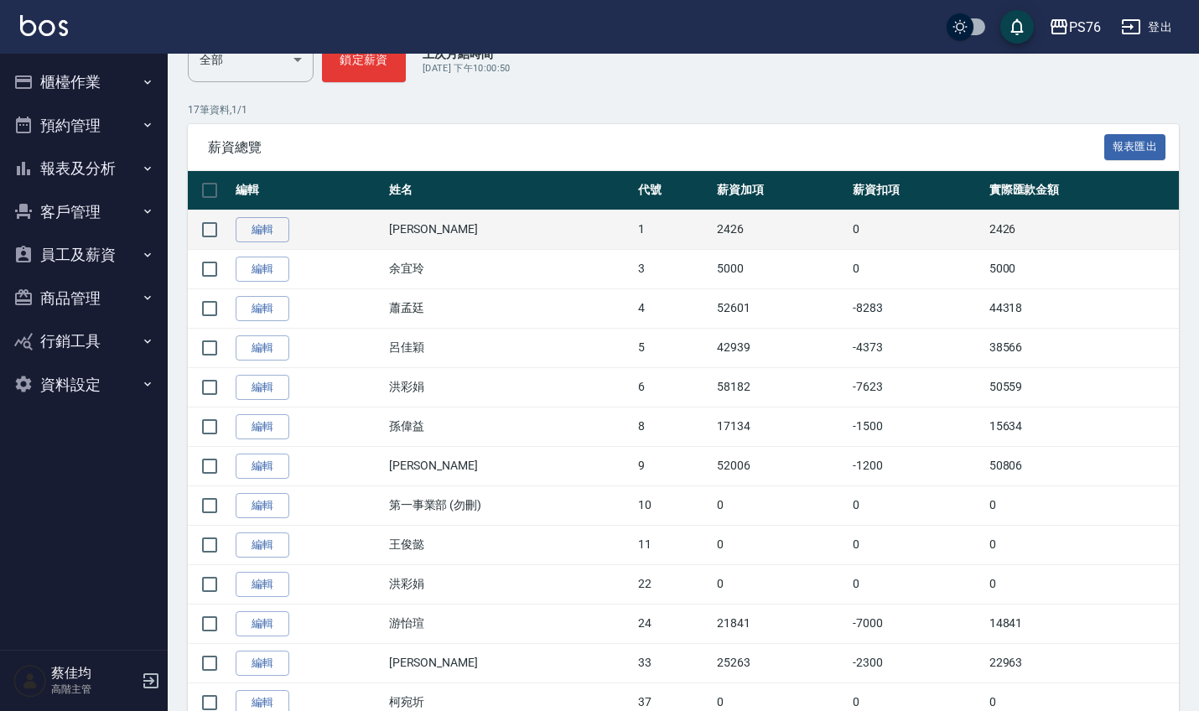
scroll to position [241, 0]
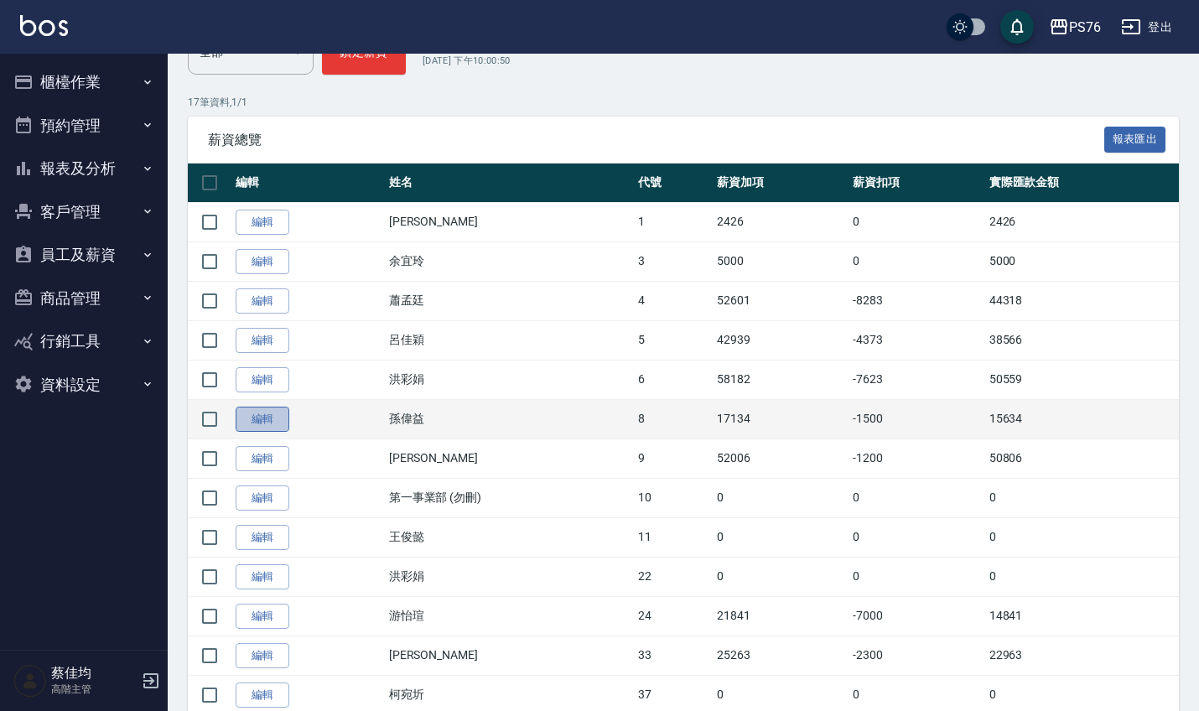
click at [242, 428] on link "編輯" at bounding box center [263, 420] width 54 height 26
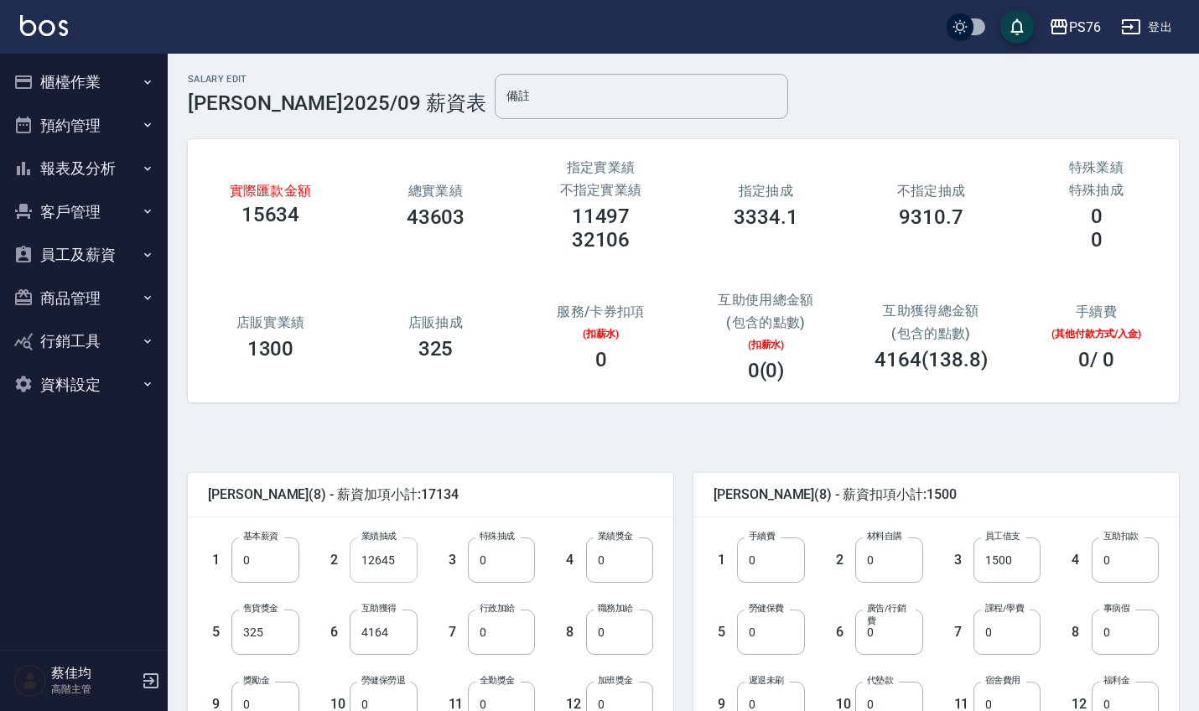
click at [405, 558] on input "12645" at bounding box center [383, 559] width 67 height 45
type input "13517"
click at [490, 647] on input "0" at bounding box center [501, 631] width 67 height 45
type input "15000"
click at [392, 632] on input "4164" at bounding box center [383, 631] width 67 height 45
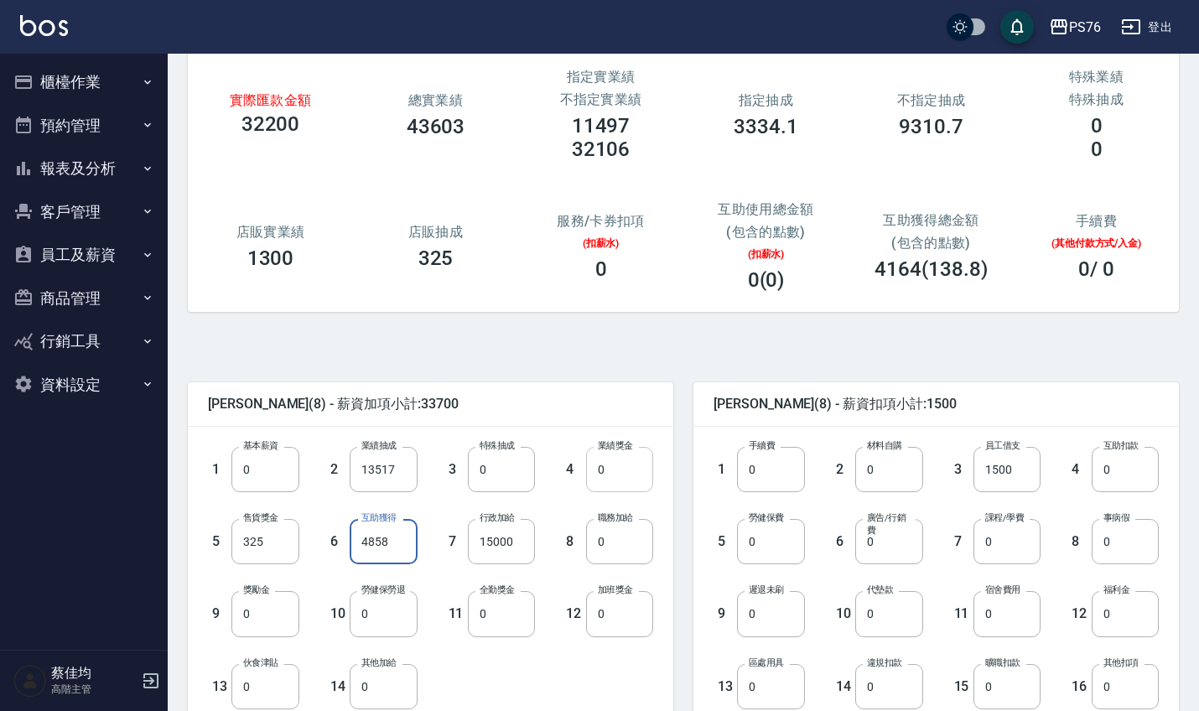
scroll to position [94, 0]
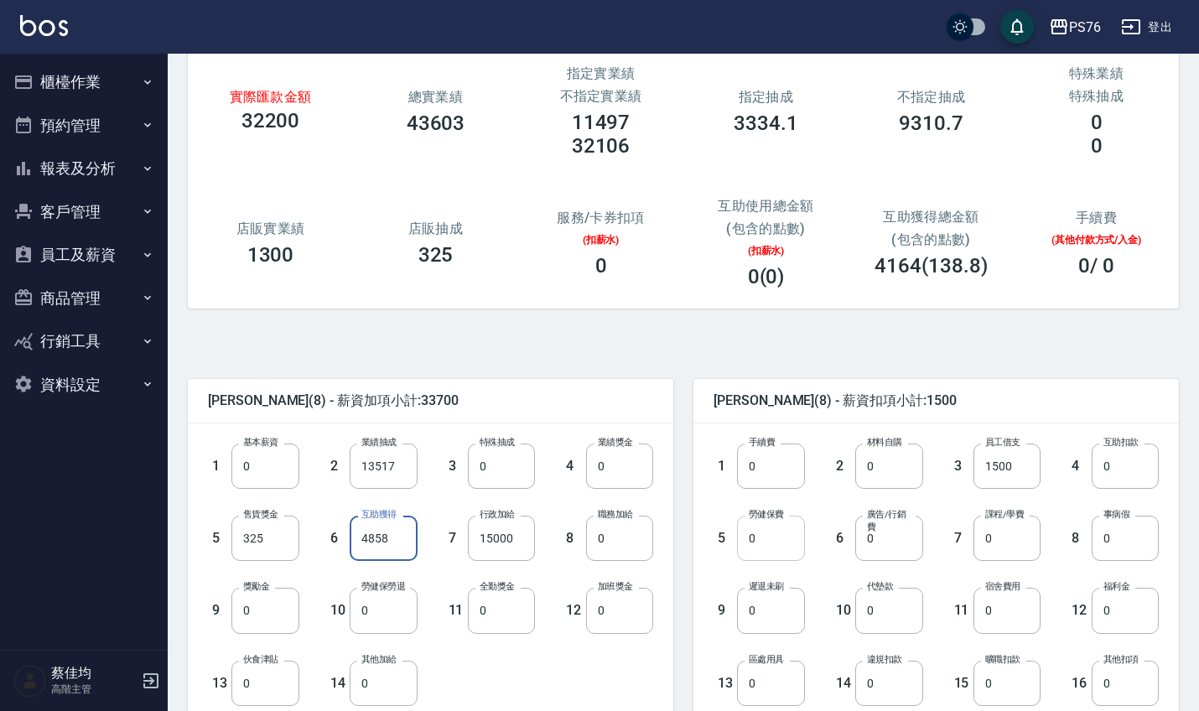
type input "4858"
click at [780, 547] on input "0" at bounding box center [770, 538] width 67 height 45
type input "2168"
click at [1125, 619] on input "0" at bounding box center [1124, 610] width 67 height 45
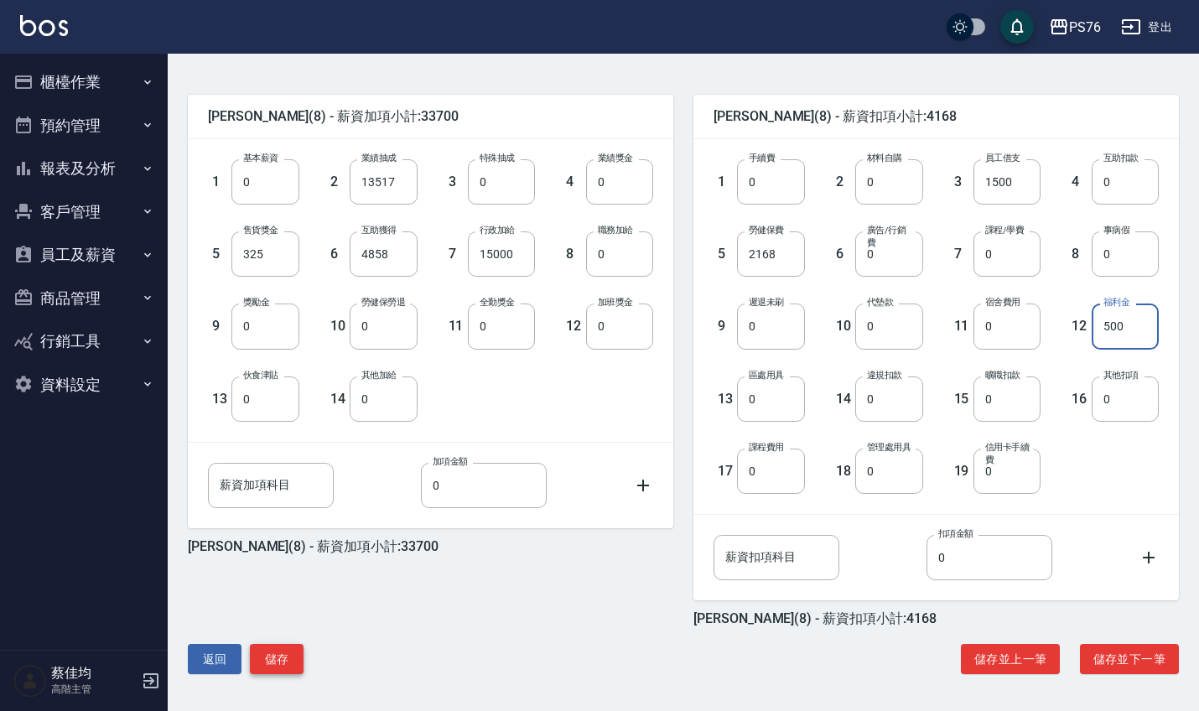
scroll to position [378, 0]
type input "500"
click at [267, 671] on button "儲存" at bounding box center [277, 659] width 54 height 31
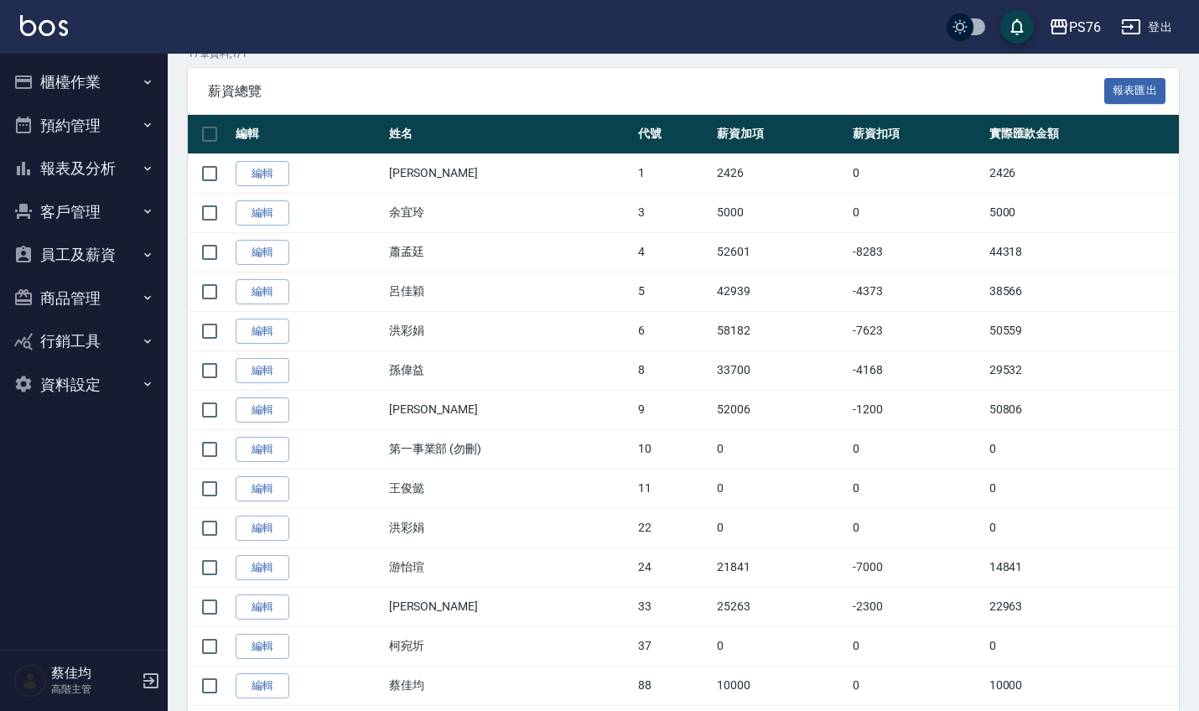
scroll to position [292, 0]
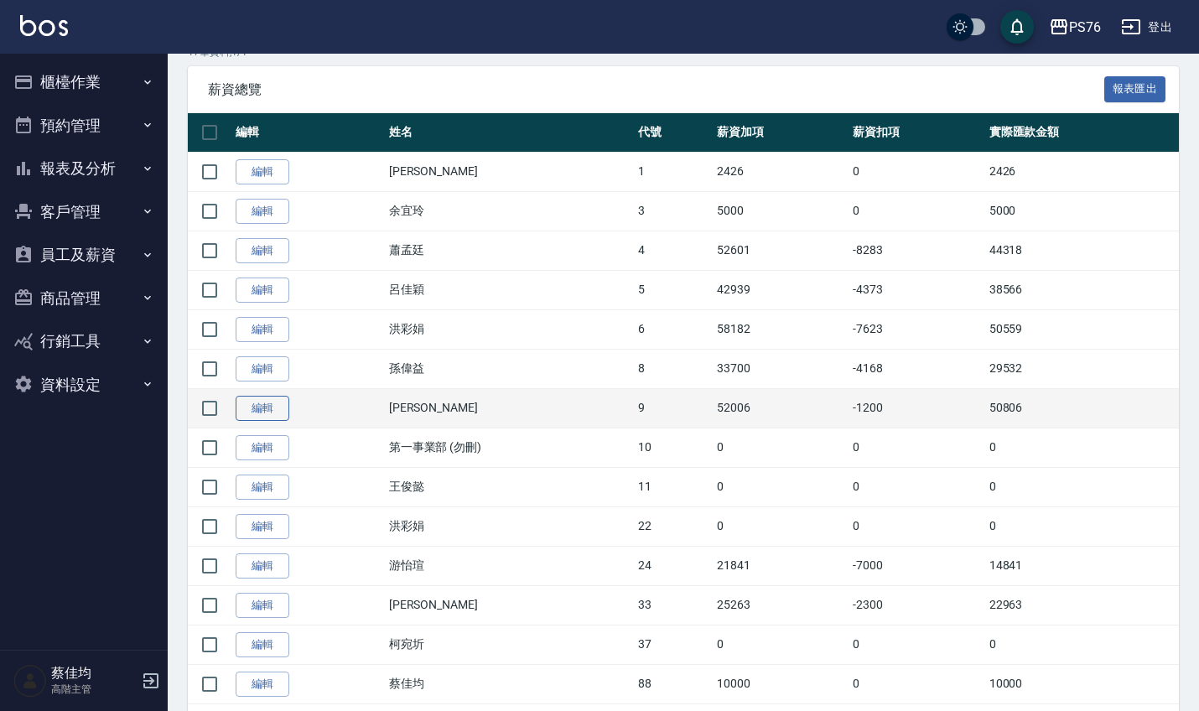
click at [272, 416] on link "編輯" at bounding box center [263, 409] width 54 height 26
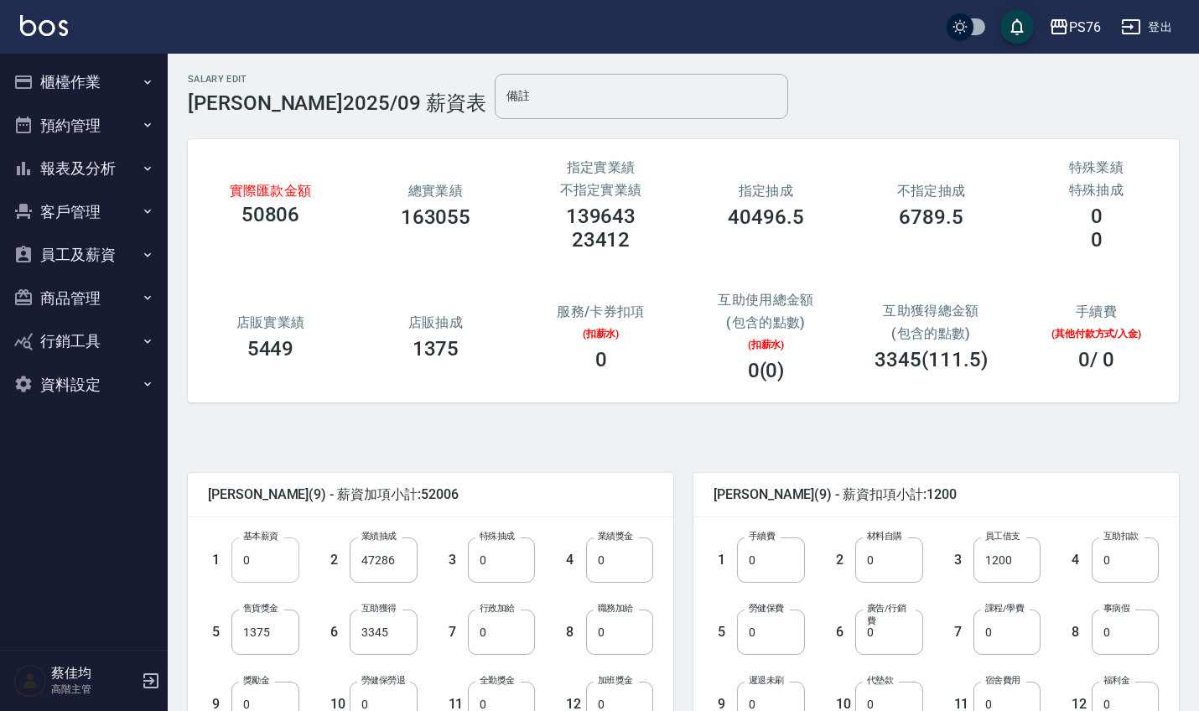
click at [272, 570] on input "0" at bounding box center [264, 559] width 67 height 45
type input "28000"
click at [397, 554] on input "47286" at bounding box center [383, 559] width 67 height 45
type input "0"
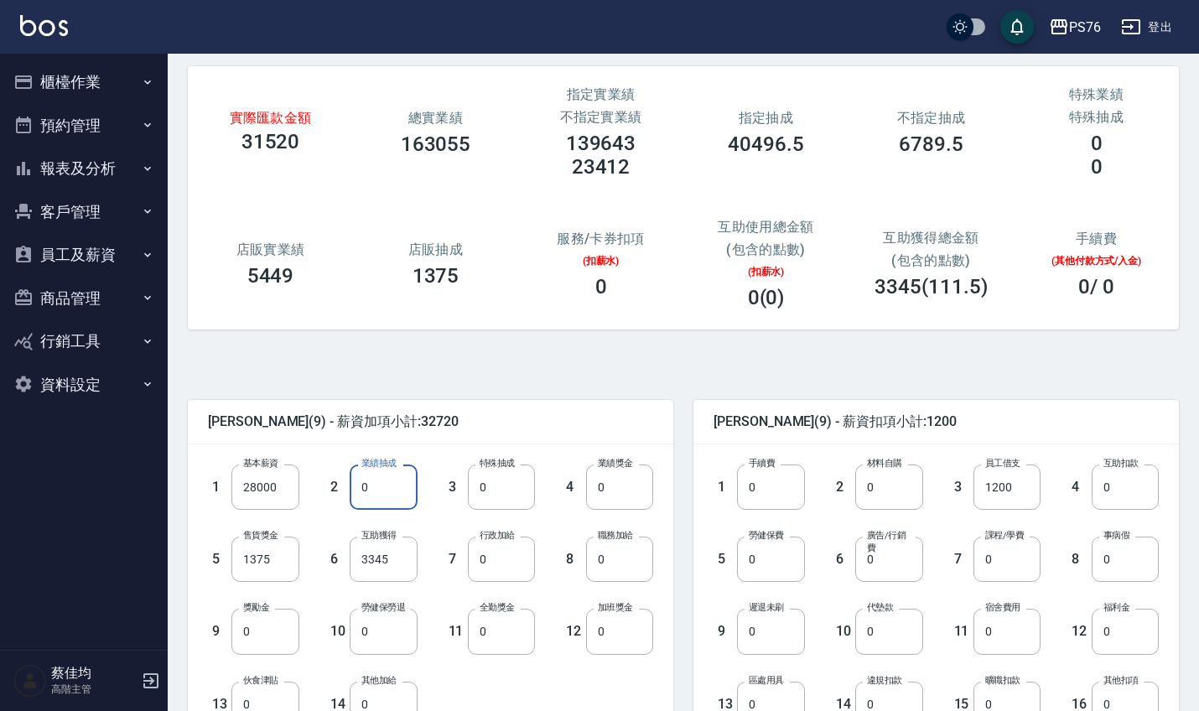
scroll to position [102, 0]
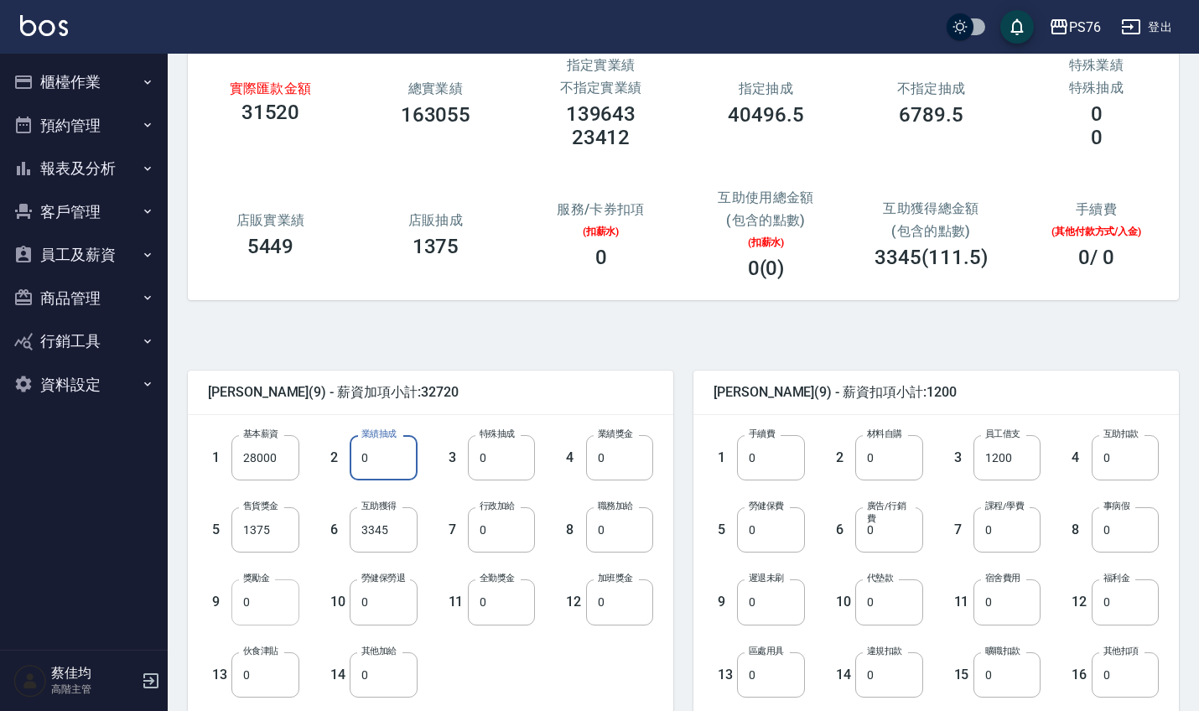
click at [282, 611] on input "0" at bounding box center [264, 601] width 67 height 45
type input "22547"
click at [397, 529] on input "3345" at bounding box center [383, 529] width 67 height 45
type input "3903"
click at [772, 537] on input "0" at bounding box center [770, 529] width 67 height 45
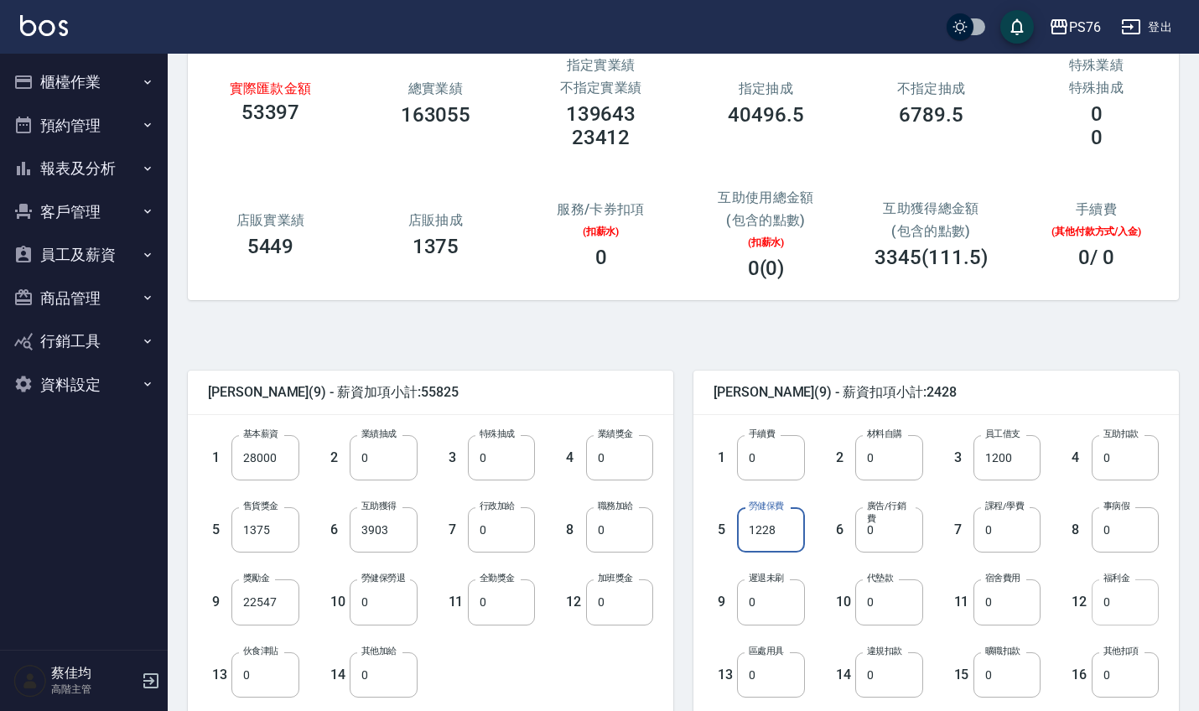
type input "1228"
click at [1119, 618] on input "0" at bounding box center [1124, 601] width 67 height 45
click at [504, 608] on input "0" at bounding box center [501, 601] width 67 height 45
type input "1000"
click at [1122, 590] on input "0" at bounding box center [1124, 601] width 67 height 45
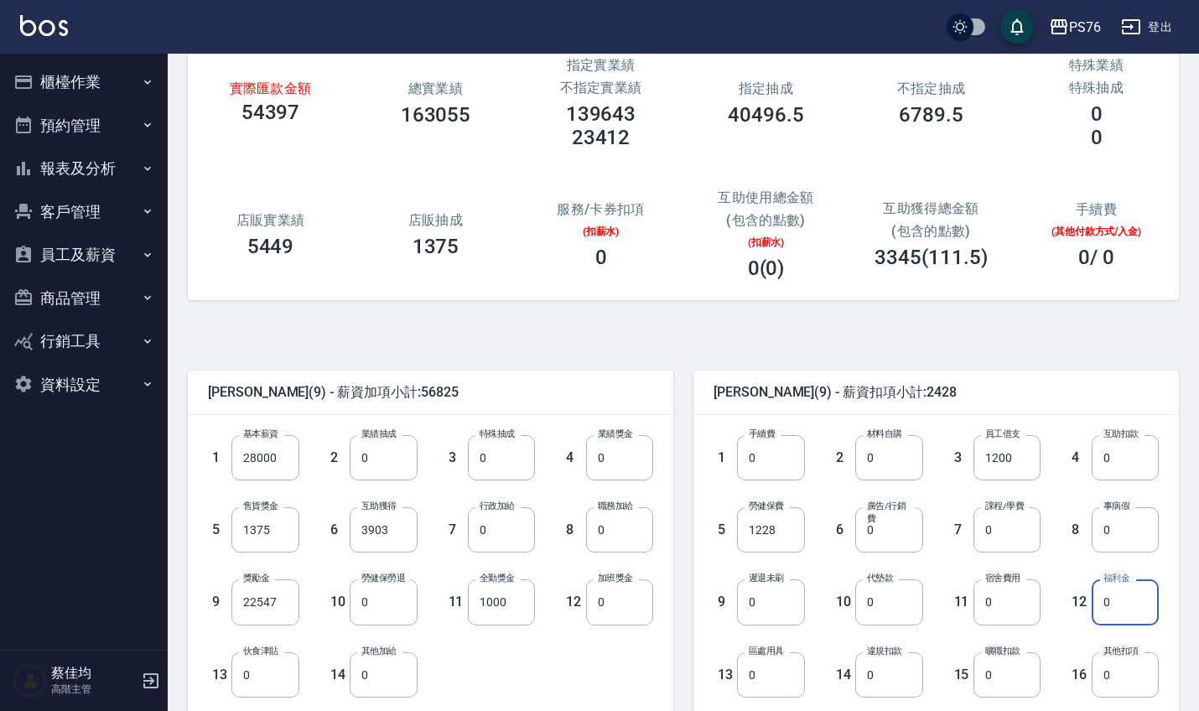
click at [1130, 606] on input "0" at bounding box center [1124, 601] width 67 height 45
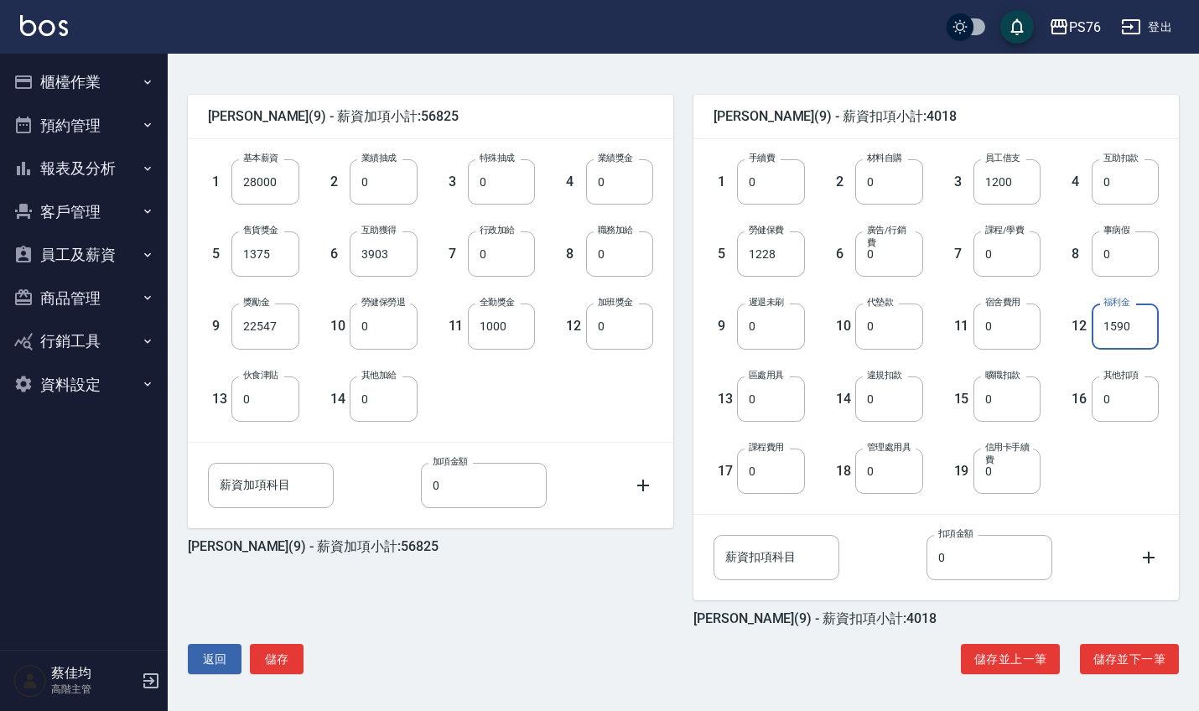
scroll to position [378, 0]
type input "1590"
click at [277, 660] on button "儲存" at bounding box center [277, 659] width 54 height 31
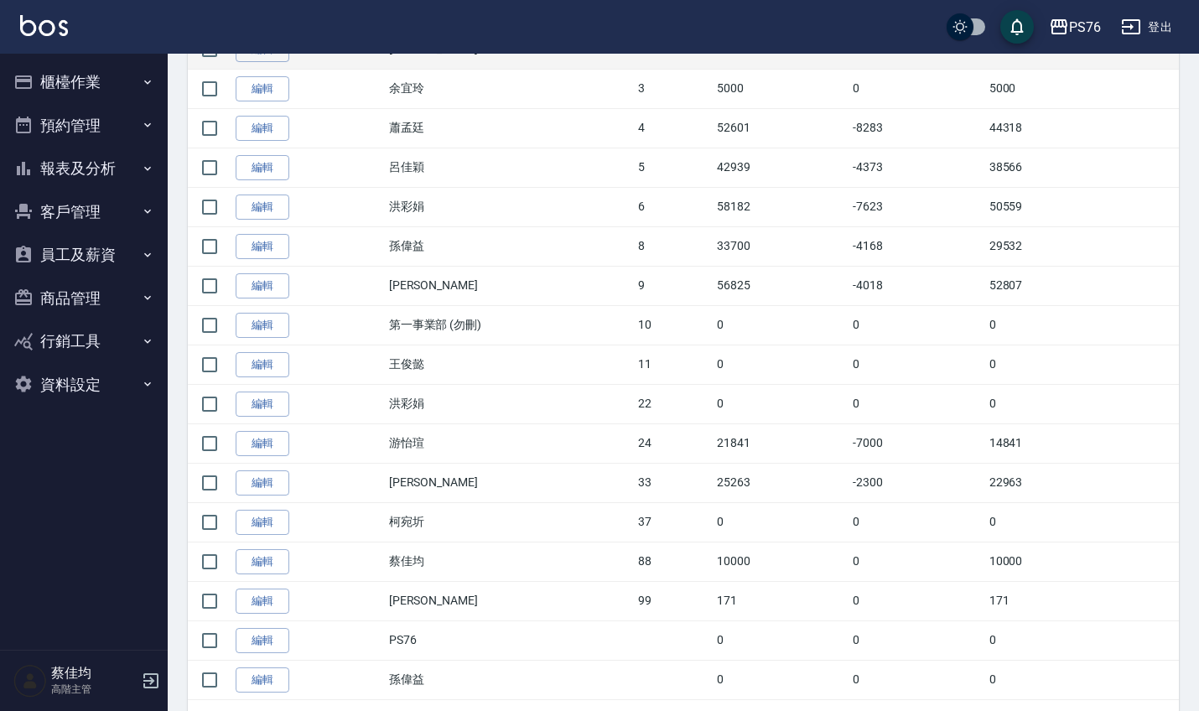
scroll to position [416, 0]
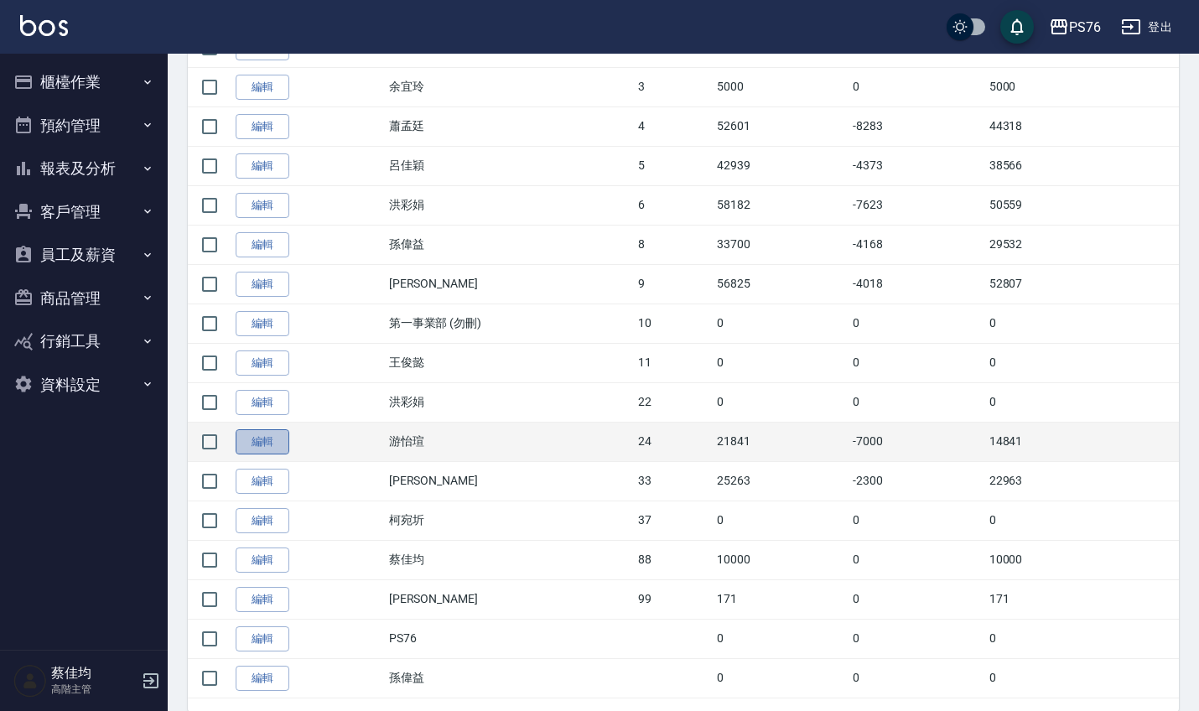
click at [251, 448] on link "編輯" at bounding box center [263, 442] width 54 height 26
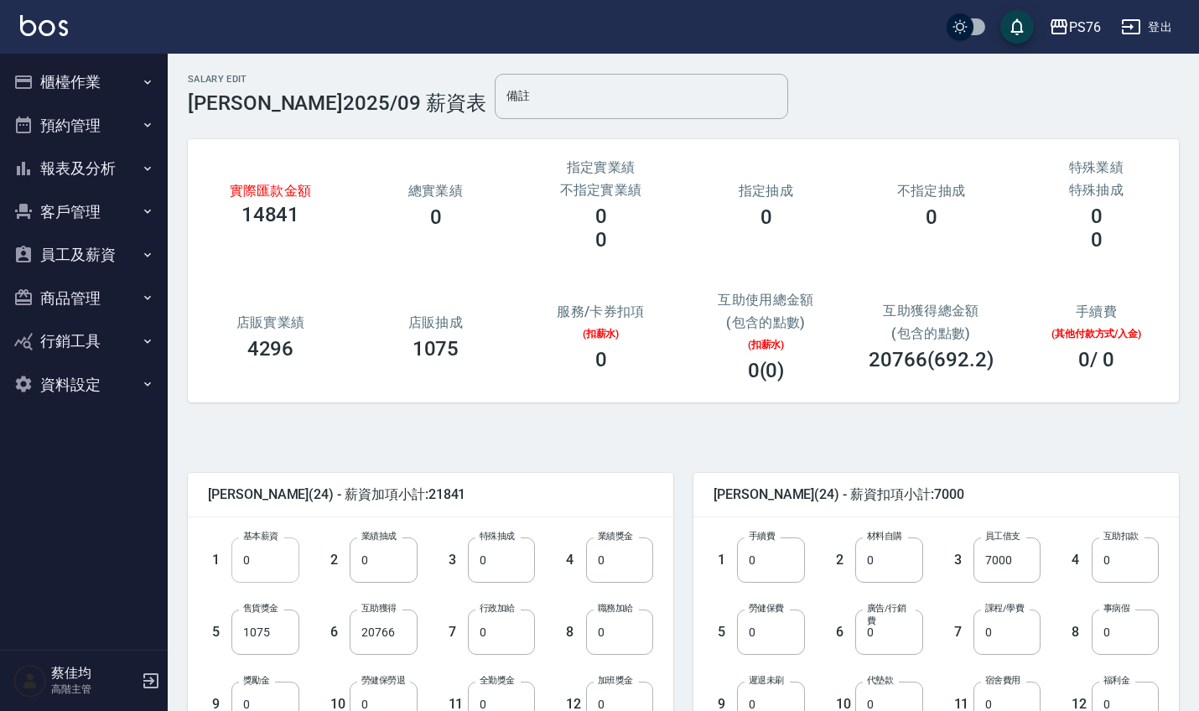
click at [266, 580] on input "0" at bounding box center [264, 559] width 67 height 45
type input "28590"
click at [406, 643] on input "20766" at bounding box center [383, 631] width 67 height 45
type input "0"
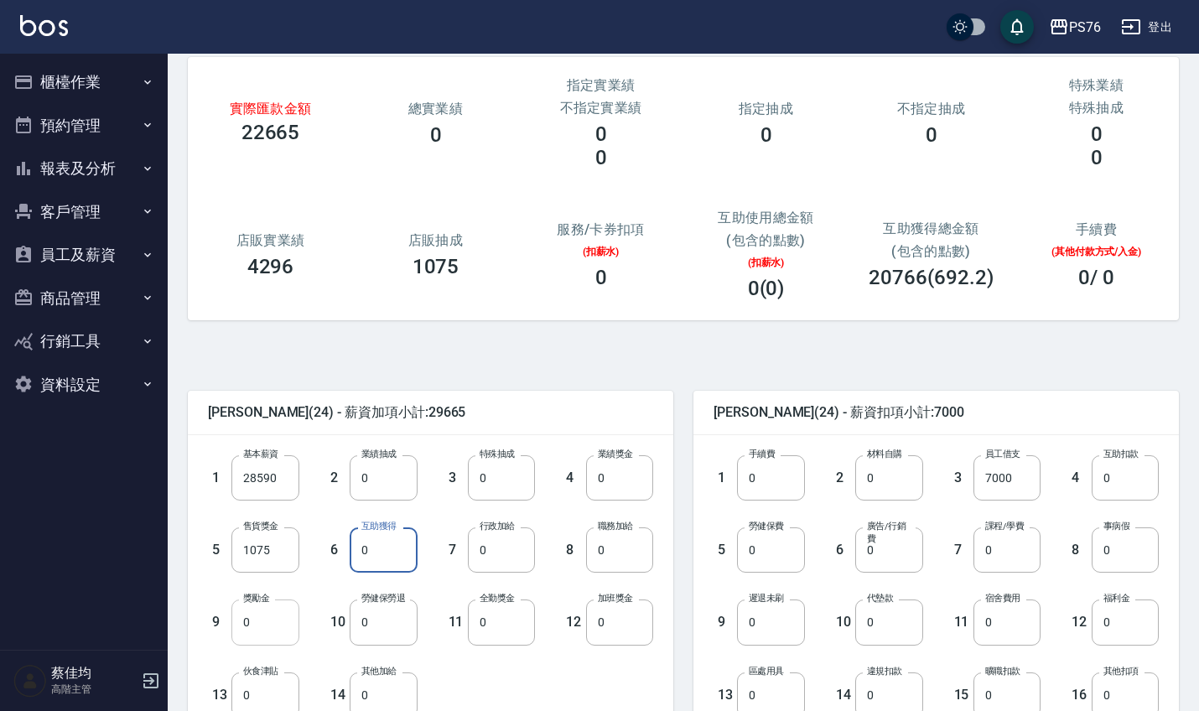
click at [273, 617] on input "0" at bounding box center [264, 621] width 67 height 45
type input "966"
click at [488, 629] on input "0" at bounding box center [501, 621] width 67 height 45
type input "1000"
click at [779, 555] on input "0" at bounding box center [770, 549] width 67 height 45
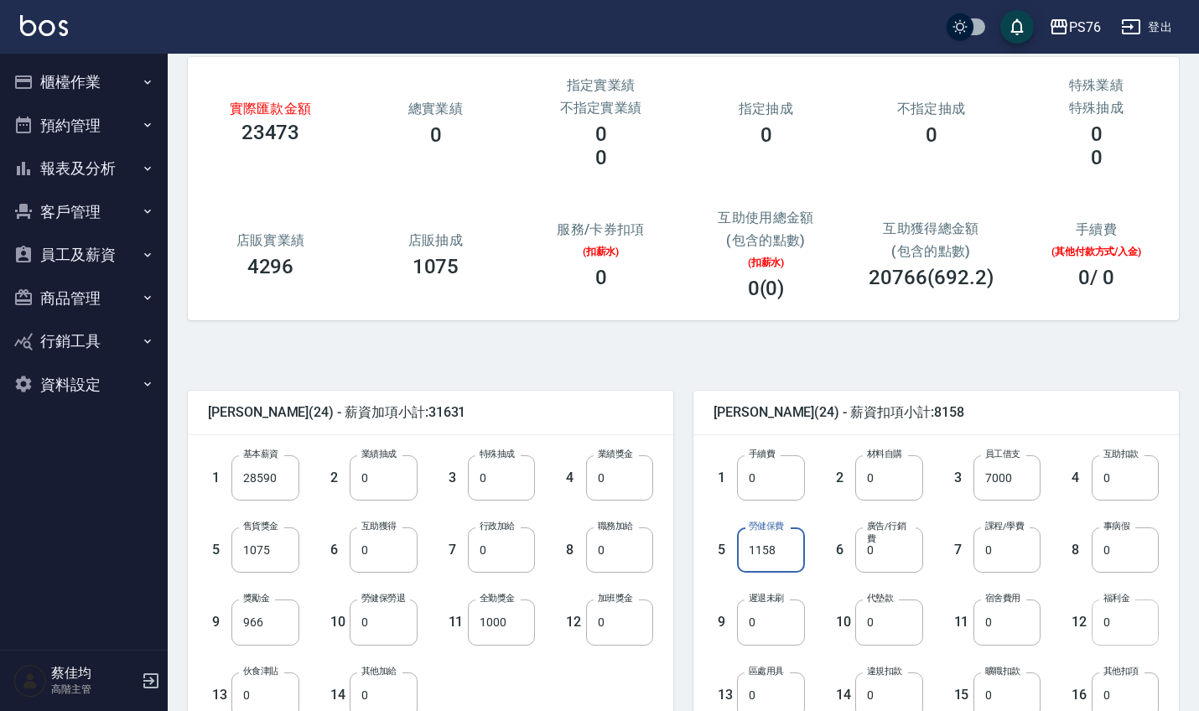
type input "1158"
click at [1112, 630] on input "0" at bounding box center [1124, 621] width 67 height 45
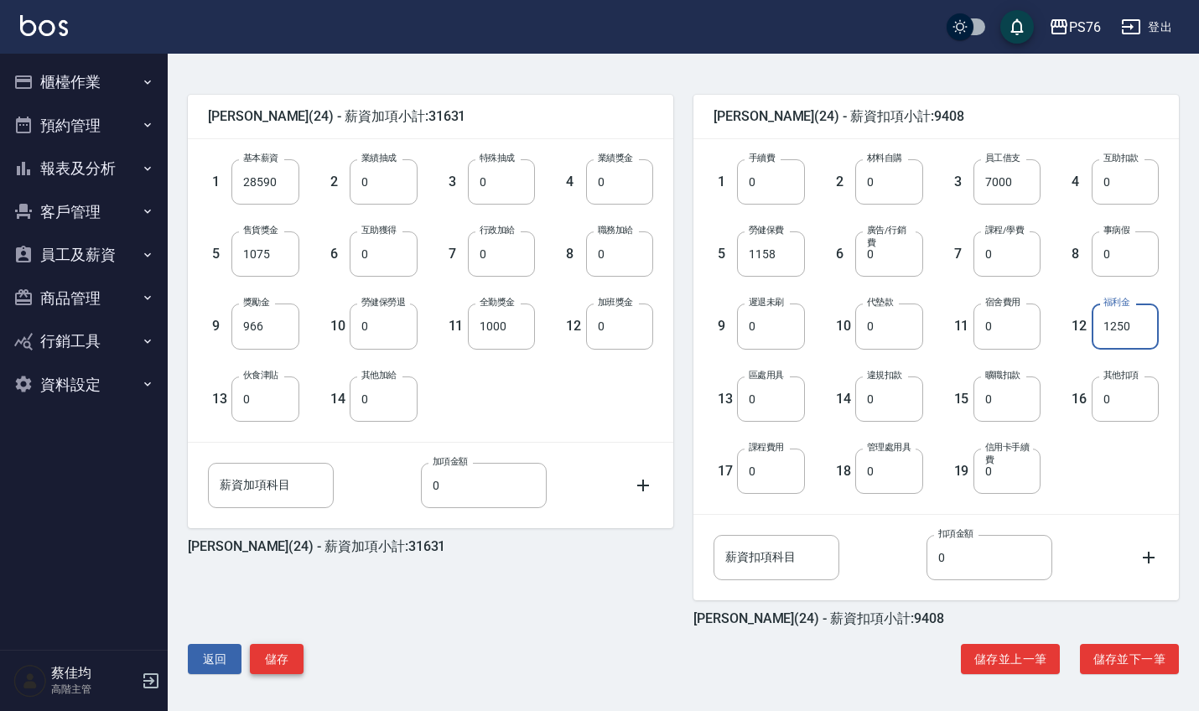
scroll to position [378, 0]
type input "1250"
click at [279, 656] on button "儲存" at bounding box center [277, 659] width 54 height 31
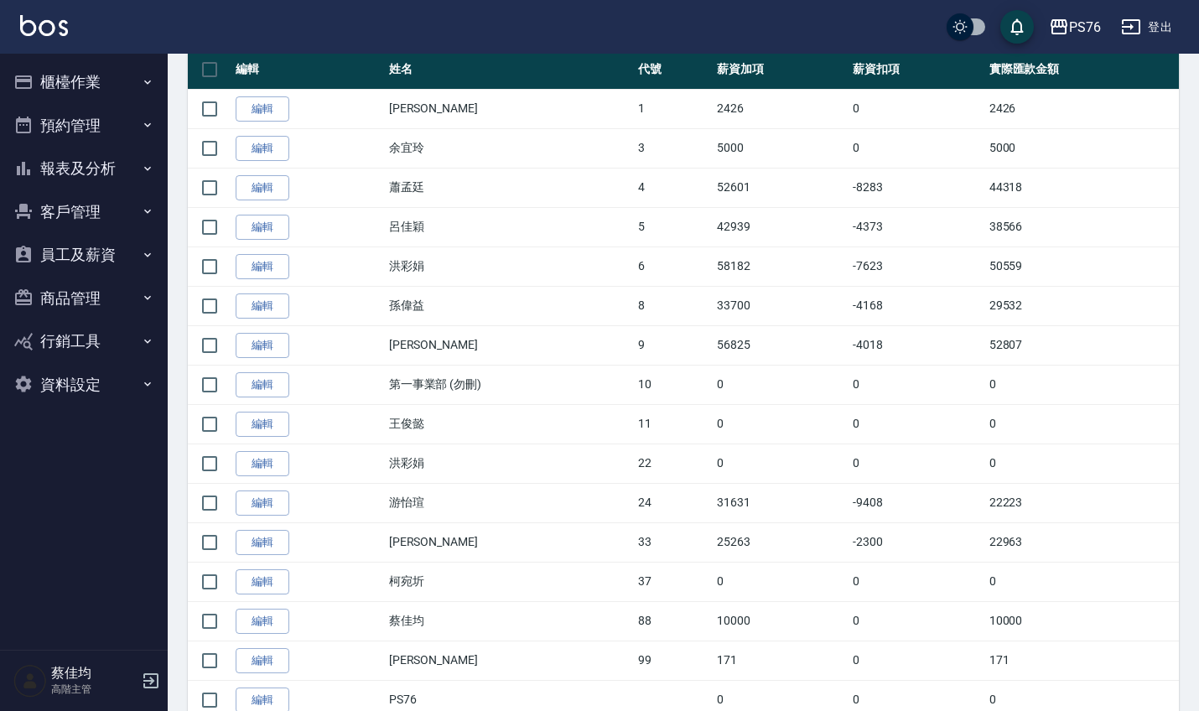
scroll to position [364, 0]
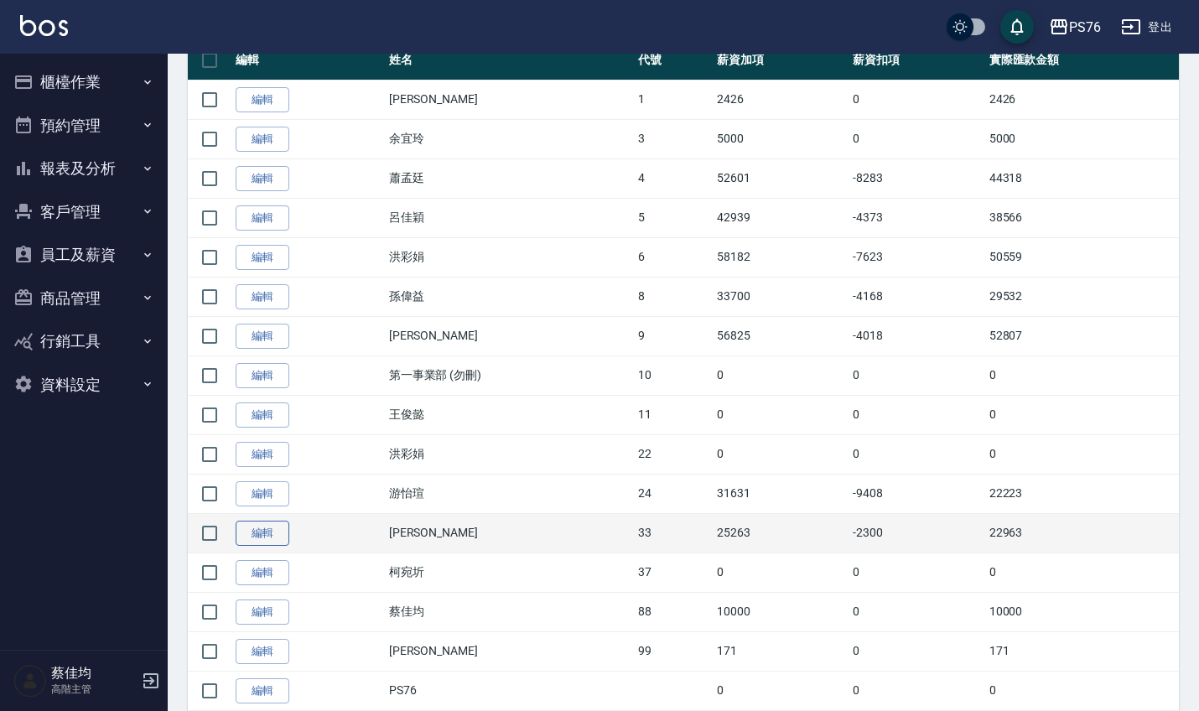
click at [252, 540] on link "編輯" at bounding box center [263, 534] width 54 height 26
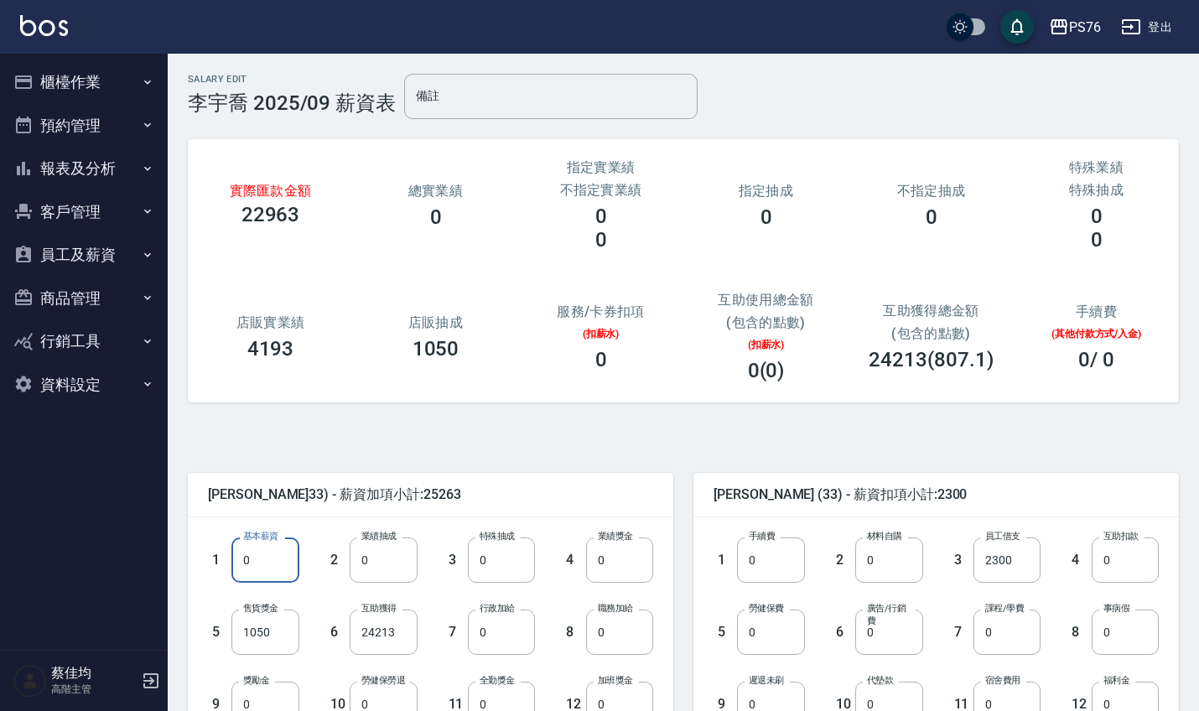
click at [272, 565] on input "0" at bounding box center [264, 559] width 67 height 45
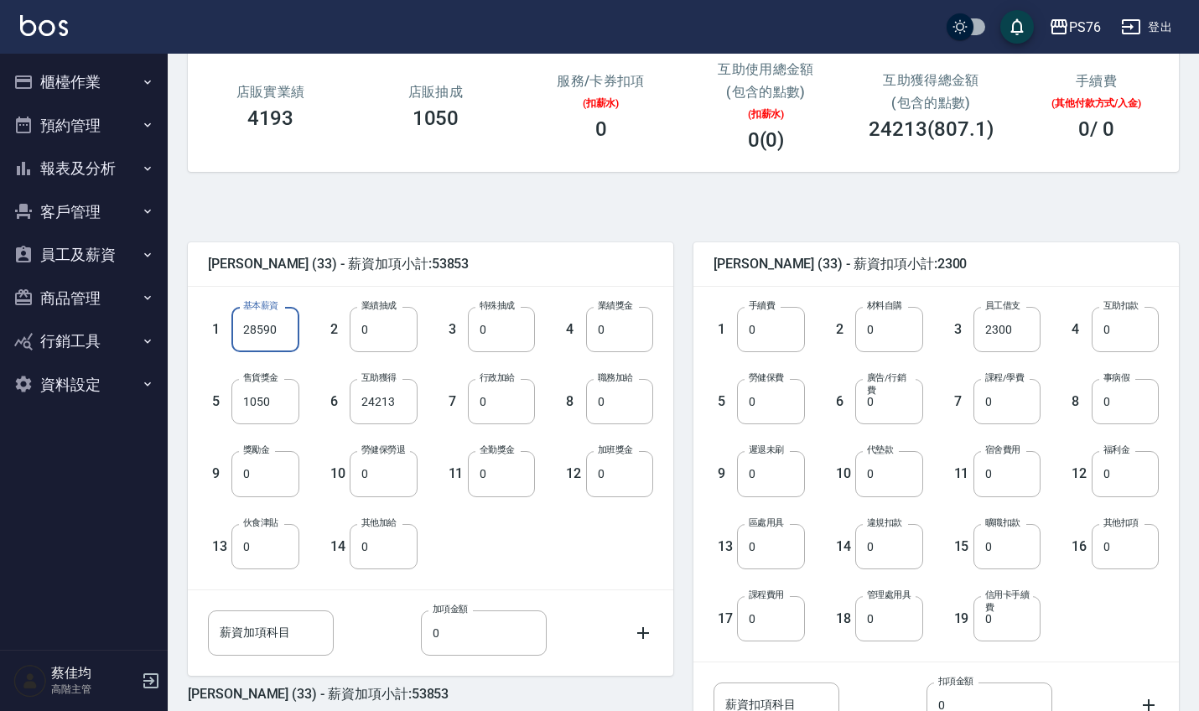
scroll to position [232, 0]
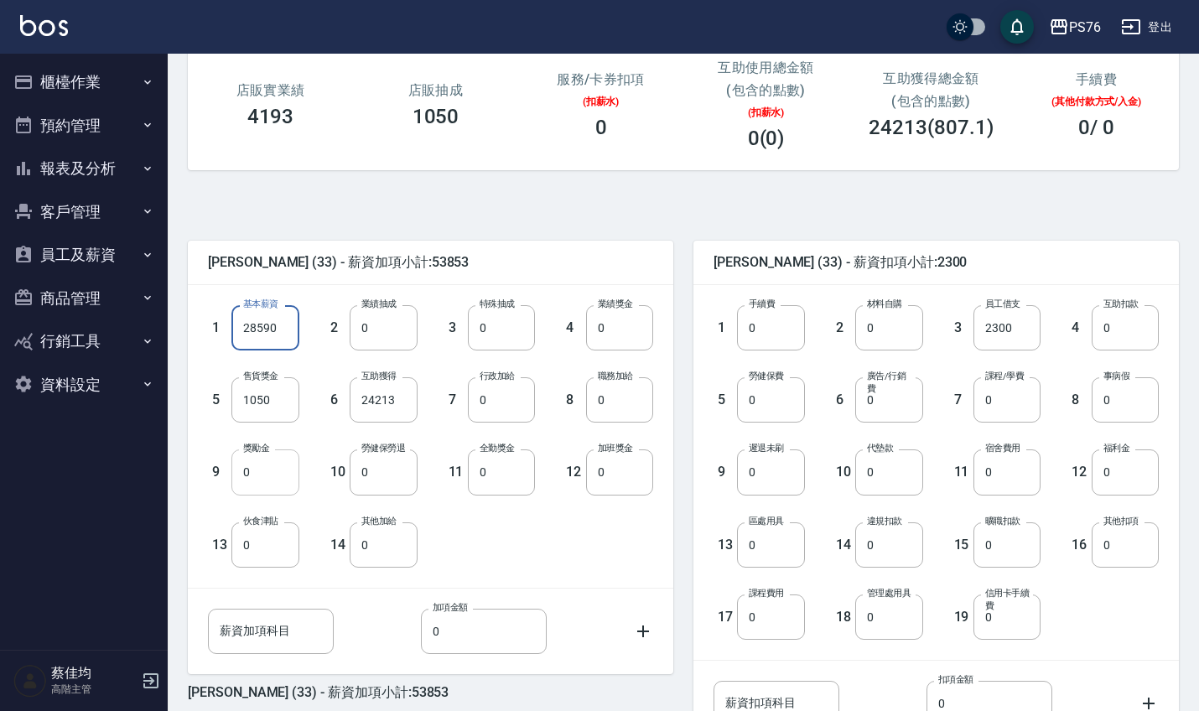
type input "28590"
click at [252, 470] on input "0" at bounding box center [264, 471] width 67 height 45
type input "4413"
click at [398, 410] on input "24213" at bounding box center [383, 399] width 67 height 45
type input "0"
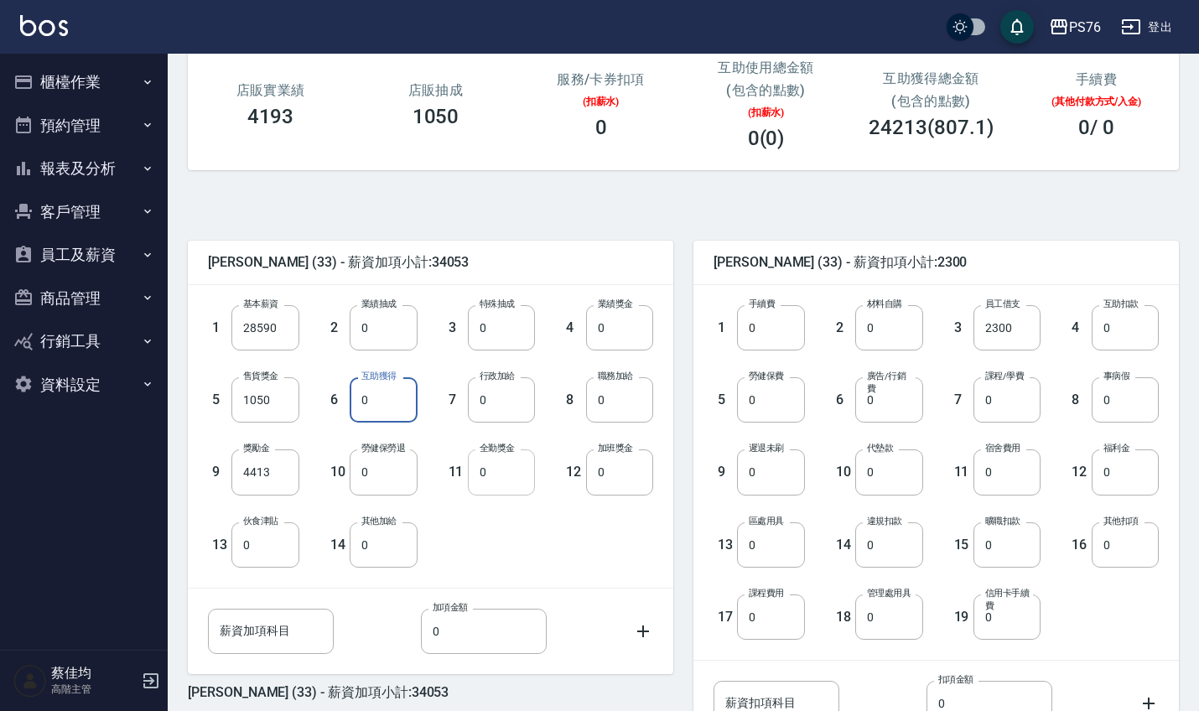
click at [501, 483] on input "0" at bounding box center [501, 471] width 67 height 45
type input "1000"
click at [765, 409] on input "0" at bounding box center [770, 399] width 67 height 45
type input "1158"
click at [1121, 476] on input "0" at bounding box center [1124, 471] width 67 height 45
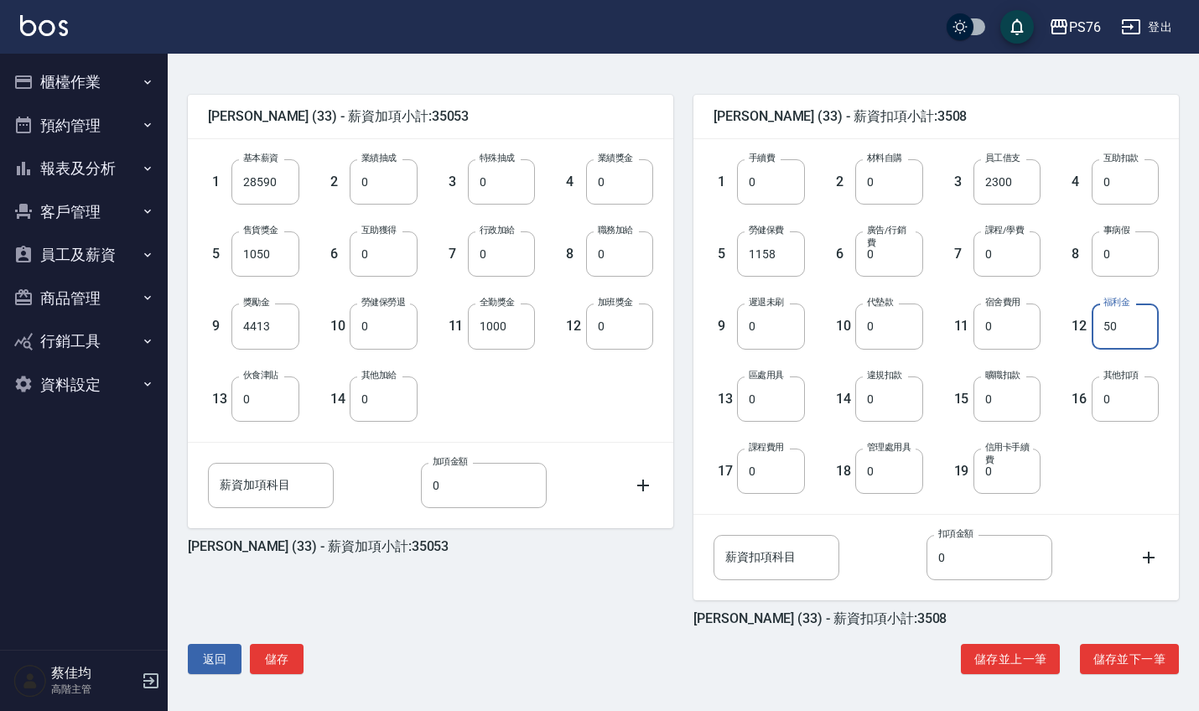
scroll to position [378, 0]
type input "50"
click at [278, 661] on button "儲存" at bounding box center [277, 659] width 54 height 31
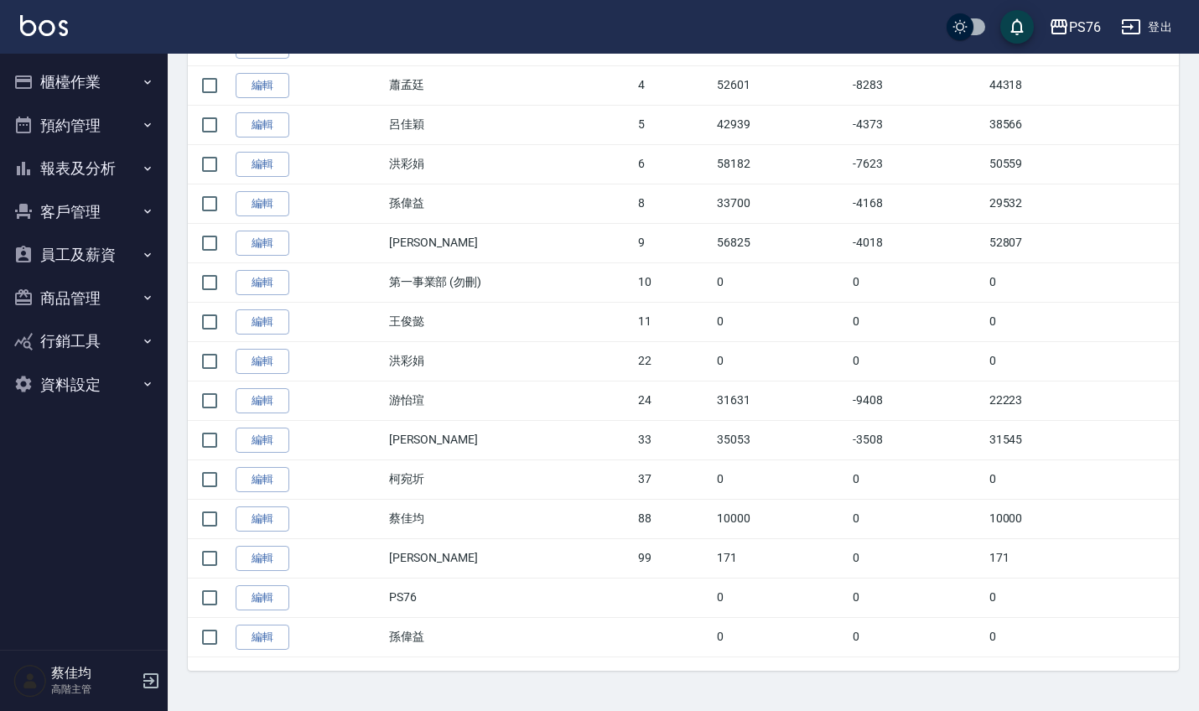
scroll to position [456, 0]
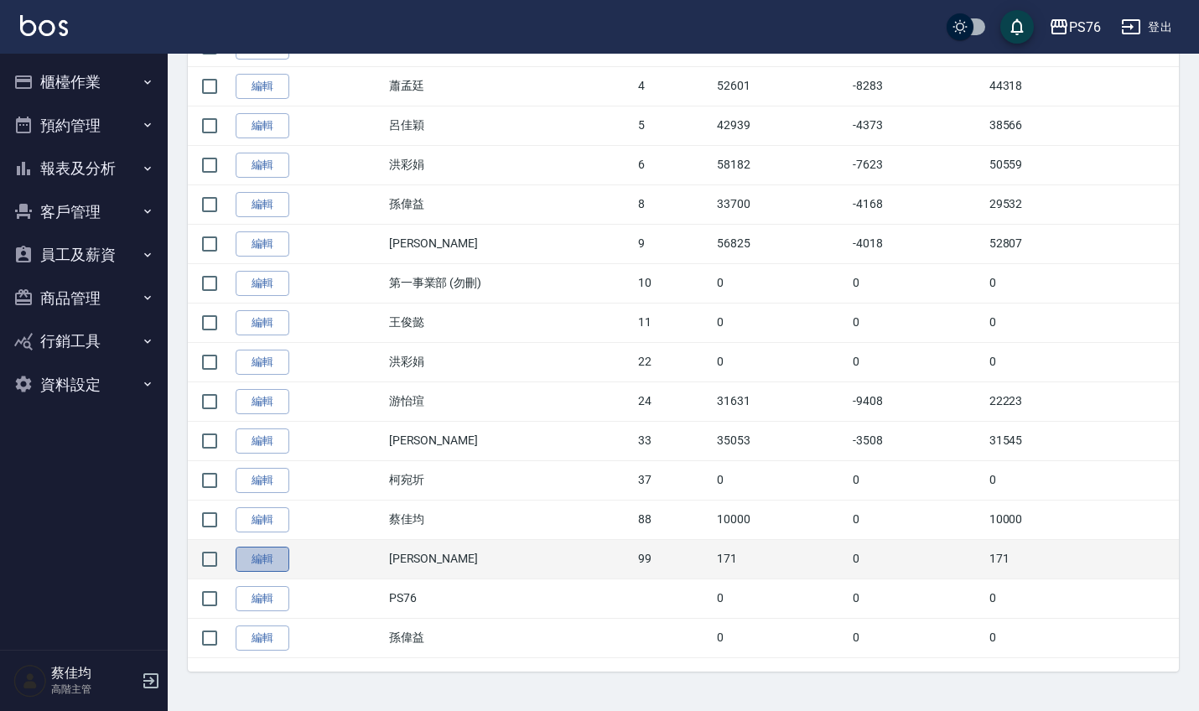
click at [251, 557] on link "編輯" at bounding box center [263, 560] width 54 height 26
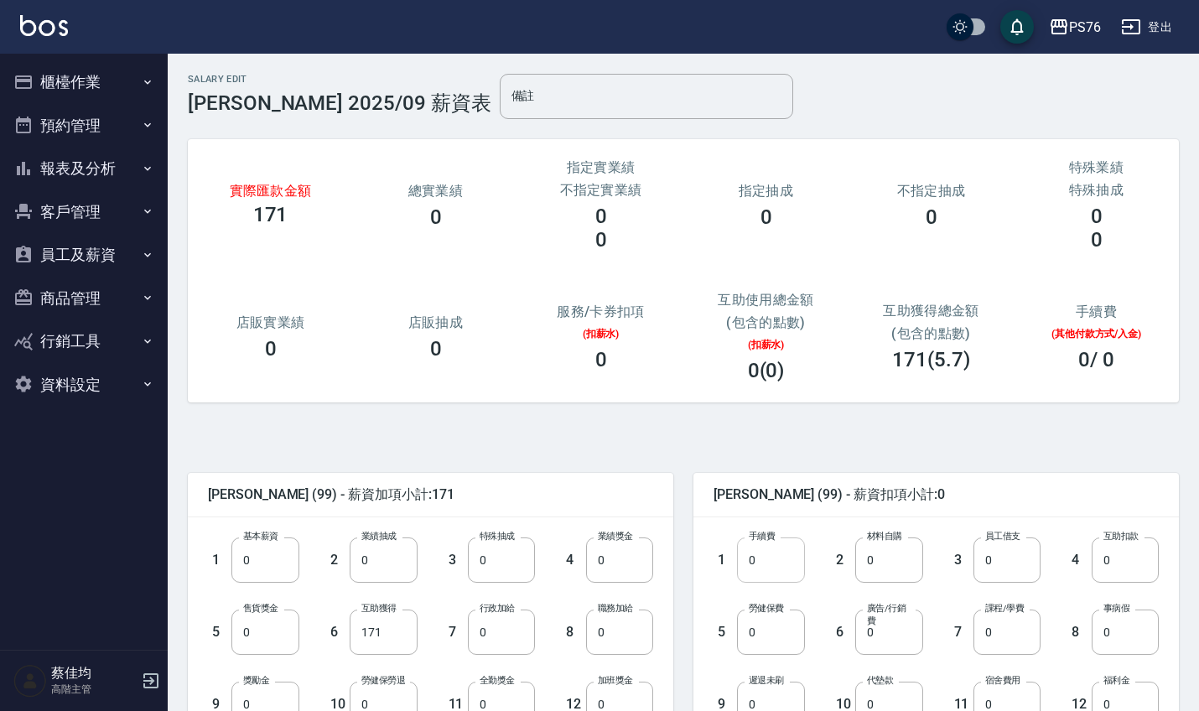
click at [792, 563] on input "0" at bounding box center [770, 559] width 67 height 45
type input "171"
click at [259, 573] on input "0" at bounding box center [264, 559] width 67 height 45
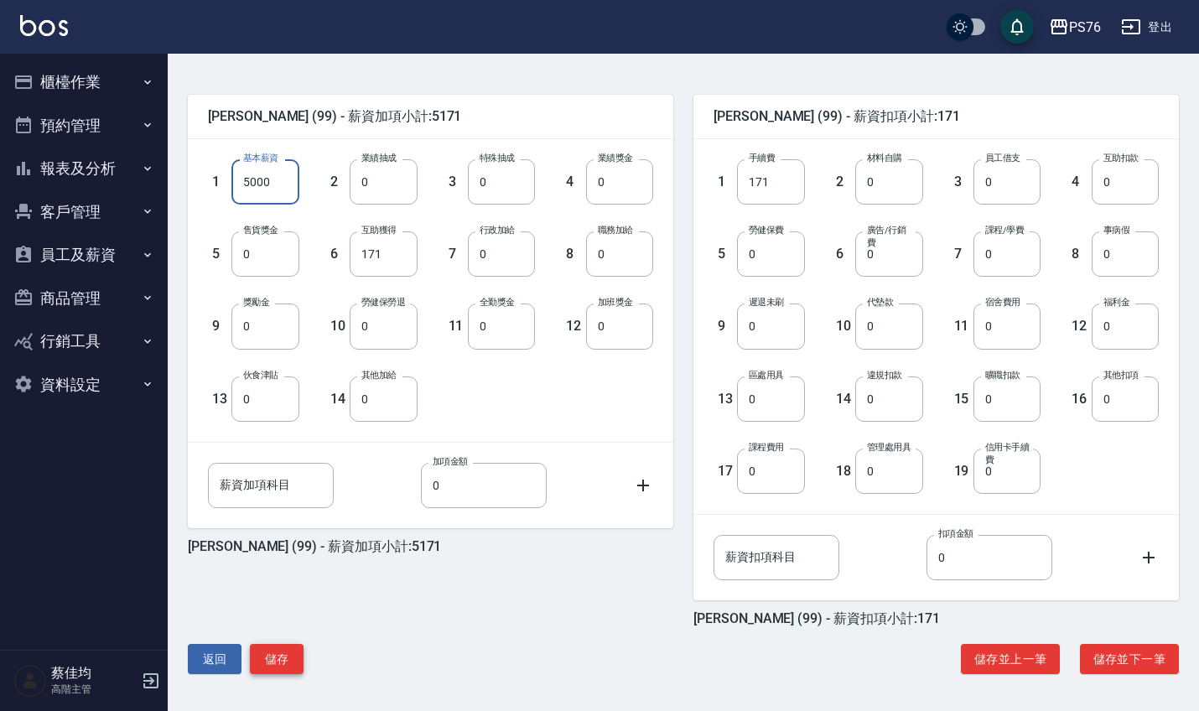
scroll to position [378, 0]
type input "5000"
click at [281, 661] on button "儲存" at bounding box center [277, 659] width 54 height 31
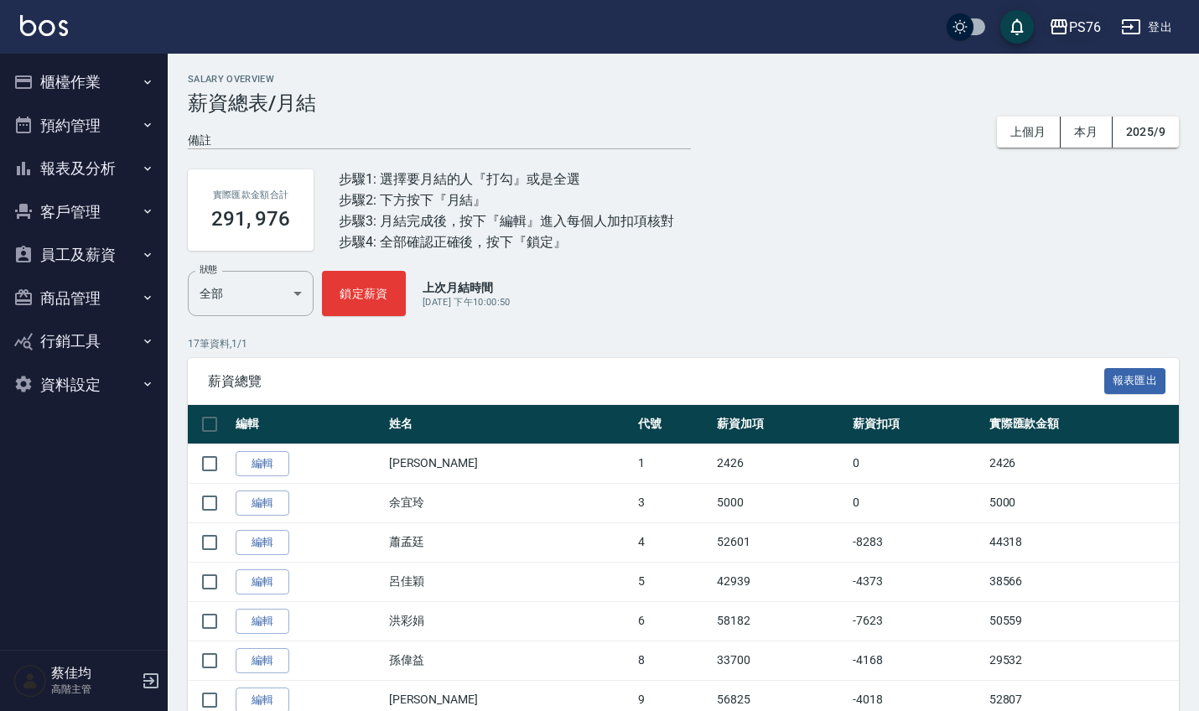
click at [1082, 26] on div "PS76" at bounding box center [1085, 27] width 32 height 21
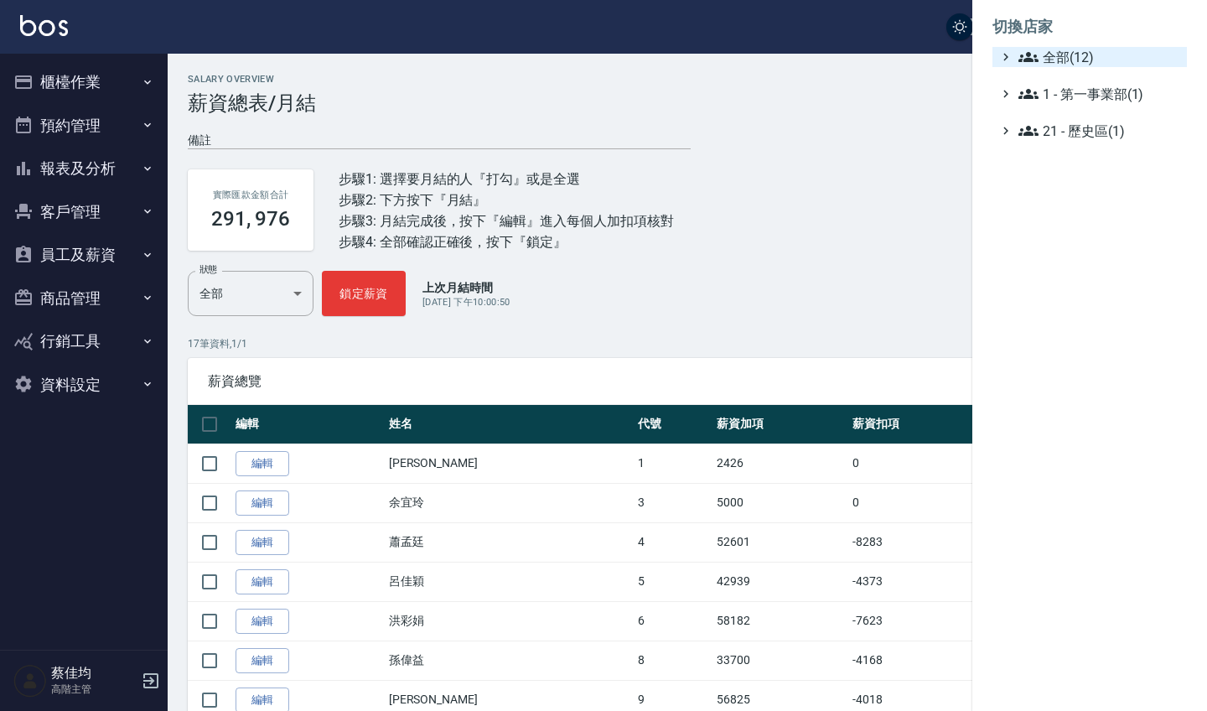
click at [1058, 58] on span "全部(12)" at bounding box center [1100, 57] width 162 height 20
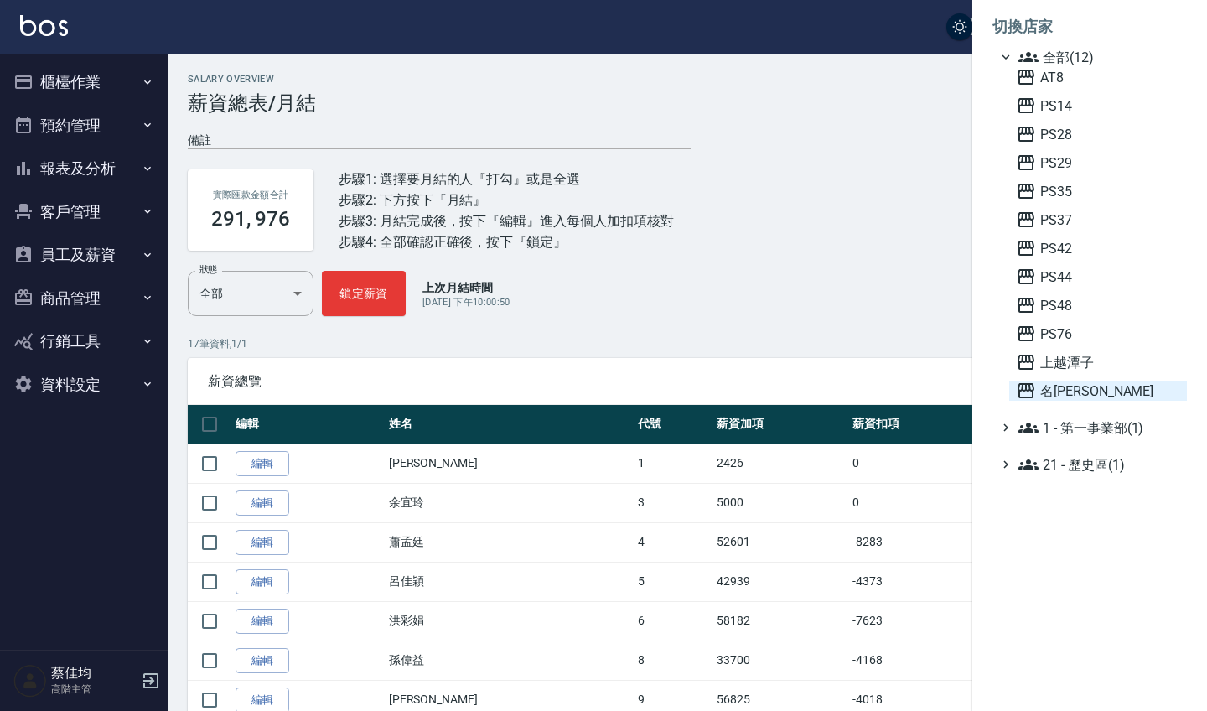
click at [1068, 387] on span "名[PERSON_NAME]" at bounding box center [1098, 391] width 164 height 20
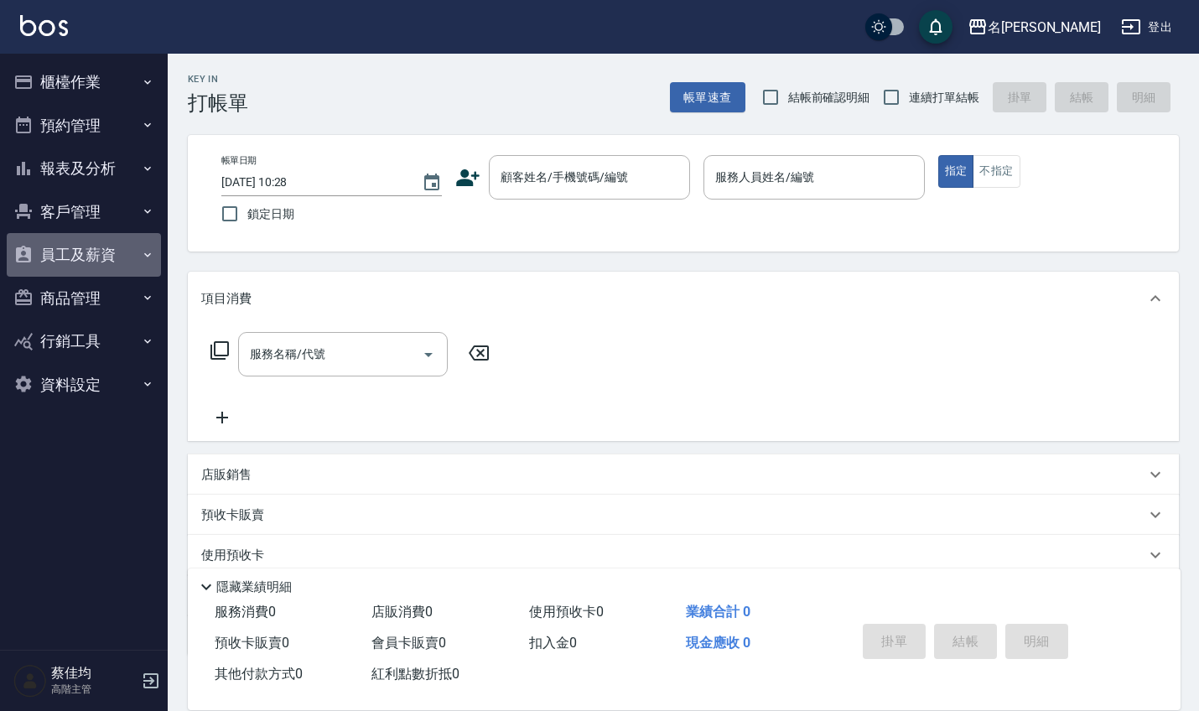
click at [113, 248] on button "員工及薪資" at bounding box center [84, 255] width 154 height 44
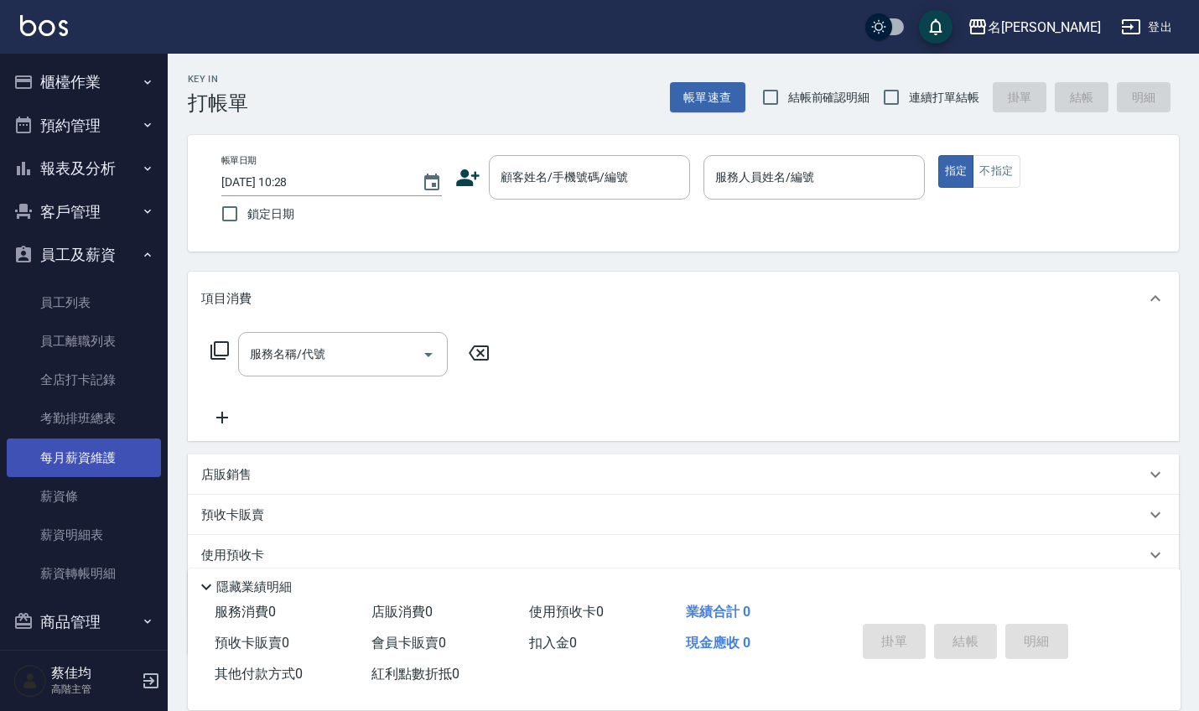
click at [75, 451] on link "每月薪資維護" at bounding box center [84, 457] width 154 height 39
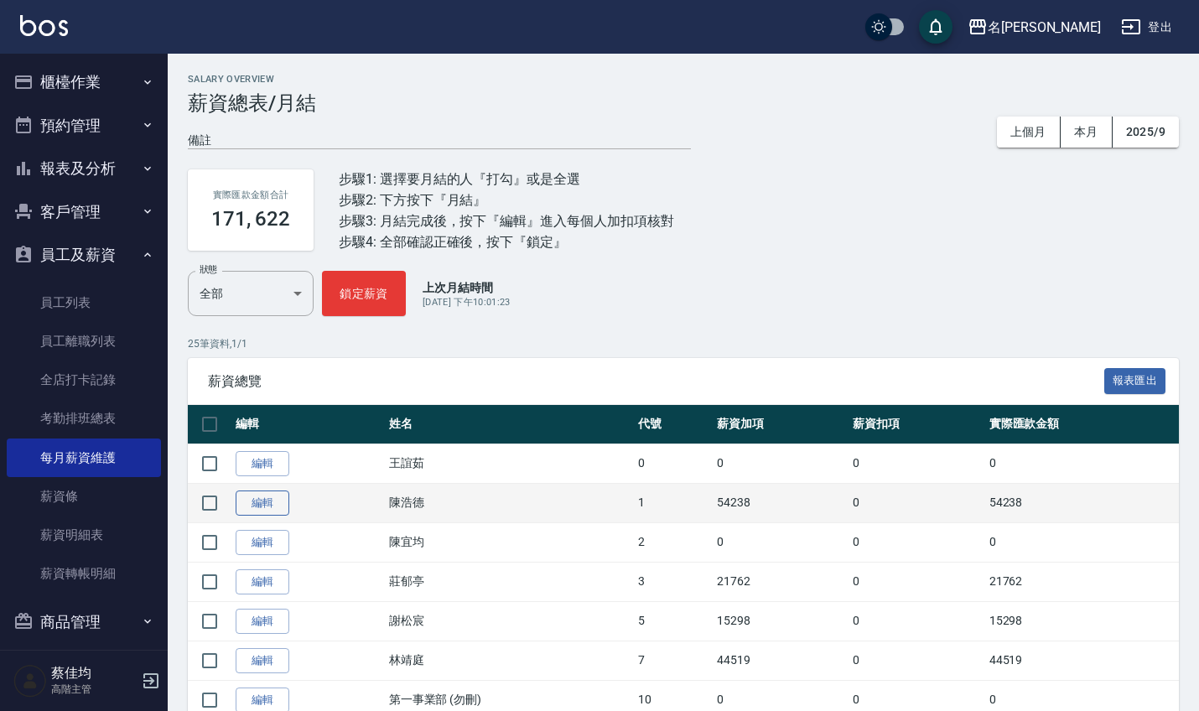
click at [257, 506] on link "編輯" at bounding box center [263, 503] width 54 height 26
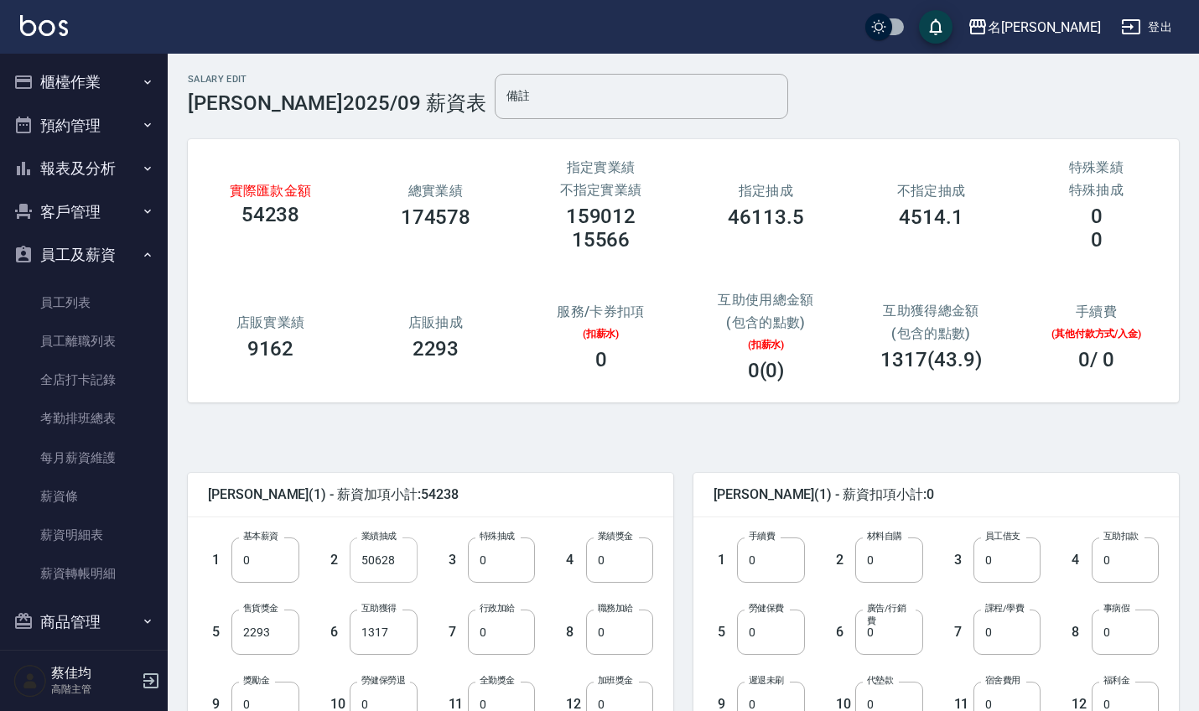
click at [402, 560] on input "50628" at bounding box center [383, 559] width 67 height 45
type input "57611"
click at [499, 648] on input "0" at bounding box center [501, 631] width 67 height 45
type input "10000"
click at [409, 633] on input "1317" at bounding box center [383, 631] width 67 height 45
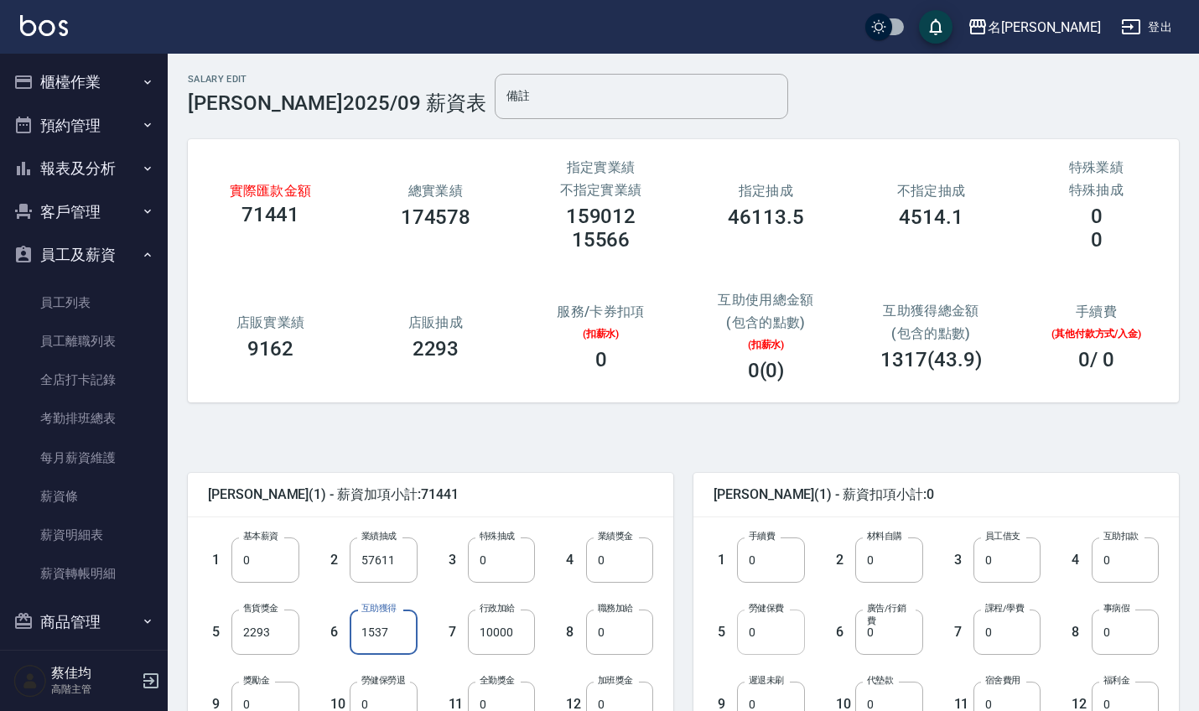
type input "1537"
click at [784, 645] on input "0" at bounding box center [770, 631] width 67 height 45
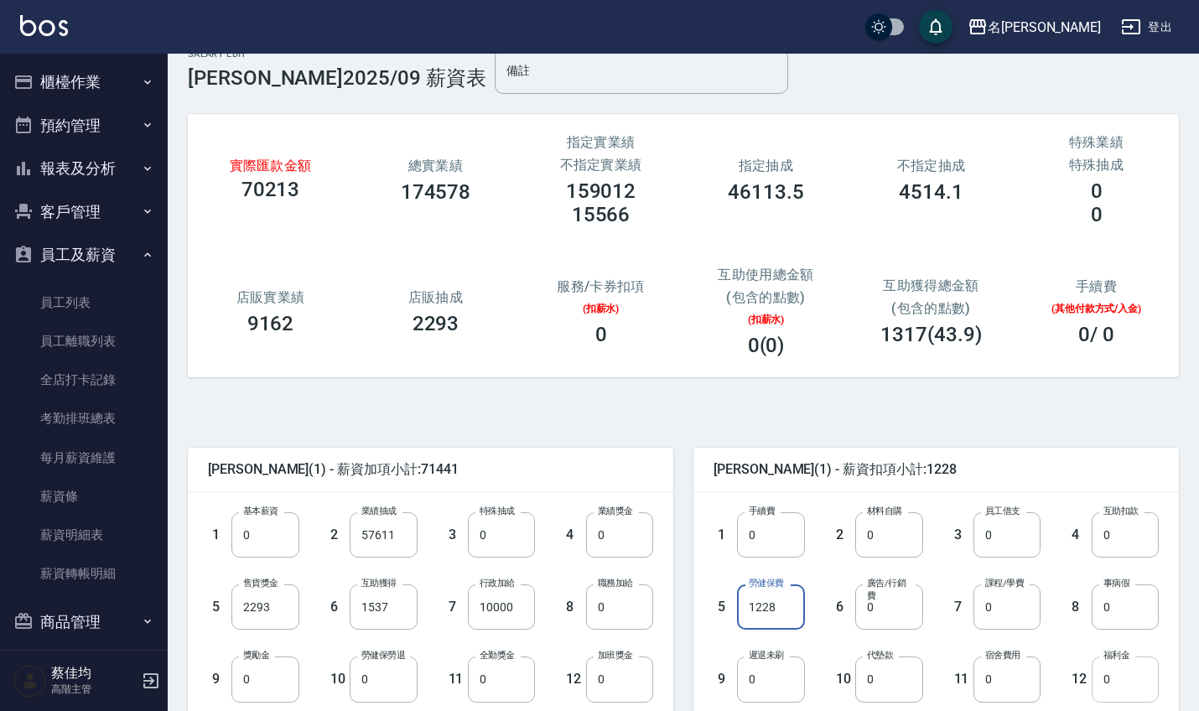
scroll to position [28, 0]
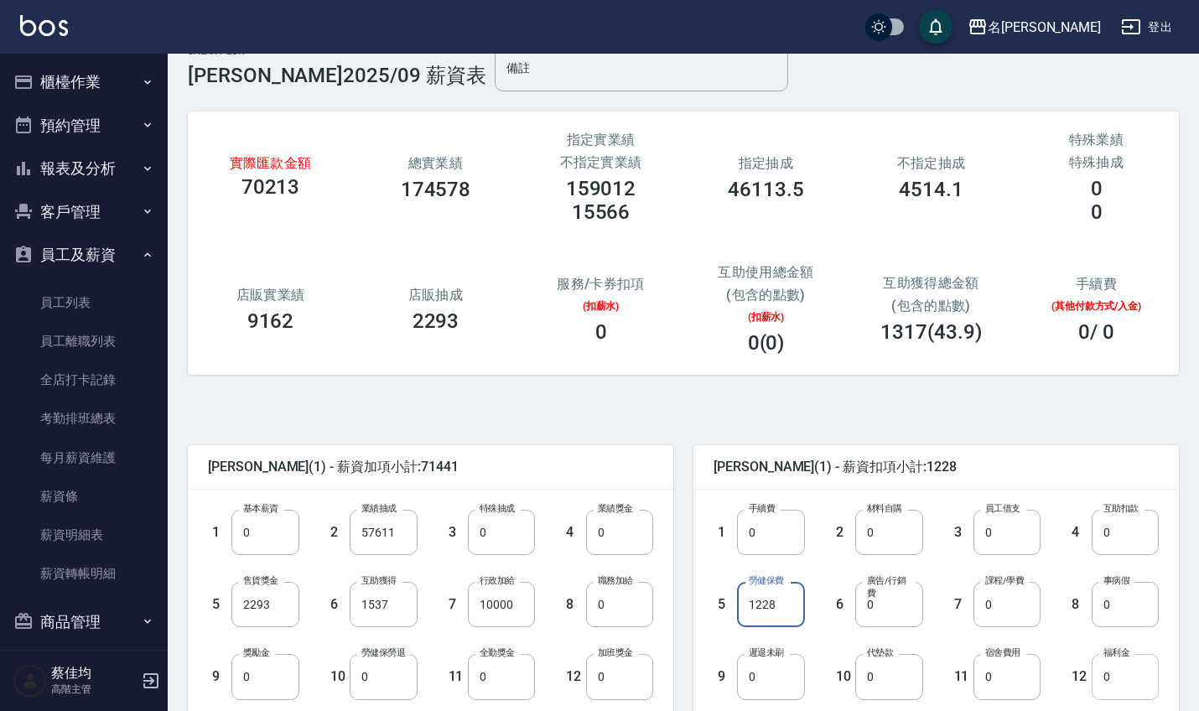
type input "1228"
click at [1117, 674] on input "0" at bounding box center [1124, 676] width 67 height 45
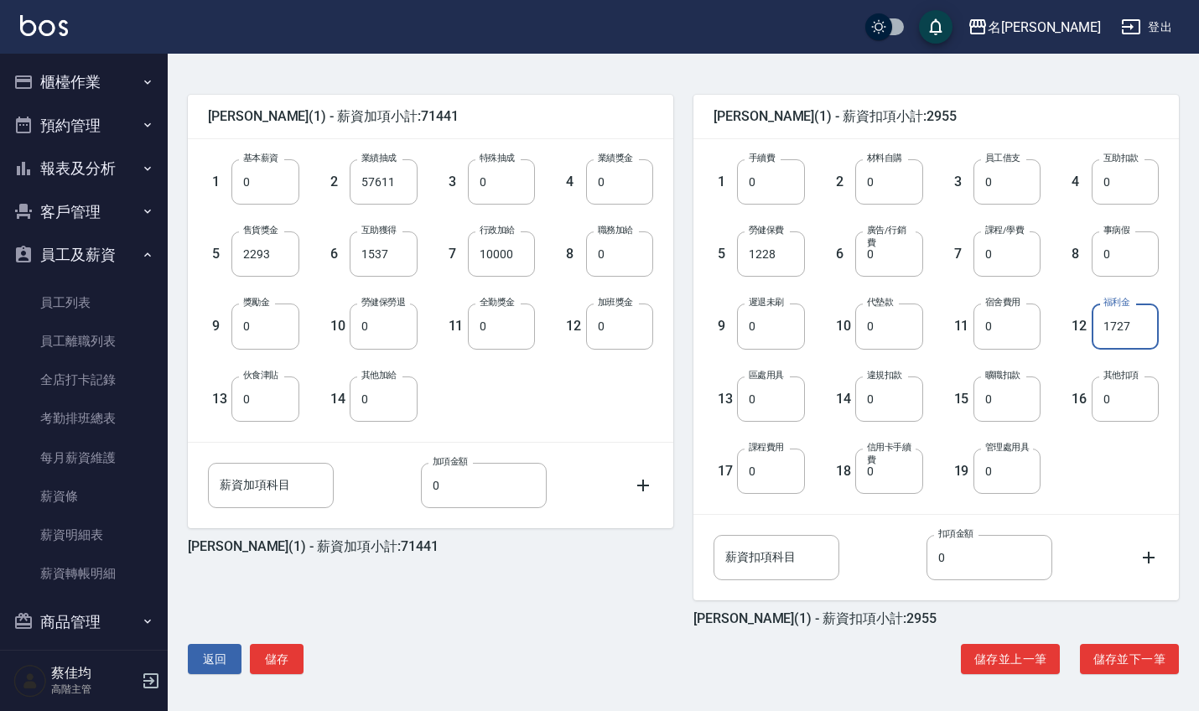
scroll to position [378, 0]
type input "1727"
click at [293, 663] on button "儲存" at bounding box center [277, 659] width 54 height 31
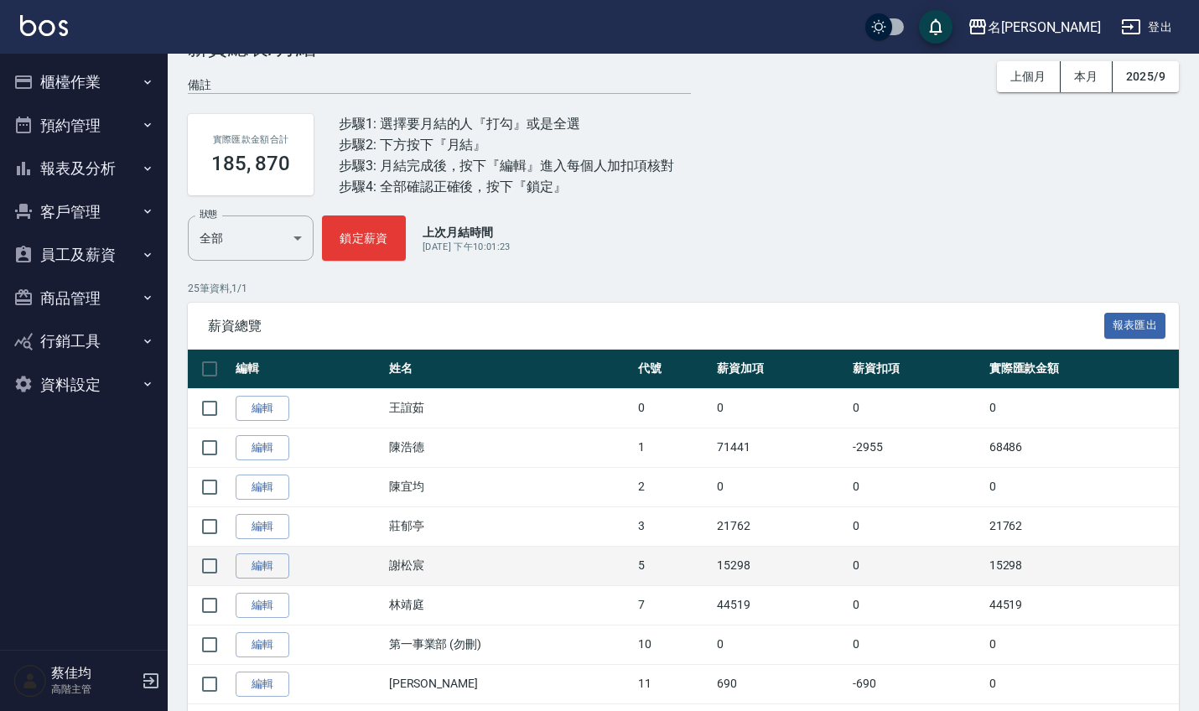
scroll to position [59, 0]
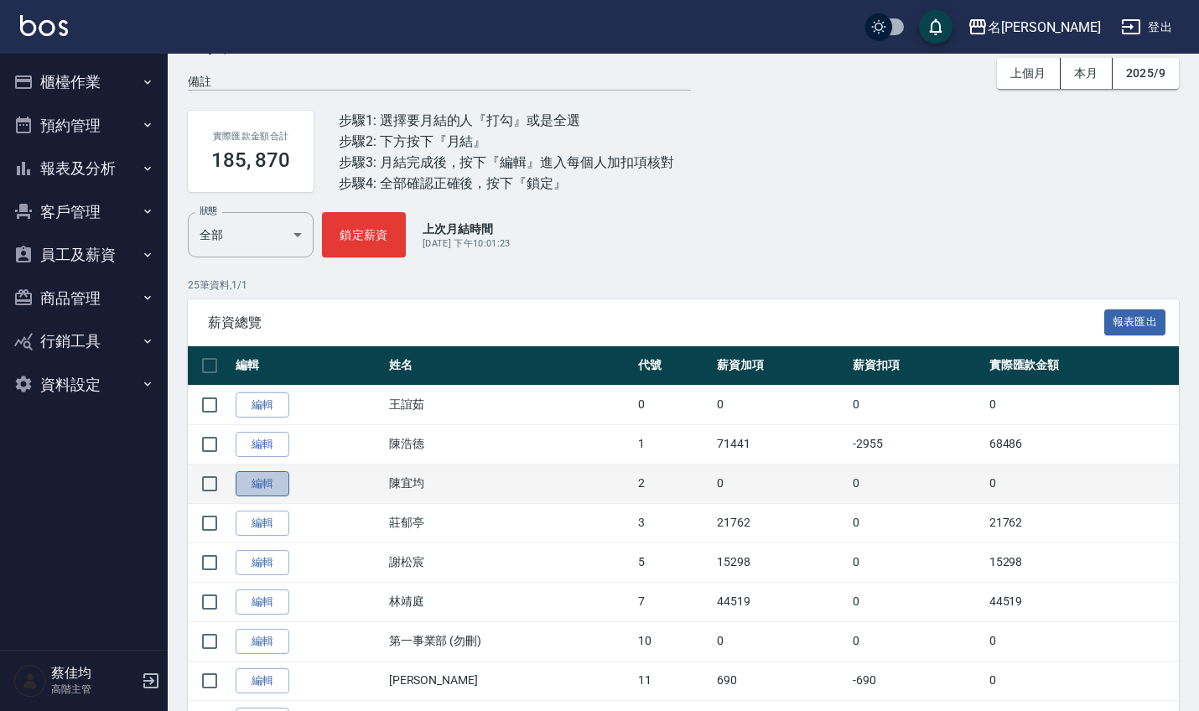
click at [267, 479] on link "編輯" at bounding box center [263, 484] width 54 height 26
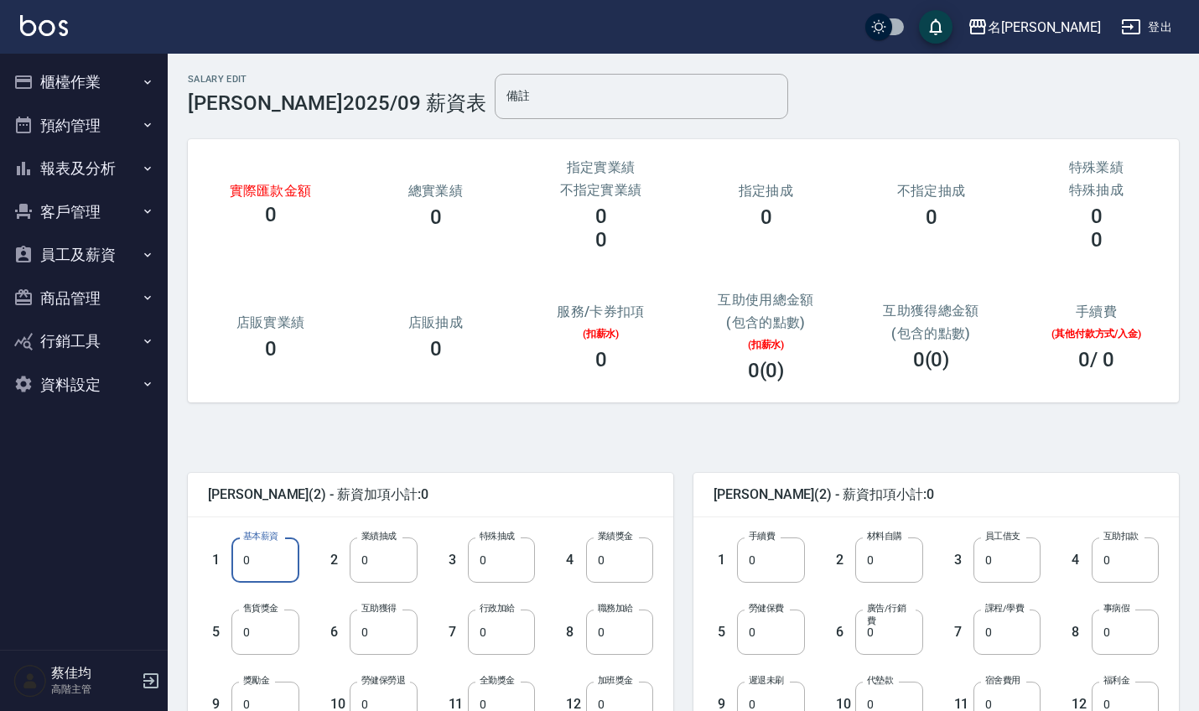
click at [260, 561] on input "0" at bounding box center [264, 559] width 67 height 45
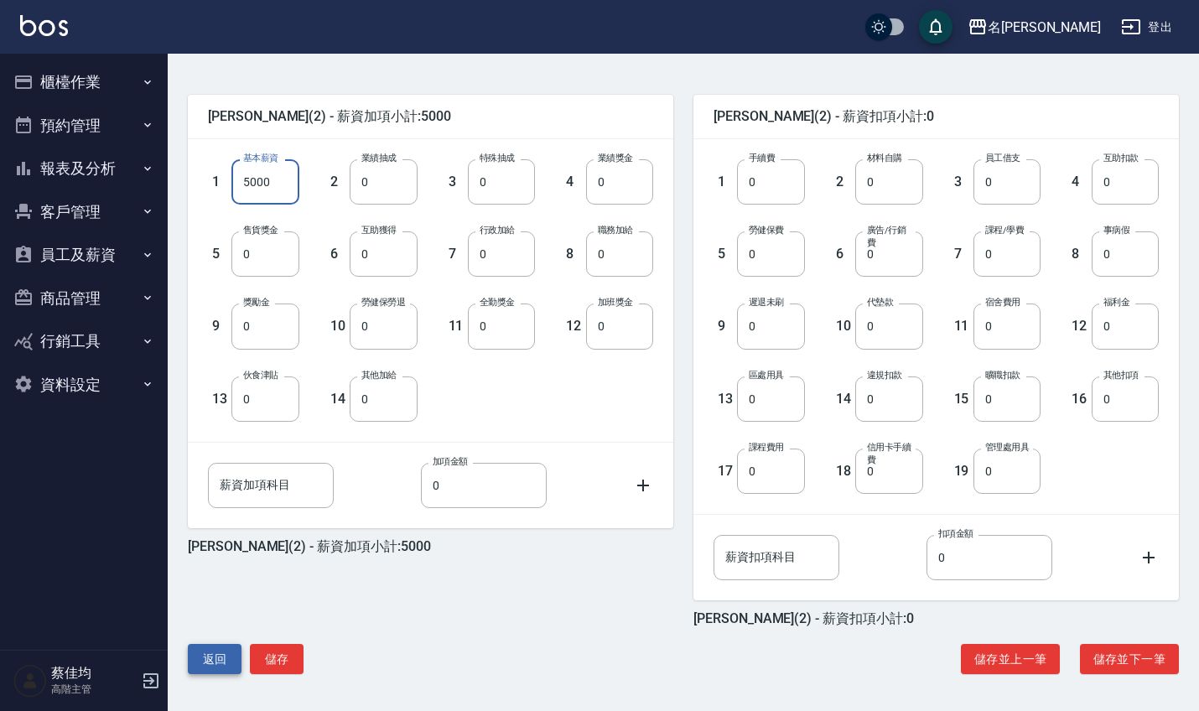
scroll to position [378, 0]
type input "5000"
click at [274, 663] on button "儲存" at bounding box center [277, 659] width 54 height 31
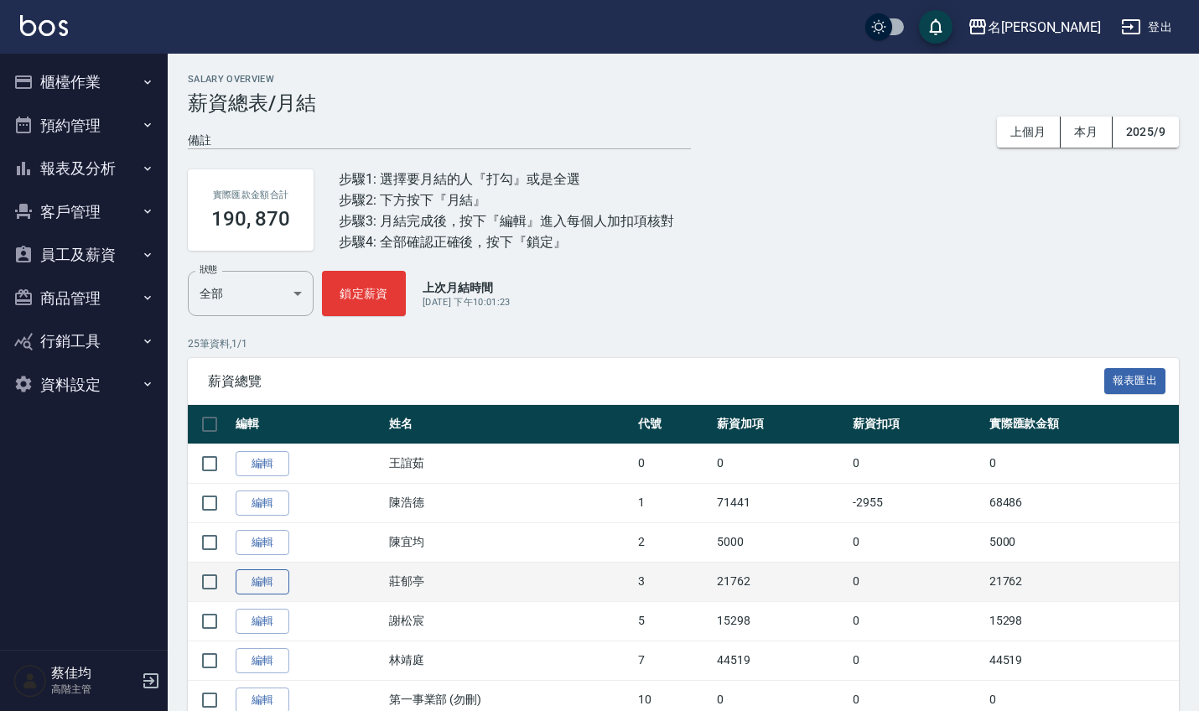
click at [277, 586] on link "編輯" at bounding box center [263, 582] width 54 height 26
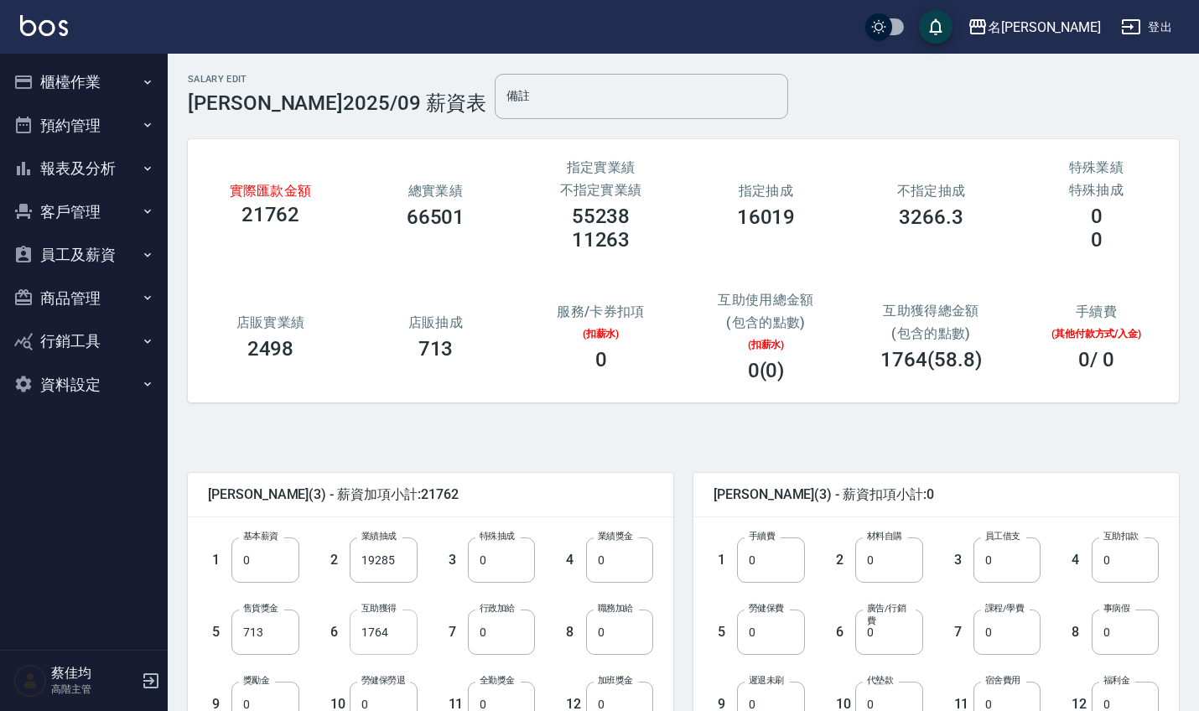
click at [396, 635] on input "1764" at bounding box center [383, 631] width 67 height 45
type input "2058"
click at [790, 635] on input "0" at bounding box center [770, 631] width 67 height 45
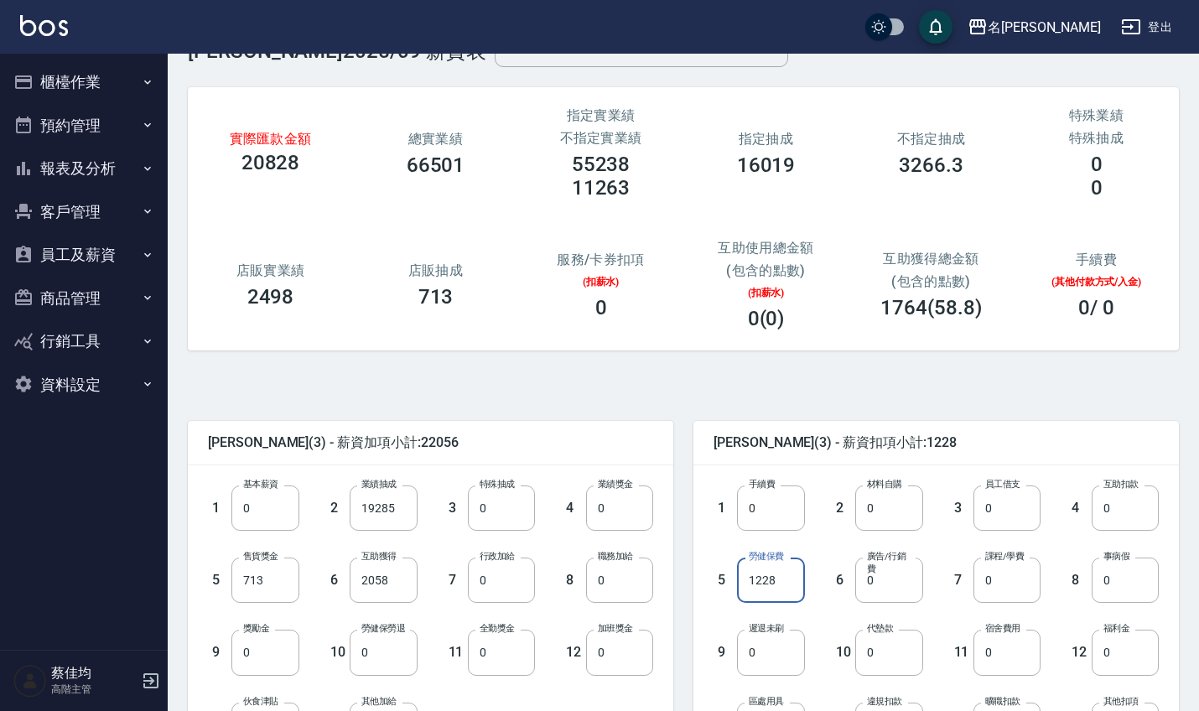
scroll to position [55, 0]
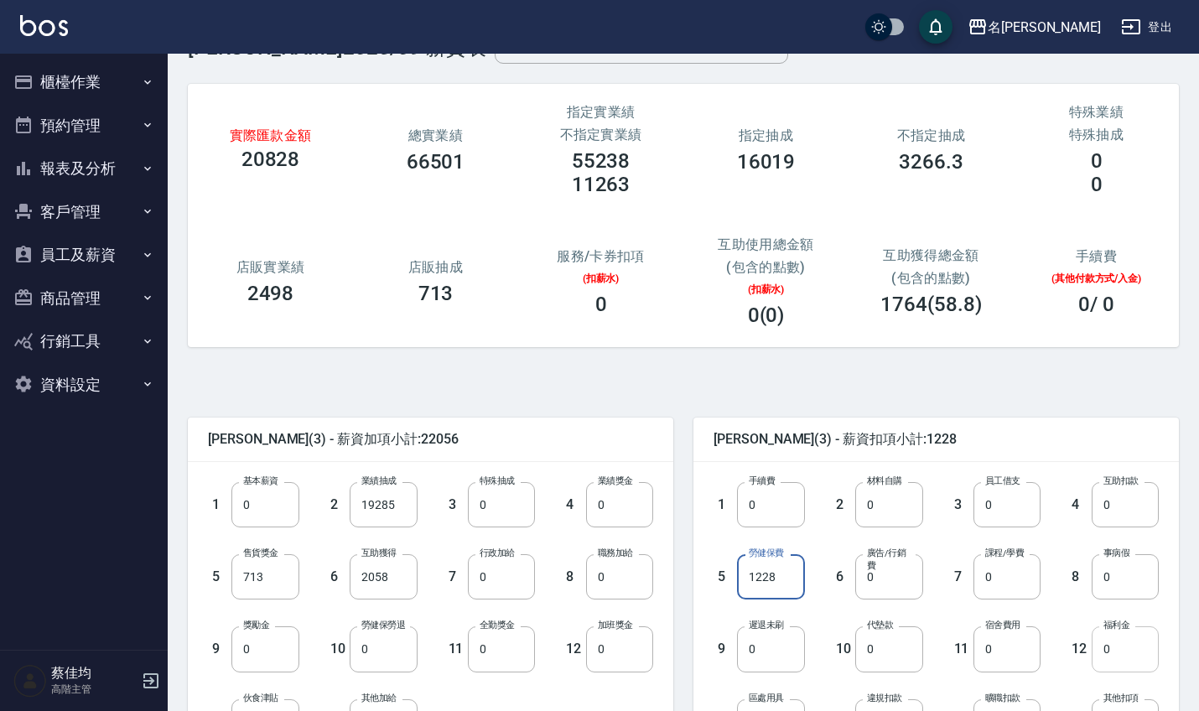
type input "1228"
click at [1147, 650] on input "0" at bounding box center [1124, 648] width 67 height 45
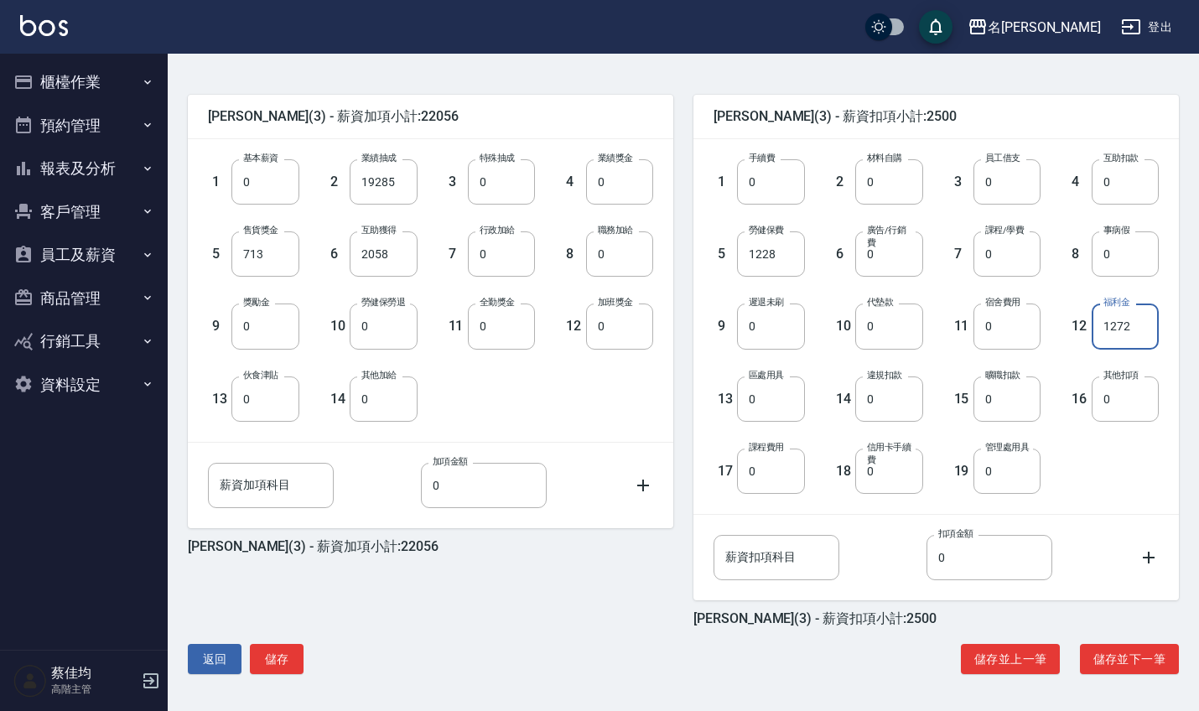
scroll to position [378, 0]
type input "1272"
click at [263, 654] on button "儲存" at bounding box center [277, 659] width 54 height 31
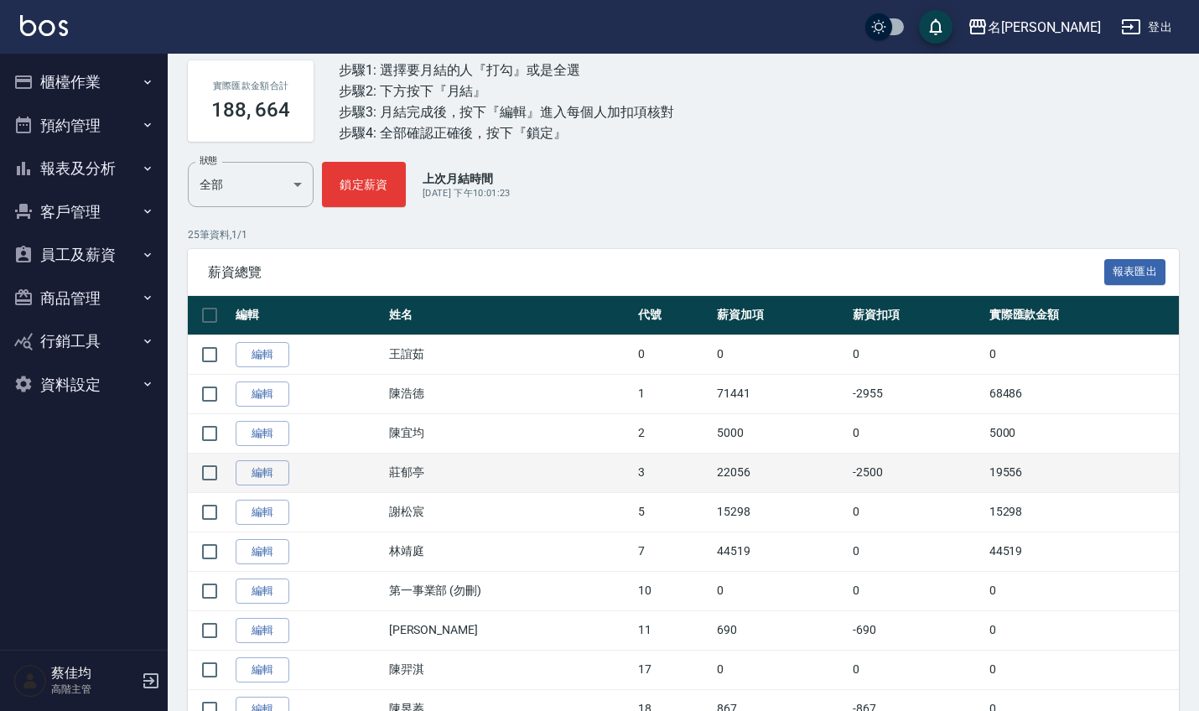
scroll to position [121, 0]
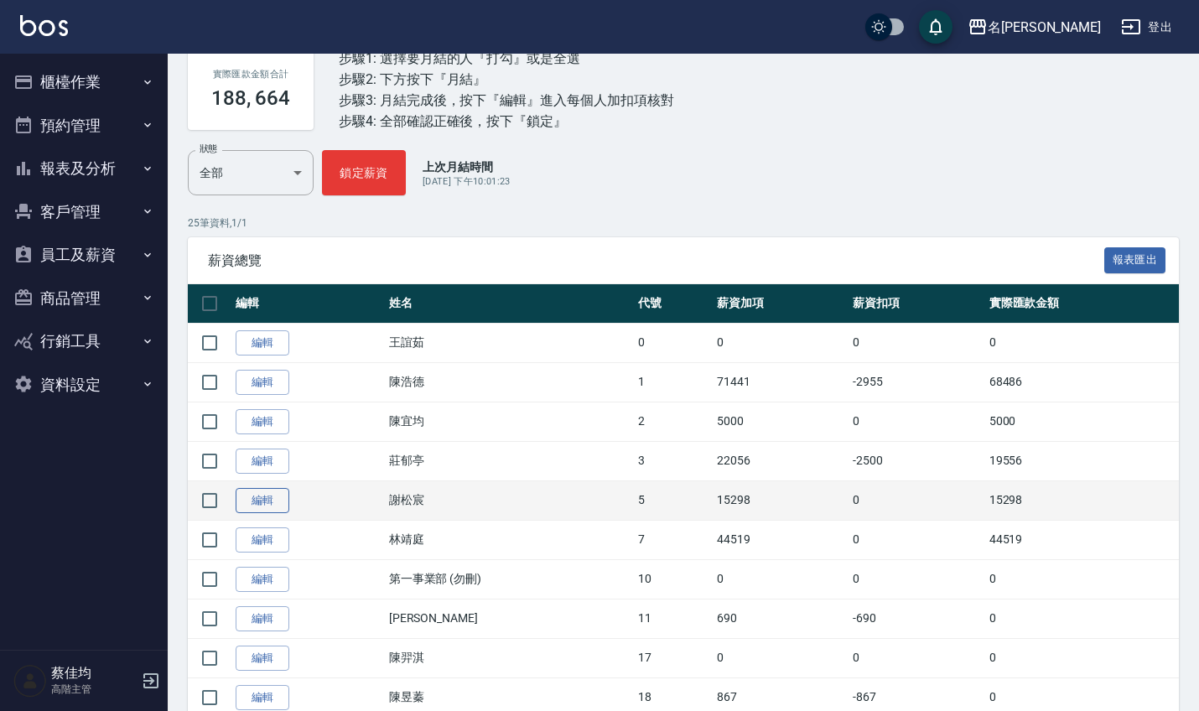
click at [267, 505] on link "編輯" at bounding box center [263, 501] width 54 height 26
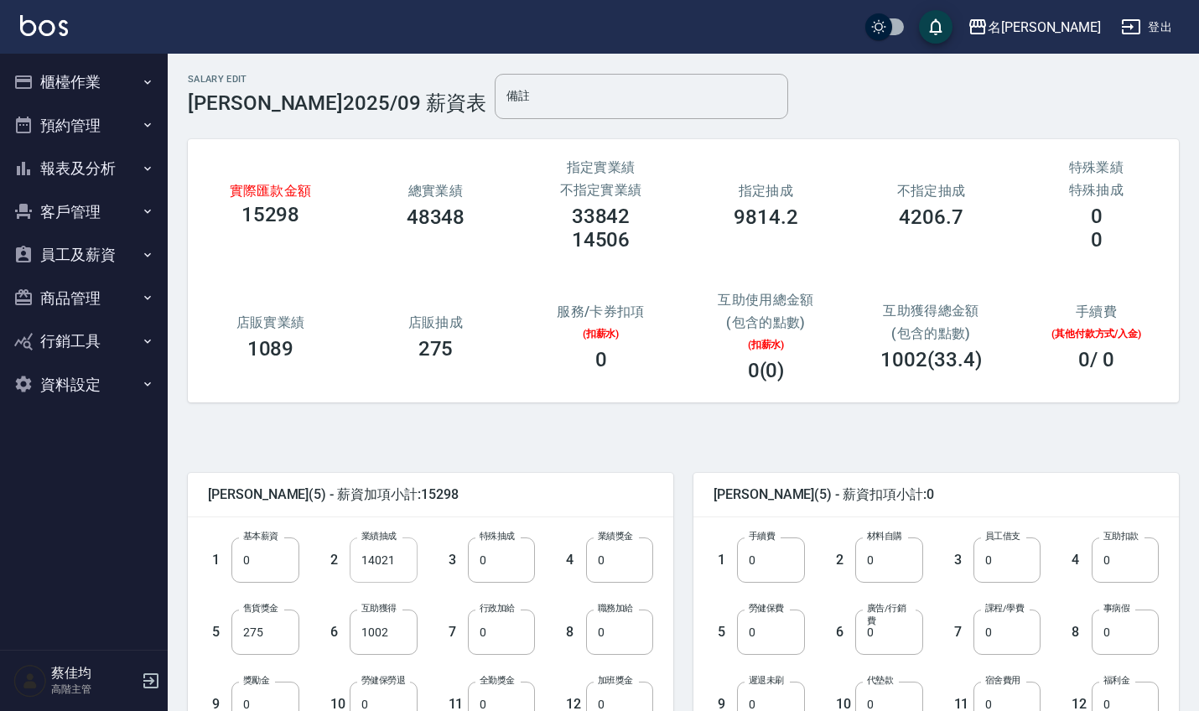
click at [400, 573] on input "14021" at bounding box center [383, 559] width 67 height 45
type input "15000"
click at [398, 625] on input "1002" at bounding box center [383, 631] width 67 height 45
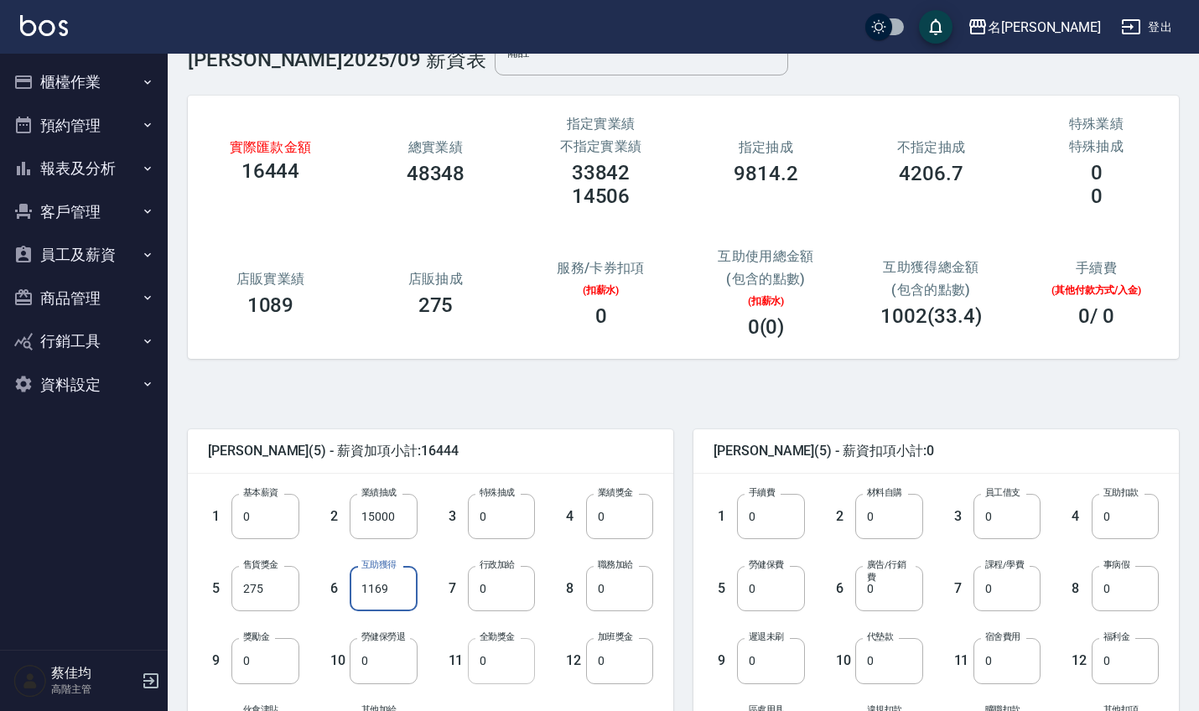
scroll to position [66, 0]
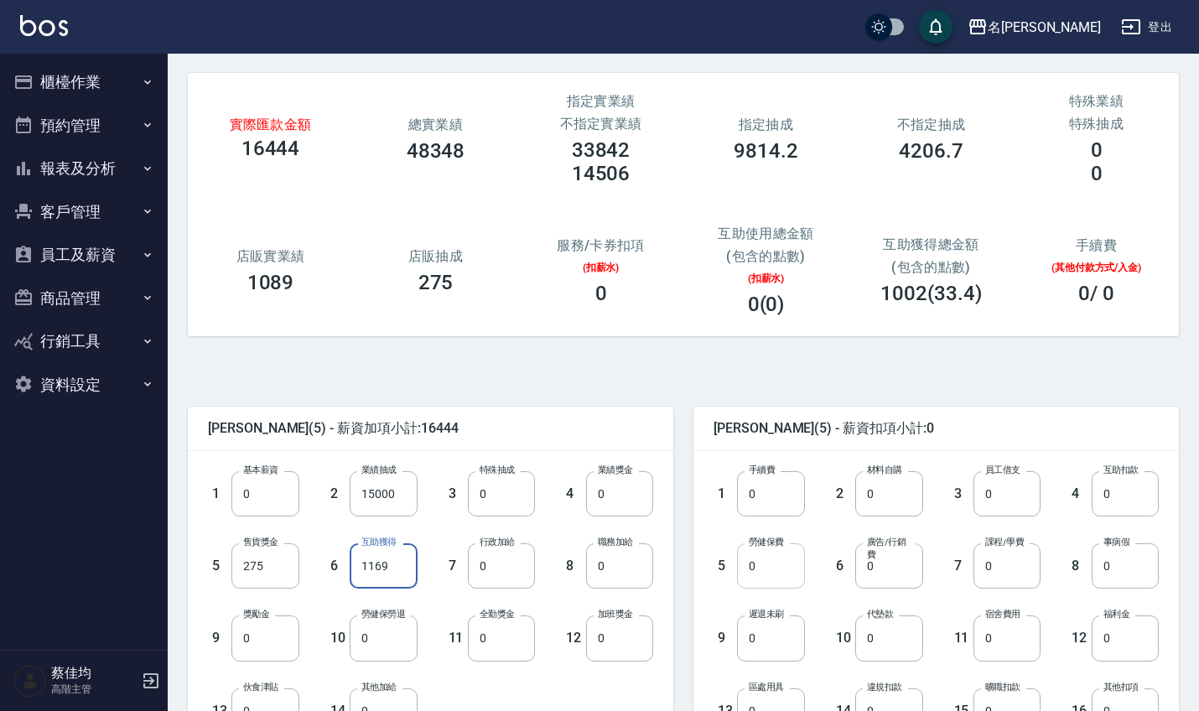
type input "1169"
click at [795, 576] on input "0" at bounding box center [770, 565] width 67 height 45
type input "1228"
click at [1139, 649] on input "0" at bounding box center [1124, 637] width 67 height 45
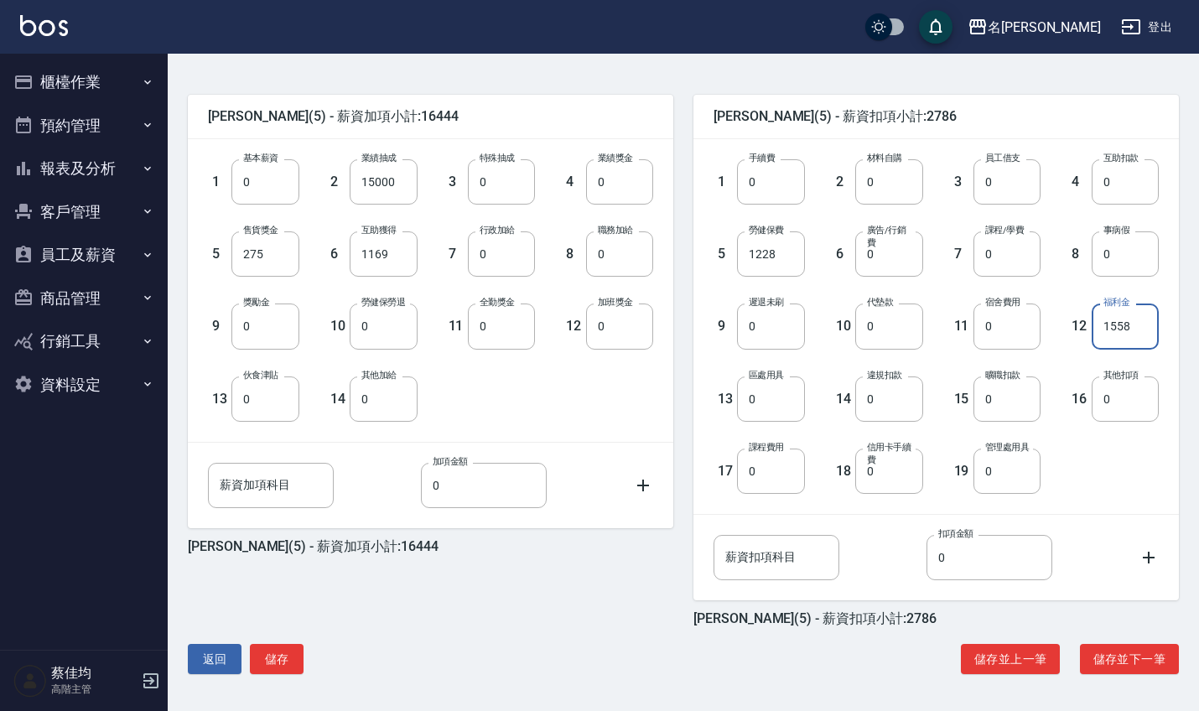
scroll to position [378, 0]
type input "1558"
click at [281, 650] on button "儲存" at bounding box center [277, 659] width 54 height 31
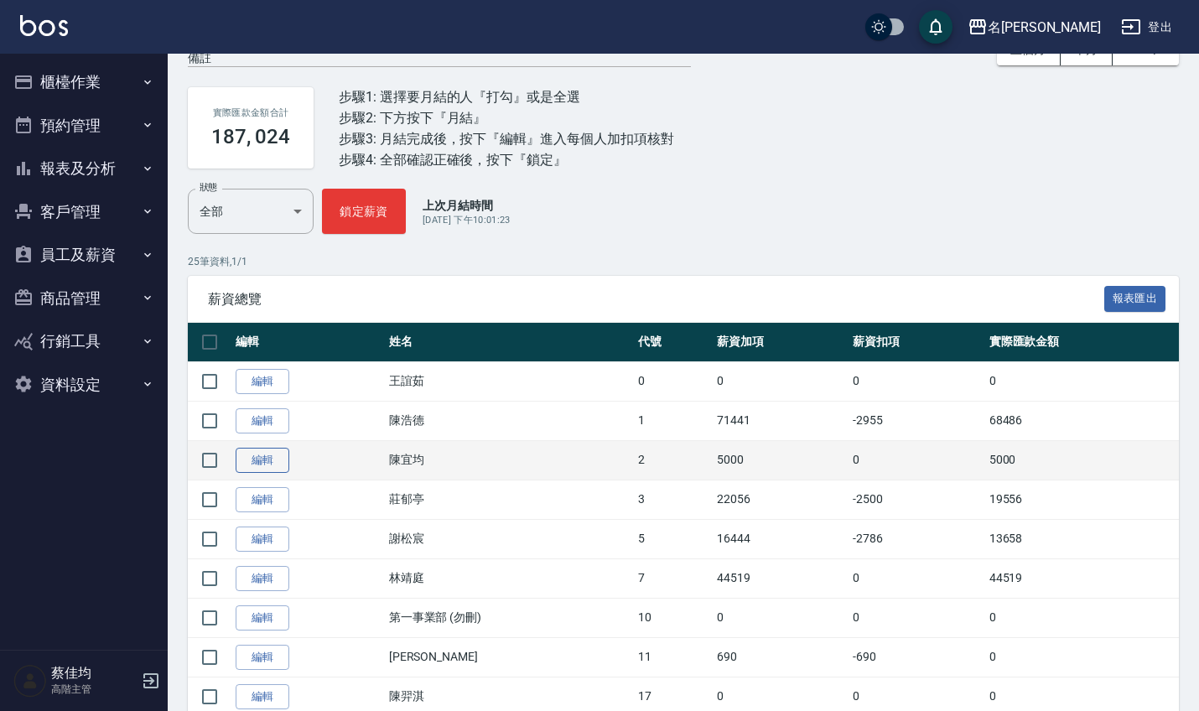
scroll to position [83, 0]
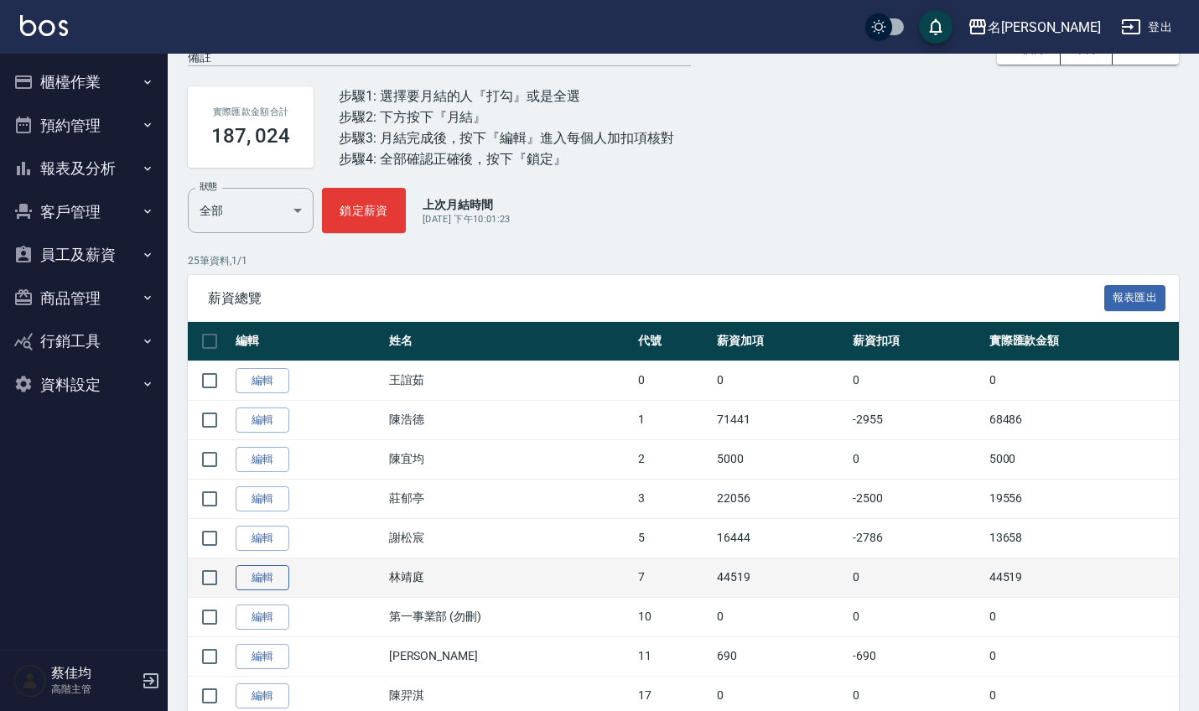
click at [258, 581] on link "編輯" at bounding box center [263, 578] width 54 height 26
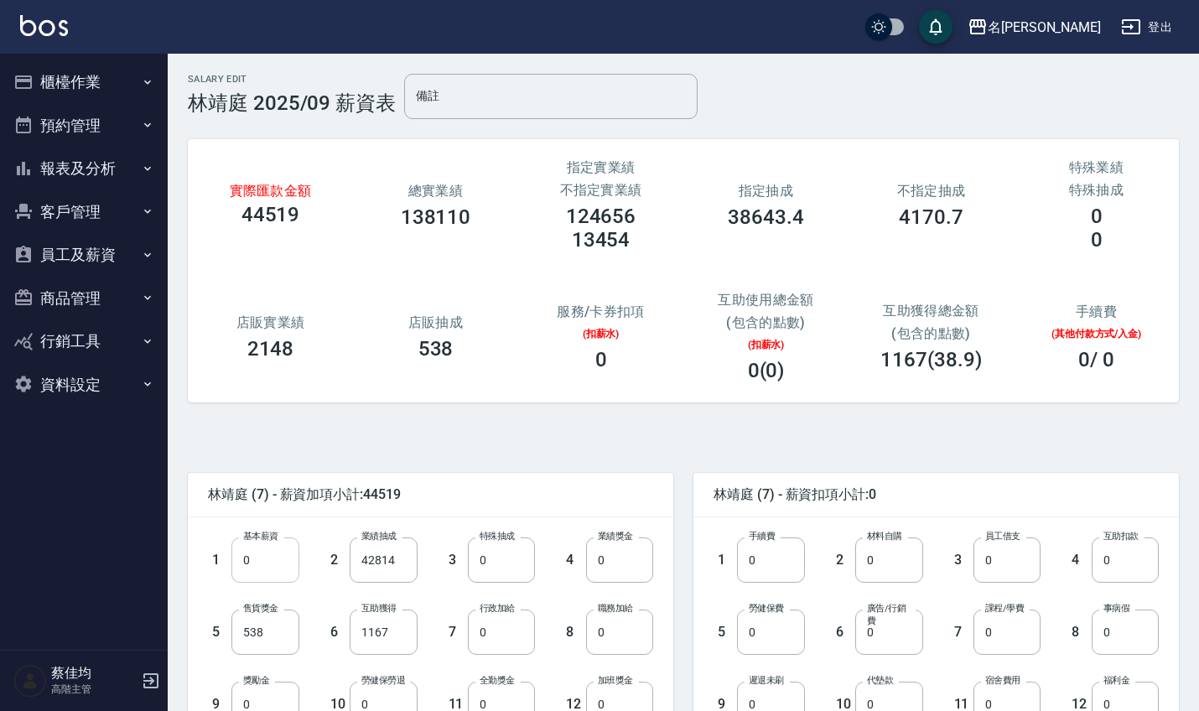
click at [277, 578] on input "0" at bounding box center [264, 559] width 67 height 45
type input "28000"
click at [412, 555] on input "42814" at bounding box center [383, 559] width 67 height 45
type input "0"
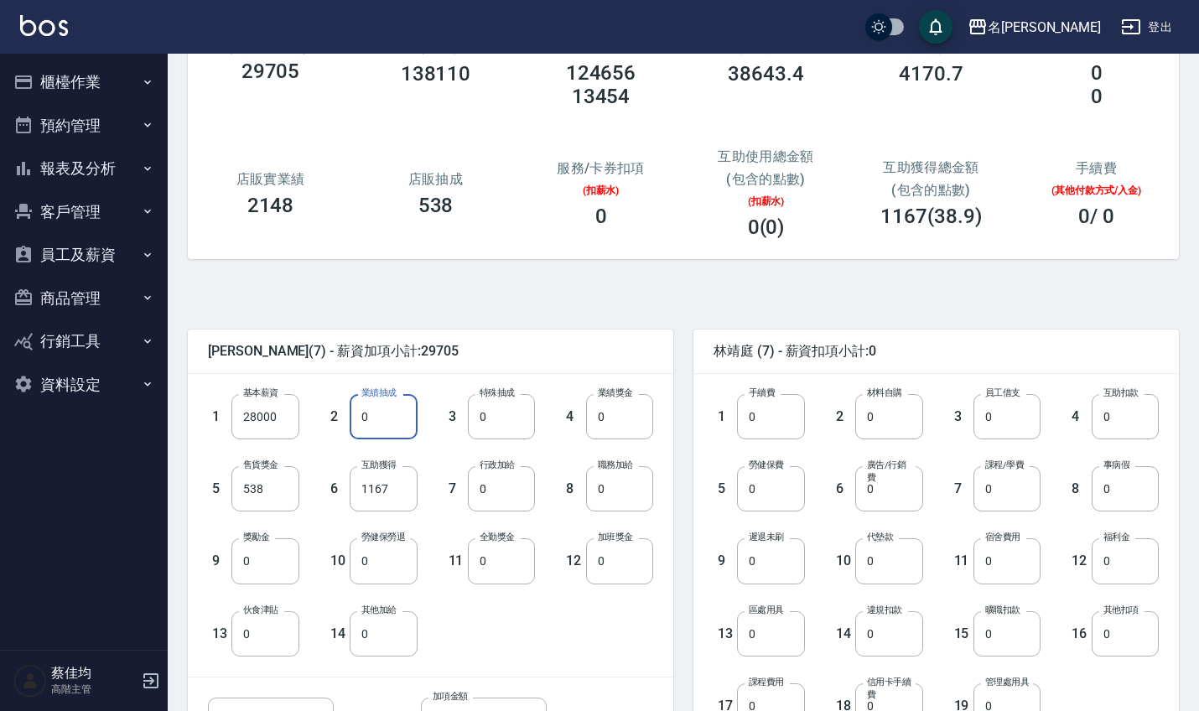
scroll to position [143, 0]
click at [260, 565] on input "0" at bounding box center [264, 560] width 67 height 45
type input "12052"
click at [382, 491] on input "1167" at bounding box center [383, 488] width 67 height 45
click at [404, 489] on input "1167" at bounding box center [383, 488] width 67 height 45
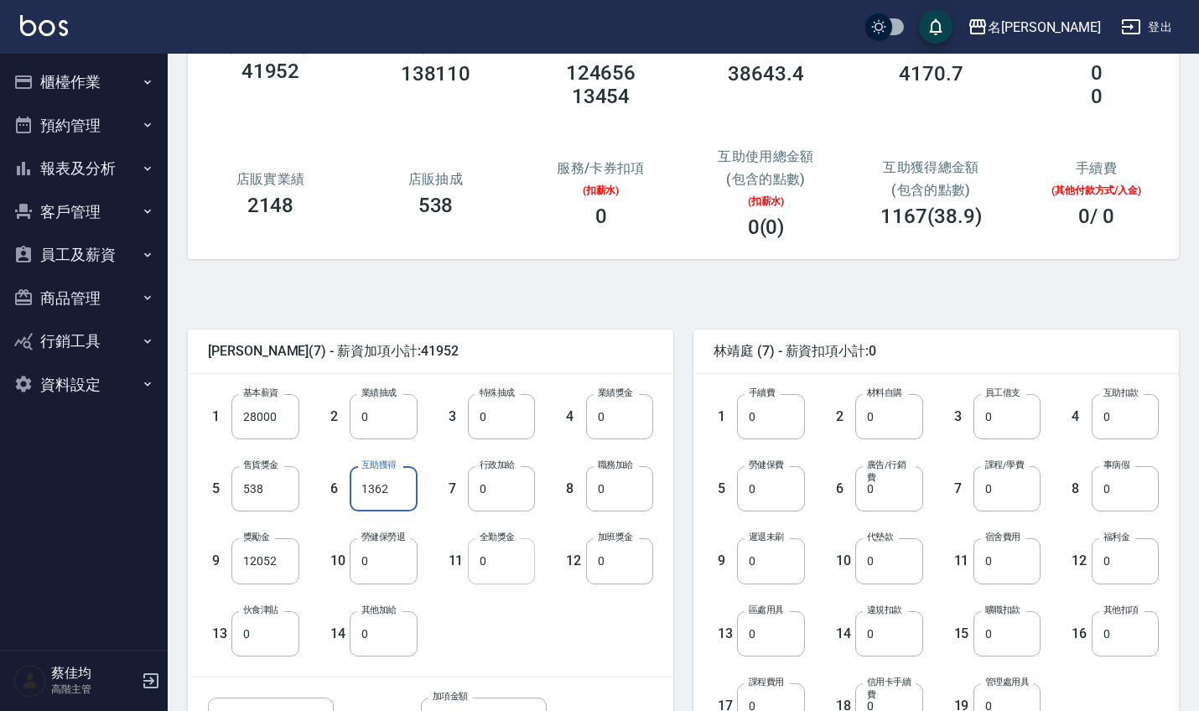
type input "1362"
click at [504, 576] on input "0" at bounding box center [501, 560] width 67 height 45
type input "1000"
click at [766, 490] on input "0" at bounding box center [770, 488] width 67 height 45
type input "1228"
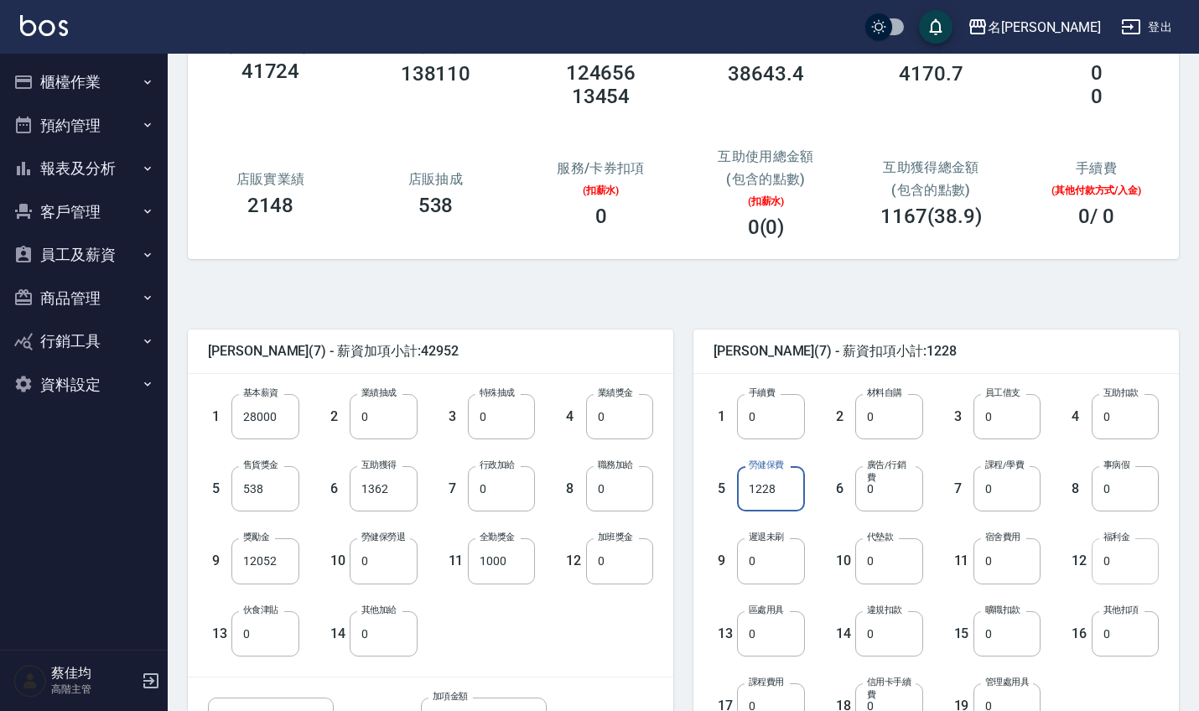
click at [1118, 570] on input "0" at bounding box center [1124, 560] width 67 height 45
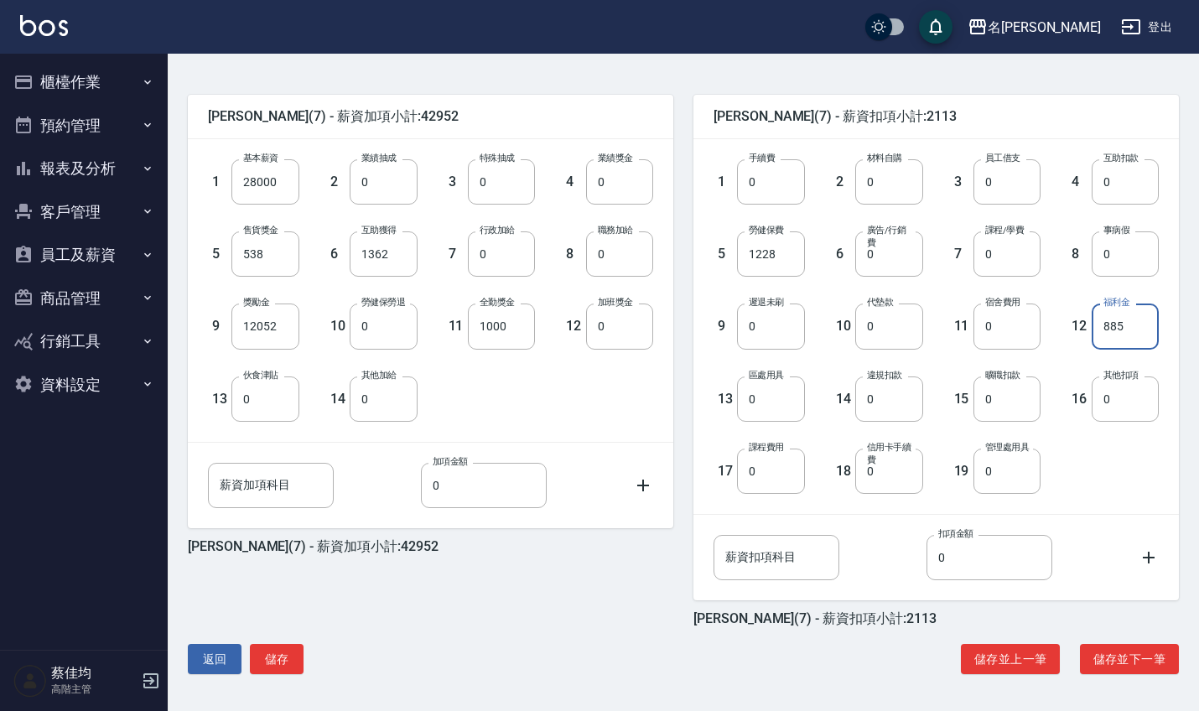
scroll to position [378, 0]
type input "885"
click at [293, 661] on button "儲存" at bounding box center [277, 659] width 54 height 31
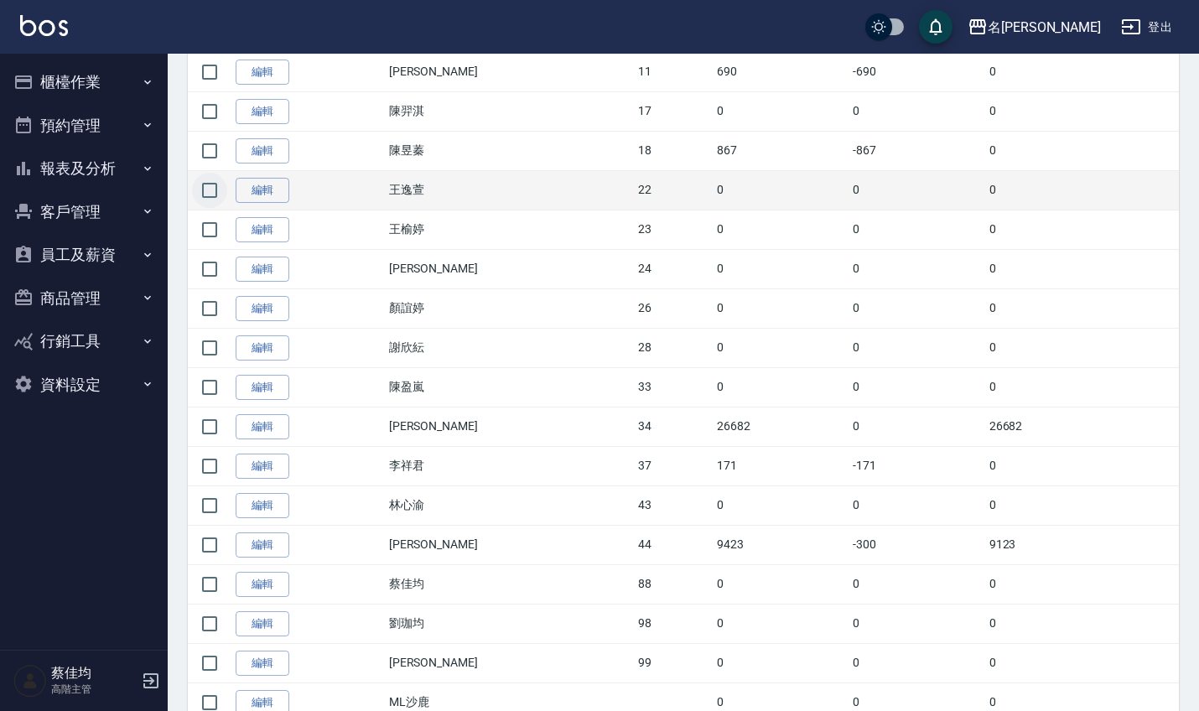
scroll to position [676, 0]
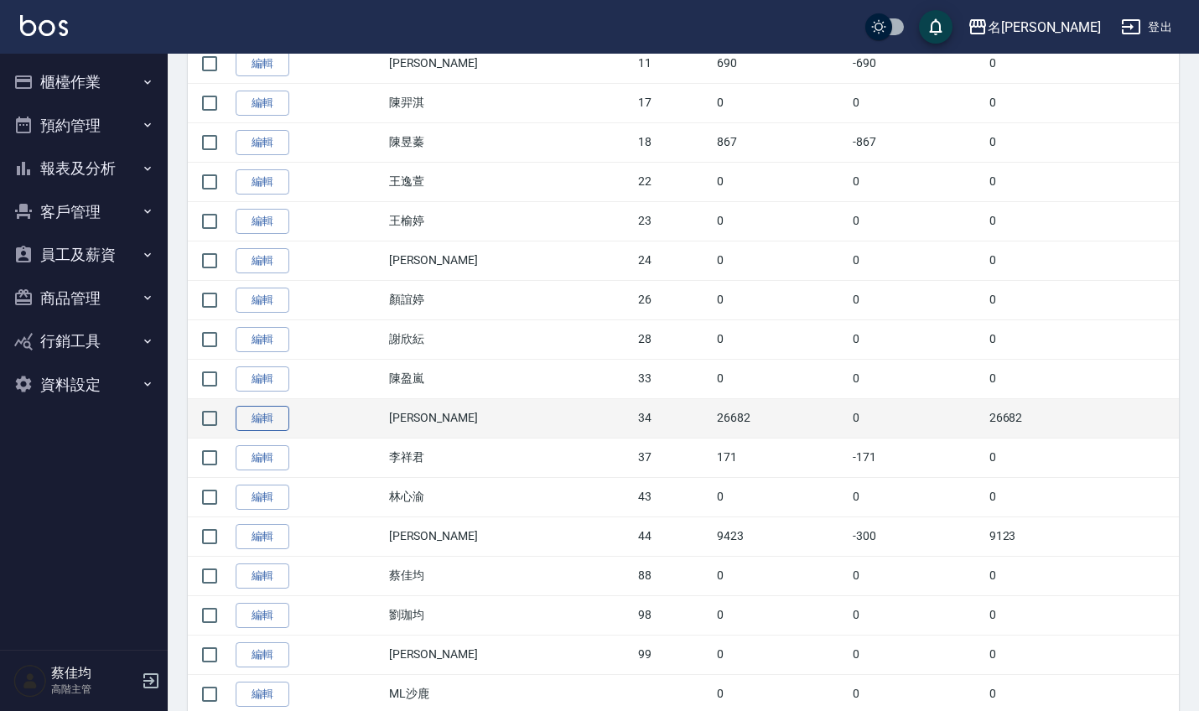
click at [270, 413] on link "編輯" at bounding box center [263, 419] width 54 height 26
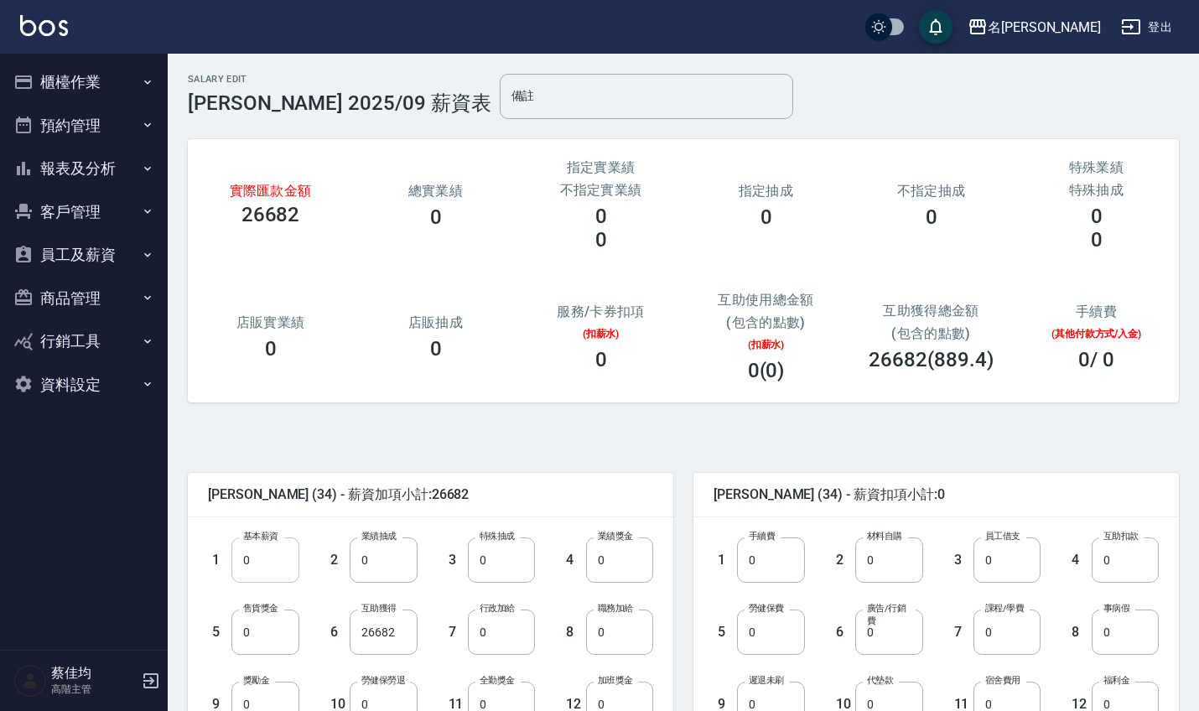
click at [270, 564] on input "0" at bounding box center [264, 559] width 67 height 45
type input "28590"
click at [402, 628] on input "26682" at bounding box center [383, 631] width 67 height 45
type input "0"
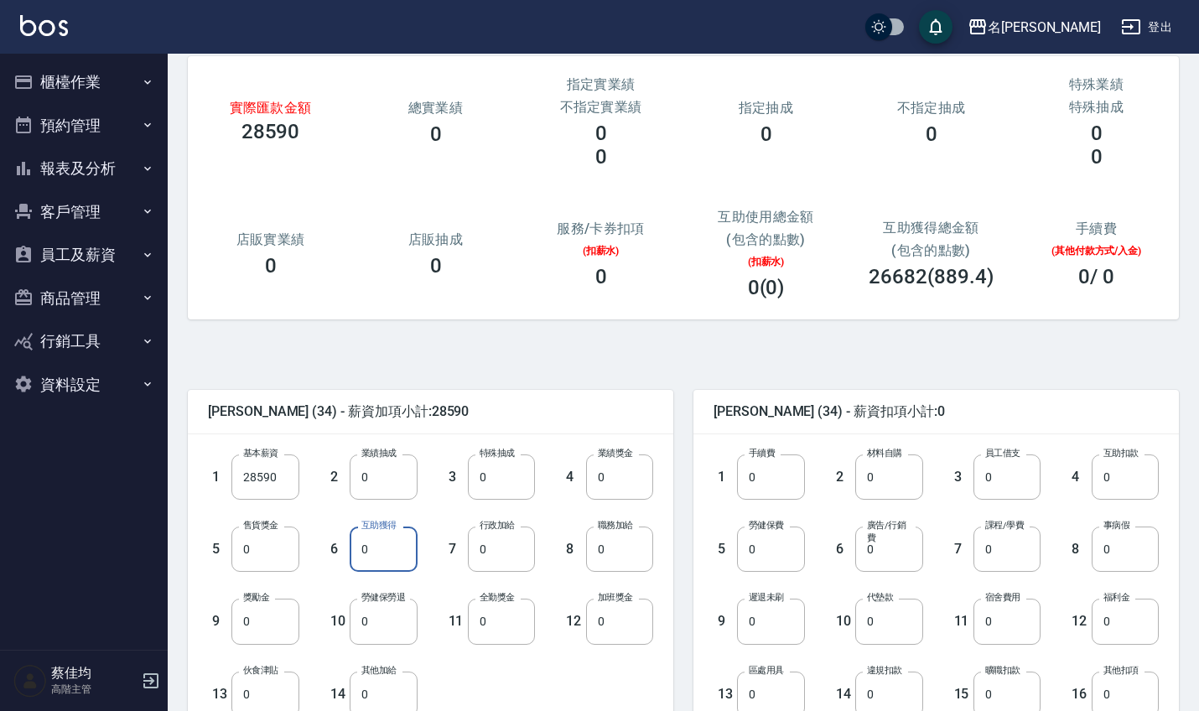
scroll to position [84, 0]
click at [262, 632] on input "0" at bounding box center [264, 620] width 67 height 45
type input "7044"
click at [497, 619] on input "0" at bounding box center [501, 620] width 67 height 45
type input "1000"
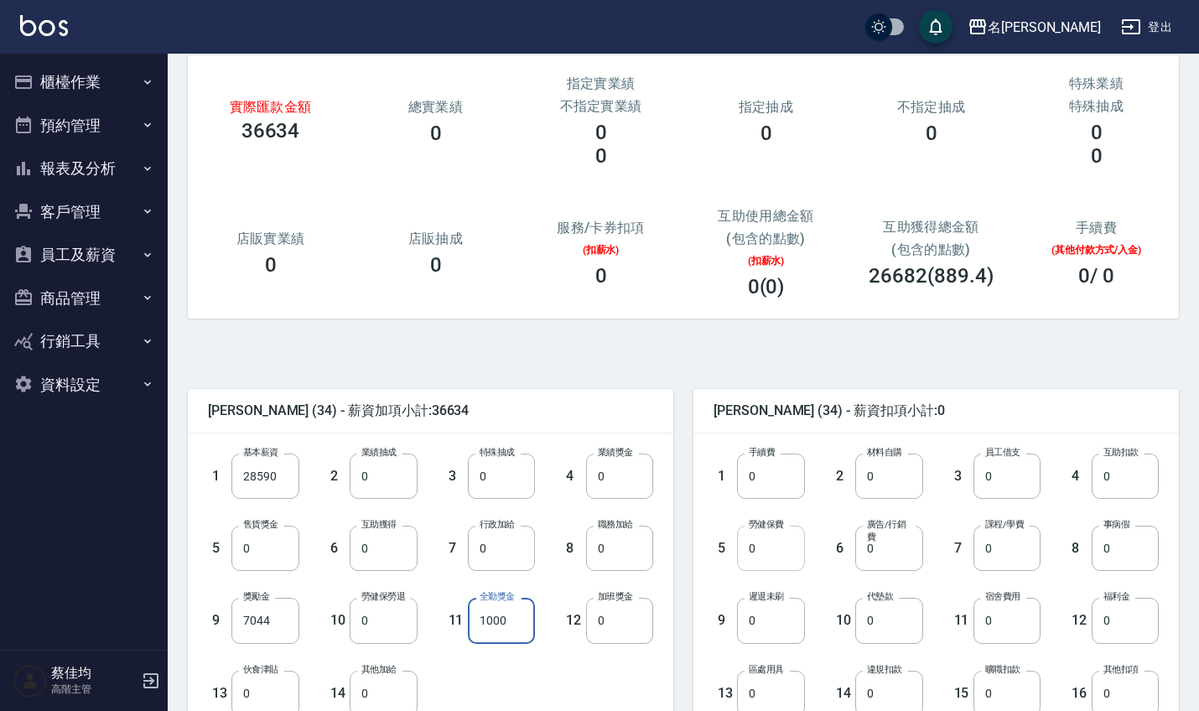
click at [775, 551] on input "0" at bounding box center [770, 548] width 67 height 45
type input "1158"
click at [1126, 635] on input "0" at bounding box center [1124, 620] width 67 height 45
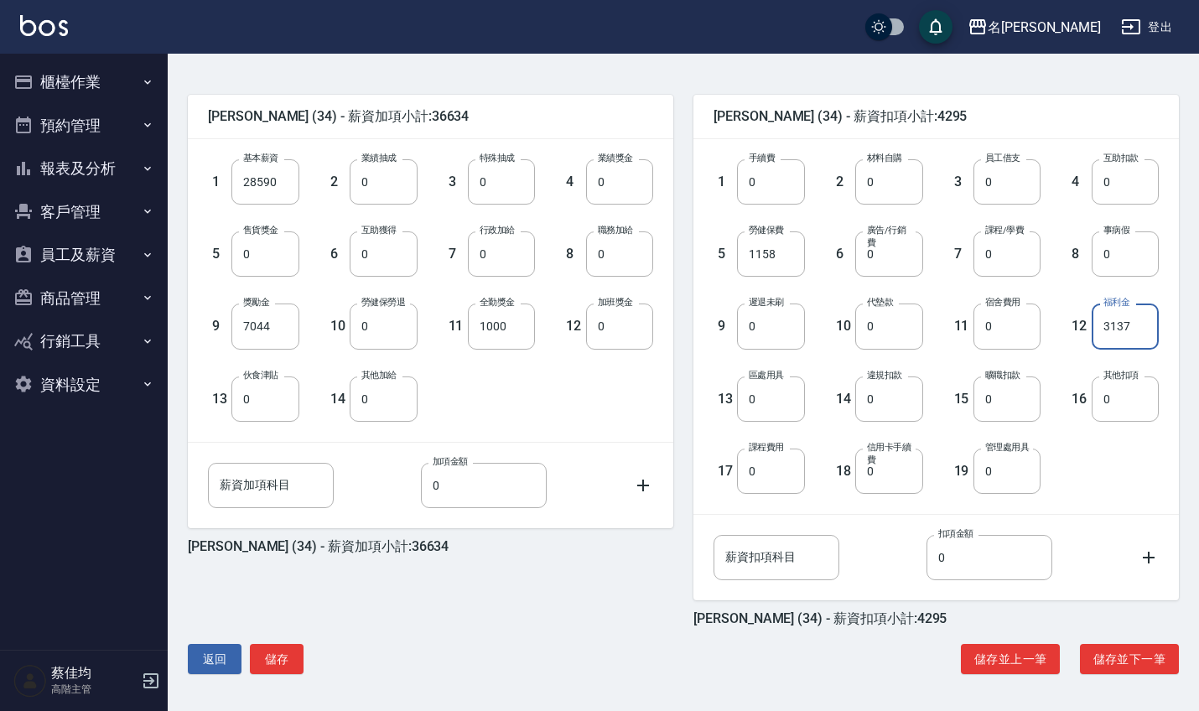
scroll to position [378, 0]
type input "3137"
click at [273, 656] on button "儲存" at bounding box center [277, 659] width 54 height 31
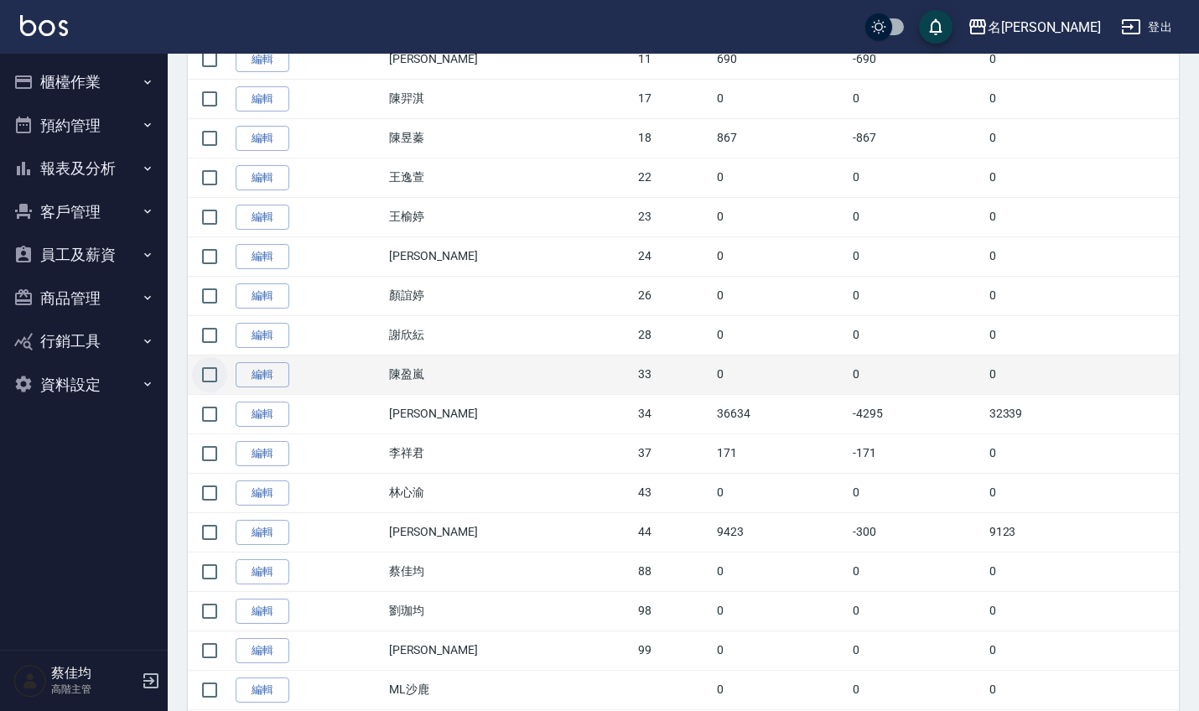
scroll to position [682, 0]
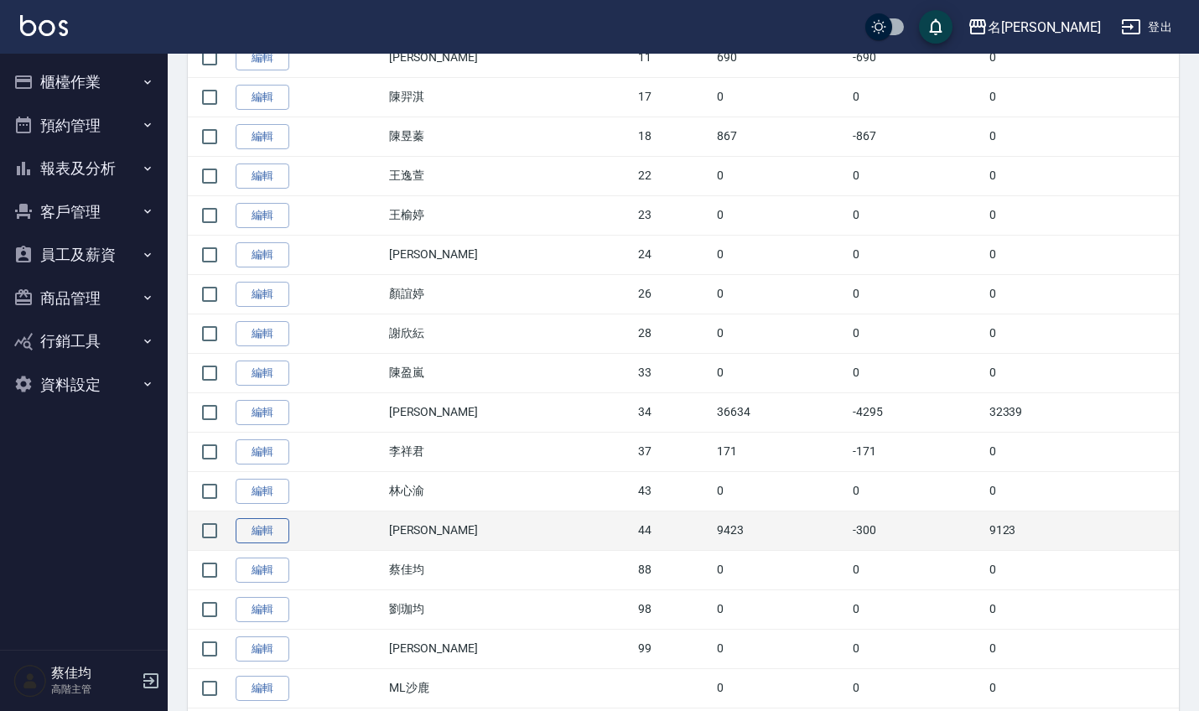
click at [272, 528] on link "編輯" at bounding box center [263, 531] width 54 height 26
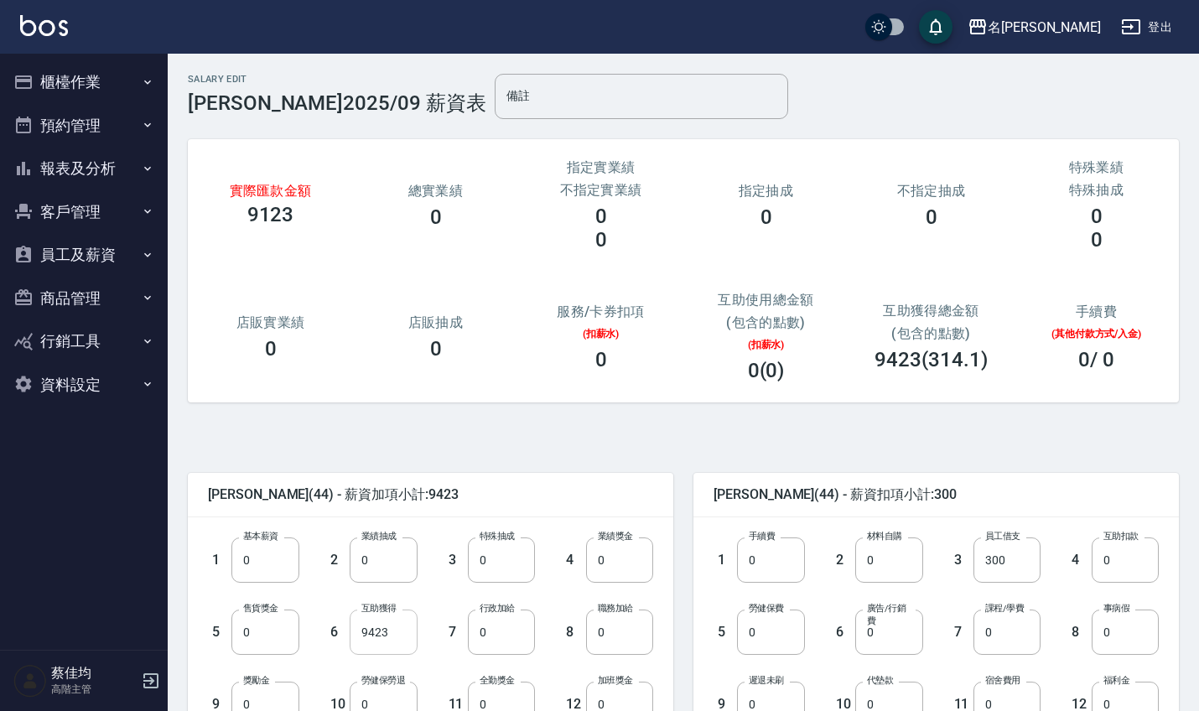
click at [393, 627] on input "9423" at bounding box center [383, 631] width 67 height 45
type input "0"
click at [270, 568] on input "0" at bounding box center [264, 559] width 67 height 45
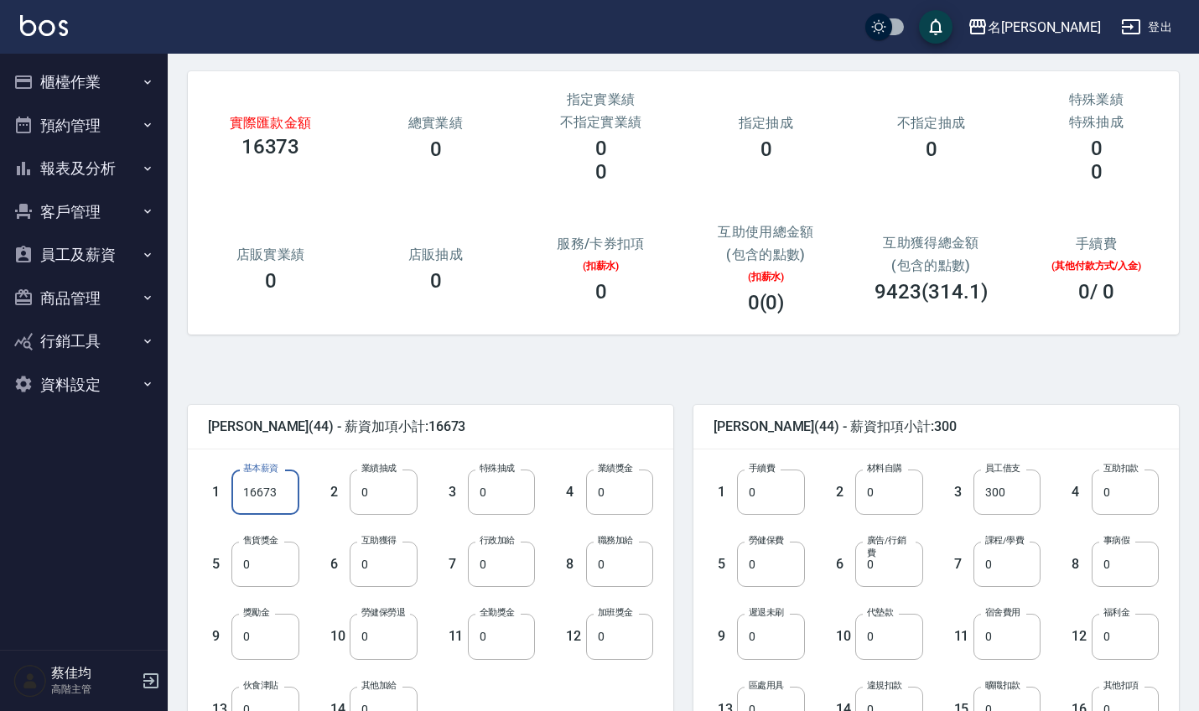
scroll to position [71, 0]
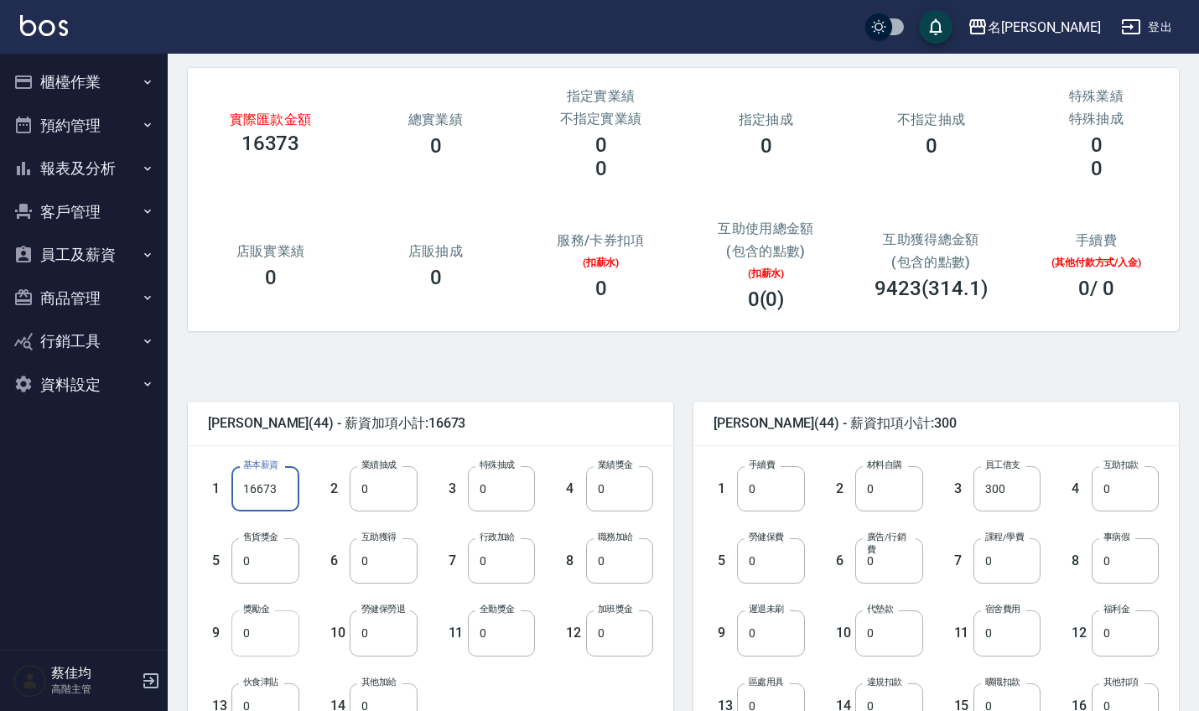
type input "16673"
click at [281, 649] on input "0" at bounding box center [264, 632] width 67 height 45
type input "1890"
click at [772, 574] on input "0" at bounding box center [770, 560] width 67 height 45
type input "896"
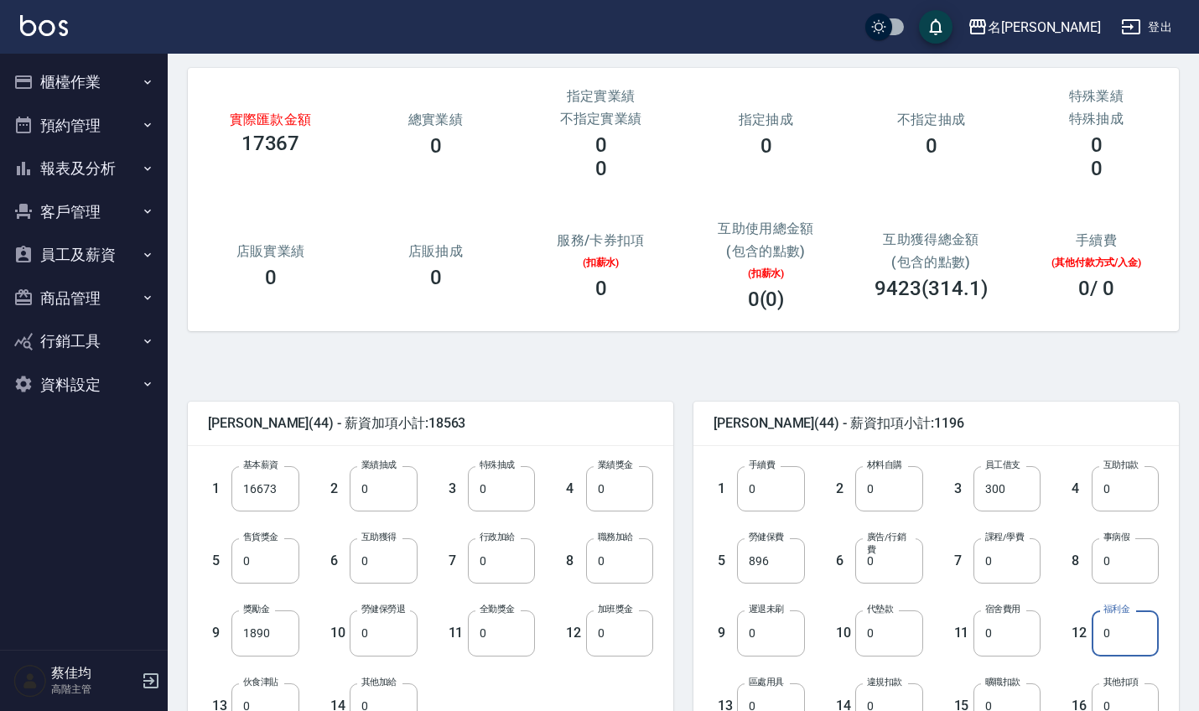
click at [1115, 638] on input "0" at bounding box center [1124, 632] width 67 height 45
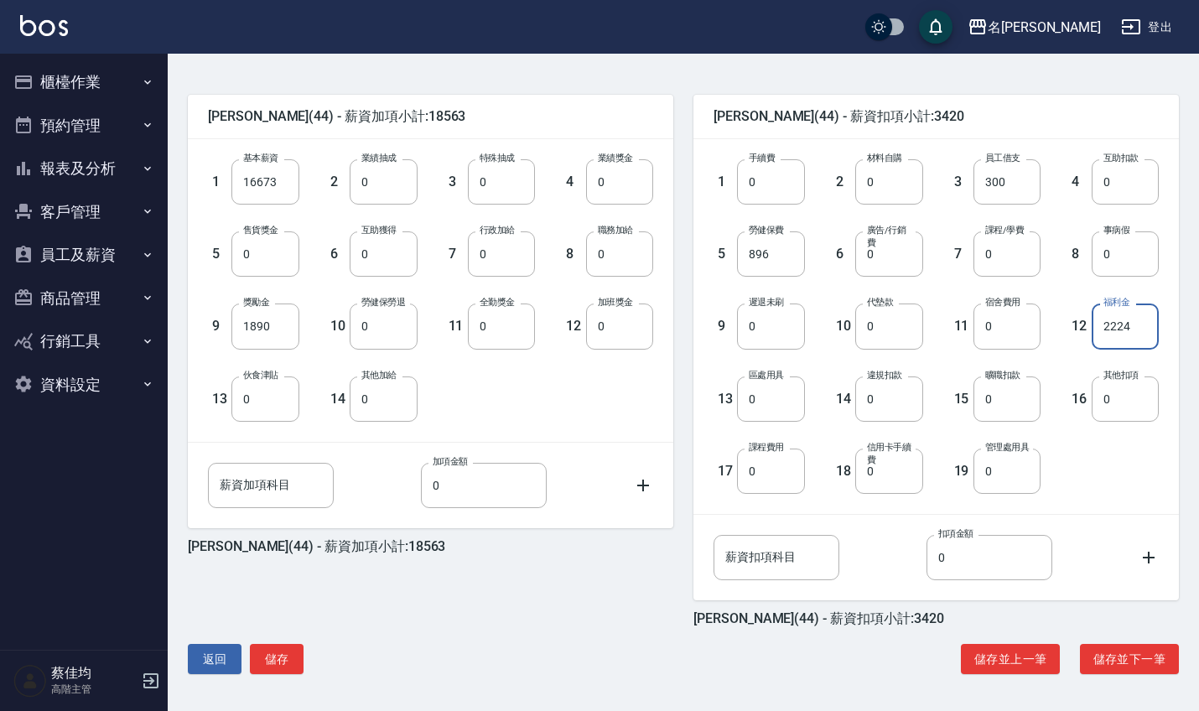
scroll to position [378, 0]
type input "2224"
click at [267, 651] on button "儲存" at bounding box center [277, 659] width 54 height 31
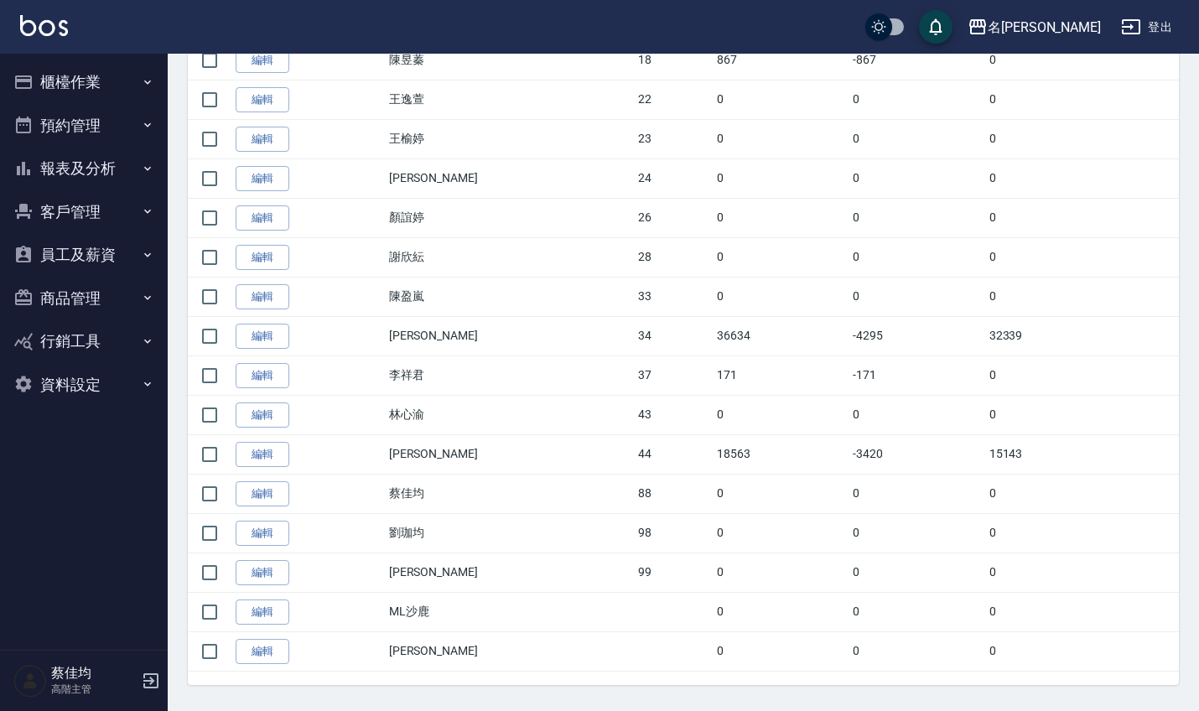
scroll to position [761, 0]
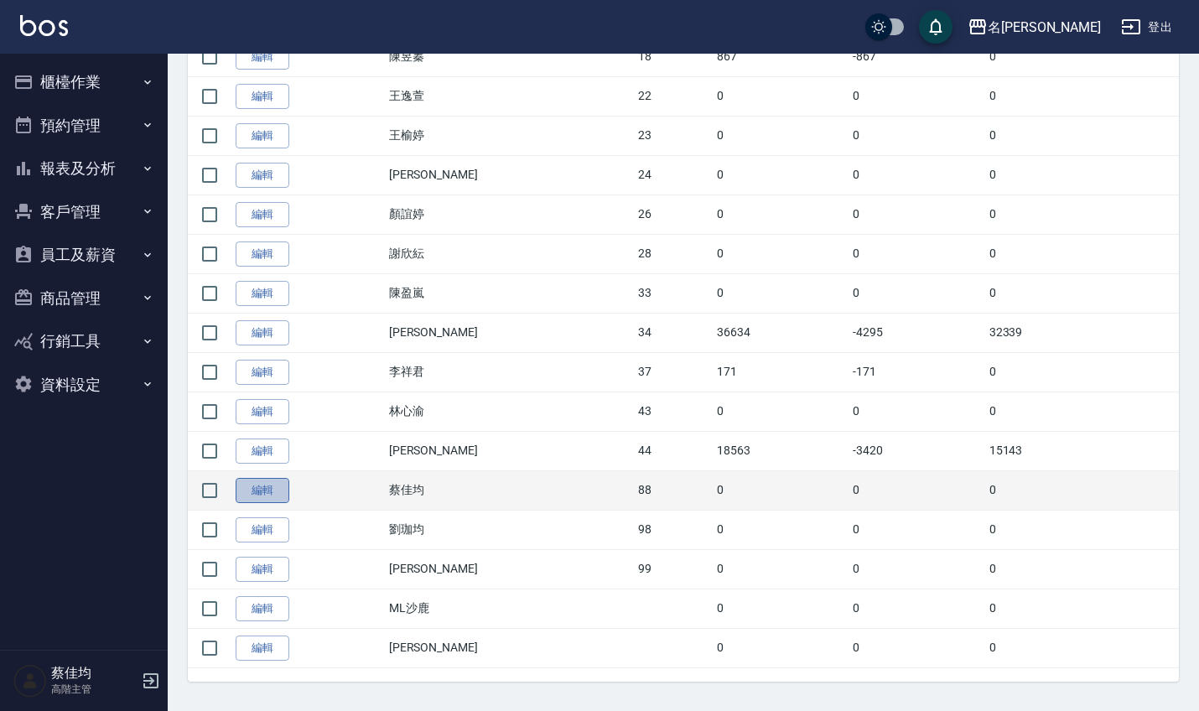
click at [259, 484] on link "編輯" at bounding box center [263, 491] width 54 height 26
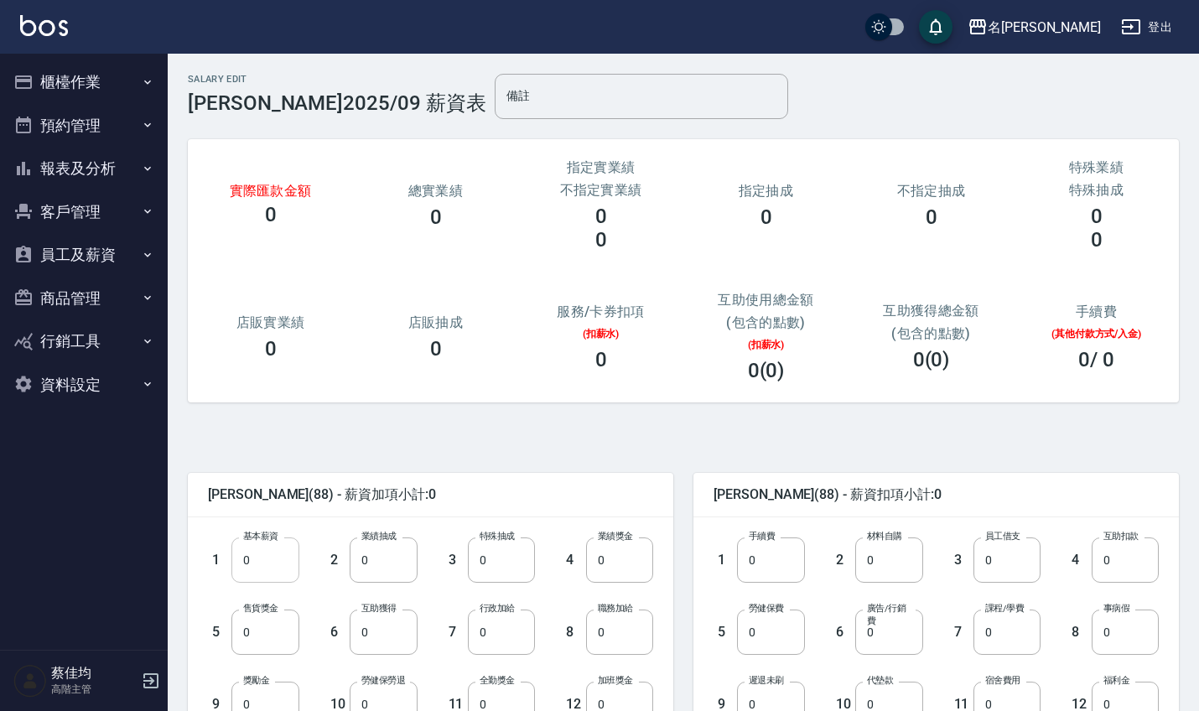
click at [262, 558] on input "0" at bounding box center [264, 559] width 67 height 45
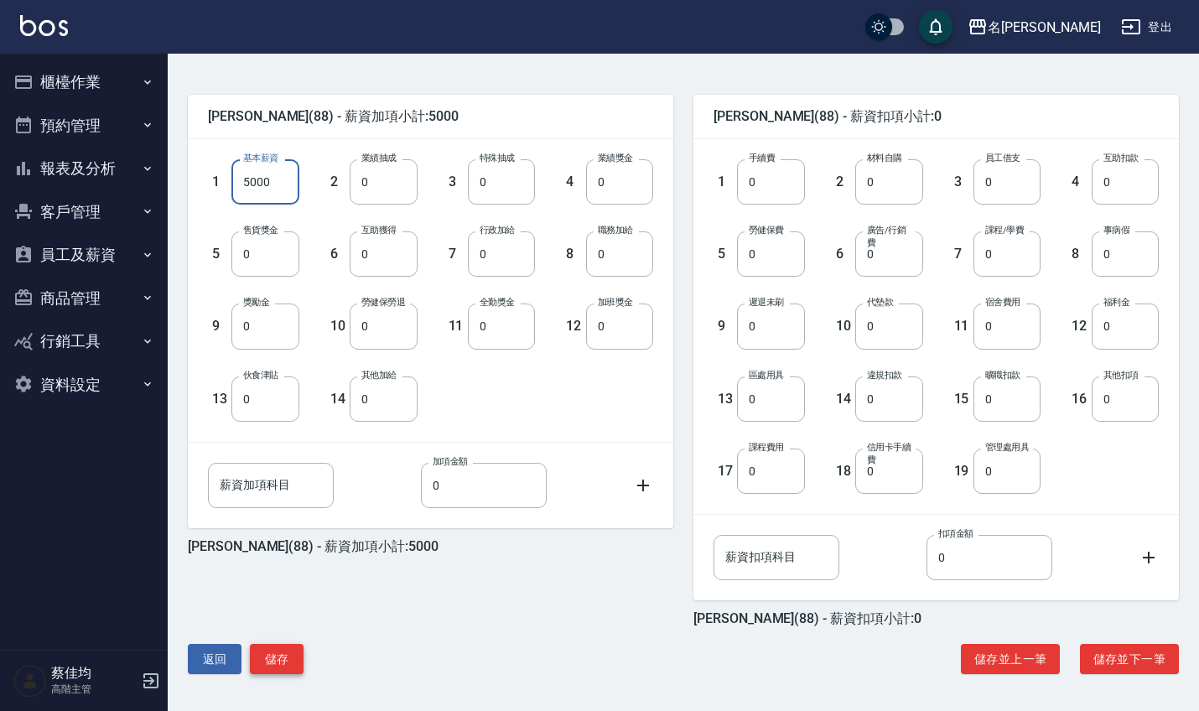
scroll to position [378, 0]
type input "5000"
click at [285, 658] on button "儲存" at bounding box center [277, 659] width 54 height 31
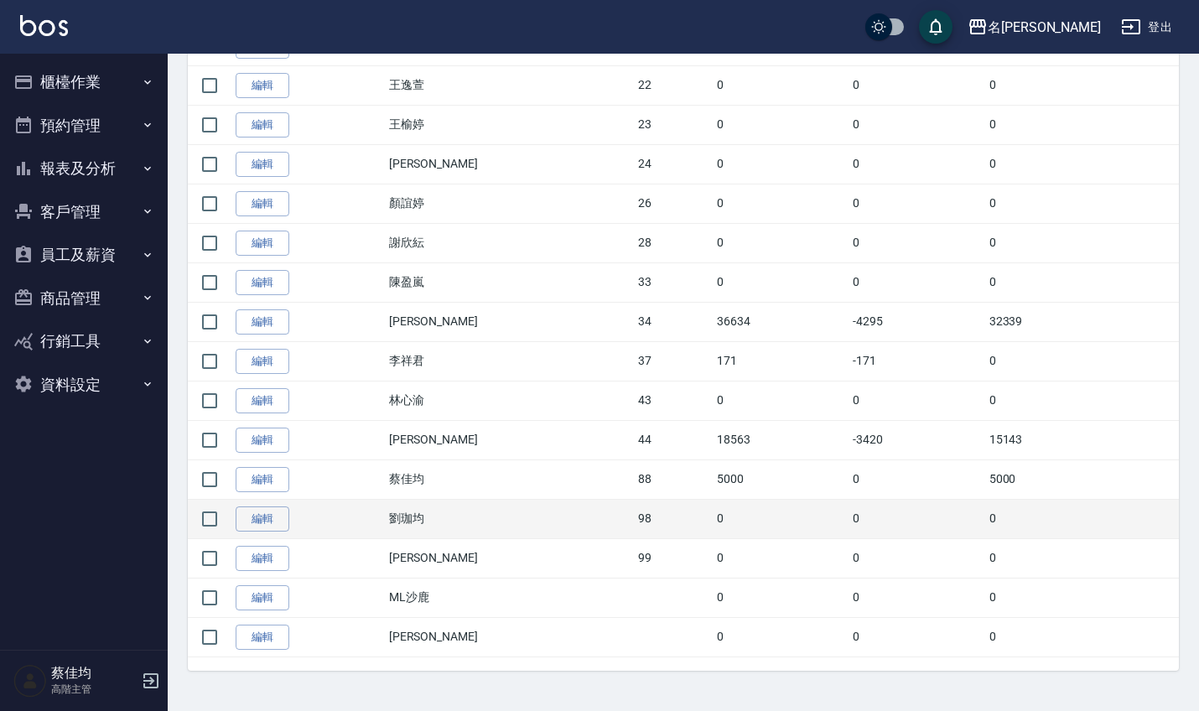
scroll to position [771, 0]
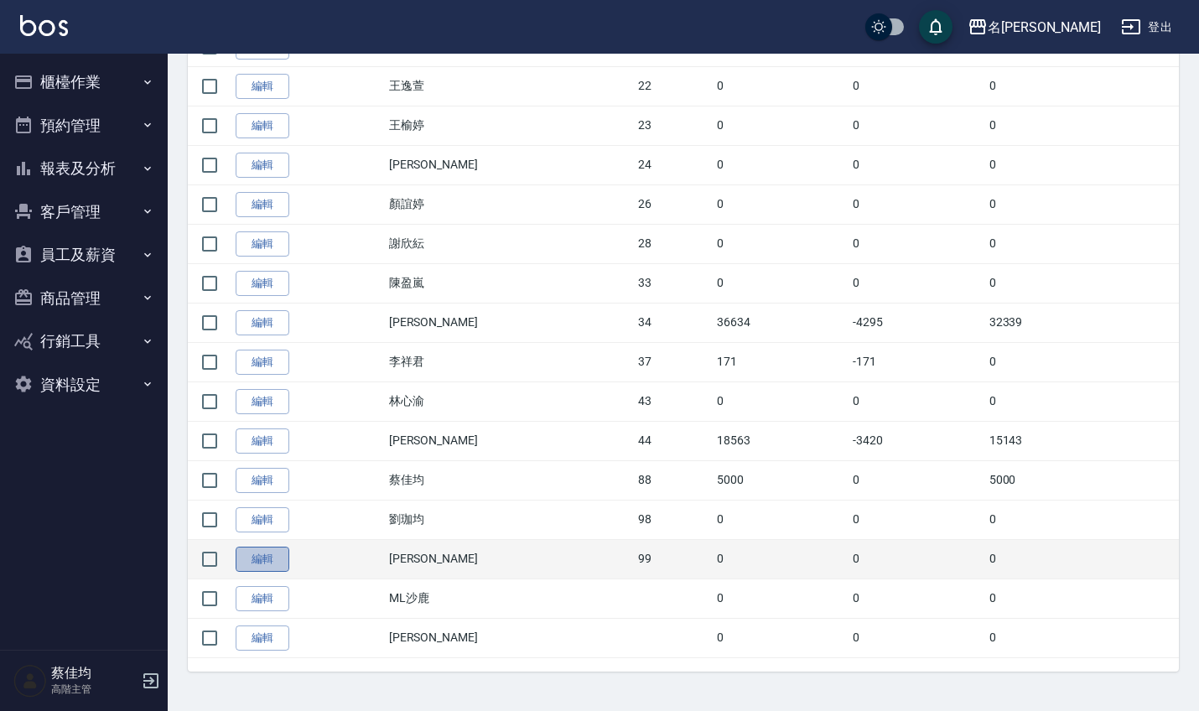
click at [251, 561] on link "編輯" at bounding box center [263, 560] width 54 height 26
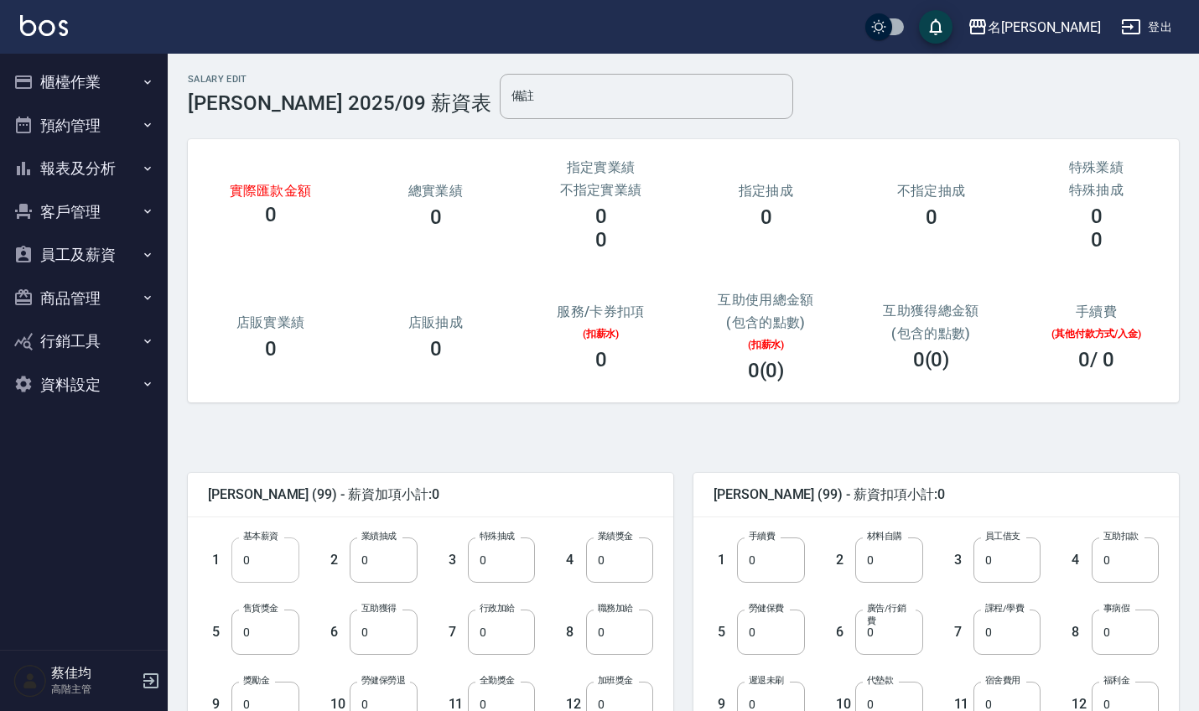
click at [269, 560] on input "0" at bounding box center [264, 559] width 67 height 45
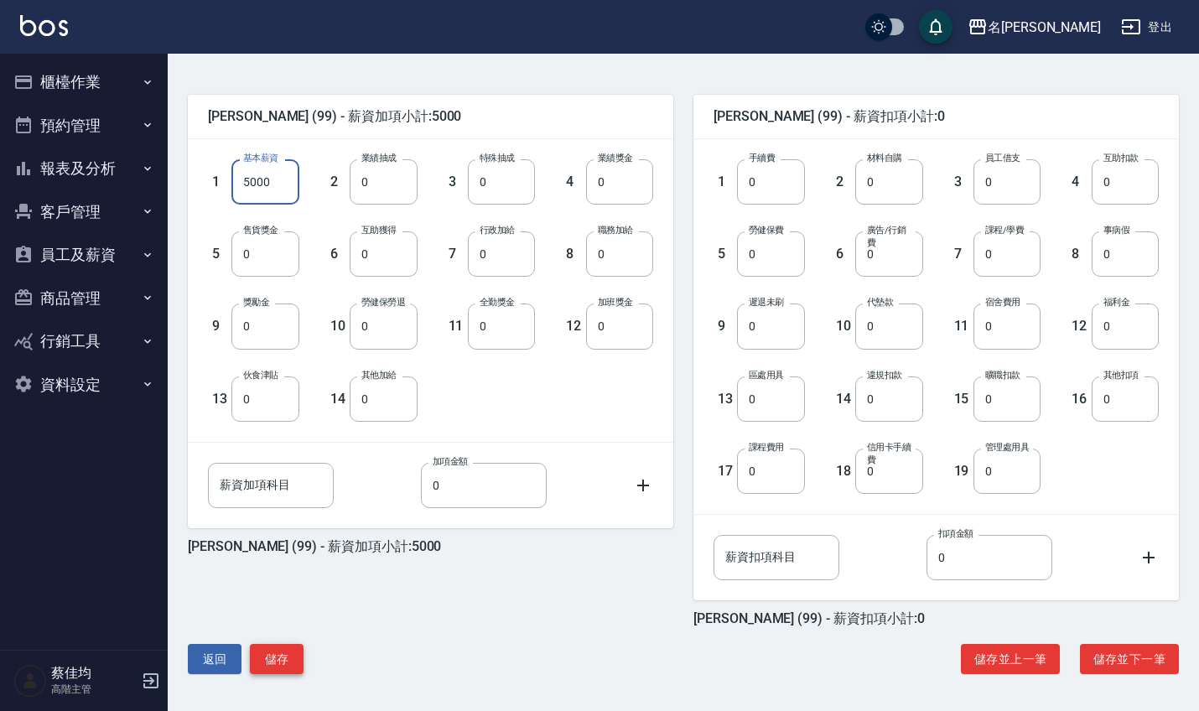
scroll to position [378, 0]
type input "5000"
click at [292, 663] on button "儲存" at bounding box center [277, 659] width 54 height 31
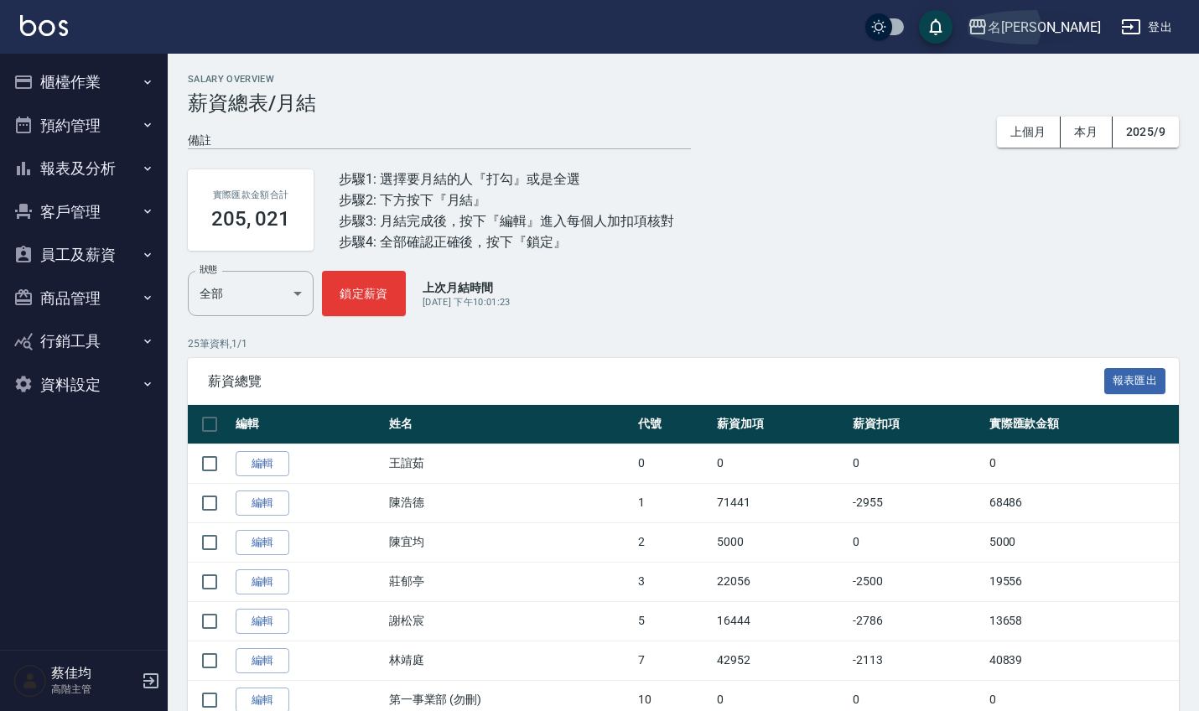
click at [1061, 32] on div "名[PERSON_NAME]" at bounding box center [1043, 27] width 113 height 21
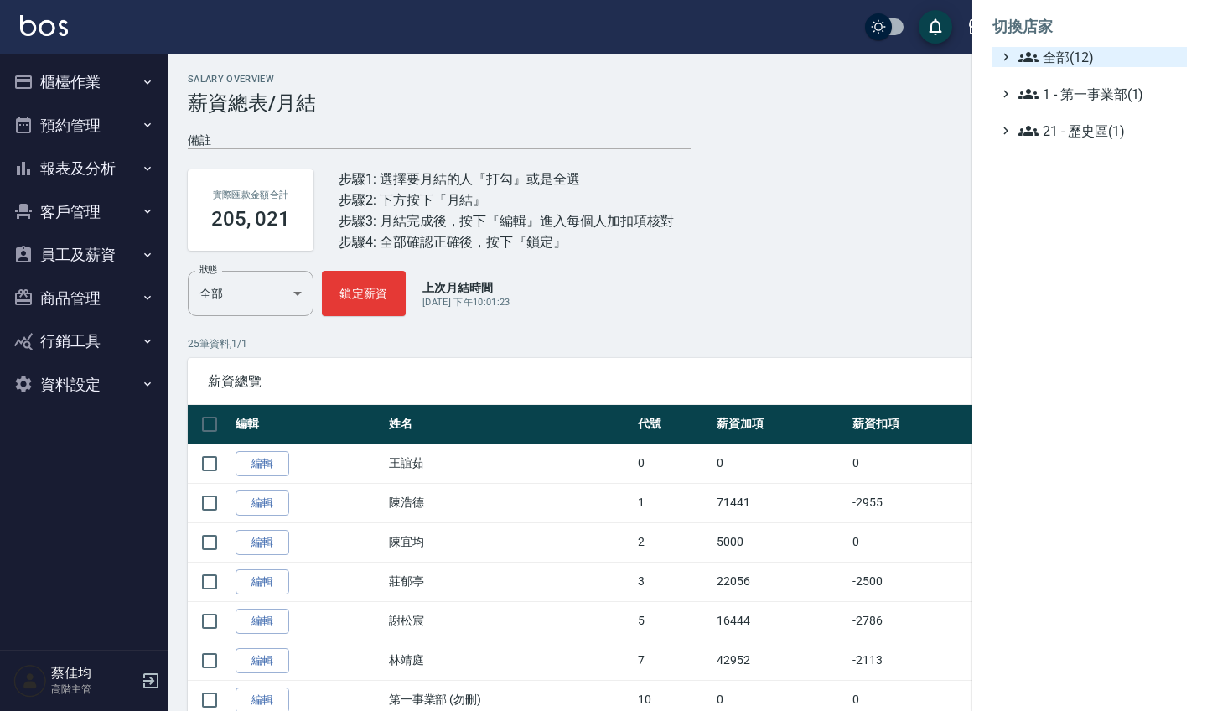
click at [1044, 51] on span "全部(12)" at bounding box center [1100, 57] width 162 height 20
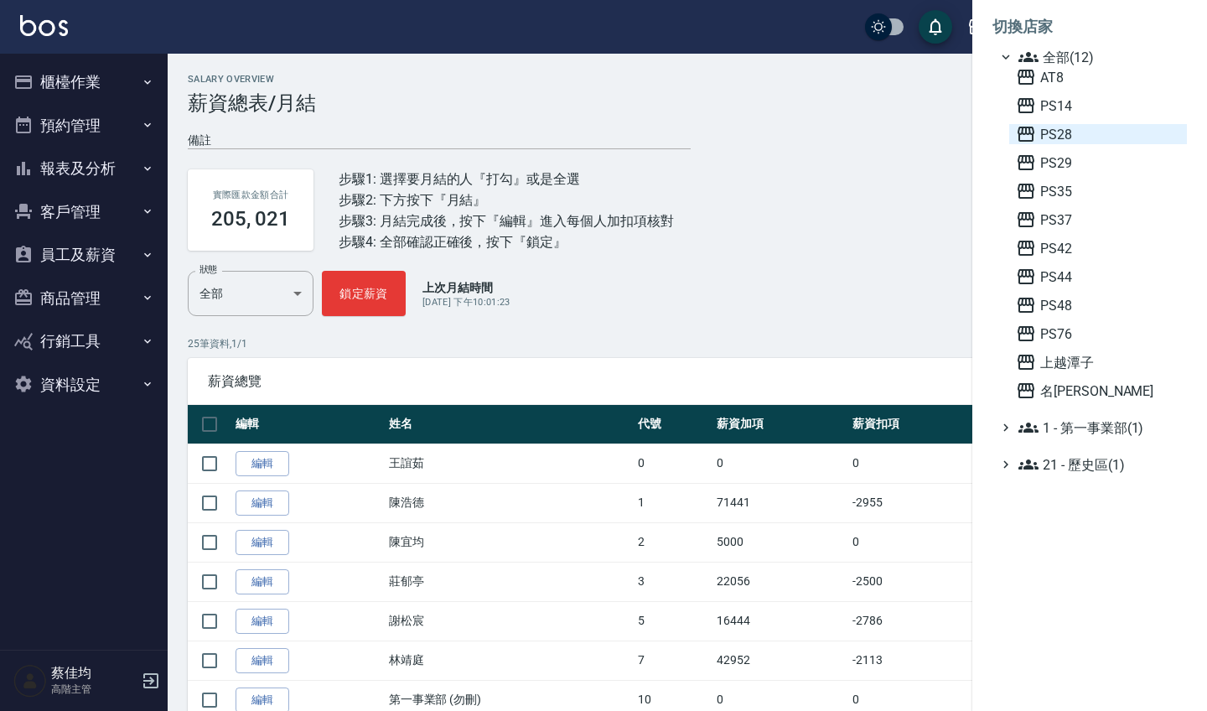
click at [1047, 141] on span "PS28" at bounding box center [1098, 134] width 164 height 20
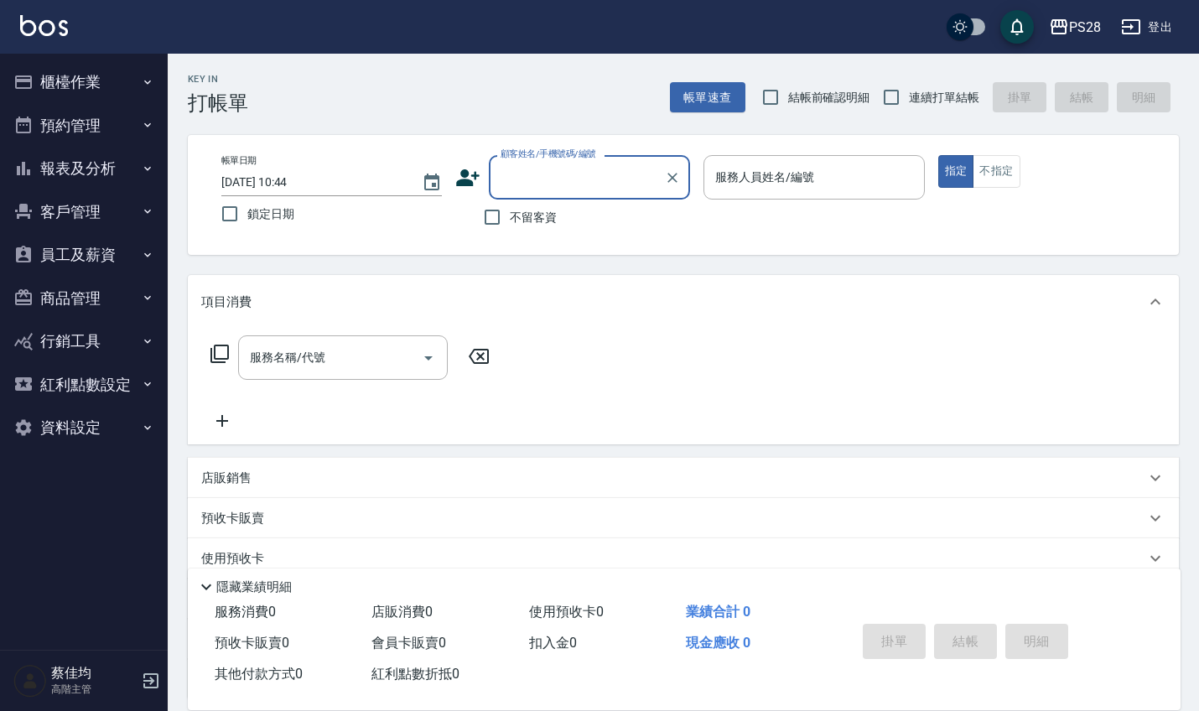
click at [125, 261] on button "員工及薪資" at bounding box center [84, 255] width 154 height 44
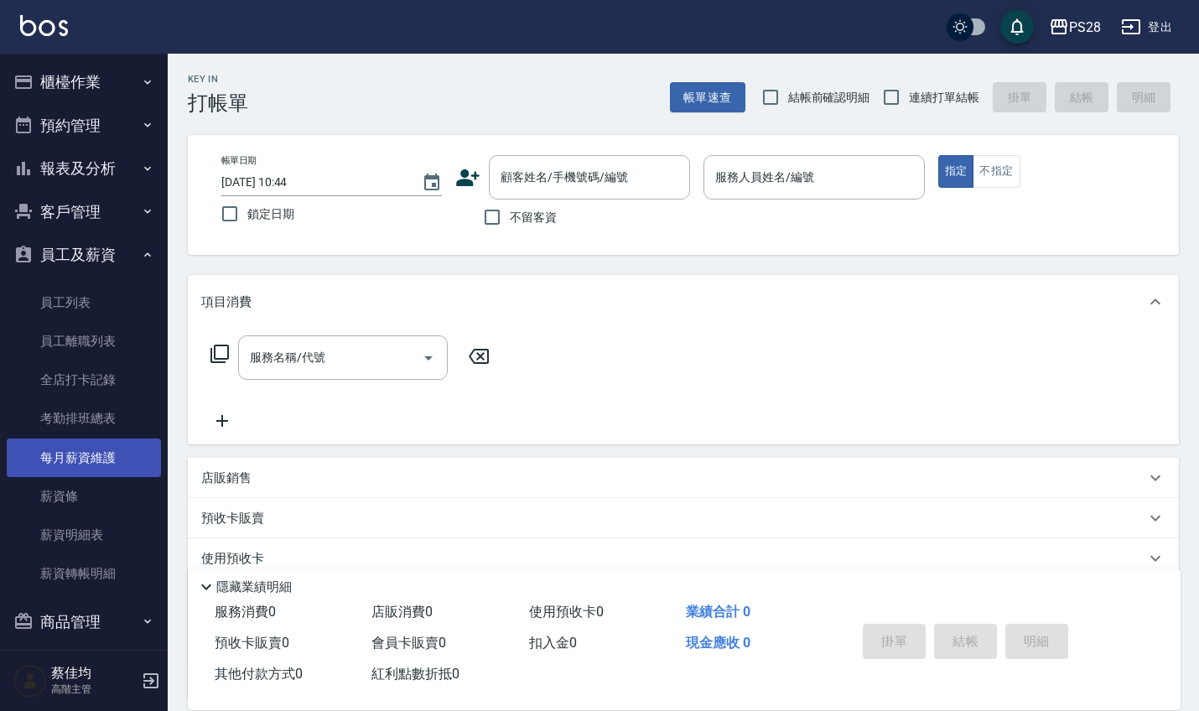
click at [80, 451] on link "每月薪資維護" at bounding box center [84, 457] width 154 height 39
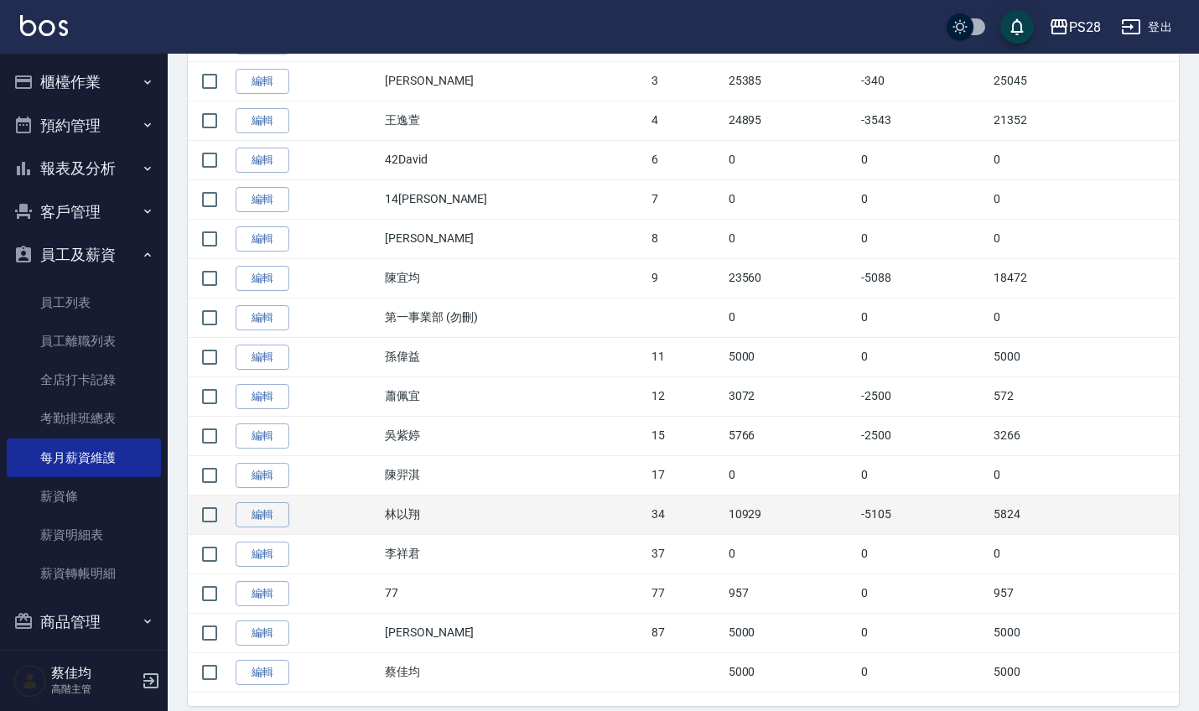
scroll to position [508, 0]
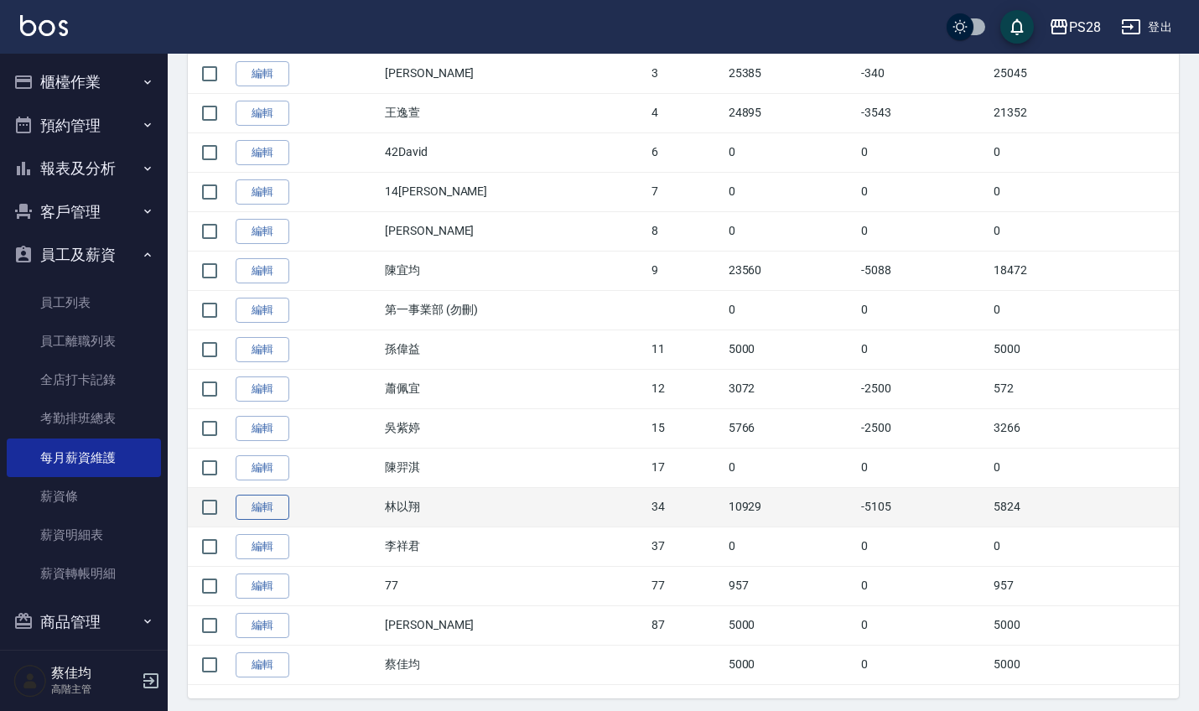
click at [265, 507] on link "編輯" at bounding box center [263, 508] width 54 height 26
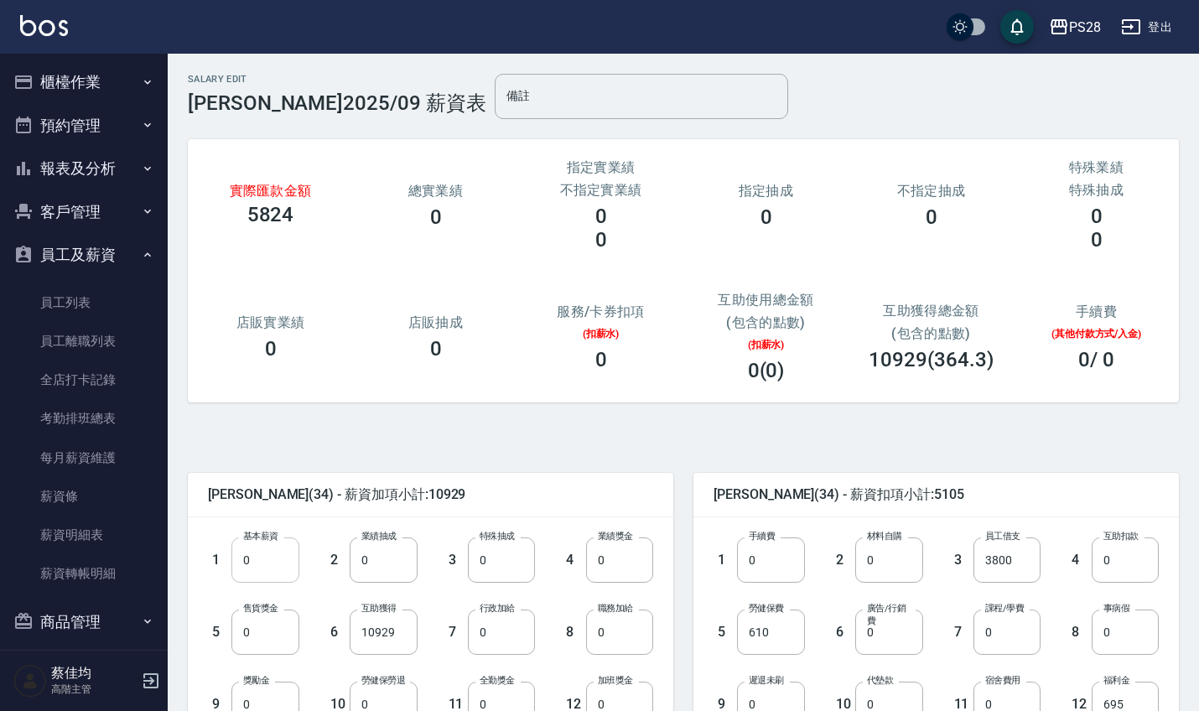
click at [263, 573] on input "0" at bounding box center [264, 559] width 67 height 45
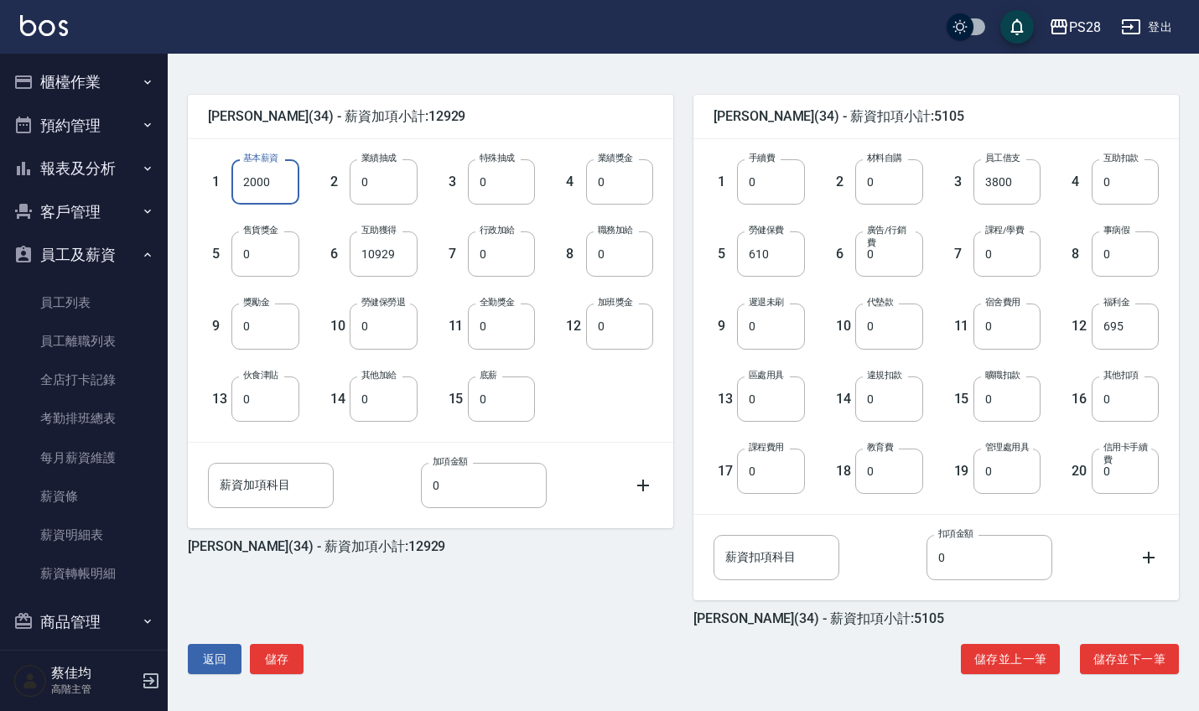
scroll to position [378, 0]
type input "2000"
click at [272, 661] on button "儲存" at bounding box center [277, 659] width 54 height 31
